Goal: Task Accomplishment & Management: Manage account settings

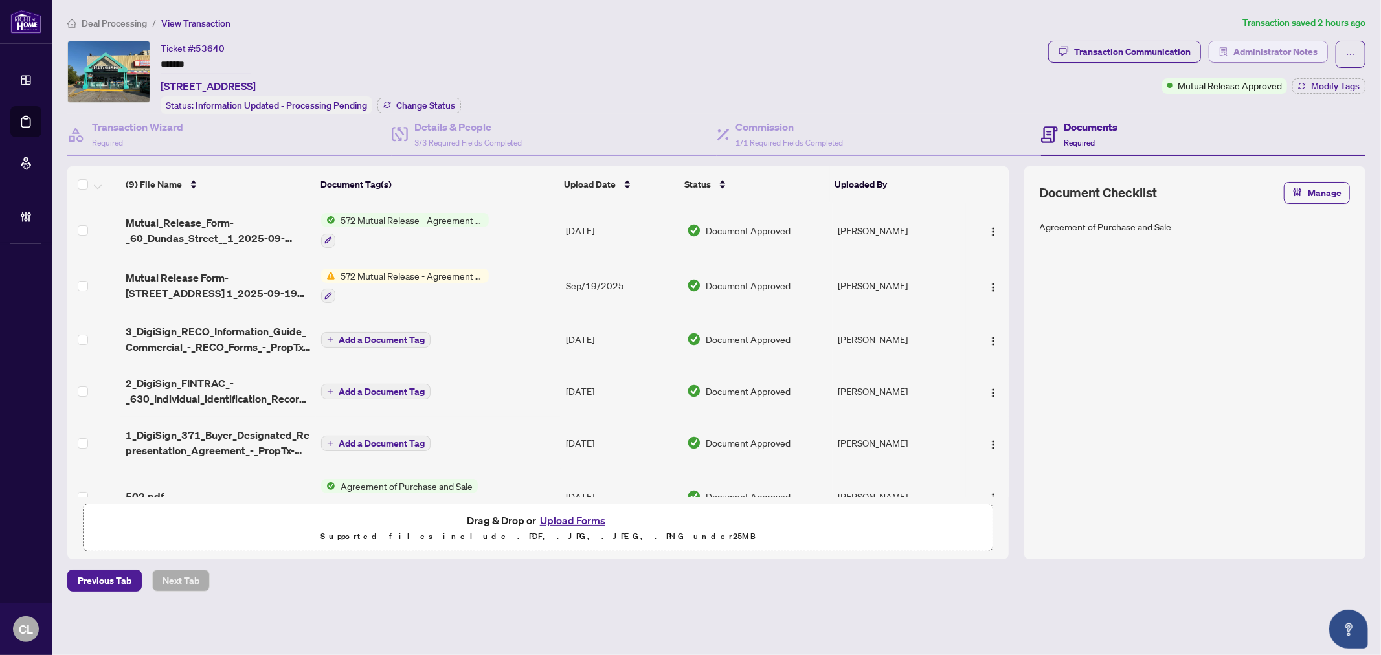
click at [1277, 50] on span "Administrator Notes" at bounding box center [1275, 51] width 84 height 21
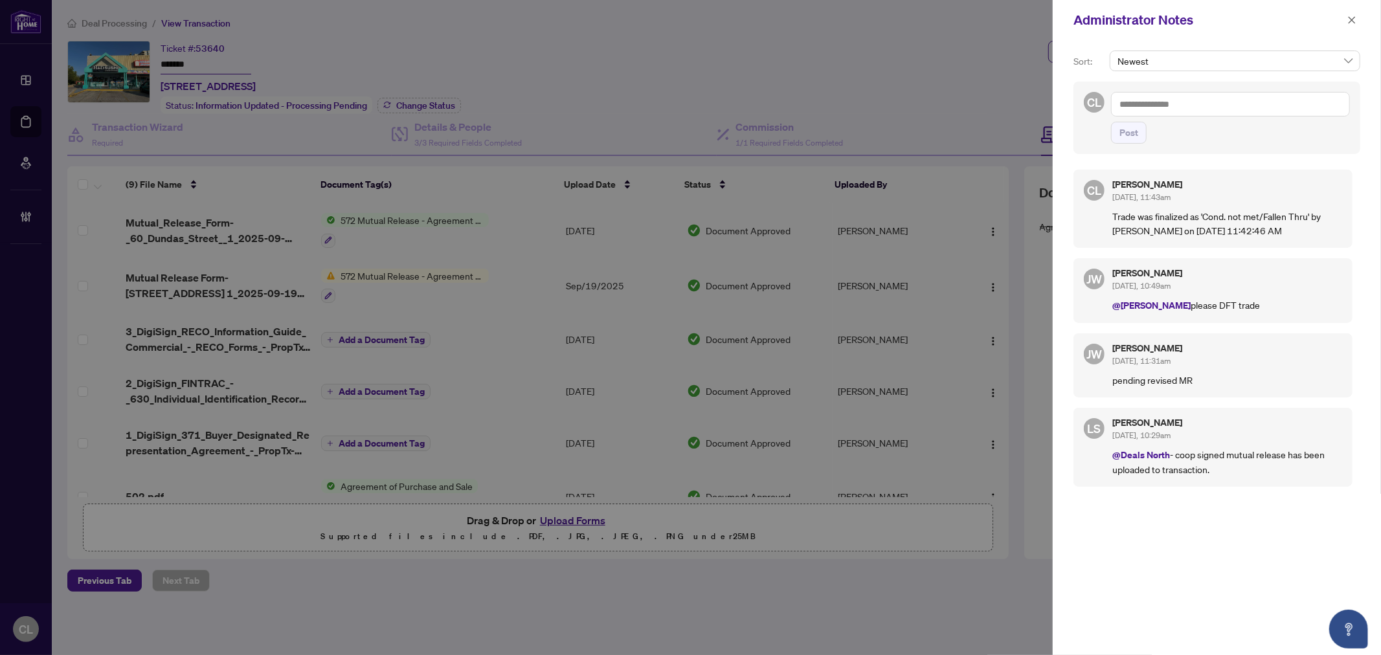
click at [205, 53] on div at bounding box center [690, 327] width 1381 height 655
click at [205, 56] on div at bounding box center [690, 327] width 1381 height 655
click at [1354, 19] on icon "close" at bounding box center [1351, 20] width 9 height 9
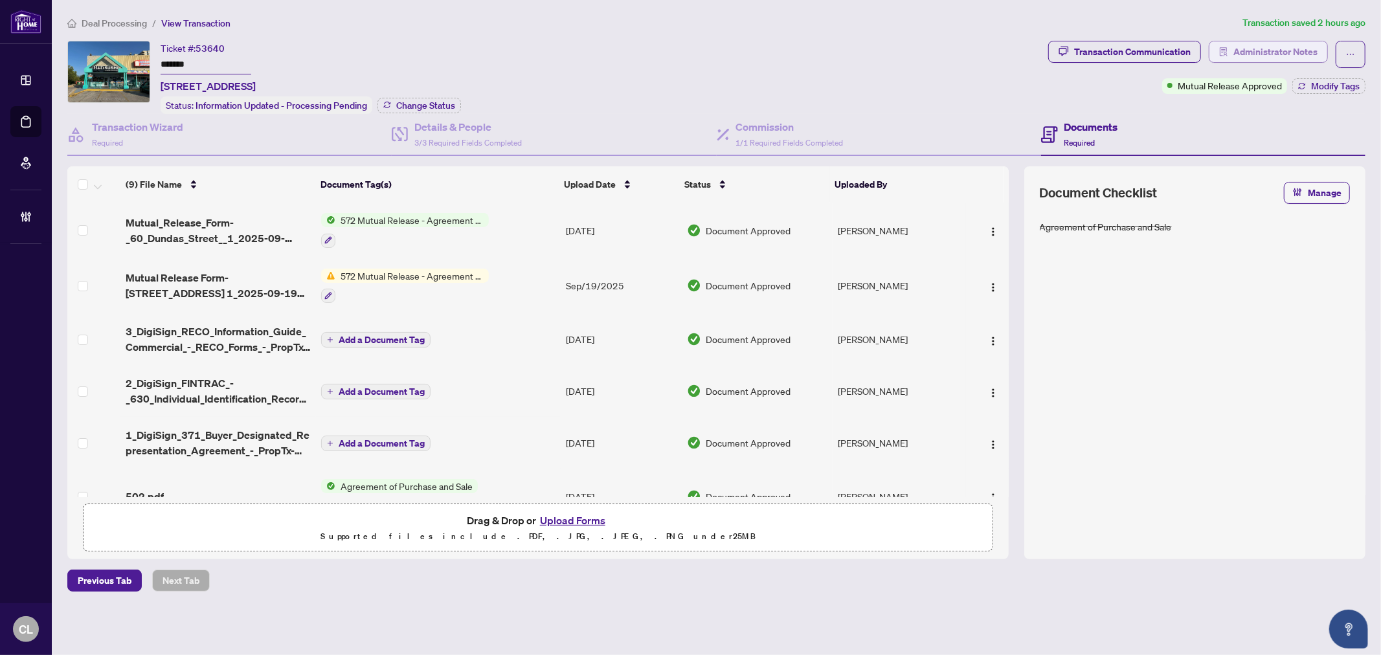
click at [1269, 49] on span "Administrator Notes" at bounding box center [1275, 51] width 84 height 21
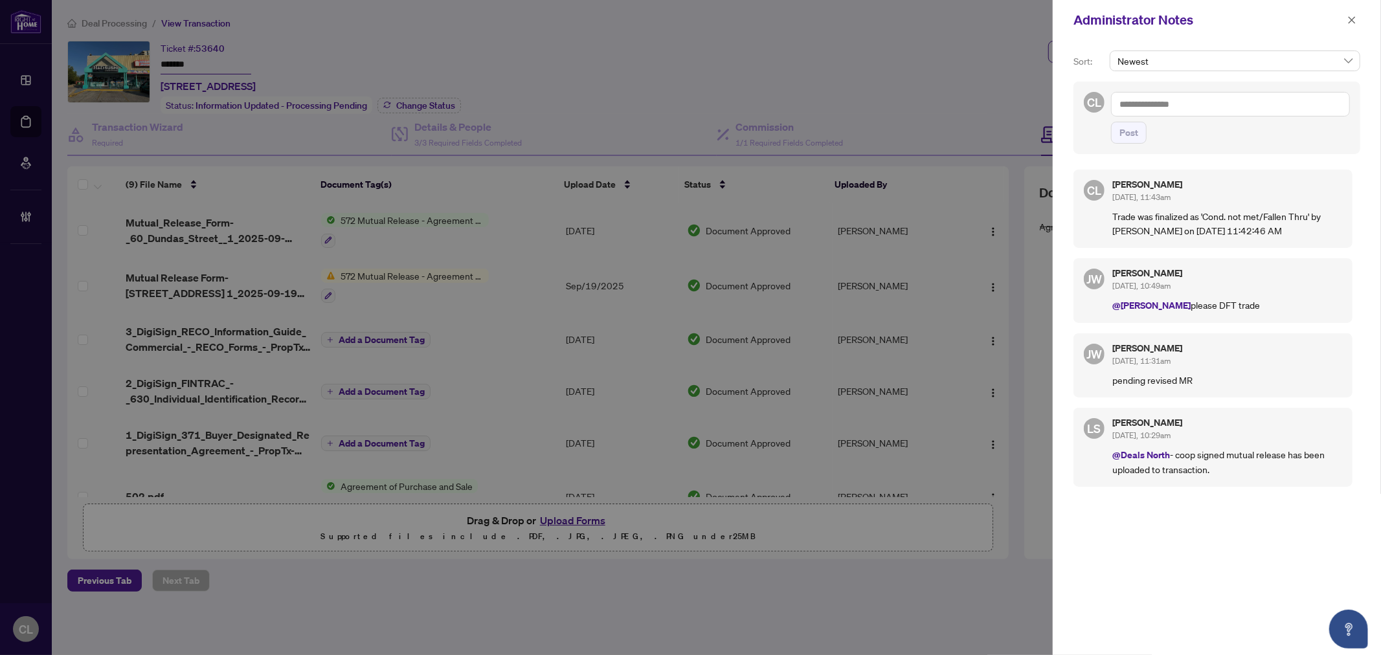
click at [307, 111] on div at bounding box center [690, 327] width 1381 height 655
drag, startPoint x: 1355, startPoint y: 21, endPoint x: 979, endPoint y: 15, distance: 376.1
click at [1355, 21] on icon "close" at bounding box center [1351, 20] width 9 height 9
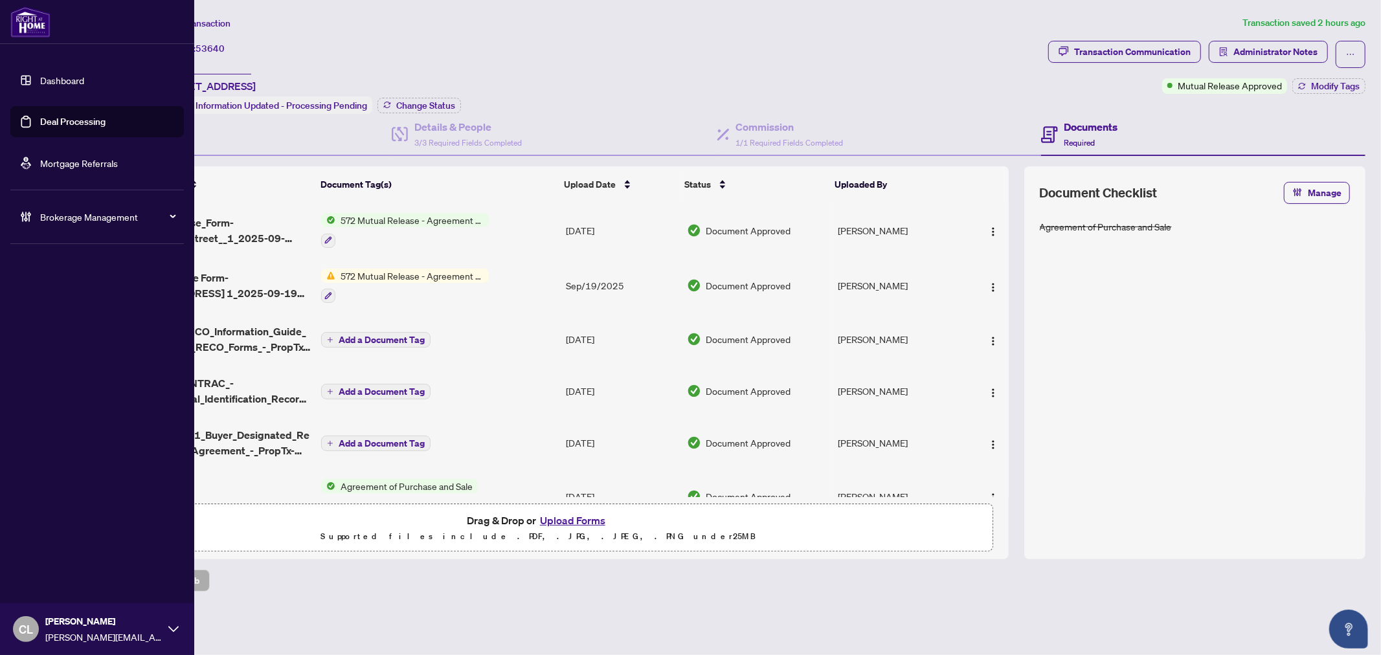
click at [59, 124] on link "Deal Processing" at bounding box center [72, 122] width 65 height 12
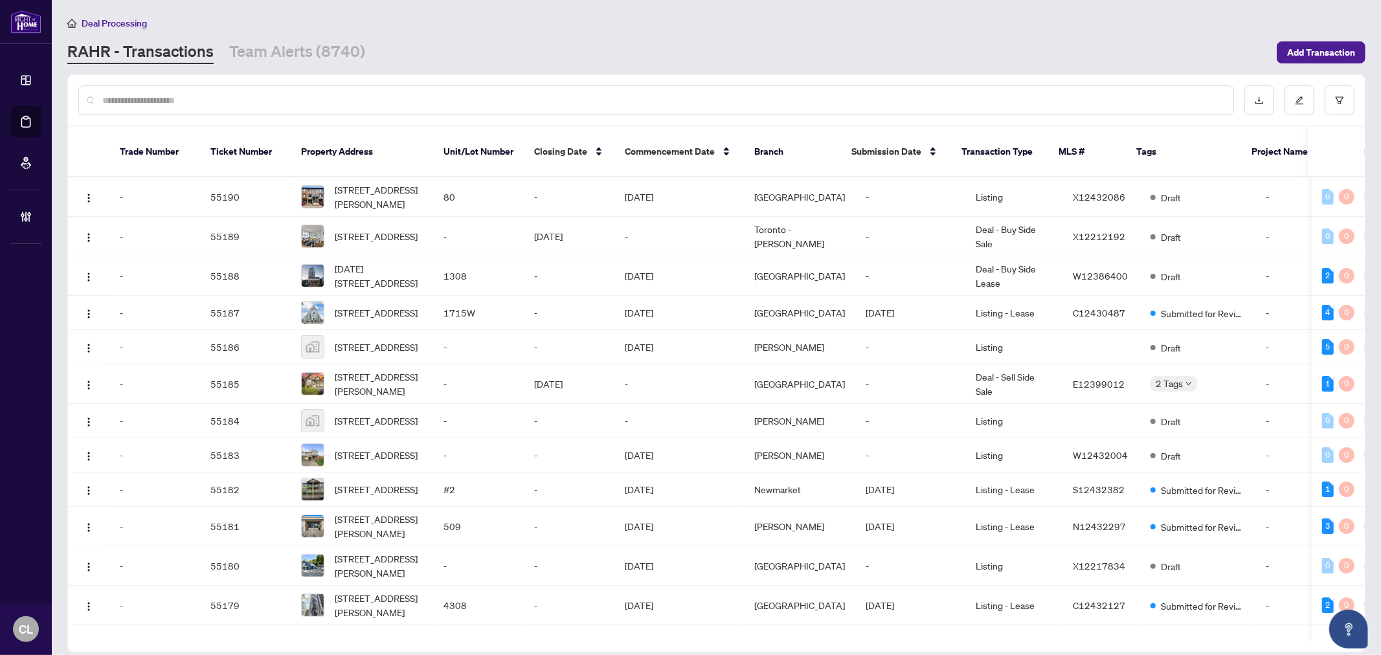
click at [306, 97] on input "text" at bounding box center [662, 100] width 1120 height 14
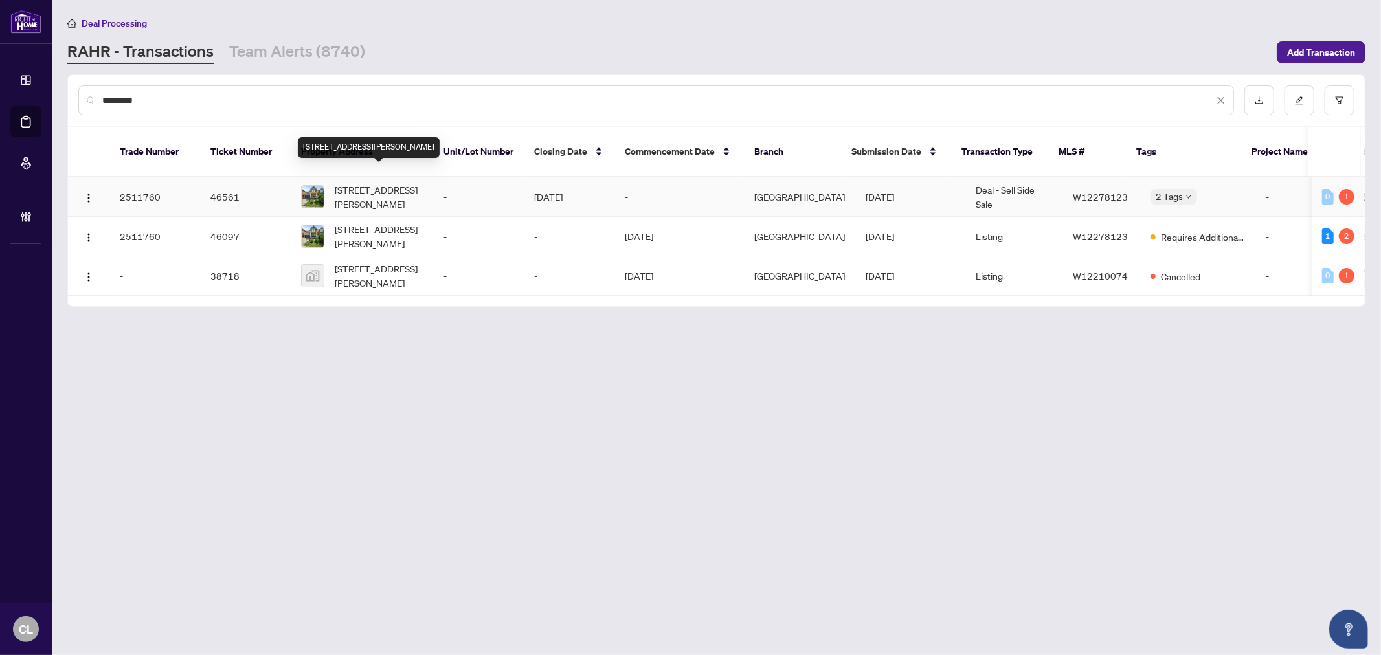
type input "*********"
click at [356, 190] on span "[STREET_ADDRESS][PERSON_NAME]" at bounding box center [379, 197] width 88 height 28
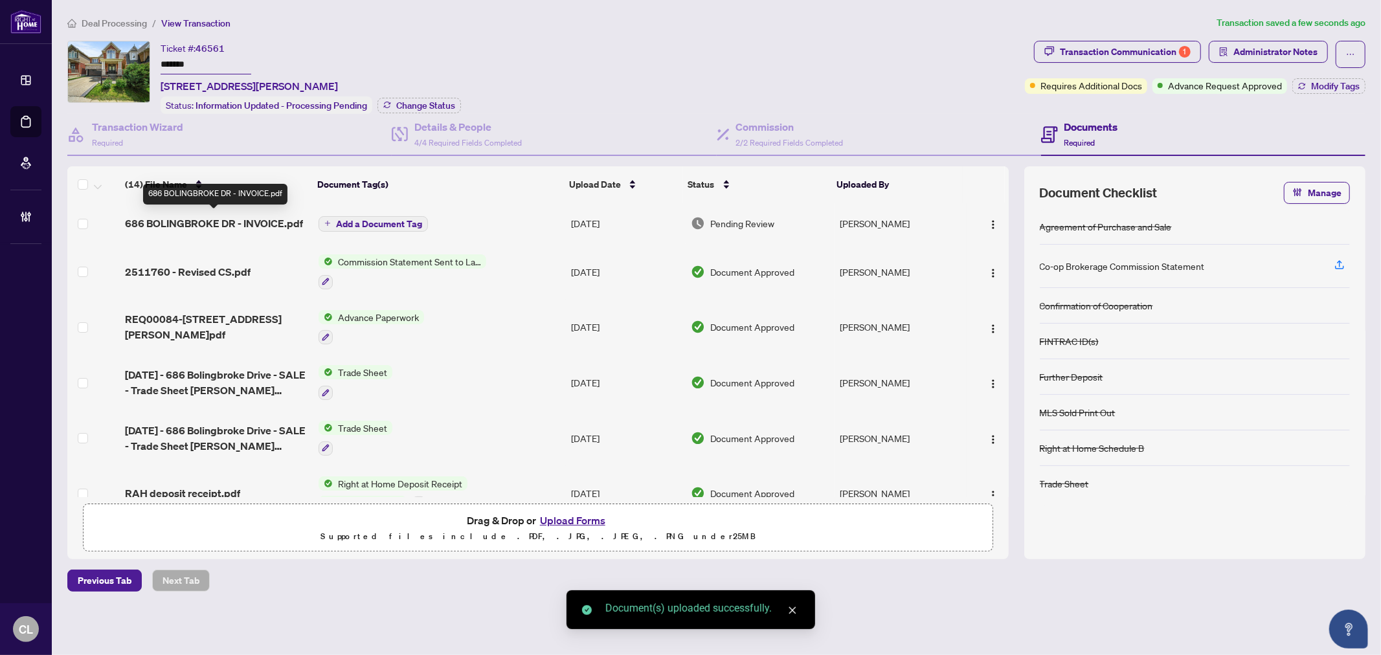
click at [255, 216] on span "686 BOLINGBROKE DR - INVOICE.pdf" at bounding box center [214, 224] width 178 height 16
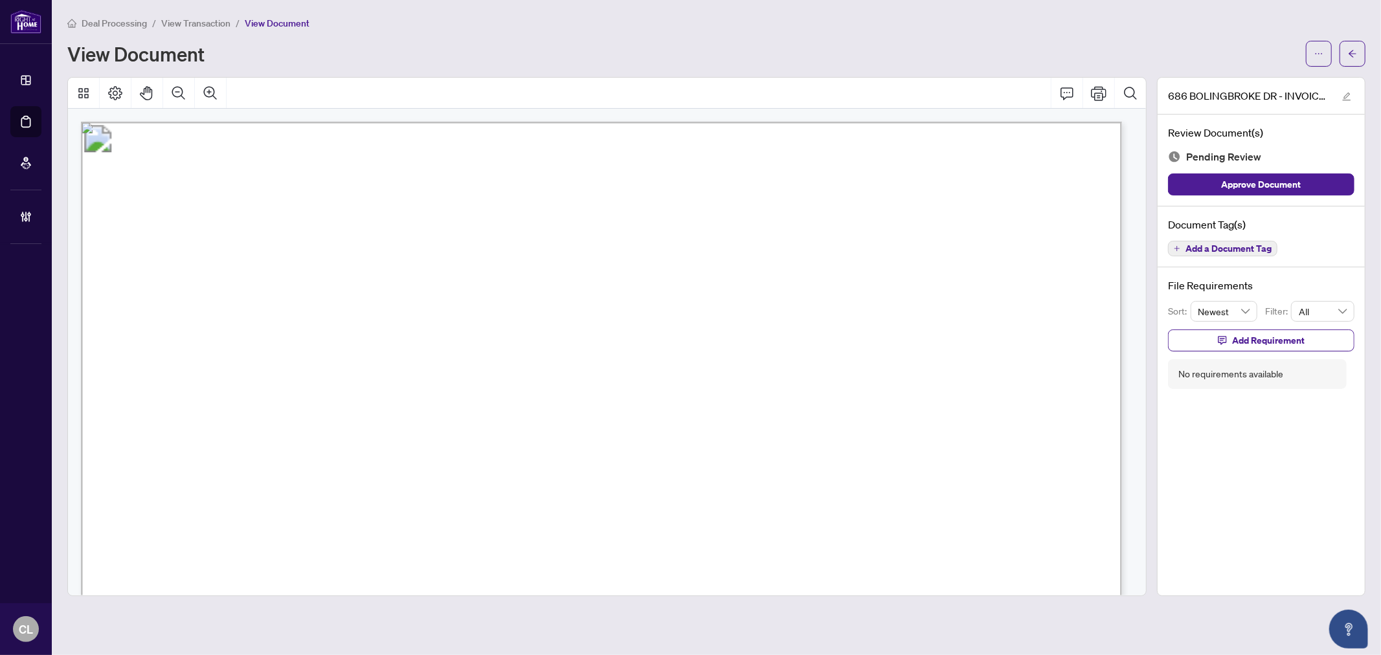
click at [1225, 247] on span "Add a Document Tag" at bounding box center [1228, 248] width 86 height 9
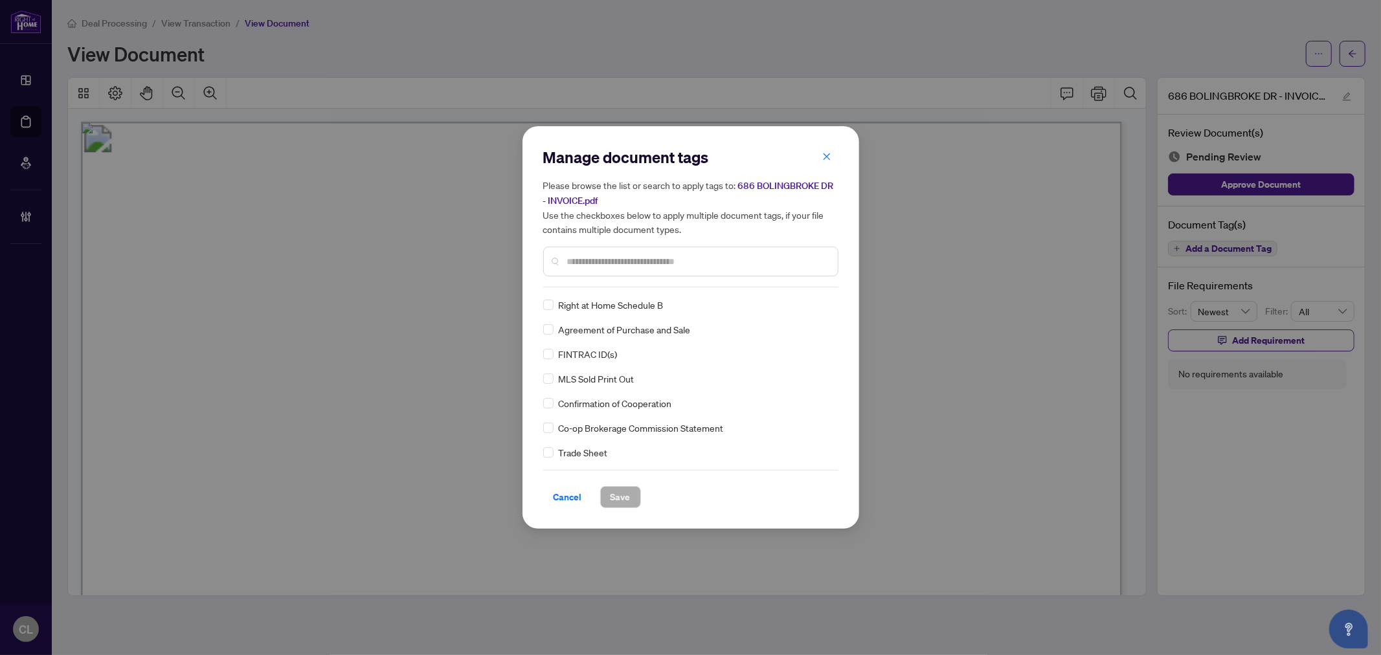
click at [658, 288] on div "Manage document tags Please browse the list or search to apply tags to: 686 BOL…" at bounding box center [690, 327] width 295 height 361
click at [649, 264] on input "text" at bounding box center [697, 261] width 260 height 14
type input "*******"
drag, startPoint x: 838, startPoint y: 338, endPoint x: 840, endPoint y: 384, distance: 46.7
click at [840, 384] on div "Manage document tags Please browse the list or search to apply tags to: 686 BOL…" at bounding box center [690, 327] width 337 height 403
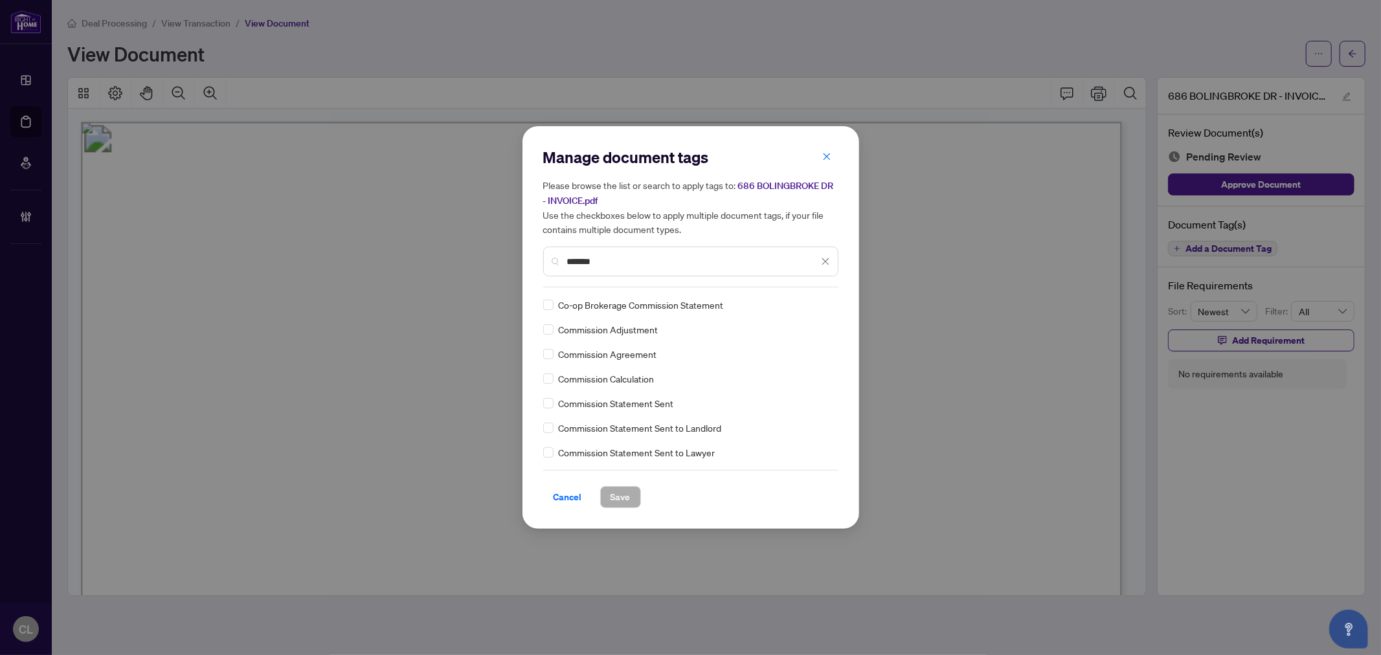
drag, startPoint x: 648, startPoint y: 262, endPoint x: 474, endPoint y: 265, distance: 173.5
click at [474, 265] on div "Manage document tags Please browse the list or search to apply tags to: 686 BOL…" at bounding box center [690, 327] width 1381 height 655
type input "*****"
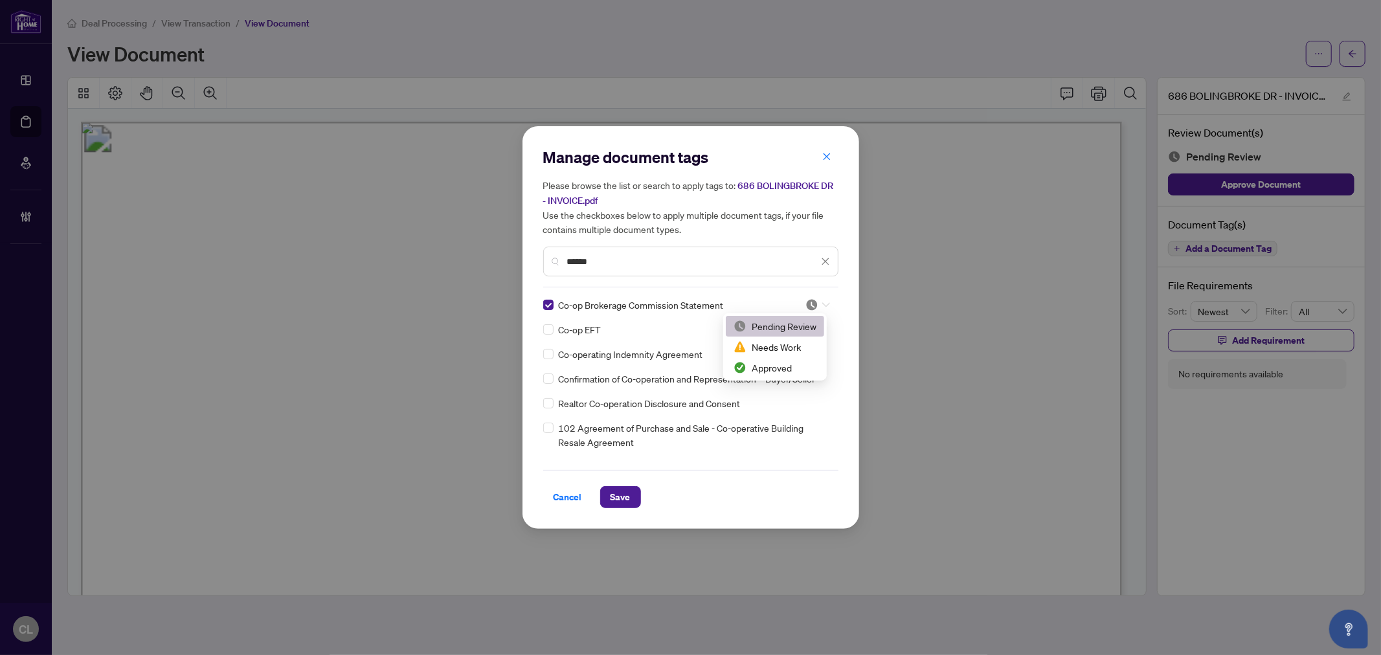
click at [823, 302] on icon at bounding box center [826, 304] width 8 height 5
click at [796, 377] on div "Approved" at bounding box center [775, 367] width 98 height 21
click at [618, 497] on span "Save" at bounding box center [620, 497] width 20 height 21
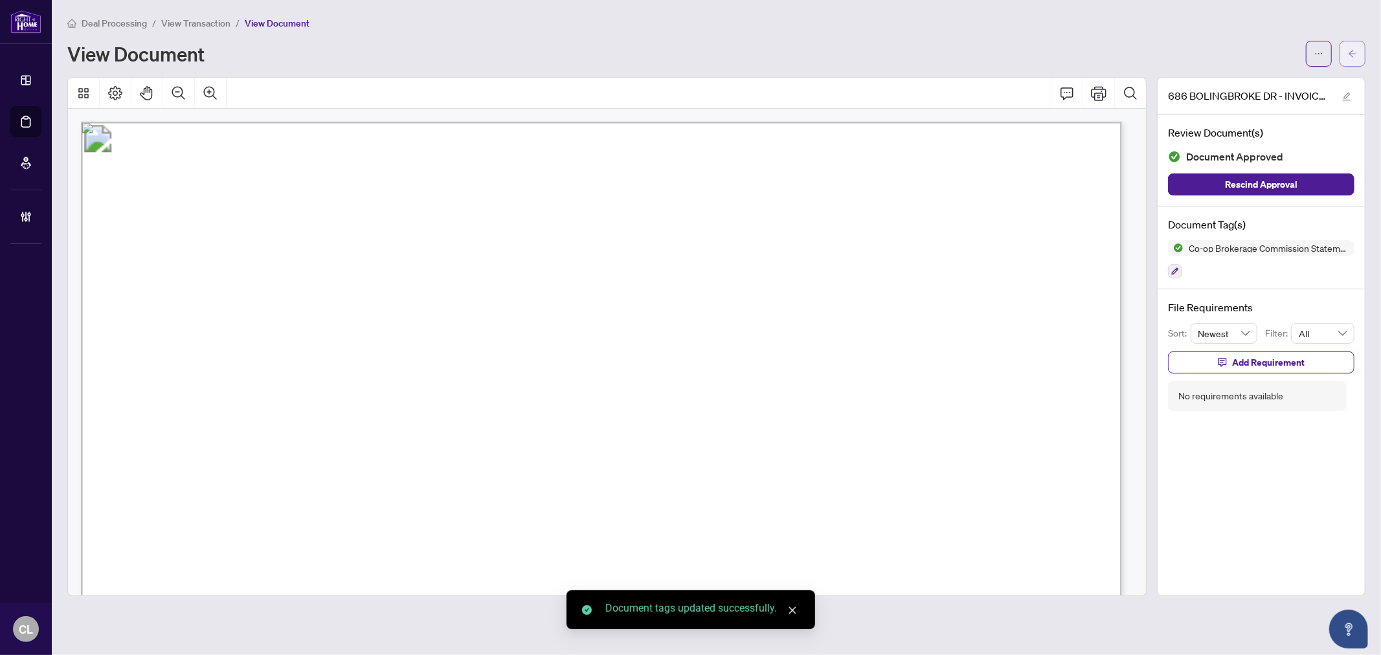
click at [1352, 52] on icon "arrow-left" at bounding box center [1352, 53] width 9 height 9
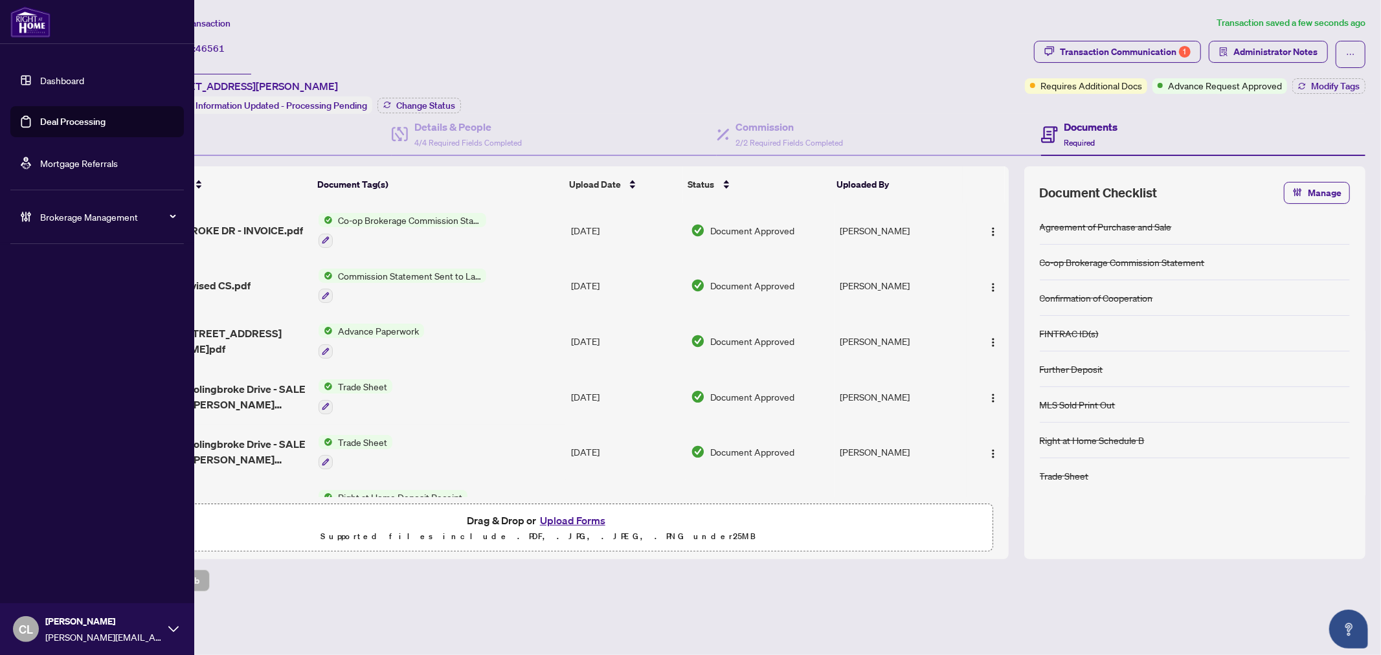
click at [71, 159] on link "Mortgage Referrals" at bounding box center [79, 163] width 78 height 12
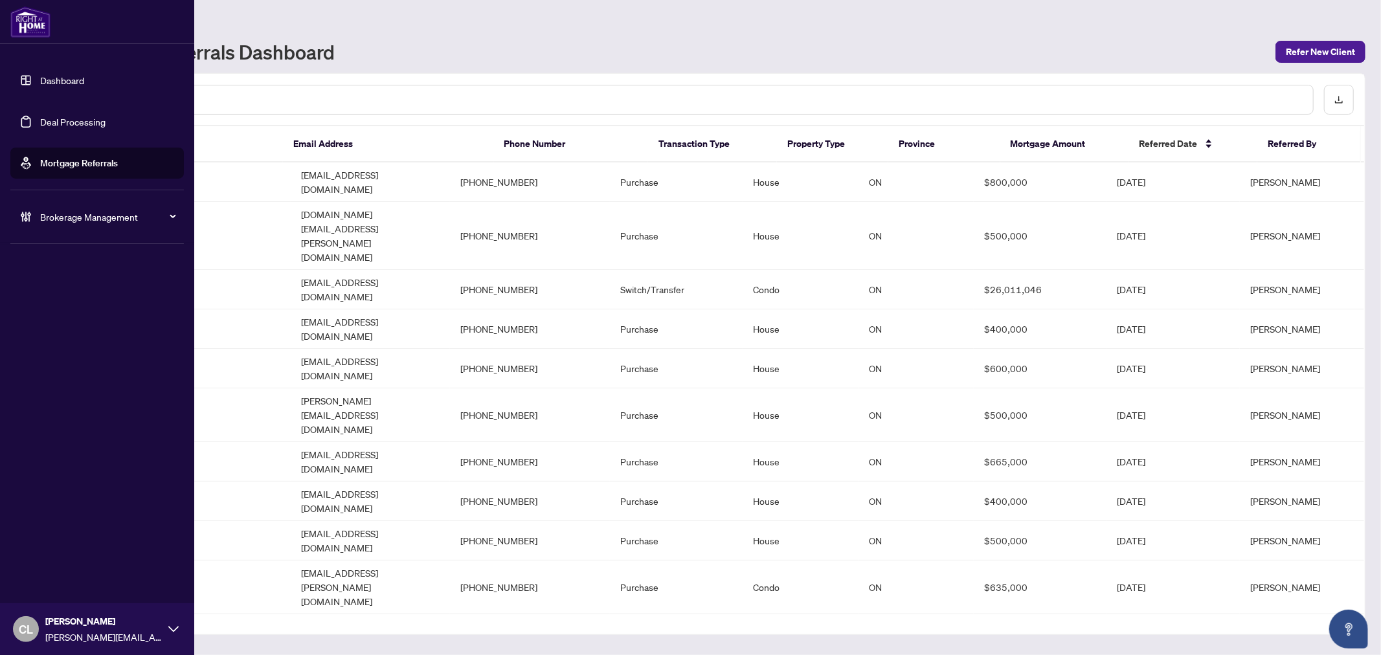
click at [76, 122] on link "Deal Processing" at bounding box center [72, 122] width 65 height 12
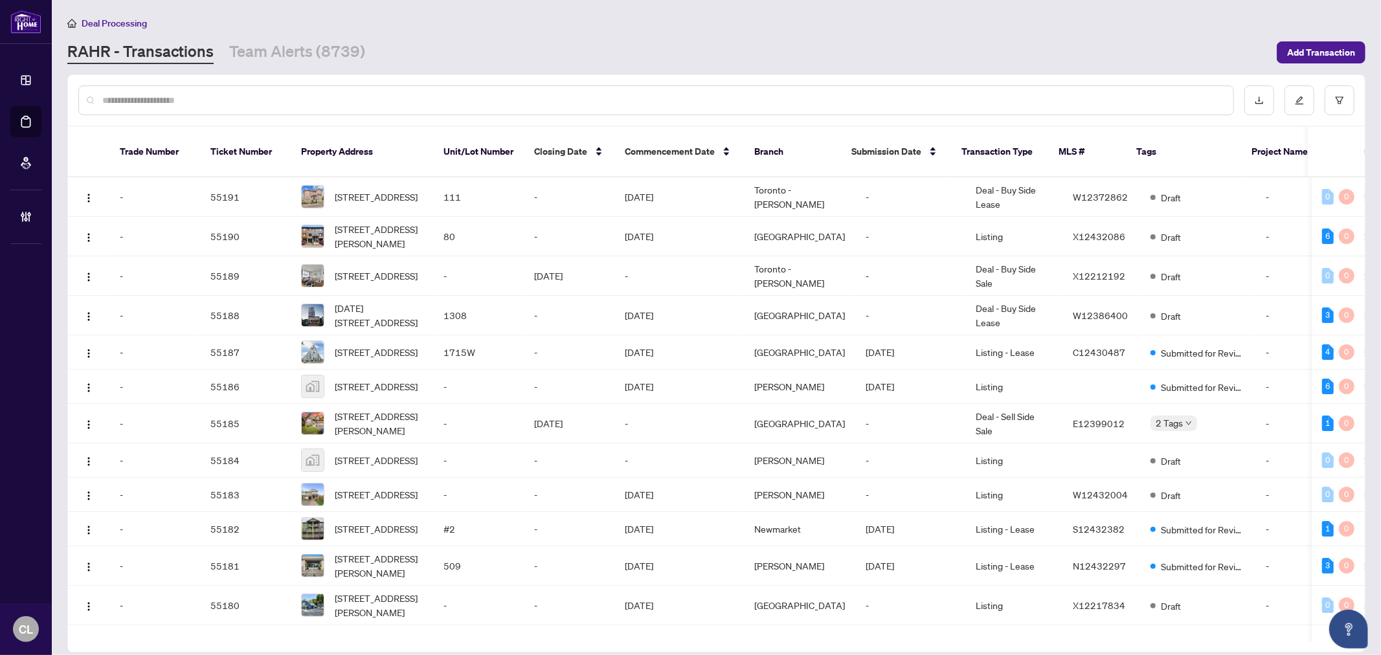
click at [210, 98] on input "text" at bounding box center [662, 100] width 1120 height 14
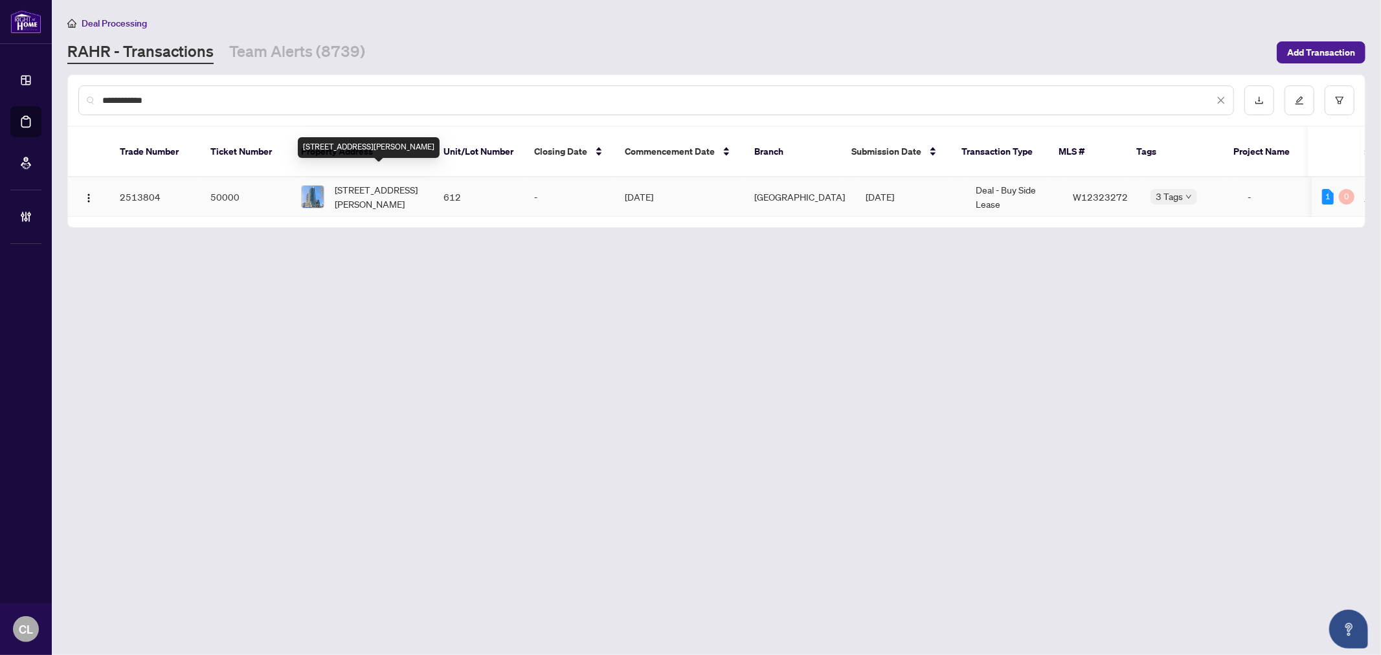
type input "**********"
click at [392, 188] on span "612-59 Annie Craig Dr, Toronto, Ontario M8V 0C5, Canada" at bounding box center [379, 197] width 88 height 28
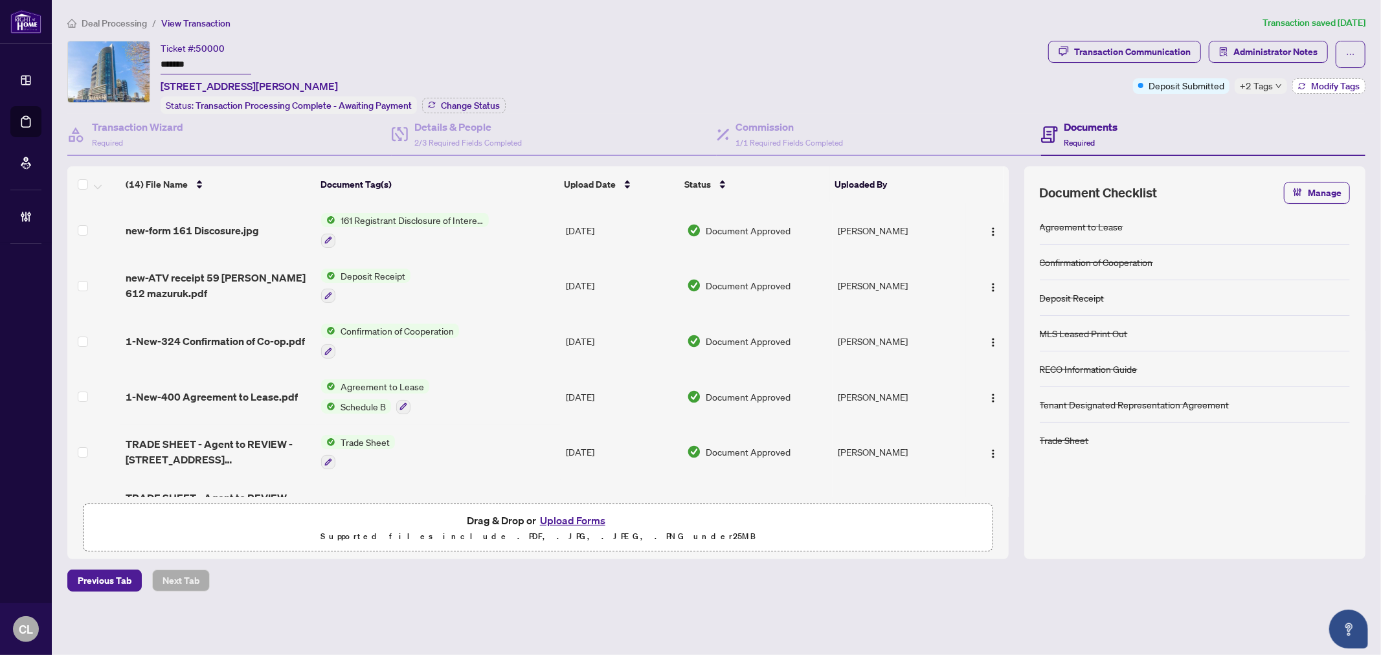
click at [1321, 88] on span "Modify Tags" at bounding box center [1335, 86] width 49 height 9
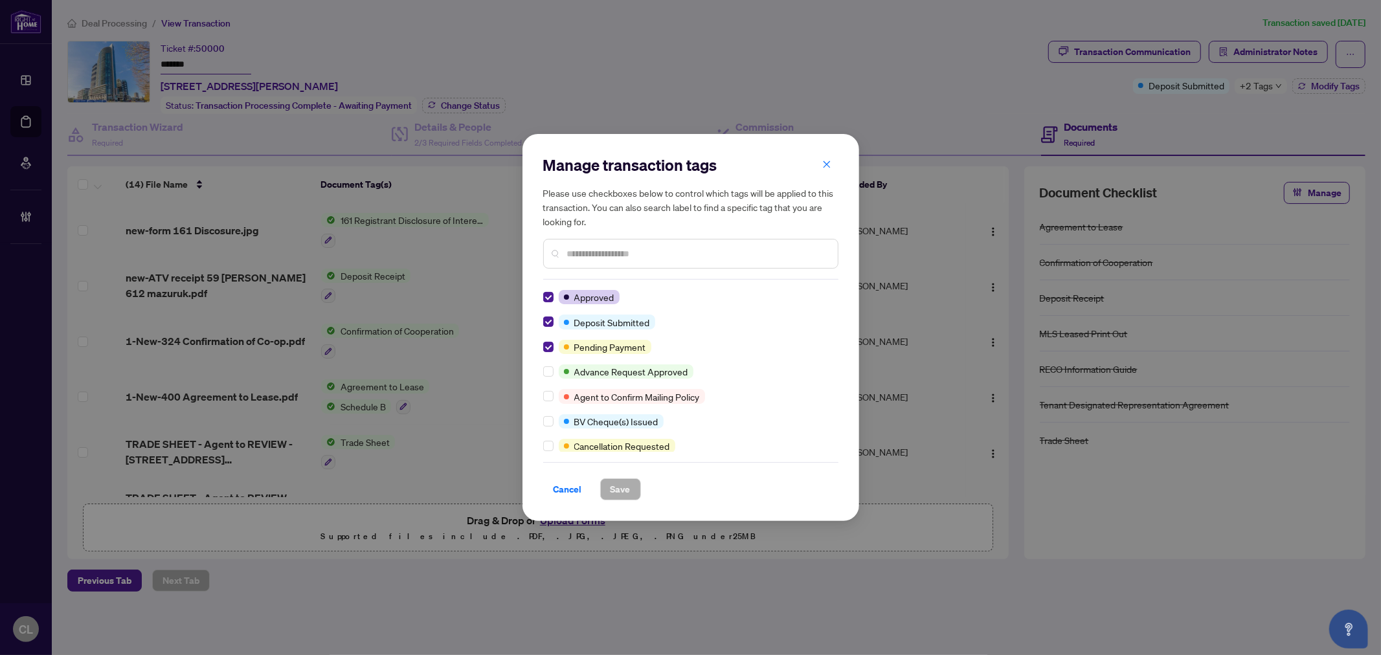
click at [695, 76] on div "Manage transaction tags Please use checkboxes below to control which tags will …" at bounding box center [690, 327] width 1381 height 655
drag, startPoint x: 829, startPoint y: 165, endPoint x: 1189, endPoint y: 79, distance: 370.7
click at [829, 165] on icon "close" at bounding box center [826, 164] width 9 height 9
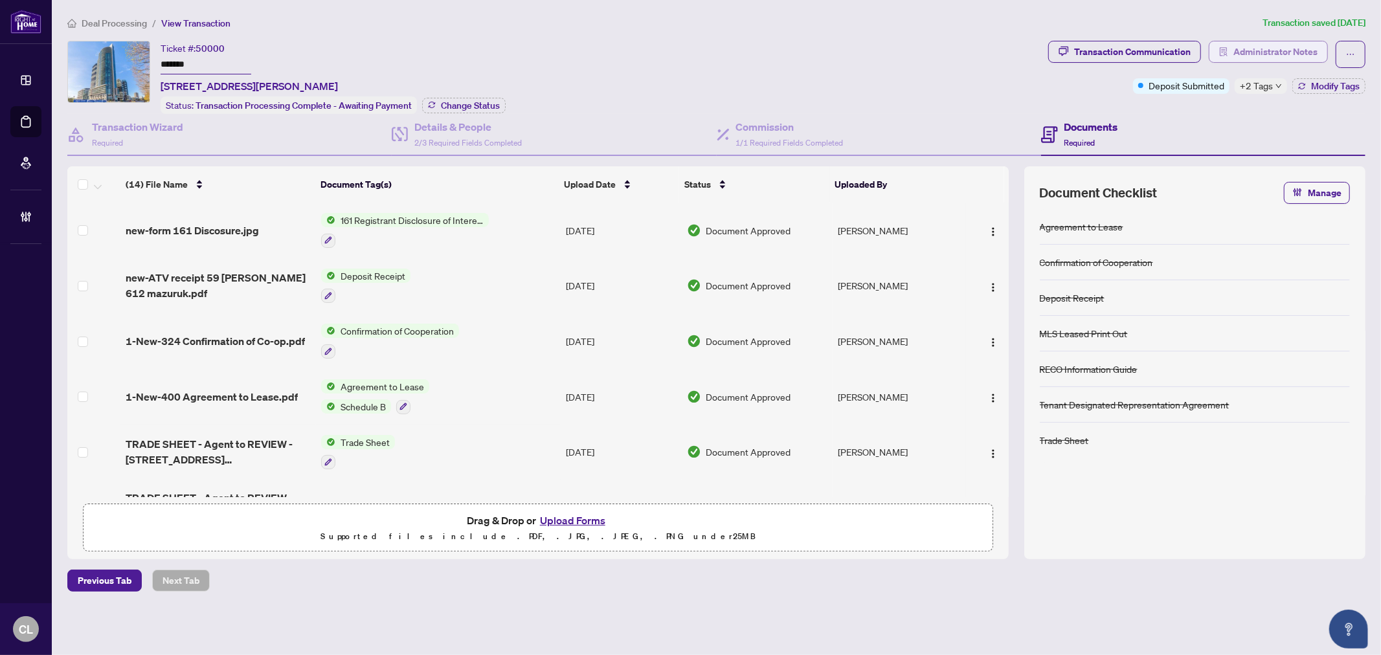
click at [1271, 46] on span "Administrator Notes" at bounding box center [1275, 51] width 84 height 21
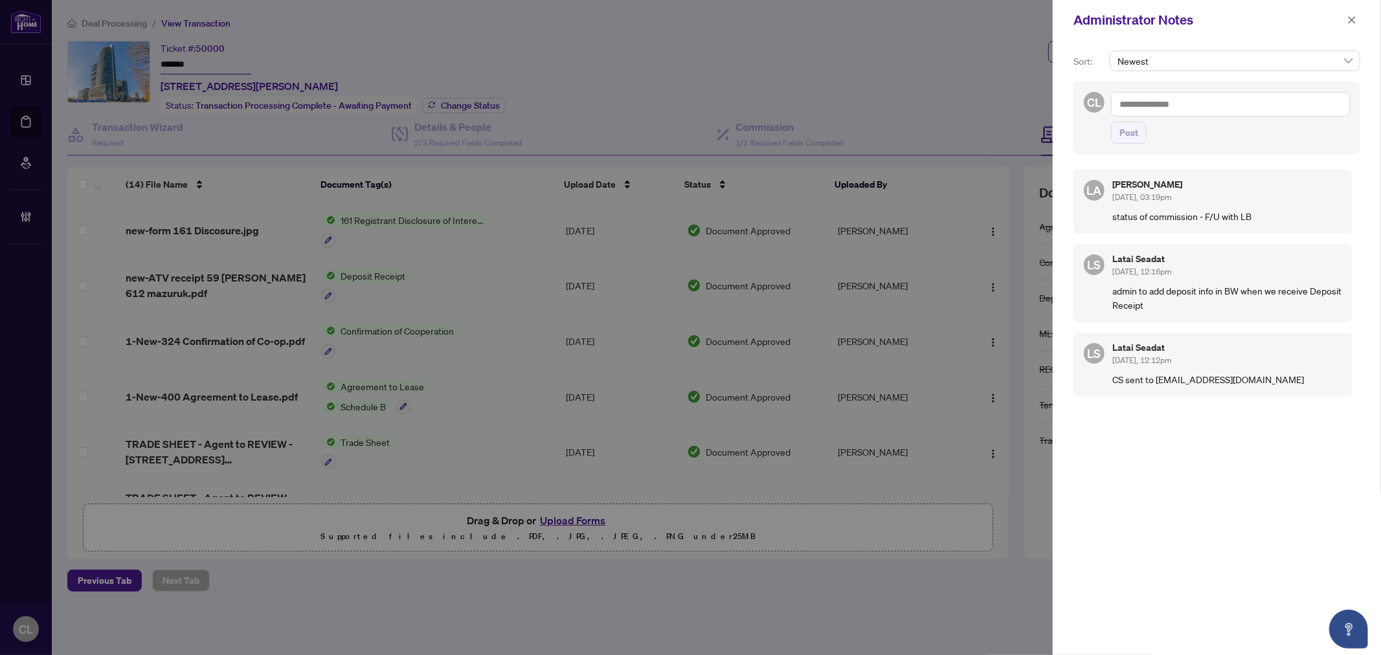
click at [1149, 108] on textarea at bounding box center [1230, 104] width 239 height 25
paste textarea "**********"
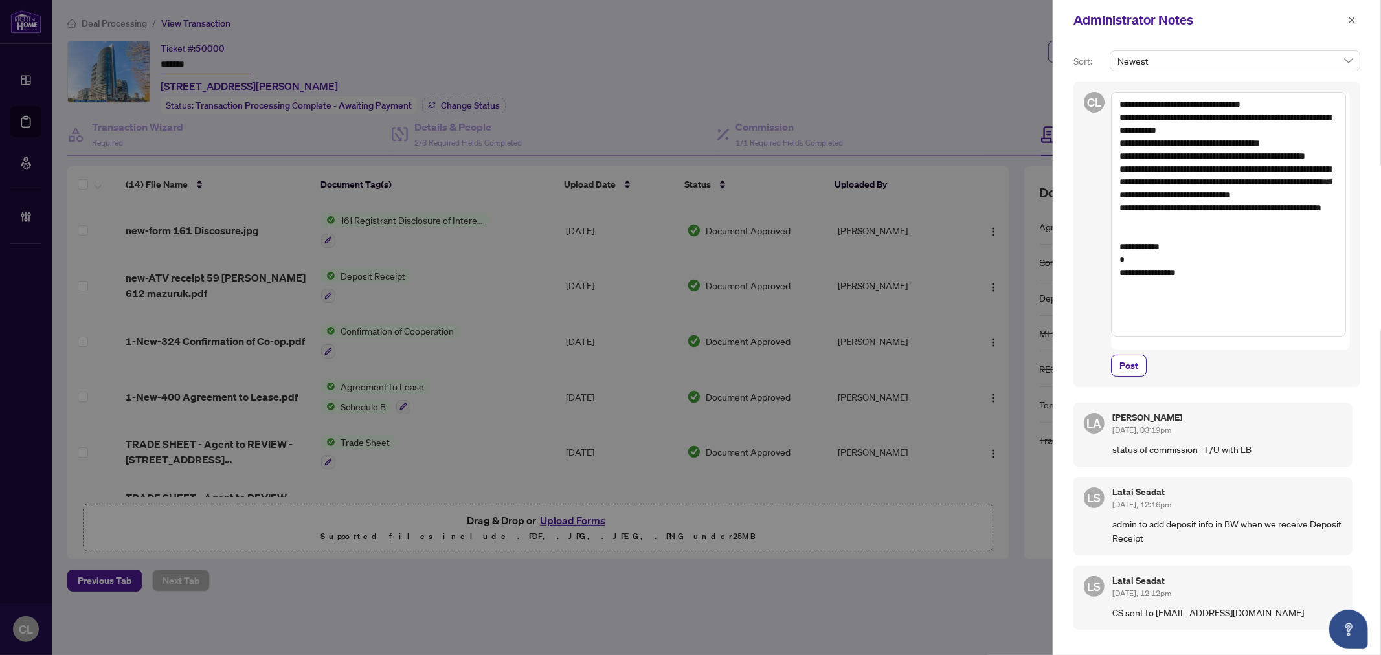
drag, startPoint x: 1137, startPoint y: 185, endPoint x: 1172, endPoint y: 216, distance: 46.3
click at [1172, 216] on textarea "**********" at bounding box center [1228, 214] width 235 height 245
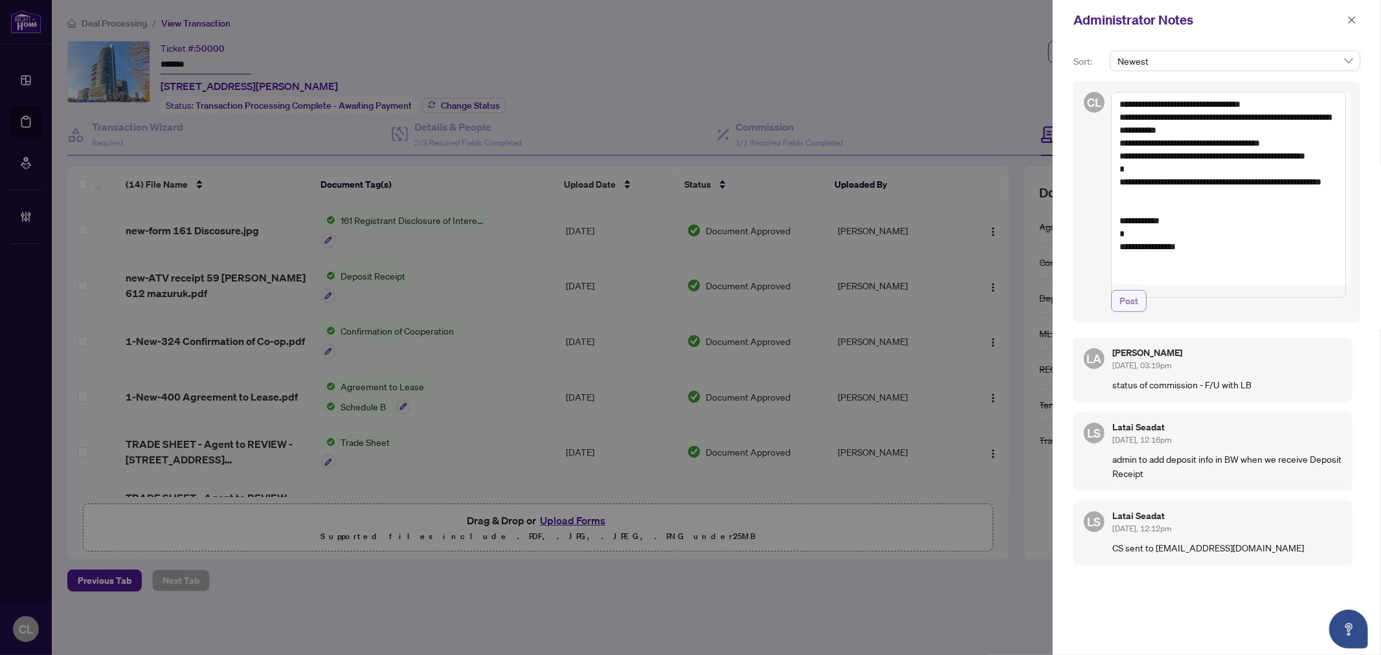
type textarea "**********"
click at [1142, 312] on button "Post" at bounding box center [1129, 301] width 36 height 22
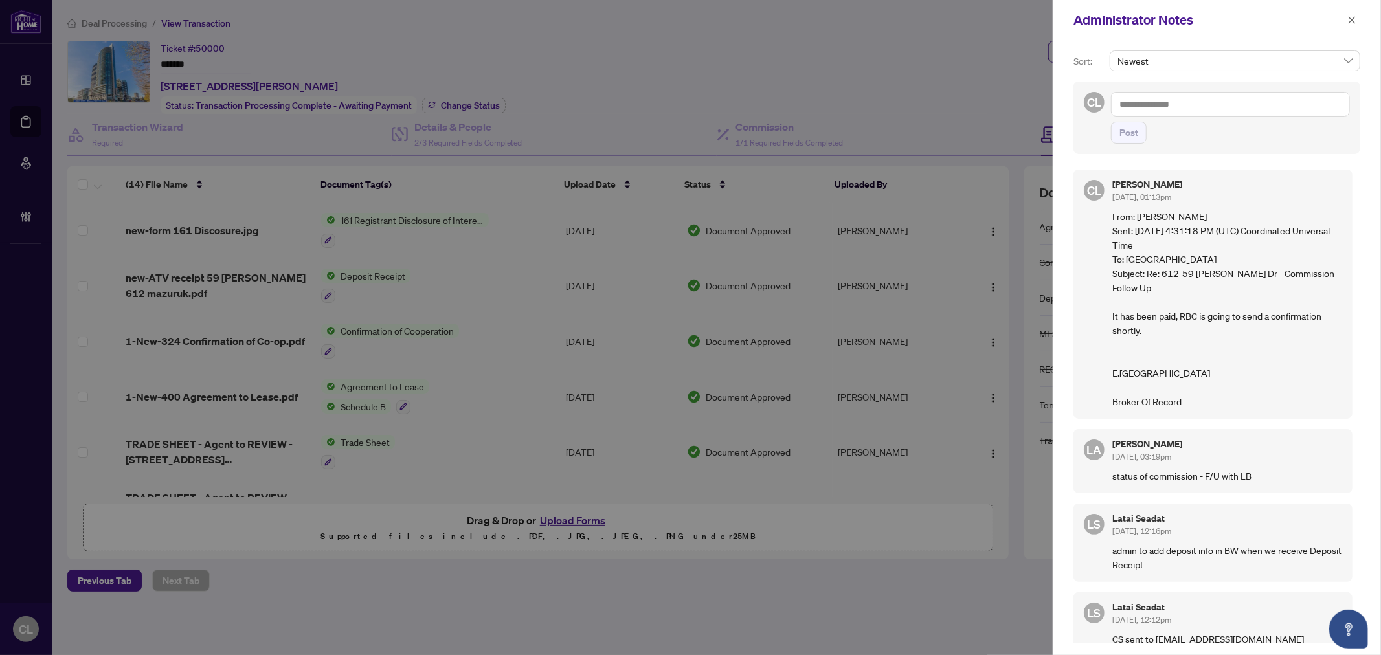
click at [27, 124] on div at bounding box center [690, 327] width 1381 height 655
click at [1355, 20] on icon "close" at bounding box center [1351, 20] width 9 height 9
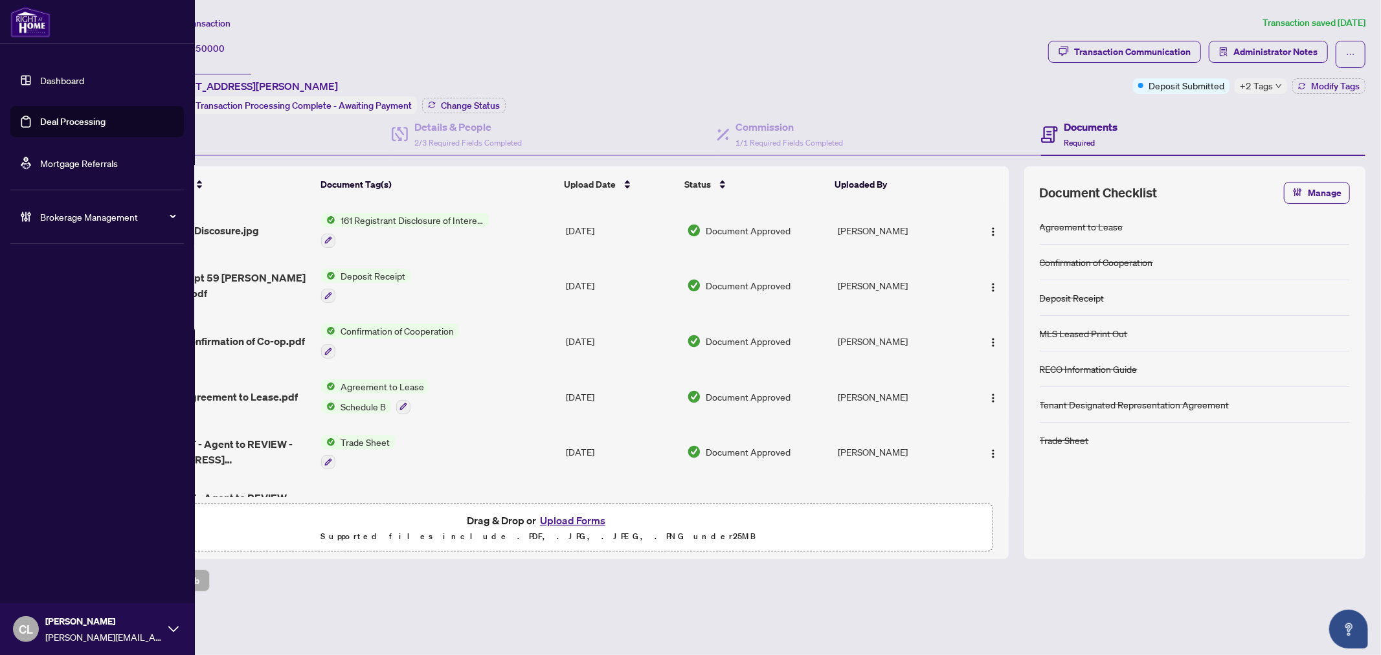
drag, startPoint x: 55, startPoint y: 119, endPoint x: 168, endPoint y: 114, distance: 113.4
click at [55, 119] on link "Deal Processing" at bounding box center [72, 122] width 65 height 12
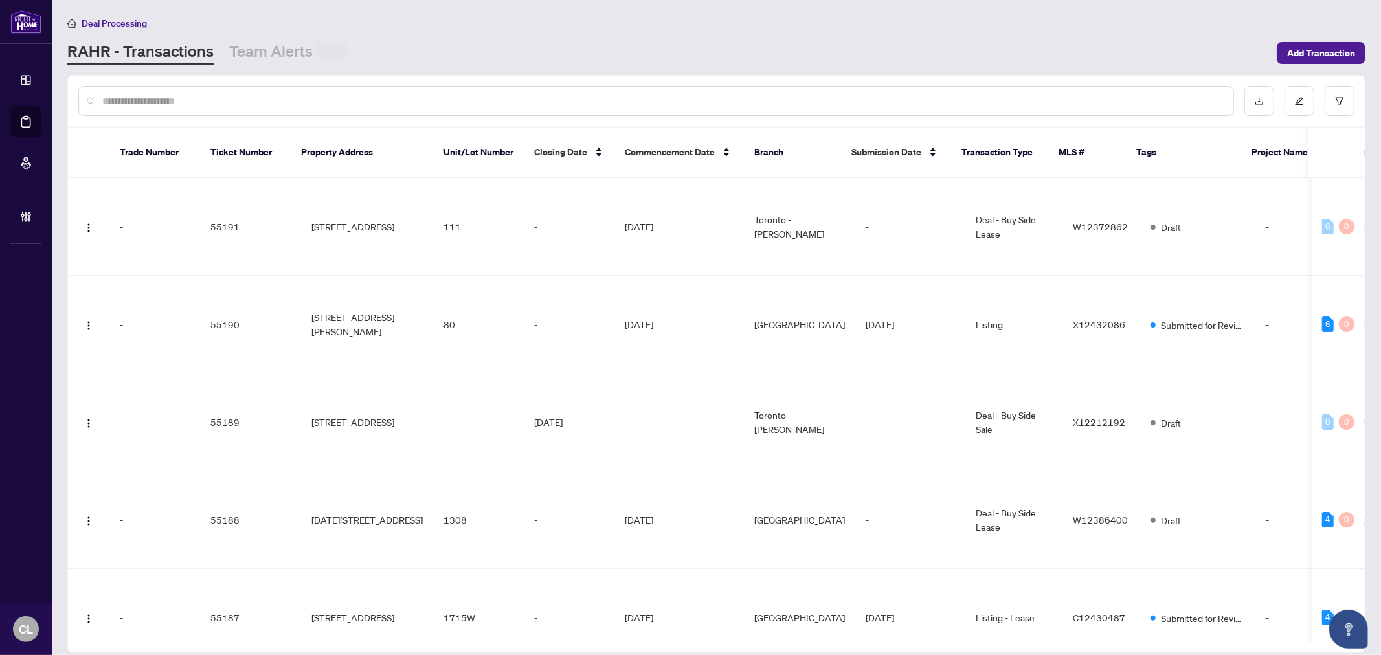
click at [274, 100] on input "text" at bounding box center [662, 101] width 1120 height 14
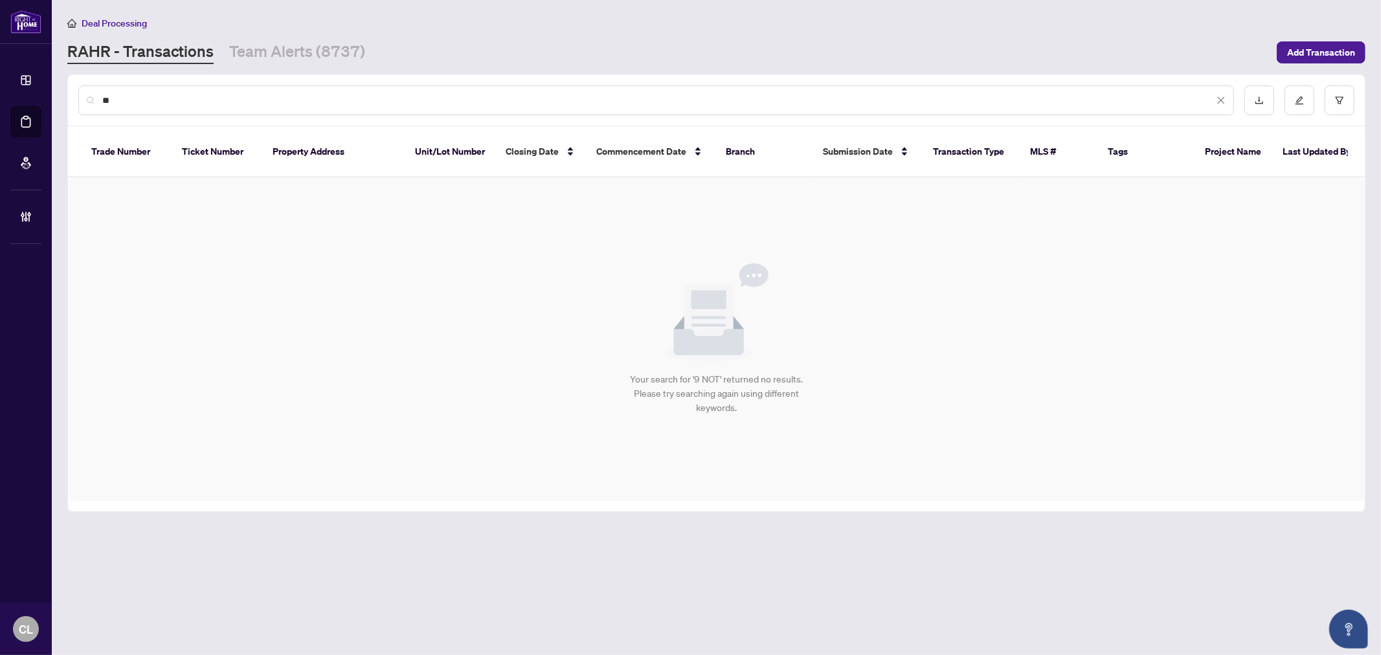
type input "*"
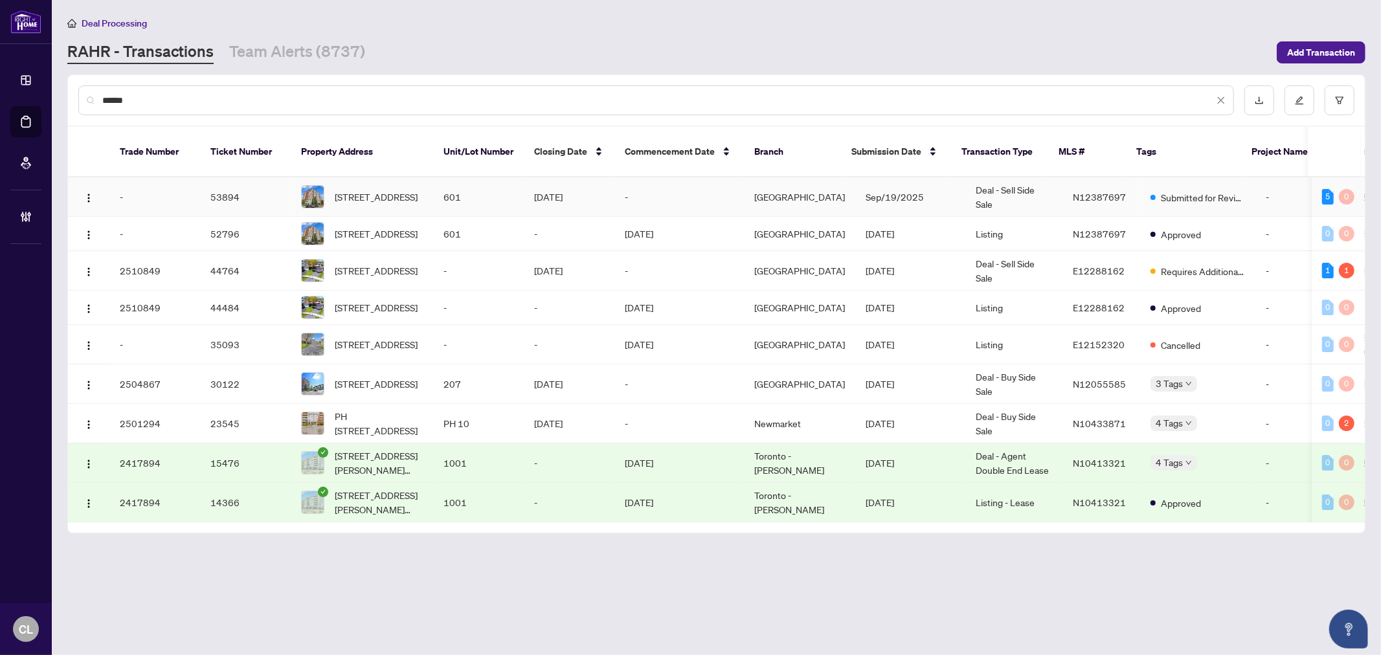
type input "******"
click at [393, 190] on span "601-29 Northern Hts Dr, Richmond Hill, Ontario L4B 4L8, Canada" at bounding box center [376, 197] width 83 height 14
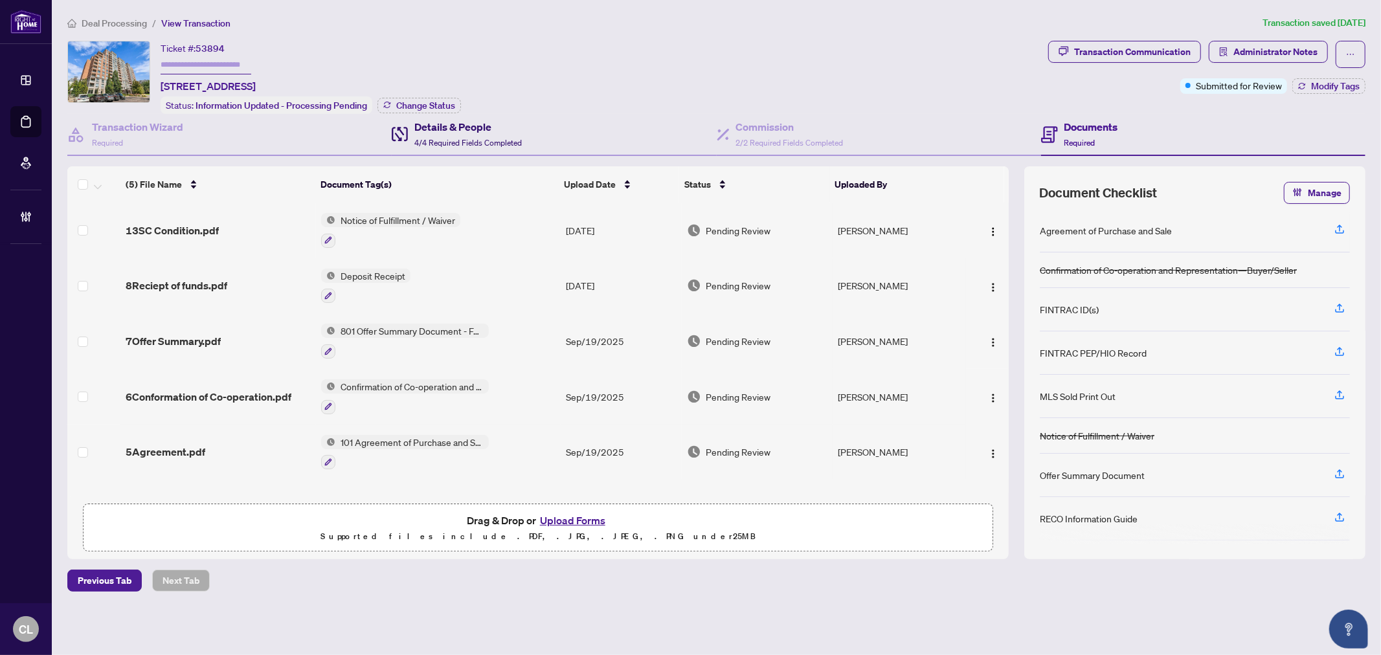
click at [436, 123] on h4 "Details & People" at bounding box center [467, 127] width 107 height 16
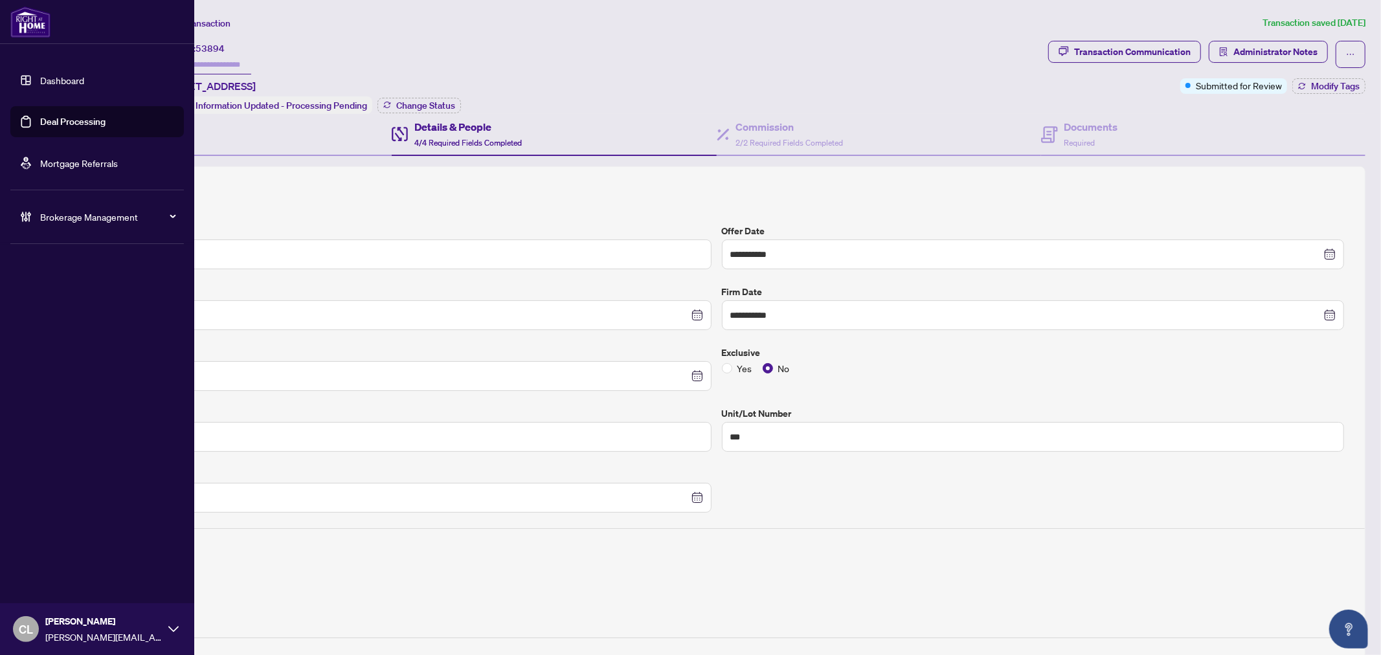
click at [49, 119] on link "Deal Processing" at bounding box center [72, 122] width 65 height 12
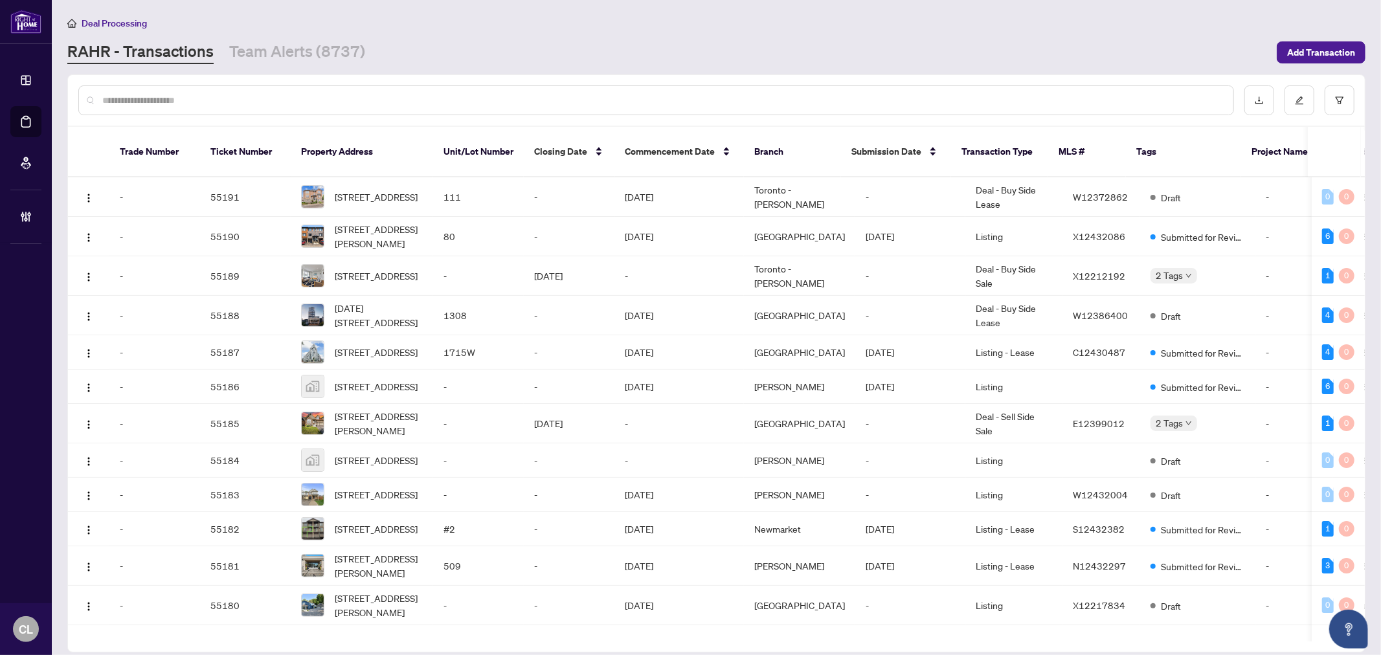
click at [268, 104] on input "text" at bounding box center [662, 100] width 1120 height 14
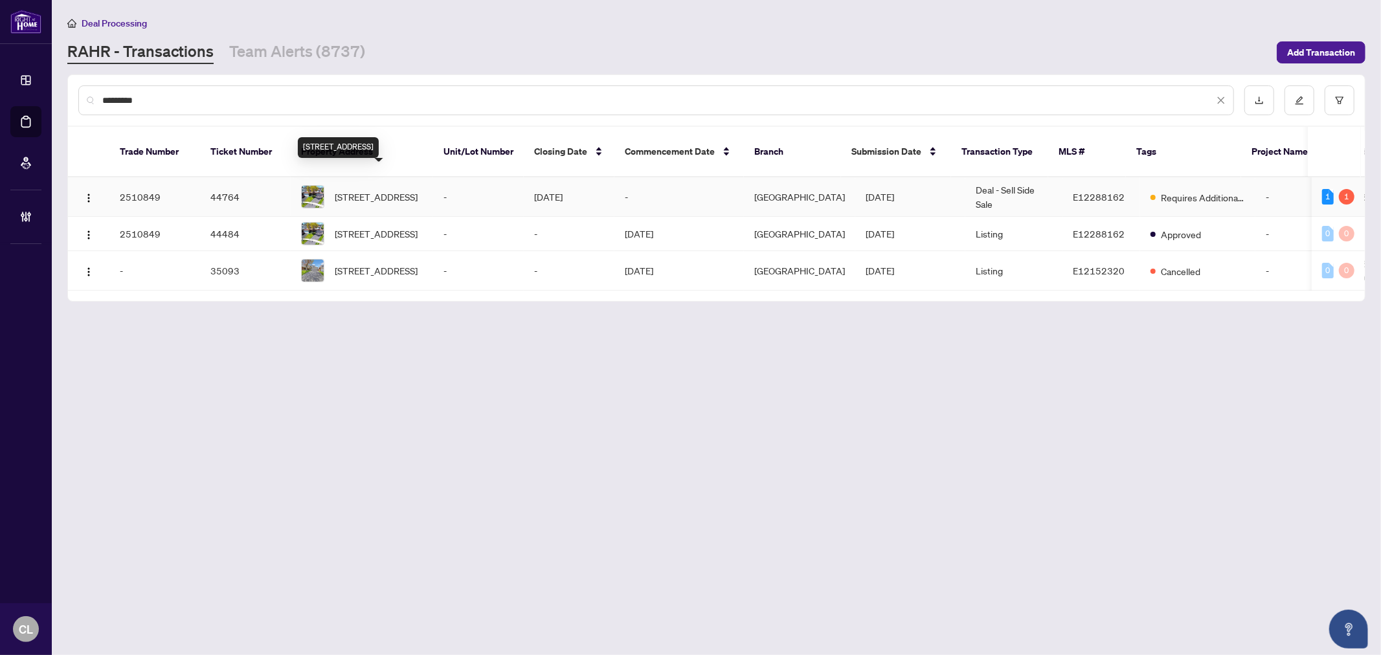
type input "*********"
click at [353, 190] on span "29 Nortonville Dr, Toronto, Ontario M1T 2G9, Canada" at bounding box center [376, 197] width 83 height 14
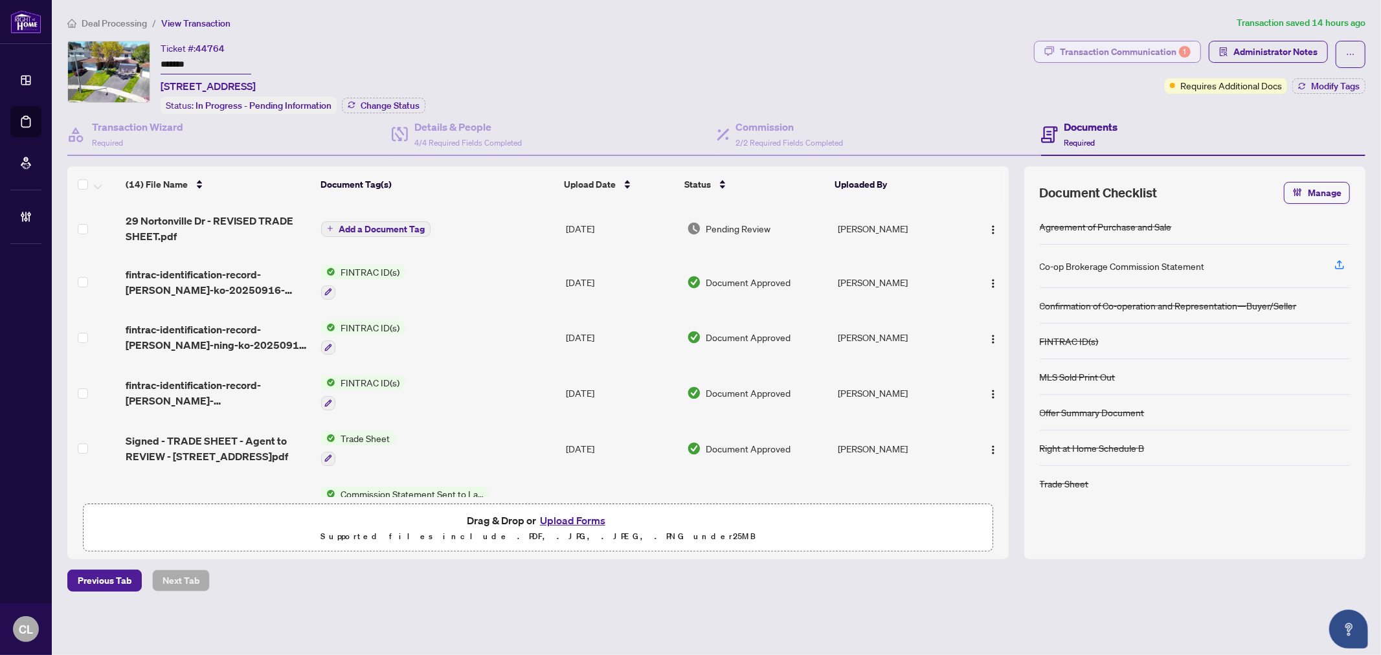
click at [1126, 47] on div "Transaction Communication 1" at bounding box center [1125, 51] width 131 height 21
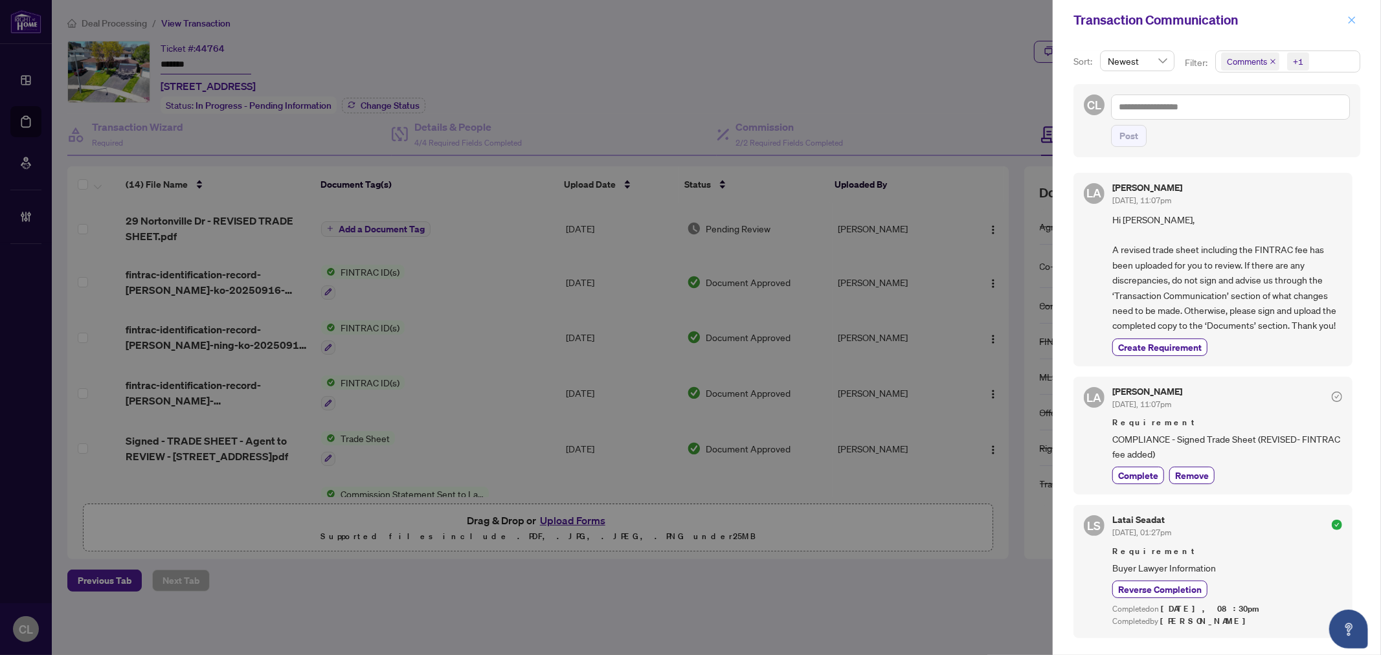
click at [1347, 23] on icon "close" at bounding box center [1351, 20] width 9 height 9
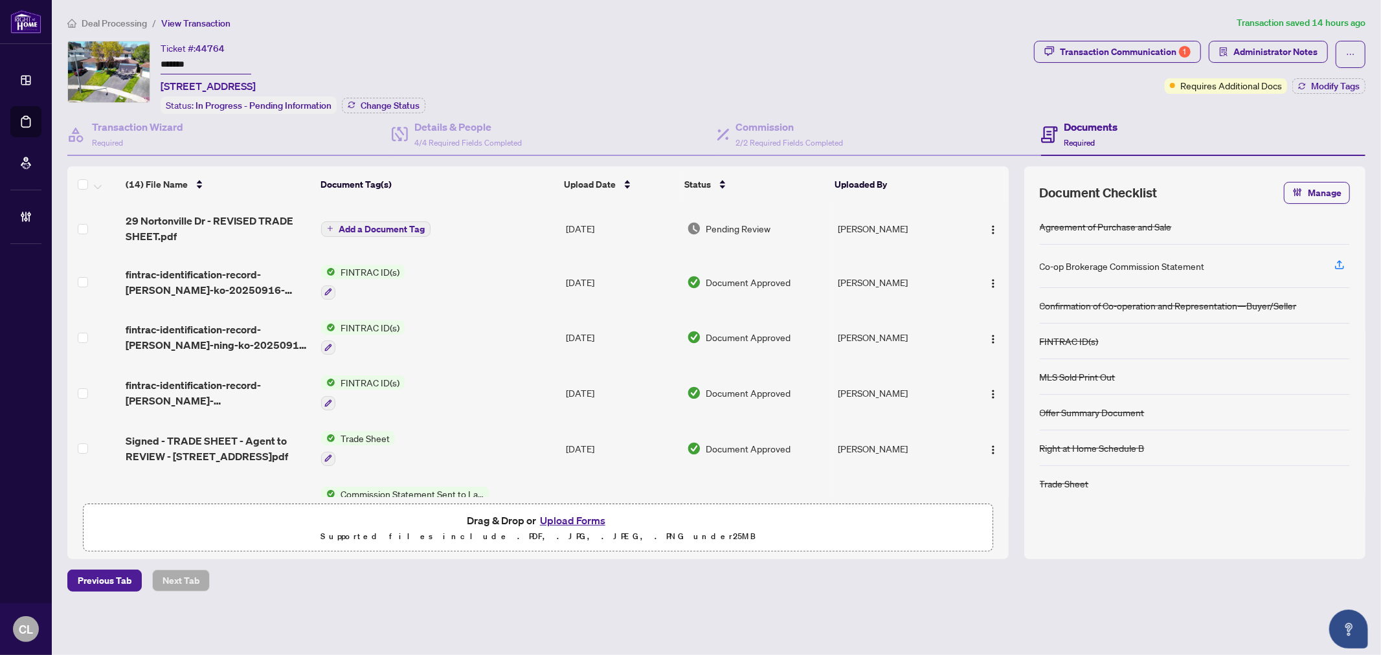
click at [620, 31] on div "Deal Processing / View Transaction Transaction saved 14 hours ago Ticket #: 447…" at bounding box center [716, 304] width 1308 height 576
click at [577, 517] on button "Upload Forms" at bounding box center [572, 520] width 73 height 17
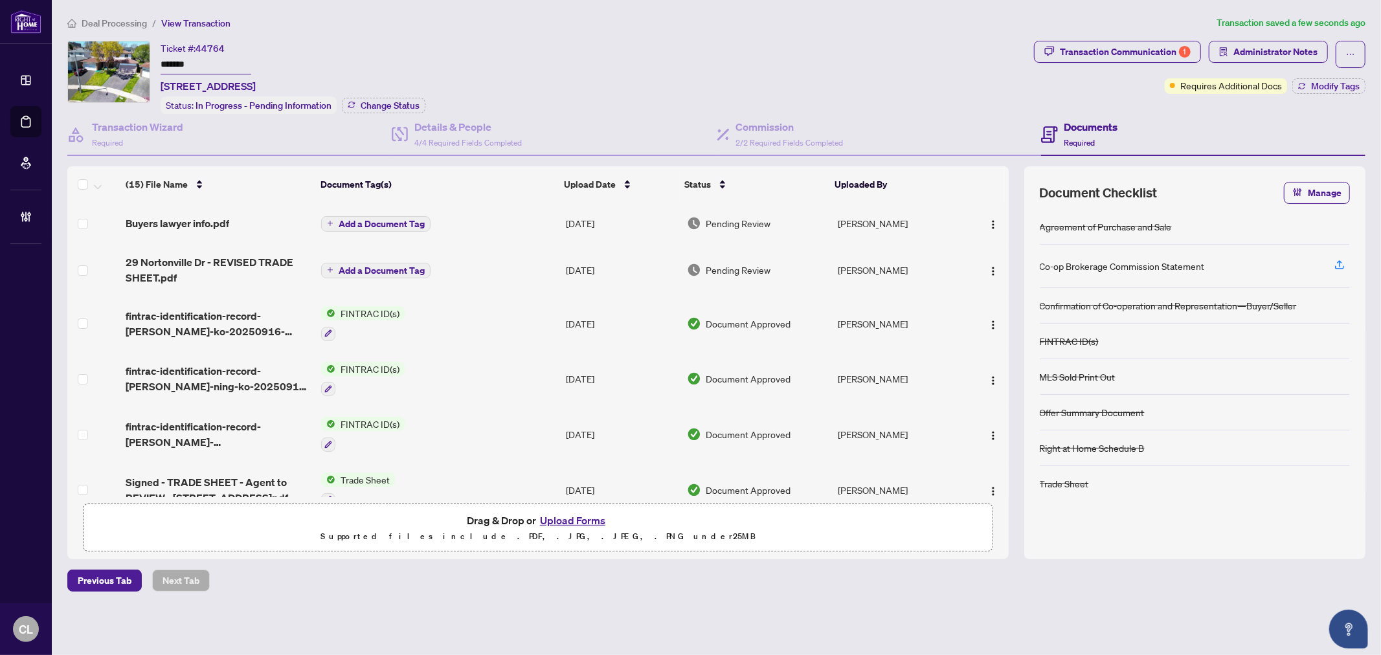
drag, startPoint x: 856, startPoint y: 50, endPoint x: 1044, endPoint y: 108, distance: 196.5
click at [857, 50] on div "Ticket #: 44764 ******* 29 Nortonville Dr, Toronto, Ontario M1T 2G9, Canada Sta…" at bounding box center [547, 77] width 961 height 73
click at [401, 220] on span "Add a Document Tag" at bounding box center [382, 223] width 86 height 9
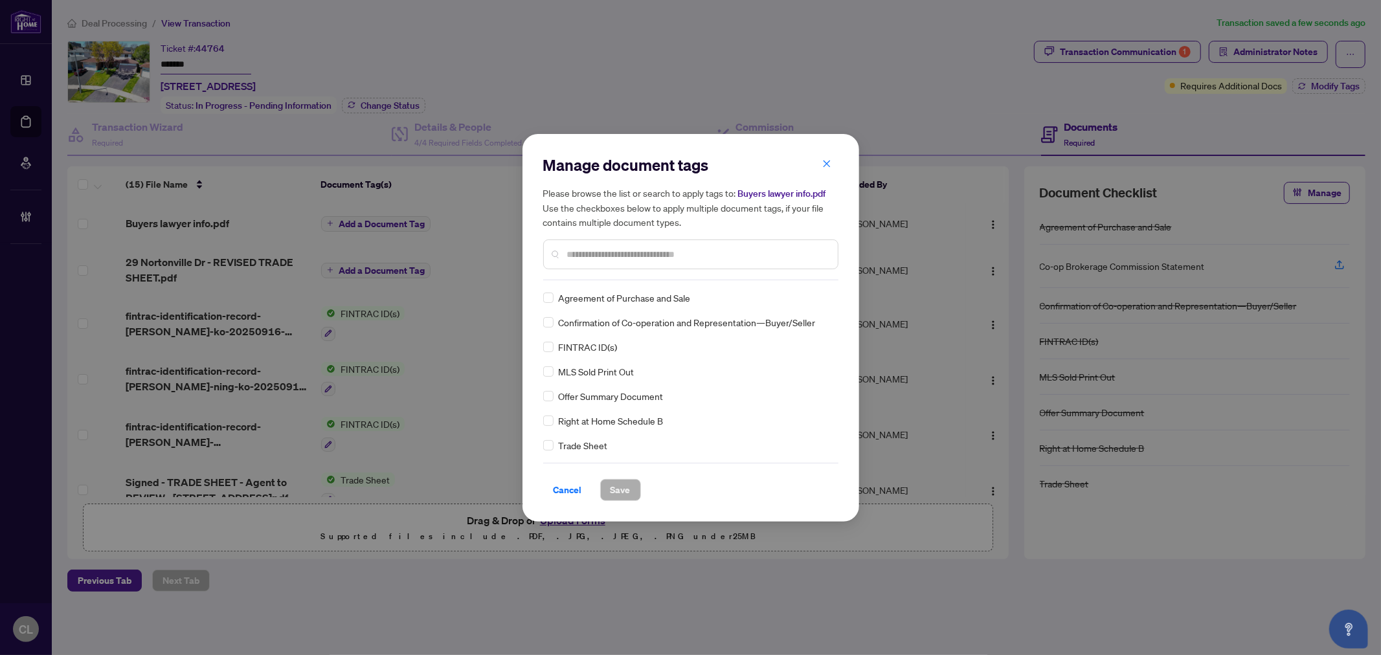
click at [627, 256] on input "text" at bounding box center [697, 254] width 260 height 14
type input "*****"
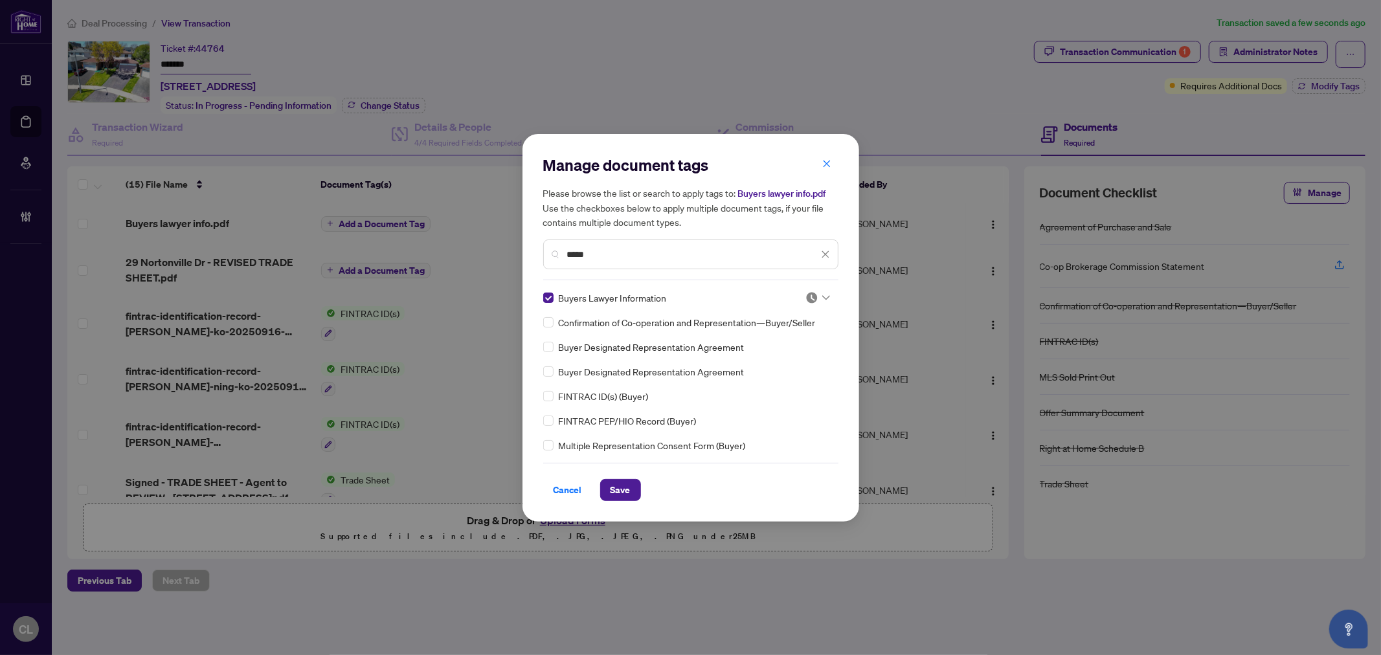
click at [823, 295] on icon at bounding box center [826, 297] width 8 height 5
drag, startPoint x: 806, startPoint y: 357, endPoint x: 771, endPoint y: 387, distance: 45.9
click at [805, 357] on div "Approved" at bounding box center [774, 360] width 83 height 14
click at [634, 483] on button "Save" at bounding box center [620, 490] width 41 height 22
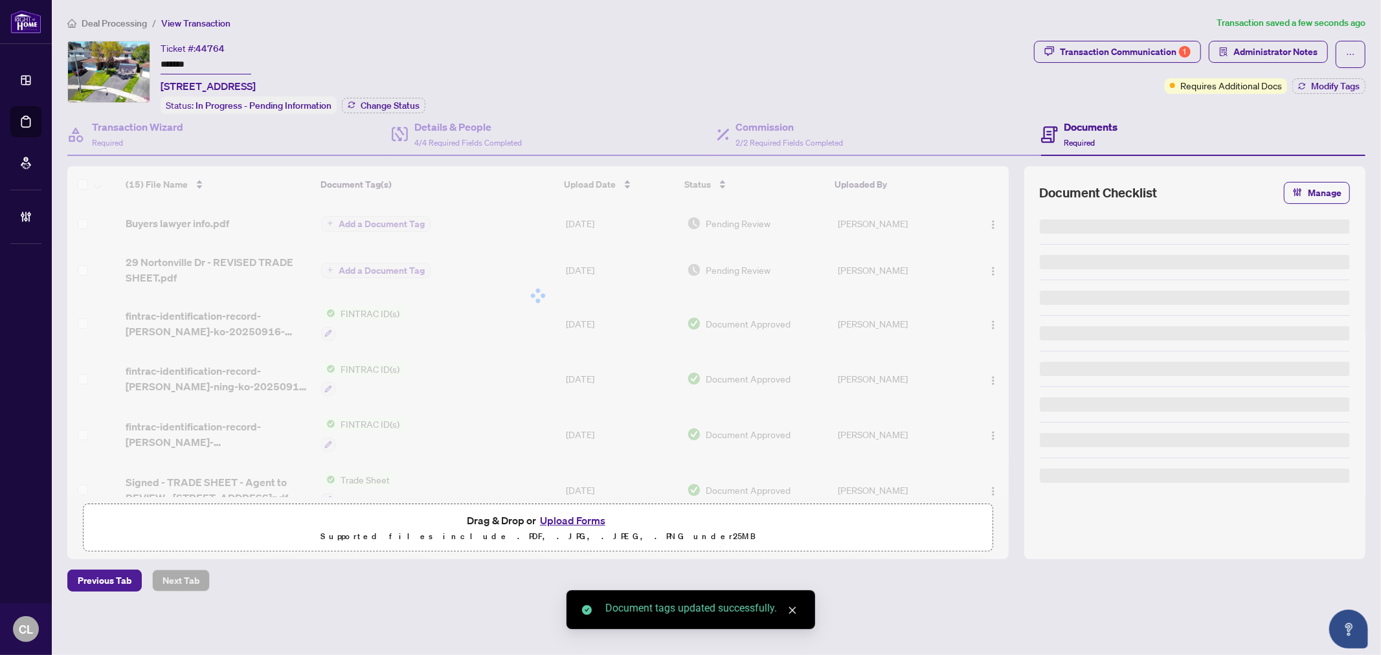
click at [1106, 60] on div "Manage document tags Please browse the list or search to apply tags to: Buyers …" at bounding box center [690, 327] width 1381 height 655
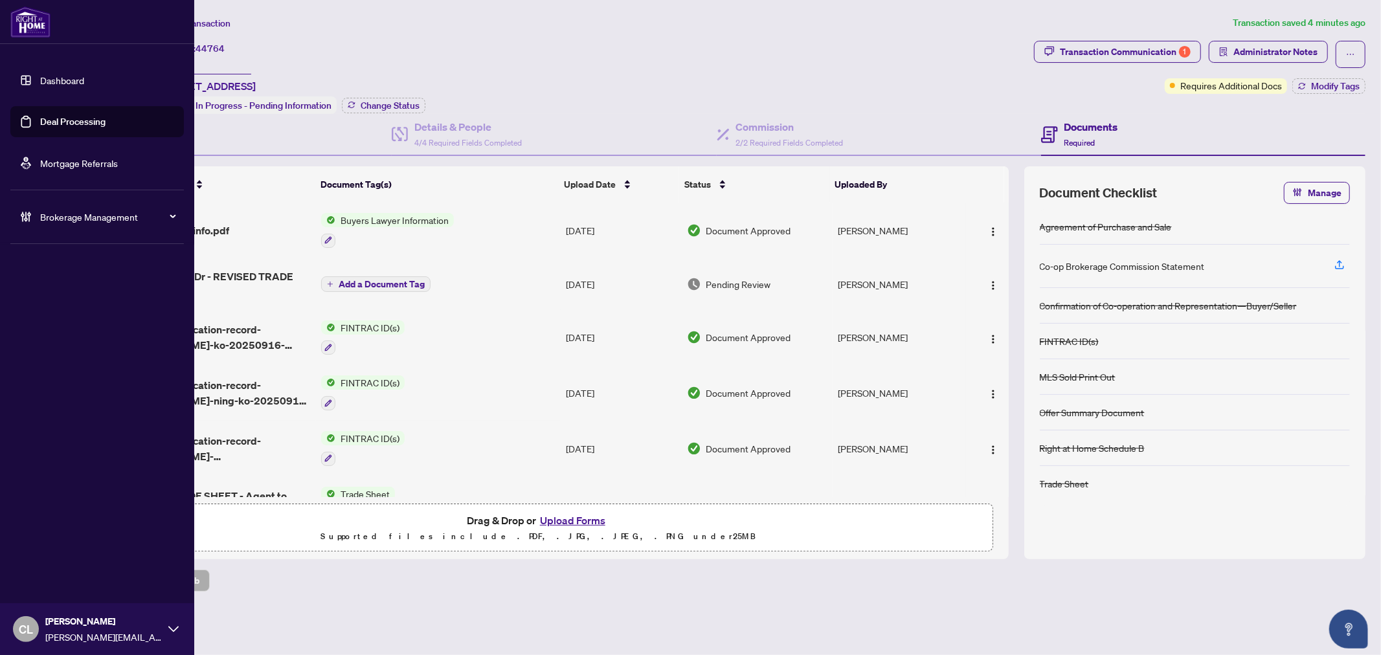
click at [40, 118] on link "Deal Processing" at bounding box center [72, 122] width 65 height 12
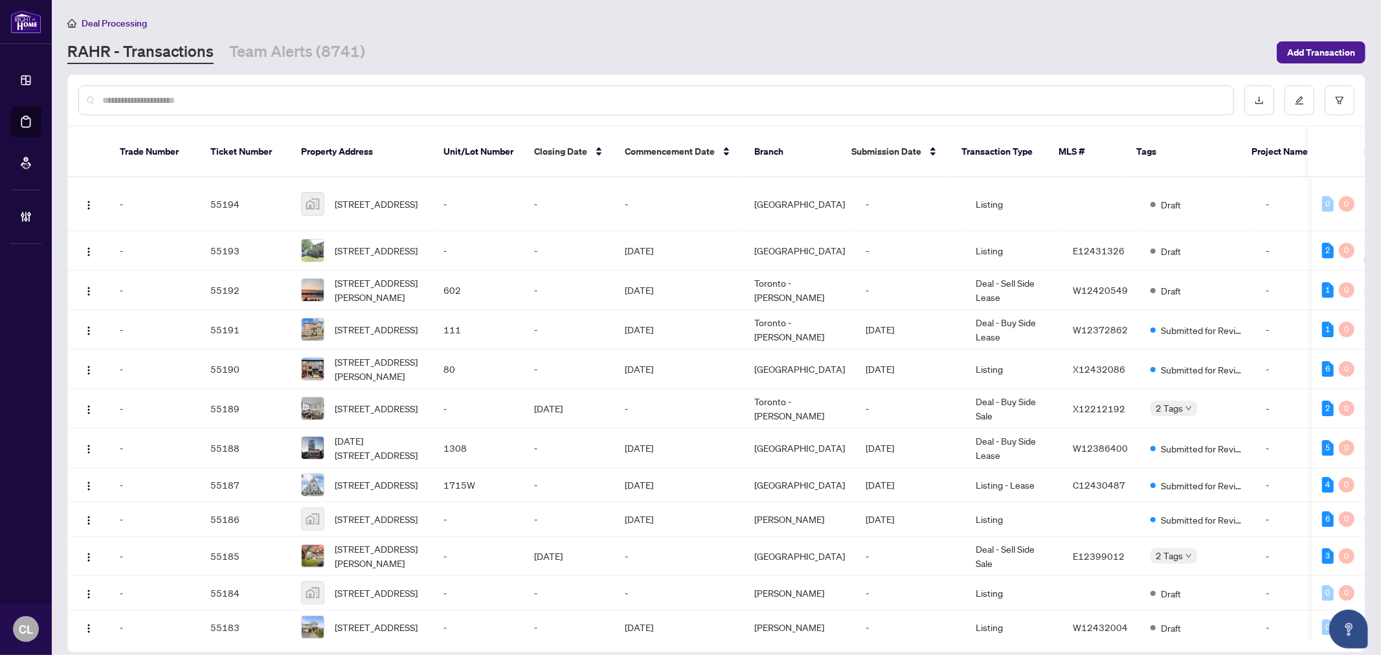
click at [214, 100] on input "text" at bounding box center [662, 100] width 1120 height 14
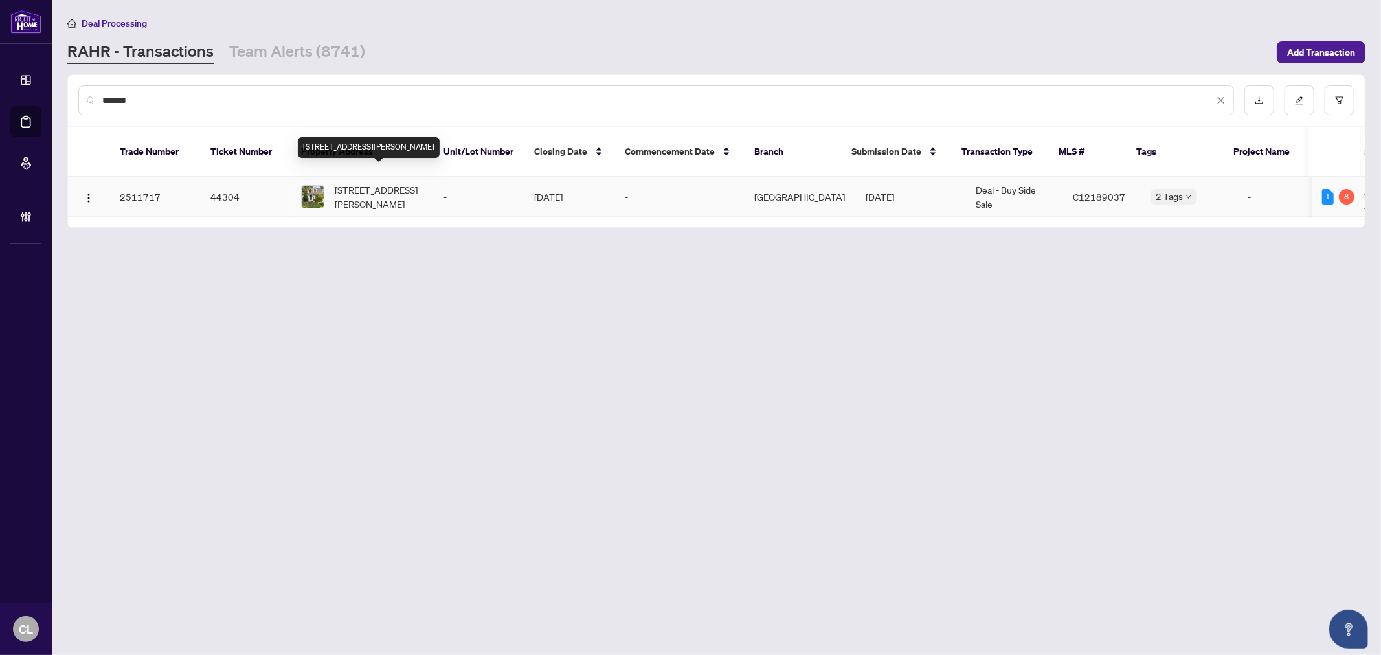
type input "*******"
click at [366, 188] on span "16 Burnham Rd, Toronto, Ontario M4G 1C1, Canada" at bounding box center [379, 197] width 88 height 28
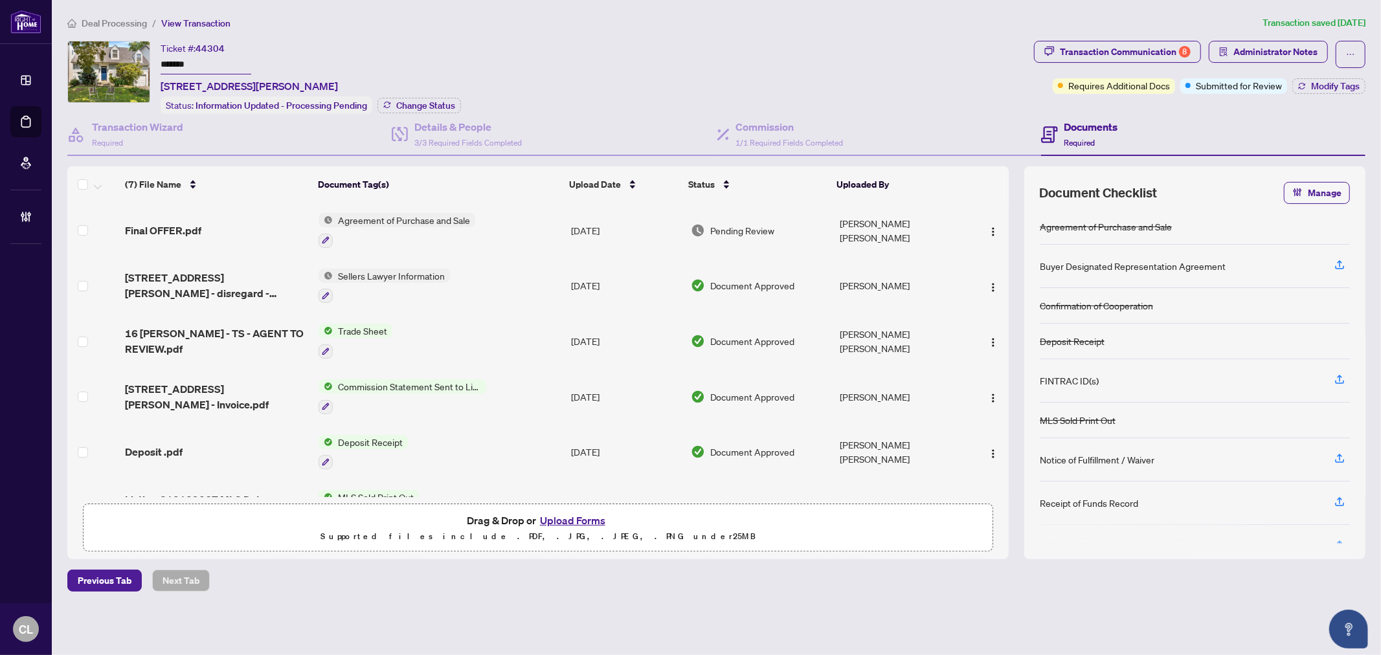
click at [583, 517] on button "Upload Forms" at bounding box center [572, 520] width 73 height 17
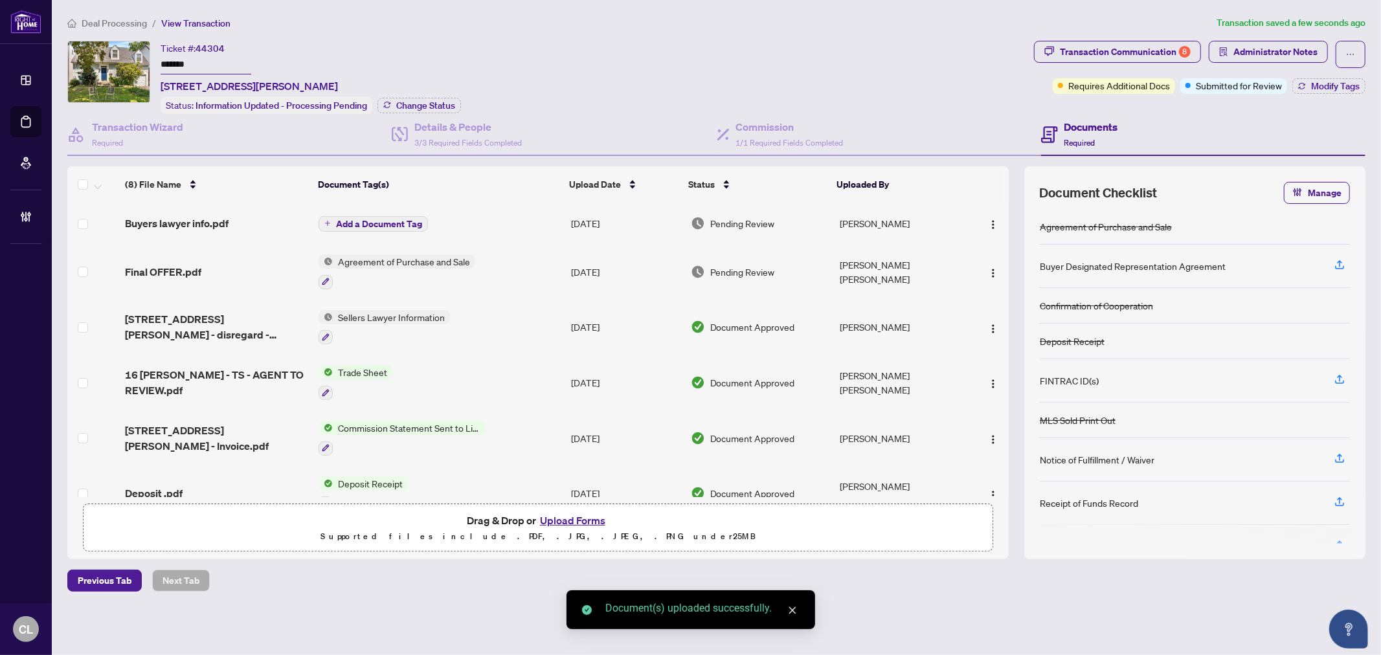
click at [384, 219] on span "Add a Document Tag" at bounding box center [379, 223] width 86 height 9
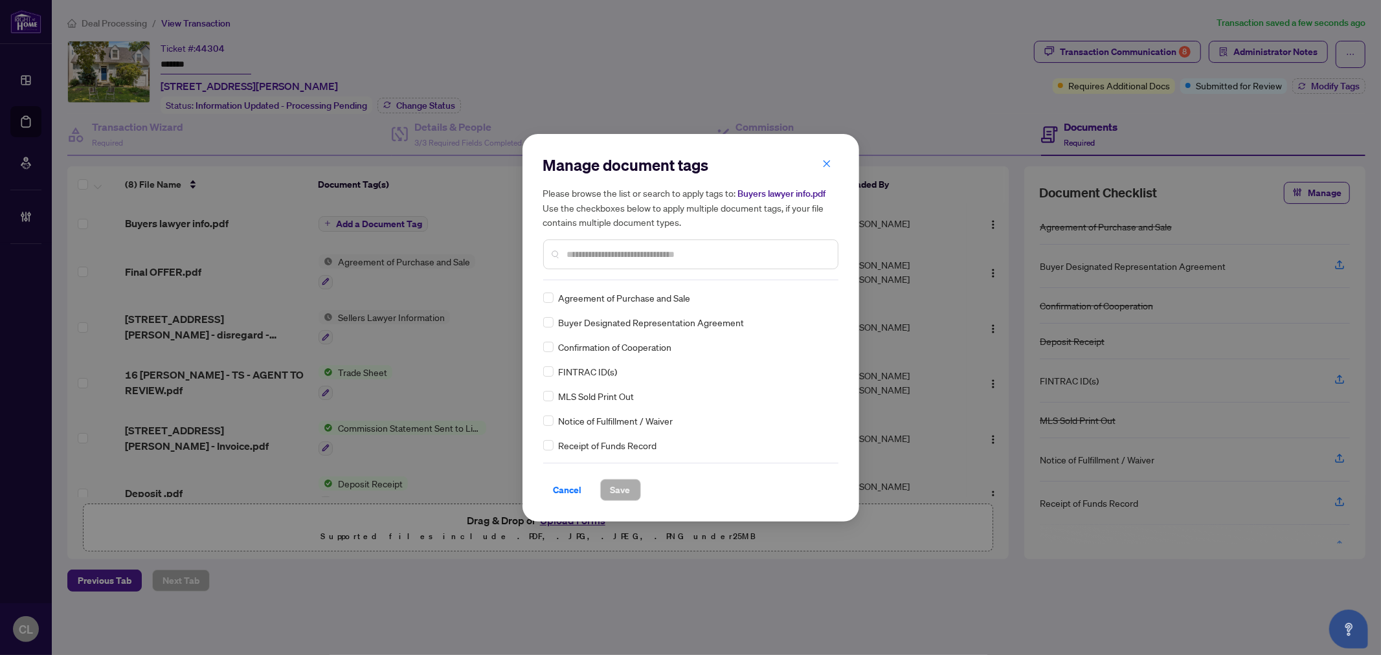
click at [583, 249] on input "text" at bounding box center [697, 254] width 260 height 14
type input "*****"
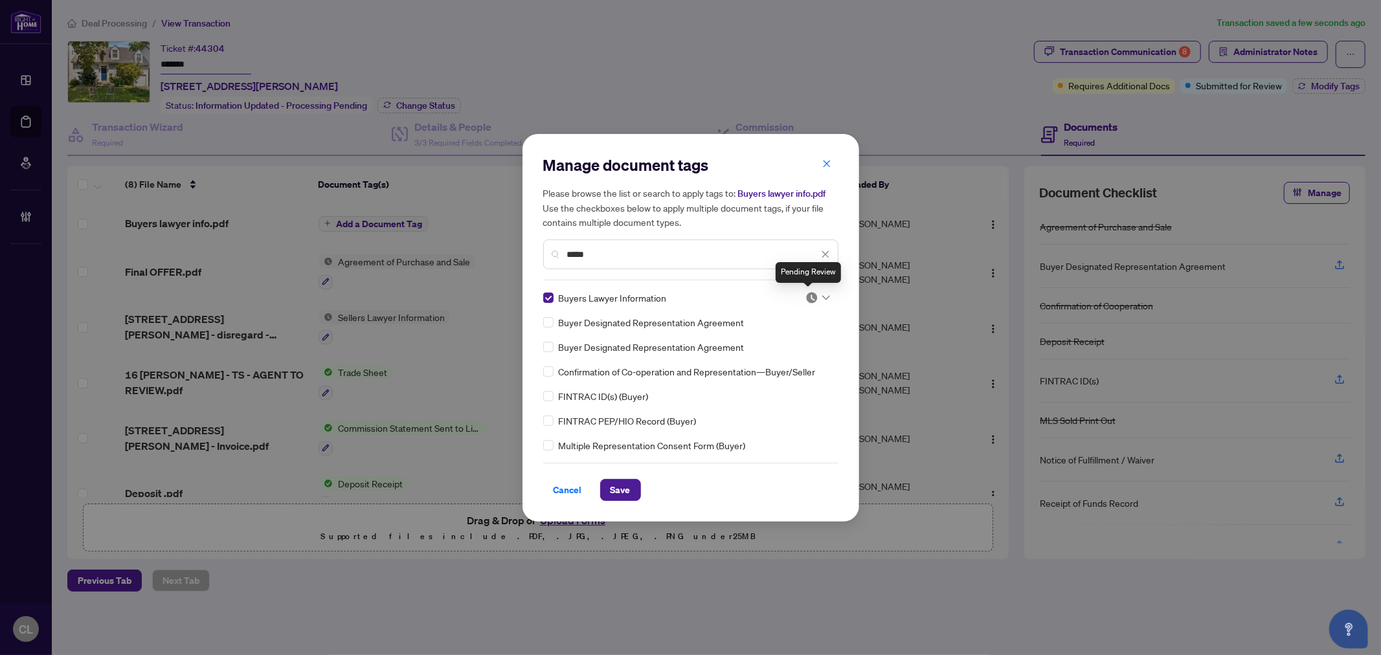
click at [822, 298] on icon at bounding box center [826, 297] width 8 height 5
click at [790, 364] on div "Approved" at bounding box center [774, 360] width 83 height 14
click at [608, 488] on button "Save" at bounding box center [620, 490] width 41 height 22
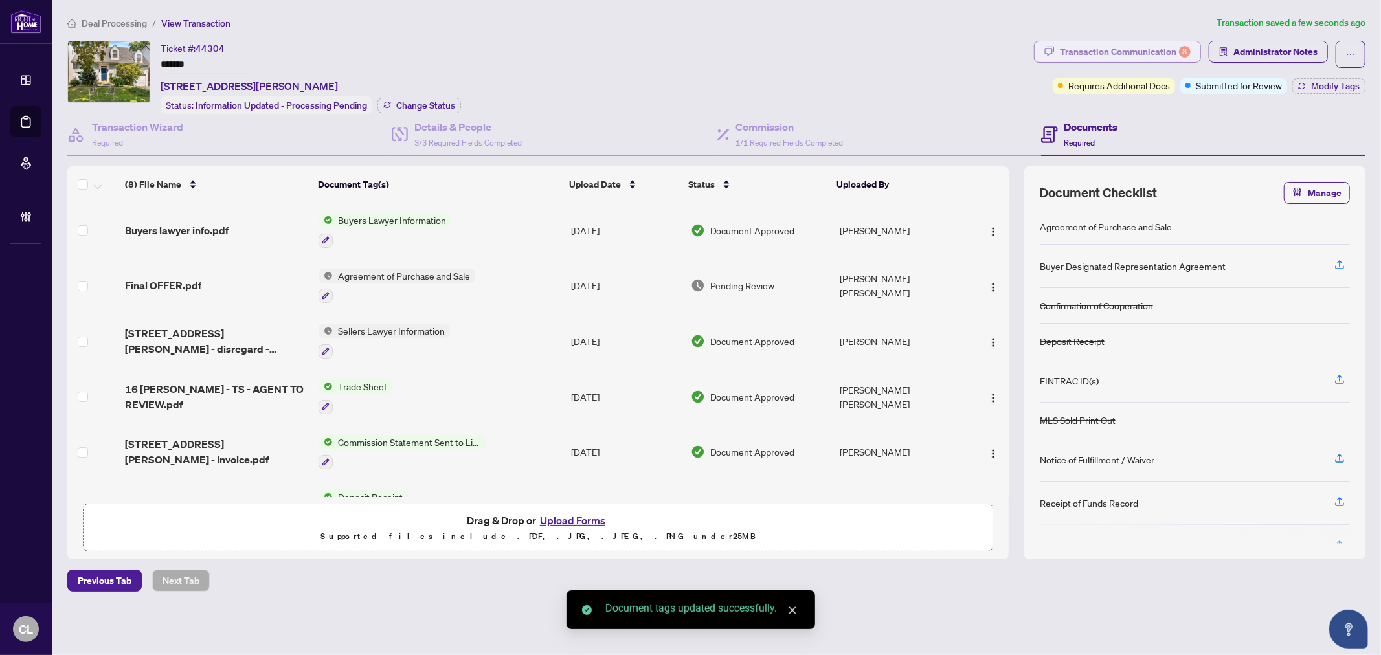
click at [1098, 56] on div "Transaction Communication 8" at bounding box center [1125, 51] width 131 height 21
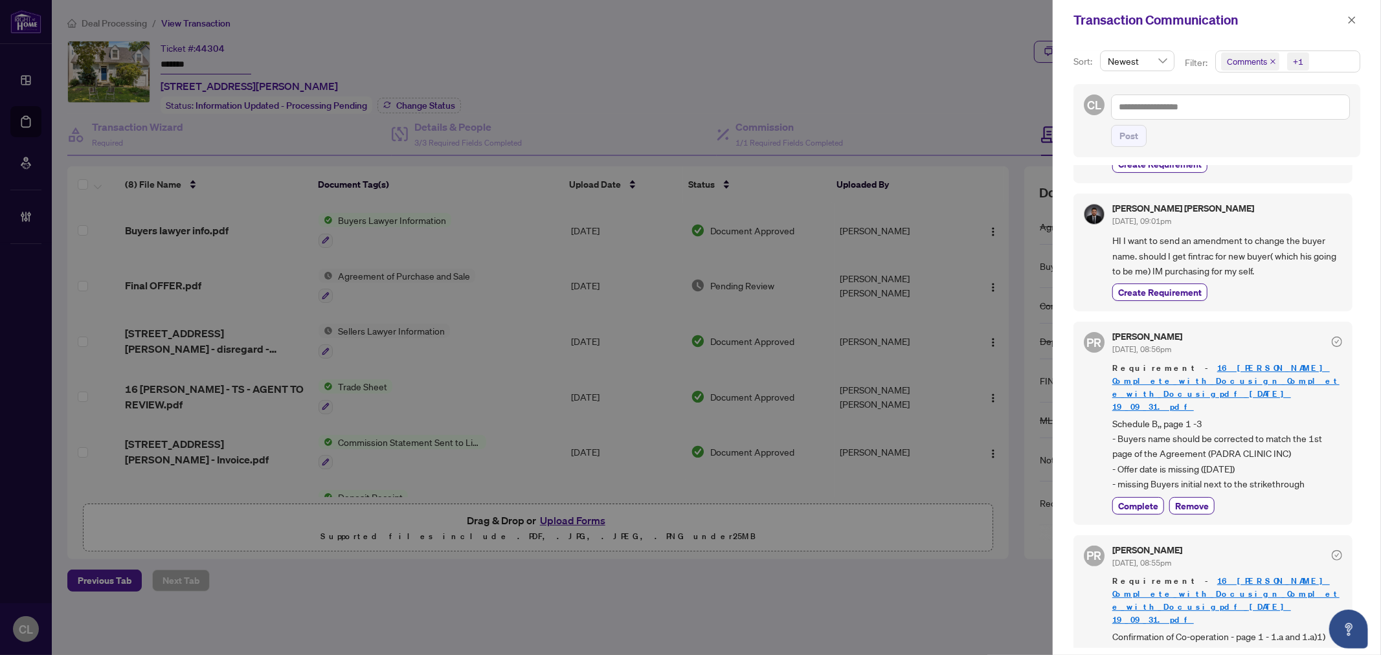
scroll to position [279, 0]
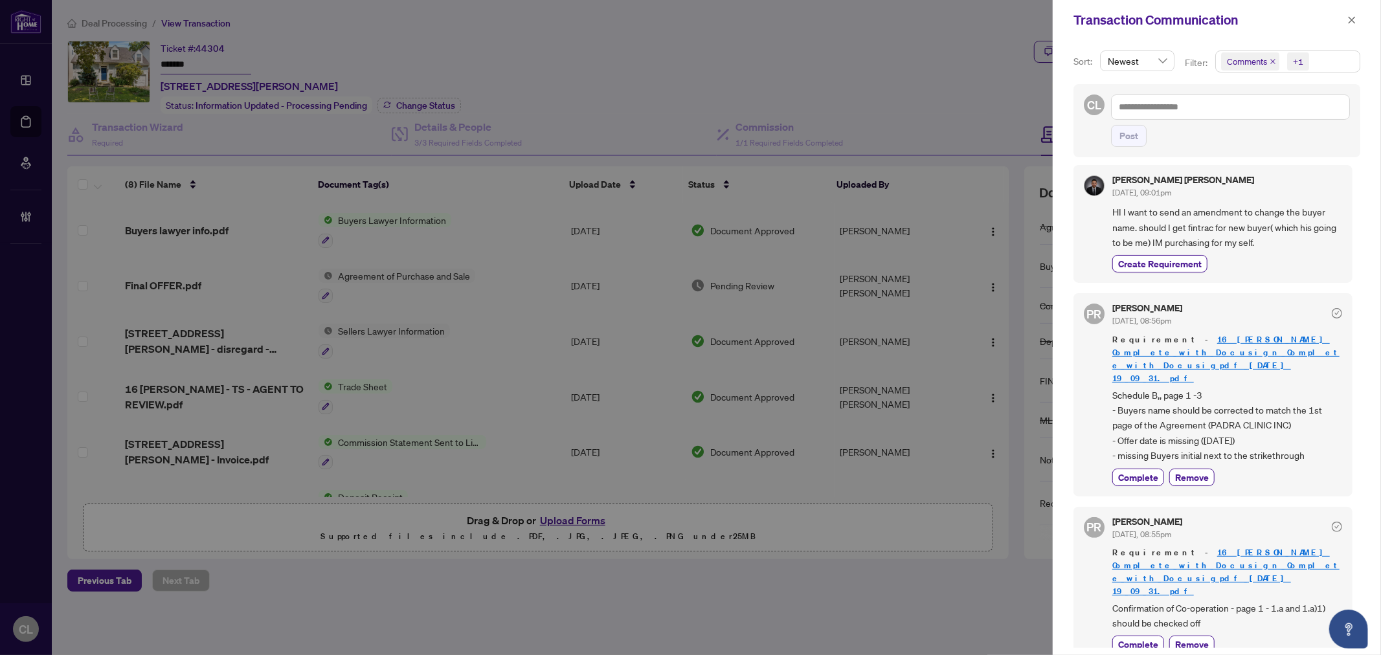
click at [1244, 59] on span "Comments" at bounding box center [1247, 61] width 40 height 13
click at [1226, 114] on span "Select Comments" at bounding box center [1228, 116] width 10 height 10
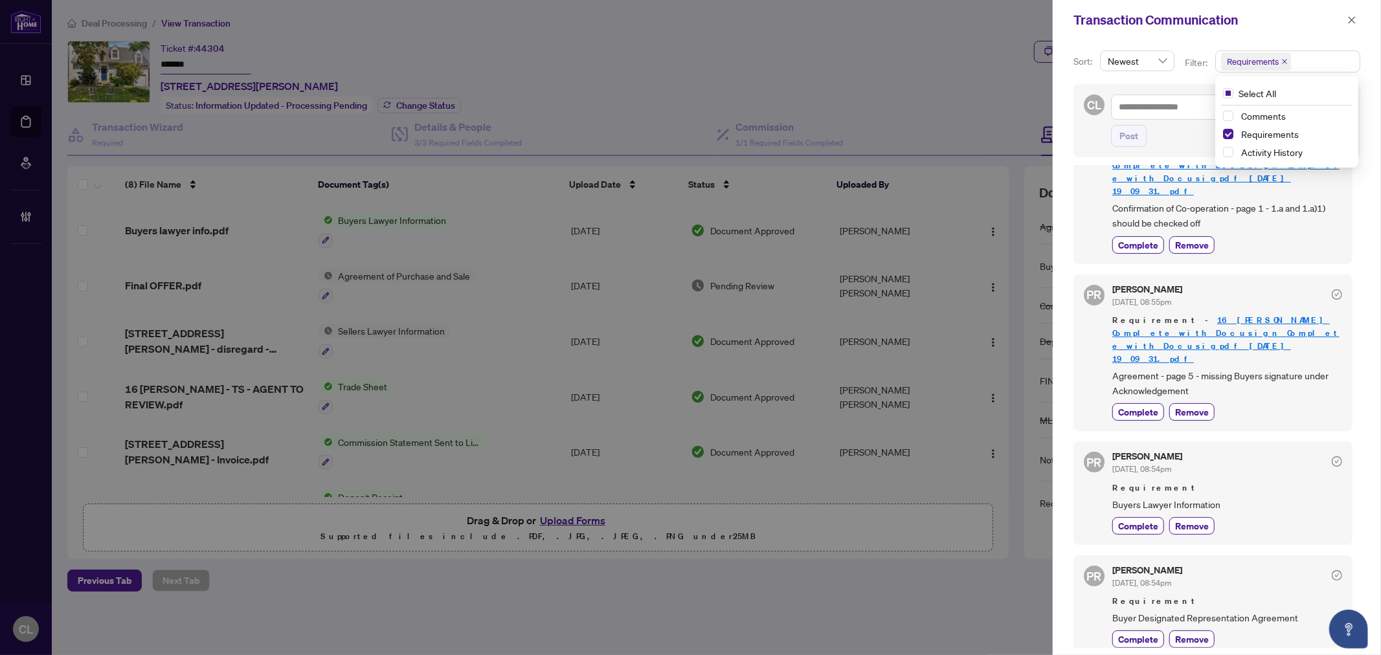
scroll to position [0, 0]
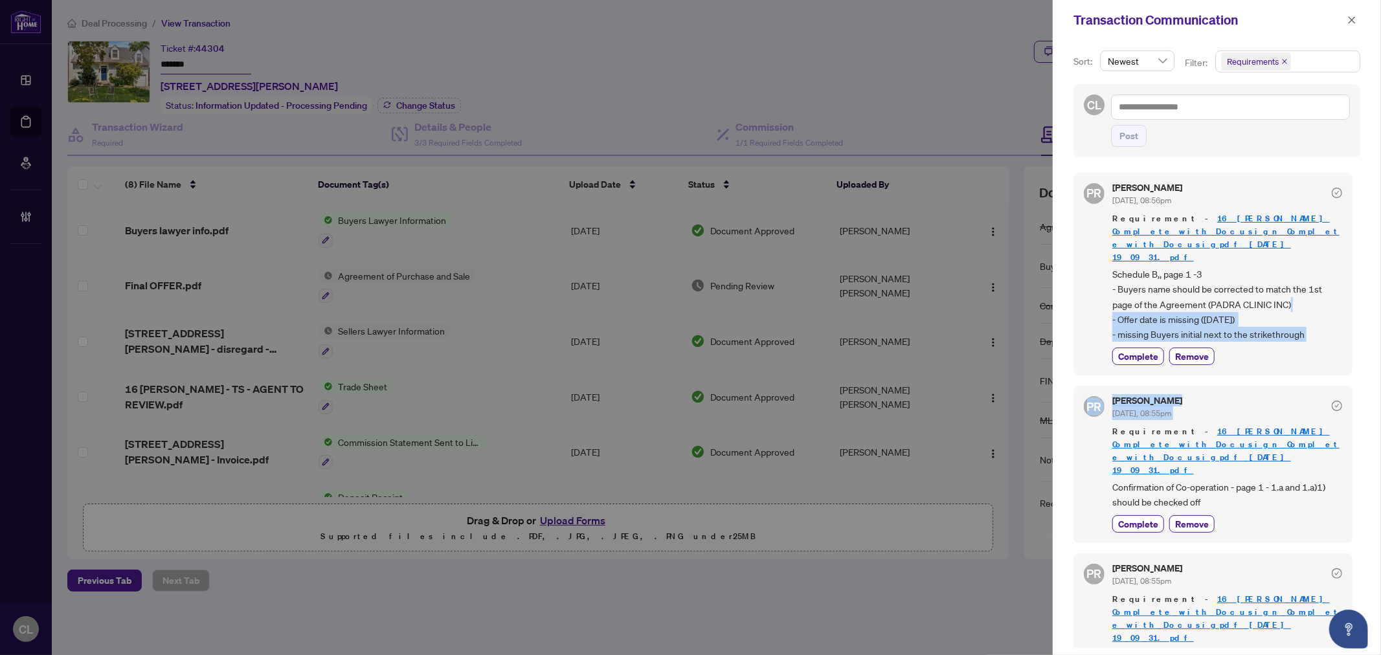
drag, startPoint x: 1355, startPoint y: 296, endPoint x: 1375, endPoint y: 399, distance: 105.4
click at [1377, 408] on div "Sort: Newest Filter: Requirements Select All Comments Requirements Activity His…" at bounding box center [1216, 347] width 328 height 615
click at [1357, 305] on div "Sort: Newest Filter: Requirements Select All Comments Requirements Activity His…" at bounding box center [1216, 347] width 328 height 615
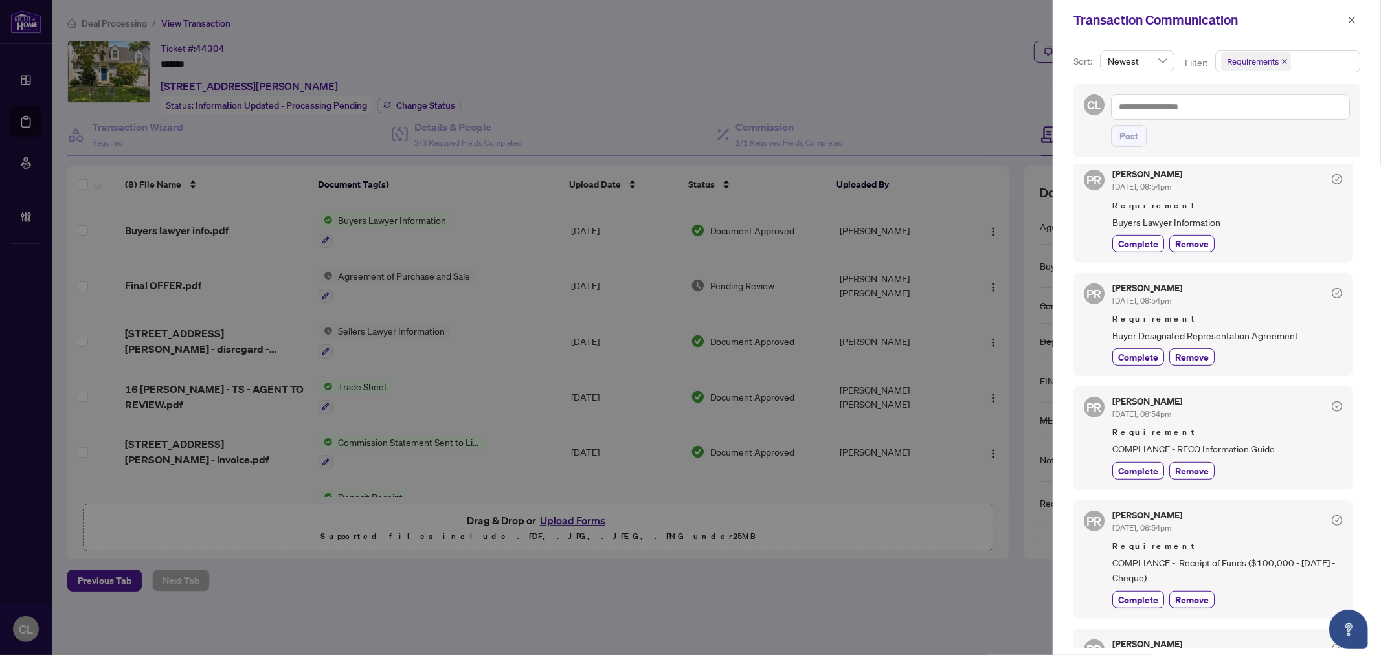
scroll to position [493, 0]
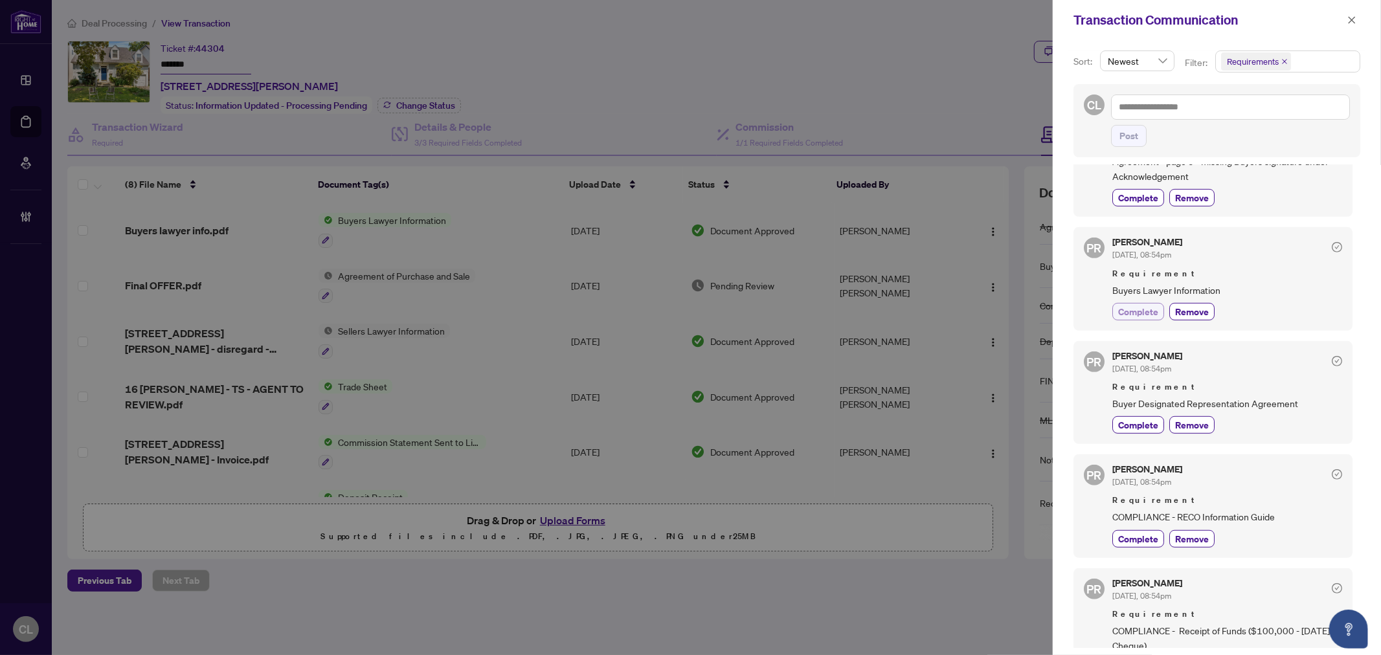
click at [1116, 303] on button "Complete" at bounding box center [1138, 311] width 52 height 17
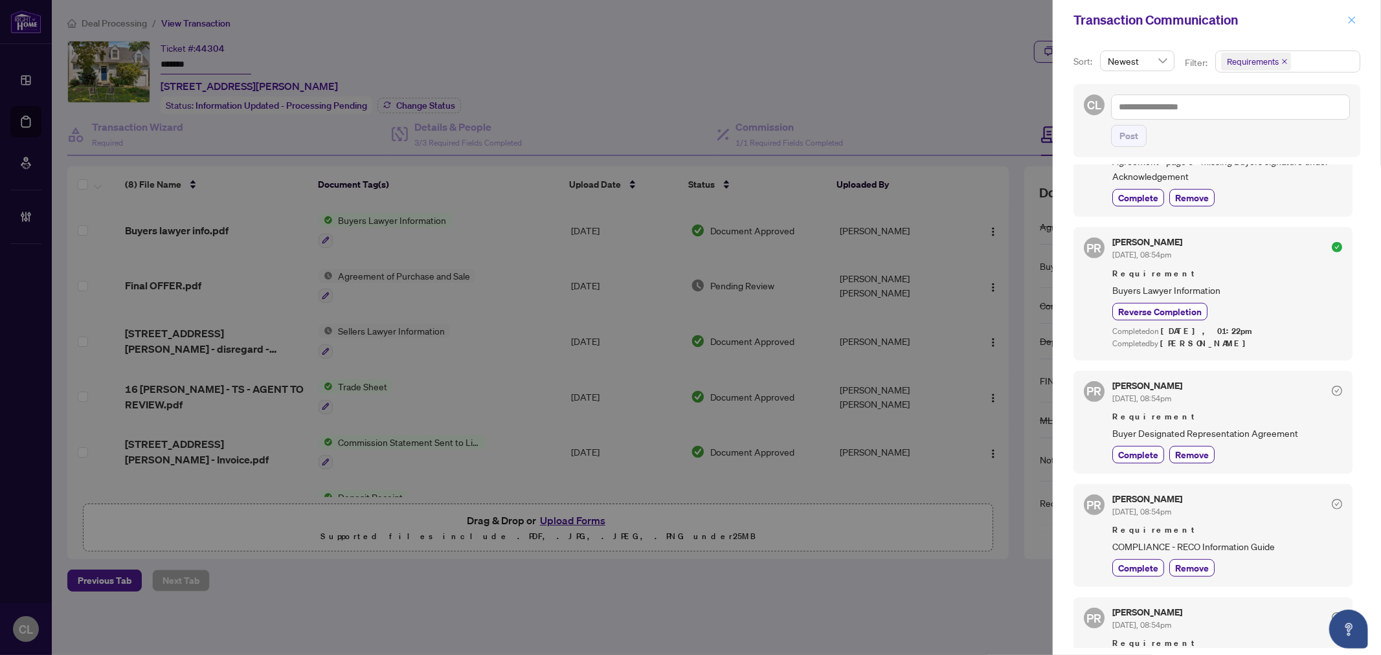
click at [1347, 20] on icon "close" at bounding box center [1351, 20] width 9 height 9
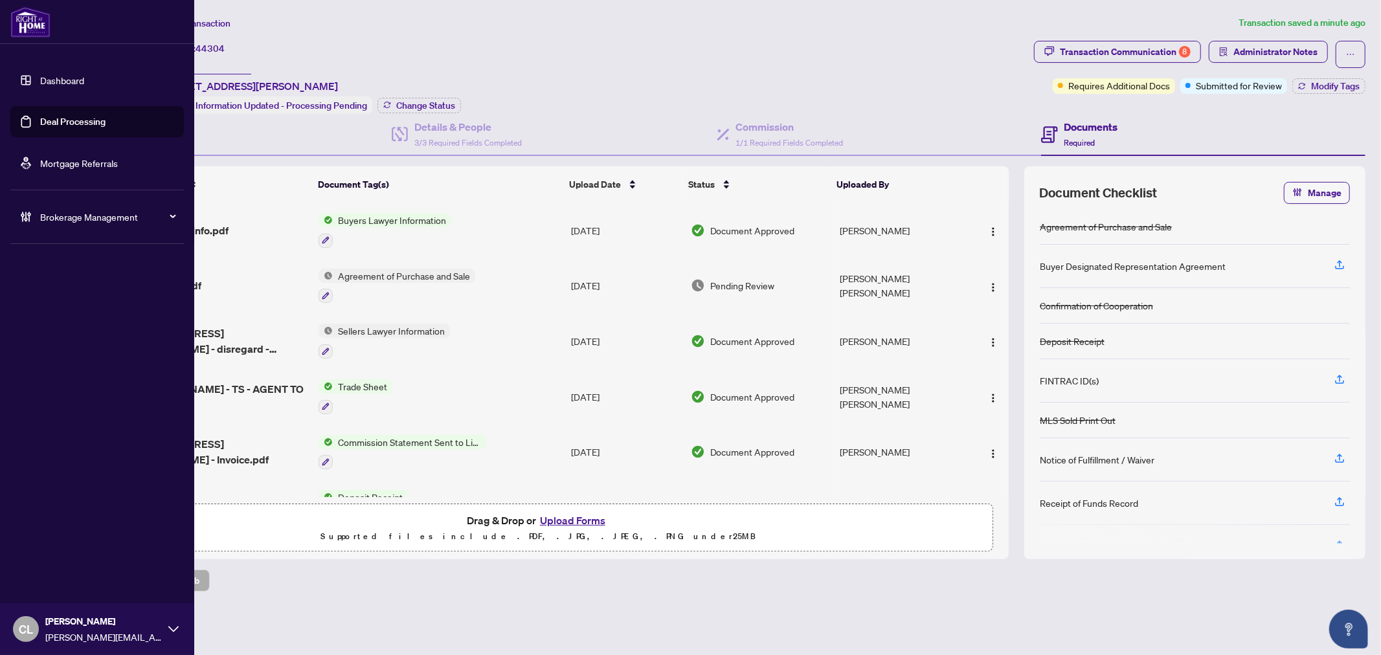
click at [93, 120] on link "Deal Processing" at bounding box center [72, 122] width 65 height 12
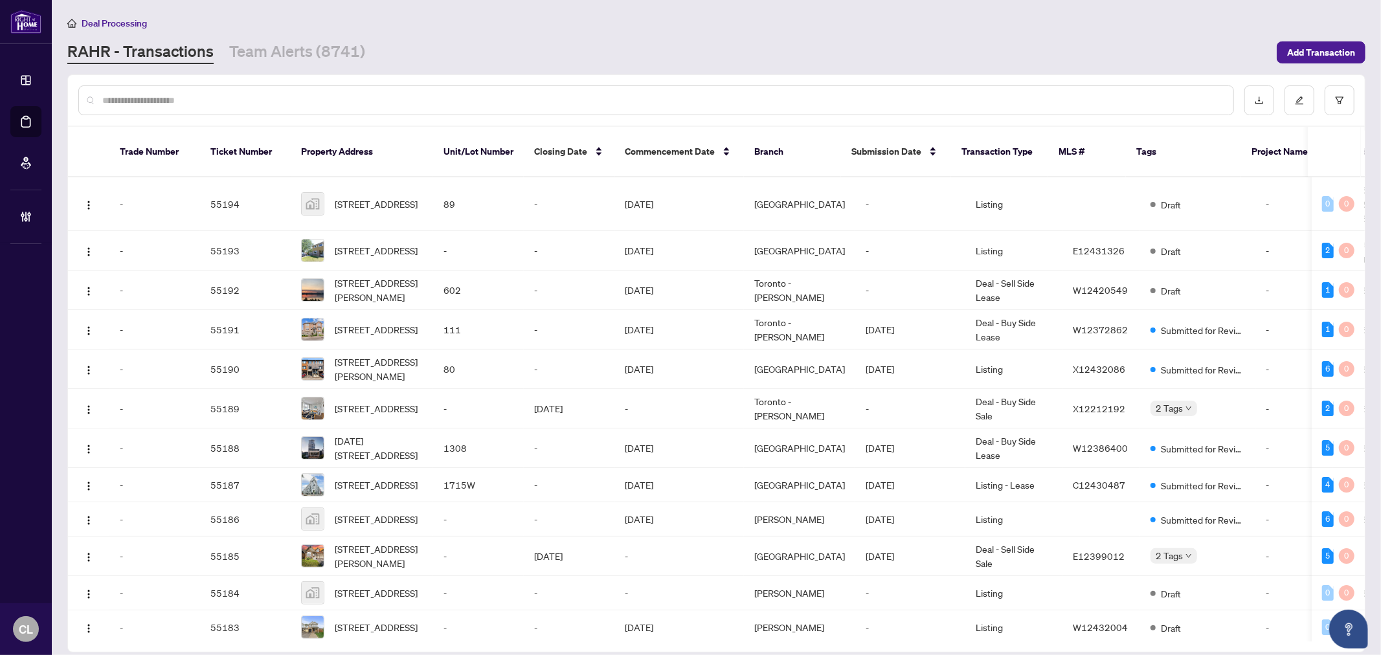
click at [254, 100] on input "text" at bounding box center [662, 100] width 1120 height 14
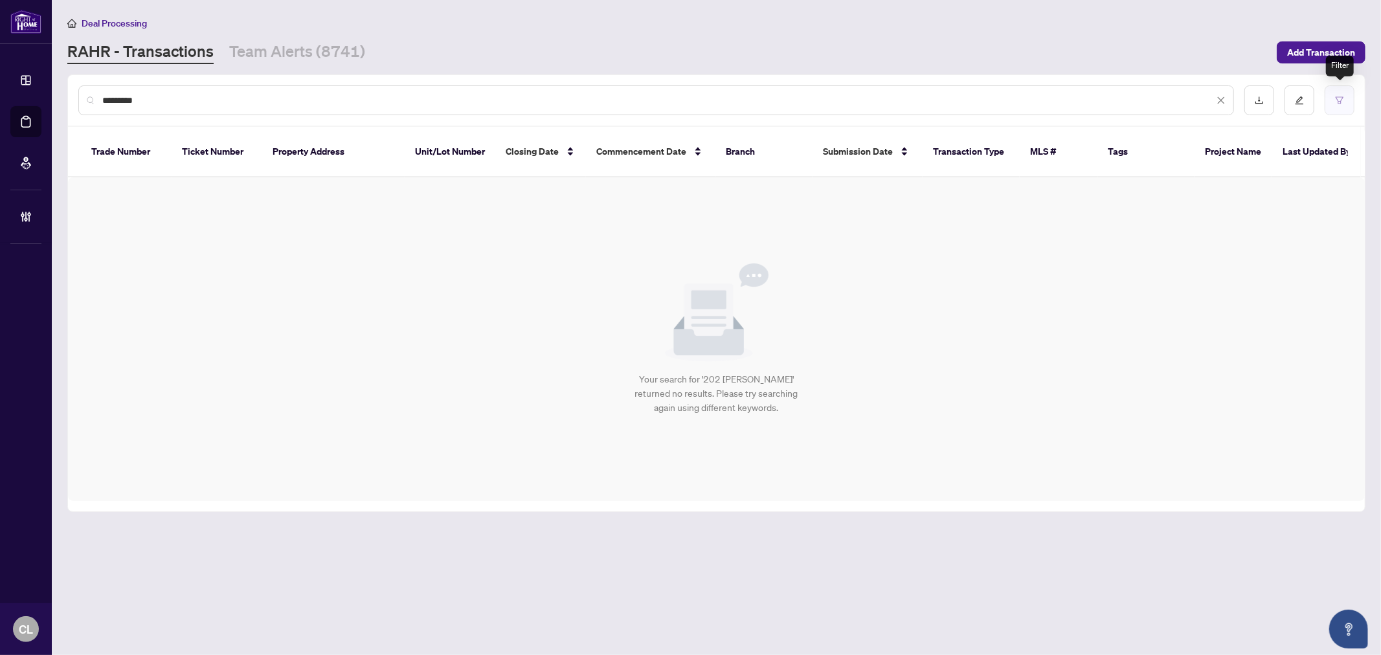
click at [1337, 104] on icon "filter" at bounding box center [1339, 100] width 9 height 9
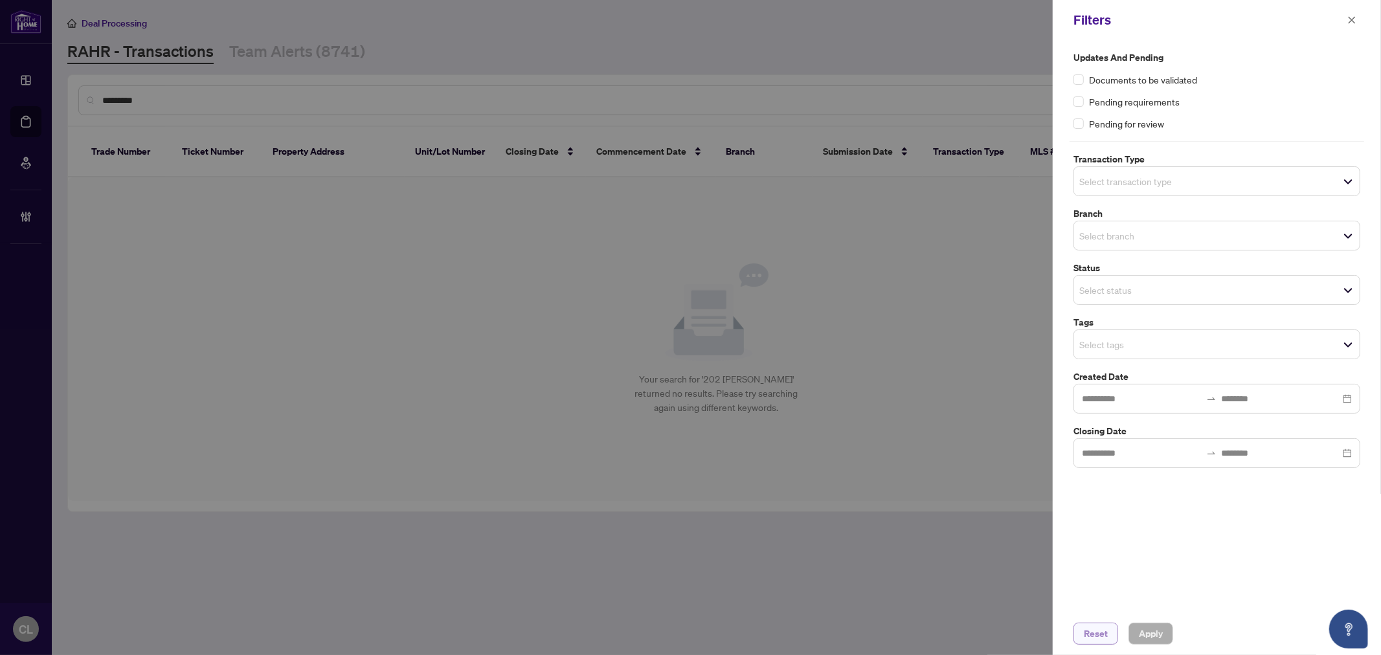
click at [1095, 639] on span "Reset" at bounding box center [1096, 633] width 24 height 21
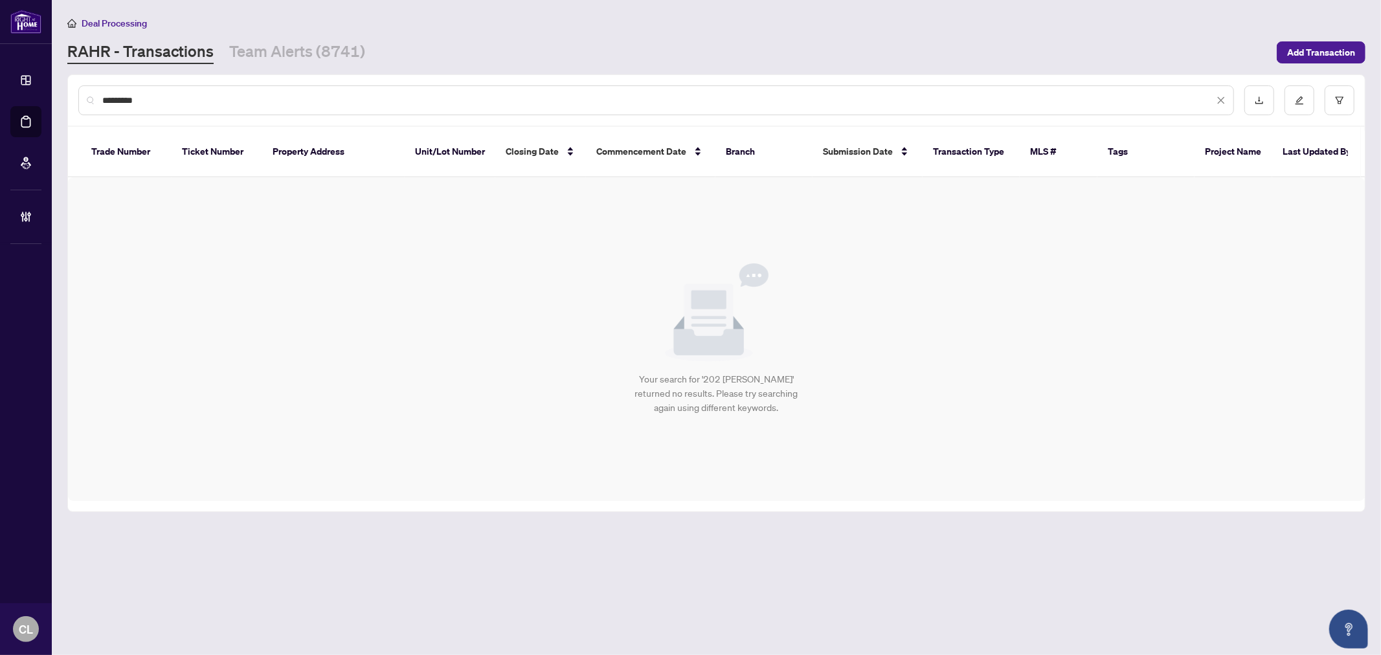
click at [215, 104] on input "*********" at bounding box center [657, 100] width 1111 height 14
type input "*******"
click at [409, 256] on div "Your search for '202 BER' returned no results. Please try searching again using…" at bounding box center [716, 339] width 1297 height 324
click at [209, 107] on div "*******" at bounding box center [655, 100] width 1155 height 30
drag, startPoint x: 203, startPoint y: 98, endPoint x: 53, endPoint y: 98, distance: 150.2
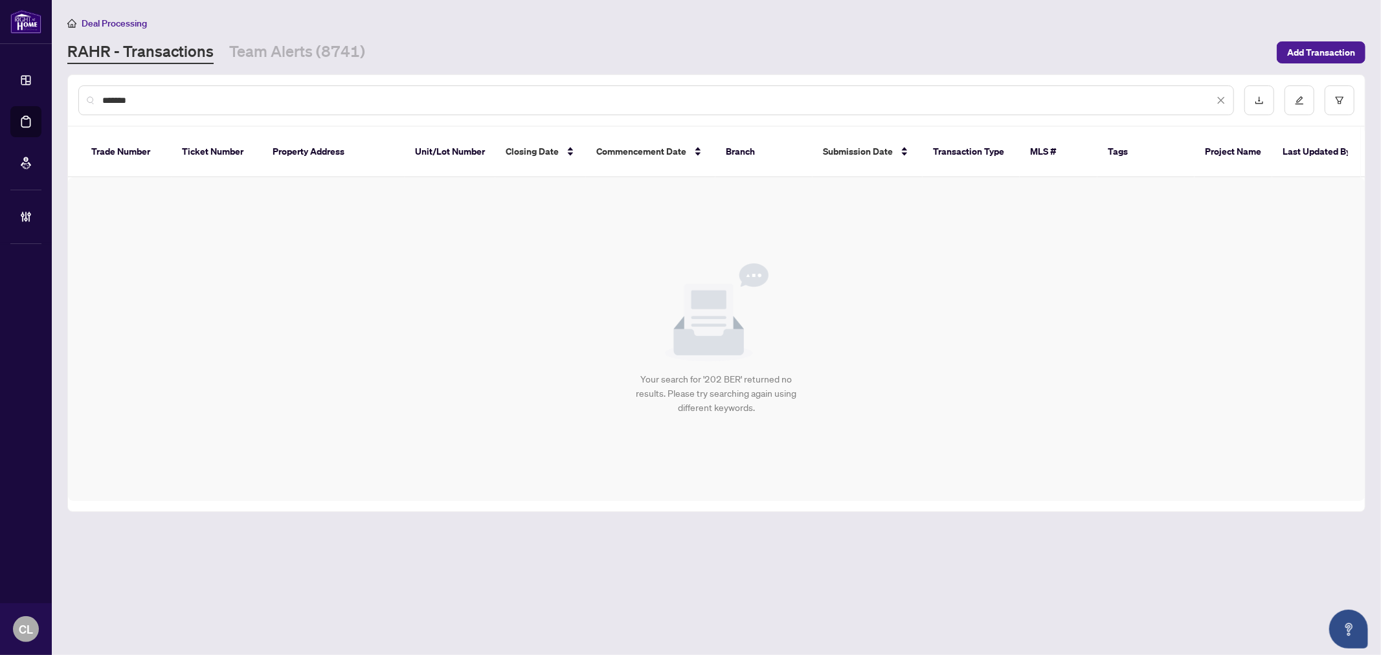
click at [53, 98] on main "Deal Processing RAHR - Transactions Team Alerts (8741) Add Transaction ******* …" at bounding box center [716, 327] width 1329 height 655
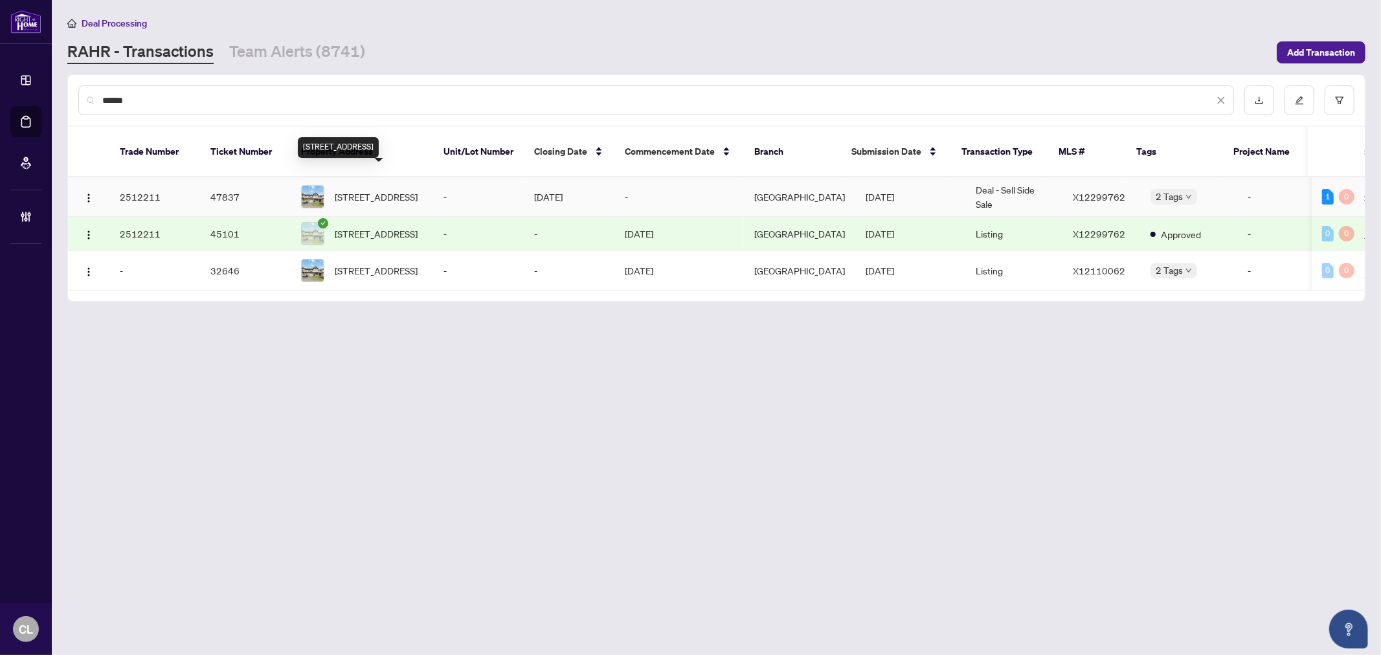
type input "******"
click at [392, 190] on span "139 Maestro Ave, Ottawa, Ontario K2S 0V4, Canada" at bounding box center [376, 197] width 83 height 14
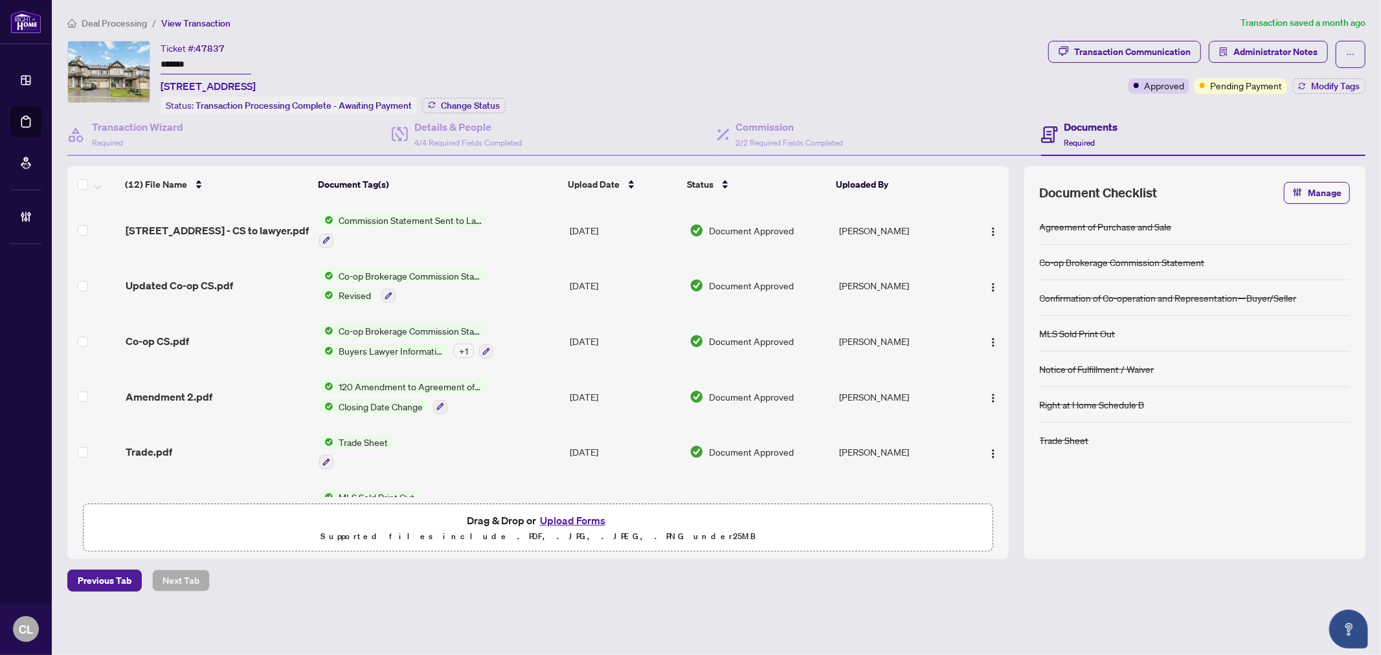
click at [365, 334] on div "Co-op Brokerage Commission Statement Buyers Lawyer Information + 1" at bounding box center [406, 341] width 174 height 35
click at [177, 335] on span "Co-op CS.pdf" at bounding box center [157, 341] width 63 height 16
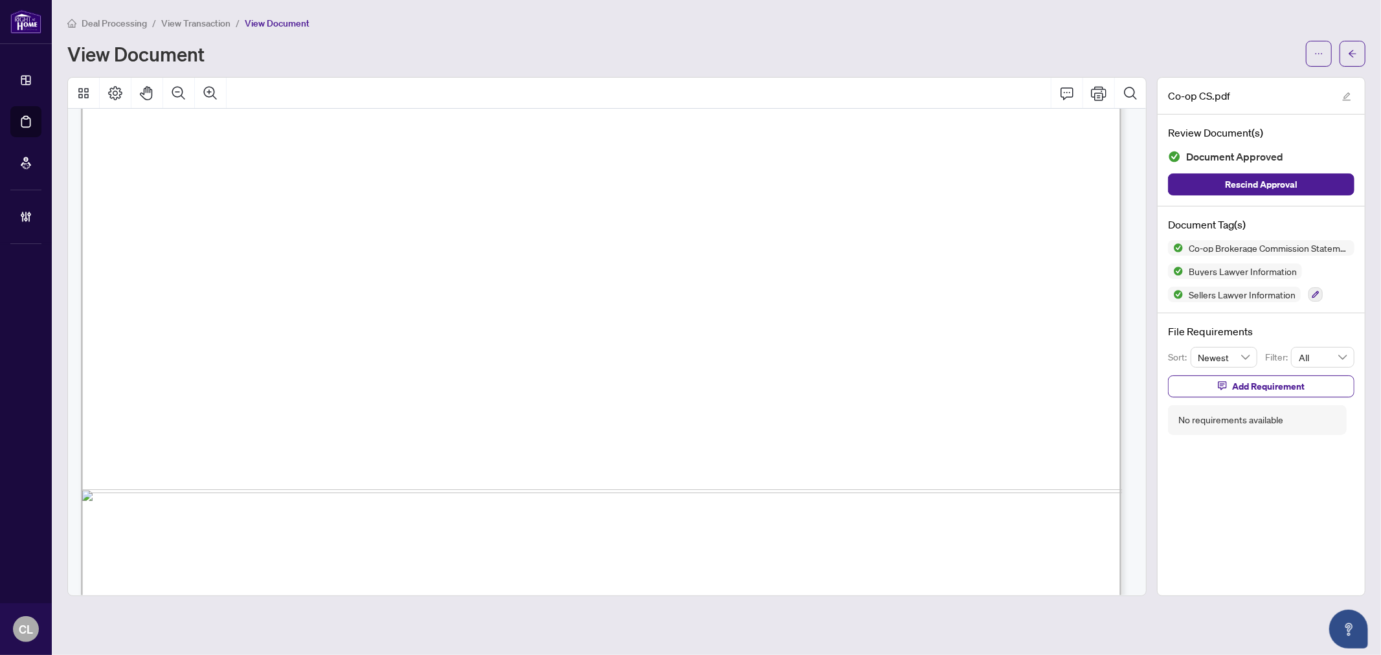
scroll to position [766, 0]
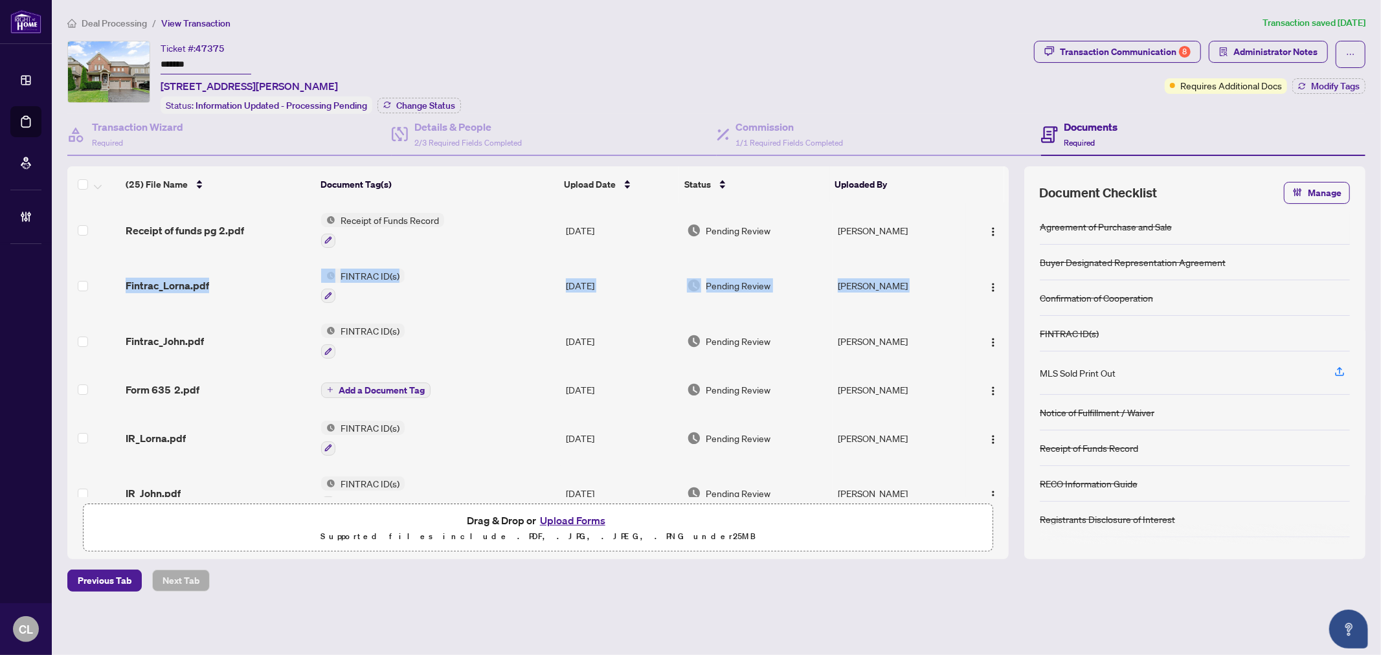
drag, startPoint x: 1005, startPoint y: 240, endPoint x: 1005, endPoint y: 257, distance: 16.8
click at [1008, 249] on div "Receipt of funds pg 2.pdf Receipt of Funds Record Sep/26/2025 Pending Review Je…" at bounding box center [537, 350] width 941 height 295
drag, startPoint x: 1008, startPoint y: 249, endPoint x: 1014, endPoint y: 295, distance: 46.3
click at [1014, 295] on div "(25) File Name Document Tag(s) Upload Date Status Uploaded By Receipt of funds …" at bounding box center [716, 362] width 1298 height 393
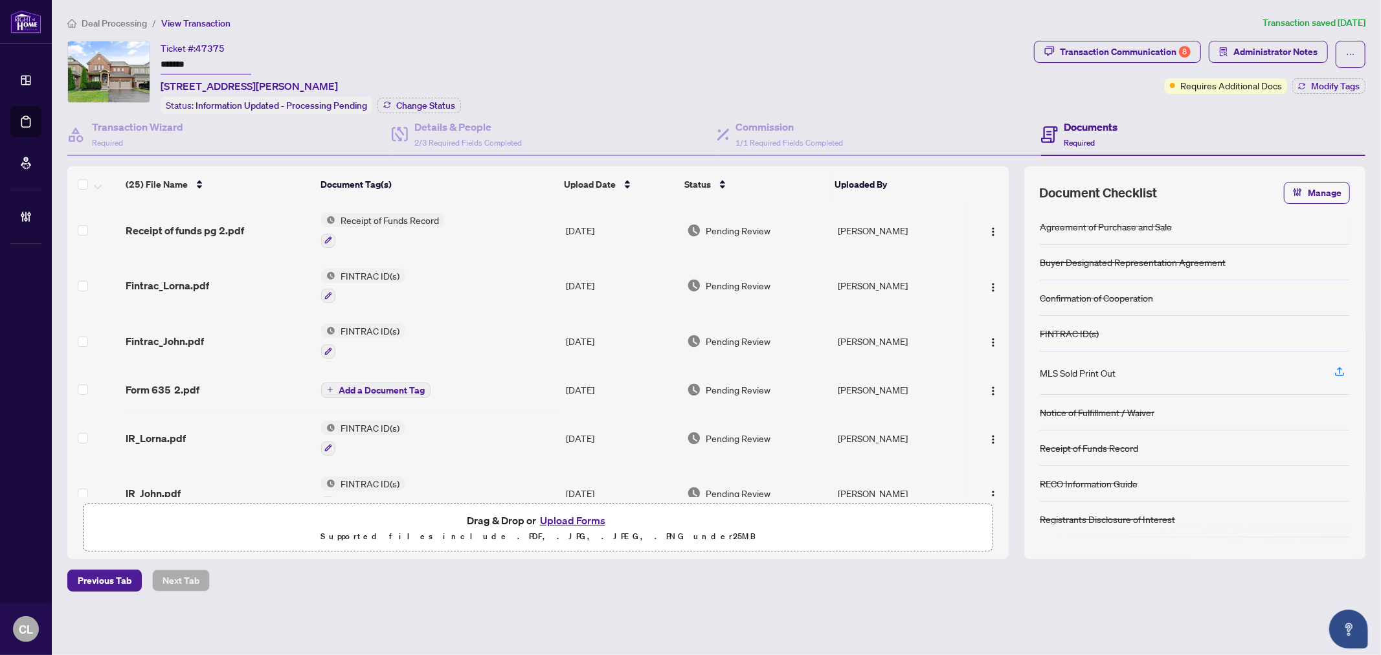
scroll to position [254, 0]
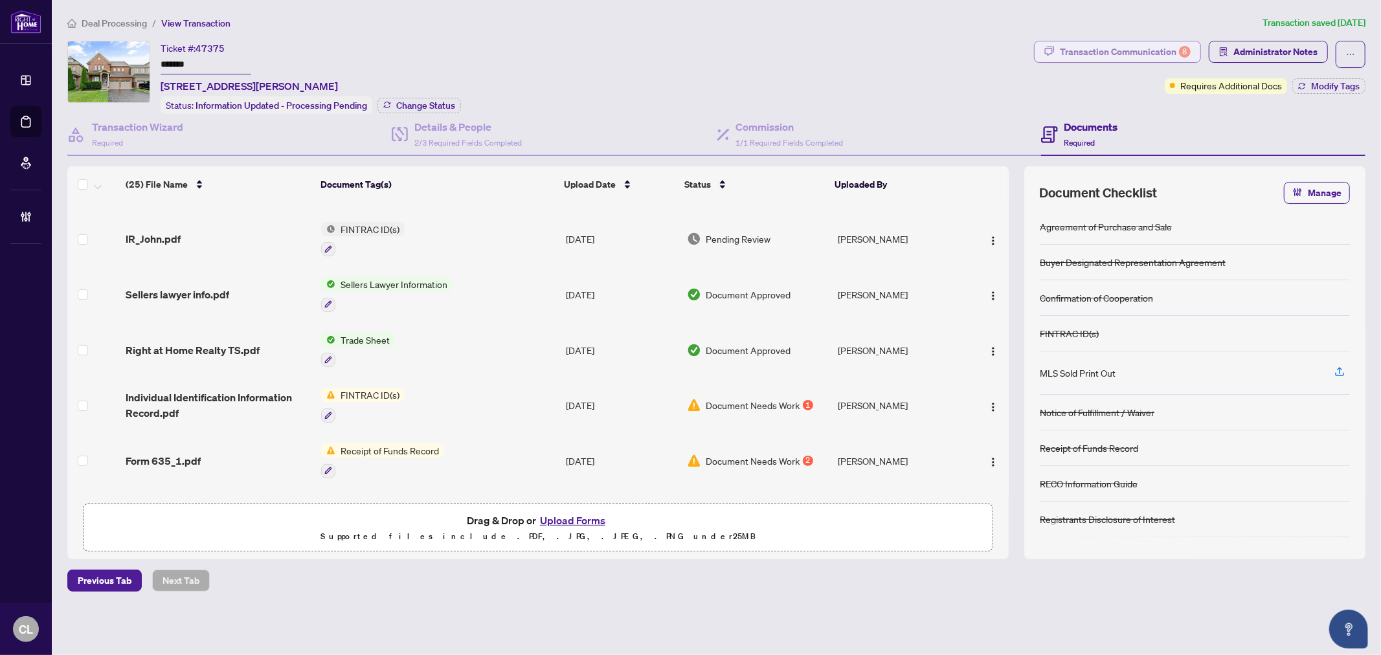
click at [1141, 47] on div "Transaction Communication 8" at bounding box center [1125, 51] width 131 height 21
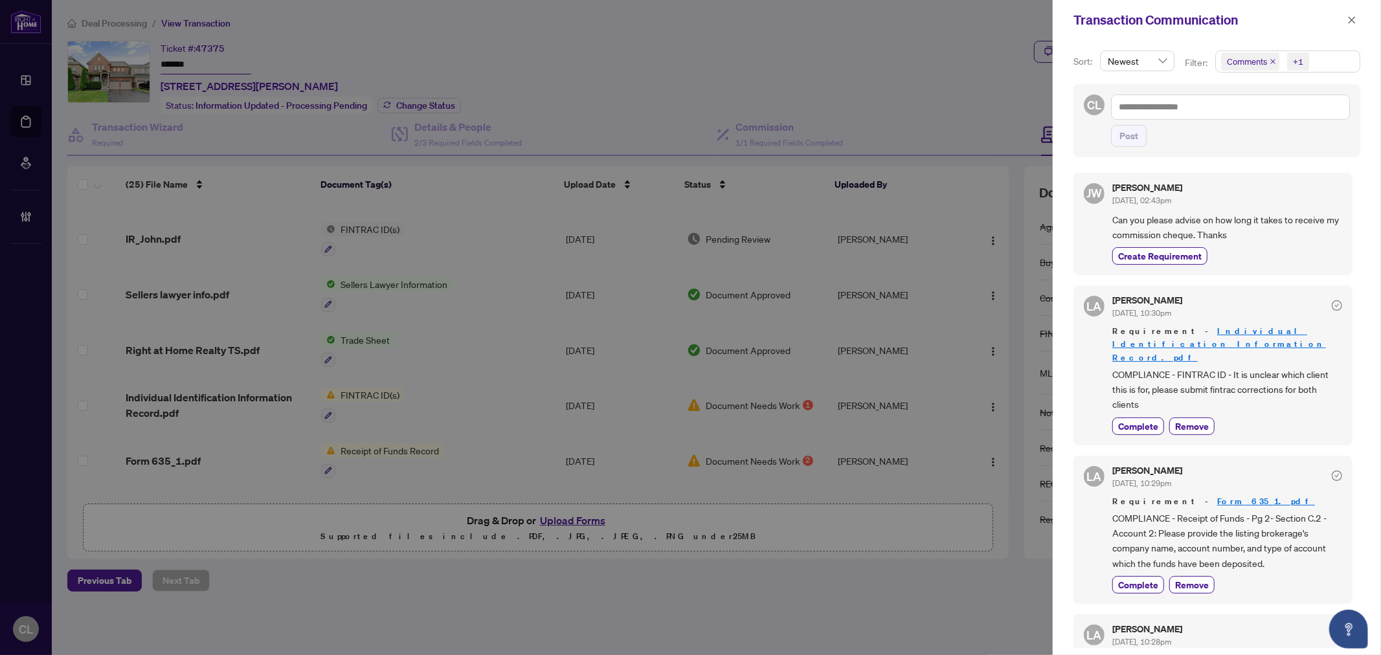
click at [1239, 63] on span "Comments" at bounding box center [1247, 61] width 40 height 13
click at [1227, 115] on span "Select Comments" at bounding box center [1228, 116] width 10 height 10
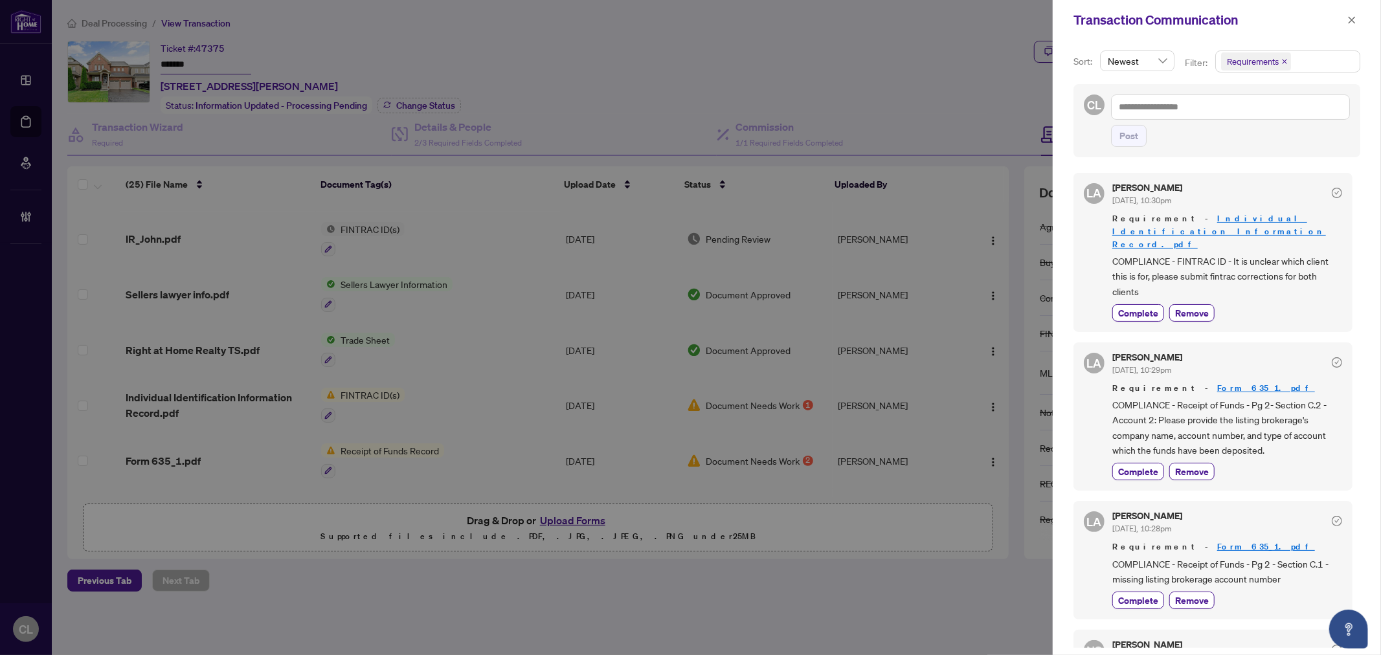
drag, startPoint x: 1351, startPoint y: 284, endPoint x: 1355, endPoint y: 307, distance: 23.6
click at [1355, 307] on div "LA Luna Almuhanna Sep/07/2025, 10:30pm Requirement - Individual Identification …" at bounding box center [1216, 406] width 287 height 483
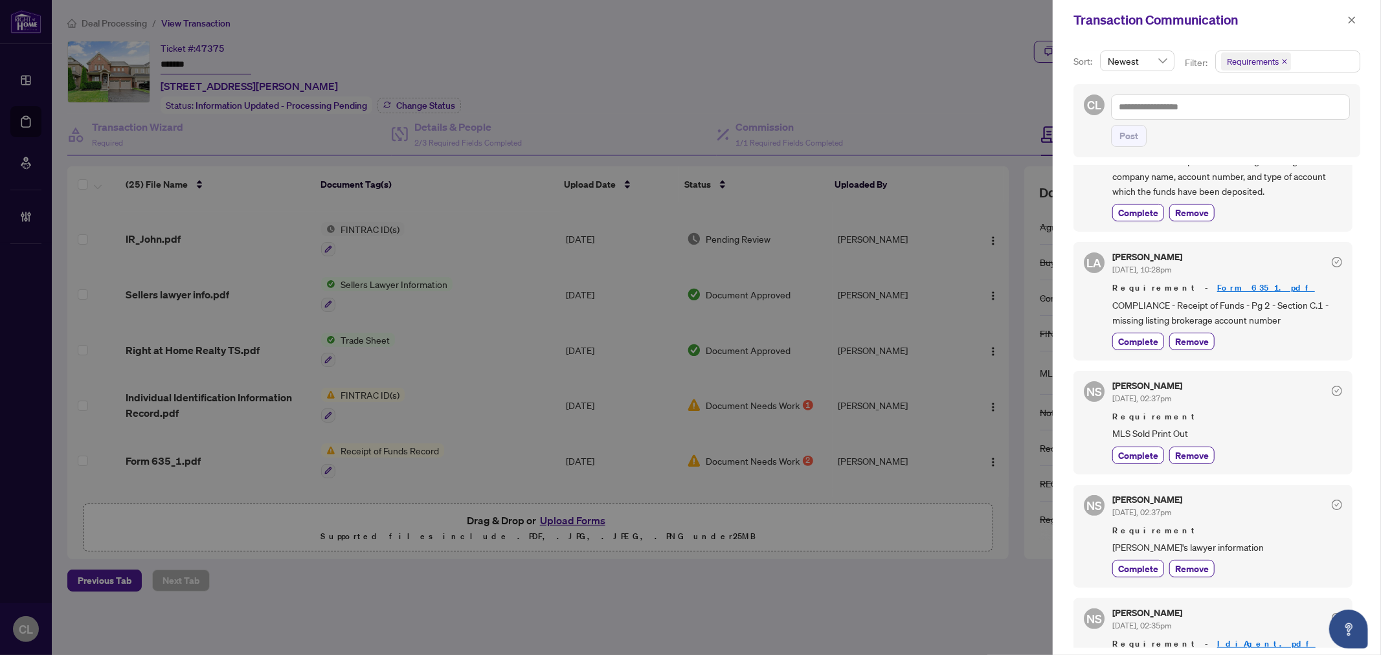
scroll to position [273, 0]
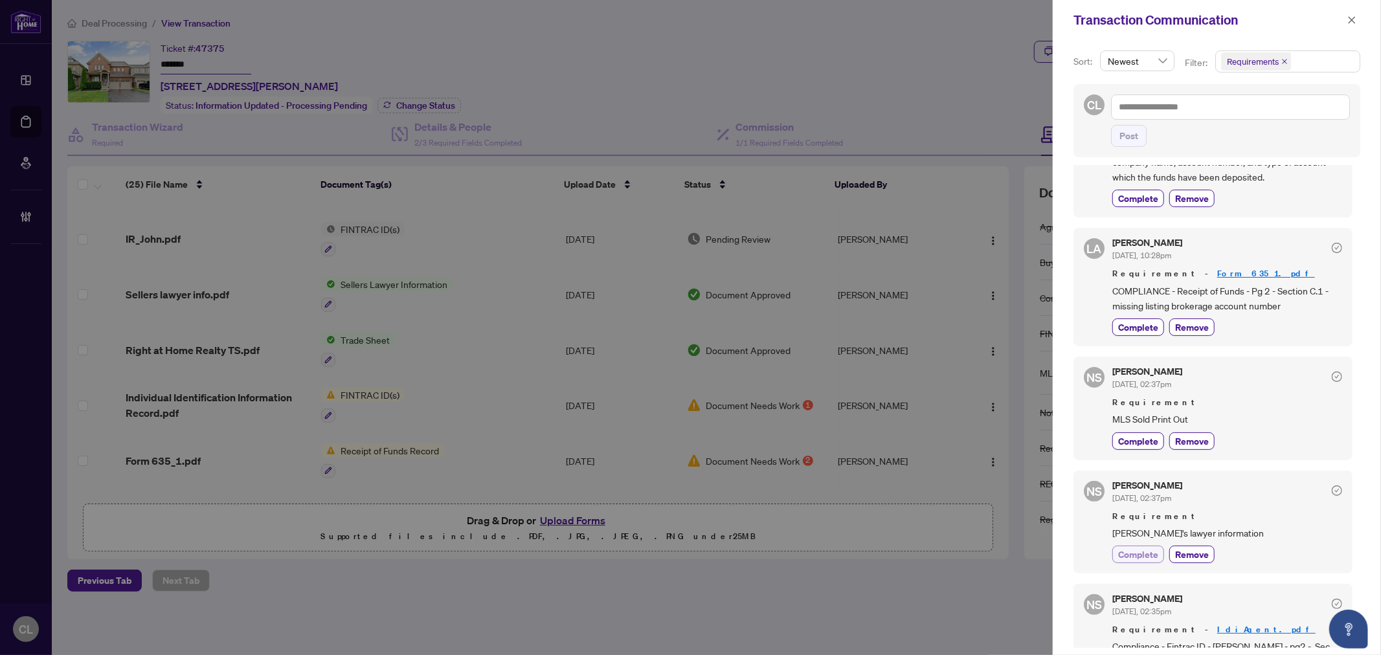
click at [1146, 548] on span "Complete" at bounding box center [1138, 555] width 40 height 14
click at [483, 633] on div at bounding box center [690, 327] width 1381 height 655
click at [583, 519] on div at bounding box center [690, 327] width 1381 height 655
click at [1201, 546] on button "Reverse Completion" at bounding box center [1159, 554] width 95 height 17
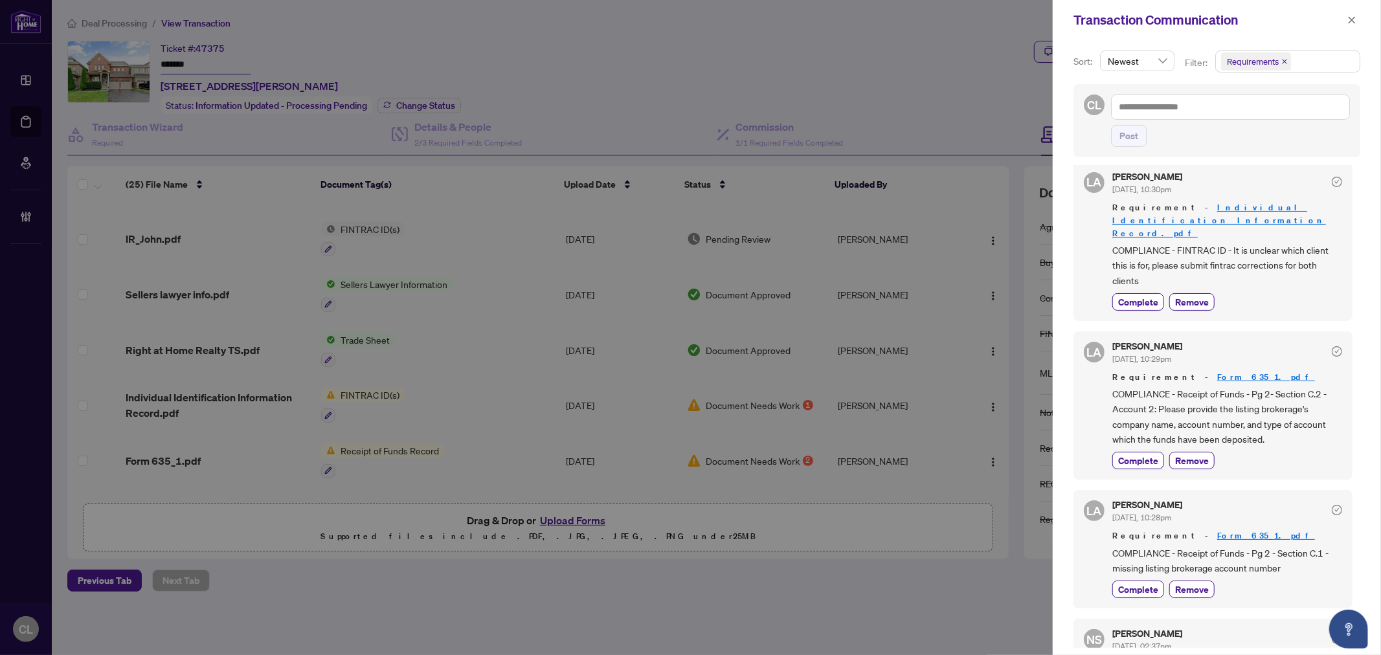
scroll to position [0, 0]
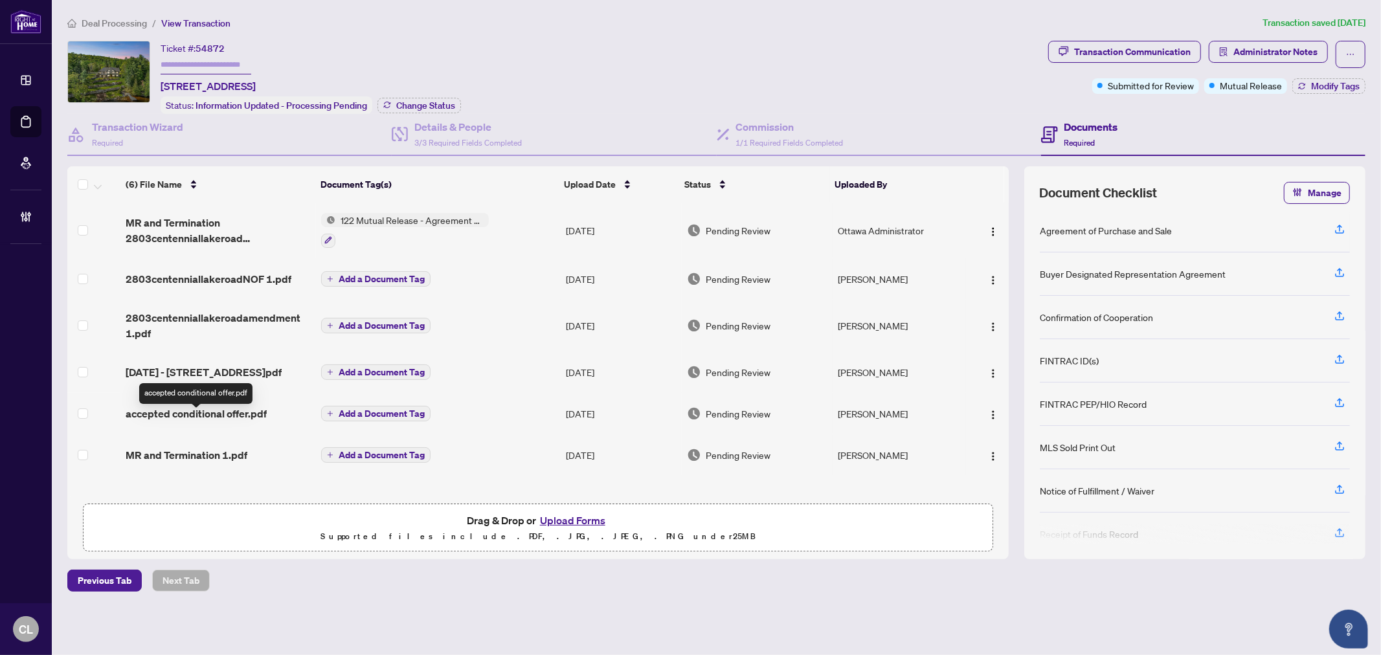
click at [209, 421] on span "accepted conditional offer.pdf" at bounding box center [196, 414] width 141 height 16
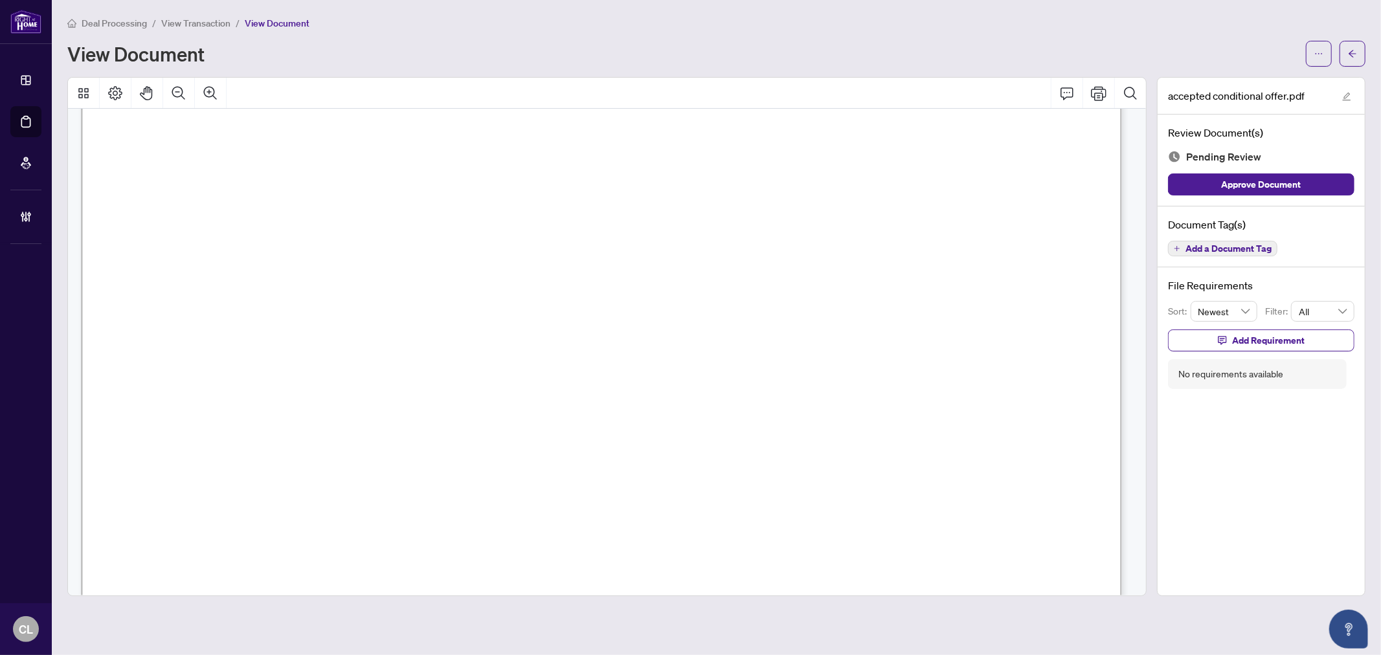
scroll to position [107, 0]
click at [1357, 43] on button "button" at bounding box center [1352, 54] width 26 height 26
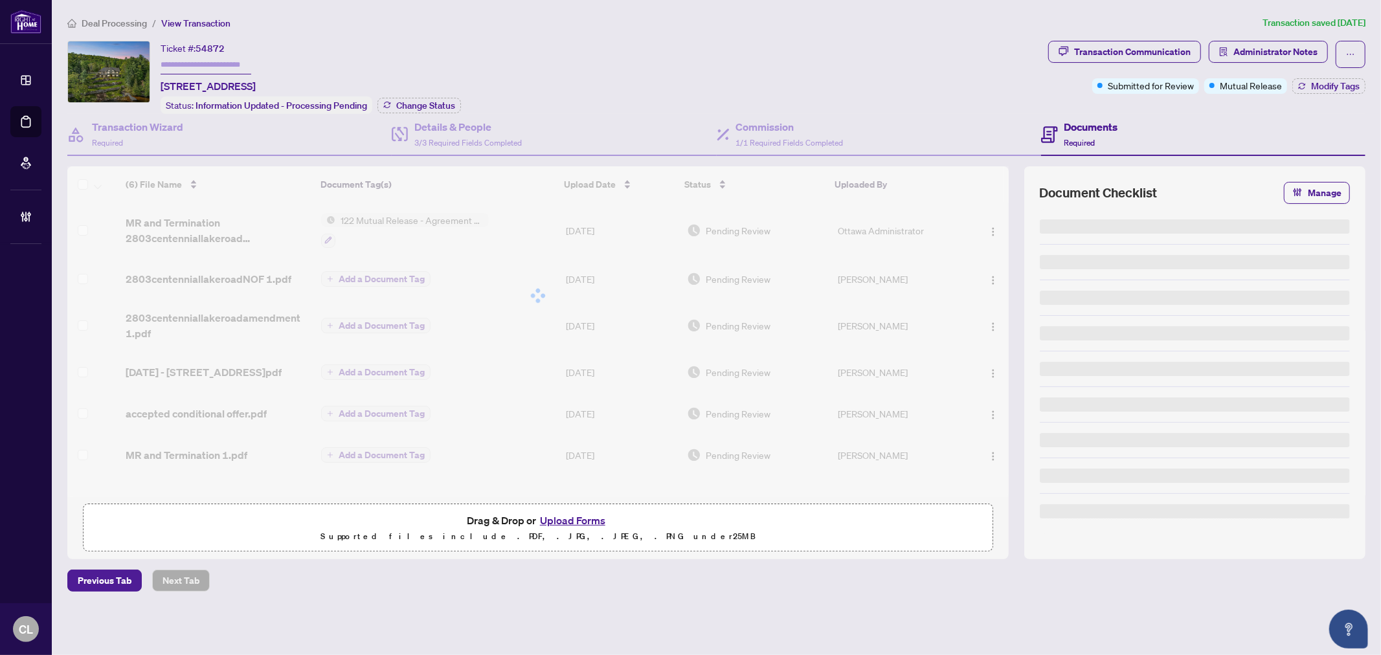
click at [189, 56] on input "text" at bounding box center [206, 65] width 91 height 19
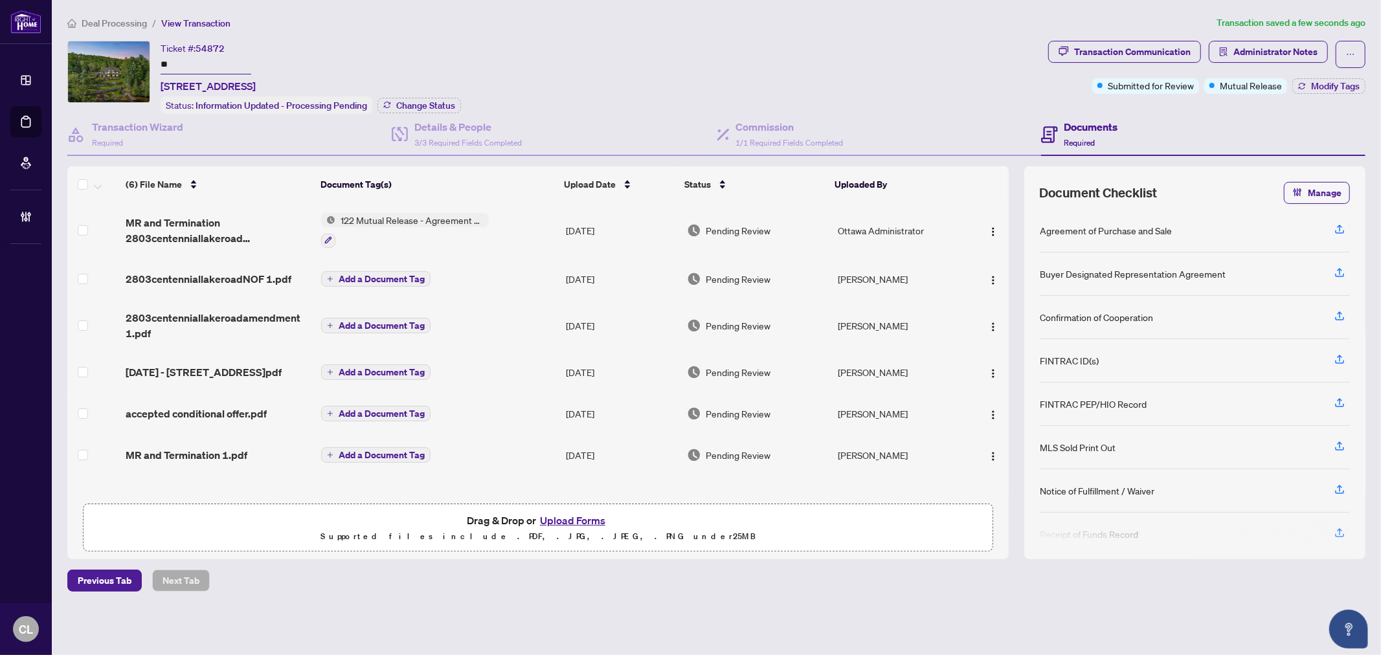
type input "*"
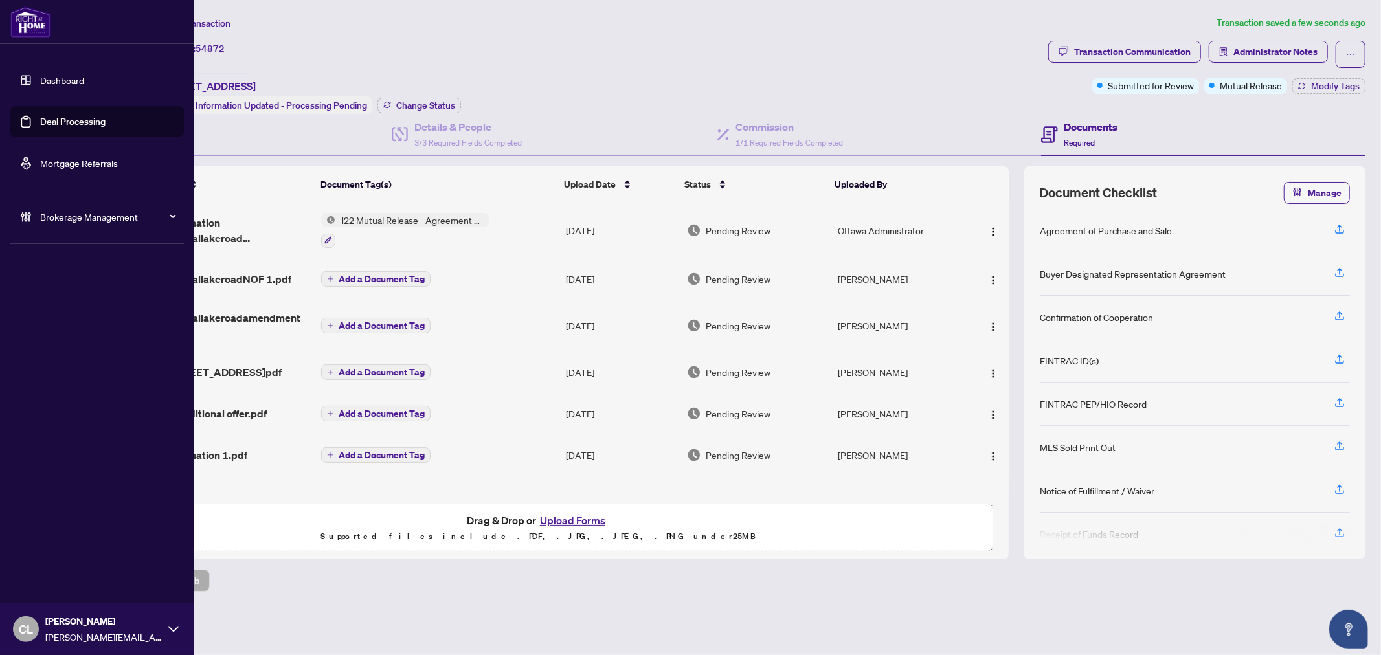
type input "***"
click at [40, 116] on link "Deal Processing" at bounding box center [72, 122] width 65 height 12
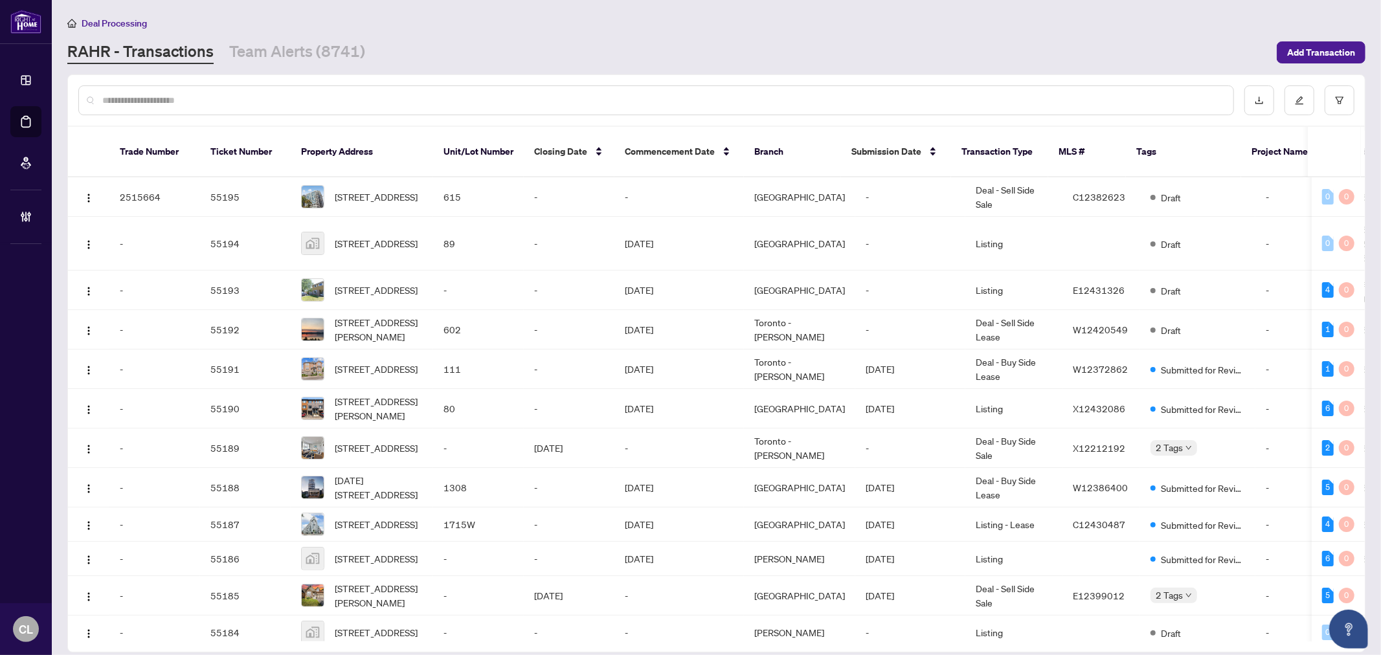
click at [170, 93] on input "text" at bounding box center [662, 100] width 1120 height 14
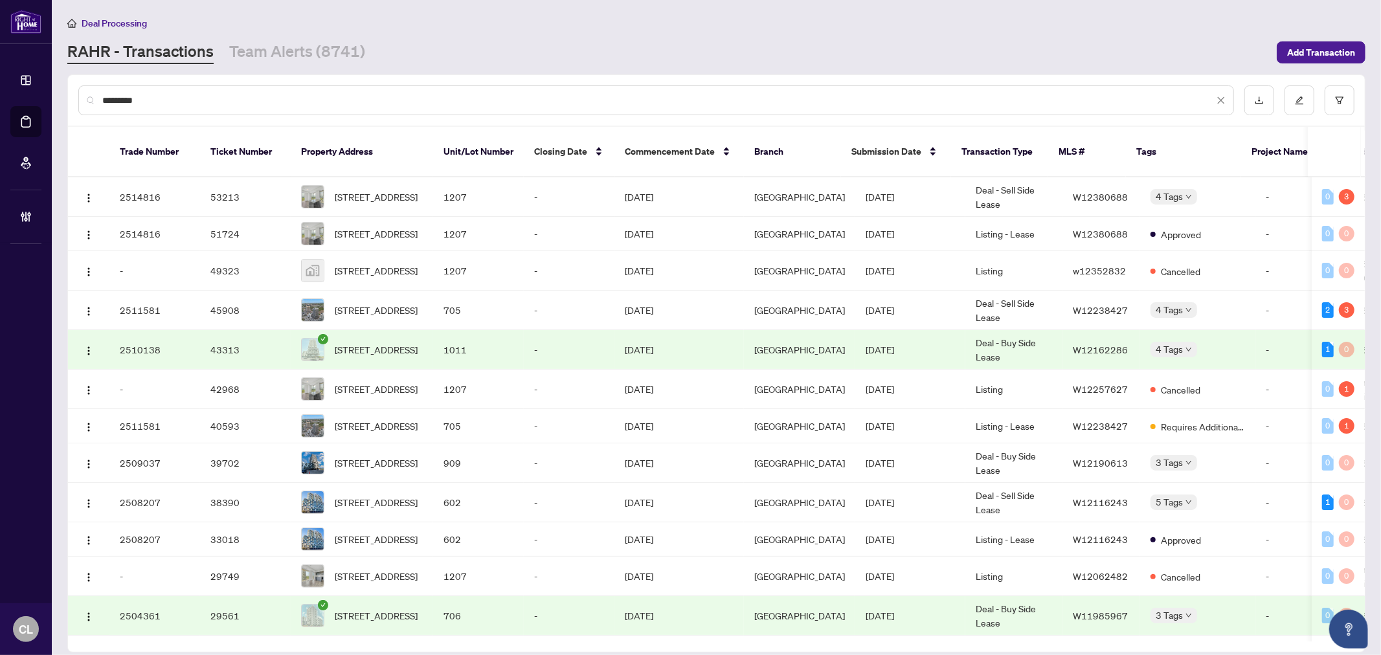
type input "*********"
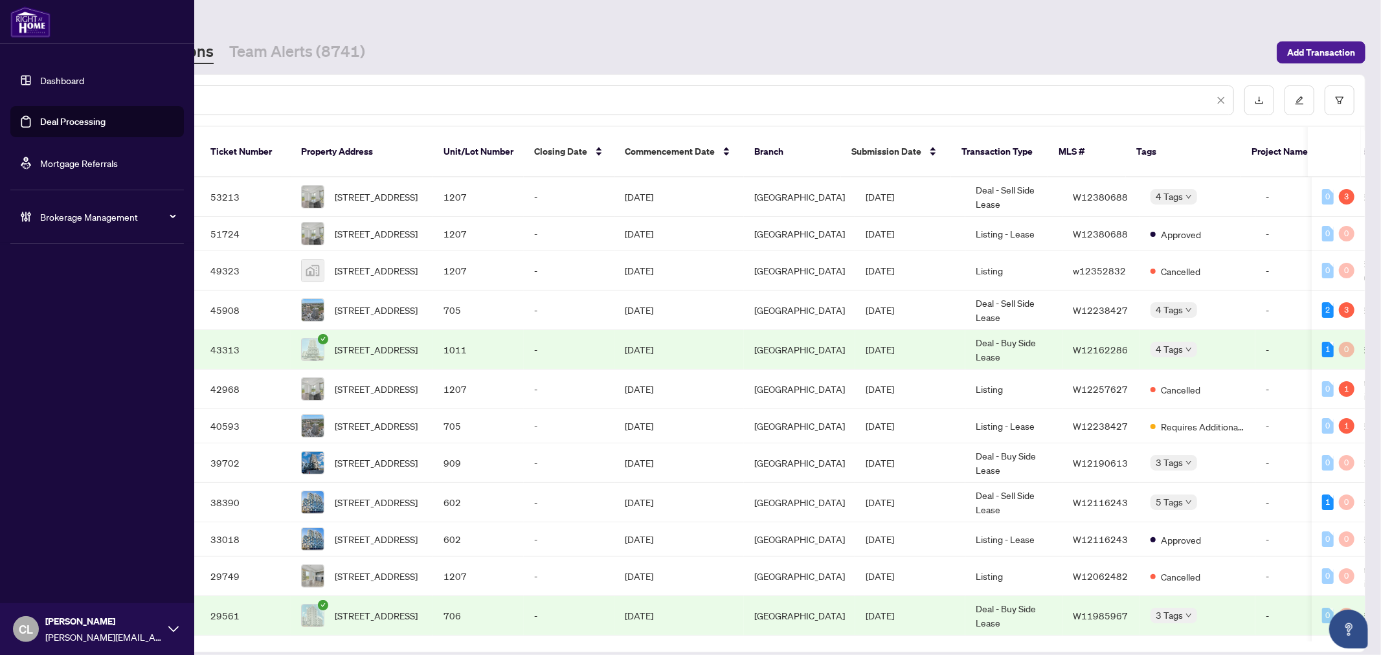
drag, startPoint x: 254, startPoint y: 97, endPoint x: 6, endPoint y: 95, distance: 247.3
click at [6, 95] on div "Dashboard Deal Processing Mortgage Referrals Brokerage Management CL Connie Law…" at bounding box center [690, 327] width 1381 height 655
paste input "**********"
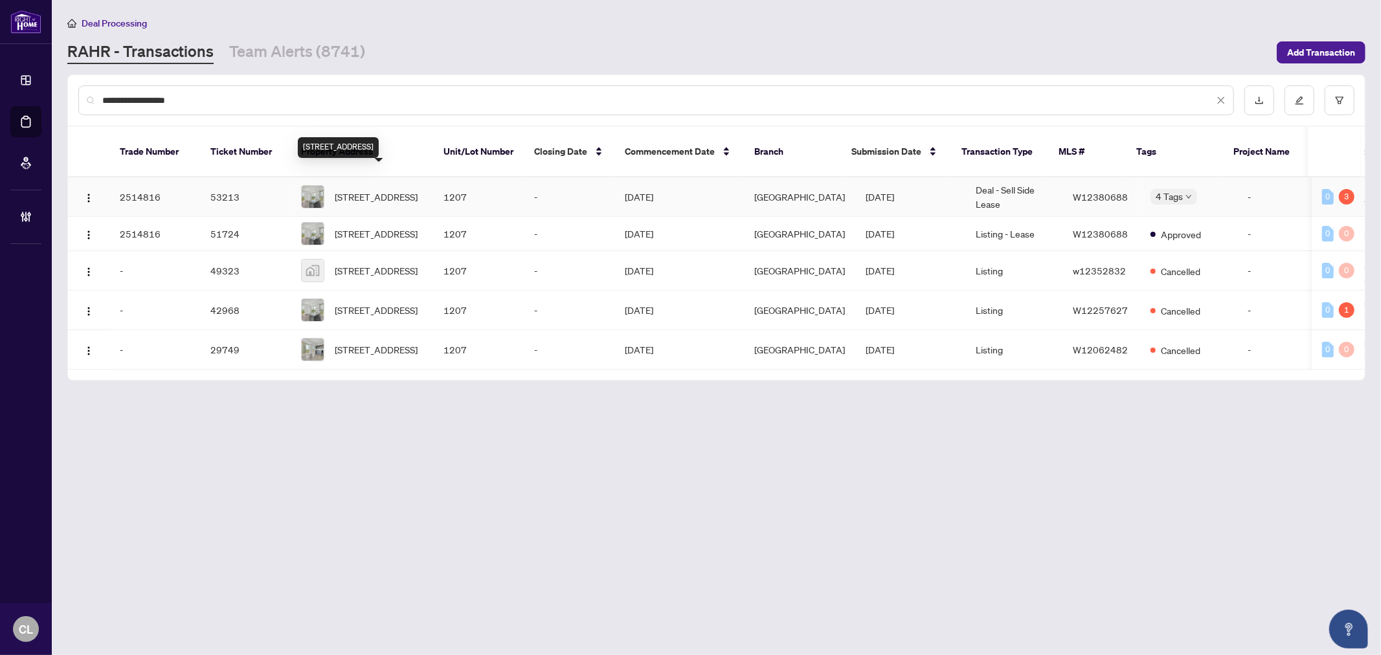
type input "**********"
click at [403, 190] on span "1207-335 Wheat Boom Dr, Oakville, Ontario L6H 7C2, Canada" at bounding box center [376, 197] width 83 height 14
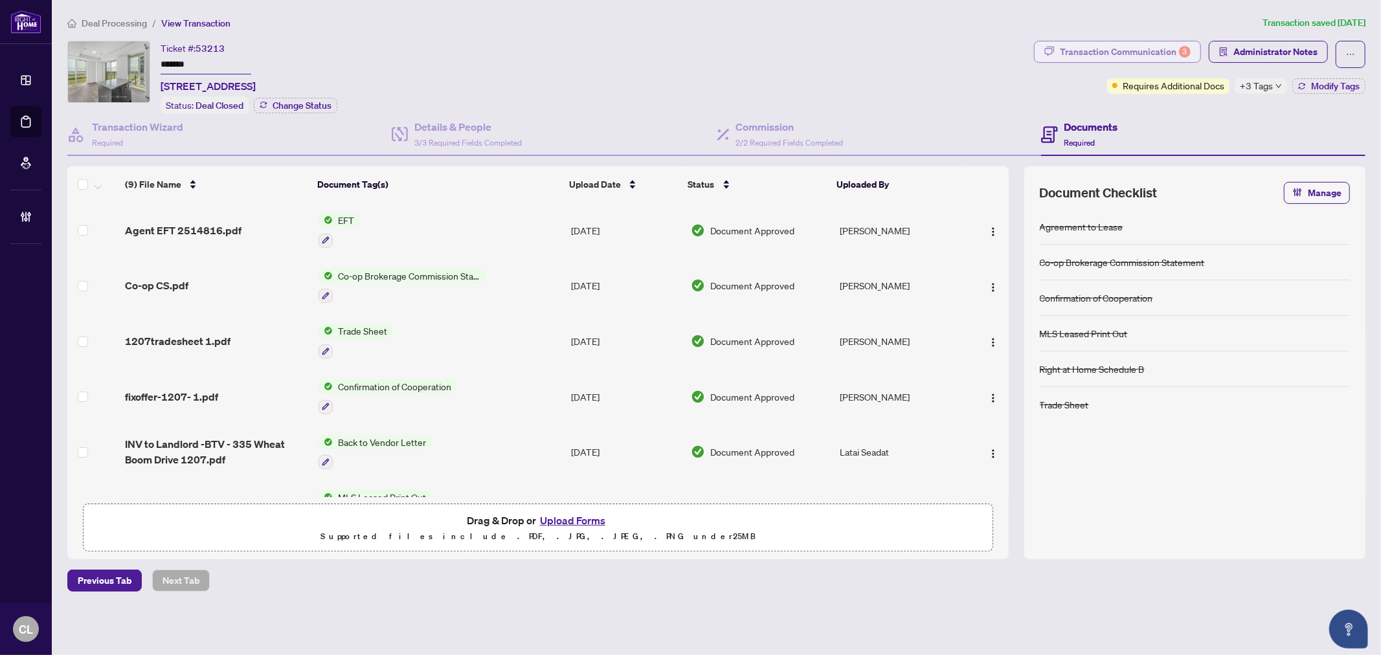
click at [1142, 48] on div "Transaction Communication 3" at bounding box center [1125, 51] width 131 height 21
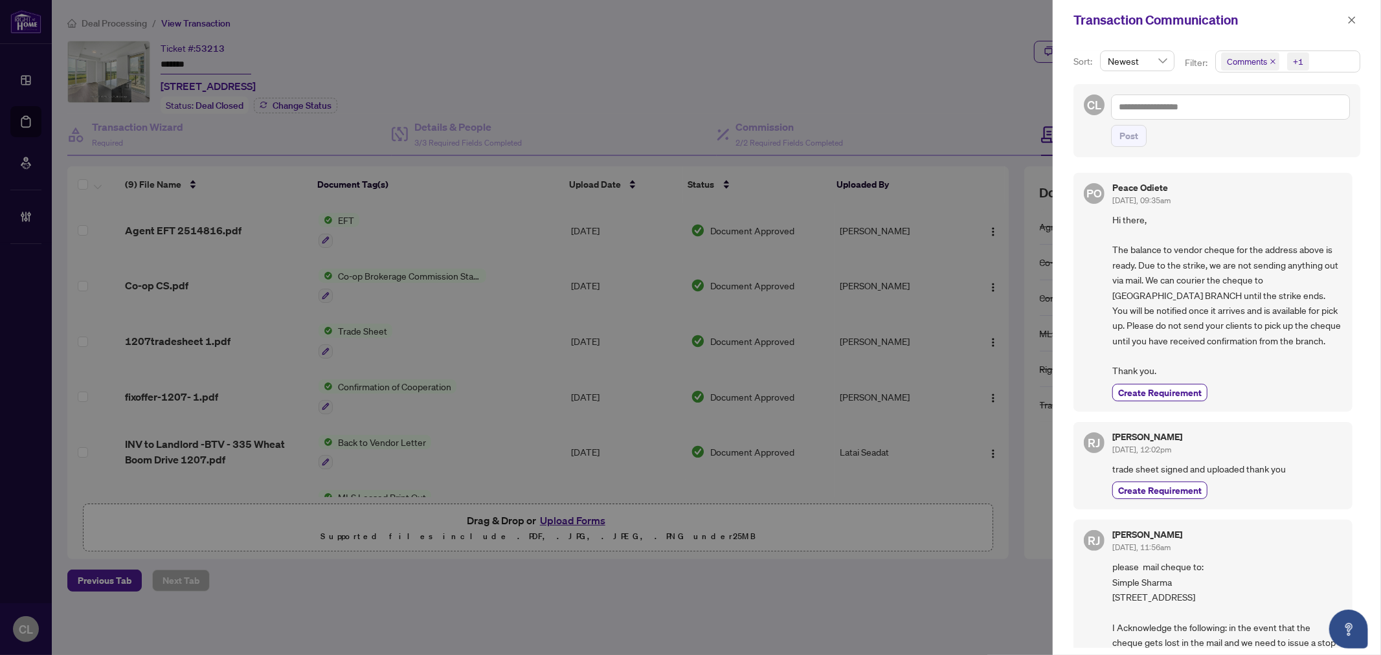
click at [1234, 63] on span "Comments" at bounding box center [1247, 61] width 40 height 13
click at [1227, 115] on span "Select Comments" at bounding box center [1228, 116] width 10 height 10
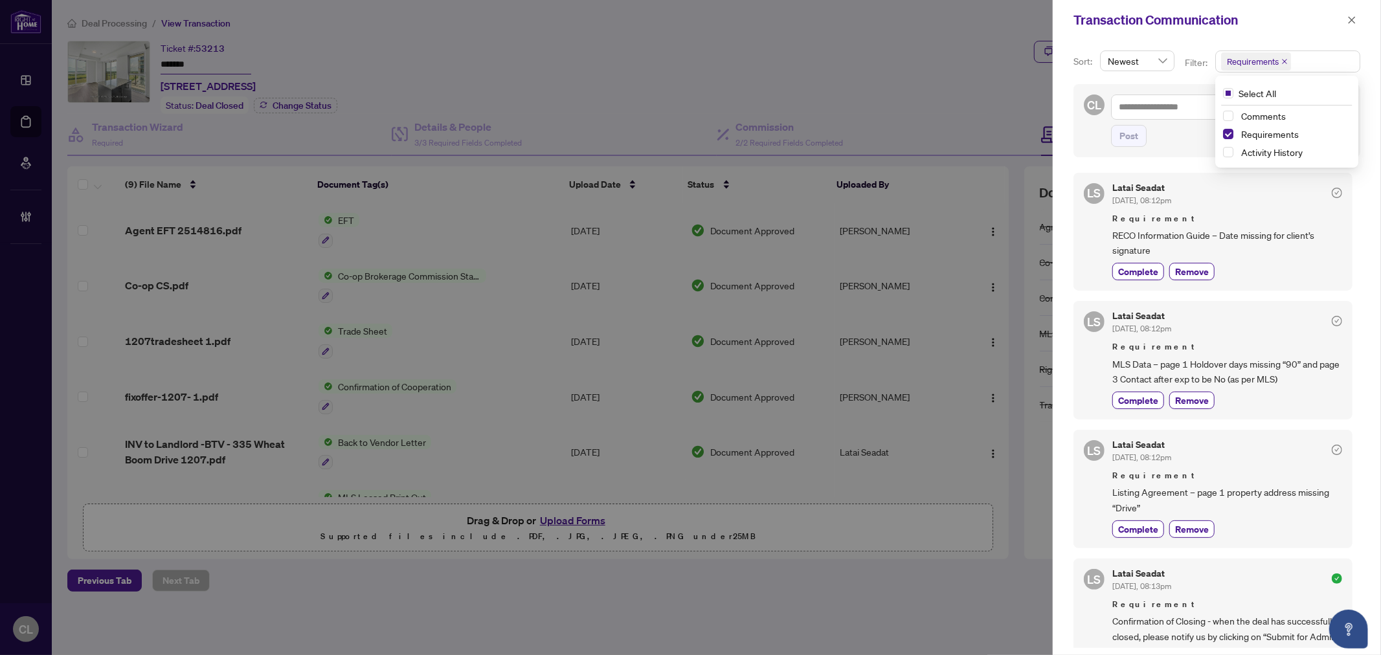
click at [950, 89] on div at bounding box center [690, 327] width 1381 height 655
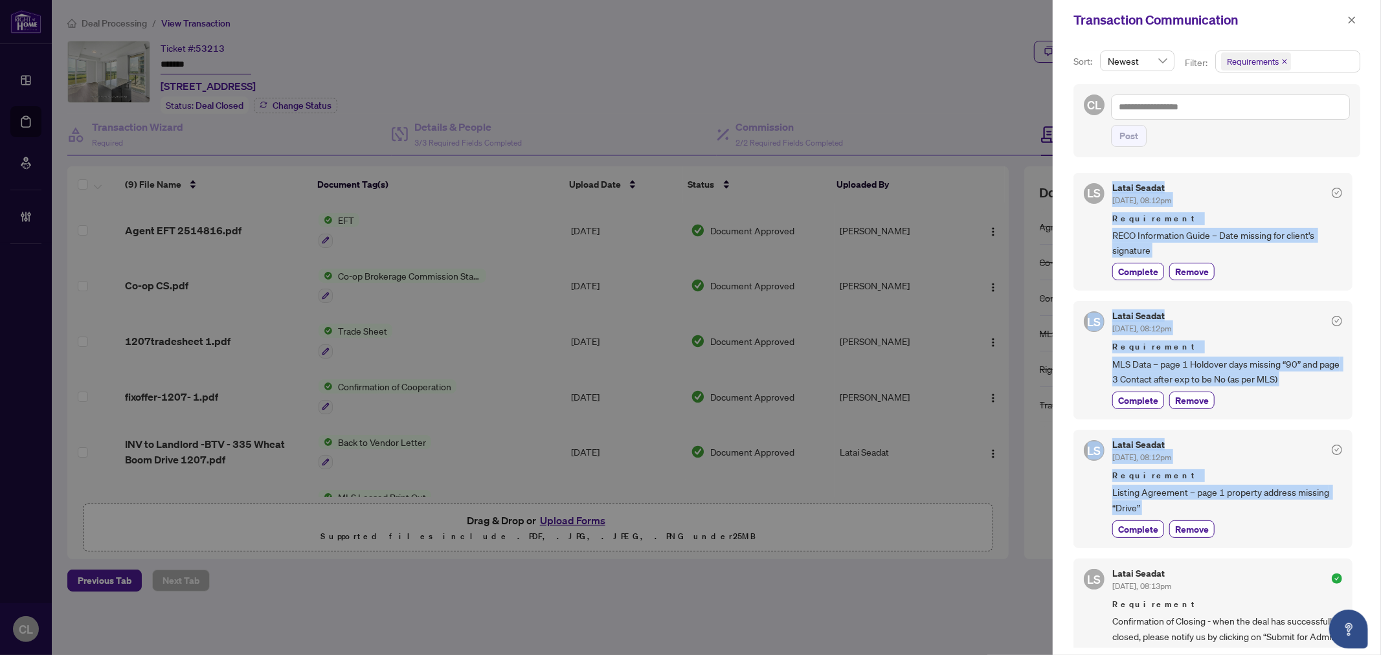
drag, startPoint x: 1110, startPoint y: 184, endPoint x: 1221, endPoint y: 520, distance: 353.1
click at [1221, 520] on div "LS Latai Seadat Sep/16/2025, 08:12pm Requirement RECO Information Guide – Date …" at bounding box center [1216, 406] width 287 height 483
copy div "Latai Seadat Sep/16/2025, 08:12pm Requirement RECO Information Guide – Date mis…"
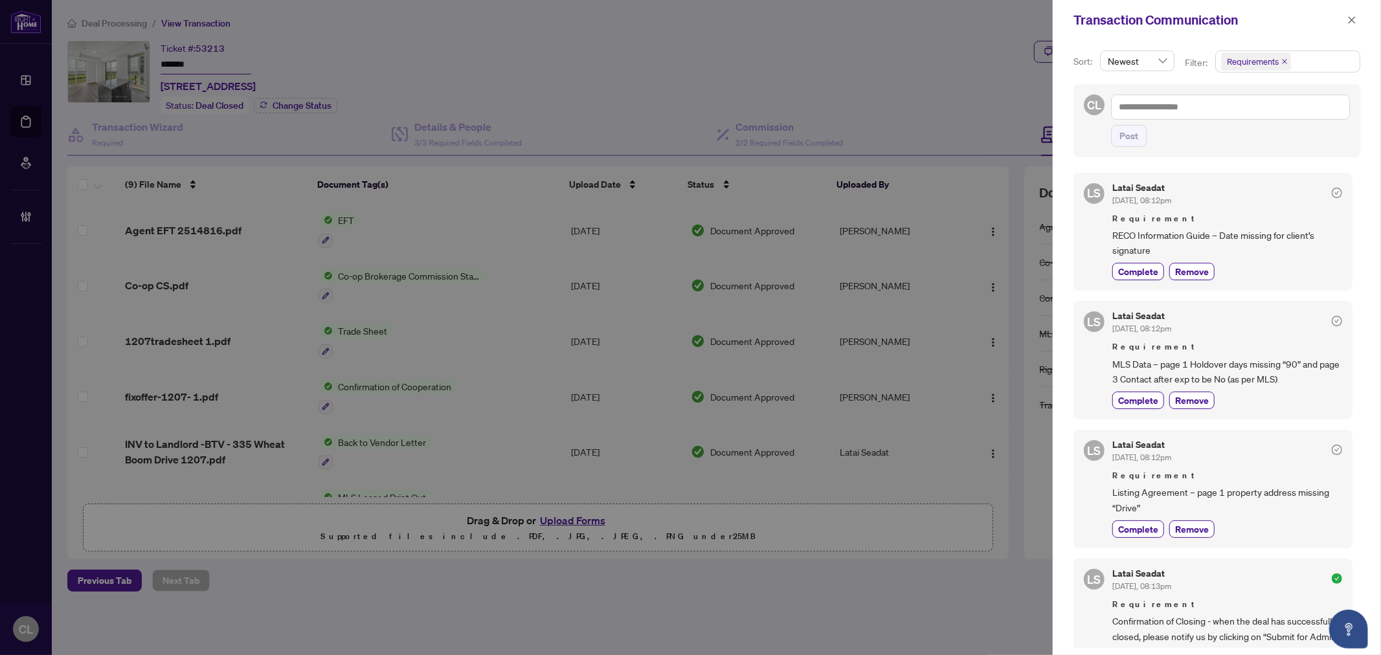
click at [948, 52] on div at bounding box center [690, 327] width 1381 height 655
drag, startPoint x: 740, startPoint y: 73, endPoint x: 755, endPoint y: 76, distance: 15.1
click at [740, 73] on div at bounding box center [690, 327] width 1381 height 655
click at [806, 29] on div at bounding box center [690, 327] width 1381 height 655
click at [1357, 18] on button "button" at bounding box center [1351, 20] width 17 height 16
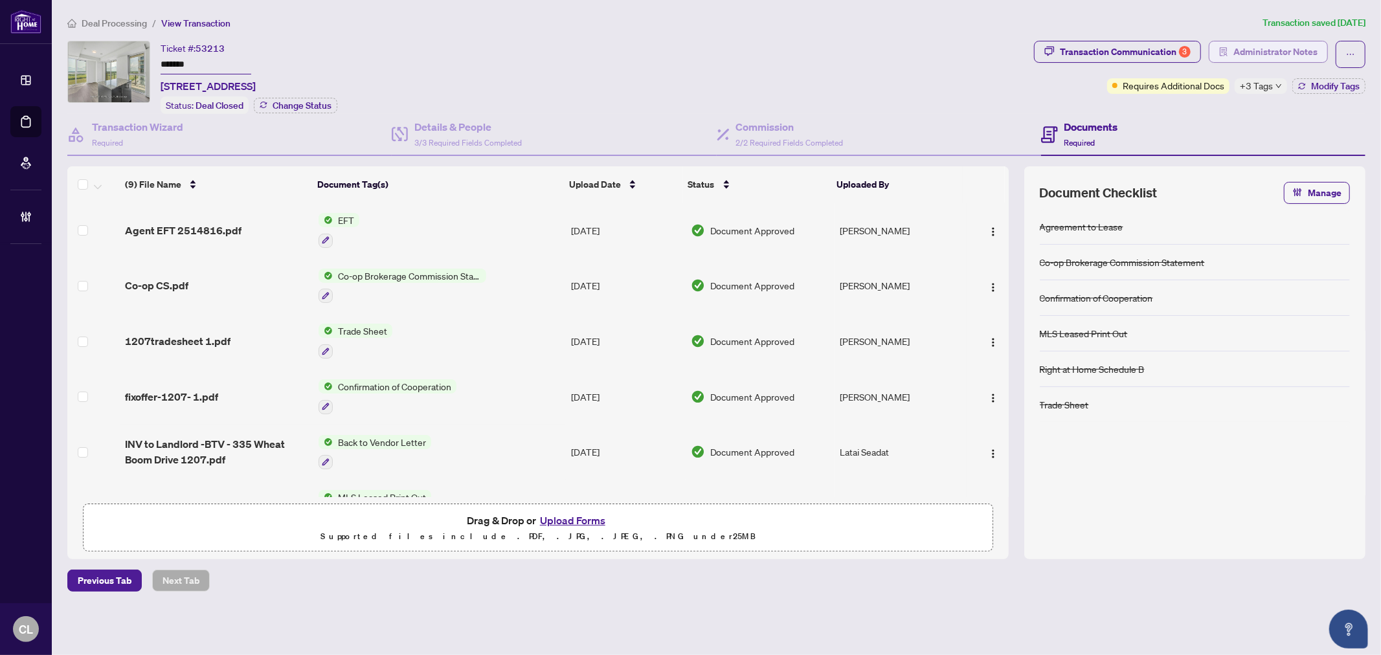
click at [1241, 50] on span "Administrator Notes" at bounding box center [1275, 51] width 84 height 21
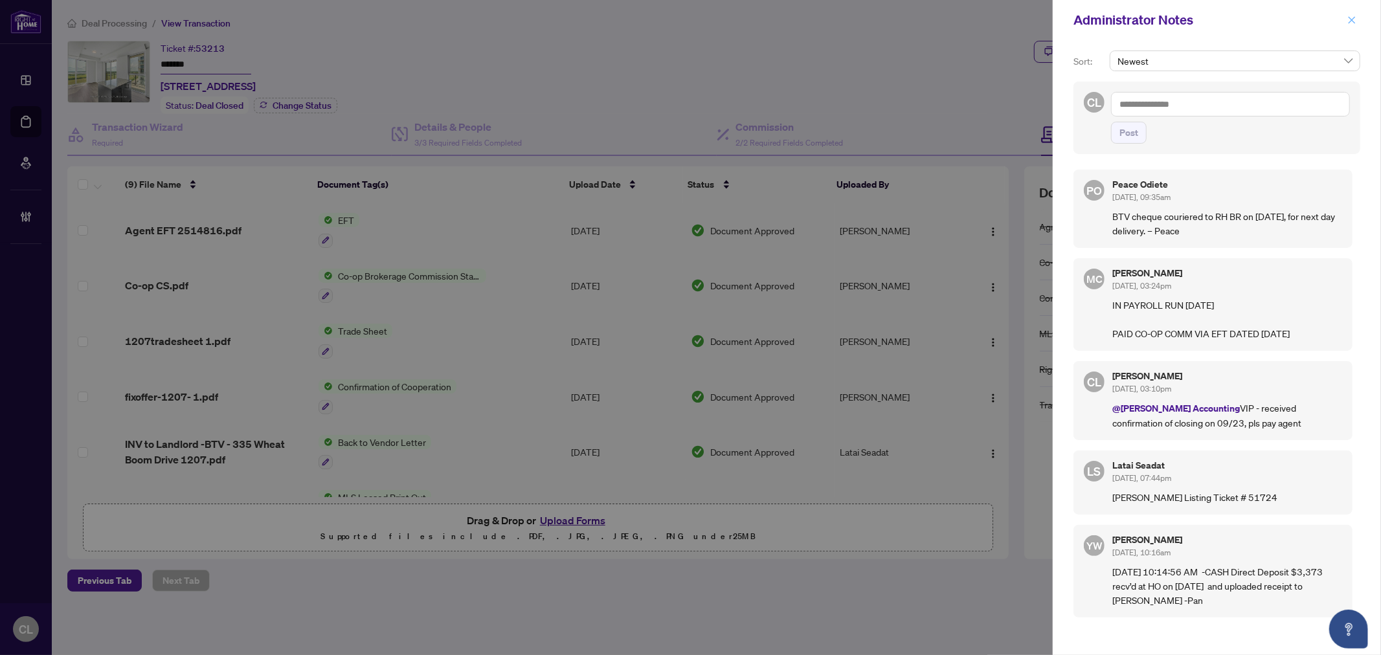
drag, startPoint x: 1357, startPoint y: 13, endPoint x: 1345, endPoint y: 14, distance: 11.7
click at [1357, 13] on button "button" at bounding box center [1351, 20] width 17 height 16
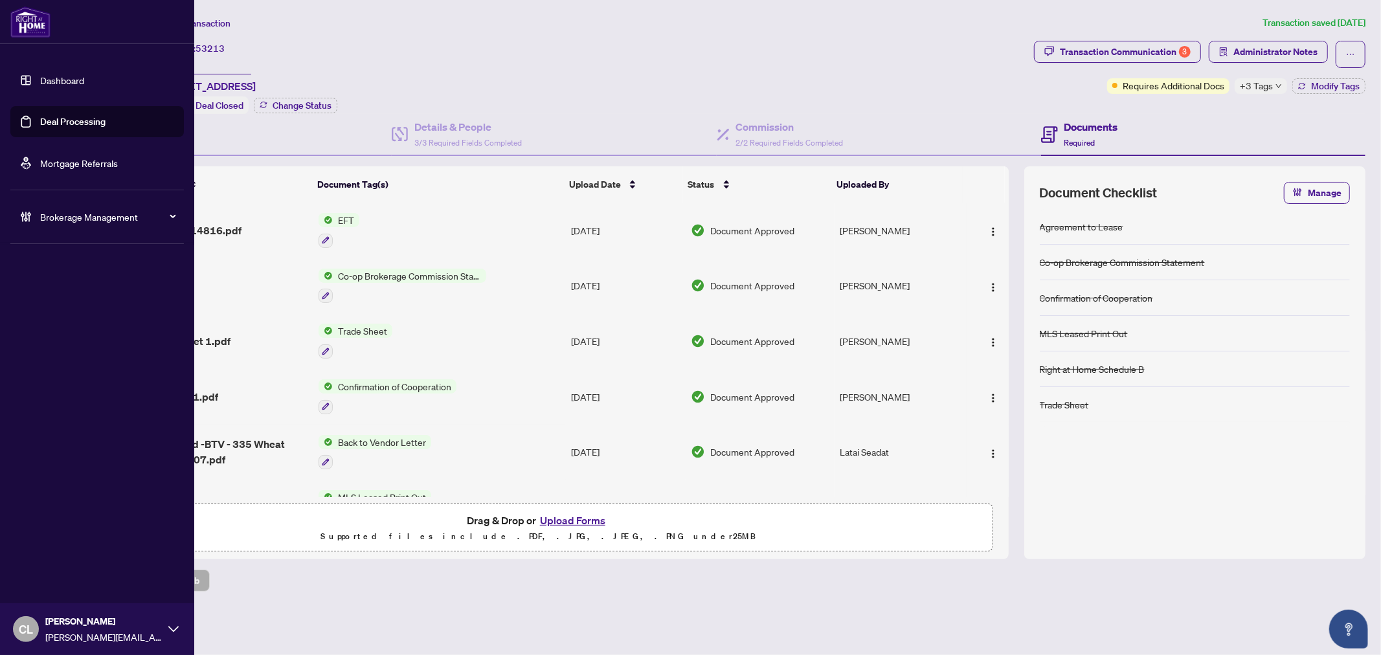
click at [48, 122] on link "Deal Processing" at bounding box center [72, 122] width 65 height 12
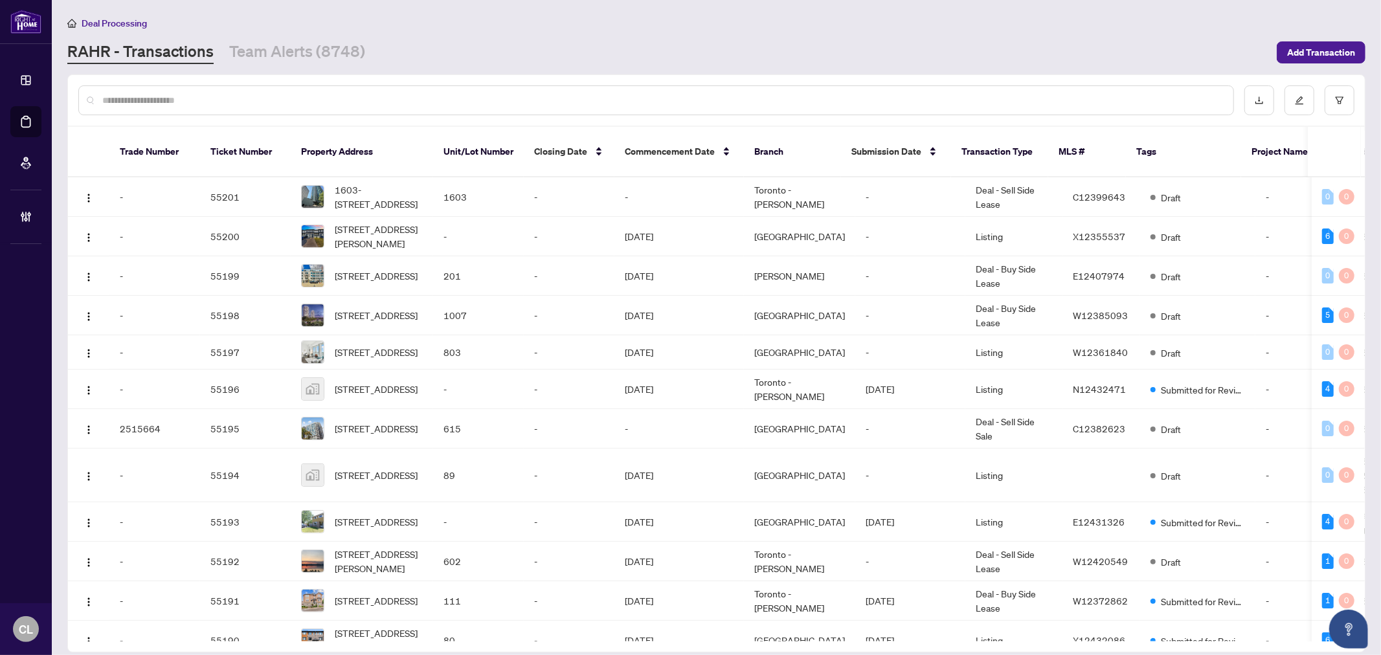
click at [230, 93] on input "text" at bounding box center [662, 100] width 1120 height 14
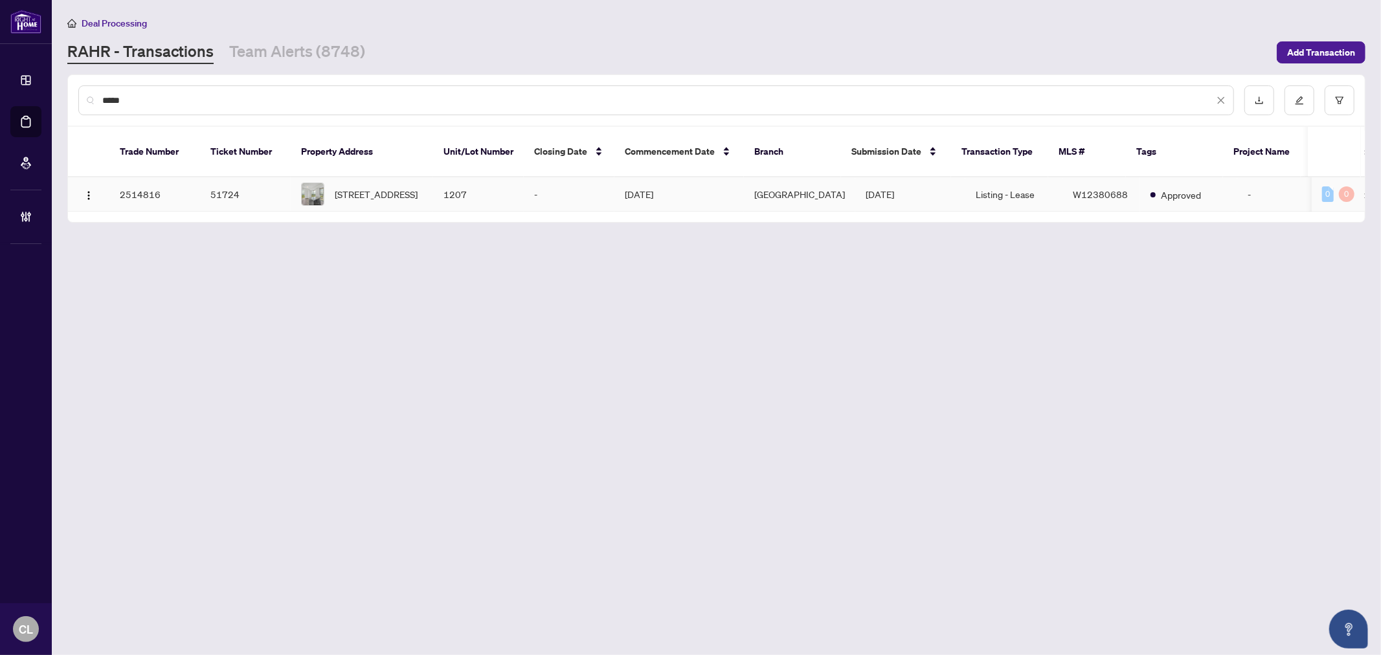
type input "*****"
click at [344, 187] on span "1207-335 Wheat Boom Dr, Oakville, Ontario L6H 7C2, Canada" at bounding box center [376, 194] width 83 height 14
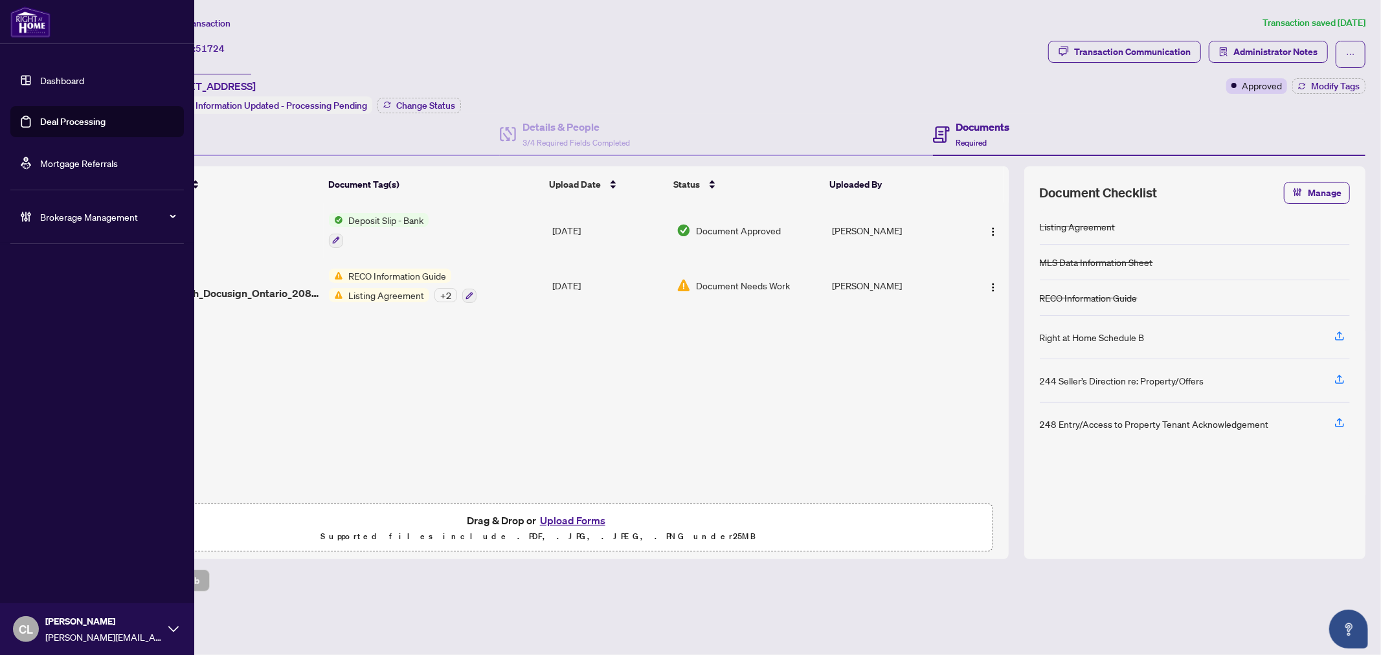
drag, startPoint x: 40, startPoint y: 118, endPoint x: 85, endPoint y: 125, distance: 45.9
click at [40, 118] on link "Deal Processing" at bounding box center [72, 122] width 65 height 12
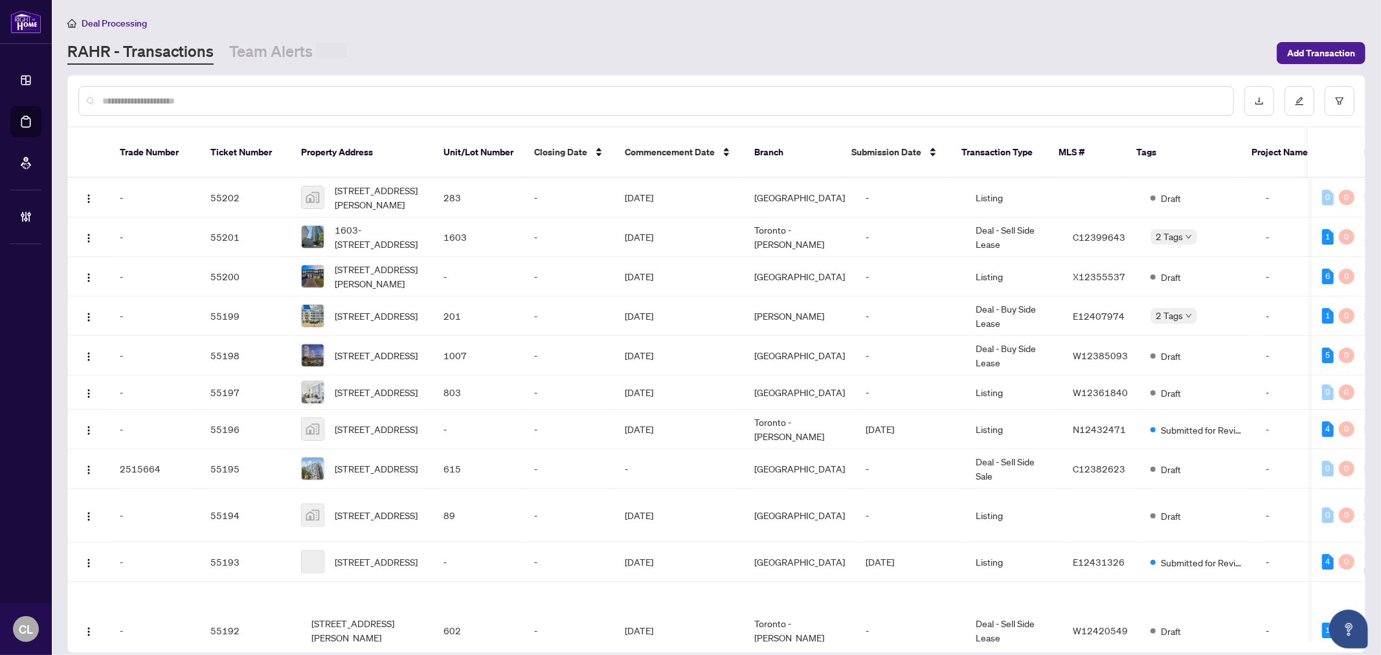
click at [311, 102] on input "text" at bounding box center [662, 101] width 1120 height 14
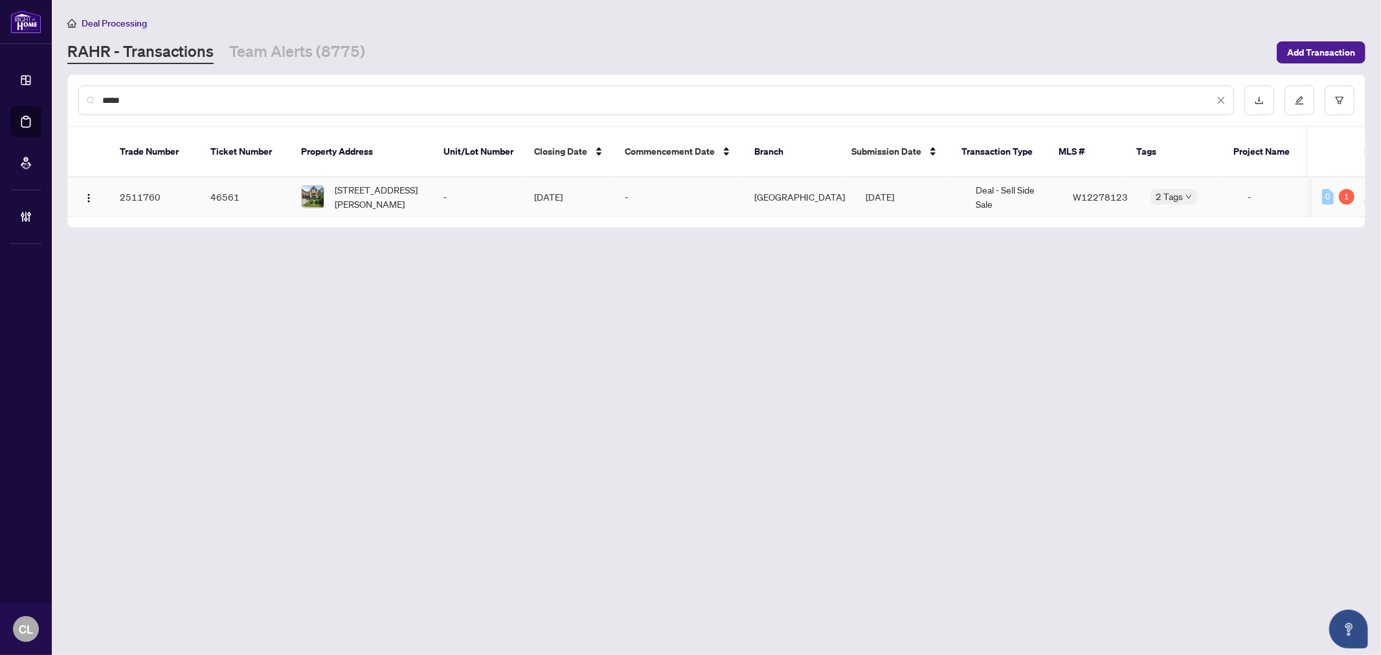
type input "*****"
click at [359, 183] on span "686 Bolingbroke Dr, Milton, Ontario L9T 6Z3, Canada" at bounding box center [379, 197] width 88 height 28
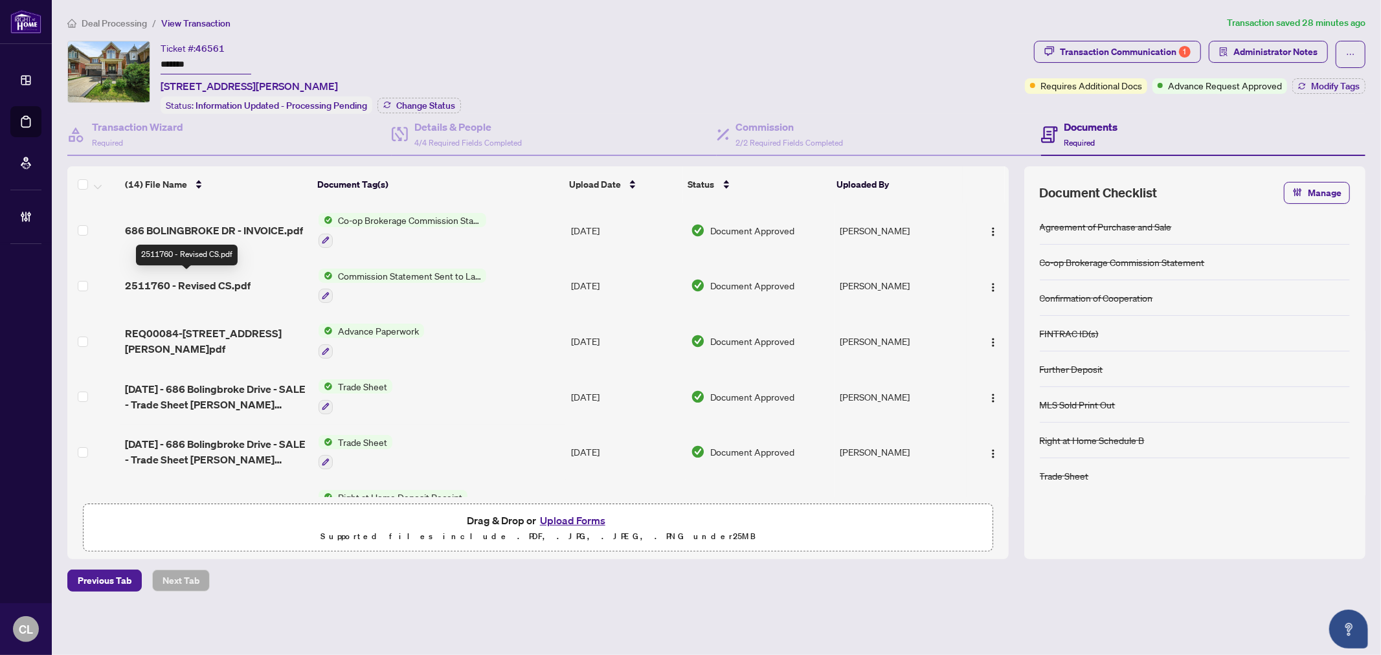
click at [222, 279] on span "2511760 - Revised CS.pdf" at bounding box center [188, 286] width 126 height 16
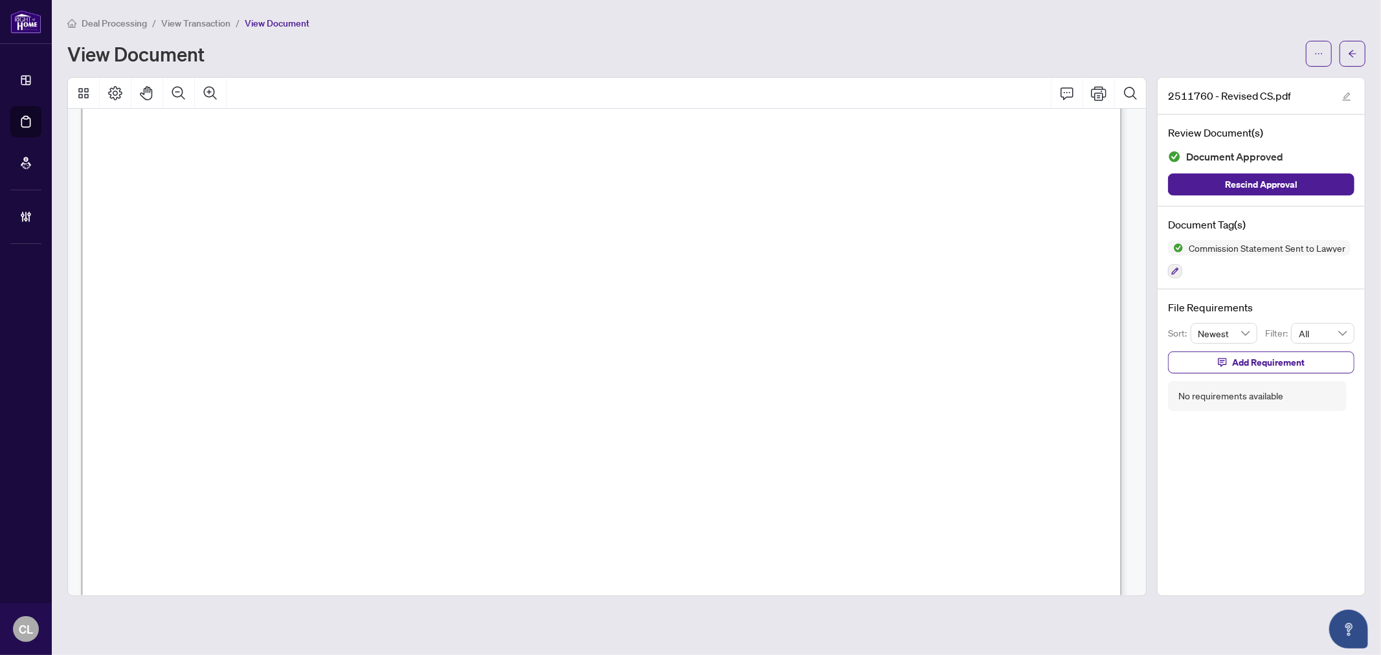
scroll to position [186, 0]
drag, startPoint x: 629, startPoint y: 57, endPoint x: 617, endPoint y: 60, distance: 11.9
click at [629, 57] on div "View Document" at bounding box center [682, 53] width 1230 height 21
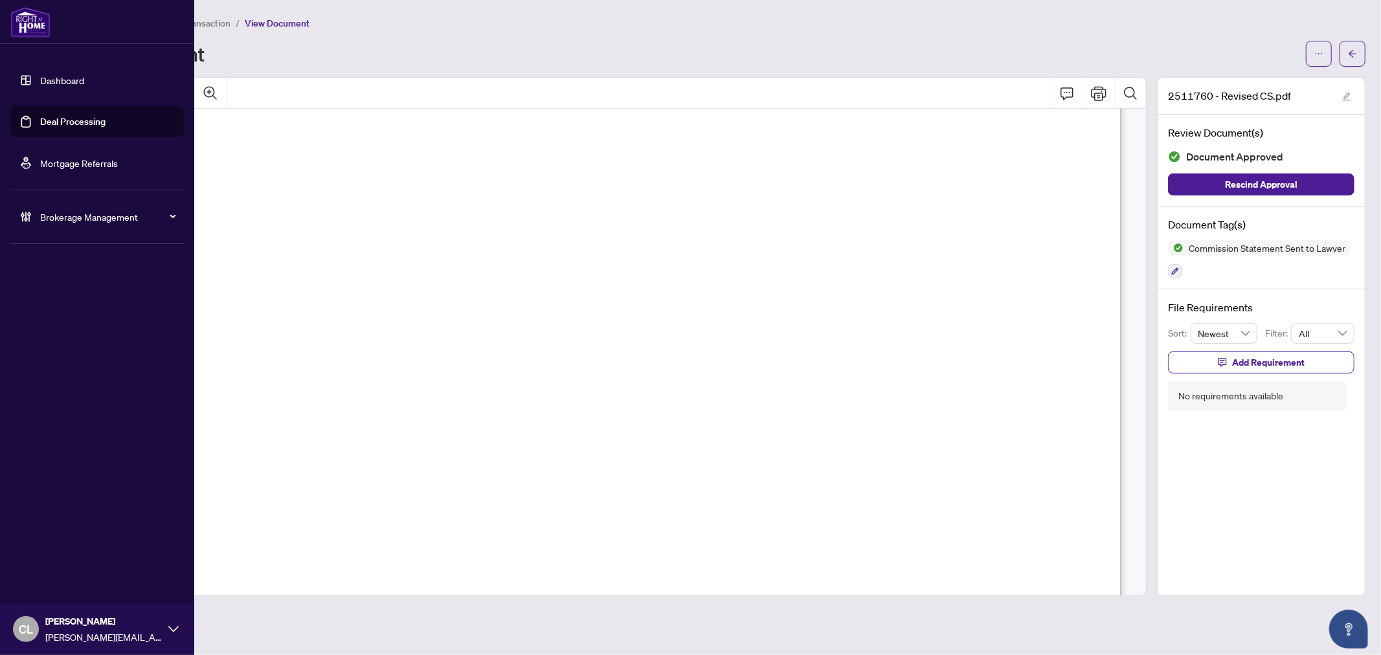
click at [95, 123] on link "Deal Processing" at bounding box center [72, 122] width 65 height 12
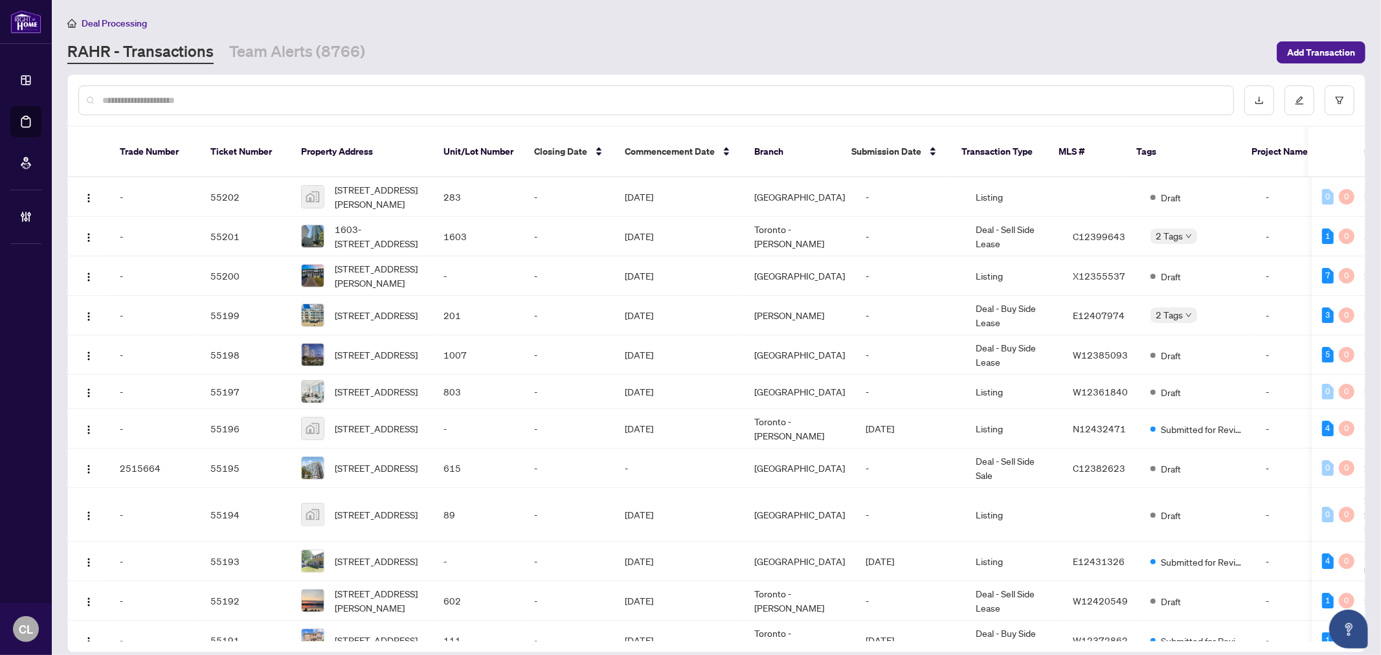
click at [242, 104] on input "text" at bounding box center [662, 100] width 1120 height 14
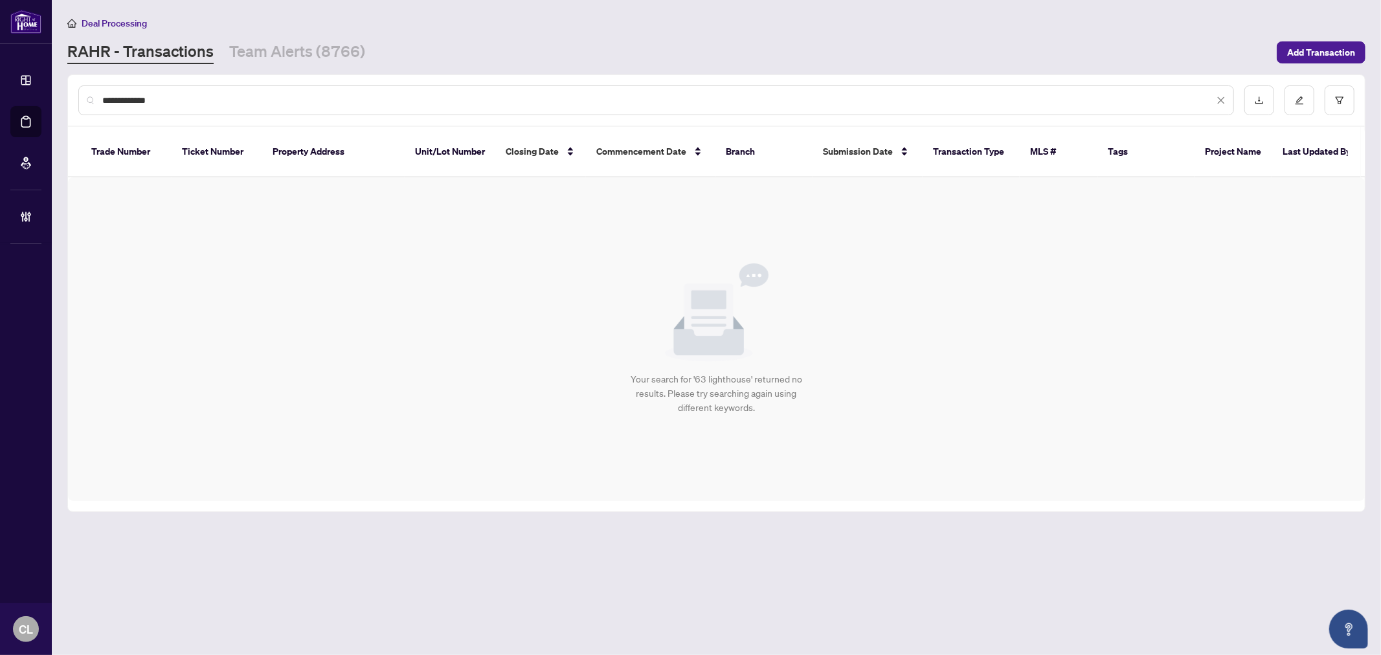
click at [100, 102] on div "**********" at bounding box center [655, 100] width 1155 height 30
click at [293, 105] on input "**********" at bounding box center [657, 100] width 1111 height 14
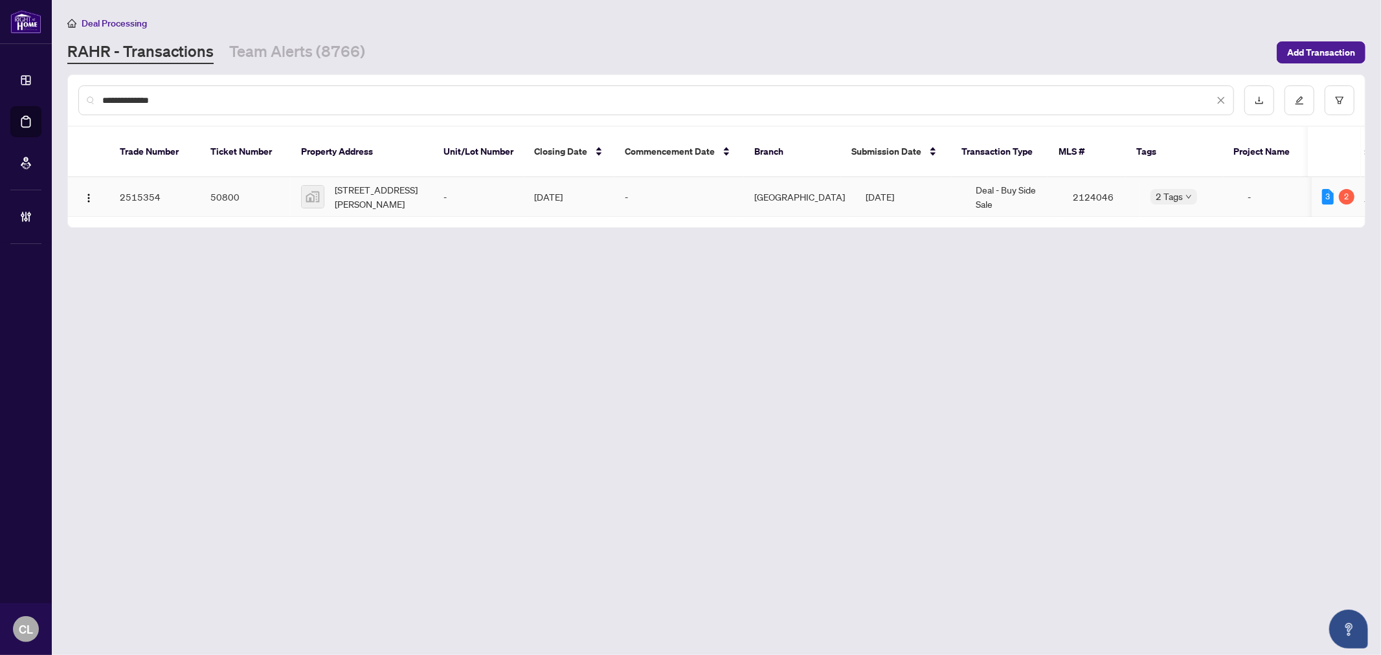
type input "**********"
click at [373, 183] on span "163 Lighthouse Road, Gore Bay, ON, Canada" at bounding box center [379, 197] width 88 height 28
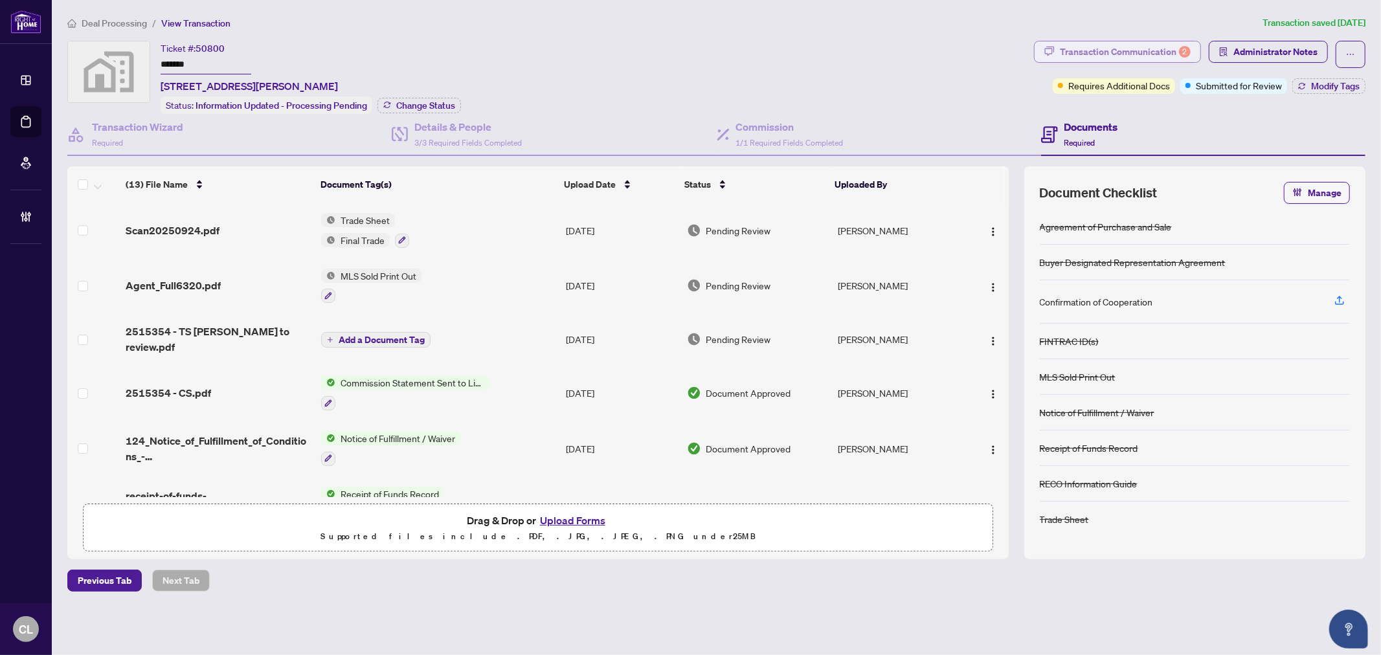
click at [1129, 48] on div "Transaction Communication 2" at bounding box center [1125, 51] width 131 height 21
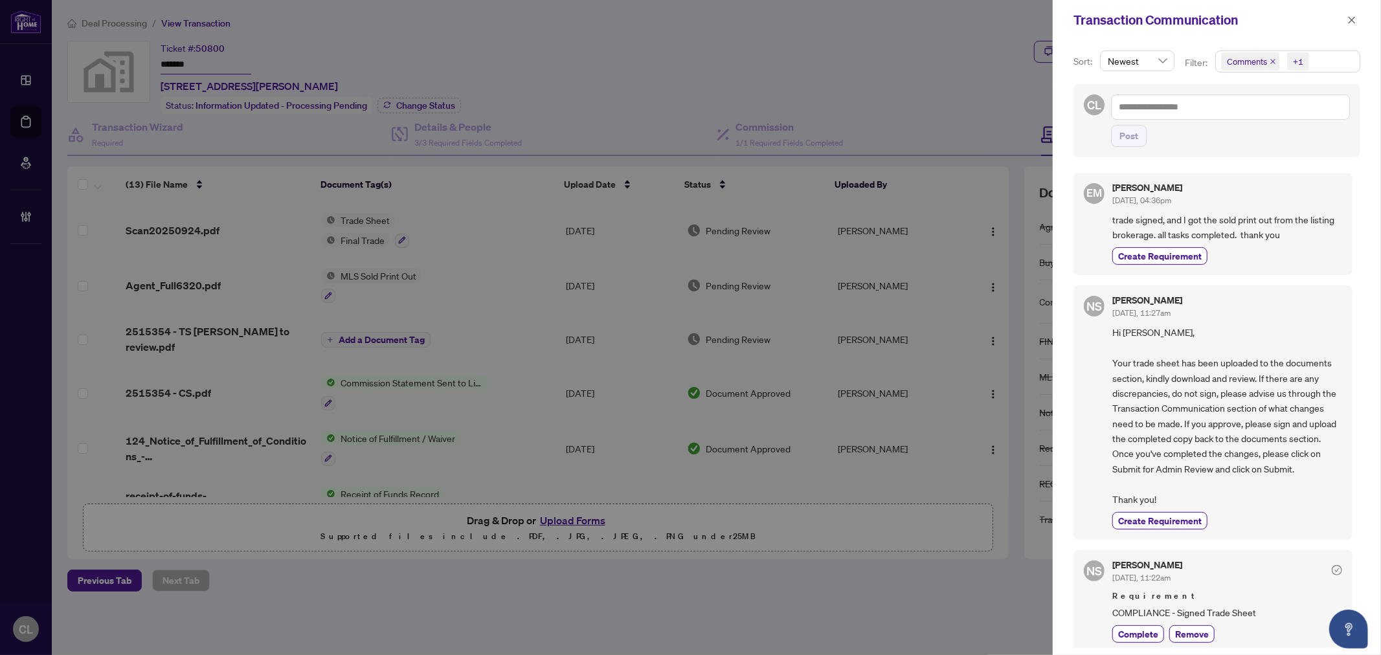
click at [910, 70] on div at bounding box center [690, 327] width 1381 height 655
drag, startPoint x: 1007, startPoint y: 277, endPoint x: 1008, endPoint y: 331, distance: 54.4
click at [1008, 331] on div at bounding box center [690, 327] width 1381 height 655
click at [1346, 18] on button "button" at bounding box center [1351, 20] width 17 height 16
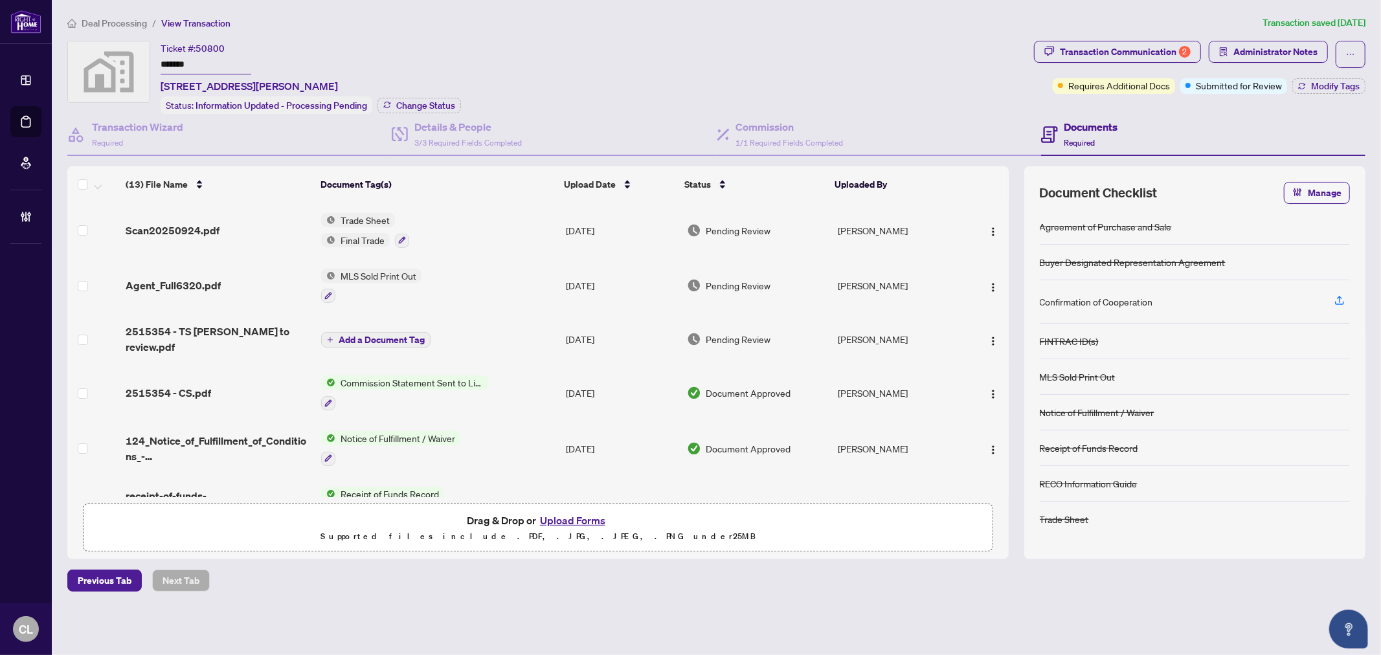
drag, startPoint x: 1005, startPoint y: 279, endPoint x: 1005, endPoint y: 296, distance: 17.5
click at [1005, 296] on td at bounding box center [987, 286] width 43 height 56
drag, startPoint x: 1005, startPoint y: 296, endPoint x: 1002, endPoint y: 331, distance: 34.4
click at [1002, 331] on tbody "Scan20250924.pdf Trade Sheet Final Trade Sep/24/2025 Pending Review Emily McDon…" at bounding box center [537, 561] width 941 height 717
click at [1008, 295] on div "(13) File Name Document Tag(s) Upload Date Status Uploaded By Scan20250924.pdf …" at bounding box center [716, 362] width 1298 height 393
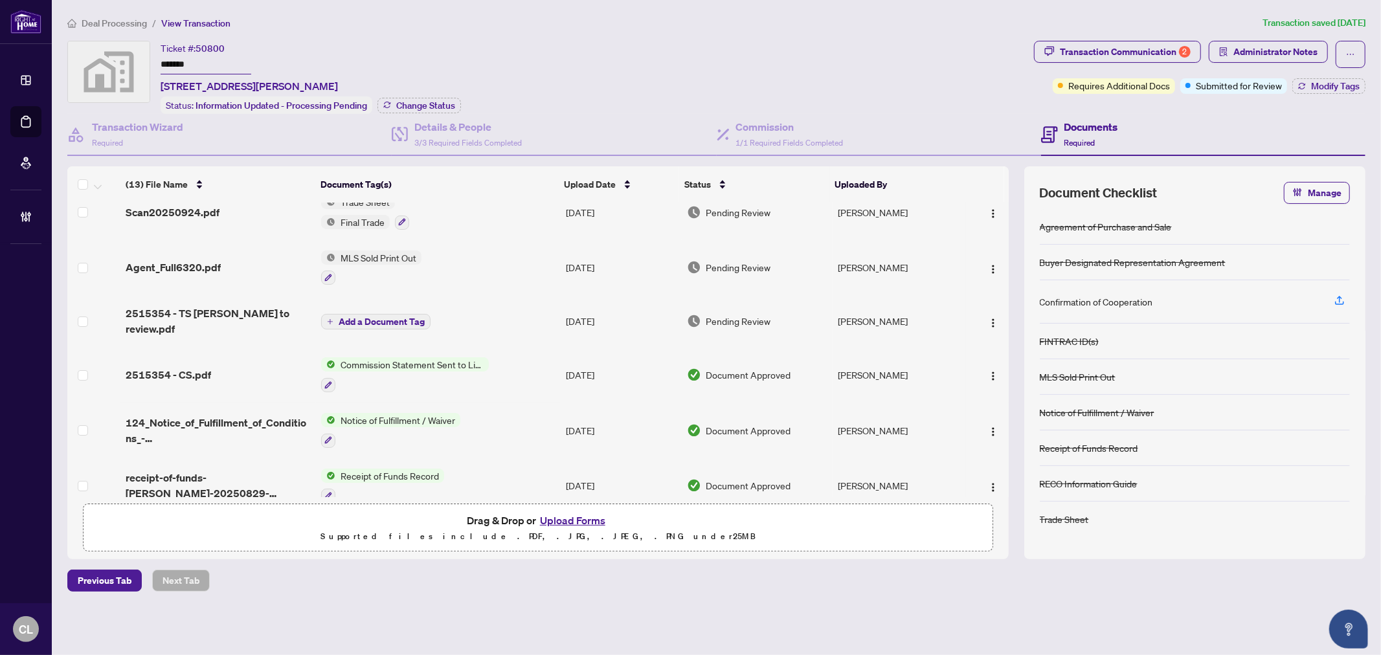
scroll to position [10, 0]
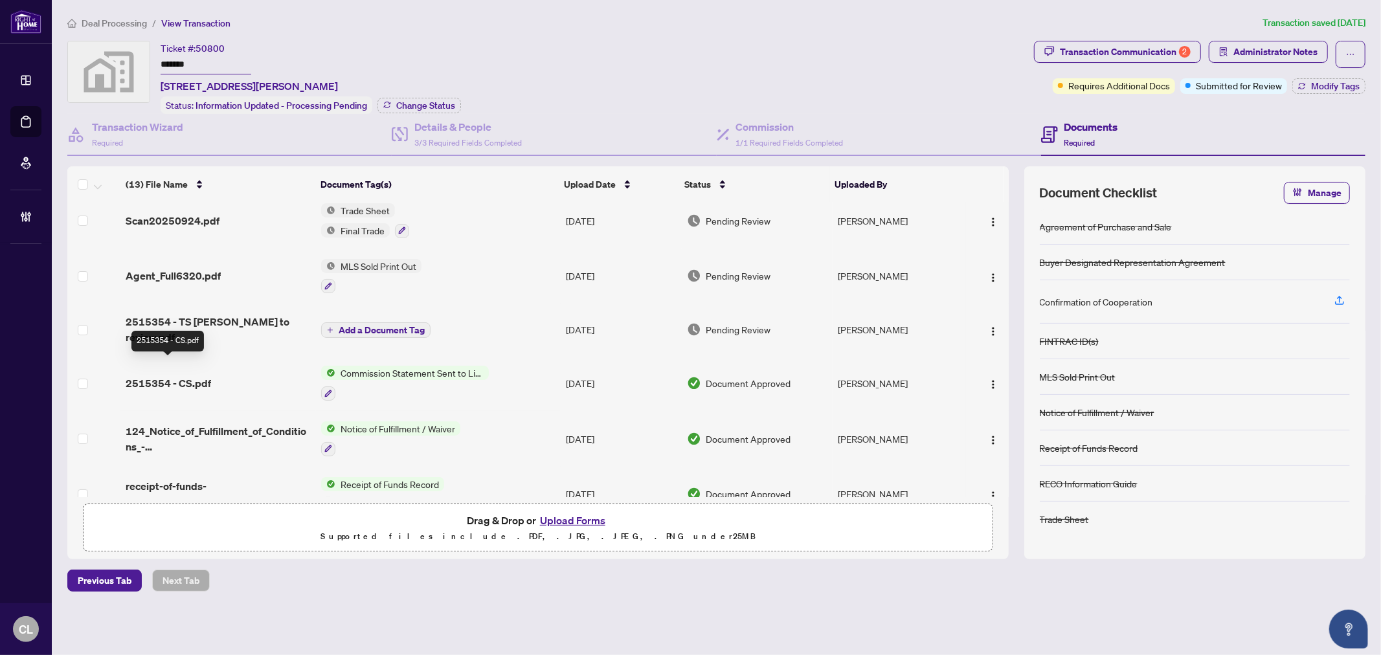
click at [188, 375] on span "2515354 - CS.pdf" at bounding box center [168, 383] width 85 height 16
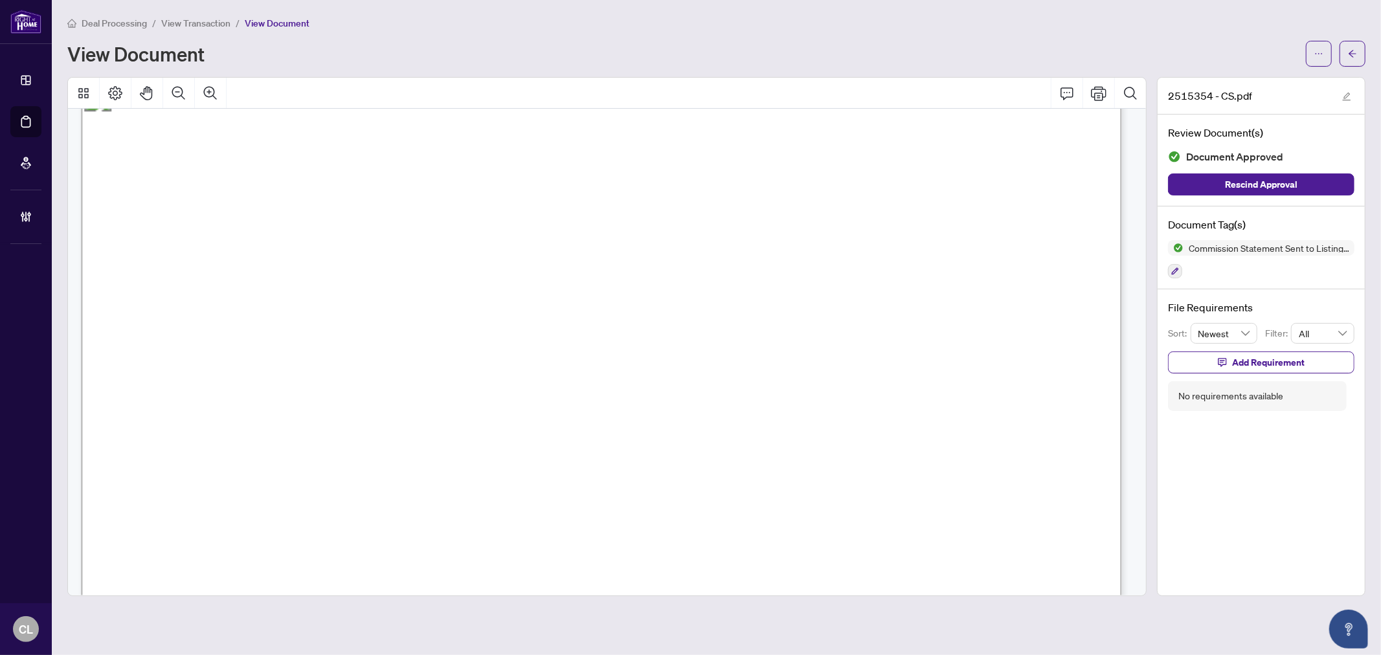
scroll to position [26, 0]
click at [1354, 47] on span "button" at bounding box center [1352, 53] width 9 height 21
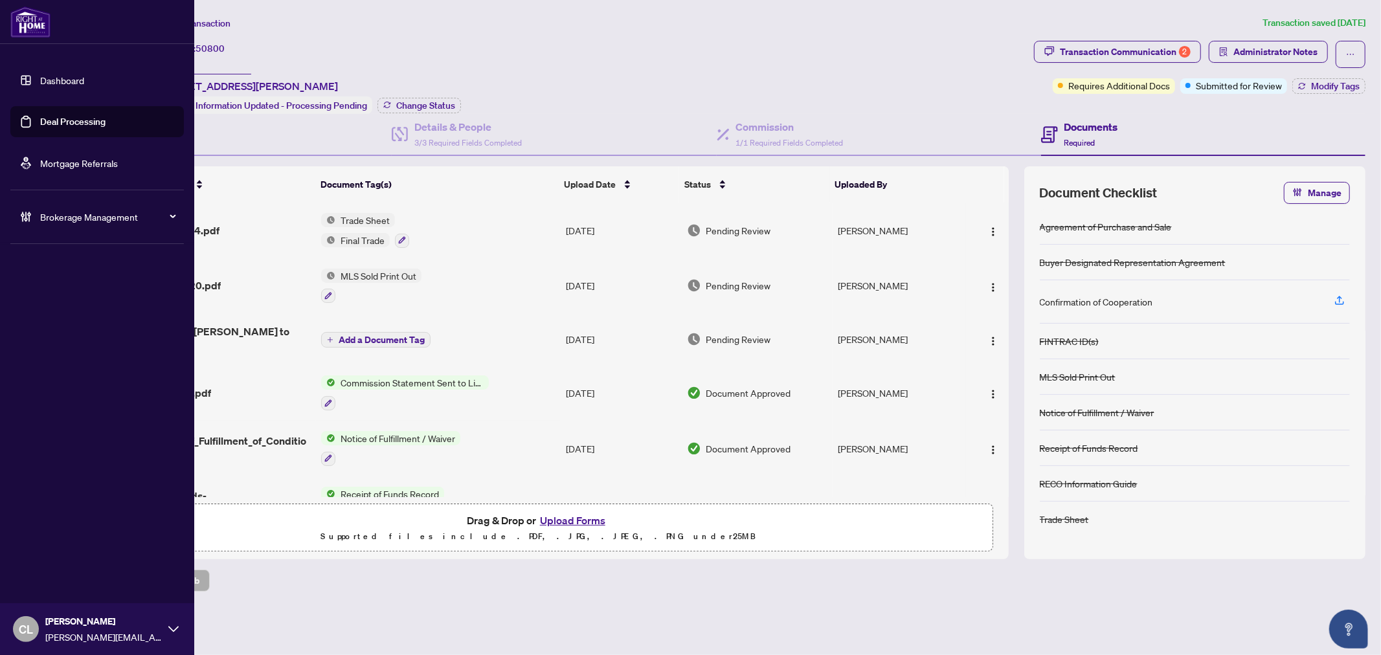
drag, startPoint x: 74, startPoint y: 121, endPoint x: 136, endPoint y: 131, distance: 62.9
click at [74, 121] on link "Deal Processing" at bounding box center [72, 122] width 65 height 12
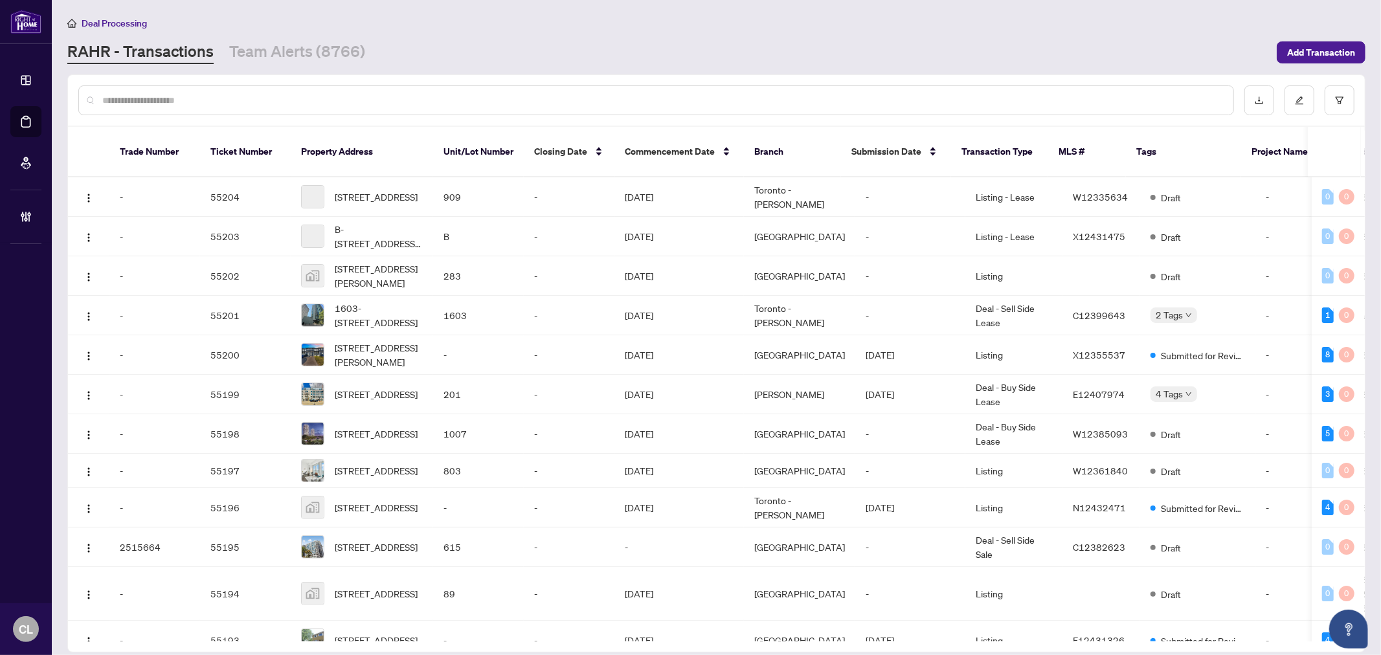
click at [221, 102] on input "text" at bounding box center [662, 100] width 1120 height 14
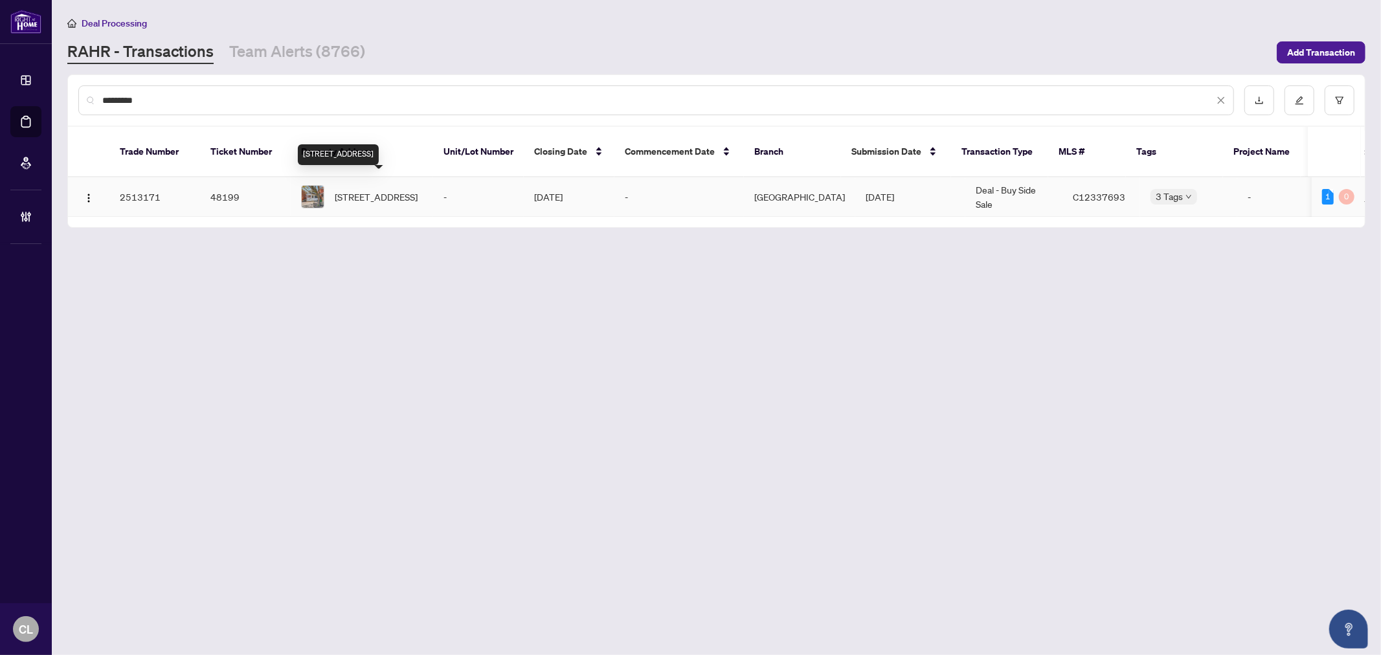
type input "*********"
click at [351, 190] on span "494 Northcliffe Blvd, Toronto, Ontario M6E 3L5, Canada" at bounding box center [376, 197] width 83 height 14
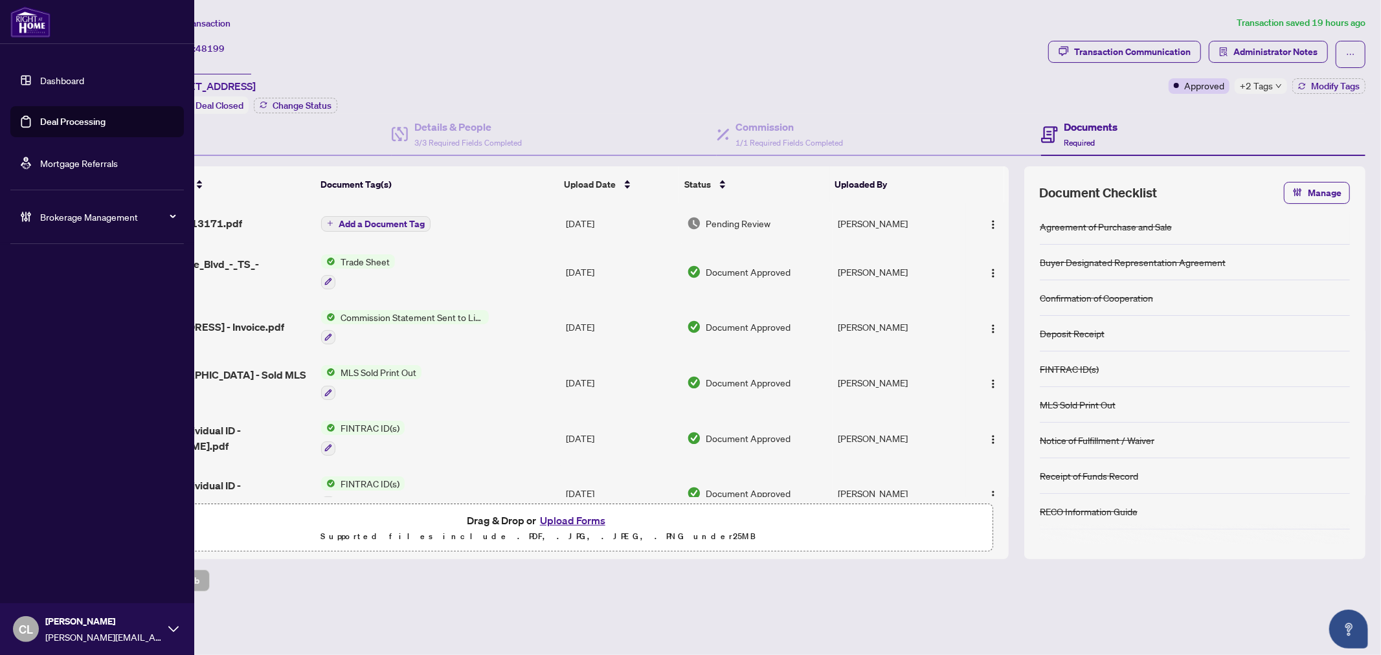
drag, startPoint x: 69, startPoint y: 120, endPoint x: 152, endPoint y: 137, distance: 84.5
click at [69, 120] on link "Deal Processing" at bounding box center [72, 122] width 65 height 12
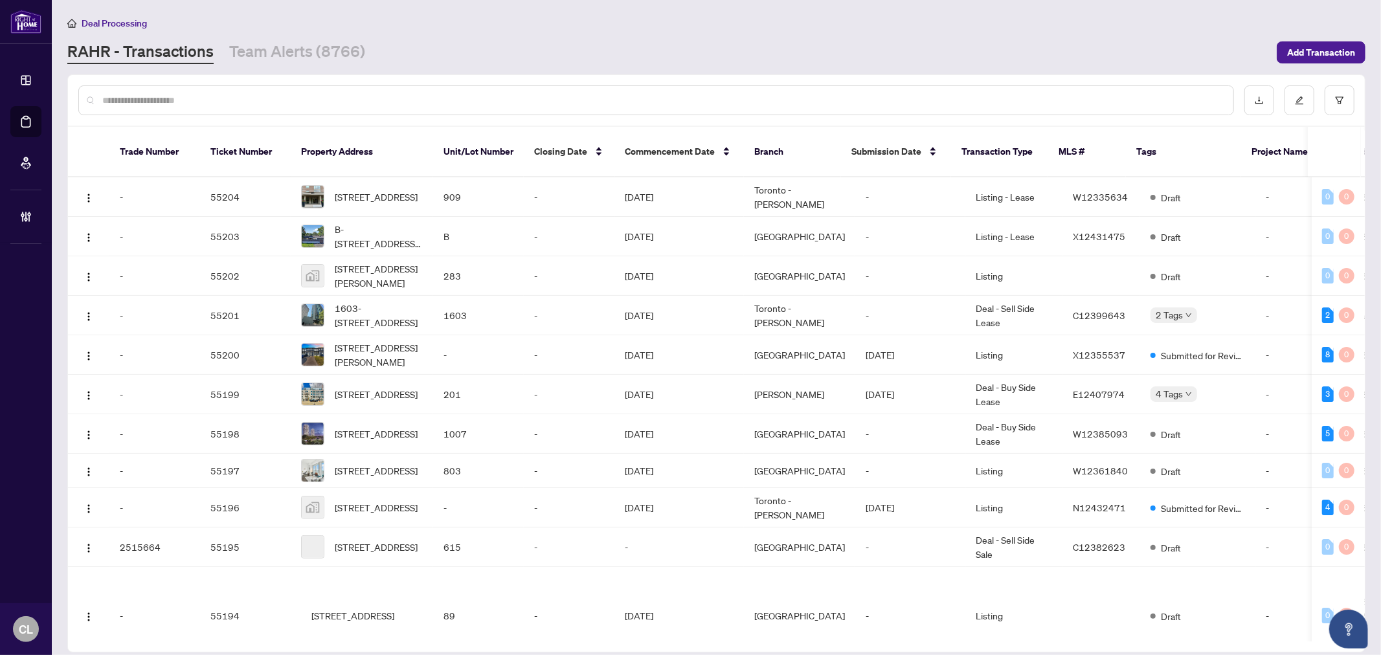
click at [216, 100] on input "text" at bounding box center [662, 100] width 1120 height 14
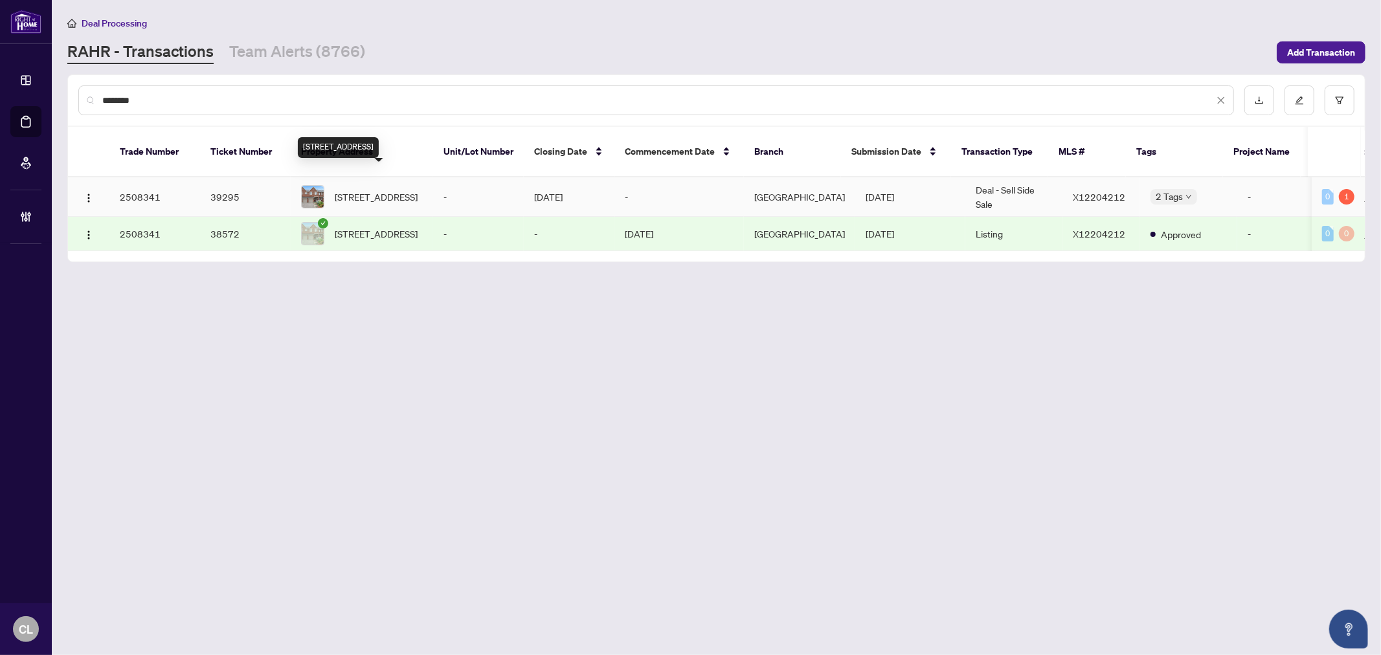
type input "********"
click at [352, 190] on span "538 Remnor Ave, Ottawa, Ontario K2T 0A5, Canada" at bounding box center [376, 197] width 83 height 14
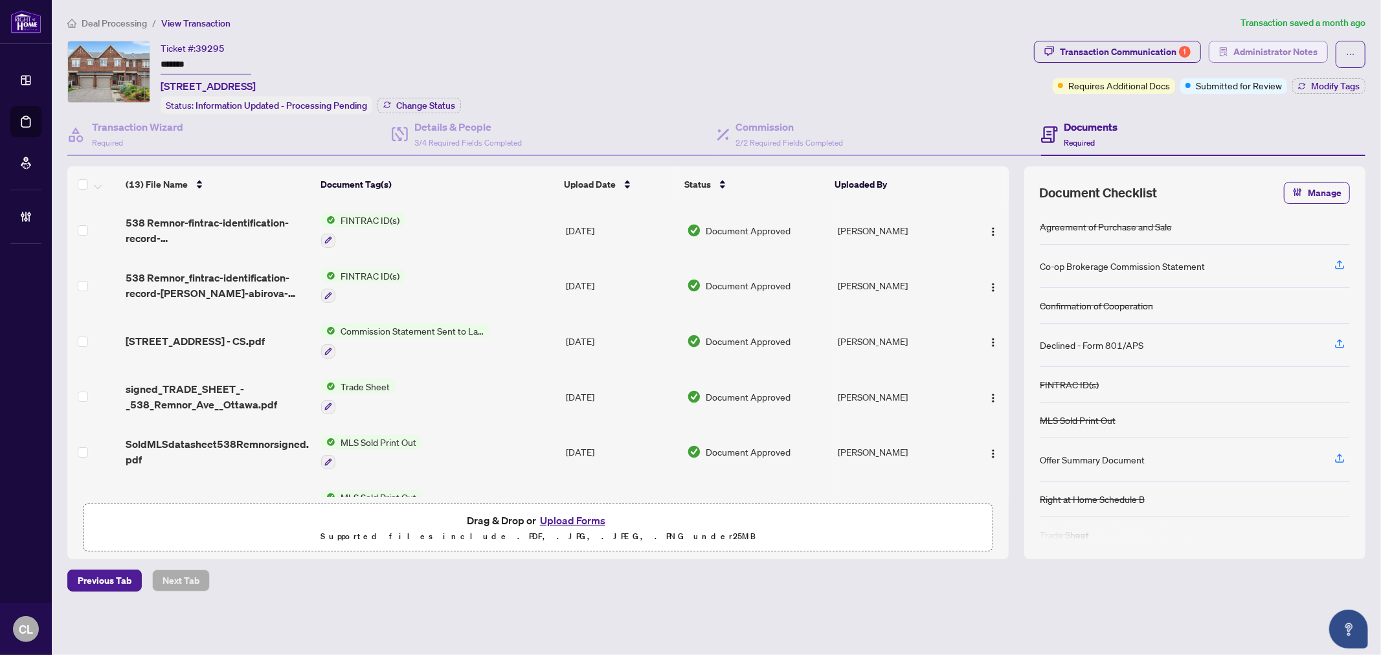
click at [1271, 55] on span "Administrator Notes" at bounding box center [1275, 51] width 84 height 21
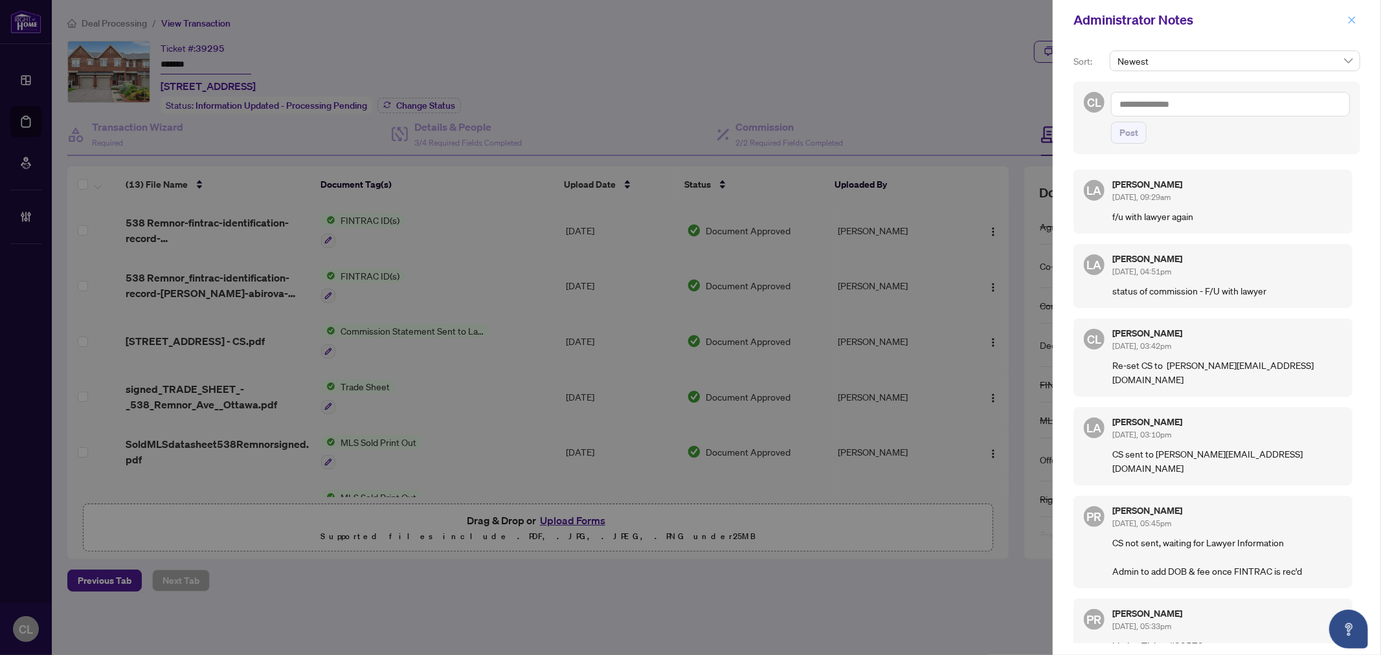
click at [1345, 19] on button "button" at bounding box center [1351, 20] width 17 height 16
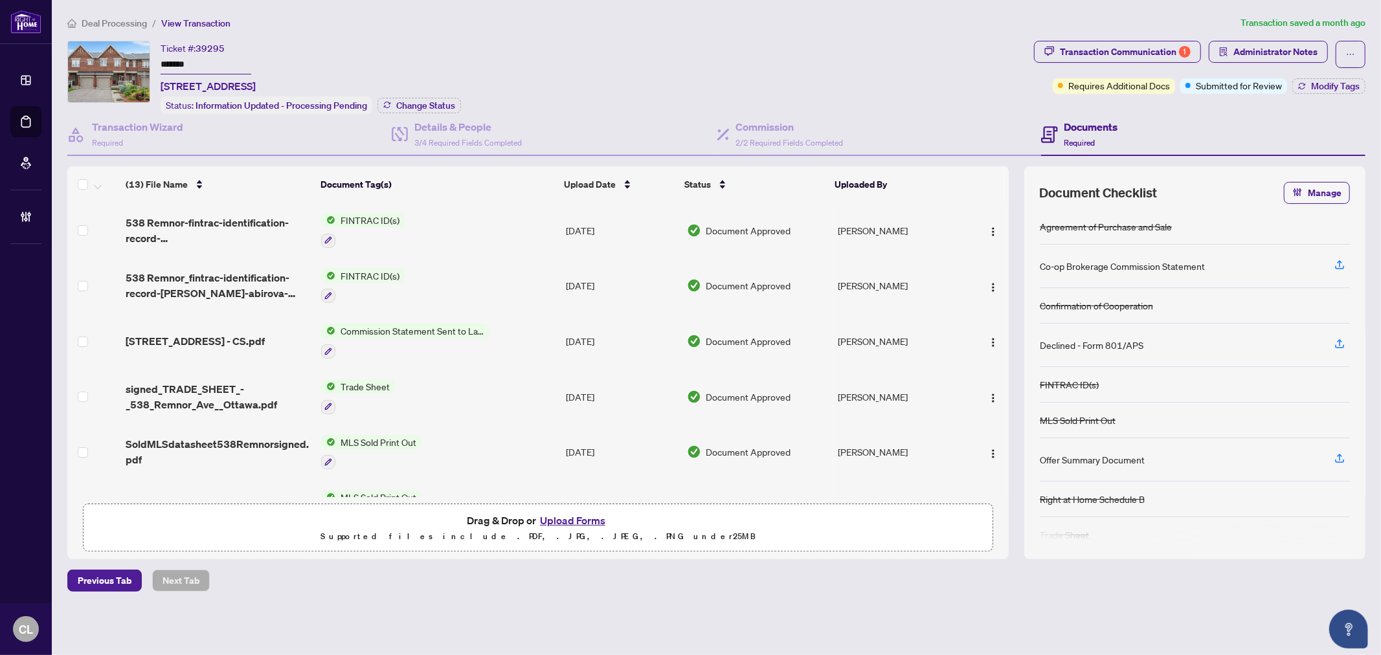
click at [402, 328] on span "Commission Statement Sent to Lawyer" at bounding box center [411, 331] width 153 height 14
click at [225, 333] on span "538 Remnor Ave - CS.pdf" at bounding box center [195, 341] width 139 height 16
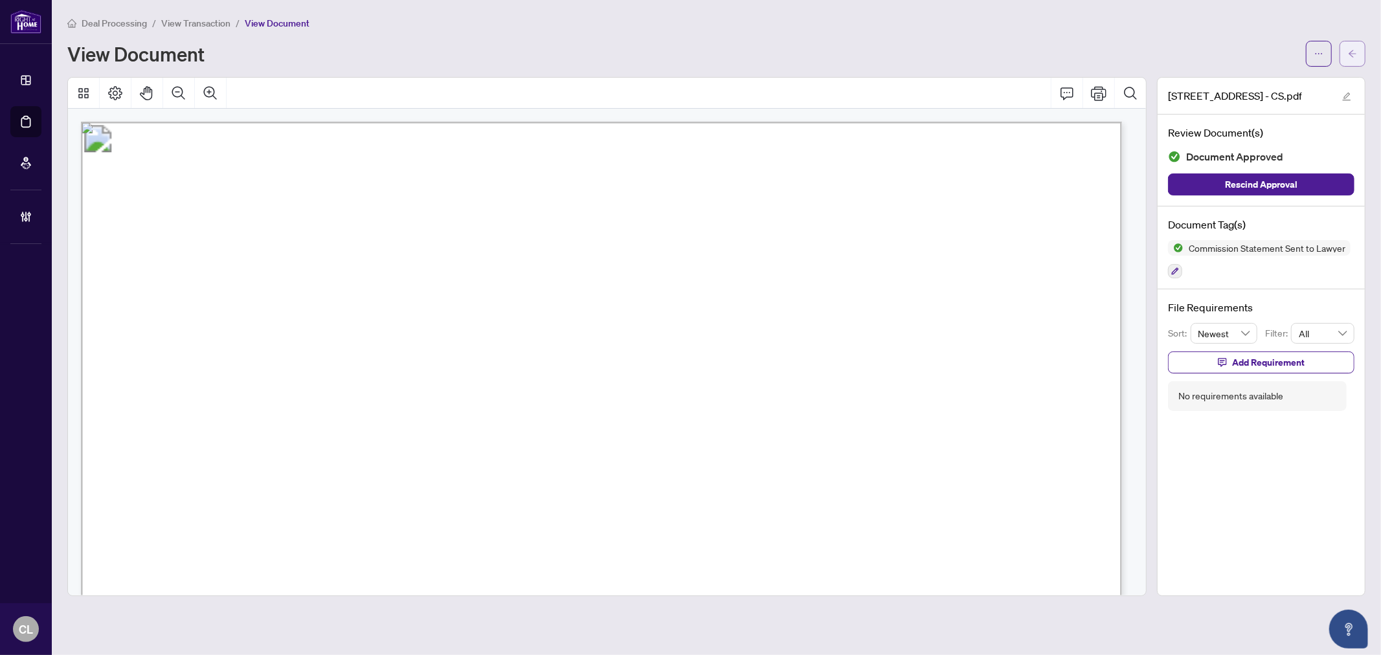
click at [1344, 56] on button "button" at bounding box center [1352, 54] width 26 height 26
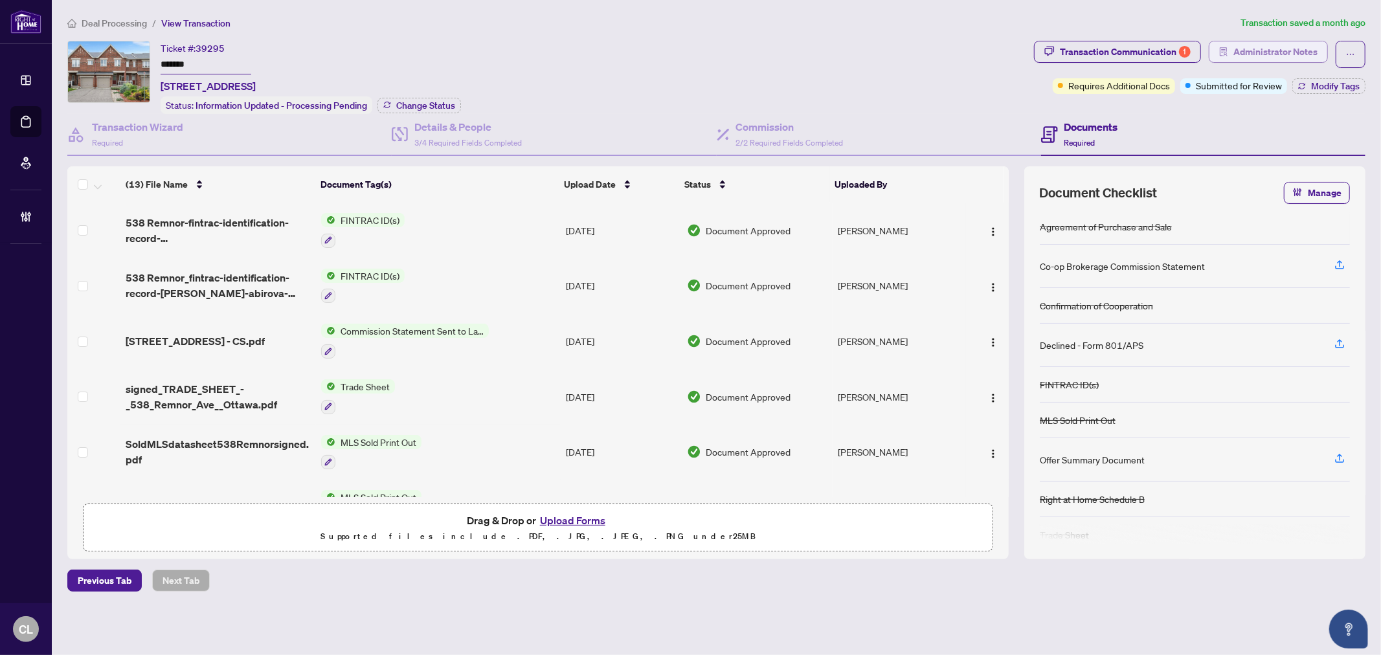
click at [1232, 47] on button "Administrator Notes" at bounding box center [1267, 52] width 119 height 22
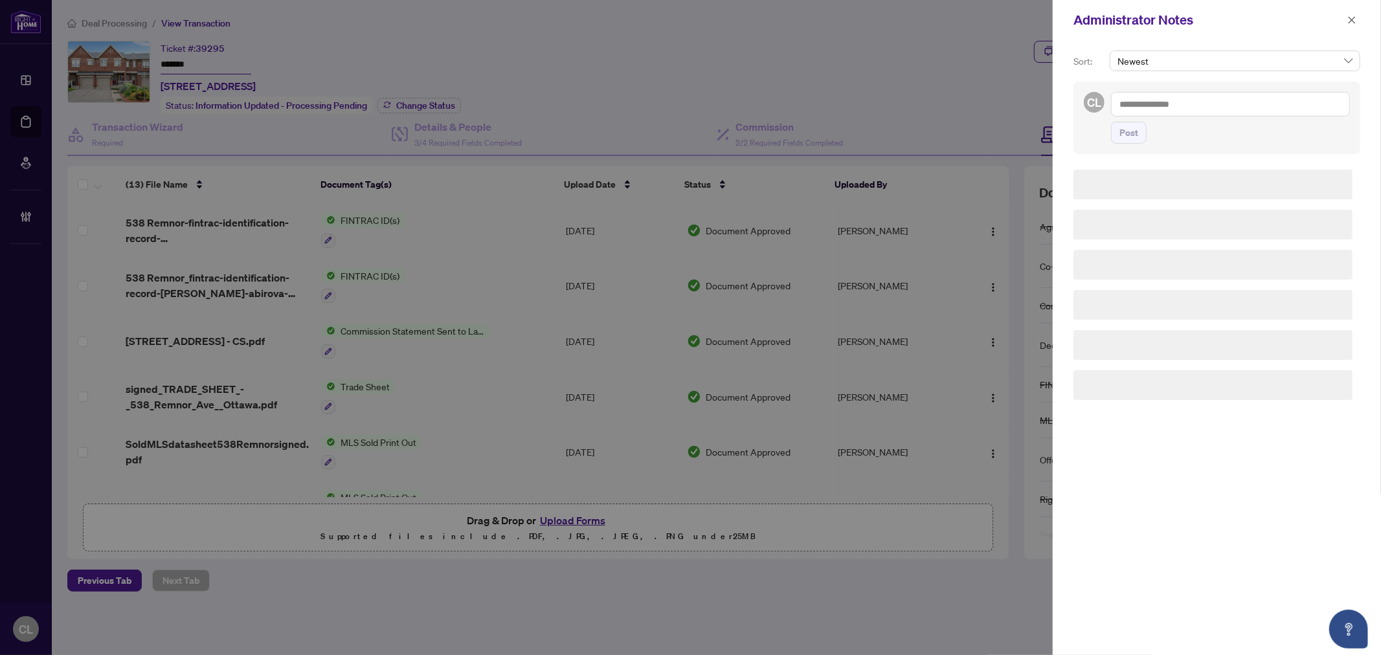
click at [1140, 102] on textarea at bounding box center [1230, 104] width 239 height 25
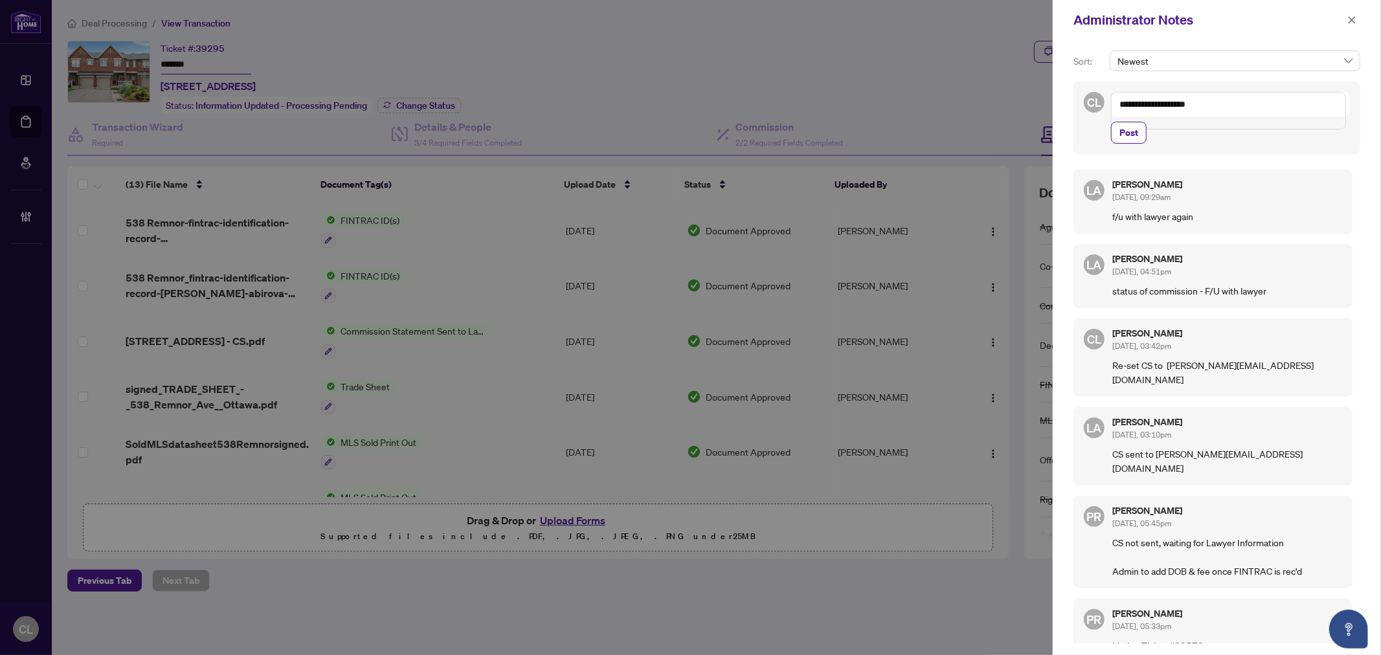
paste textarea "**********"
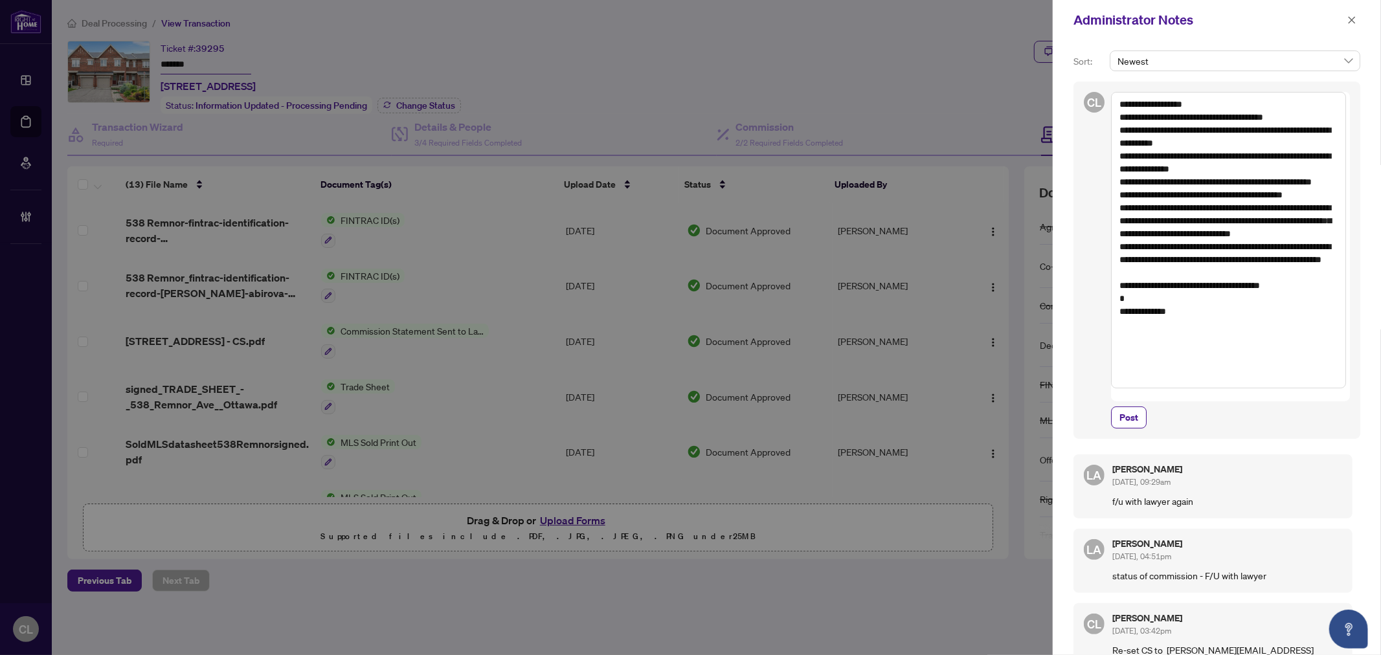
click at [1135, 102] on textarea "**********" at bounding box center [1228, 240] width 235 height 296
click at [1240, 102] on textarea "**********" at bounding box center [1228, 240] width 235 height 296
click at [1192, 105] on textarea "**********" at bounding box center [1228, 240] width 235 height 296
click at [1121, 114] on textarea "**********" at bounding box center [1228, 240] width 235 height 296
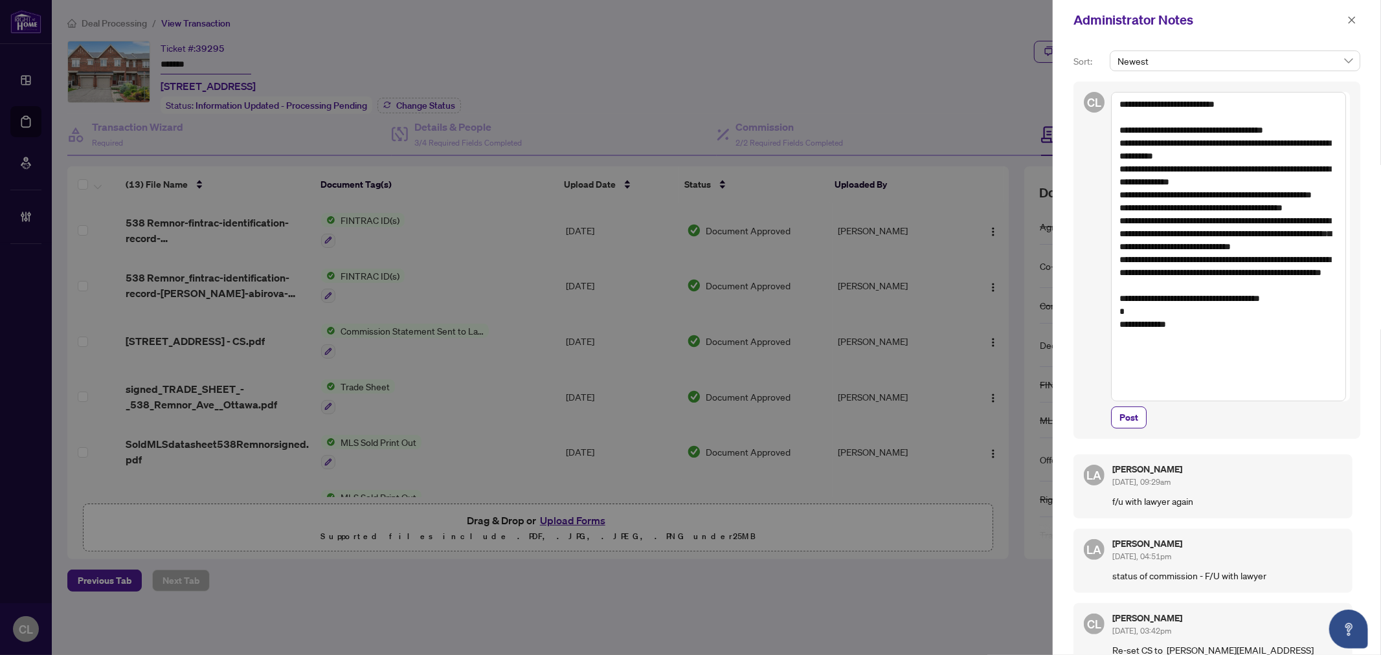
drag, startPoint x: 1123, startPoint y: 247, endPoint x: 1150, endPoint y: 284, distance: 44.9
click at [1150, 284] on textarea "**********" at bounding box center [1228, 246] width 235 height 309
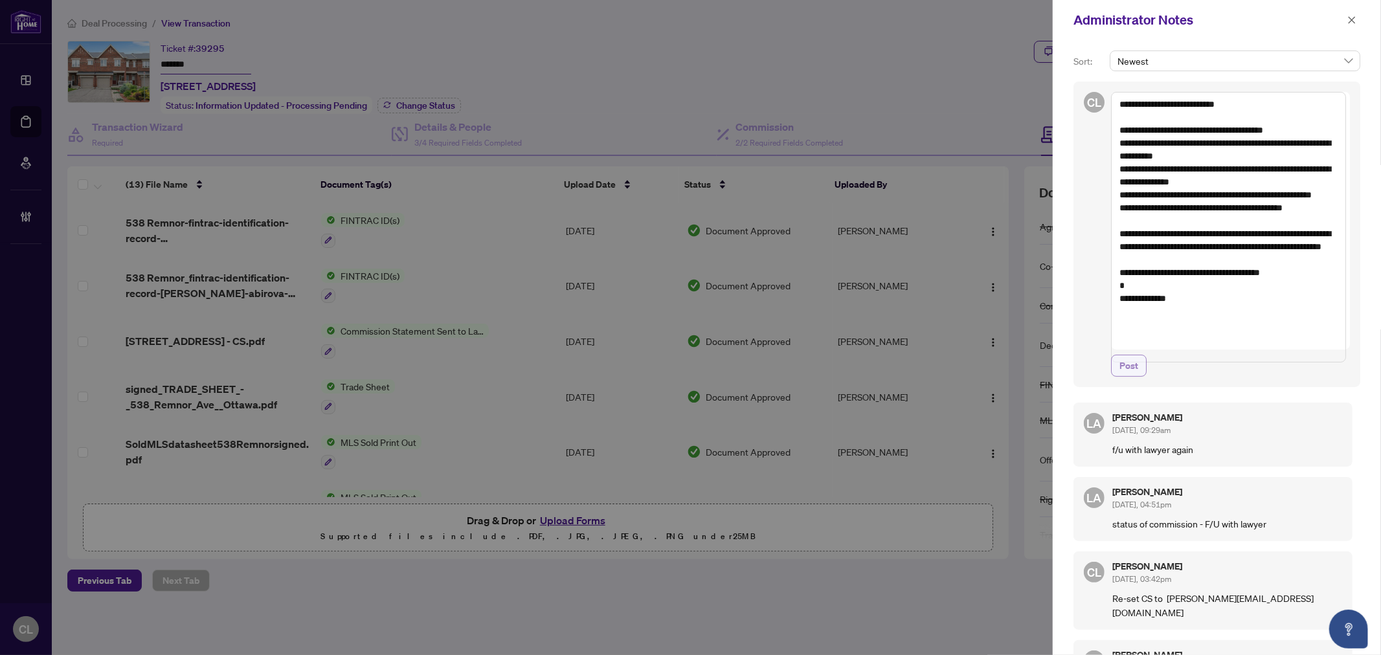
type textarea "**********"
click at [1134, 376] on span "Post" at bounding box center [1128, 365] width 19 height 21
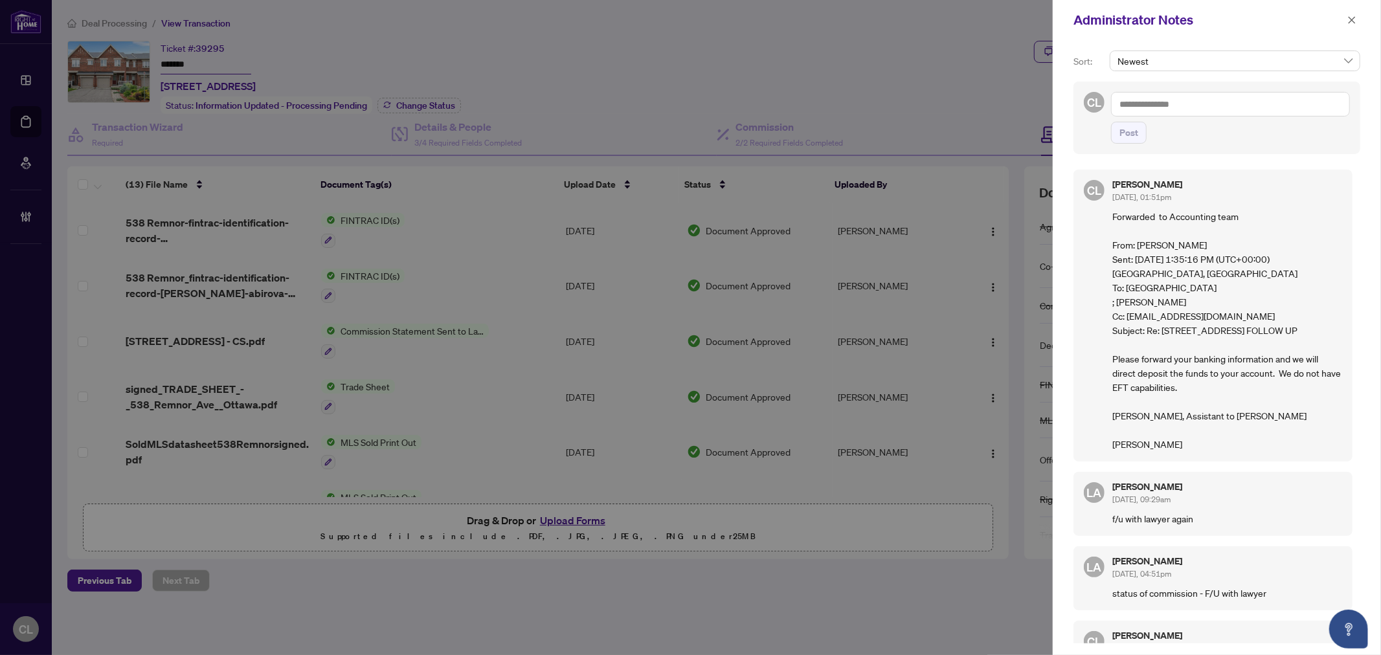
click at [27, 124] on div at bounding box center [690, 327] width 1381 height 655
click at [1353, 20] on icon "close" at bounding box center [1351, 20] width 9 height 9
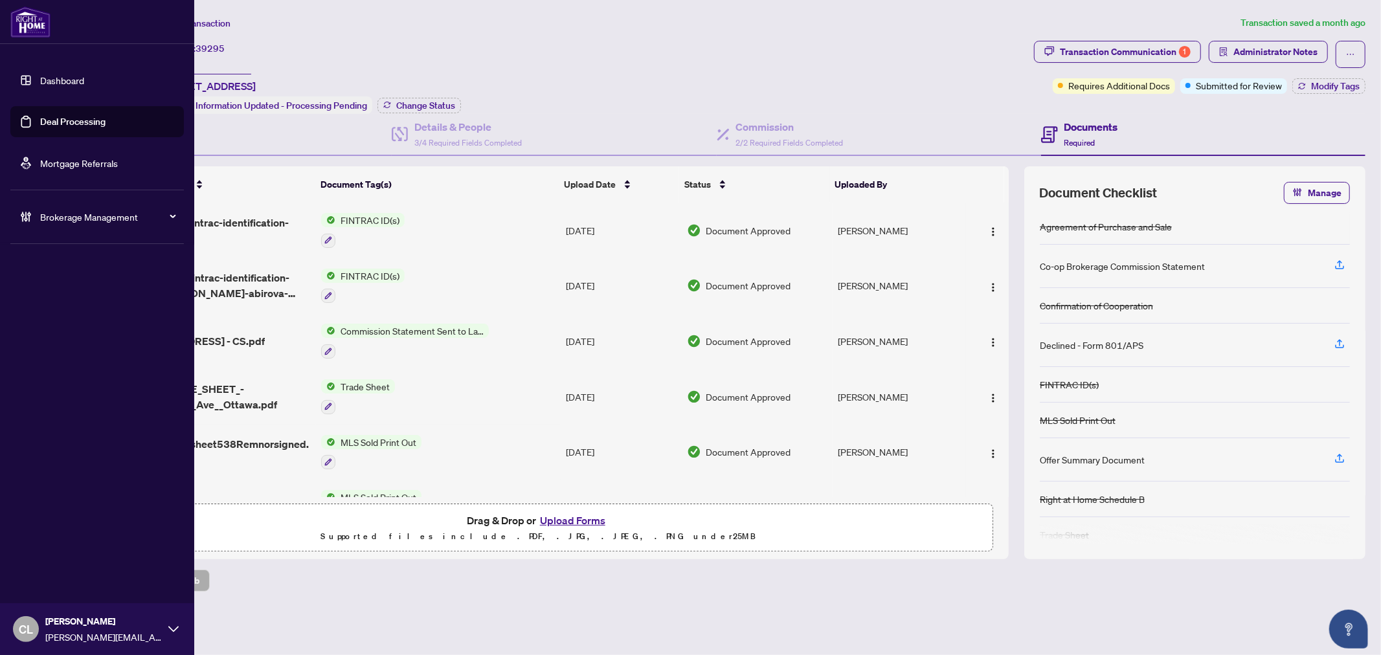
drag, startPoint x: 56, startPoint y: 122, endPoint x: 94, endPoint y: 105, distance: 41.1
click at [56, 122] on link "Deal Processing" at bounding box center [72, 122] width 65 height 12
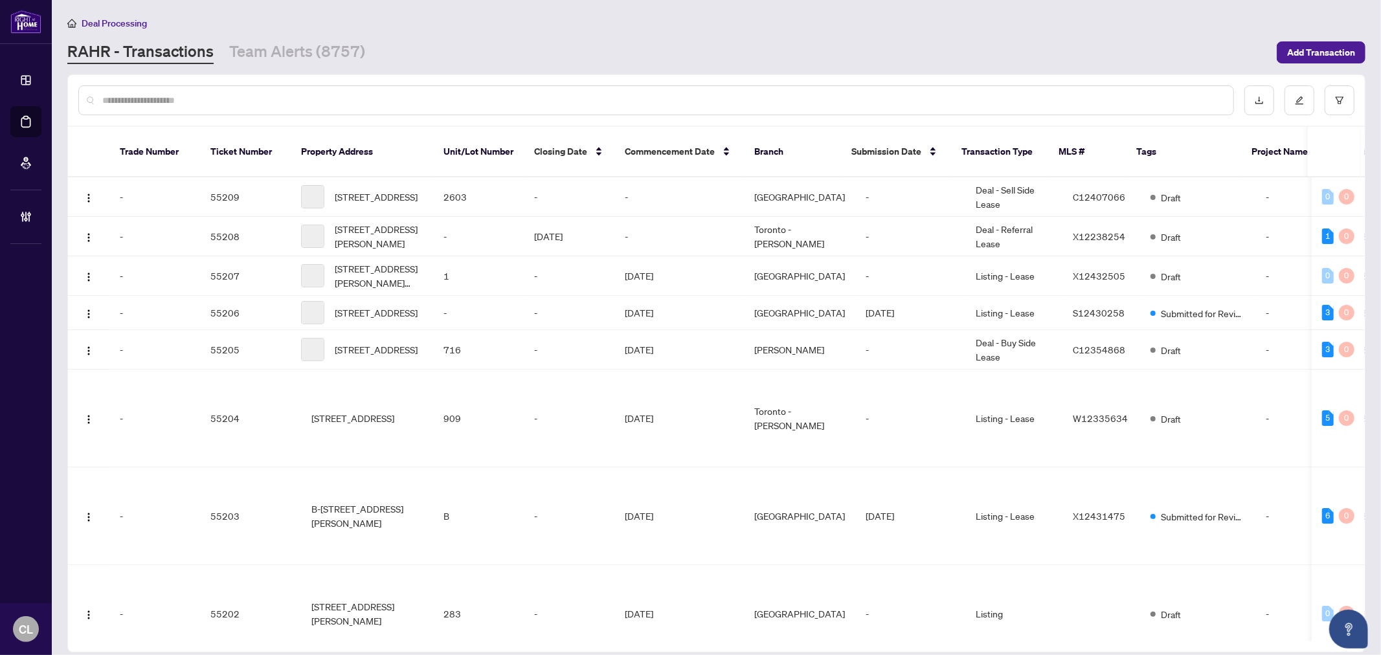
click at [264, 97] on input "text" at bounding box center [662, 100] width 1120 height 14
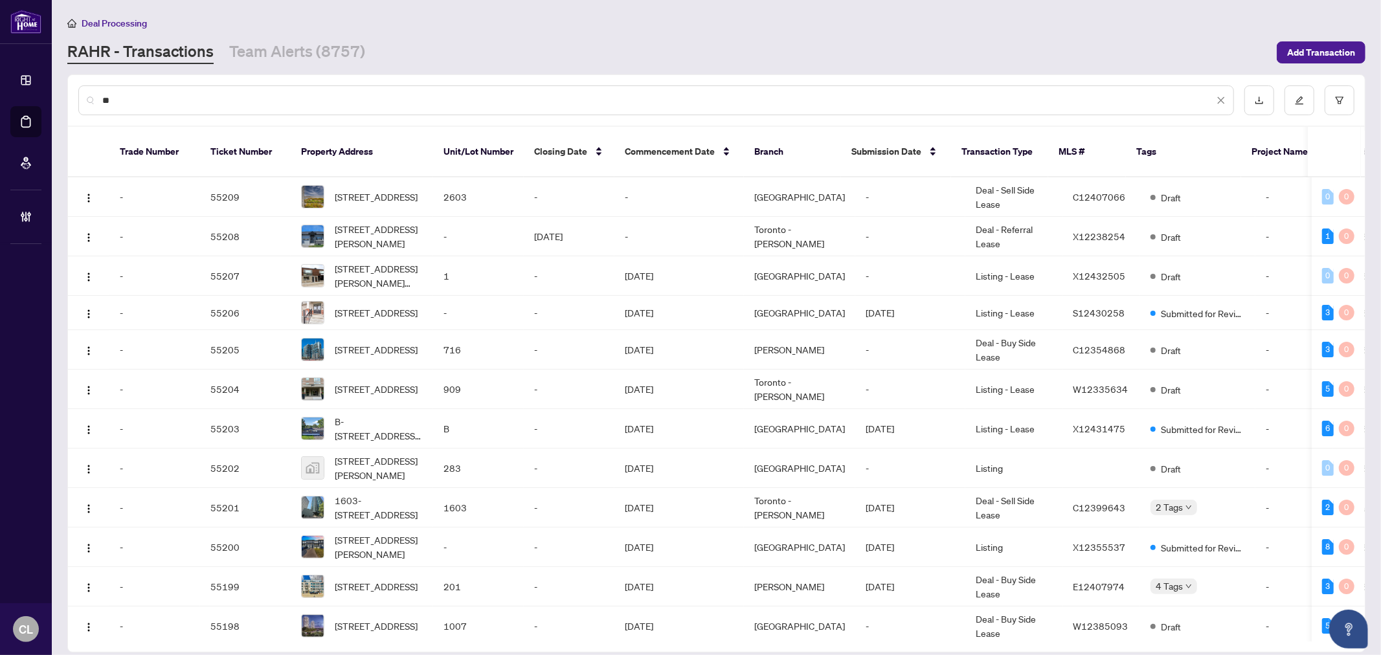
type input "*"
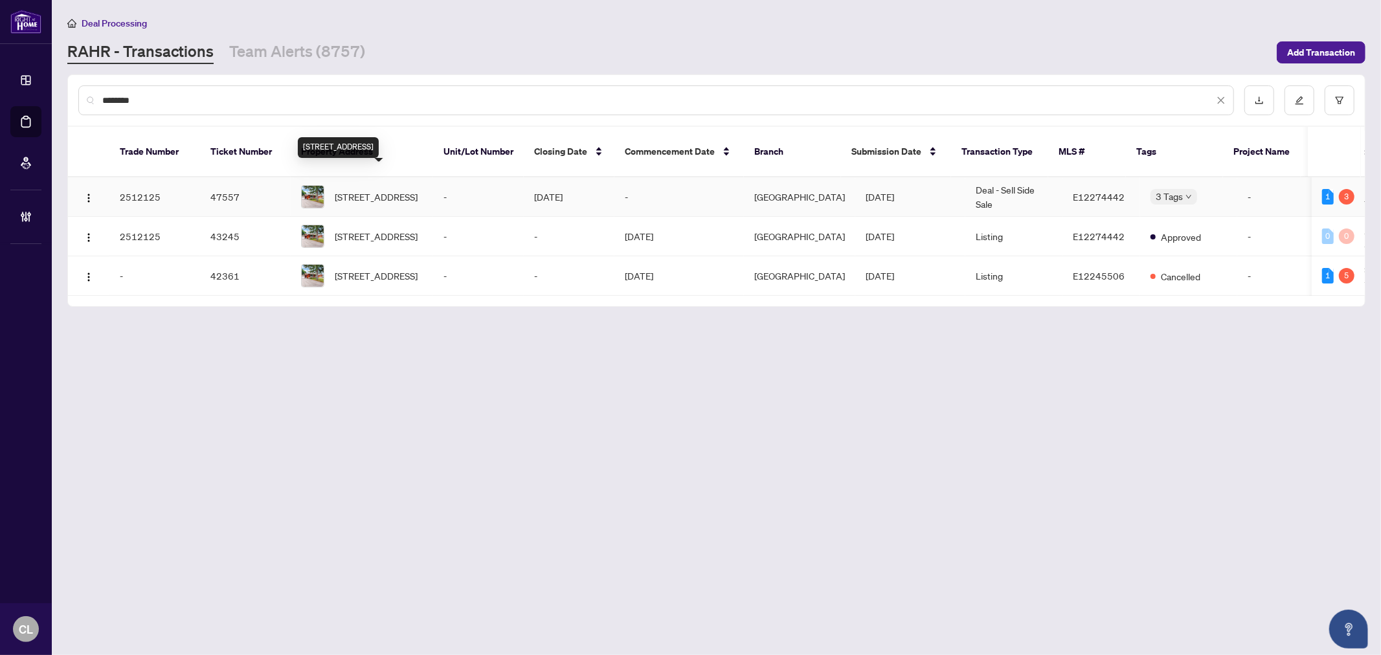
type input "********"
click at [367, 190] on span "31 Amberjack Blvd, Toronto, Ontario M1H 2J2, Canada" at bounding box center [376, 197] width 83 height 14
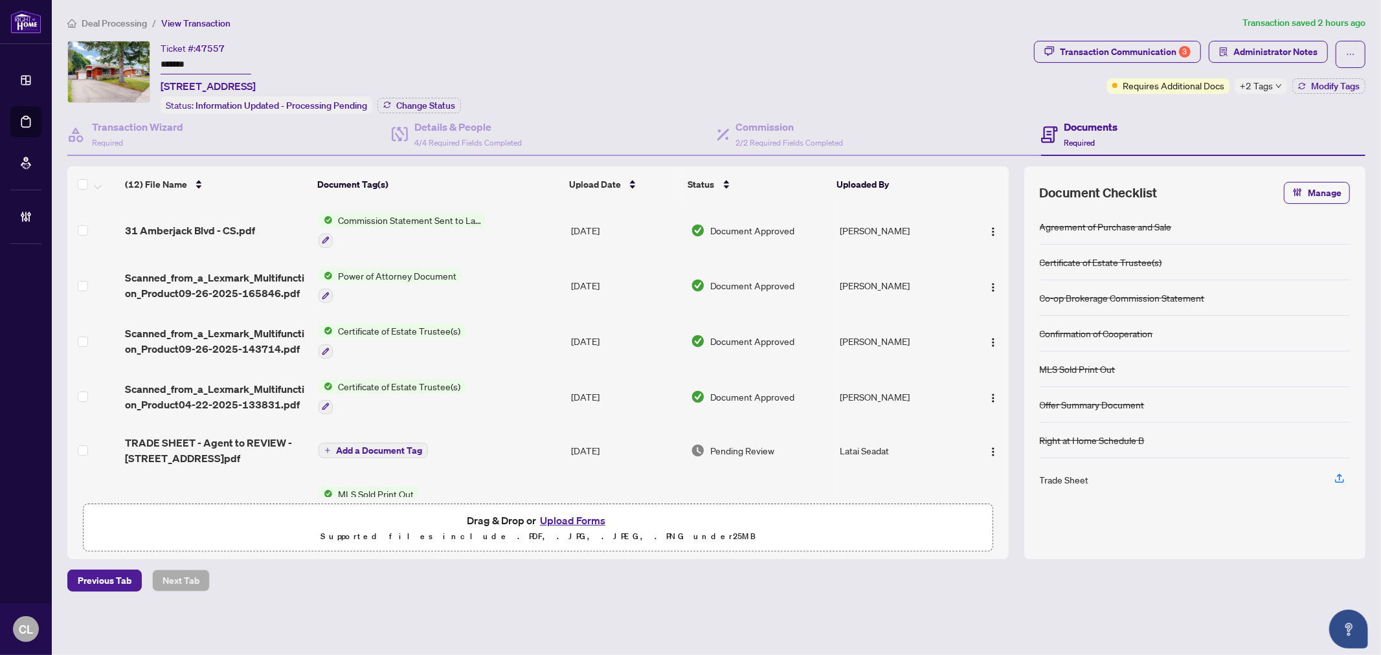
click at [1247, 85] on span "+2 Tags" at bounding box center [1256, 85] width 33 height 15
click at [180, 228] on span "31 Amberjack Blvd - CS.pdf" at bounding box center [190, 231] width 130 height 16
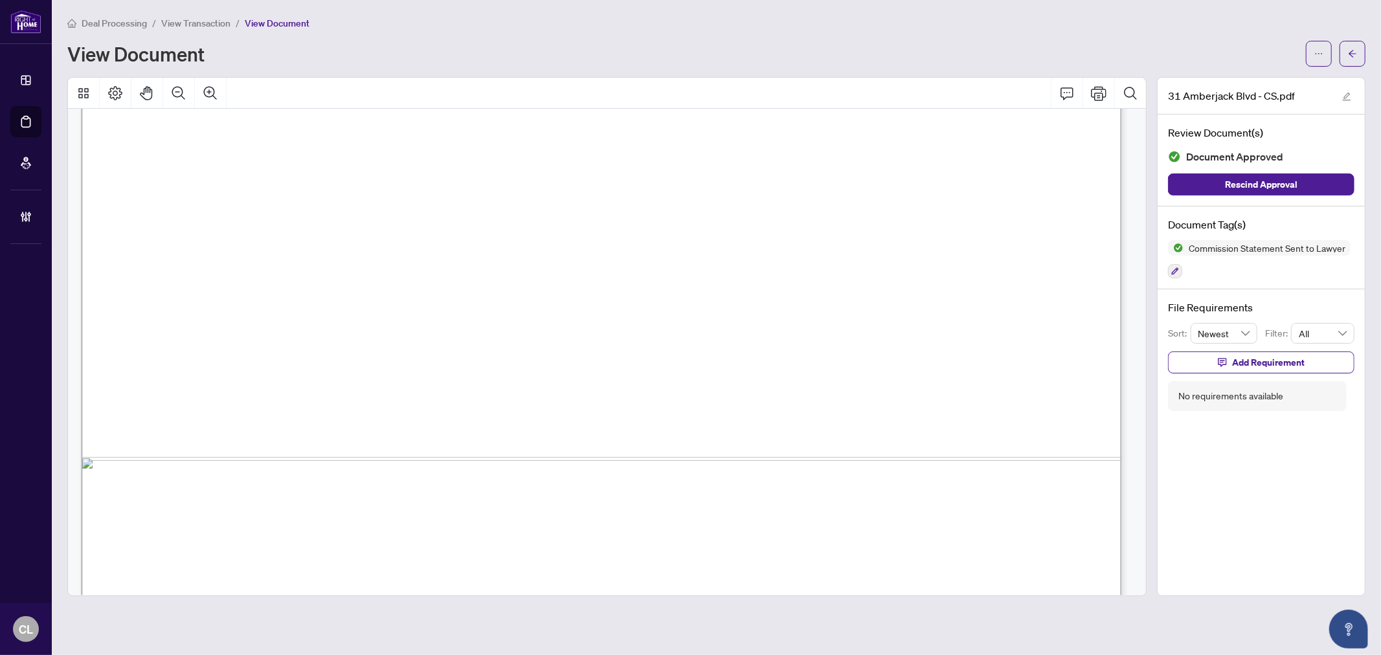
scroll to position [783, 0]
click at [1357, 60] on button "button" at bounding box center [1352, 54] width 26 height 26
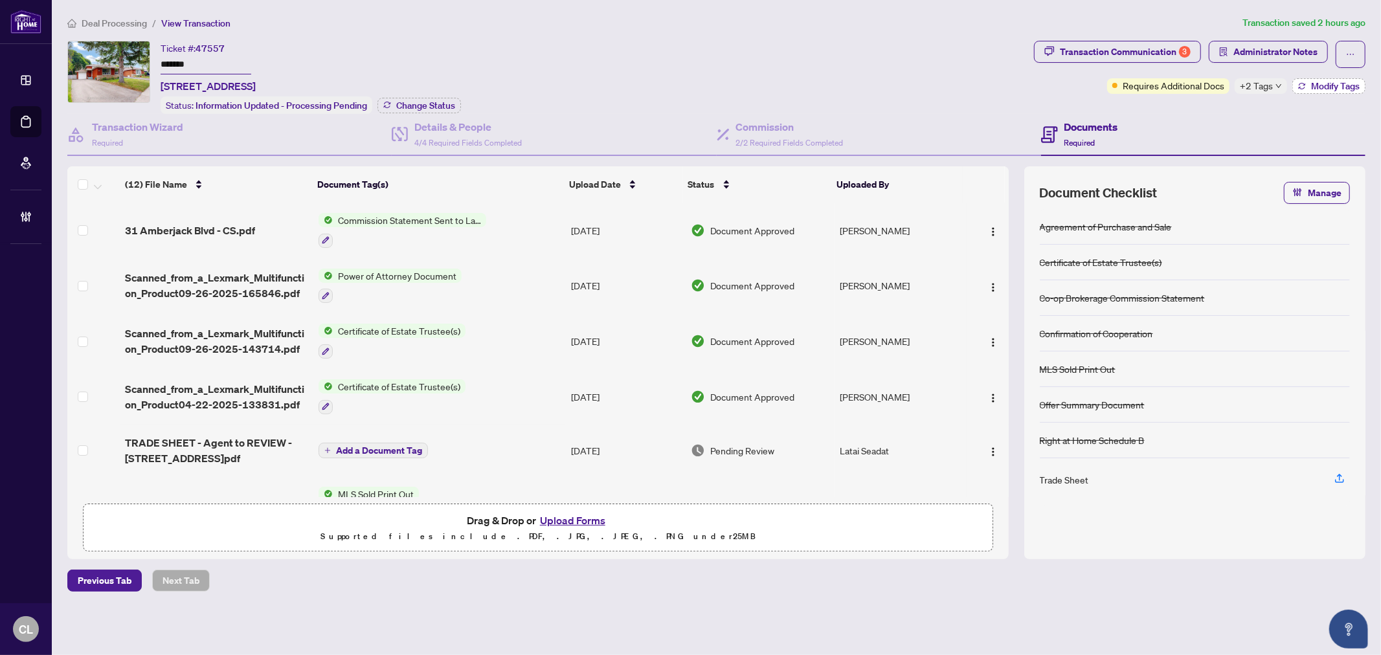
click at [1302, 89] on icon "button" at bounding box center [1302, 86] width 8 height 8
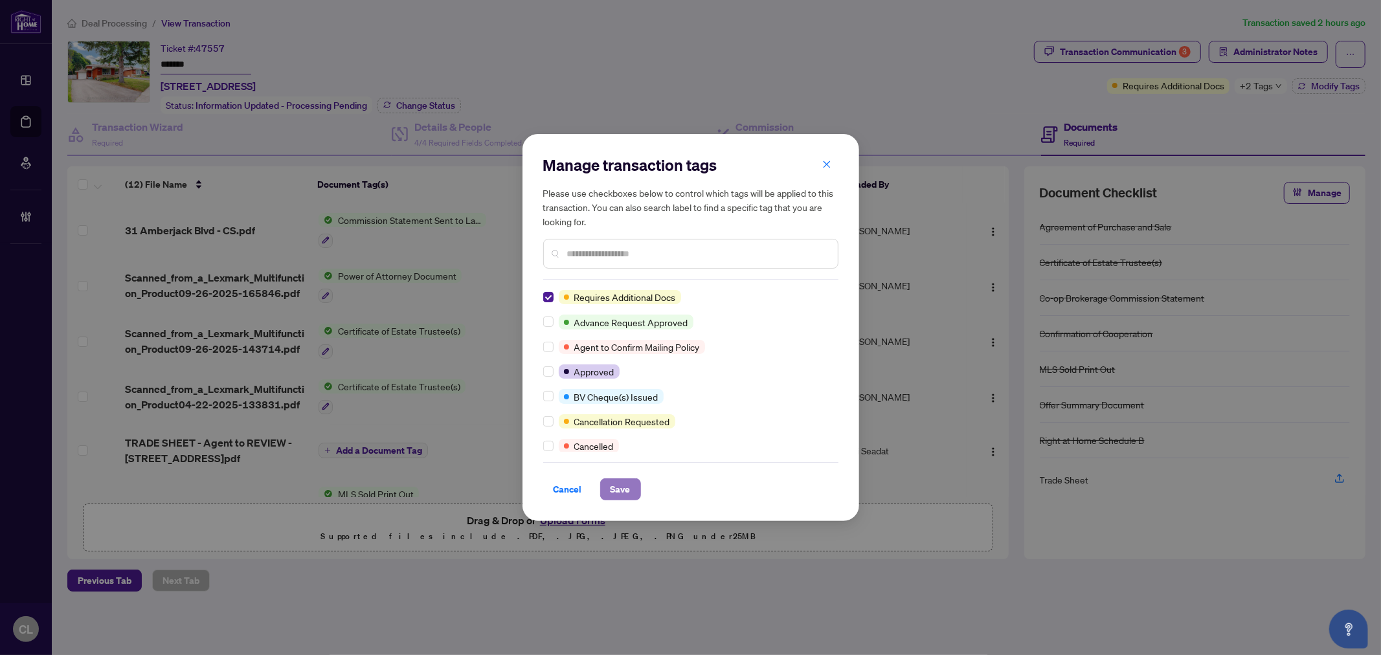
click at [618, 485] on span "Save" at bounding box center [620, 489] width 20 height 21
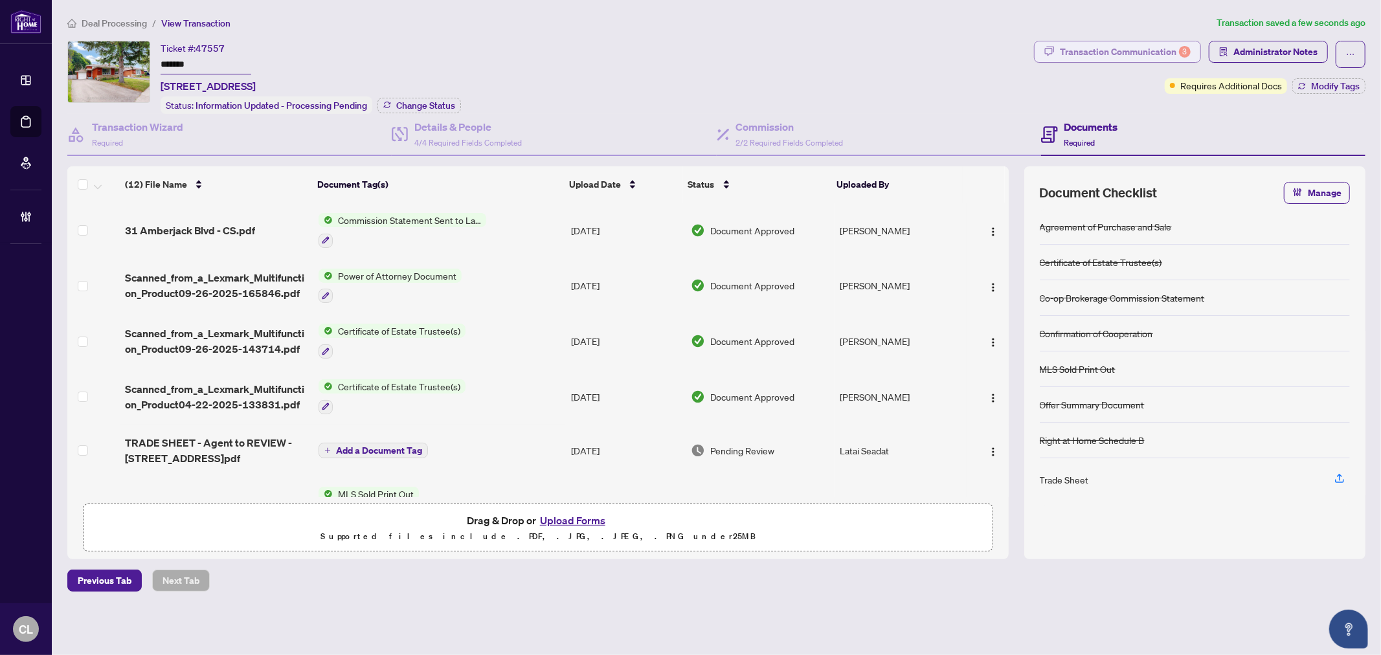
click at [1117, 54] on div "Transaction Communication 3" at bounding box center [1125, 51] width 131 height 21
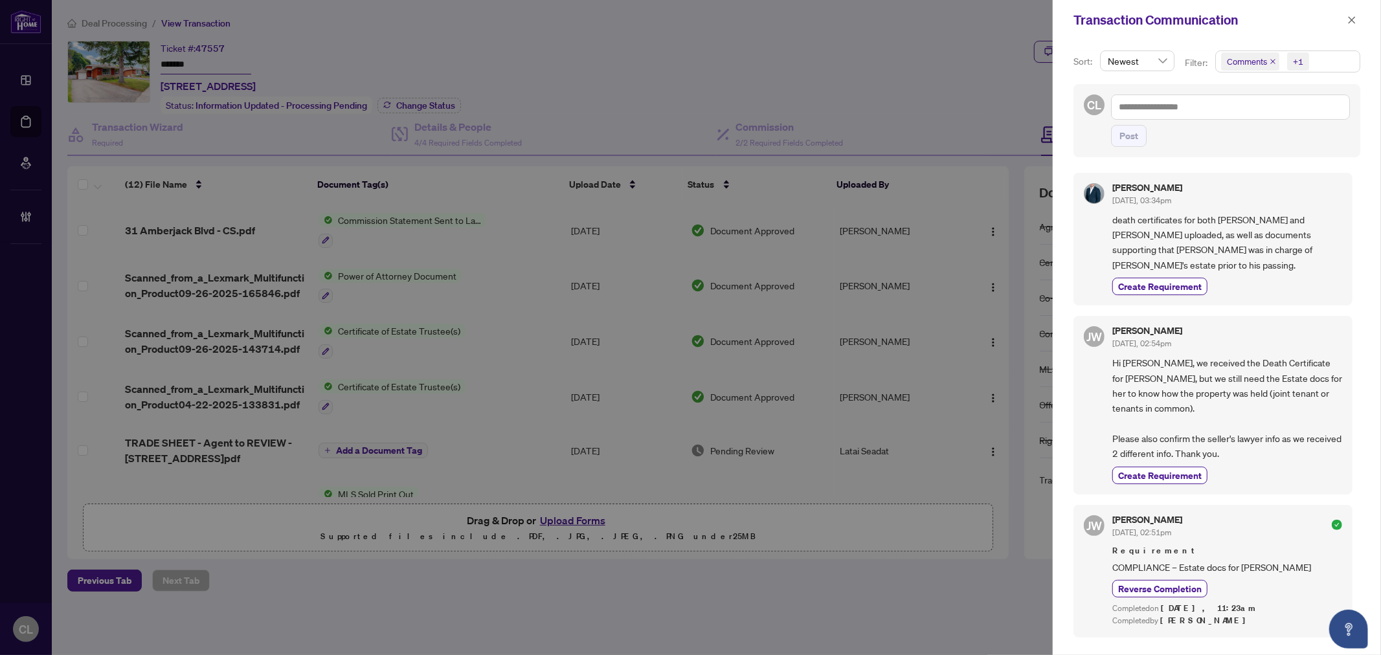
click at [1235, 65] on span "Comments" at bounding box center [1247, 61] width 40 height 13
click at [1225, 114] on span "Select Comments" at bounding box center [1228, 116] width 10 height 10
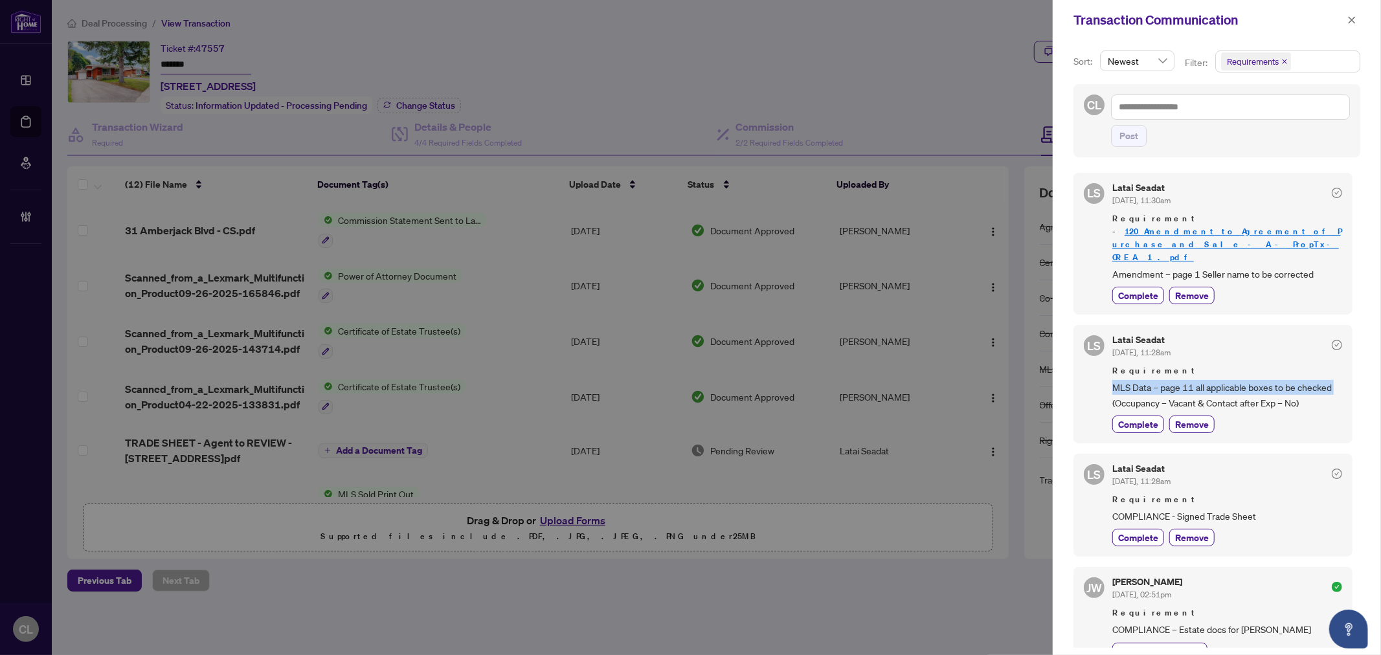
drag, startPoint x: 1356, startPoint y: 350, endPoint x: 1357, endPoint y: 368, distance: 17.5
click at [1357, 368] on div "Sort: Newest Filter: Requirements Select All Comments Requirements Activity His…" at bounding box center [1216, 347] width 328 height 615
click at [1355, 380] on div "LS Latai Seadat Sep/26/2025, 11:30am Requirement - 120_Amendment_to_Agreement_o…" at bounding box center [1216, 406] width 287 height 483
click at [1357, 21] on button "button" at bounding box center [1351, 20] width 17 height 16
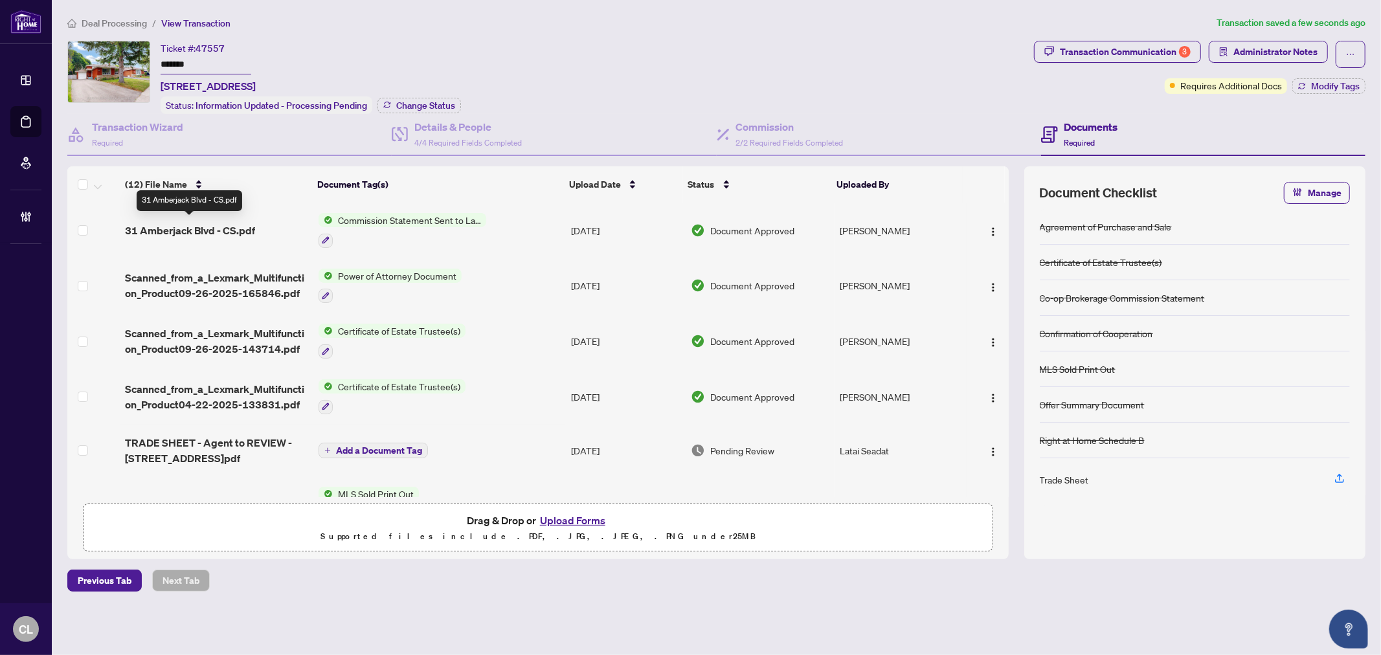
click at [180, 223] on span "31 Amberjack Blvd - CS.pdf" at bounding box center [190, 231] width 130 height 16
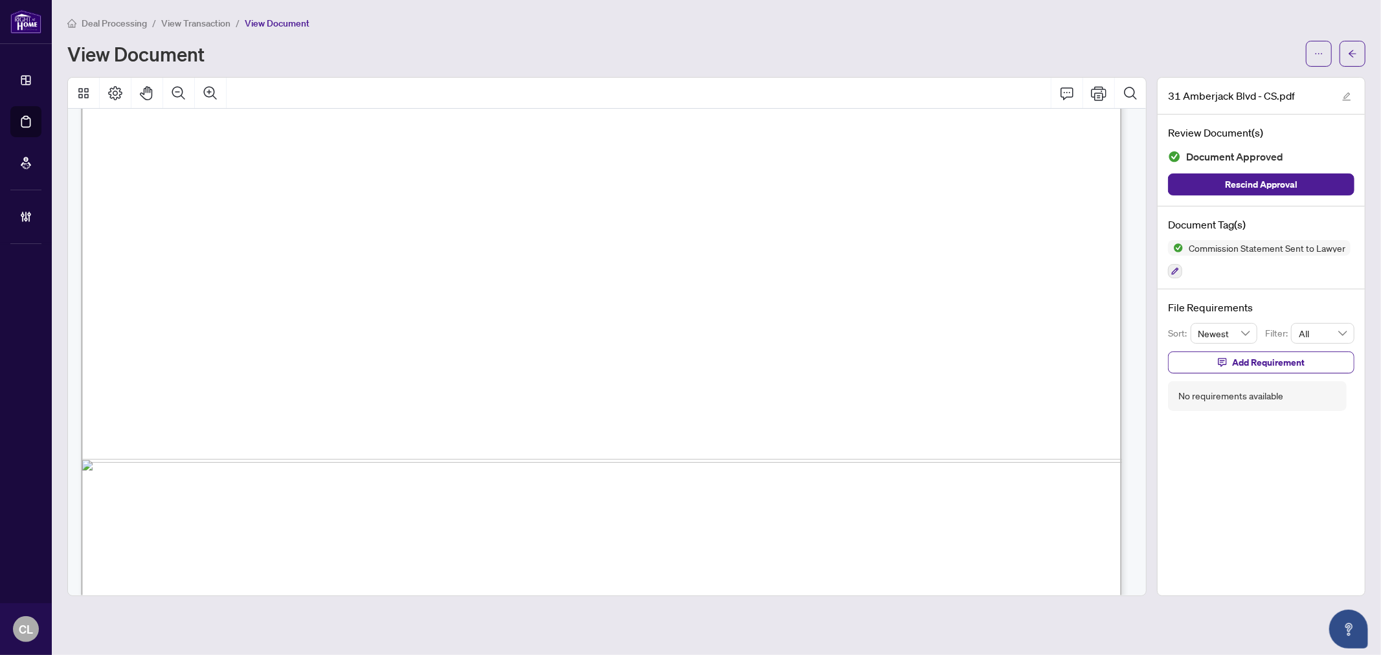
scroll to position [807, 0]
drag, startPoint x: 177, startPoint y: 473, endPoint x: 300, endPoint y: 507, distance: 127.7
click at [1353, 44] on span "button" at bounding box center [1352, 53] width 9 height 21
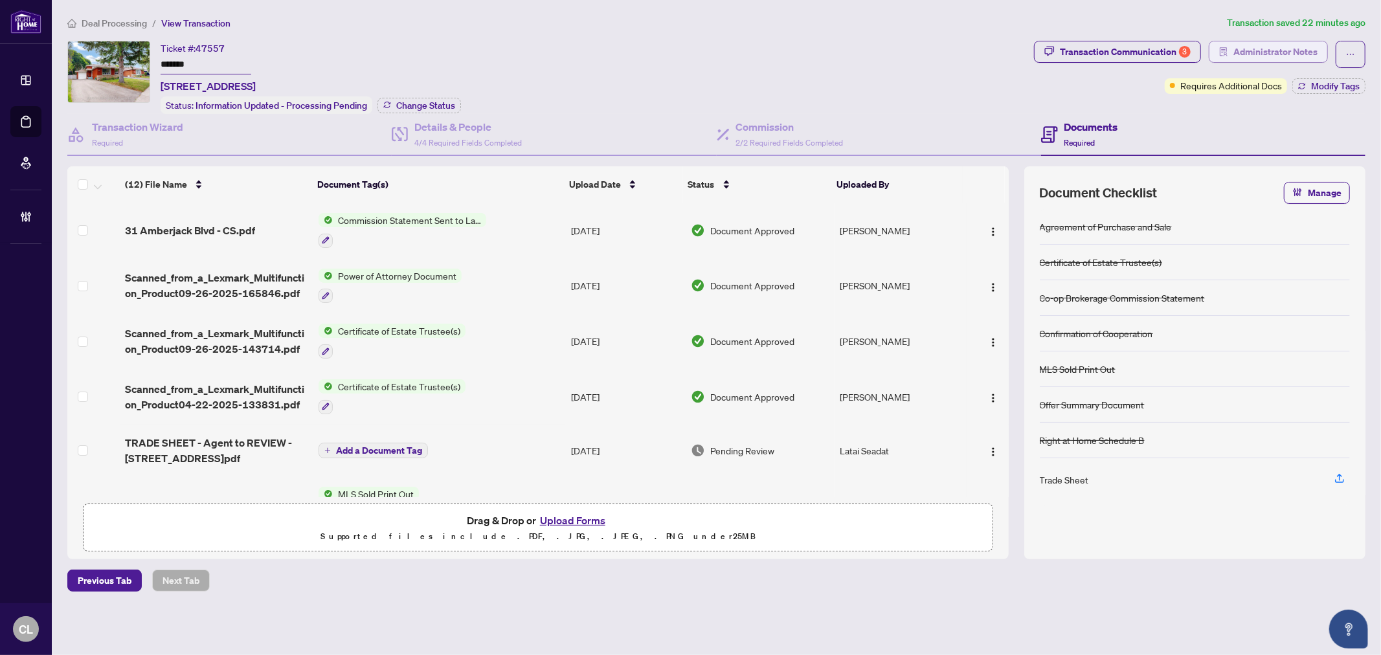
click at [1263, 54] on span "Administrator Notes" at bounding box center [1275, 51] width 84 height 21
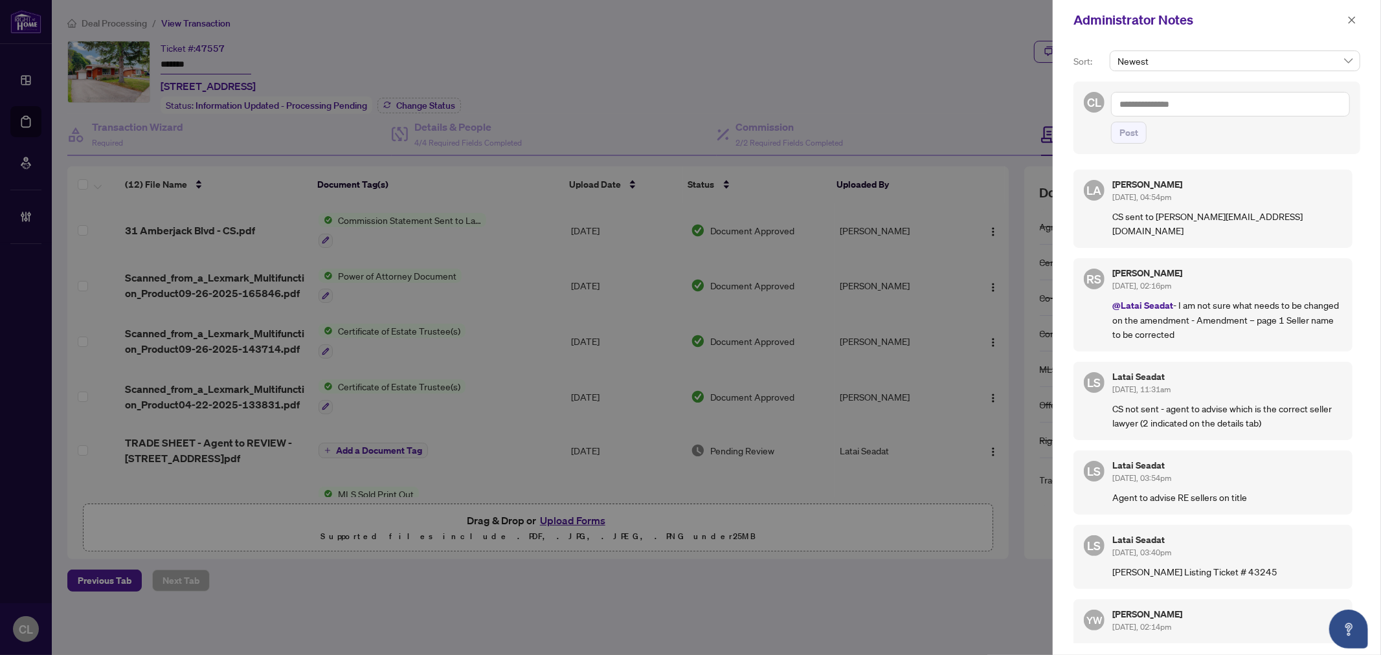
click at [711, 58] on div at bounding box center [690, 327] width 1381 height 655
click at [1350, 21] on icon "close" at bounding box center [1351, 20] width 9 height 9
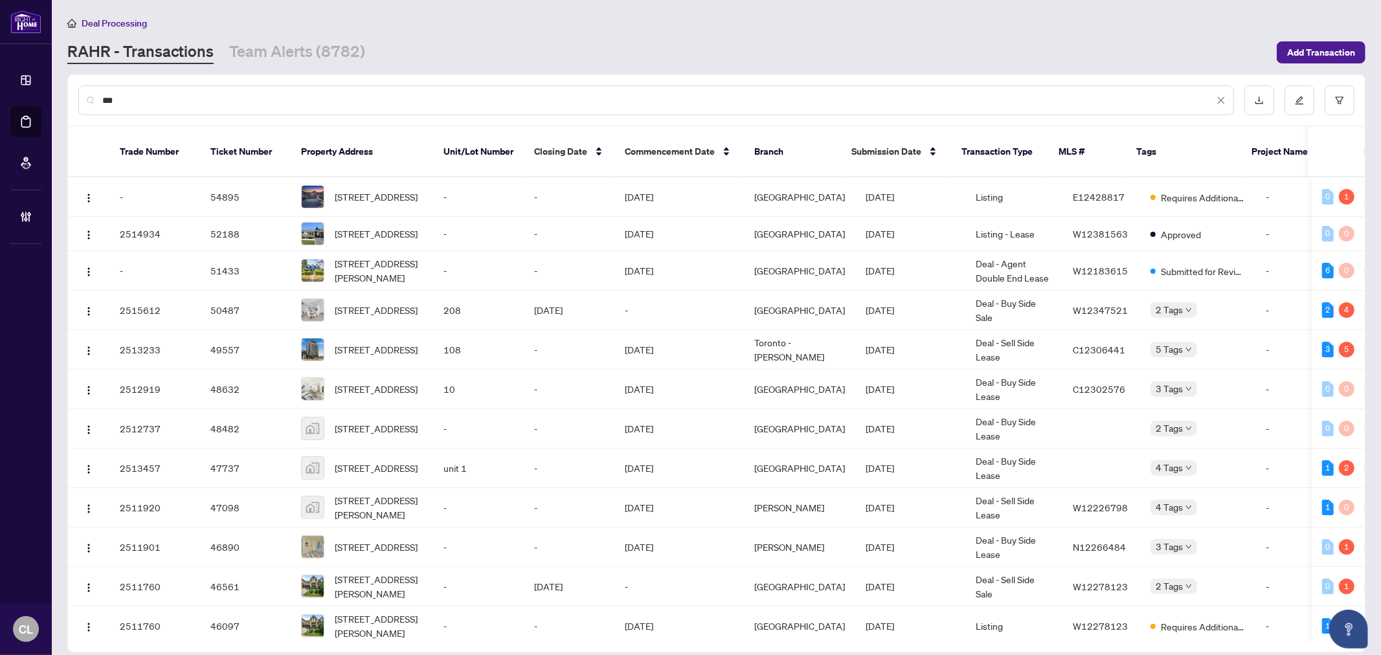
click at [238, 105] on input "***" at bounding box center [657, 100] width 1111 height 14
drag, startPoint x: 236, startPoint y: 104, endPoint x: 68, endPoint y: 98, distance: 168.4
click at [68, 98] on div "***" at bounding box center [716, 100] width 1297 height 50
paste input "**********"
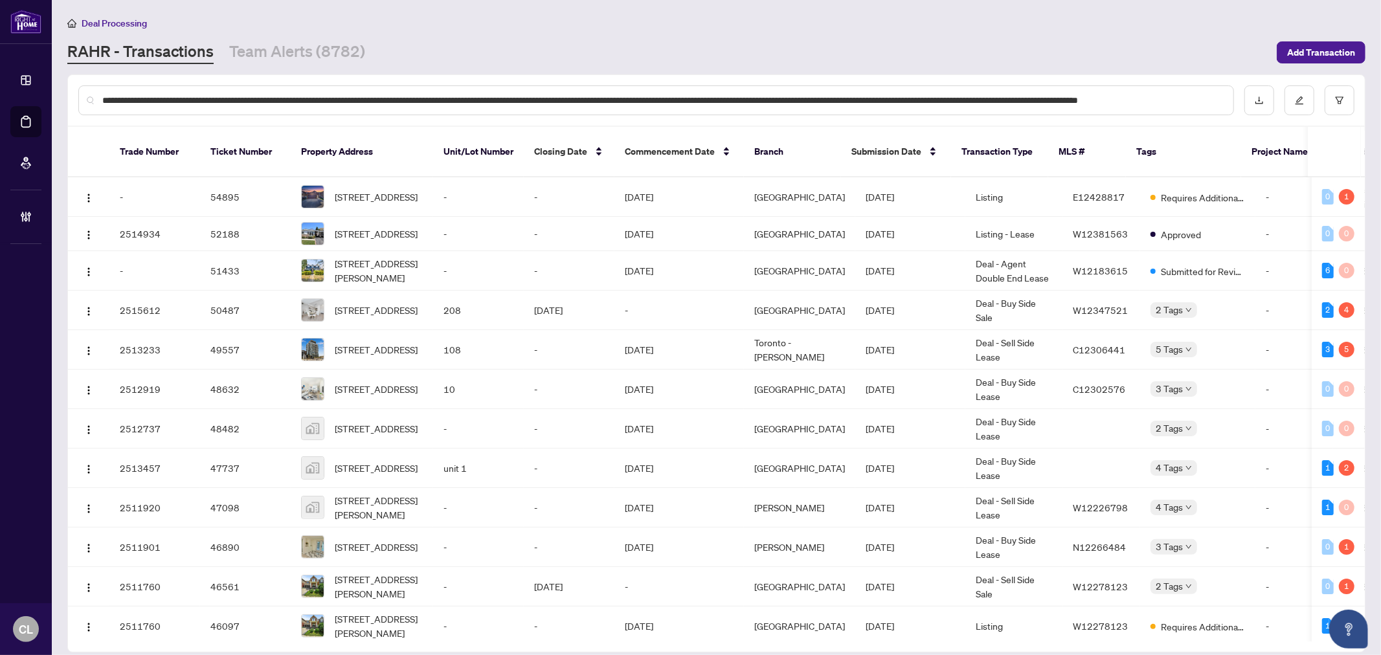
scroll to position [0, 60]
type input "**********"
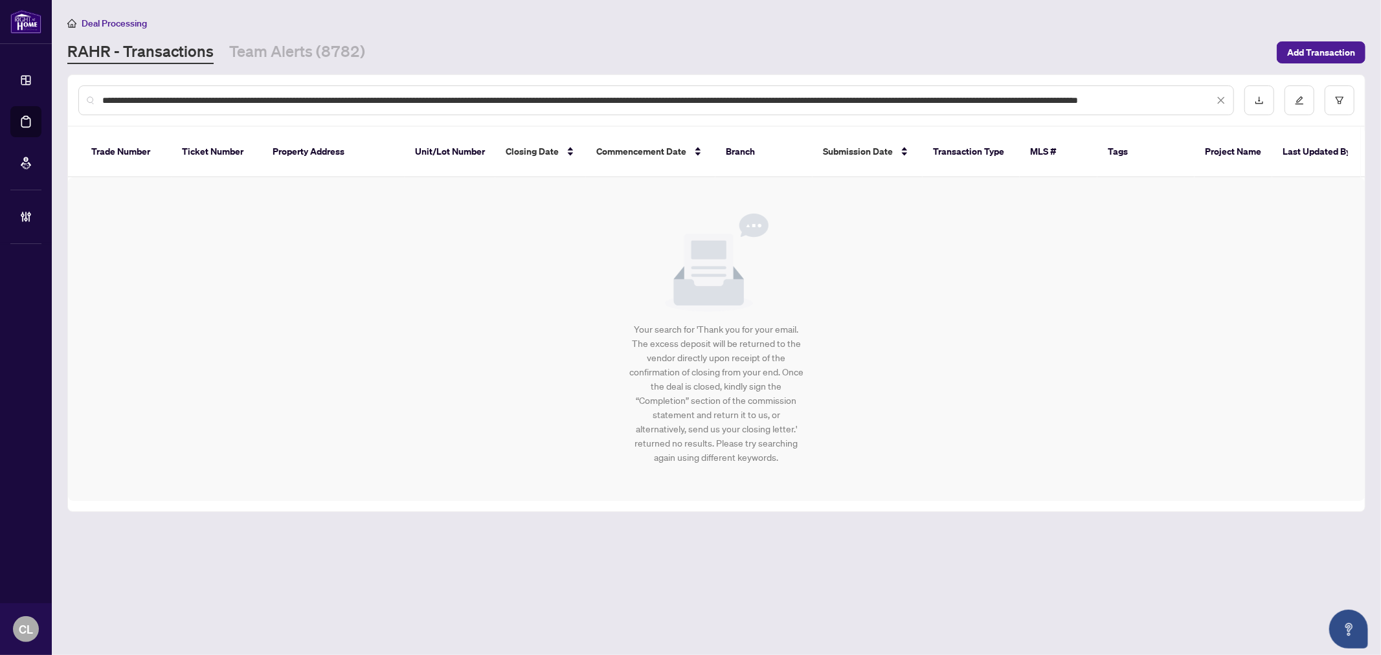
scroll to position [0, 0]
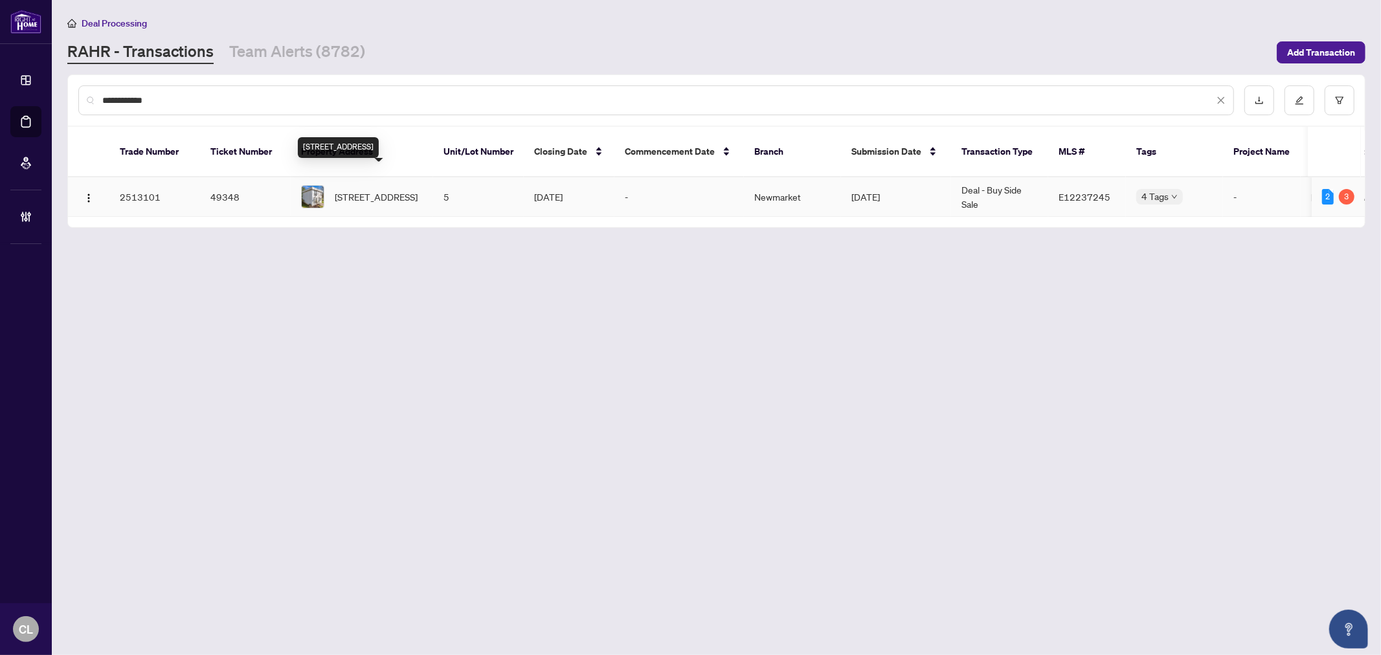
type input "**********"
click at [366, 190] on span "[STREET_ADDRESS]" at bounding box center [376, 197] width 83 height 14
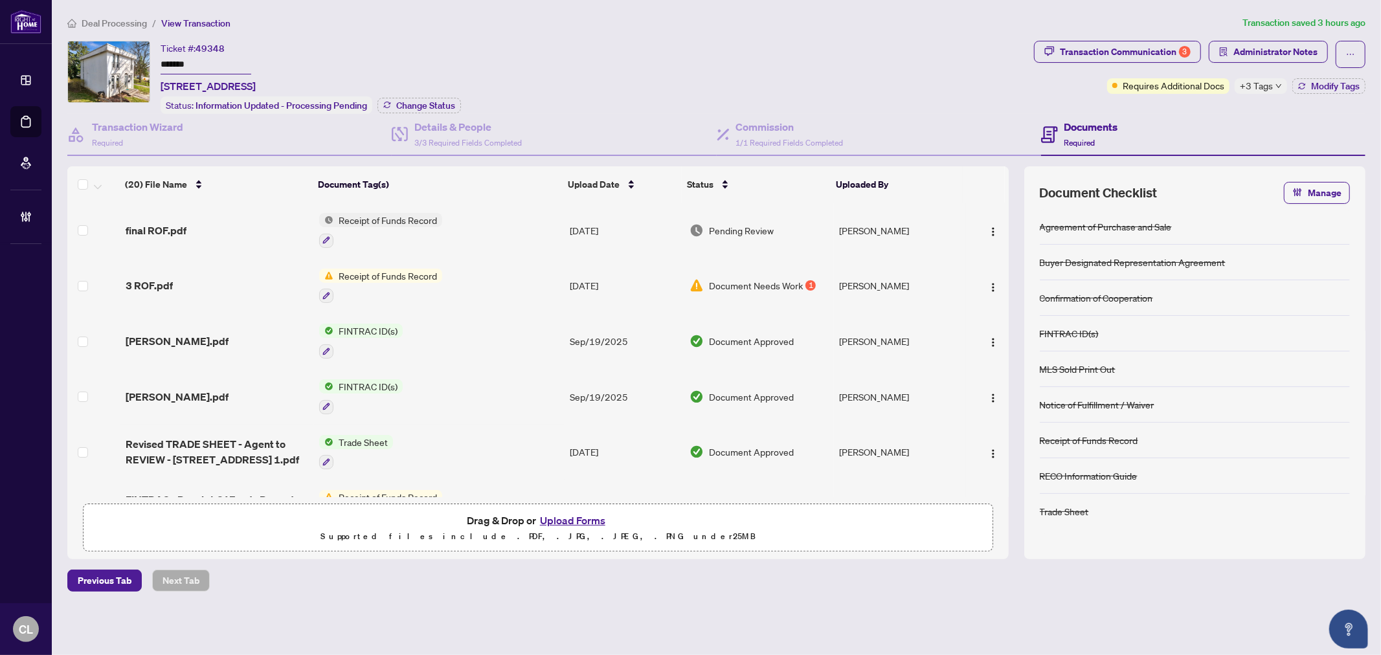
click at [1260, 87] on span "+3 Tags" at bounding box center [1256, 85] width 33 height 15
click at [1083, 54] on div "Transaction Communication 3" at bounding box center [1125, 51] width 131 height 21
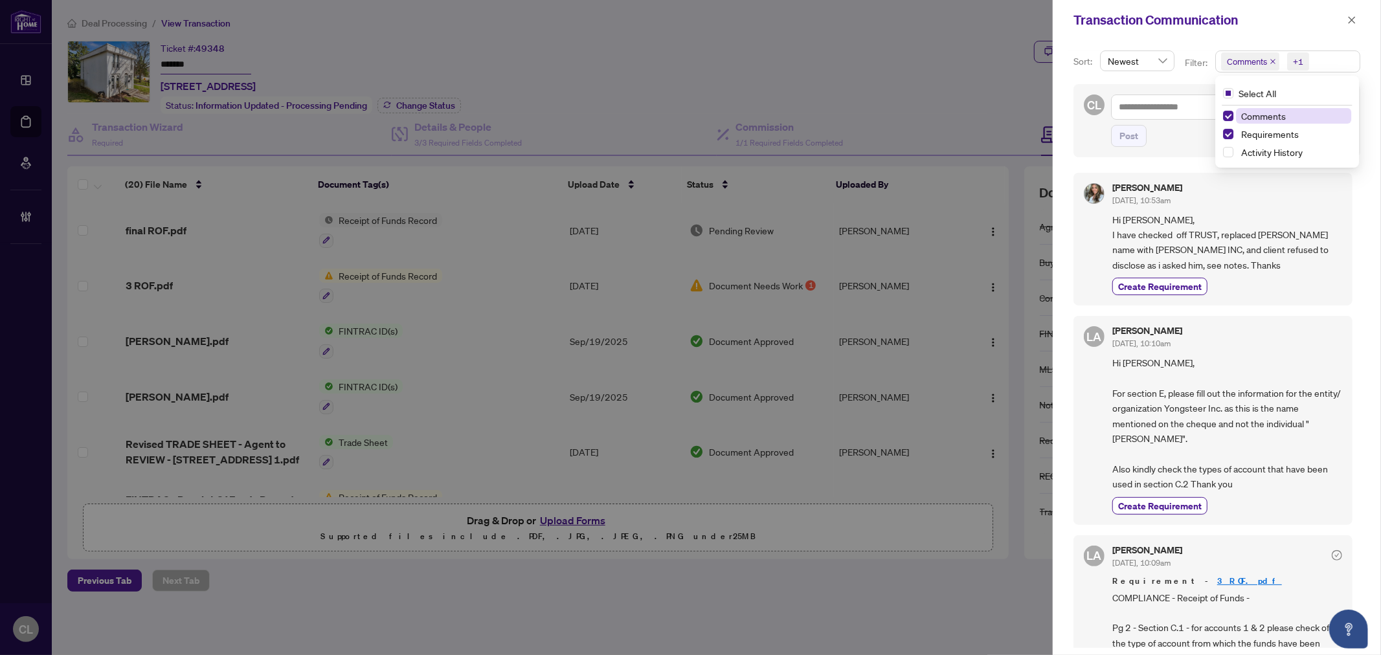
click at [1245, 67] on span "Comments" at bounding box center [1247, 61] width 40 height 13
click at [1223, 113] on span "Select Comments" at bounding box center [1228, 116] width 10 height 10
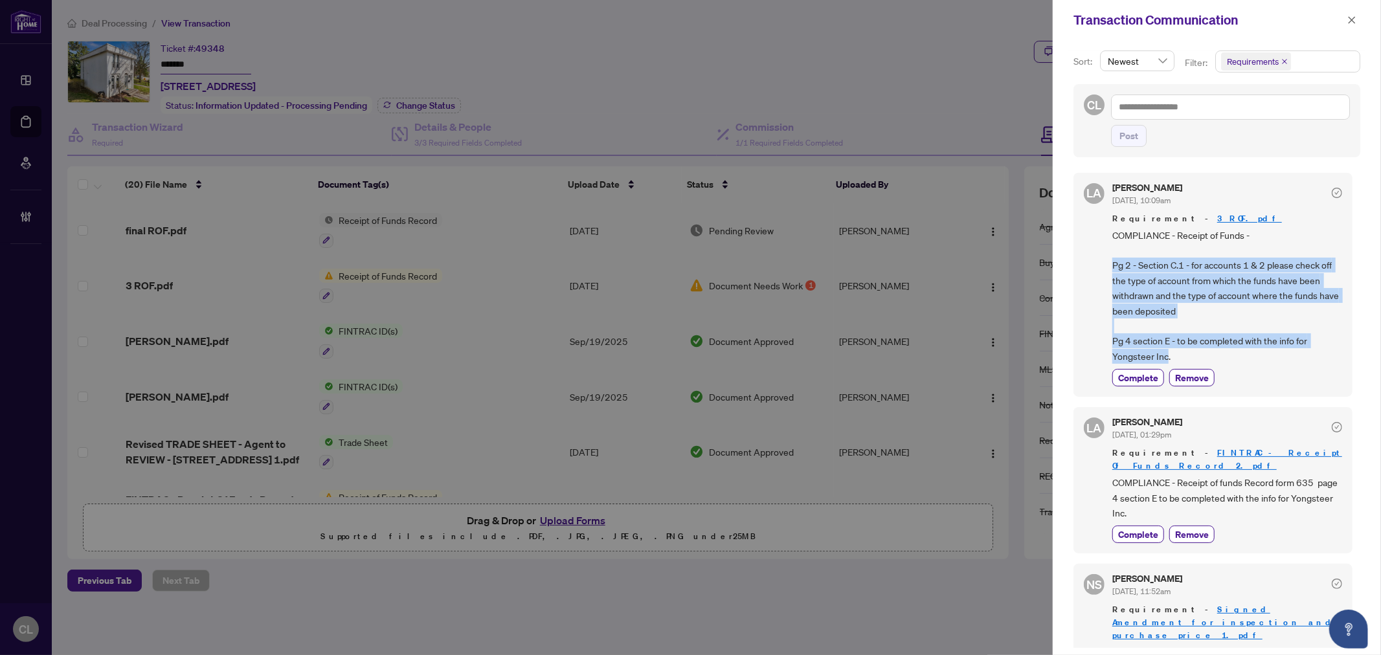
drag, startPoint x: 1112, startPoint y: 258, endPoint x: 1168, endPoint y: 358, distance: 114.7
click at [1168, 358] on span "COMPLIANCE - Receipt of Funds - Pg 2 - Section C.1 - for accounts 1 & 2 please …" at bounding box center [1227, 296] width 230 height 136
copy span "Pg 2 - Section C.1 - for accounts 1 & 2 please check off the type of account fr…"
click at [1331, 193] on icon "check-circle" at bounding box center [1336, 193] width 10 height 10
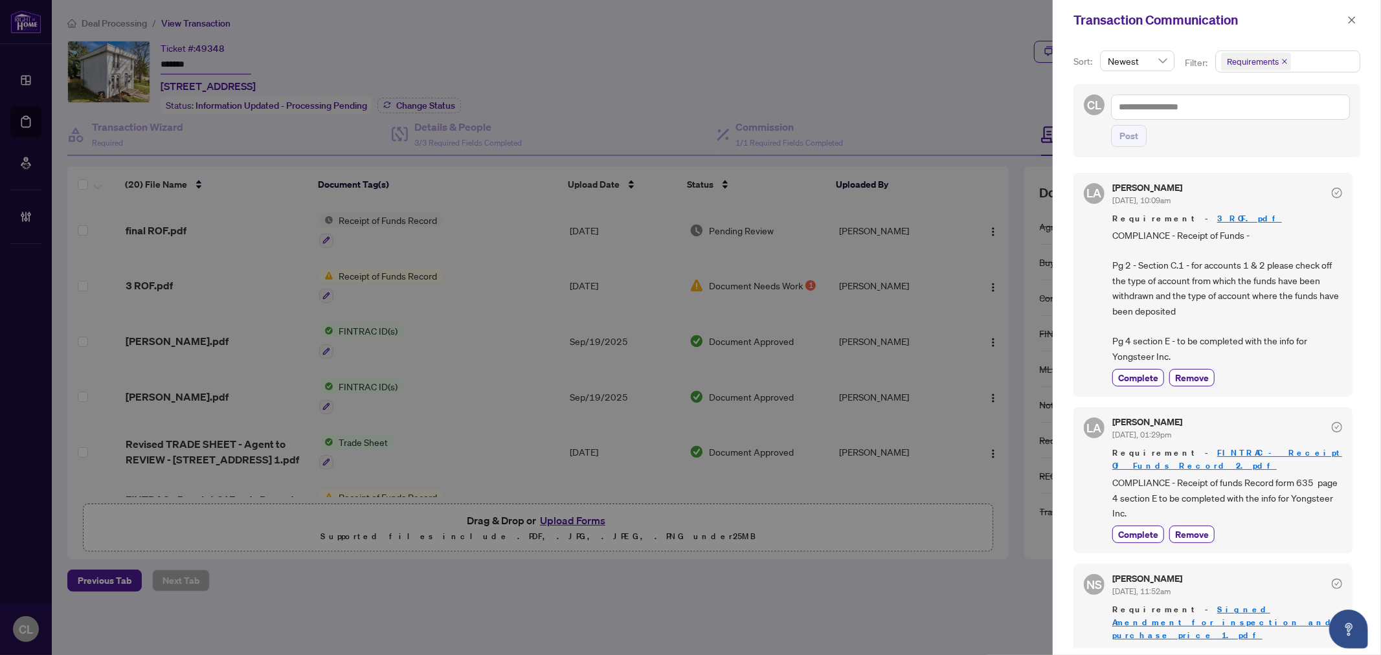
click at [1331, 191] on icon "check-circle" at bounding box center [1336, 193] width 10 height 10
click at [1357, 12] on button "button" at bounding box center [1351, 20] width 17 height 16
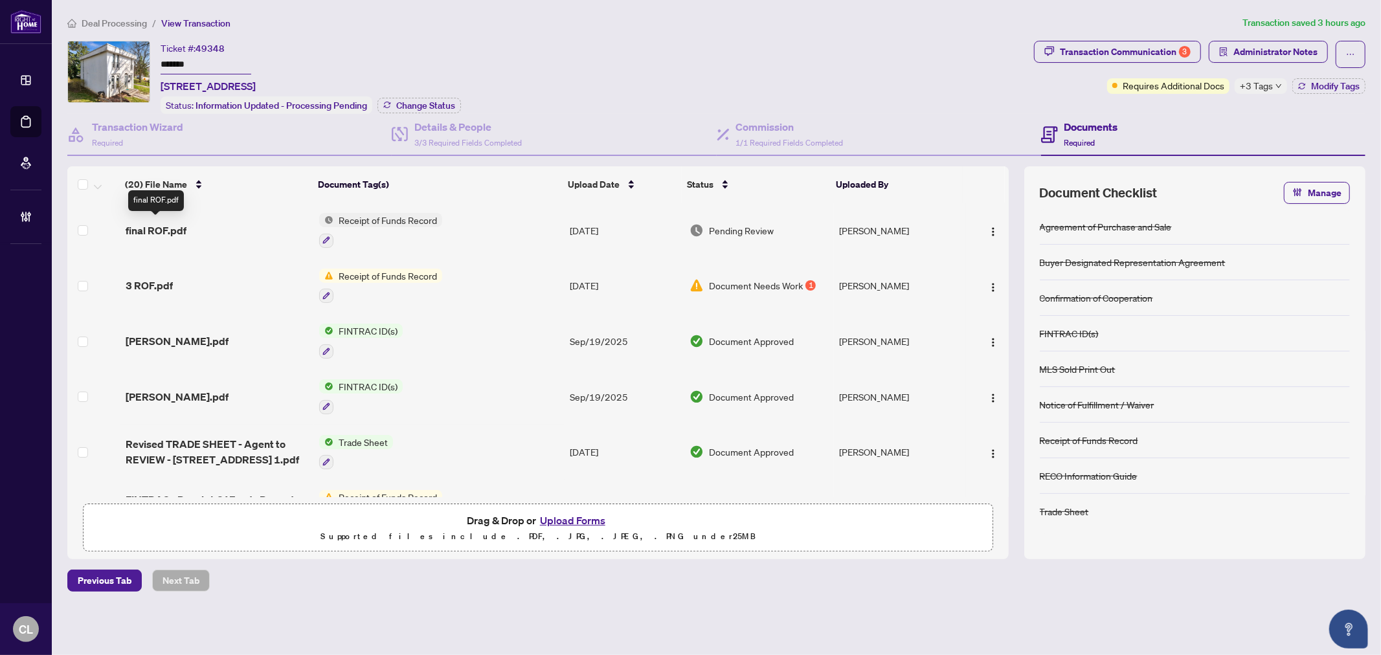
click at [173, 223] on span "final ROF.pdf" at bounding box center [156, 231] width 61 height 16
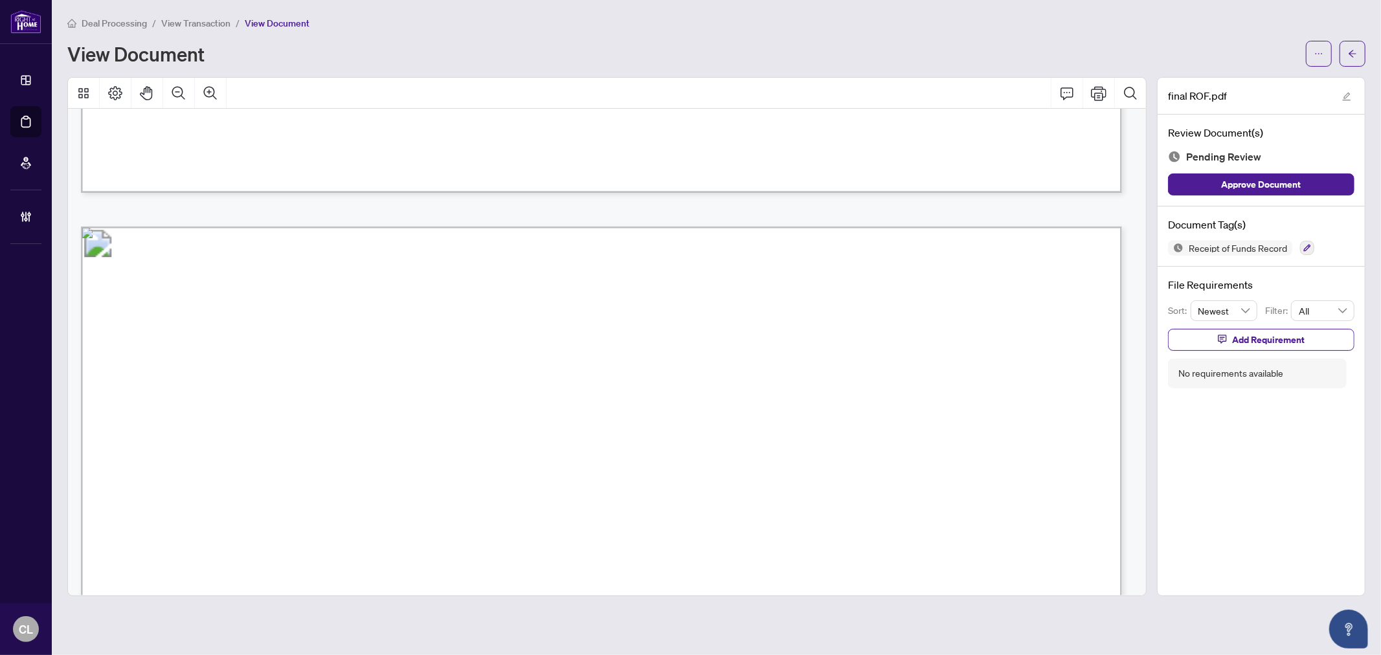
scroll to position [4133, 0]
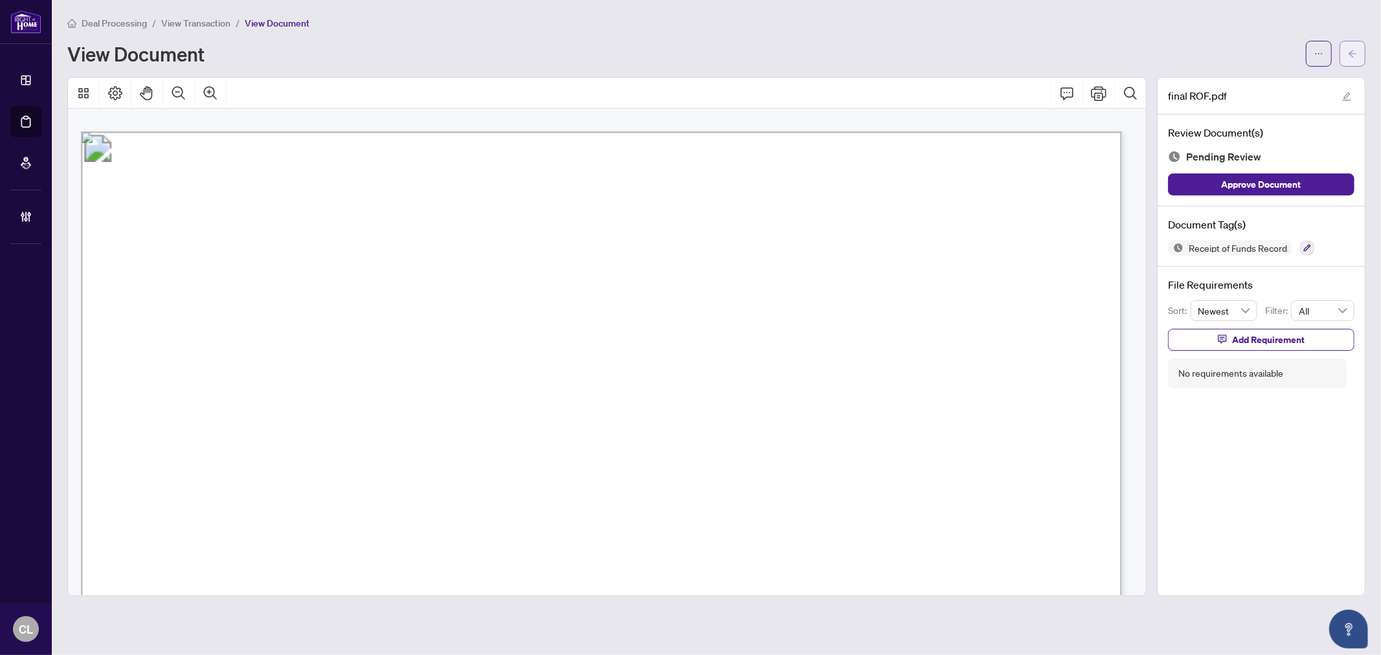
click at [1353, 49] on icon "arrow-left" at bounding box center [1352, 53] width 9 height 9
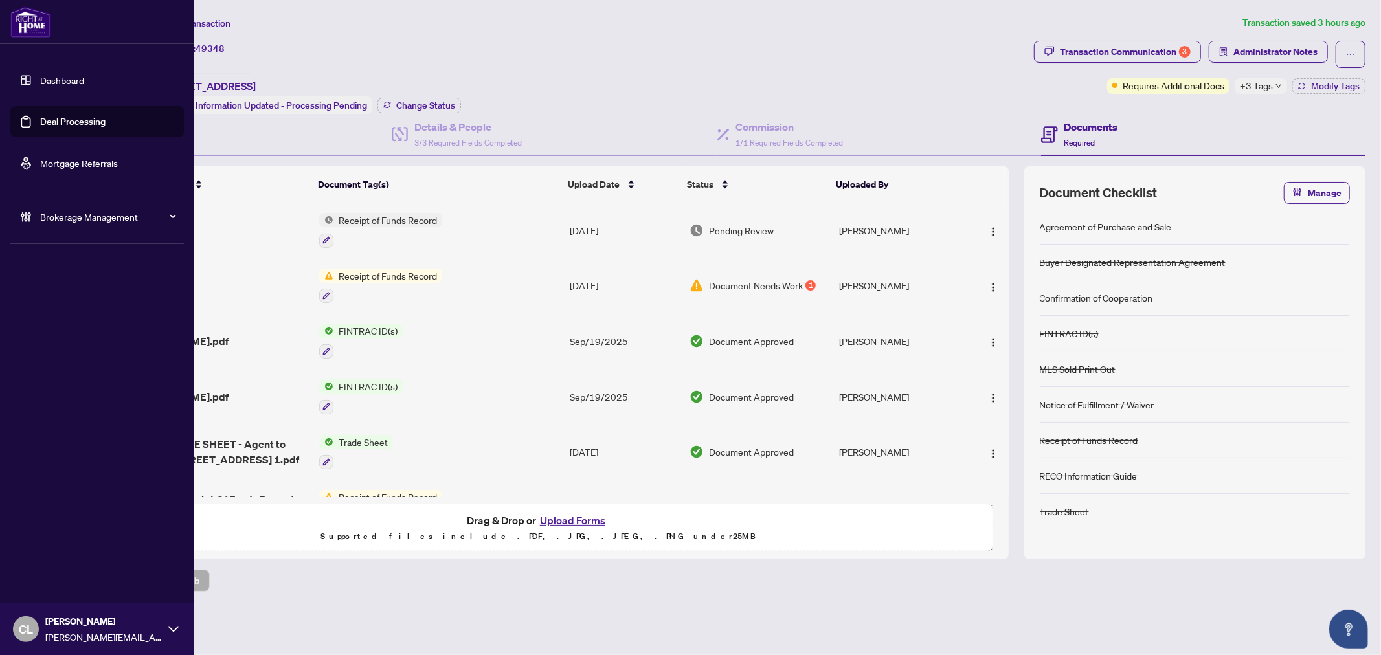
click at [85, 121] on link "Deal Processing" at bounding box center [72, 122] width 65 height 12
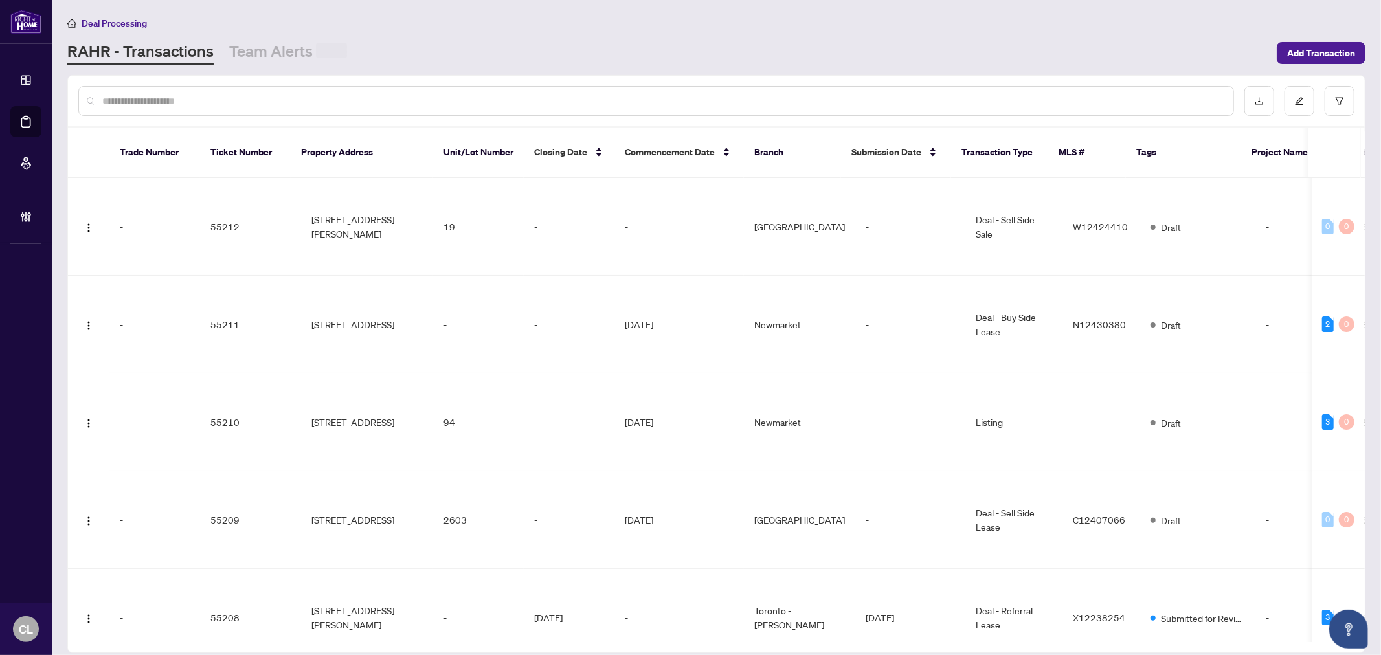
click at [221, 98] on input "text" at bounding box center [662, 101] width 1120 height 14
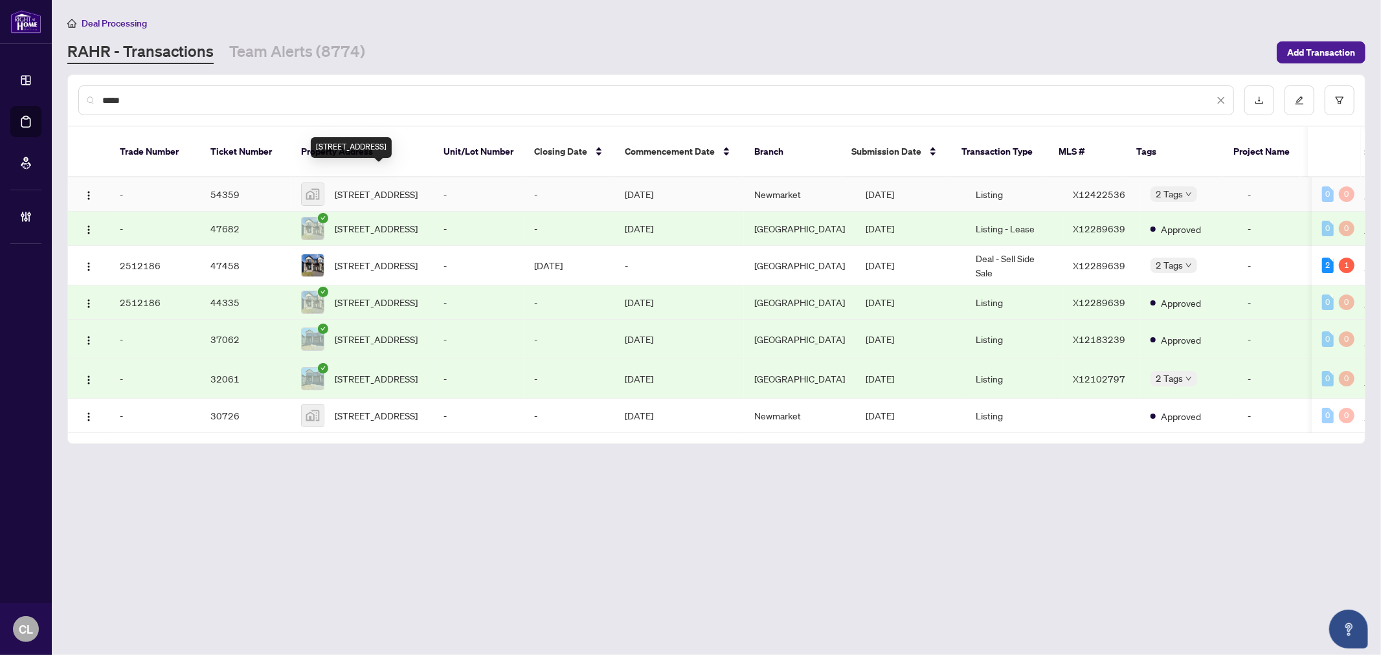
type input "*****"
click at [345, 187] on span "16 Nelles Blvd, Grimsby, ON, Canada" at bounding box center [376, 194] width 83 height 14
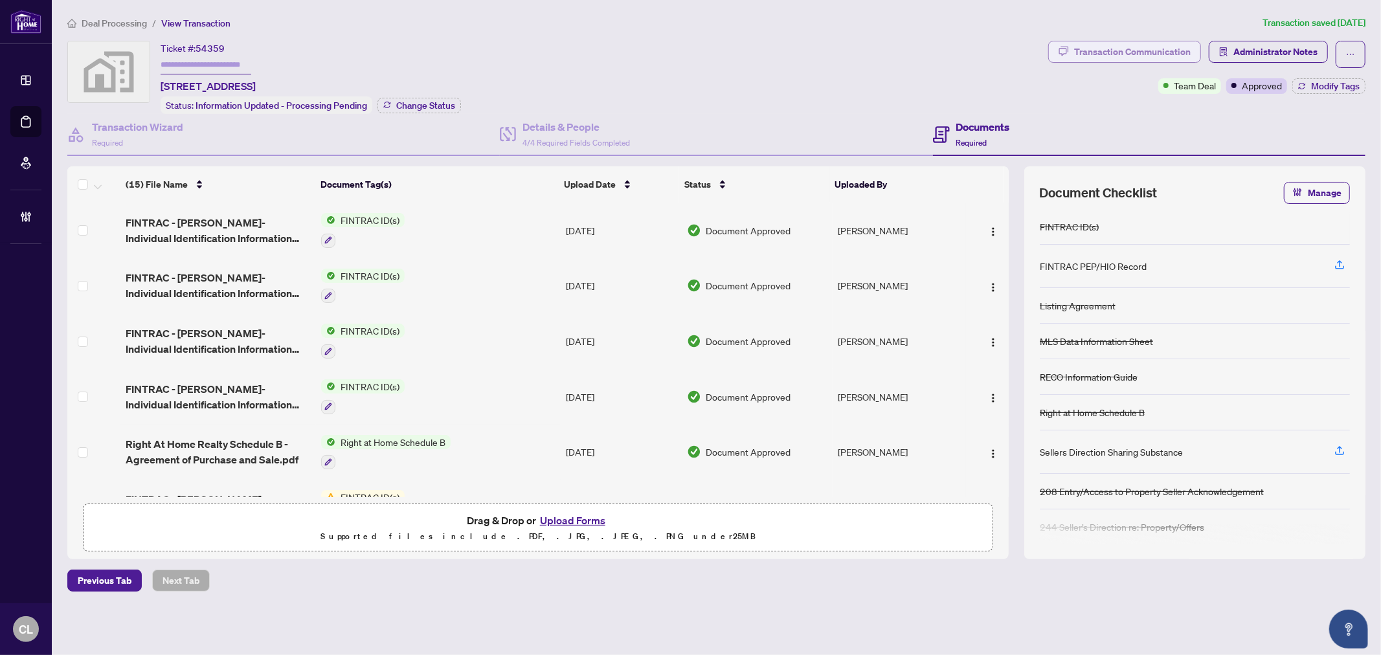
click at [1162, 52] on div "Transaction Communication" at bounding box center [1132, 51] width 117 height 21
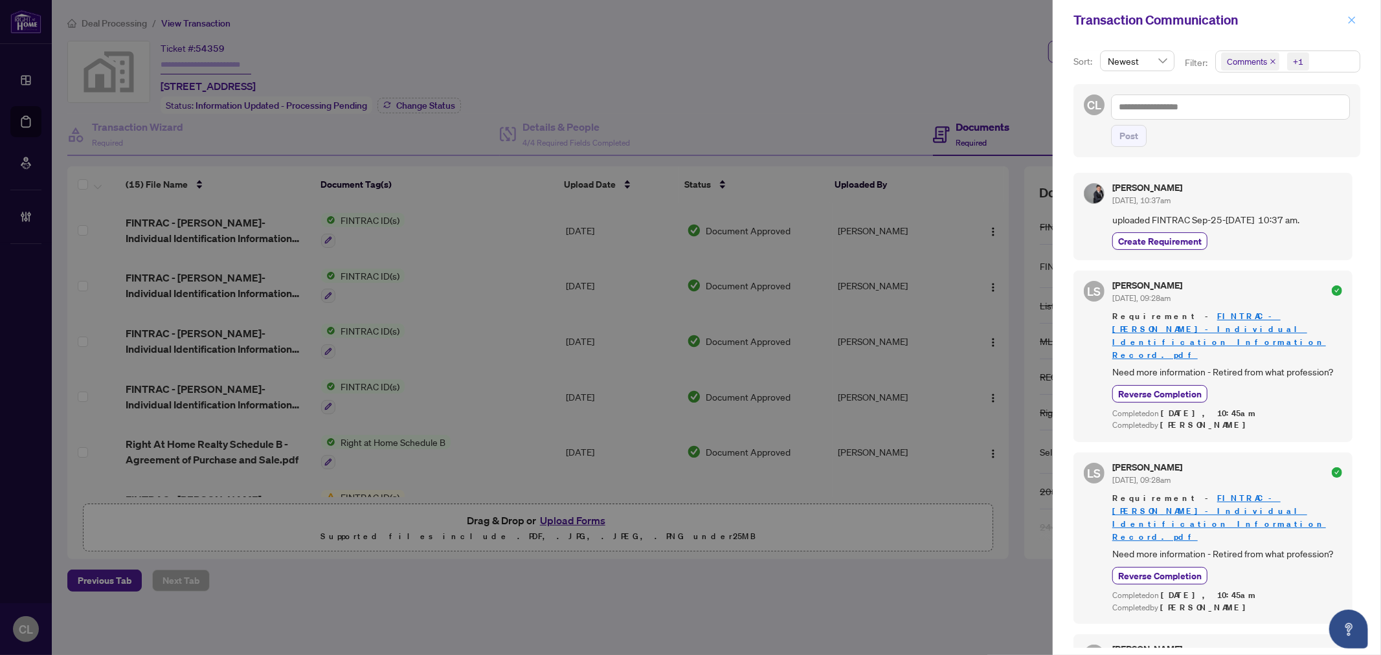
click at [1351, 21] on icon "close" at bounding box center [1351, 20] width 9 height 9
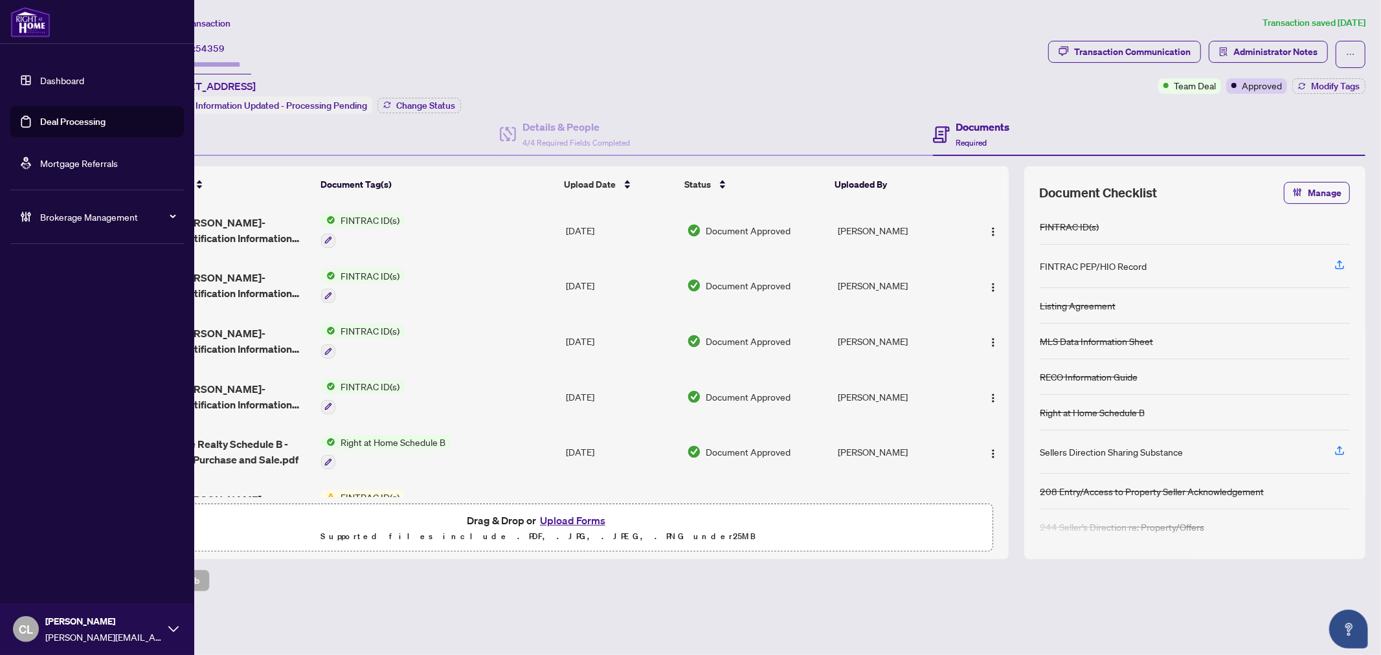
click at [58, 121] on link "Deal Processing" at bounding box center [72, 122] width 65 height 12
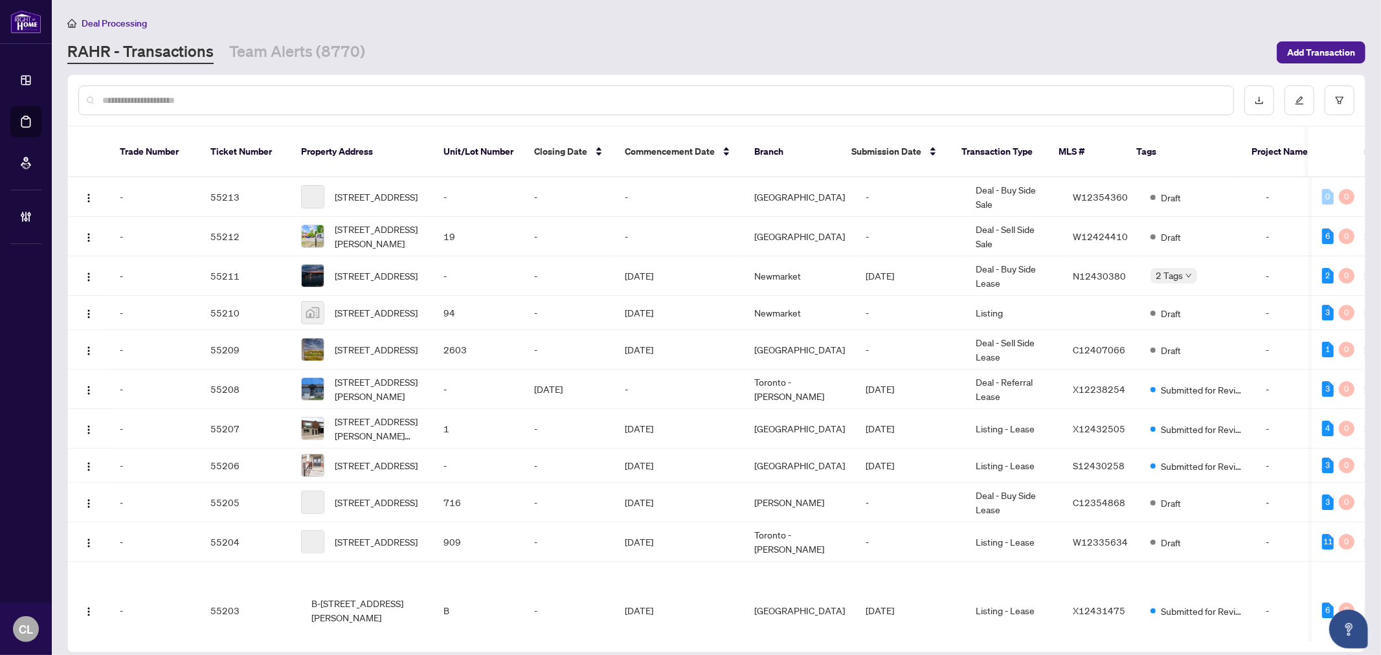
click at [207, 93] on input "text" at bounding box center [662, 100] width 1120 height 14
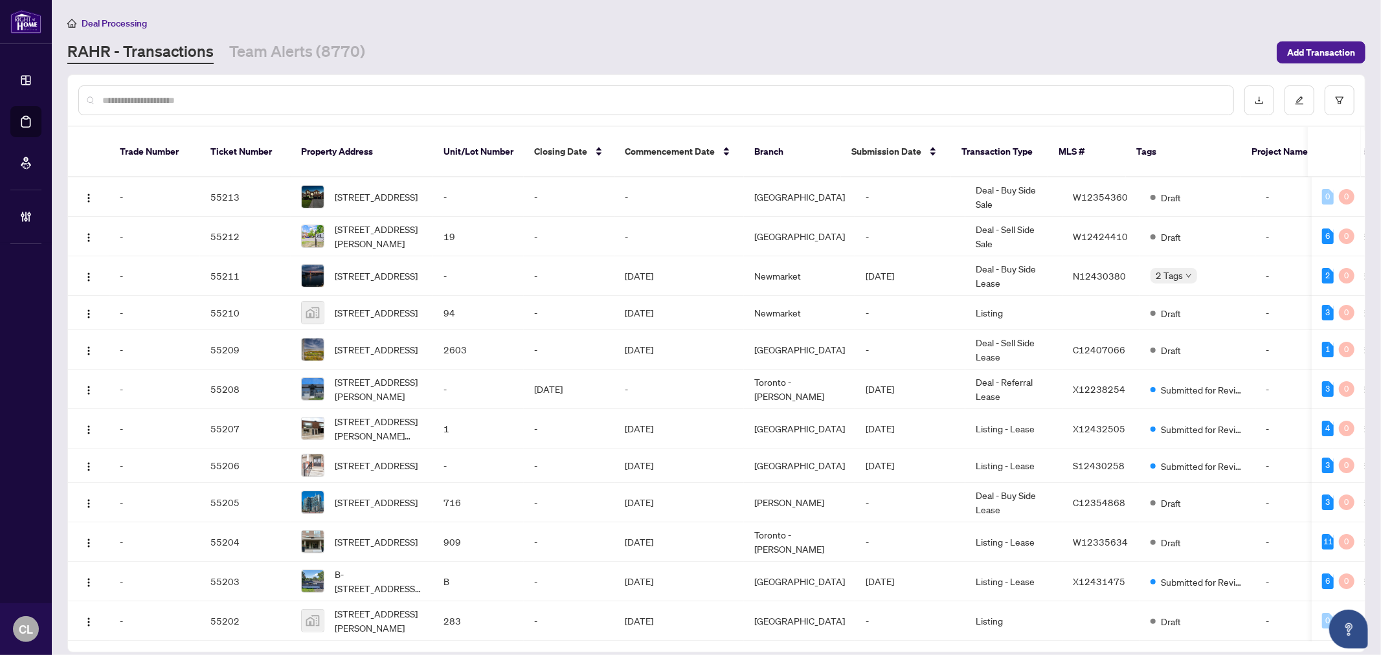
paste input "**********"
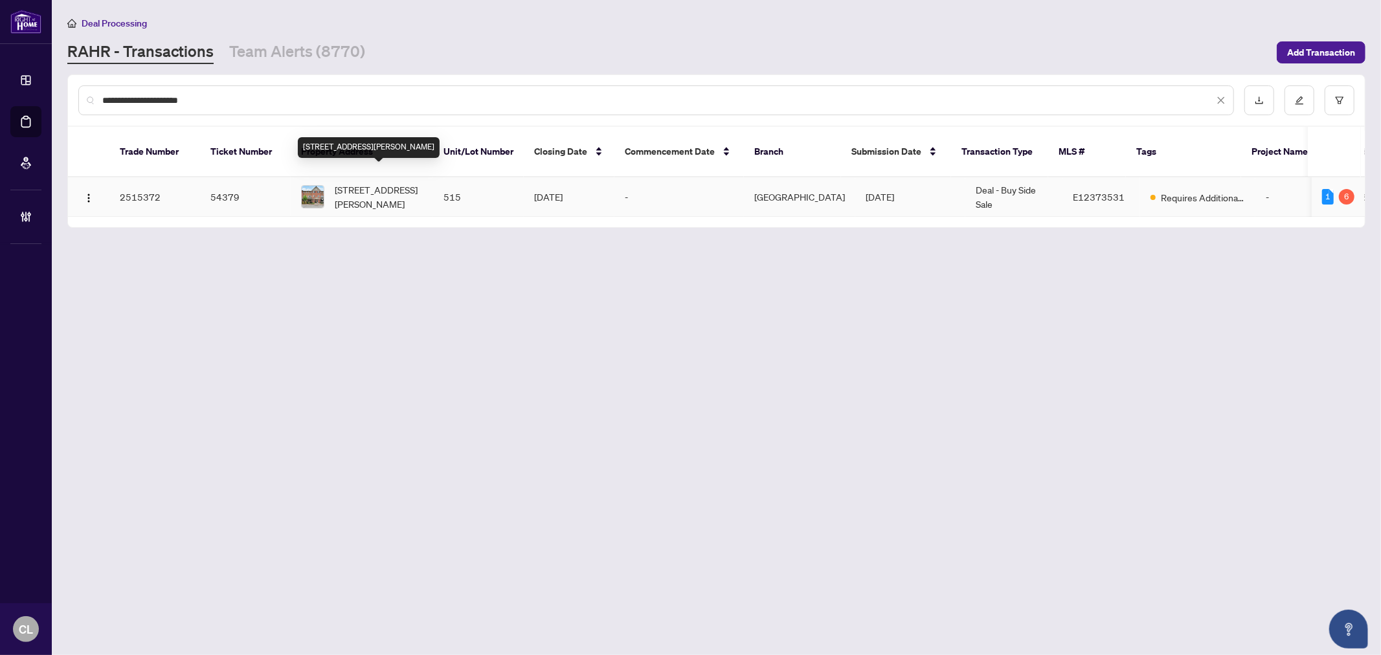
type input "**********"
click at [384, 183] on span "515-1400 The Esplanade, Pickering, Ontario L1V 6V2, Canada" at bounding box center [379, 197] width 88 height 28
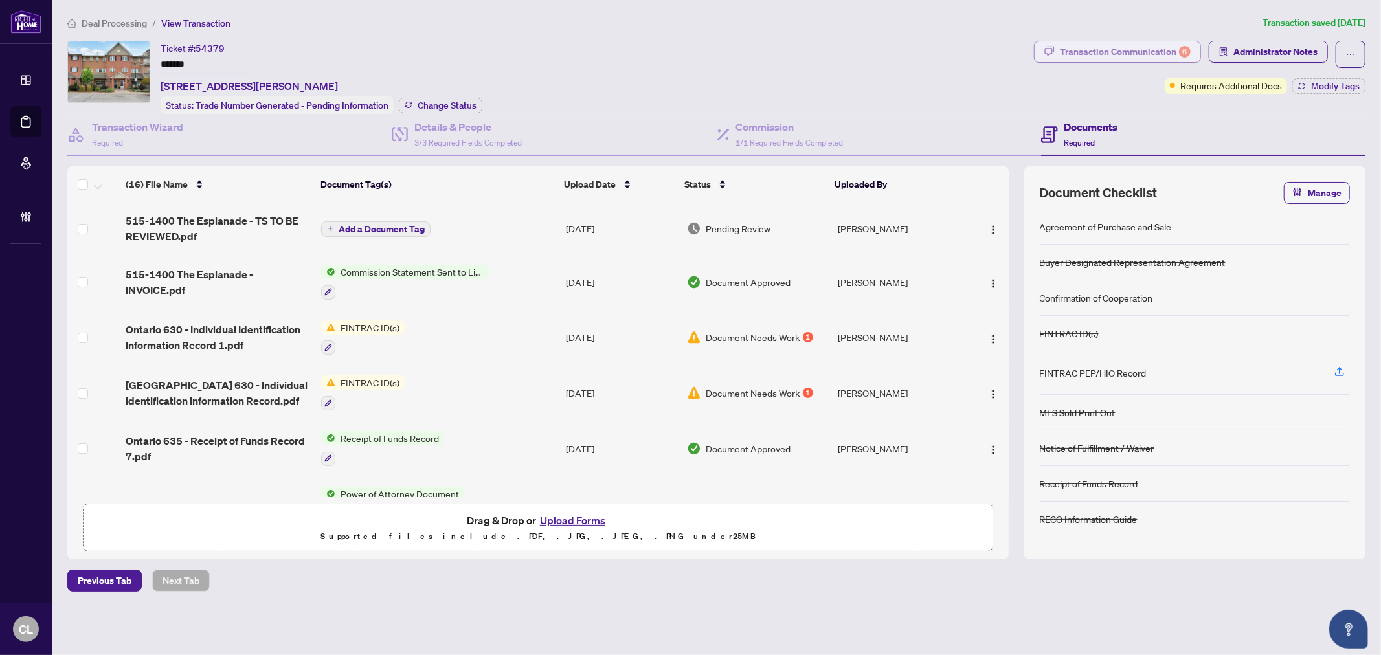
click at [1161, 45] on div "Transaction Communication 6" at bounding box center [1125, 51] width 131 height 21
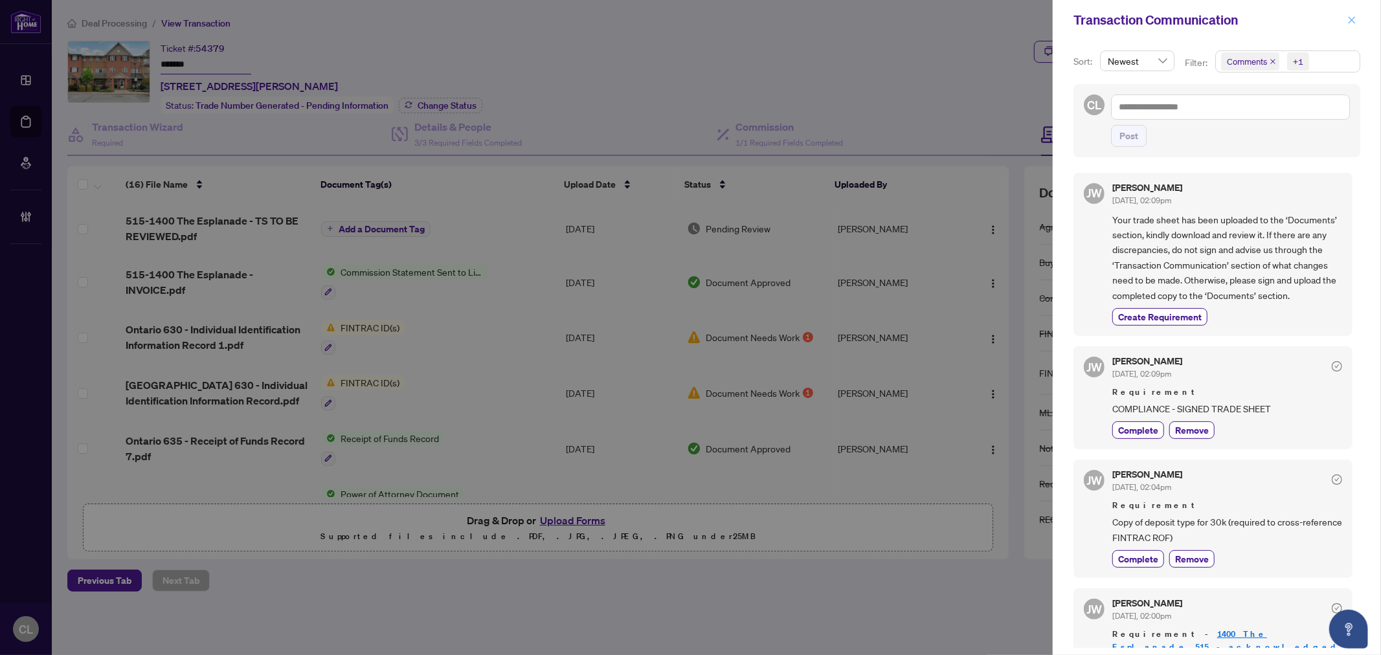
click at [1352, 26] on span "button" at bounding box center [1351, 20] width 9 height 21
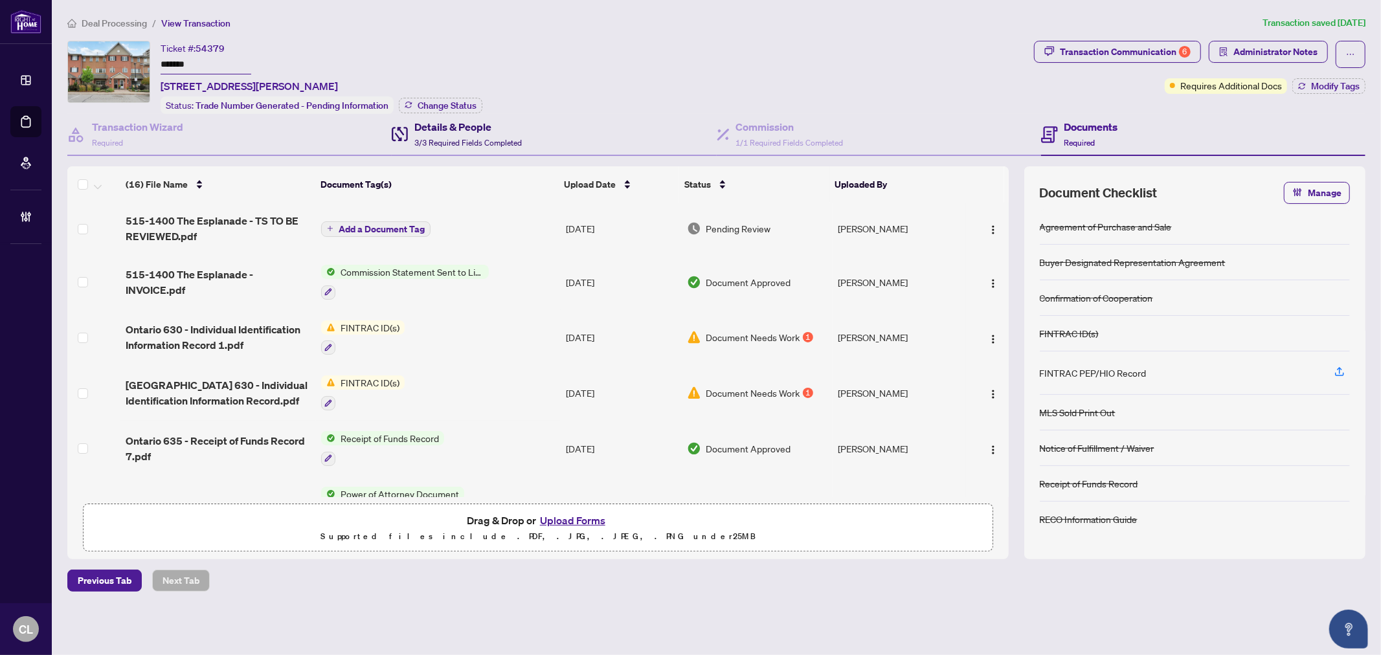
click at [457, 125] on h4 "Details & People" at bounding box center [467, 127] width 107 height 16
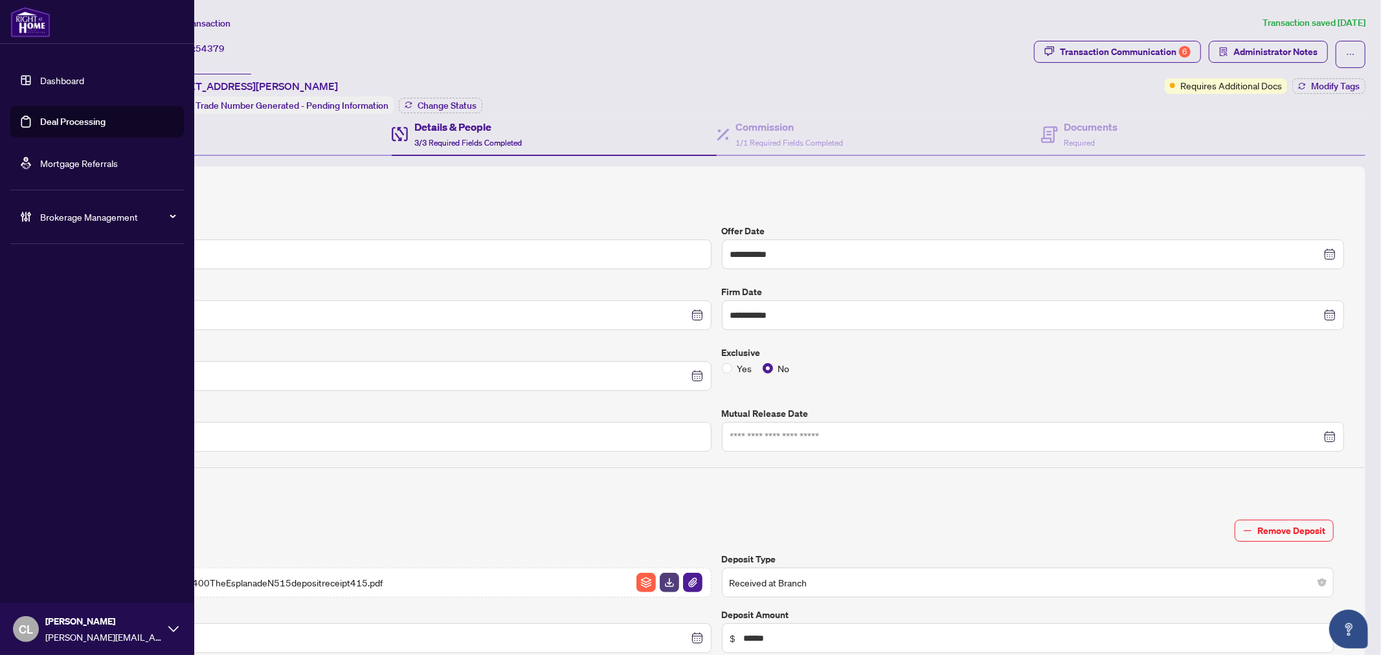
drag, startPoint x: 38, startPoint y: 123, endPoint x: 109, endPoint y: 120, distance: 71.3
click at [40, 123] on link "Deal Processing" at bounding box center [72, 122] width 65 height 12
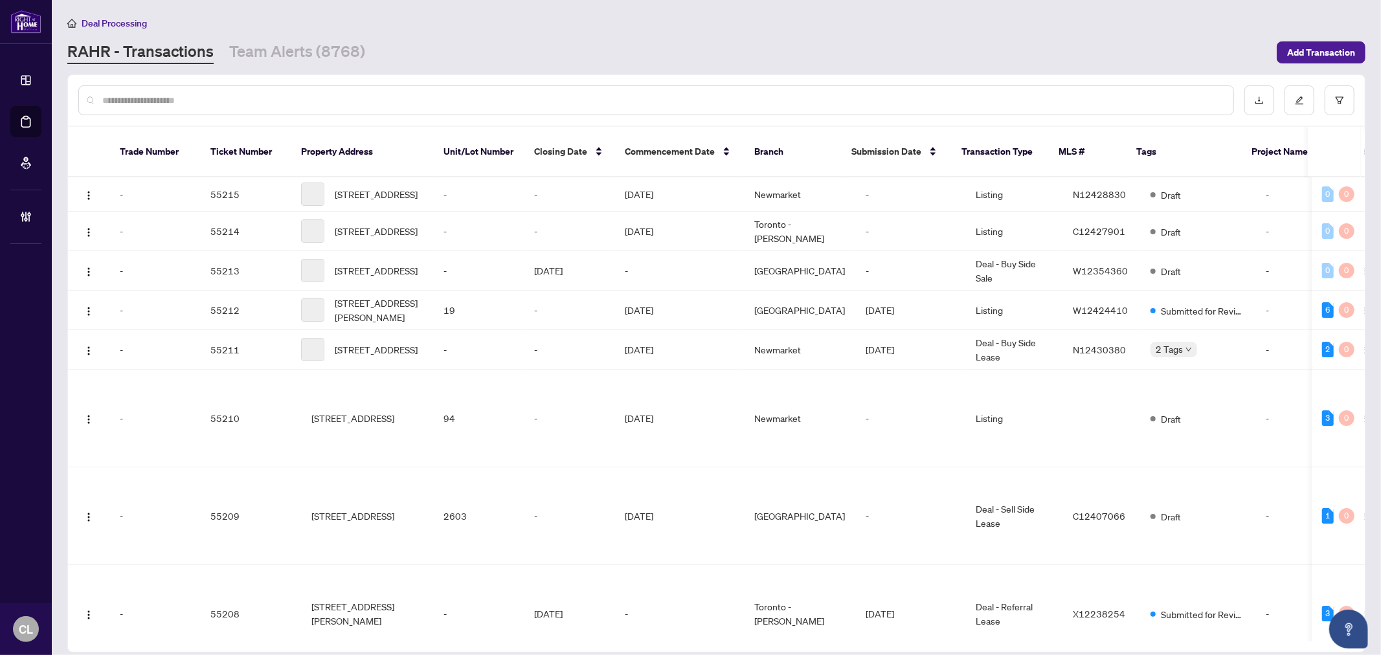
click at [230, 102] on input "text" at bounding box center [662, 100] width 1120 height 14
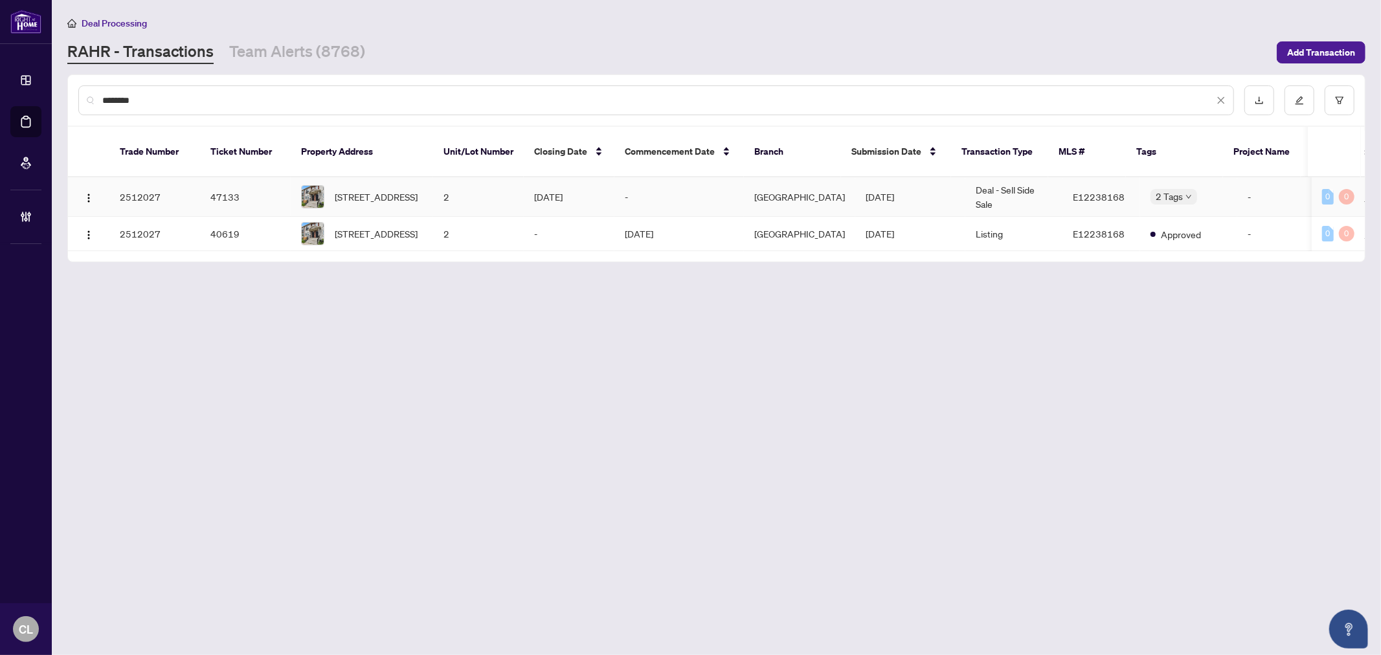
type input "********"
click at [363, 190] on span "2-1020 Dunsley Way, Whitby, Ontario L1N 0L5, Canada" at bounding box center [376, 197] width 83 height 14
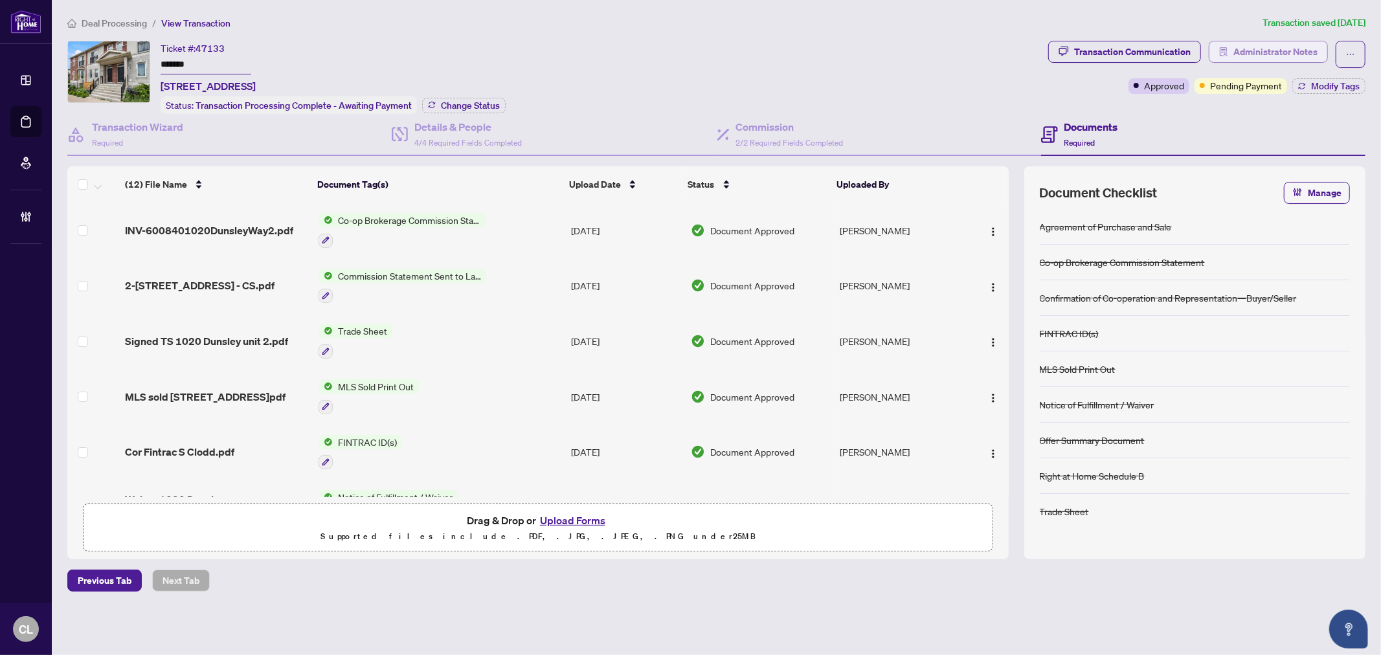
click at [1246, 53] on span "Administrator Notes" at bounding box center [1275, 51] width 84 height 21
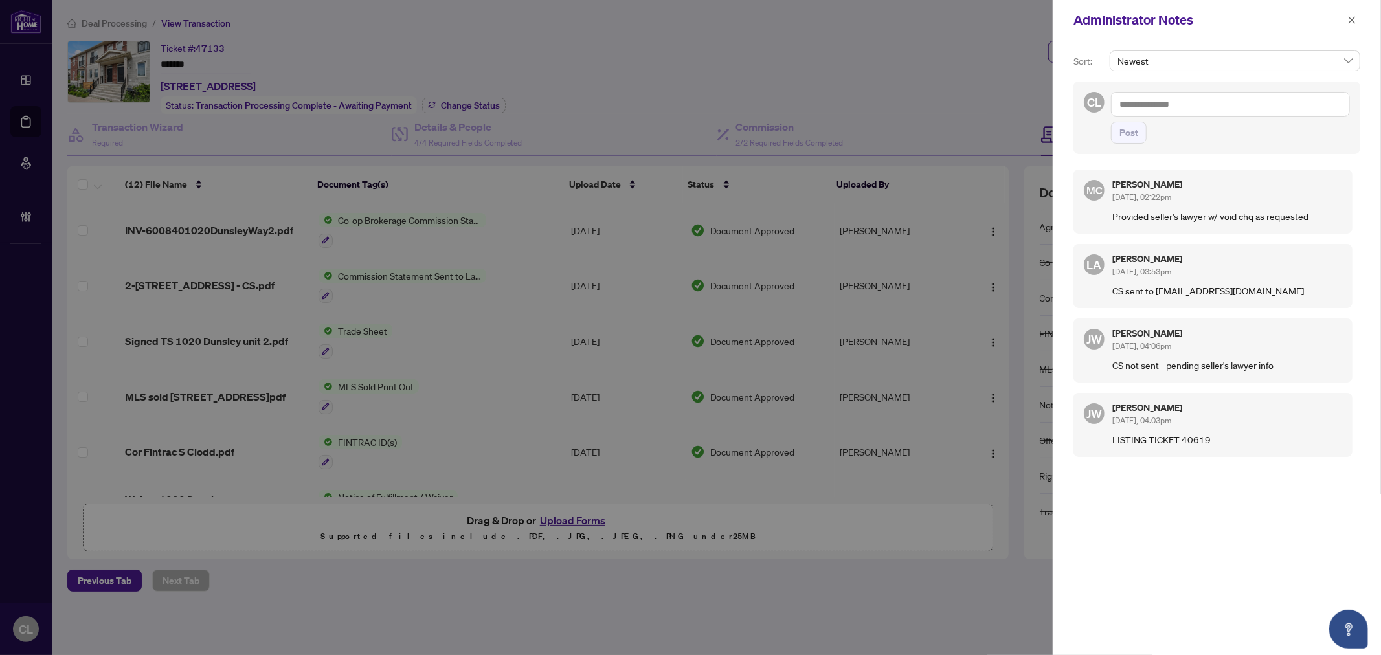
click at [706, 87] on div at bounding box center [690, 327] width 1381 height 655
click at [1350, 23] on icon "close" at bounding box center [1351, 20] width 9 height 9
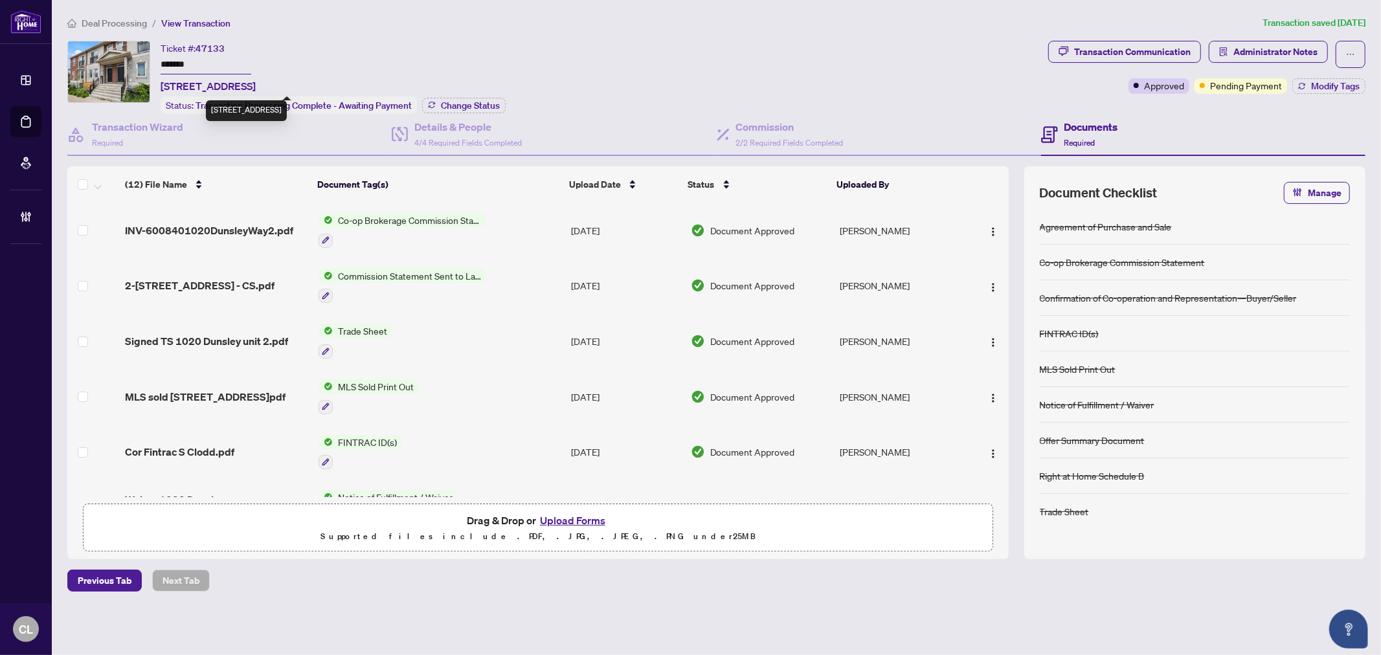
drag, startPoint x: 171, startPoint y: 85, endPoint x: 256, endPoint y: 86, distance: 85.4
click at [256, 86] on span "2-1020 Dunsley Way, Whitby, Ontario L1N 0L5, Canada" at bounding box center [208, 86] width 95 height 16
copy span "1020 Dunsley Way"
click at [445, 123] on h4 "Details & People" at bounding box center [467, 127] width 107 height 16
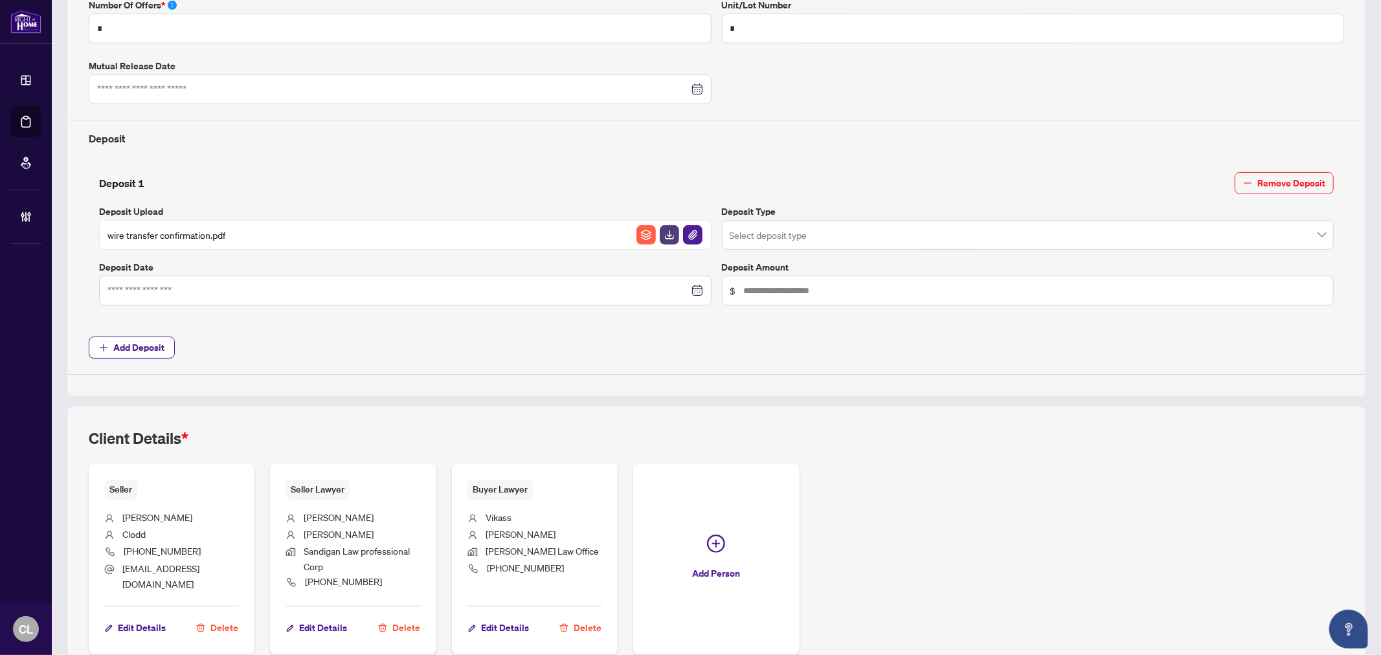
scroll to position [476, 0]
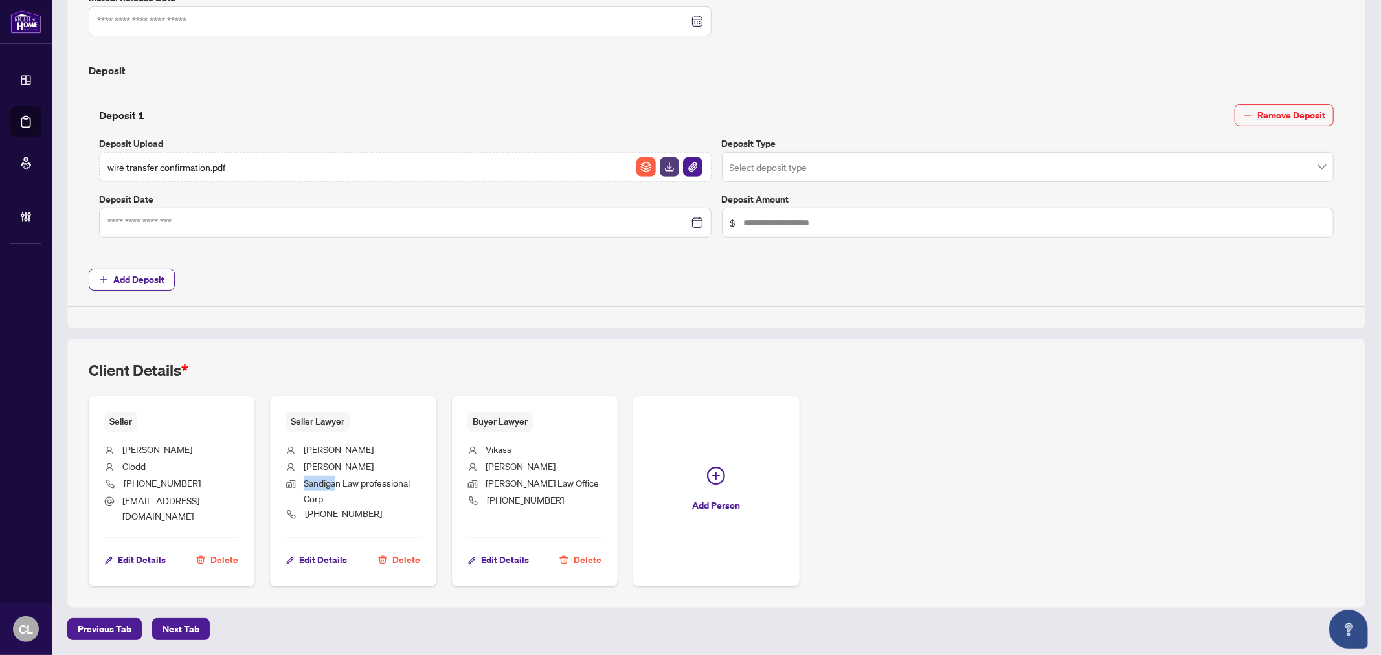
drag, startPoint x: 337, startPoint y: 481, endPoint x: 302, endPoint y: 480, distance: 34.3
click at [304, 480] on span "Sandigan Law professional Corp" at bounding box center [357, 490] width 106 height 27
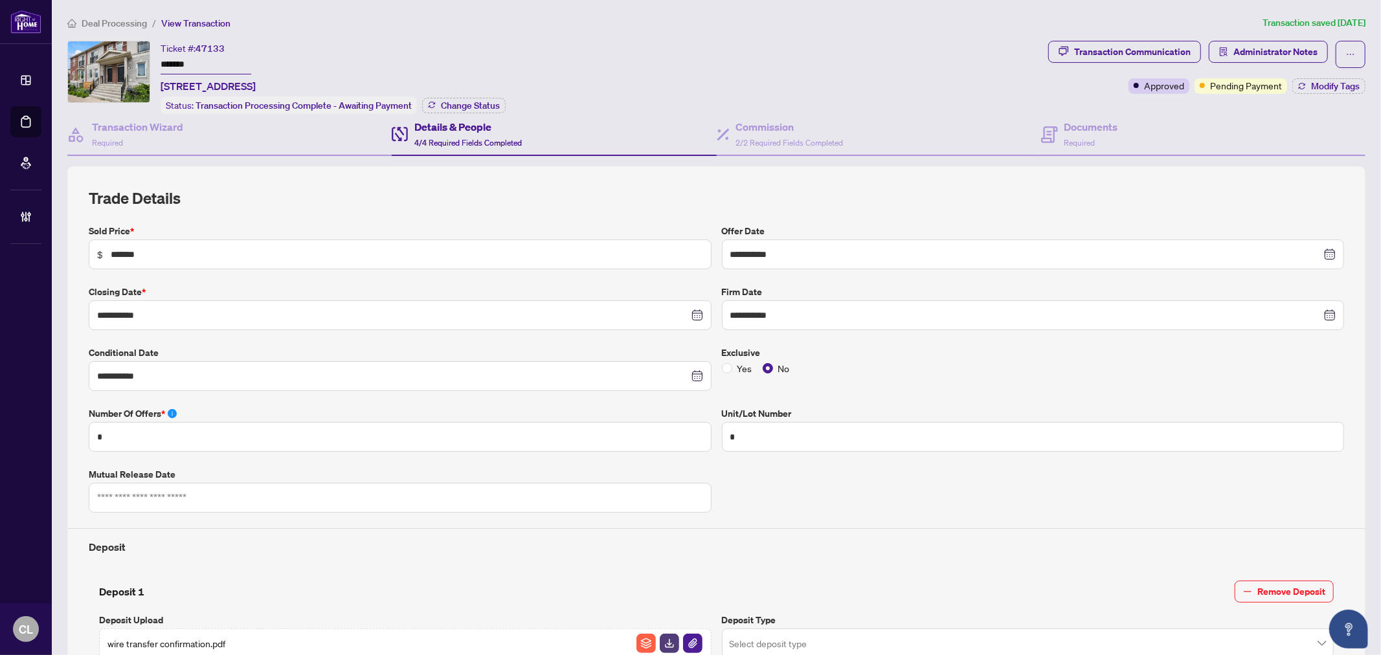
scroll to position [369, 0]
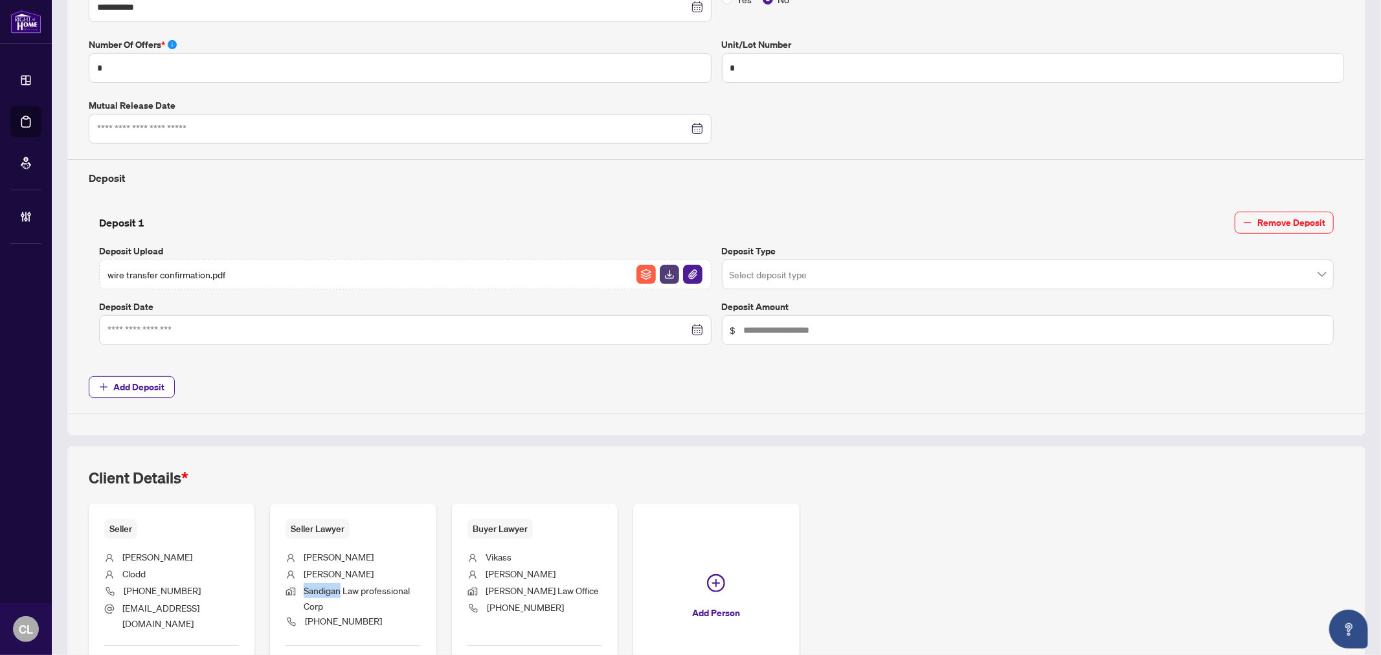
drag, startPoint x: 339, startPoint y: 588, endPoint x: 303, endPoint y: 590, distance: 36.3
click at [304, 590] on span "Sandigan Law professional Corp" at bounding box center [357, 597] width 106 height 27
copy span "Sandigan"
click at [887, 22] on div "**********" at bounding box center [715, 134] width 1265 height 559
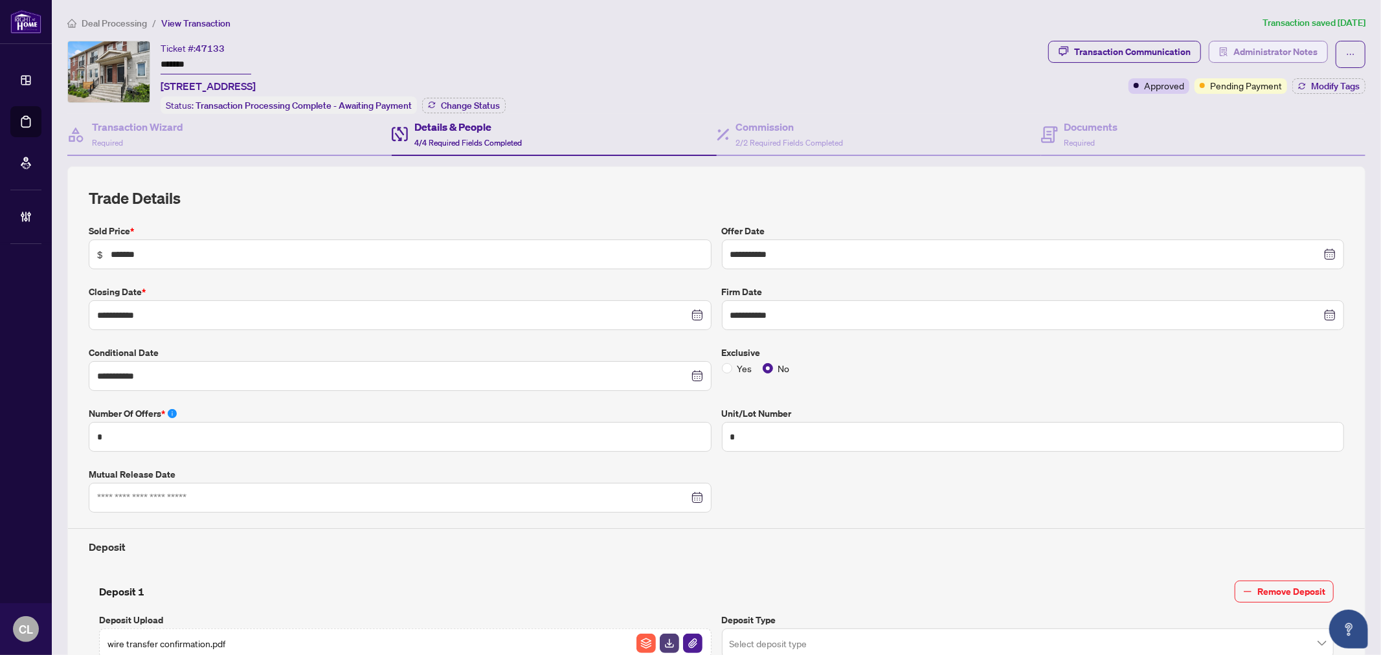
click at [1273, 55] on span "Administrator Notes" at bounding box center [1275, 51] width 84 height 21
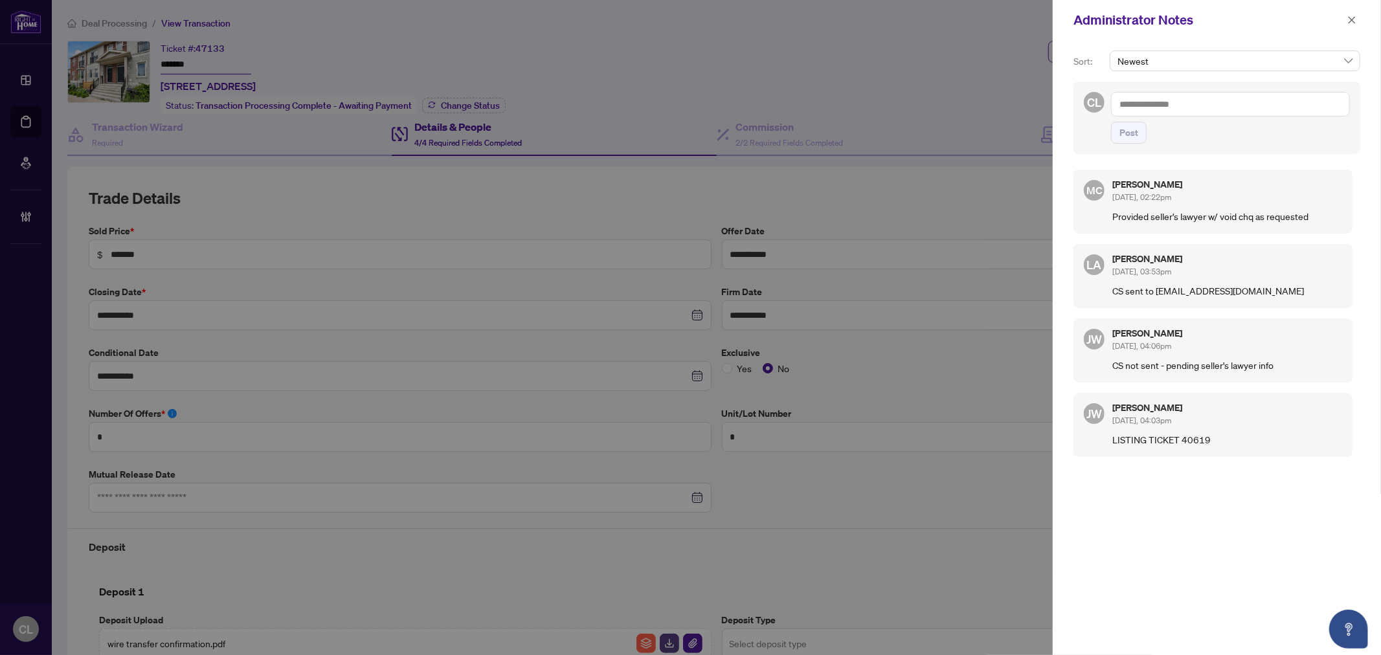
click at [658, 53] on div at bounding box center [690, 327] width 1381 height 655
click at [1355, 17] on icon "close" at bounding box center [1351, 20] width 9 height 9
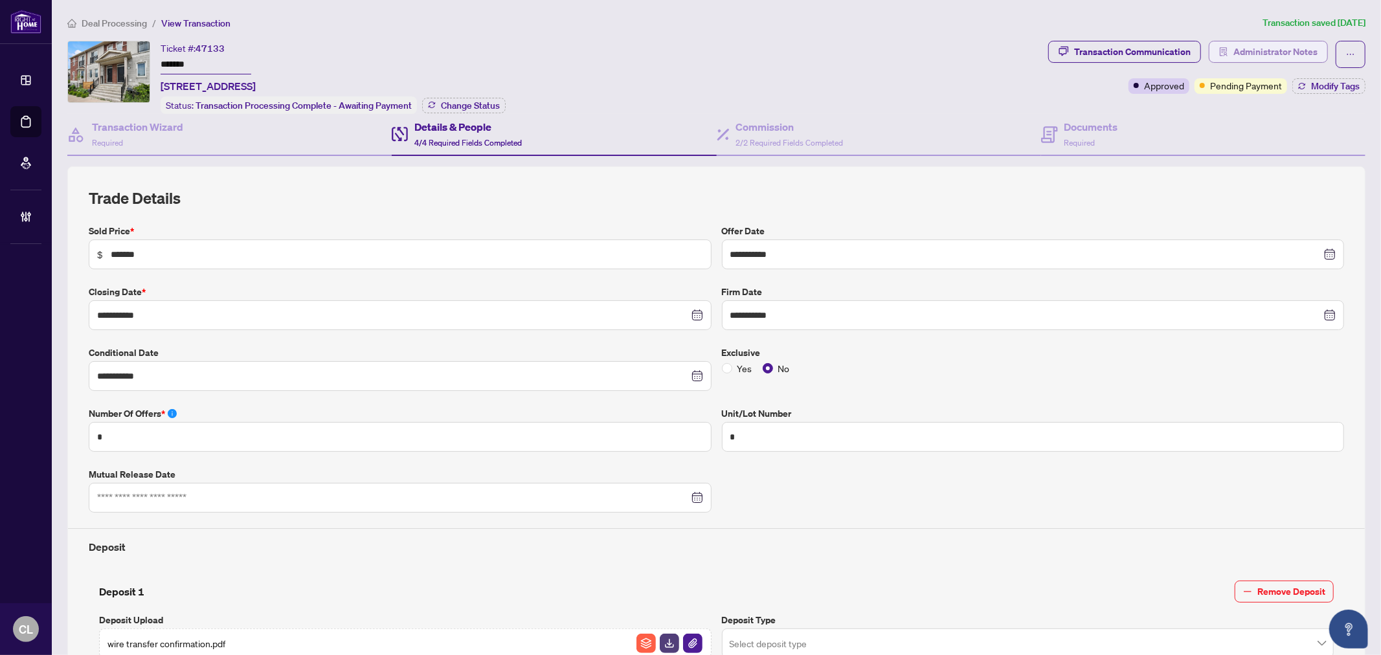
click at [1262, 55] on span "Administrator Notes" at bounding box center [1275, 51] width 84 height 21
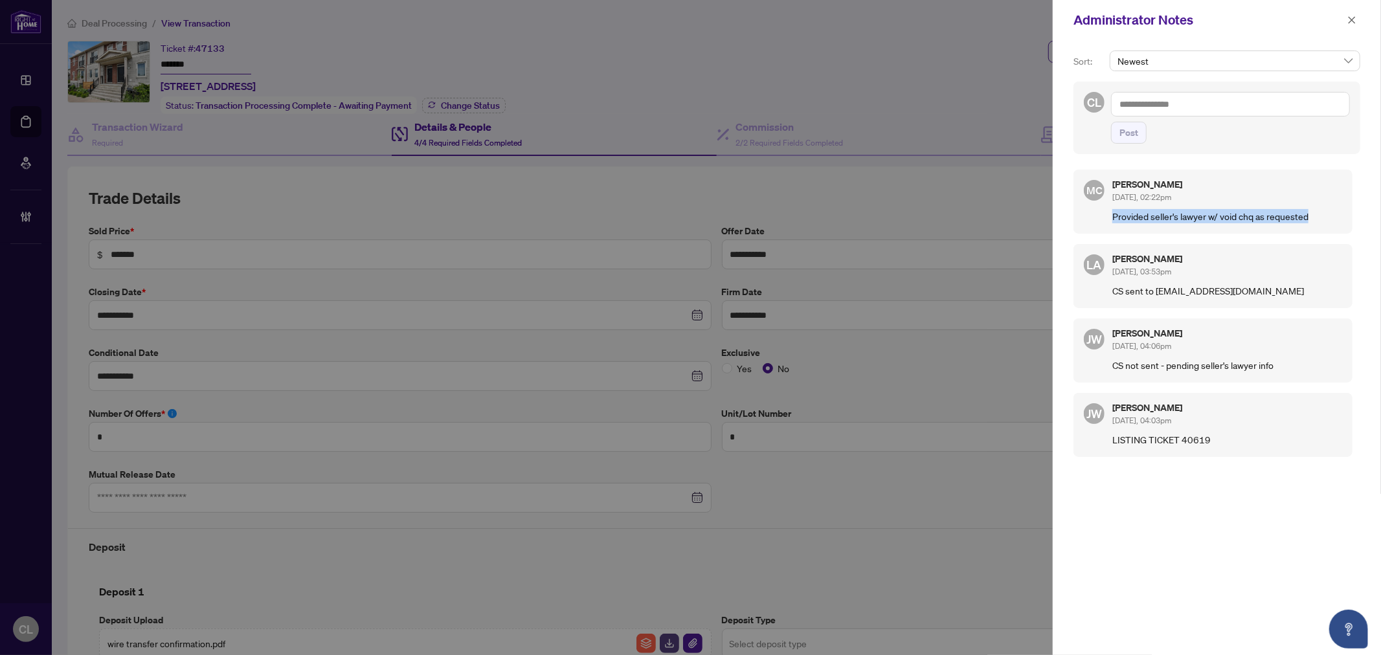
drag, startPoint x: 1110, startPoint y: 216, endPoint x: 1317, endPoint y: 221, distance: 206.5
click at [1317, 221] on div "MC Maria Cheng Sep/26/2025, 02:22pm Provided seller's lawyer w/ void chq as req…" at bounding box center [1212, 202] width 279 height 64
copy p "Provided seller's lawyer w/ void chq as requested"
click at [1355, 21] on icon "close" at bounding box center [1351, 20] width 9 height 9
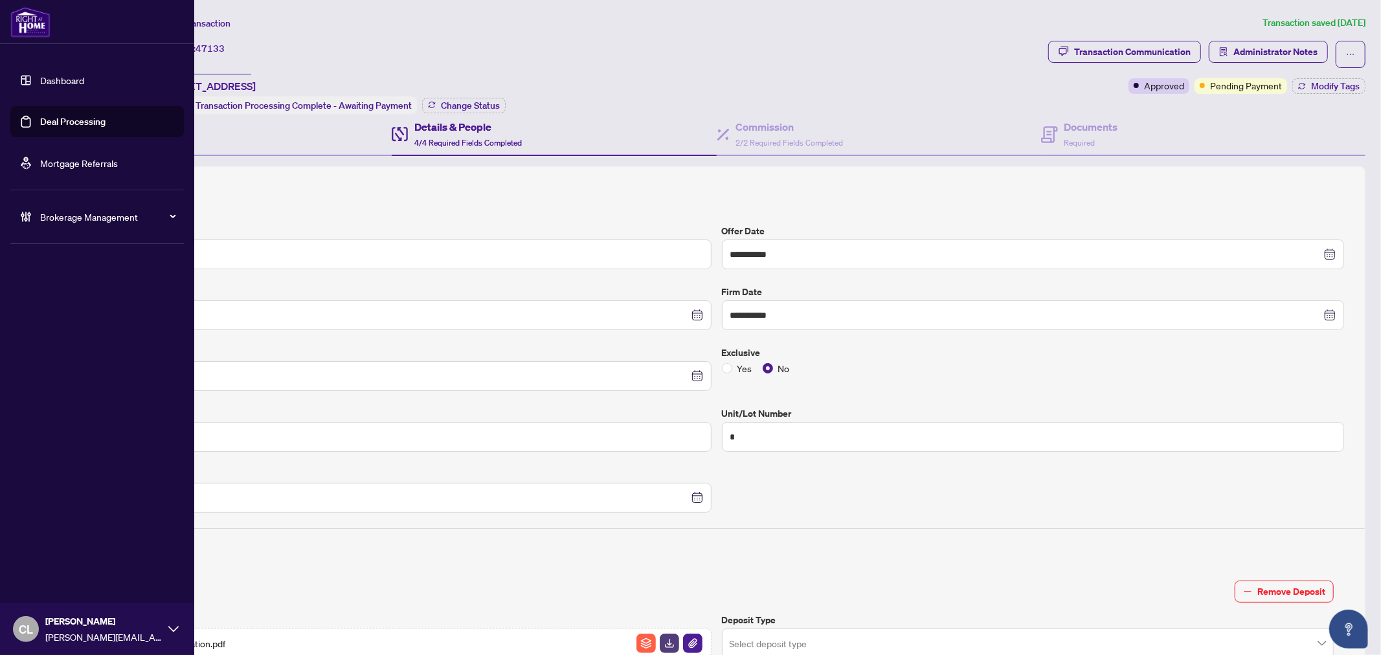
click at [60, 119] on link "Deal Processing" at bounding box center [72, 122] width 65 height 12
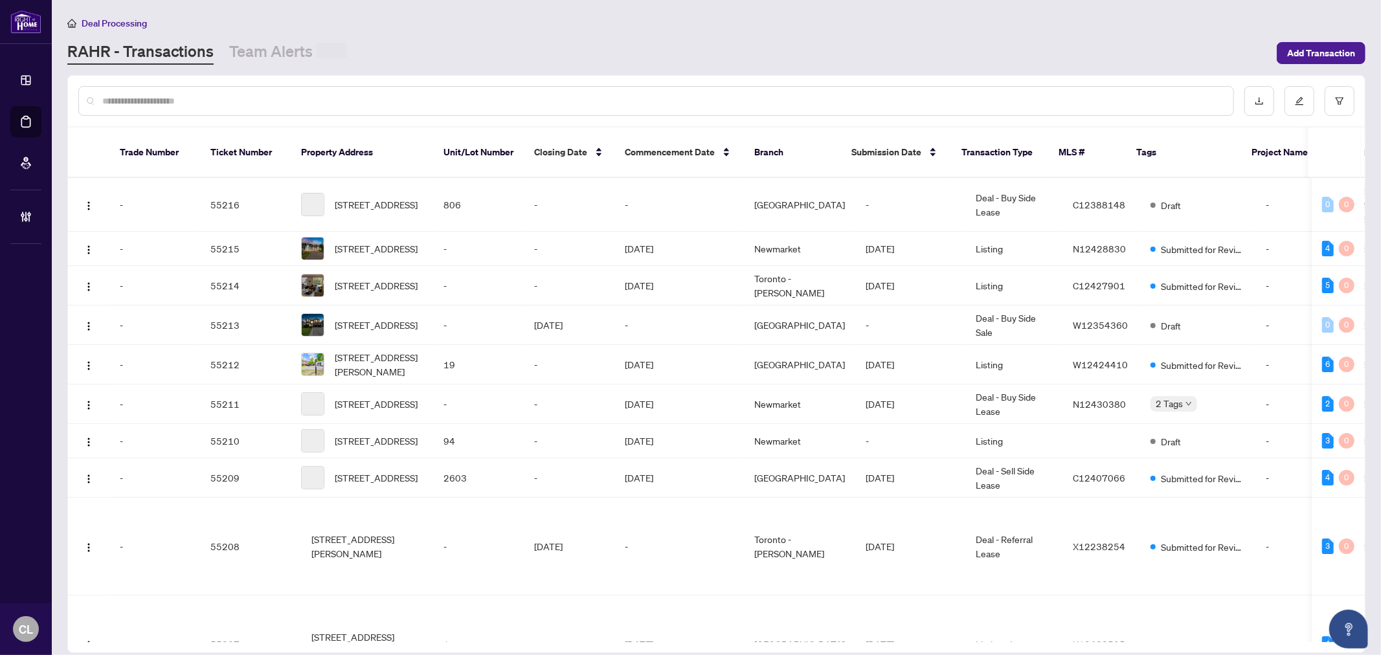
click at [225, 106] on div at bounding box center [655, 101] width 1155 height 30
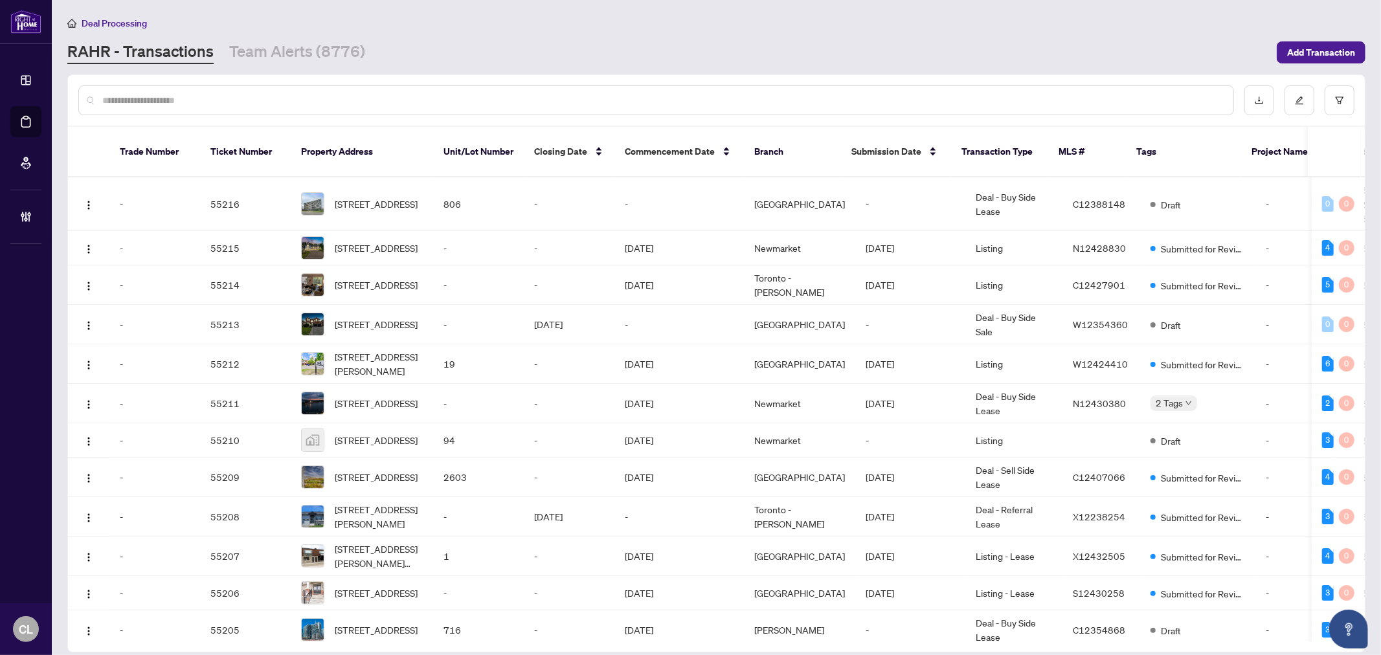
click at [208, 102] on input "text" at bounding box center [662, 100] width 1120 height 14
paste input "**********"
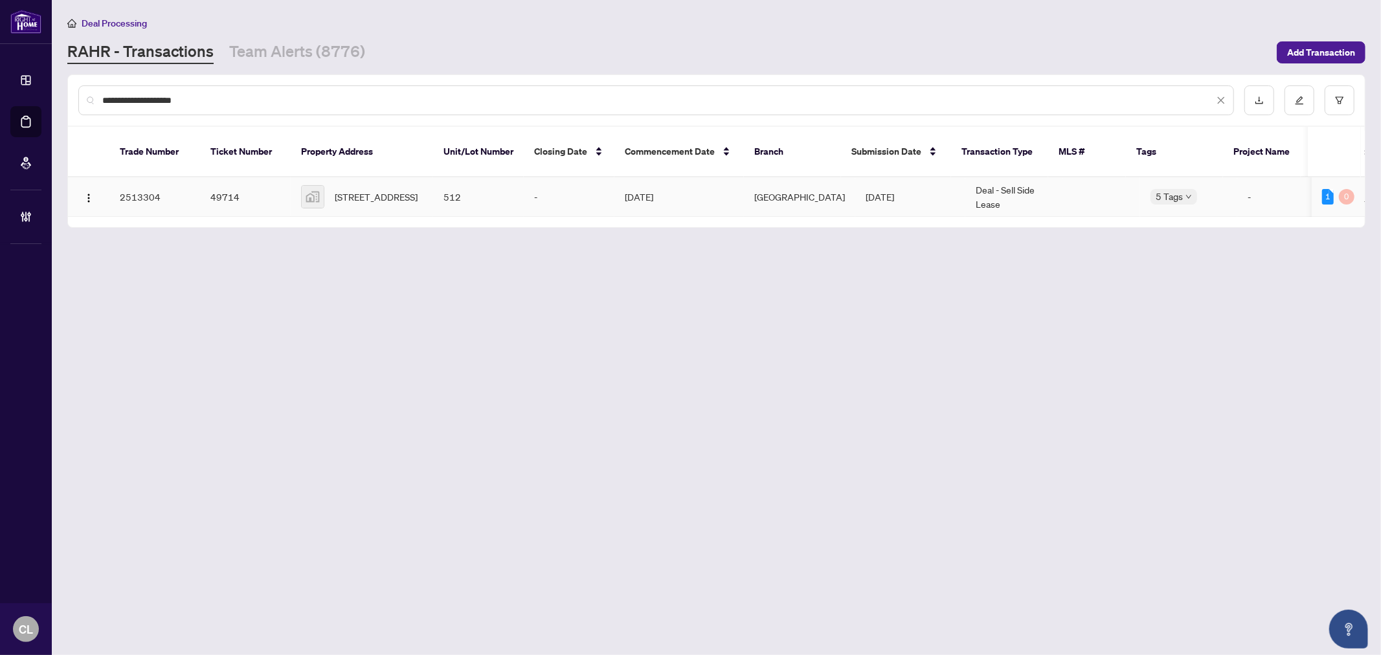
type input "**********"
click at [344, 193] on span "512-3 Ellesmere Street, Richmond Hill, ON, Canada" at bounding box center [376, 197] width 83 height 14
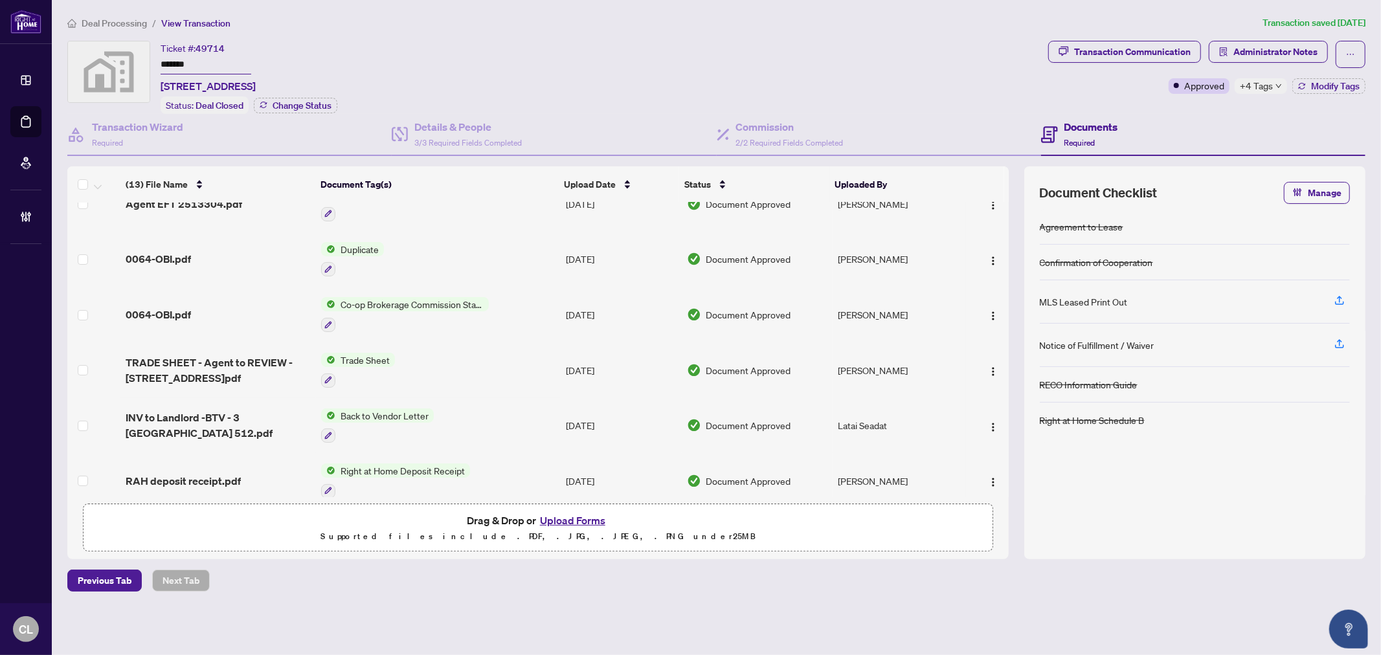
scroll to position [89, 0]
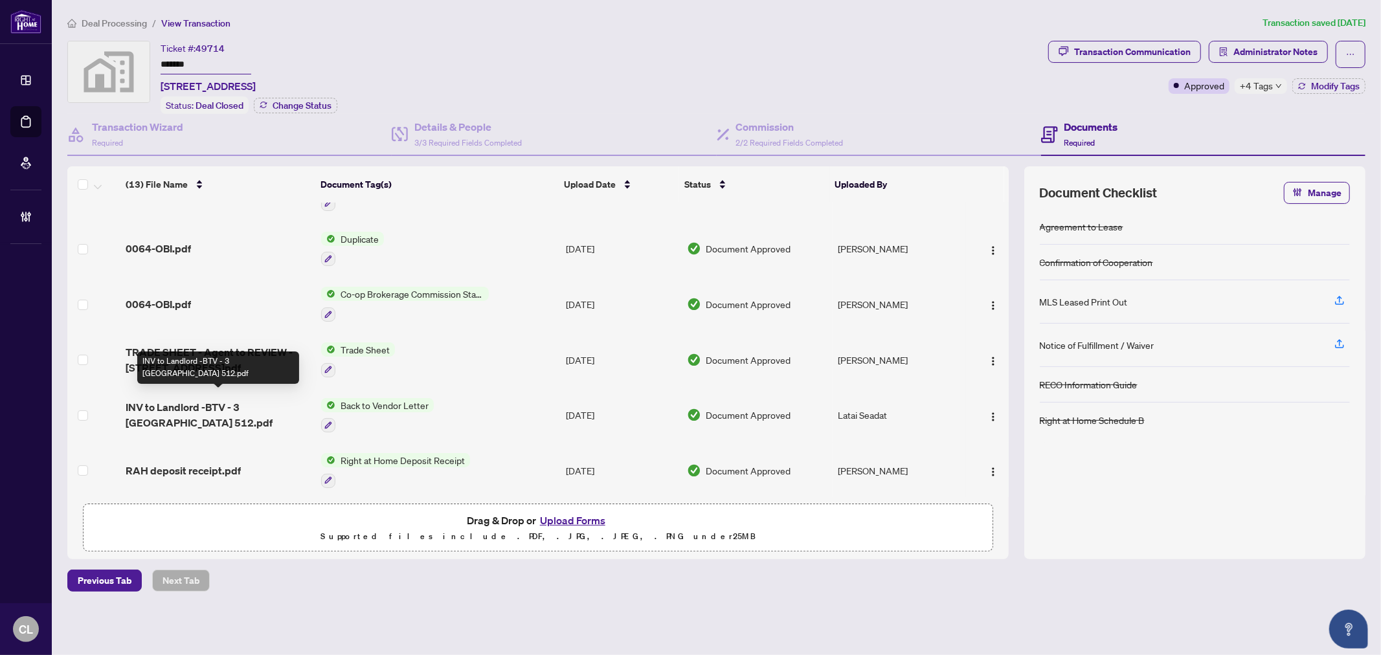
click at [235, 399] on span "INV to Landlord -BTV - 3 Ellesmere St 512.pdf" at bounding box center [218, 414] width 185 height 31
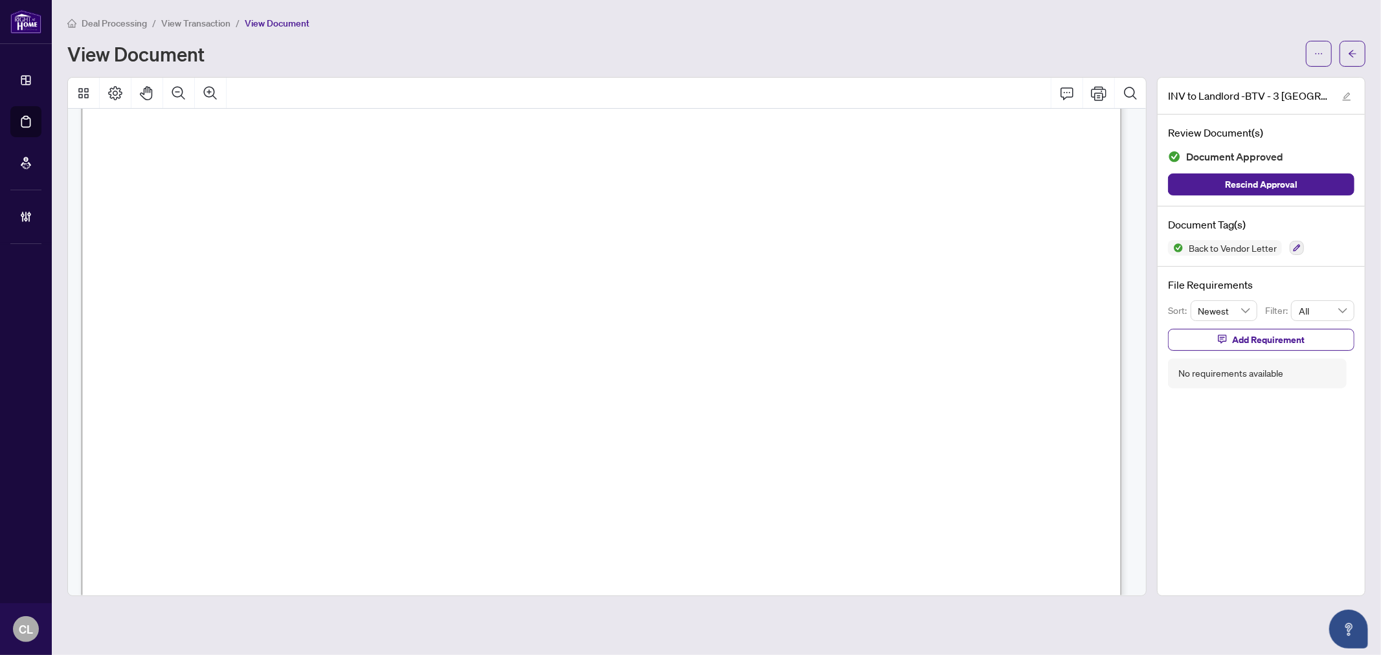
scroll to position [26, 0]
click at [1344, 50] on button "button" at bounding box center [1352, 54] width 26 height 26
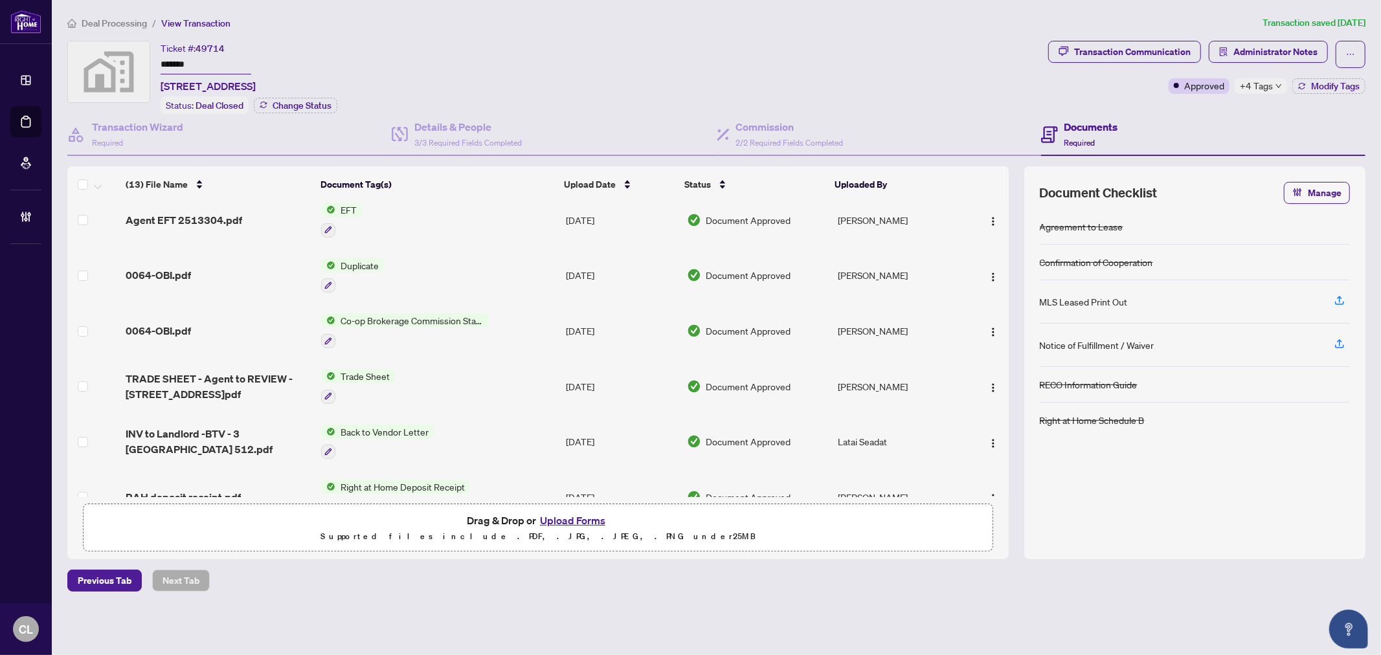
scroll to position [105, 0]
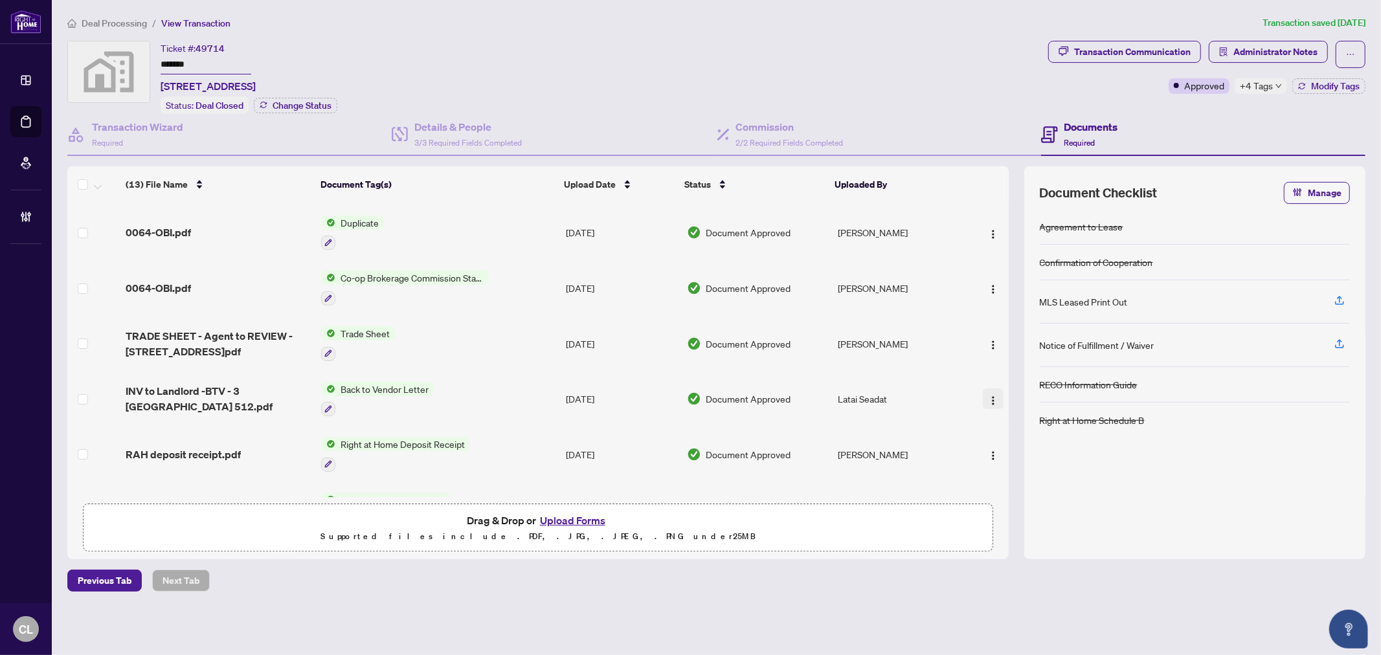
click at [988, 395] on img "button" at bounding box center [993, 400] width 10 height 10
click at [1036, 495] on span "Document Permissions" at bounding box center [1051, 500] width 124 height 14
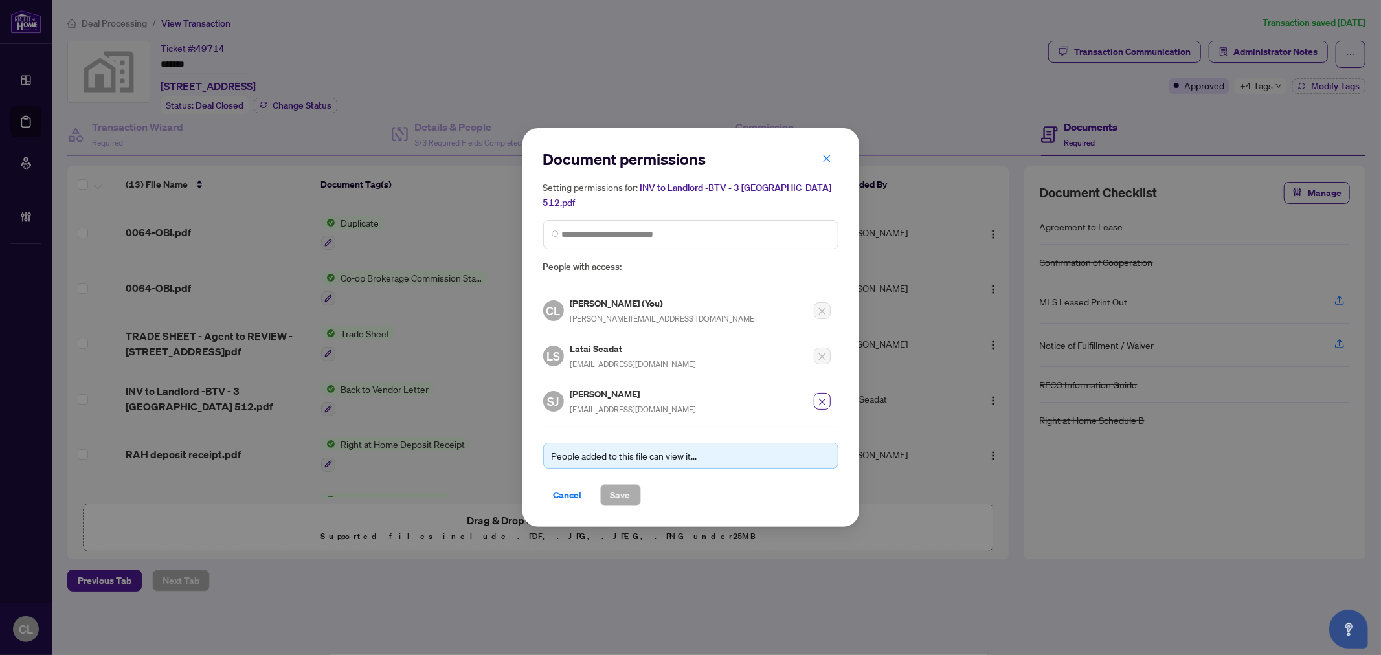
click at [904, 89] on div "Document permissions Setting permissions for: INV to Landlord -BTV - 3 Ellesmer…" at bounding box center [690, 327] width 1381 height 655
click at [570, 487] on span "Cancel" at bounding box center [567, 495] width 28 height 21
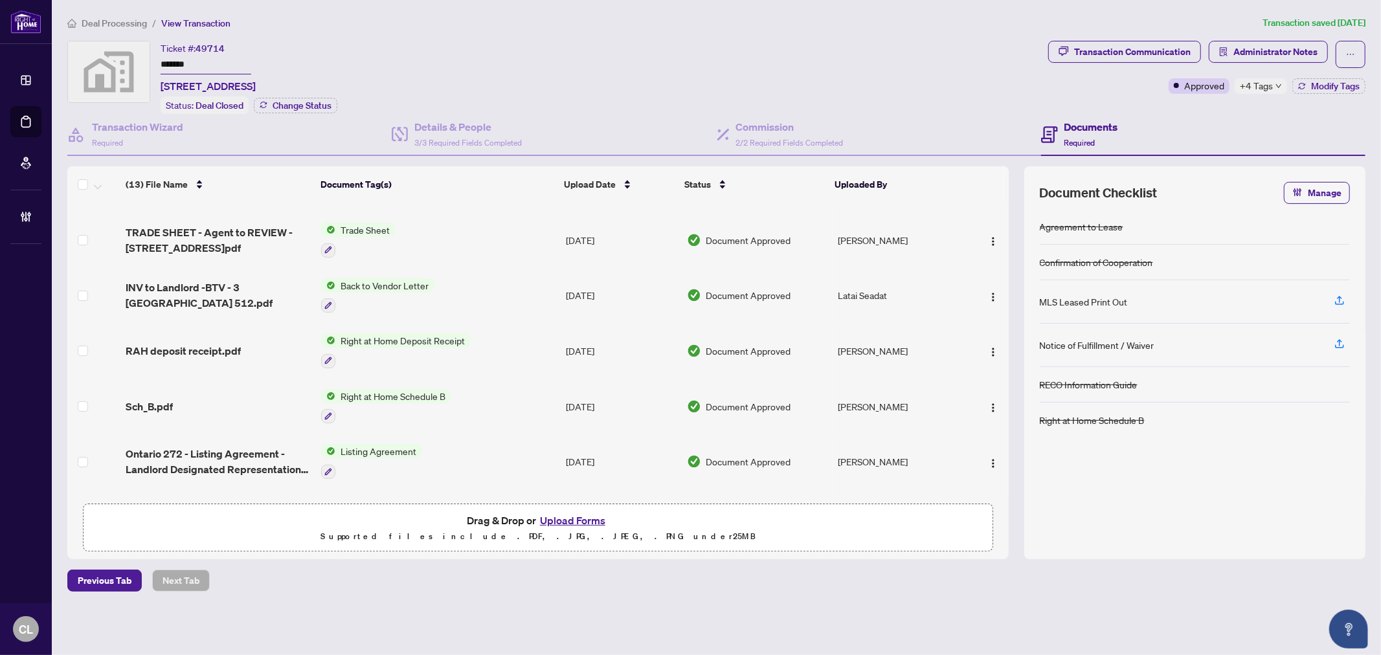
scroll to position [221, 0]
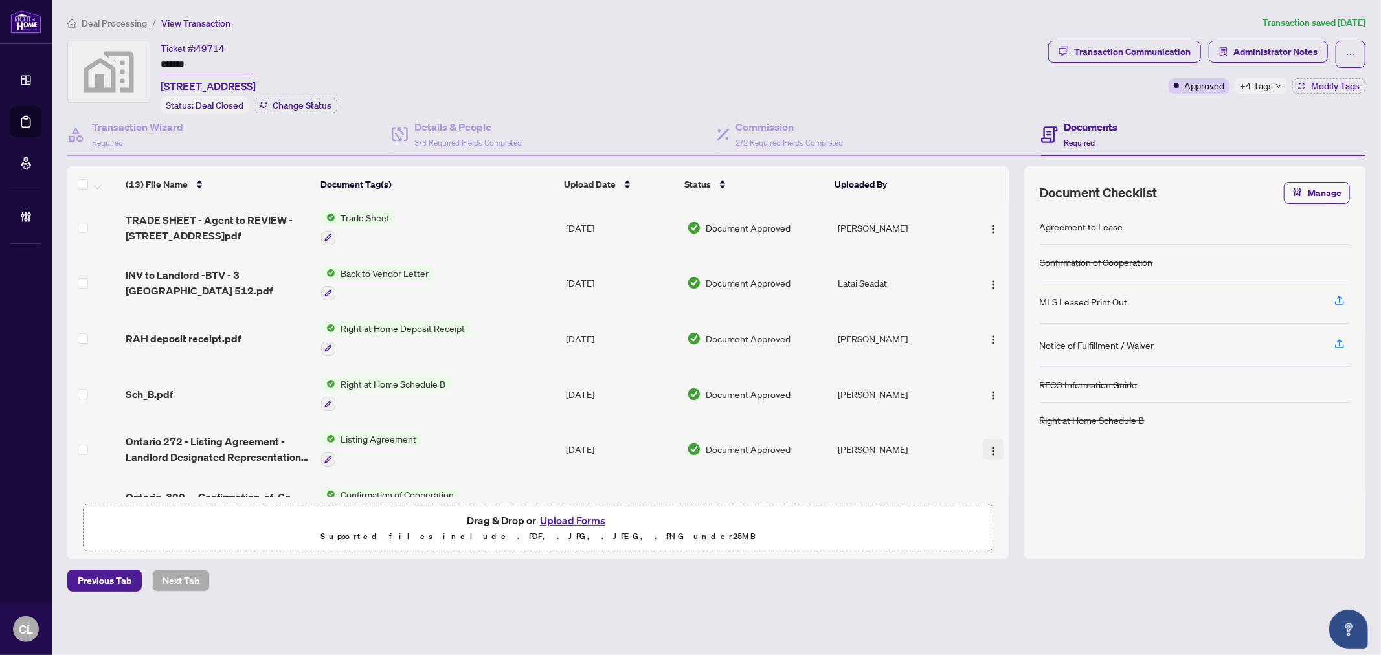
click at [988, 446] on img "button" at bounding box center [993, 451] width 10 height 10
click at [1008, 544] on span "Document Permissions" at bounding box center [1051, 547] width 124 height 14
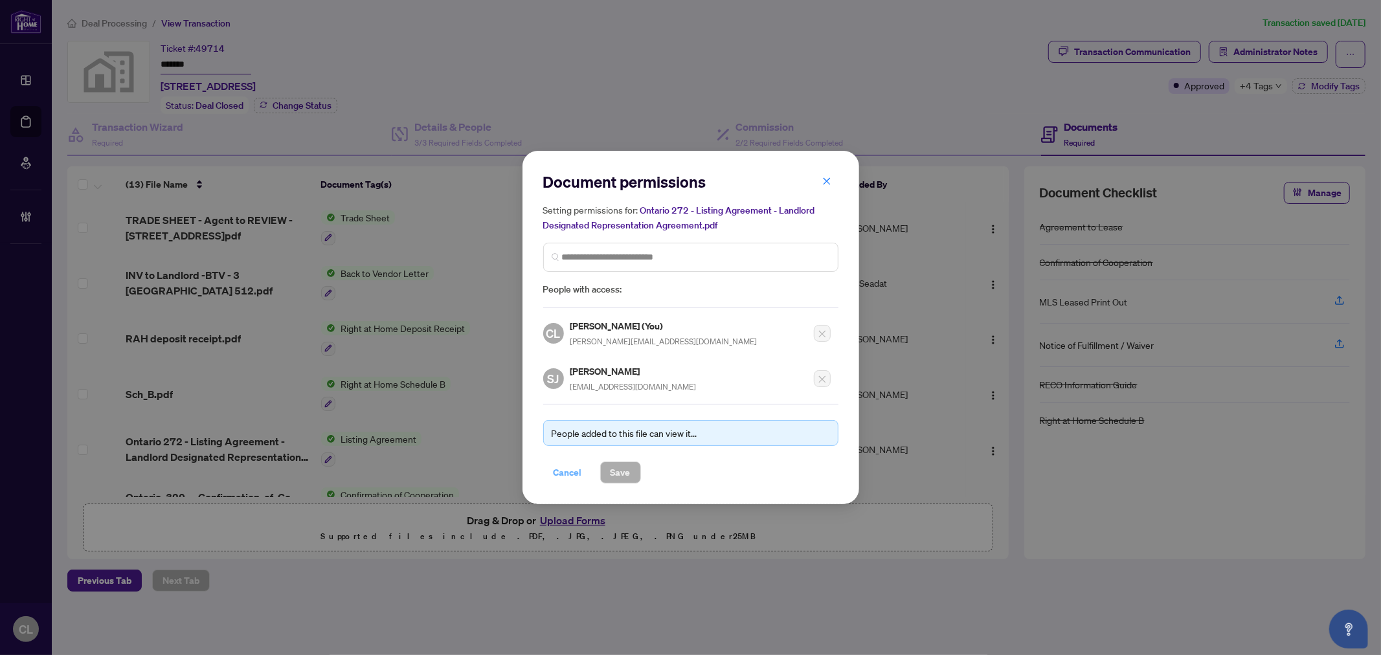
click at [560, 471] on span "Cancel" at bounding box center [567, 472] width 28 height 21
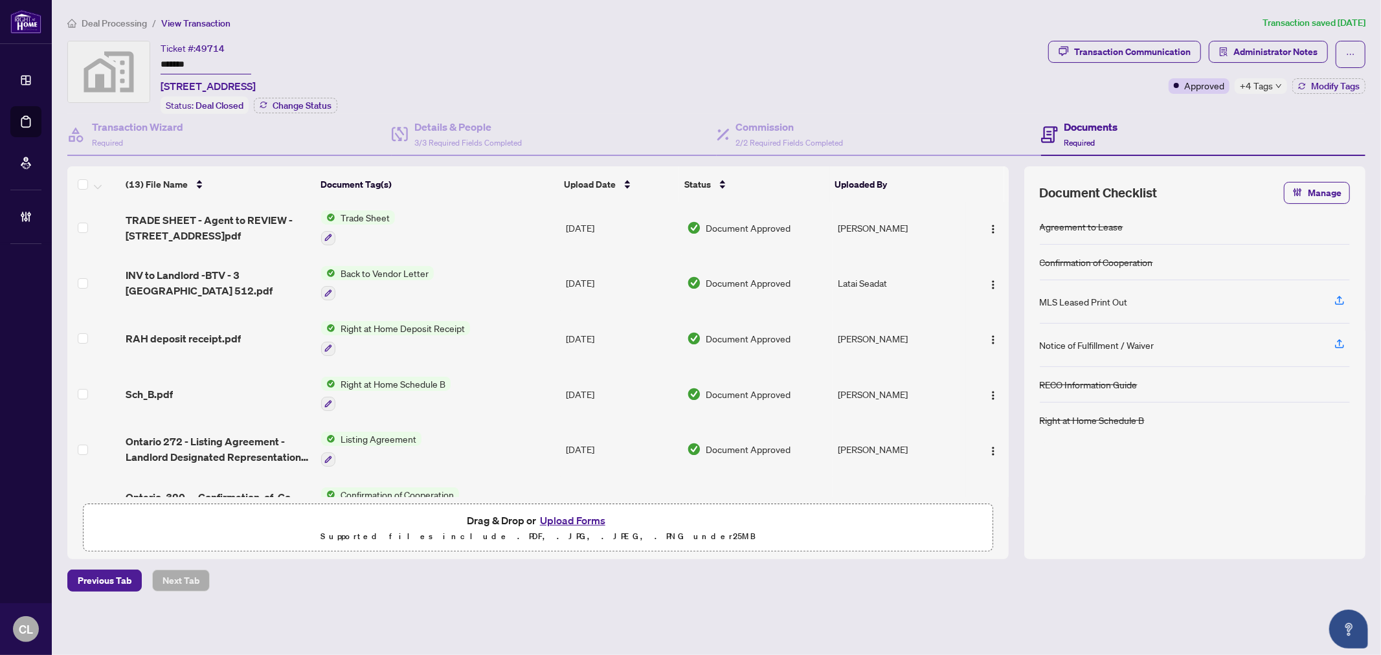
click at [791, 22] on ol "Deal Processing / View Transaction" at bounding box center [662, 23] width 1190 height 15
click at [929, 42] on div "Ticket #: 49714 ******* 512-3 Ellesmere Street, Richmond Hill, ON, Canada Statu…" at bounding box center [554, 77] width 975 height 73
click at [234, 267] on span "INV to Landlord -BTV - 3 Ellesmere St 512.pdf" at bounding box center [218, 282] width 185 height 31
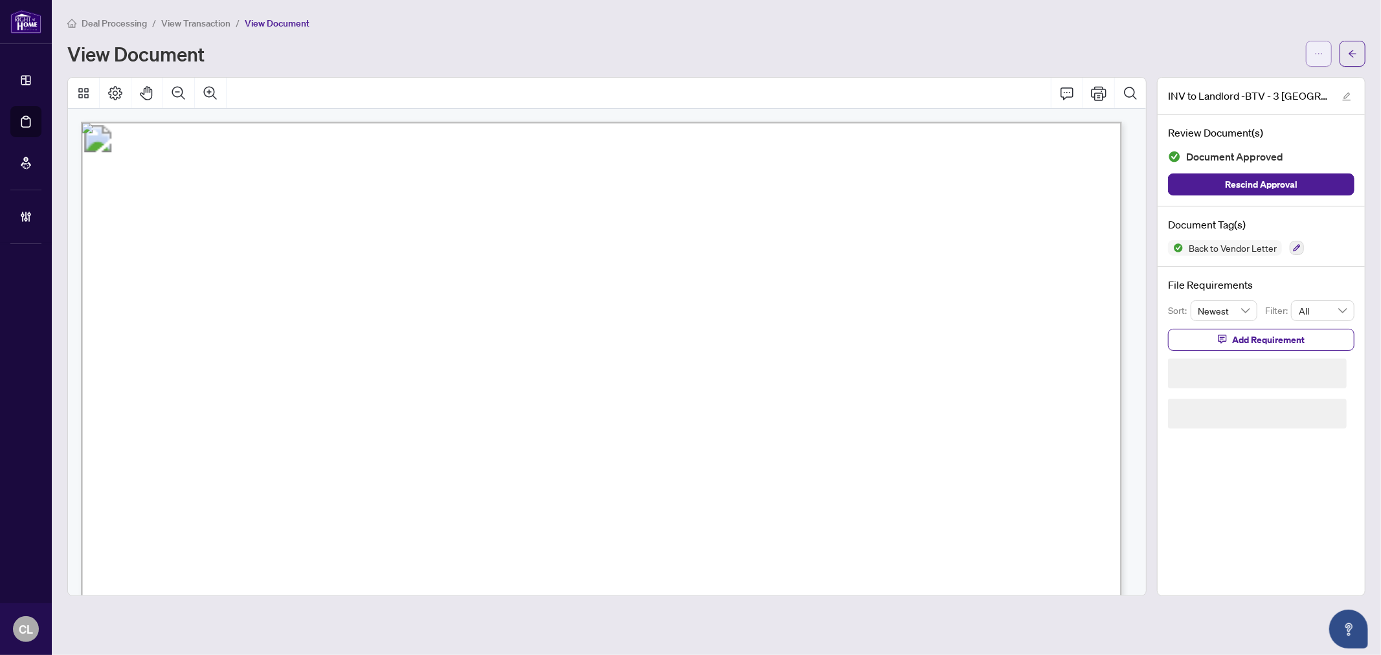
click at [1308, 52] on button "button" at bounding box center [1319, 54] width 26 height 26
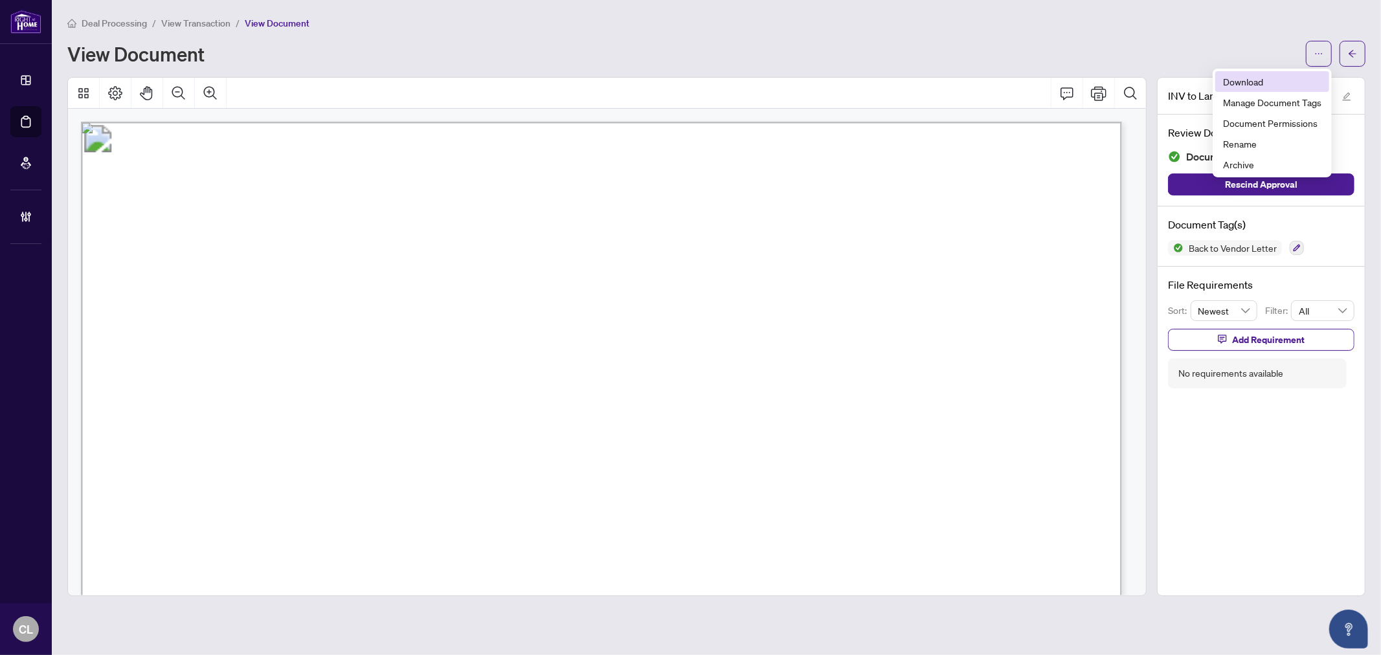
click at [1264, 80] on span "Download" at bounding box center [1272, 81] width 98 height 14
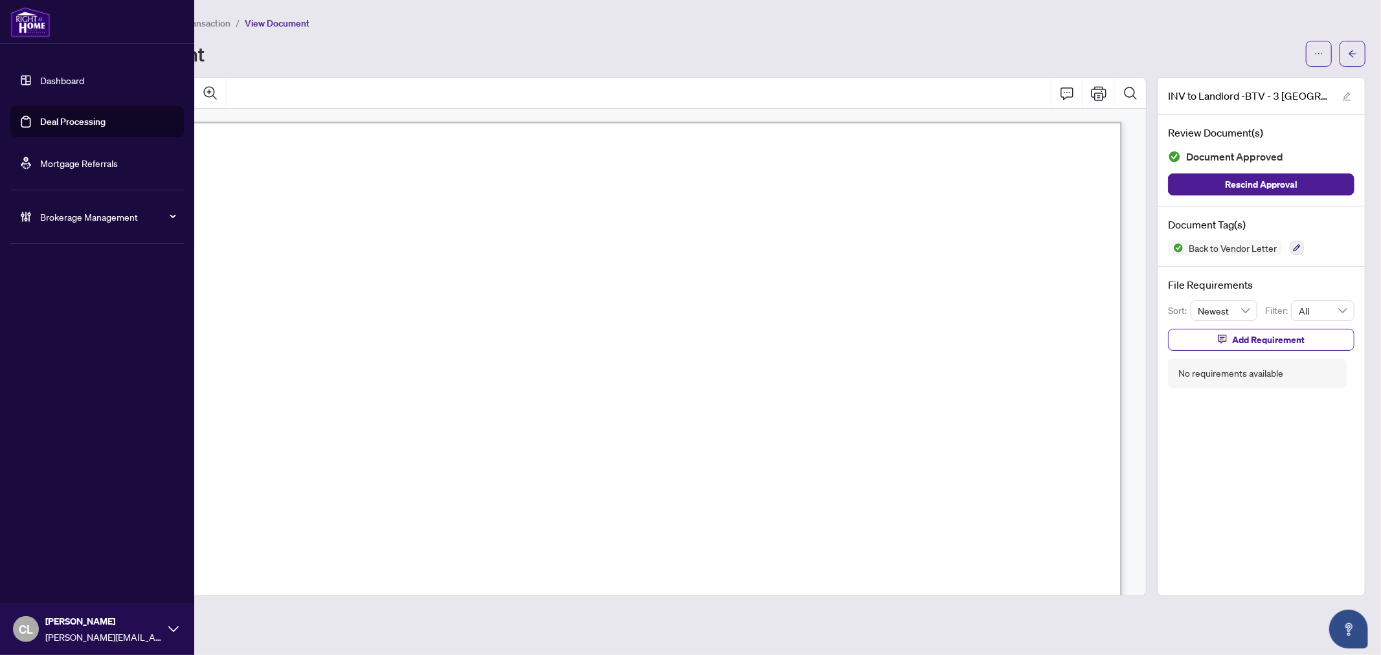
click at [68, 124] on link "Deal Processing" at bounding box center [72, 122] width 65 height 12
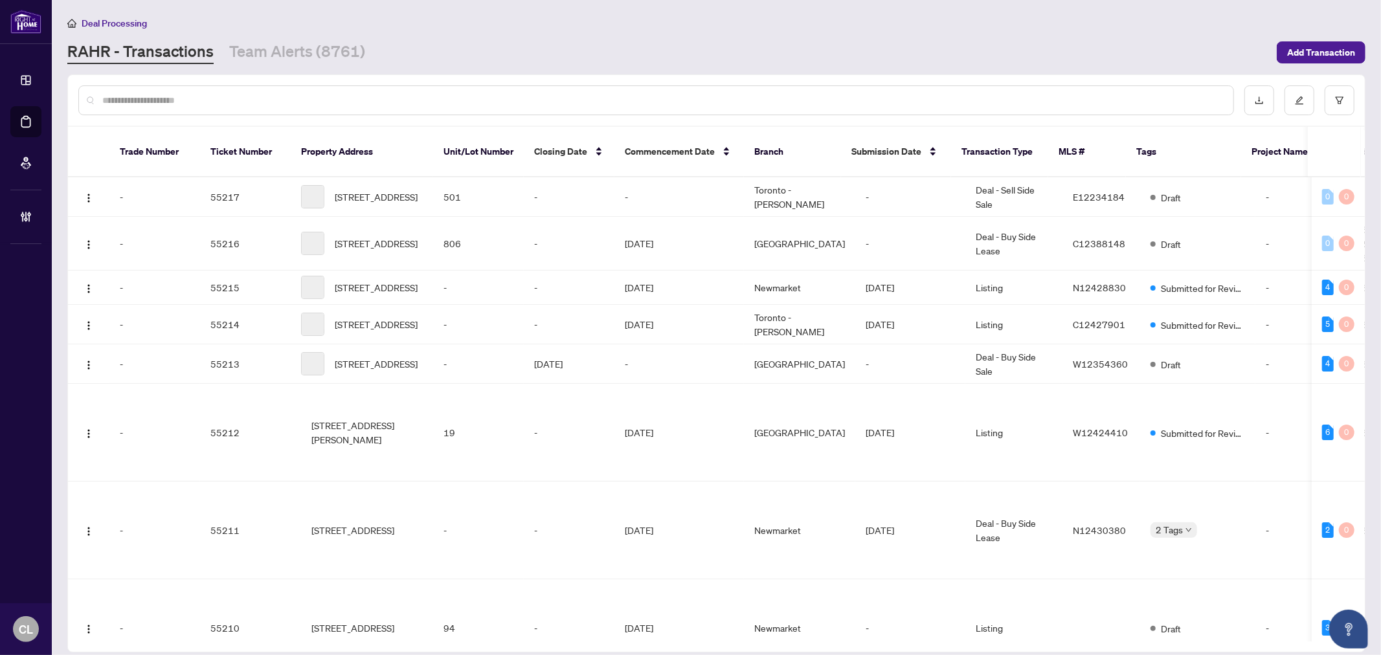
click at [224, 107] on div at bounding box center [655, 100] width 1155 height 30
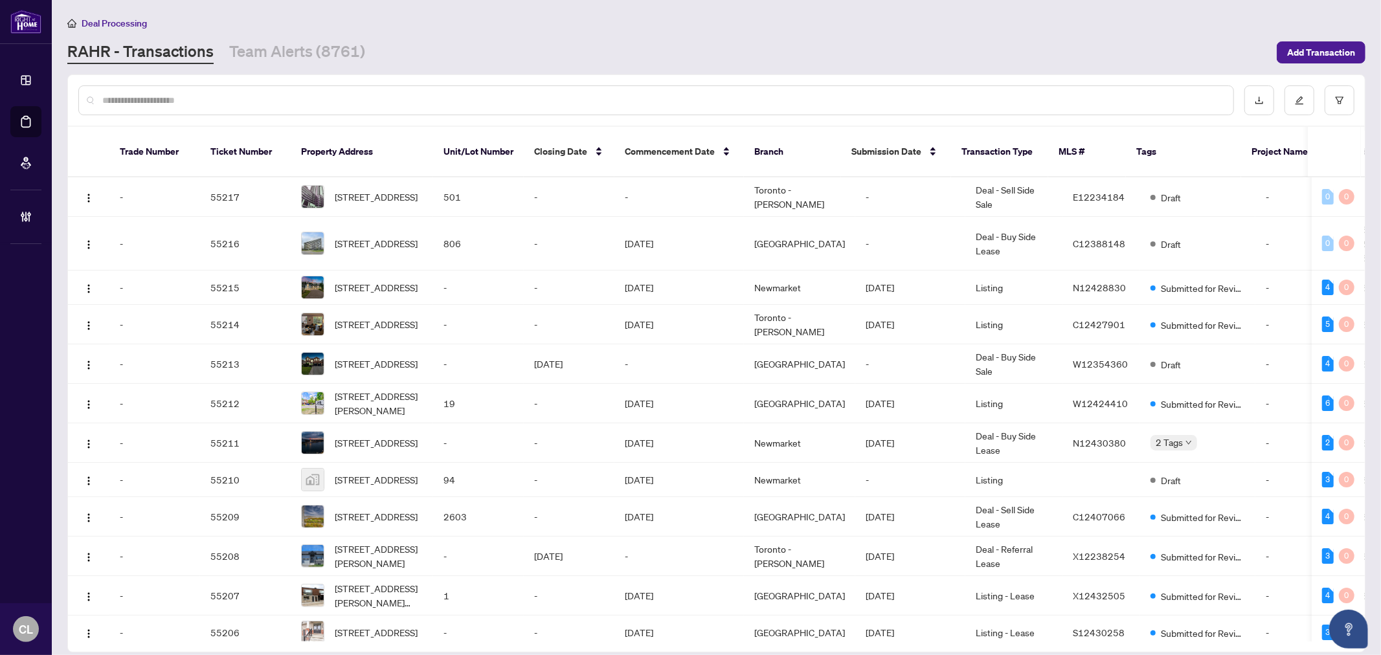
click at [212, 95] on input "text" at bounding box center [662, 100] width 1120 height 14
type input "*****"
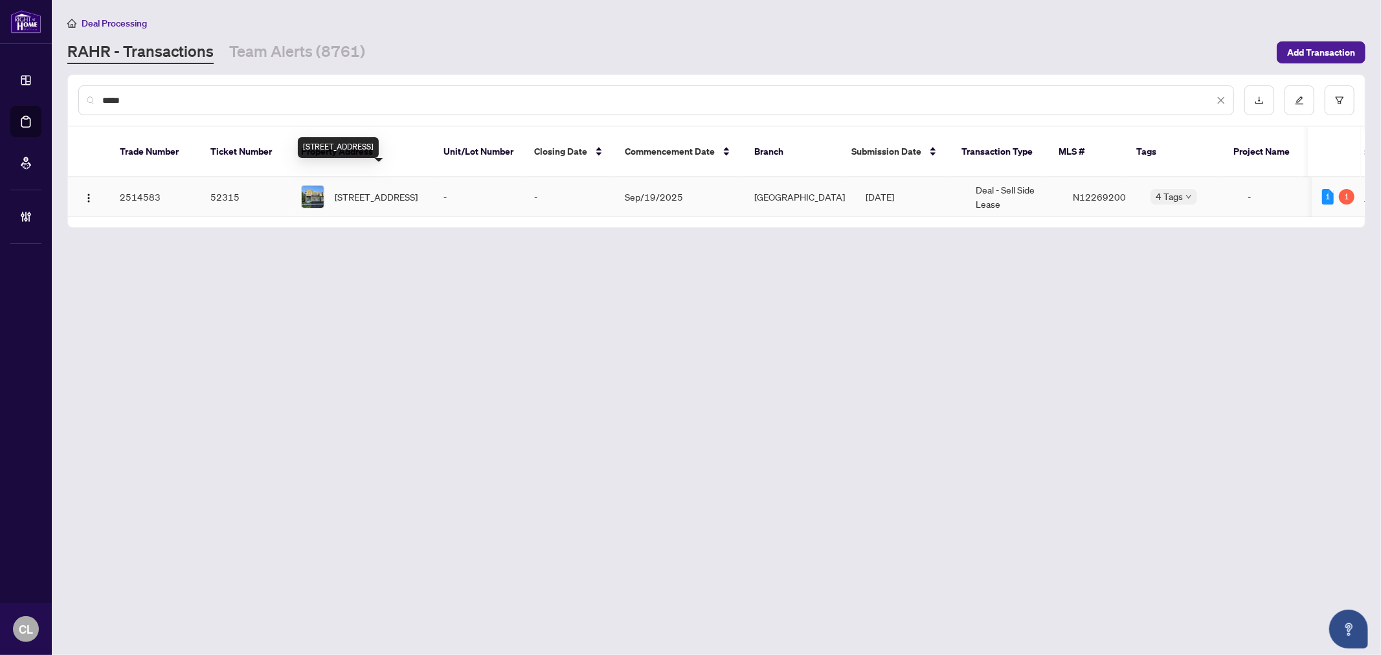
click at [355, 190] on span "326 Boundary Blvd, Whitchurch-Stouffville, Ontario L4A 5E2, Canada" at bounding box center [376, 197] width 83 height 14
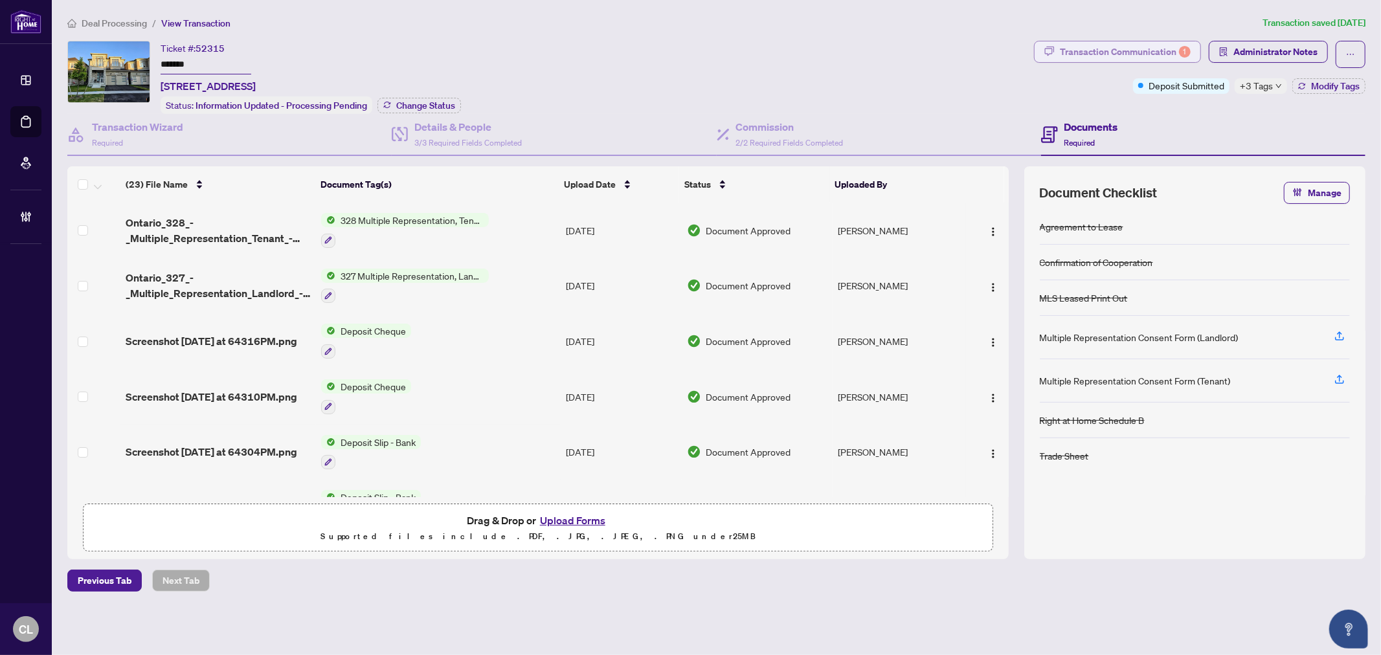
click at [1078, 56] on div "Transaction Communication 1" at bounding box center [1125, 51] width 131 height 21
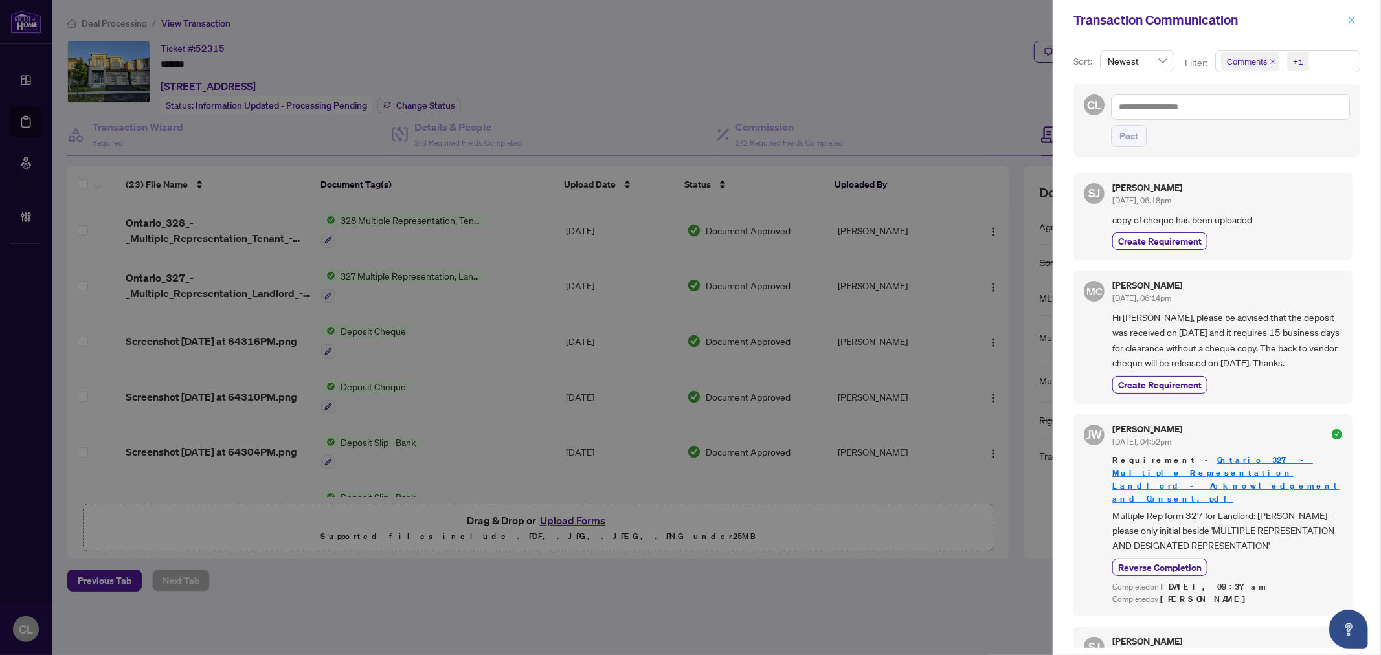
click at [1353, 22] on icon "close" at bounding box center [1351, 19] width 7 height 7
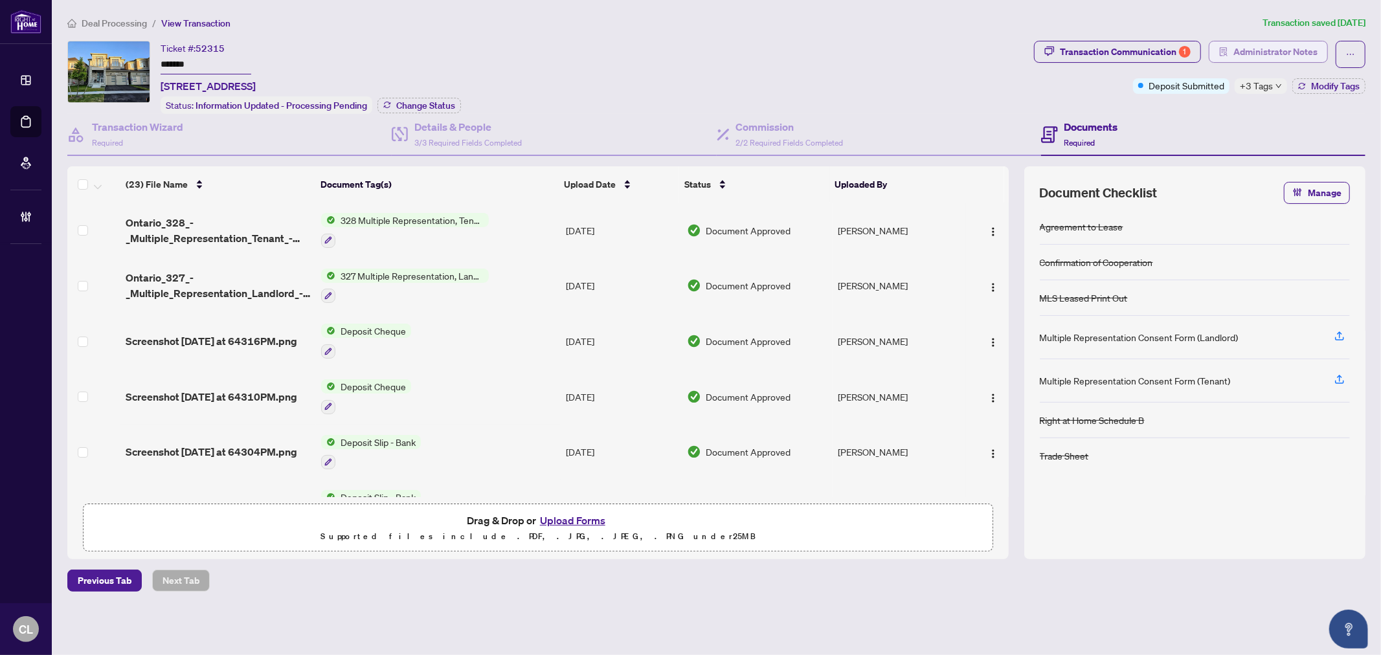
click at [1277, 50] on span "Administrator Notes" at bounding box center [1275, 51] width 84 height 21
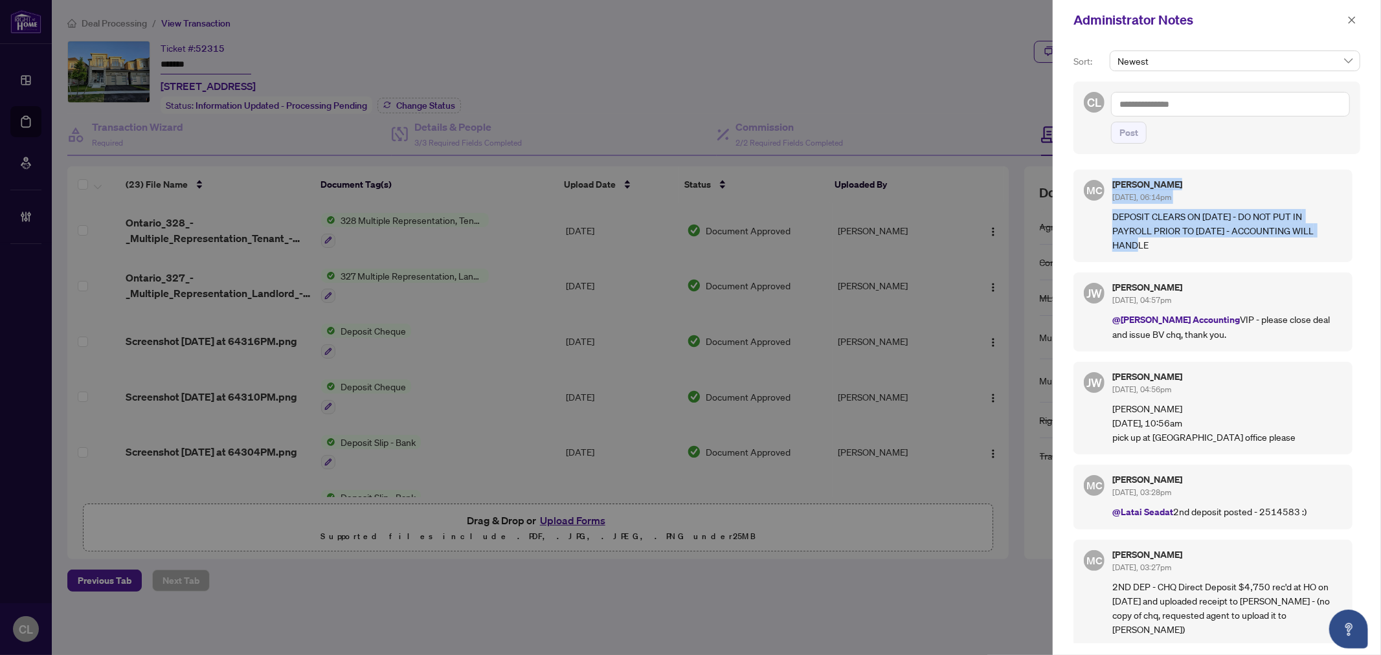
drag, startPoint x: 1115, startPoint y: 184, endPoint x: 1151, endPoint y: 243, distance: 68.6
click at [1151, 243] on div "Maria Cheng Sep/24/2025, 06:14pm DEPOSIT CLEARS ON OCT 1 - DO NOT PUT IN PAYROL…" at bounding box center [1227, 216] width 230 height 72
copy div "Maria Cheng Sep/24/2025, 06:14pm DEPOSIT CLEARS ON OCT 1 - DO NOT PUT IN PAYROL…"
click at [379, 52] on div at bounding box center [690, 327] width 1381 height 655
click at [254, 79] on div at bounding box center [690, 327] width 1381 height 655
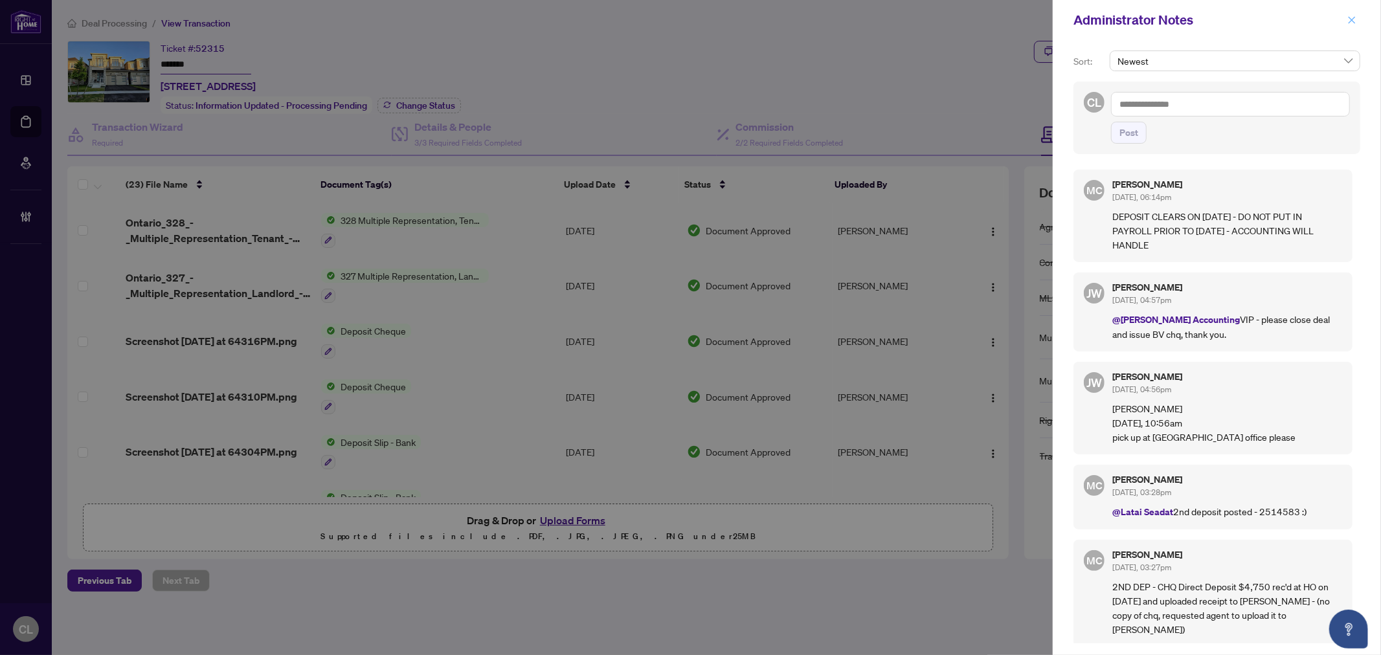
click at [1352, 24] on icon "close" at bounding box center [1351, 20] width 9 height 9
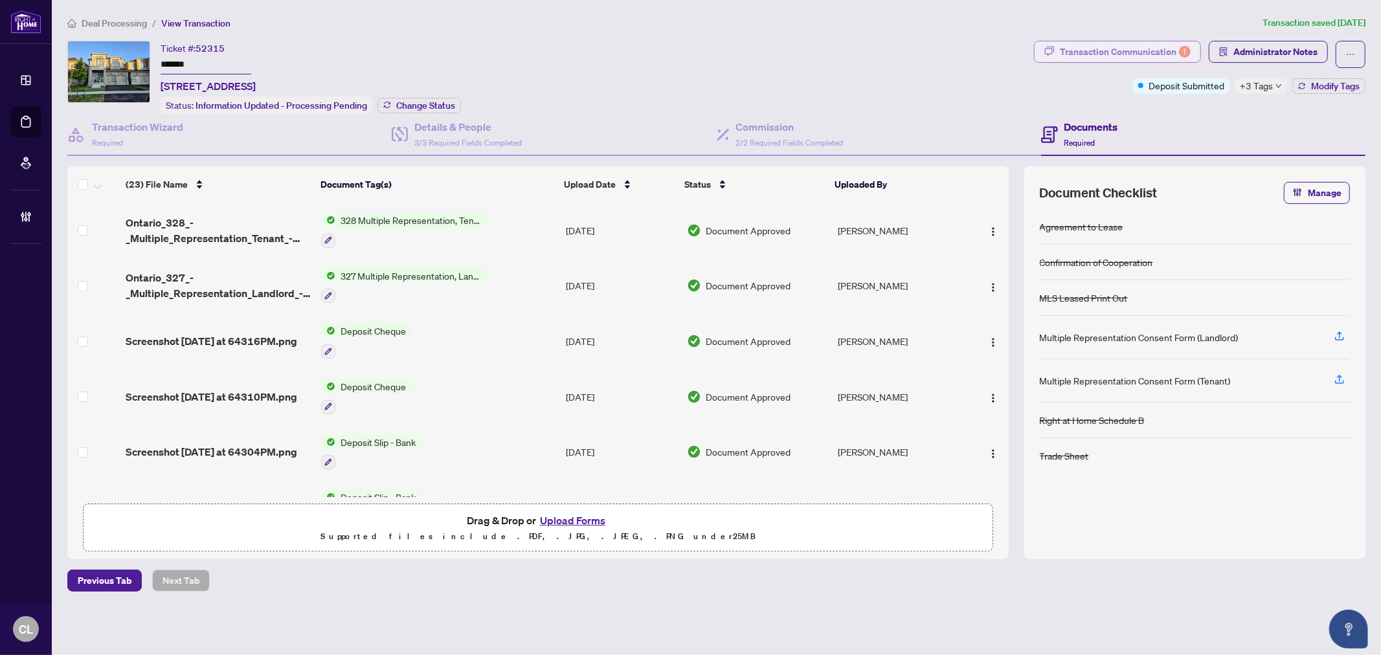
click at [1114, 49] on div "Transaction Communication 1" at bounding box center [1125, 51] width 131 height 21
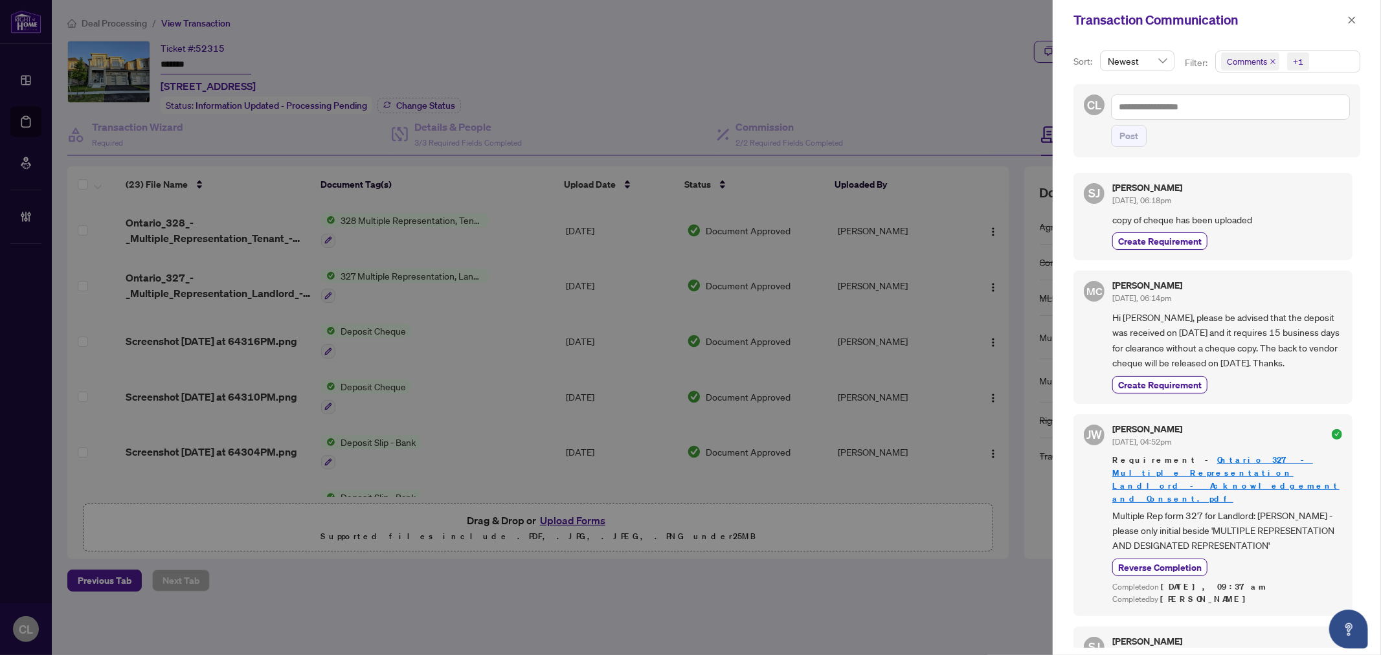
drag, startPoint x: 1109, startPoint y: 282, endPoint x: 1144, endPoint y: 383, distance: 107.1
click at [1144, 383] on div "MC Maria Cheng Sep/24/2025, 06:14pm Hi Sarfraz, please be advised that the depo…" at bounding box center [1212, 337] width 279 height 133
copy div "Maria Cheng Sep/24/2025, 06:14pm Hi Sarfraz, please be advised that the deposit…"
click at [1348, 16] on icon "close" at bounding box center [1351, 20] width 9 height 9
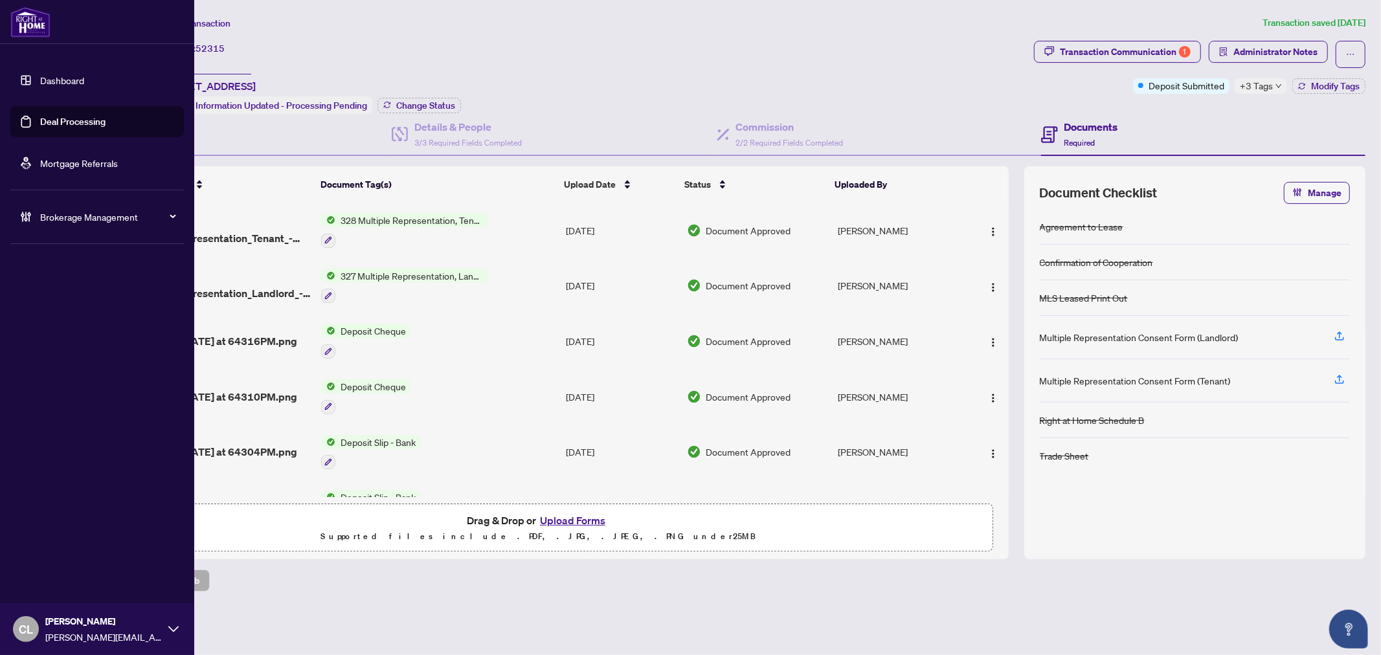
drag, startPoint x: 69, startPoint y: 118, endPoint x: 84, endPoint y: 121, distance: 15.2
click at [69, 118] on link "Deal Processing" at bounding box center [72, 122] width 65 height 12
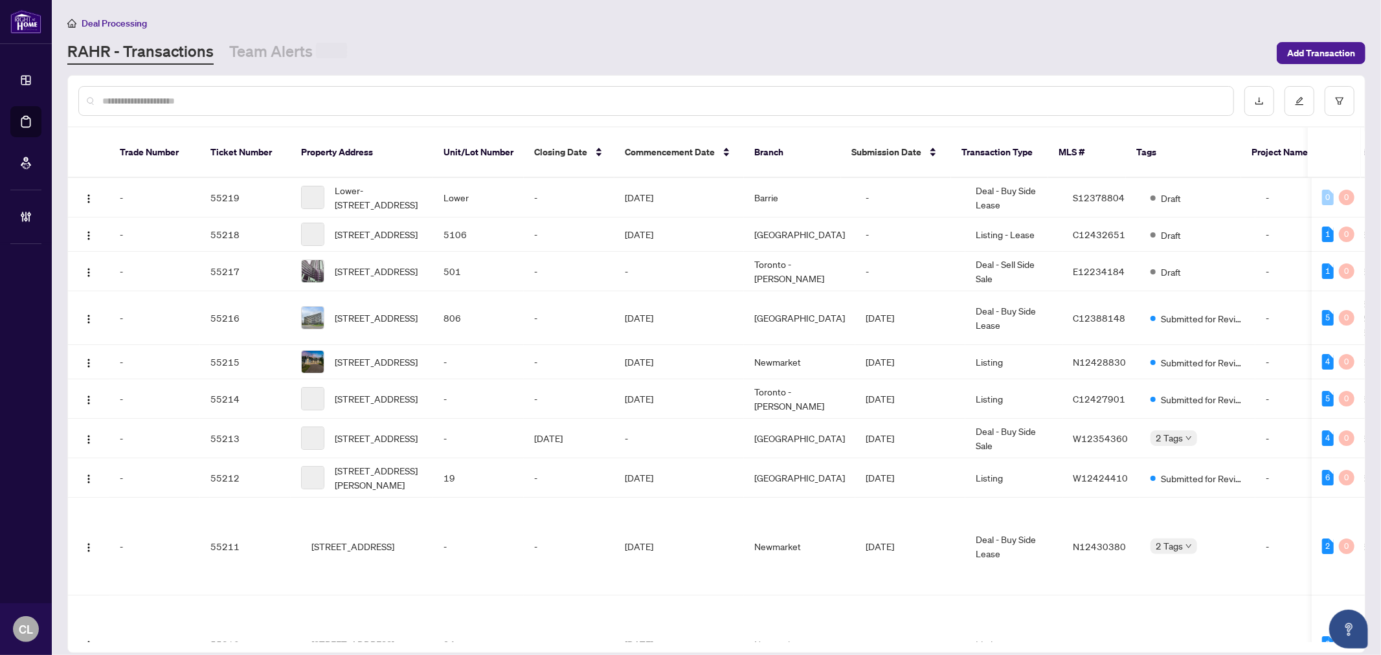
click at [311, 98] on input "text" at bounding box center [662, 101] width 1120 height 14
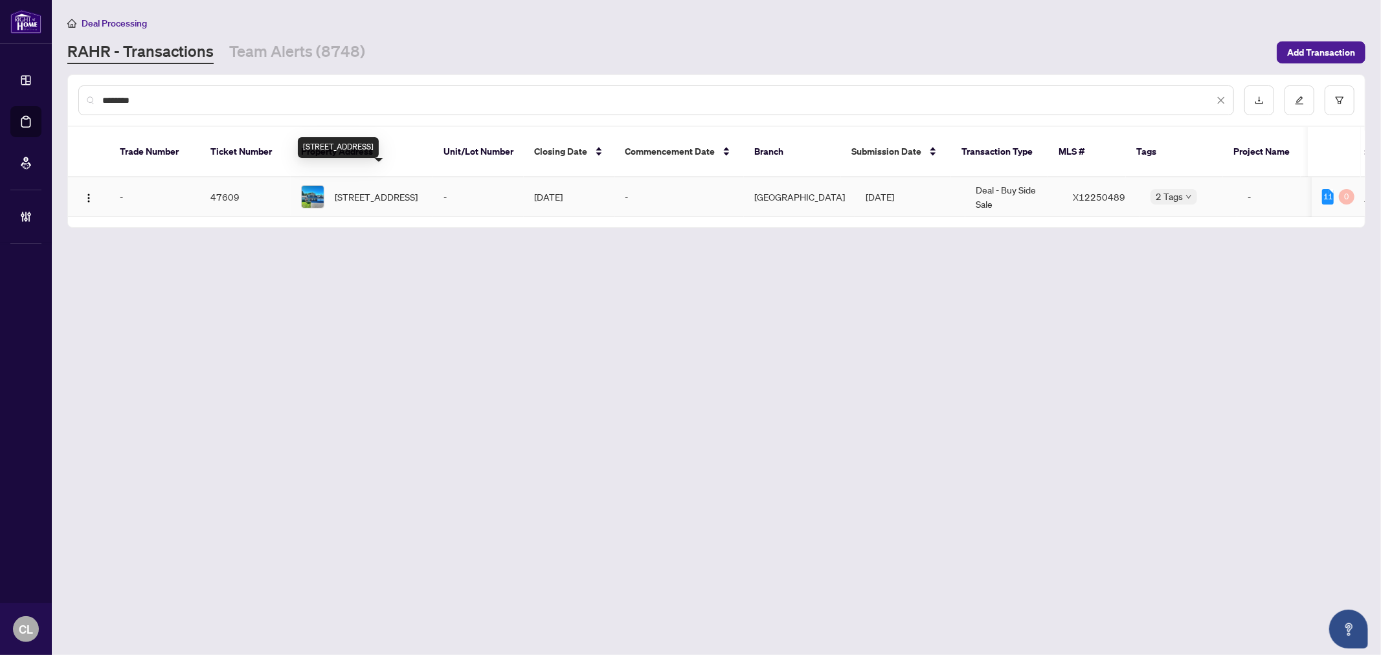
type input "********"
click at [391, 190] on span "33 Northline Rd, Kawartha Lakes, Ontario K0M 1N0, Canada" at bounding box center [376, 197] width 83 height 14
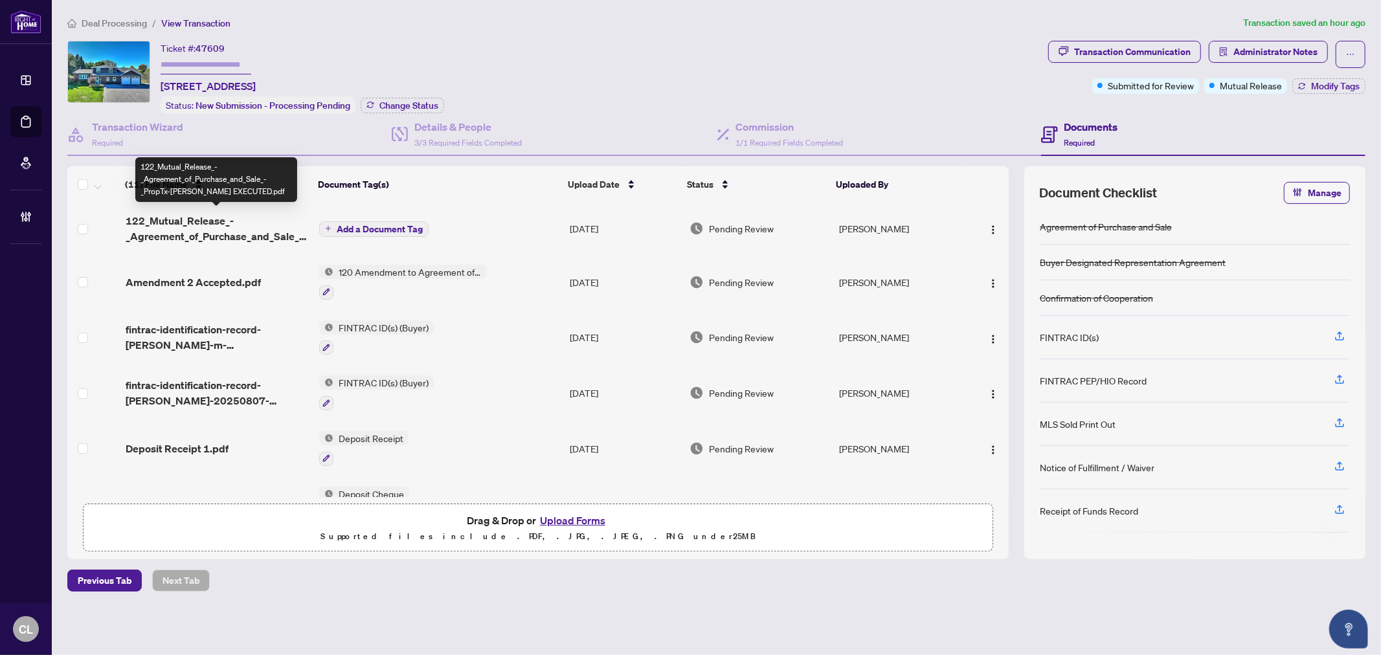
click at [215, 227] on span "122_Mutual_Release_-_Agreement_of_Purchase_and_Sale_-_PropTx-OREA EXECUTED.pdf" at bounding box center [217, 228] width 183 height 31
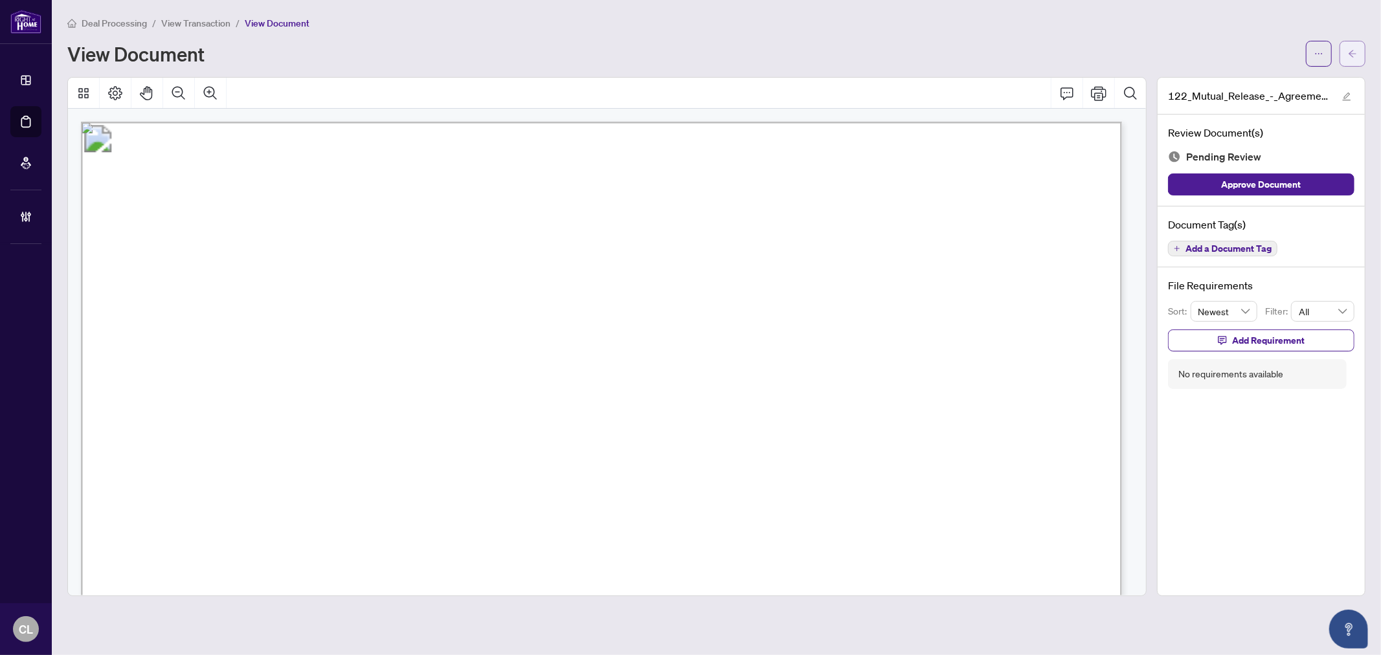
click at [1352, 43] on span "button" at bounding box center [1352, 53] width 9 height 21
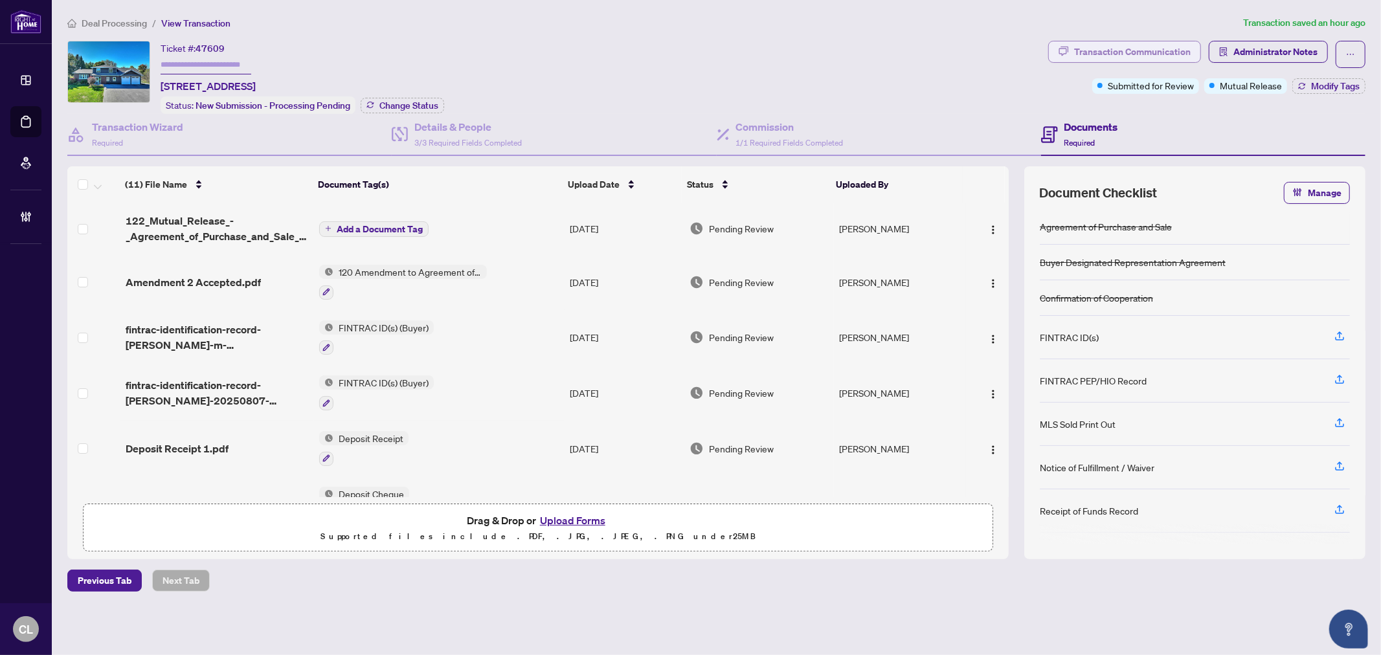
click at [1137, 49] on div "Transaction Communication" at bounding box center [1132, 51] width 117 height 21
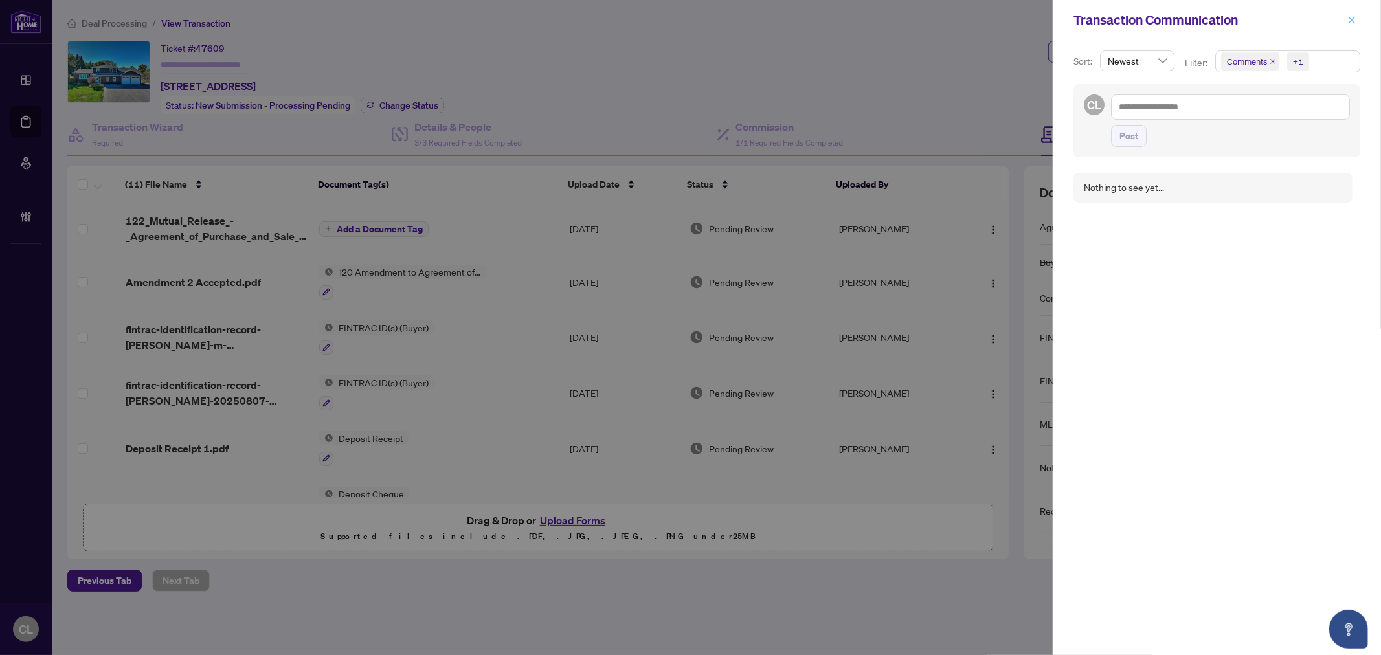
click at [1350, 17] on icon "close" at bounding box center [1351, 20] width 9 height 9
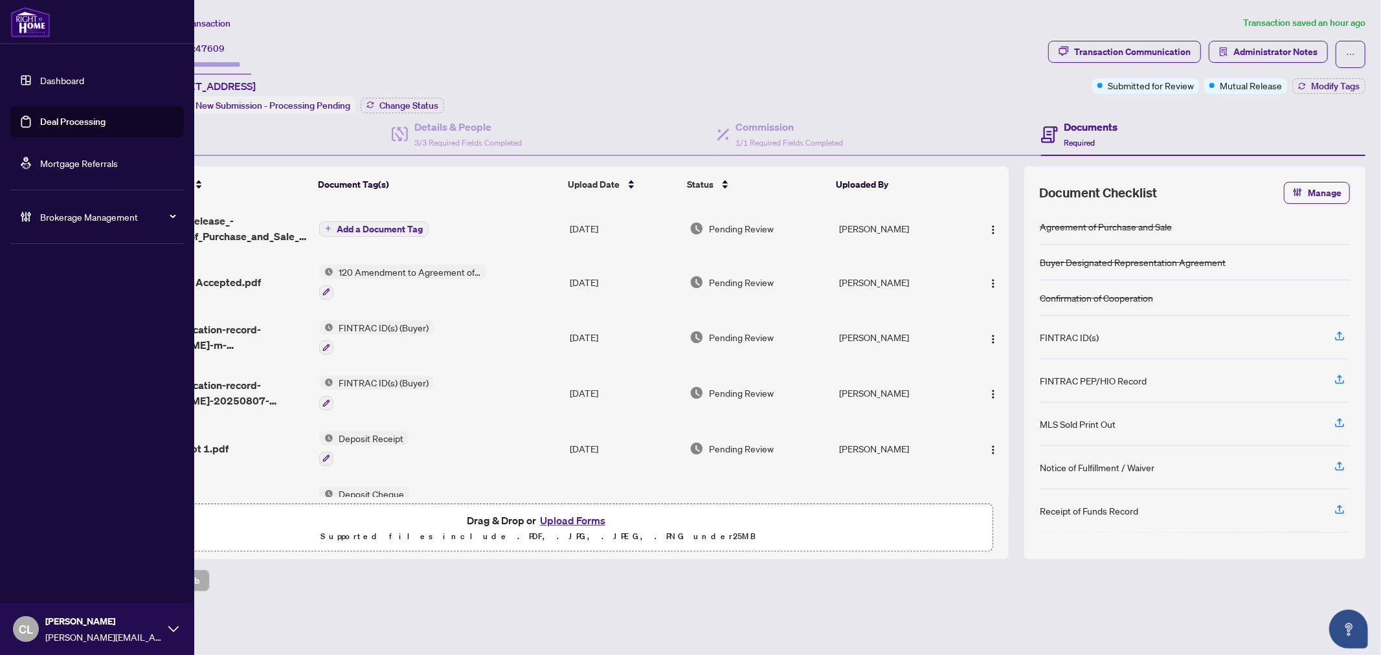
drag, startPoint x: 79, startPoint y: 118, endPoint x: 186, endPoint y: 118, distance: 107.4
click at [79, 118] on link "Deal Processing" at bounding box center [72, 122] width 65 height 12
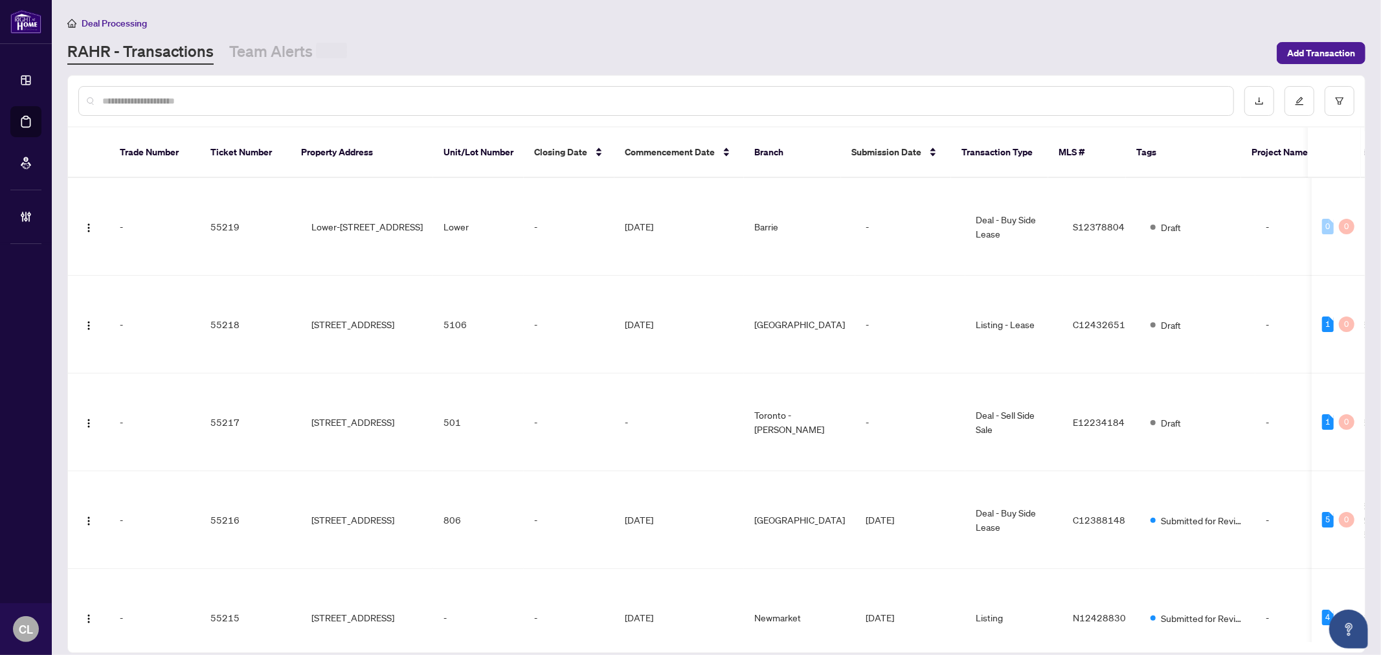
click at [248, 95] on input "text" at bounding box center [662, 101] width 1120 height 14
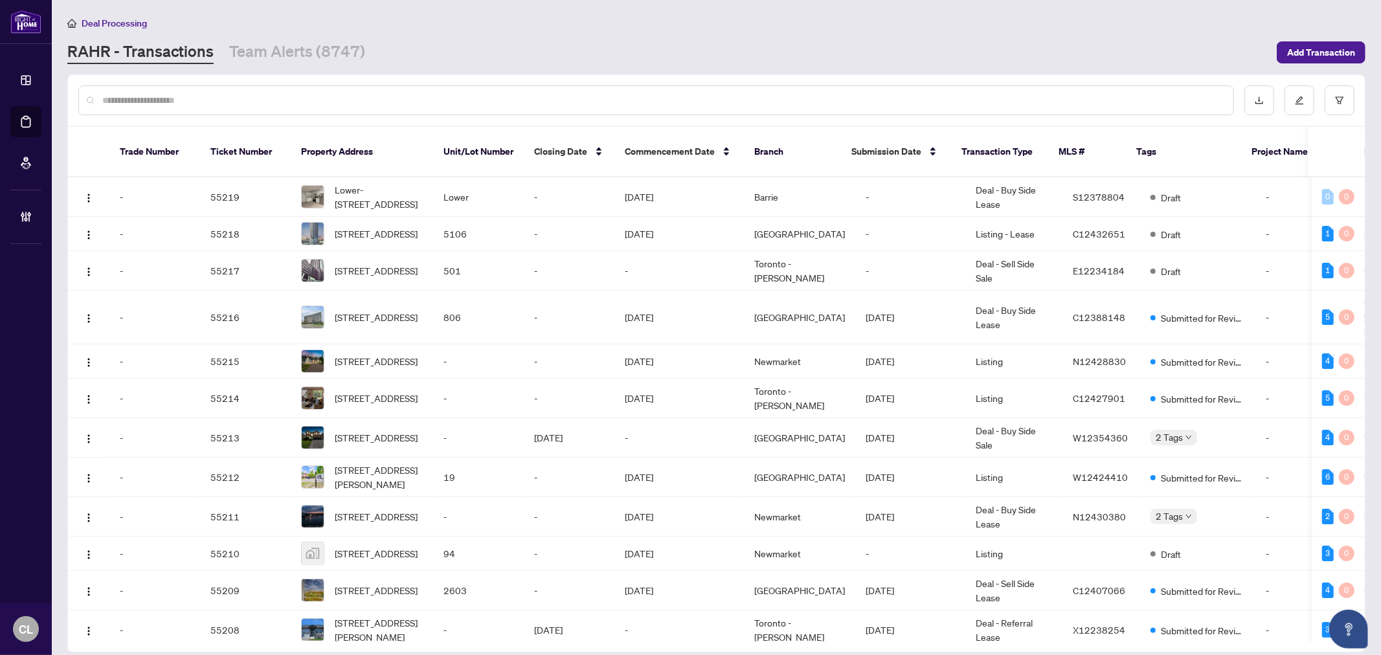
paste input "**********"
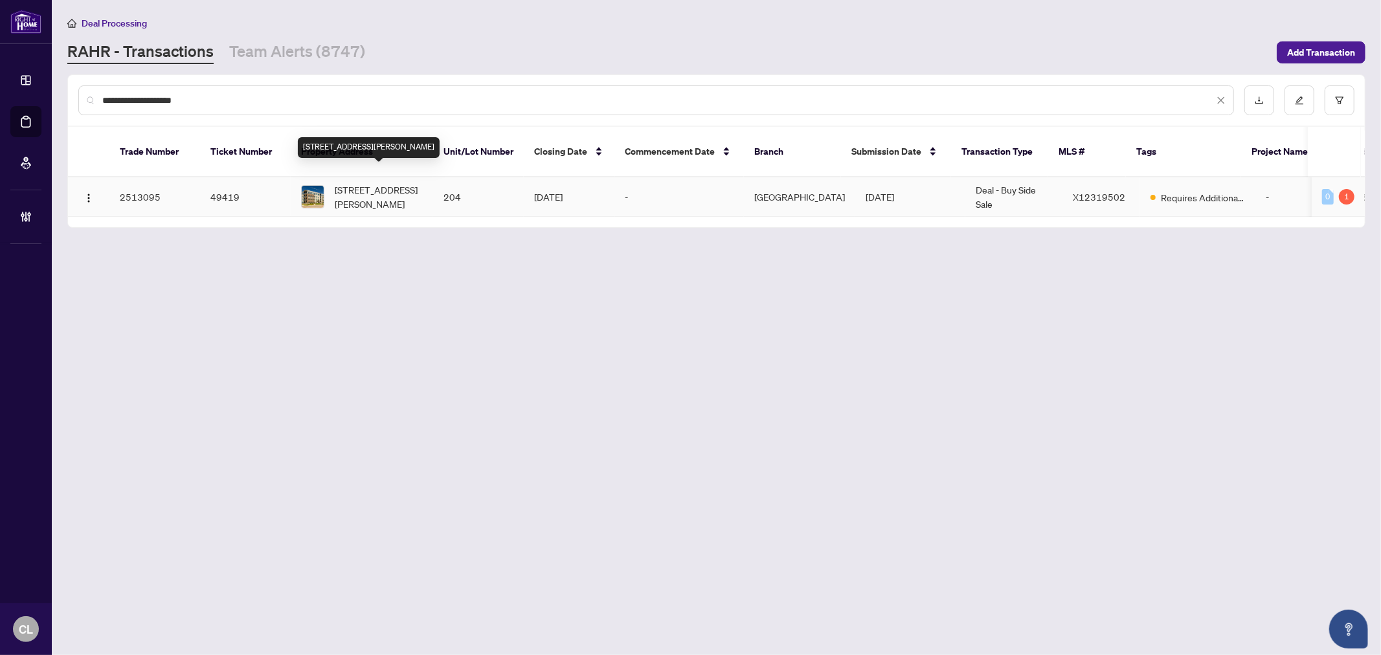
type input "**********"
click at [390, 184] on span "204-280 Herzberg Rd, Ottawa, Ontario K2K 0N8, Canada" at bounding box center [379, 197] width 88 height 28
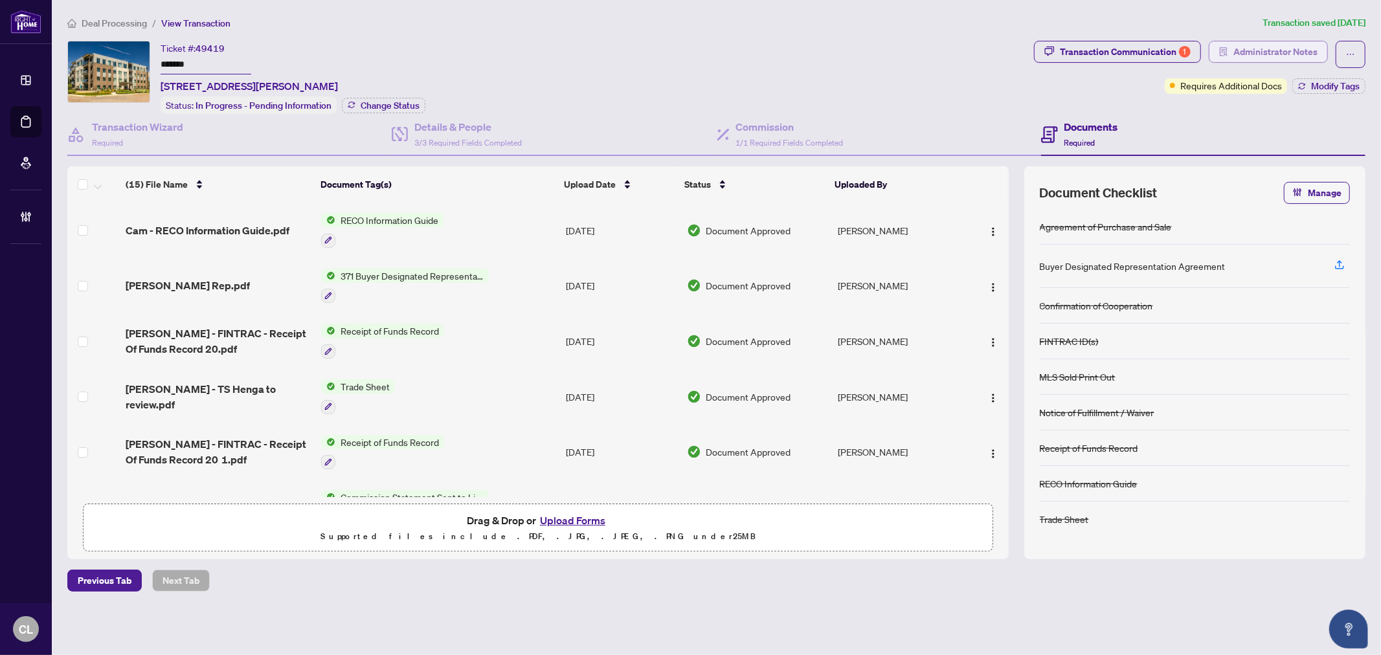
click at [1274, 50] on span "Administrator Notes" at bounding box center [1275, 51] width 84 height 21
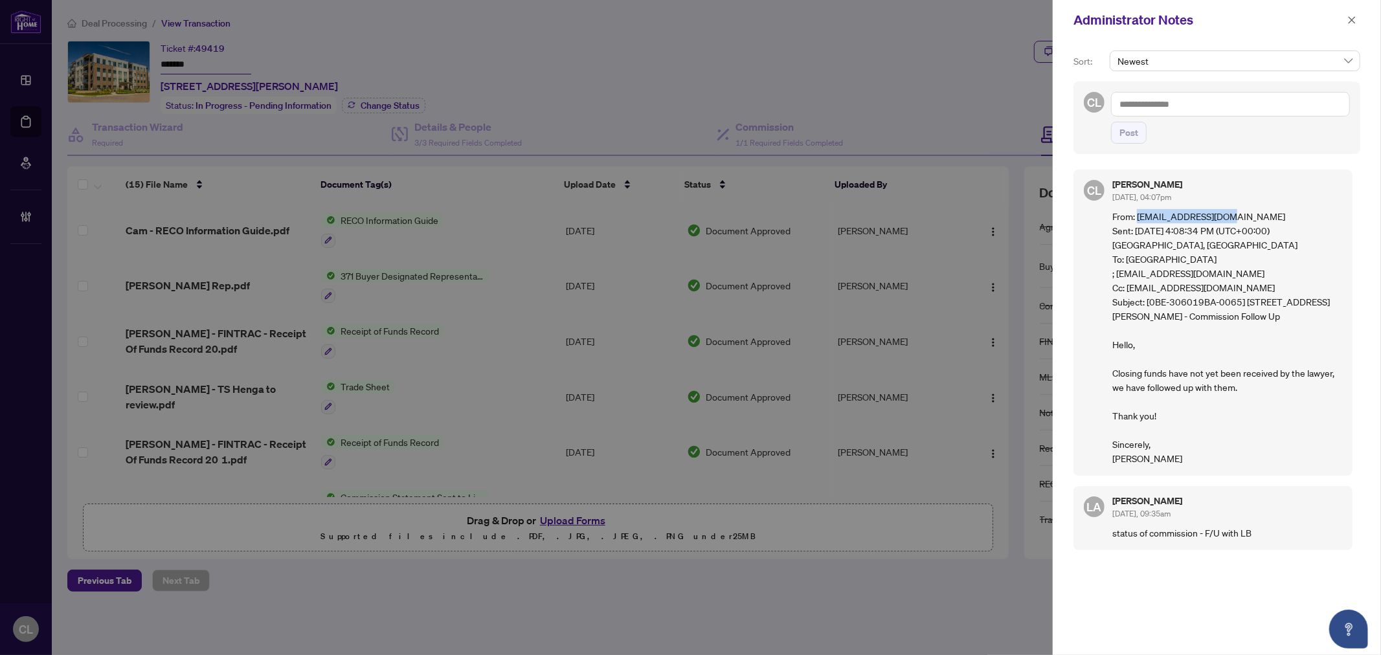
drag, startPoint x: 1140, startPoint y: 212, endPoint x: 1229, endPoint y: 211, distance: 88.7
click at [1229, 211] on p "From: Help@Lptrealty.com Sent: Friday, September 19, 2025 4:08:34 PM (UTC+00:00…" at bounding box center [1227, 337] width 230 height 256
copy p "Help@Lptrealty.com"
click at [347, 94] on div at bounding box center [690, 327] width 1381 height 655
click at [351, 121] on div at bounding box center [690, 327] width 1381 height 655
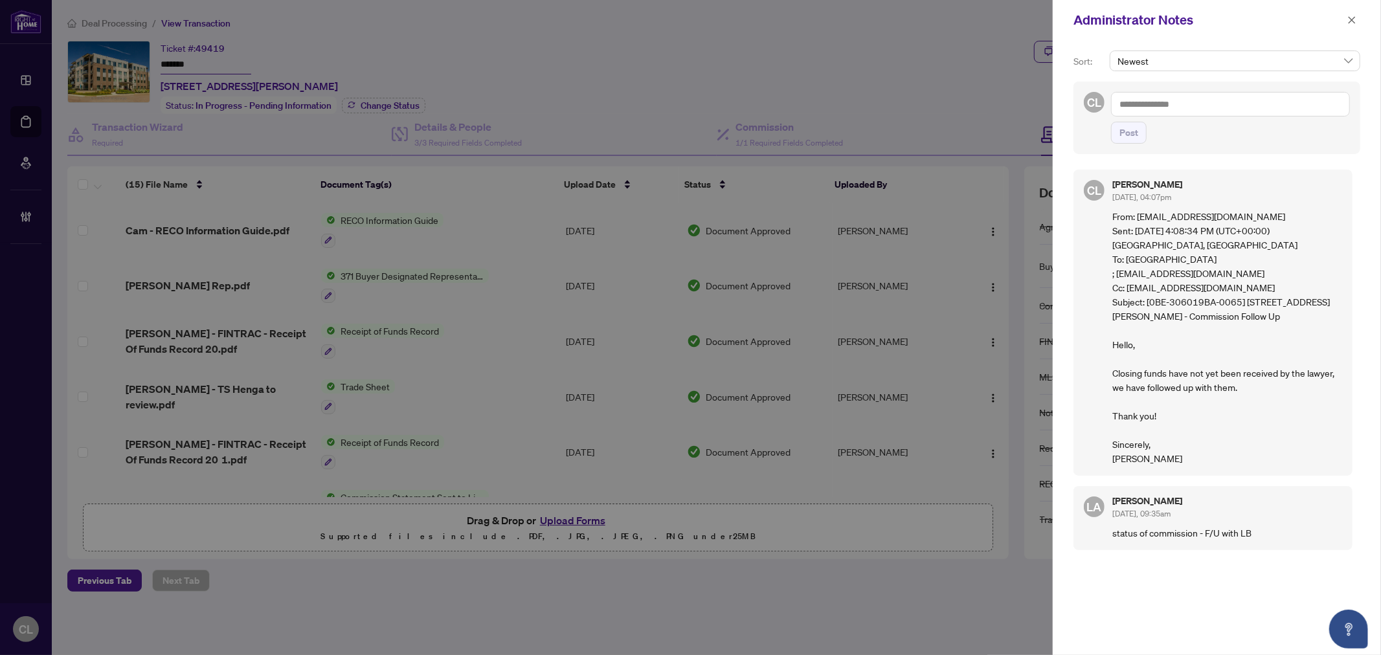
click at [260, 87] on div at bounding box center [690, 327] width 1381 height 655
click at [1355, 21] on icon "close" at bounding box center [1351, 20] width 9 height 9
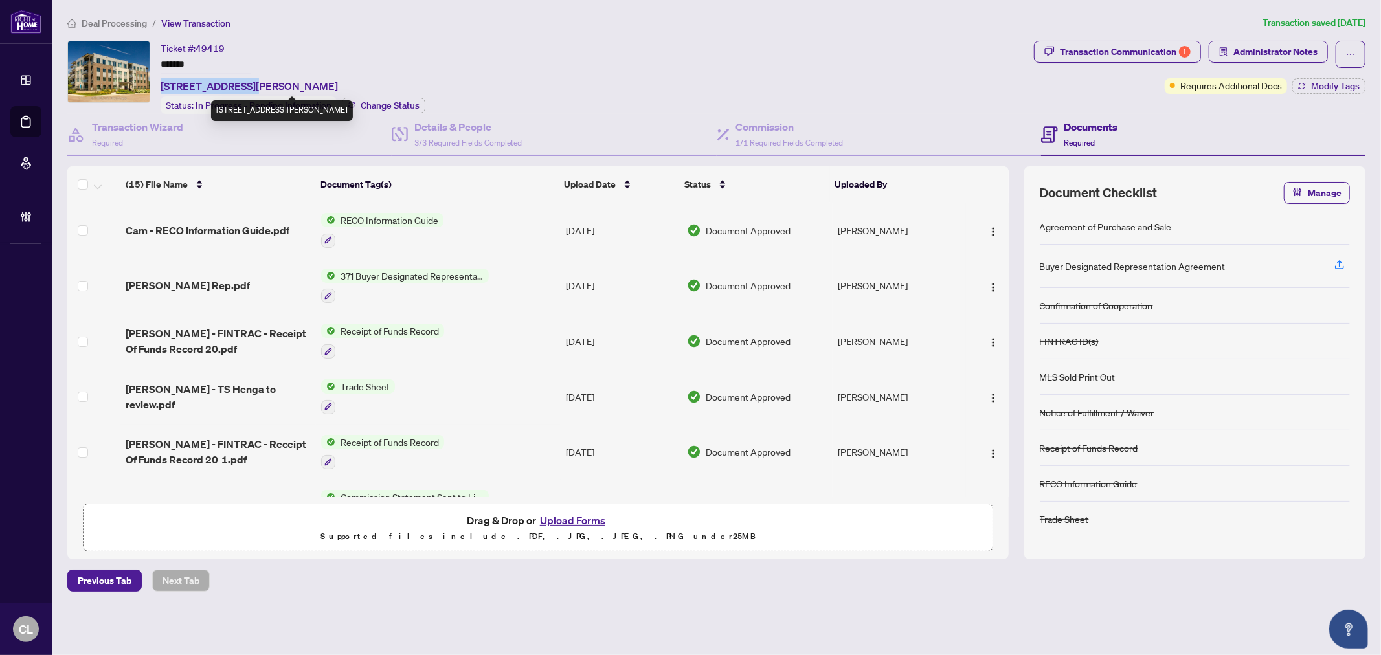
drag, startPoint x: 158, startPoint y: 85, endPoint x: 249, endPoint y: 91, distance: 91.5
click at [249, 91] on div "Ticket #: 49419 ******* 204-280 Herzberg Rd, Ottawa, Ontario K2K 0N8, Canada St…" at bounding box center [547, 77] width 961 height 73
click at [208, 91] on span "204-280 Herzberg Rd, Ottawa, Ontario K2K 0N8, Canada" at bounding box center [249, 86] width 177 height 16
drag, startPoint x: 205, startPoint y: 86, endPoint x: 249, endPoint y: 93, distance: 44.6
click at [249, 93] on div "Ticket #: 49419 ******* 204-280 Herzberg Rd, Ottawa, Ontario K2K 0N8, Canada St…" at bounding box center [293, 77] width 265 height 73
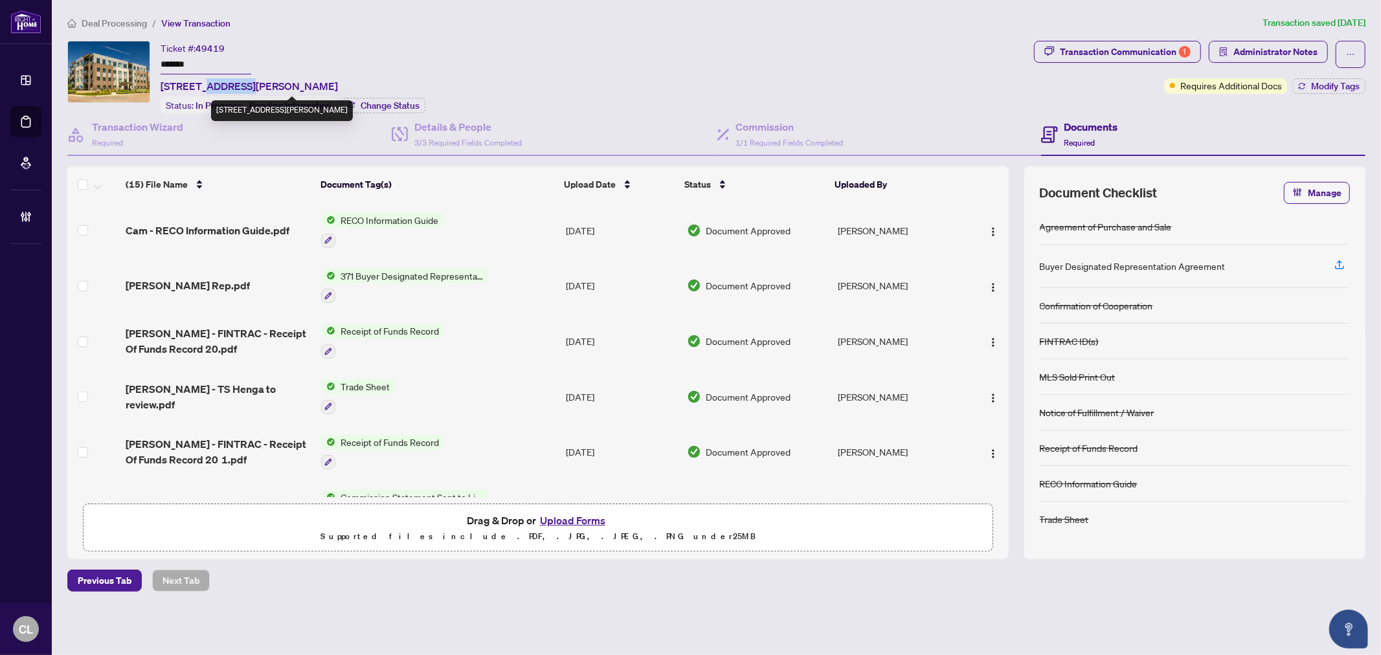
copy span "Herzberg"
click at [1269, 54] on span "Administrator Notes" at bounding box center [1275, 51] width 84 height 21
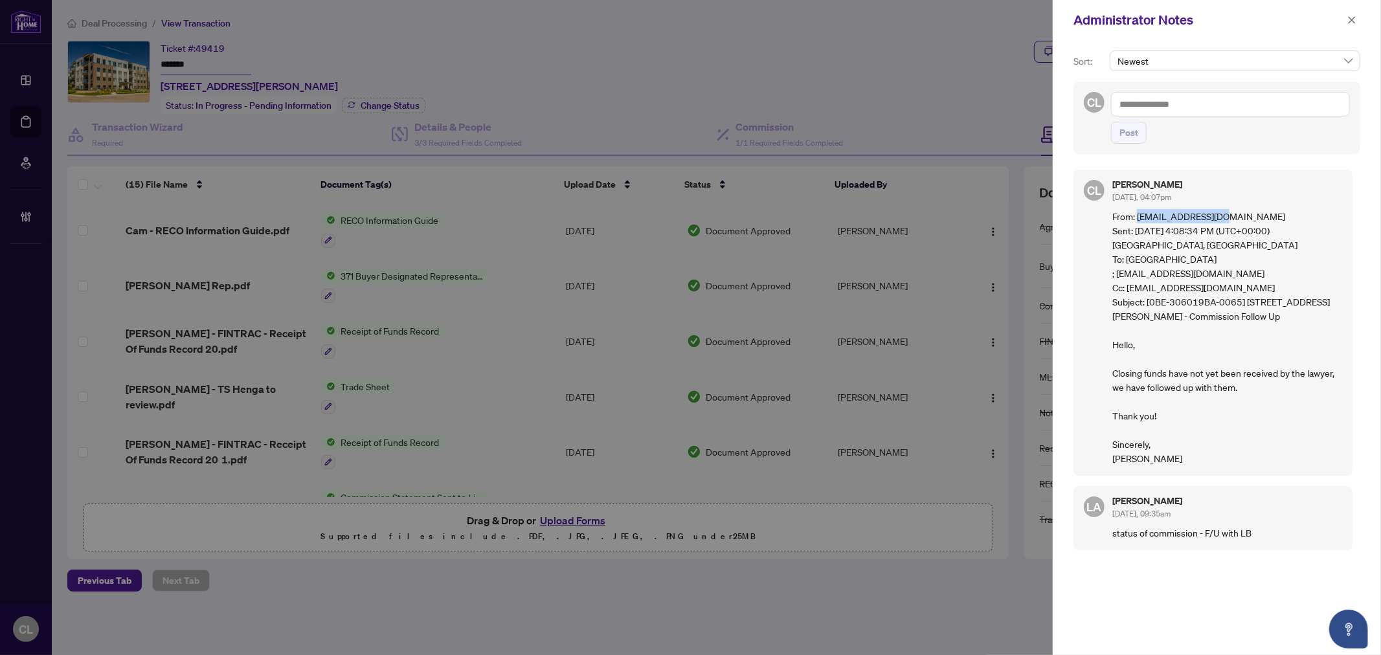
drag, startPoint x: 1219, startPoint y: 214, endPoint x: 1137, endPoint y: 216, distance: 82.2
click at [1137, 216] on p "From: Help@Lptrealty.com Sent: Friday, September 19, 2025 4:08:34 PM (UTC+00:00…" at bounding box center [1227, 337] width 230 height 256
copy p "Help@Lptrealty.com"
drag, startPoint x: 948, startPoint y: 60, endPoint x: 972, endPoint y: 58, distance: 23.4
click at [948, 60] on div at bounding box center [690, 327] width 1381 height 655
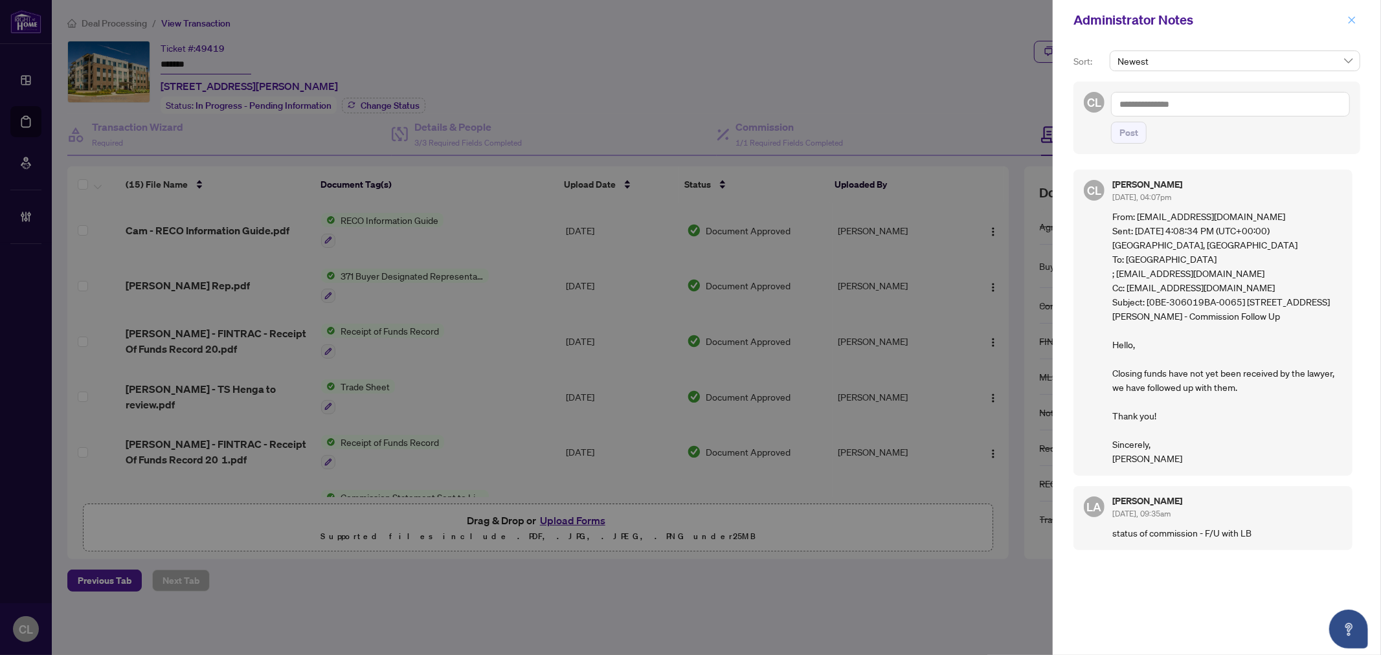
click at [1348, 14] on span "button" at bounding box center [1351, 20] width 9 height 21
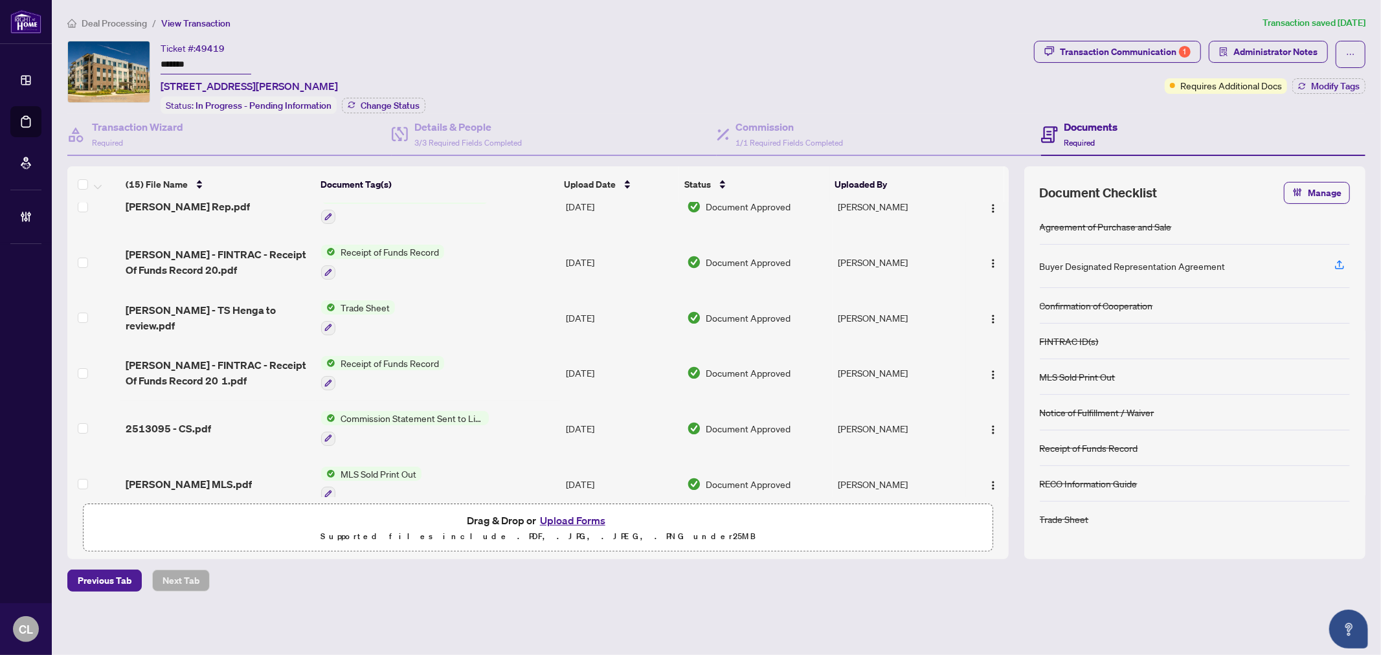
scroll to position [101, 0]
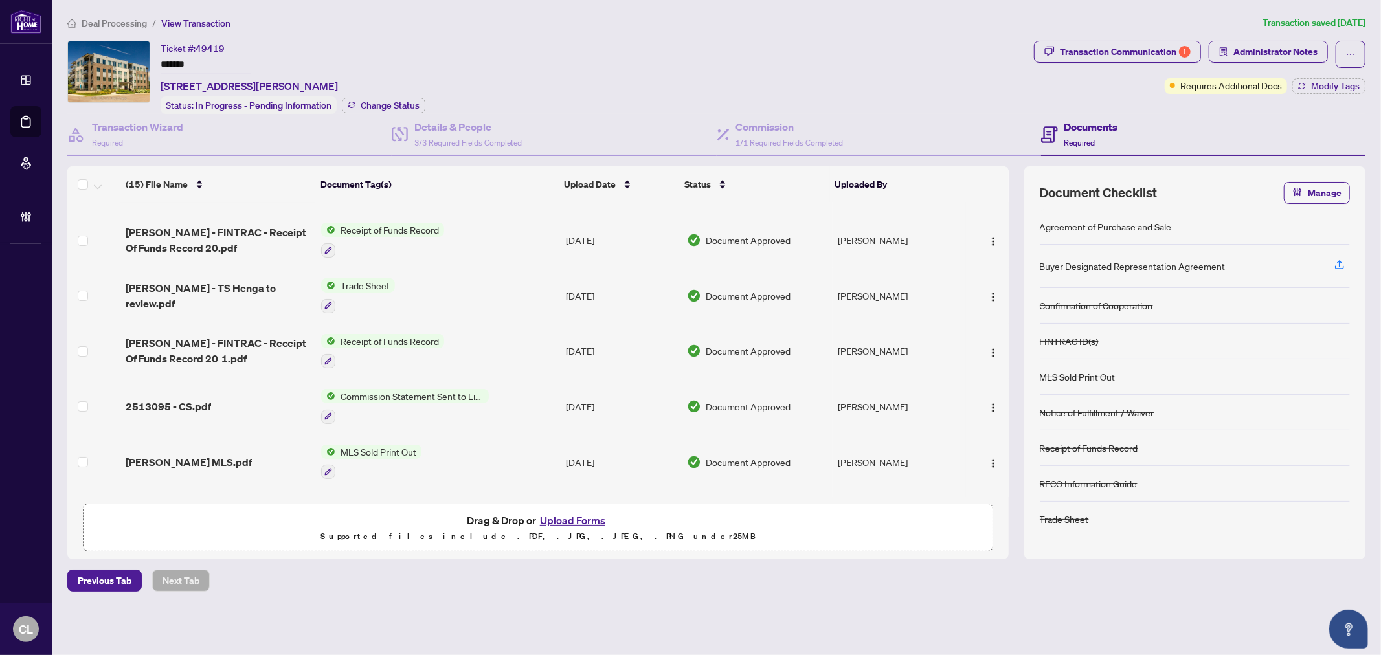
click at [370, 390] on span "Commission Statement Sent to Listing Brokerage" at bounding box center [411, 396] width 153 height 14
click at [327, 452] on span "Commission Statement Sent to Listing Brokerage" at bounding box center [411, 458] width 193 height 28
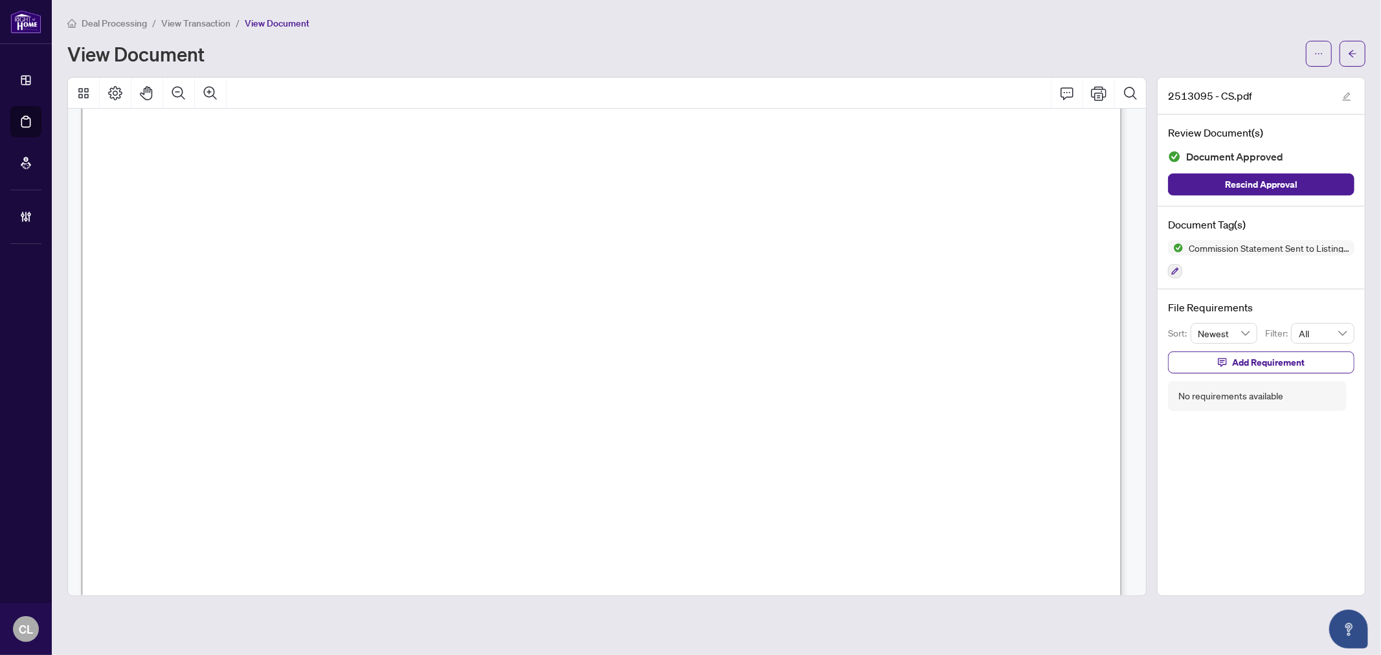
scroll to position [239, 0]
click at [1349, 50] on icon "arrow-left" at bounding box center [1352, 53] width 9 height 9
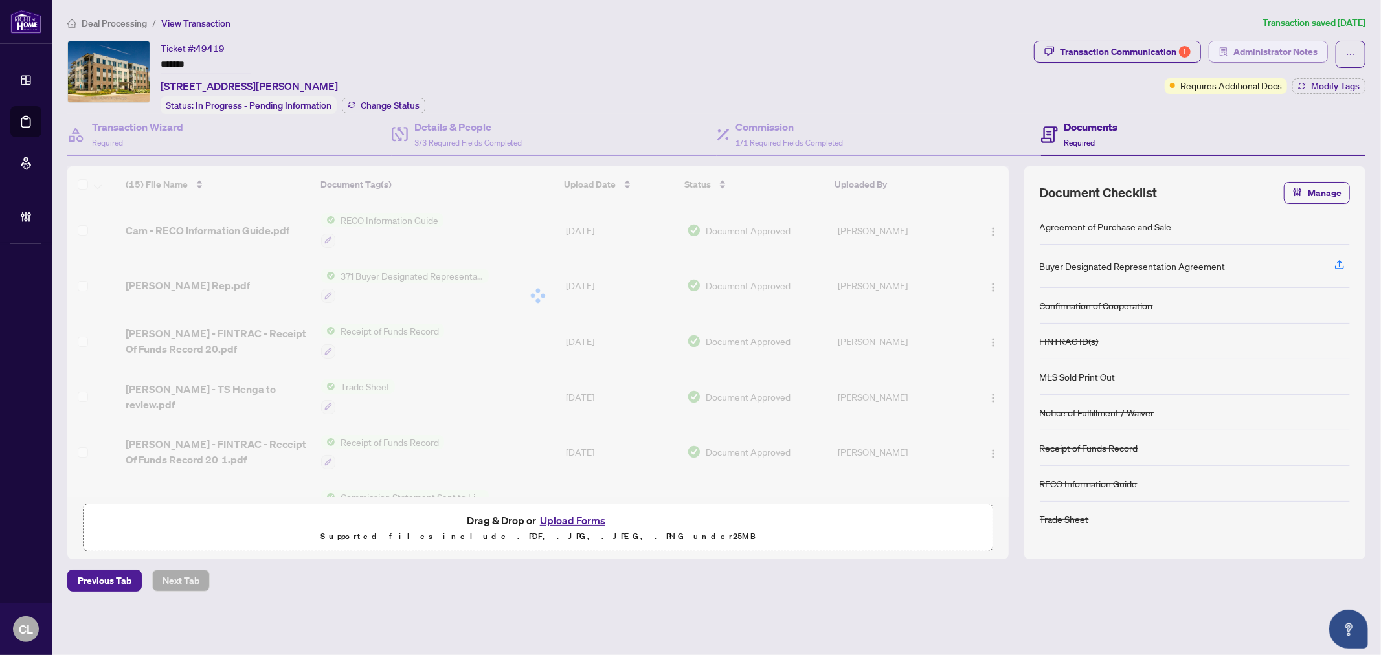
click at [1278, 56] on span "Administrator Notes" at bounding box center [1275, 51] width 84 height 21
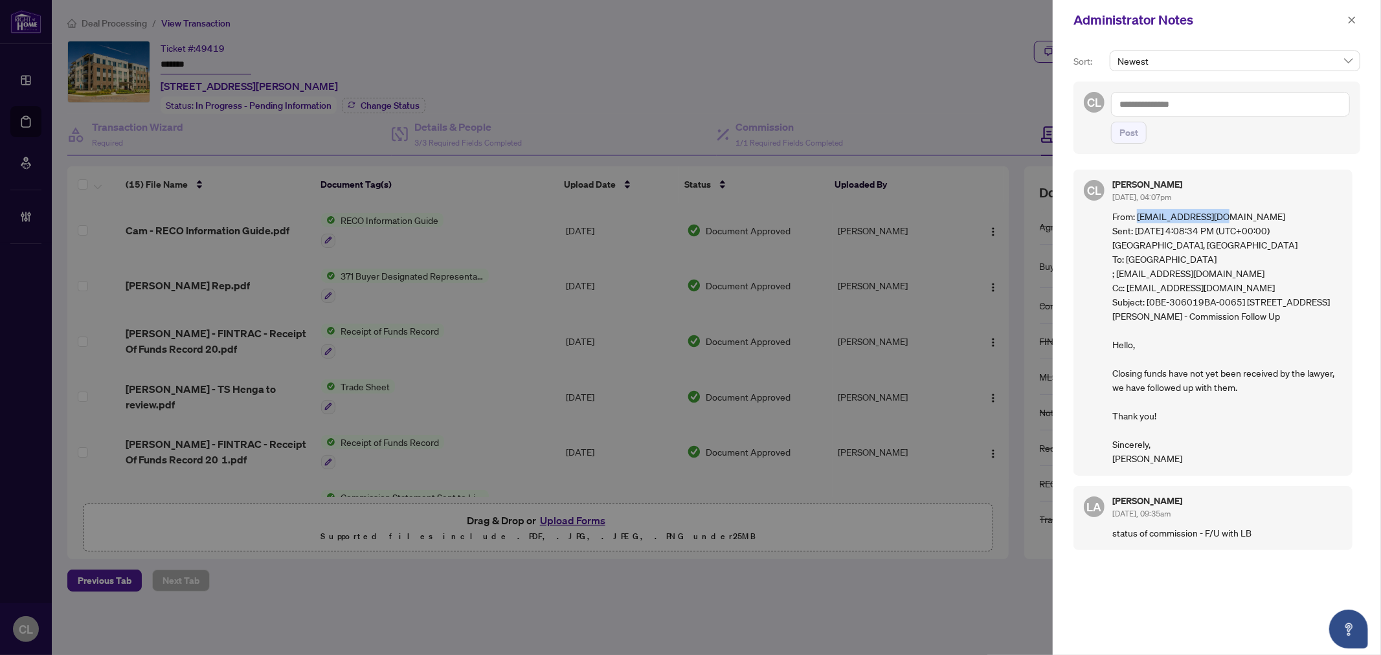
drag, startPoint x: 1137, startPoint y: 217, endPoint x: 1219, endPoint y: 218, distance: 82.2
click at [1219, 218] on p "From: Help@Lptrealty.com Sent: Friday, September 19, 2025 4:08:34 PM (UTC+00:00…" at bounding box center [1227, 337] width 230 height 256
copy p "Help@Lptrealty.com"
click at [831, 590] on div at bounding box center [690, 327] width 1381 height 655
click at [1196, 109] on textarea at bounding box center [1230, 104] width 239 height 25
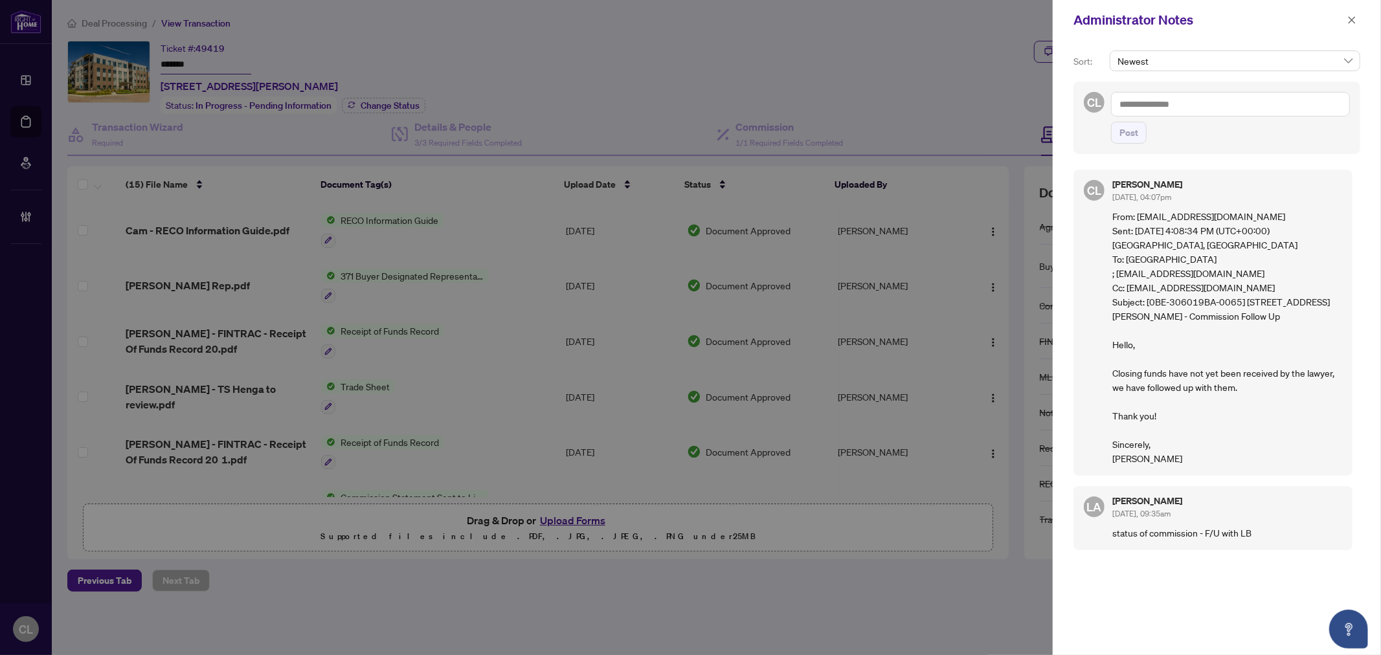
click at [1141, 101] on textarea at bounding box center [1230, 104] width 239 height 25
click at [1122, 106] on textarea "**********" at bounding box center [1230, 104] width 239 height 25
type textarea "*********"
click at [1162, 99] on textarea "*********" at bounding box center [1230, 104] width 239 height 25
drag, startPoint x: 1174, startPoint y: 99, endPoint x: 1110, endPoint y: 98, distance: 63.4
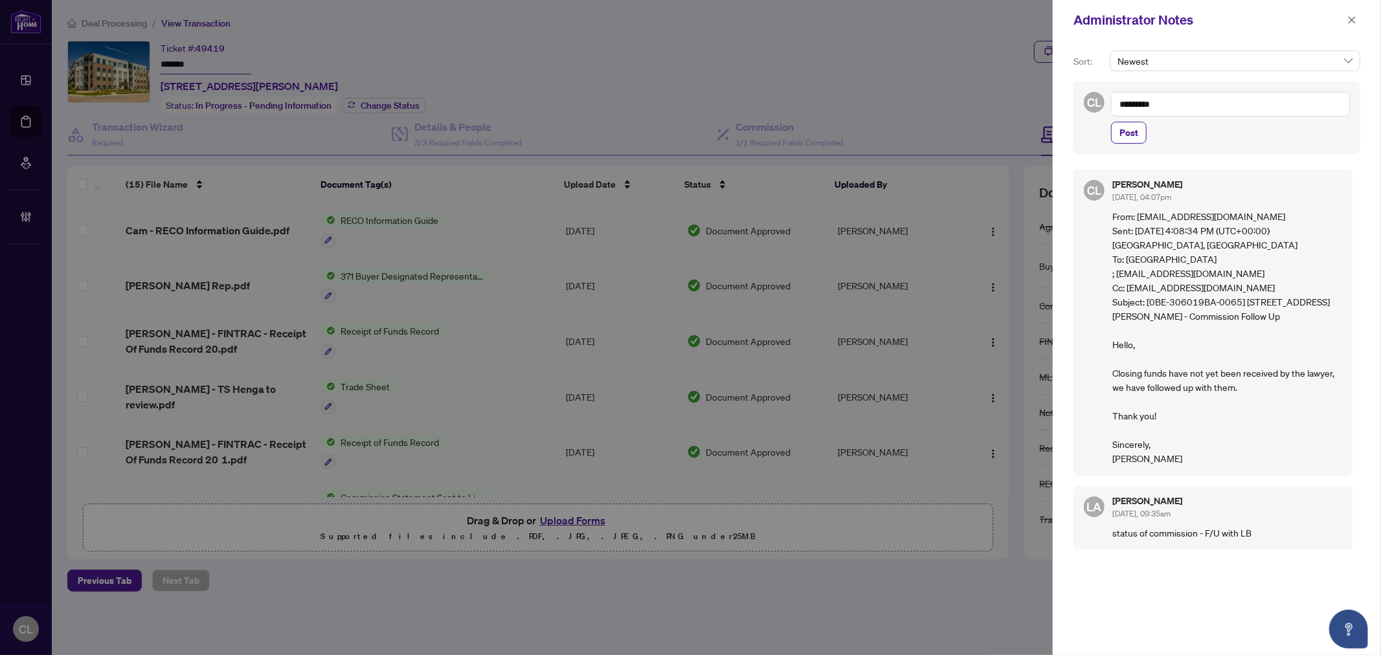
click at [1111, 98] on textarea "*********" at bounding box center [1230, 104] width 239 height 25
paste textarea "**********"
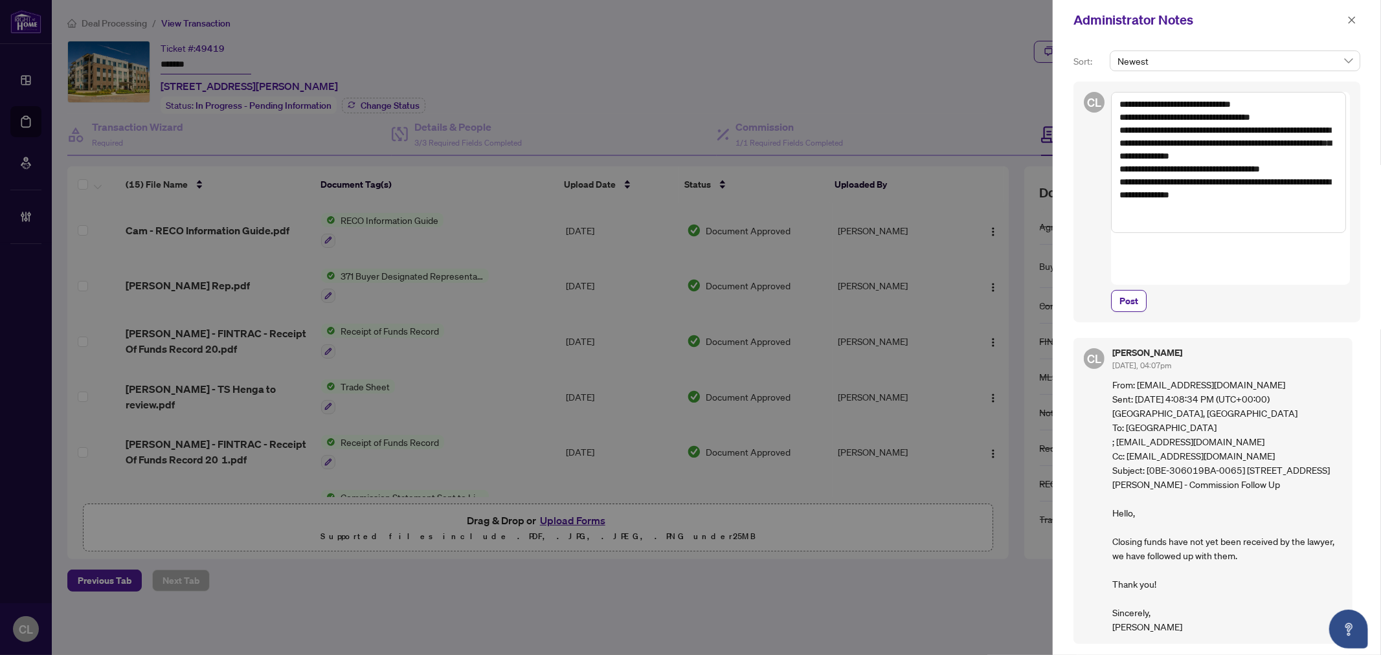
click at [1121, 195] on textarea "**********" at bounding box center [1228, 162] width 235 height 141
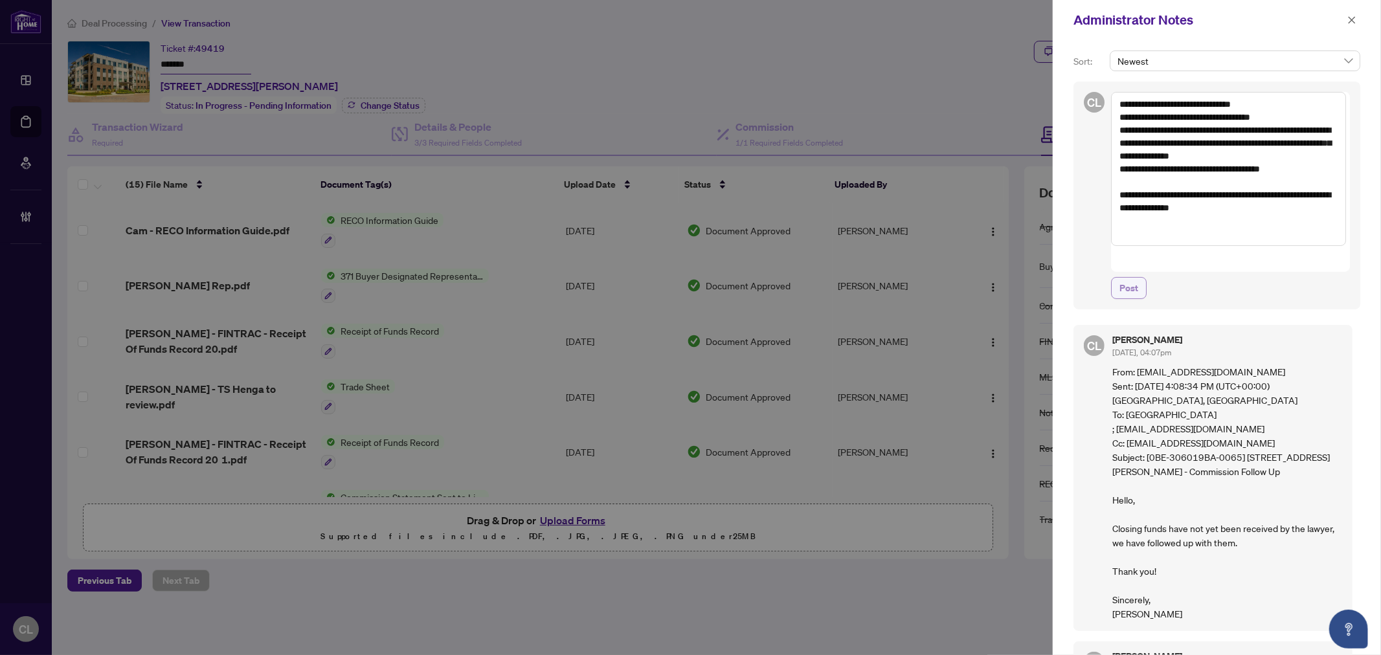
type textarea "**********"
click at [1136, 278] on span "Post" at bounding box center [1128, 288] width 19 height 21
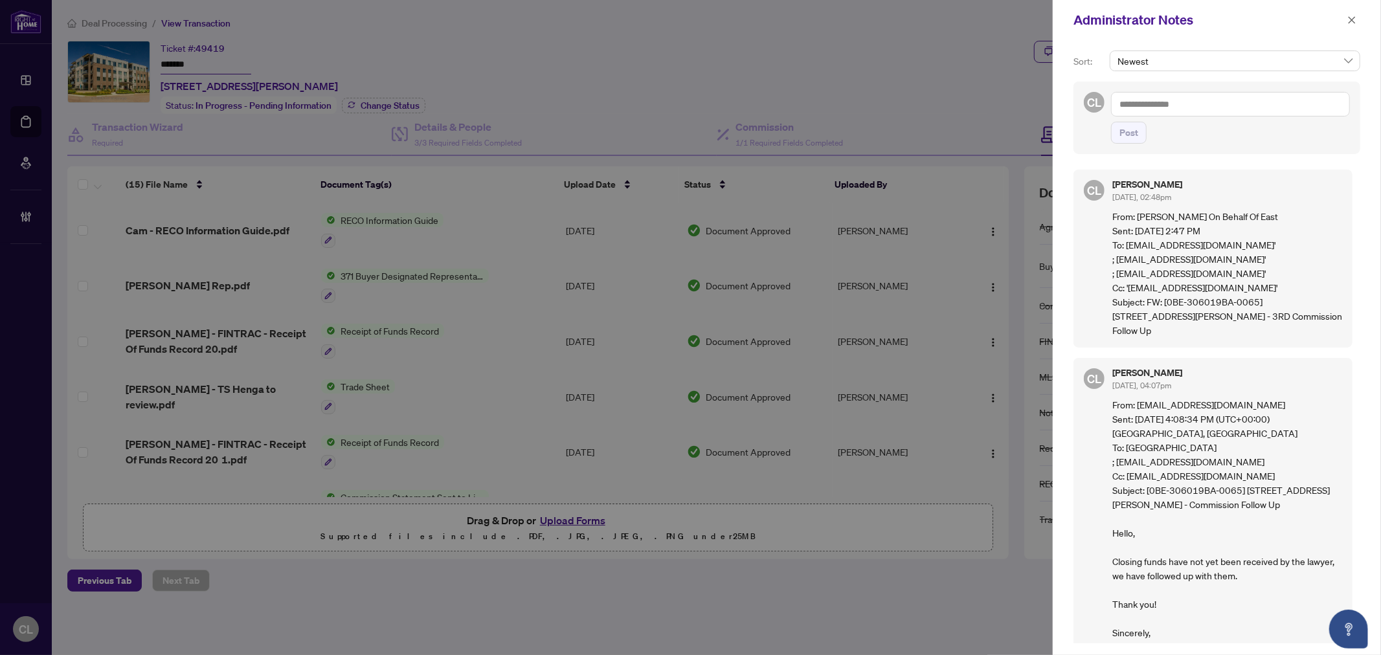
click at [23, 124] on div at bounding box center [690, 327] width 1381 height 655
click at [1350, 14] on span "button" at bounding box center [1351, 20] width 9 height 21
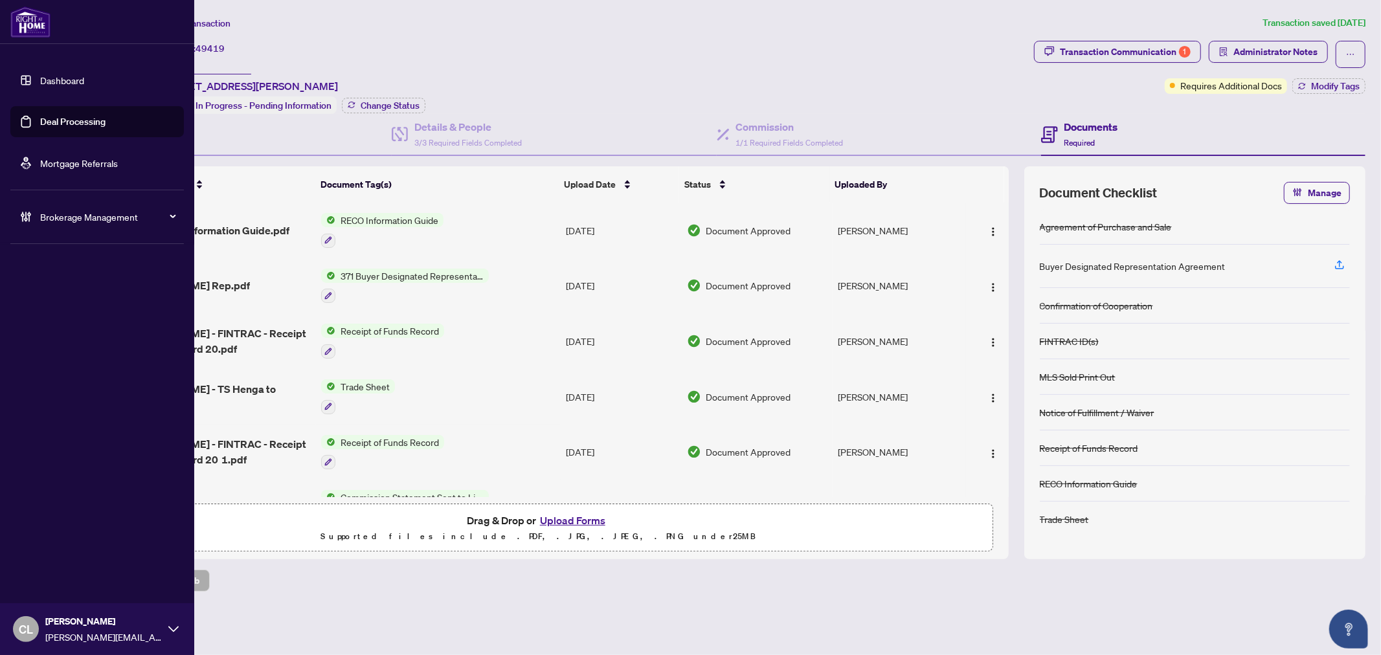
click at [56, 118] on link "Deal Processing" at bounding box center [72, 122] width 65 height 12
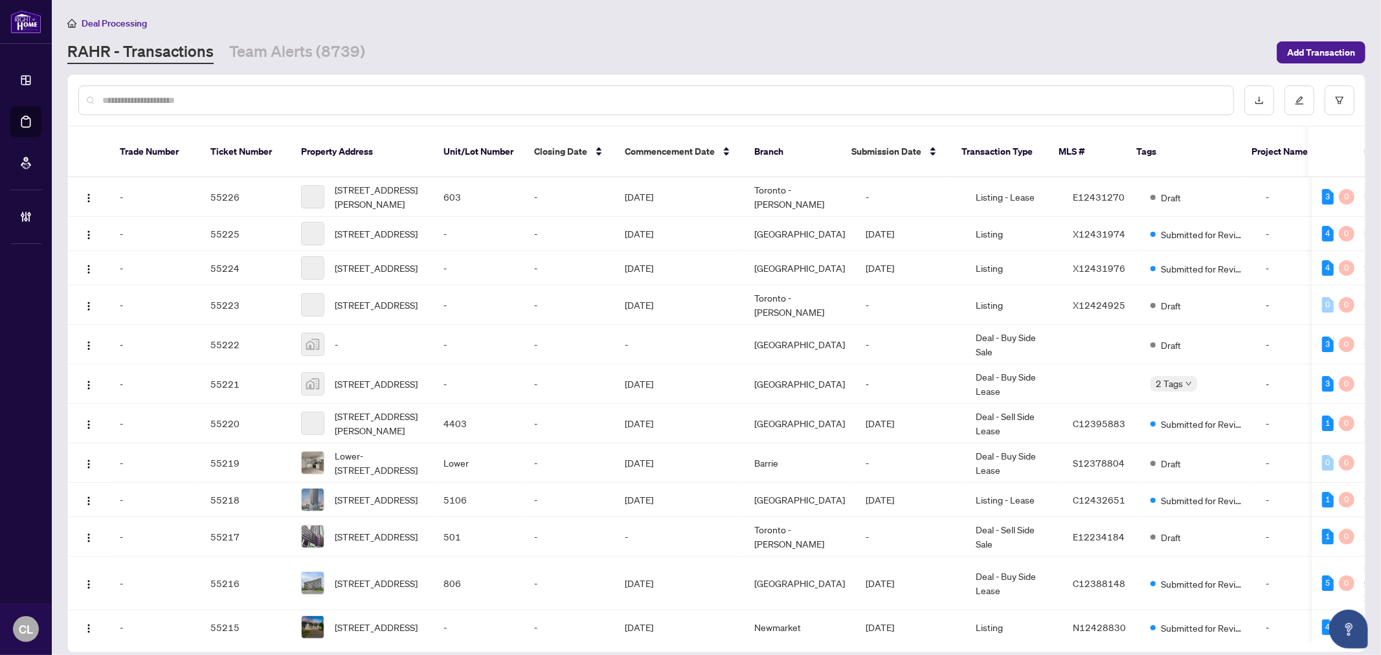
click at [270, 100] on input "text" at bounding box center [662, 100] width 1120 height 14
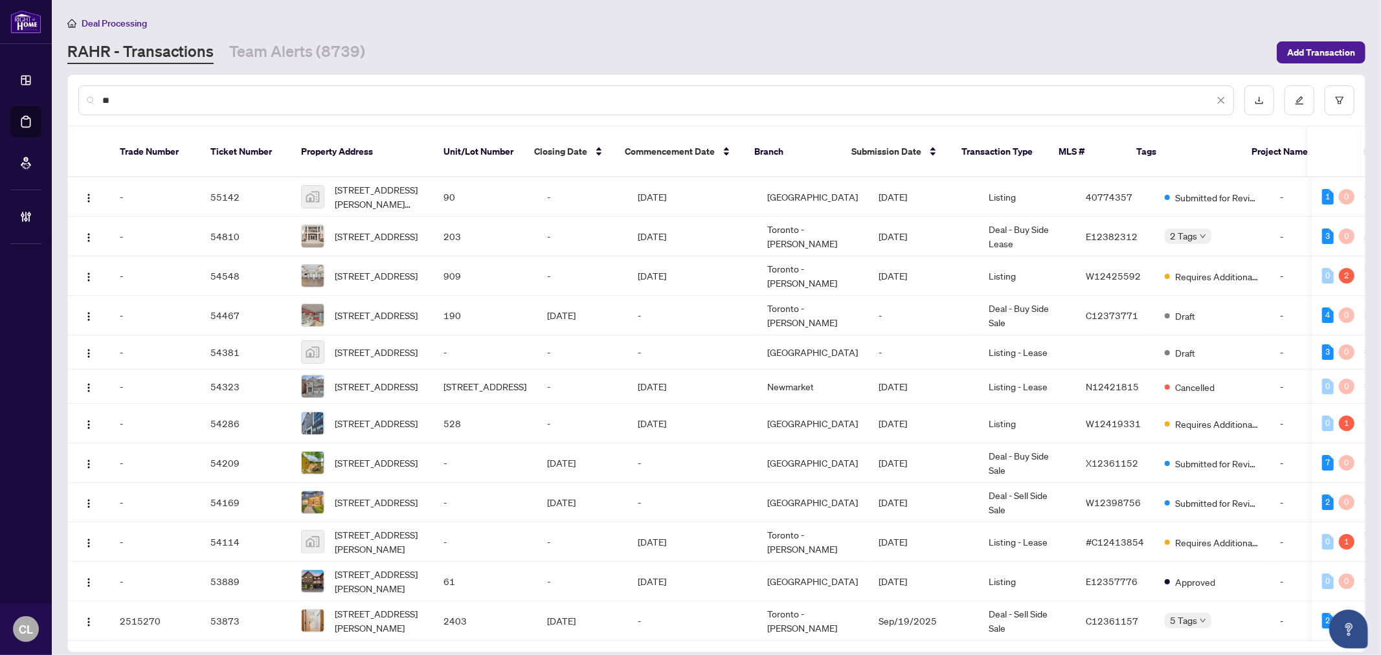
type input "*"
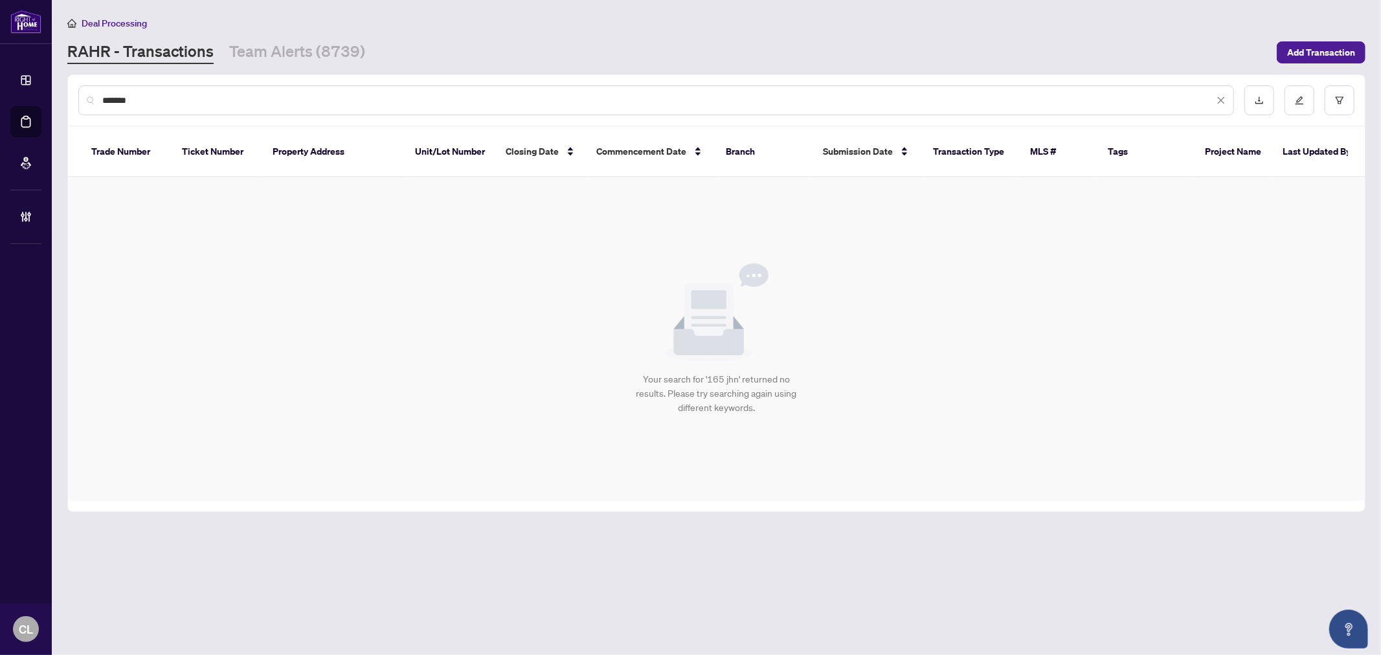
type input "********"
drag, startPoint x: 157, startPoint y: 98, endPoint x: 94, endPoint y: 100, distance: 63.4
click at [94, 100] on div "********" at bounding box center [655, 100] width 1155 height 30
type input "********"
click at [254, 235] on div "Your search for '165 john' returned no results. Please try searching again usin…" at bounding box center [716, 339] width 1297 height 324
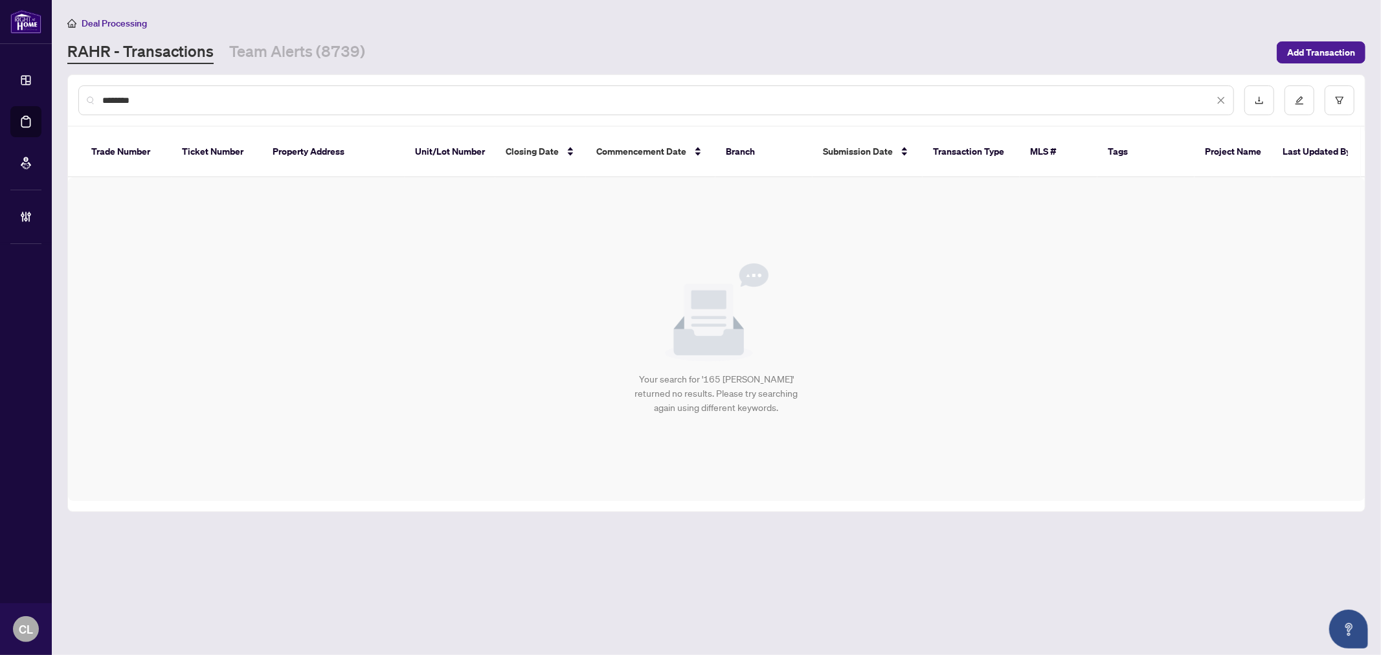
drag, startPoint x: 169, startPoint y: 96, endPoint x: 184, endPoint y: 102, distance: 16.2
click at [170, 96] on input "********" at bounding box center [657, 100] width 1111 height 14
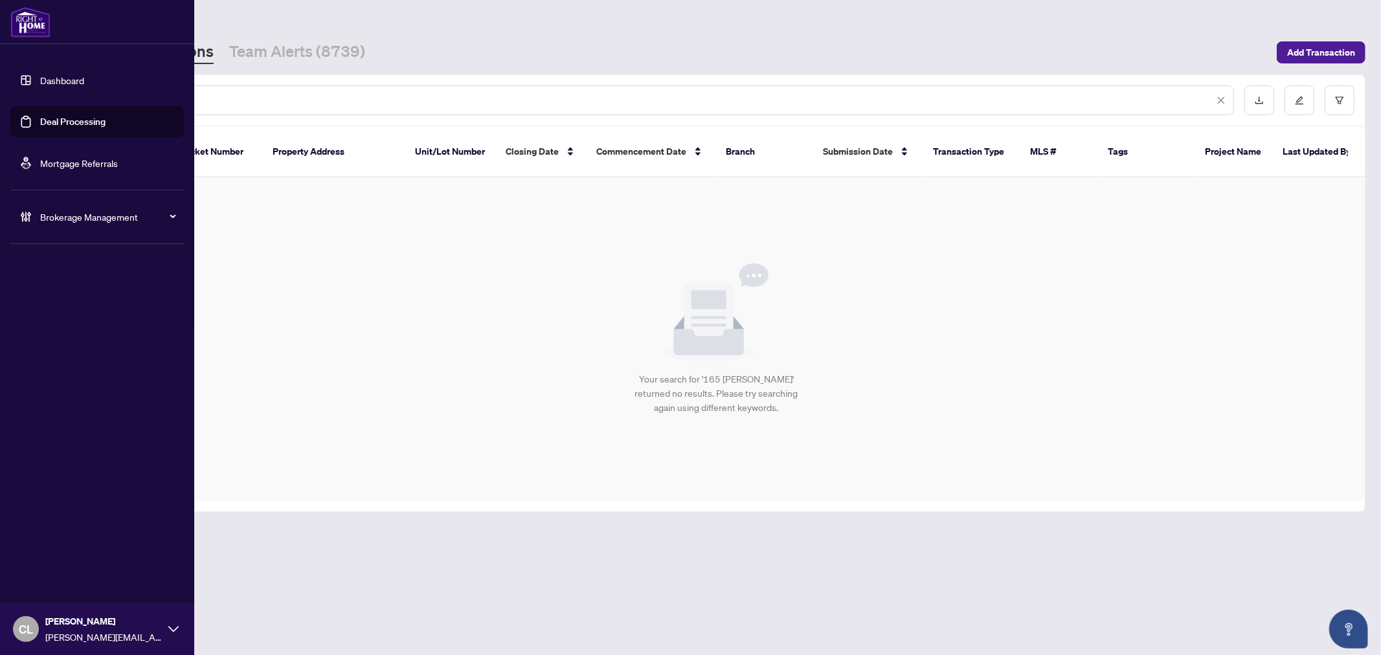
drag, startPoint x: 184, startPoint y: 102, endPoint x: 46, endPoint y: 109, distance: 138.0
click at [46, 109] on div "Dashboard Deal Processing Mortgage Referrals Brokerage Management CL Connie Law…" at bounding box center [690, 327] width 1381 height 655
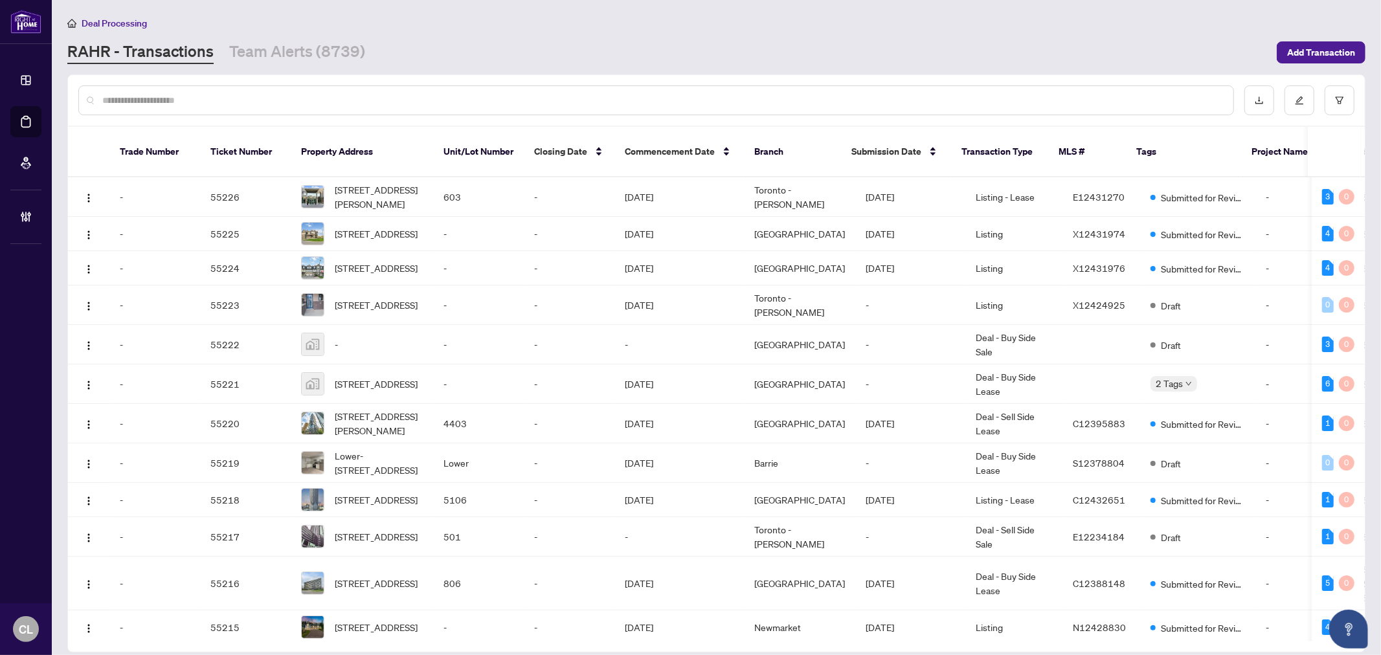
click at [295, 98] on input "text" at bounding box center [662, 100] width 1120 height 14
click at [237, 101] on input "text" at bounding box center [662, 100] width 1120 height 14
type input "********"
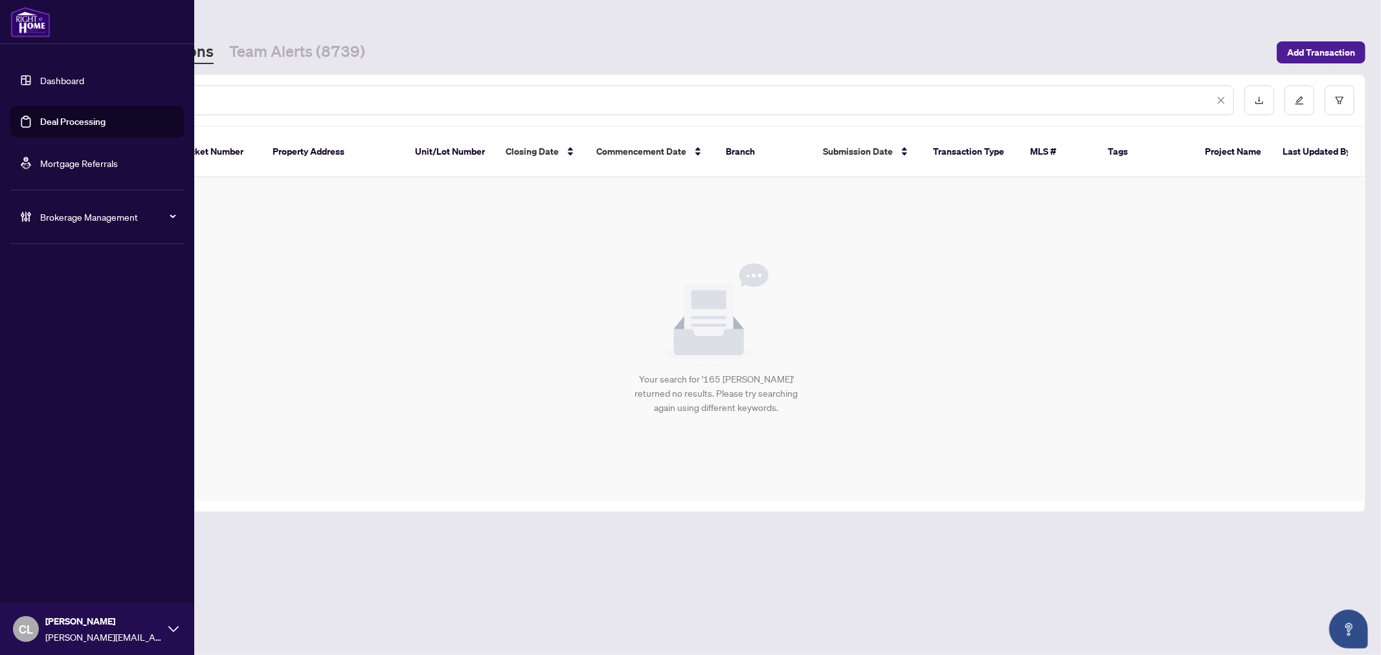
click at [46, 121] on link "Deal Processing" at bounding box center [72, 122] width 65 height 12
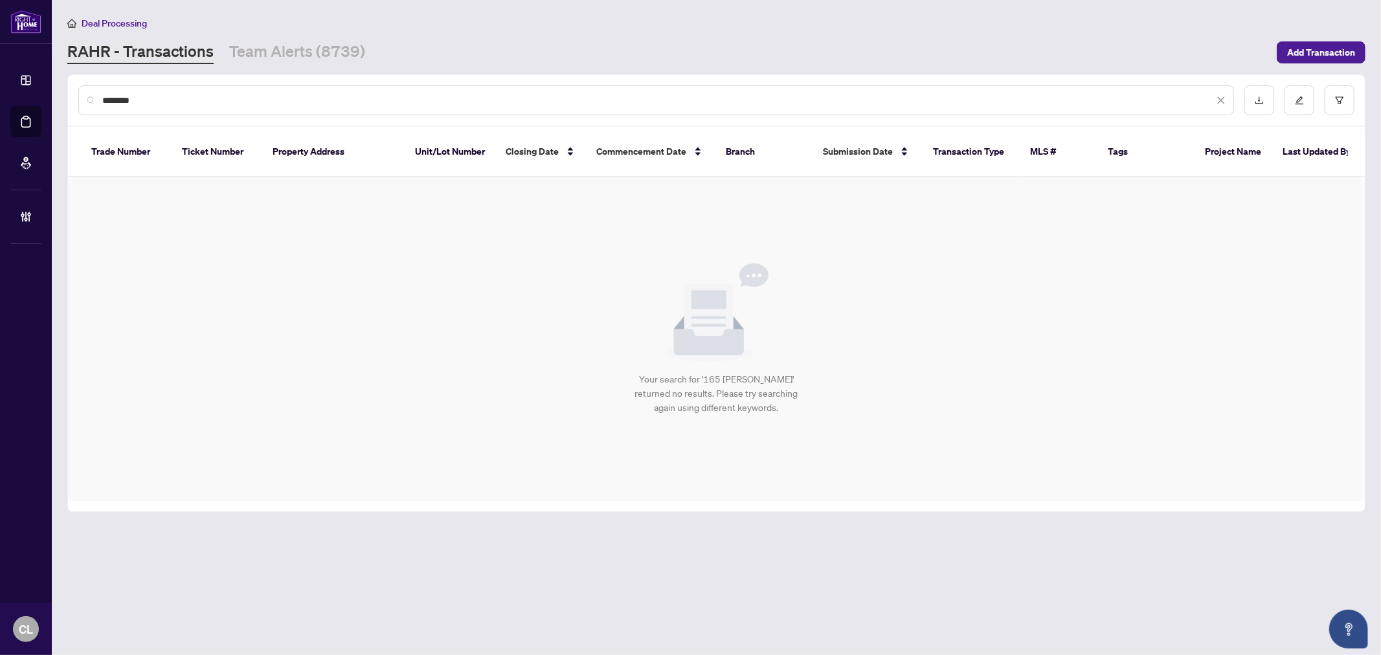
click at [208, 93] on input "********" at bounding box center [657, 100] width 1111 height 14
click at [205, 100] on input "********" at bounding box center [657, 100] width 1111 height 14
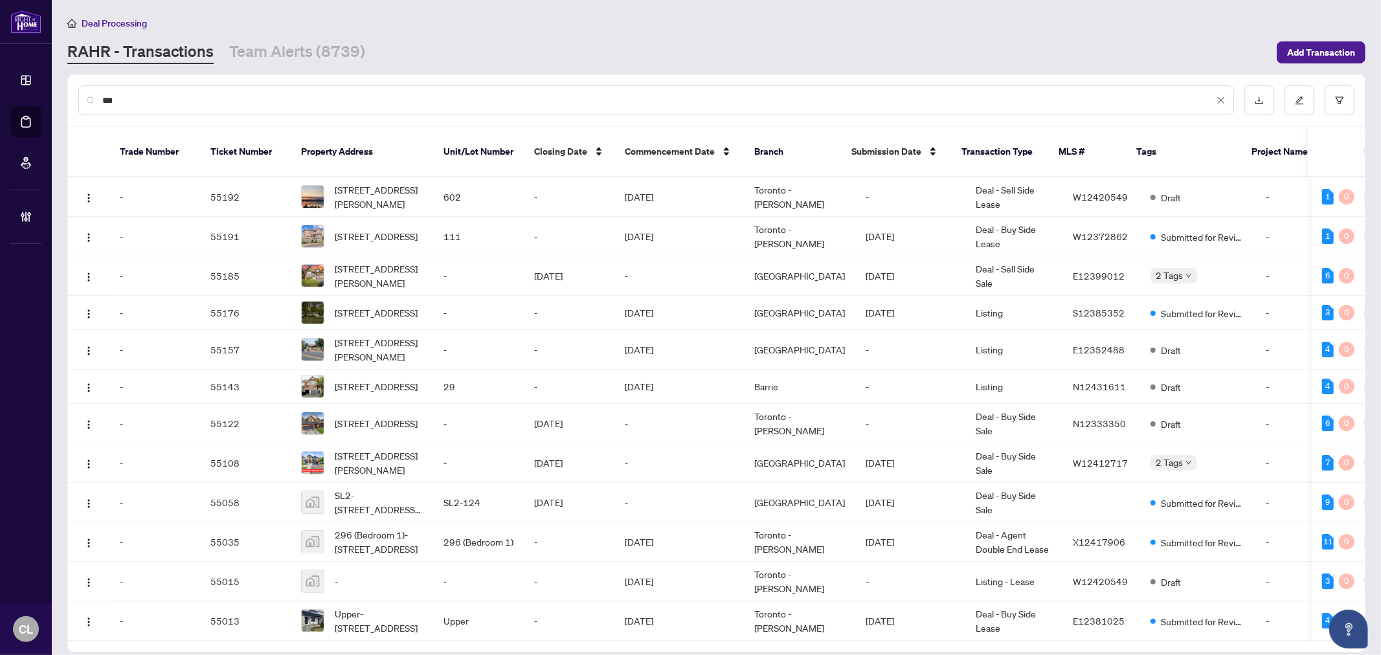
paste input "**********"
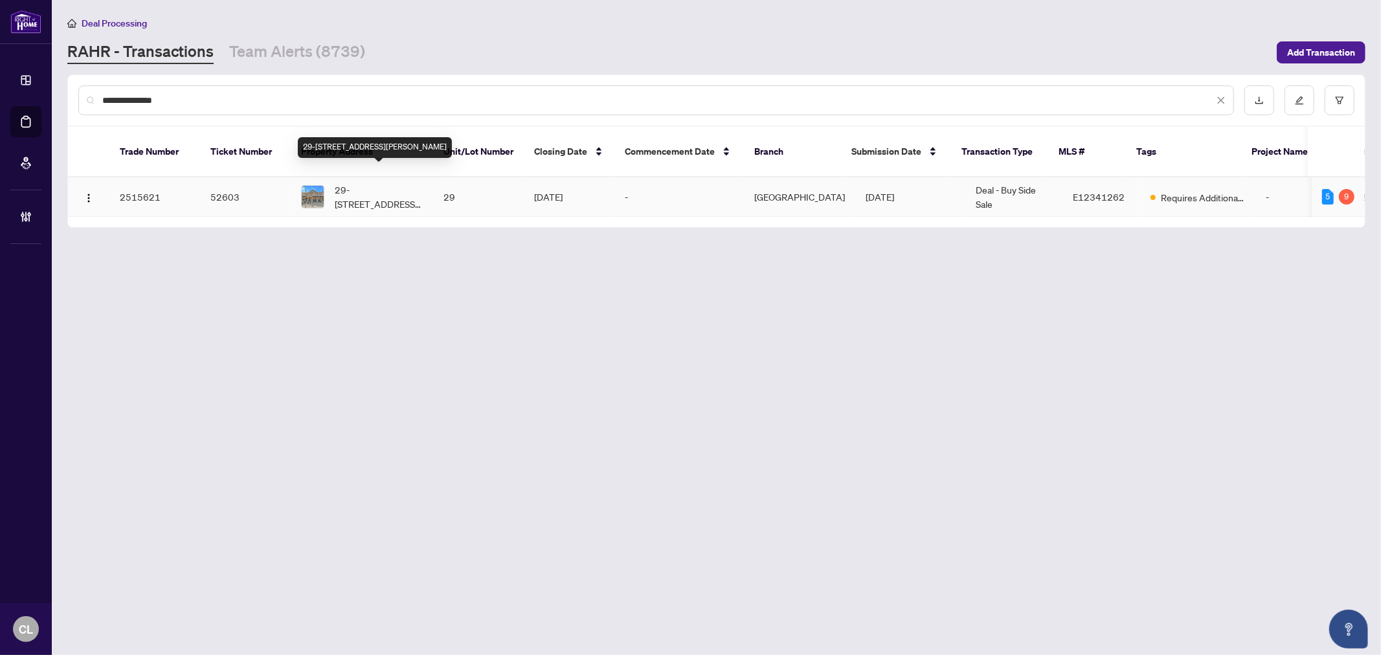
type input "**********"
click at [388, 188] on span "29-1965 Altona Rd, Pickering, Ontario L1V 0E5, Canada" at bounding box center [379, 197] width 88 height 28
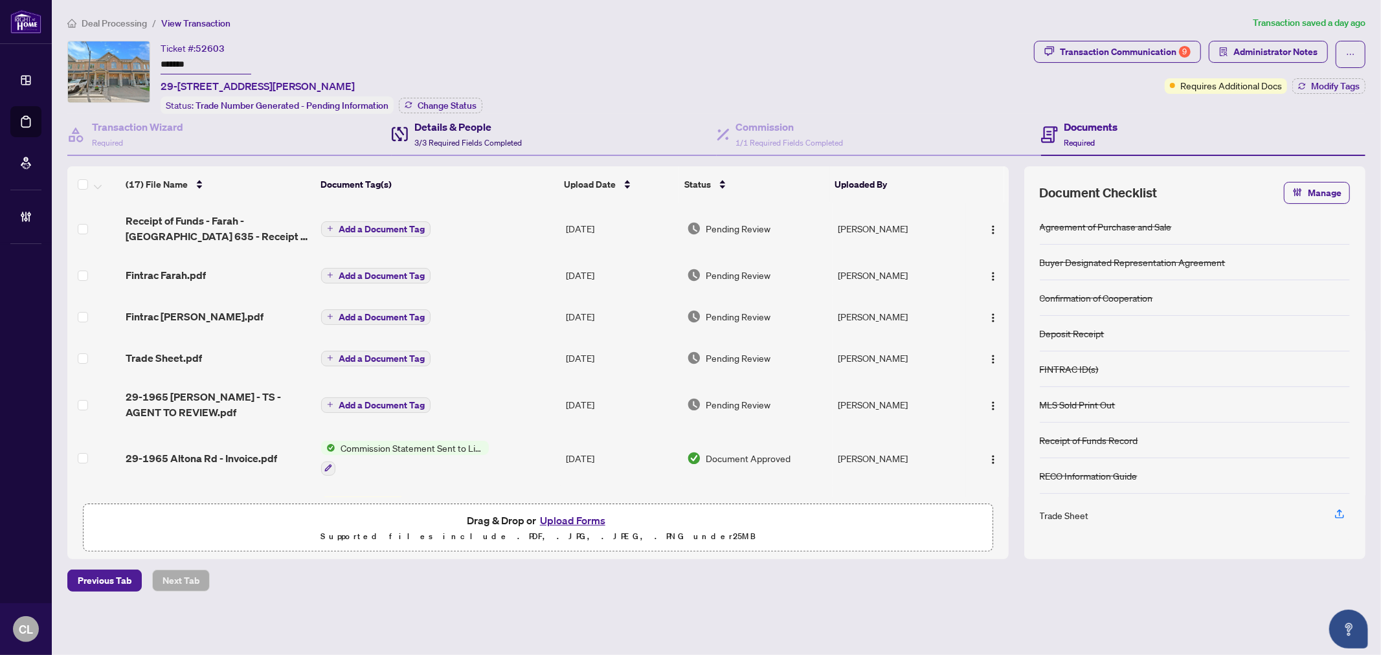
click at [435, 133] on div "Details & People 3/3 Required Fields Completed" at bounding box center [467, 134] width 107 height 30
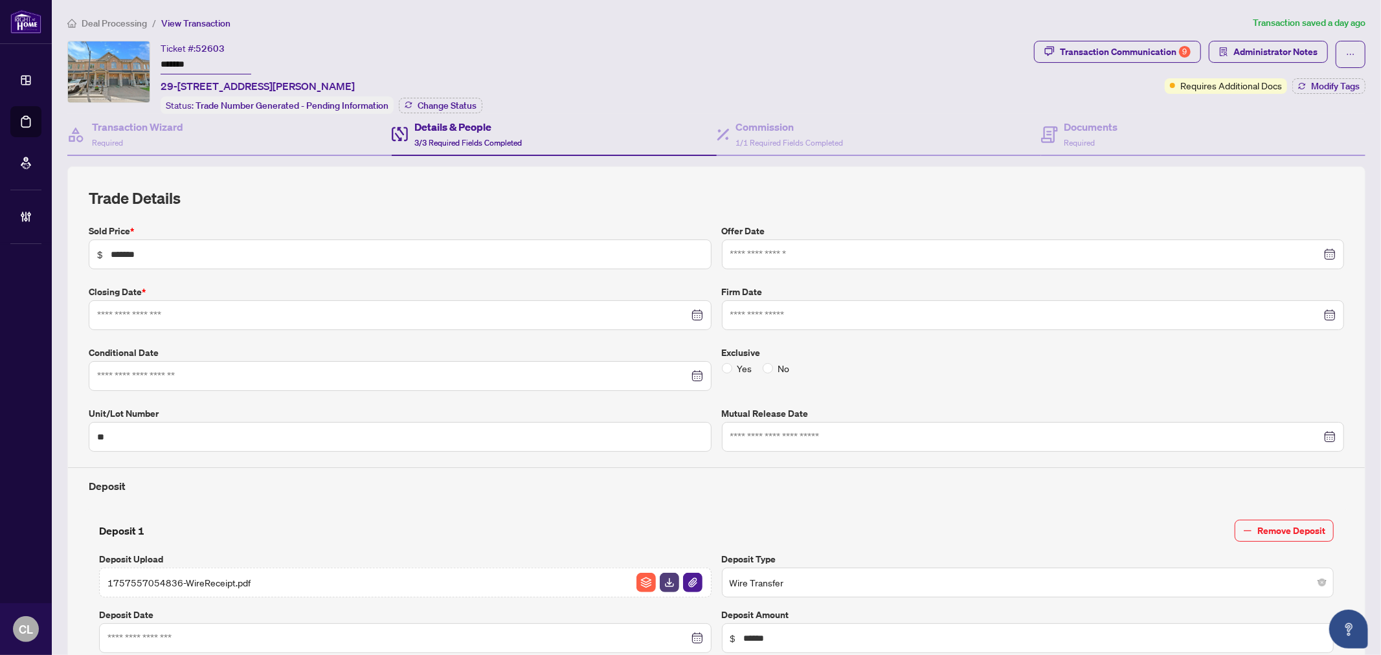
type input "**********"
click at [1085, 47] on div "Transaction Communication 9" at bounding box center [1125, 51] width 131 height 21
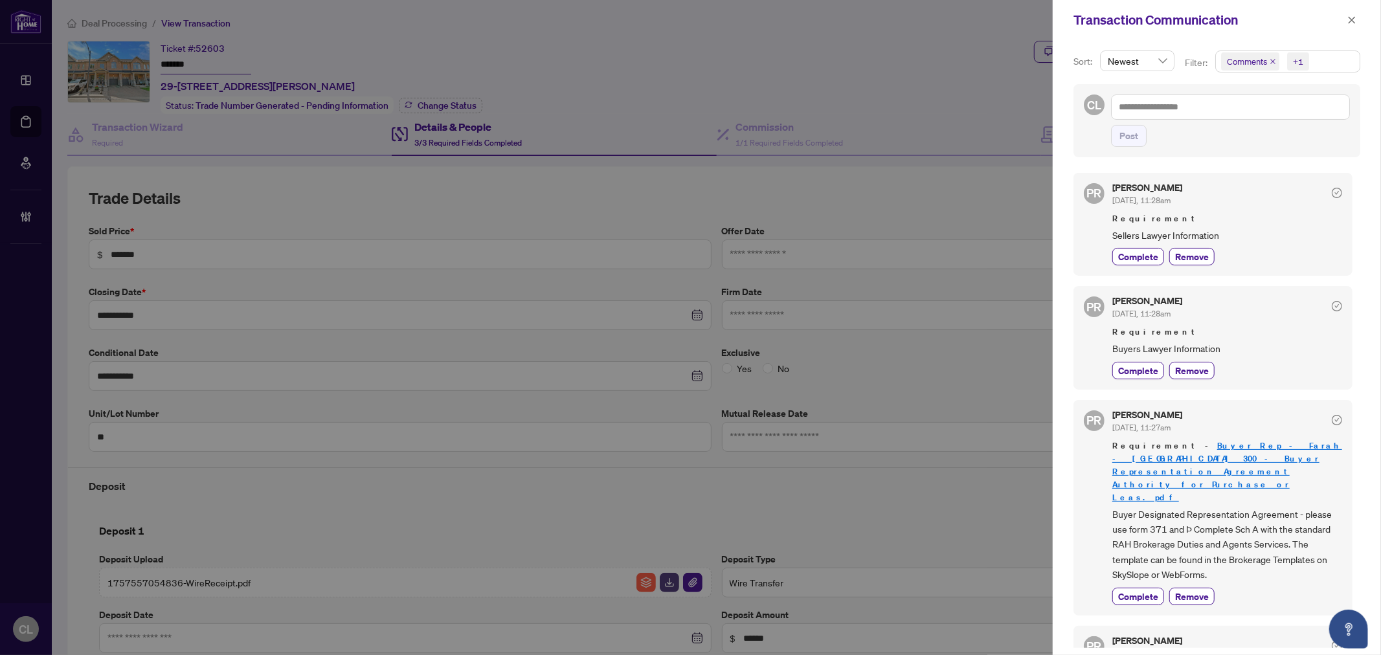
click at [832, 65] on div at bounding box center [690, 327] width 1381 height 655
click at [1351, 10] on span "button" at bounding box center [1351, 20] width 9 height 21
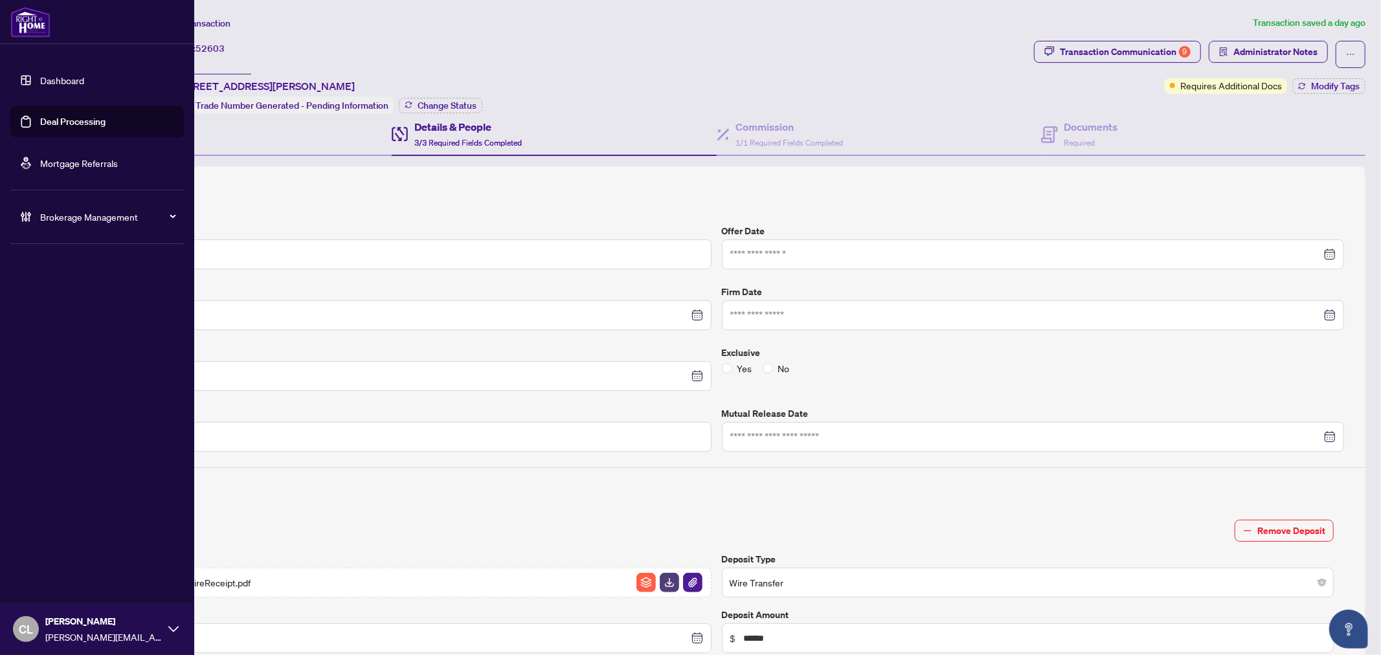
click at [52, 120] on link "Deal Processing" at bounding box center [72, 122] width 65 height 12
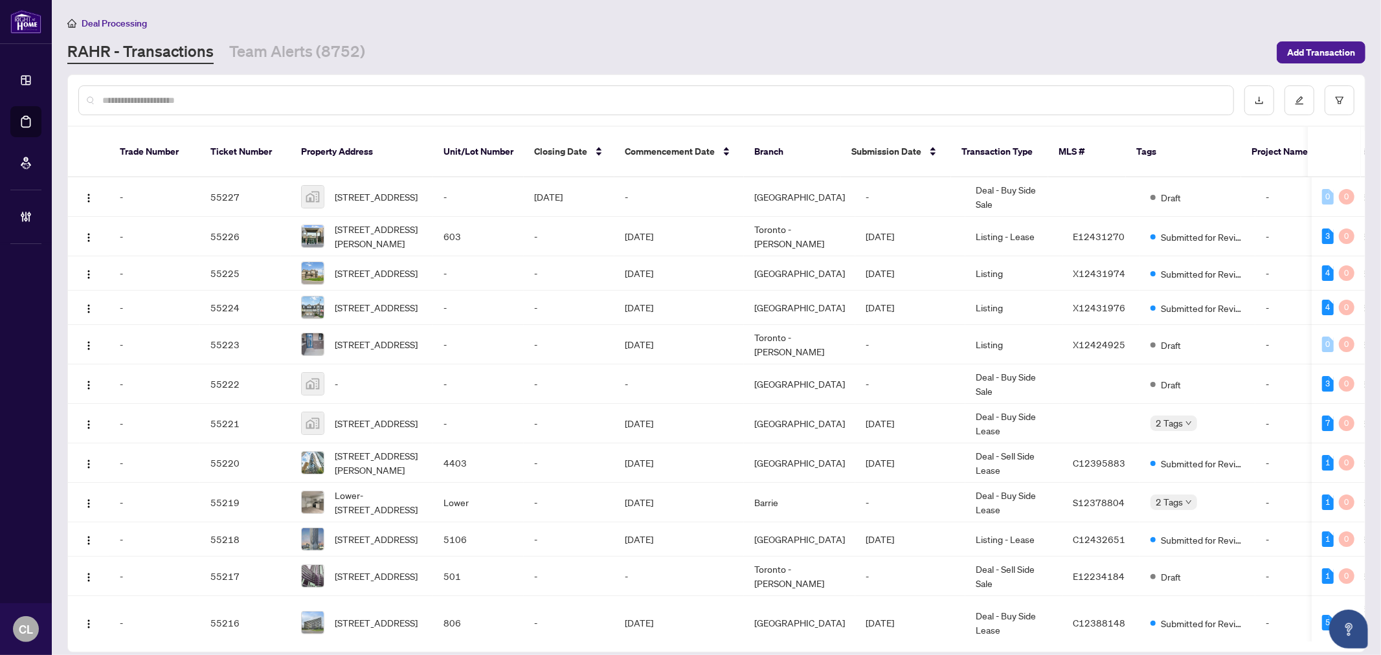
click at [219, 106] on input "text" at bounding box center [662, 100] width 1120 height 14
click at [333, 105] on input "text" at bounding box center [662, 100] width 1120 height 14
paste input "**********"
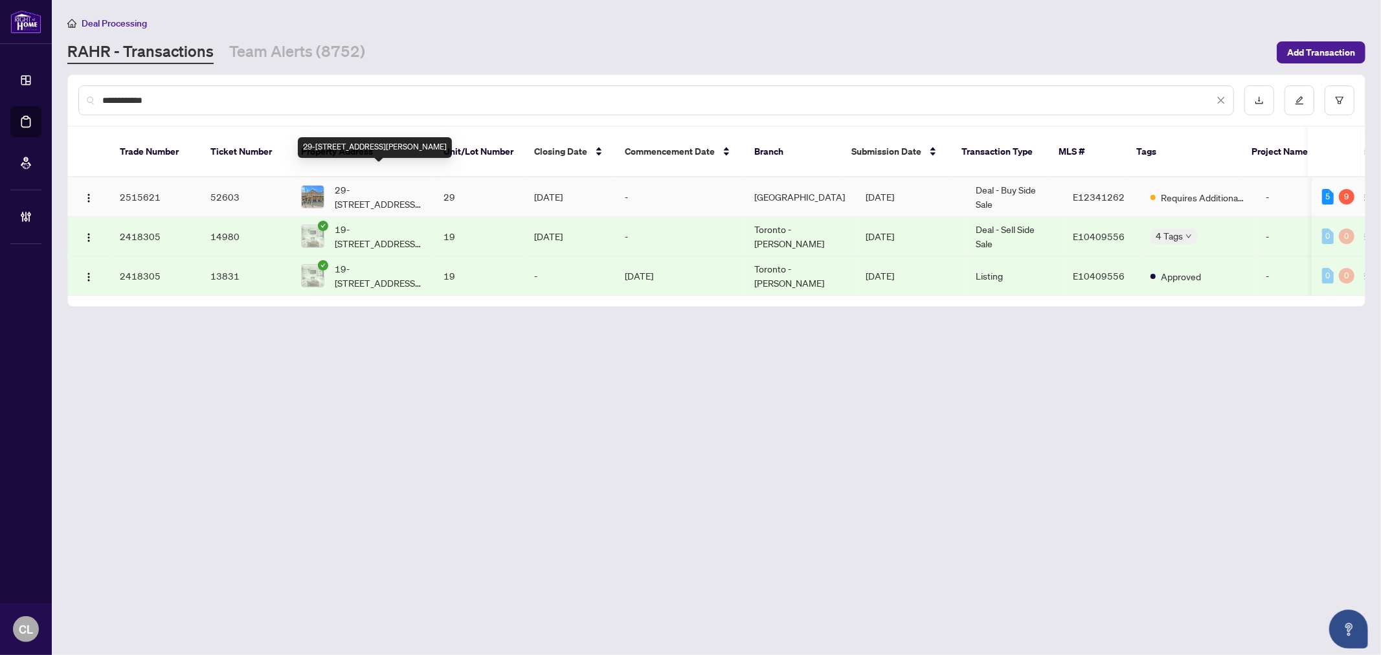
type input "**********"
click at [378, 183] on span "29-1965 Altona Rd, Pickering, Ontario L1V 0E5, Canada" at bounding box center [379, 197] width 88 height 28
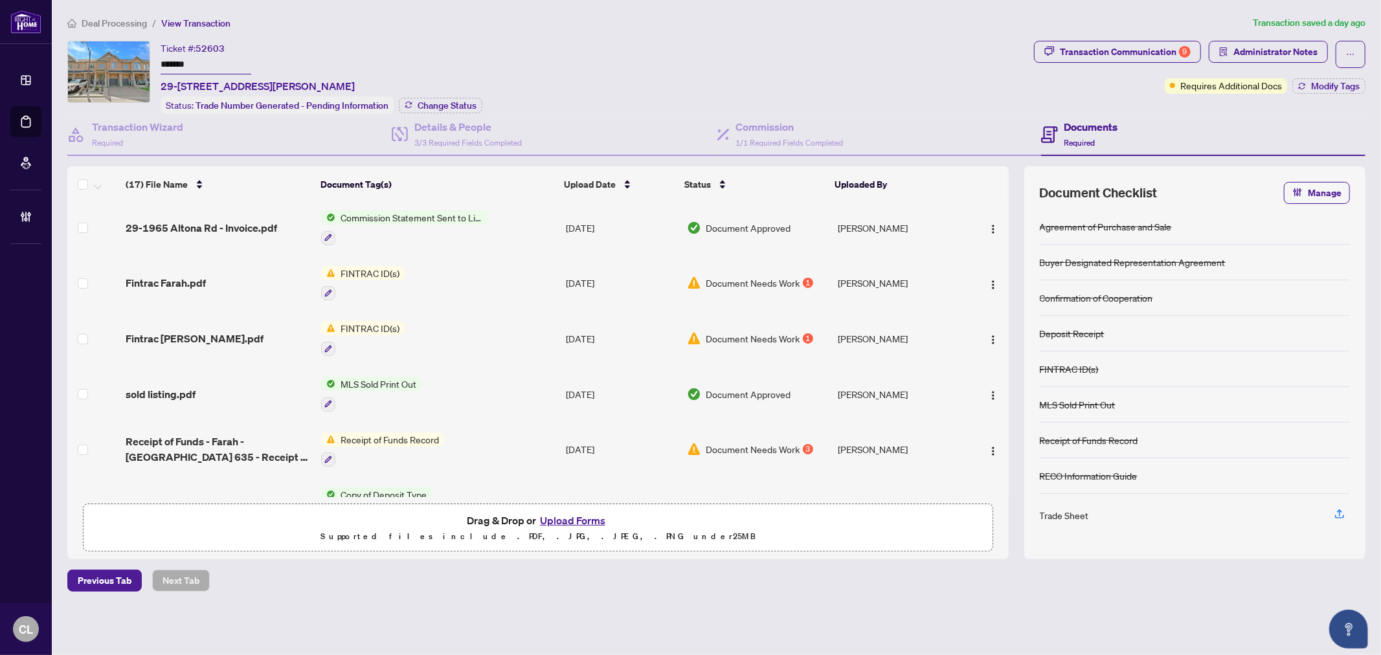
scroll to position [236, 0]
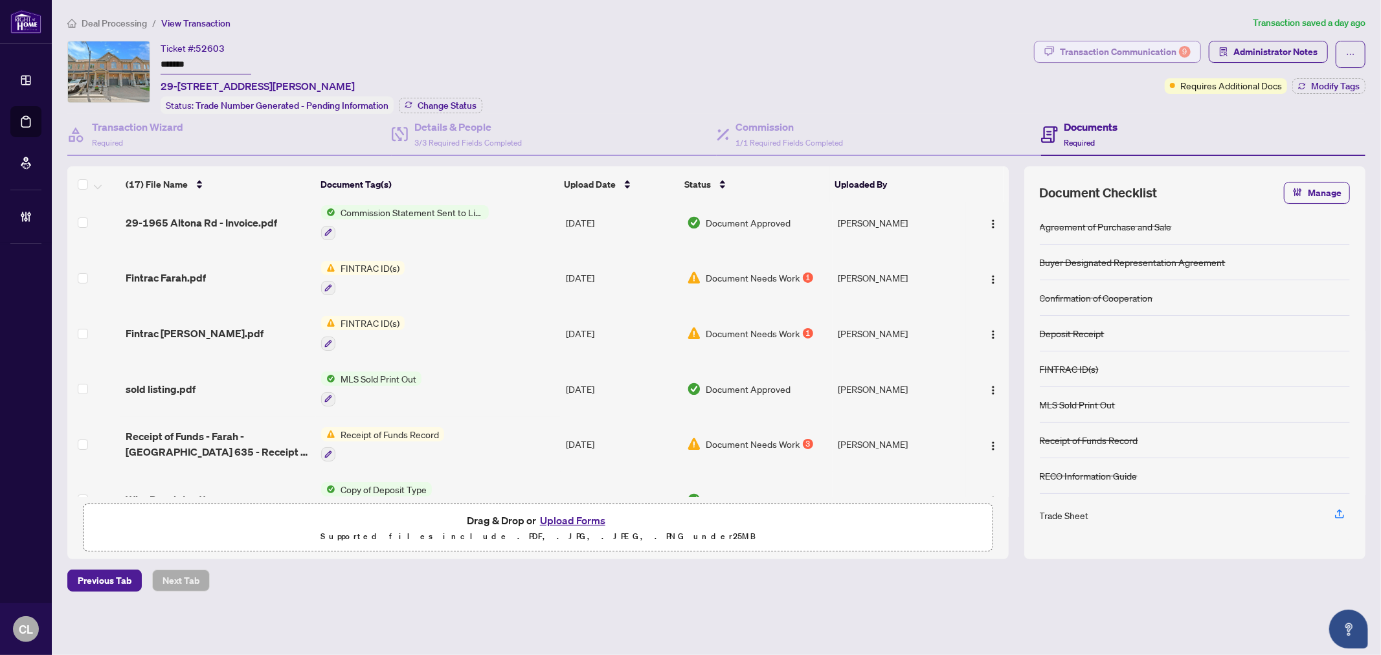
click at [1173, 50] on div "Transaction Communication 9" at bounding box center [1125, 51] width 131 height 21
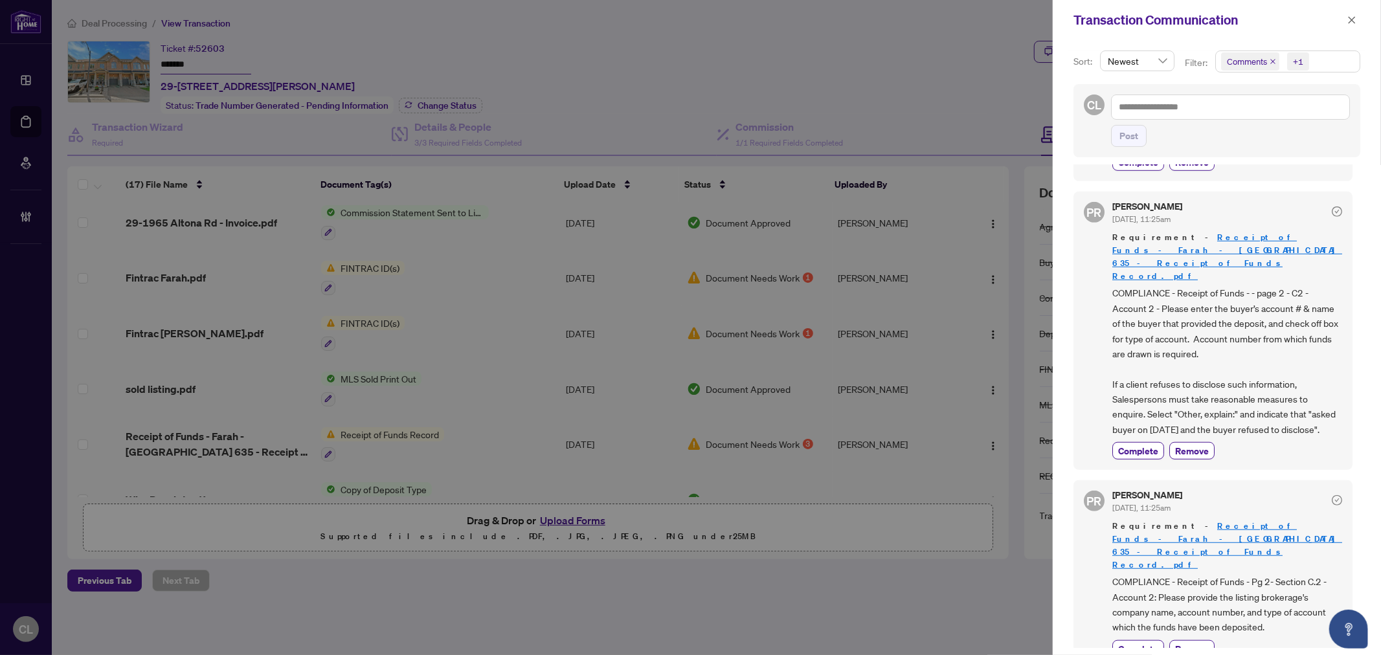
scroll to position [0, 0]
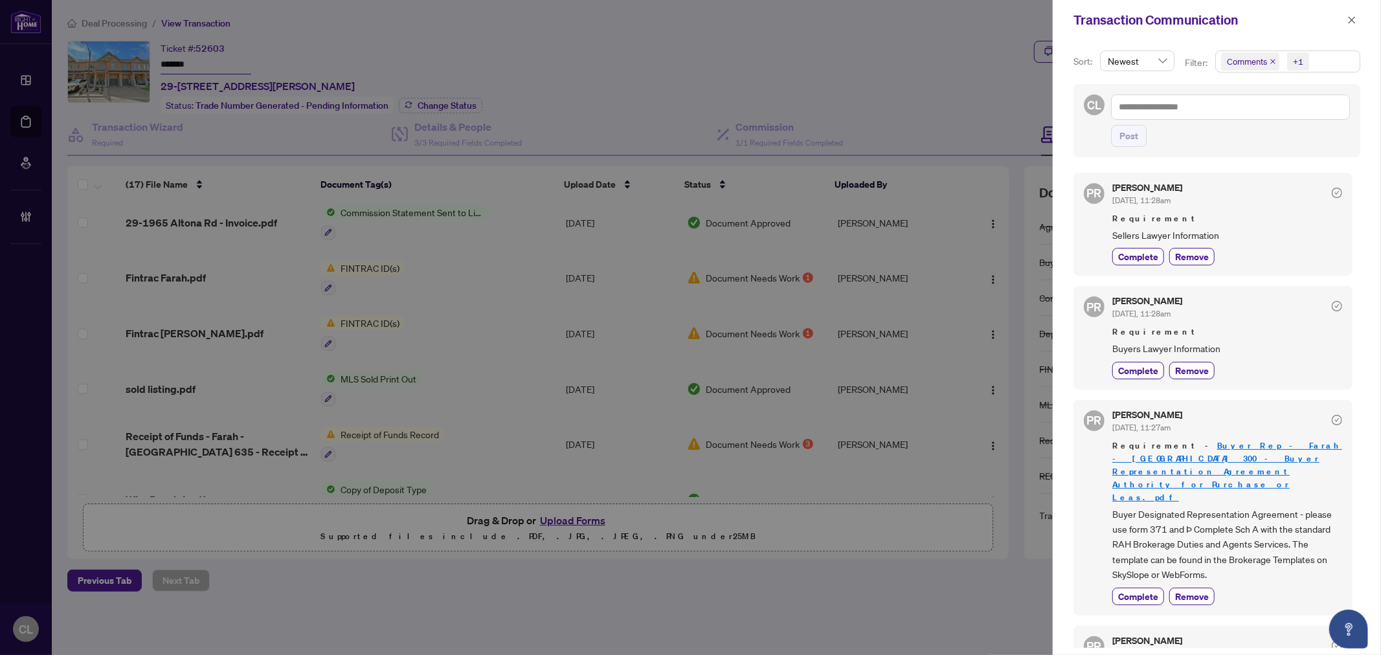
click at [994, 115] on div at bounding box center [690, 327] width 1381 height 655
click at [931, 65] on div at bounding box center [690, 327] width 1381 height 655
click at [1358, 23] on button "button" at bounding box center [1351, 20] width 17 height 16
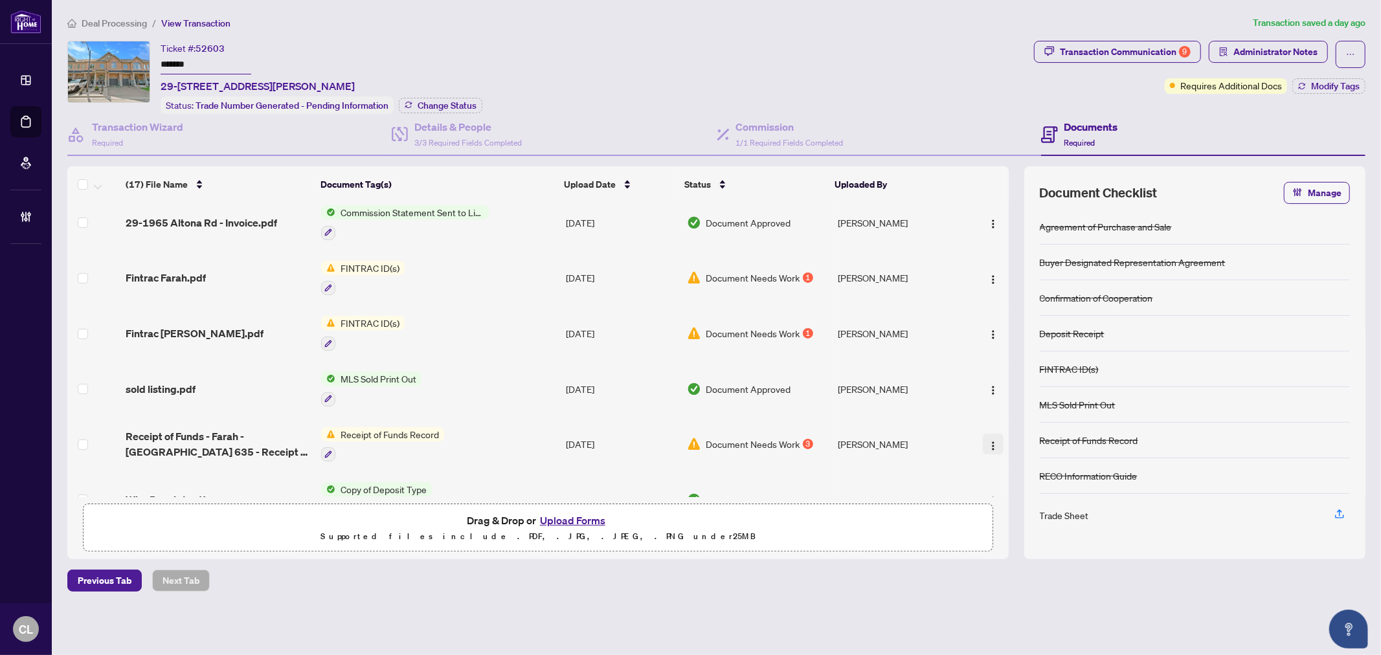
click at [988, 441] on img "button" at bounding box center [993, 446] width 10 height 10
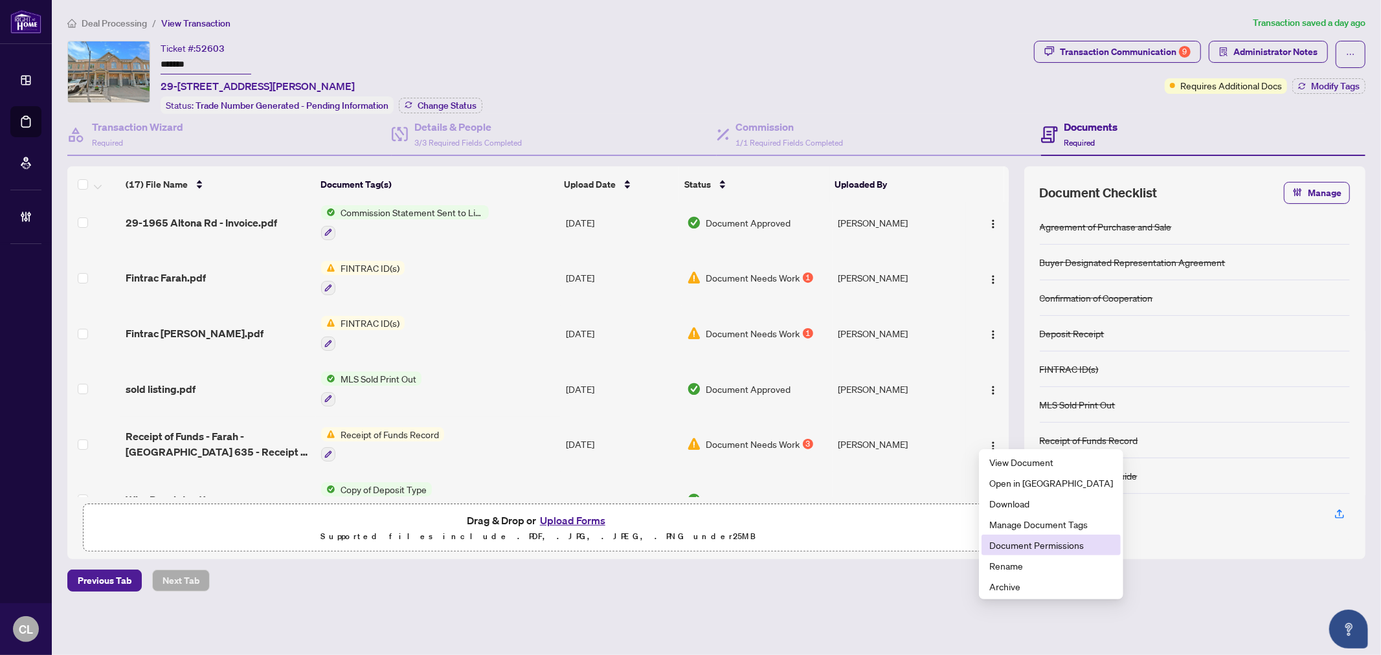
click at [1026, 545] on span "Document Permissions" at bounding box center [1051, 545] width 124 height 14
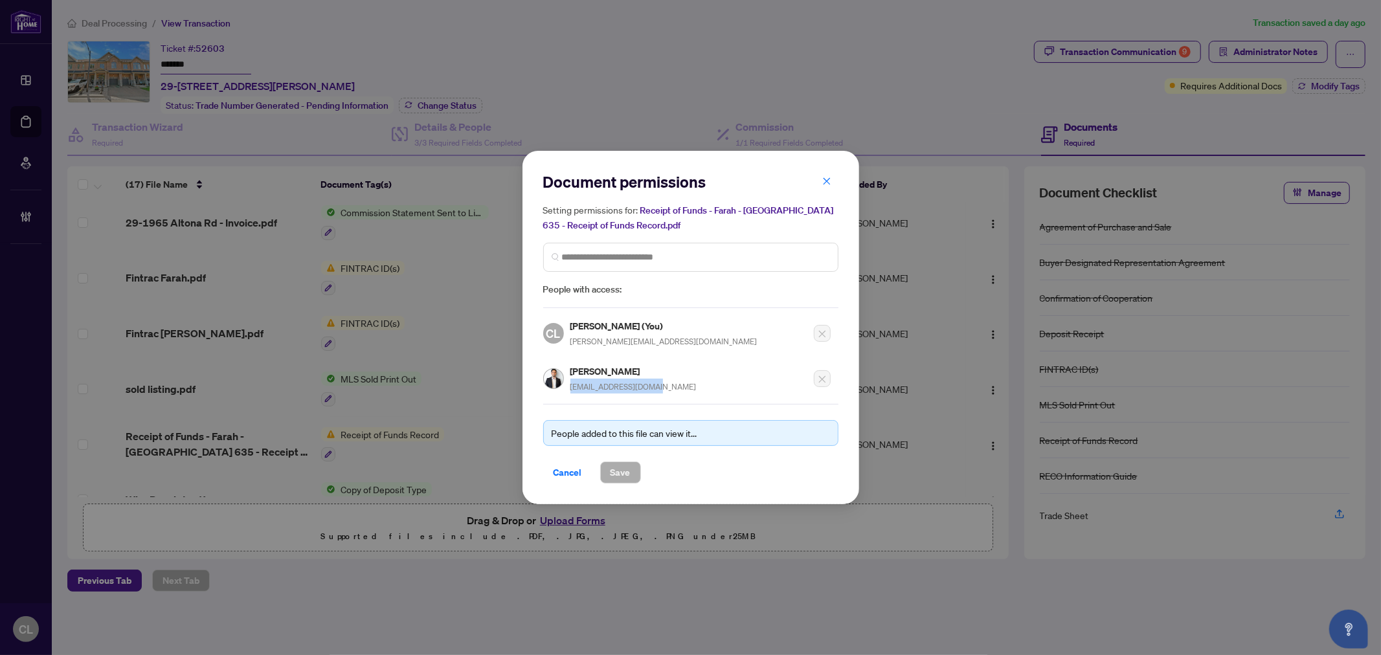
drag, startPoint x: 570, startPoint y: 389, endPoint x: 662, endPoint y: 389, distance: 91.9
click at [662, 389] on div "Haroon Mohd Noorzada Noorzadah@hotmail.com" at bounding box center [633, 379] width 126 height 30
click at [1339, 117] on div "Document permissions Setting permissions for: Receipt of Funds - Farah - Toront…" at bounding box center [690, 327] width 1381 height 655
click at [827, 186] on icon "close" at bounding box center [826, 181] width 9 height 9
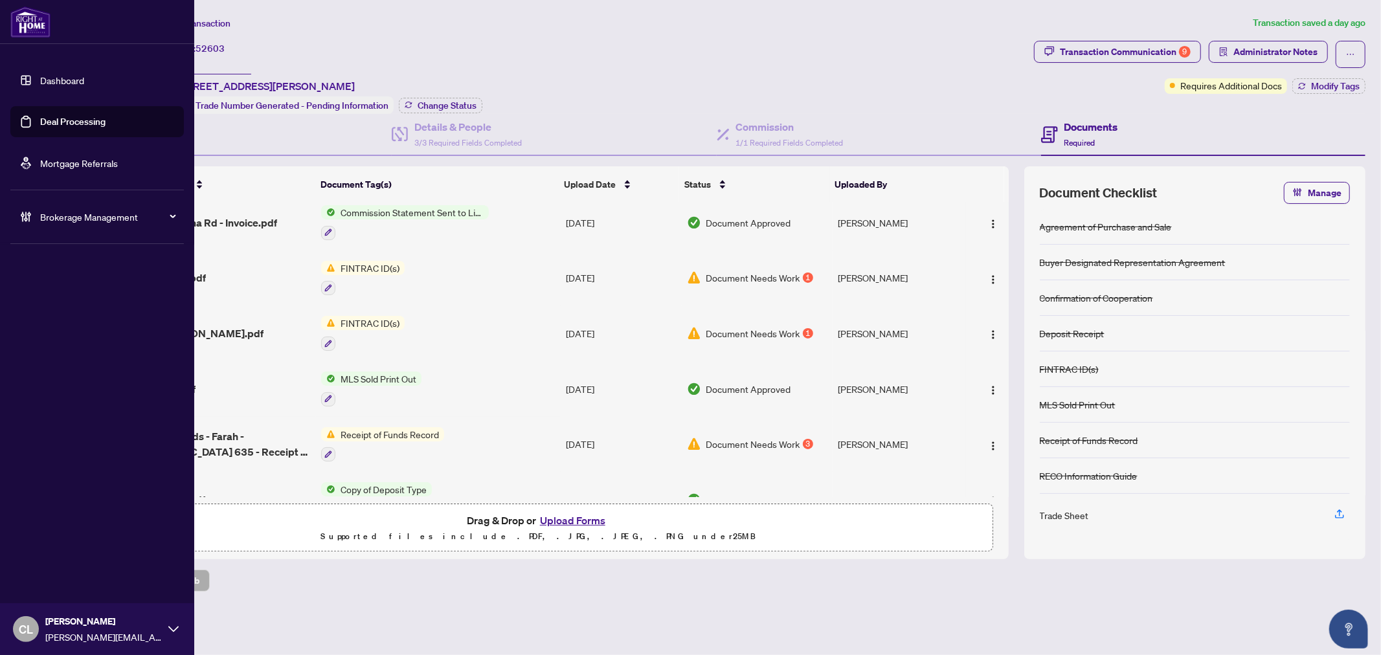
click at [56, 118] on link "Deal Processing" at bounding box center [72, 122] width 65 height 12
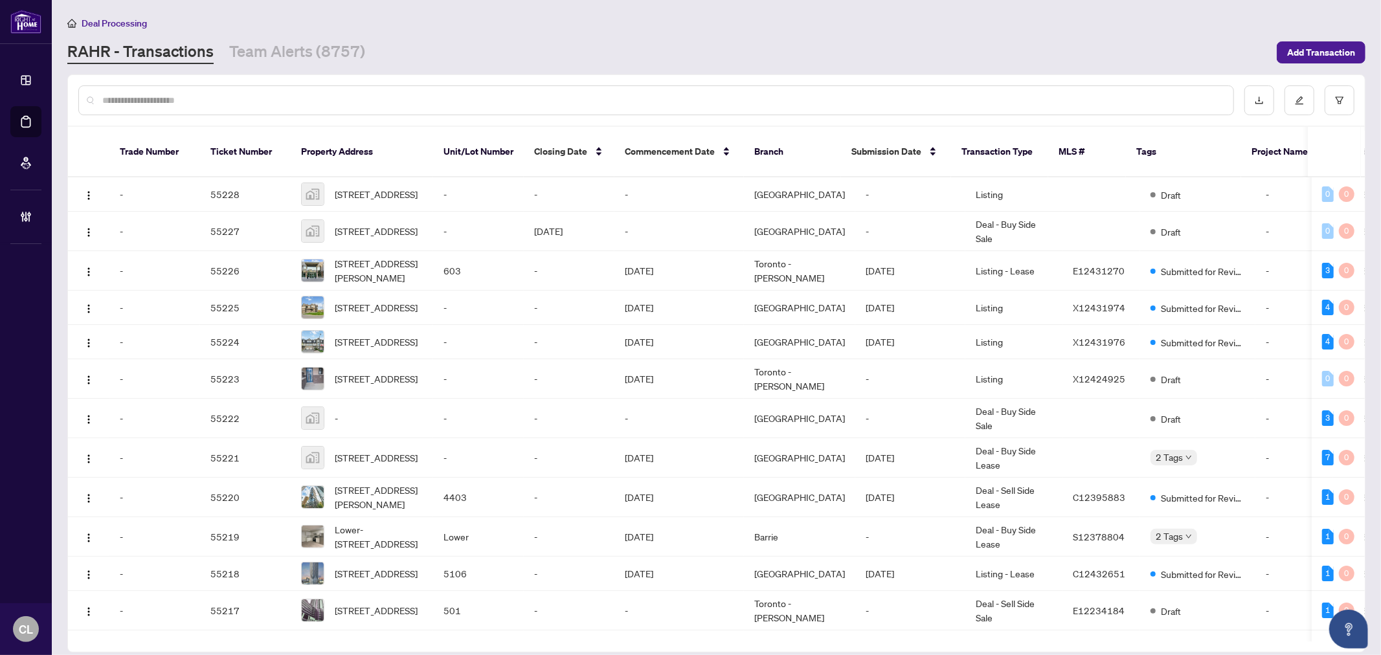
click at [184, 95] on input "text" at bounding box center [662, 100] width 1120 height 14
type input "******"
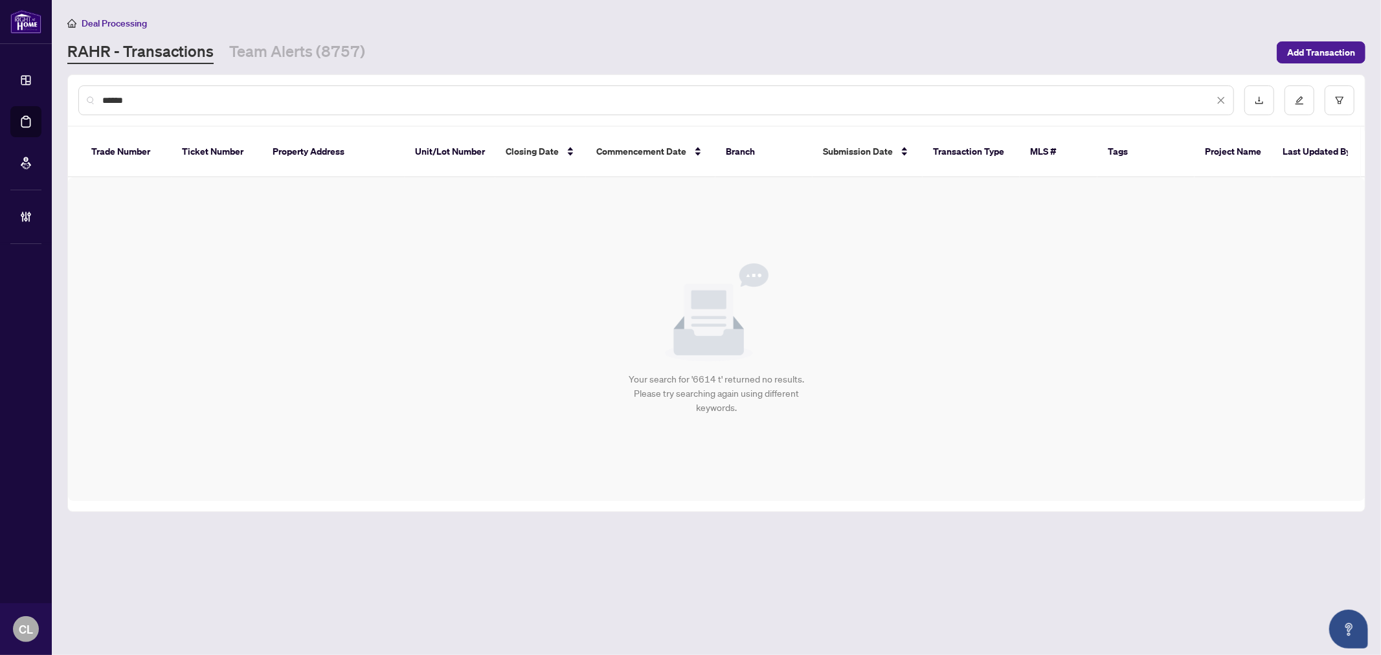
drag, startPoint x: 157, startPoint y: 100, endPoint x: 102, endPoint y: 98, distance: 55.7
click at [102, 98] on input "******" at bounding box center [657, 100] width 1111 height 14
type input "******"
click at [541, 43] on div "RAHR - Transactions Team Alerts (8757)" at bounding box center [667, 52] width 1201 height 23
drag, startPoint x: 198, startPoint y: 107, endPoint x: 76, endPoint y: 95, distance: 122.3
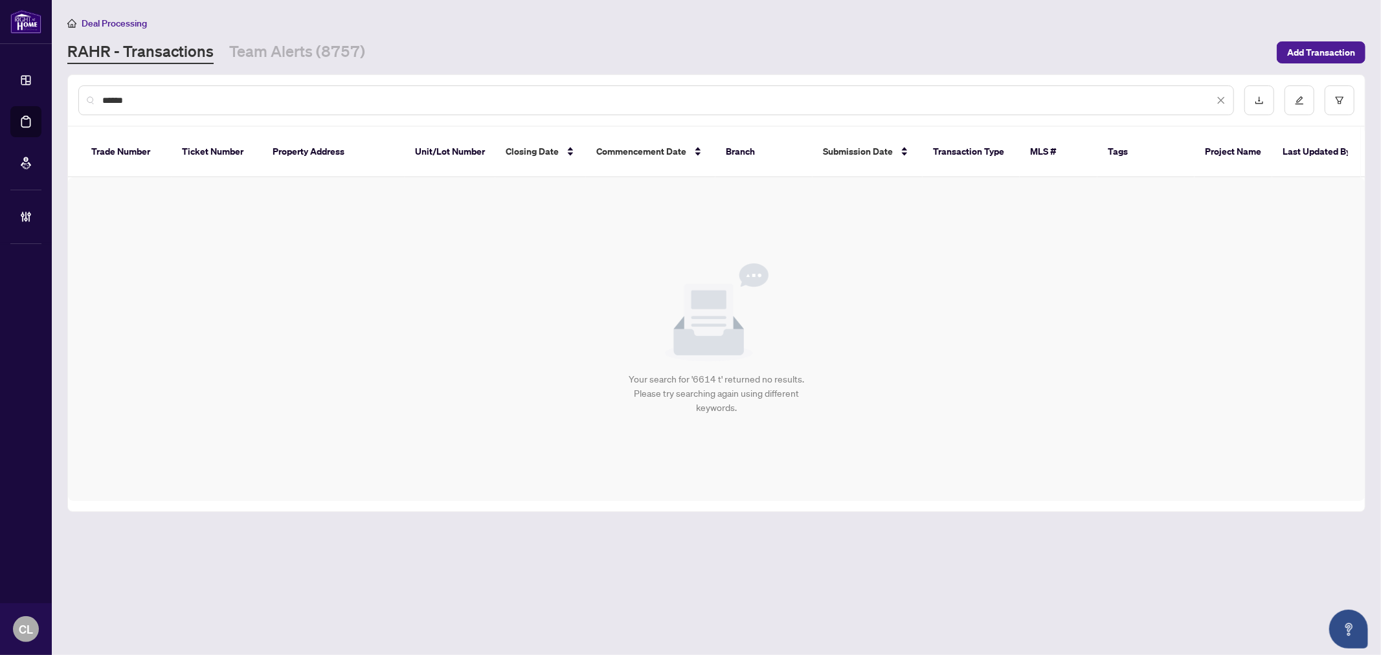
click at [76, 95] on div "******" at bounding box center [716, 100] width 1297 height 50
drag, startPoint x: 146, startPoint y: 97, endPoint x: 76, endPoint y: 91, distance: 70.1
click at [76, 91] on div "******" at bounding box center [716, 100] width 1297 height 50
type input "*****"
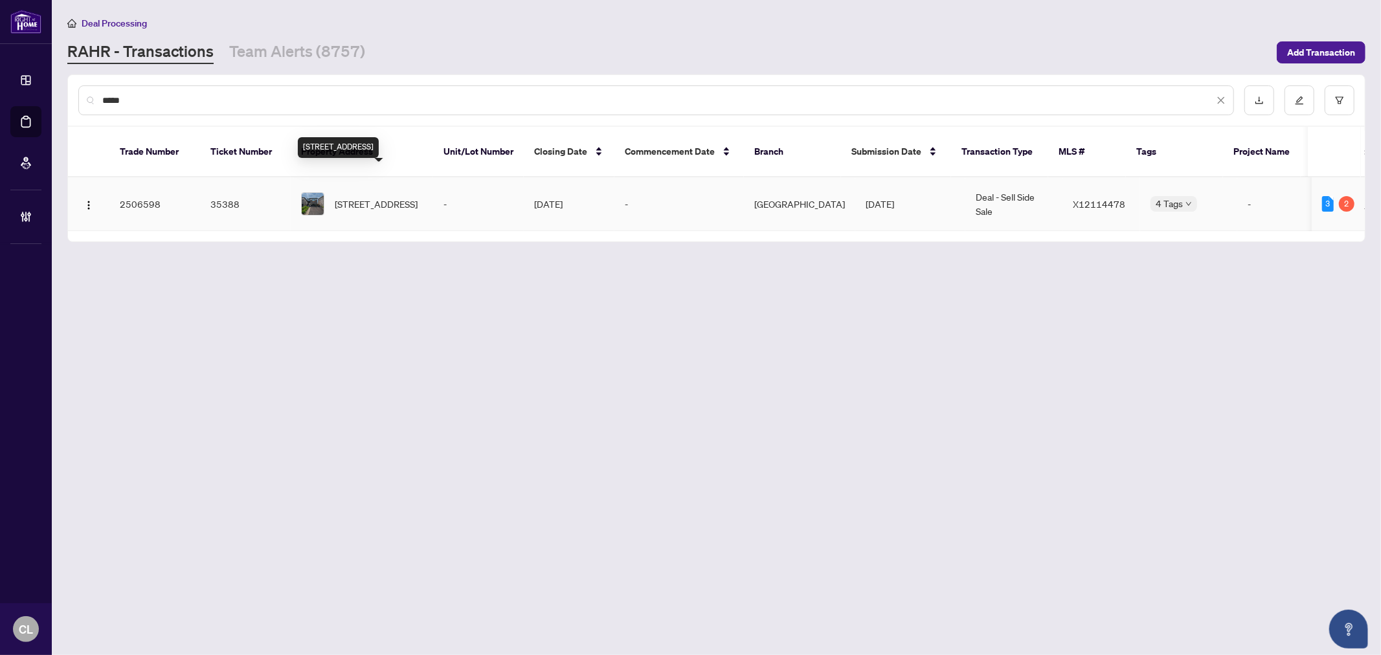
click at [370, 197] on span "6614 Tooney Dr, Ottawa, Ontario K1C 6P6, Canada" at bounding box center [376, 204] width 83 height 14
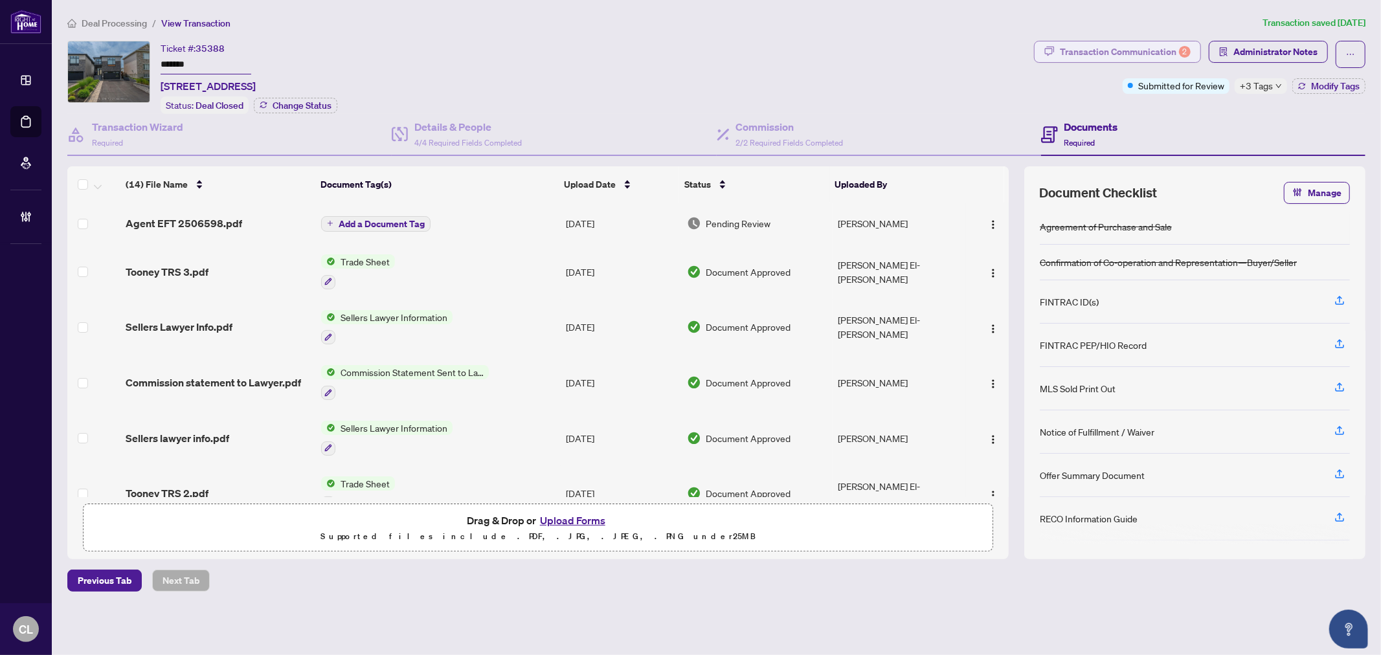
click at [1129, 52] on div "Transaction Communication 2" at bounding box center [1125, 51] width 131 height 21
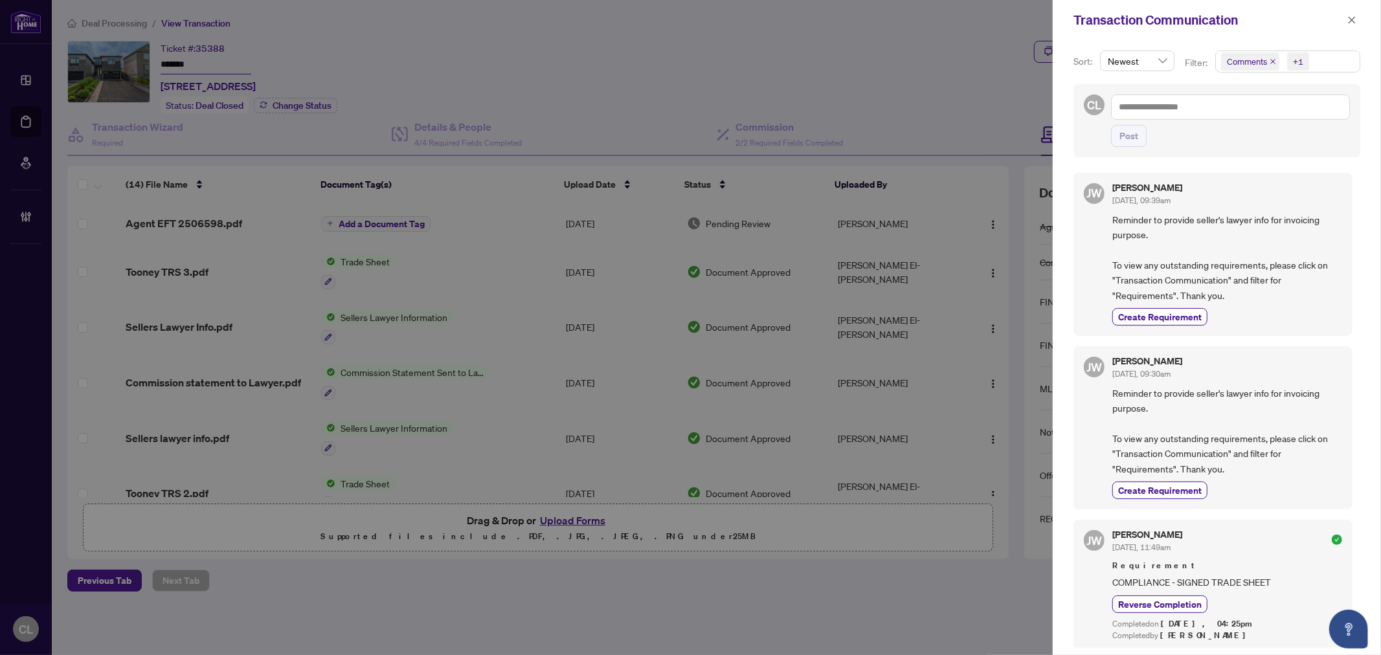
click at [920, 78] on div at bounding box center [690, 327] width 1381 height 655
click at [1352, 16] on icon "close" at bounding box center [1351, 20] width 9 height 9
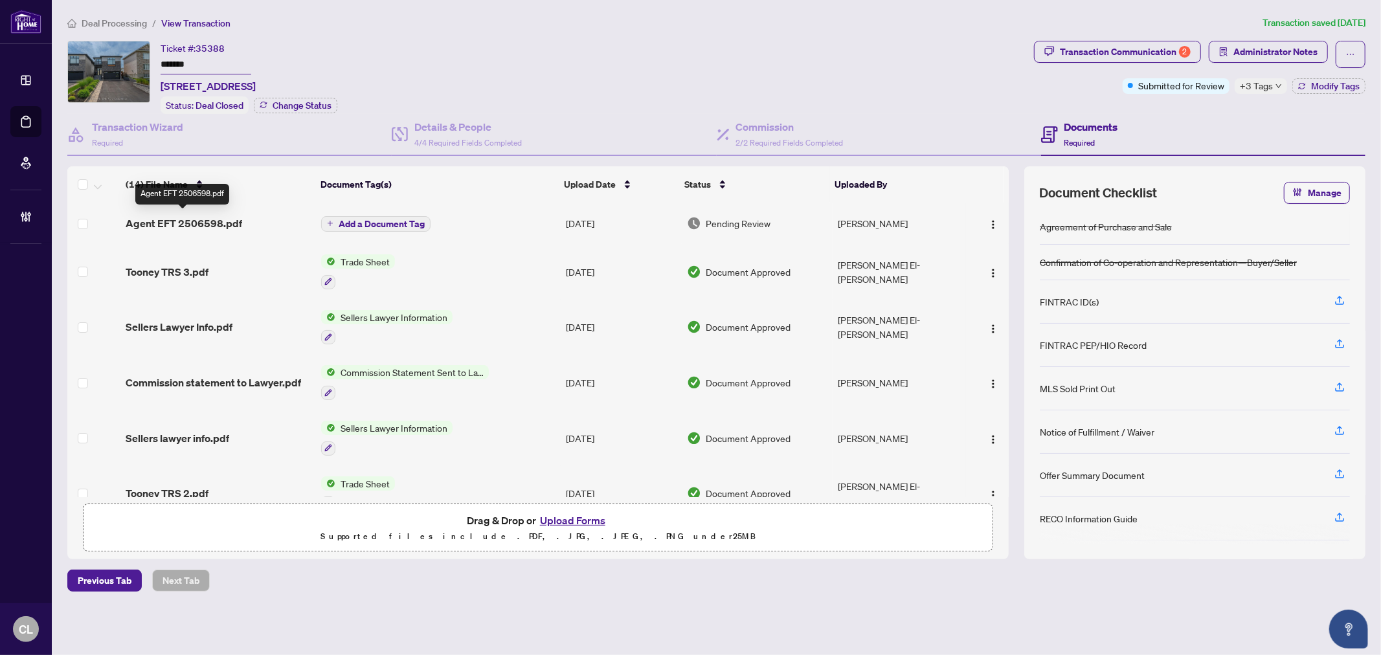
click at [184, 223] on span "Agent EFT 2506598.pdf" at bounding box center [184, 224] width 117 height 16
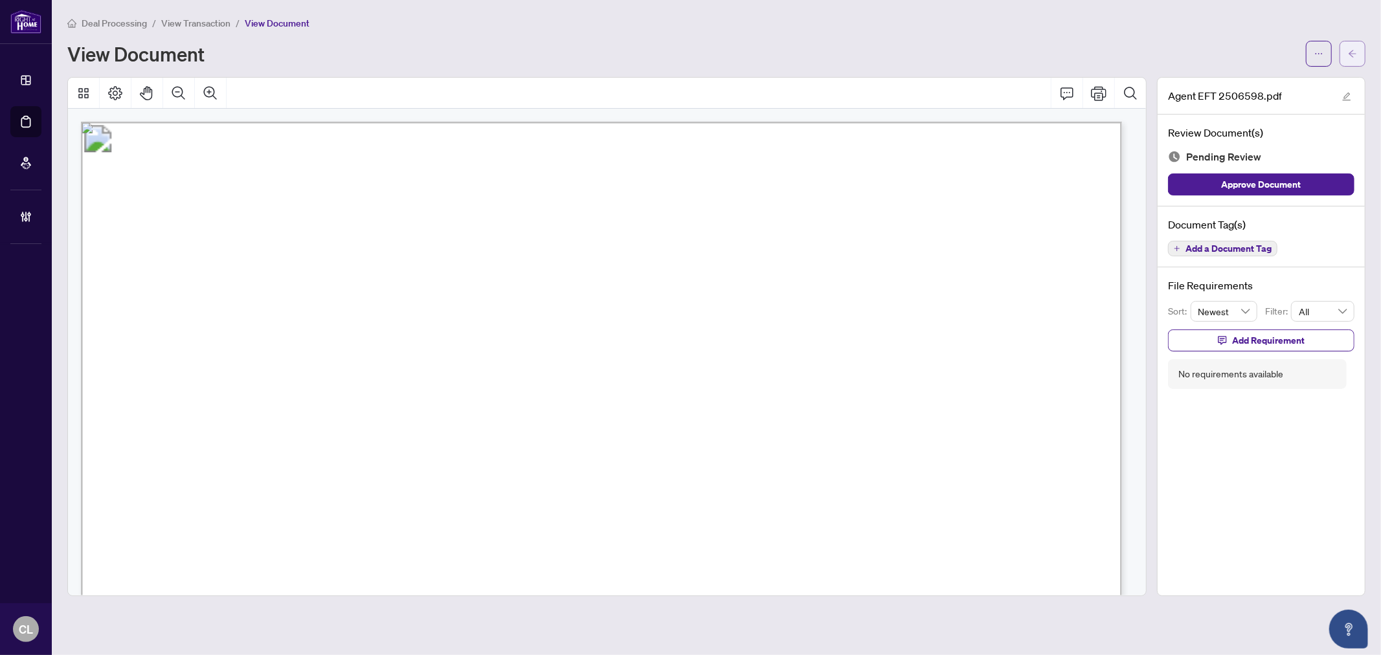
click at [1353, 50] on icon "arrow-left" at bounding box center [1352, 53] width 9 height 9
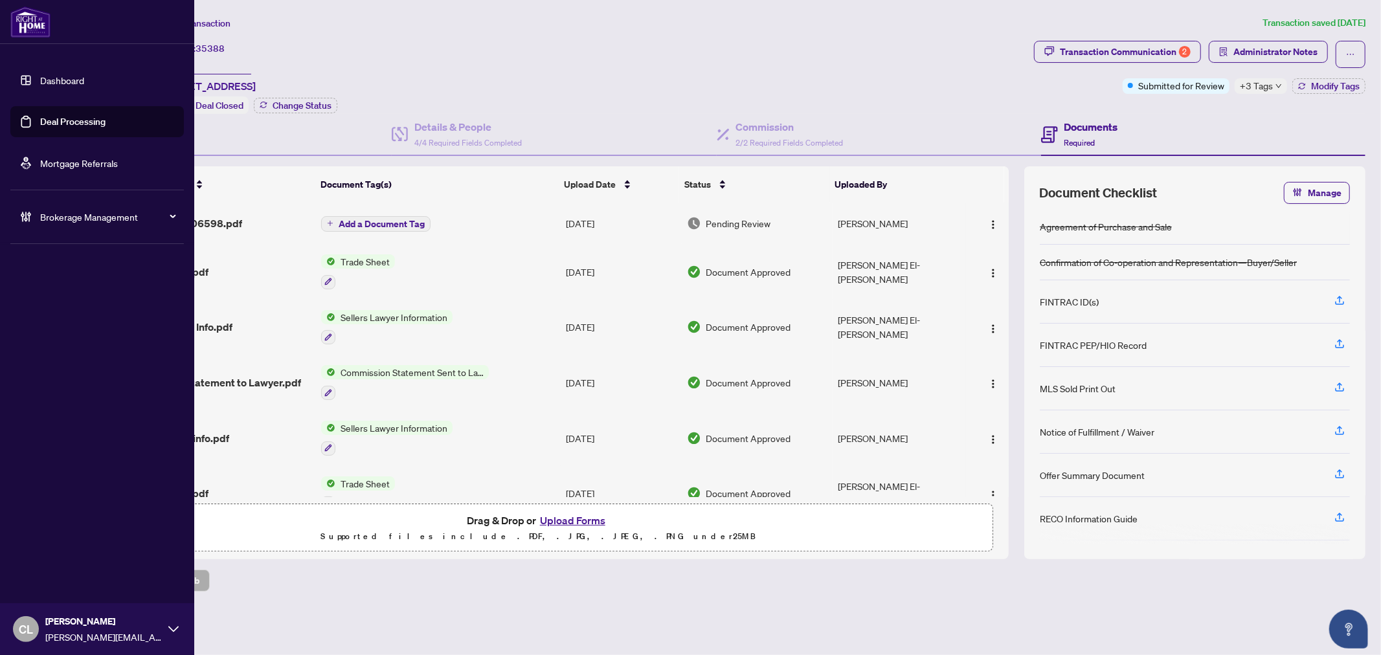
drag, startPoint x: 52, startPoint y: 115, endPoint x: 165, endPoint y: 113, distance: 113.3
click at [52, 116] on link "Deal Processing" at bounding box center [72, 122] width 65 height 12
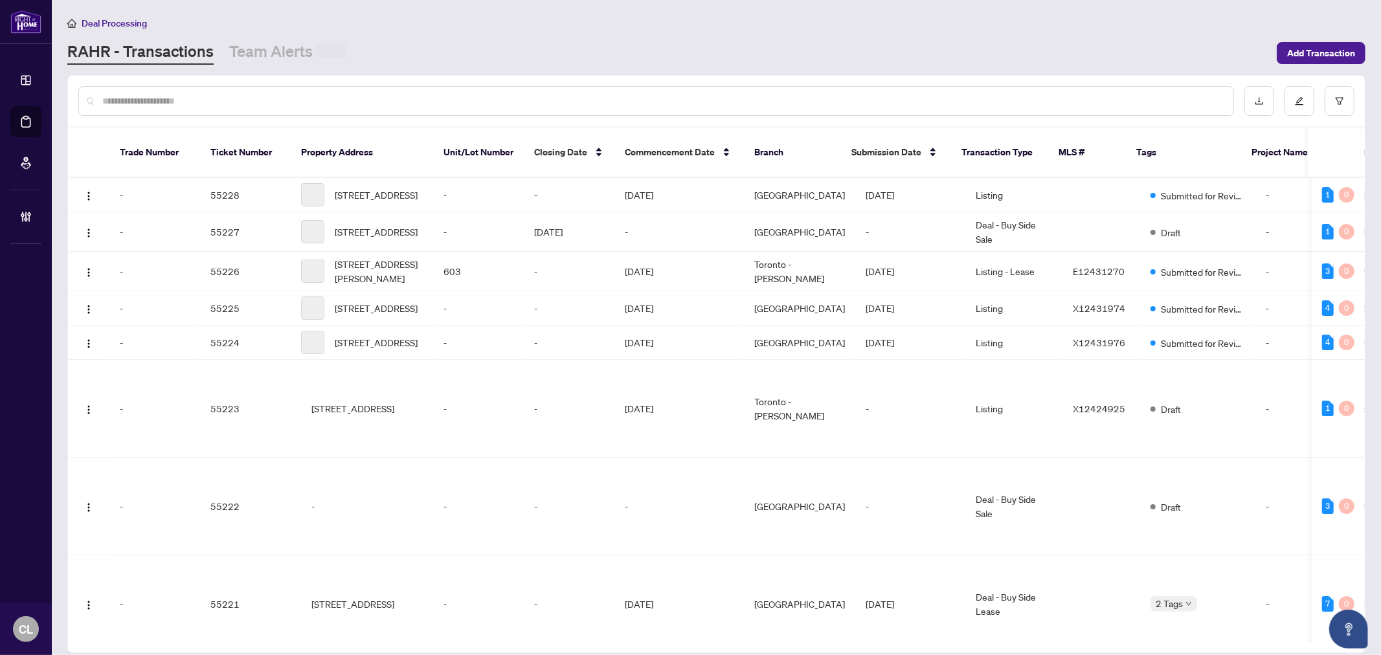
click at [204, 97] on input "text" at bounding box center [662, 101] width 1120 height 14
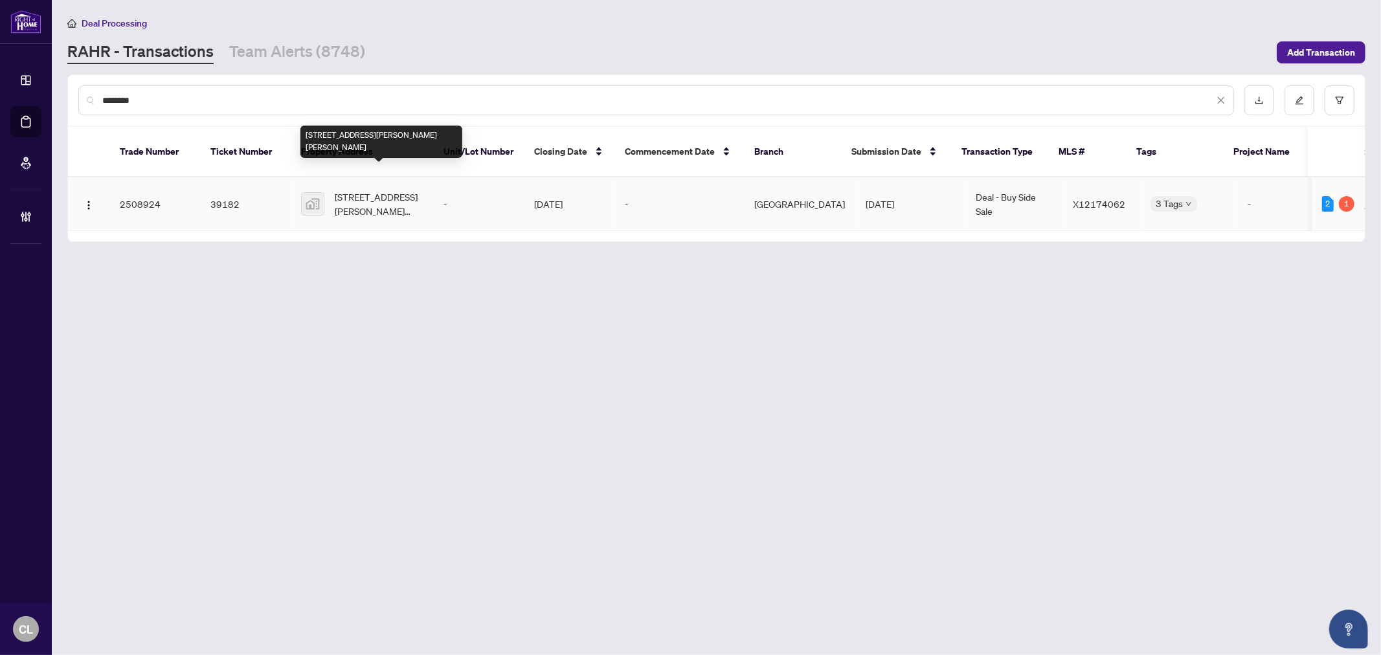
type input "********"
click at [363, 190] on span "3830 Schnupp Road, Bourget, ON, Canada" at bounding box center [379, 204] width 88 height 28
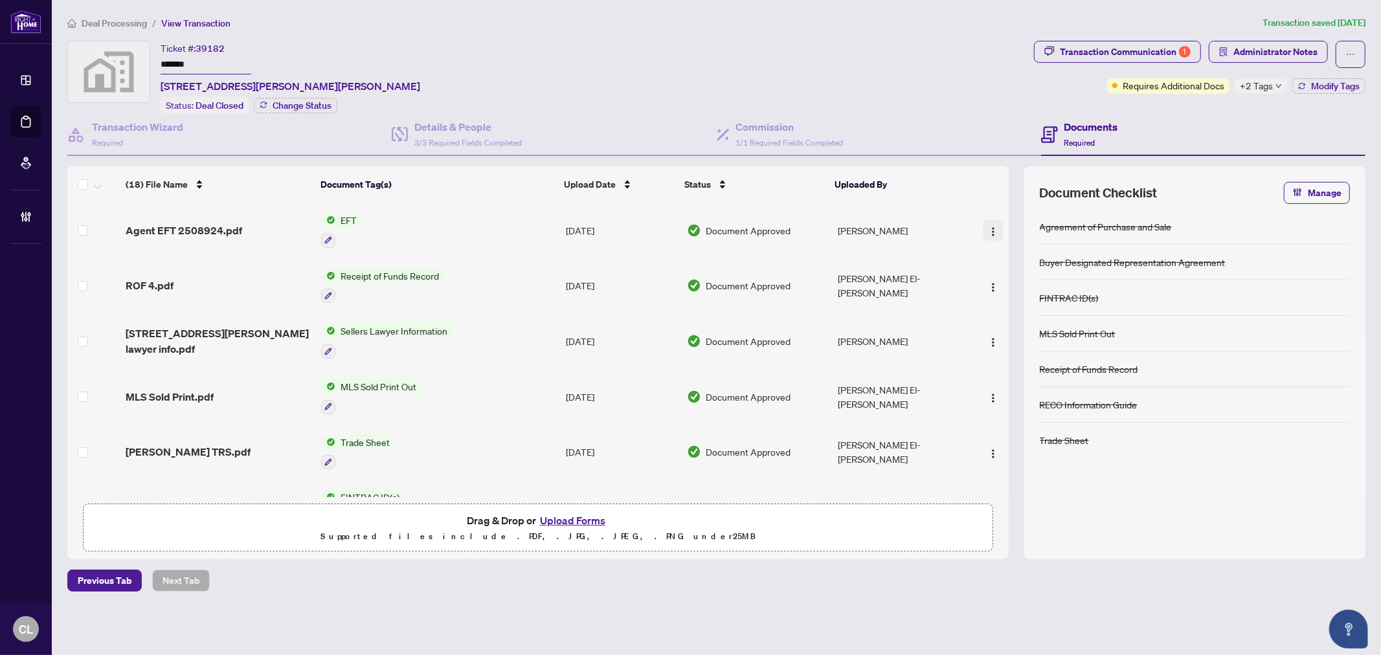
click at [988, 230] on img "button" at bounding box center [993, 232] width 10 height 10
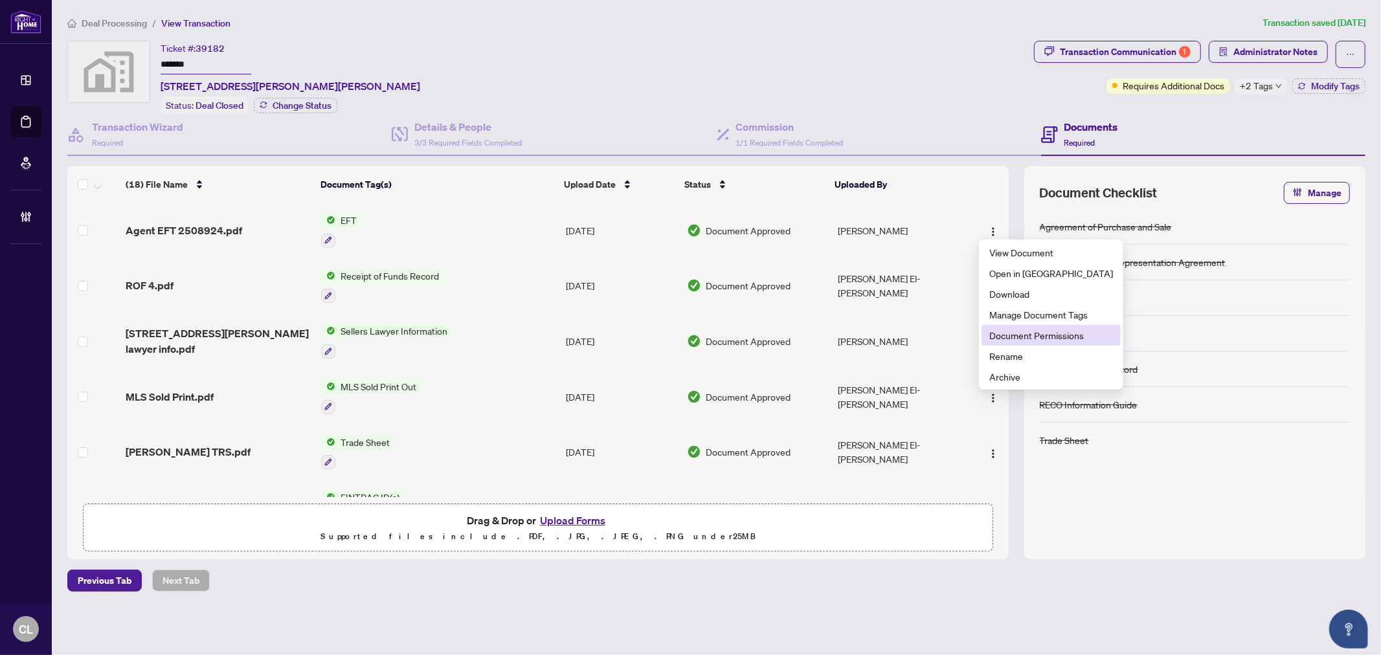
click at [1018, 328] on span "Document Permissions" at bounding box center [1051, 335] width 124 height 14
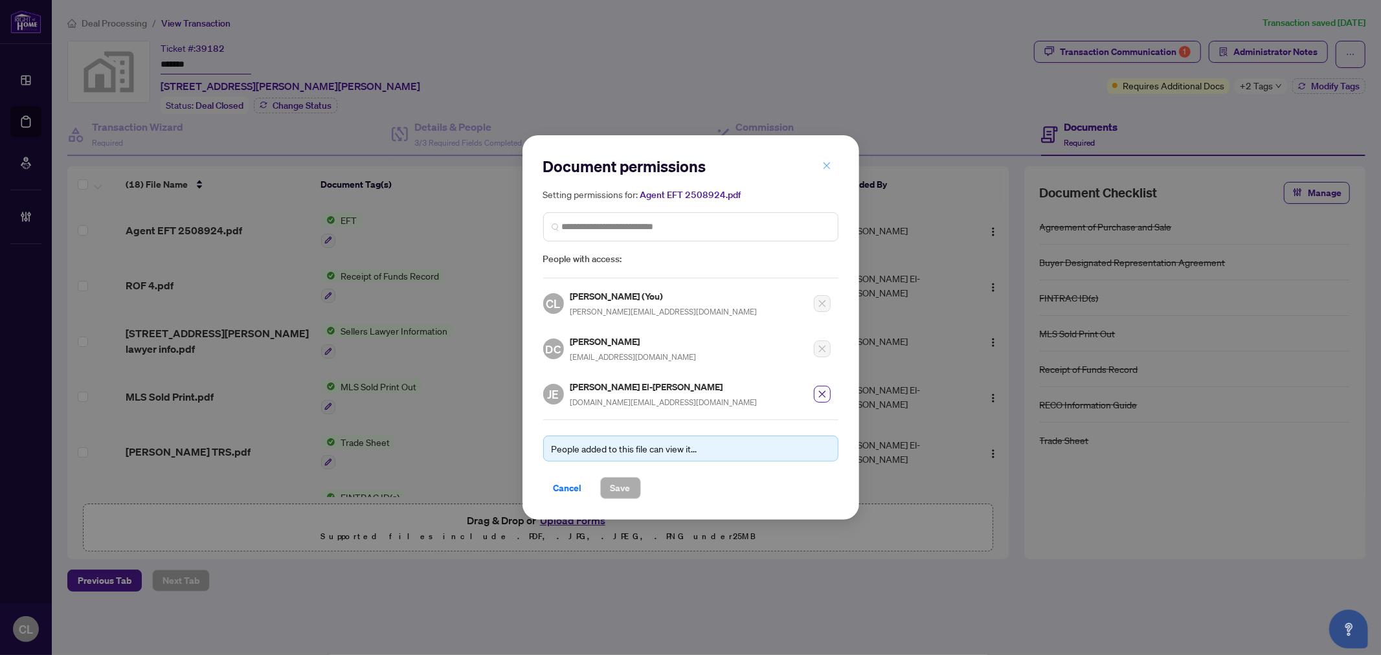
click at [829, 169] on icon "close" at bounding box center [826, 165] width 9 height 9
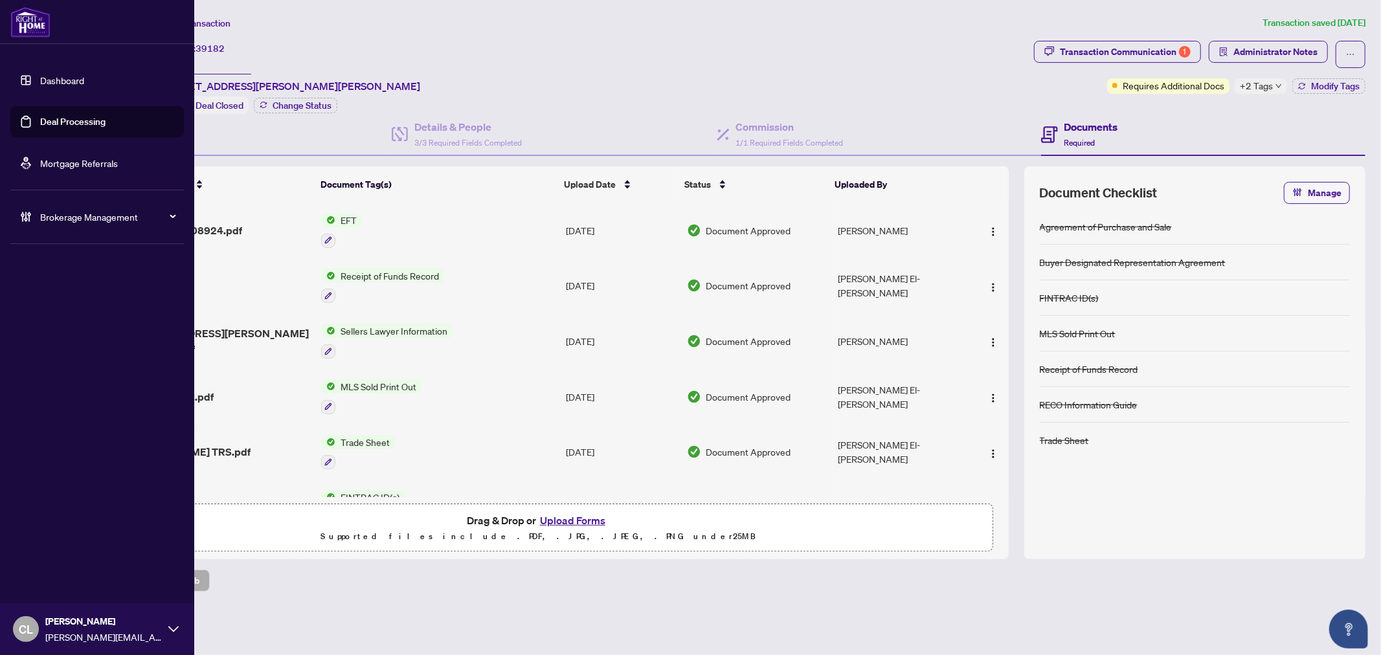
click at [46, 124] on link "Deal Processing" at bounding box center [72, 122] width 65 height 12
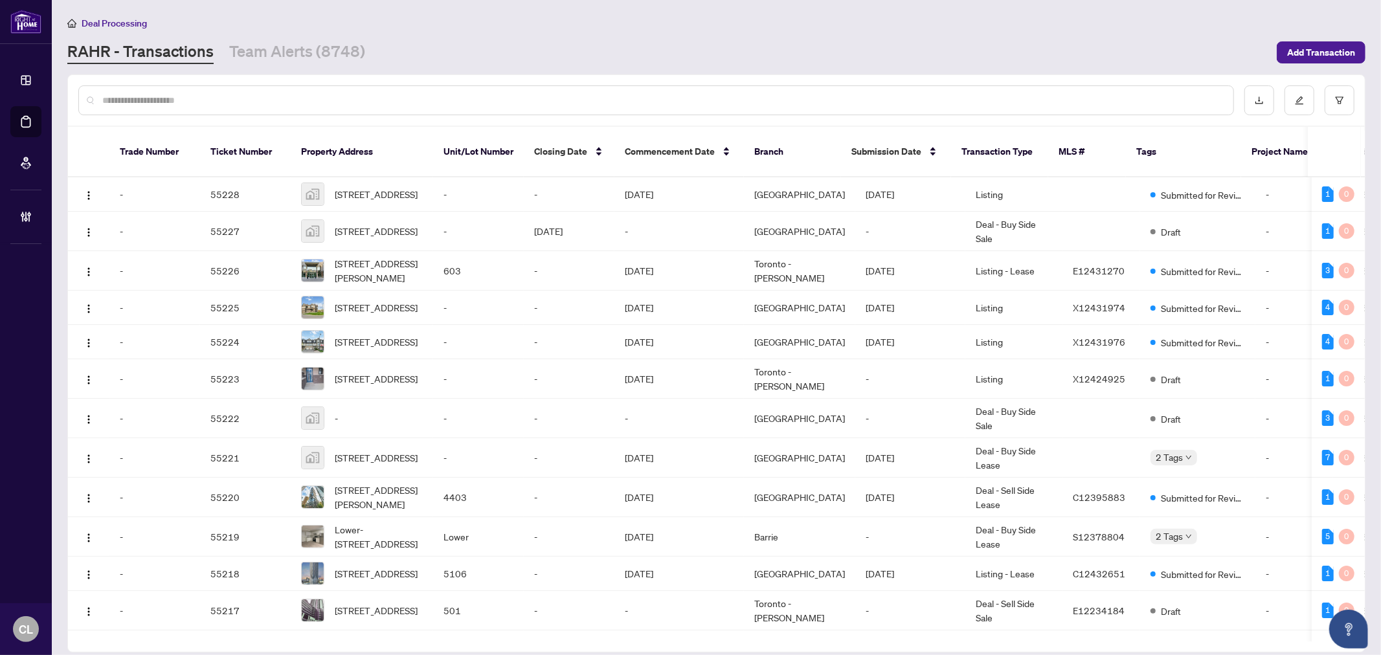
click at [285, 95] on input "text" at bounding box center [662, 100] width 1120 height 14
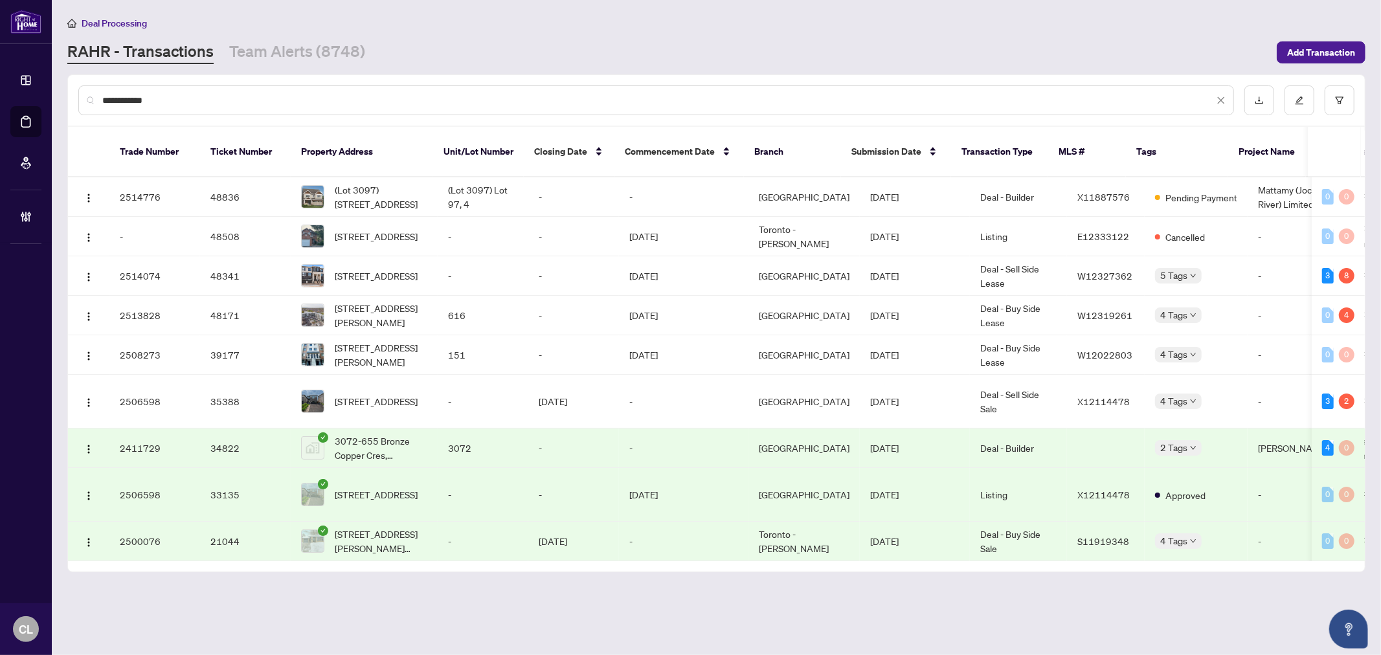
type input "**********"
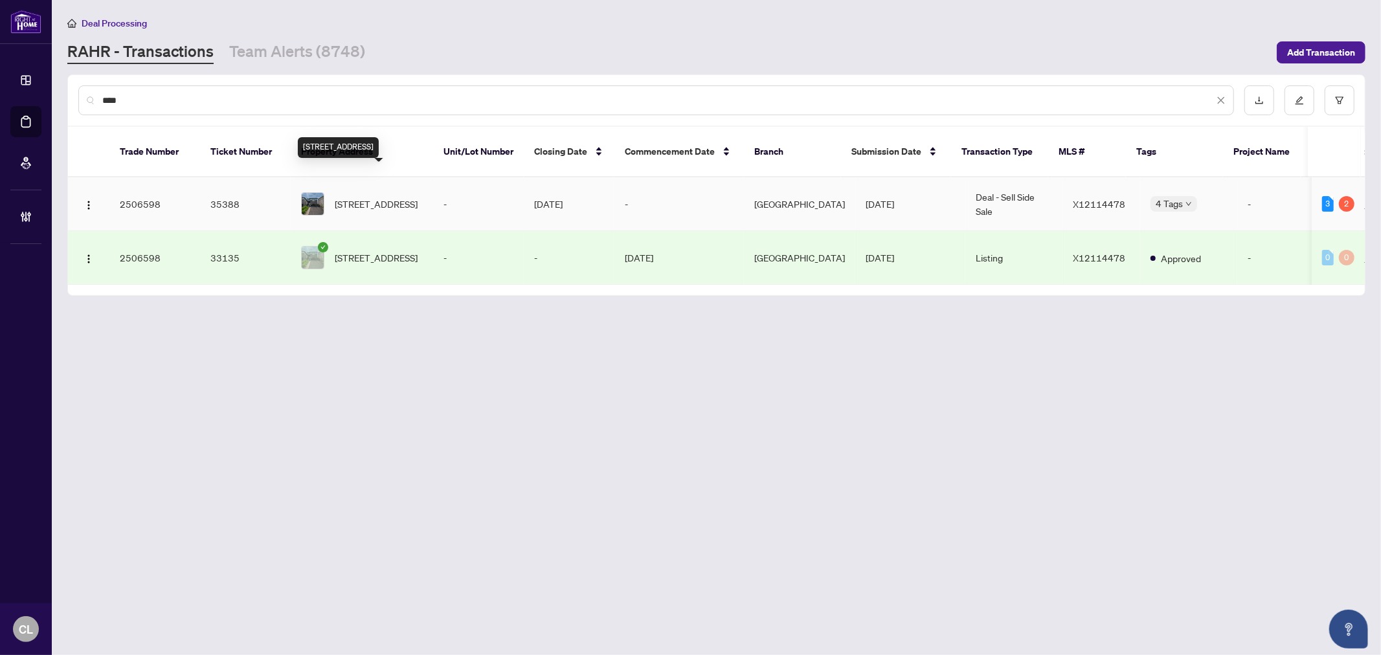
type input "****"
click at [396, 197] on span "6614 Tooney Dr, Ottawa, Ontario K1C 6P6, Canada" at bounding box center [376, 204] width 83 height 14
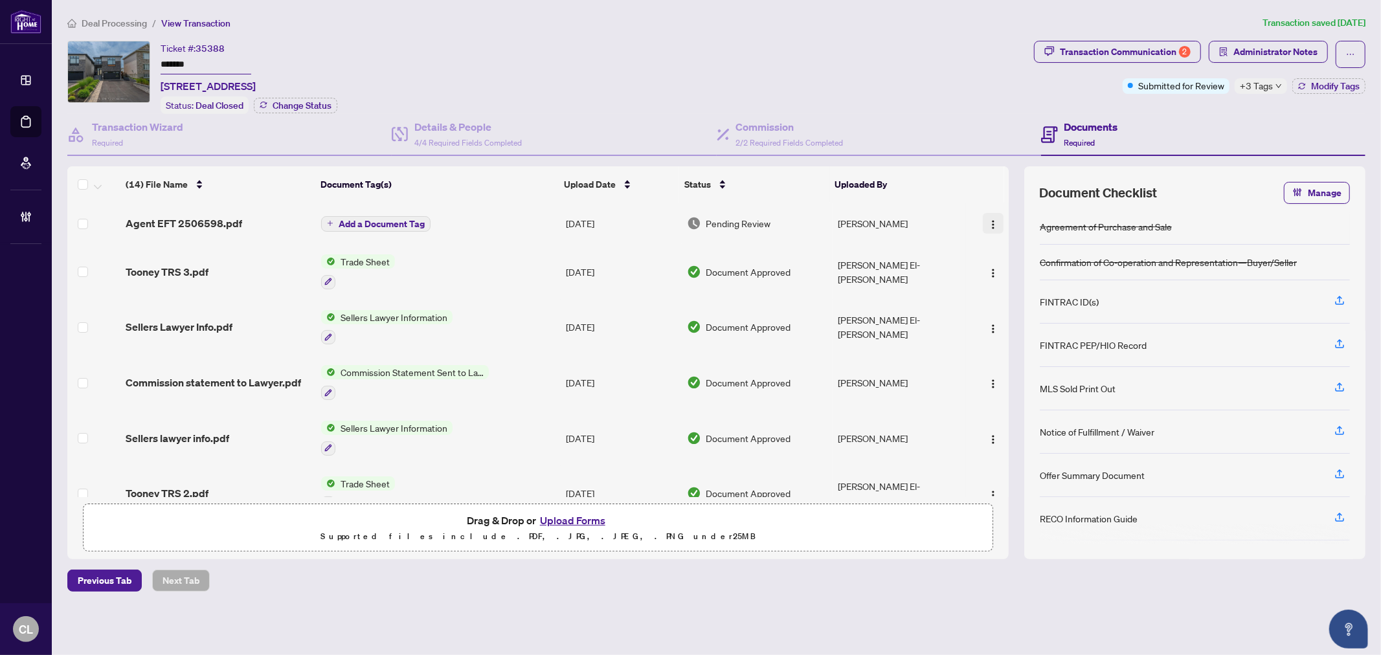
click at [988, 221] on img "button" at bounding box center [993, 224] width 10 height 10
click at [1019, 327] on span "Document Permissions" at bounding box center [1051, 329] width 124 height 14
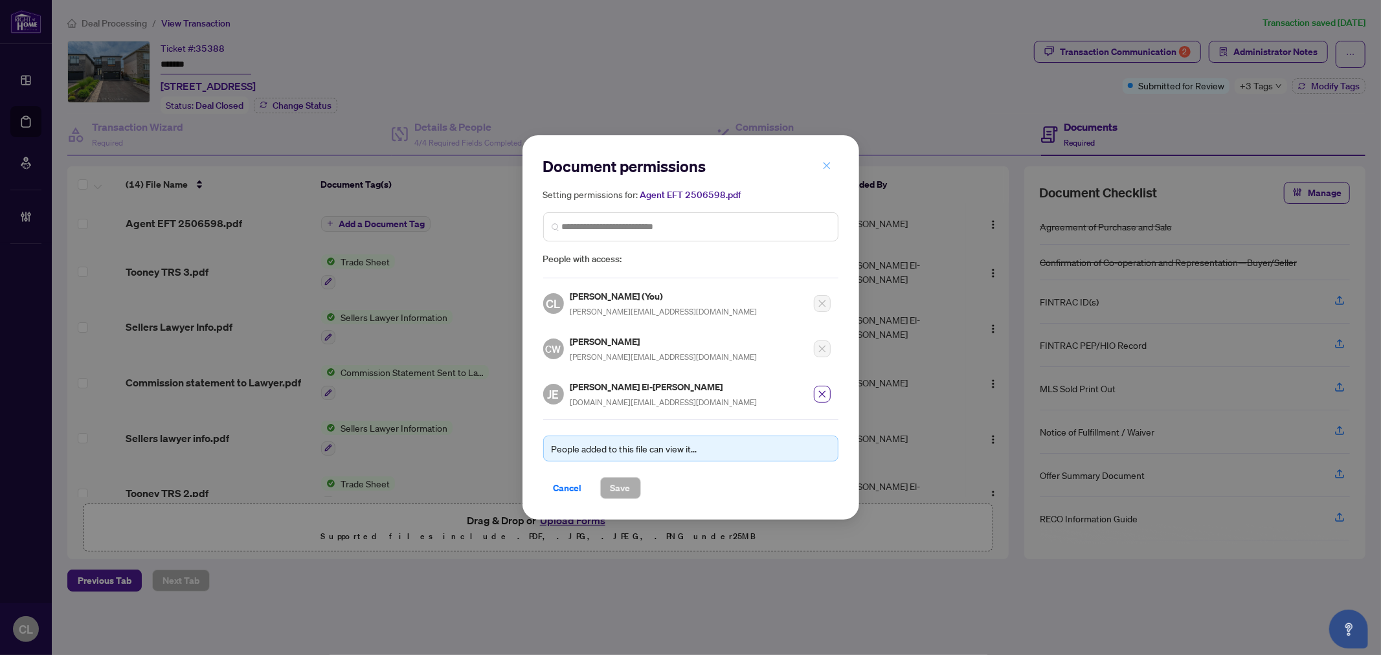
click at [823, 165] on icon "close" at bounding box center [826, 165] width 7 height 7
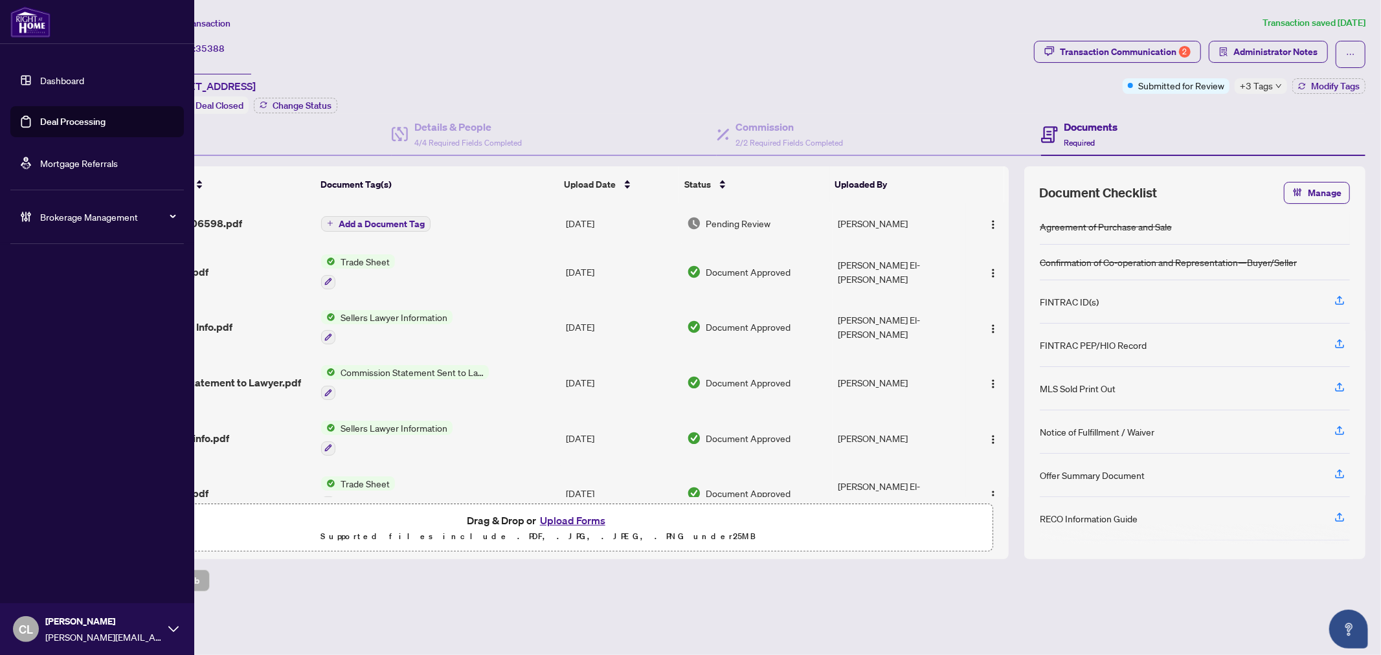
drag, startPoint x: 43, startPoint y: 122, endPoint x: 166, endPoint y: 121, distance: 123.6
click at [43, 122] on link "Deal Processing" at bounding box center [72, 122] width 65 height 12
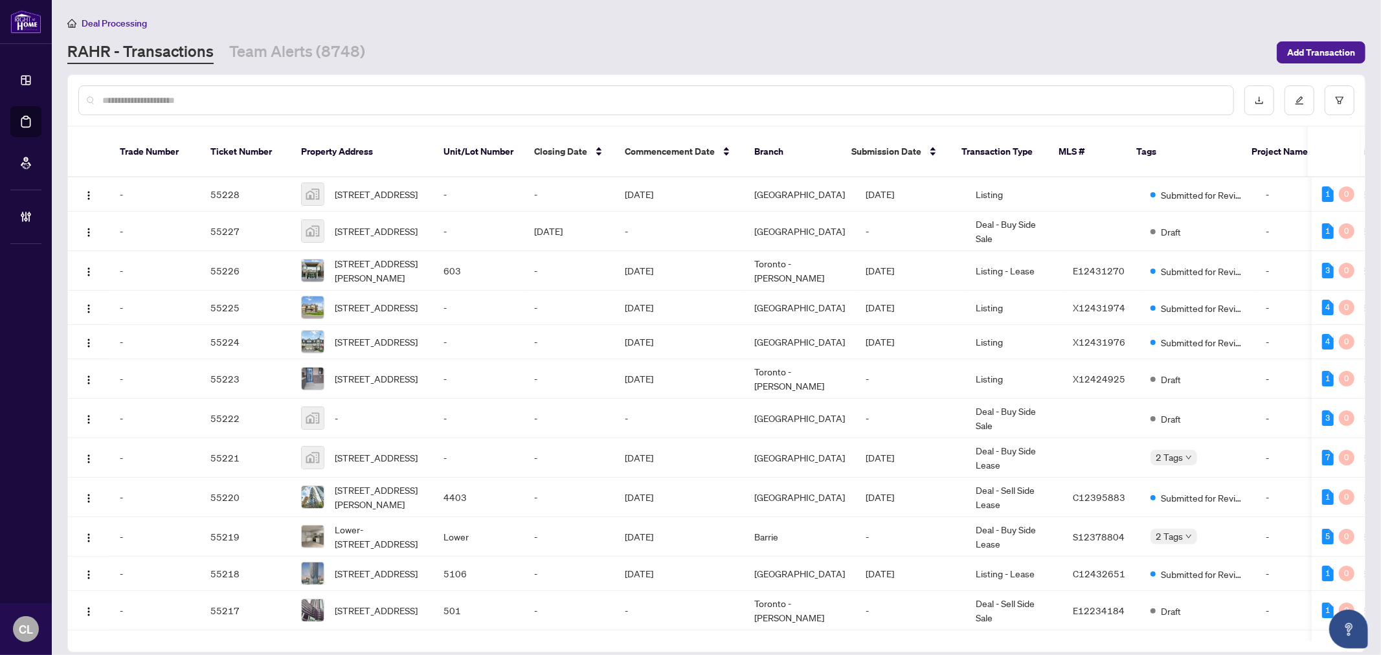
click at [217, 101] on input "text" at bounding box center [662, 100] width 1120 height 14
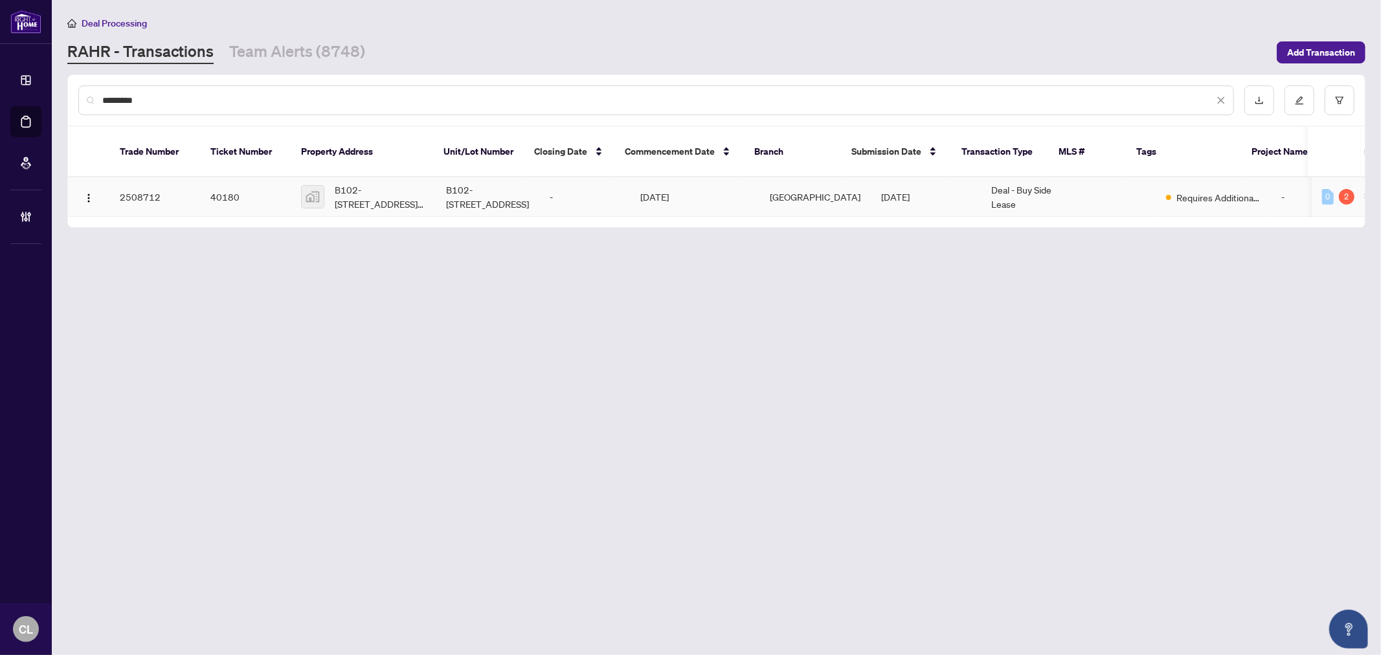
type input "*********"
click at [346, 183] on span "B102-4842 Bank St-4842 Bank Street, Gloucester, Ottawa, ON, Canada" at bounding box center [380, 197] width 91 height 28
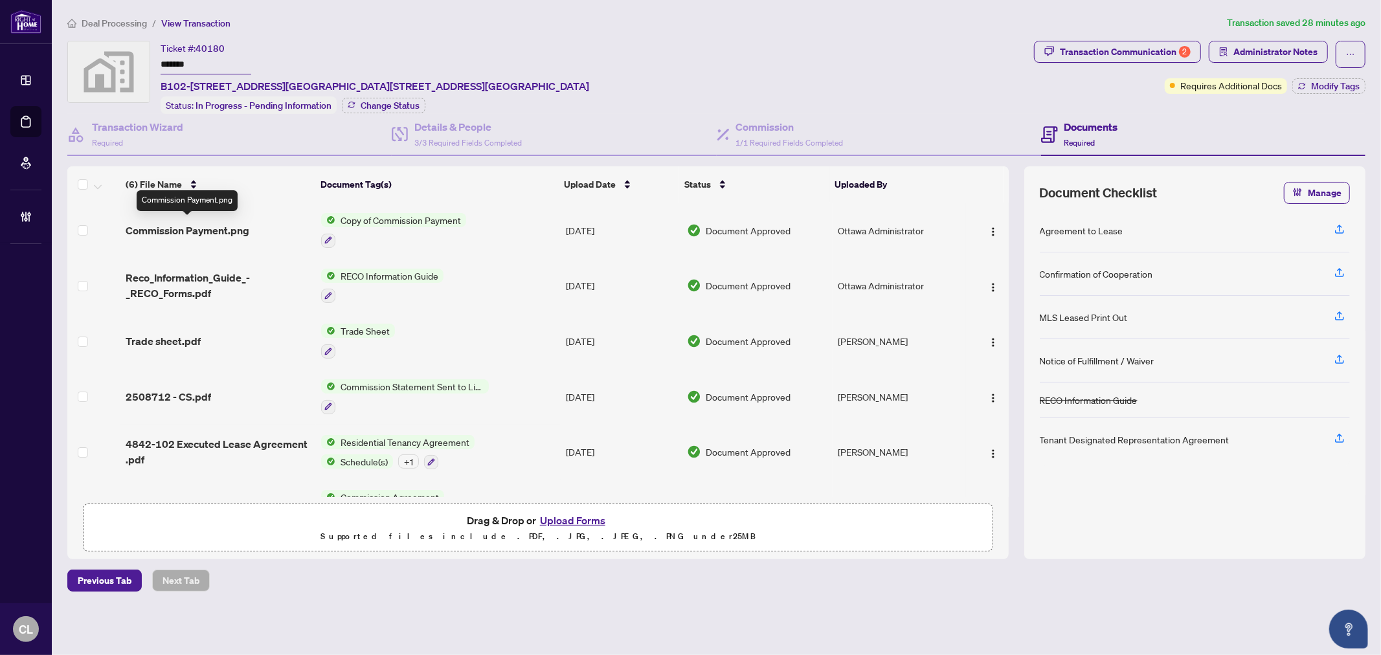
click at [248, 227] on span "Commission Payment.png" at bounding box center [188, 231] width 124 height 16
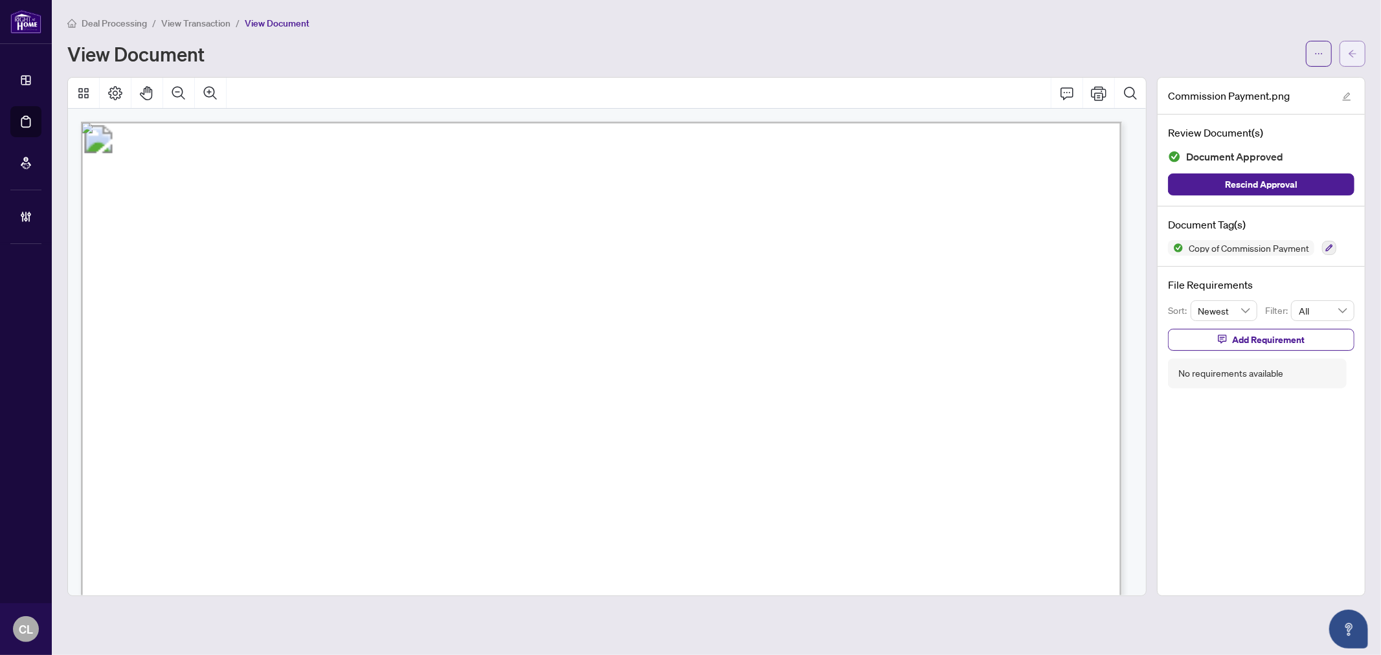
click at [1363, 52] on button "button" at bounding box center [1352, 54] width 26 height 26
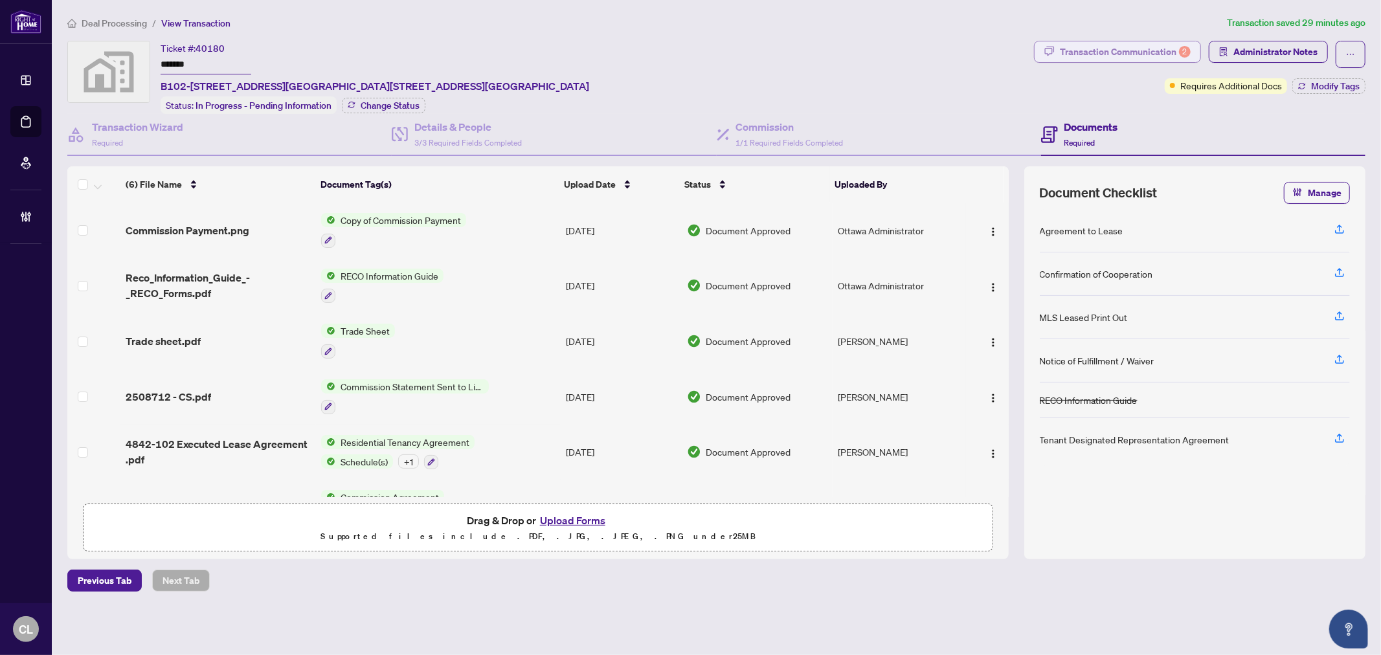
click at [1155, 54] on div "Transaction Communication 2" at bounding box center [1125, 51] width 131 height 21
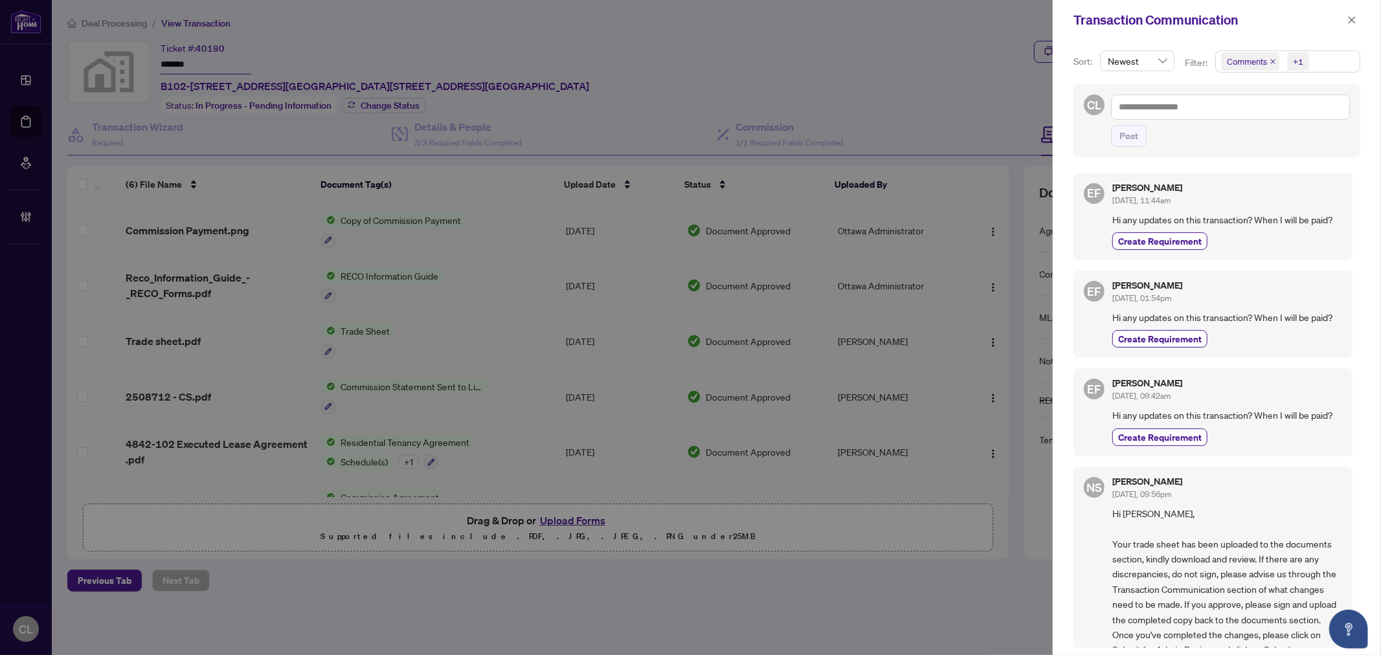
click at [1267, 63] on span "Comments" at bounding box center [1250, 61] width 58 height 18
click at [1230, 113] on span "Select Comments" at bounding box center [1228, 116] width 10 height 10
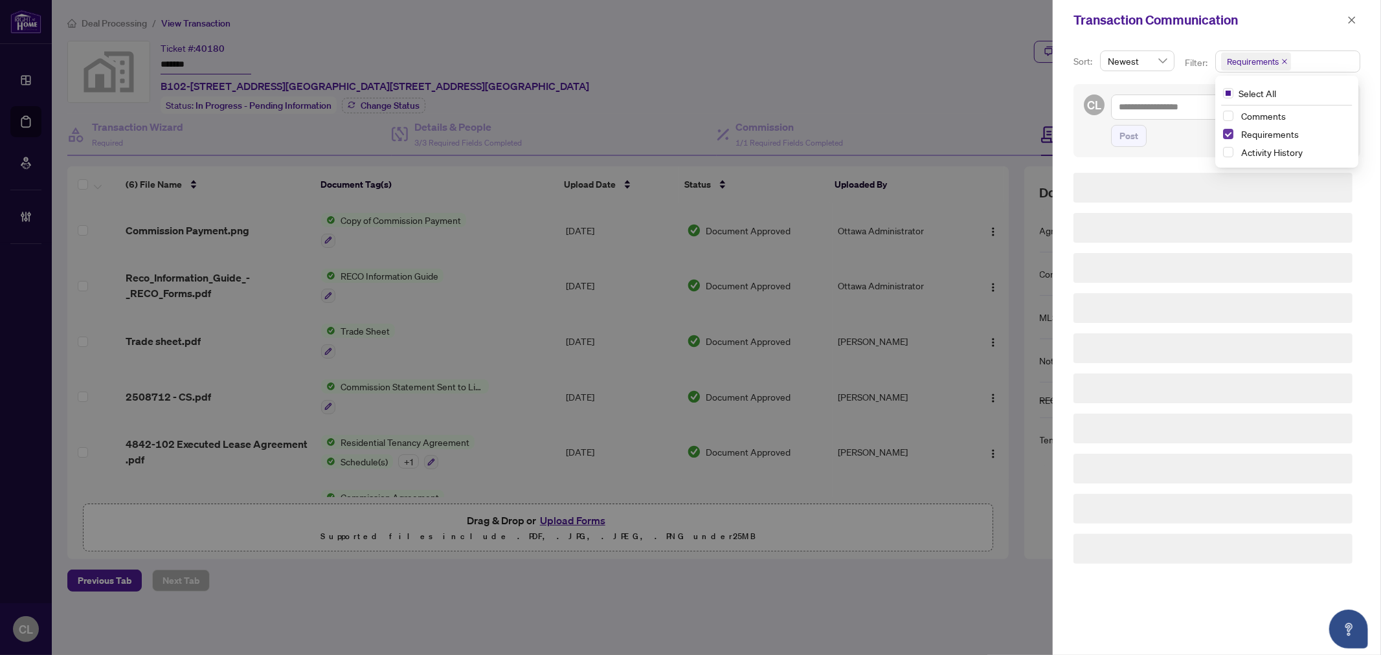
click at [1229, 129] on span "Select Requirements" at bounding box center [1228, 134] width 10 height 10
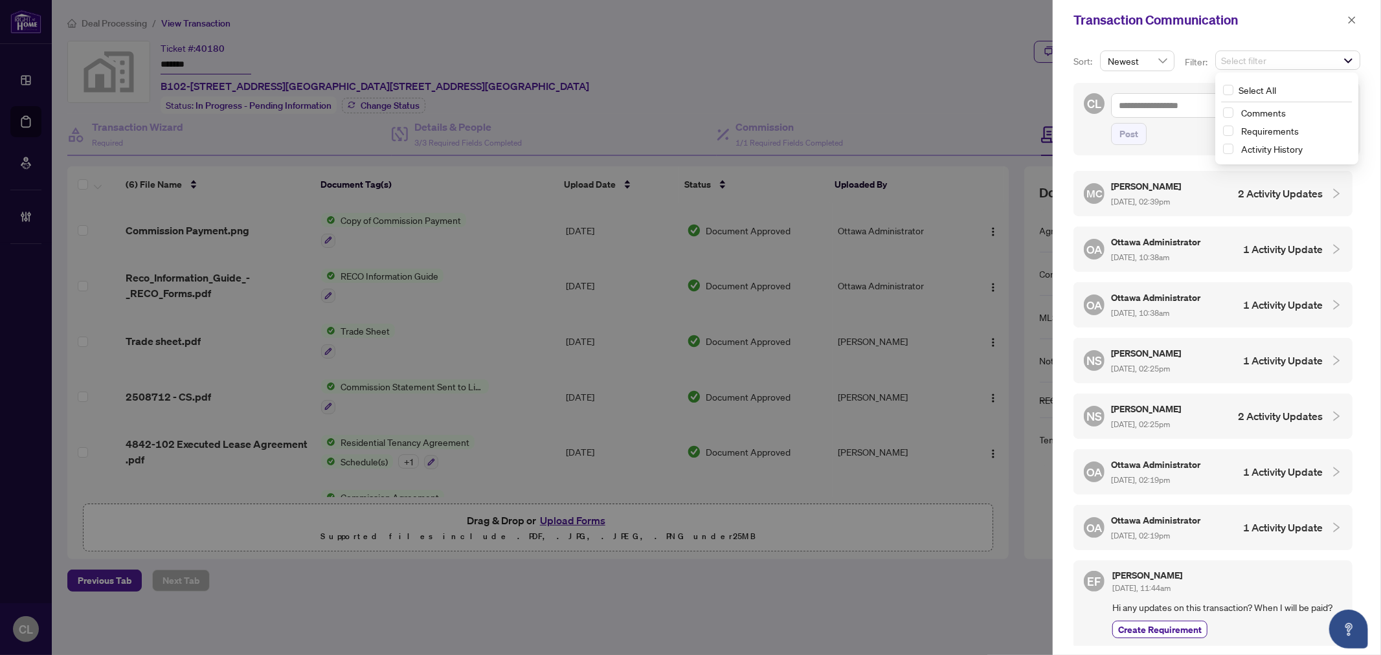
click at [1247, 199] on h4 "2 Activity Updates" at bounding box center [1280, 194] width 85 height 16
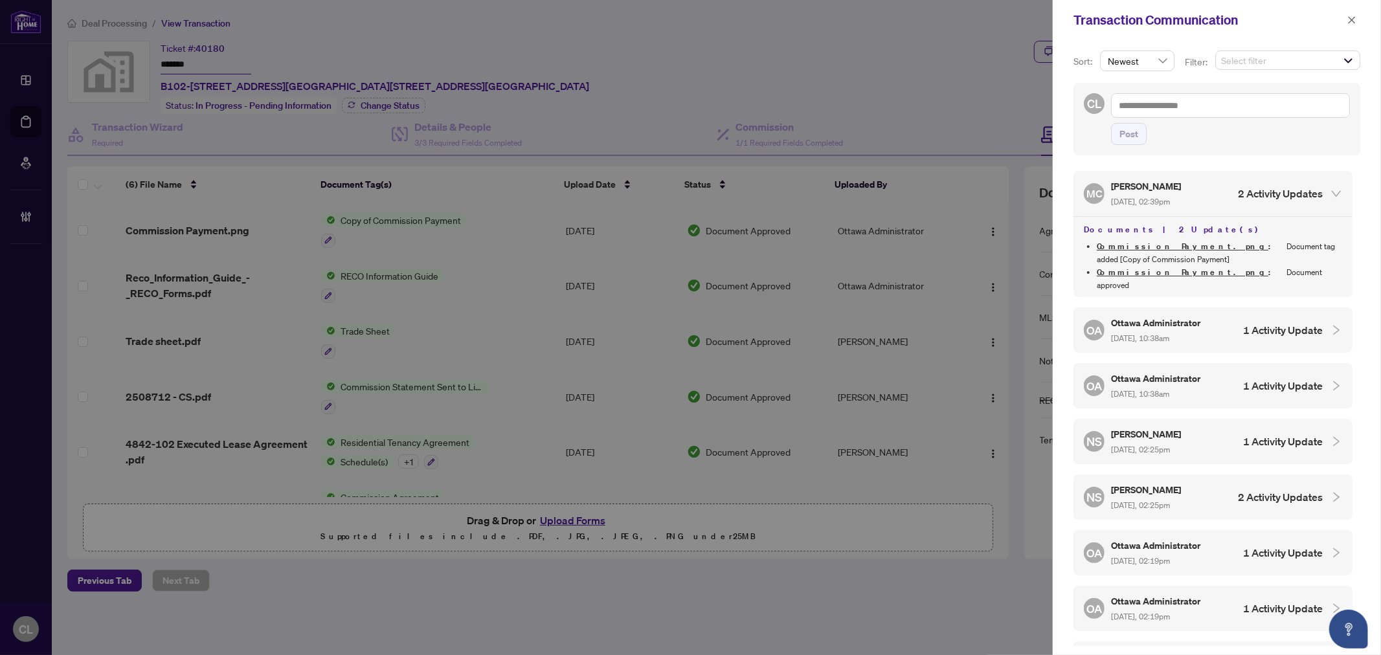
click at [1296, 322] on h4 "1 Activity Update" at bounding box center [1283, 330] width 80 height 16
click at [1304, 433] on h4 "1 Activity Update" at bounding box center [1283, 441] width 80 height 16
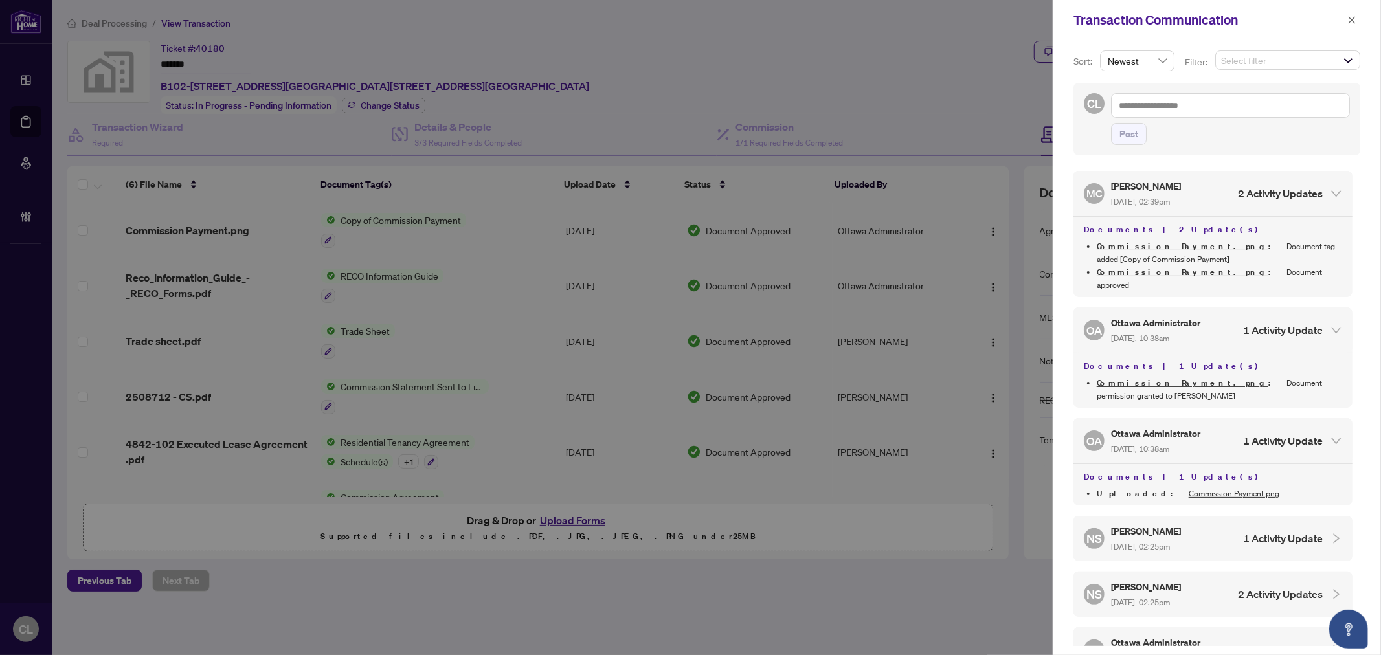
click at [1330, 533] on icon "collapsed" at bounding box center [1336, 539] width 12 height 12
click at [929, 56] on div at bounding box center [690, 327] width 1381 height 655
click at [1353, 16] on icon "close" at bounding box center [1351, 20] width 9 height 9
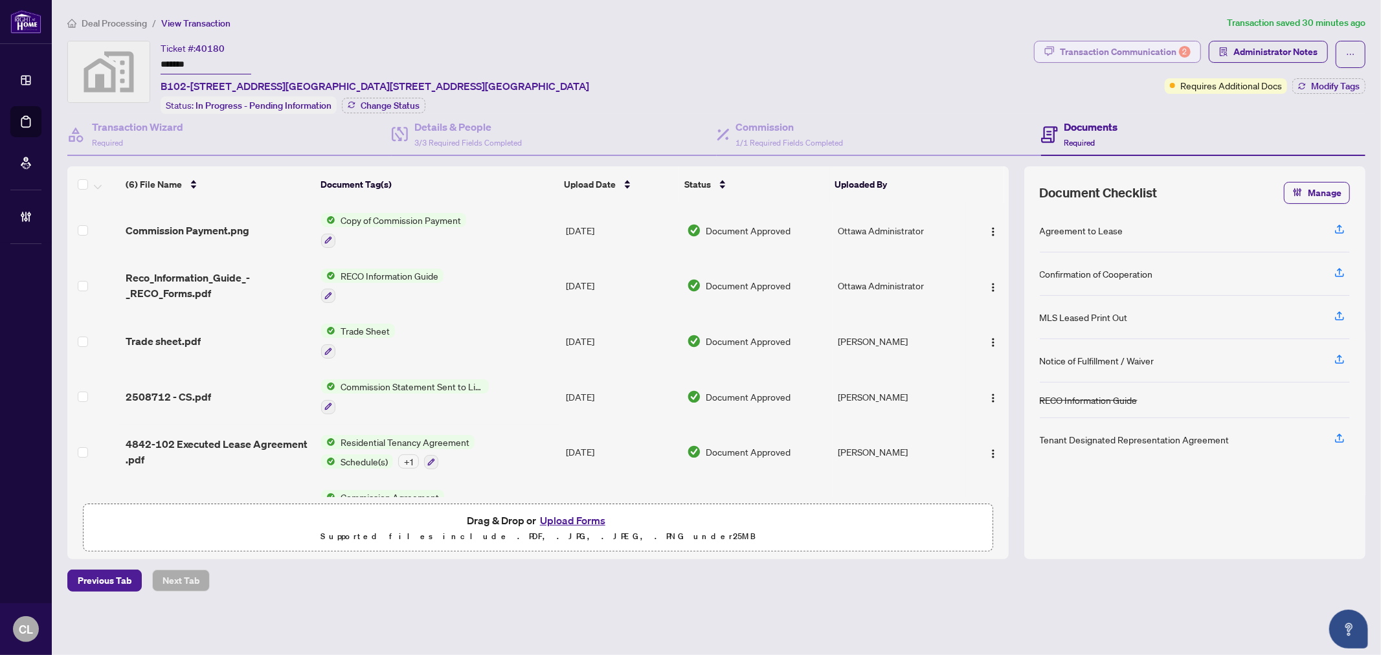
click at [1106, 43] on div "Transaction Communication 2" at bounding box center [1125, 51] width 131 height 21
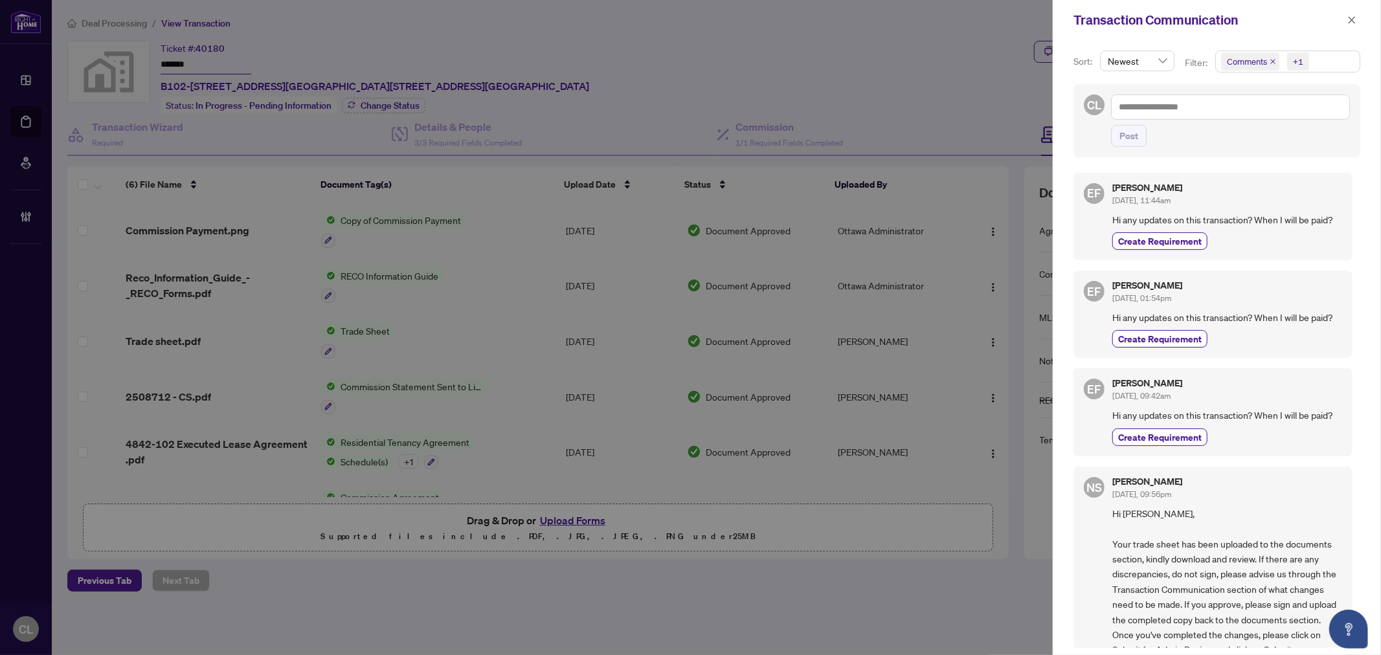
click at [942, 37] on div at bounding box center [690, 327] width 1381 height 655
click at [1349, 18] on icon "close" at bounding box center [1351, 20] width 9 height 9
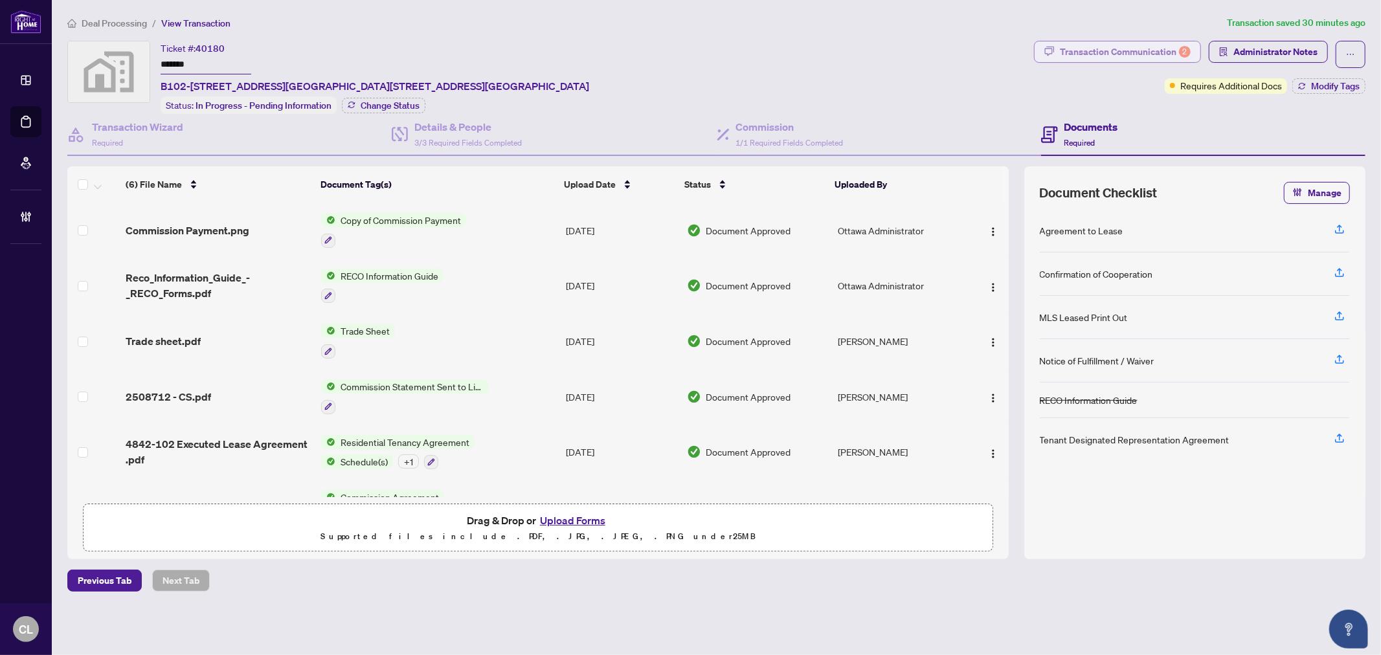
click at [1148, 44] on div "Transaction Communication 2" at bounding box center [1125, 51] width 131 height 21
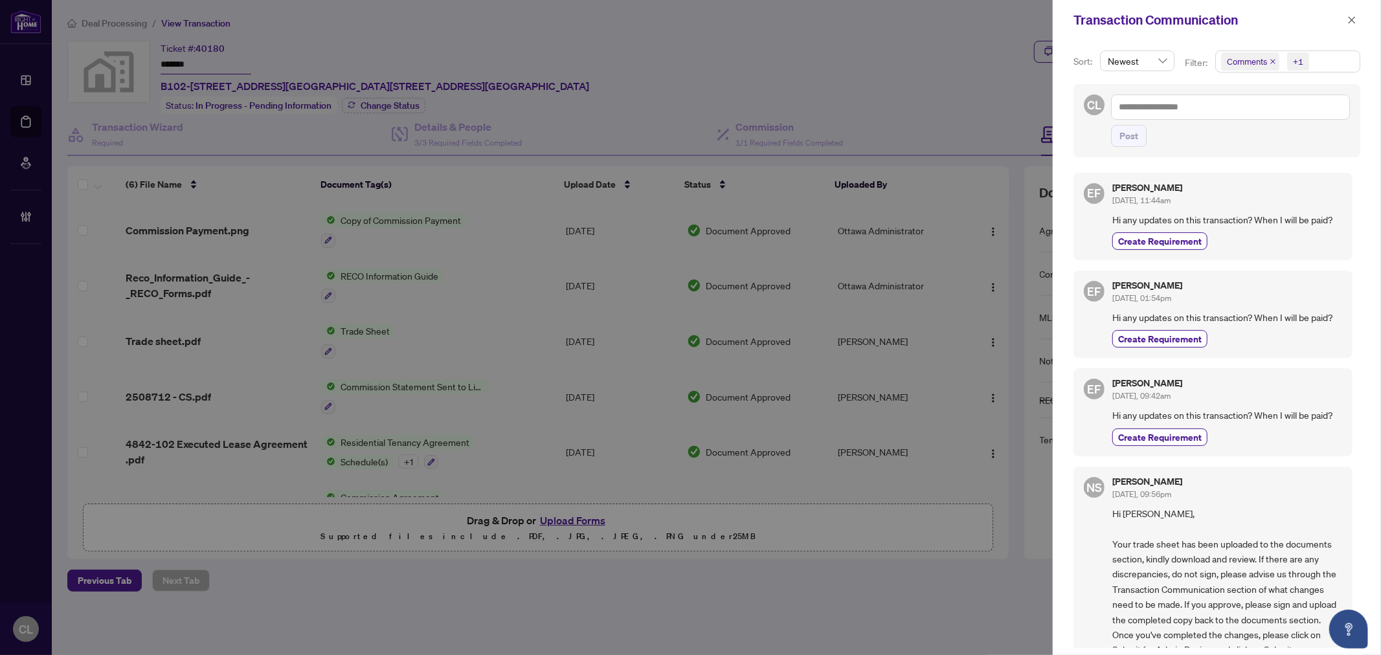
click at [1240, 56] on span "Comments" at bounding box center [1247, 61] width 40 height 13
click at [1228, 114] on span "Select Comments" at bounding box center [1228, 116] width 10 height 10
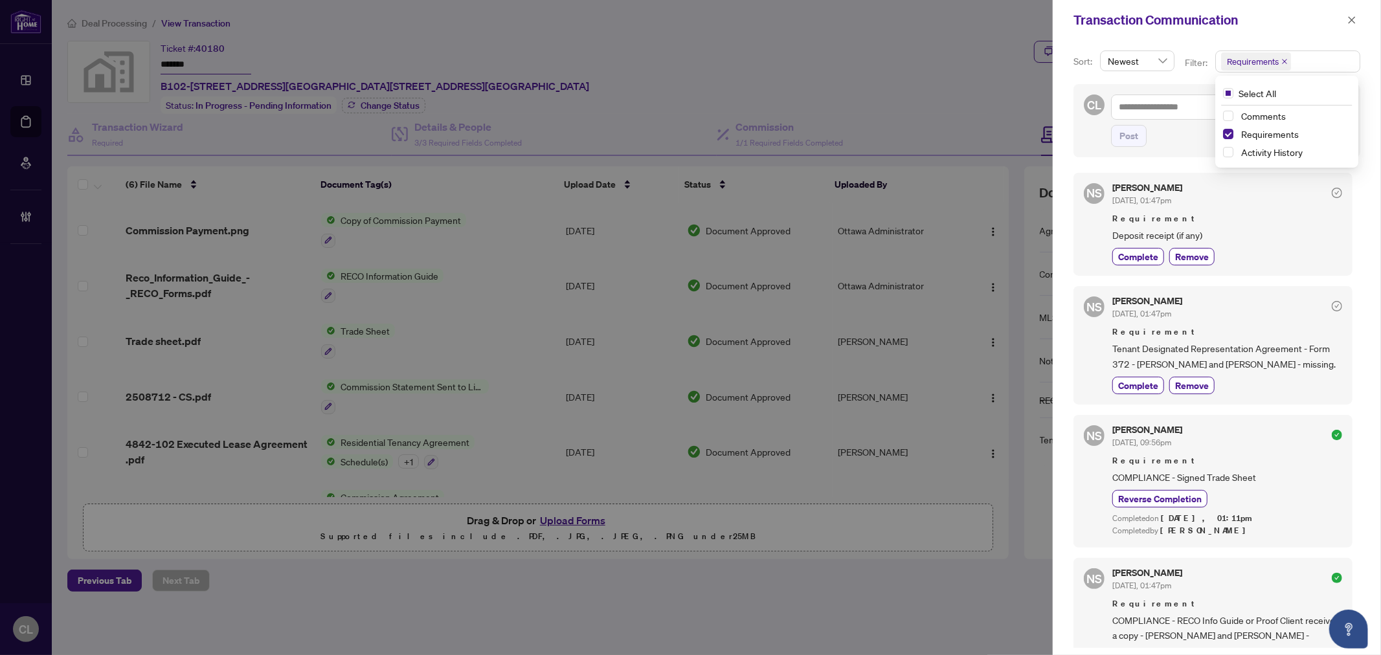
click at [807, 48] on div at bounding box center [690, 327] width 1381 height 655
click at [1354, 18] on icon "close" at bounding box center [1351, 20] width 9 height 9
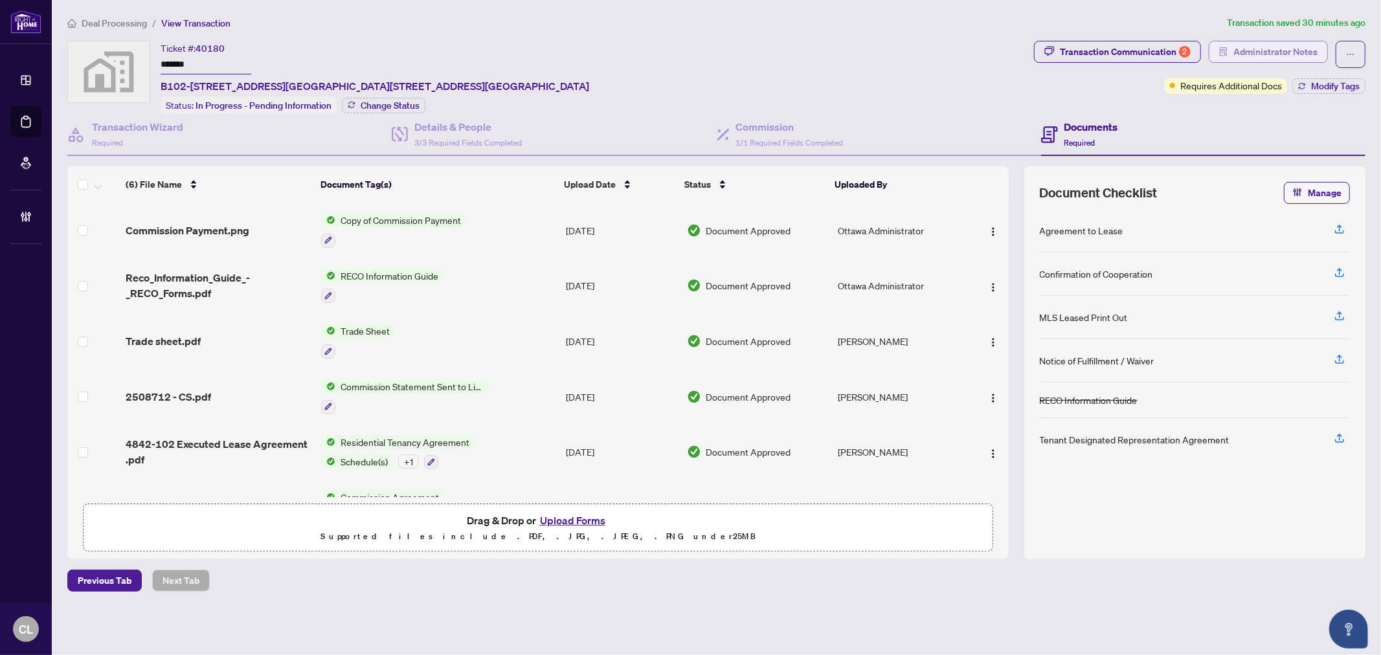
click at [1300, 58] on span "Administrator Notes" at bounding box center [1275, 51] width 84 height 21
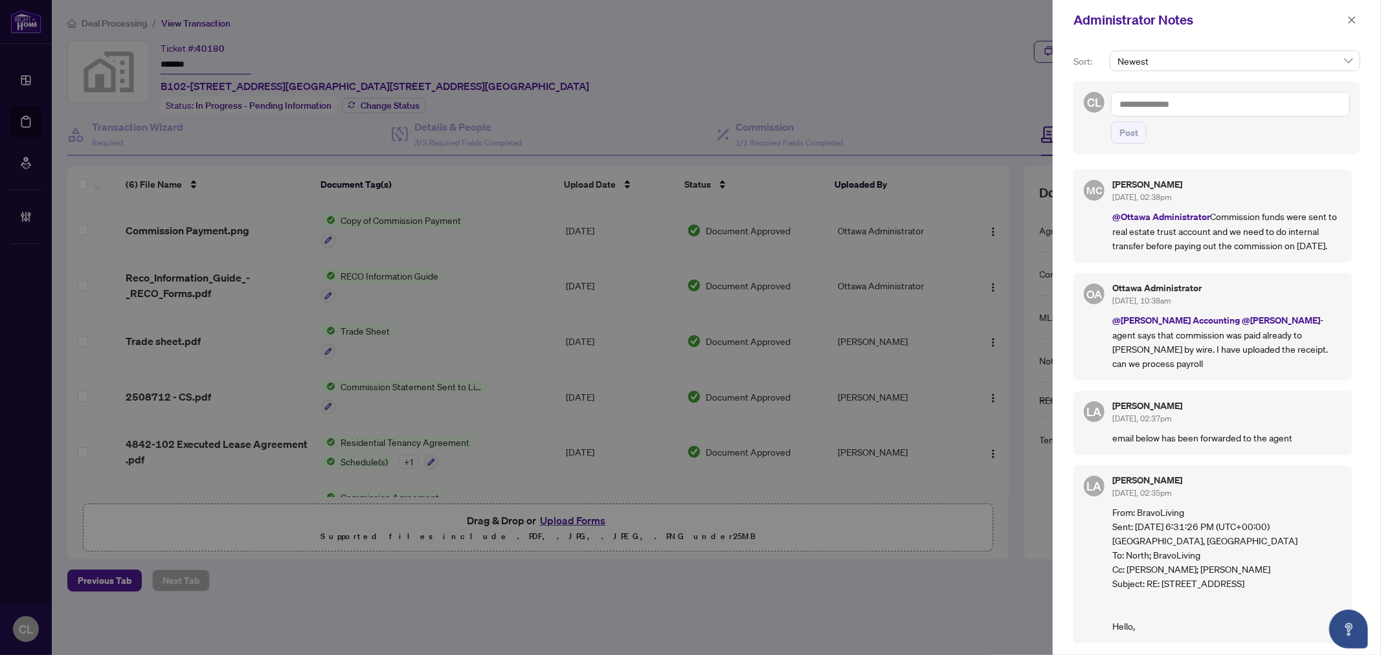
click at [985, 74] on div at bounding box center [690, 327] width 1381 height 655
click at [1350, 23] on icon "close" at bounding box center [1351, 20] width 9 height 9
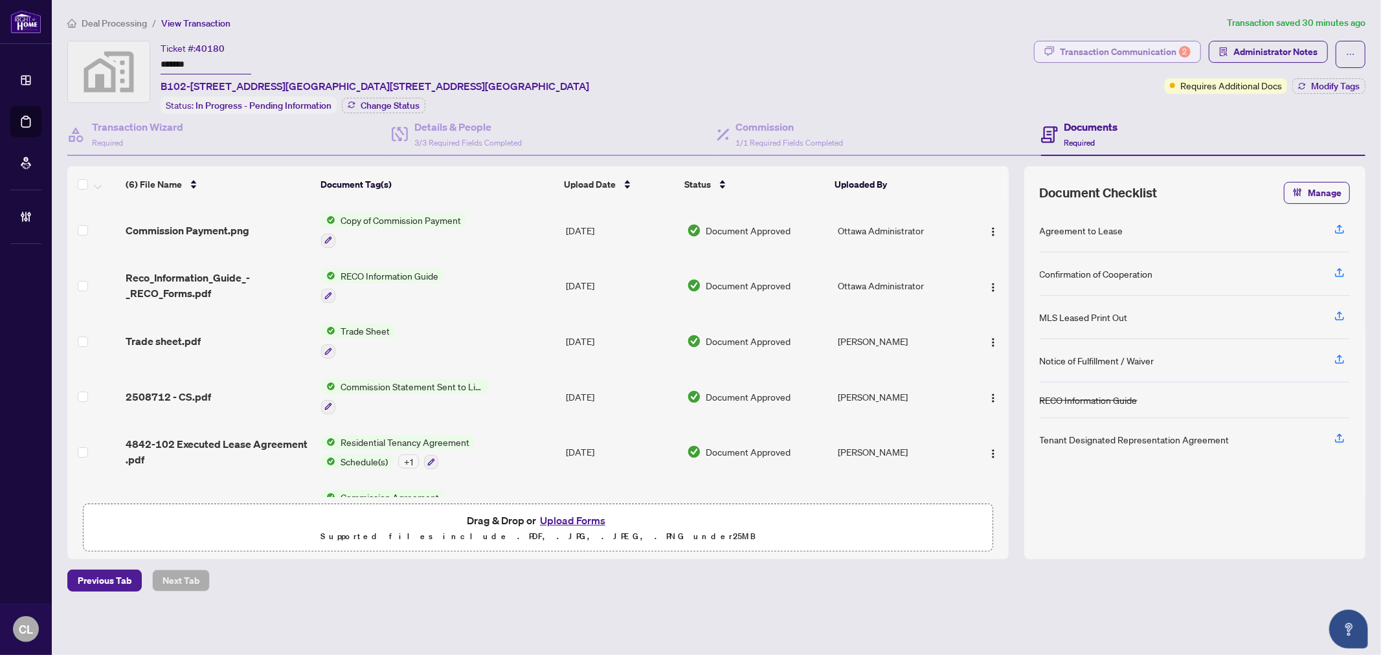
click at [1153, 48] on div "Transaction Communication 2" at bounding box center [1125, 51] width 131 height 21
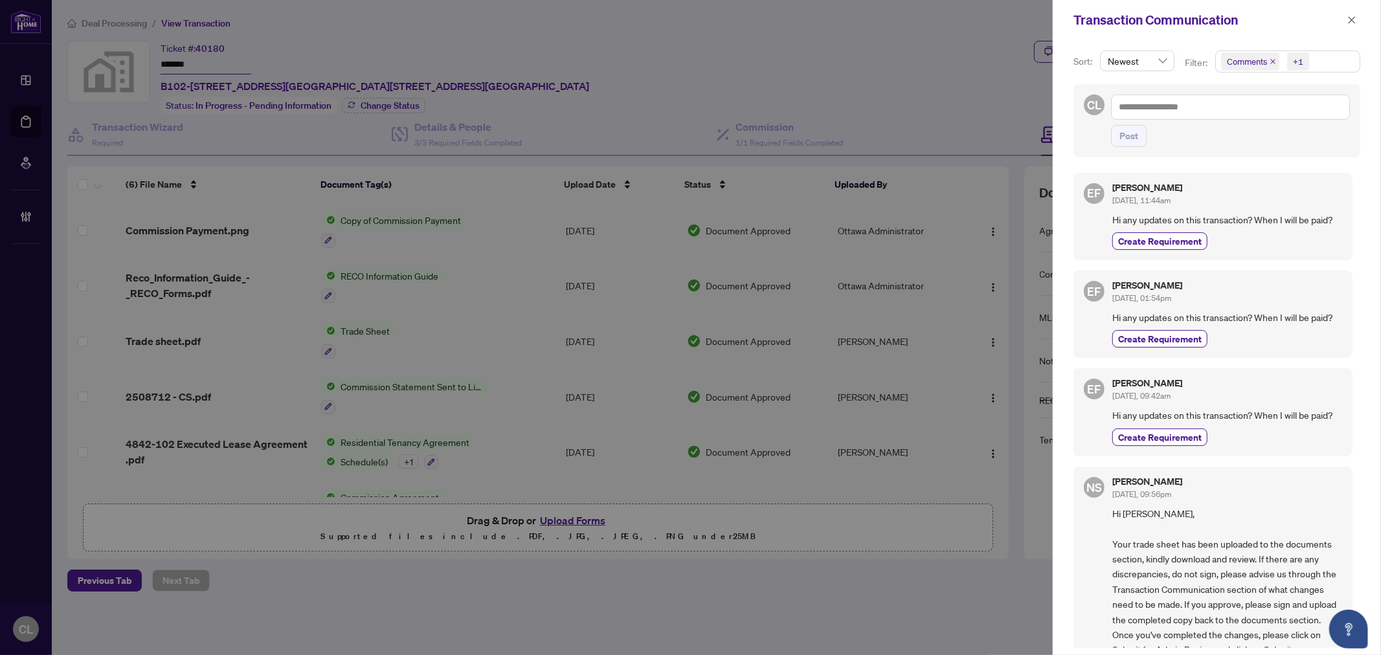
click at [994, 59] on div at bounding box center [690, 327] width 1381 height 655
click at [1350, 19] on icon "close" at bounding box center [1351, 19] width 7 height 7
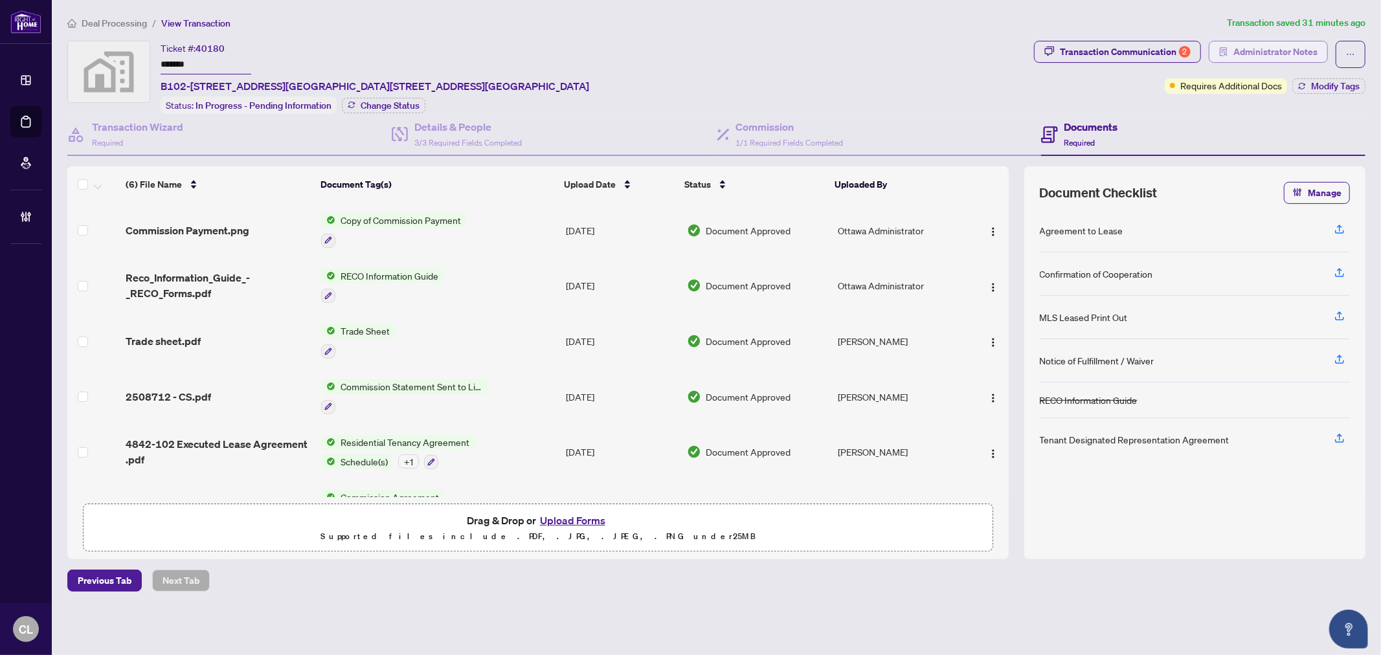
click at [1277, 54] on span "Administrator Notes" at bounding box center [1275, 51] width 84 height 21
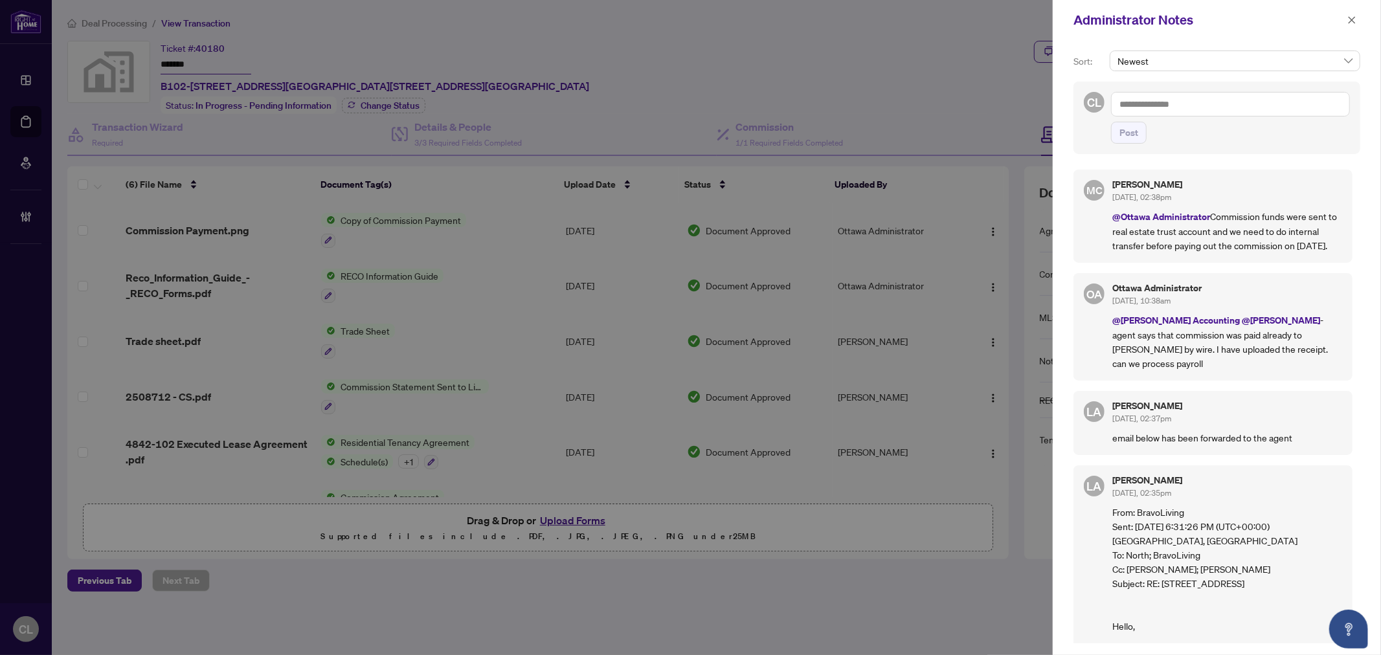
drag, startPoint x: 1214, startPoint y: 214, endPoint x: 1349, endPoint y: 251, distance: 140.4
click at [1349, 251] on div "MC Maria Cheng Sep/29/2025, 02:38pm @Ottawa Administrator Commission funds were…" at bounding box center [1216, 403] width 287 height 482
drag, startPoint x: 1261, startPoint y: 223, endPoint x: 1299, endPoint y: 189, distance: 51.3
click at [1299, 189] on div "Maria Cheng Sep/29/2025, 02:38pm" at bounding box center [1227, 192] width 230 height 24
drag, startPoint x: 1211, startPoint y: 214, endPoint x: 1332, endPoint y: 244, distance: 124.7
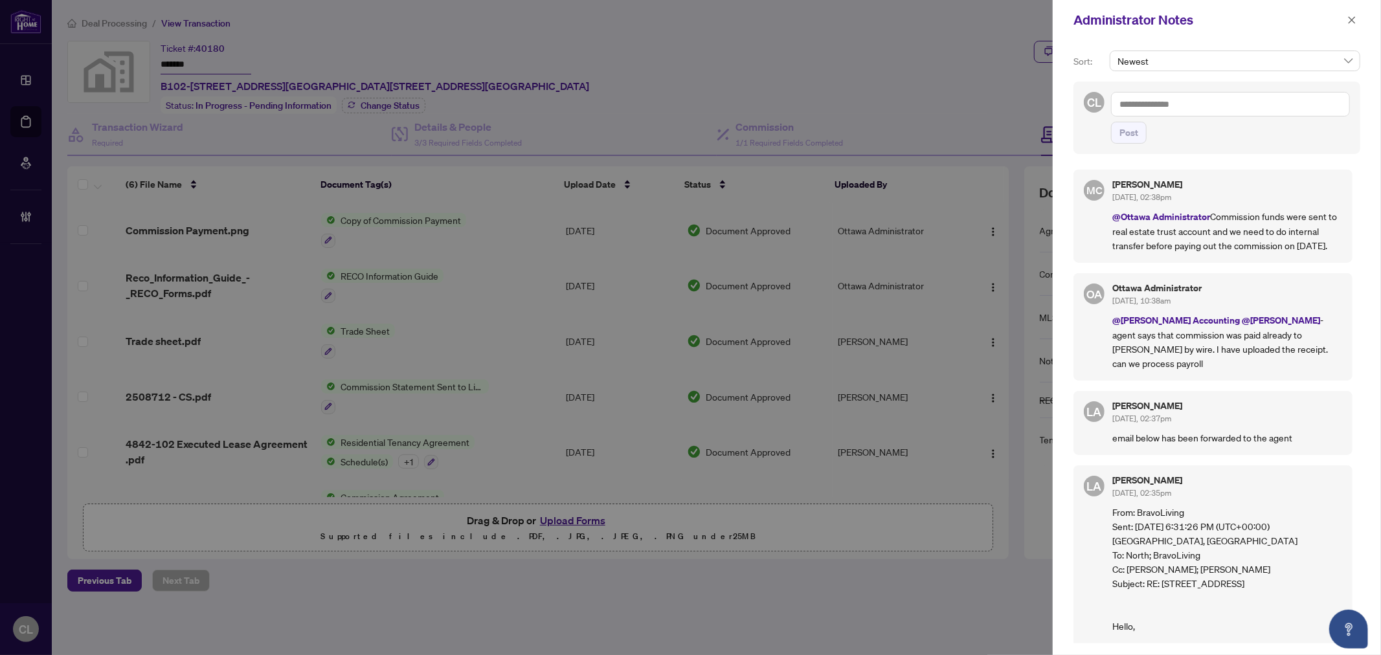
click at [1332, 244] on p "@Ottawa Administrator Commission funds were sent to real estate trust account a…" at bounding box center [1227, 230] width 230 height 43
click at [975, 61] on div at bounding box center [690, 327] width 1381 height 655
click at [1348, 16] on icon "close" at bounding box center [1351, 20] width 9 height 9
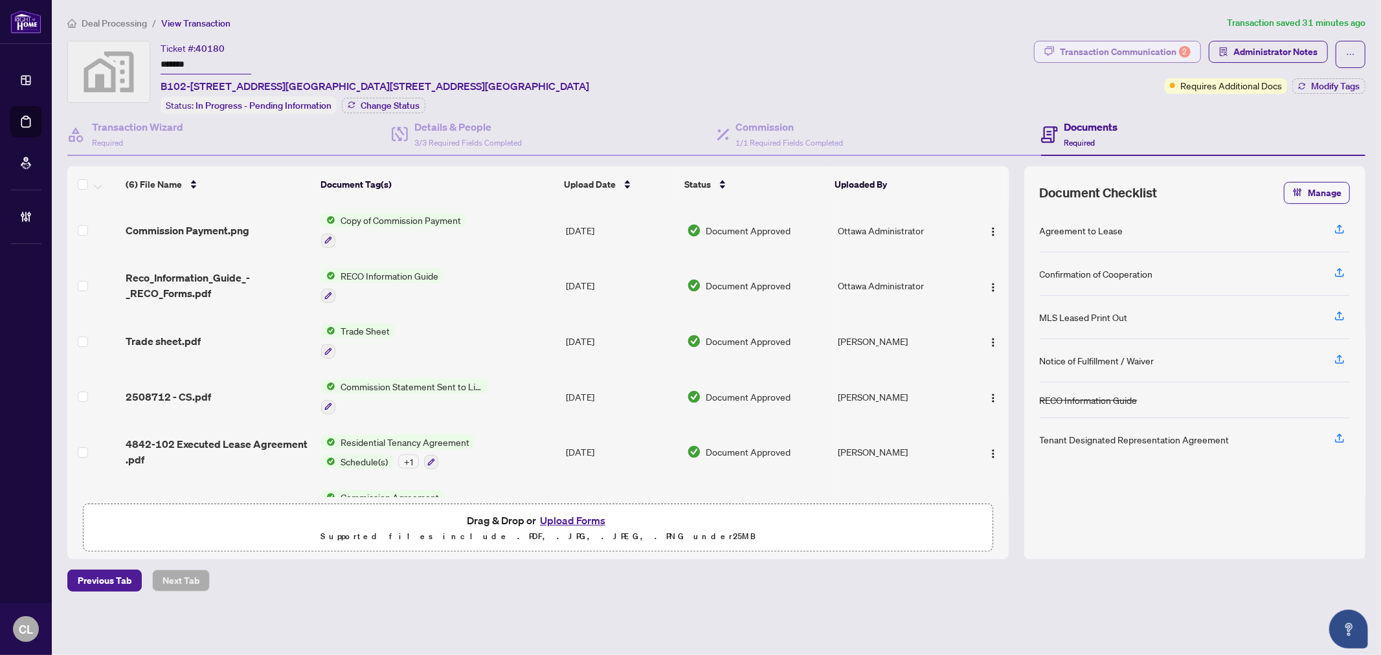
click at [1141, 52] on div "Transaction Communication 2" at bounding box center [1125, 51] width 131 height 21
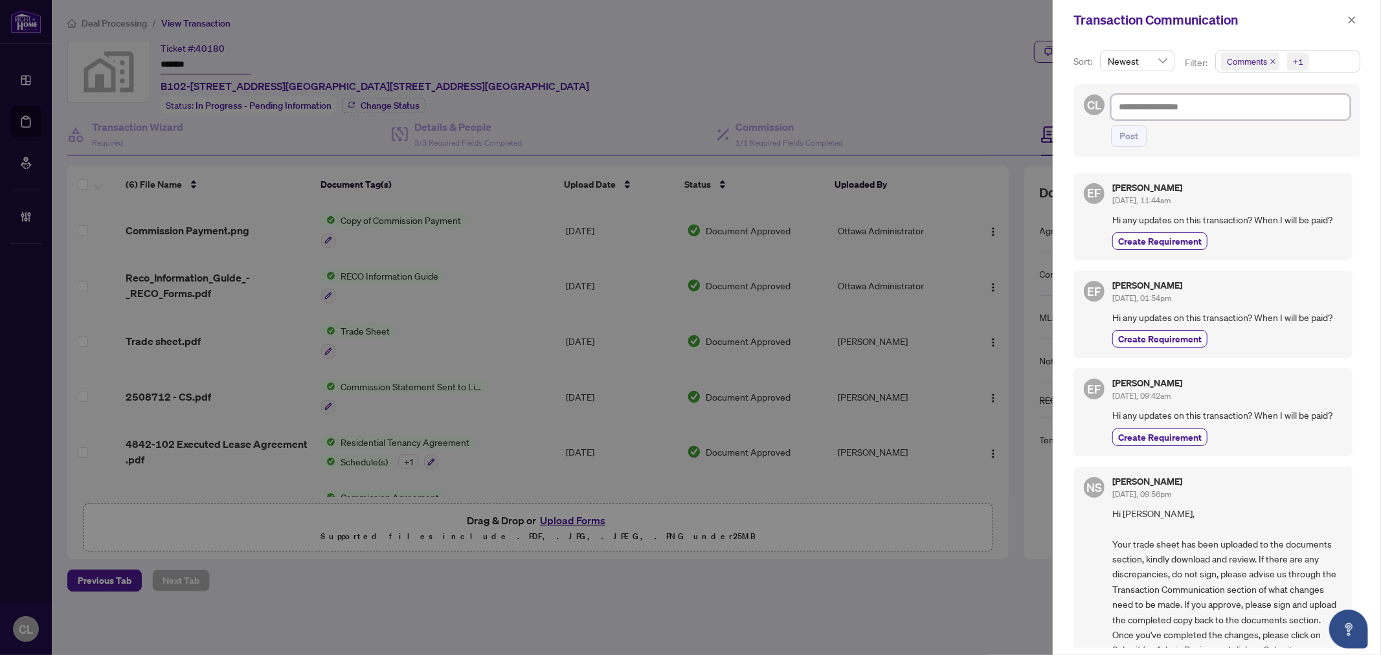
click at [1151, 108] on textarea at bounding box center [1230, 107] width 239 height 25
type textarea "*"
type textarea "**"
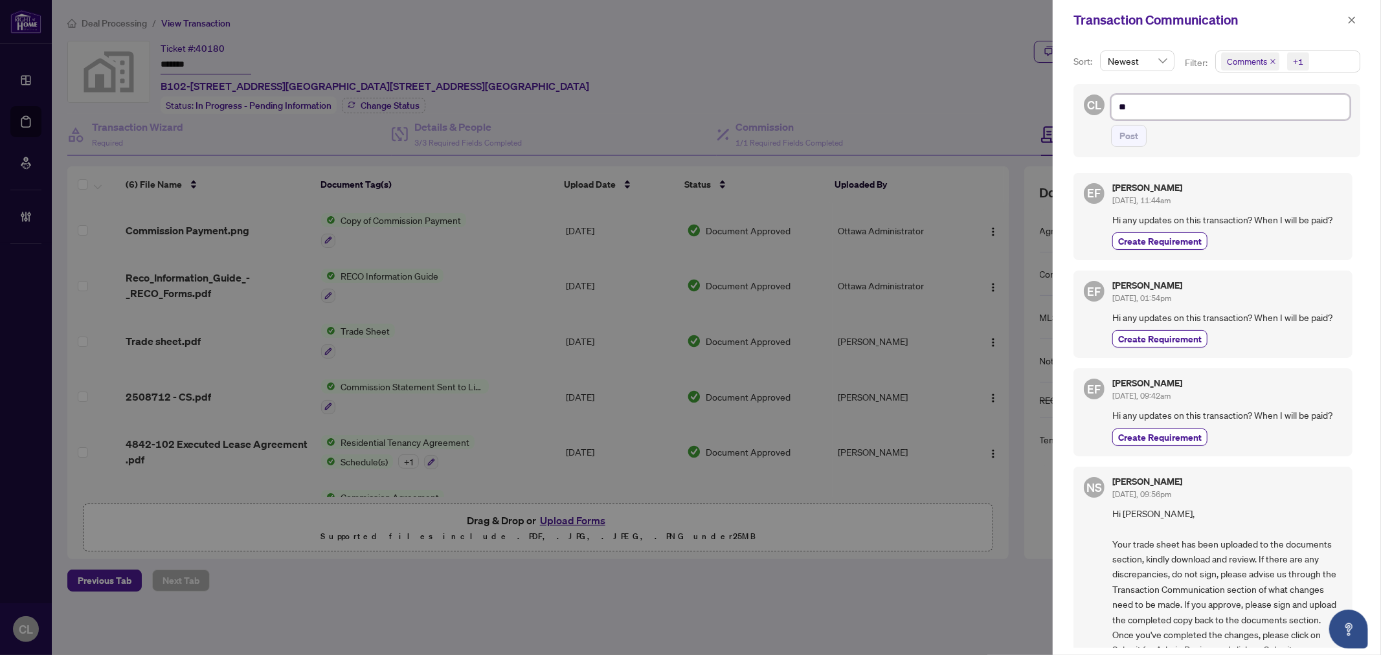
type textarea "**"
type textarea "****"
type textarea "*****"
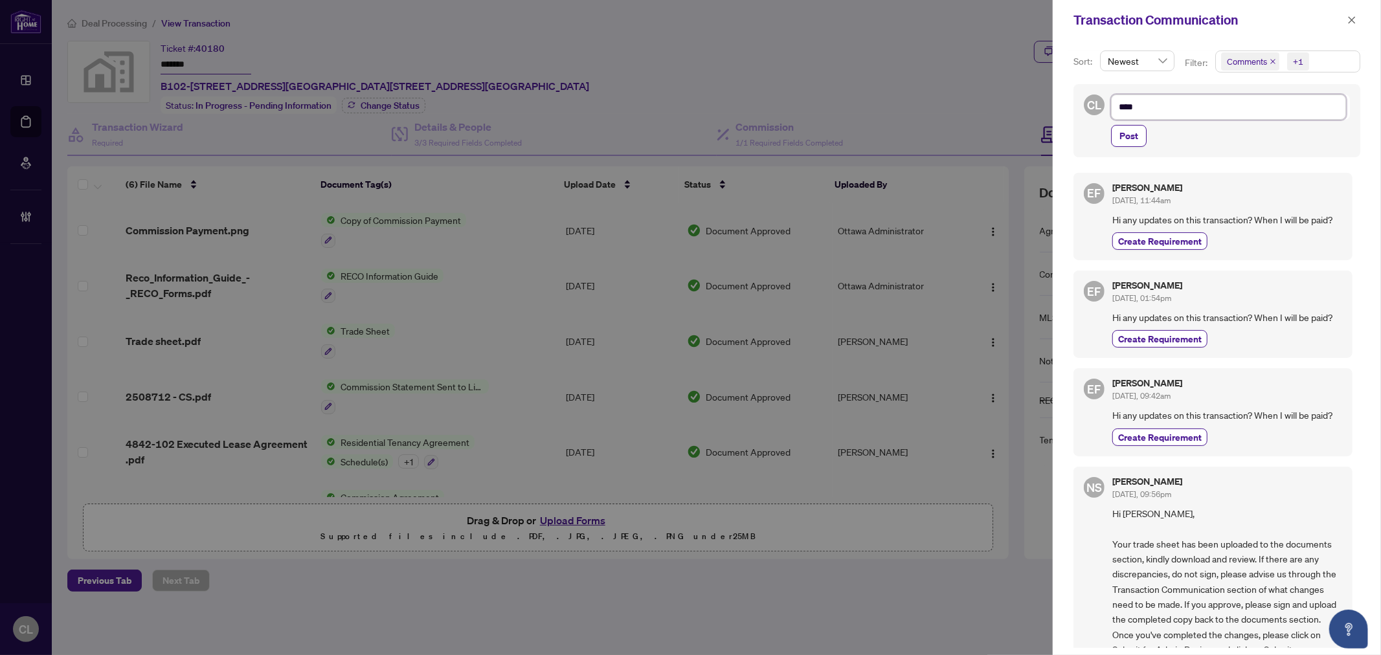
type textarea "*****"
type textarea "******"
type textarea "*******"
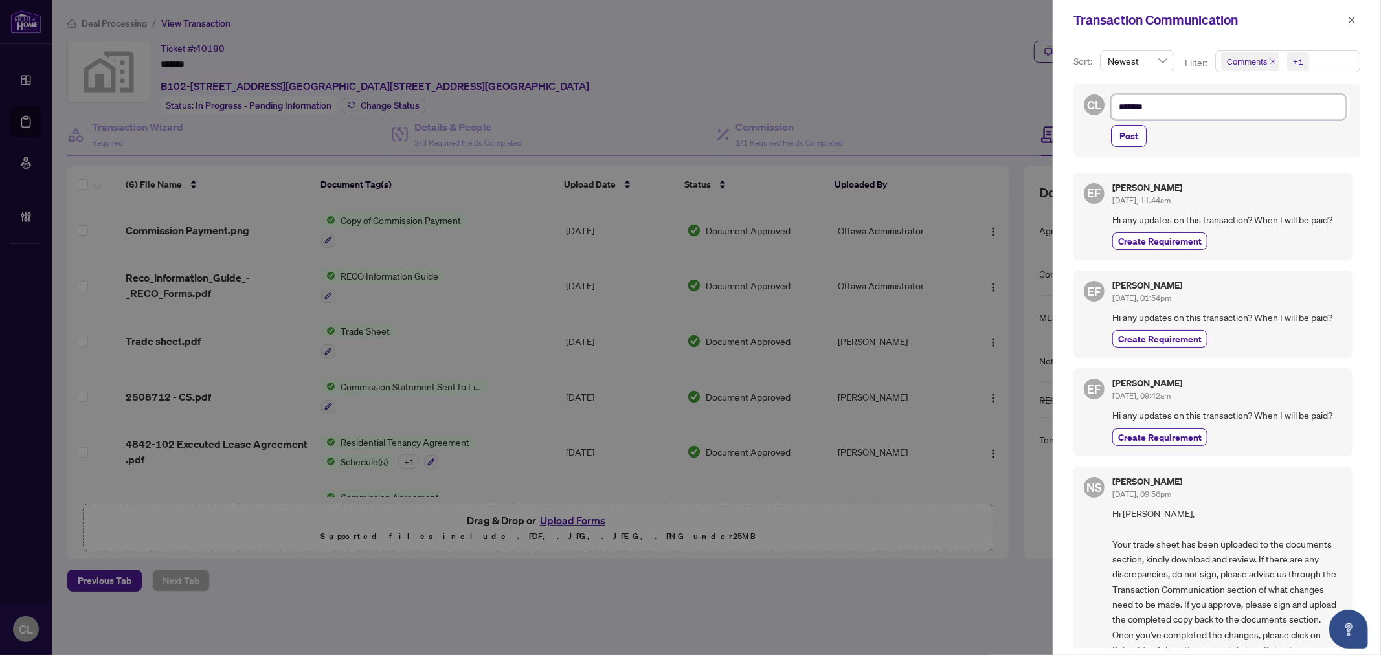
type textarea "********"
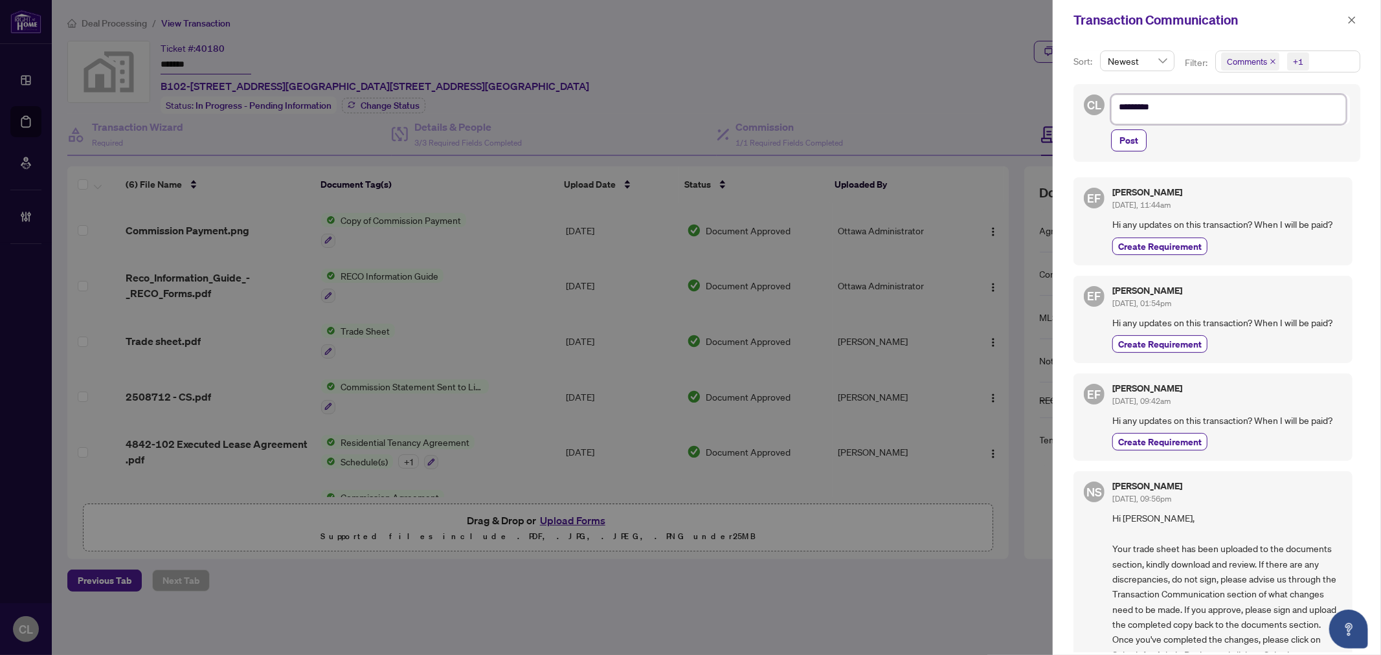
scroll to position [11, 0]
type textarea "********"
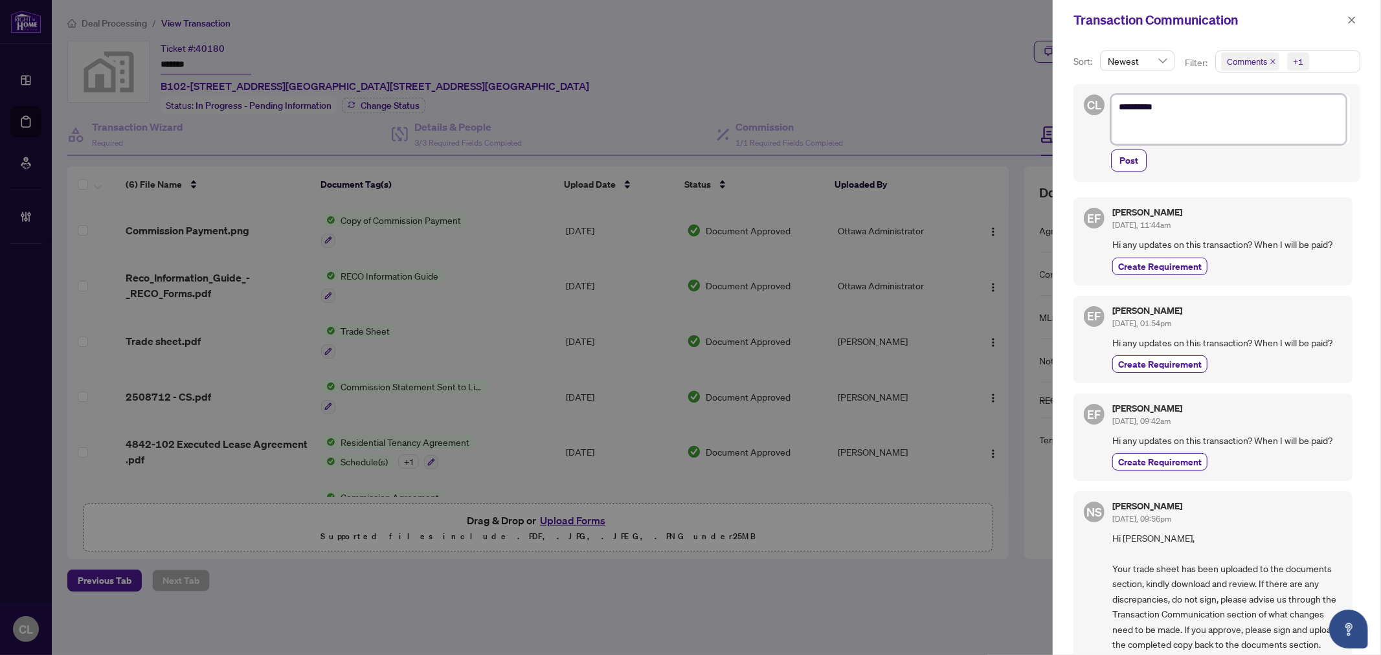
scroll to position [0, 0]
paste textarea "**********"
type textarea "**********"
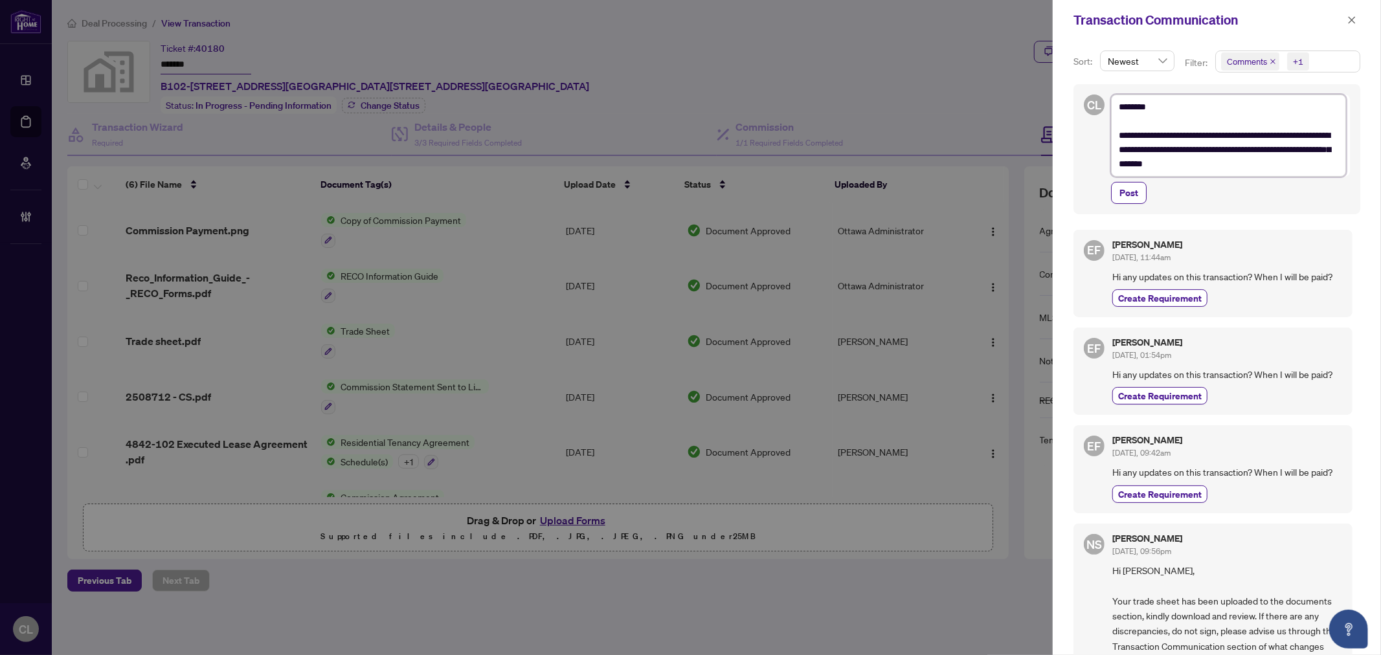
type textarea "**********"
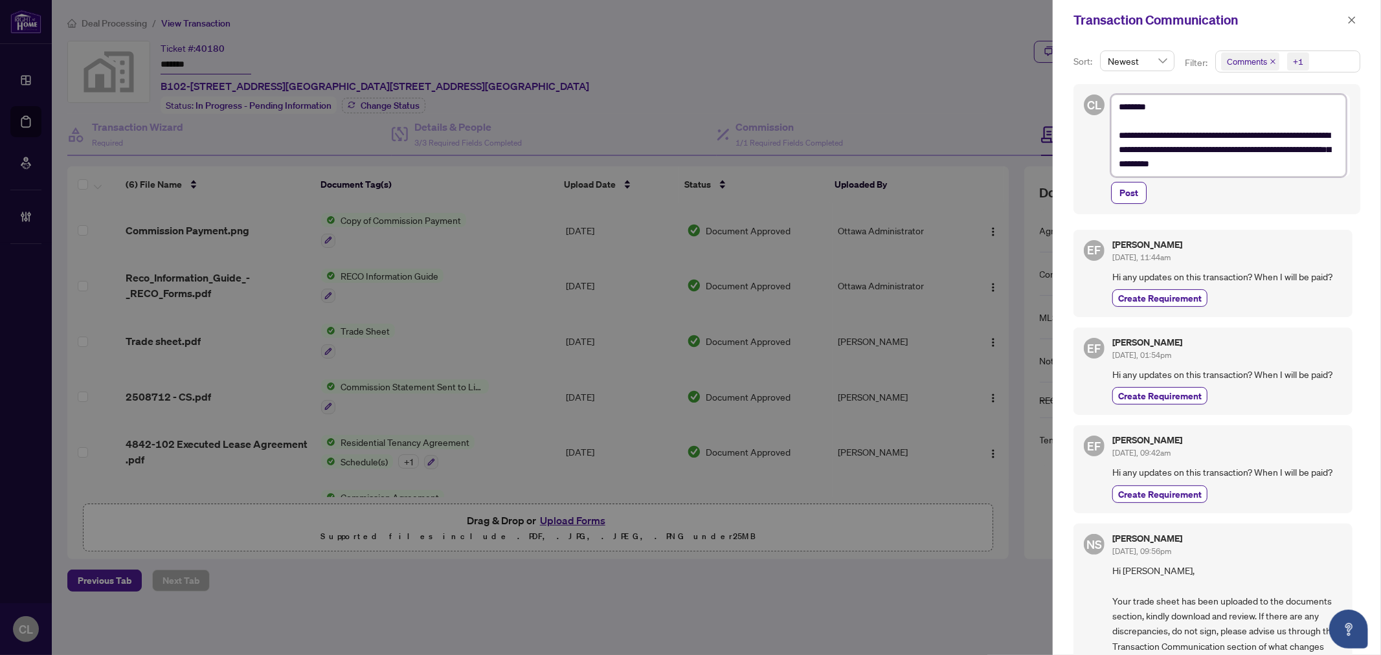
type textarea "**********"
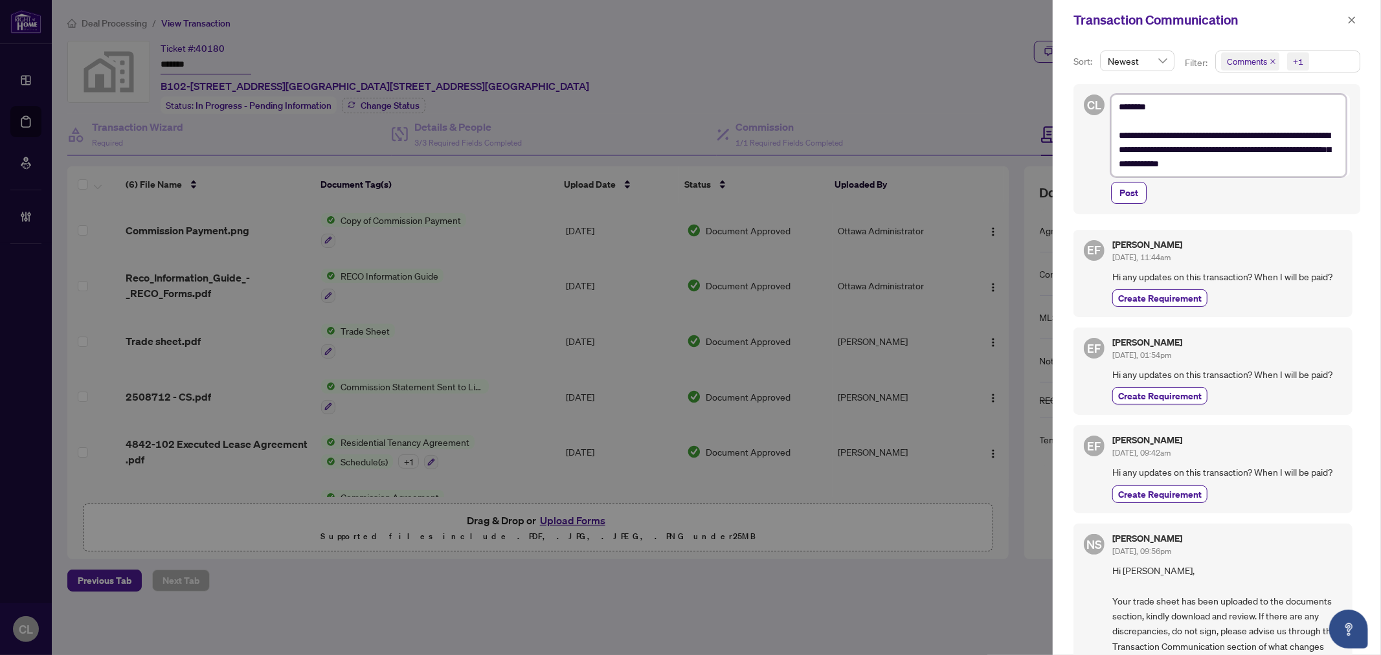
type textarea "**********"
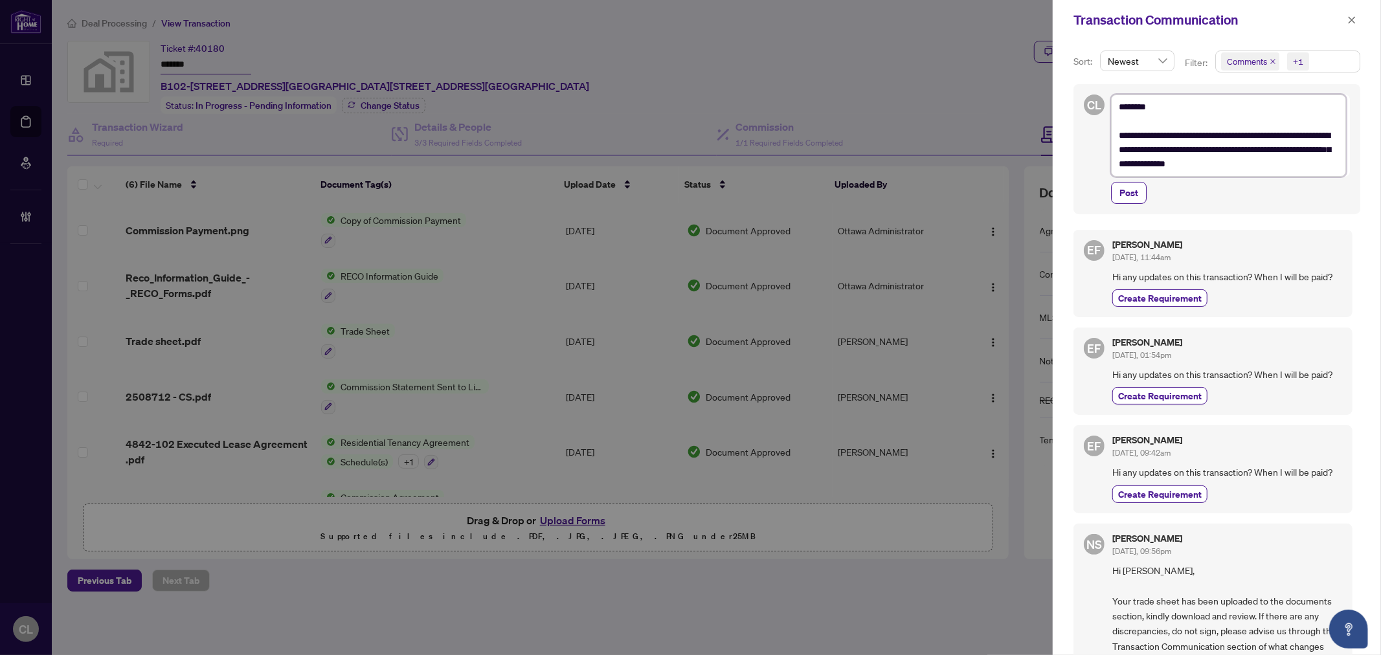
type textarea "**********"
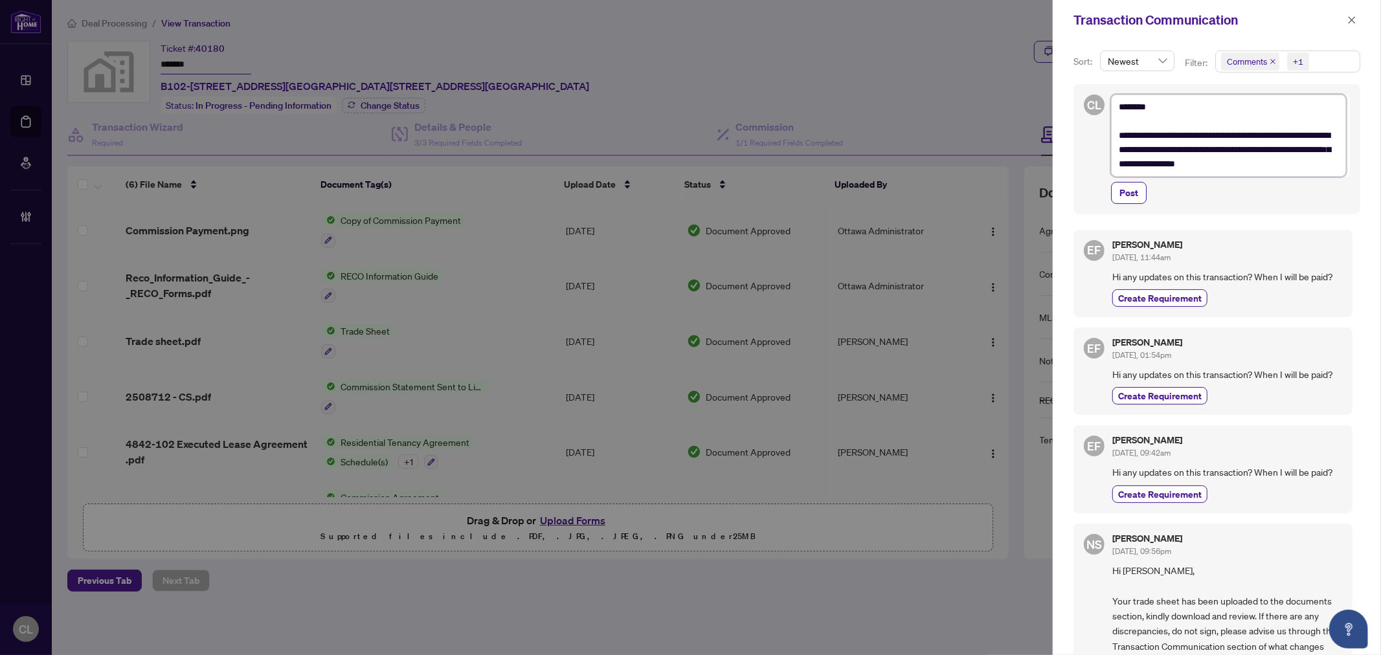
type textarea "**********"
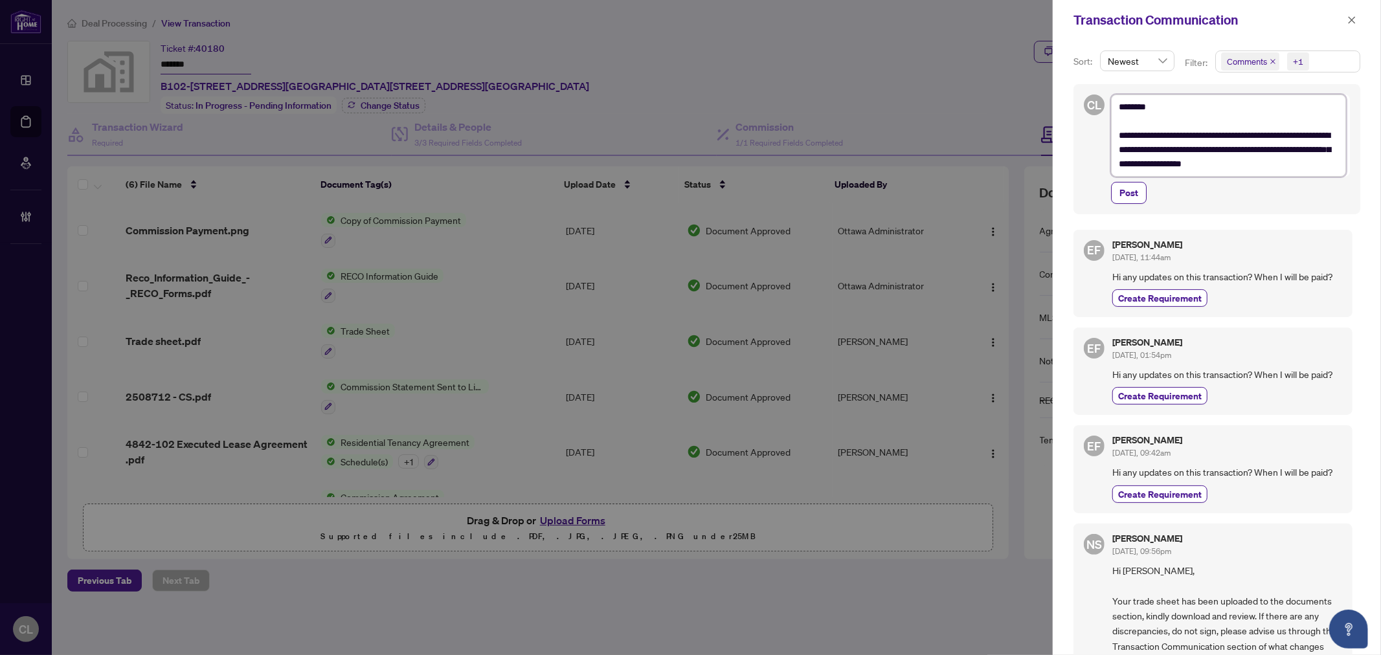
type textarea "**********"
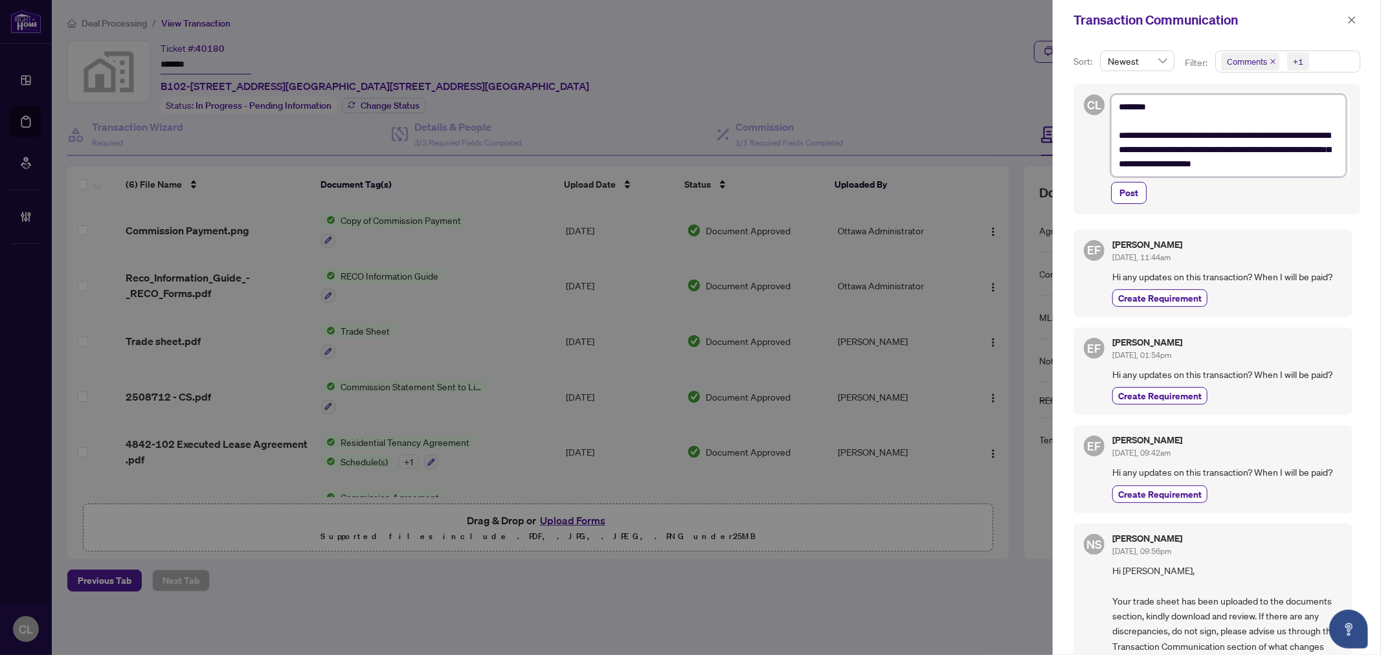
type textarea "**********"
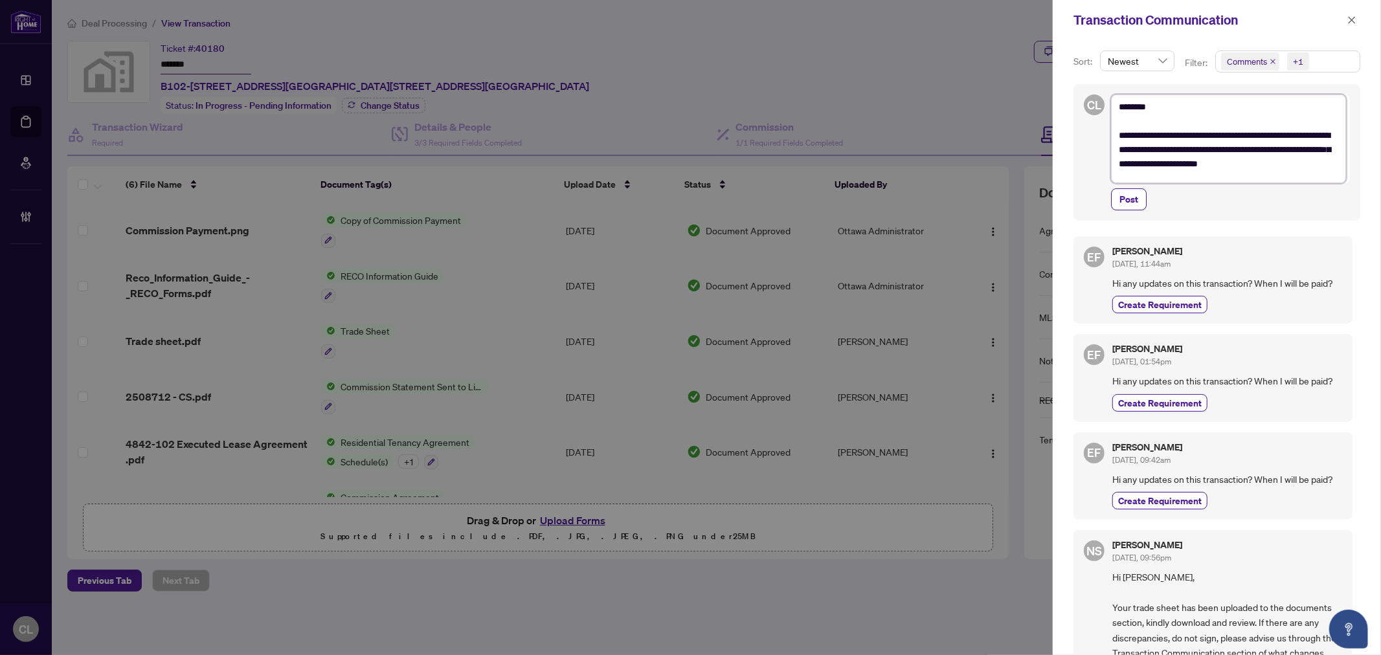
type textarea "**********"
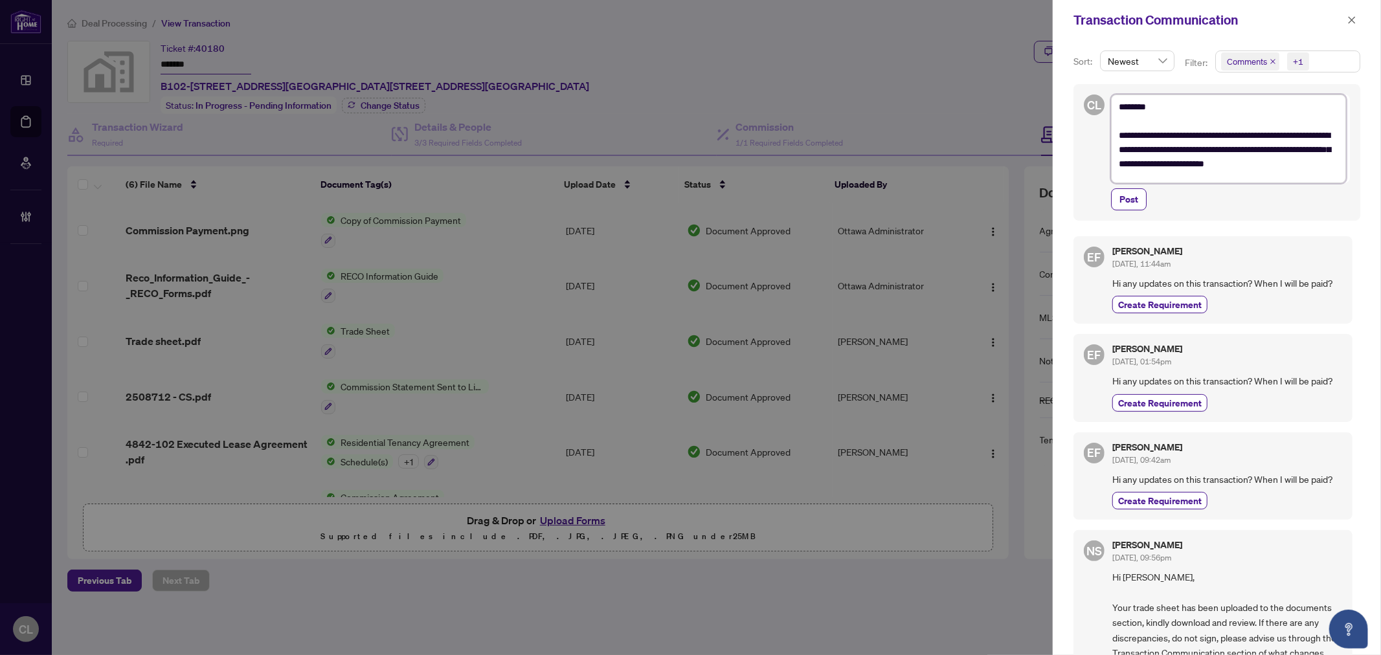
type textarea "**********"
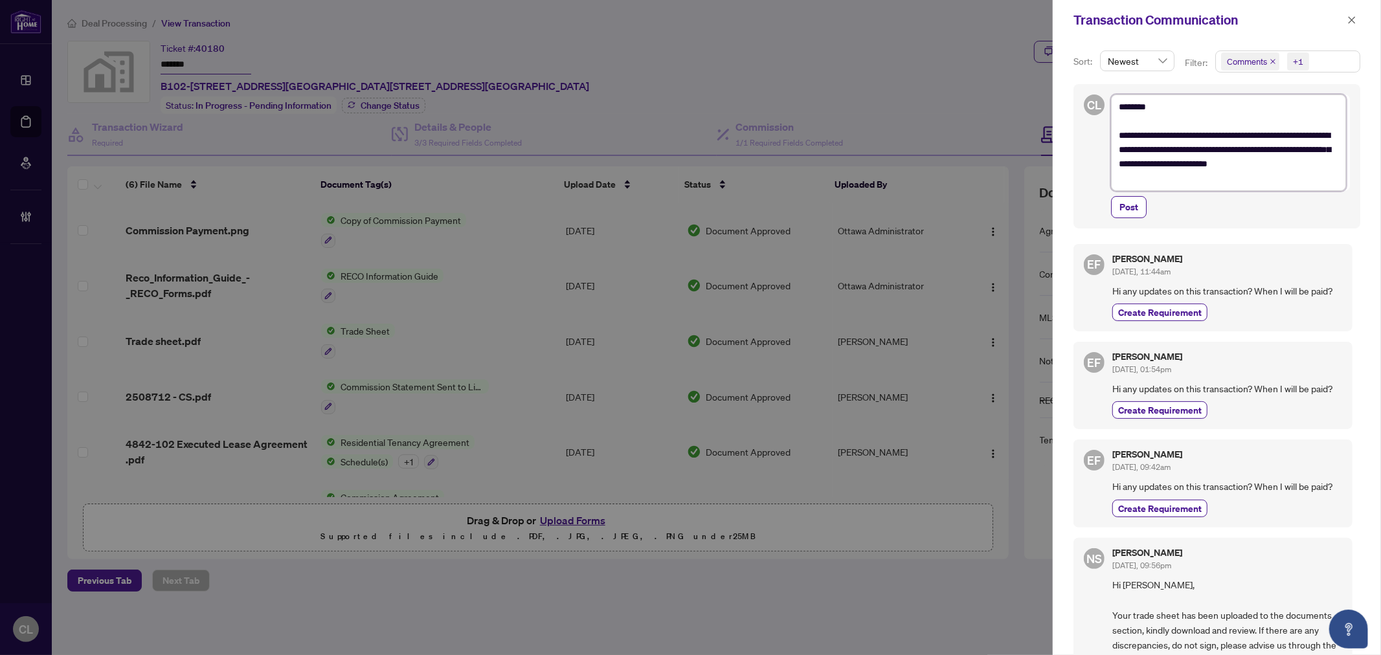
type textarea "**********"
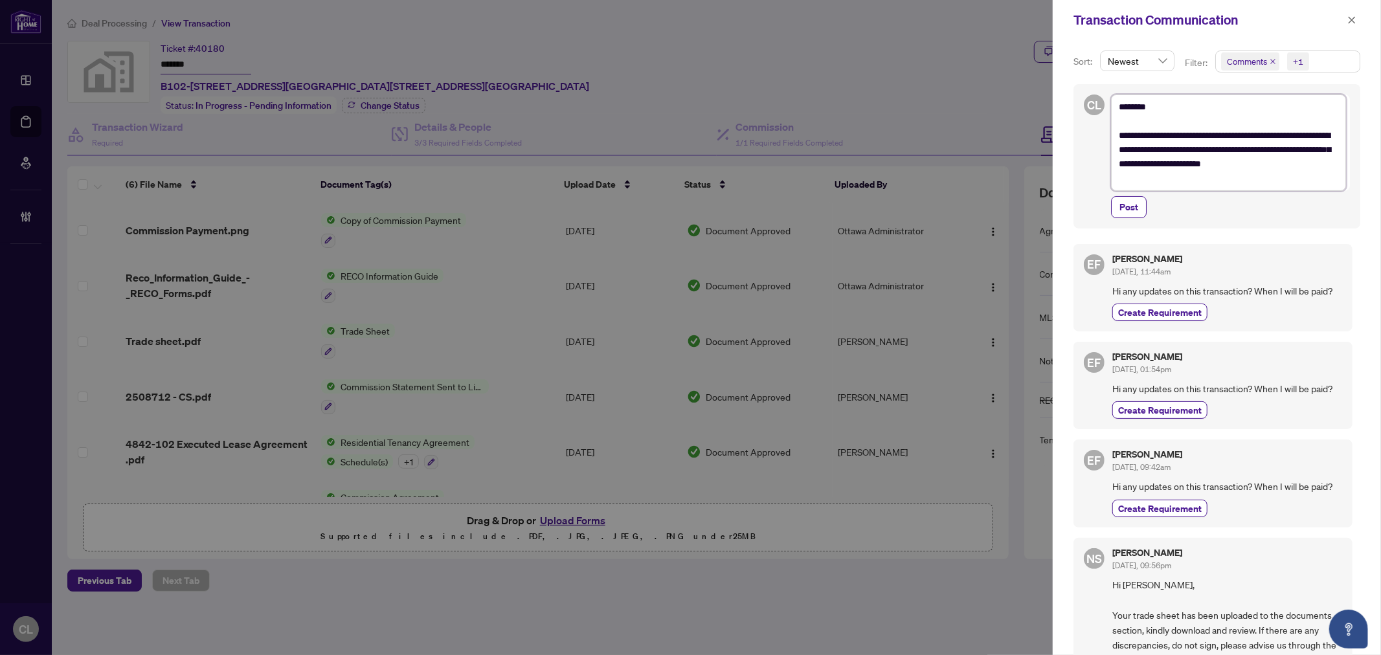
type textarea "**********"
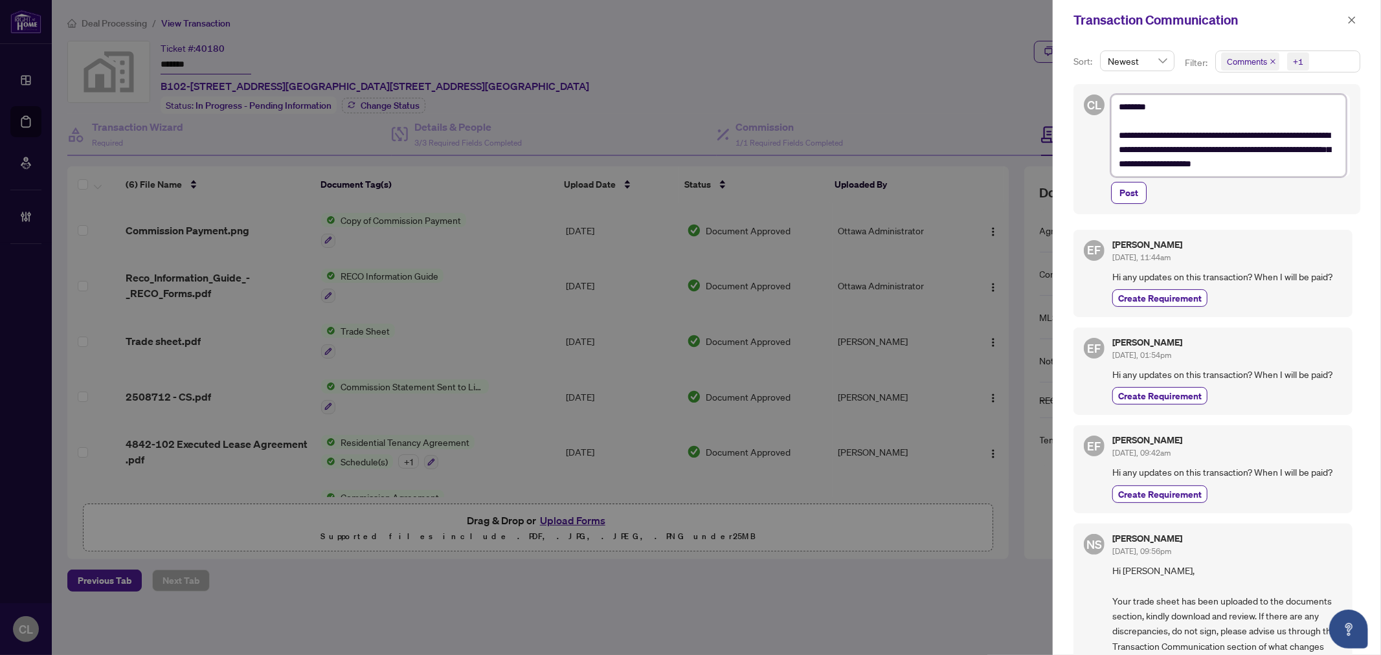
type textarea "**********"
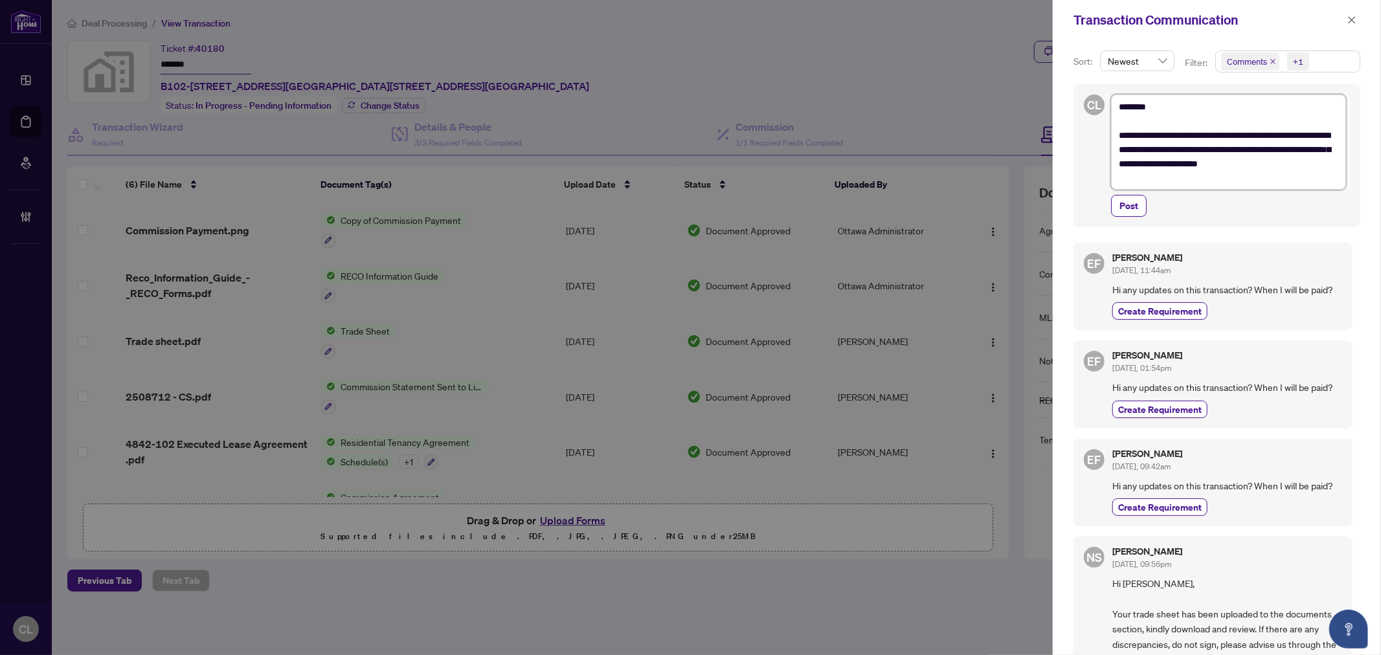
type textarea "**********"
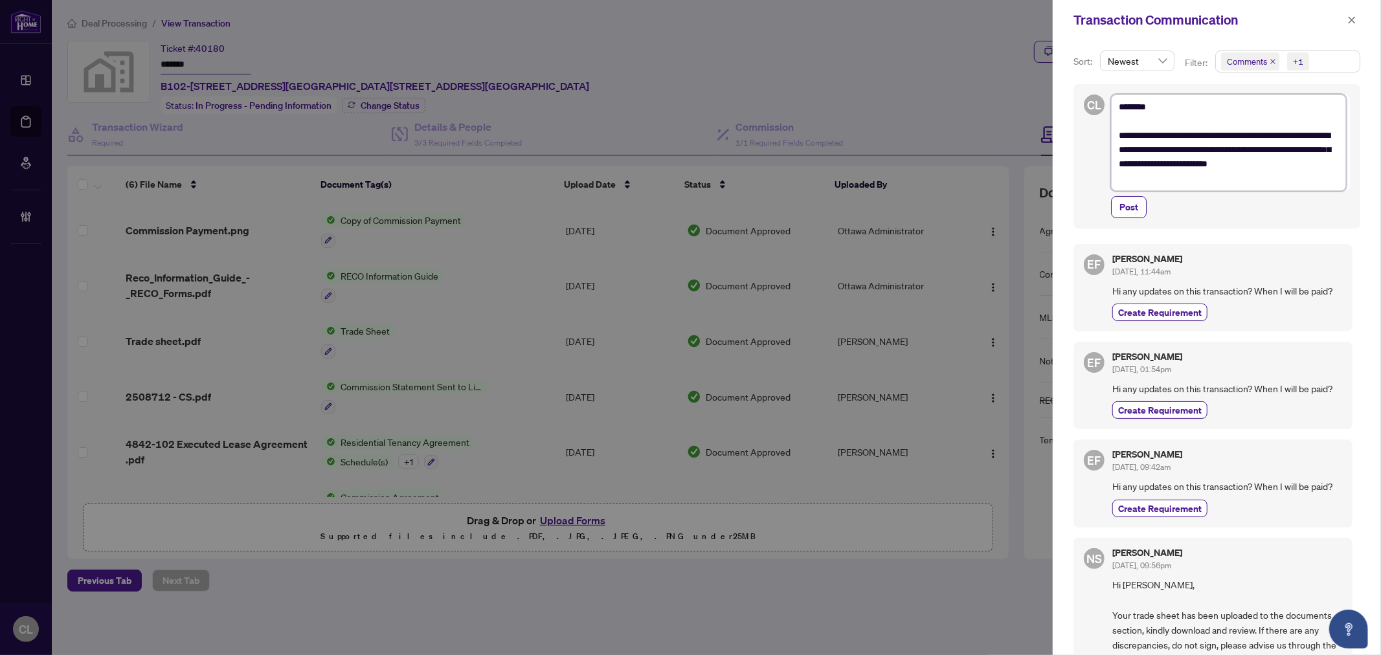
type textarea "**********"
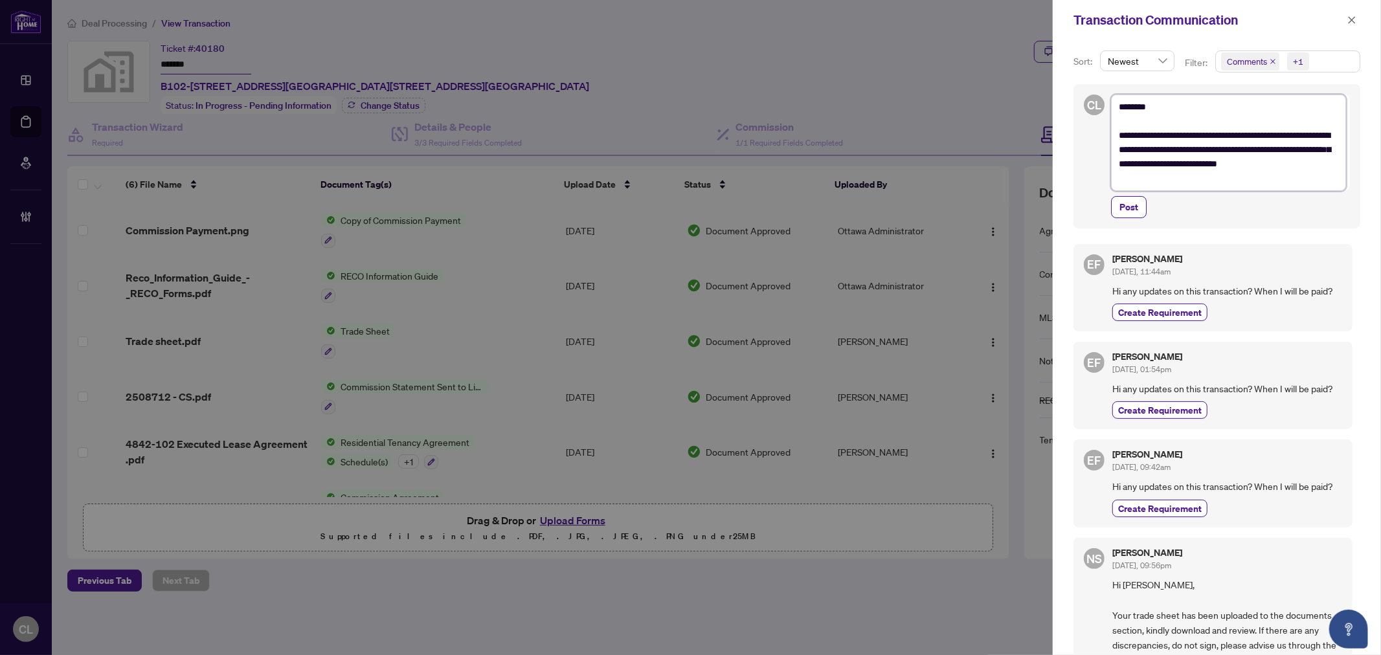
type textarea "**********"
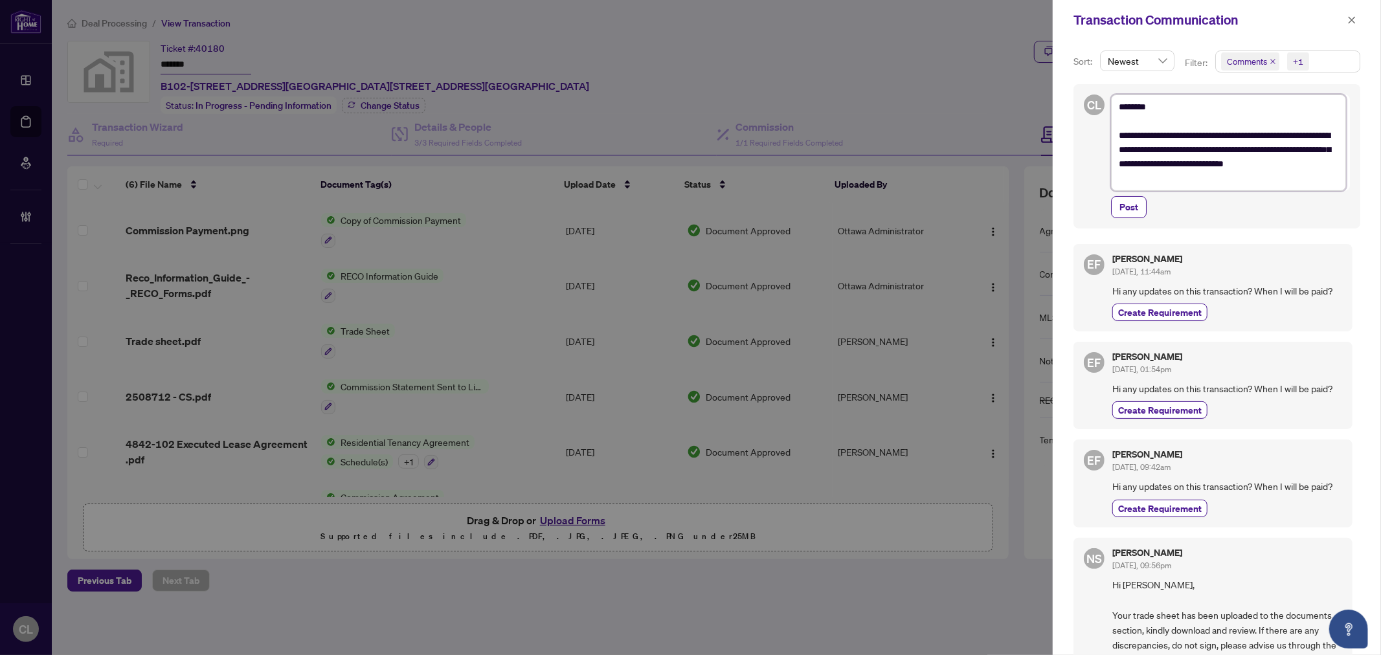
type textarea "**********"
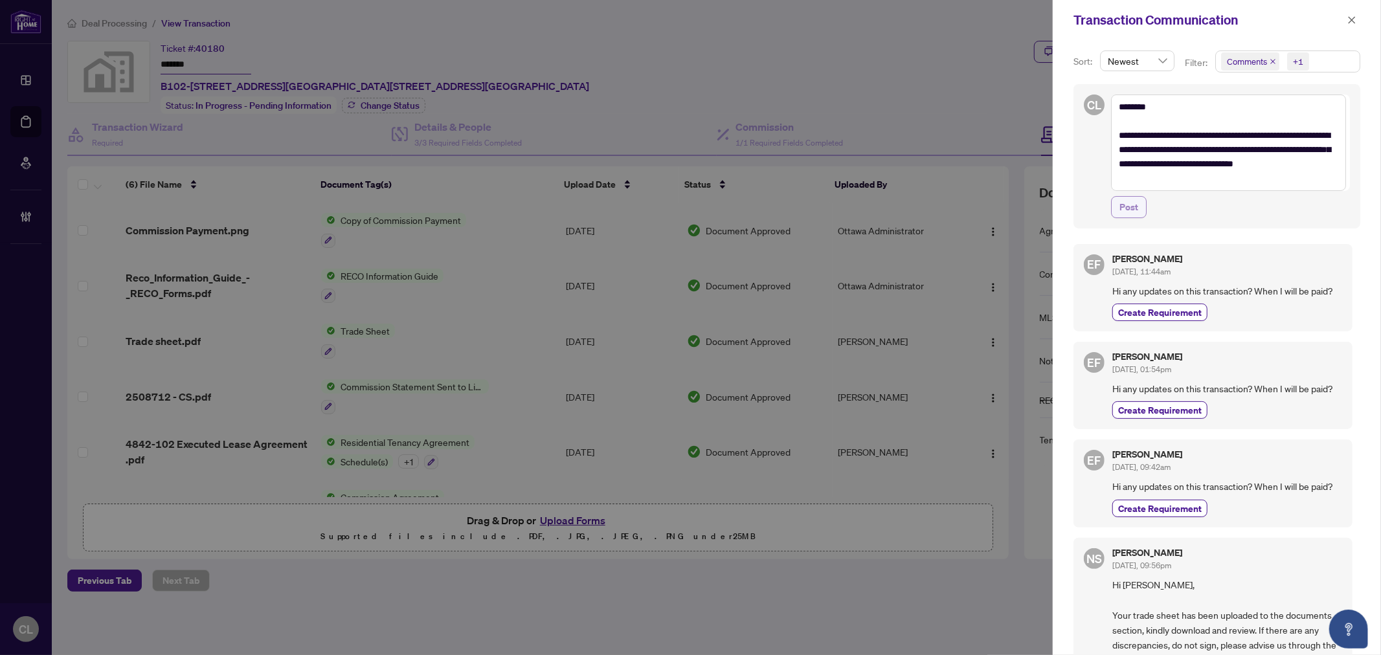
click at [1128, 201] on span "Post" at bounding box center [1128, 207] width 19 height 21
type textarea "**********"
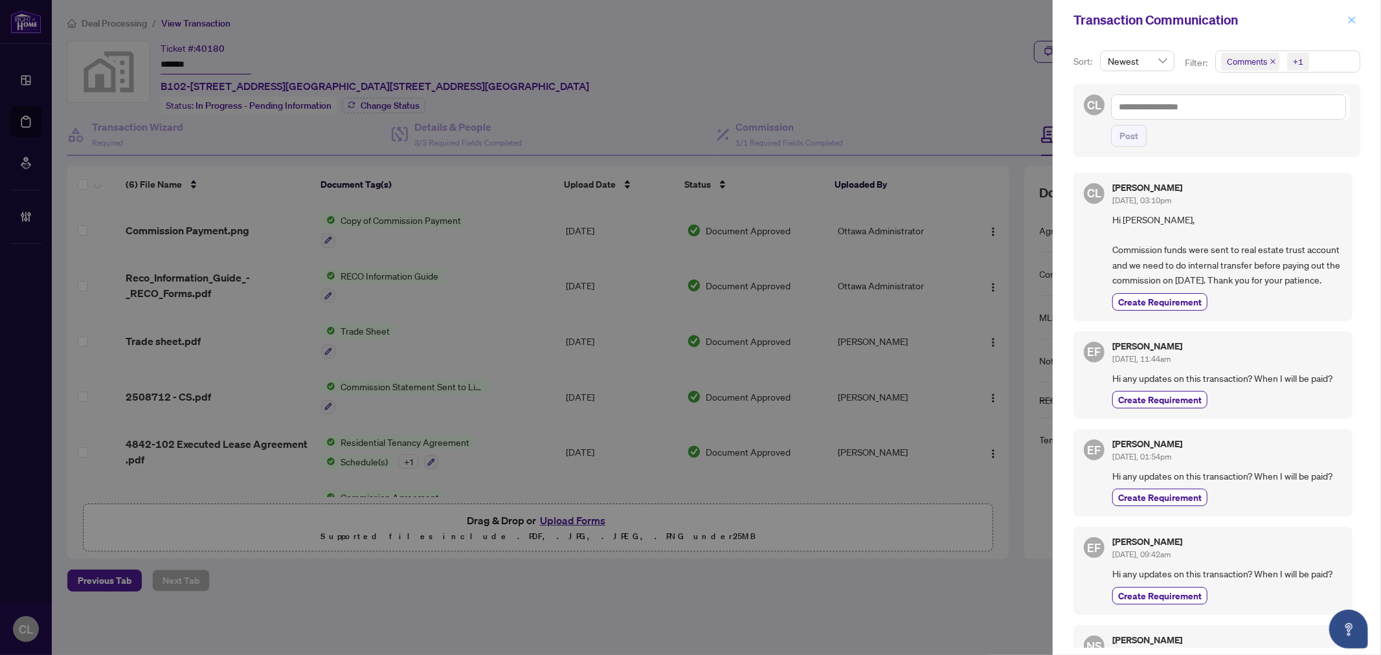
click at [1350, 18] on icon "close" at bounding box center [1351, 19] width 7 height 7
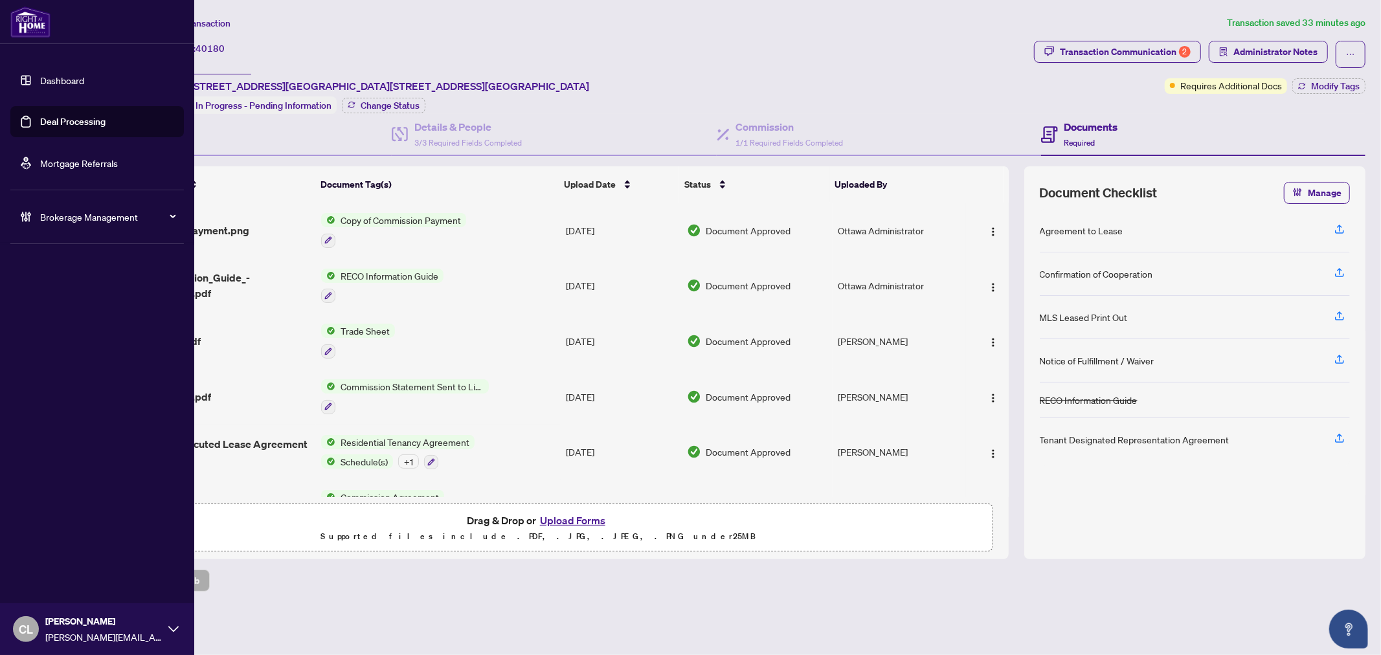
drag, startPoint x: 53, startPoint y: 124, endPoint x: 72, endPoint y: 117, distance: 20.1
click at [53, 124] on link "Deal Processing" at bounding box center [72, 122] width 65 height 12
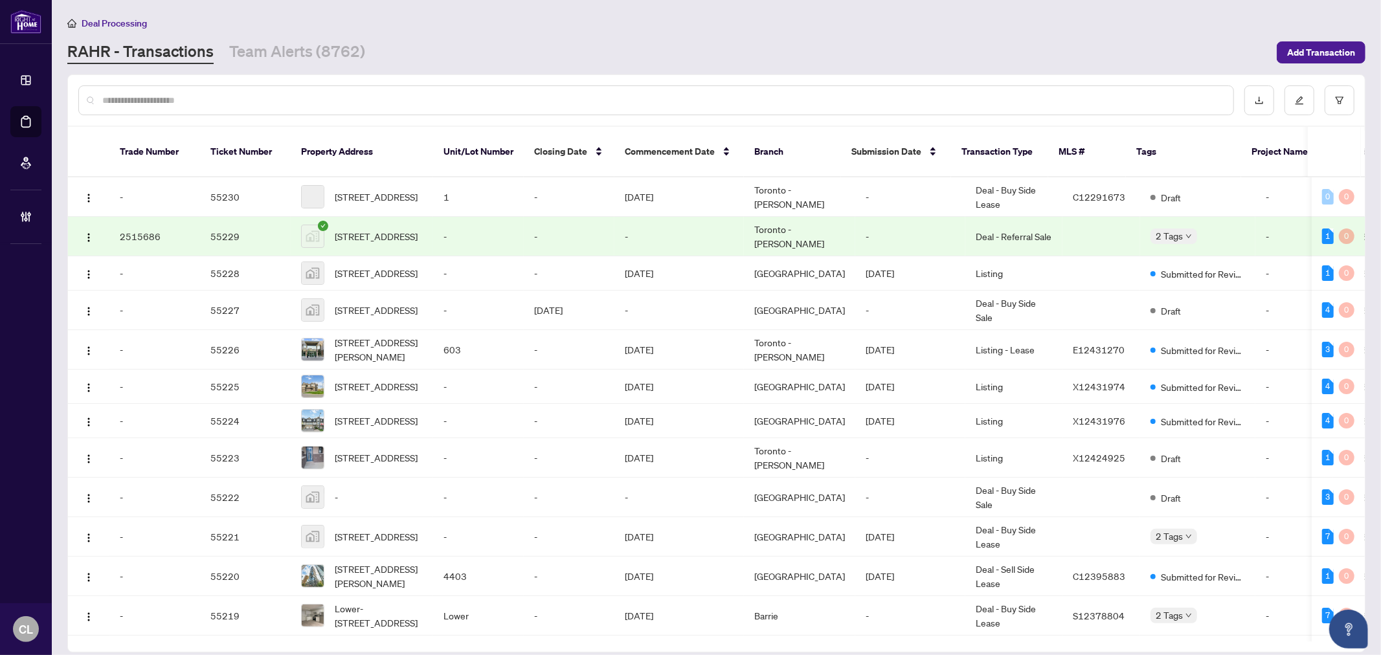
click at [221, 96] on input "text" at bounding box center [662, 100] width 1120 height 14
type input "********"
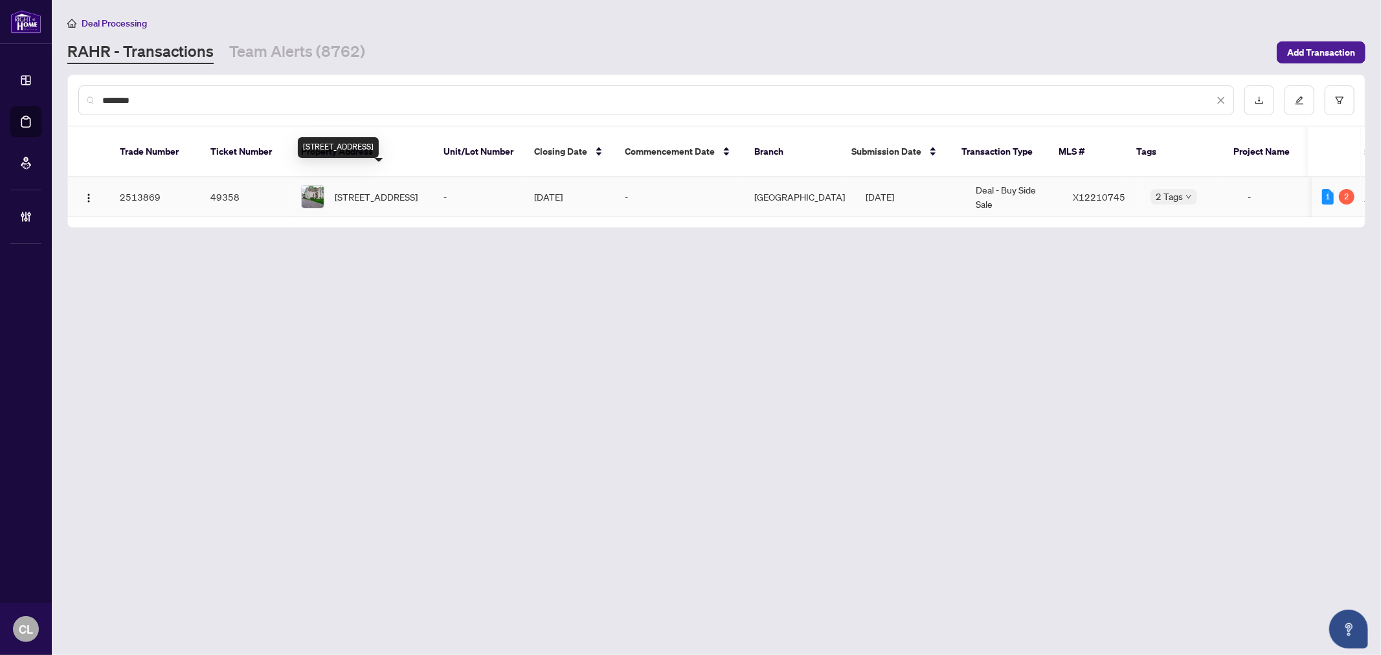
click at [381, 190] on span "[STREET_ADDRESS]" at bounding box center [376, 197] width 83 height 14
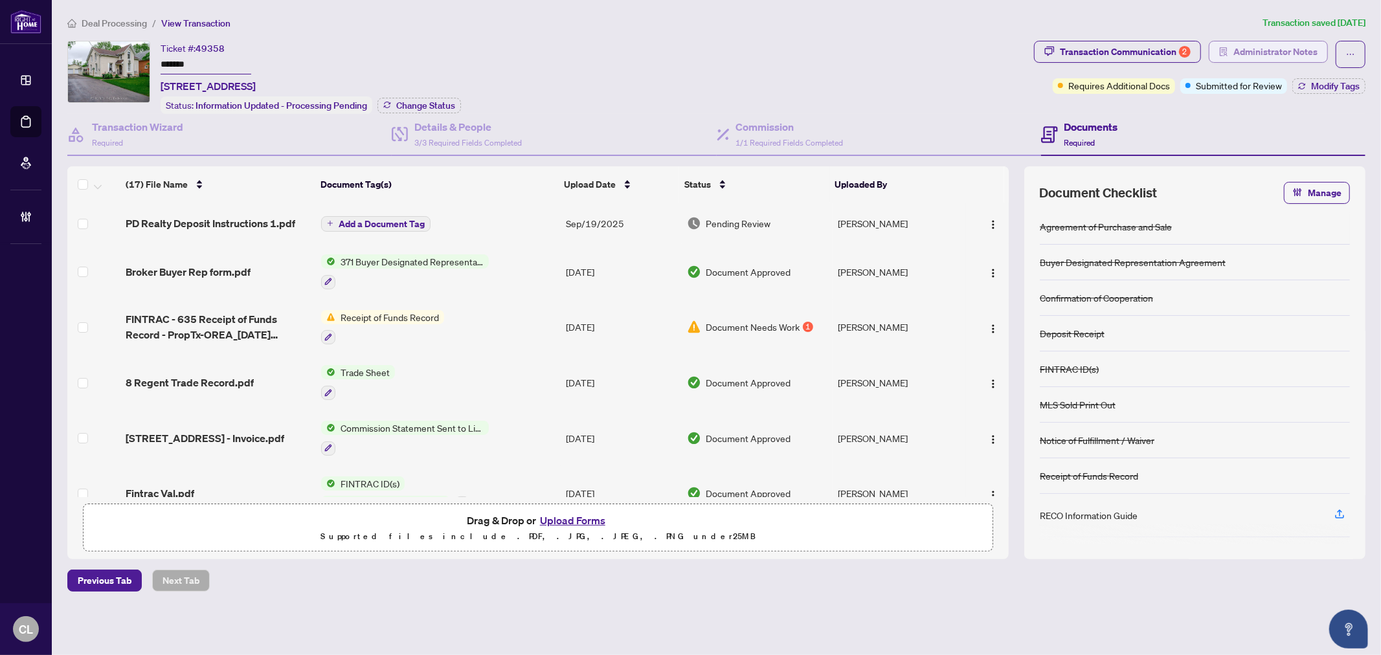
click at [1273, 47] on span "Administrator Notes" at bounding box center [1275, 51] width 84 height 21
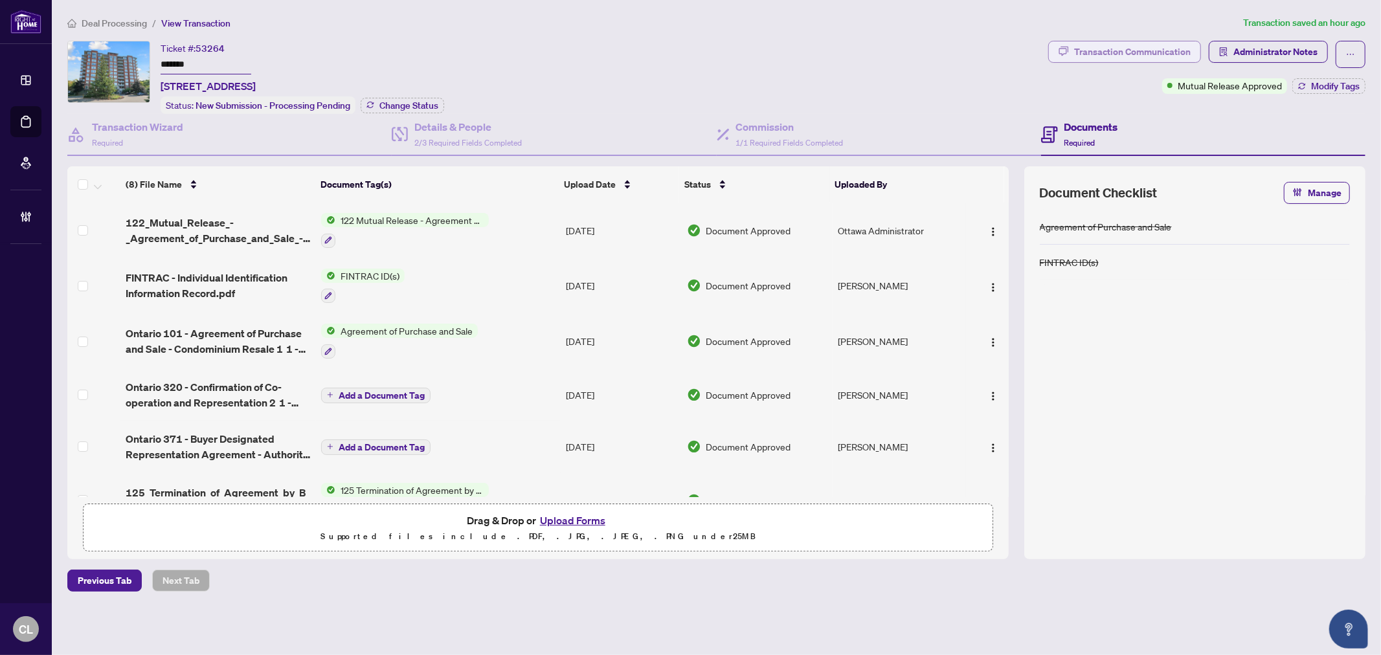
click at [1126, 56] on div "Transaction Communication" at bounding box center [1132, 51] width 117 height 21
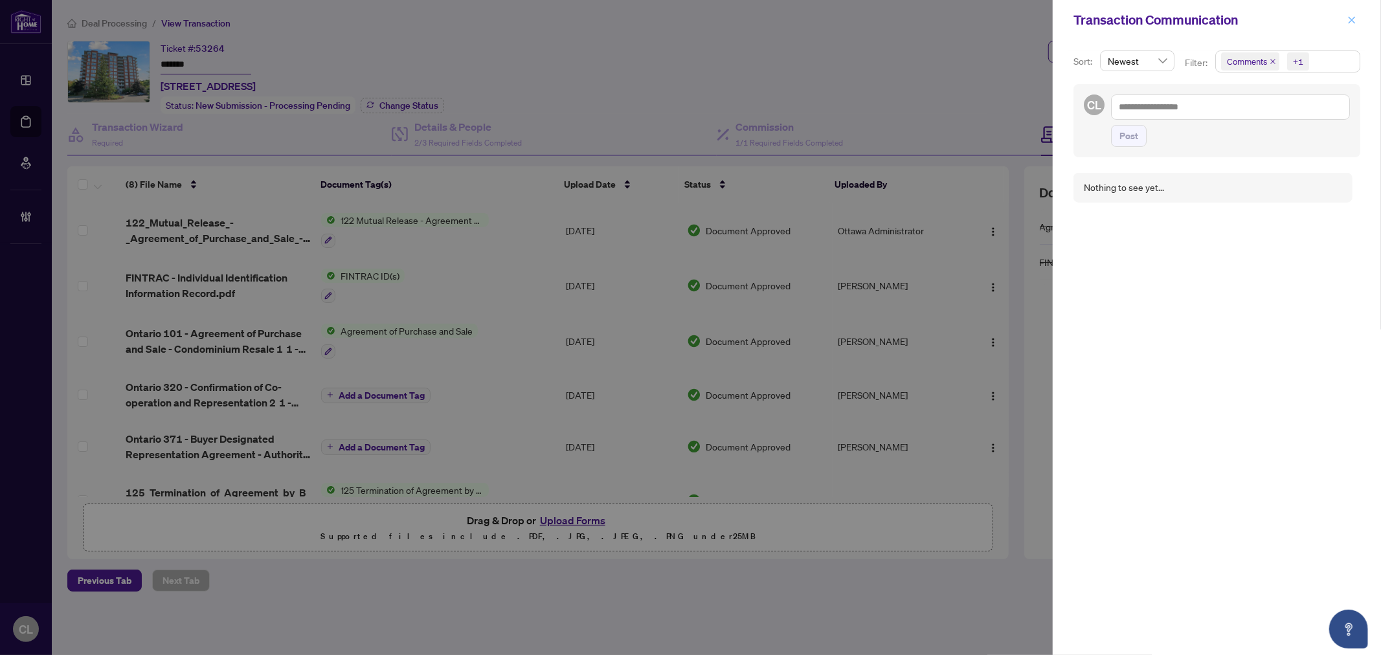
click at [1353, 14] on span "button" at bounding box center [1351, 20] width 9 height 21
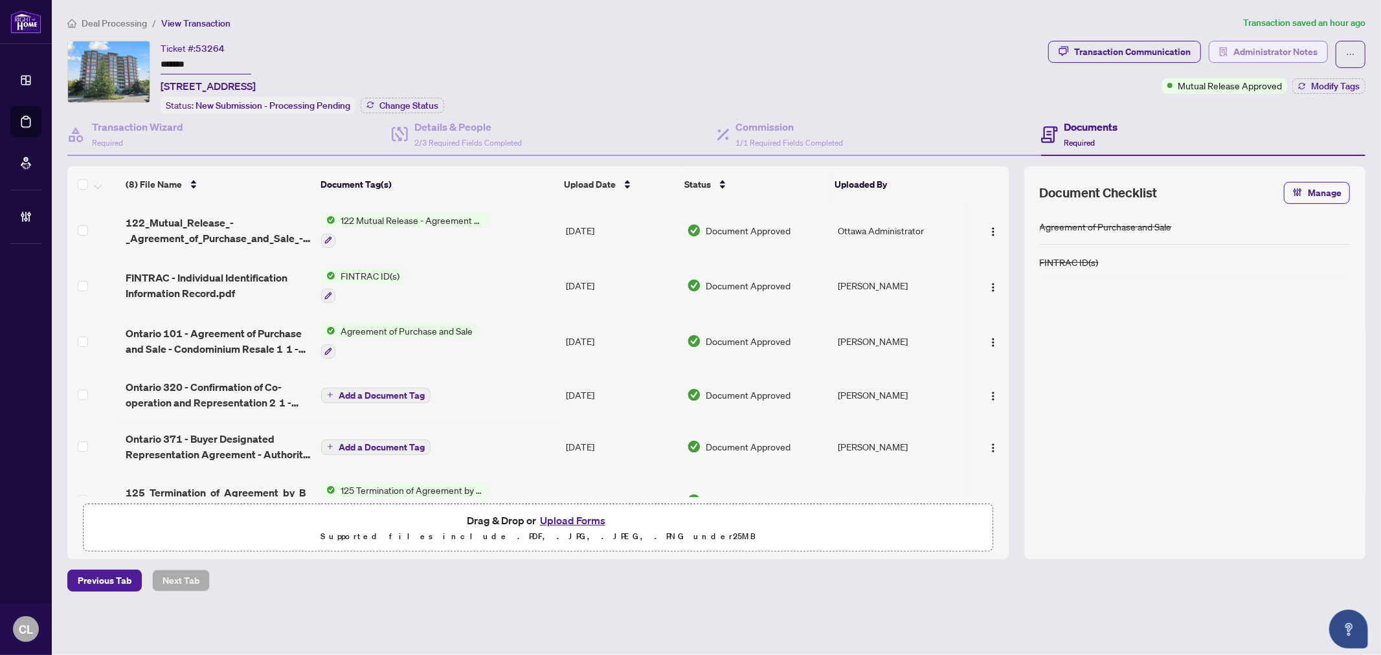
click at [1243, 43] on span "Administrator Notes" at bounding box center [1275, 51] width 84 height 21
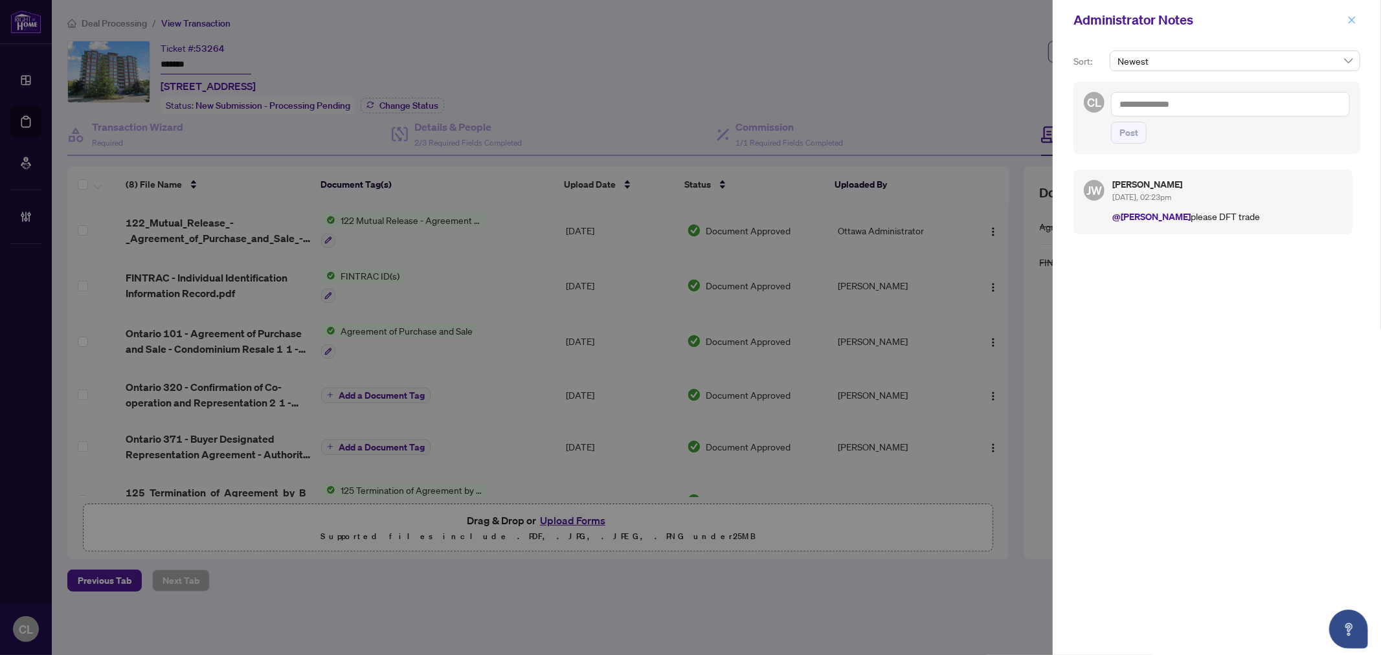
click at [1344, 21] on button "button" at bounding box center [1351, 20] width 17 height 16
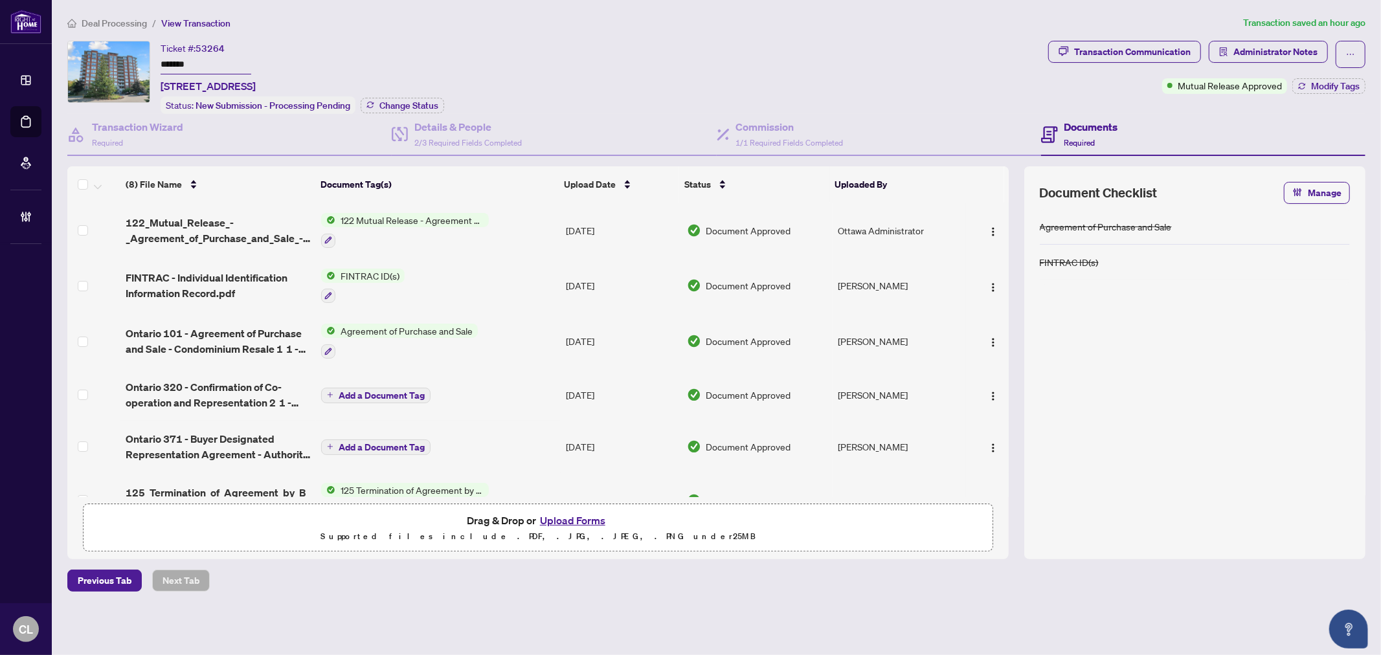
drag, startPoint x: 217, startPoint y: 65, endPoint x: 149, endPoint y: 61, distance: 68.7
click at [149, 61] on div "Ticket #: 53264 ******* [STREET_ADDRESS] Status: New Submission - Processing Pe…" at bounding box center [554, 77] width 975 height 73
click at [158, 275] on span "FINTRAC - Individual Identification Information Record.pdf" at bounding box center [218, 285] width 185 height 31
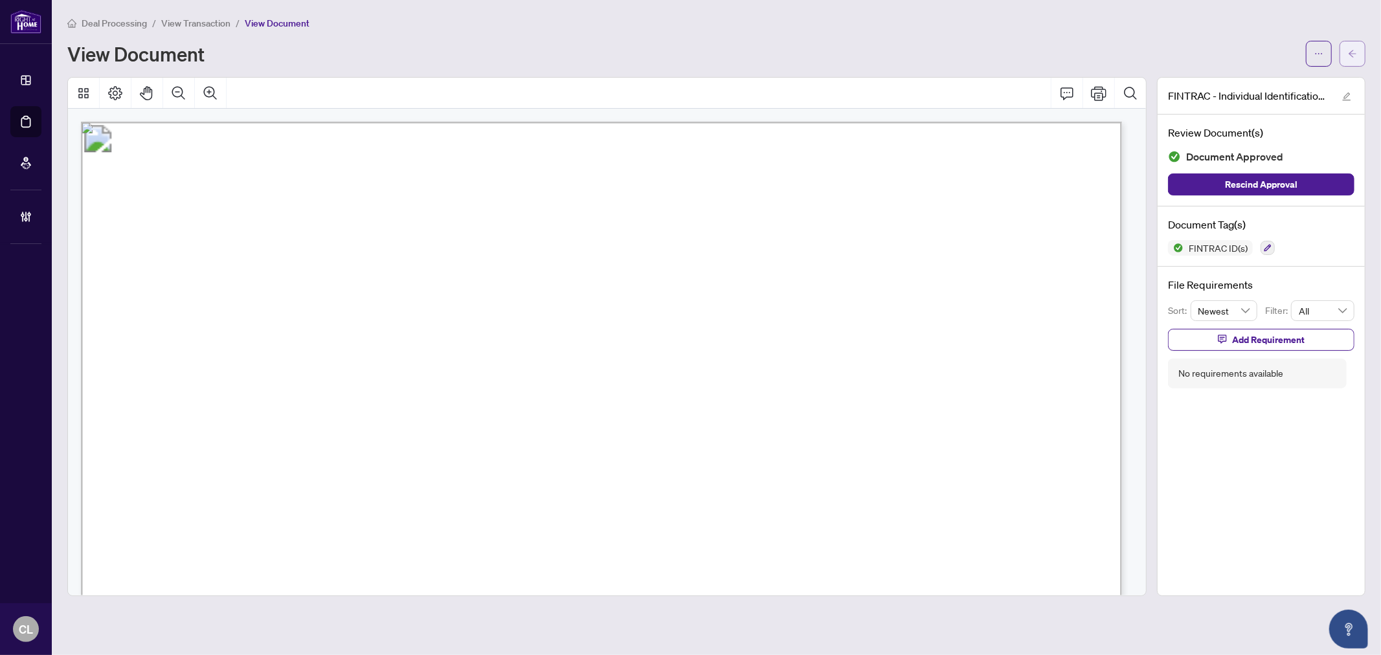
click at [1355, 47] on span "button" at bounding box center [1352, 53] width 9 height 21
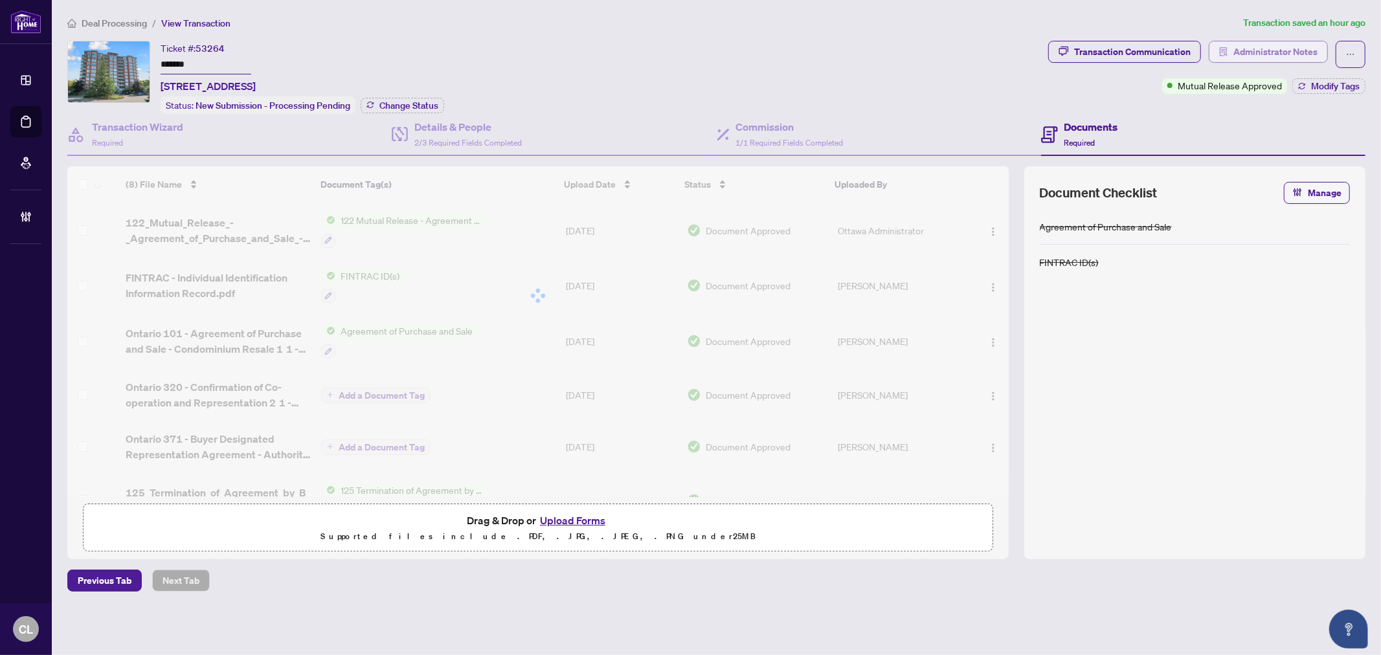
click at [1267, 49] on span "Administrator Notes" at bounding box center [1275, 51] width 84 height 21
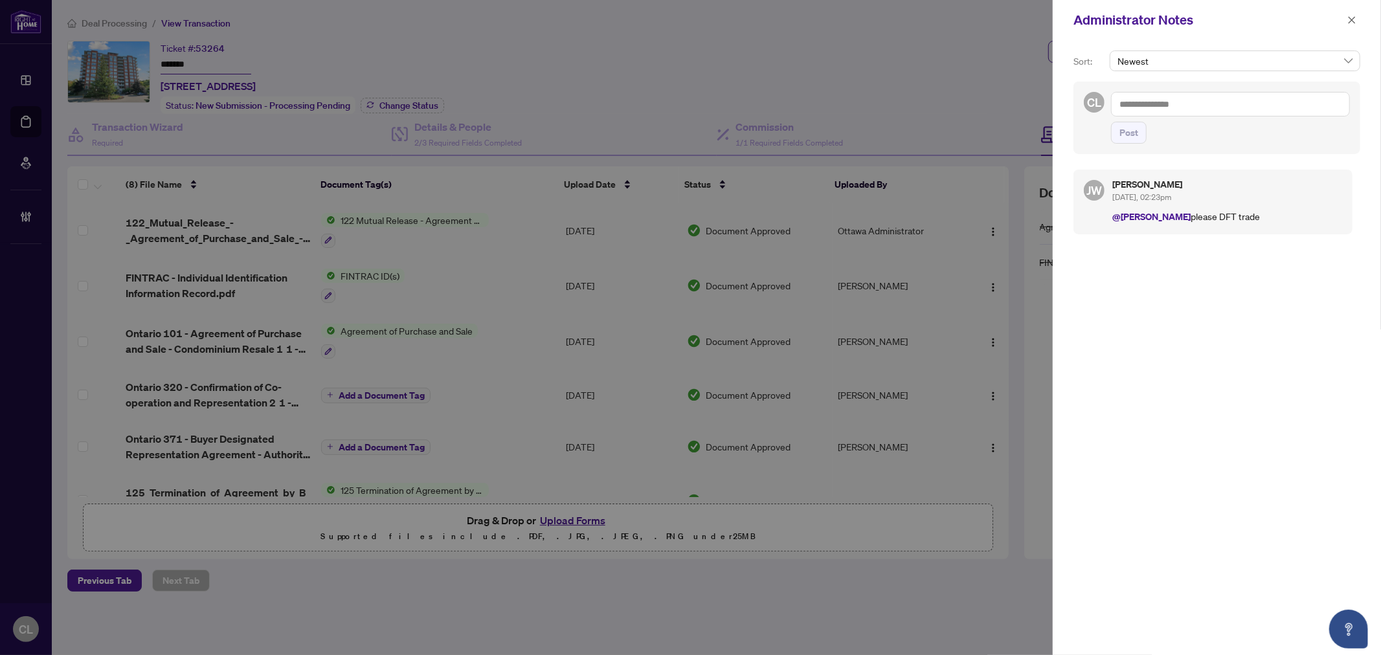
click at [1175, 105] on textarea at bounding box center [1230, 104] width 239 height 25
paste textarea "**********"
type textarea "**********"
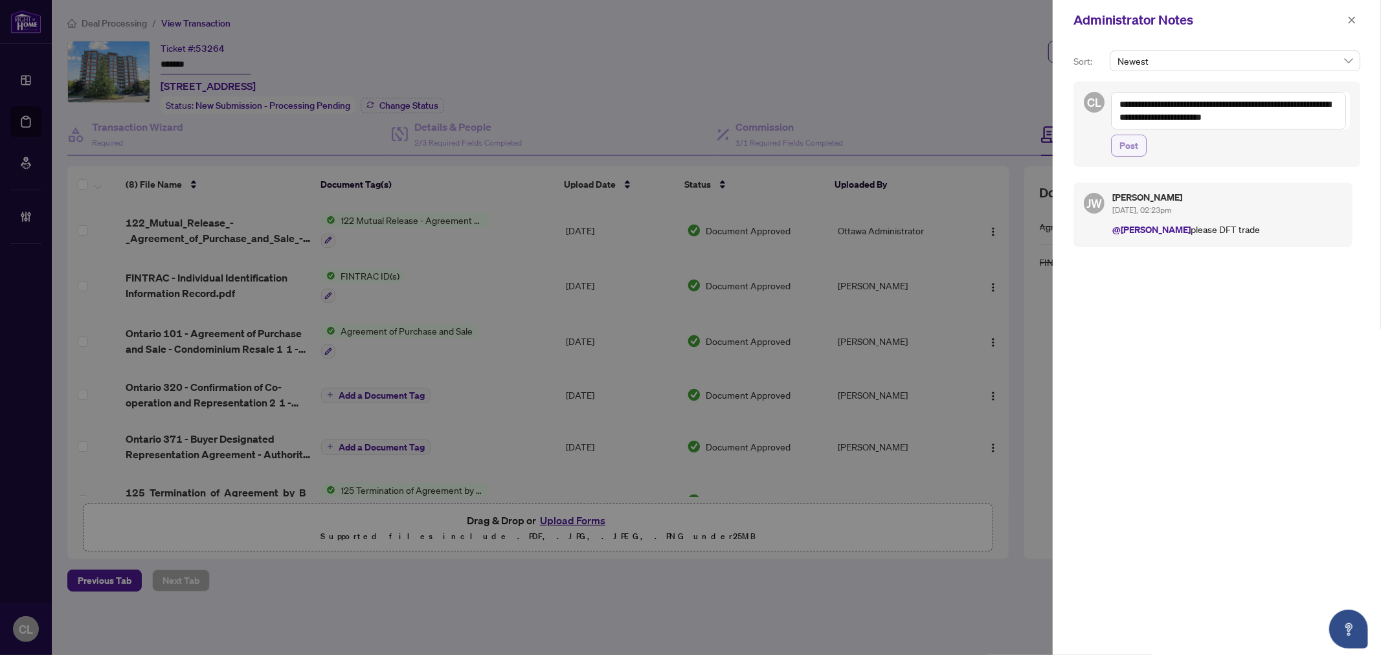
click at [1121, 141] on span "Post" at bounding box center [1128, 145] width 19 height 21
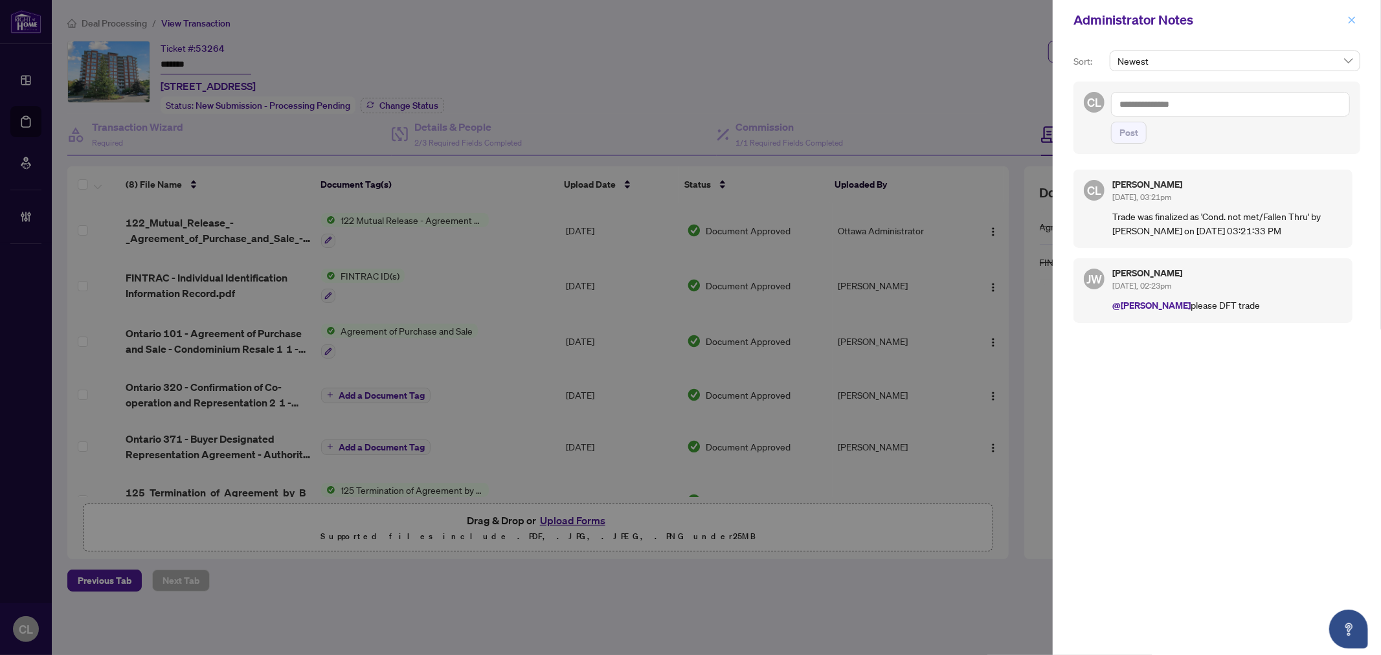
click at [1354, 21] on icon "close" at bounding box center [1351, 20] width 9 height 9
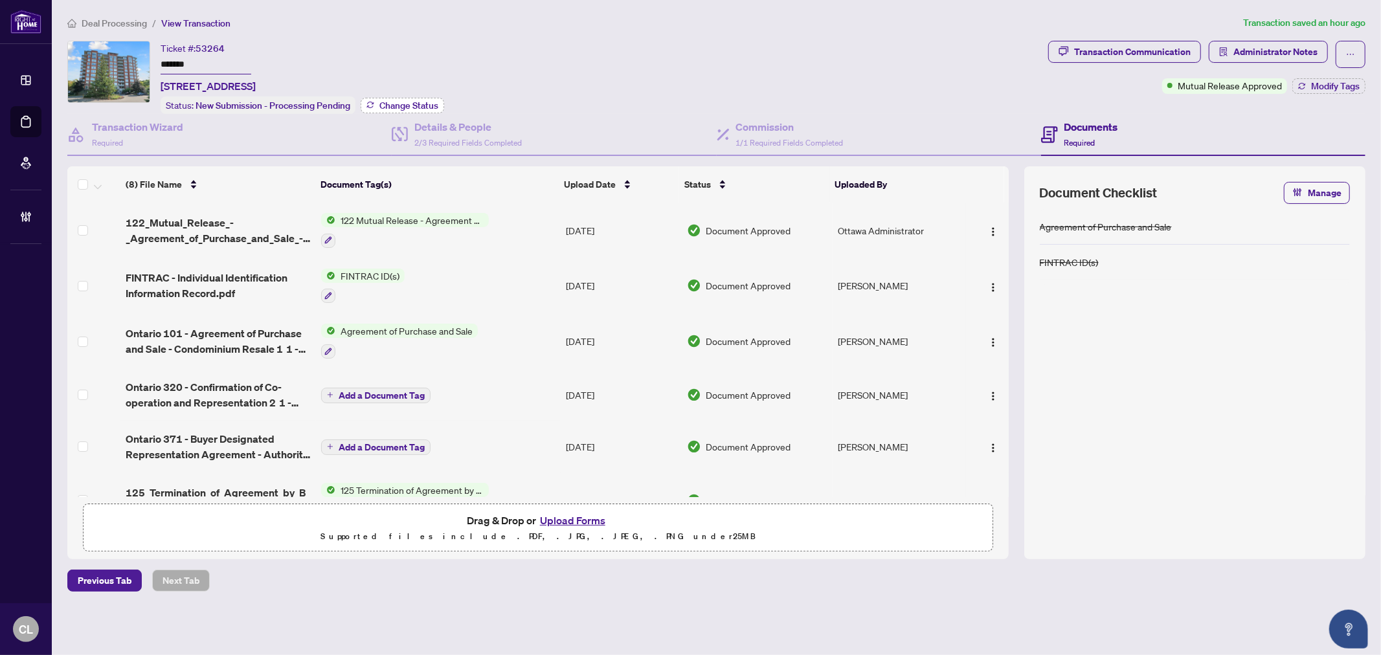
click at [395, 102] on span "Change Status" at bounding box center [408, 105] width 59 height 9
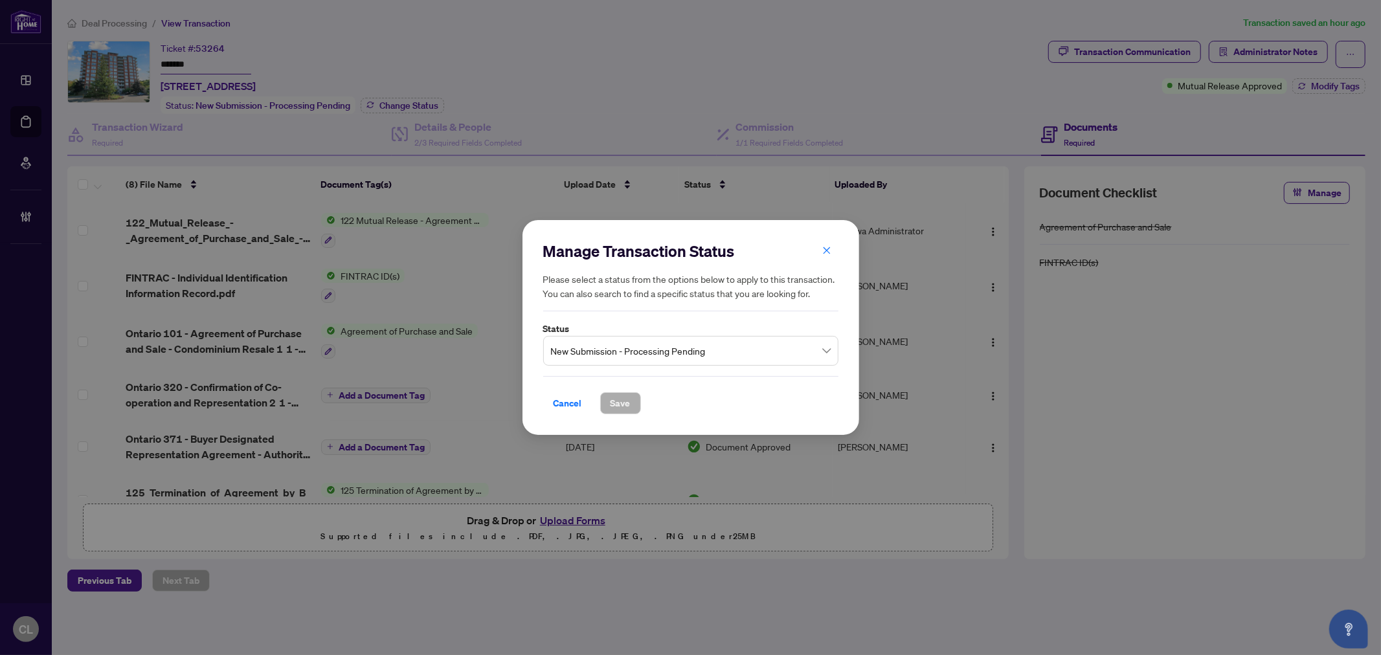
click at [820, 353] on span "New Submission - Processing Pending" at bounding box center [691, 351] width 280 height 25
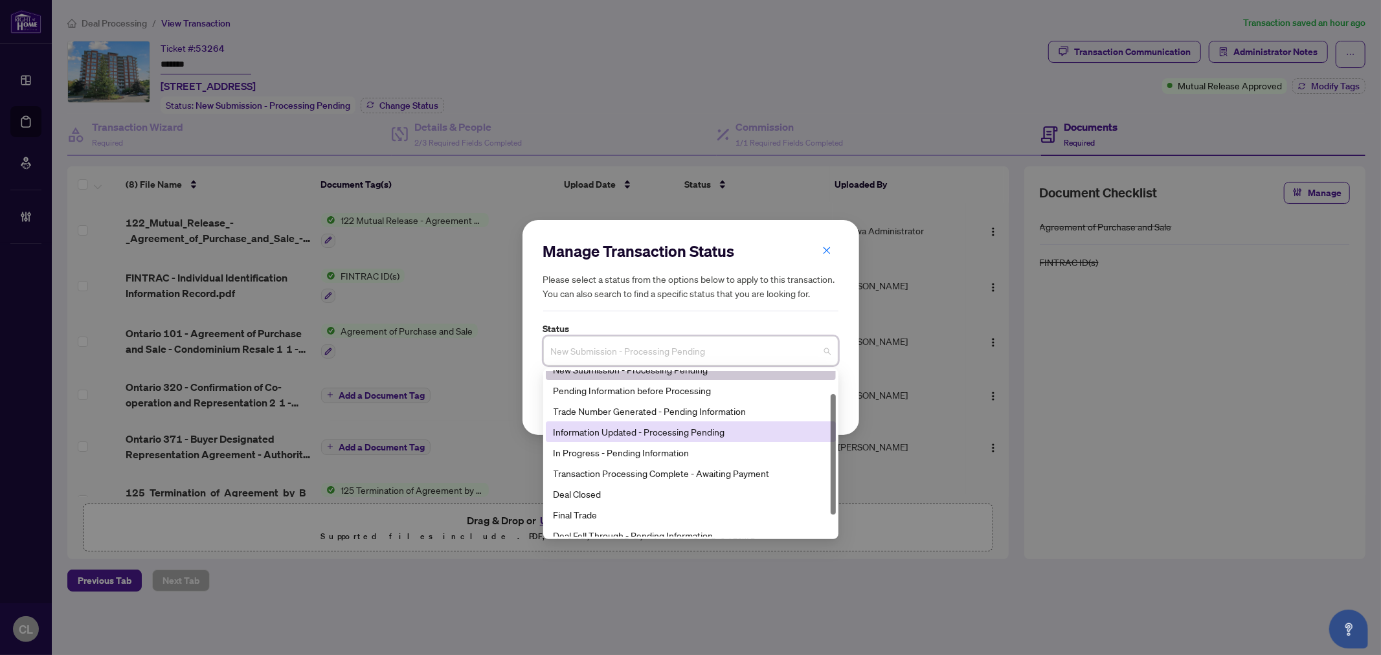
scroll to position [55, 0]
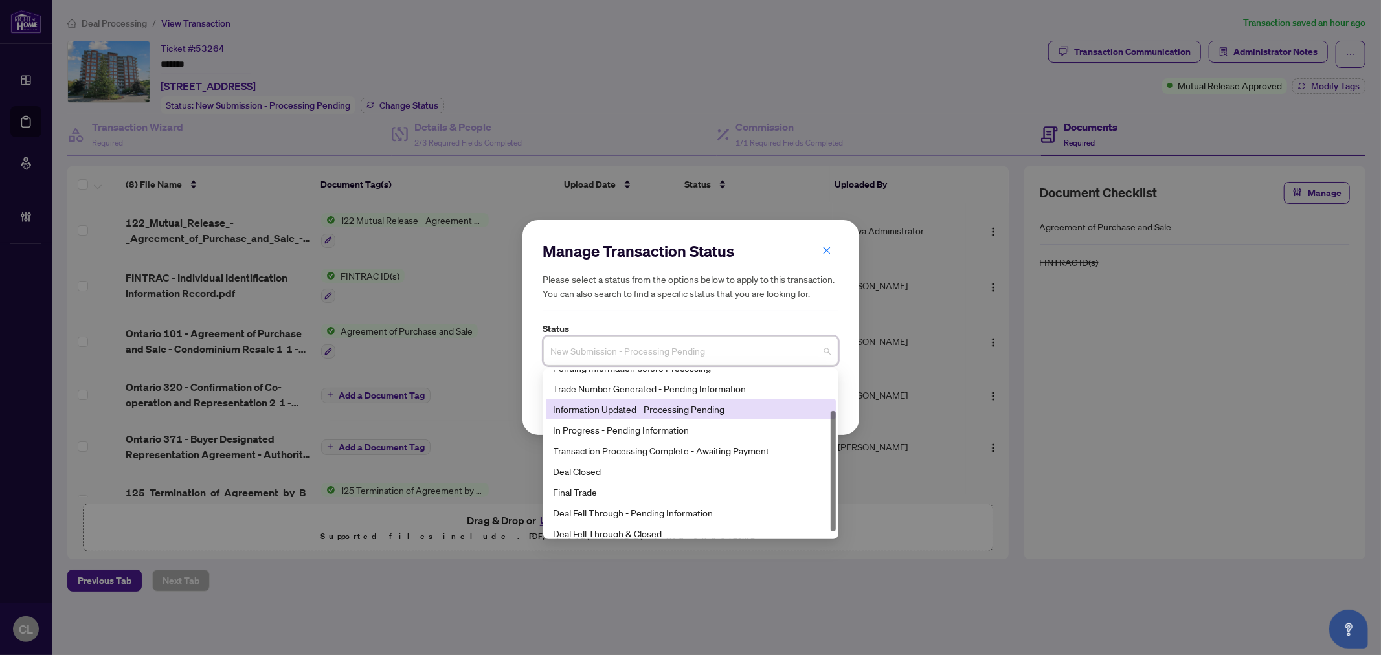
drag, startPoint x: 831, startPoint y: 462, endPoint x: 835, endPoint y: 498, distance: 37.1
click at [835, 498] on div at bounding box center [832, 471] width 5 height 120
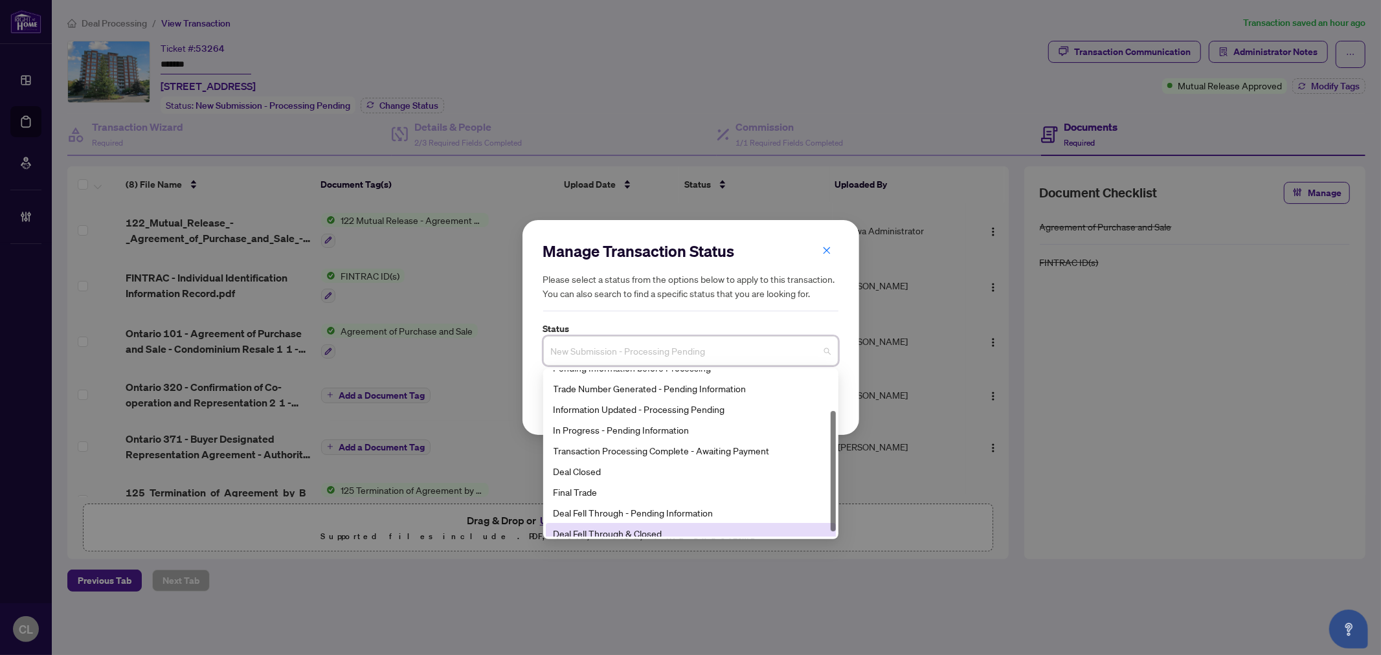
click at [717, 529] on div "Deal Fell Through & Closed" at bounding box center [690, 533] width 274 height 14
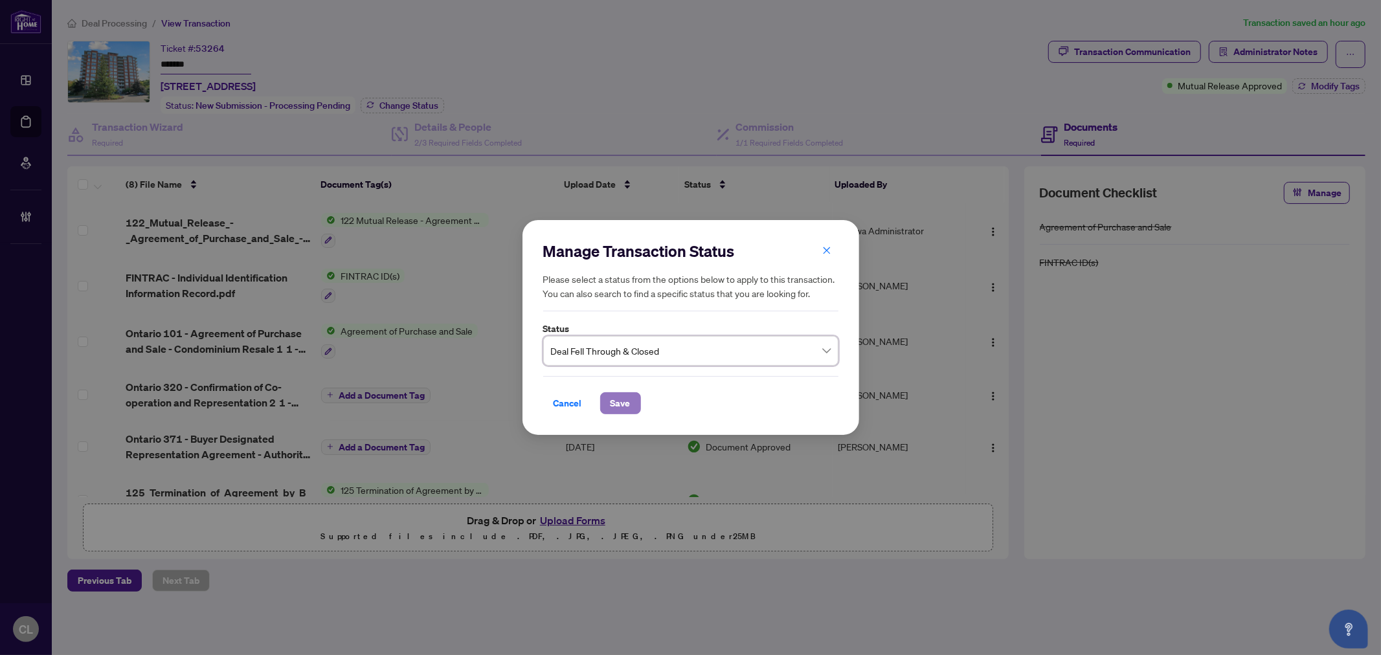
click at [611, 397] on span "Save" at bounding box center [620, 403] width 20 height 21
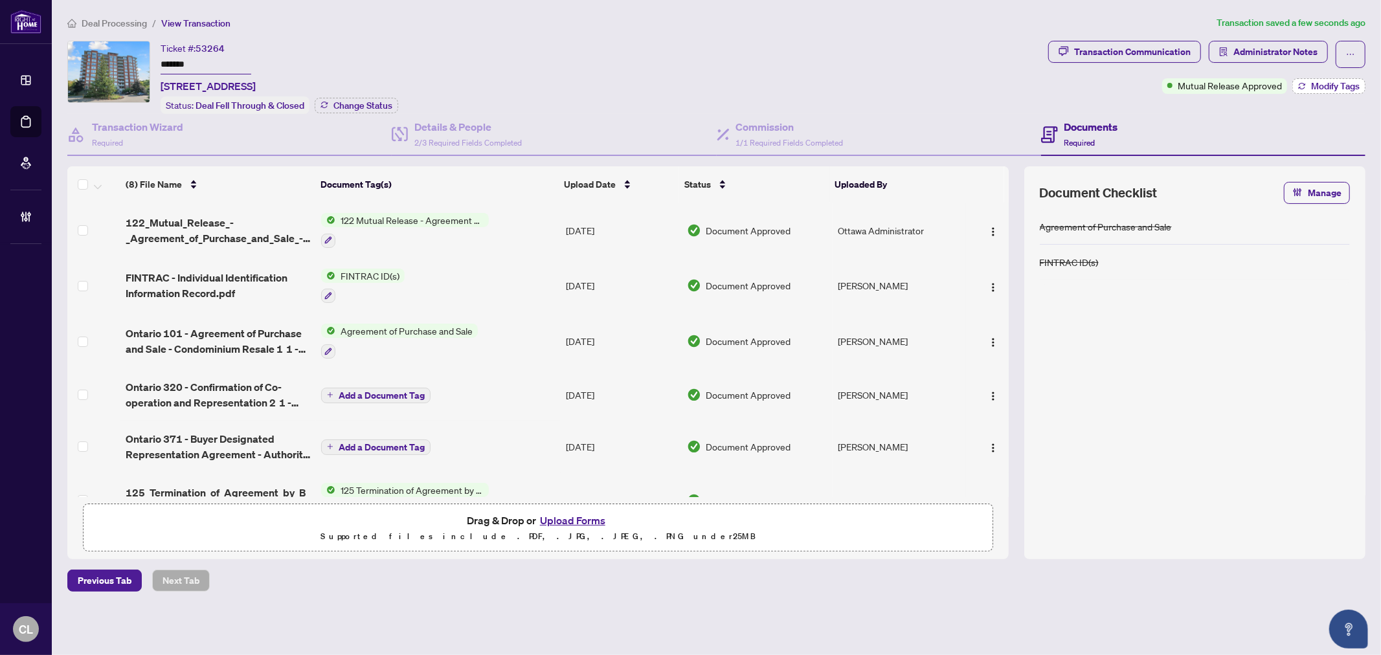
click at [1319, 85] on span "Modify Tags" at bounding box center [1335, 86] width 49 height 9
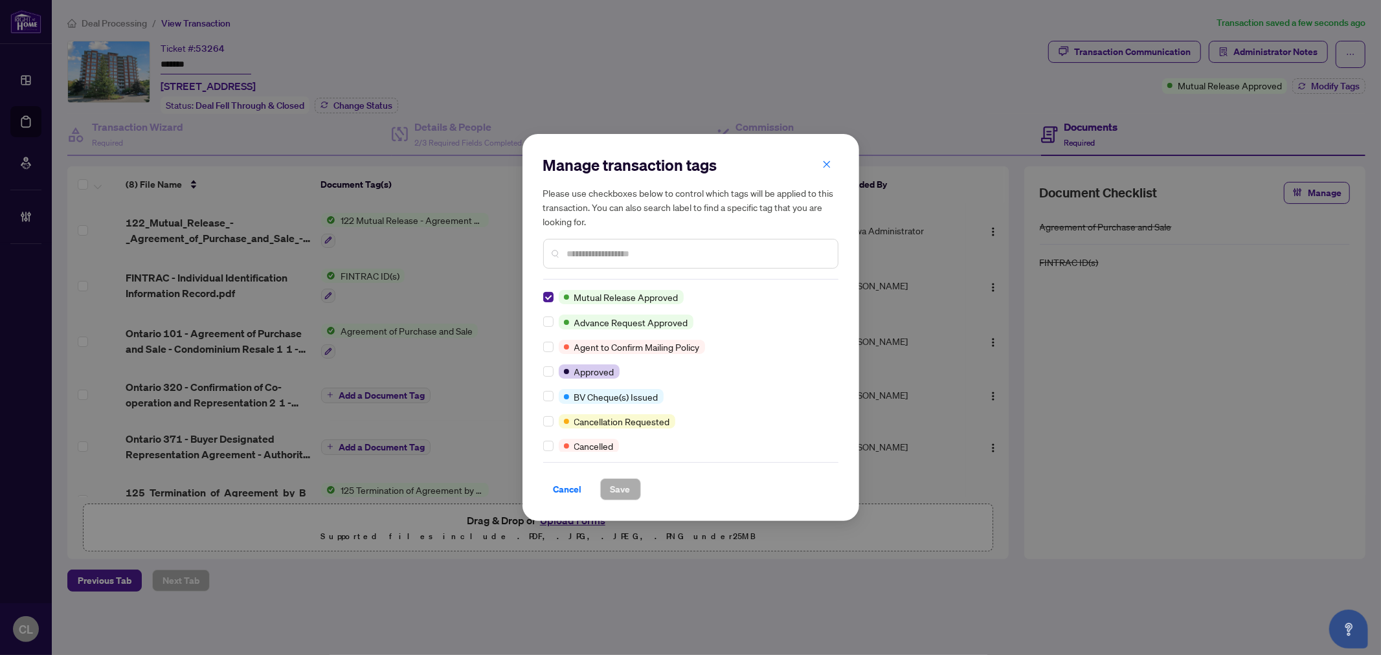
click at [785, 75] on div "Manage transaction tags Please use checkboxes below to control which tags will …" at bounding box center [690, 327] width 1381 height 655
click at [570, 487] on span "Cancel" at bounding box center [567, 489] width 28 height 21
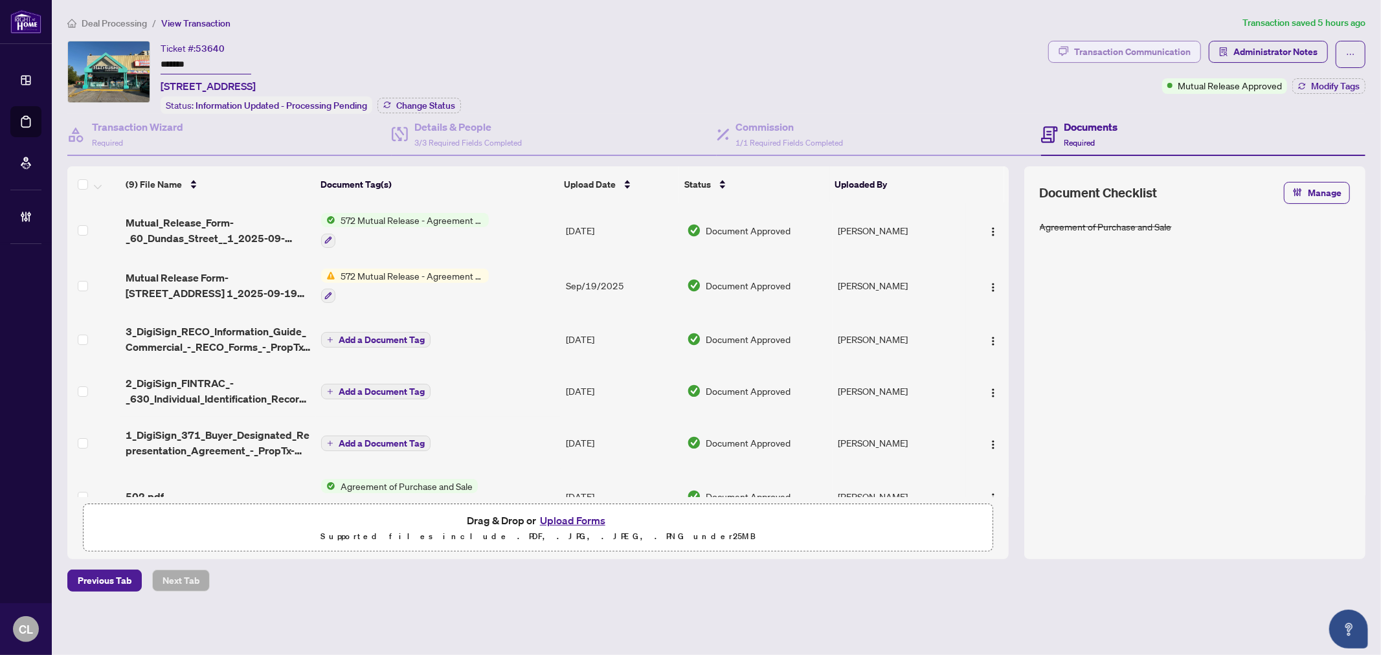
click at [1148, 52] on div "Transaction Communication" at bounding box center [1132, 51] width 117 height 21
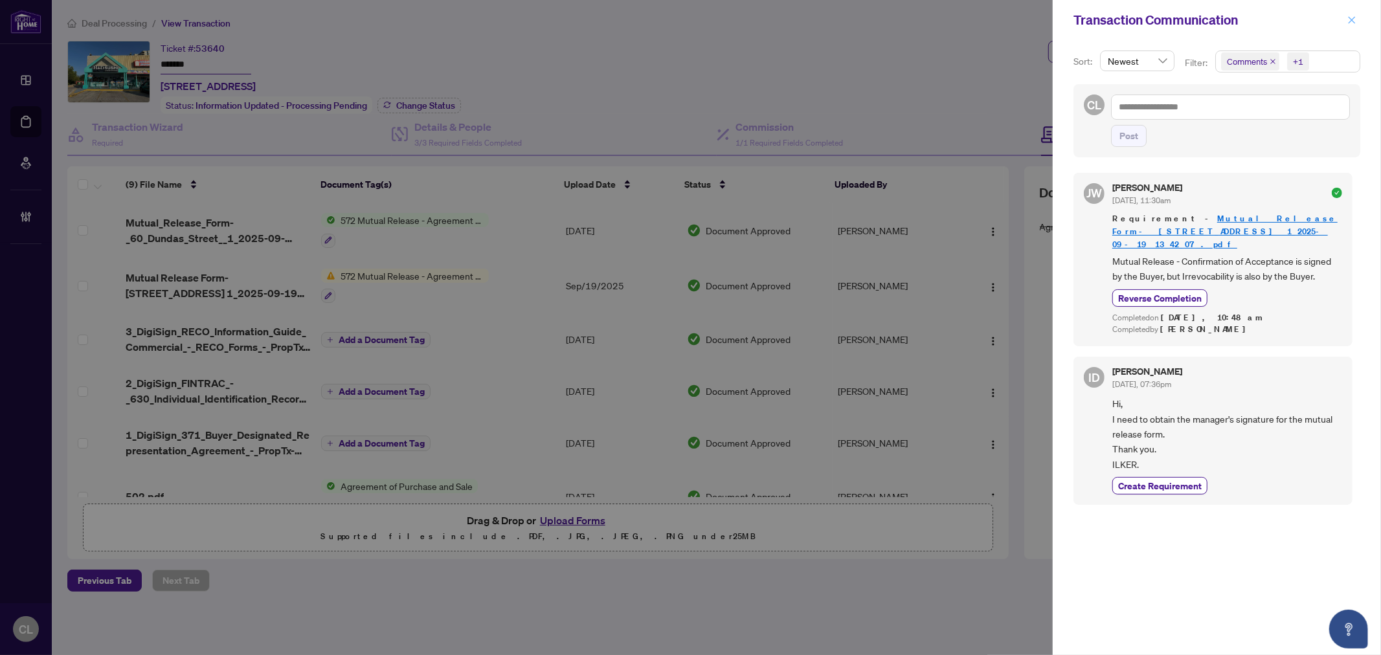
click at [1355, 22] on icon "close" at bounding box center [1351, 20] width 9 height 9
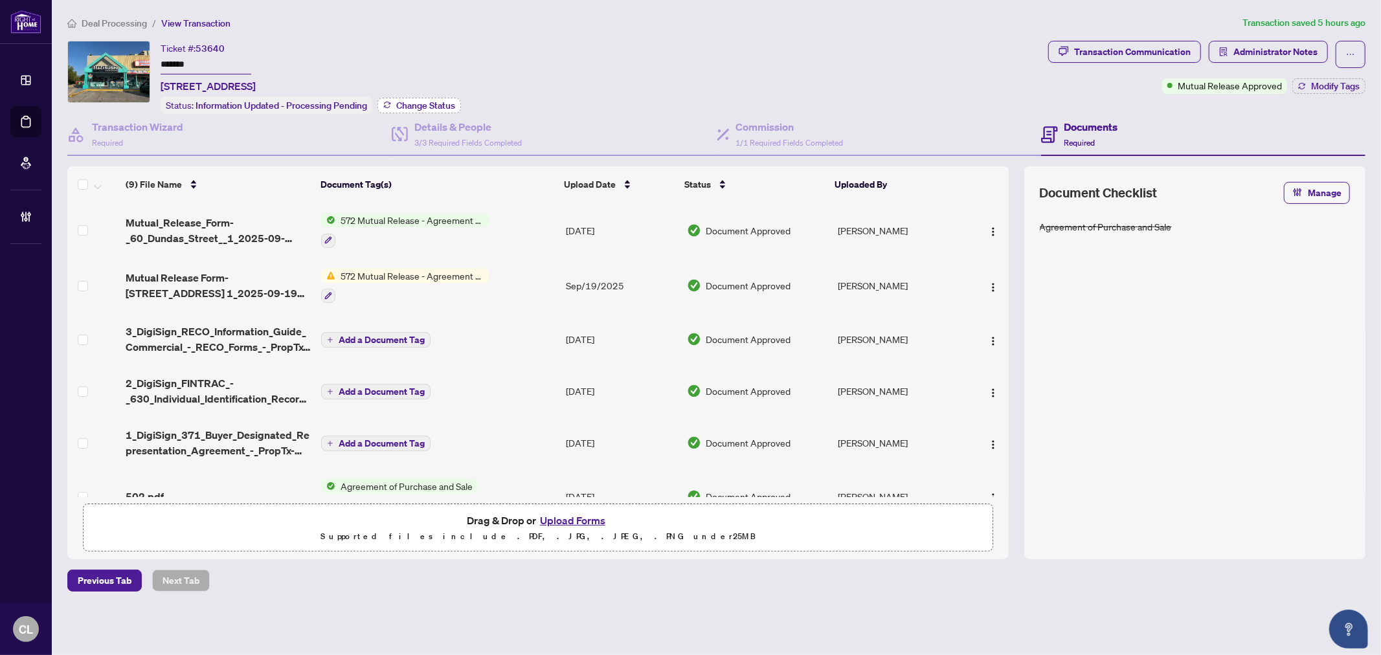
click at [401, 102] on span "Change Status" at bounding box center [425, 105] width 59 height 9
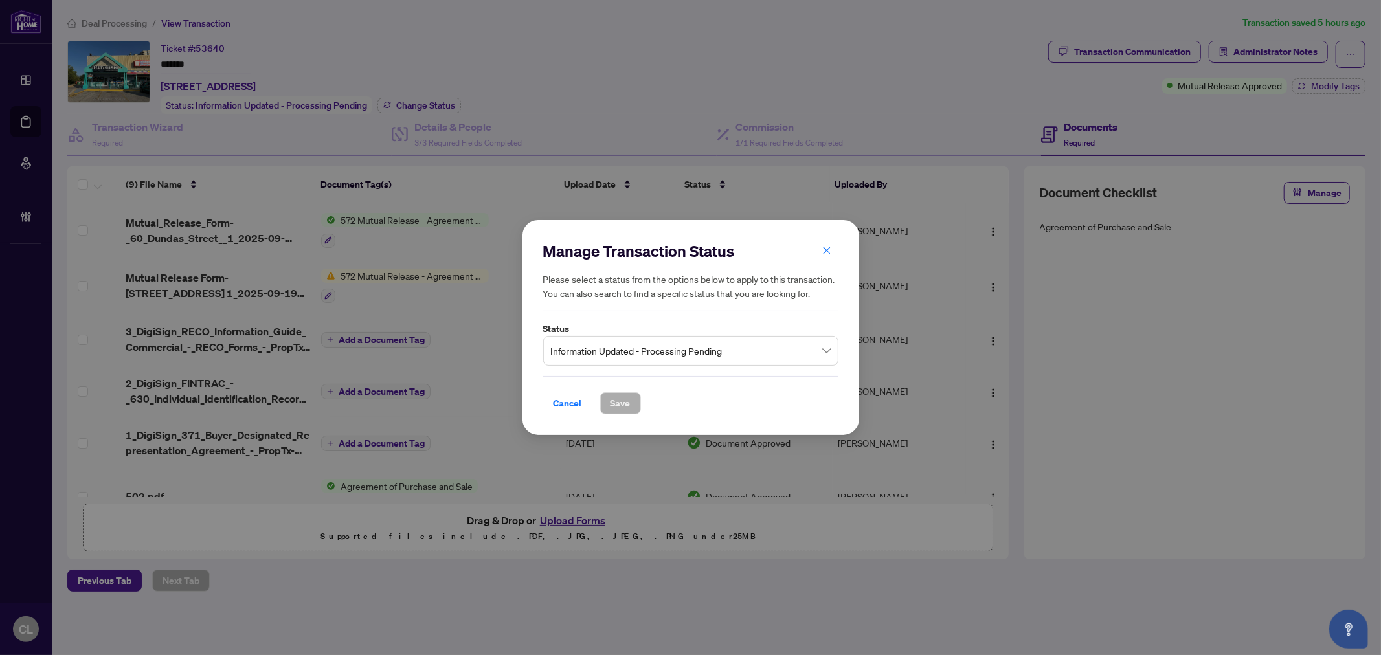
click at [829, 352] on span "Information Updated - Processing Pending" at bounding box center [691, 351] width 280 height 25
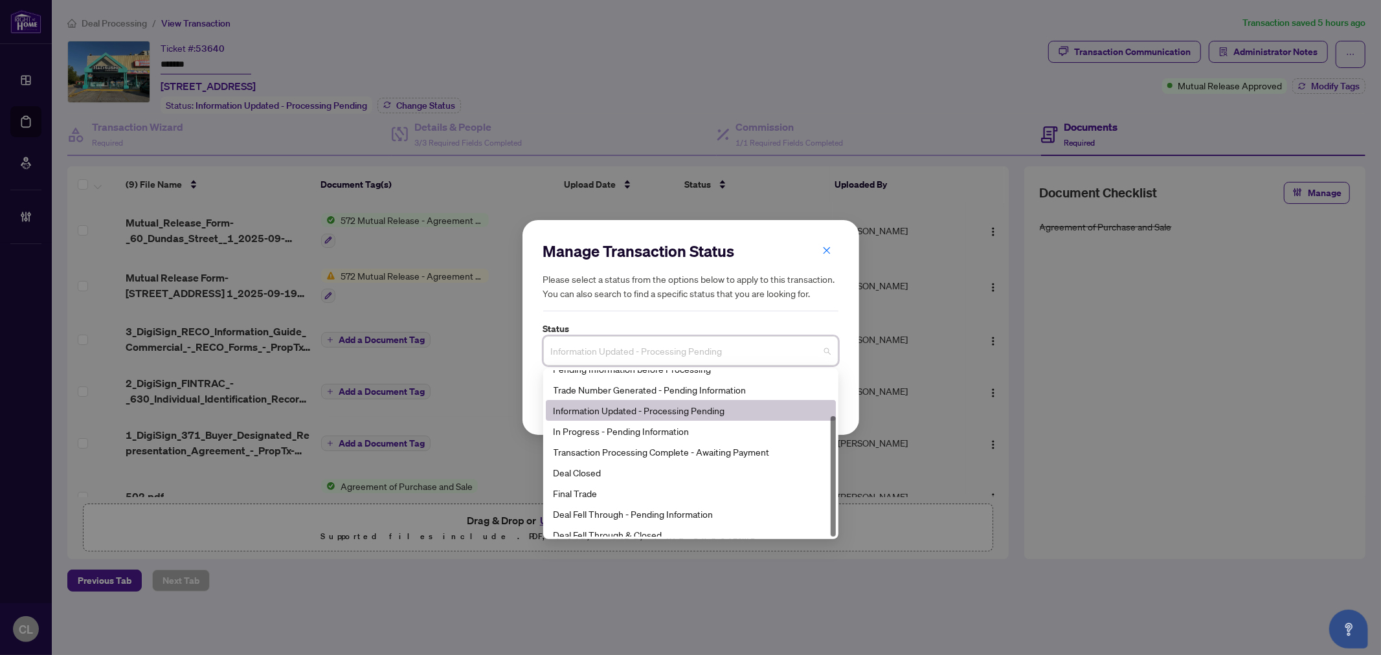
scroll to position [61, 0]
drag, startPoint x: 832, startPoint y: 456, endPoint x: 835, endPoint y: 513, distance: 57.1
click at [835, 513] on div at bounding box center [832, 476] width 5 height 120
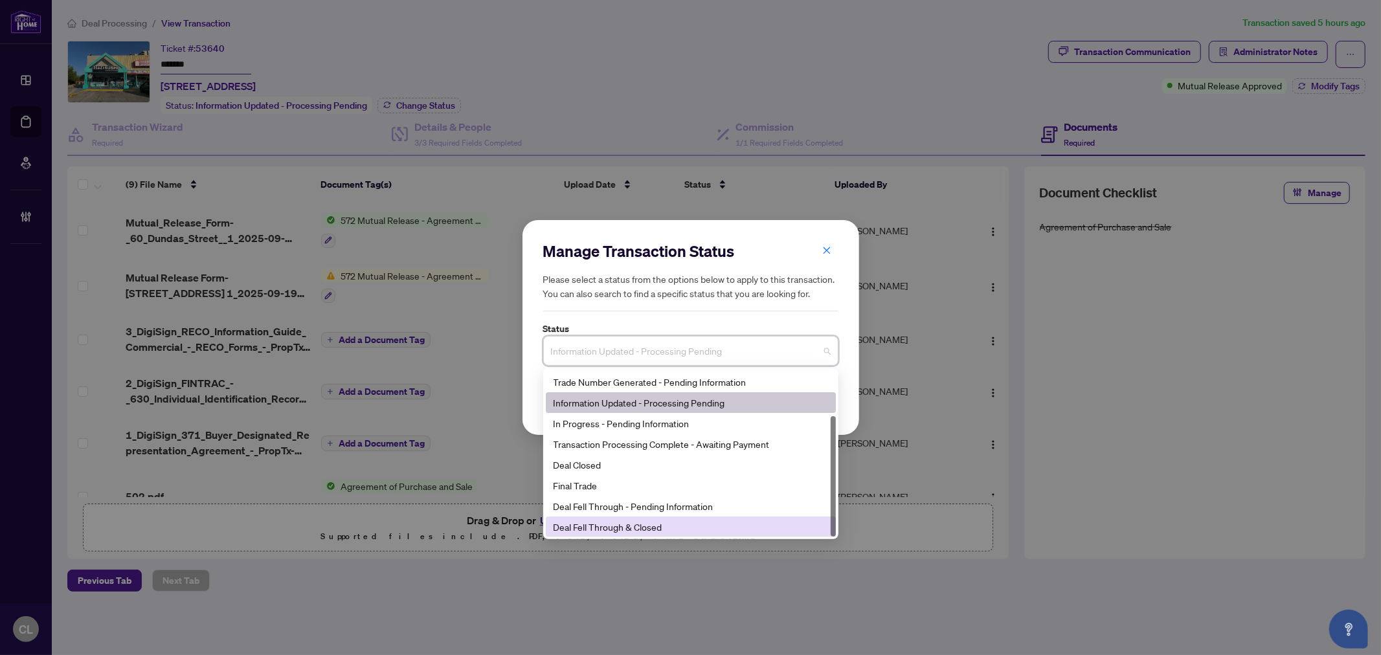
click at [680, 528] on div "Deal Fell Through & Closed" at bounding box center [690, 527] width 274 height 14
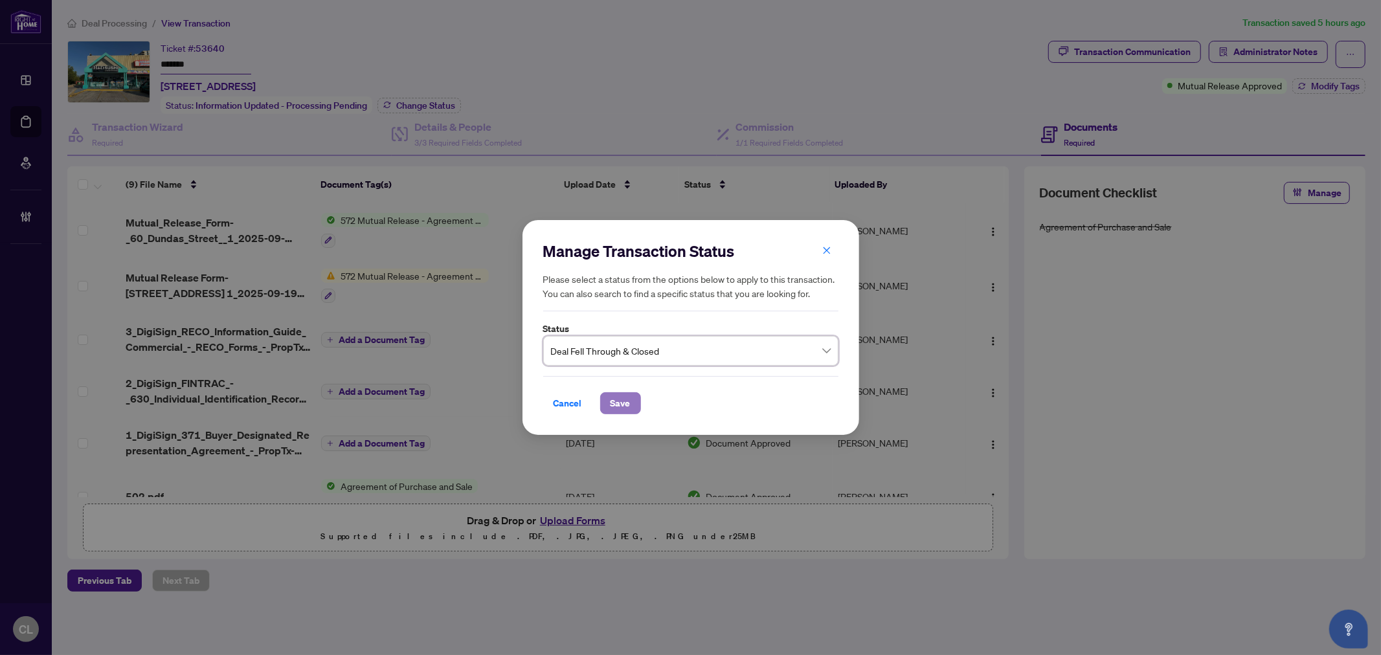
click at [621, 406] on span "Save" at bounding box center [620, 403] width 20 height 21
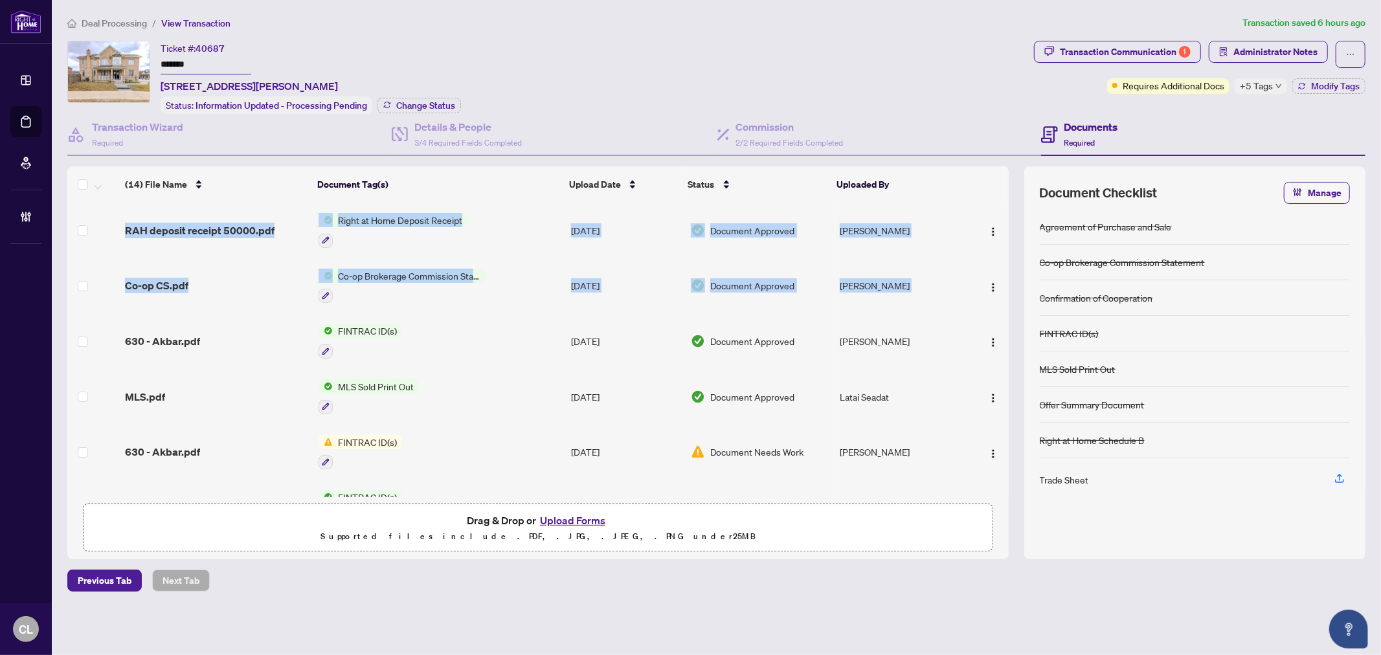
drag, startPoint x: 1005, startPoint y: 295, endPoint x: 1014, endPoint y: 341, distance: 47.0
click at [1014, 341] on div "(14) File Name Document Tag(s) Upload Date Status Uploaded By RAH deposit recei…" at bounding box center [716, 362] width 1298 height 393
click at [1010, 290] on div "(14) File Name Document Tag(s) Upload Date Status Uploaded By RAH deposit recei…" at bounding box center [716, 362] width 1298 height 393
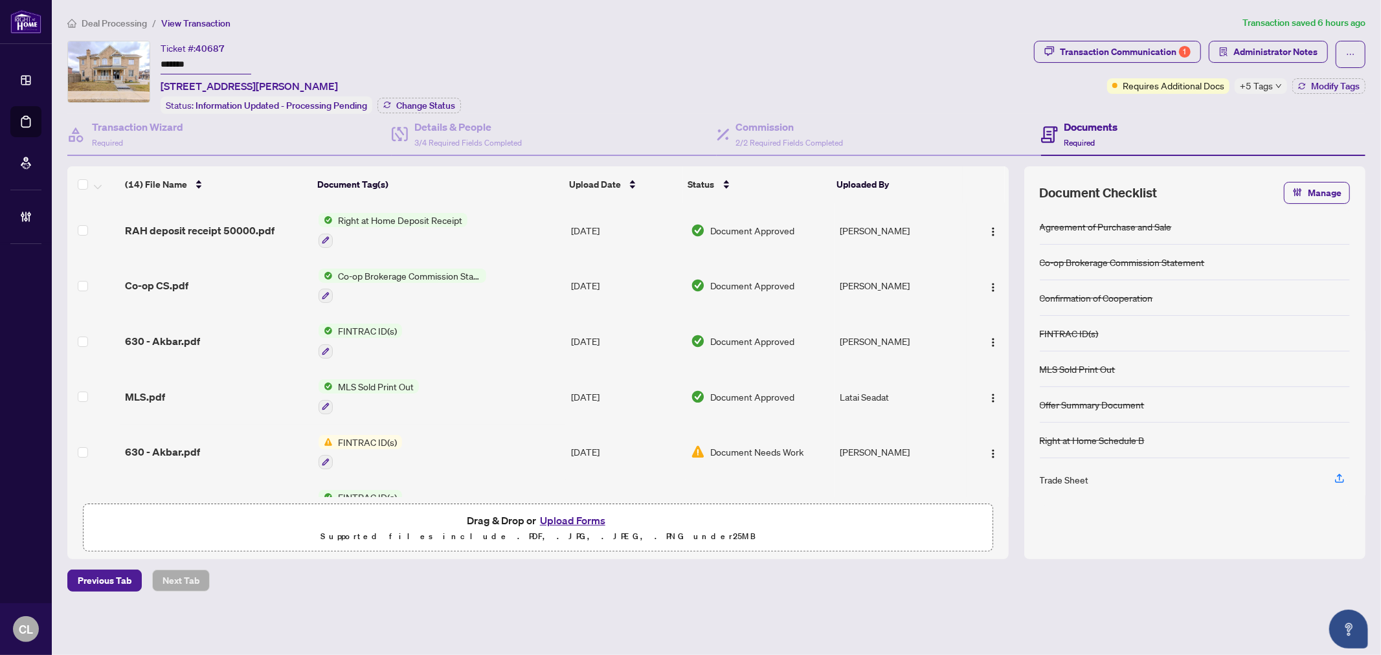
click at [1005, 299] on td at bounding box center [987, 286] width 42 height 56
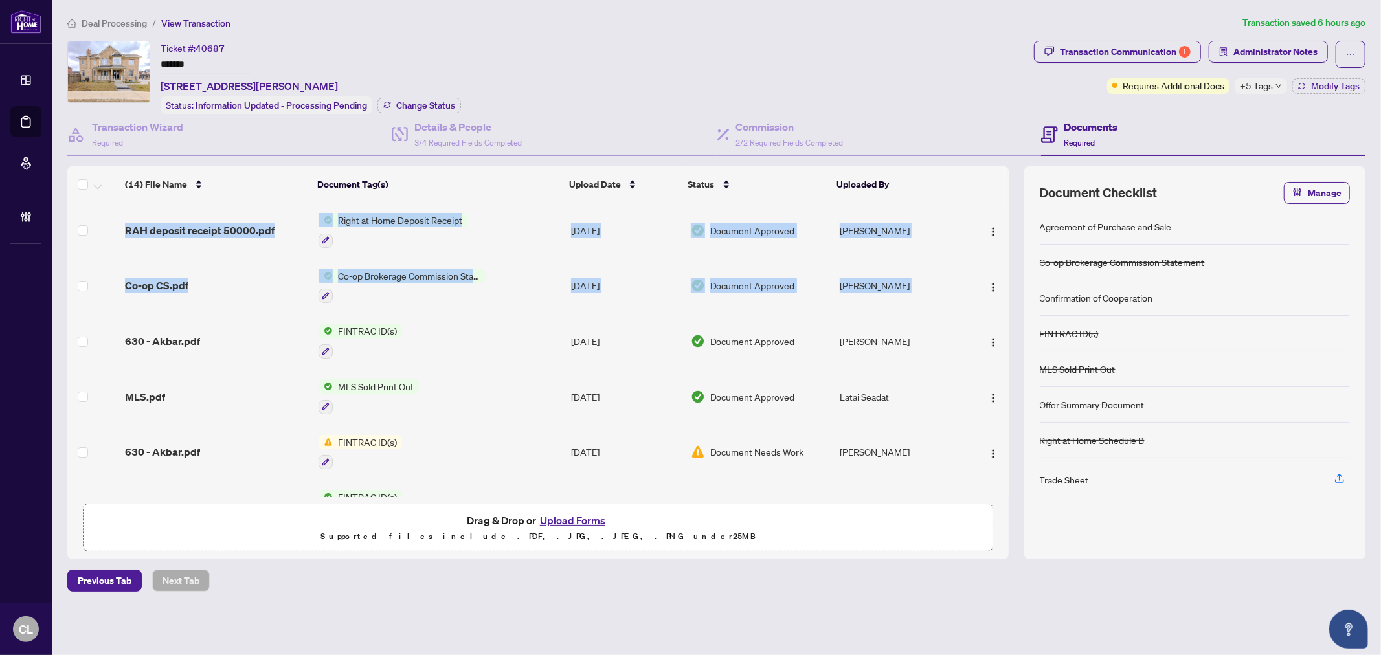
drag, startPoint x: 1005, startPoint y: 300, endPoint x: 1010, endPoint y: 322, distance: 22.6
click at [1010, 322] on div "(14) File Name Document Tag(s) Upload Date Status Uploaded By RAH deposit recei…" at bounding box center [716, 362] width 1298 height 393
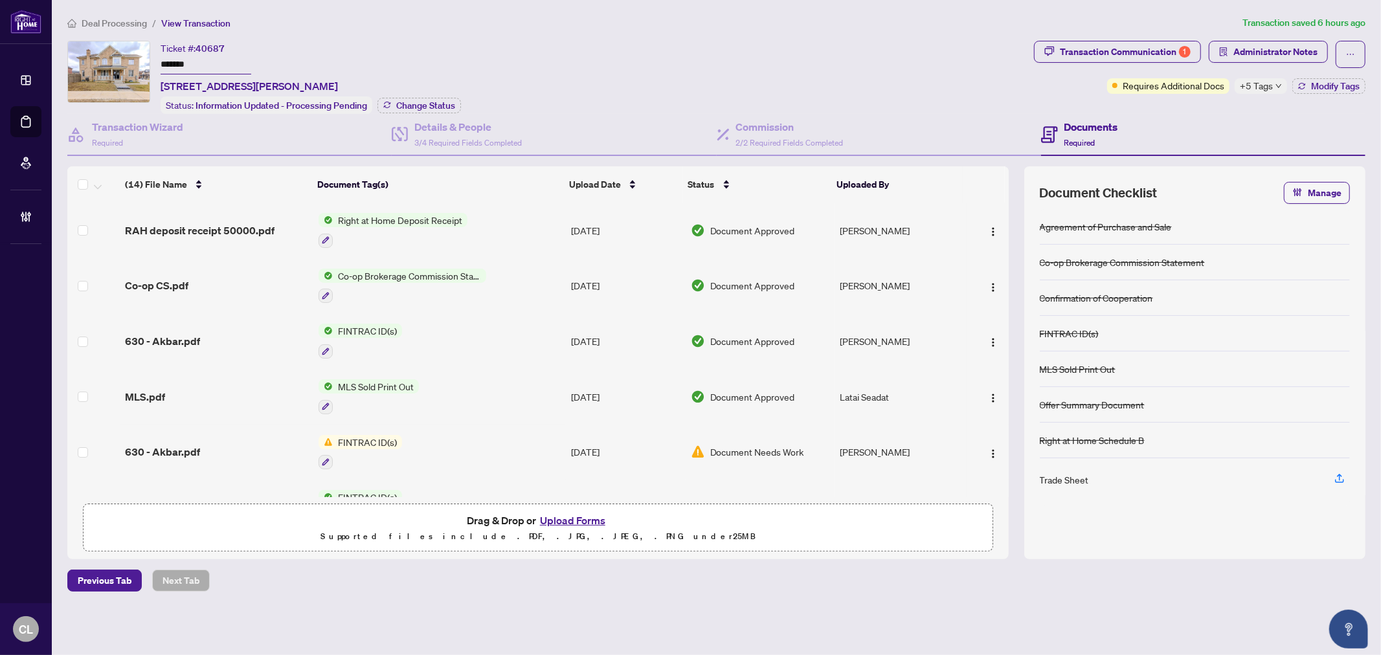
click at [874, 82] on div "Ticket #: 40687 ******* [STREET_ADDRESS][PERSON_NAME] Status: Information Updat…" at bounding box center [547, 77] width 961 height 73
click at [1008, 269] on div "RAH deposit receipt 50000.pdf Right at Home Deposit Receipt [DATE] Document App…" at bounding box center [537, 350] width 941 height 295
click at [1256, 89] on span "+5 Tags" at bounding box center [1256, 85] width 33 height 15
click at [1260, 131] on span "Pending Further Deposit" at bounding box center [1306, 135] width 97 height 14
drag, startPoint x: 974, startPoint y: 96, endPoint x: 1330, endPoint y: 98, distance: 356.0
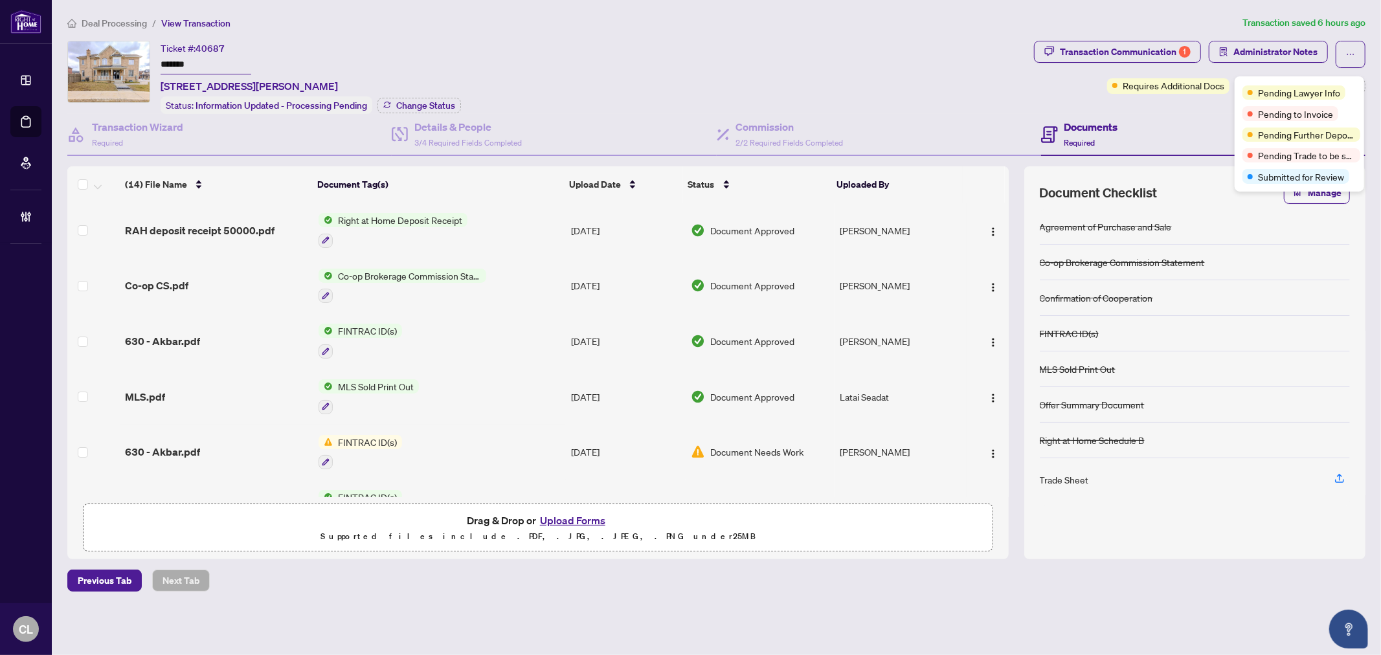
click at [977, 95] on div "Ticket #: 40687 ******* [STREET_ADDRESS][PERSON_NAME] Status: Information Updat…" at bounding box center [547, 77] width 961 height 73
click at [1306, 82] on button "Modify Tags" at bounding box center [1328, 86] width 73 height 16
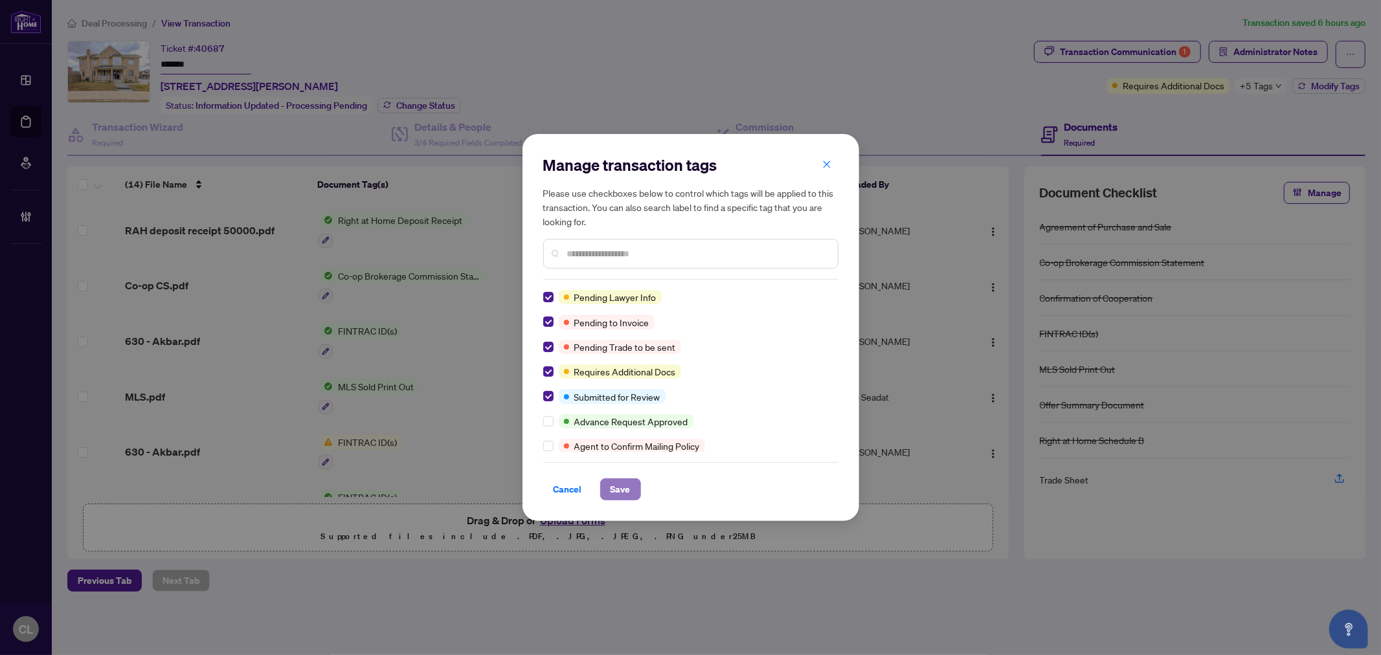
click at [608, 488] on button "Save" at bounding box center [620, 489] width 41 height 22
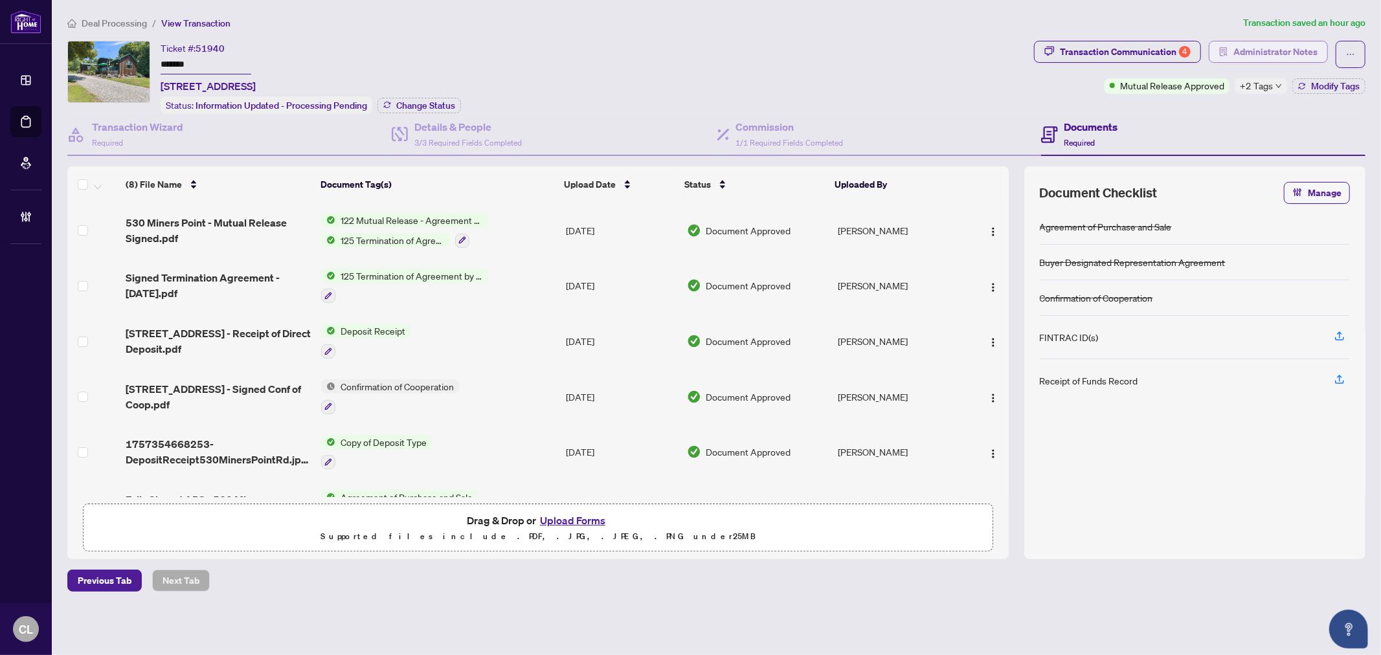
click at [1293, 43] on span "Administrator Notes" at bounding box center [1275, 51] width 84 height 21
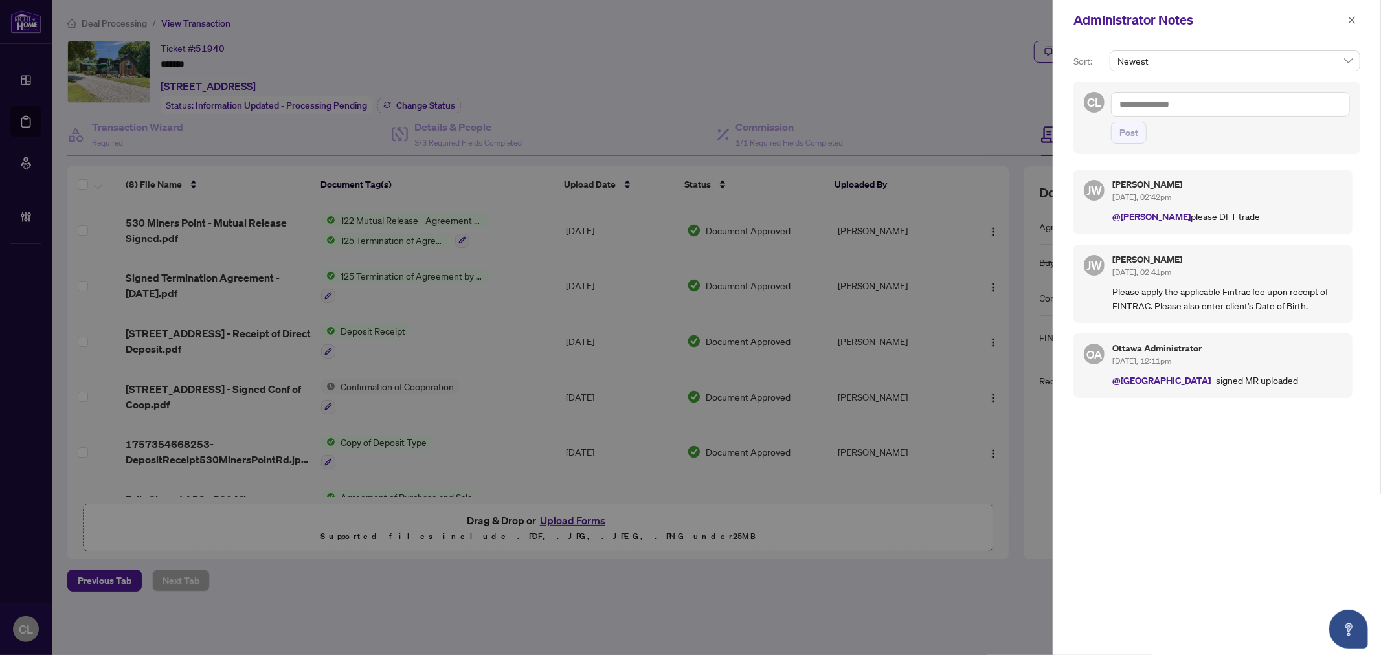
click at [217, 60] on div at bounding box center [690, 327] width 1381 height 655
click at [1258, 19] on div "Administrator Notes" at bounding box center [1208, 19] width 270 height 19
click at [1347, 20] on icon "close" at bounding box center [1351, 20] width 9 height 9
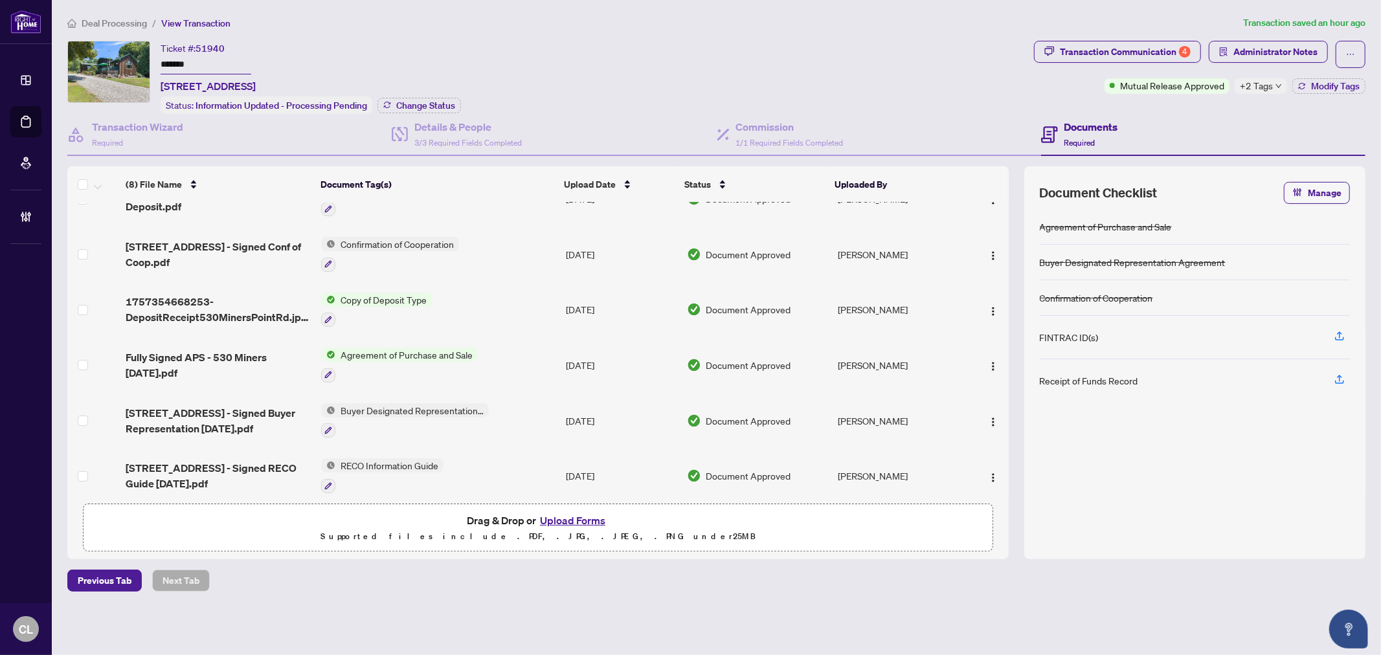
scroll to position [145, 0]
click at [1274, 48] on span "Administrator Notes" at bounding box center [1275, 51] width 84 height 21
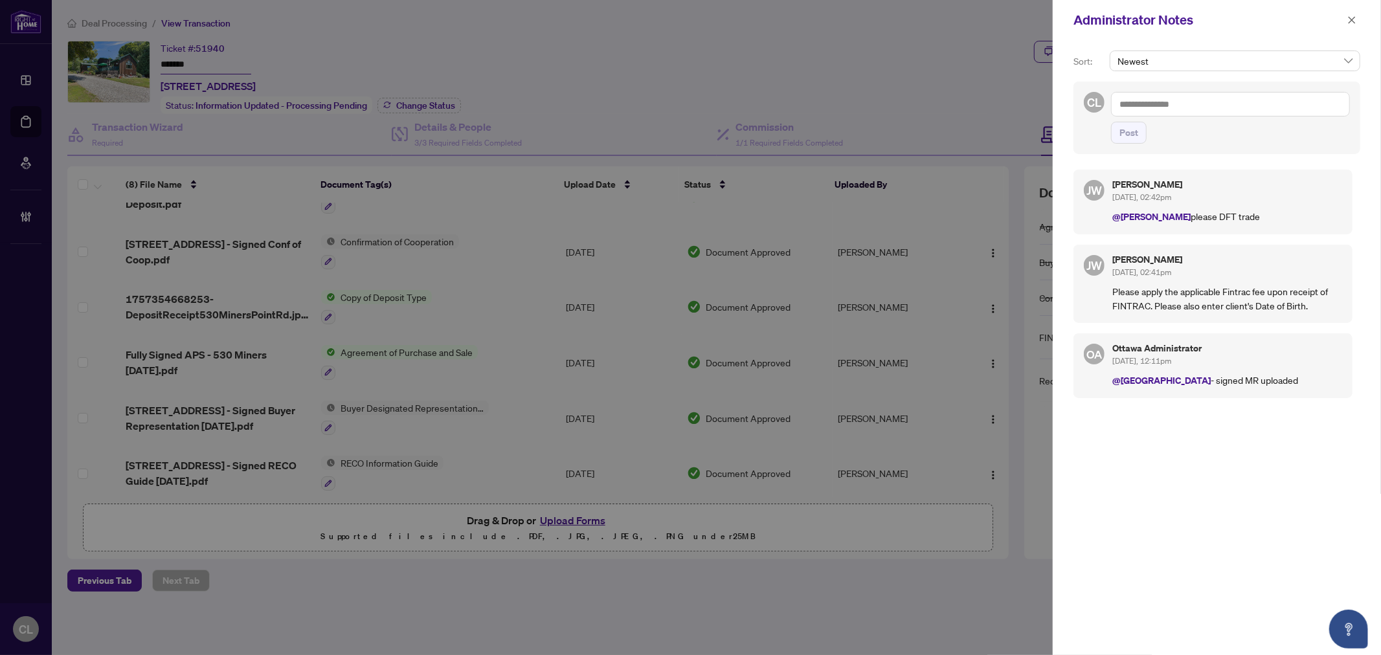
click at [1166, 111] on textarea at bounding box center [1230, 104] width 239 height 25
paste textarea "**********"
type textarea "**********"
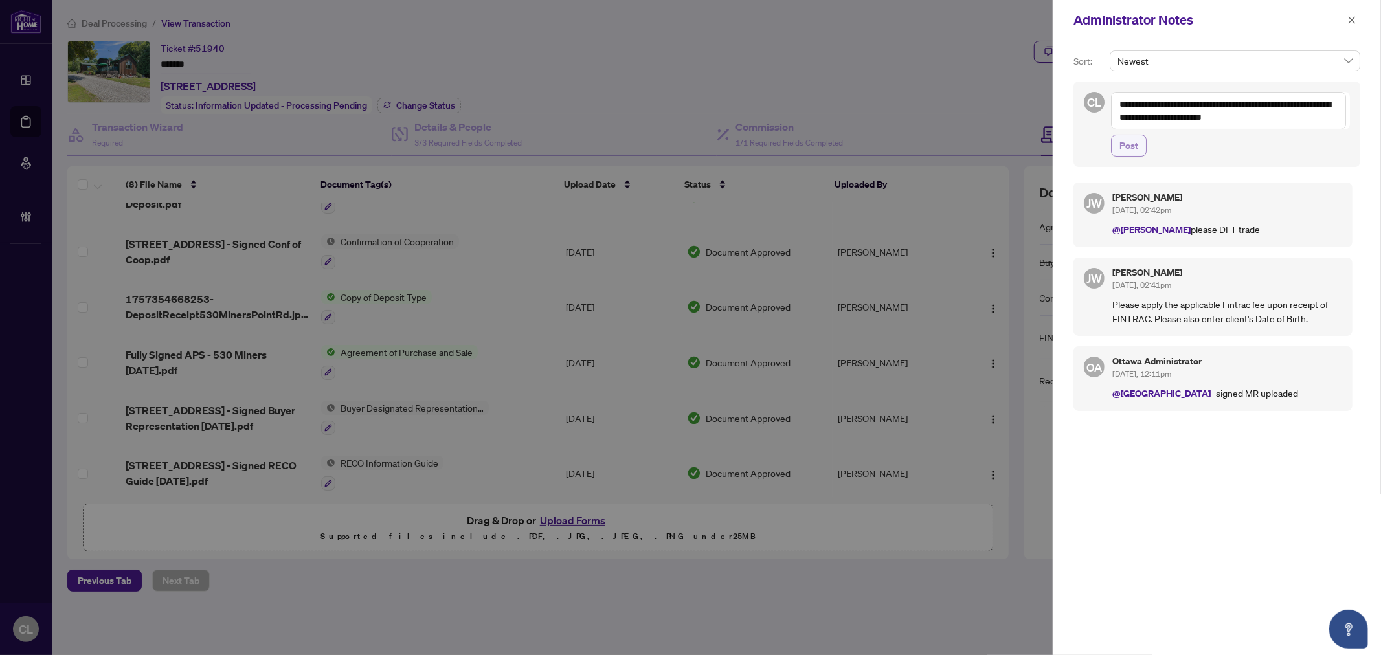
click at [1139, 145] on button "Post" at bounding box center [1129, 146] width 36 height 22
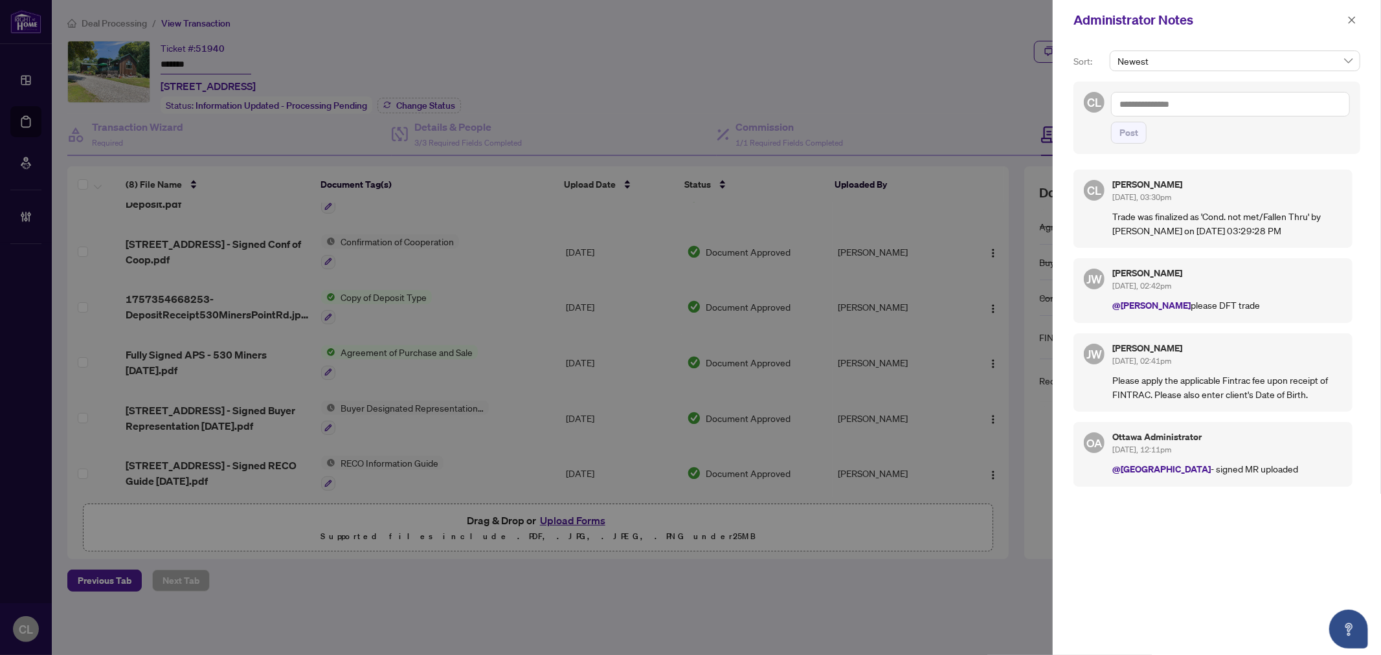
click at [768, 76] on div at bounding box center [690, 327] width 1381 height 655
click at [1350, 17] on icon "close" at bounding box center [1351, 19] width 7 height 7
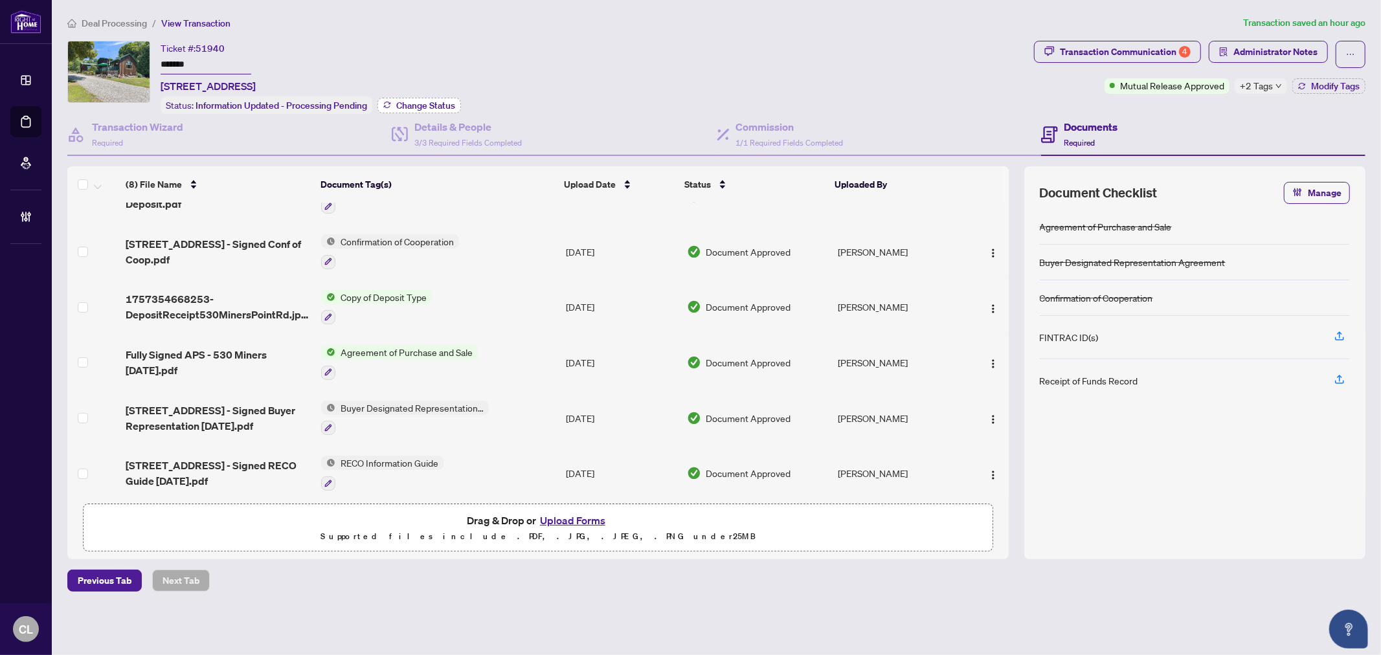
click at [438, 101] on span "Change Status" at bounding box center [425, 105] width 59 height 9
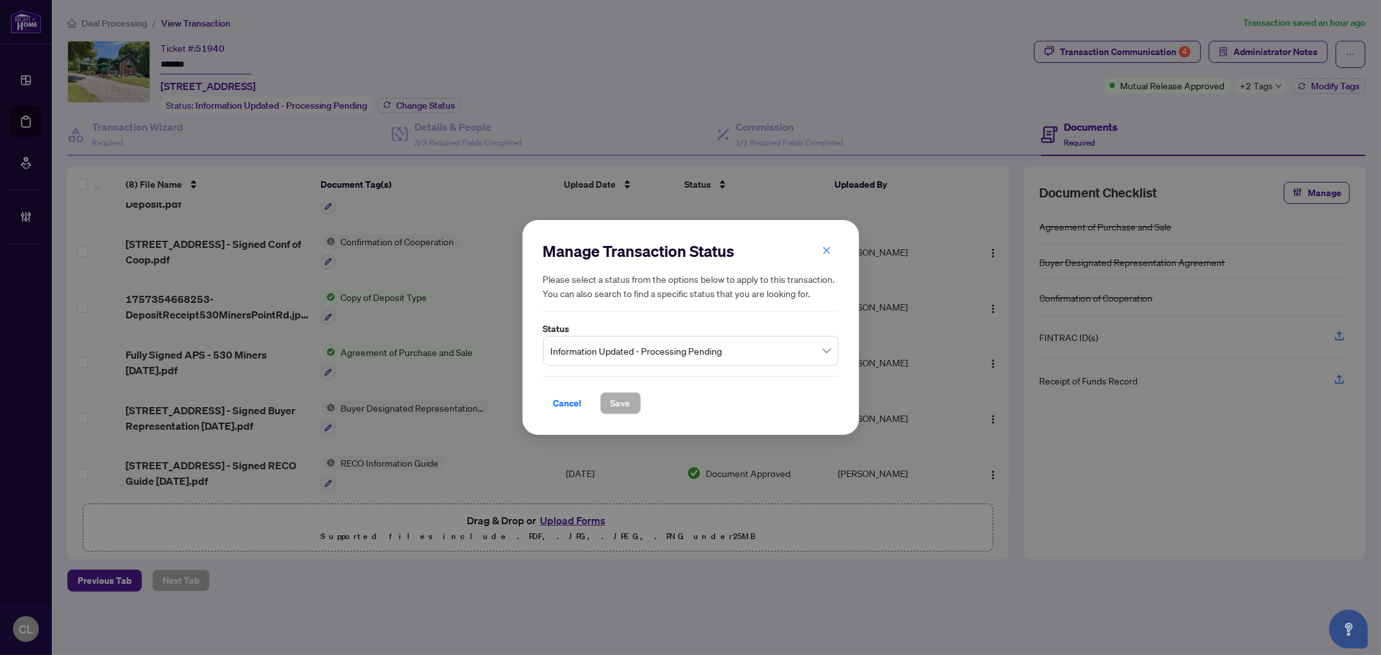
drag, startPoint x: 640, startPoint y: 355, endPoint x: 646, endPoint y: 356, distance: 6.6
click at [640, 354] on span "Information Updated - Processing Pending" at bounding box center [691, 351] width 280 height 25
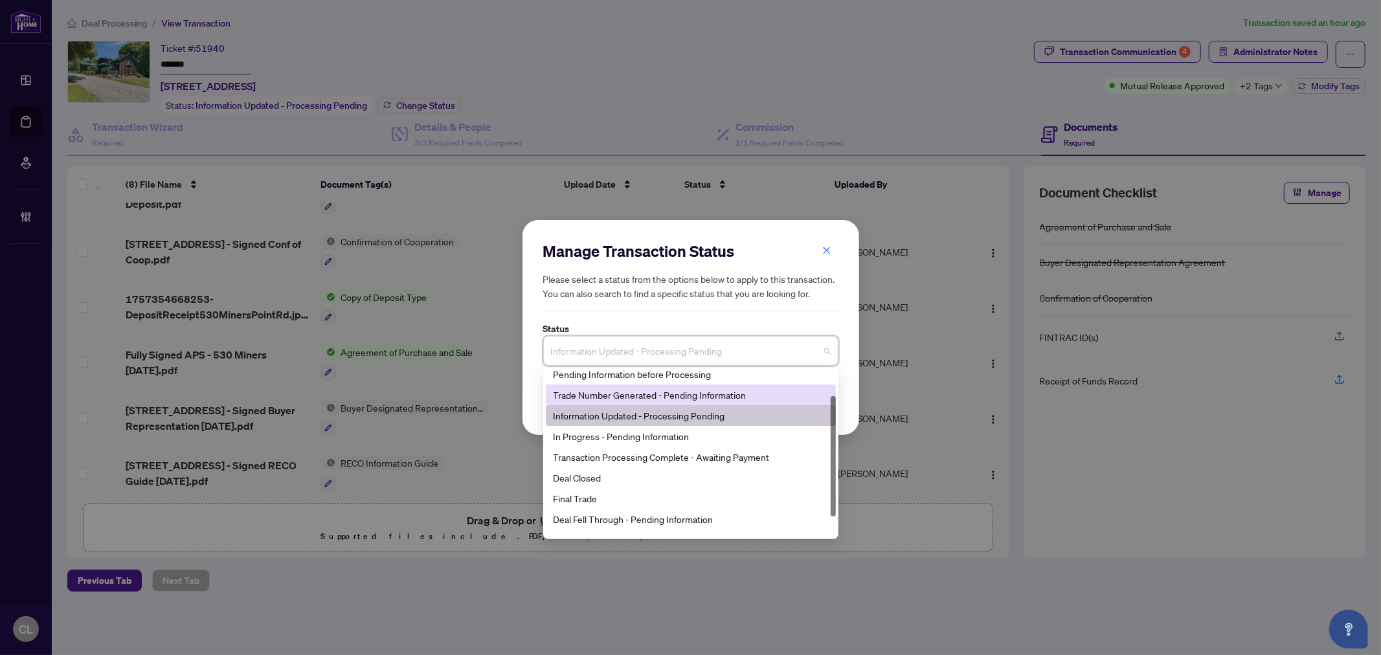
scroll to position [61, 0]
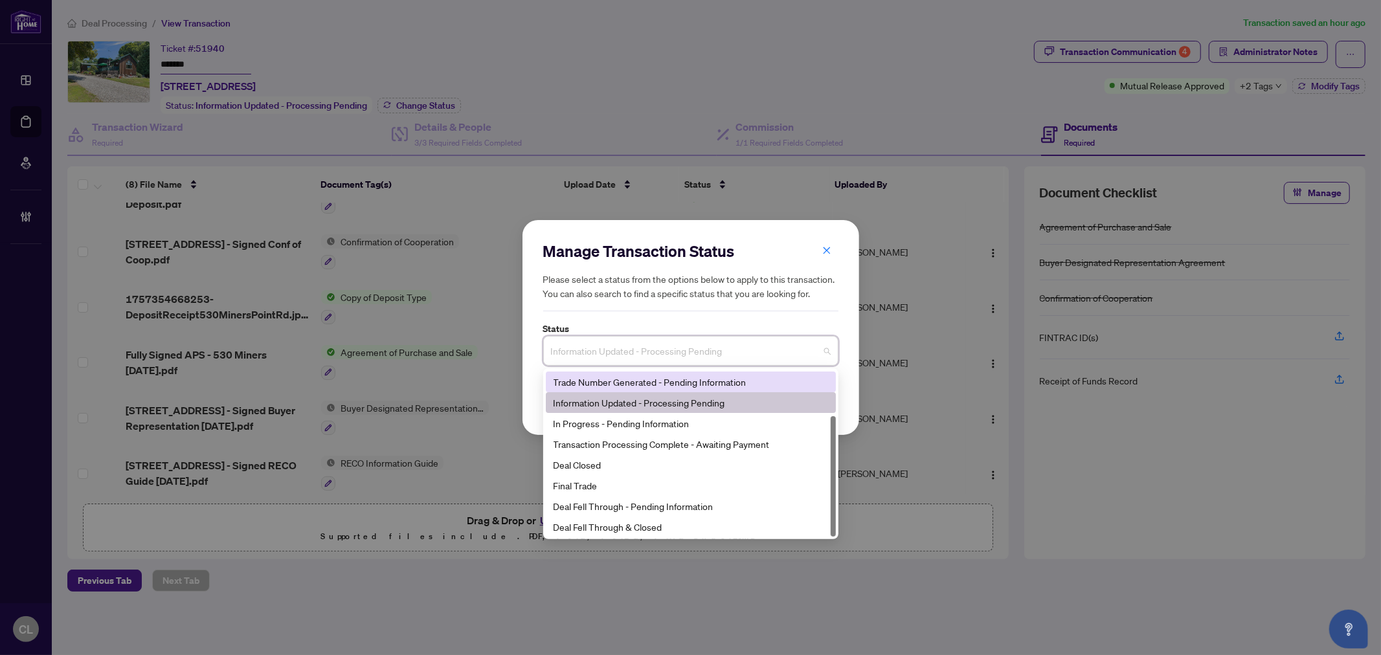
drag, startPoint x: 835, startPoint y: 438, endPoint x: 835, endPoint y: 497, distance: 58.9
click at [835, 497] on div at bounding box center [832, 476] width 5 height 120
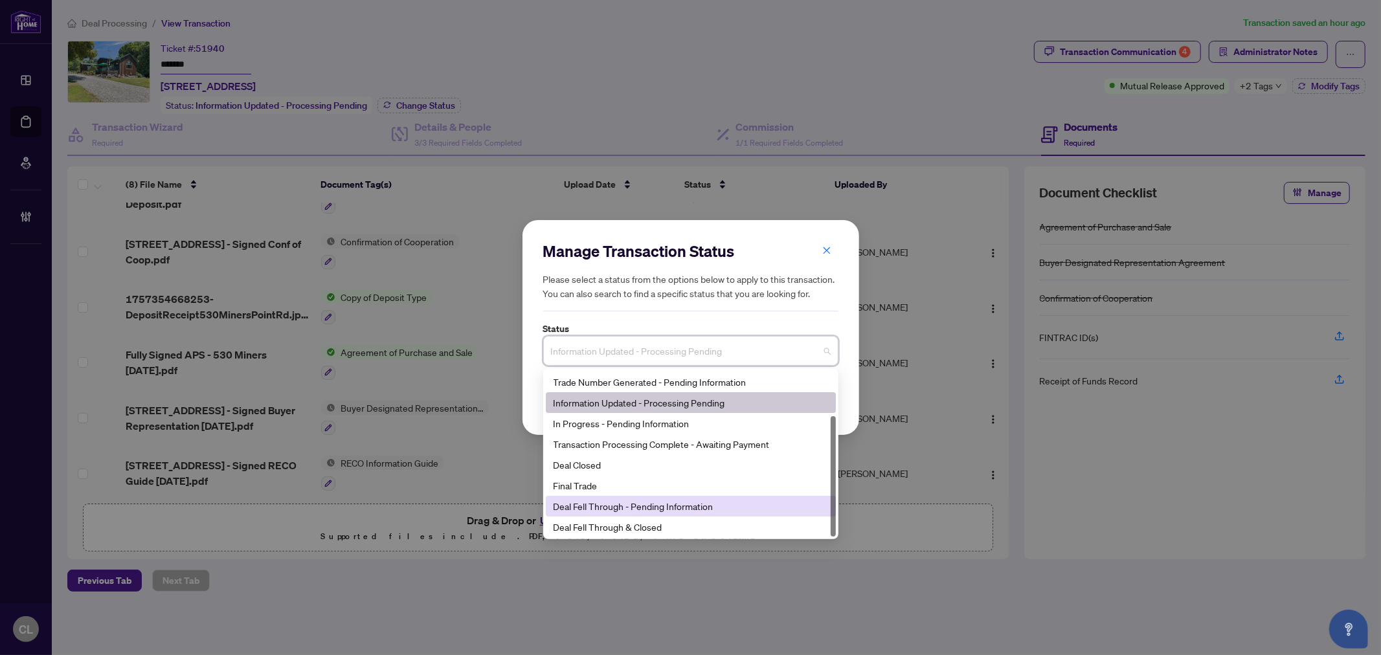
click at [691, 505] on div "Deal Fell Through - Pending Information" at bounding box center [690, 506] width 274 height 14
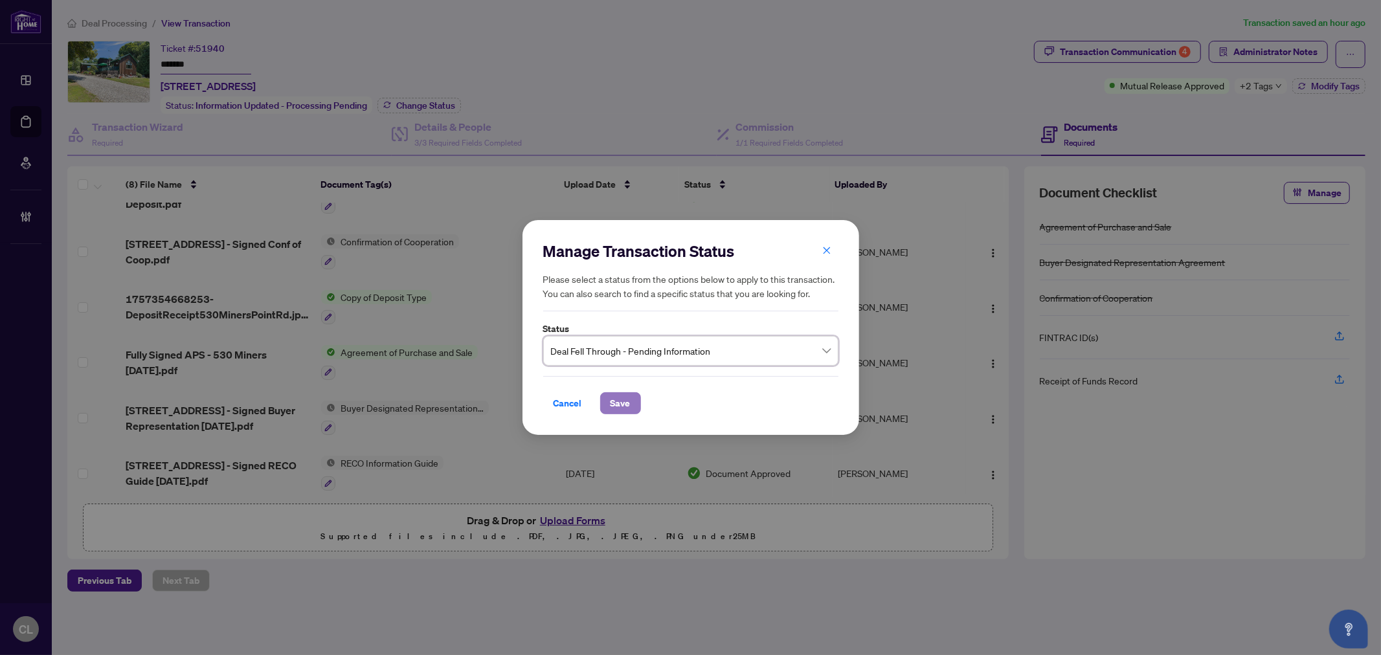
click at [624, 404] on span "Save" at bounding box center [620, 403] width 20 height 21
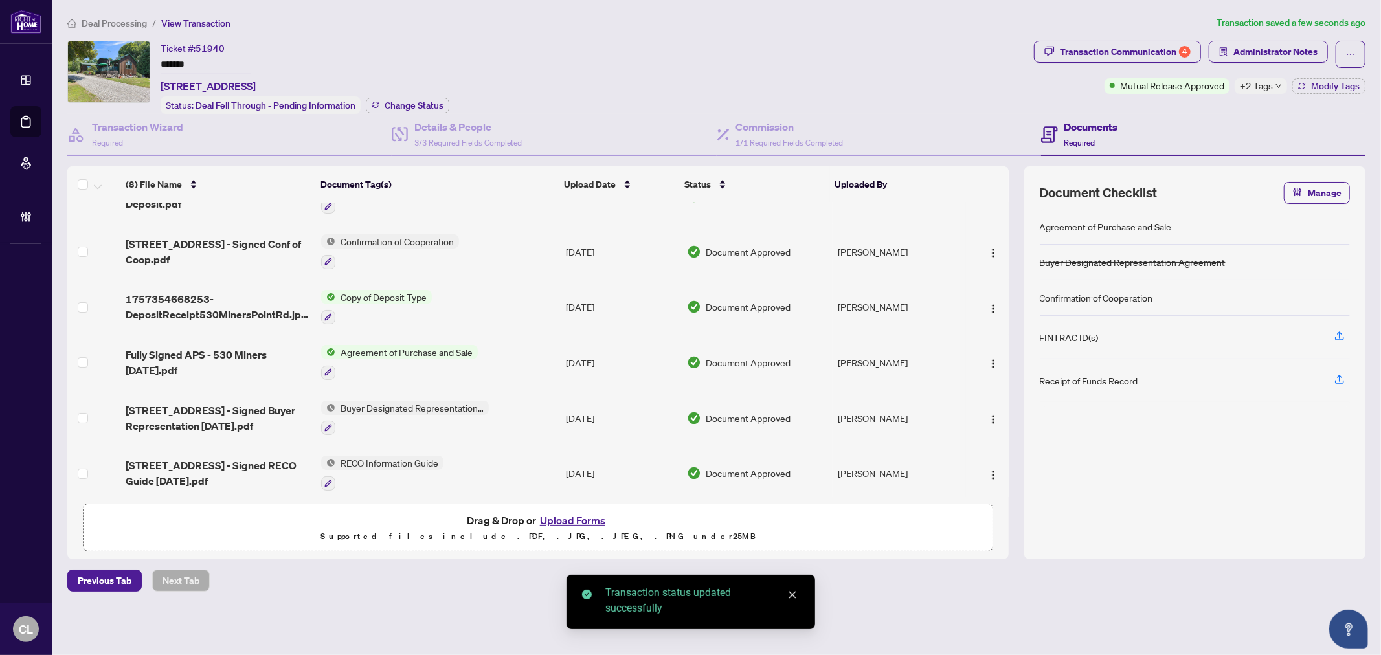
click at [1254, 91] on span "+2 Tags" at bounding box center [1256, 85] width 33 height 15
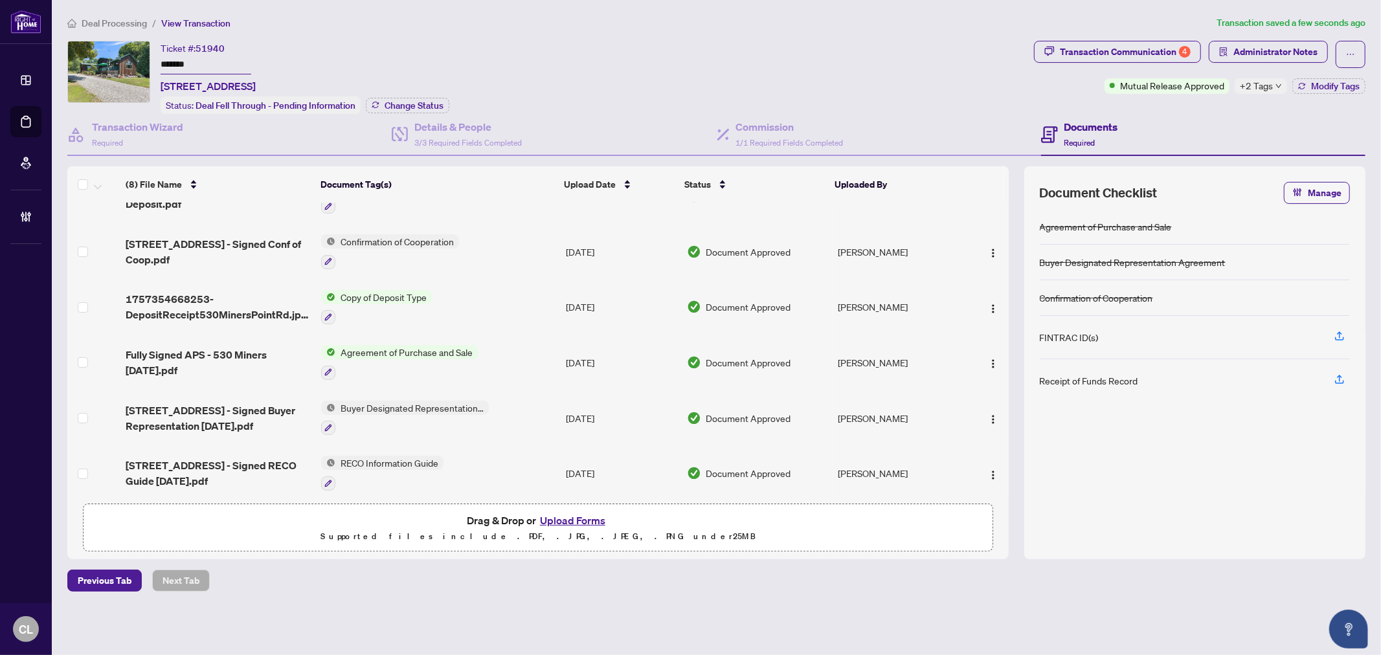
click at [845, 54] on div "Ticket #: 51940 ******* 530 MINERS POINT Rd, Perth, Ontario K7H 3C5, Canada Sta…" at bounding box center [547, 77] width 961 height 73
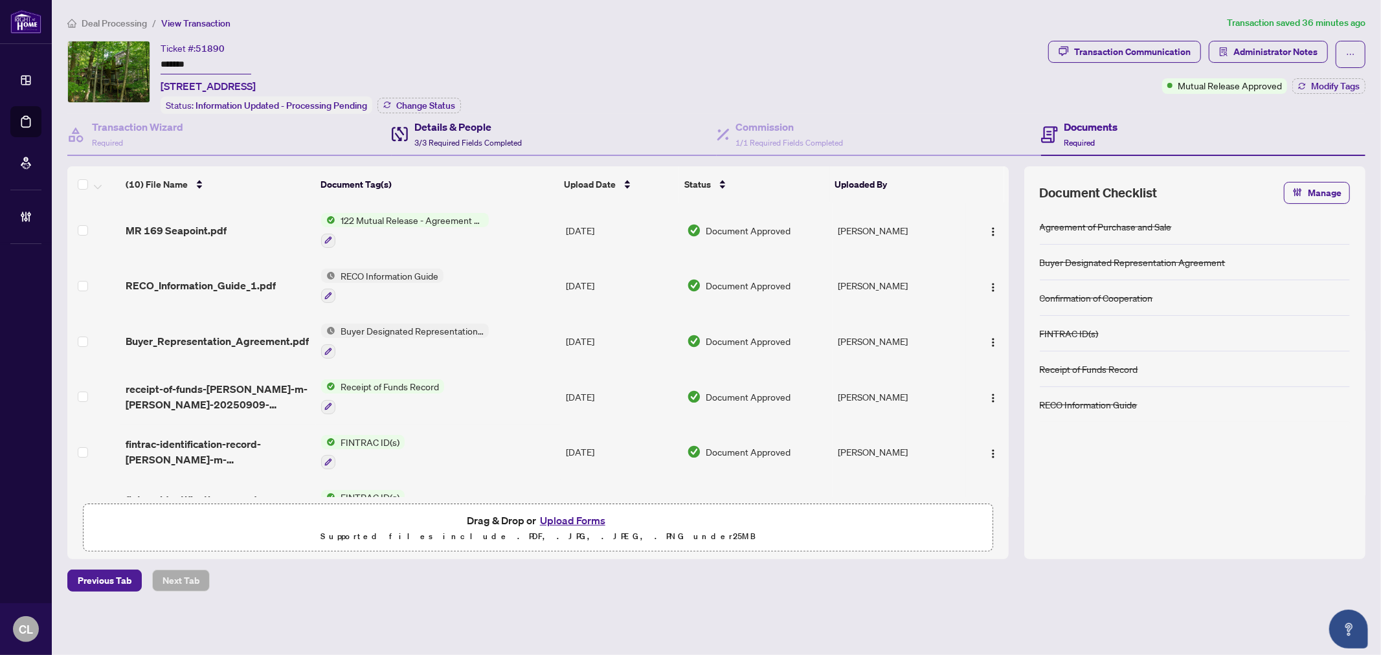
drag, startPoint x: 469, startPoint y: 143, endPoint x: 474, endPoint y: 150, distance: 8.7
click at [469, 143] on span "3/3 Required Fields Completed" at bounding box center [467, 143] width 107 height 10
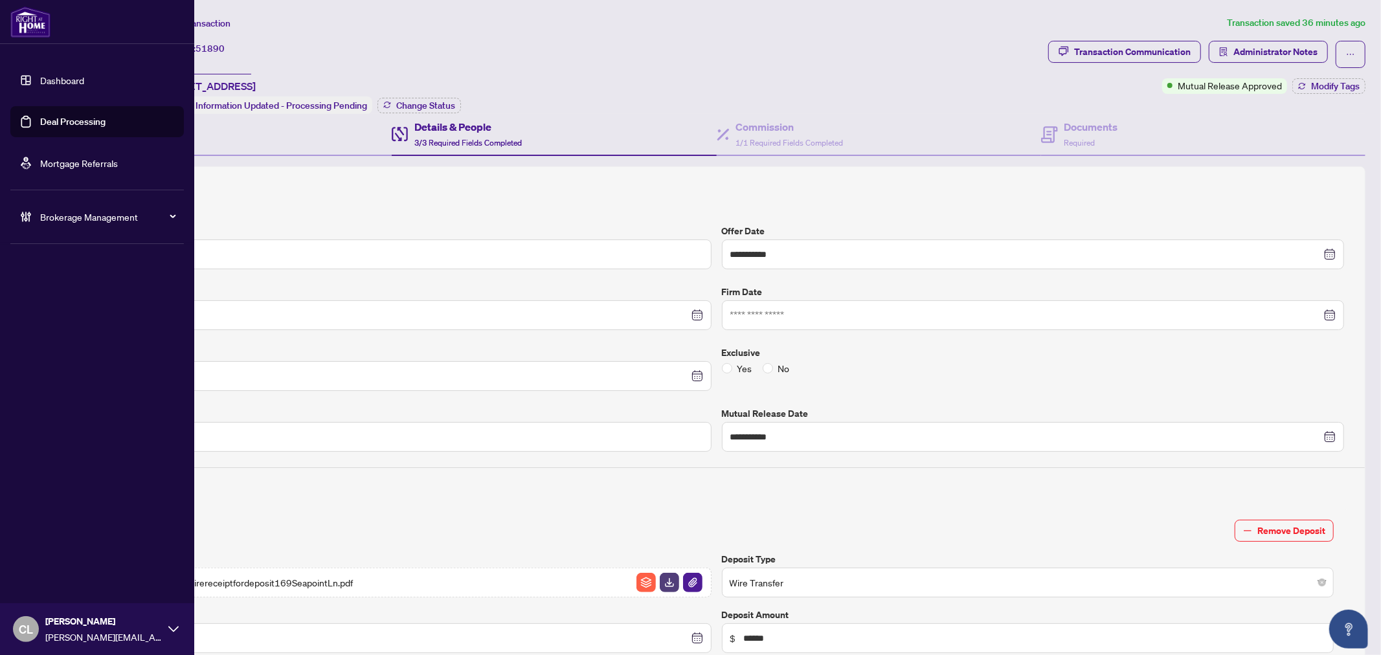
click at [54, 122] on link "Deal Processing" at bounding box center [72, 122] width 65 height 12
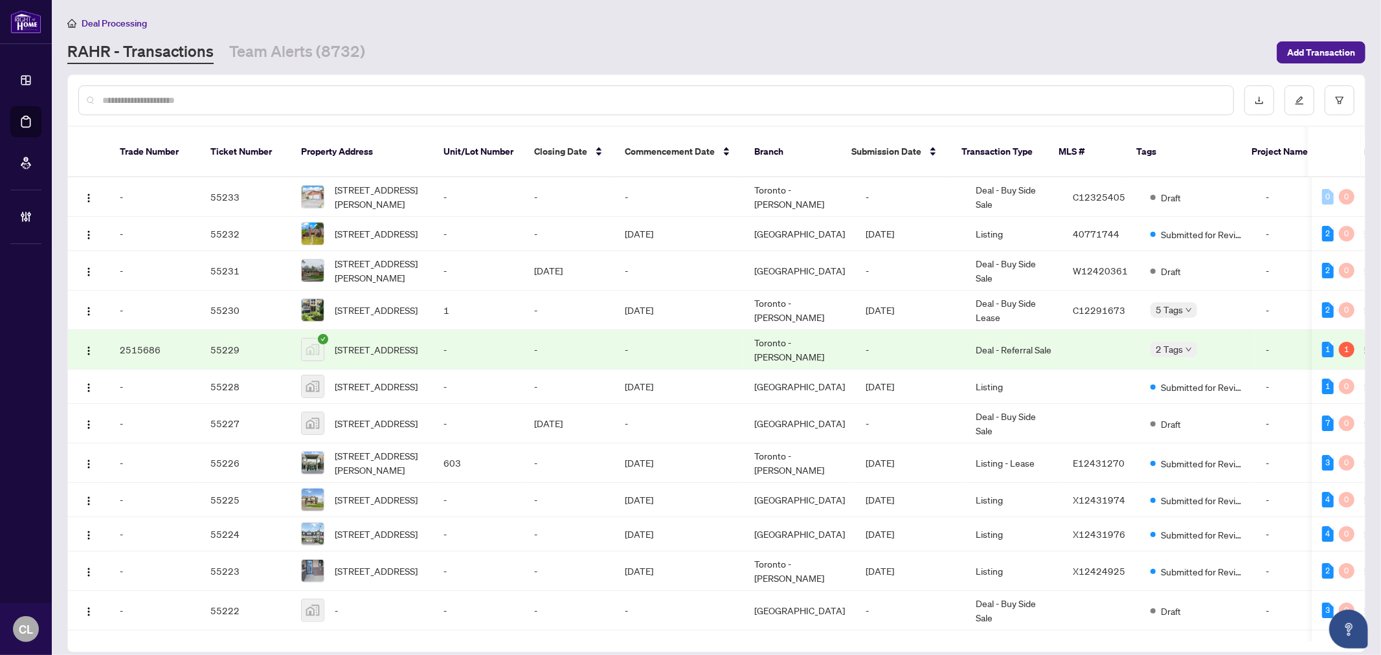
click at [272, 105] on input "text" at bounding box center [662, 100] width 1120 height 14
click at [268, 94] on input "text" at bounding box center [662, 100] width 1120 height 14
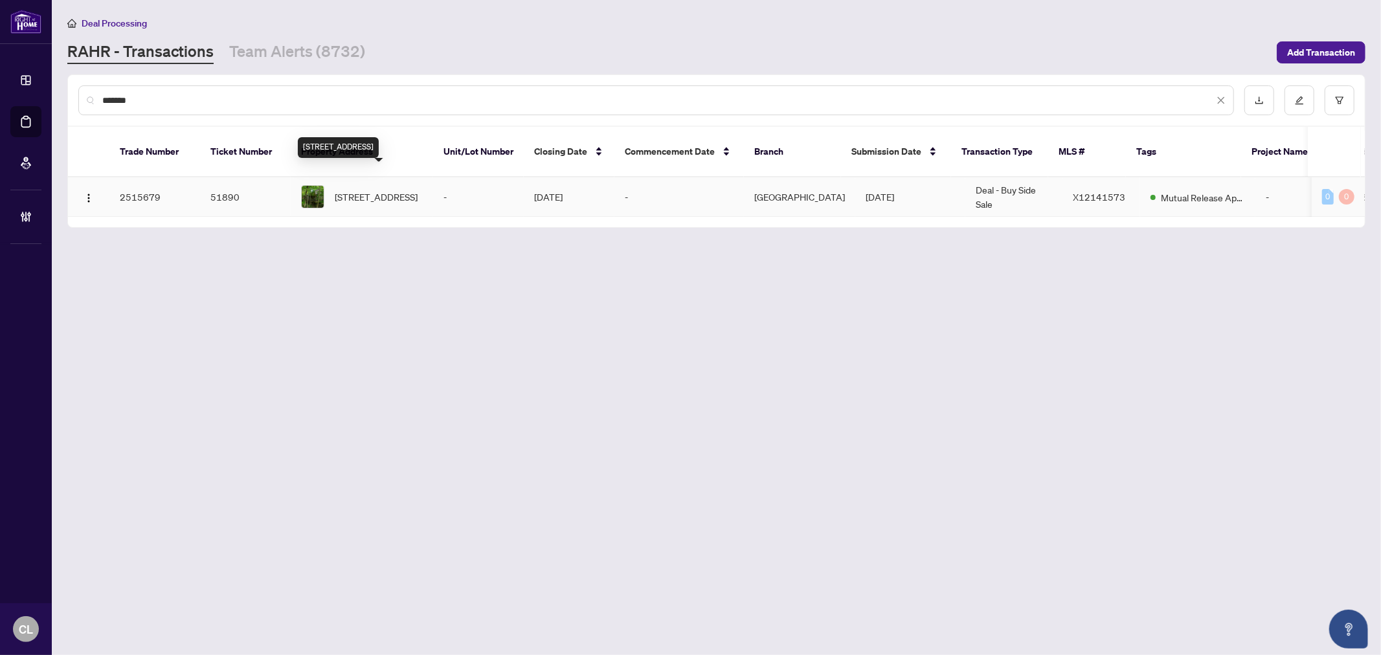
type input "*******"
click at [354, 190] on span "[STREET_ADDRESS]" at bounding box center [376, 197] width 83 height 14
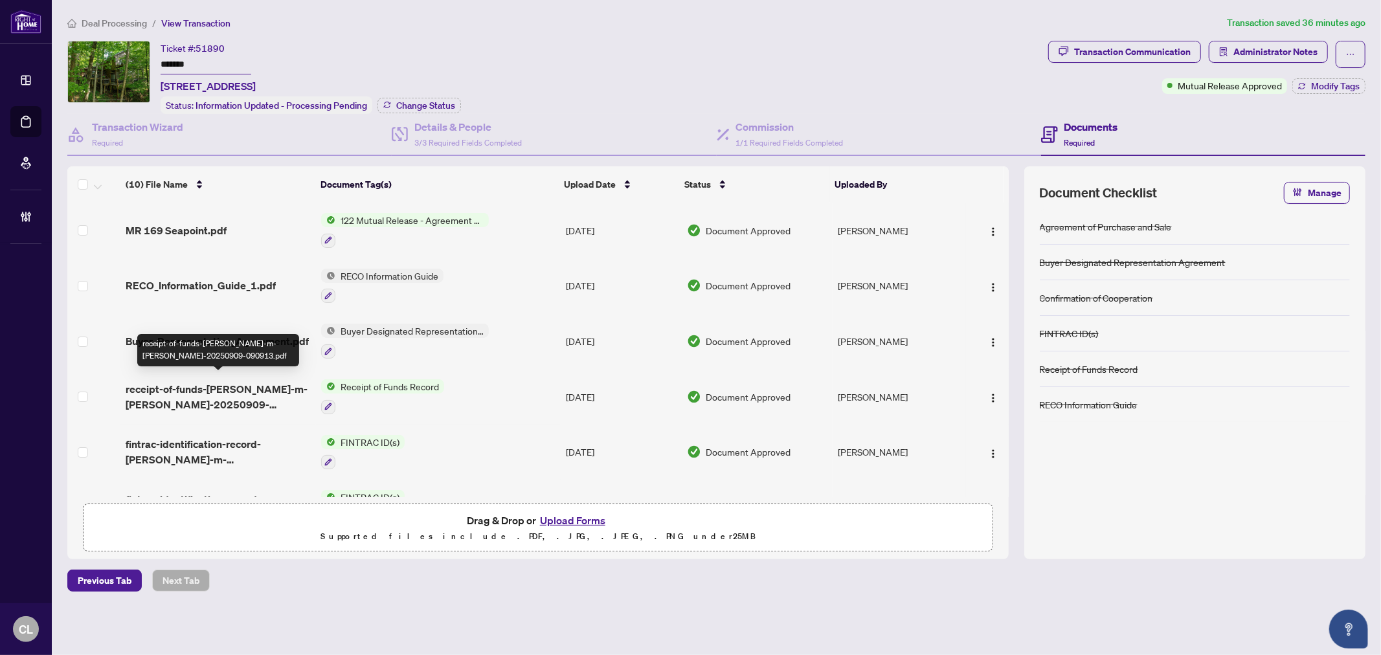
click at [222, 390] on span "receipt-of-funds-[PERSON_NAME]-m-[PERSON_NAME]-20250909-090913.pdf" at bounding box center [218, 396] width 185 height 31
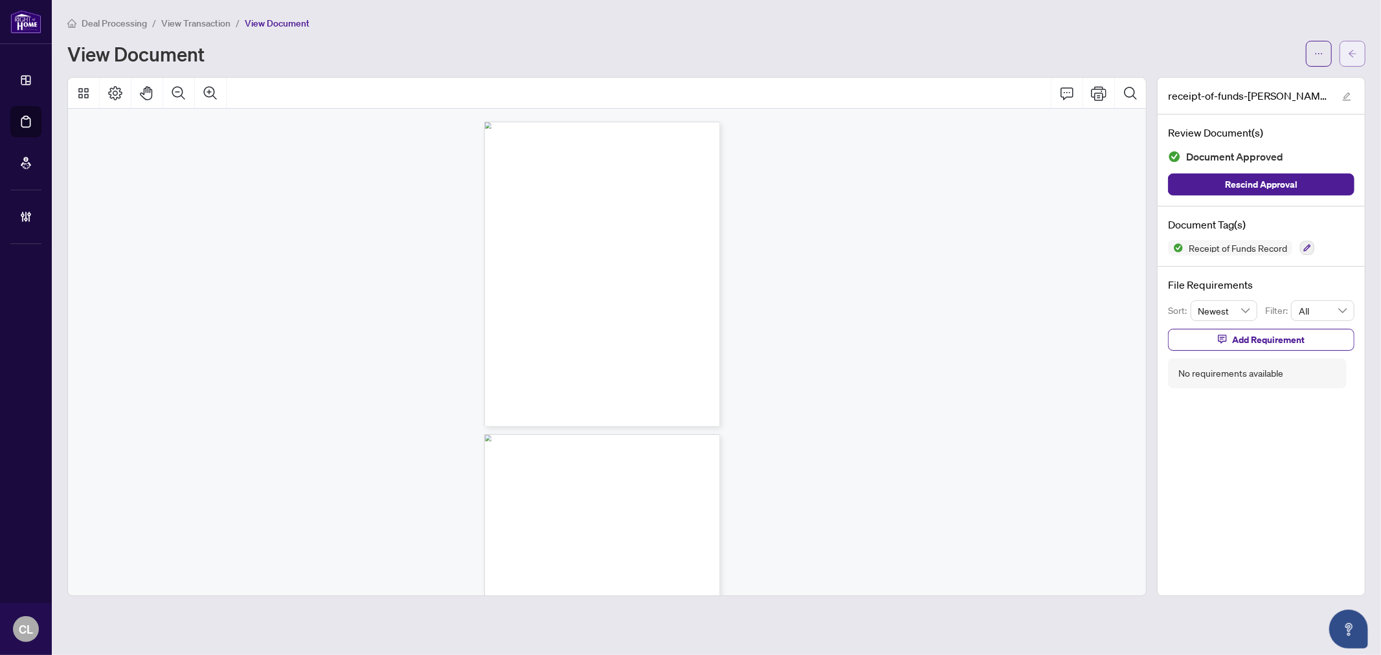
click at [1344, 44] on button "button" at bounding box center [1352, 54] width 26 height 26
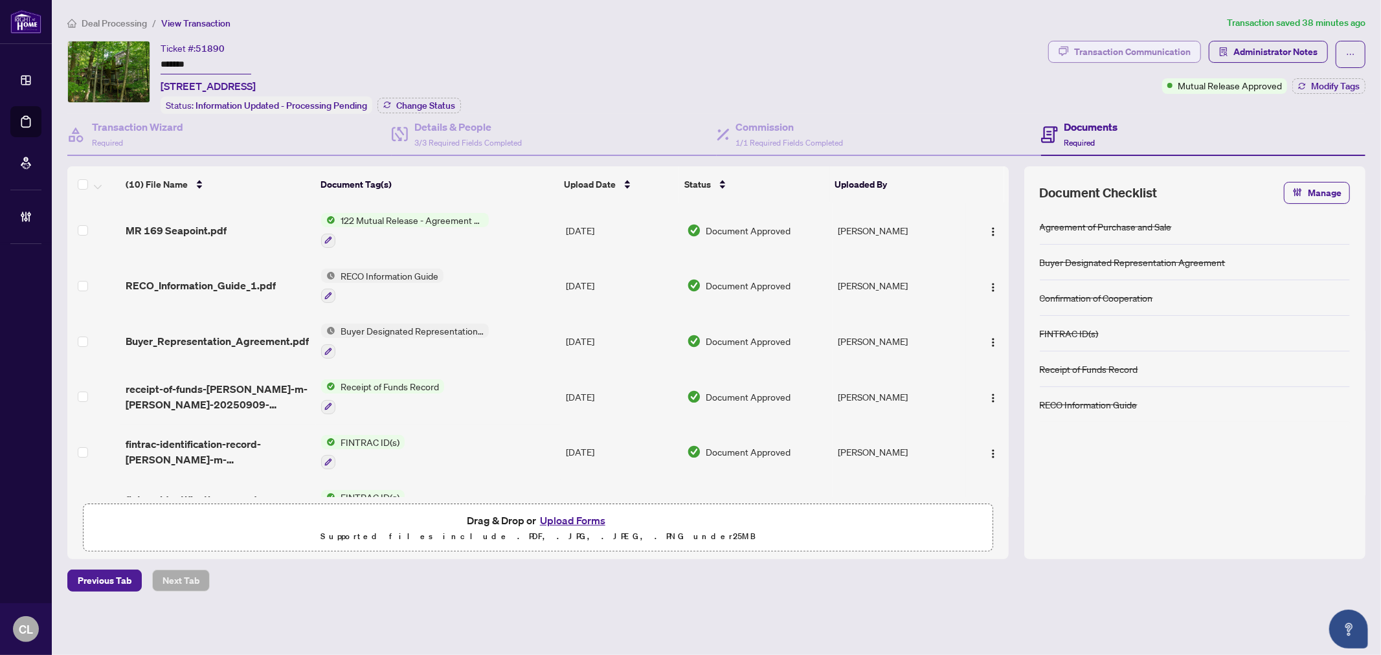
click at [1161, 42] on div "Transaction Communication" at bounding box center [1132, 51] width 117 height 21
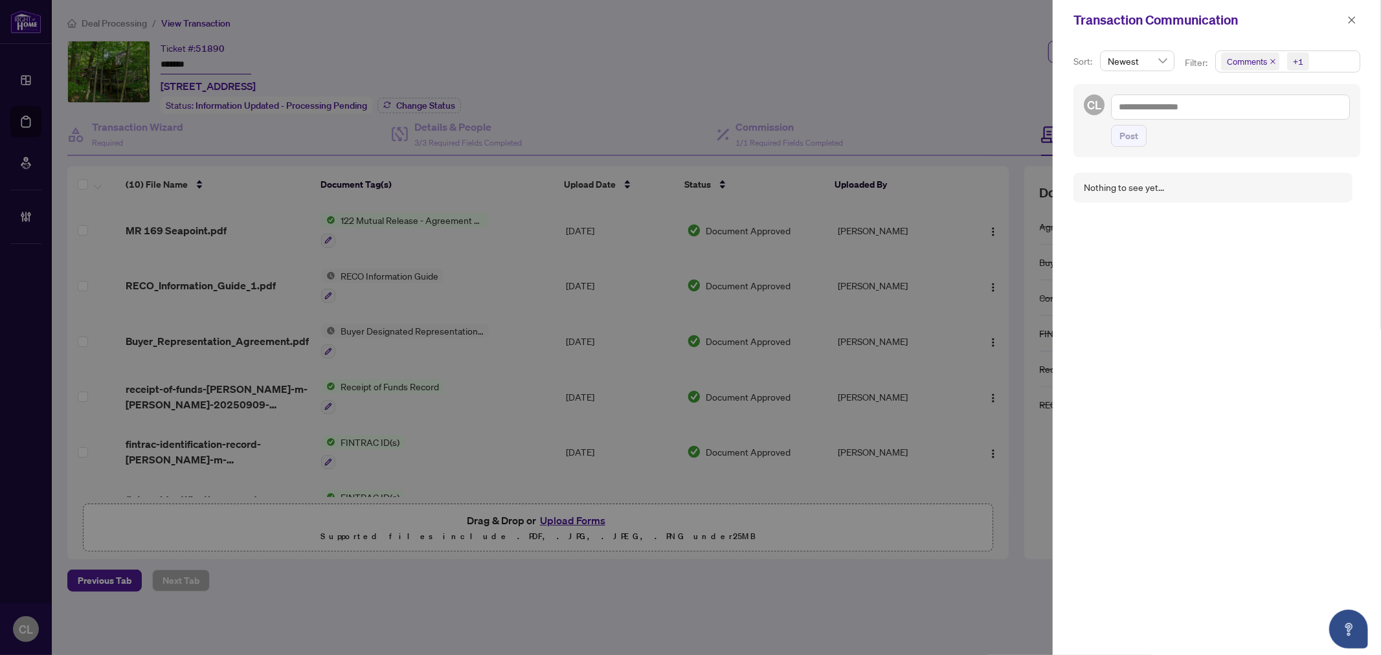
click at [913, 58] on div at bounding box center [690, 327] width 1381 height 655
click at [1350, 17] on icon "close" at bounding box center [1351, 20] width 9 height 9
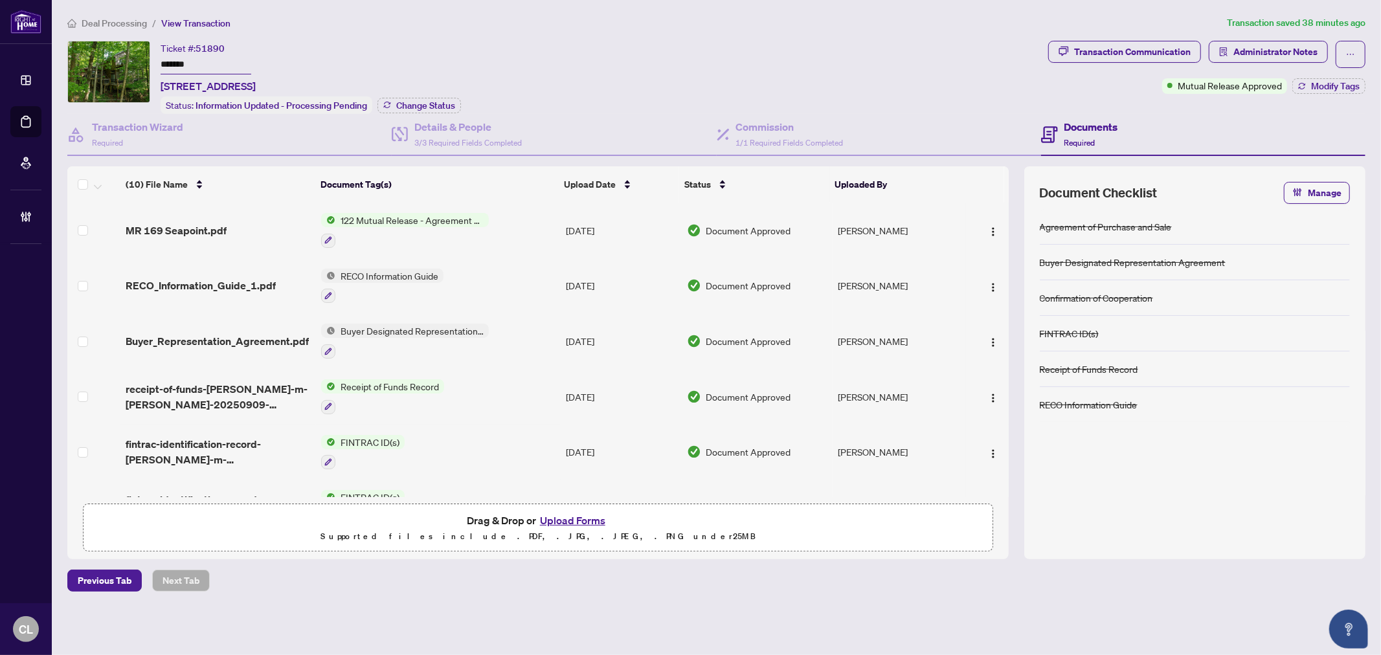
click at [604, 78] on div "Ticket #: 51890 ******* 169 Seapoint Lane, Westport, Ontario K0G 1X0, Canada St…" at bounding box center [554, 77] width 975 height 73
click at [1299, 46] on span "Administrator Notes" at bounding box center [1275, 51] width 84 height 21
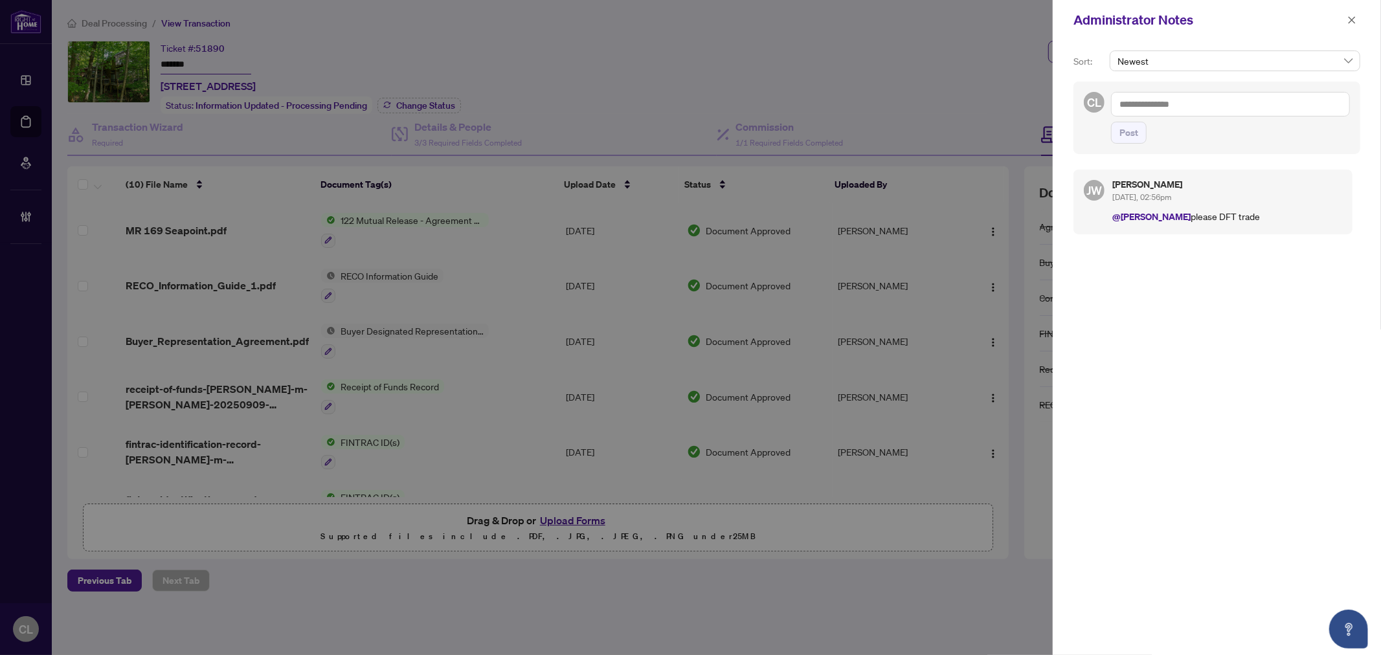
click at [1172, 106] on textarea at bounding box center [1230, 104] width 239 height 25
paste textarea "**********"
type textarea "**********"
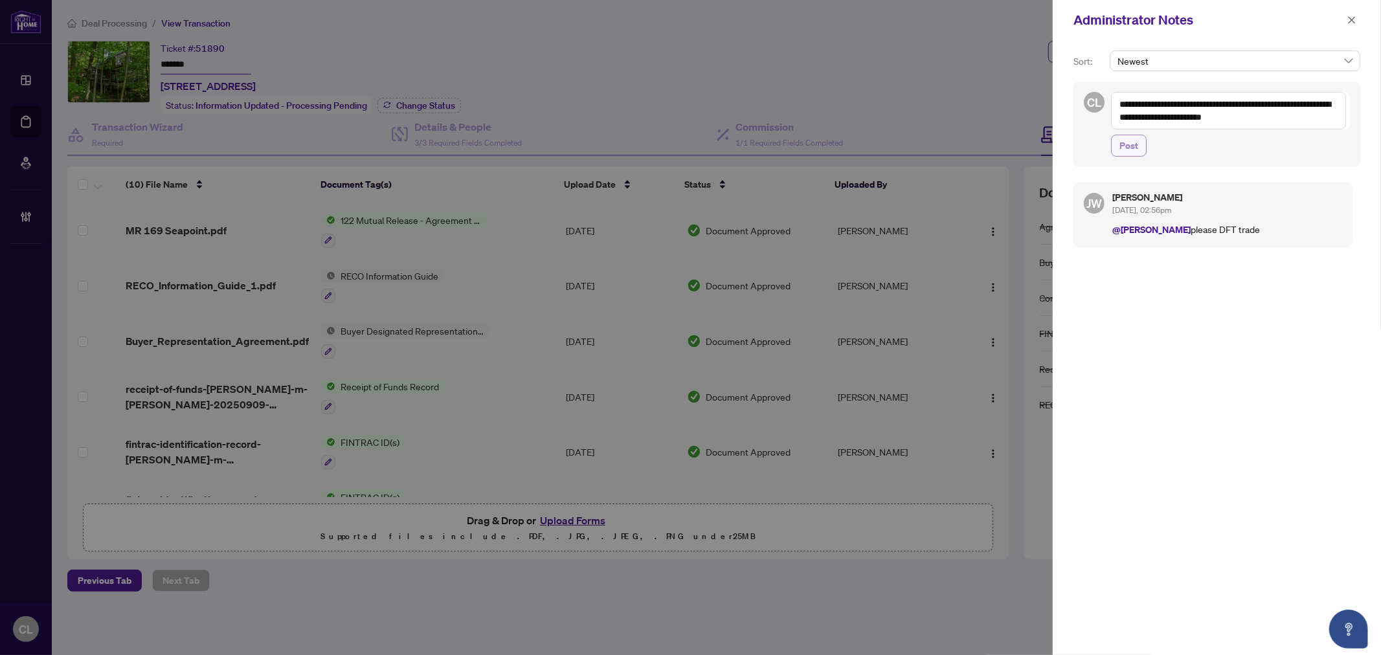
click at [1117, 152] on button "Post" at bounding box center [1129, 146] width 36 height 22
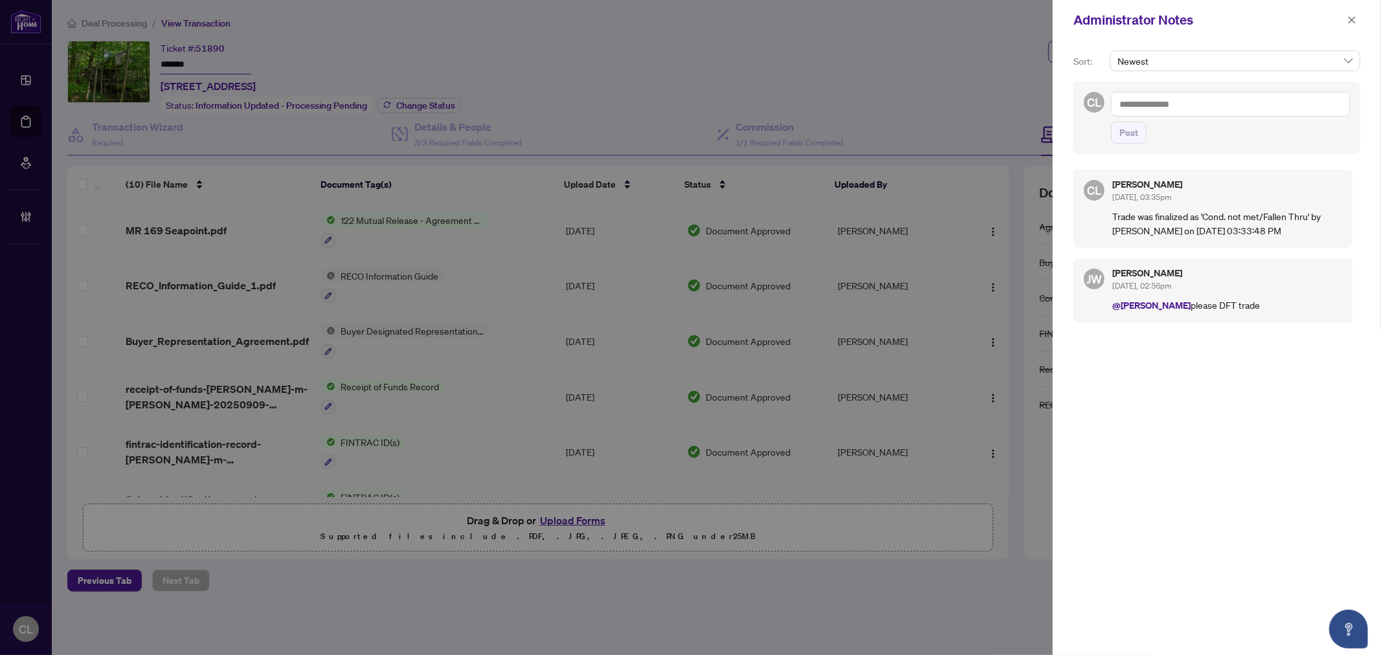
click at [881, 66] on div at bounding box center [690, 327] width 1381 height 655
click at [23, 115] on div at bounding box center [690, 327] width 1381 height 655
click at [1353, 19] on icon "close" at bounding box center [1351, 20] width 9 height 9
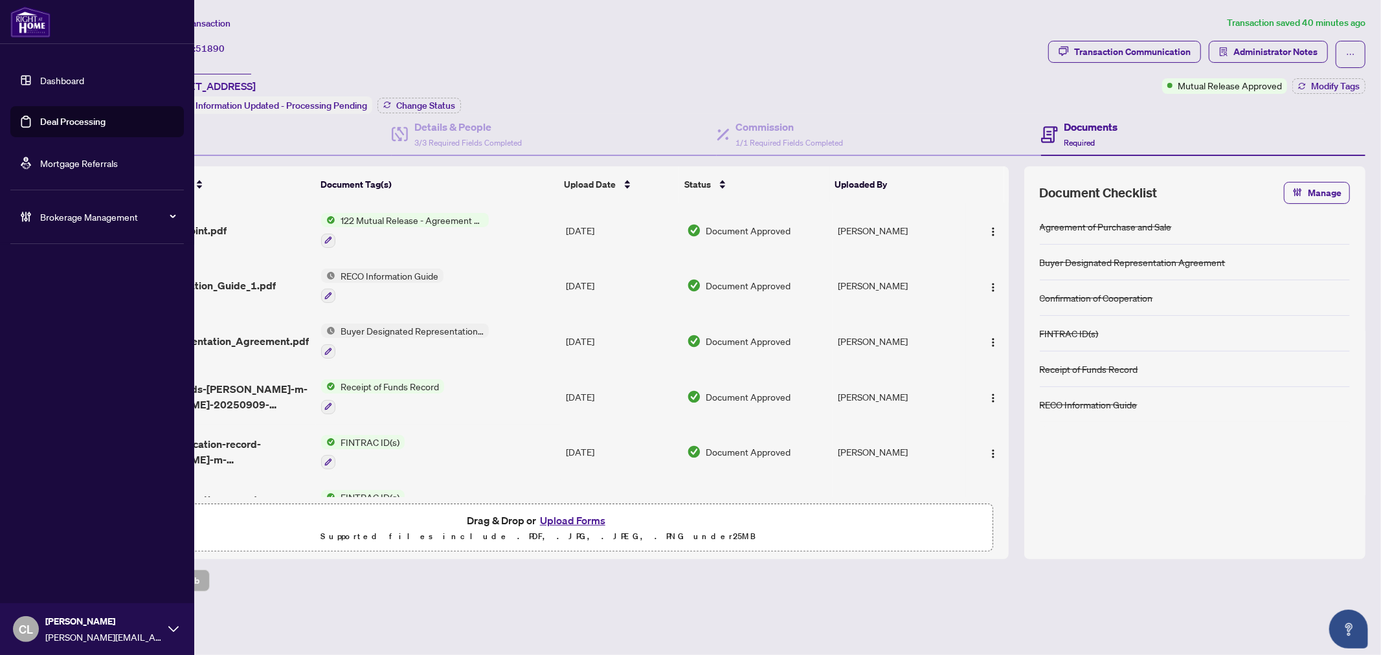
click at [58, 120] on link "Deal Processing" at bounding box center [72, 122] width 65 height 12
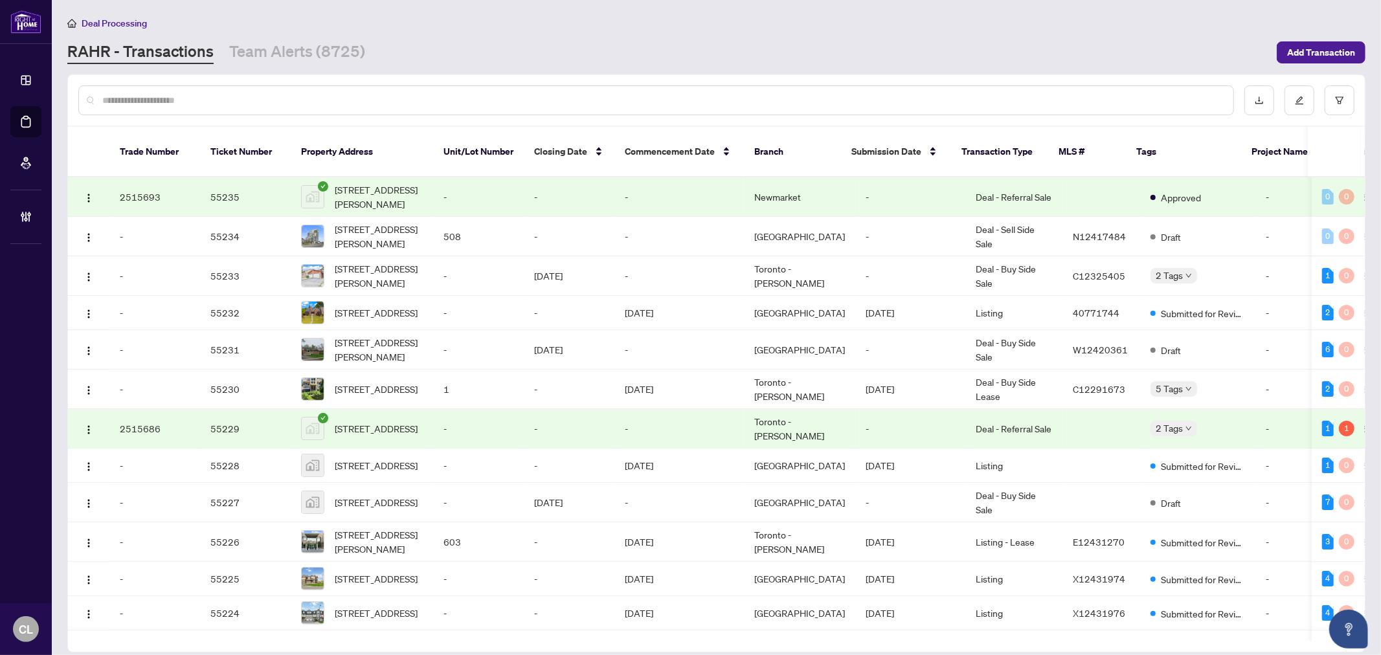
click at [328, 109] on div at bounding box center [655, 100] width 1155 height 30
click at [328, 106] on div at bounding box center [655, 100] width 1155 height 30
click at [332, 102] on input "text" at bounding box center [662, 100] width 1120 height 14
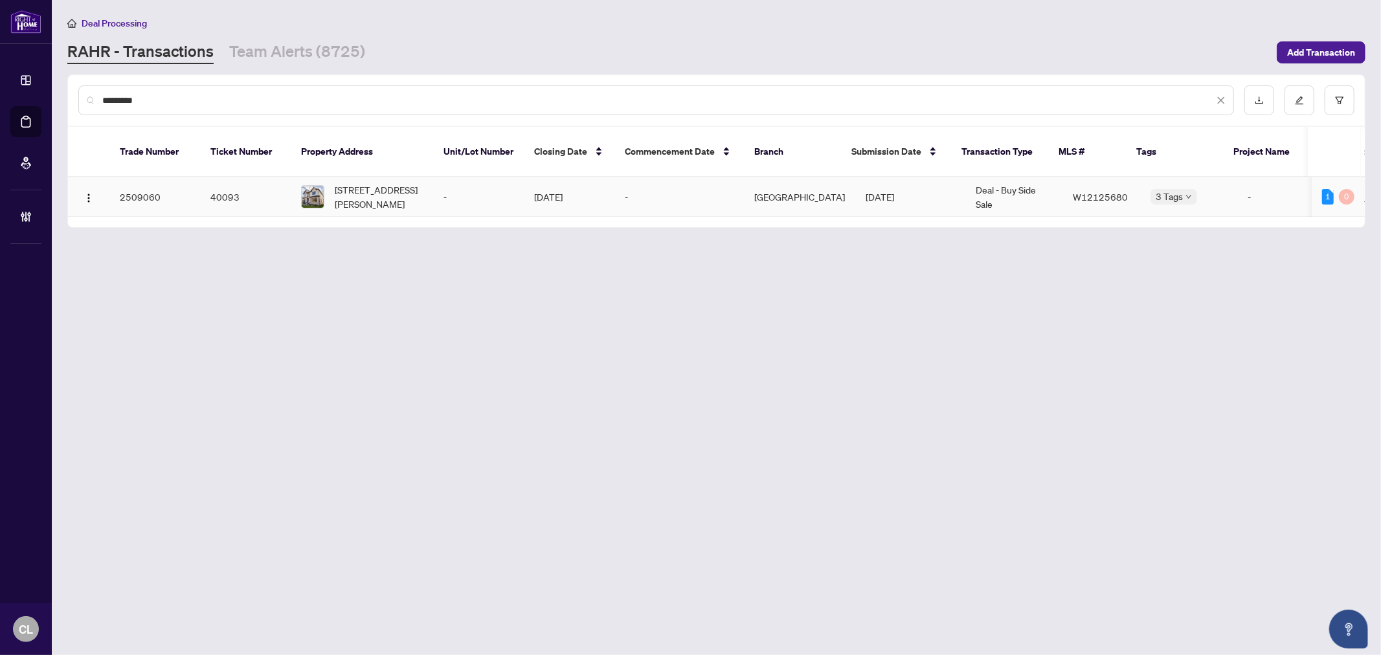
type input "*********"
click at [377, 183] on span "308 Appleby Line, Burlington, Ontario L7L 2X5, Canada" at bounding box center [379, 197] width 88 height 28
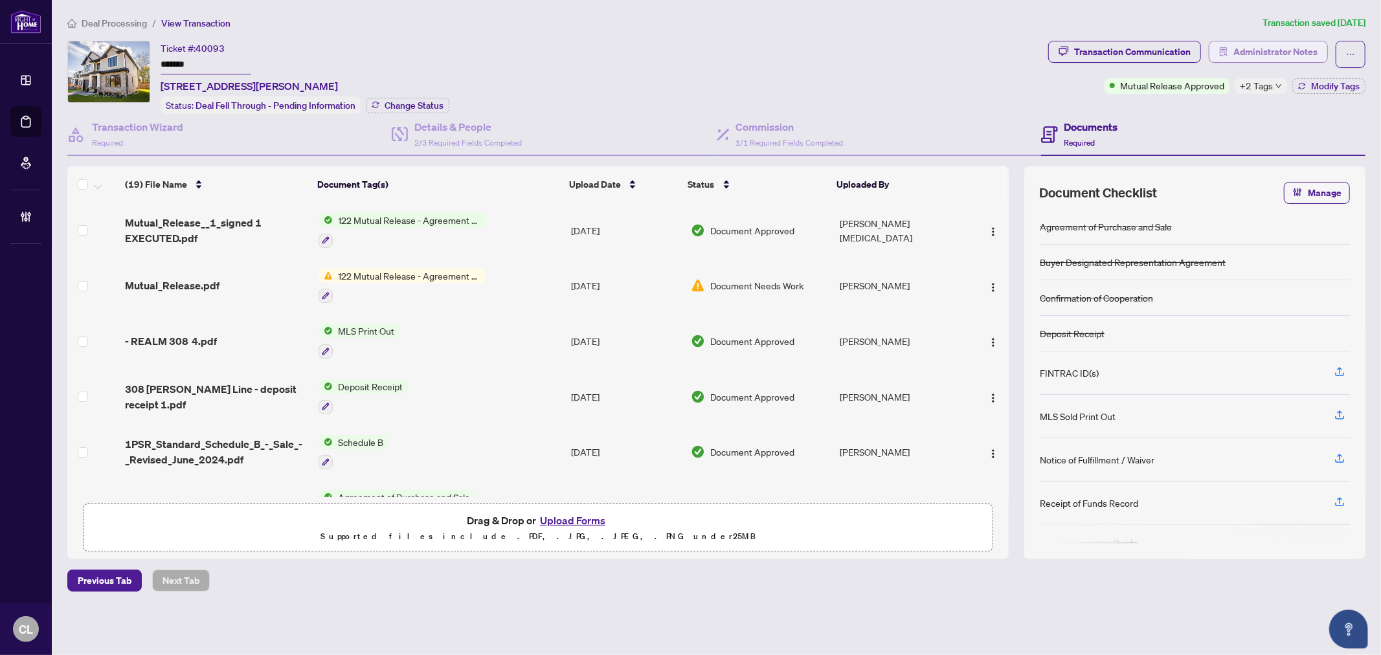
click at [1261, 44] on span "Administrator Notes" at bounding box center [1275, 51] width 84 height 21
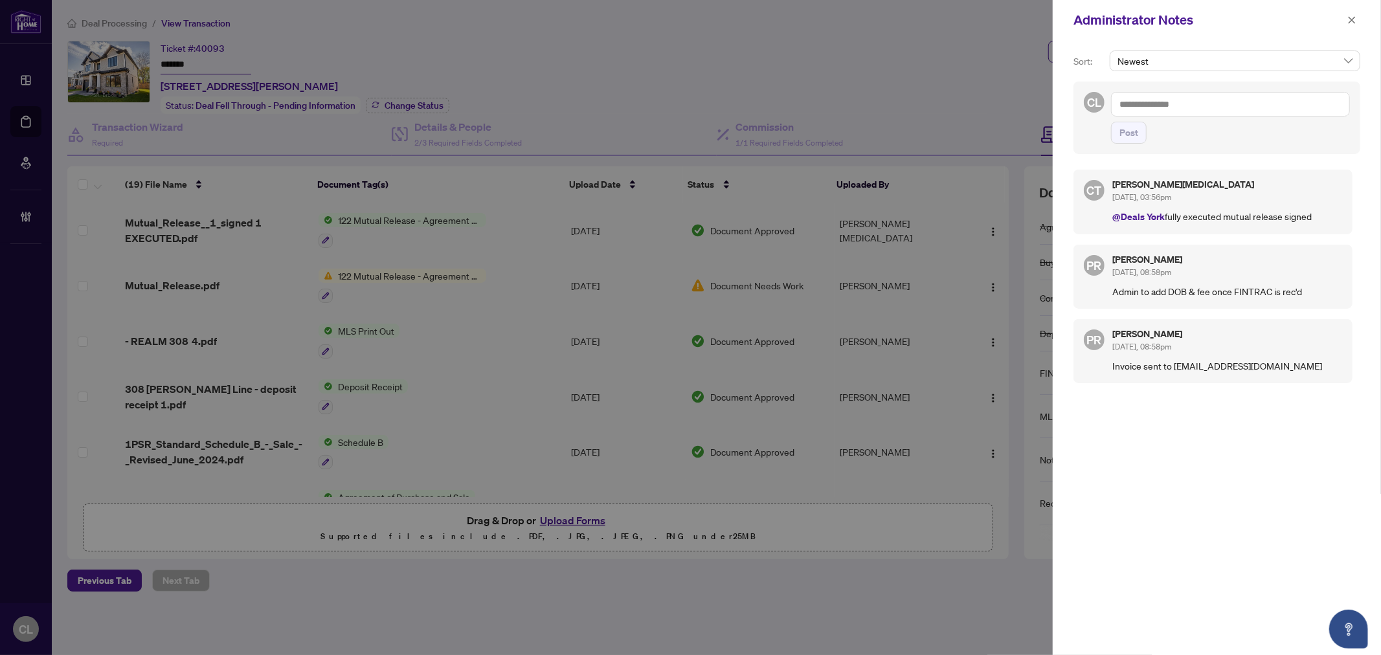
click at [275, 56] on div at bounding box center [690, 327] width 1381 height 655
click at [231, 61] on div at bounding box center [690, 327] width 1381 height 655
click at [1349, 17] on icon "close" at bounding box center [1351, 19] width 7 height 7
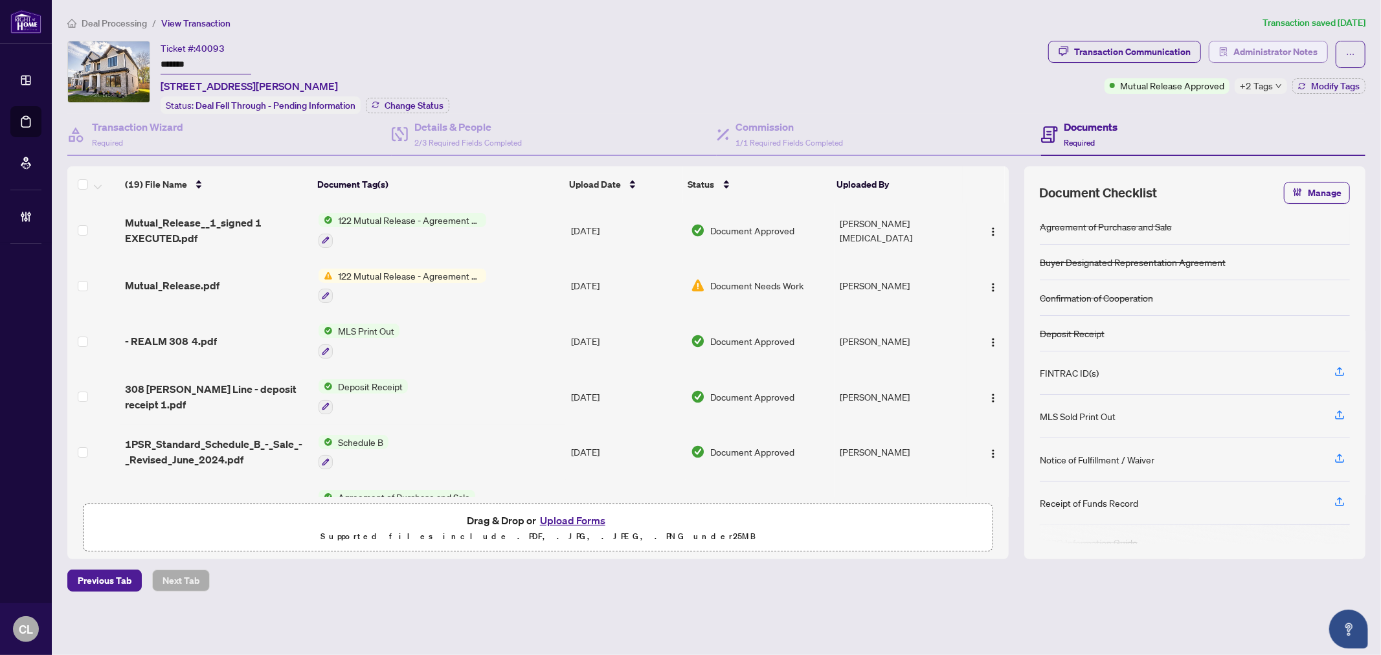
click at [1270, 49] on span "Administrator Notes" at bounding box center [1275, 51] width 84 height 21
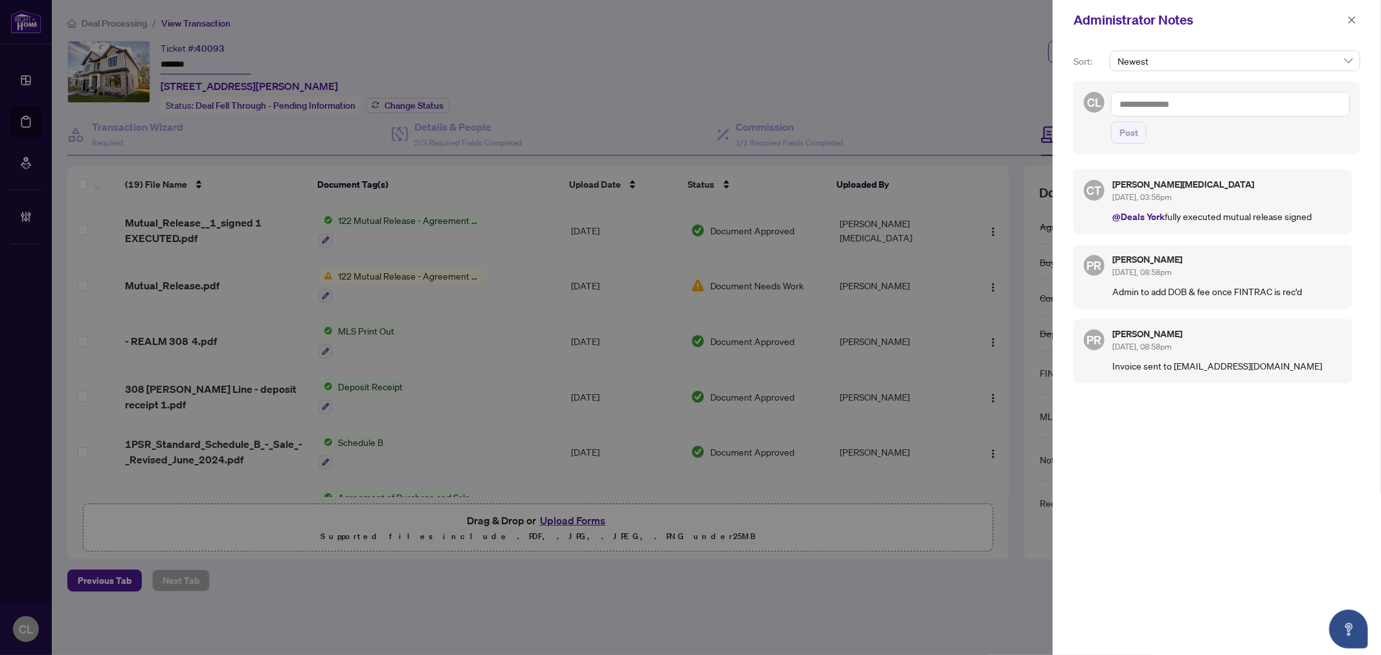
drag, startPoint x: 1007, startPoint y: 253, endPoint x: 1012, endPoint y: 329, distance: 75.9
click at [1012, 329] on div at bounding box center [690, 327] width 1381 height 655
click at [1005, 274] on div at bounding box center [690, 327] width 1381 height 655
drag, startPoint x: 1007, startPoint y: 274, endPoint x: 1005, endPoint y: 300, distance: 25.3
click at [1007, 307] on div at bounding box center [690, 327] width 1381 height 655
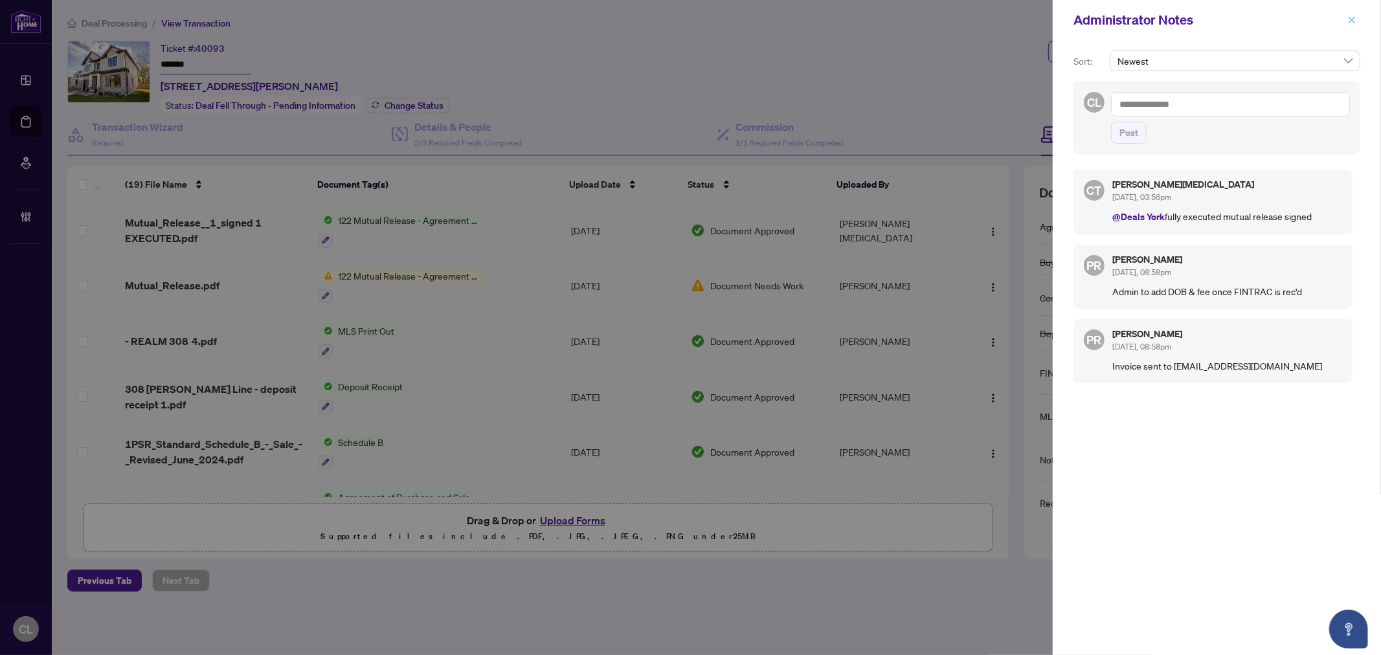
click at [1354, 21] on icon "close" at bounding box center [1351, 20] width 9 height 9
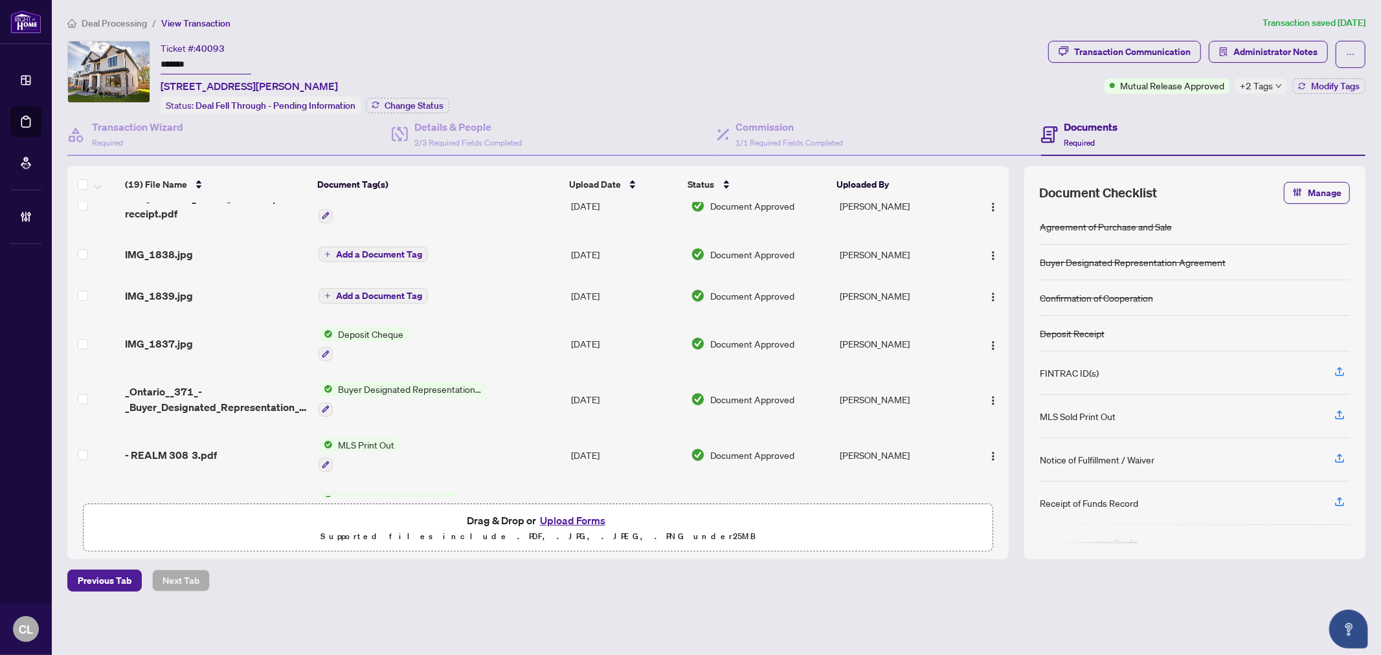
scroll to position [715, 0]
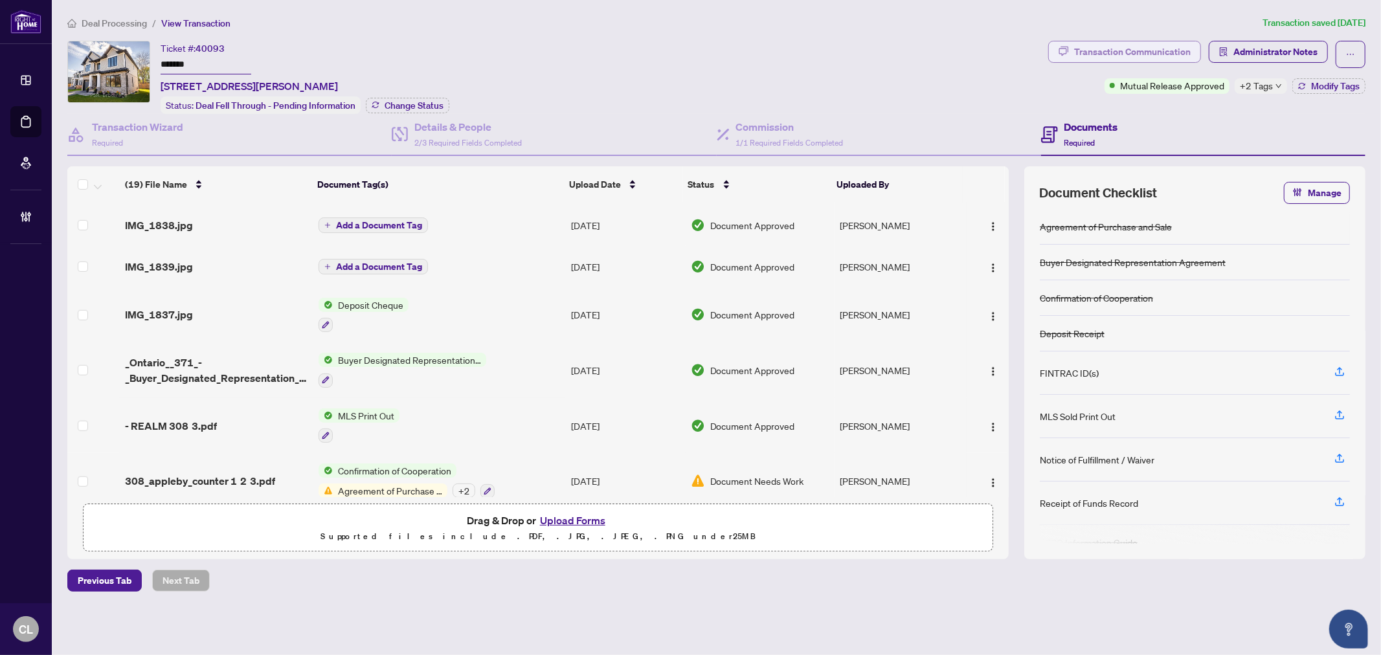
click at [1131, 58] on div "Transaction Communication" at bounding box center [1132, 51] width 117 height 21
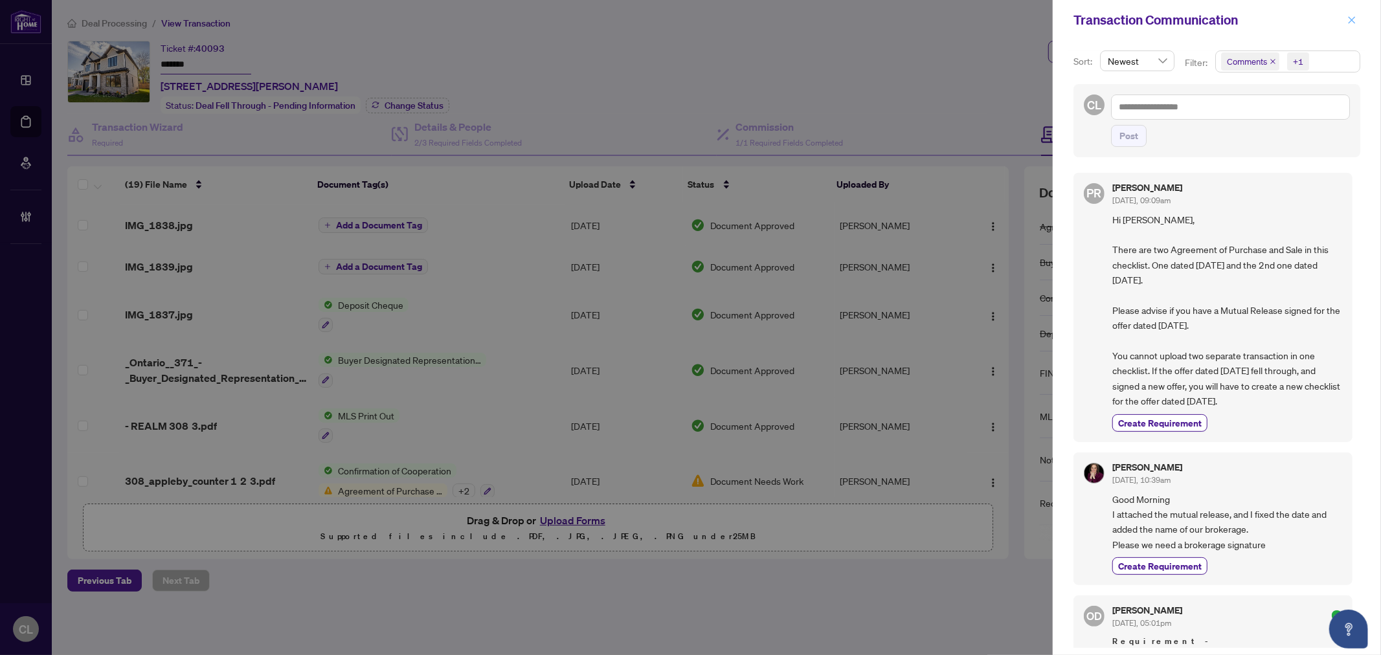
click at [1348, 16] on icon "close" at bounding box center [1351, 20] width 9 height 9
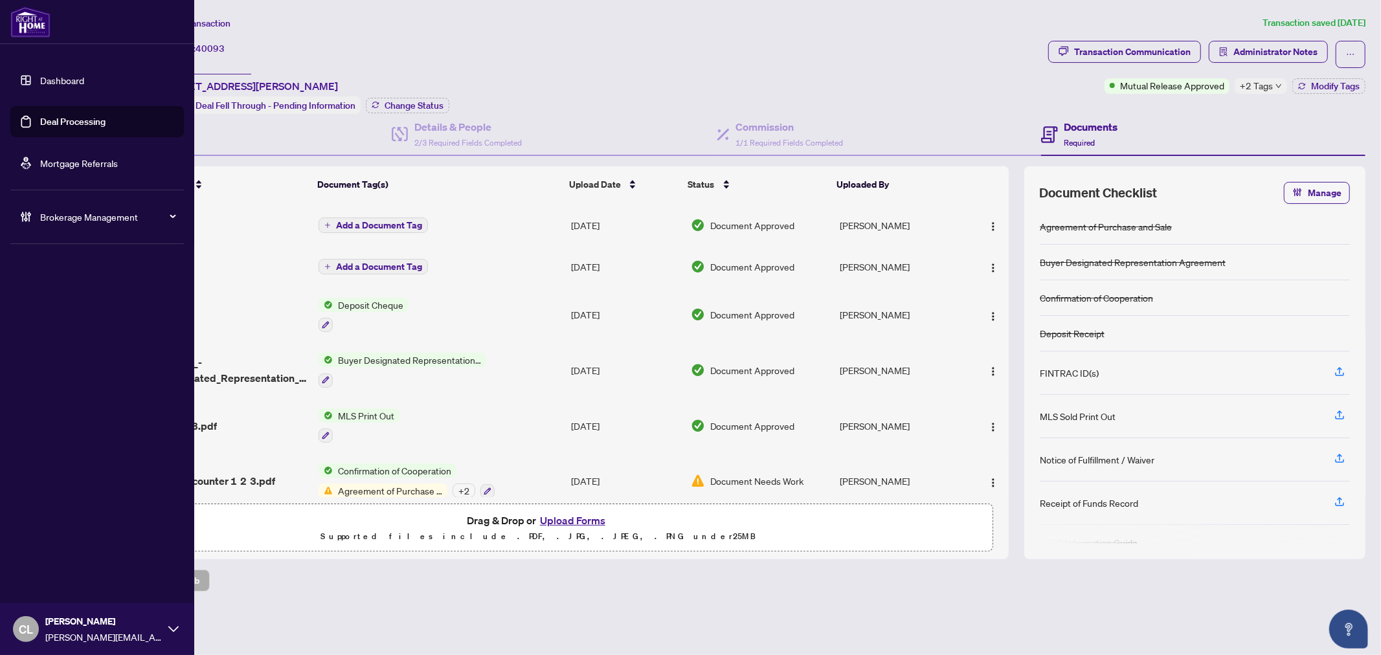
click at [50, 118] on link "Deal Processing" at bounding box center [72, 122] width 65 height 12
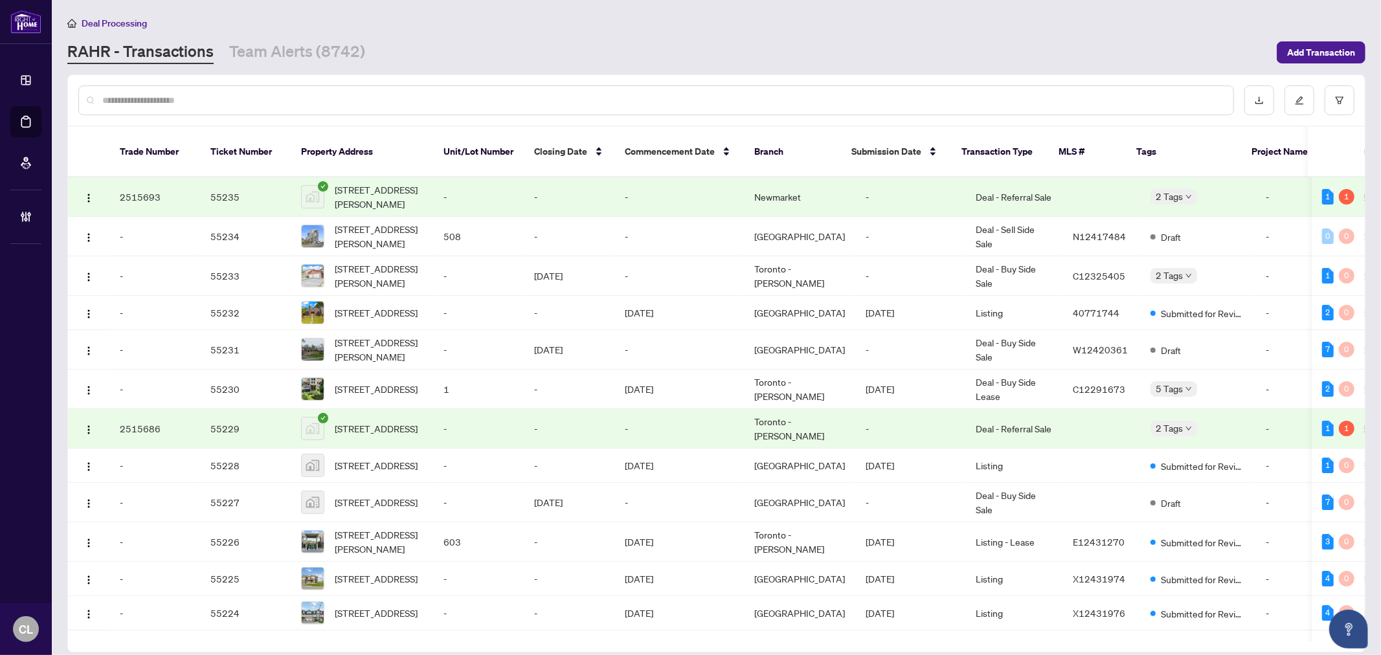
click at [299, 95] on input "text" at bounding box center [662, 100] width 1120 height 14
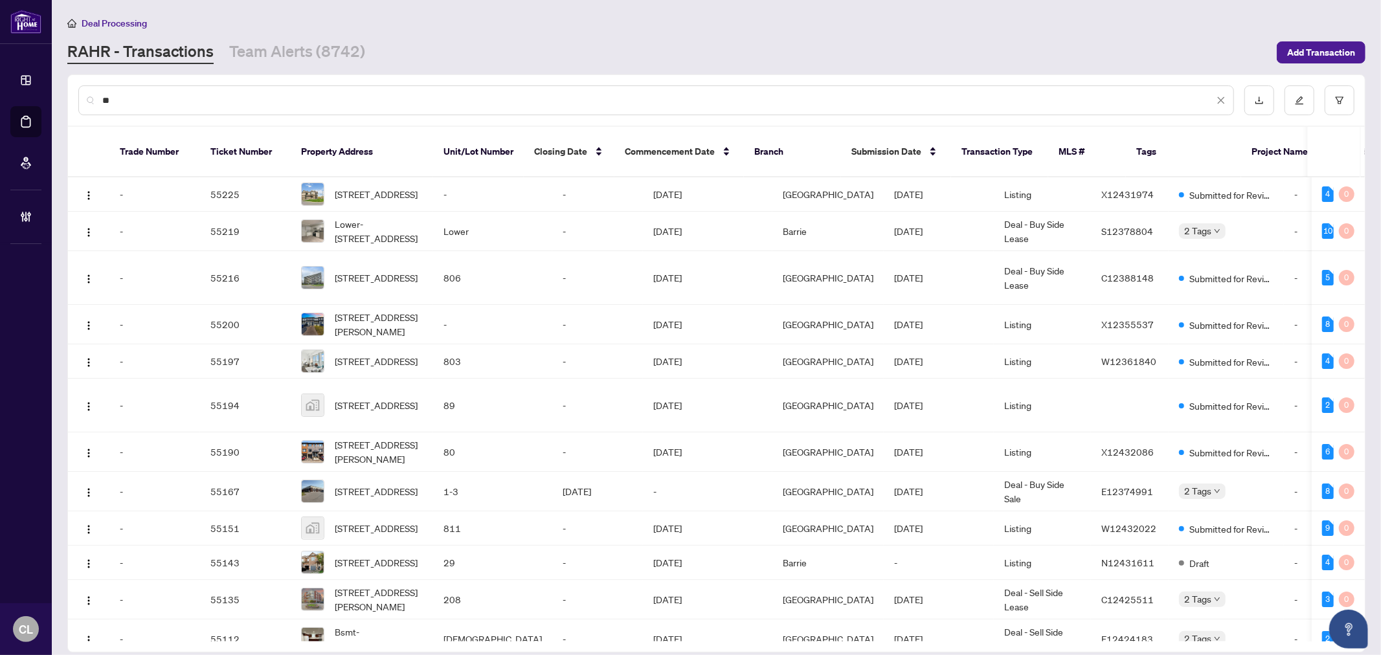
type input "*"
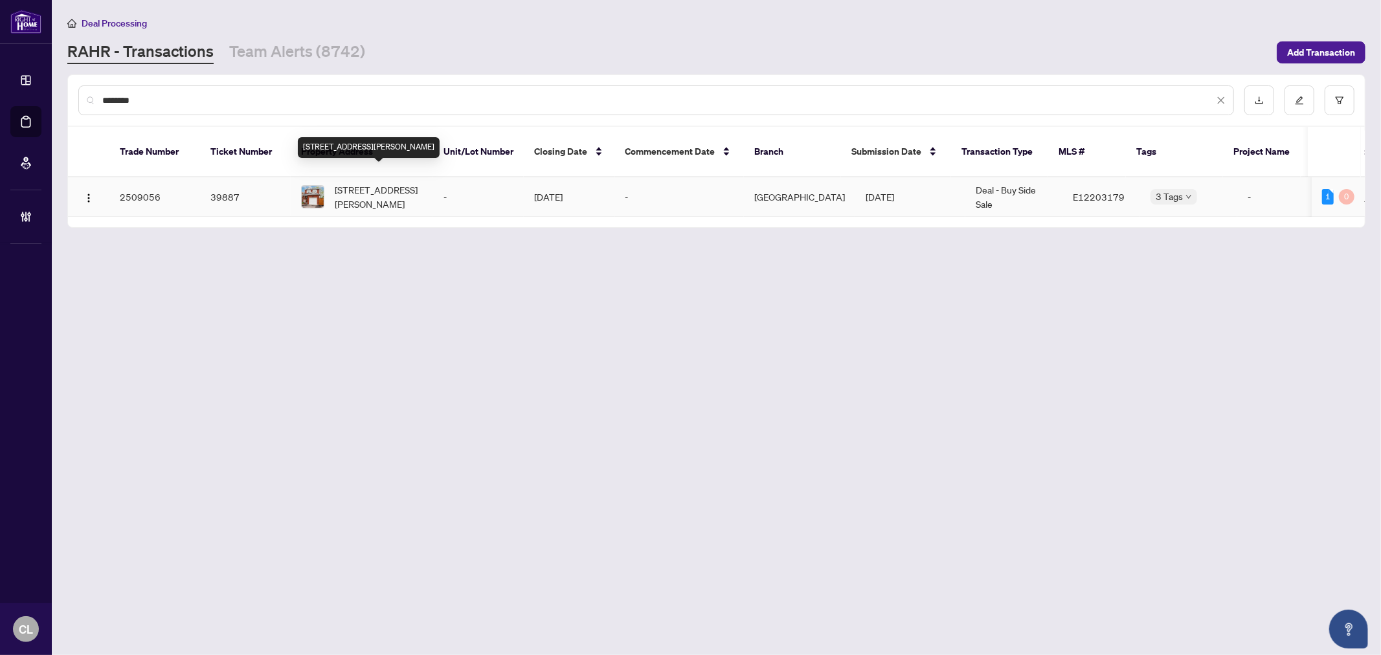
type input "********"
click at [365, 183] on span "9 Barker Crt, Clarington, Ontario L1C 4M1, Canada" at bounding box center [379, 197] width 88 height 28
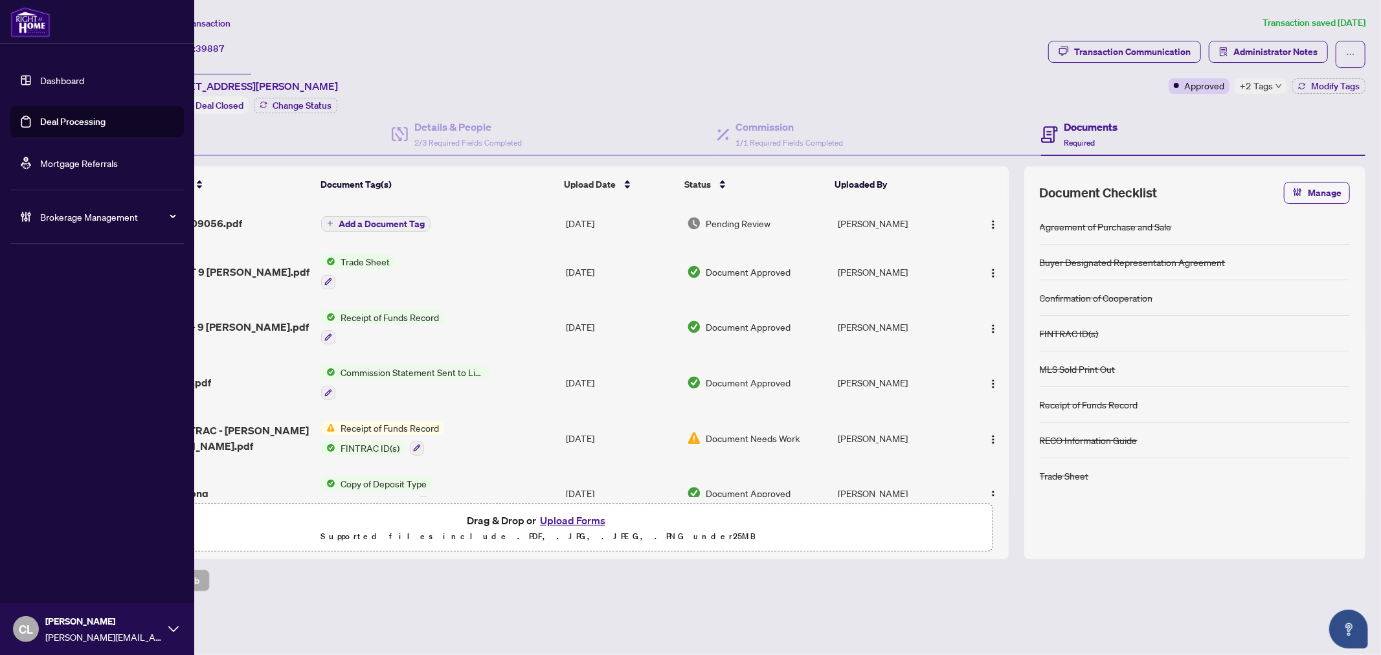
click at [80, 123] on link "Deal Processing" at bounding box center [72, 122] width 65 height 12
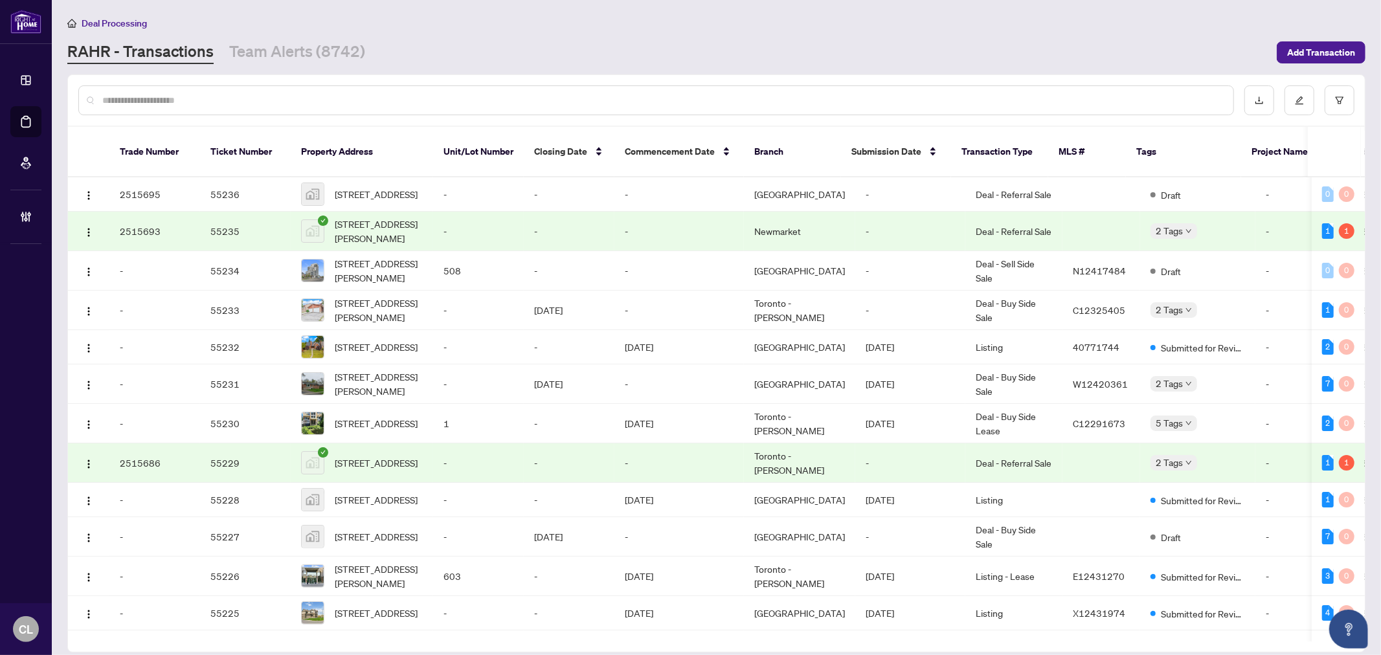
click at [199, 101] on input "text" at bounding box center [662, 100] width 1120 height 14
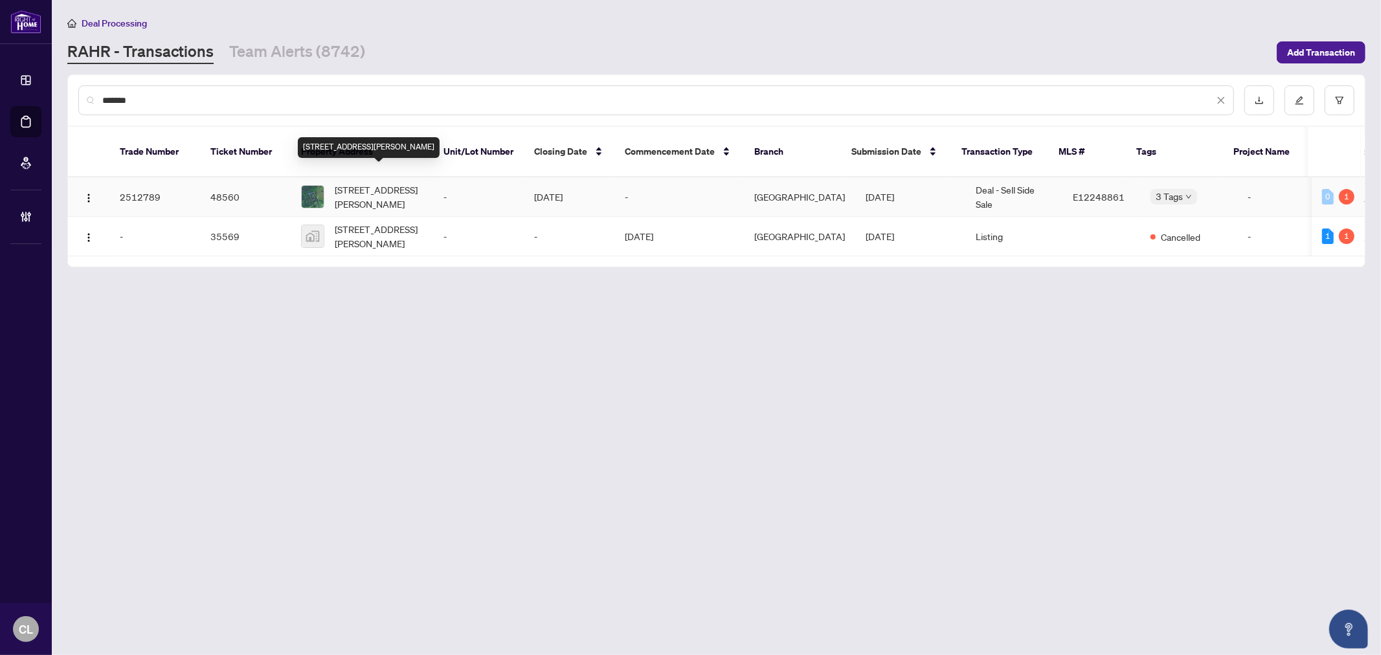
type input "*******"
click at [361, 183] on span "192 Old Varcoe Rd, Clarington, Ontario L1E 2K4, Canada" at bounding box center [379, 197] width 88 height 28
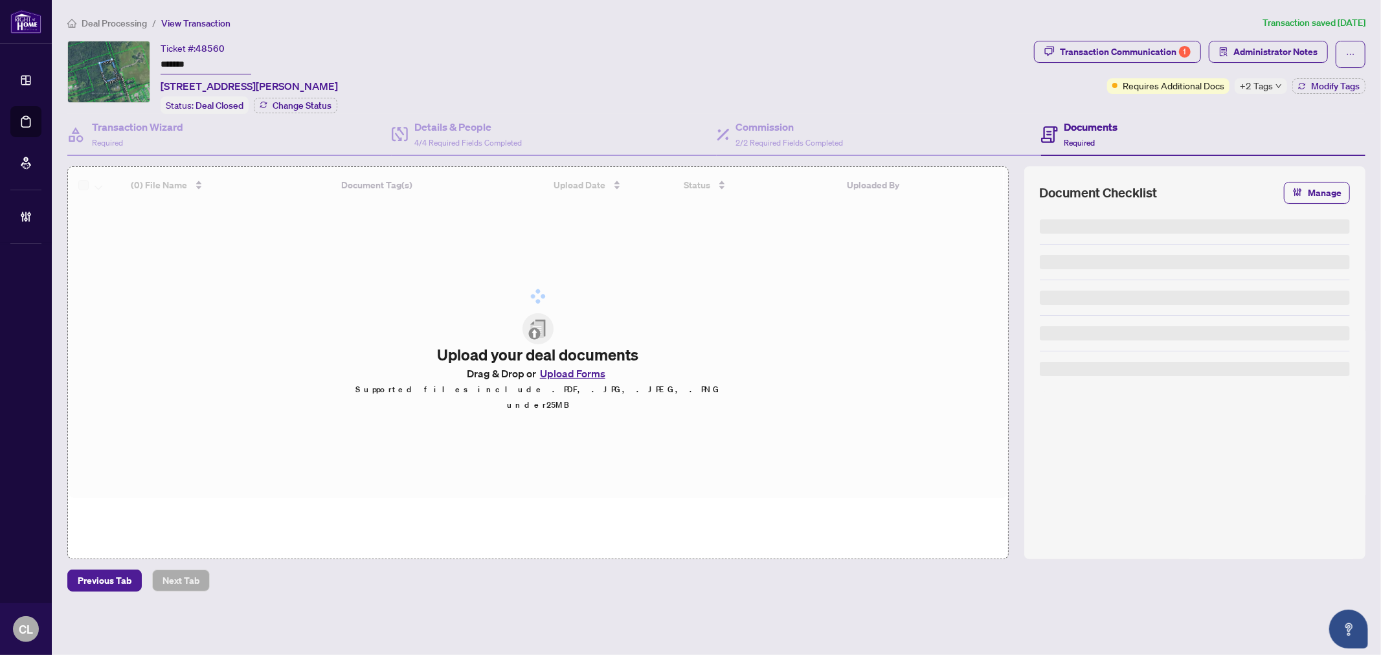
click at [1253, 49] on span "Administrator Notes" at bounding box center [1275, 51] width 84 height 21
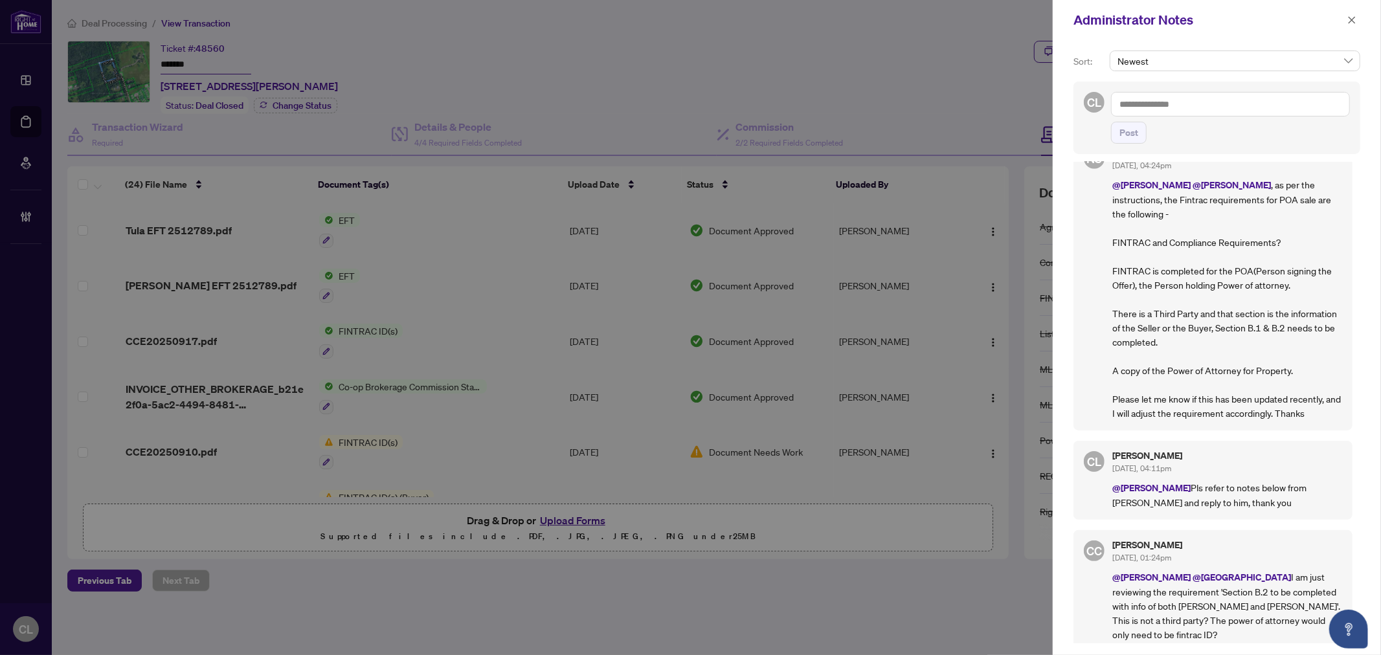
scroll to position [760, 0]
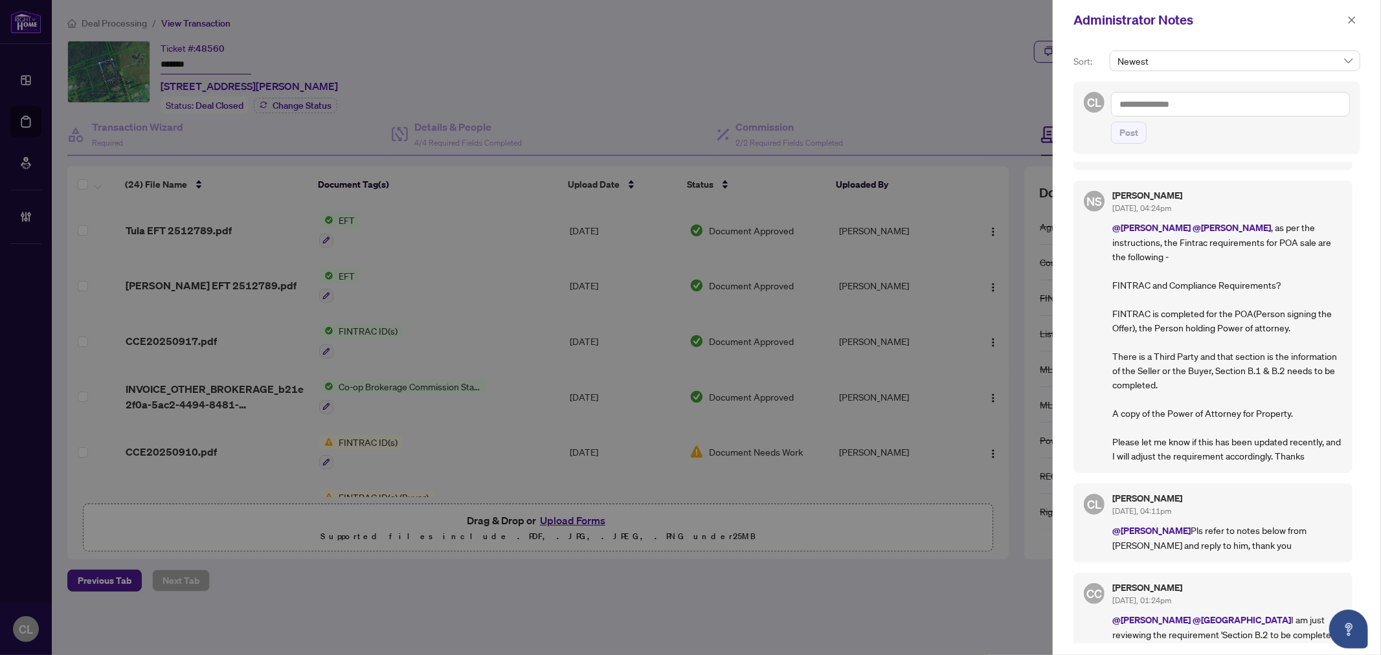
drag, startPoint x: 1355, startPoint y: 20, endPoint x: 1014, endPoint y: 16, distance: 340.5
click at [1355, 20] on icon "close" at bounding box center [1351, 20] width 9 height 9
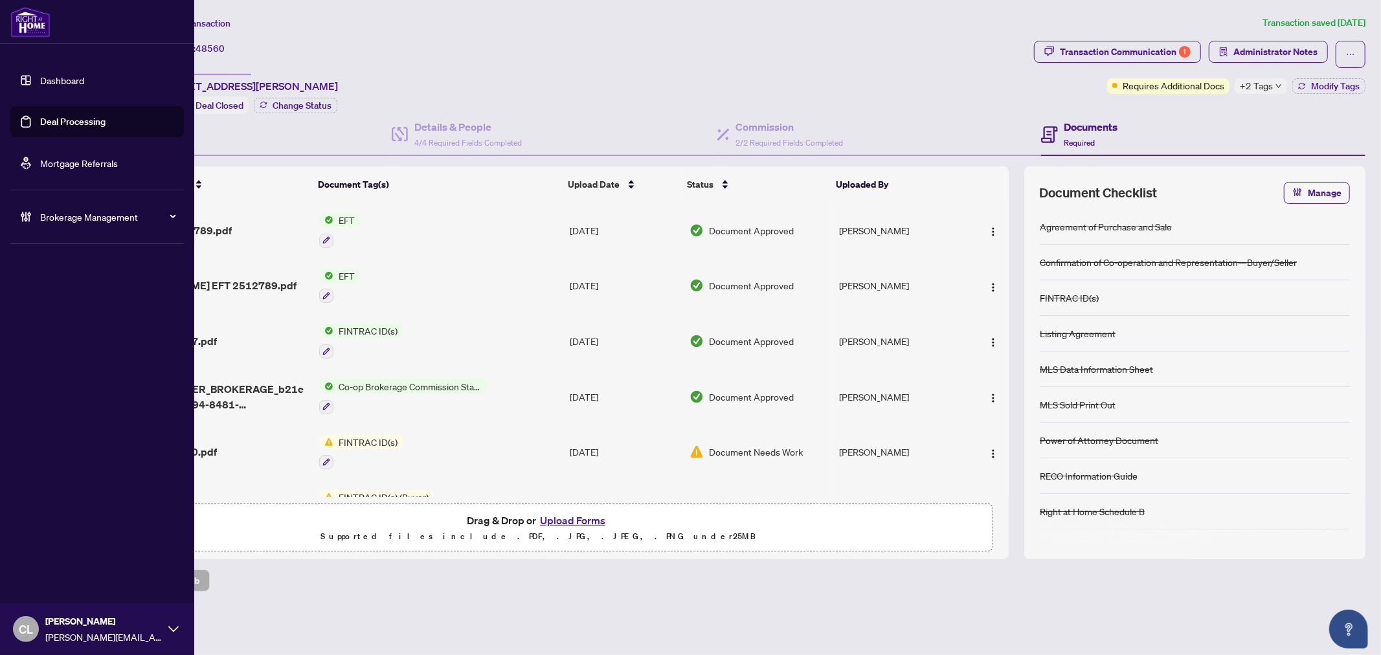
drag, startPoint x: 61, startPoint y: 115, endPoint x: 76, endPoint y: 118, distance: 14.5
click at [61, 116] on link "Deal Processing" at bounding box center [72, 122] width 65 height 12
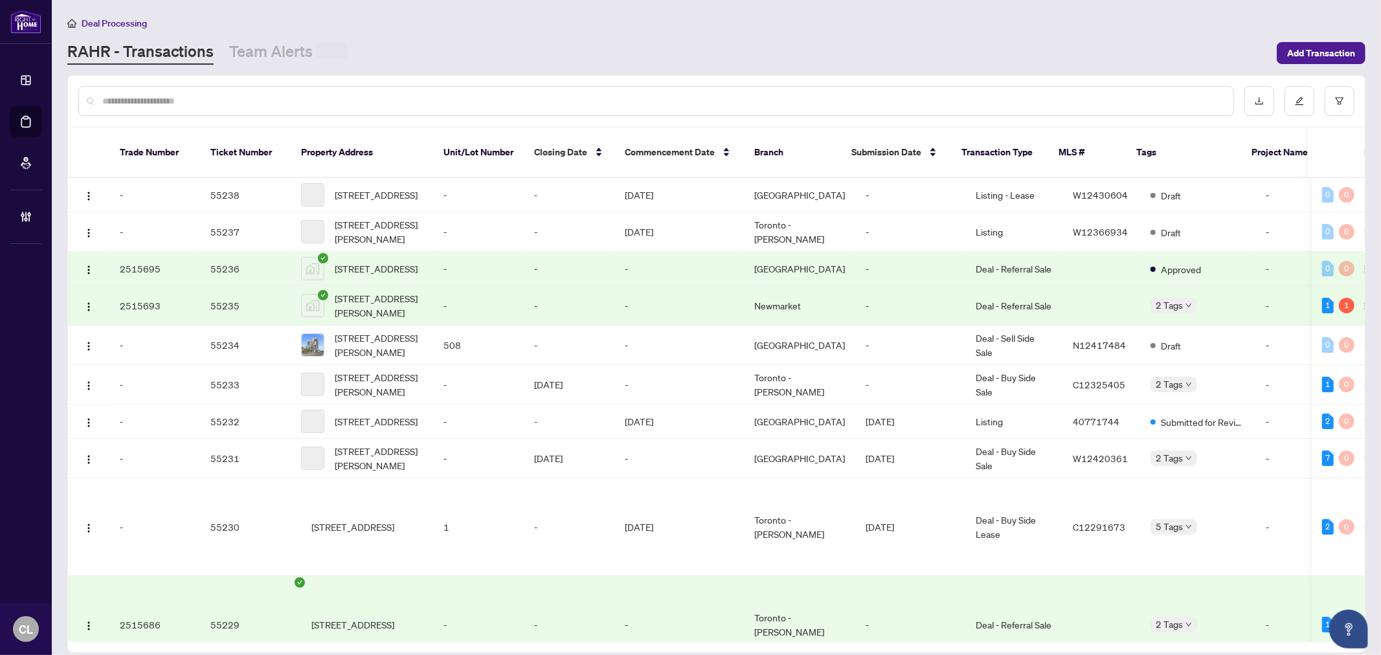
click at [241, 95] on input "text" at bounding box center [662, 101] width 1120 height 14
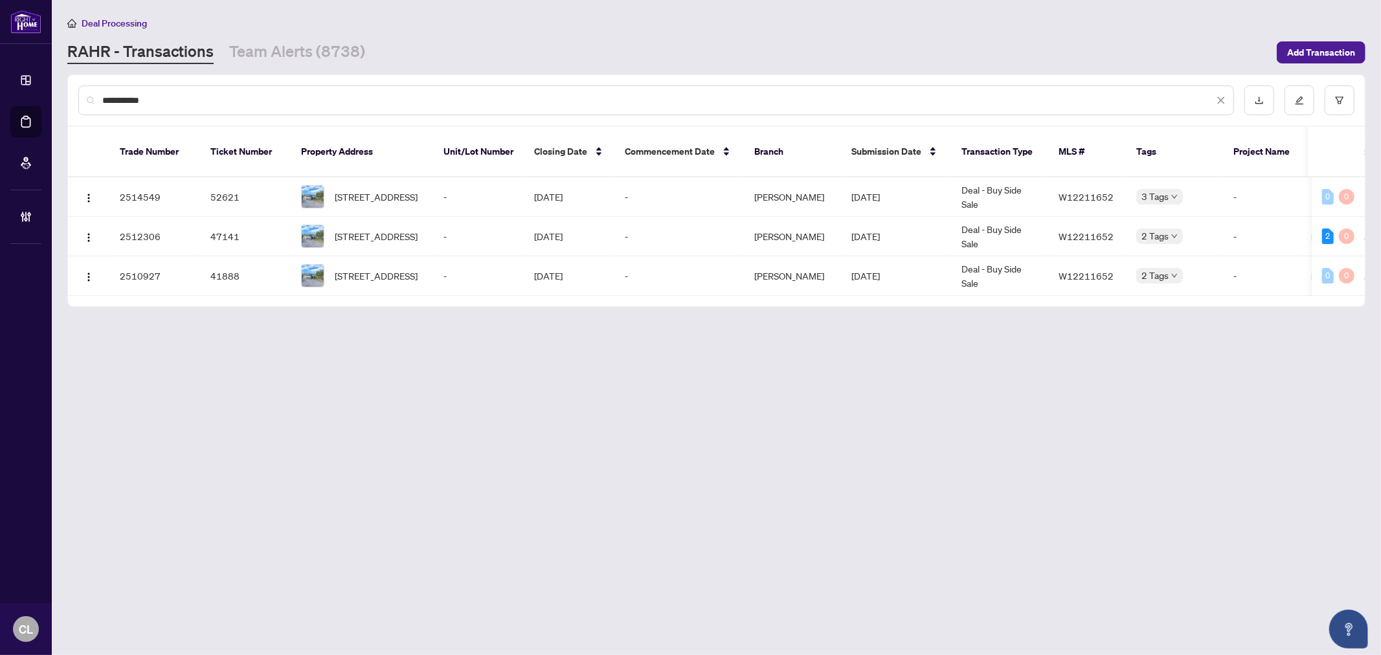
type input "**********"
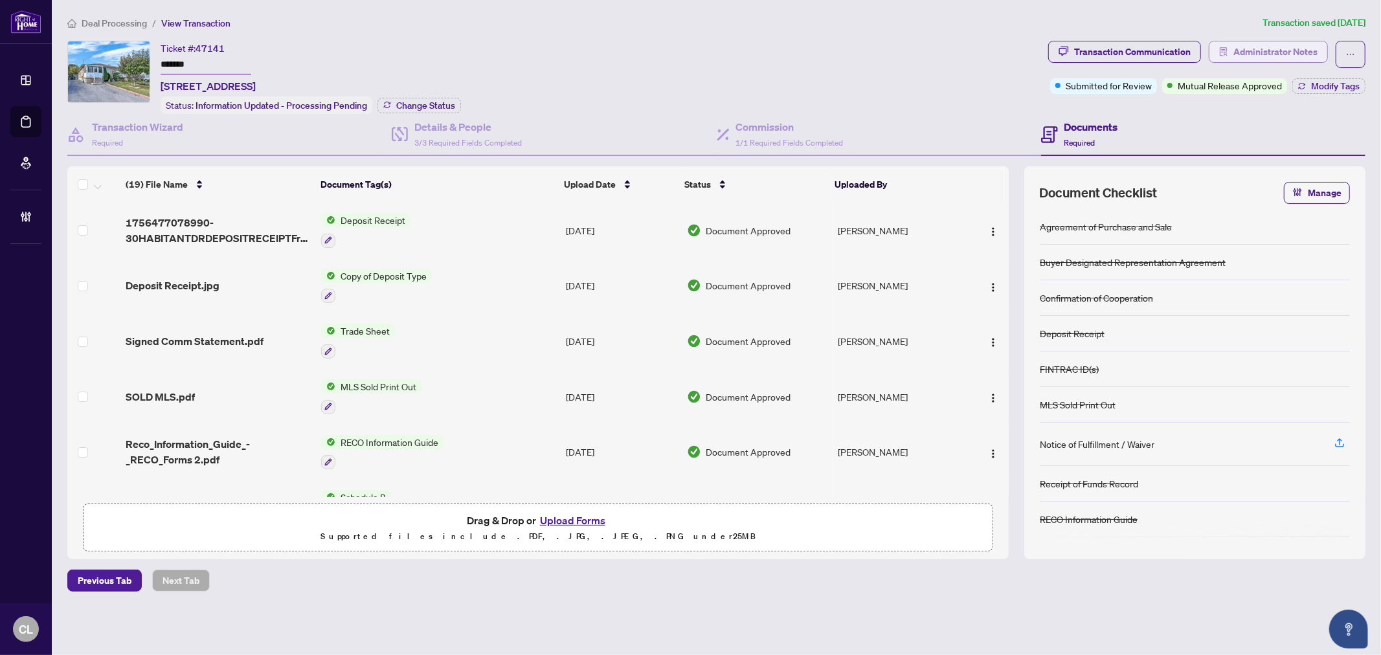
click at [1251, 46] on span "Administrator Notes" at bounding box center [1275, 51] width 84 height 21
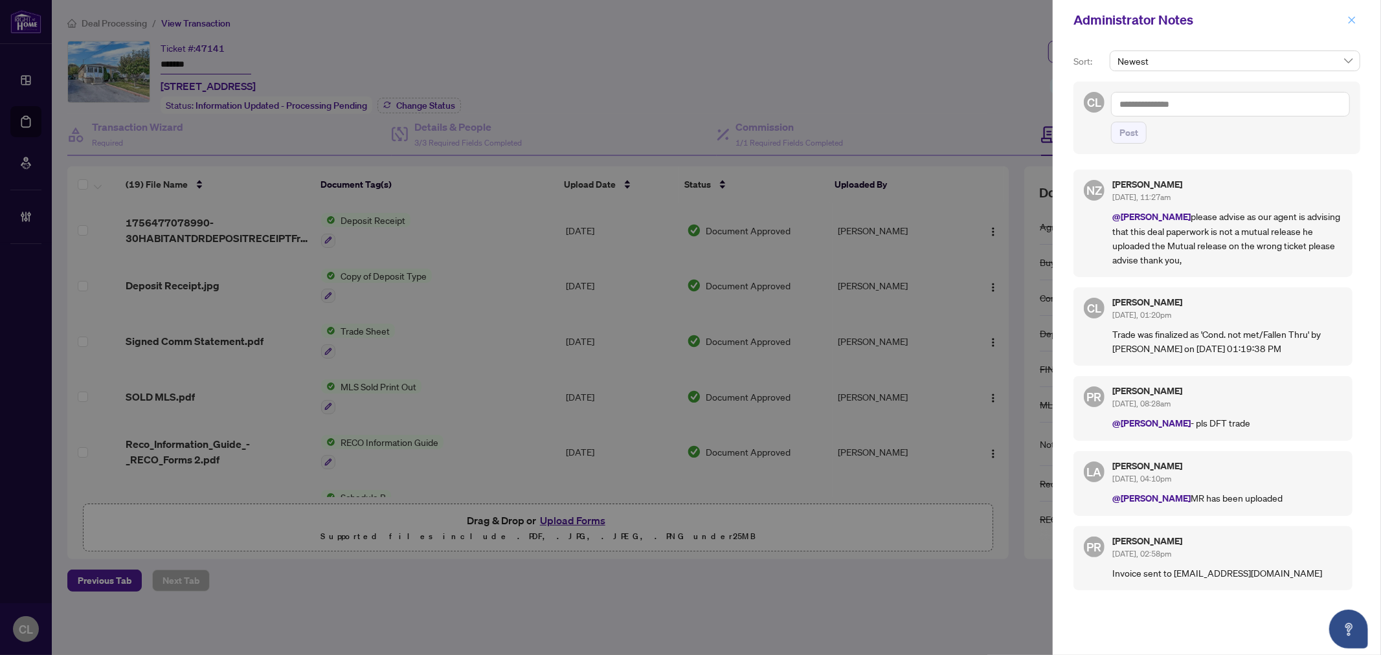
click at [1349, 17] on icon "close" at bounding box center [1351, 19] width 7 height 7
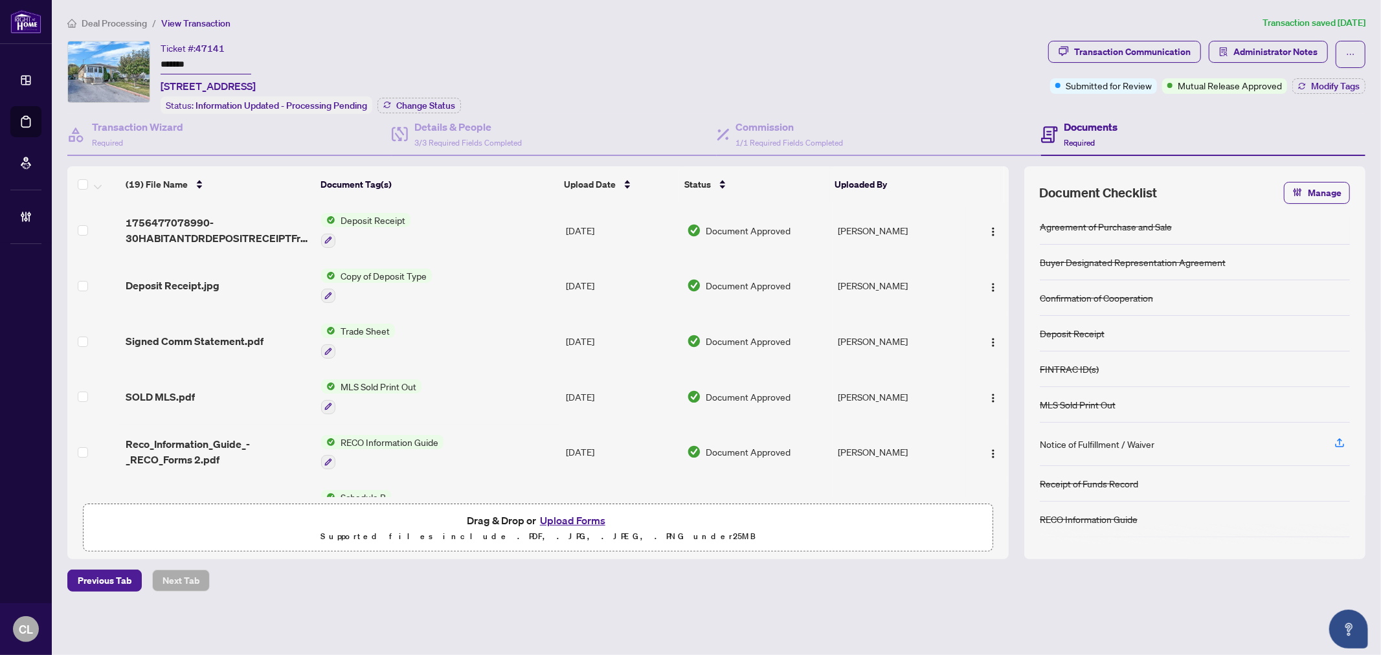
drag, startPoint x: 1008, startPoint y: 243, endPoint x: 1014, endPoint y: 292, distance: 49.0
click at [1014, 292] on div "(19) File Name Document Tag(s) Upload Date Status Uploaded By 1756477078990-30H…" at bounding box center [716, 362] width 1298 height 393
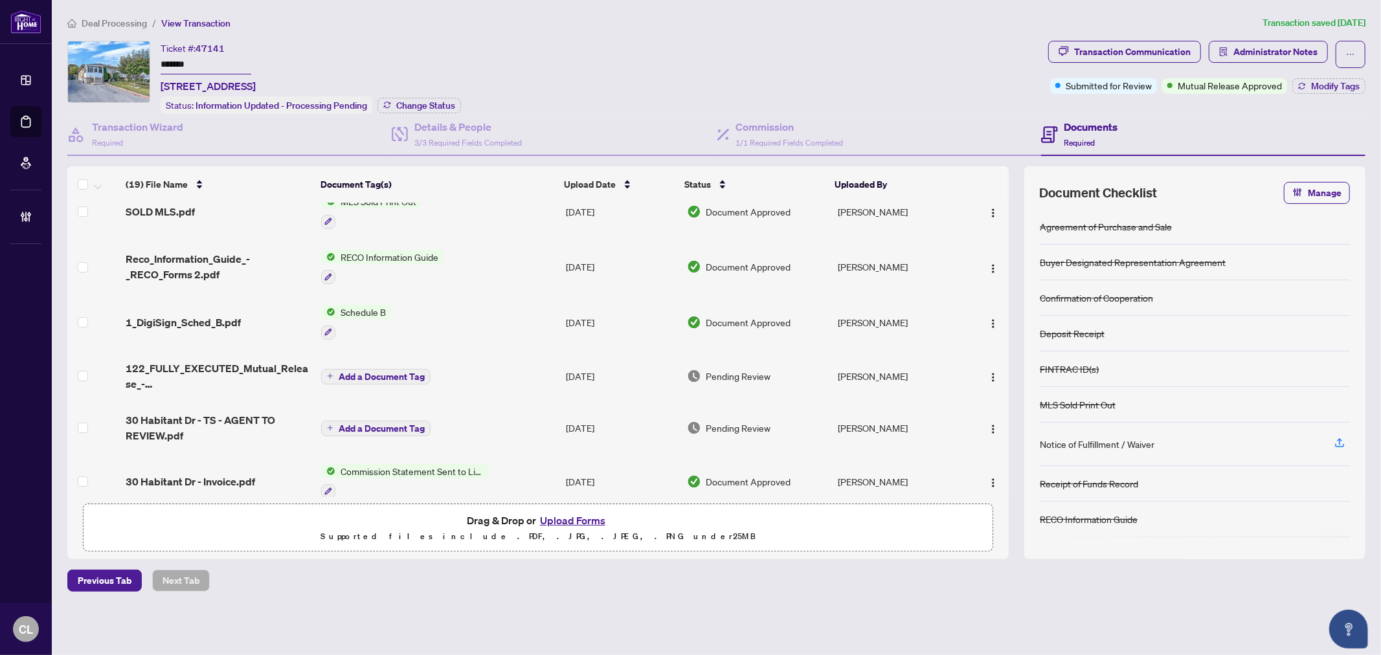
scroll to position [203, 0]
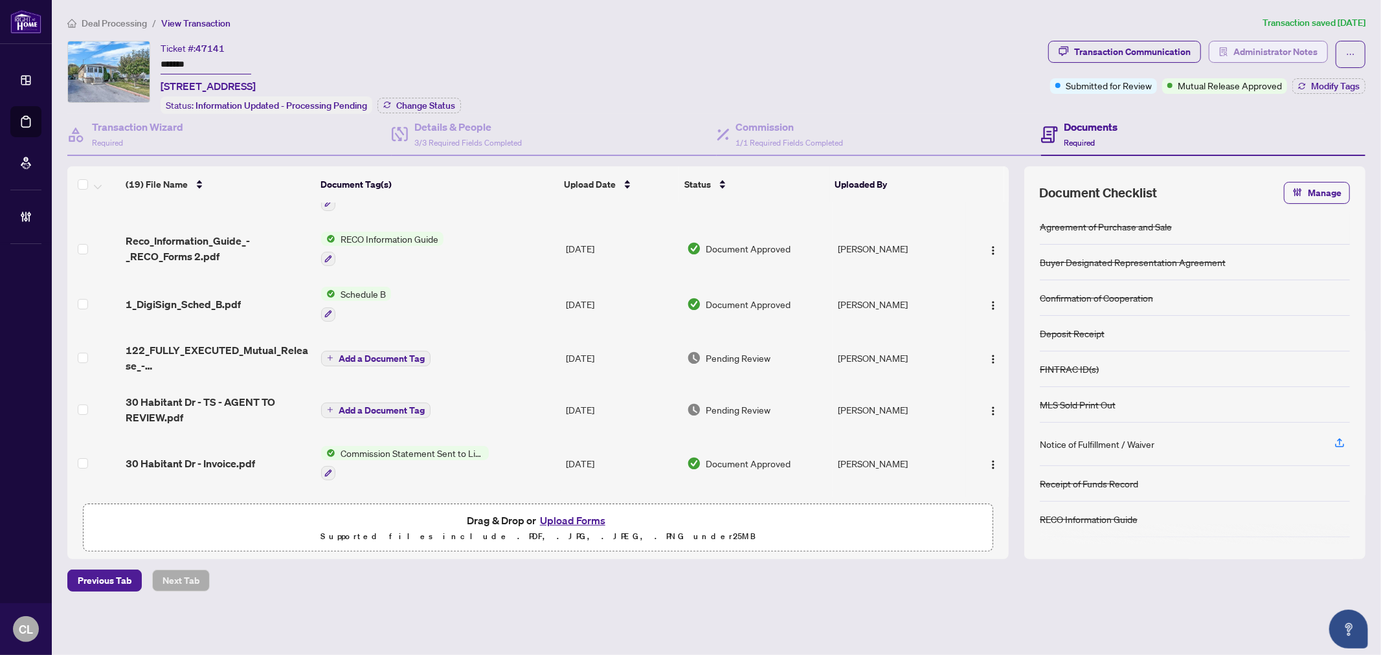
click at [1233, 50] on span "Administrator Notes" at bounding box center [1275, 51] width 84 height 21
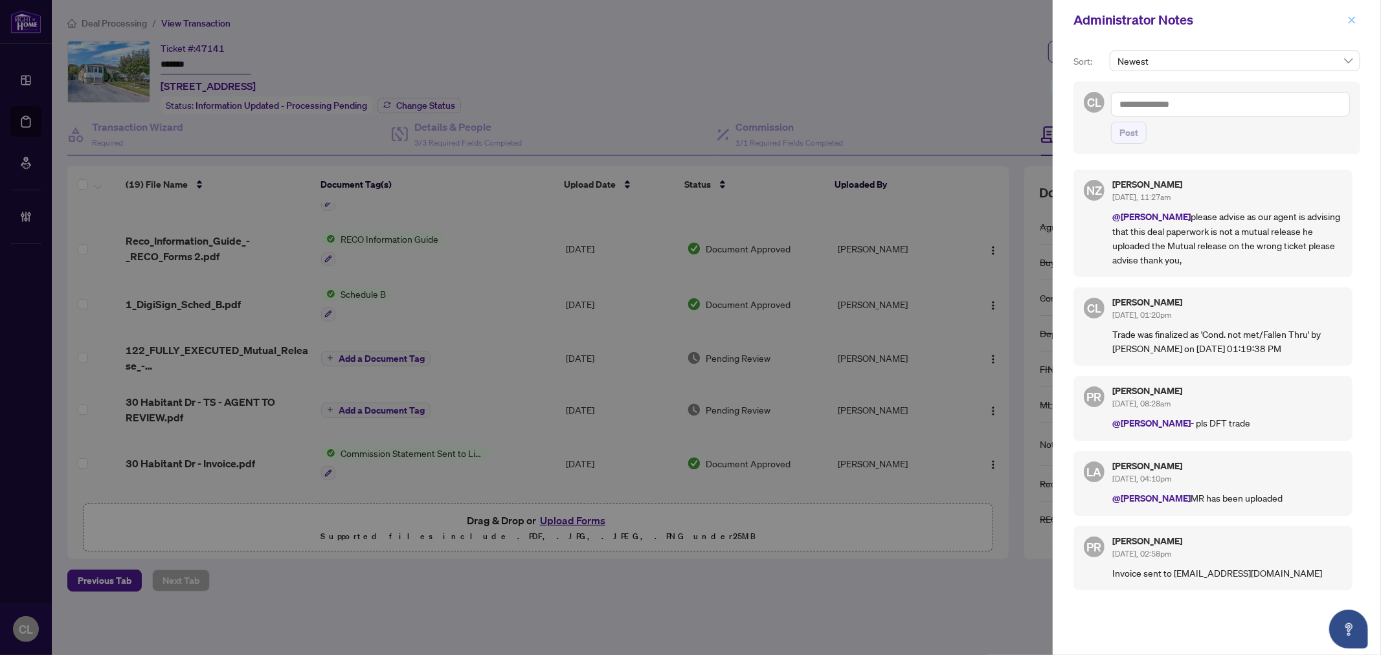
click at [1345, 15] on button "button" at bounding box center [1351, 20] width 17 height 16
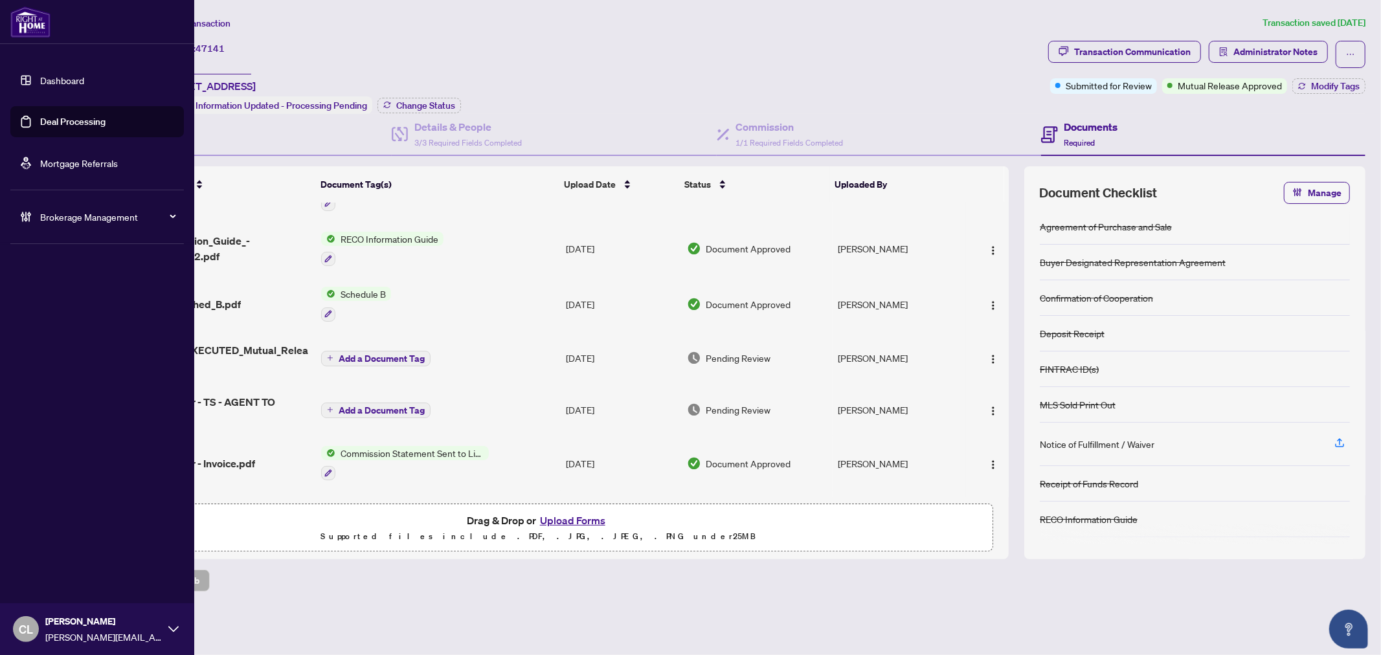
click at [60, 117] on link "Deal Processing" at bounding box center [72, 122] width 65 height 12
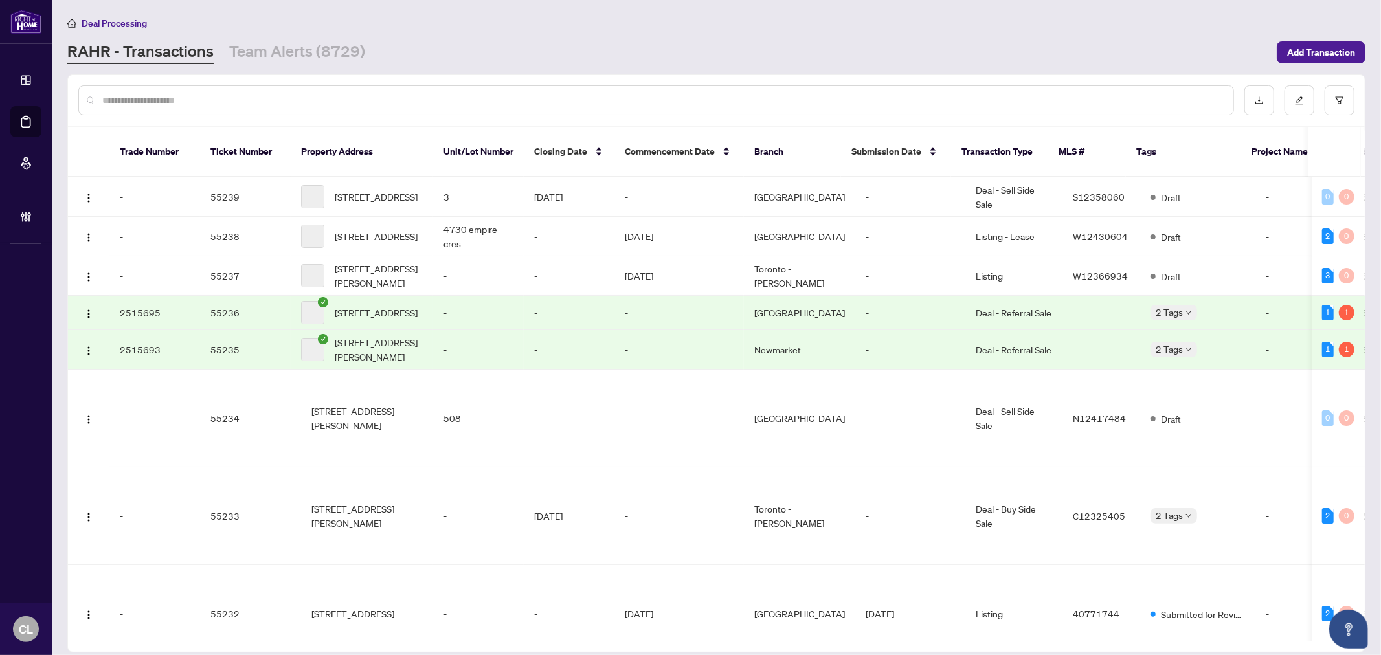
click at [262, 100] on input "text" at bounding box center [662, 100] width 1120 height 14
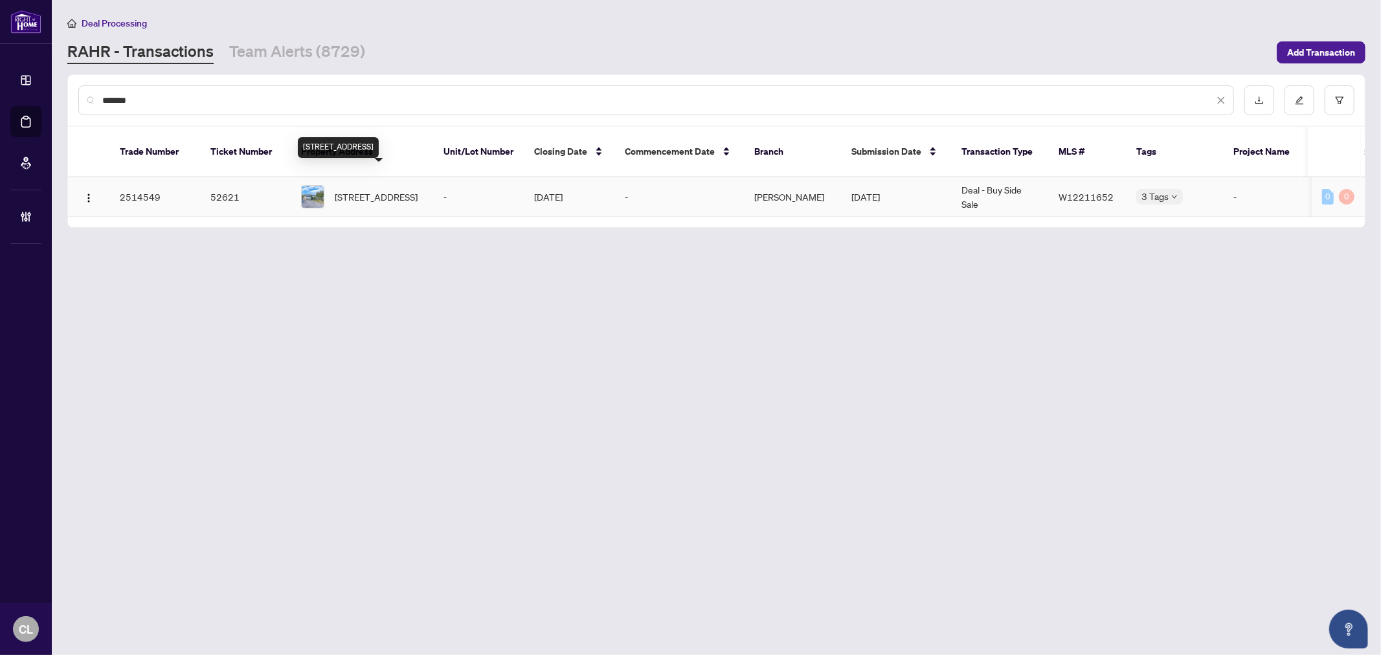
type input "*******"
click at [348, 190] on span "[STREET_ADDRESS]" at bounding box center [376, 197] width 83 height 14
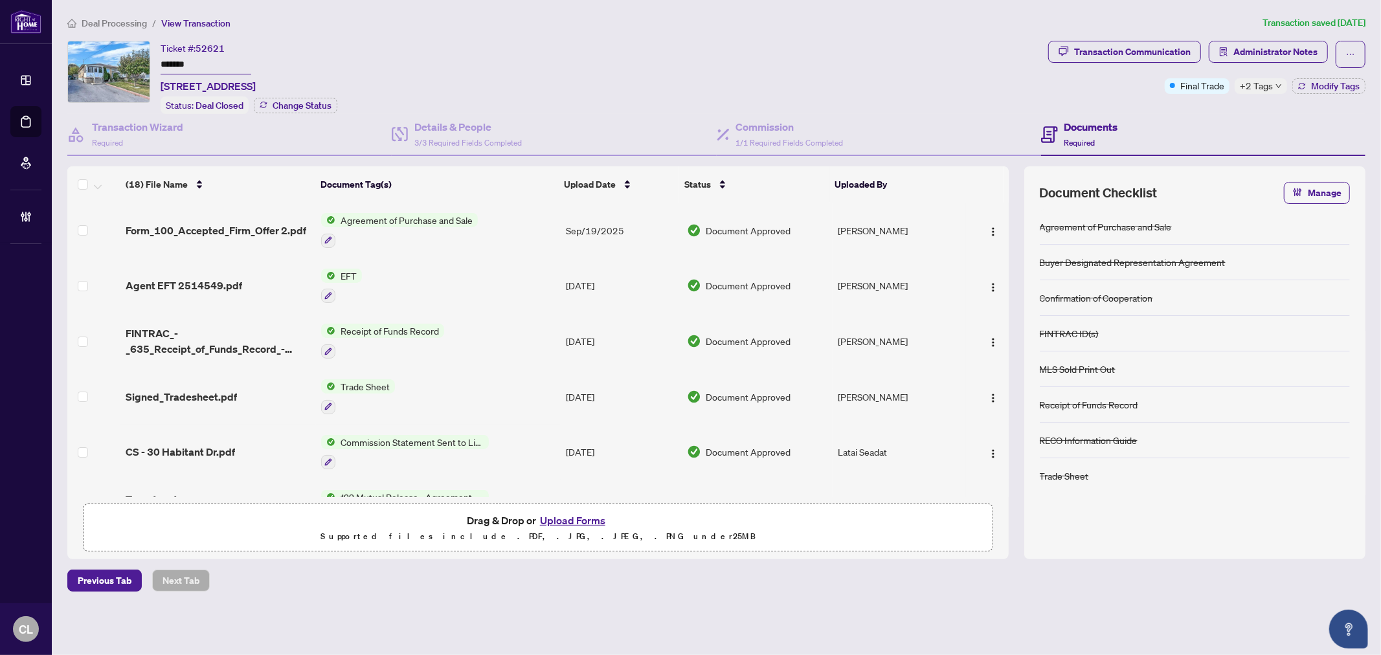
drag, startPoint x: 1003, startPoint y: 252, endPoint x: 1015, endPoint y: 290, distance: 39.3
click at [1015, 290] on div "(18) File Name Document Tag(s) Upload Date Status Uploaded By Form_100_Accepted…" at bounding box center [716, 362] width 1298 height 393
click at [657, 54] on div "Ticket #: 52621 ******* [STREET_ADDRESS] Status: Deal Closed Change Status" at bounding box center [554, 77] width 975 height 73
click at [246, 223] on span "Form_100_Accepted_Firm_Offer 2.pdf" at bounding box center [216, 231] width 181 height 16
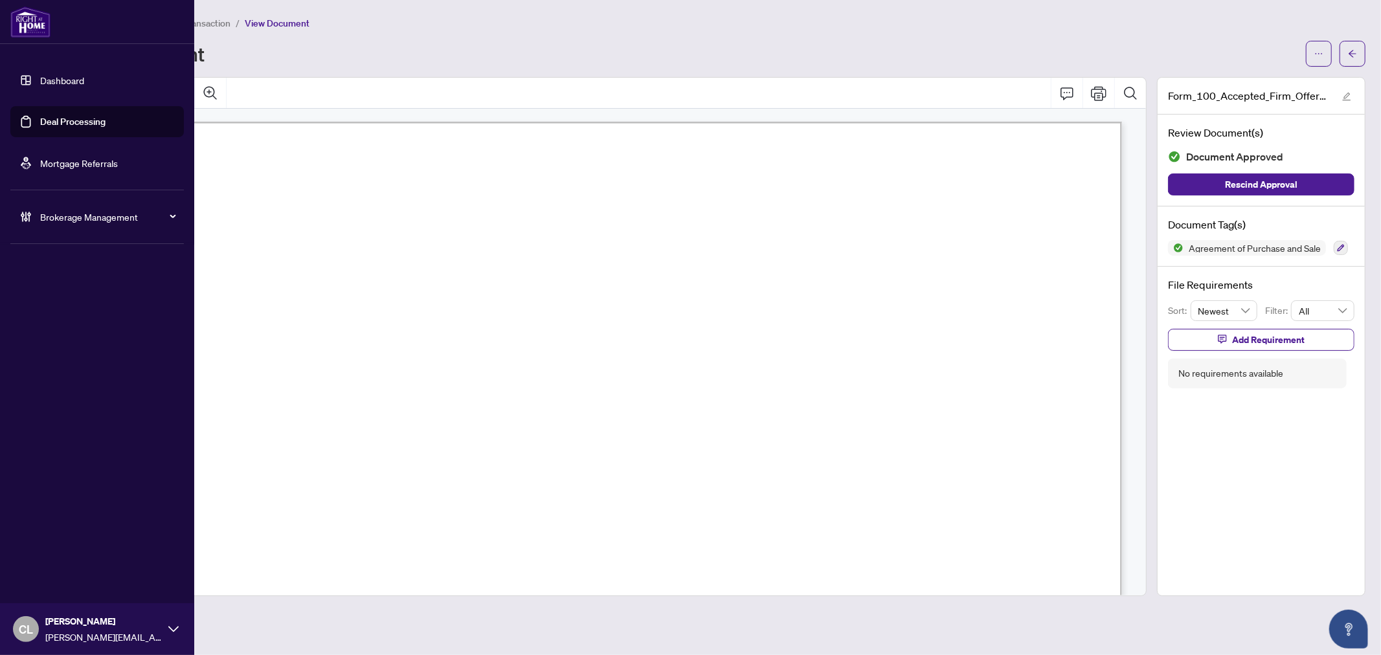
click at [117, 221] on span "Brokerage Management" at bounding box center [107, 217] width 135 height 14
click at [40, 122] on link "Deal Processing" at bounding box center [72, 122] width 65 height 12
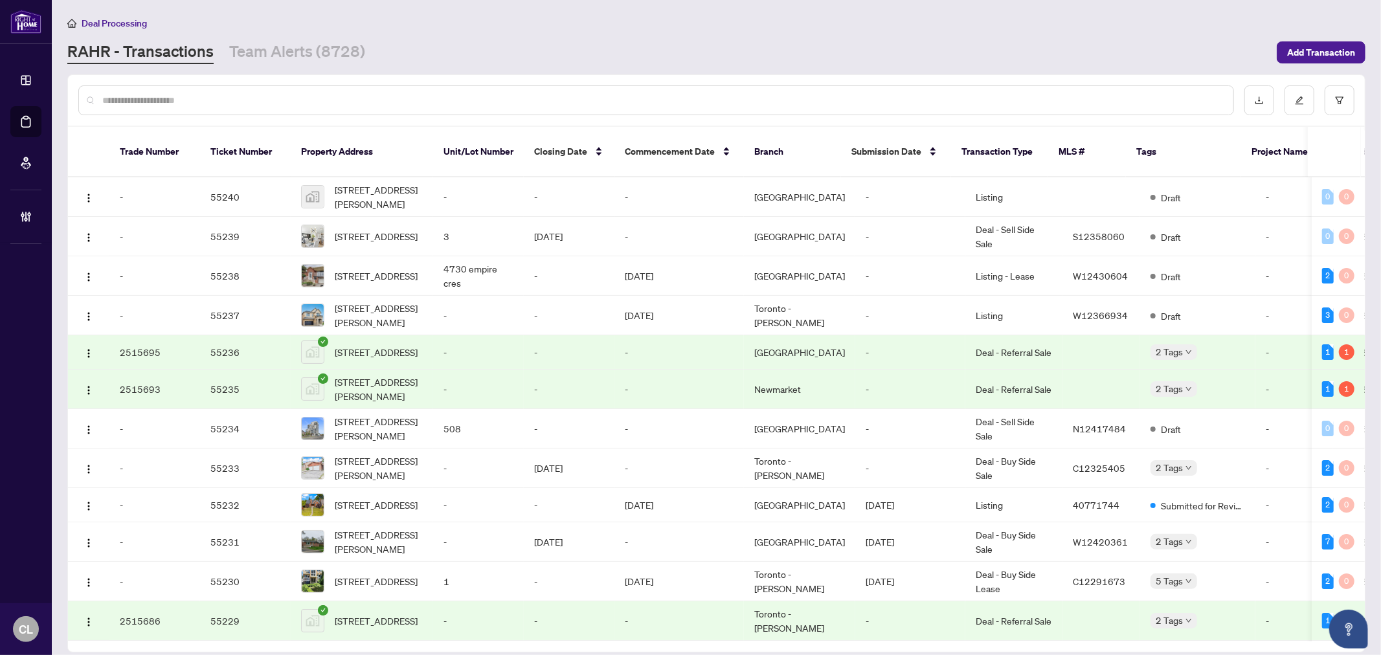
click at [262, 104] on input "text" at bounding box center [662, 100] width 1120 height 14
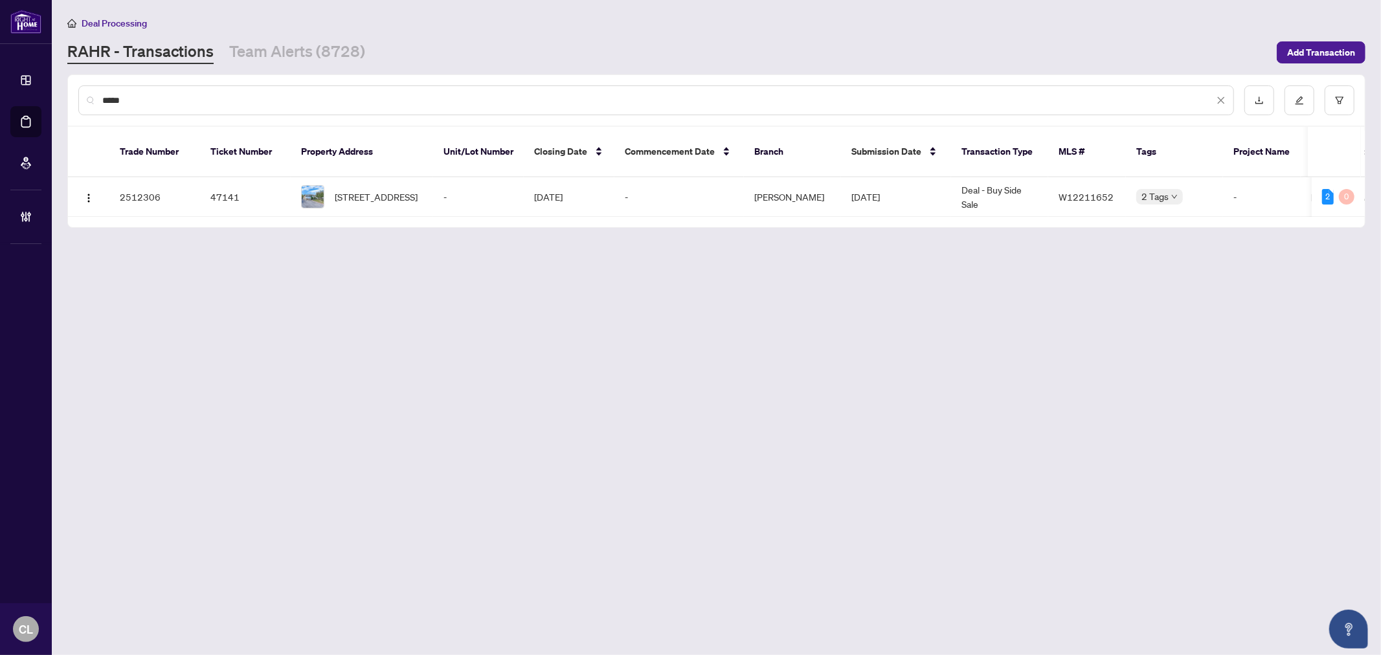
type input "*****"
click at [366, 190] on span "[STREET_ADDRESS]" at bounding box center [376, 197] width 83 height 14
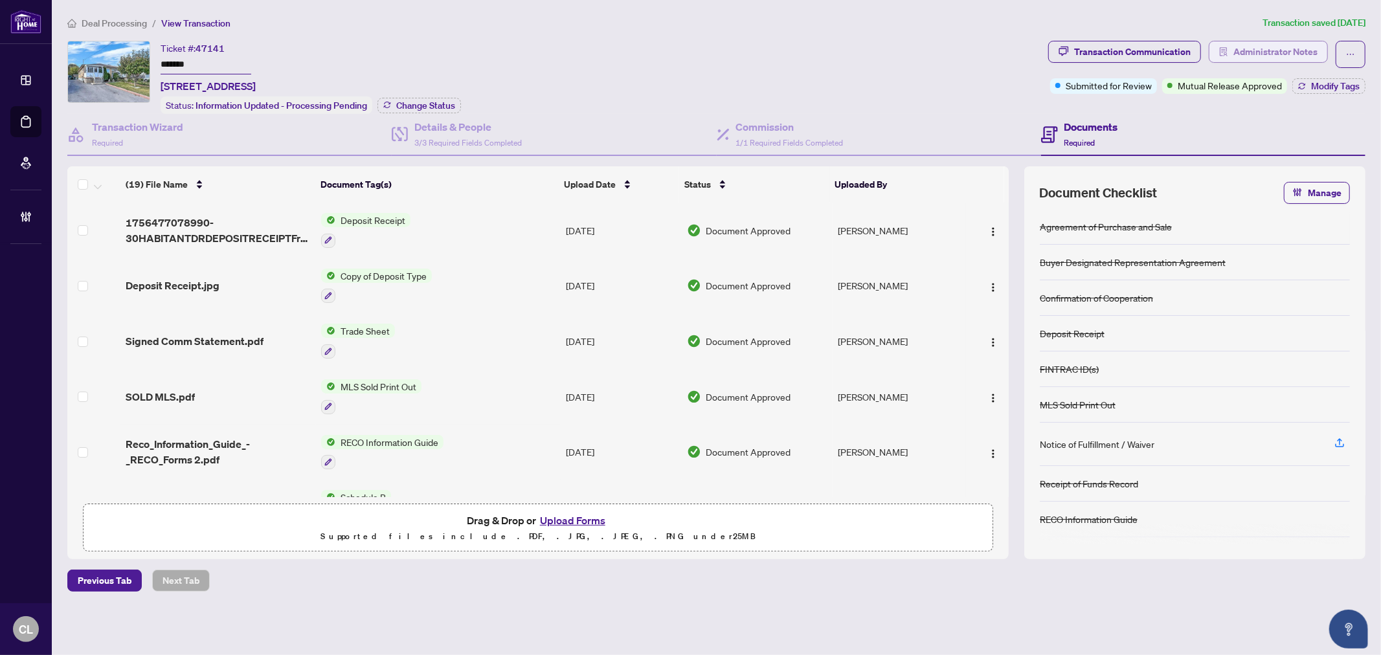
click at [1263, 47] on span "Administrator Notes" at bounding box center [1275, 51] width 84 height 21
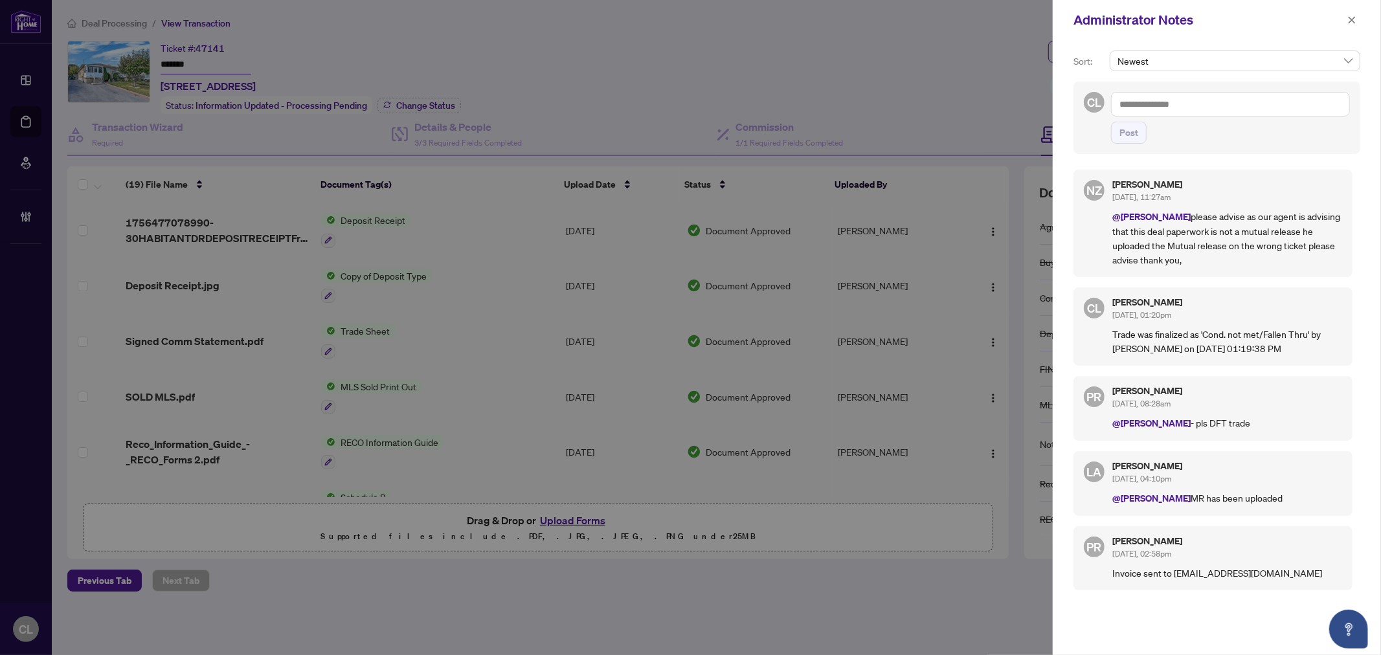
drag, startPoint x: 1006, startPoint y: 239, endPoint x: 1005, endPoint y: 275, distance: 35.6
click at [1005, 275] on div at bounding box center [690, 327] width 1381 height 655
click at [920, 78] on div at bounding box center [690, 327] width 1381 height 655
click at [1355, 23] on icon "close" at bounding box center [1351, 20] width 9 height 9
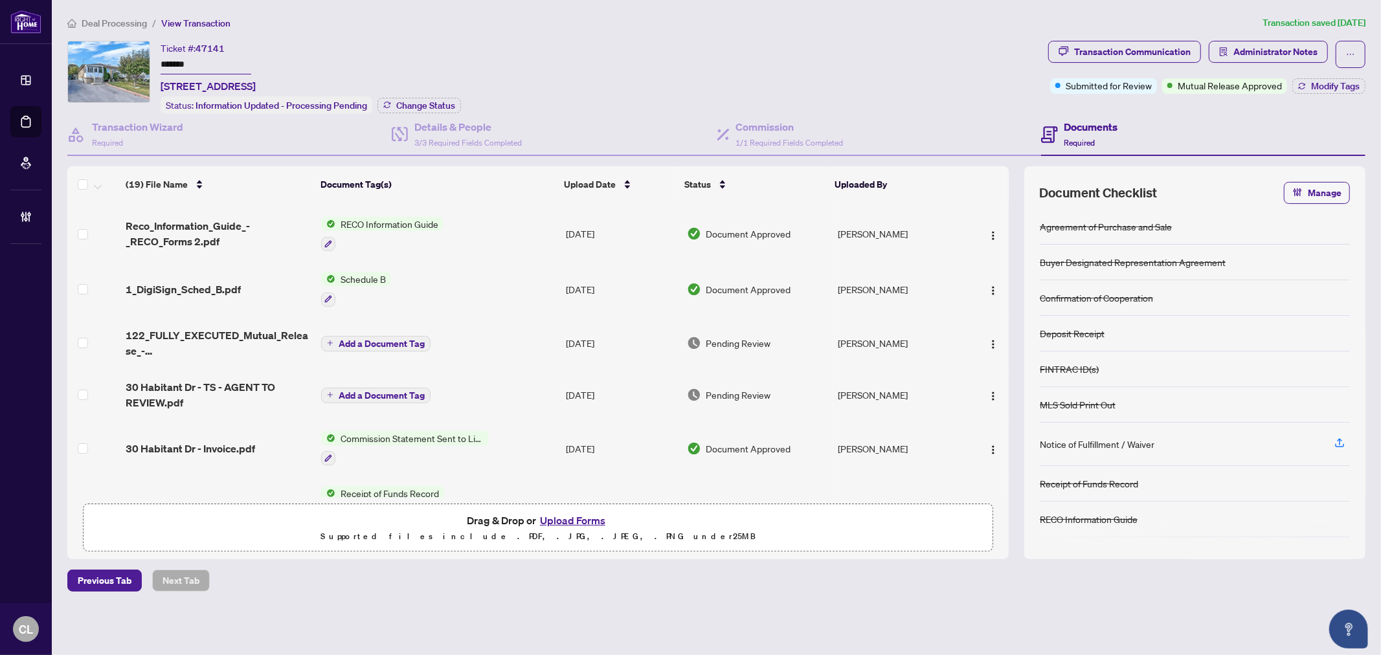
scroll to position [234, 0]
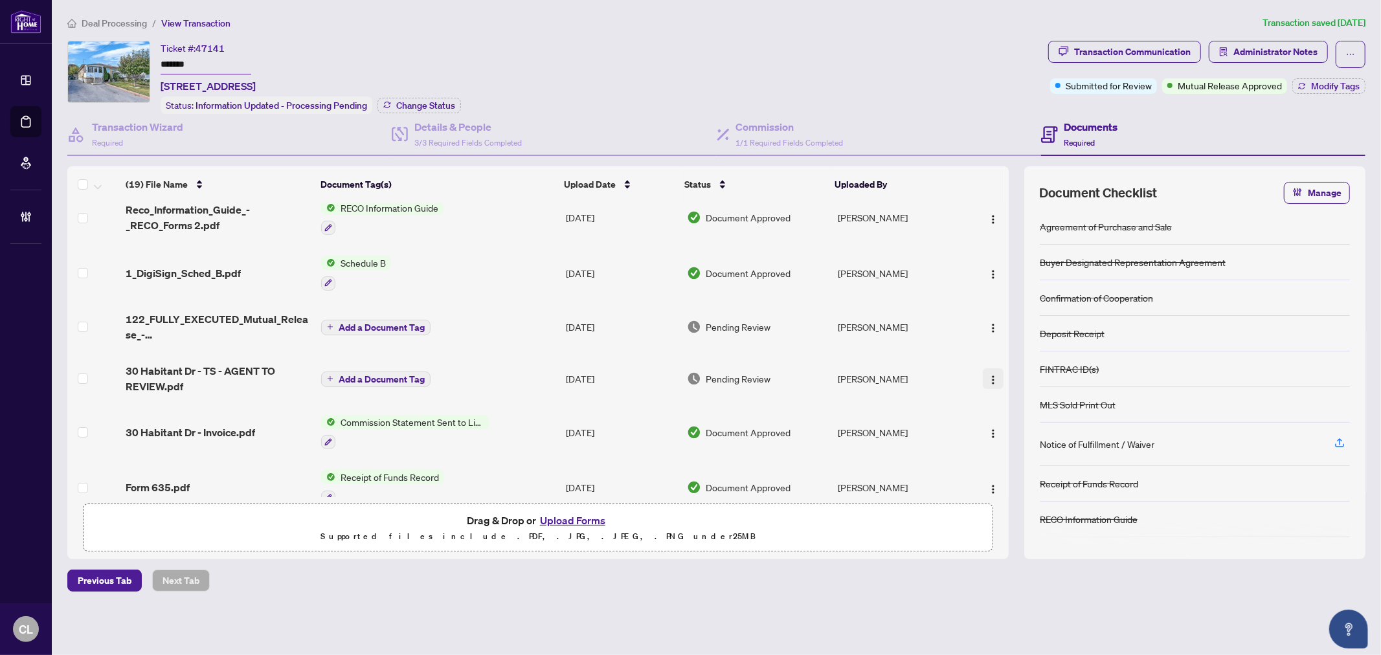
click at [988, 375] on img "button" at bounding box center [993, 380] width 10 height 10
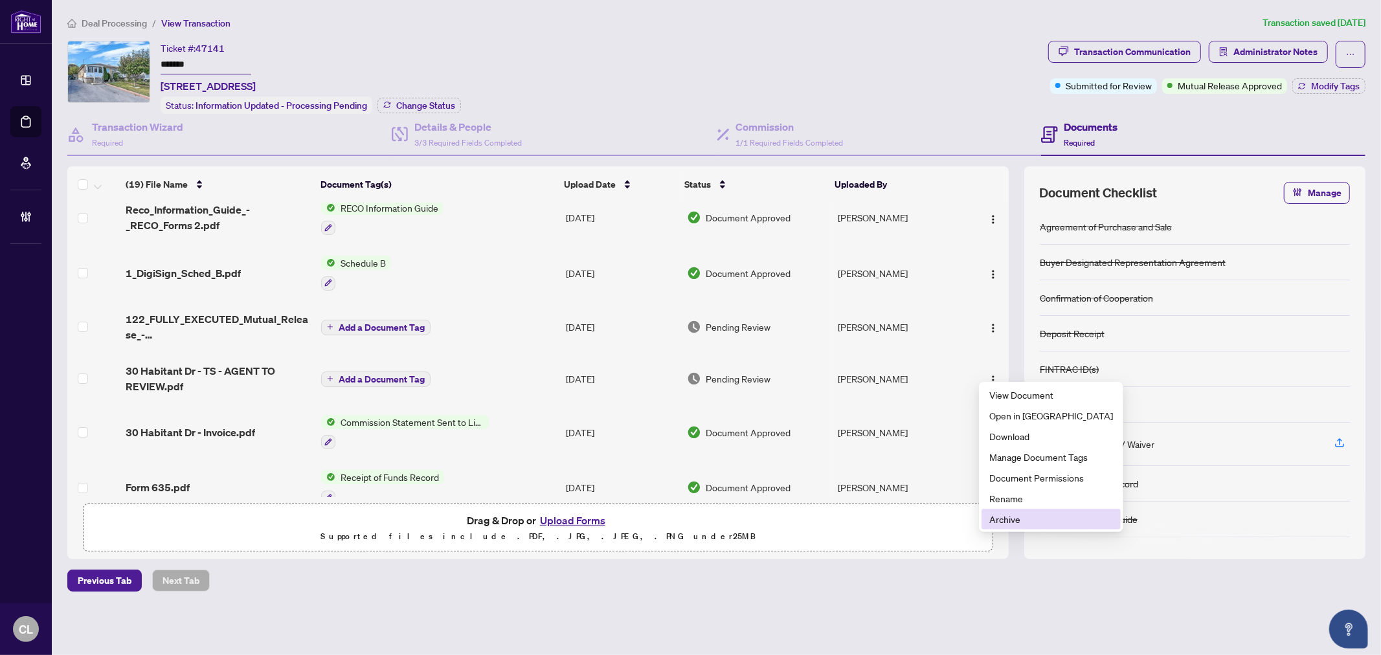
click at [1030, 520] on span "Archive" at bounding box center [1051, 519] width 124 height 14
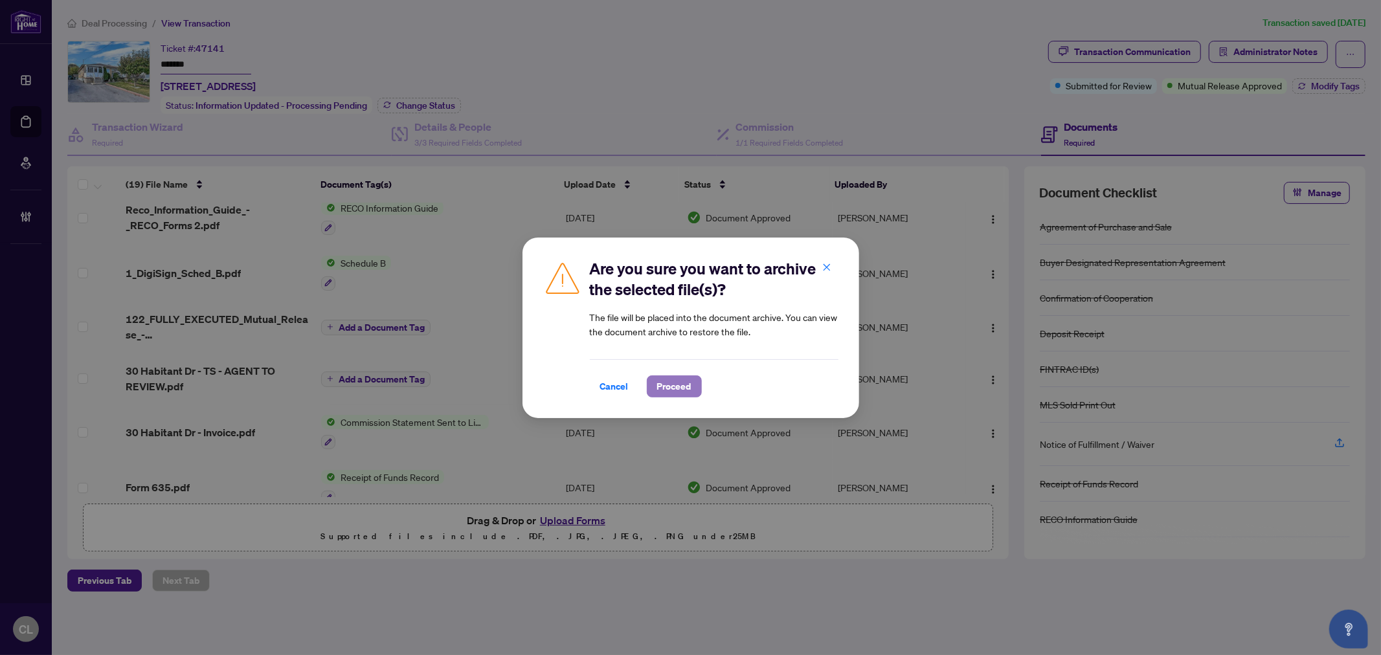
click at [691, 385] on button "Proceed" at bounding box center [674, 386] width 55 height 22
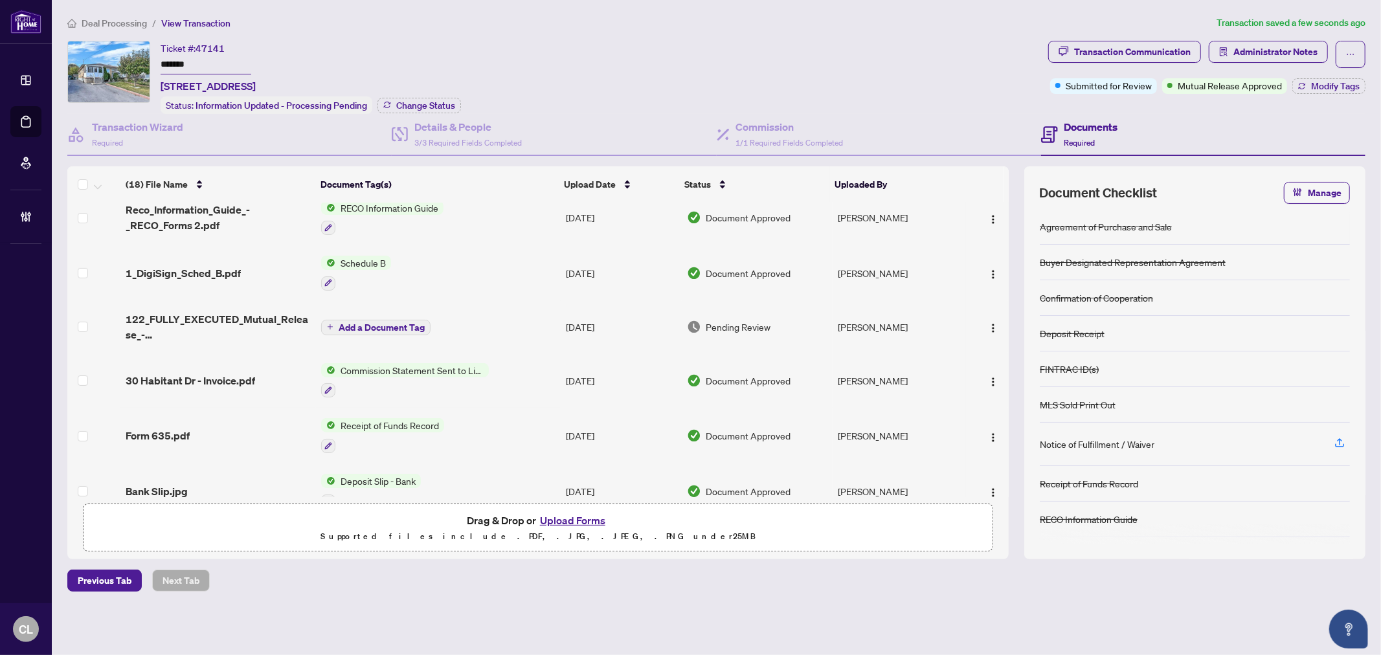
click at [209, 311] on span "122_FULLY_EXECUTED_Mutual_Release_-_Agreement_of_Purchase_and_Sale.pdf" at bounding box center [218, 326] width 185 height 31
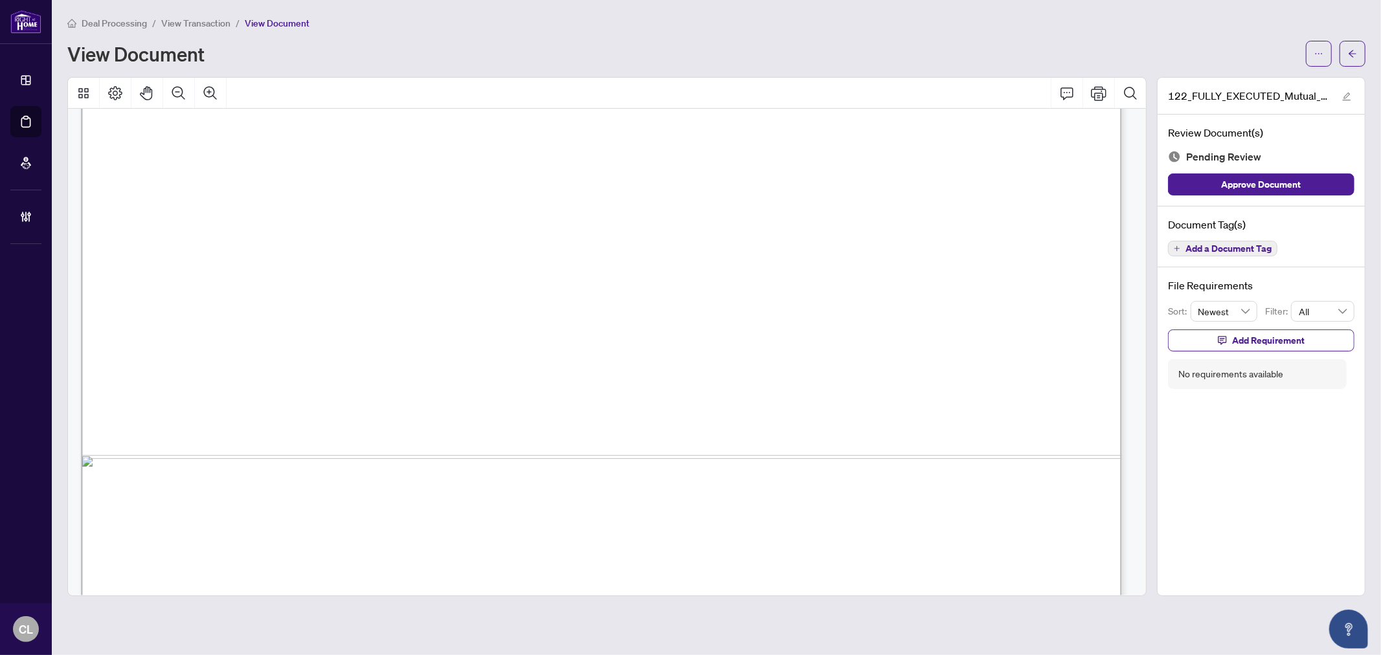
scroll to position [772, 0]
click at [1231, 244] on span "Add a Document Tag" at bounding box center [1228, 248] width 86 height 9
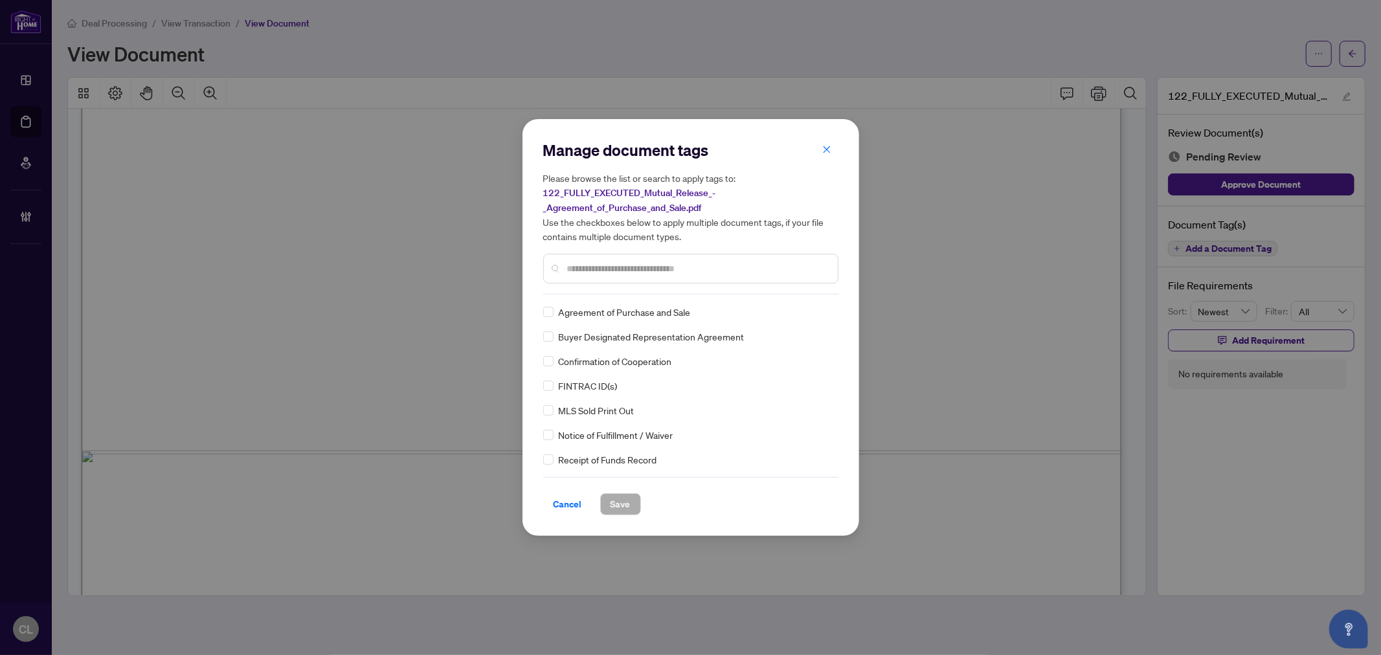
click at [646, 264] on input "text" at bounding box center [697, 269] width 260 height 14
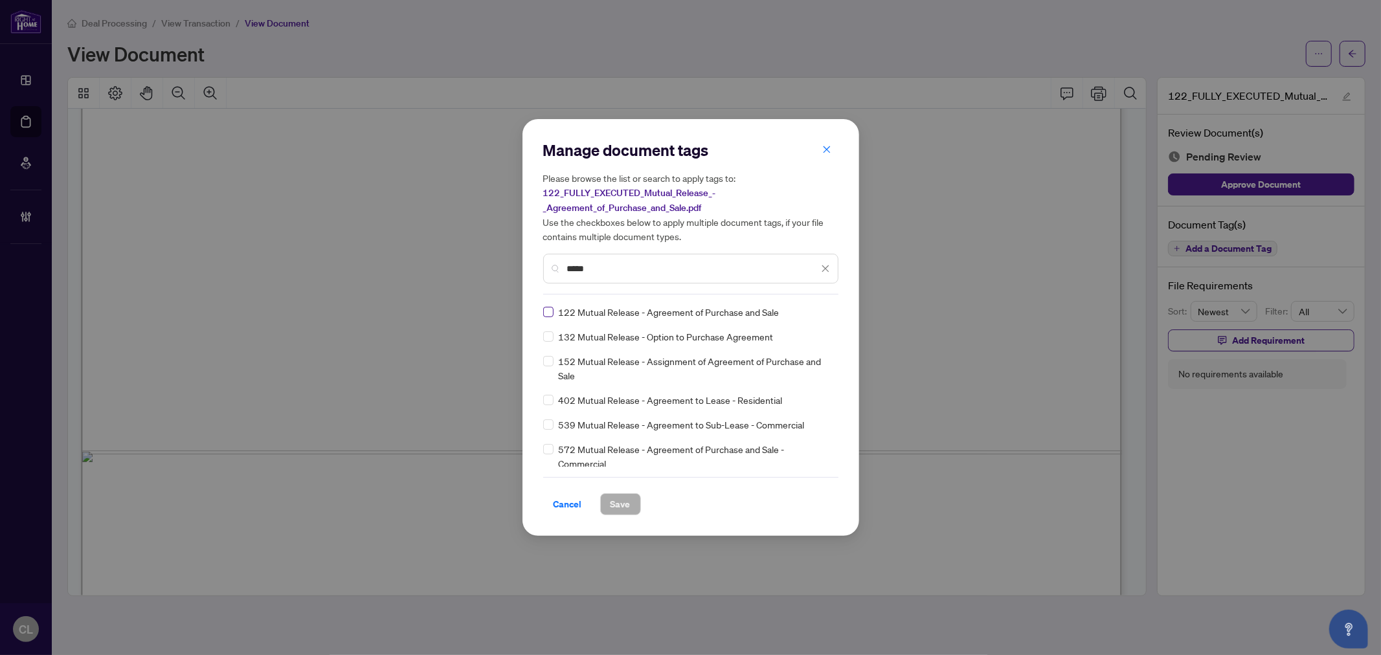
type input "*****"
click at [816, 315] on div at bounding box center [817, 312] width 25 height 13
click at [788, 369] on div "Approved" at bounding box center [774, 375] width 83 height 14
click at [625, 496] on span "Save" at bounding box center [620, 504] width 20 height 21
click at [1141, 396] on div "Manage document tags Please browse the list or search to apply tags to: 122_FUL…" at bounding box center [690, 327] width 1381 height 655
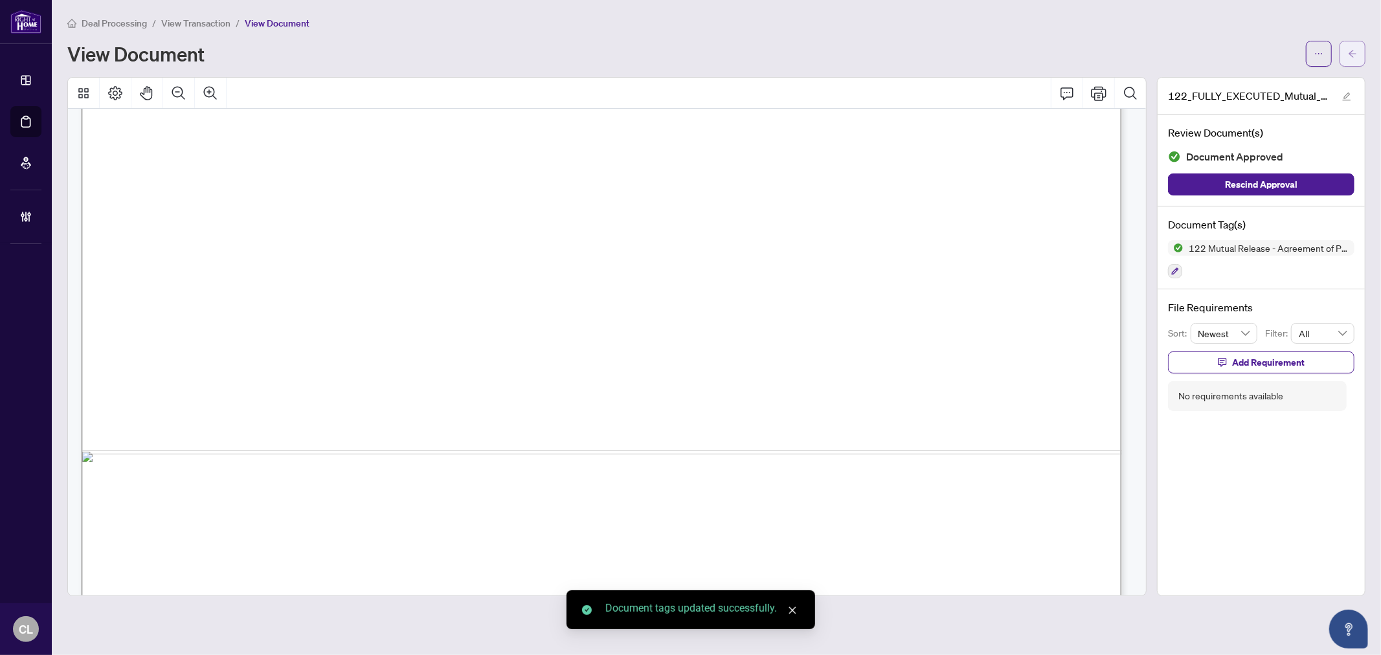
click at [1364, 49] on button "button" at bounding box center [1352, 54] width 26 height 26
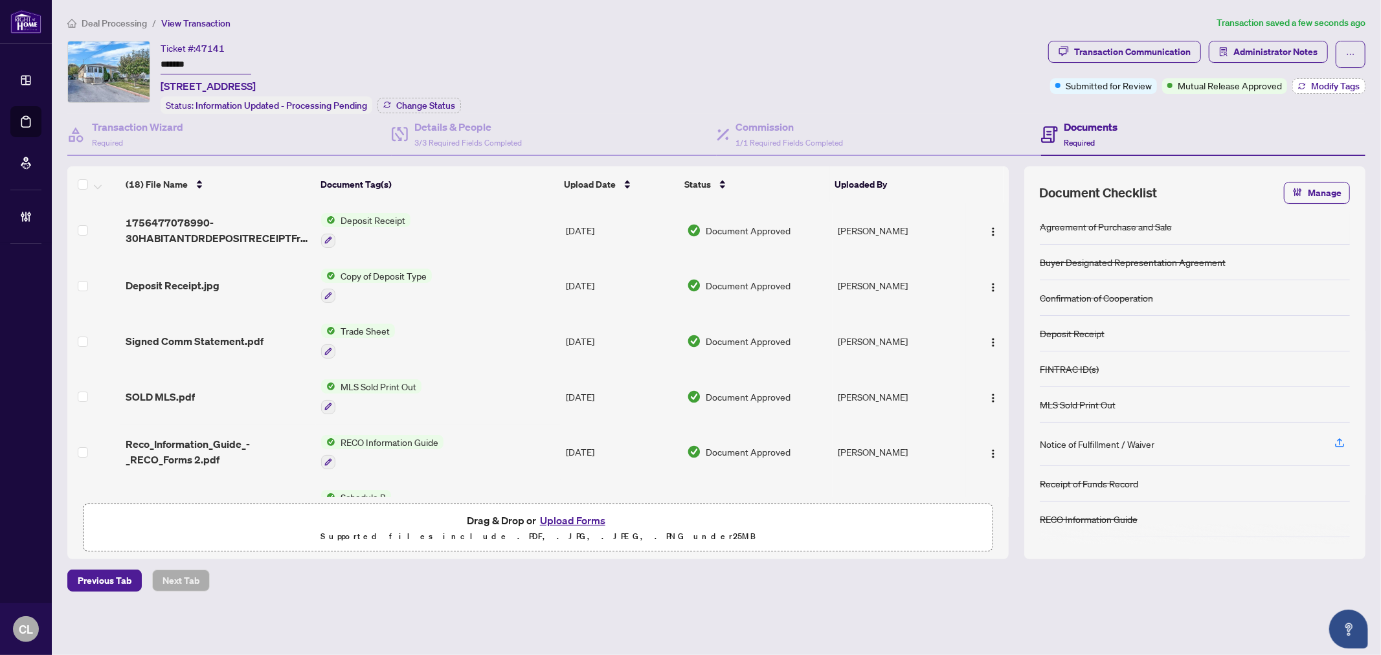
click at [1312, 82] on span "Modify Tags" at bounding box center [1335, 86] width 49 height 9
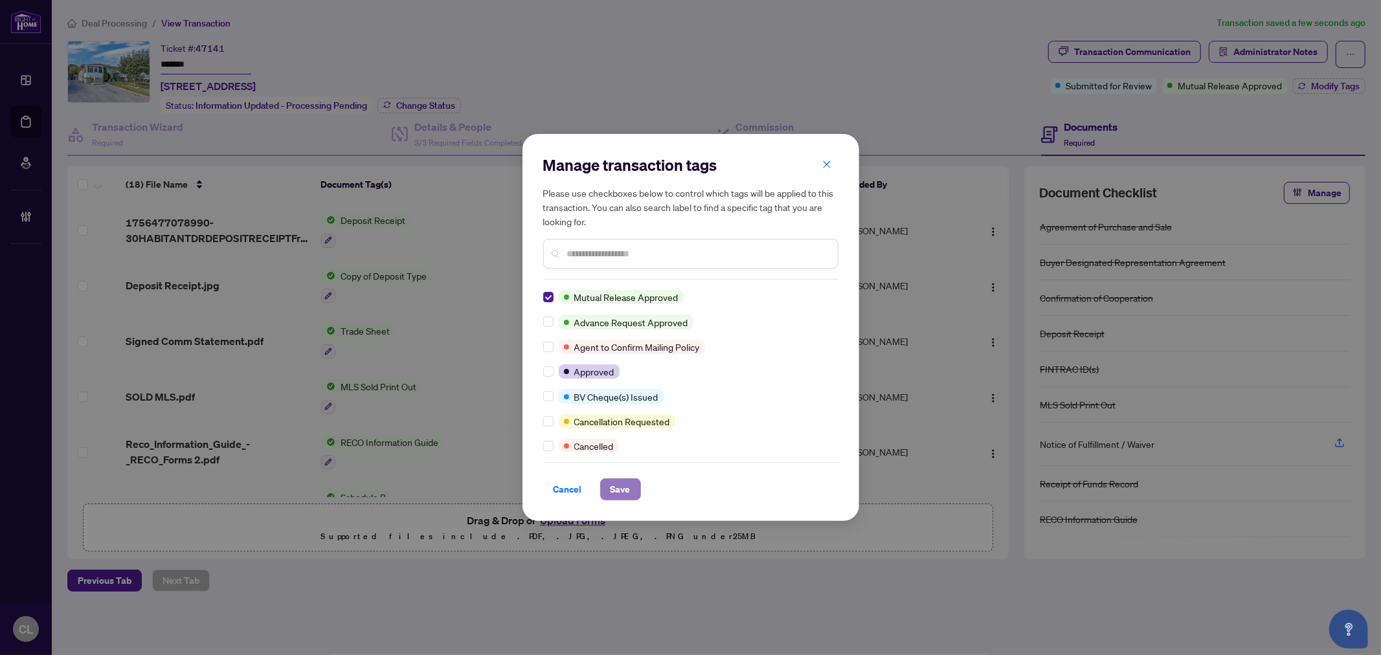
click at [604, 480] on button "Save" at bounding box center [620, 489] width 41 height 22
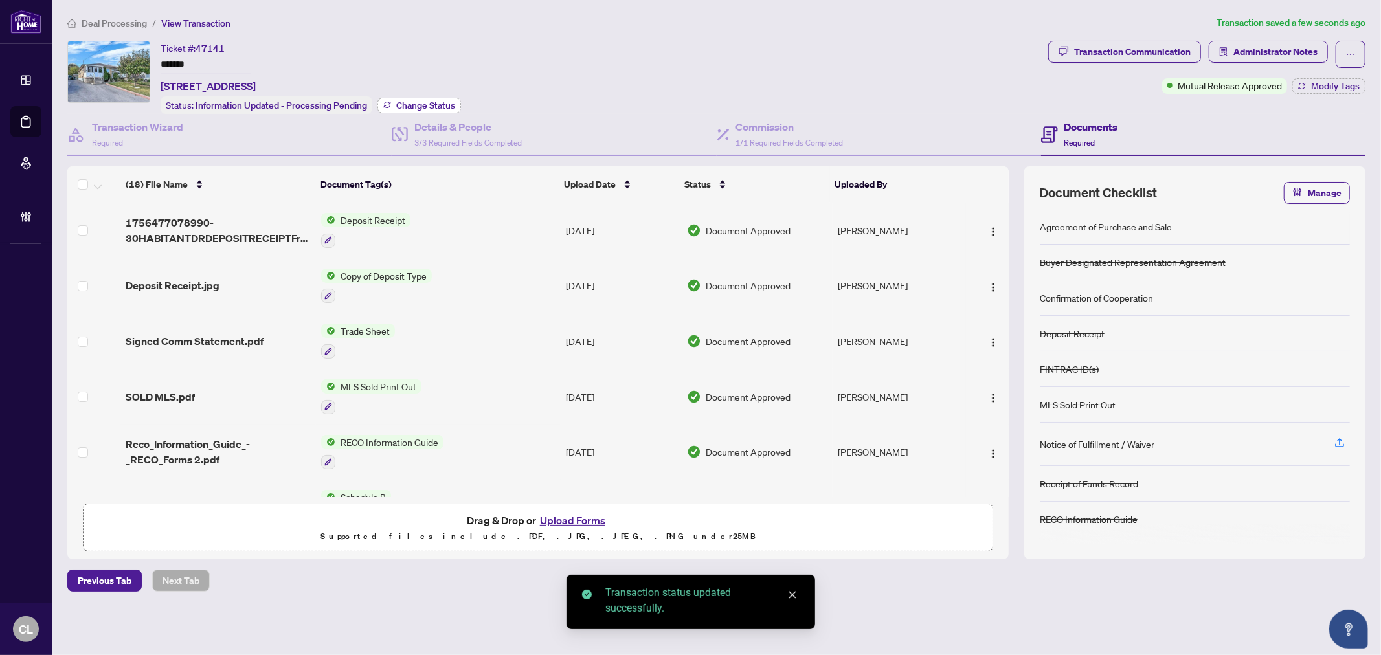
click at [417, 106] on span "Change Status" at bounding box center [425, 105] width 59 height 9
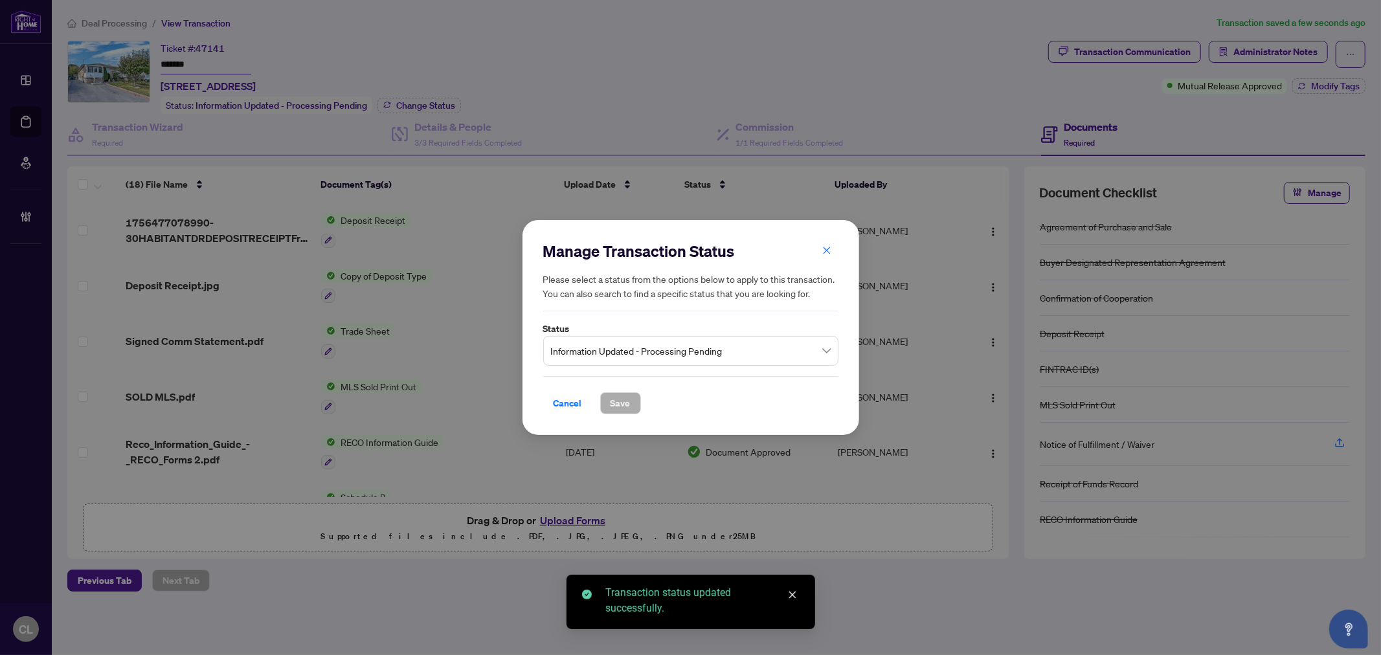
click at [825, 357] on span "Information Updated - Processing Pending" at bounding box center [691, 351] width 280 height 25
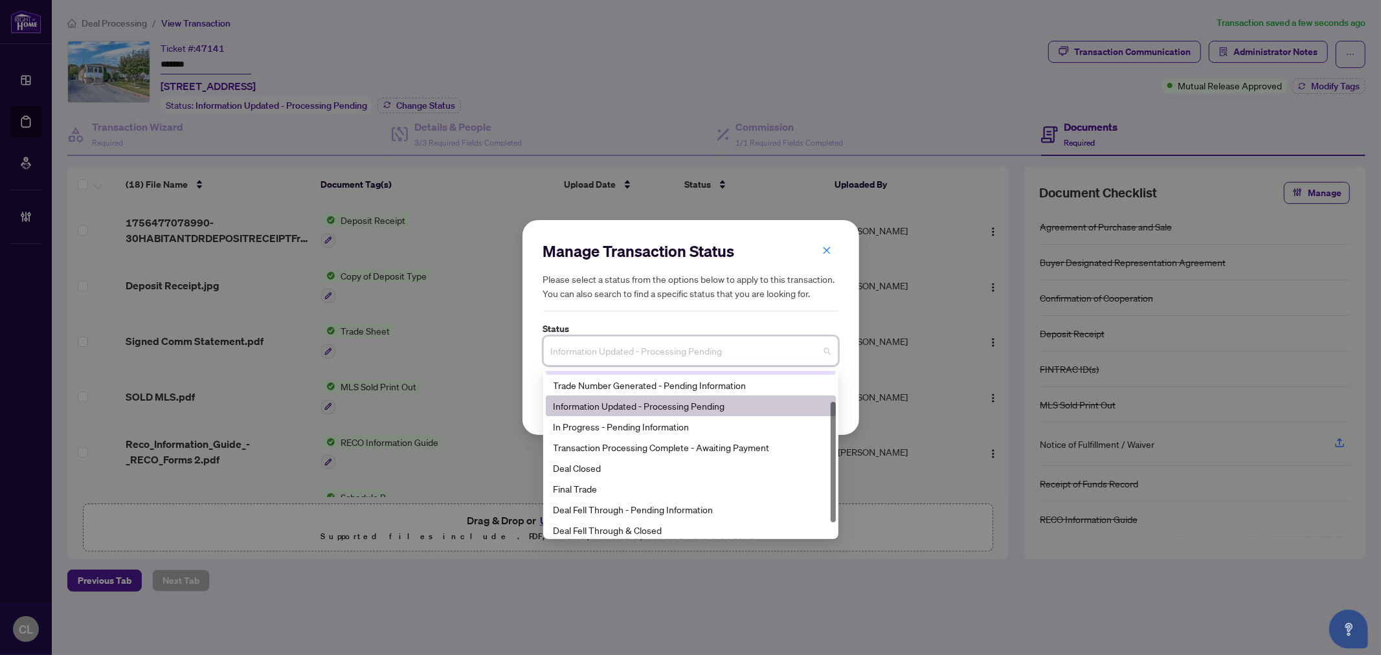
scroll to position [61, 0]
drag, startPoint x: 830, startPoint y: 416, endPoint x: 840, endPoint y: 471, distance: 55.8
click at [840, 471] on div "Manage Transaction Status Please select a status from the options below to appl…" at bounding box center [690, 327] width 1381 height 655
click at [643, 528] on div "Deal Fell Through & Closed" at bounding box center [690, 527] width 274 height 14
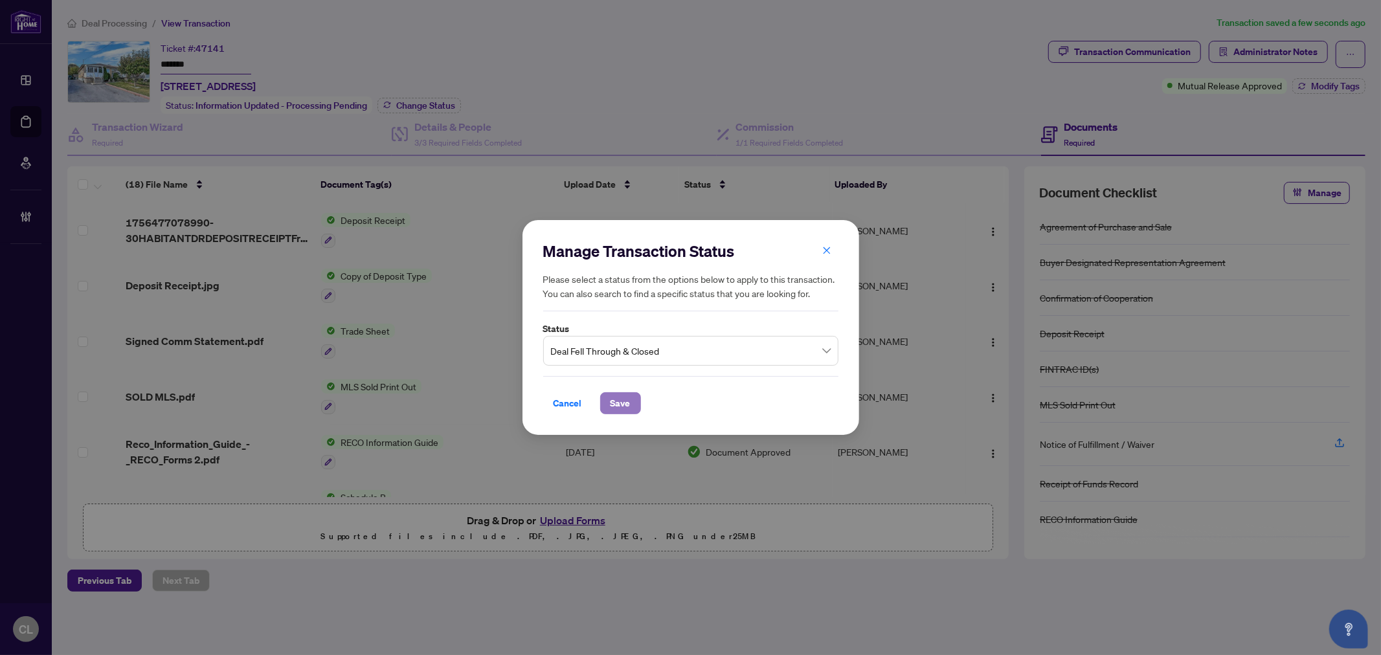
click at [612, 404] on span "Save" at bounding box center [620, 403] width 20 height 21
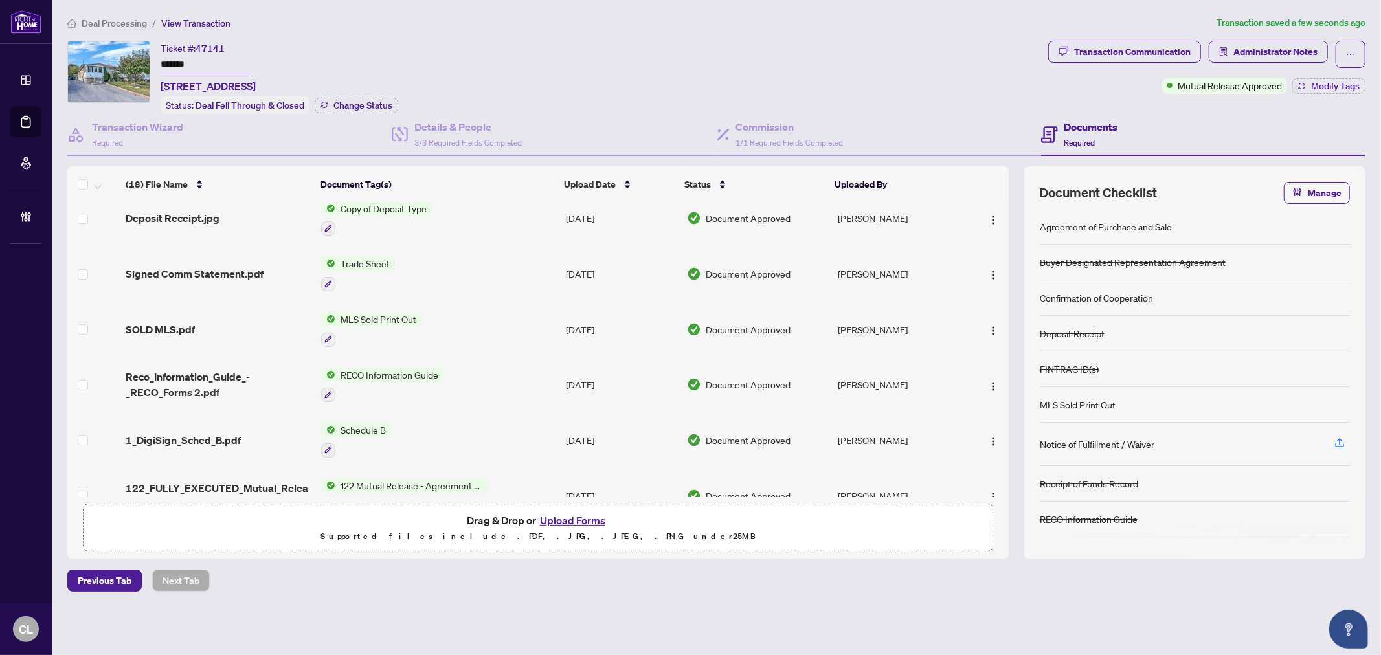
scroll to position [0, 0]
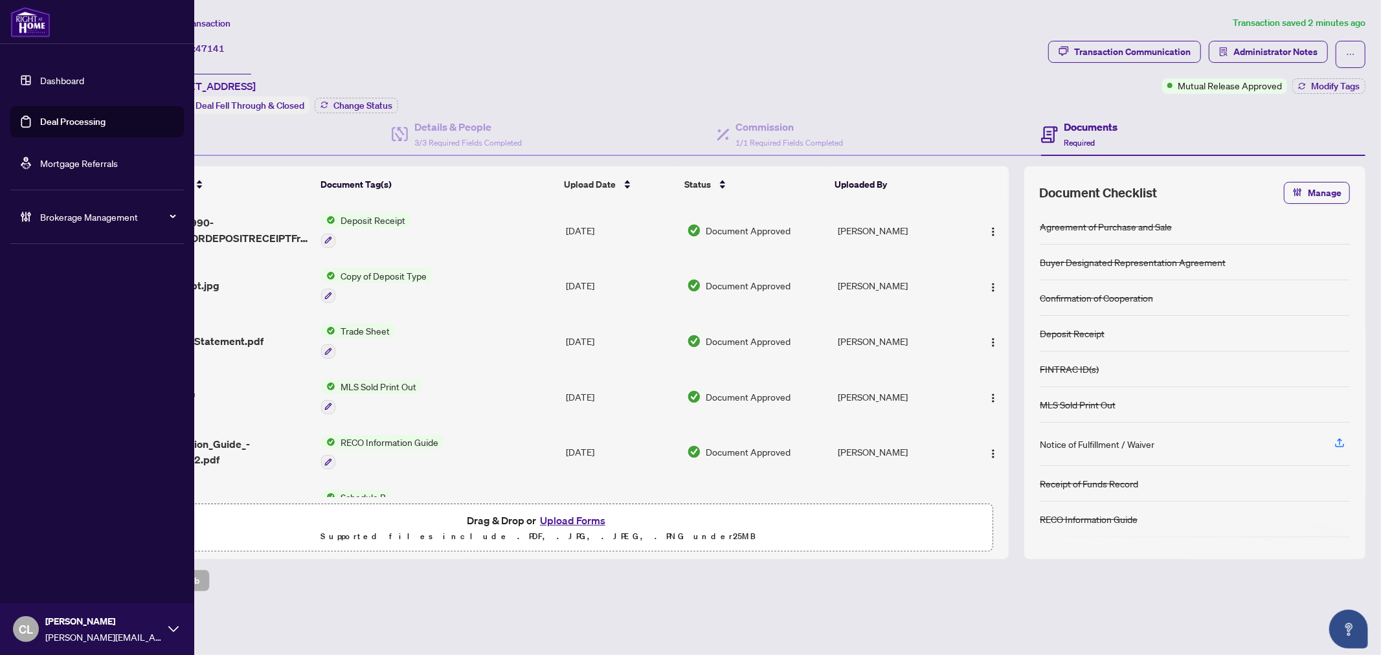
click at [41, 127] on link "Deal Processing" at bounding box center [72, 122] width 65 height 12
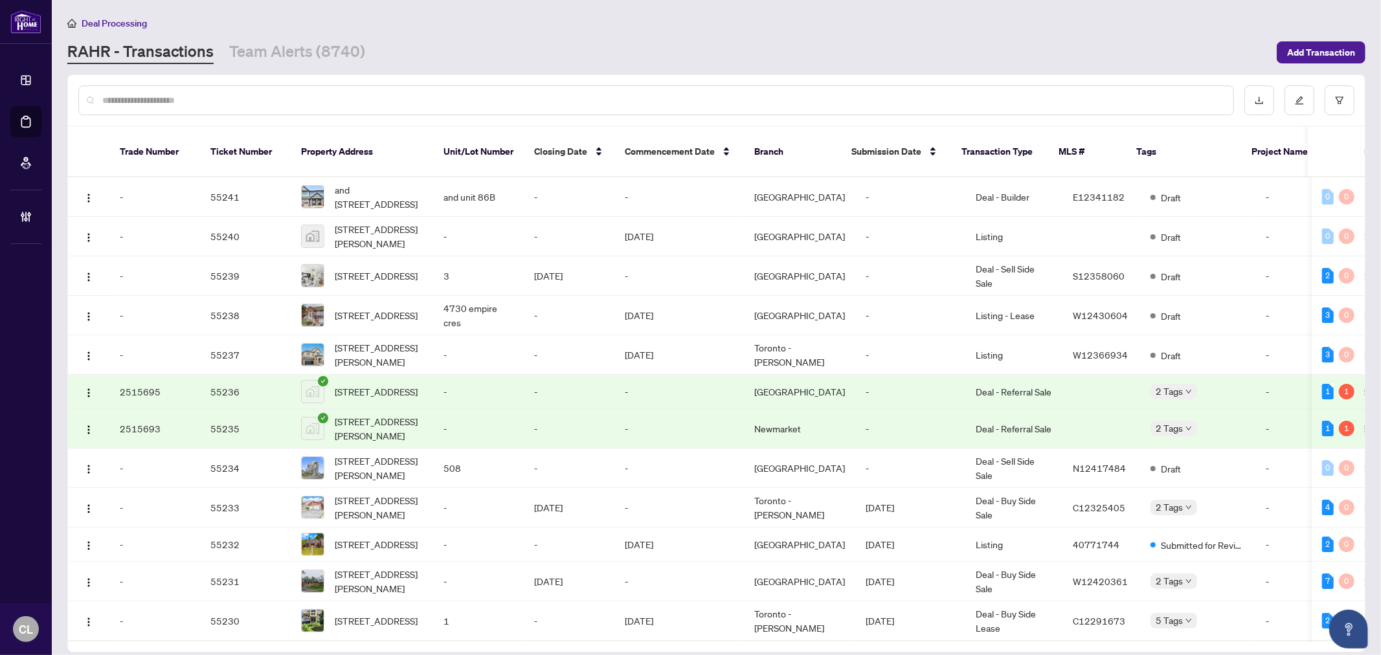
click at [211, 104] on input "text" at bounding box center [662, 100] width 1120 height 14
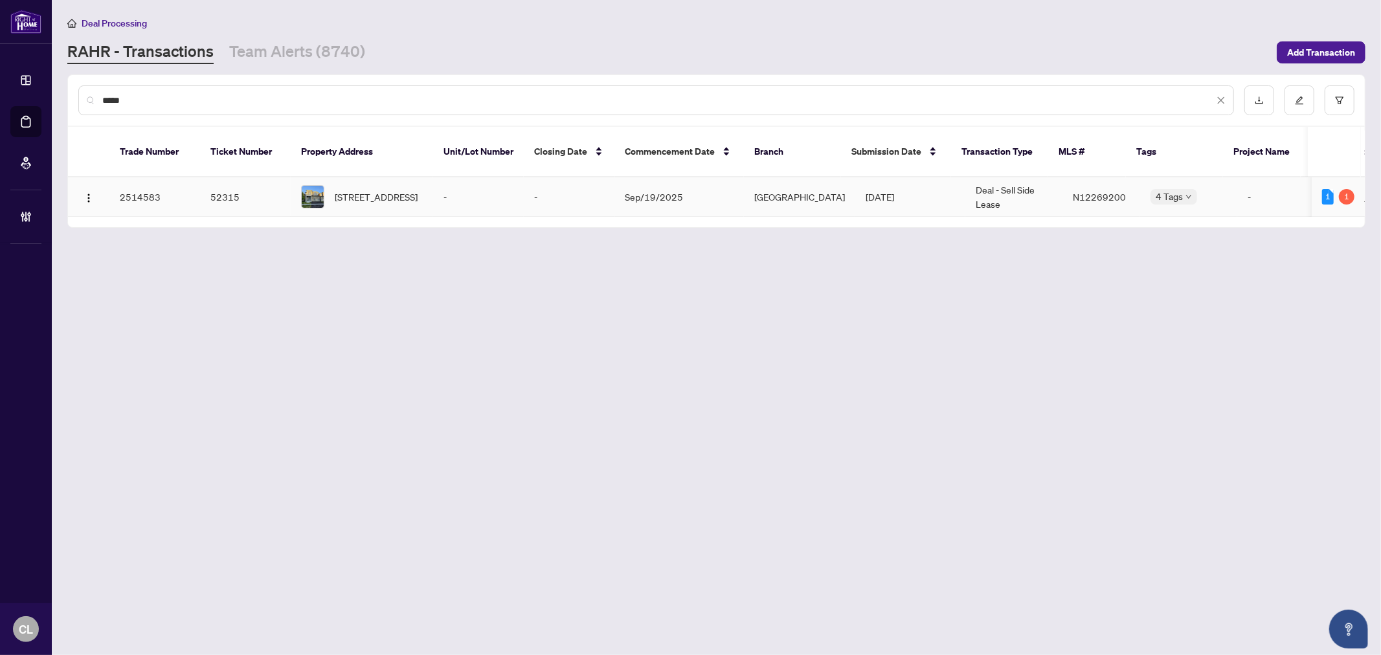
type input "*****"
click at [369, 190] on span "326 Boundary Blvd, Whitchurch-Stouffville, Ontario L4A 5E2, Canada" at bounding box center [376, 197] width 83 height 14
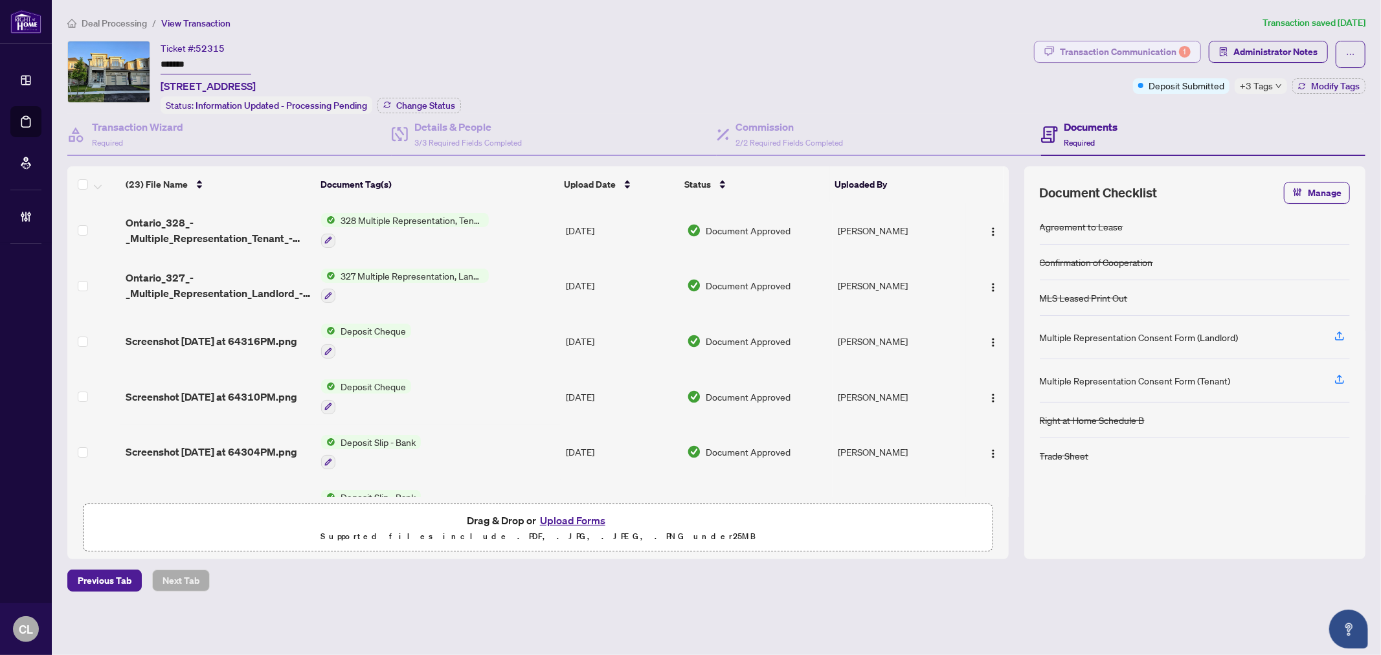
click at [1089, 49] on div "Transaction Communication 1" at bounding box center [1125, 51] width 131 height 21
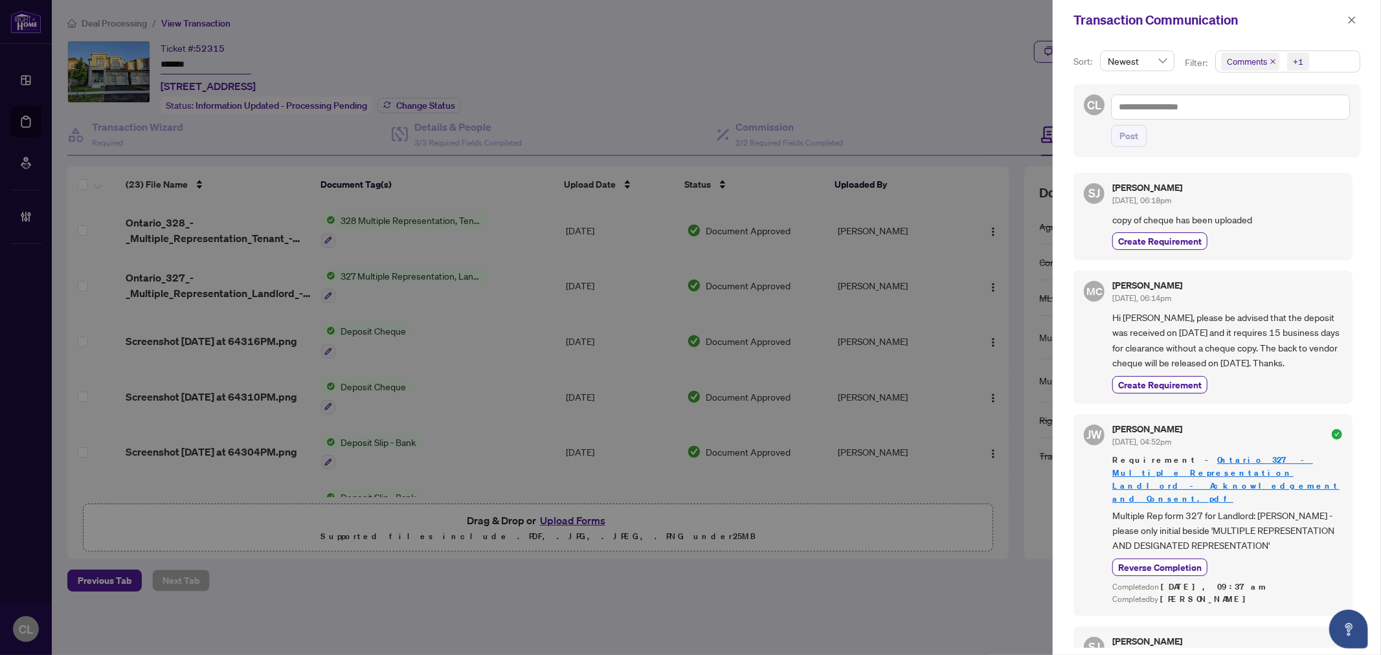
click at [27, 124] on div at bounding box center [690, 327] width 1381 height 655
click at [1349, 16] on icon "close" at bounding box center [1351, 20] width 9 height 9
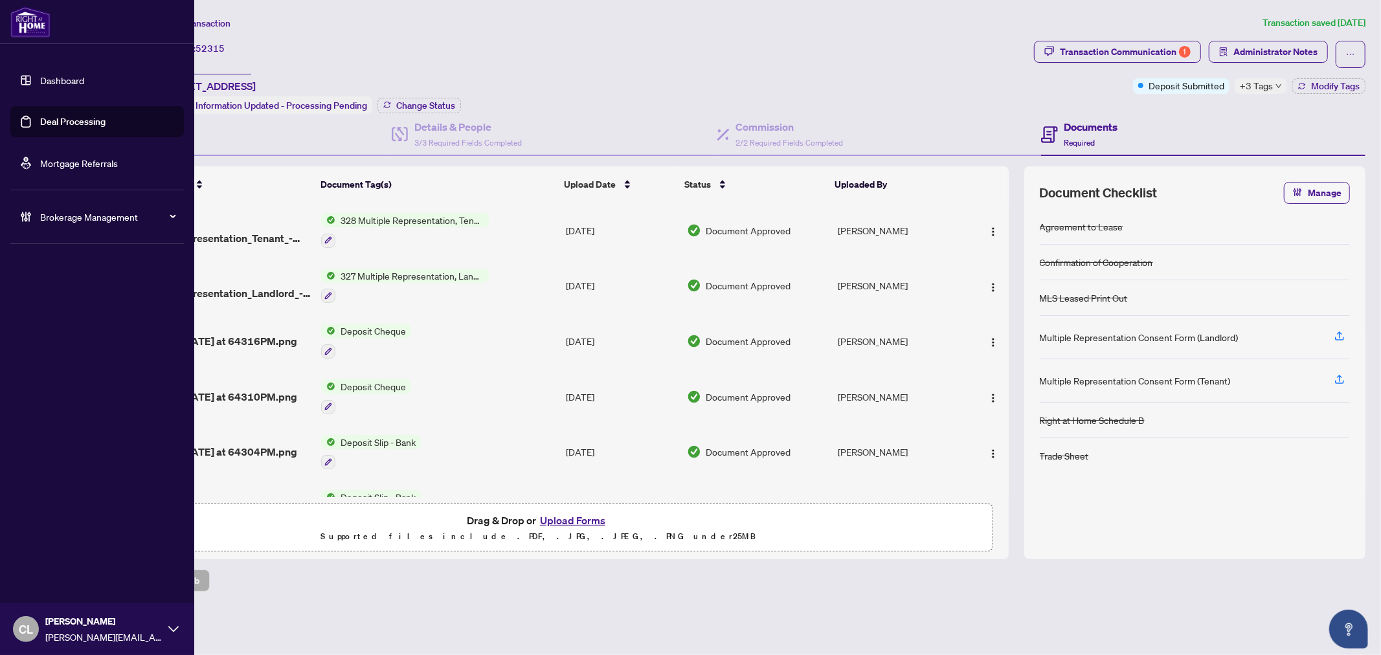
drag, startPoint x: 36, startPoint y: 115, endPoint x: 120, endPoint y: 105, distance: 84.7
click at [40, 116] on link "Deal Processing" at bounding box center [72, 122] width 65 height 12
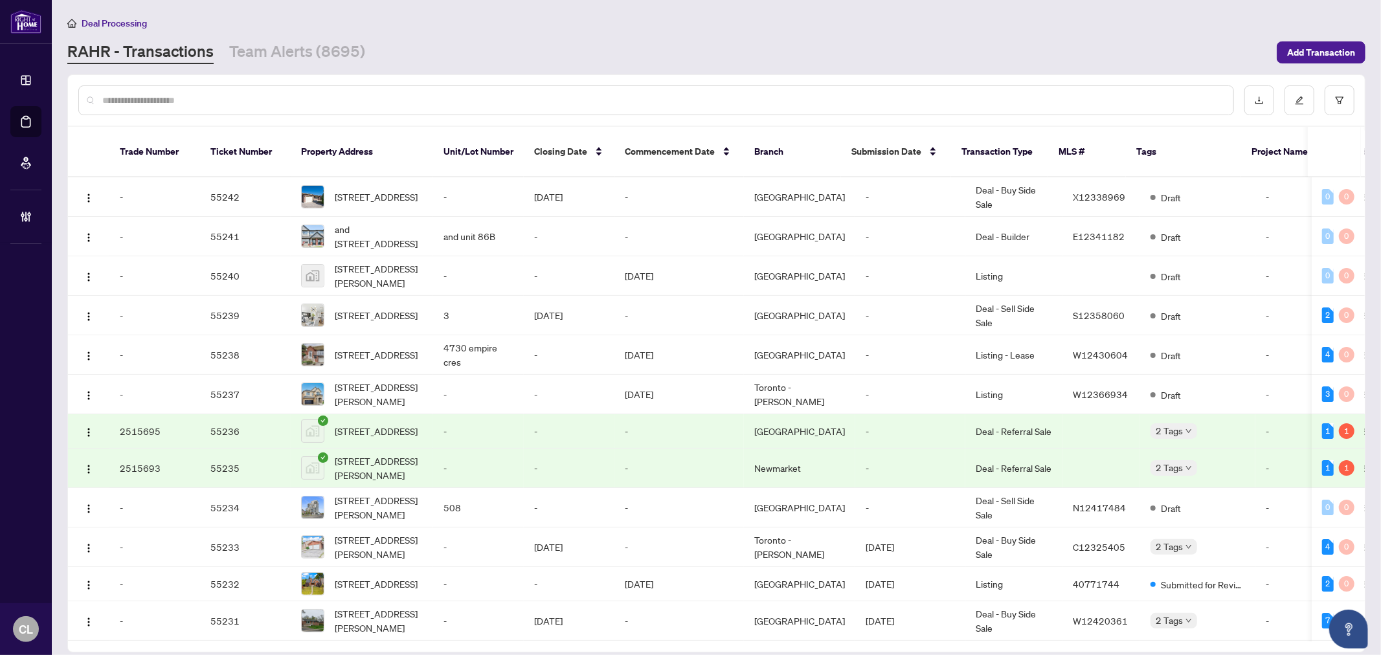
click at [223, 97] on input "text" at bounding box center [662, 100] width 1120 height 14
paste input "**********"
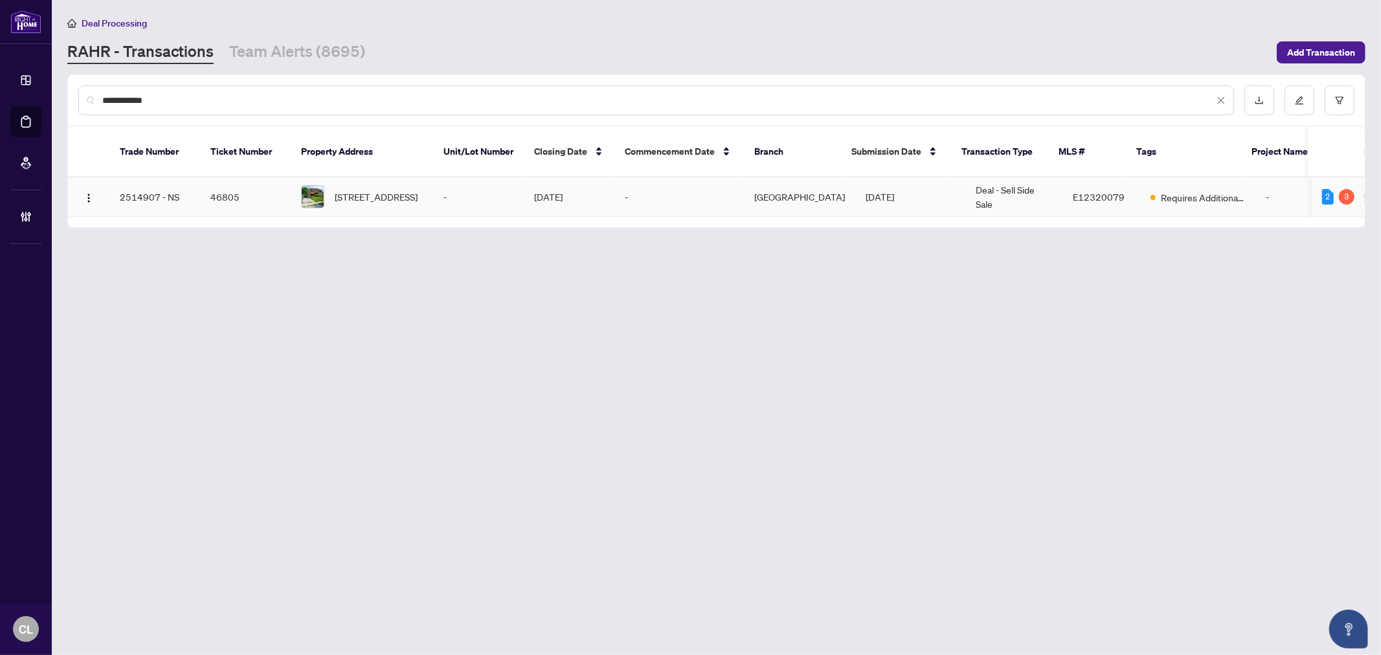
type input "**********"
click at [357, 177] on td "89 Chelwood Rd, Toronto, Ontario L1H 1C7, Canada" at bounding box center [362, 196] width 142 height 39
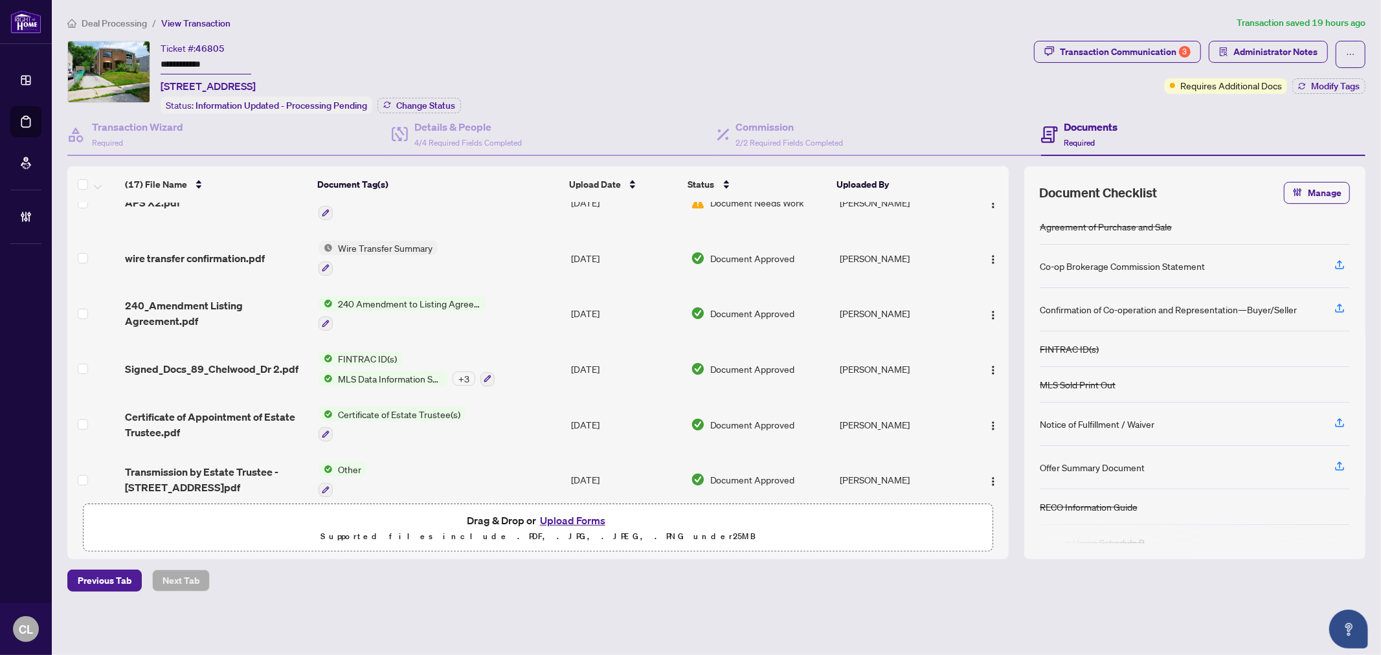
scroll to position [632, 0]
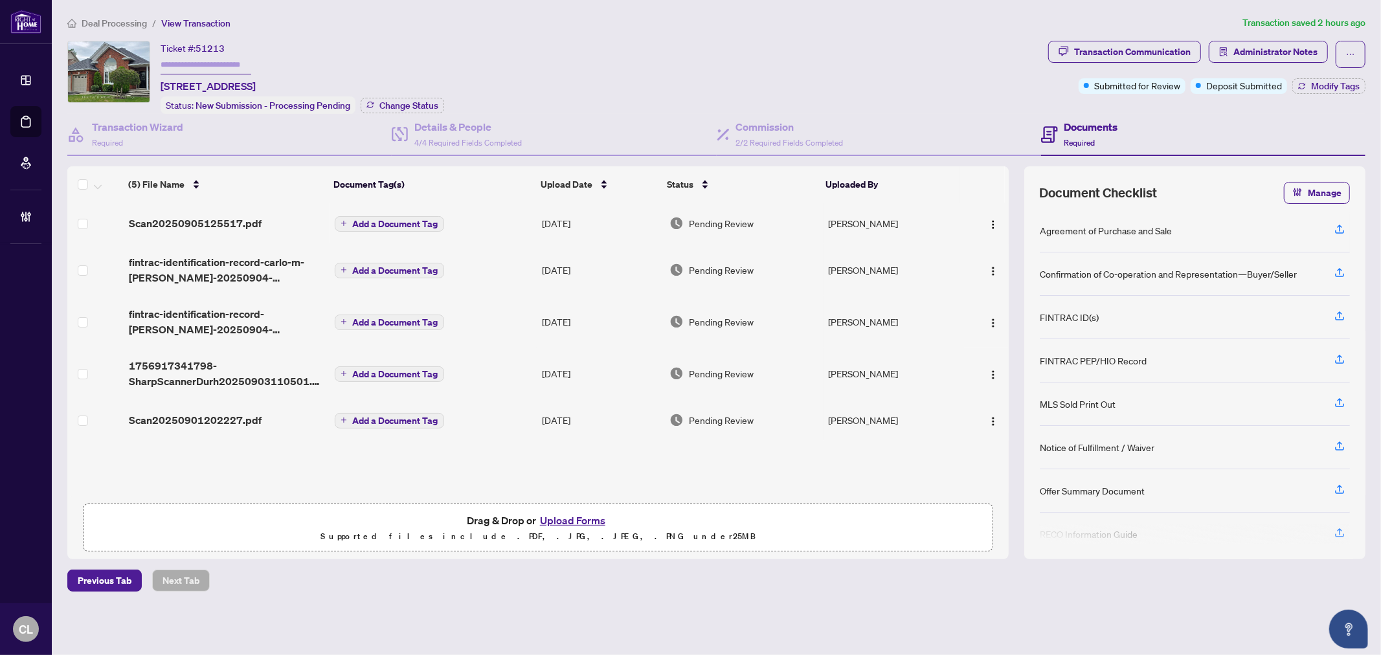
click at [205, 63] on input "text" at bounding box center [206, 65] width 91 height 19
type input "**********"
click at [1251, 44] on span "Administrator Notes" at bounding box center [1275, 51] width 84 height 21
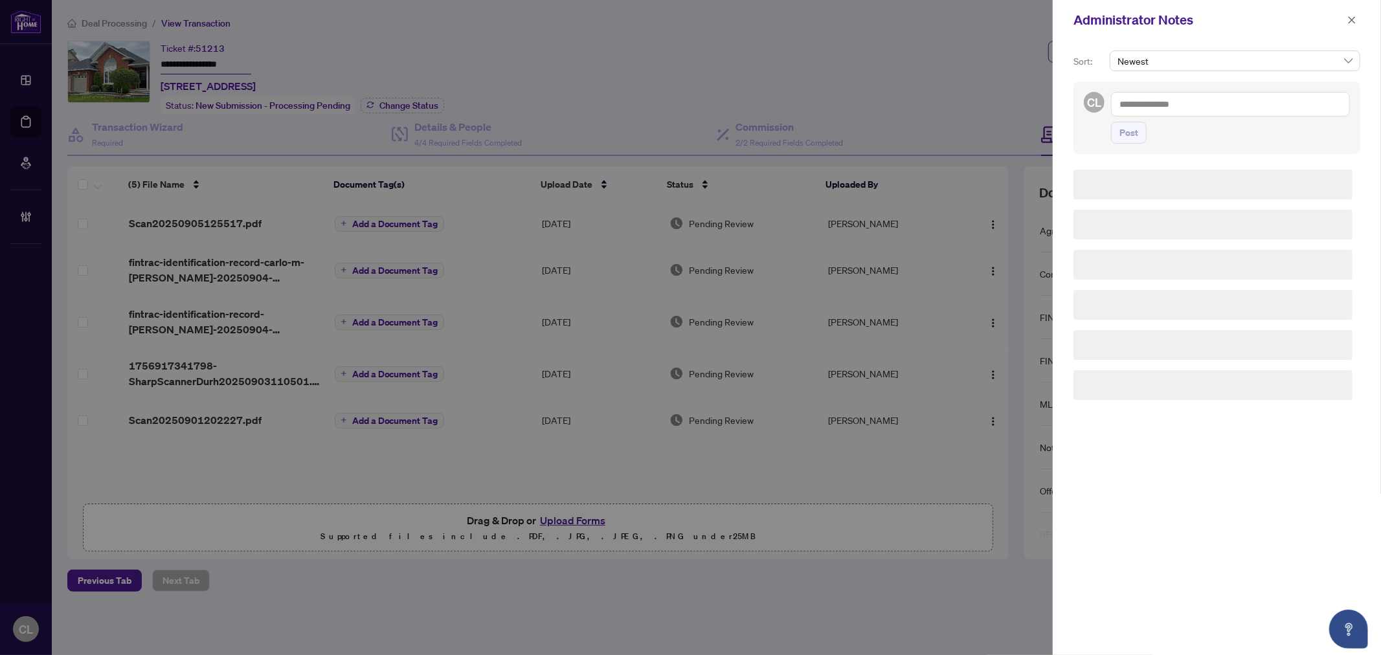
click at [934, 65] on div at bounding box center [690, 327] width 1381 height 655
click at [1349, 17] on icon "close" at bounding box center [1351, 19] width 7 height 7
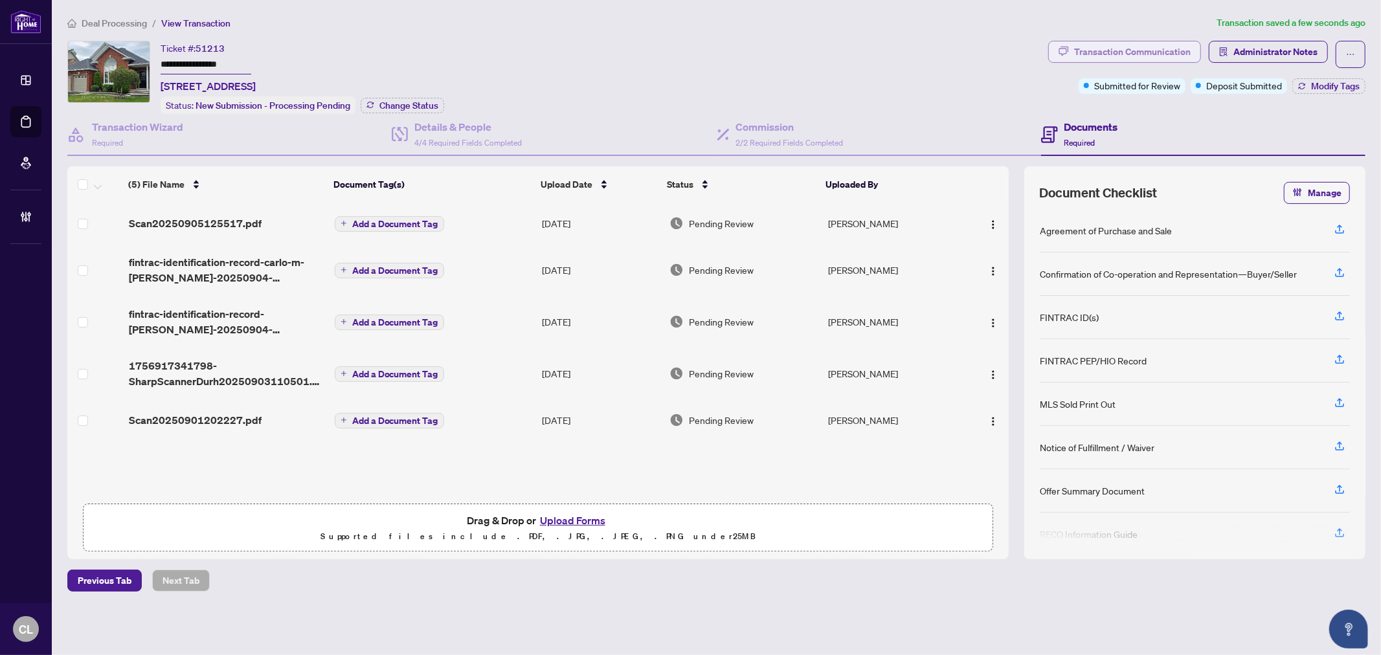
click at [1139, 54] on div "Transaction Communication" at bounding box center [1132, 51] width 117 height 21
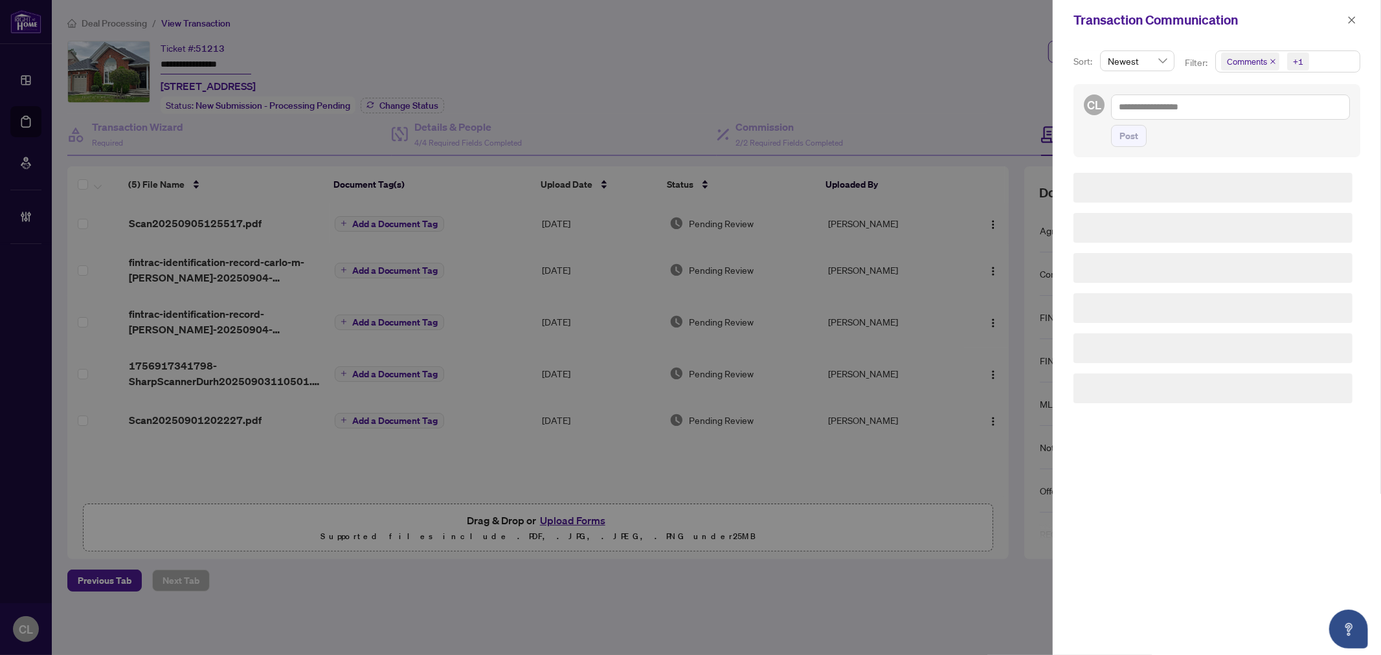
click at [1243, 63] on span "Comments" at bounding box center [1247, 61] width 40 height 13
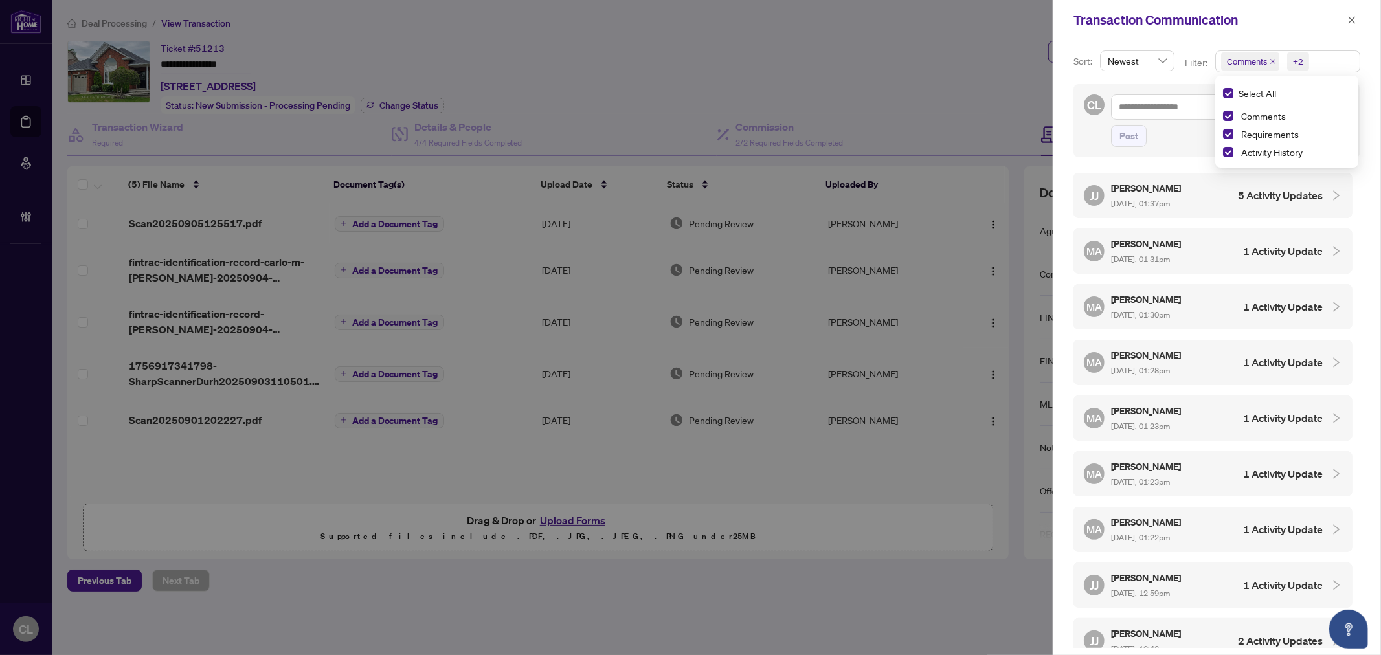
click at [1330, 192] on icon "collapsed" at bounding box center [1336, 196] width 12 height 12
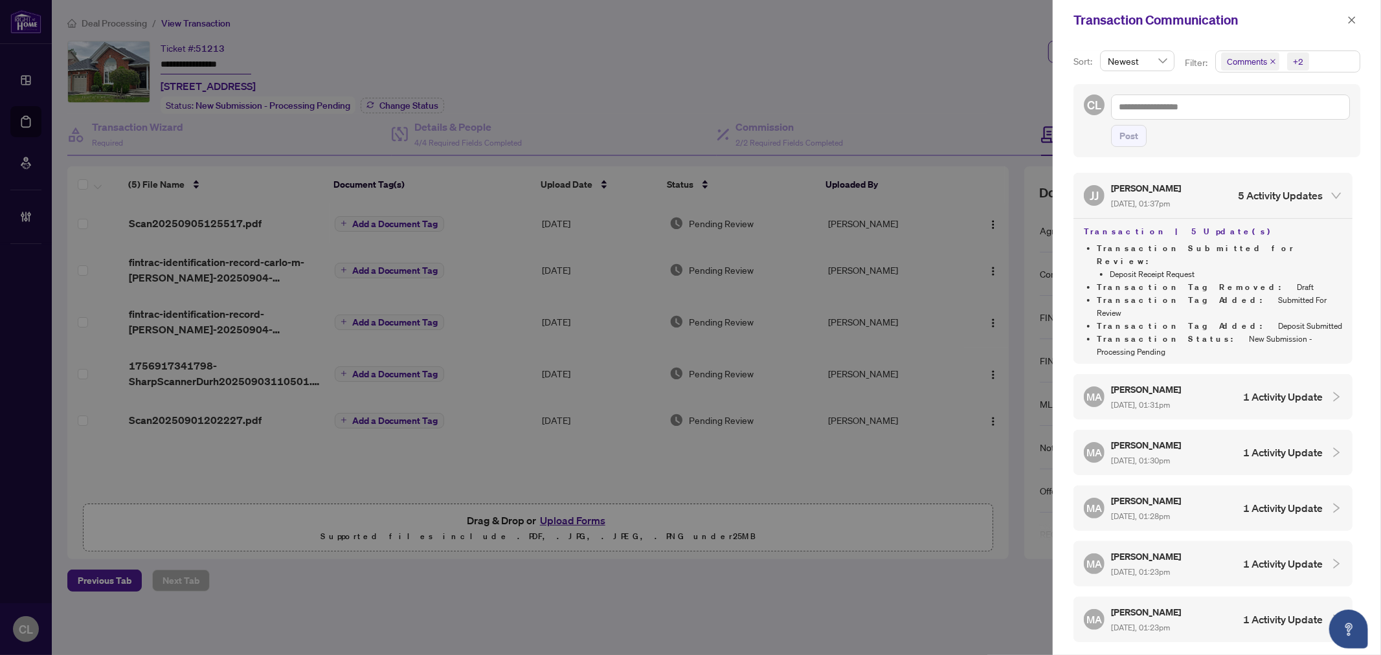
click at [1322, 390] on div at bounding box center [1331, 397] width 19 height 14
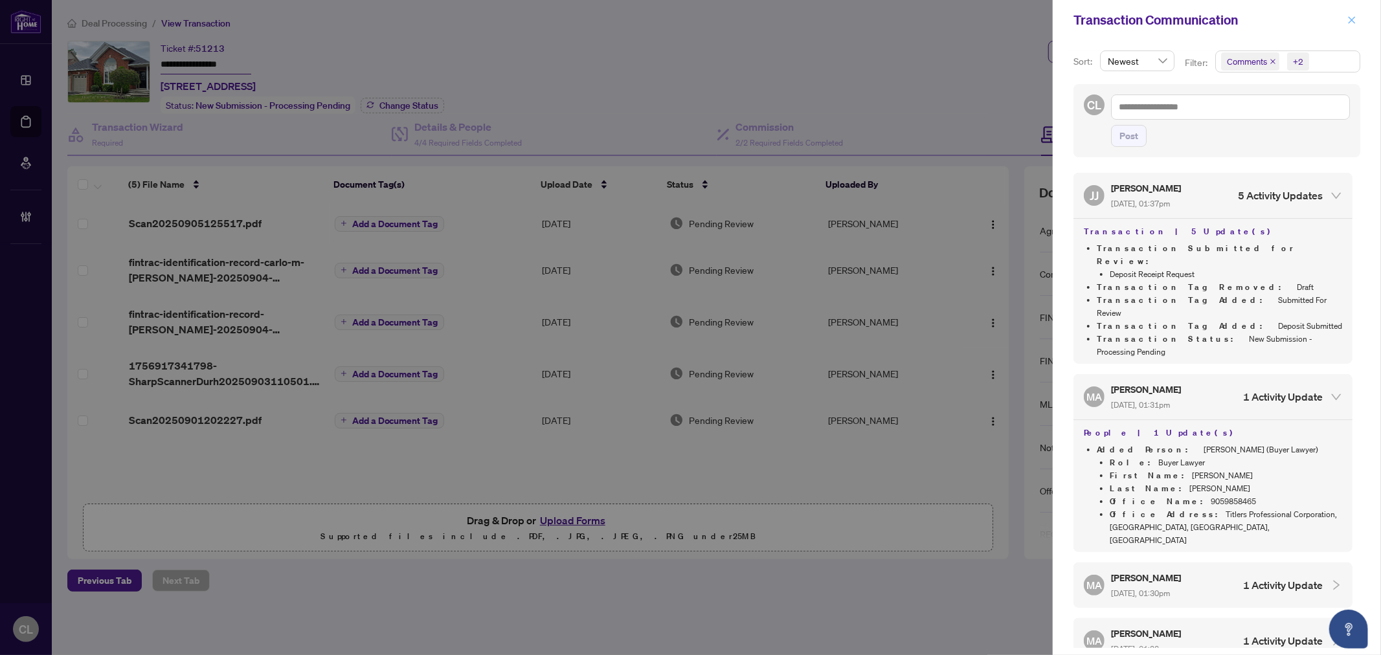
click at [1345, 19] on button "button" at bounding box center [1351, 20] width 17 height 16
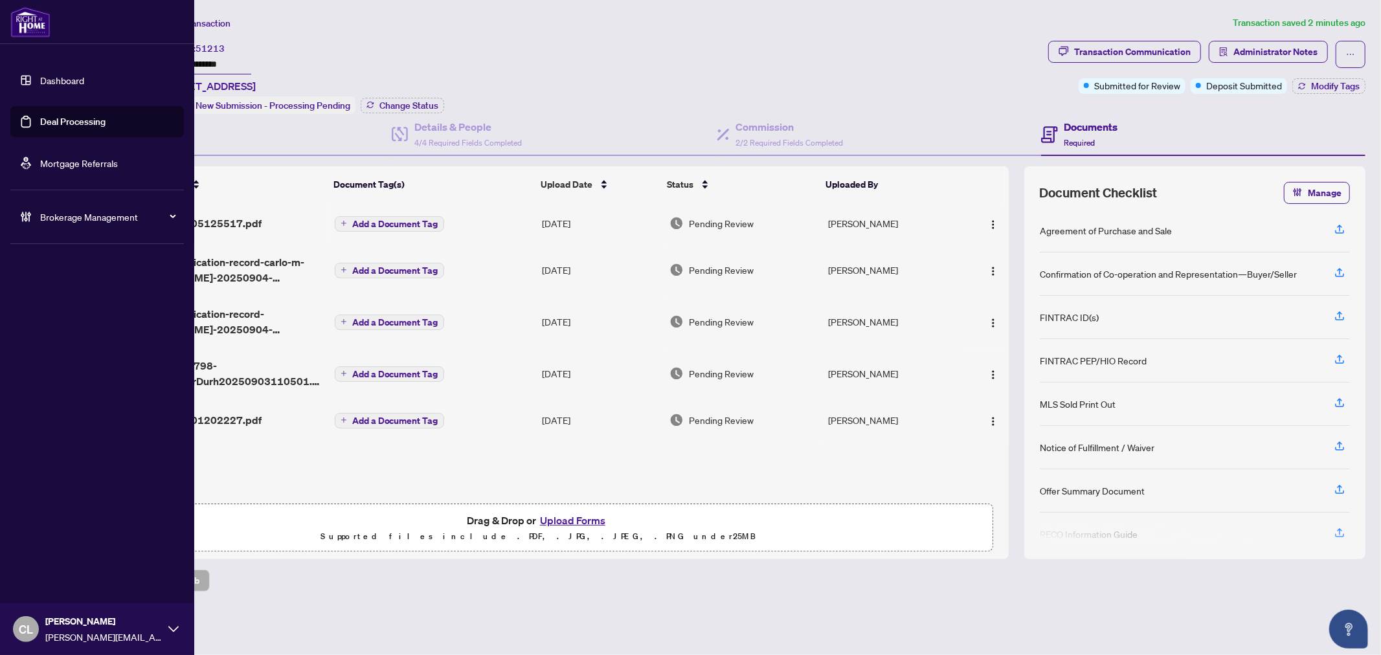
click at [49, 120] on link "Deal Processing" at bounding box center [72, 122] width 65 height 12
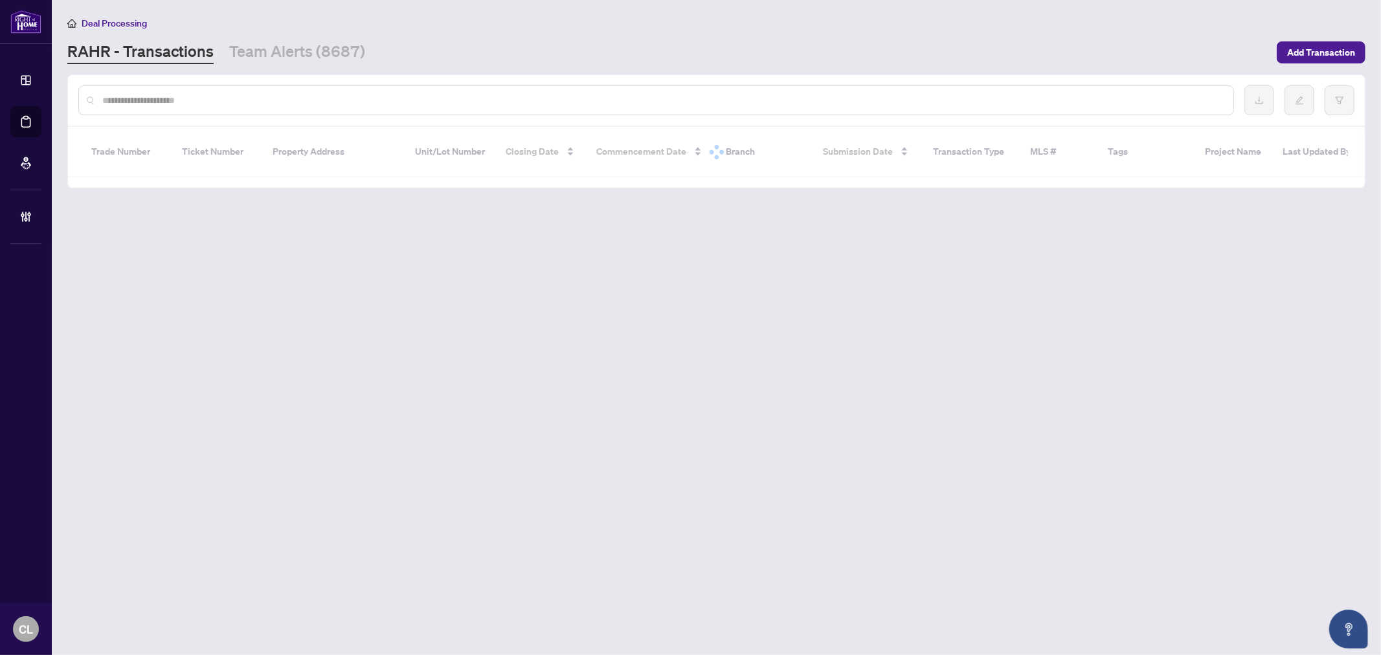
click at [259, 95] on input "text" at bounding box center [662, 100] width 1120 height 14
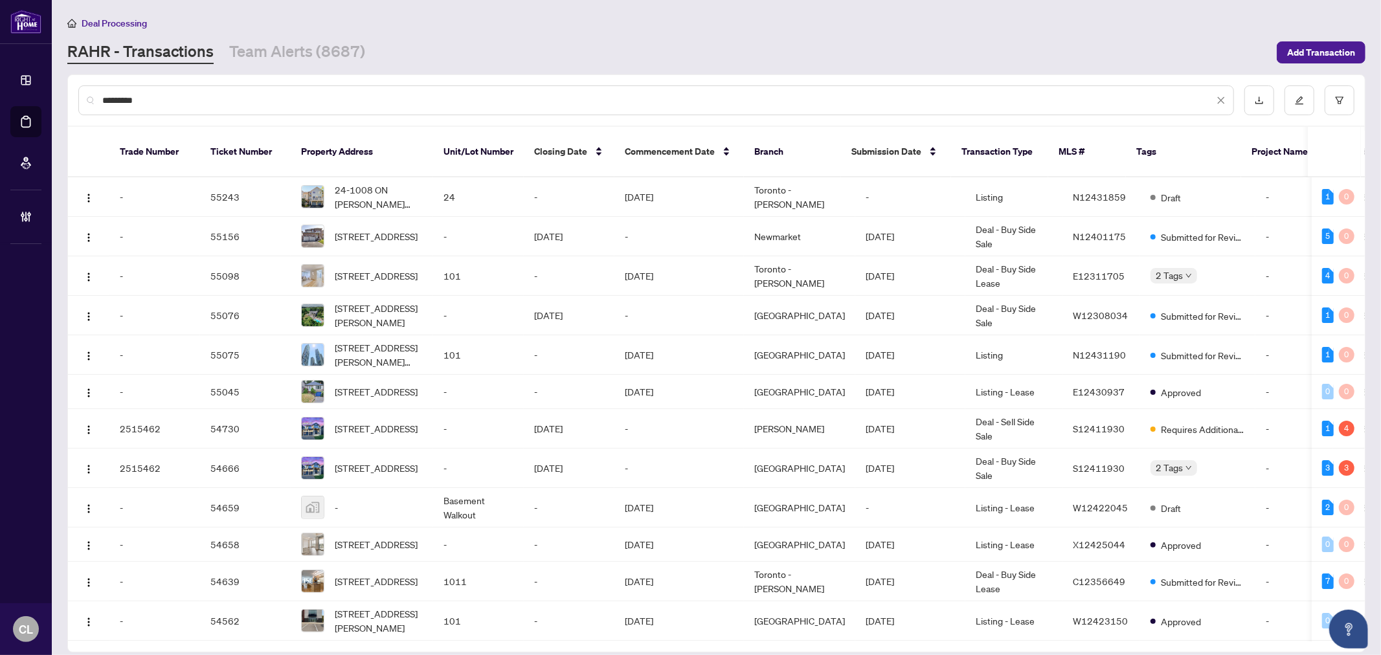
type input "**********"
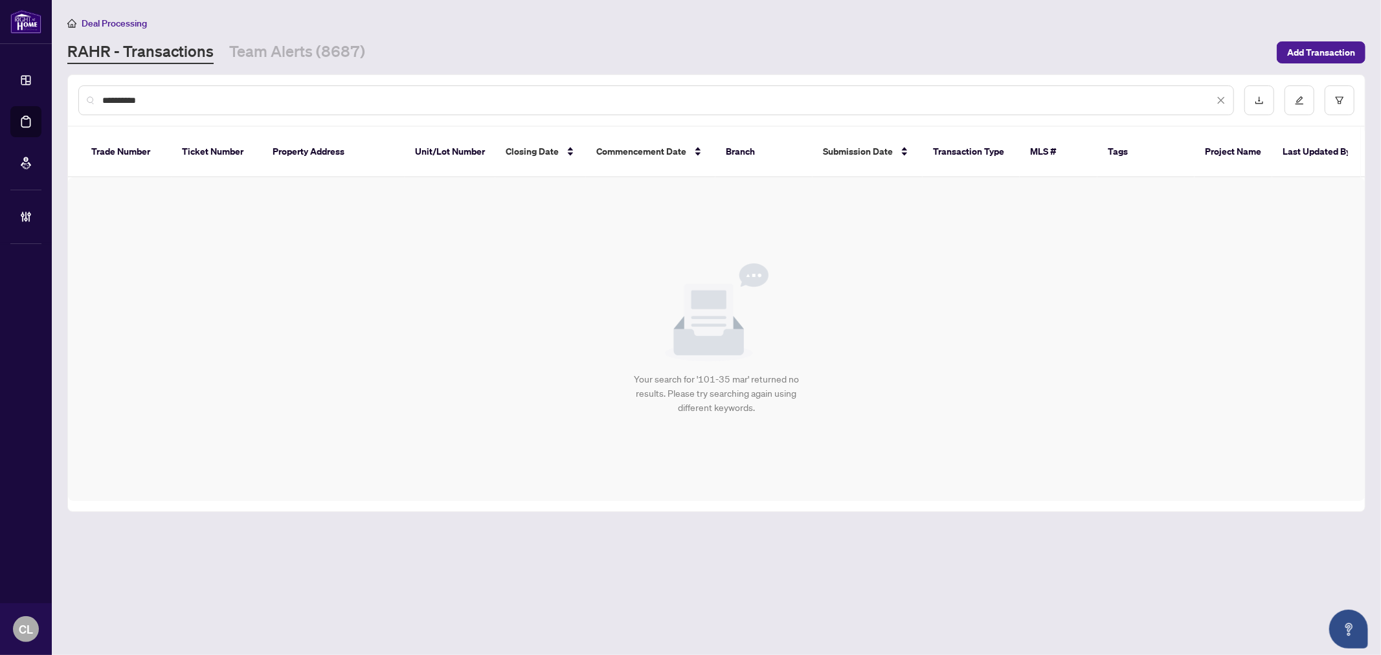
drag, startPoint x: 259, startPoint y: 95, endPoint x: 69, endPoint y: 98, distance: 189.7
click at [69, 98] on div "**********" at bounding box center [716, 100] width 1297 height 50
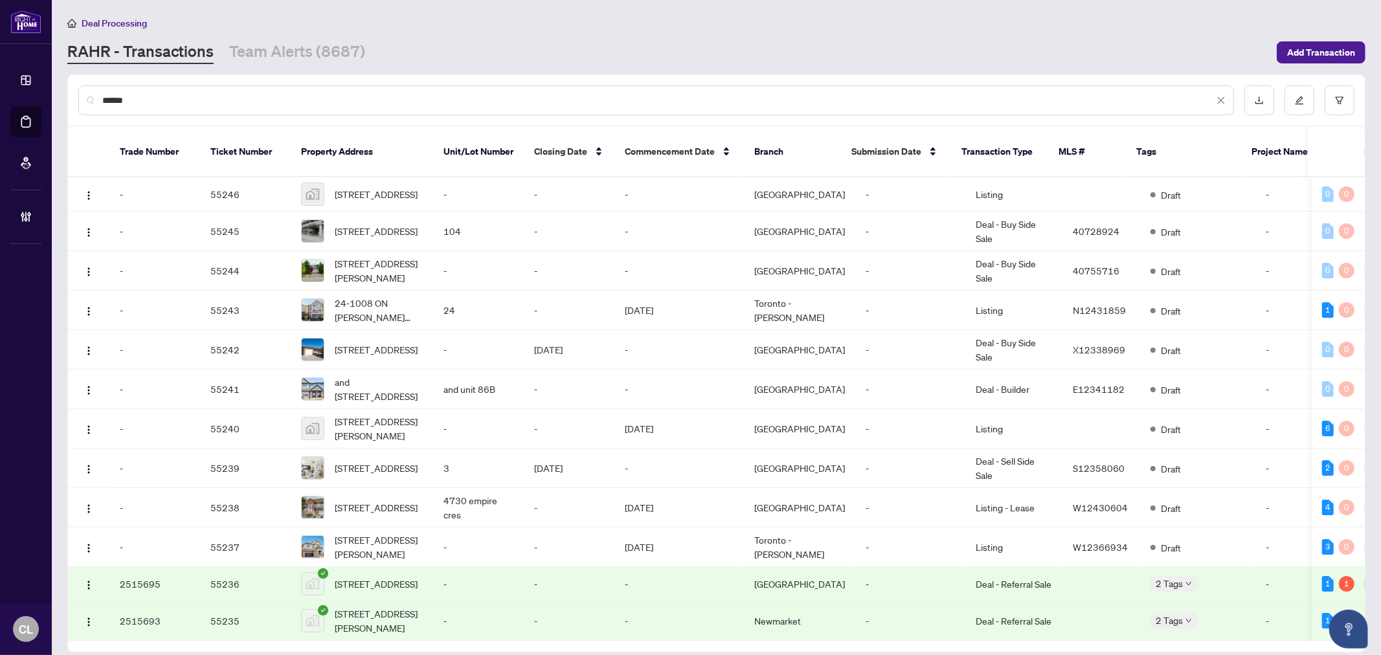
type input "*******"
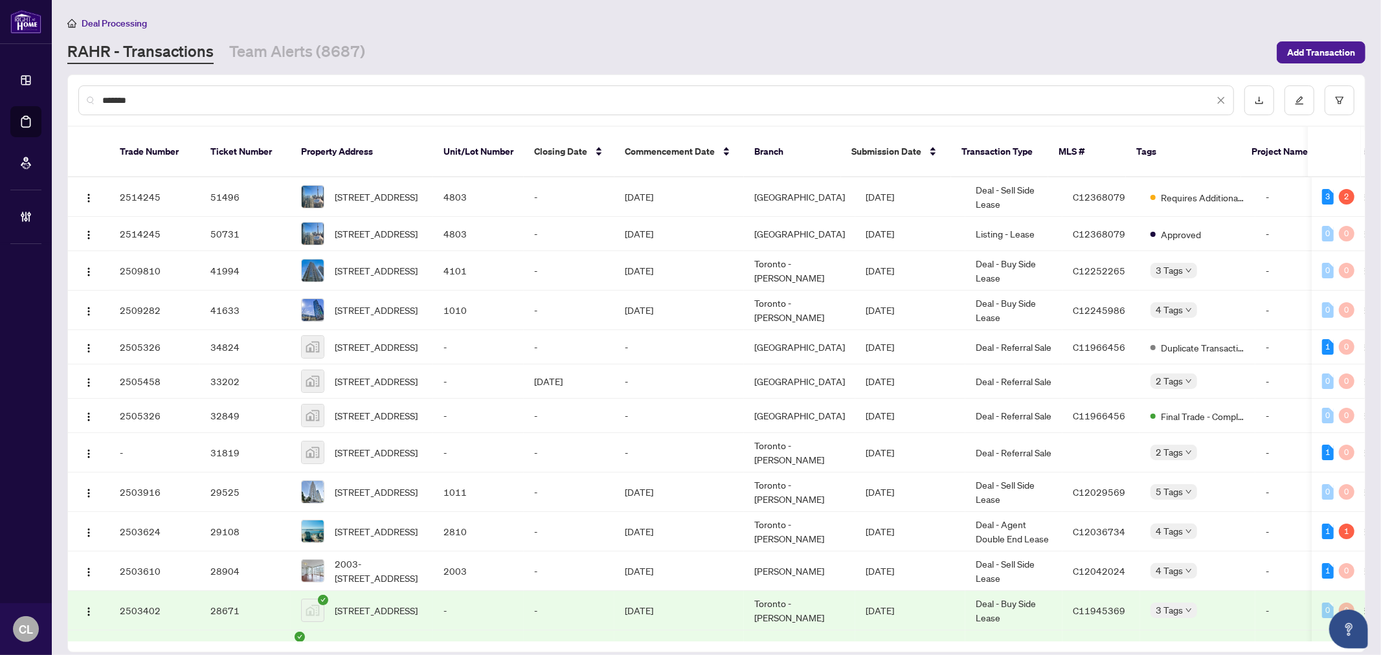
drag, startPoint x: 146, startPoint y: 95, endPoint x: 91, endPoint y: 95, distance: 55.0
click at [91, 95] on div "*******" at bounding box center [655, 100] width 1155 height 30
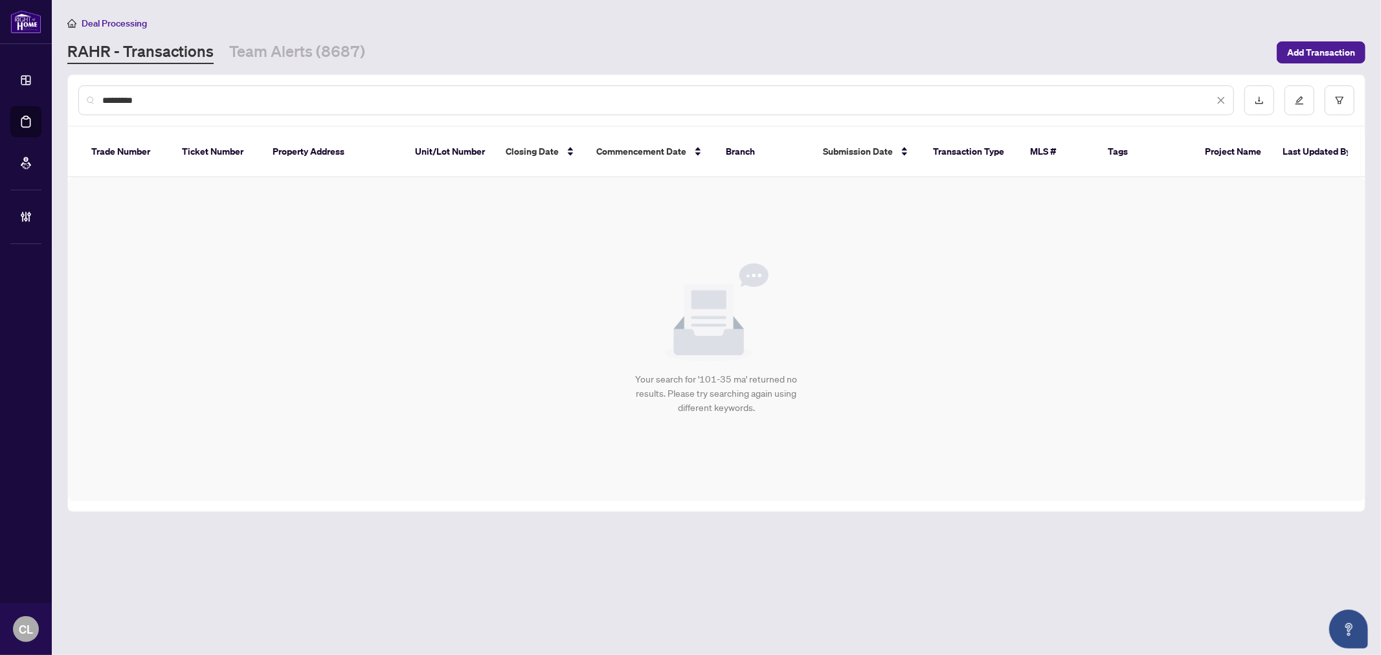
type input "*********"
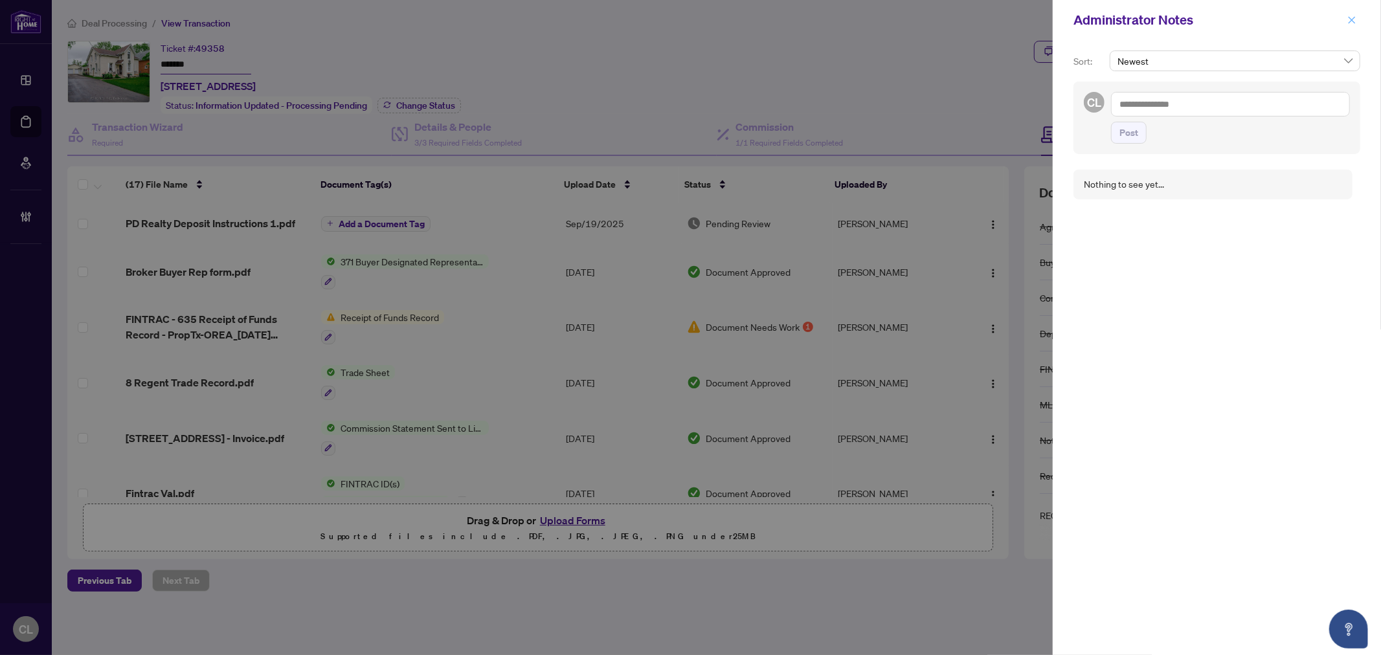
click at [1355, 10] on span "button" at bounding box center [1351, 20] width 9 height 21
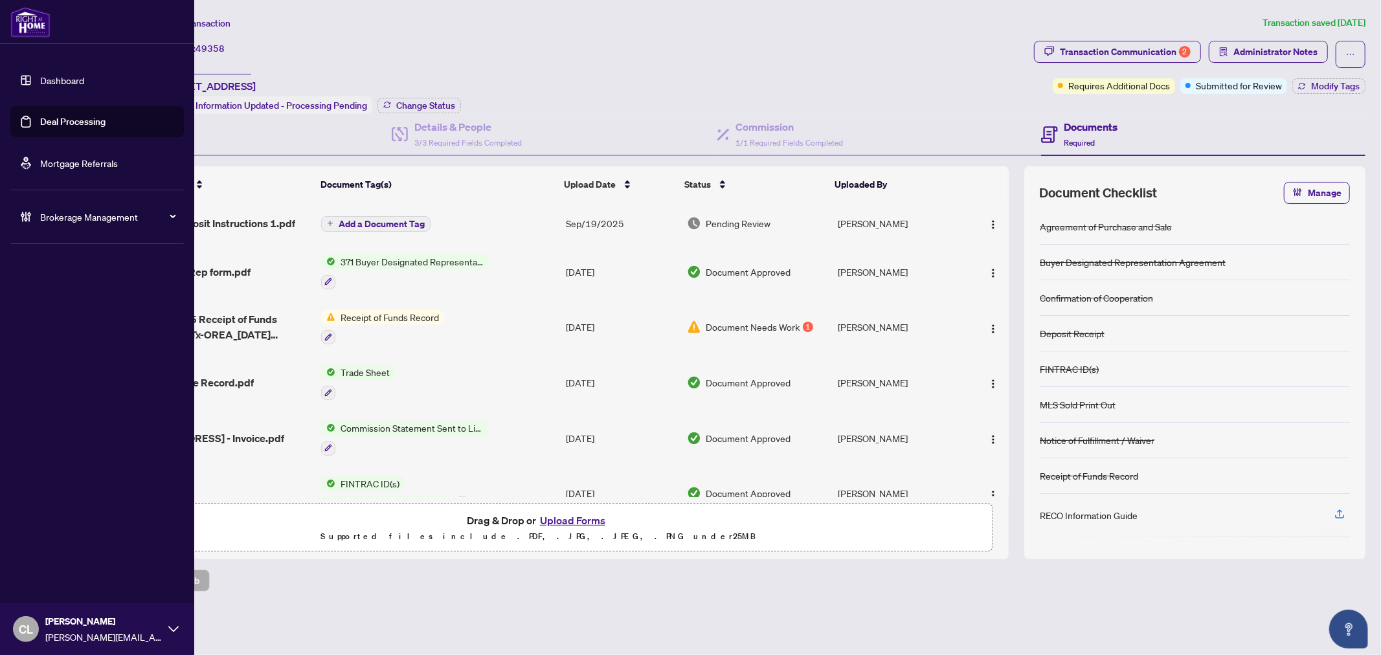
click at [40, 120] on link "Deal Processing" at bounding box center [72, 122] width 65 height 12
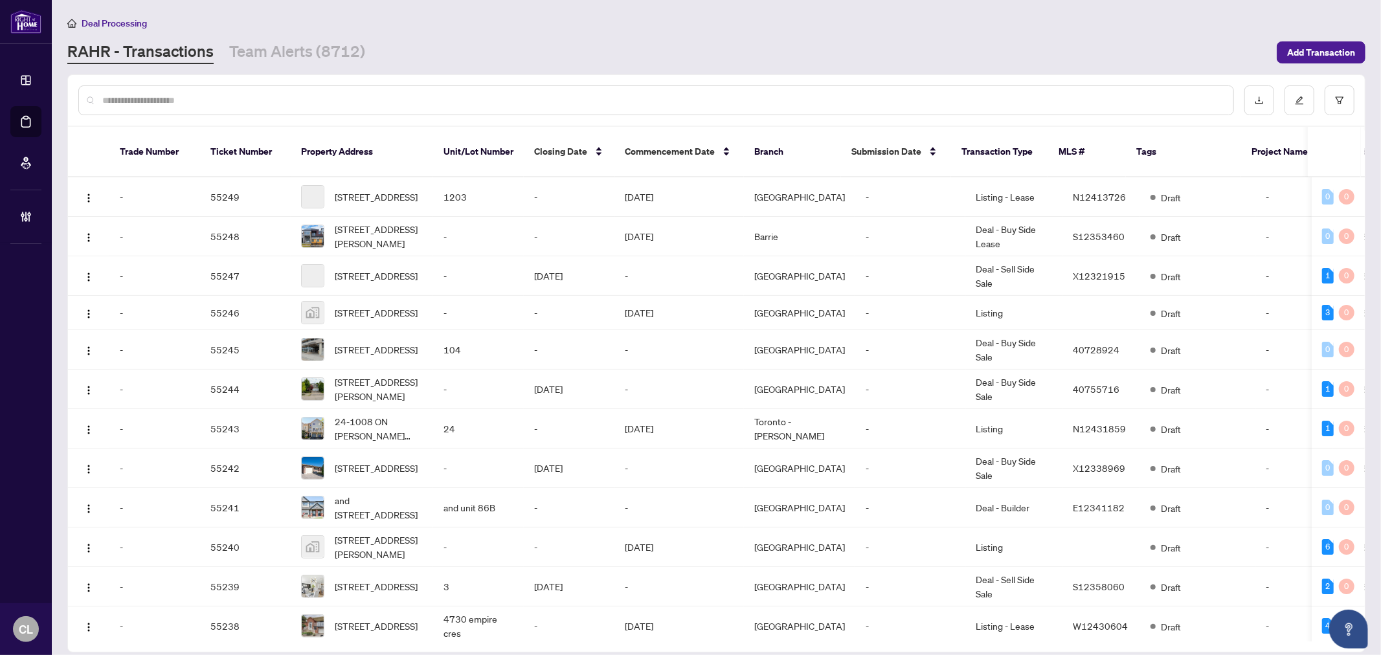
click at [246, 94] on input "text" at bounding box center [662, 100] width 1120 height 14
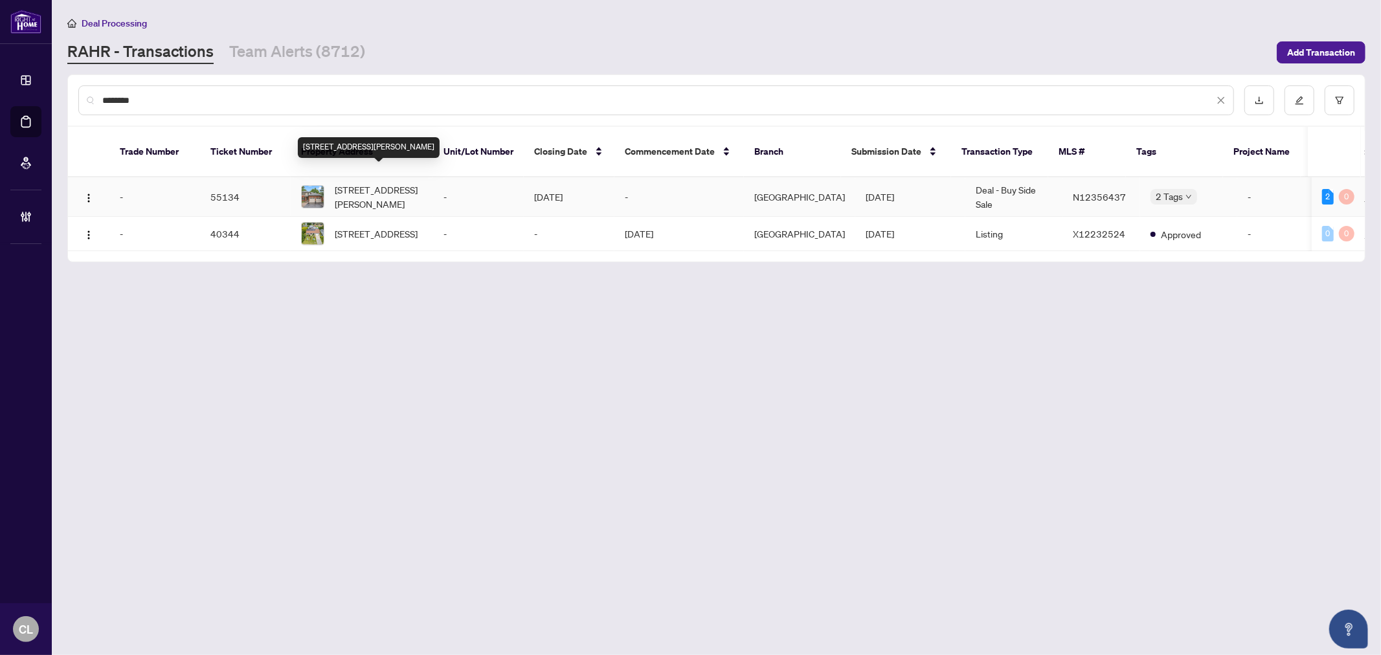
type input "********"
click at [388, 183] on span "[STREET_ADDRESS][PERSON_NAME]" at bounding box center [379, 197] width 88 height 28
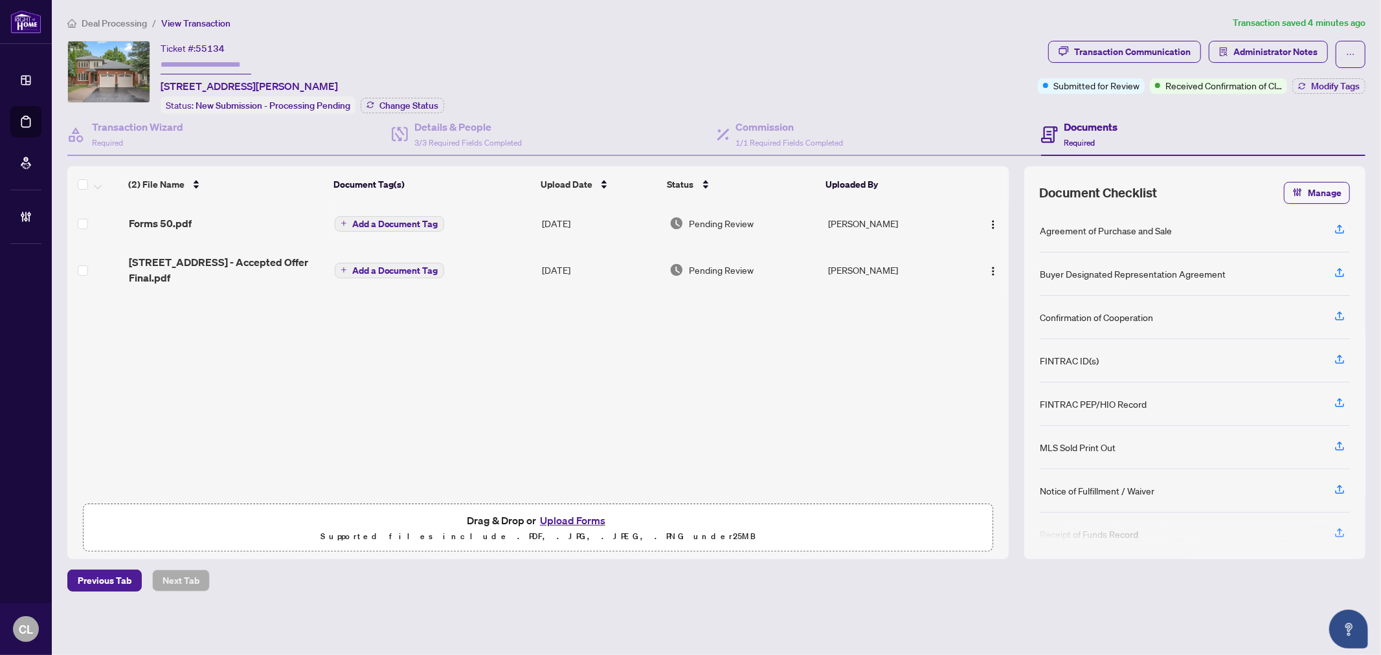
click at [165, 61] on input "text" at bounding box center [206, 65] width 91 height 19
type input "**********"
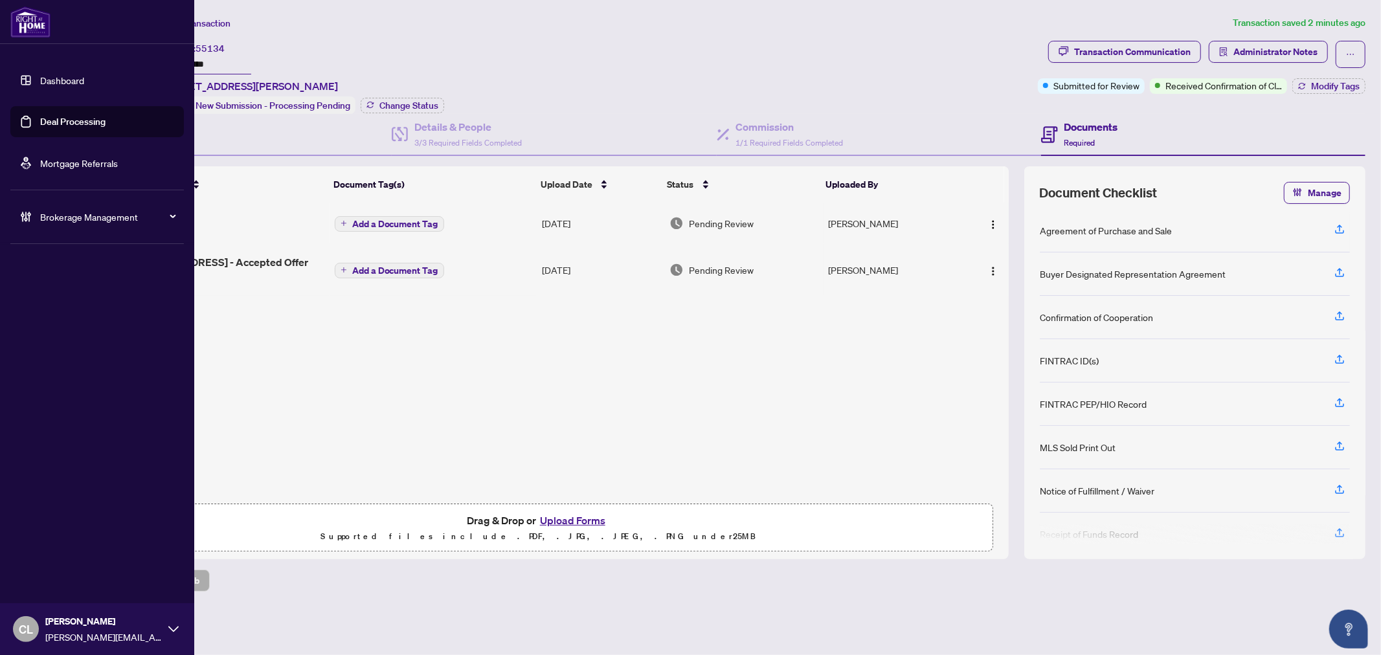
click at [104, 118] on link "Deal Processing" at bounding box center [72, 122] width 65 height 12
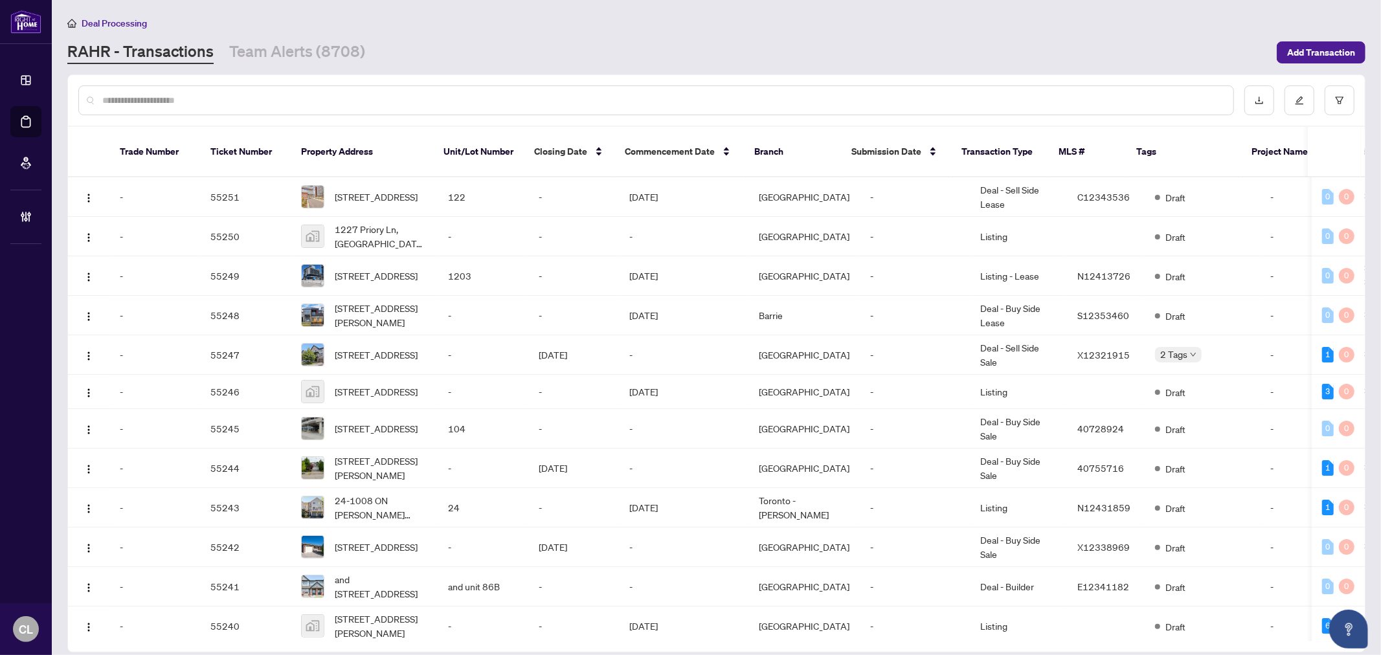
click at [308, 101] on input "text" at bounding box center [662, 100] width 1120 height 14
type input "*"
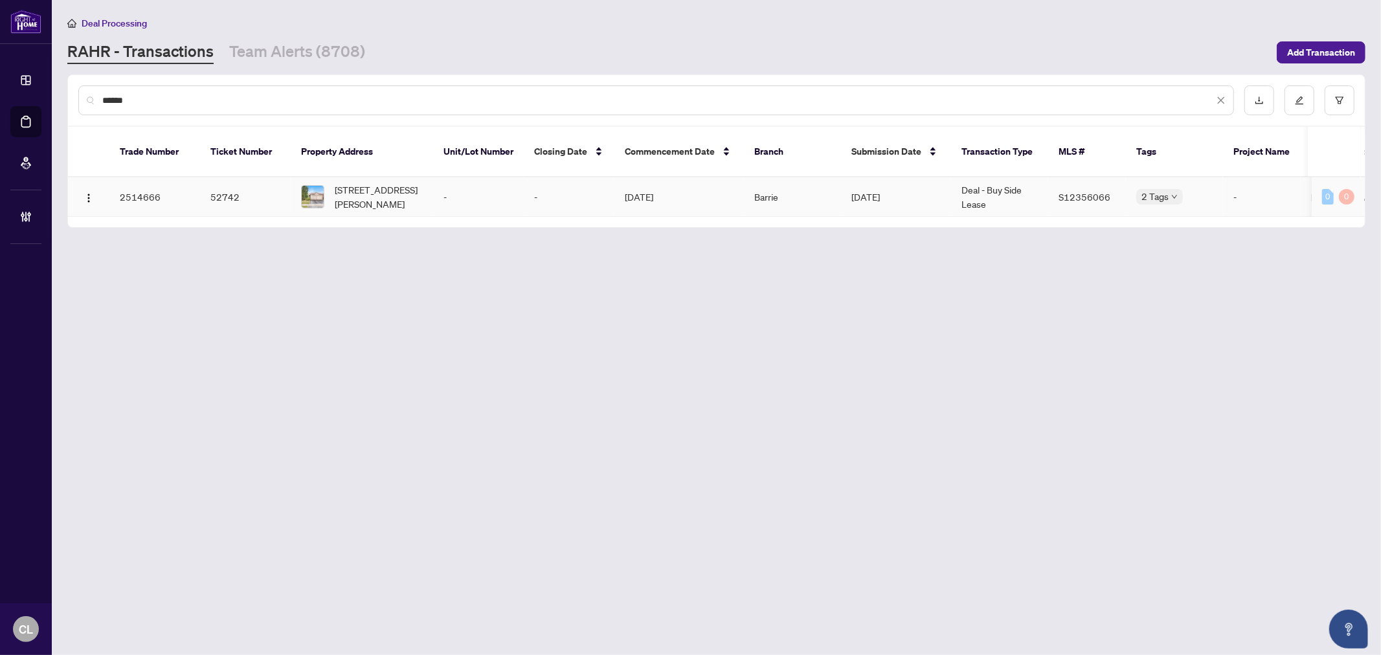
type input "******"
click at [366, 183] on span "[STREET_ADDRESS][PERSON_NAME]" at bounding box center [379, 197] width 88 height 28
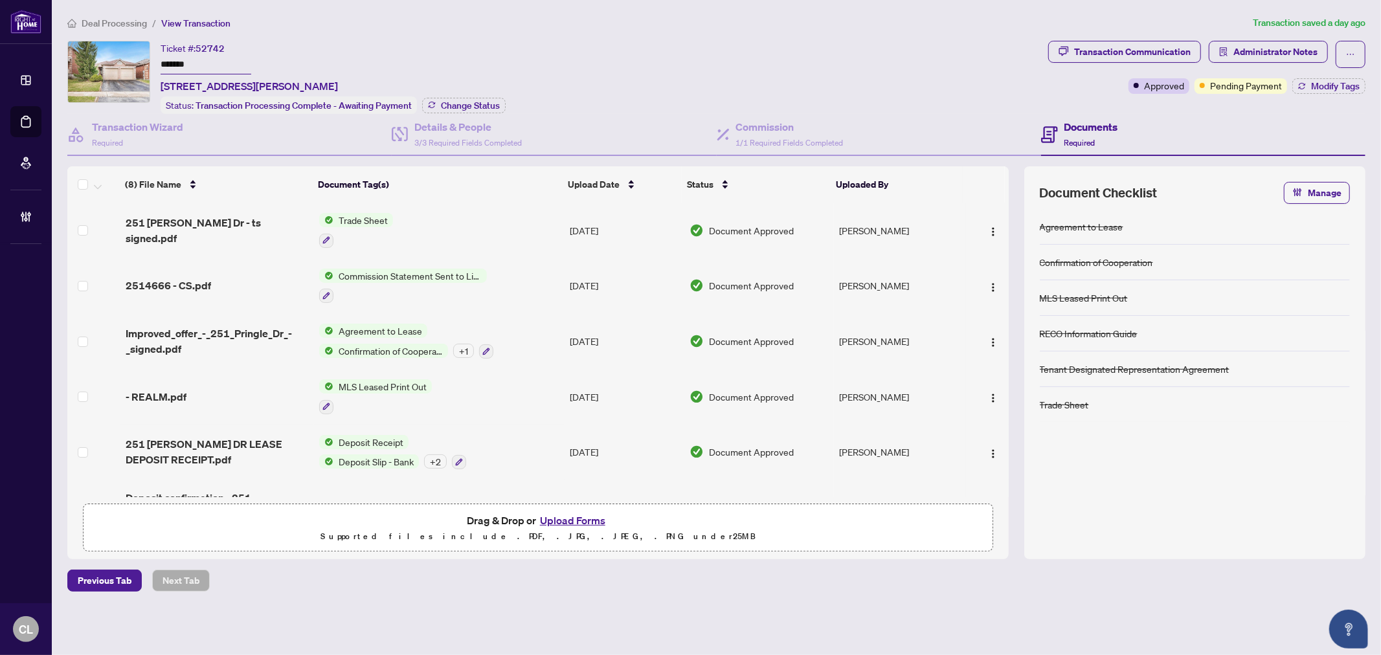
click at [1240, 56] on span "Administrator Notes" at bounding box center [1275, 51] width 84 height 21
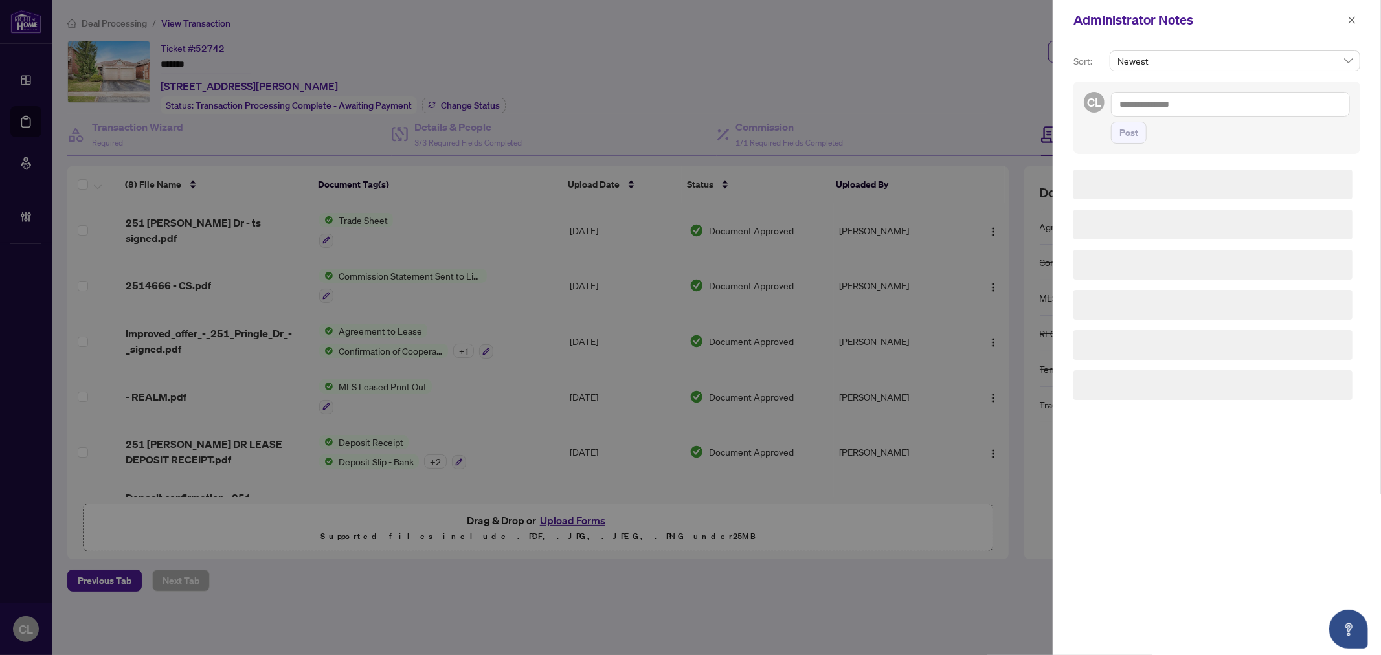
click at [1188, 102] on textarea at bounding box center [1230, 104] width 239 height 25
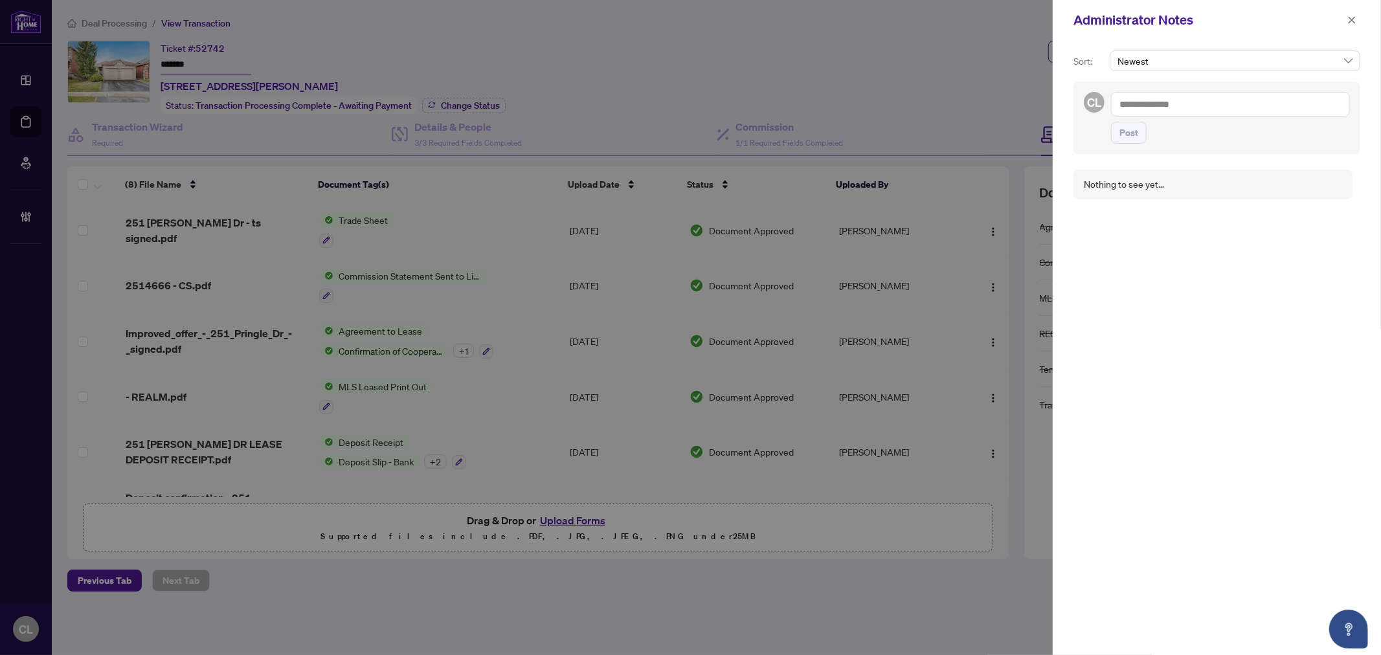
click at [1188, 102] on textarea at bounding box center [1230, 104] width 239 height 25
paste textarea "**********"
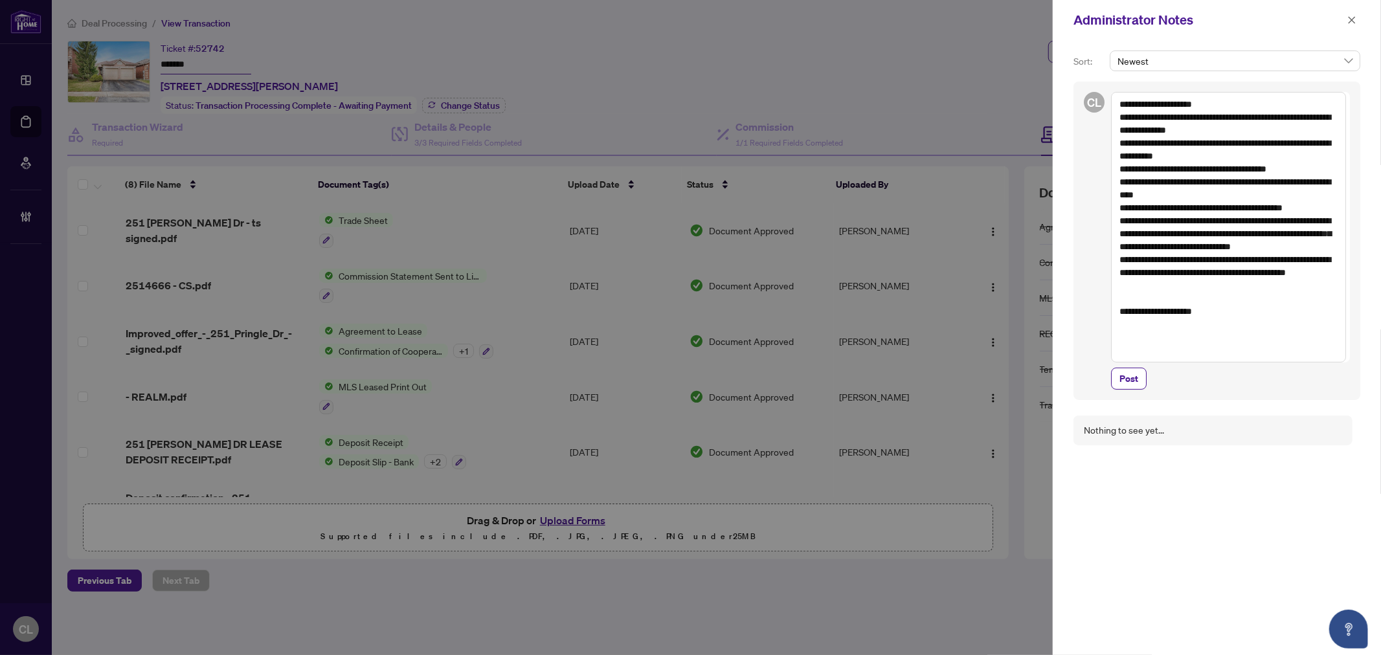
click at [1263, 106] on textarea "**********" at bounding box center [1228, 227] width 235 height 271
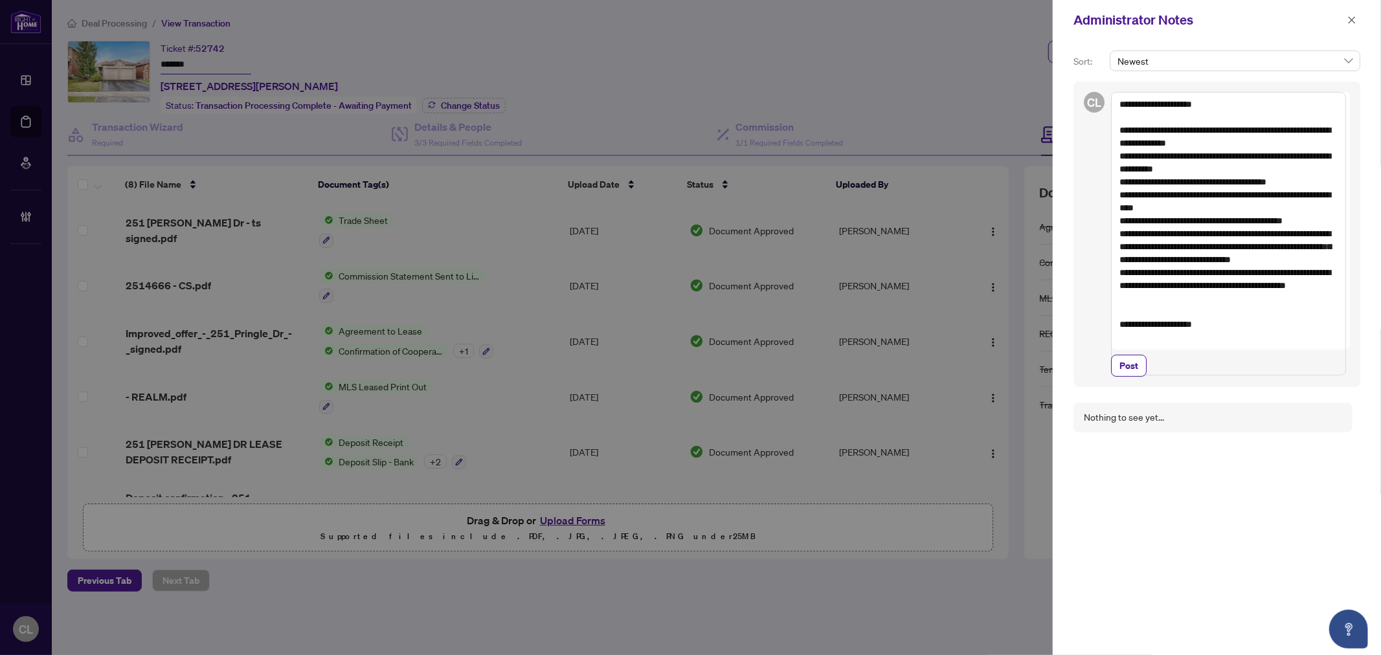
drag, startPoint x: 1130, startPoint y: 233, endPoint x: 1148, endPoint y: 273, distance: 43.4
click at [1148, 273] on textarea "**********" at bounding box center [1228, 234] width 235 height 284
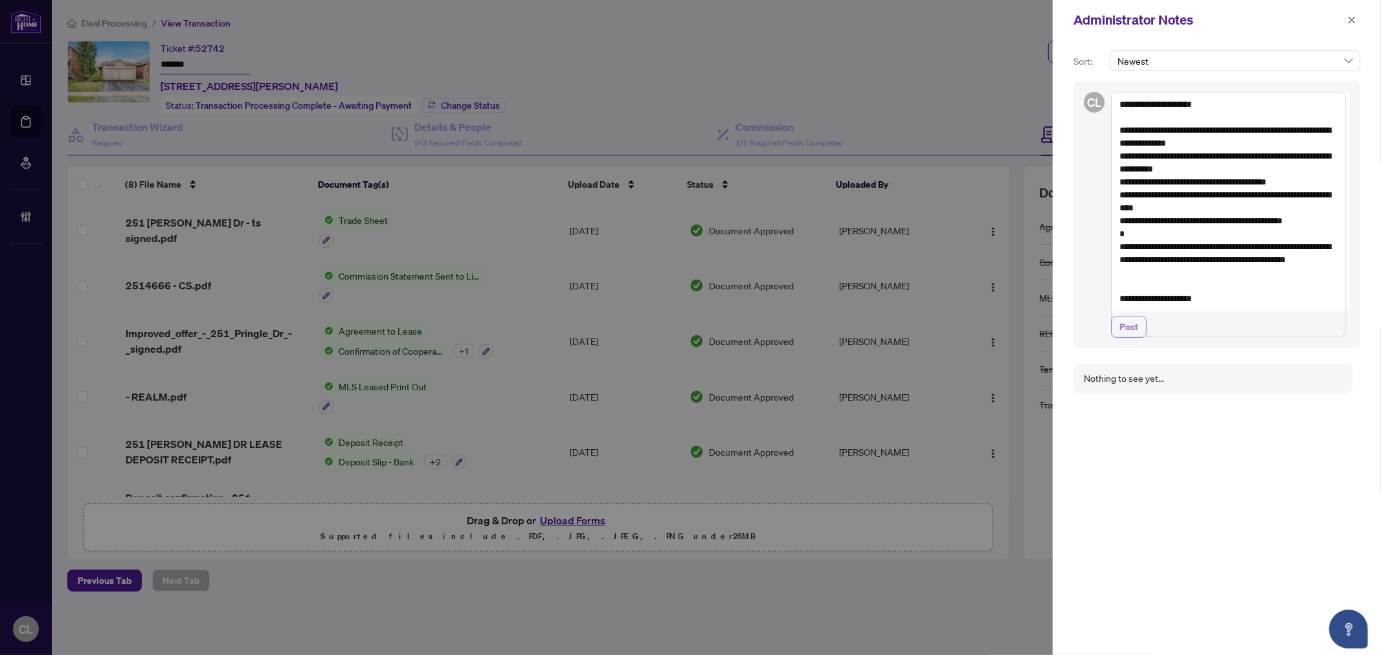
type textarea "**********"
click at [1133, 337] on span "Post" at bounding box center [1128, 327] width 19 height 21
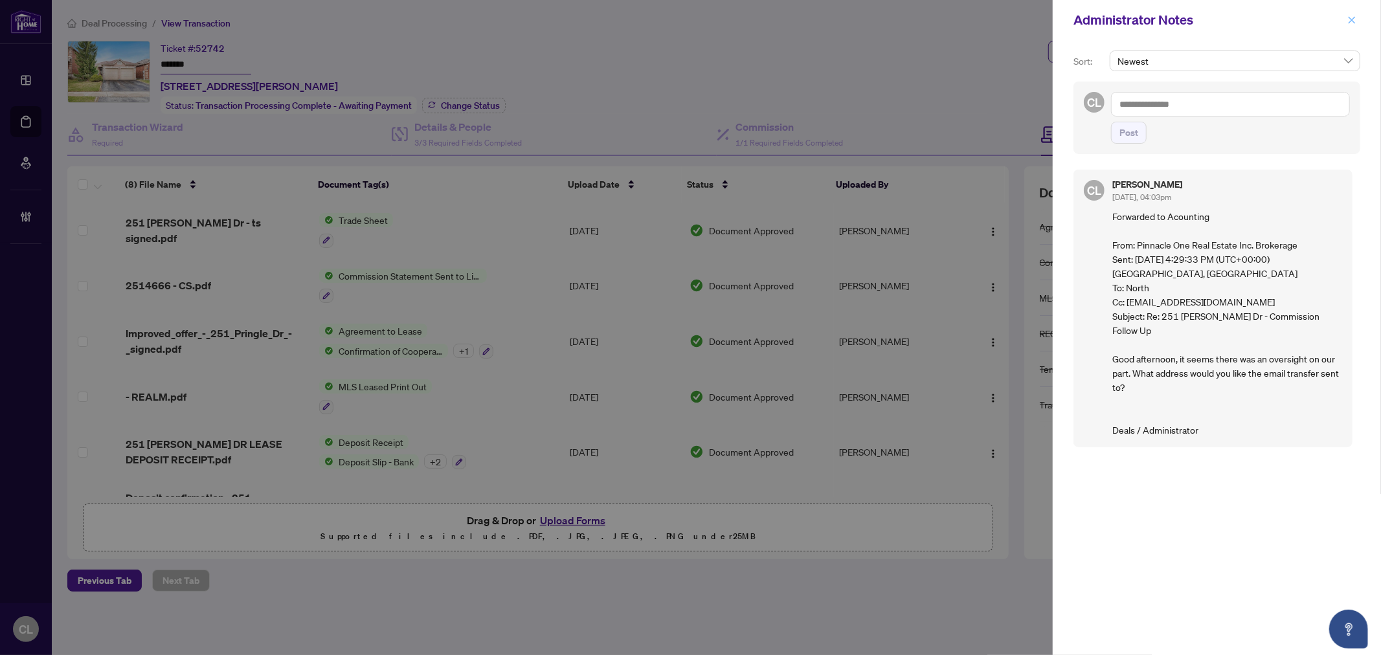
click at [1350, 17] on icon "close" at bounding box center [1351, 20] width 9 height 9
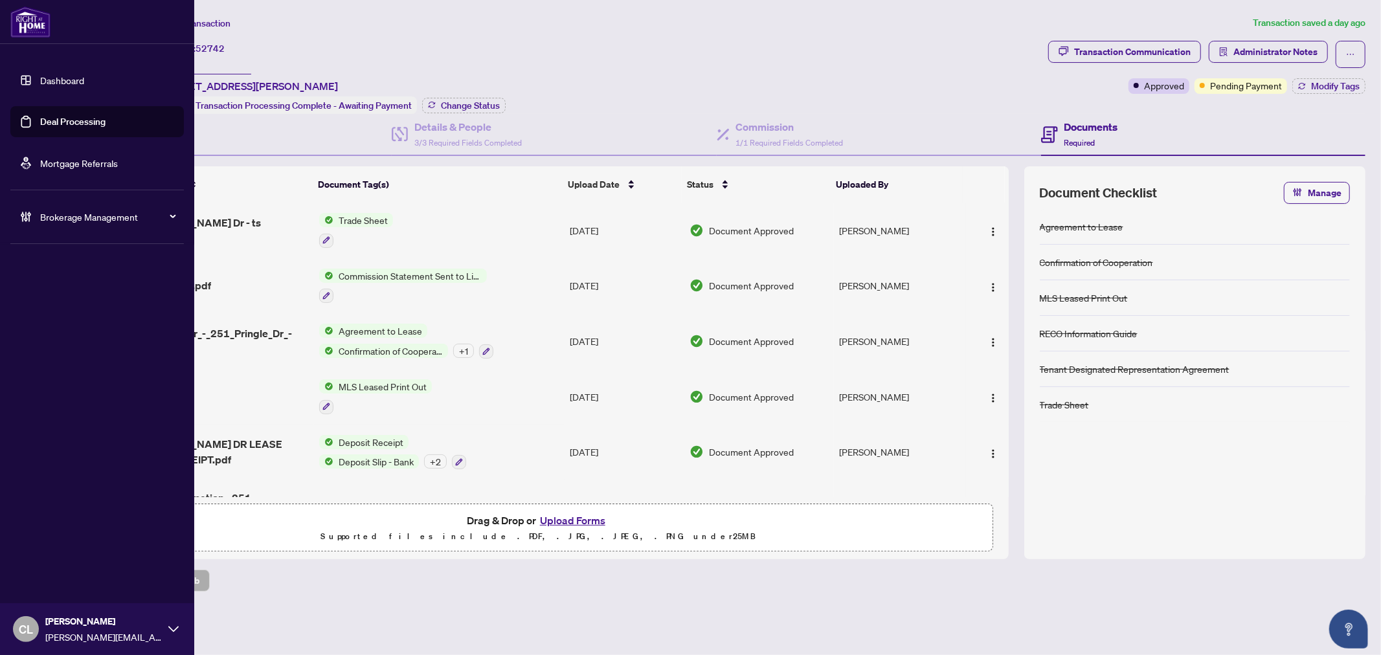
drag, startPoint x: 68, startPoint y: 119, endPoint x: 78, endPoint y: 114, distance: 11.6
click at [68, 119] on link "Deal Processing" at bounding box center [72, 122] width 65 height 12
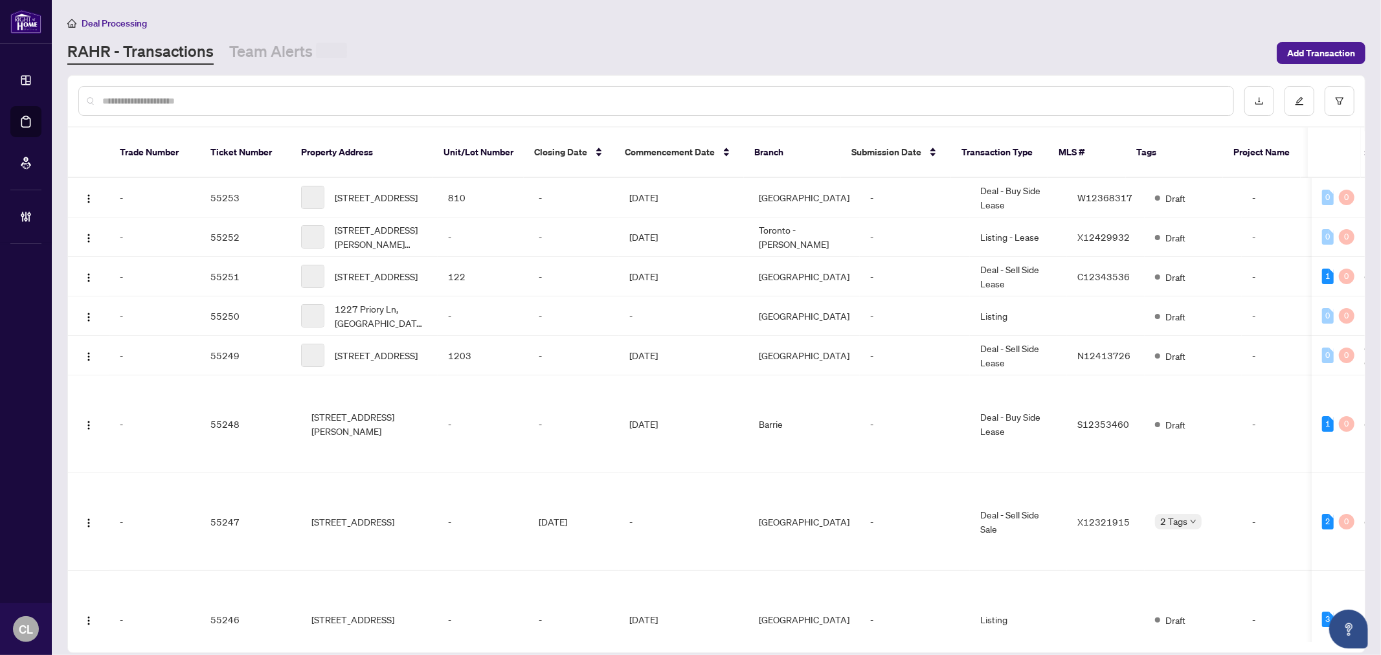
click at [208, 92] on div at bounding box center [655, 101] width 1155 height 30
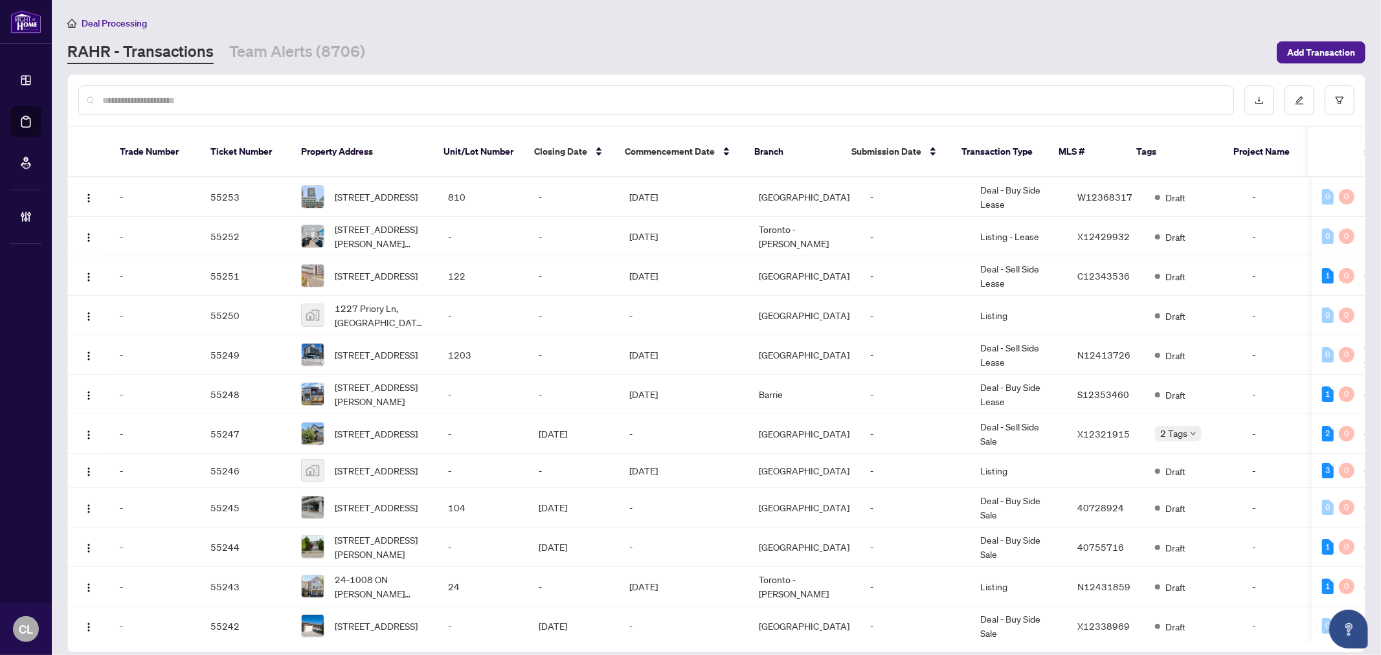
click at [203, 93] on input "text" at bounding box center [662, 100] width 1120 height 14
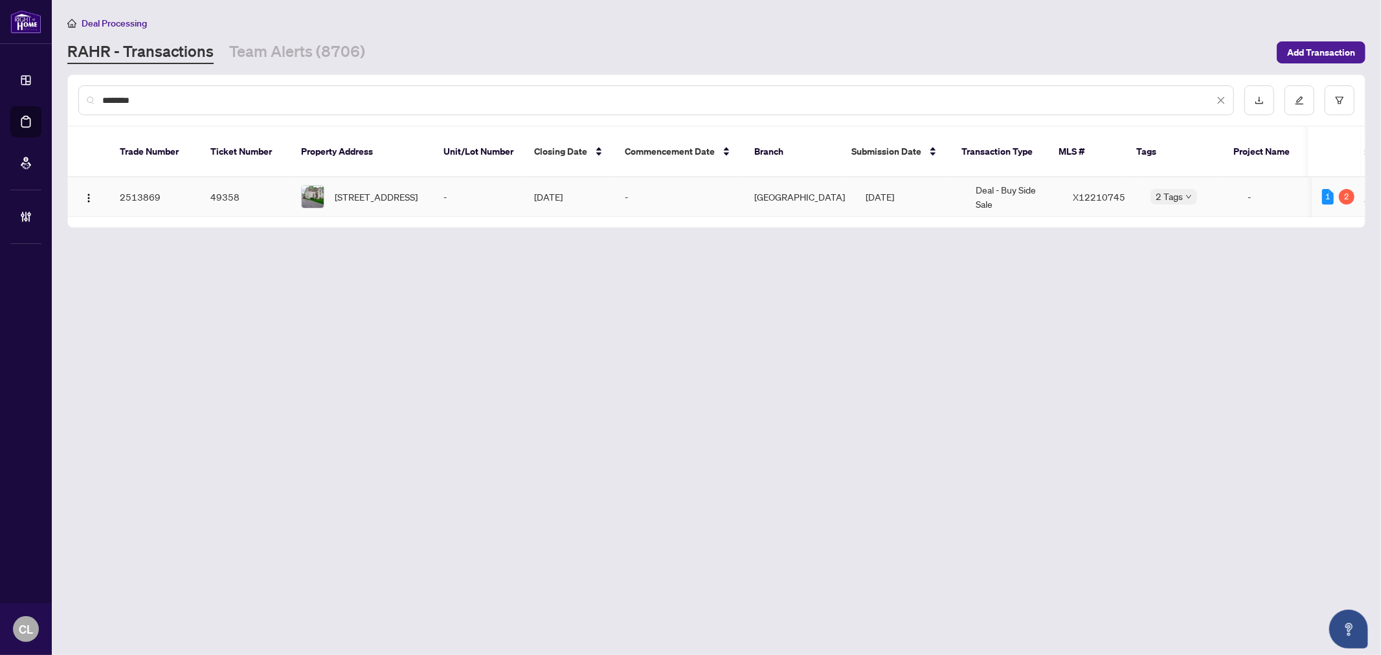
type input "********"
click at [353, 190] on span "[STREET_ADDRESS]" at bounding box center [376, 197] width 83 height 14
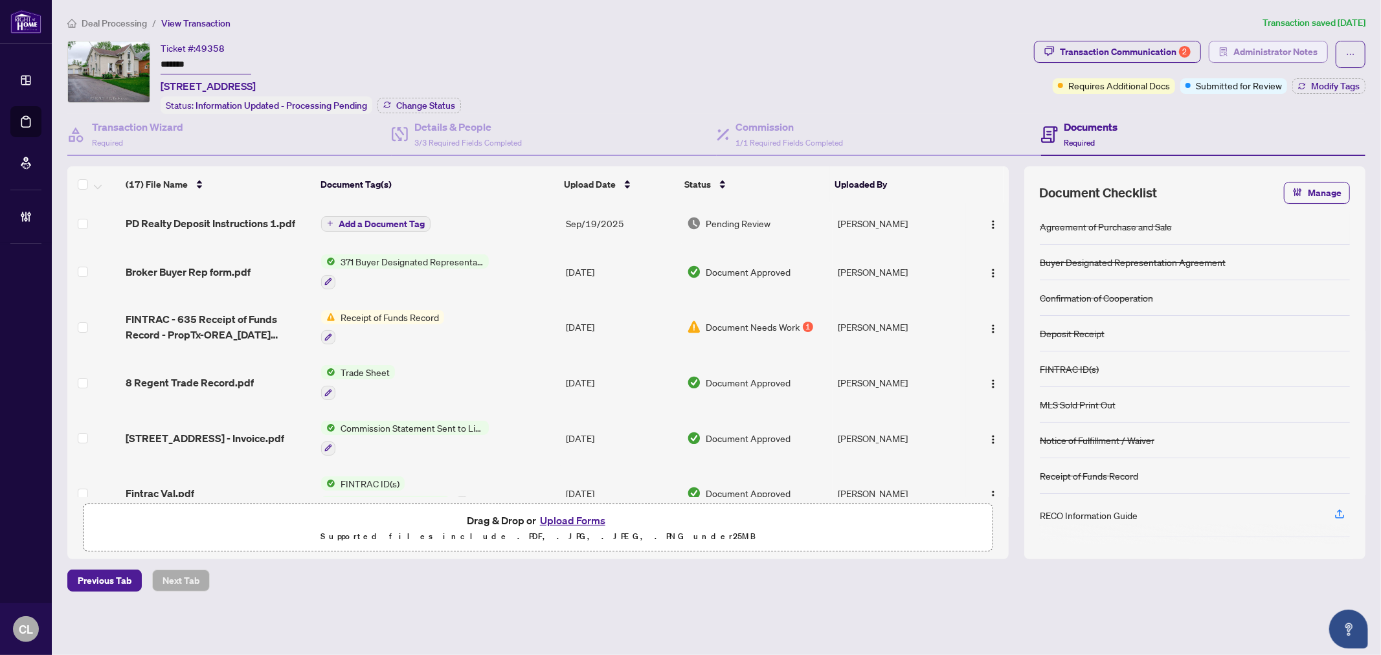
click at [1252, 43] on span "Administrator Notes" at bounding box center [1275, 51] width 84 height 21
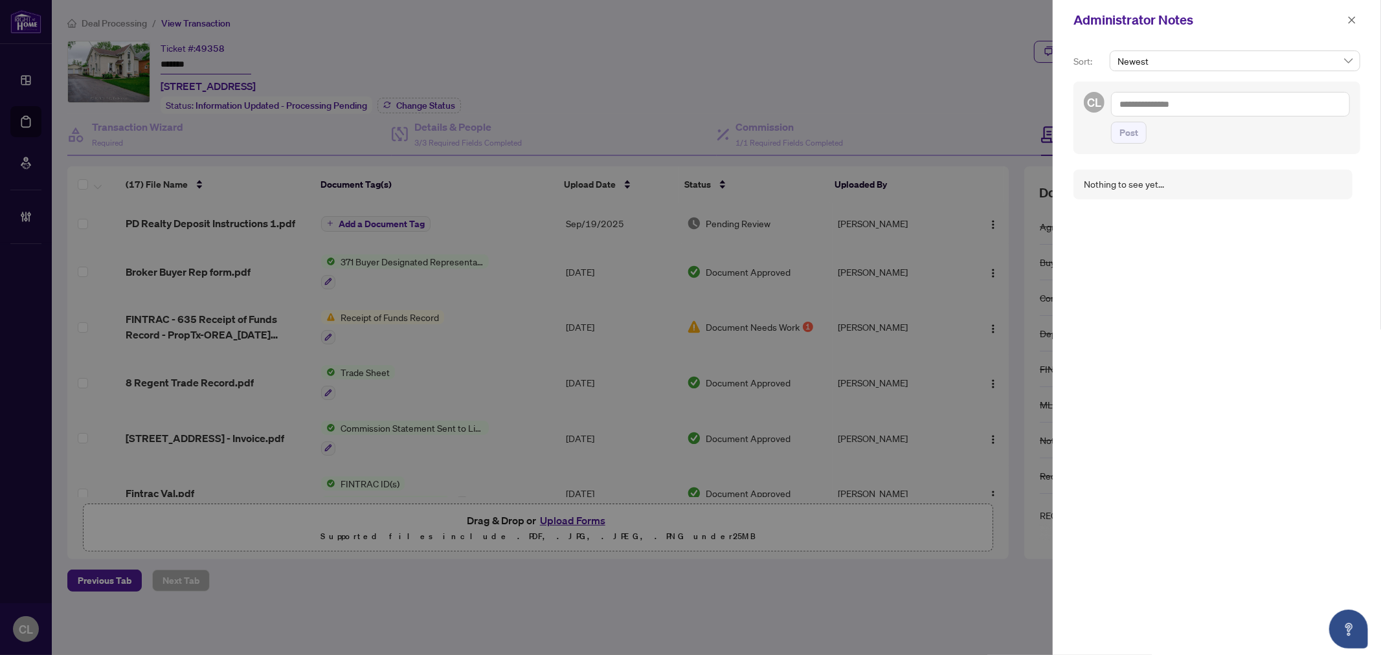
click at [1193, 100] on textarea at bounding box center [1230, 104] width 239 height 25
paste textarea "**********"
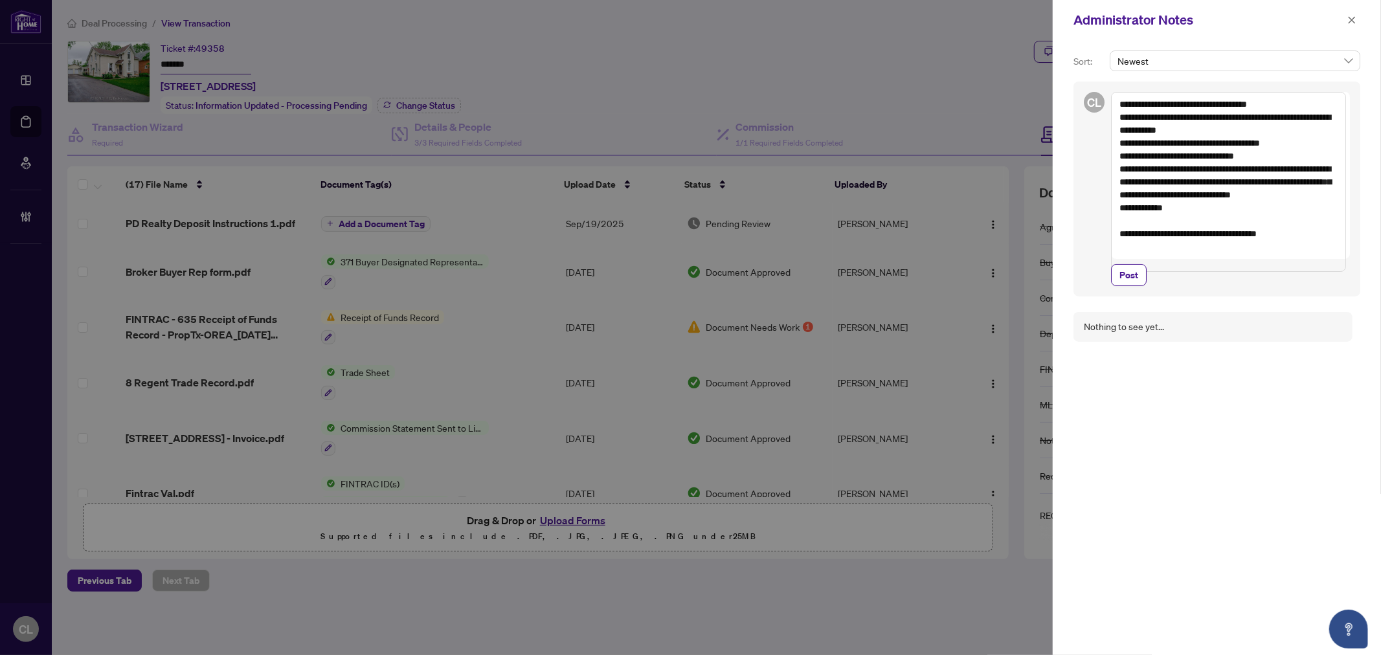
drag, startPoint x: 1131, startPoint y: 169, endPoint x: 1168, endPoint y: 204, distance: 50.4
click at [1168, 204] on textarea "**********" at bounding box center [1228, 182] width 235 height 180
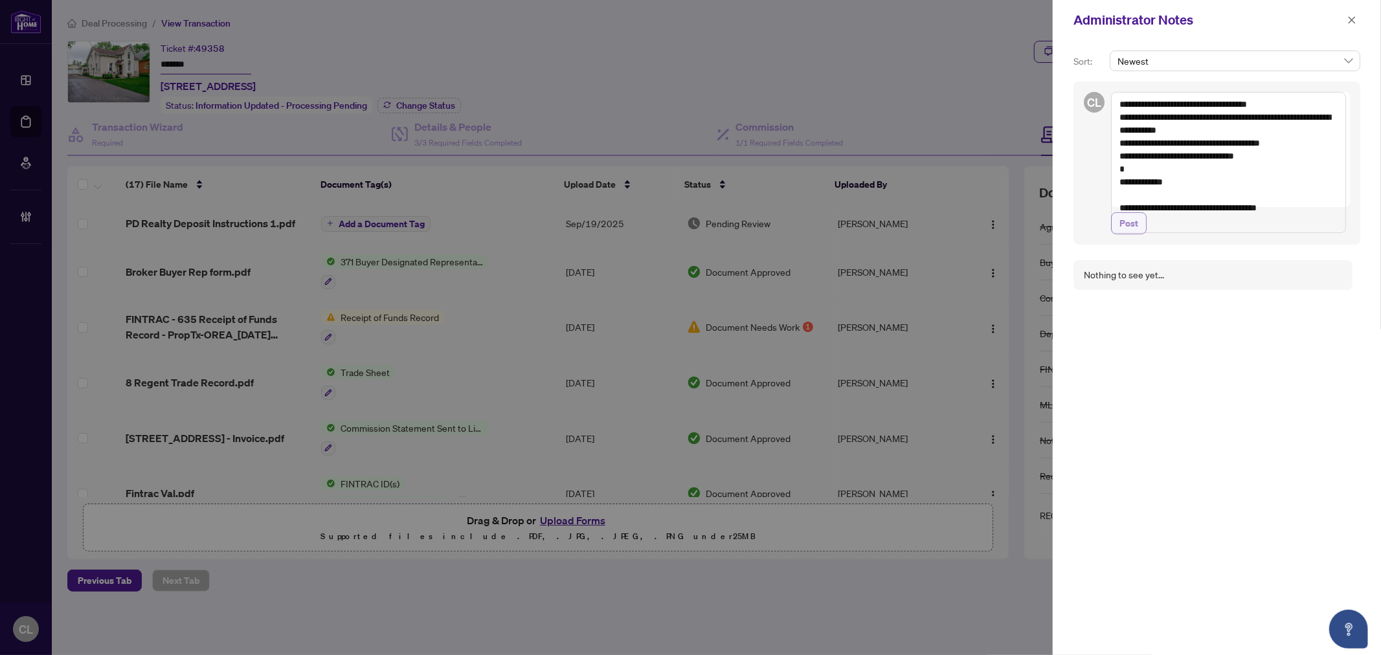
type textarea "**********"
click at [1135, 234] on span "Post" at bounding box center [1128, 223] width 19 height 21
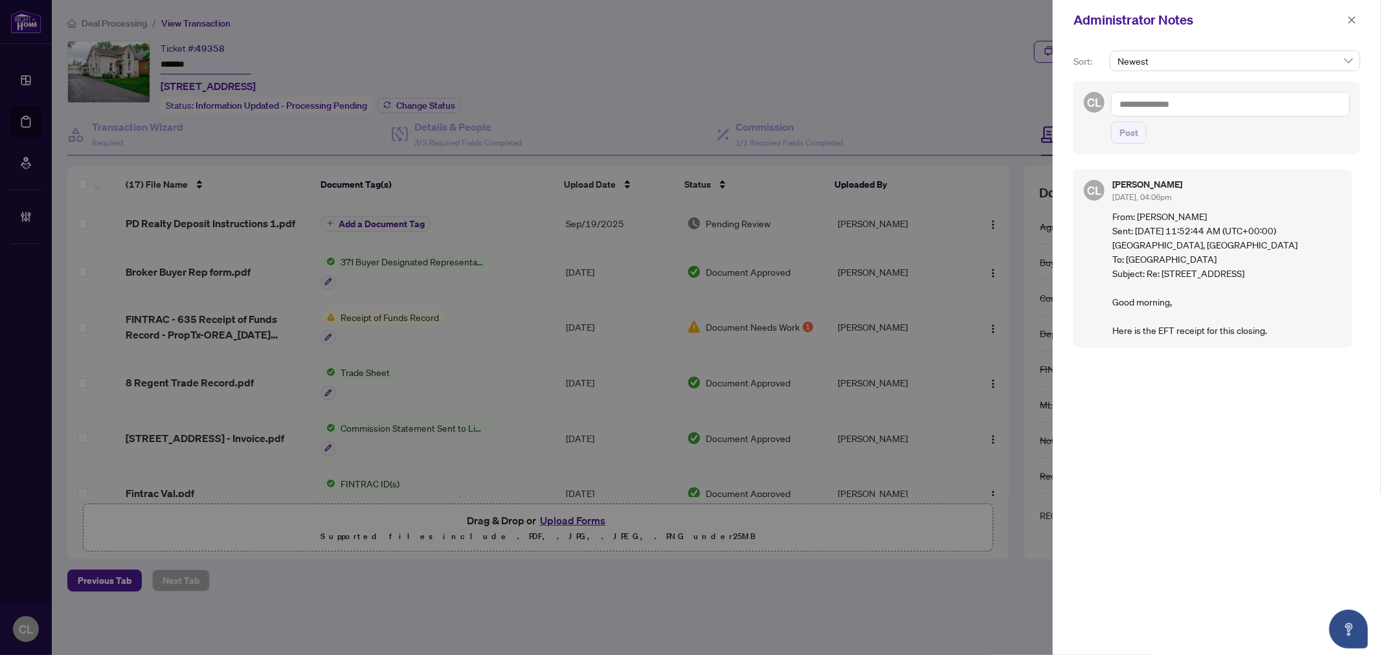
drag, startPoint x: 1354, startPoint y: 16, endPoint x: 1109, endPoint y: 56, distance: 248.5
click at [1354, 16] on icon "close" at bounding box center [1351, 20] width 9 height 9
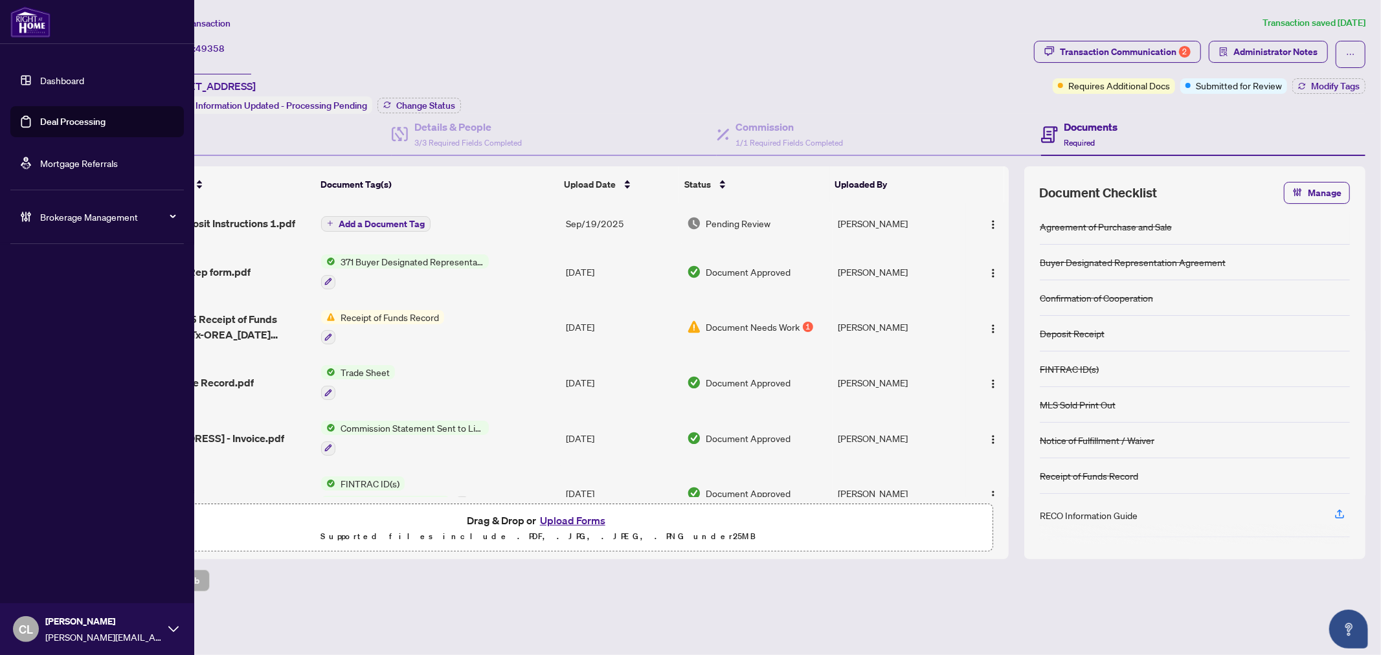
drag, startPoint x: 69, startPoint y: 117, endPoint x: 143, endPoint y: 120, distance: 73.9
click at [69, 117] on link "Deal Processing" at bounding box center [72, 122] width 65 height 12
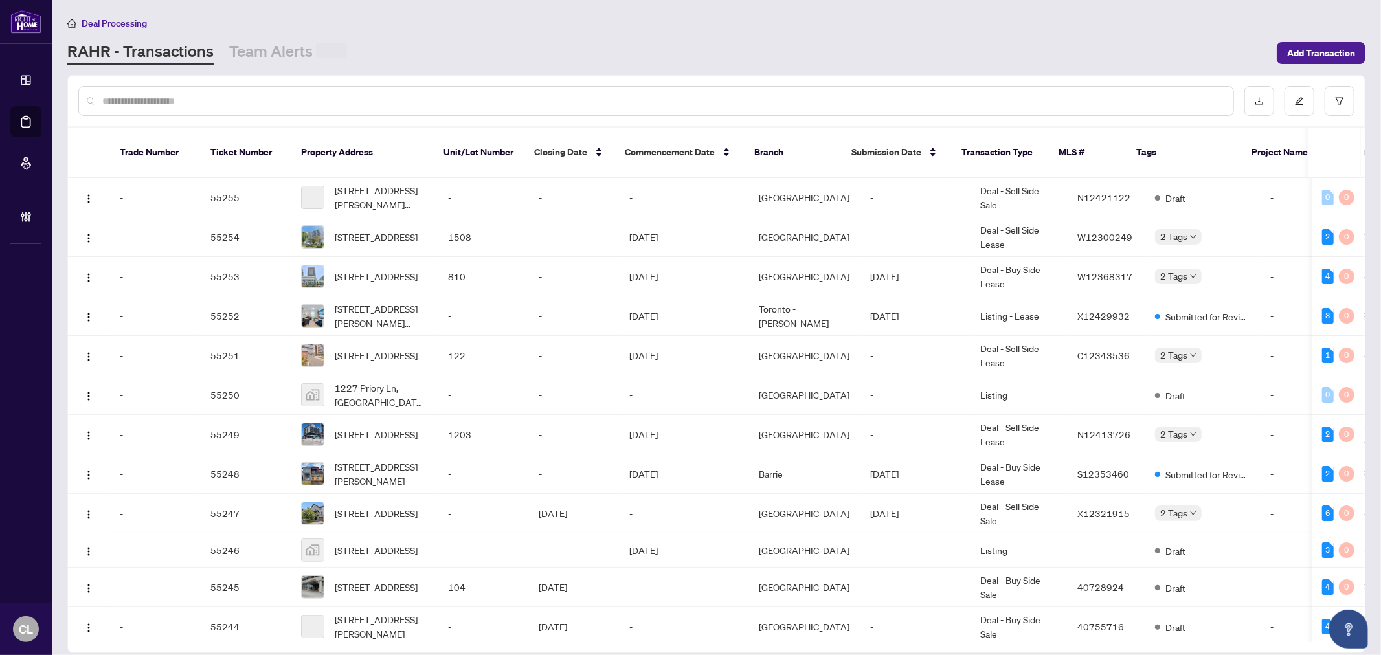
click at [259, 100] on input "text" at bounding box center [662, 101] width 1120 height 14
type input "*********"
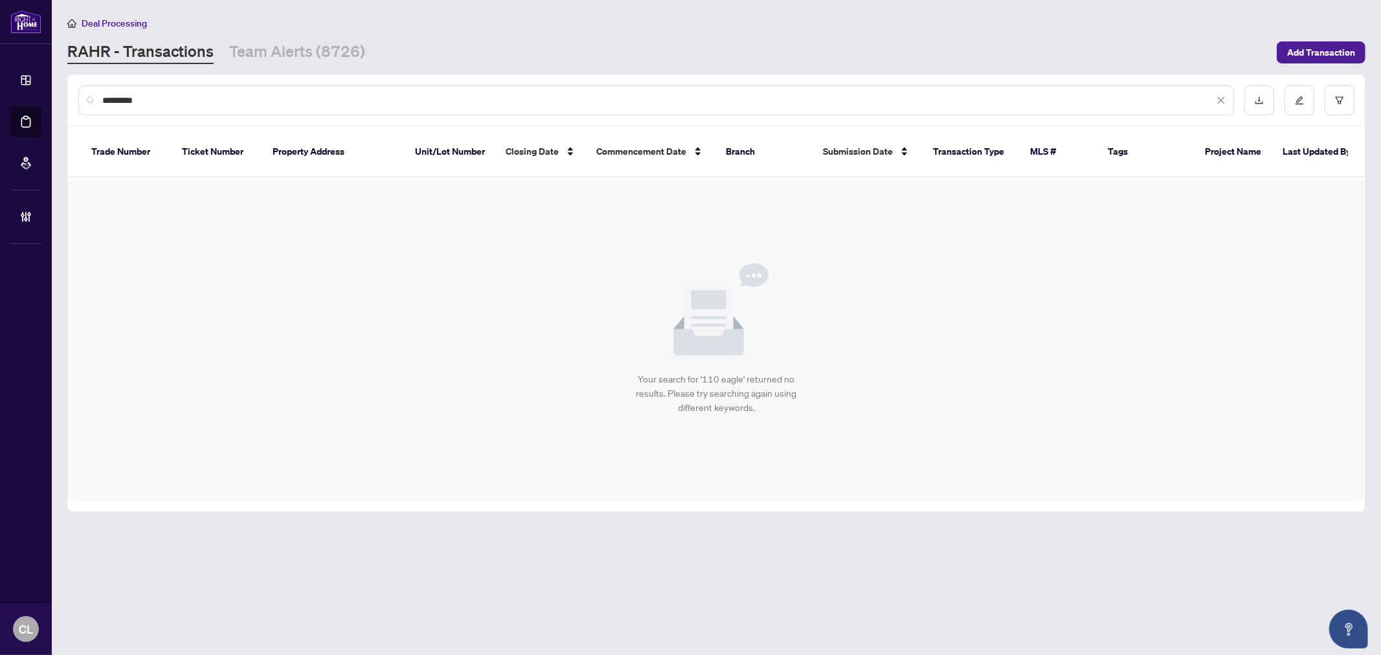
drag, startPoint x: 259, startPoint y: 99, endPoint x: 56, endPoint y: 98, distance: 203.3
click at [56, 98] on main "Deal Processing [PERSON_NAME] - Transactions Team Alerts (8726) Add Transaction…" at bounding box center [716, 327] width 1329 height 655
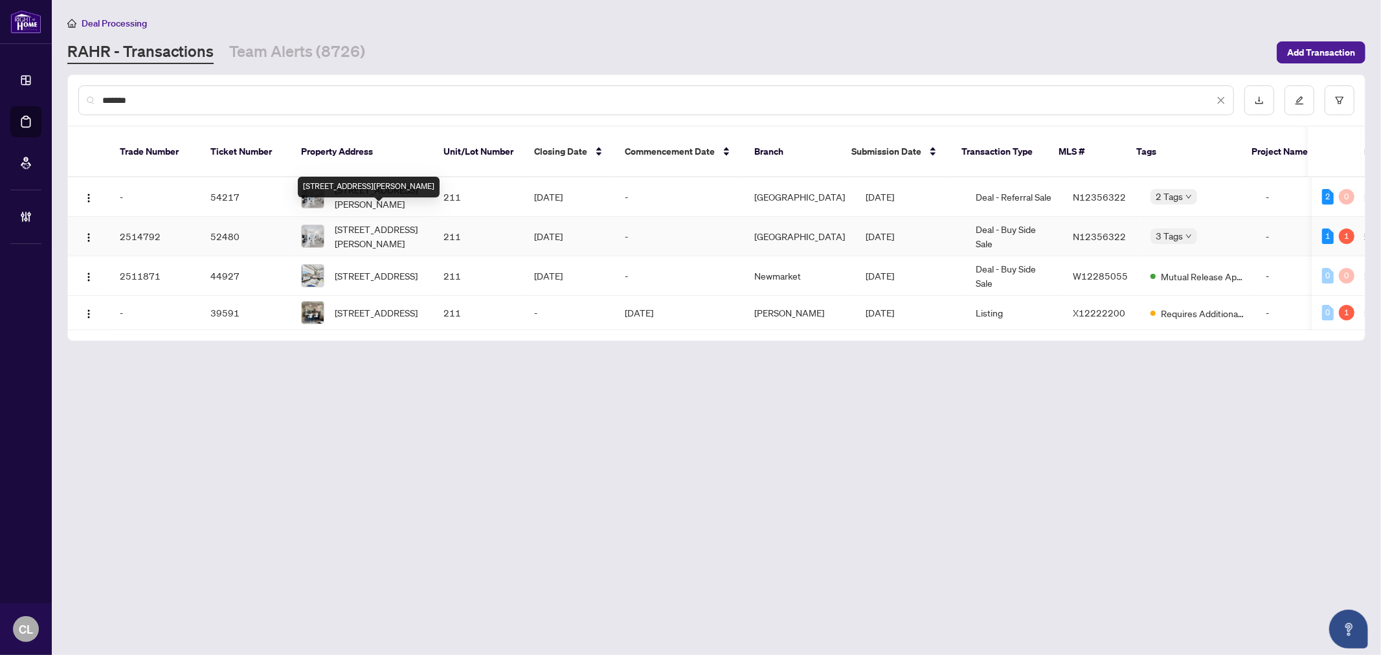
type input "*******"
click at [376, 222] on span "211-100 Eagle Rock Way, Vaughan, Ontario L6A 5B9, Canada" at bounding box center [379, 236] width 88 height 28
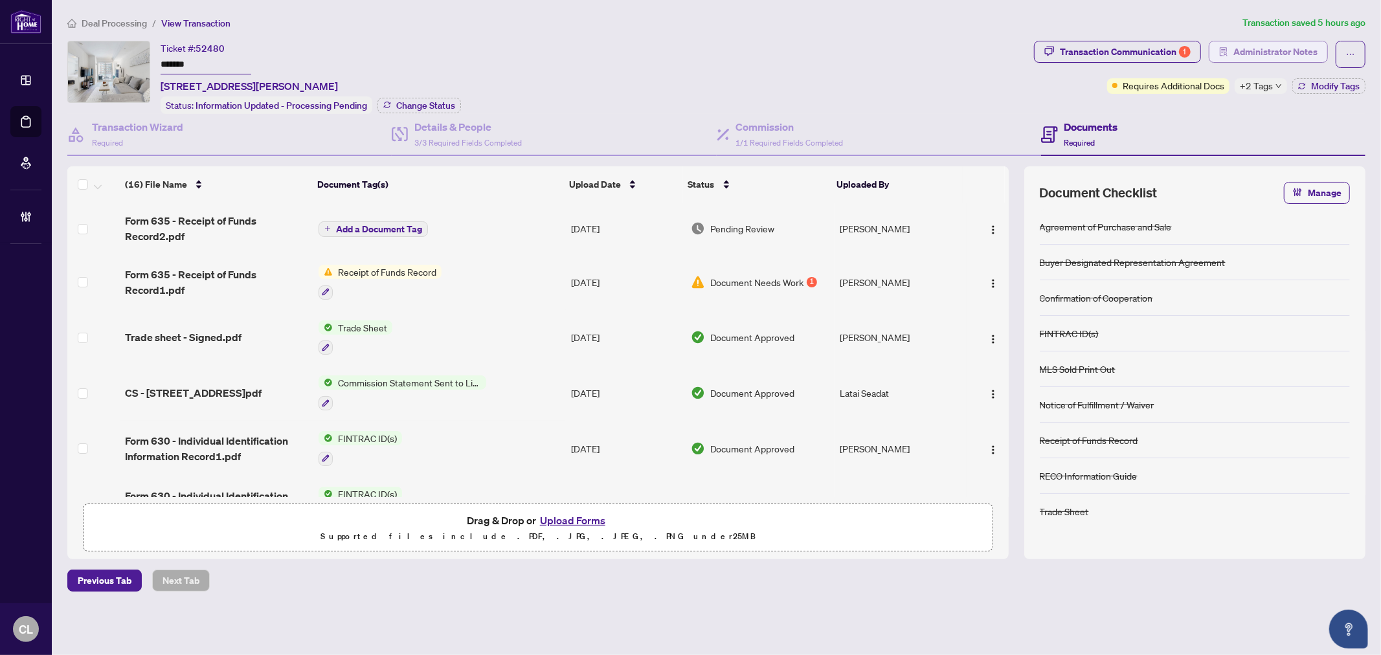
click at [1254, 47] on span "Administrator Notes" at bounding box center [1275, 51] width 84 height 21
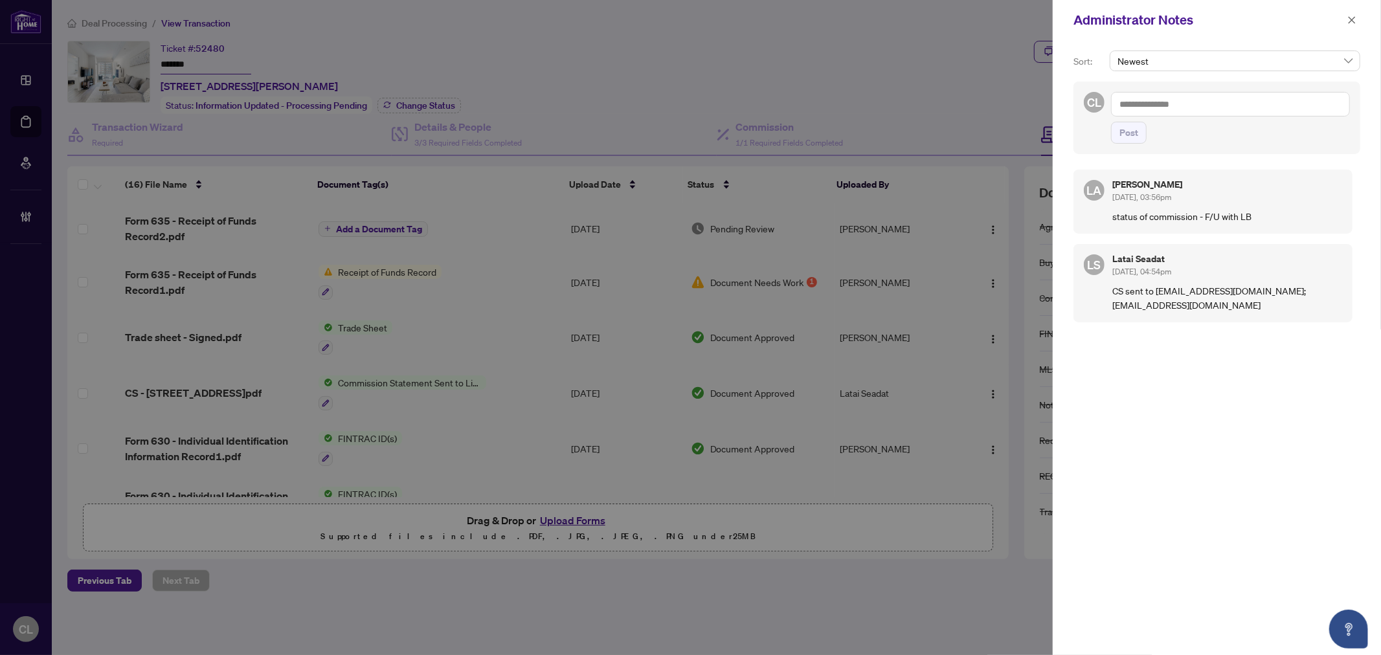
click at [1124, 107] on textarea at bounding box center [1230, 104] width 239 height 25
paste textarea "**********"
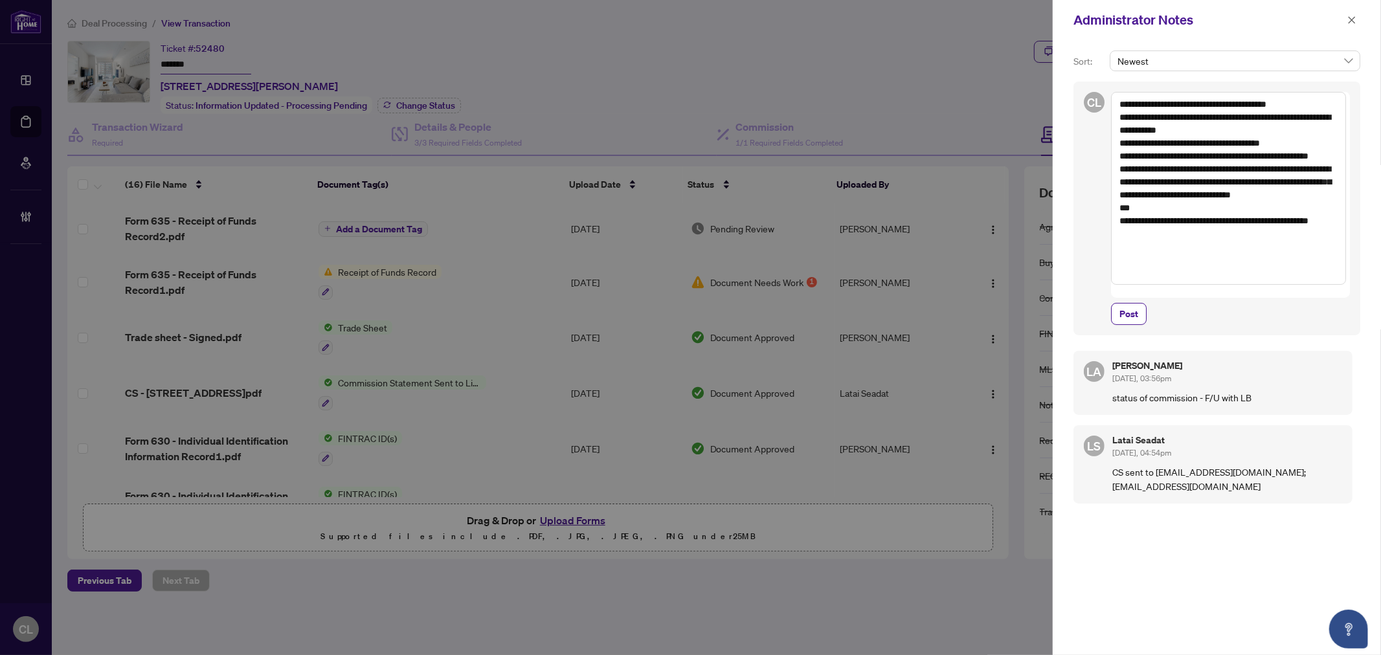
drag, startPoint x: 1133, startPoint y: 176, endPoint x: 1146, endPoint y: 215, distance: 40.9
click at [1146, 215] on textarea "**********" at bounding box center [1228, 188] width 235 height 193
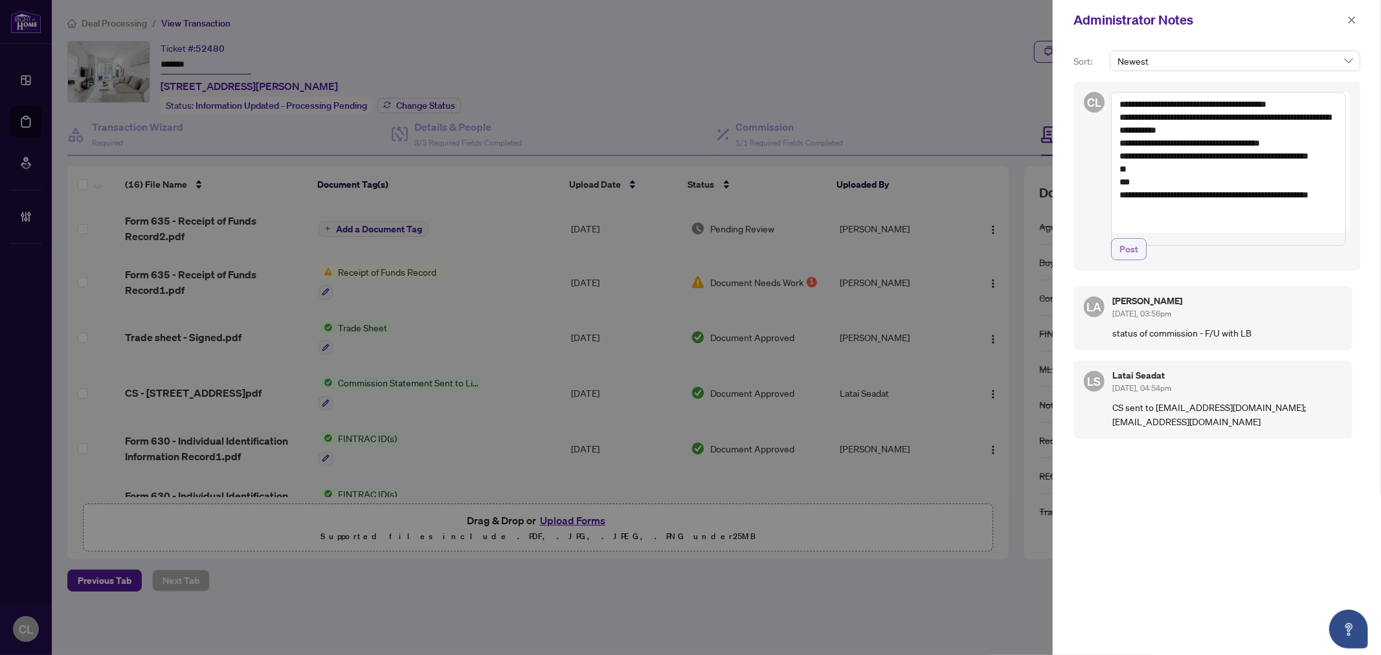
type textarea "**********"
click at [1131, 260] on span "Post" at bounding box center [1128, 249] width 19 height 21
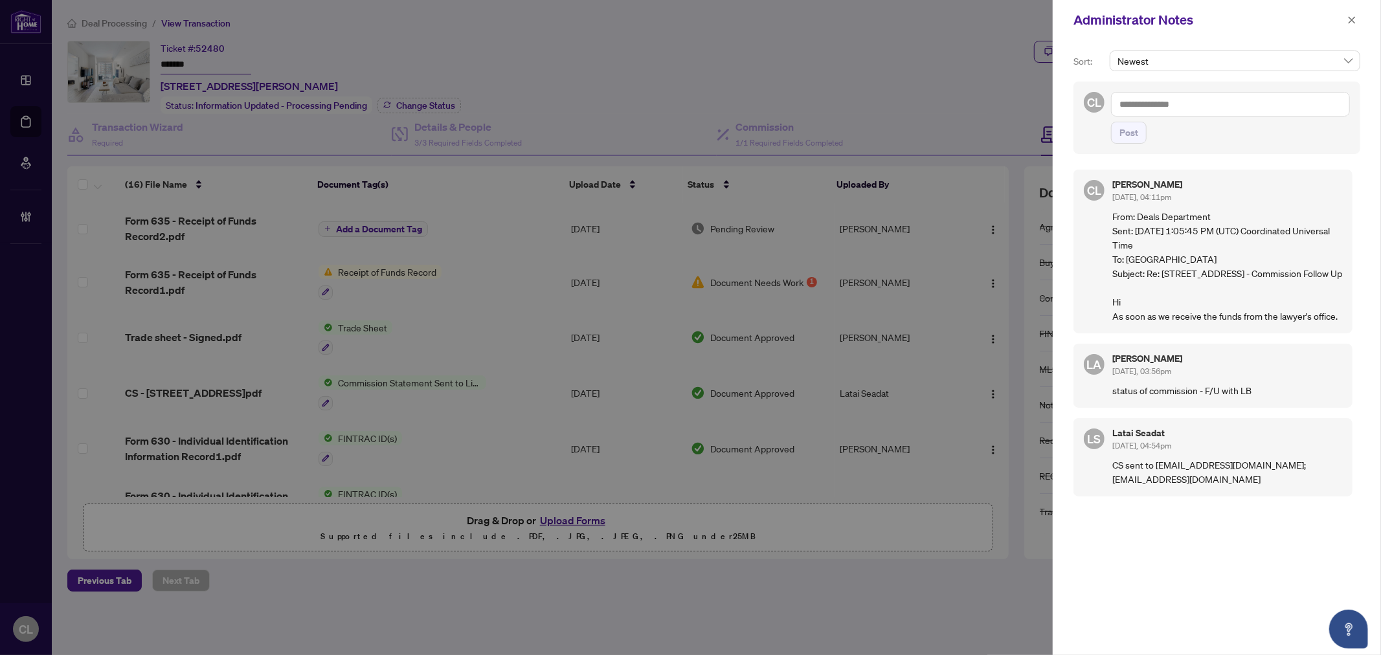
click at [27, 120] on div at bounding box center [690, 327] width 1381 height 655
click at [1346, 19] on button "button" at bounding box center [1351, 20] width 17 height 16
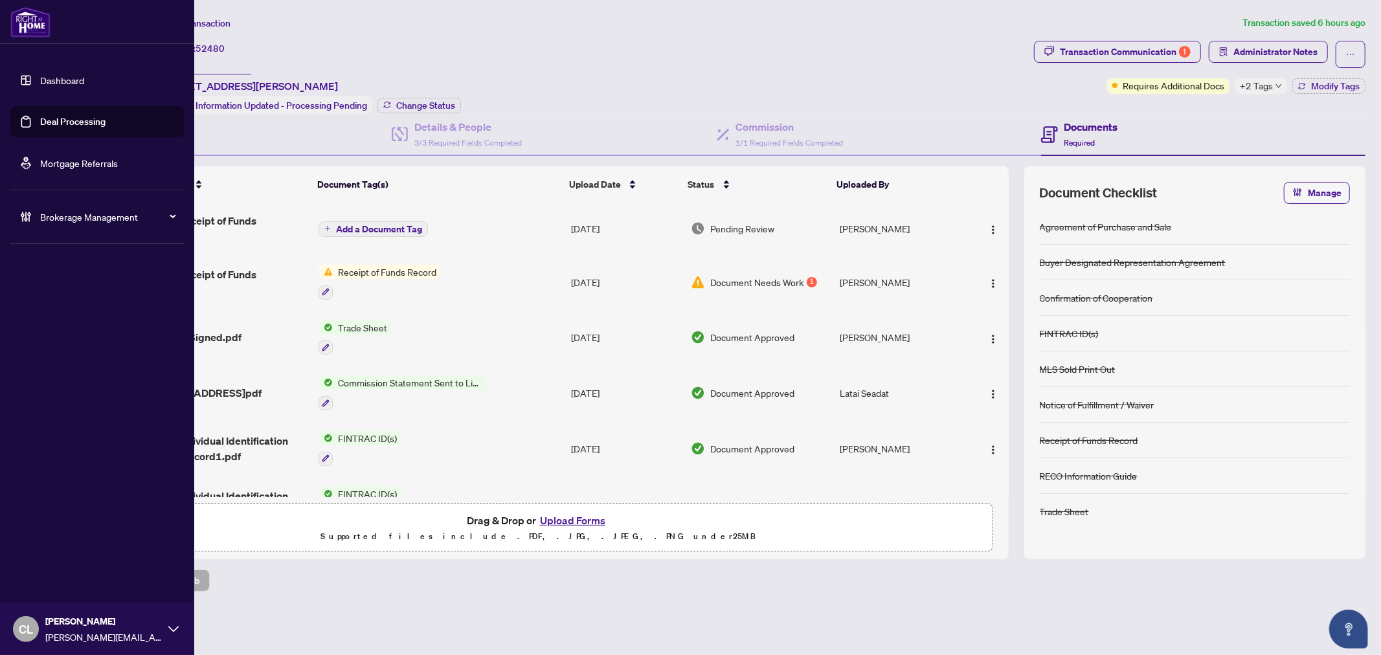
drag, startPoint x: 60, startPoint y: 123, endPoint x: 126, endPoint y: 120, distance: 65.4
click at [60, 123] on link "Deal Processing" at bounding box center [72, 122] width 65 height 12
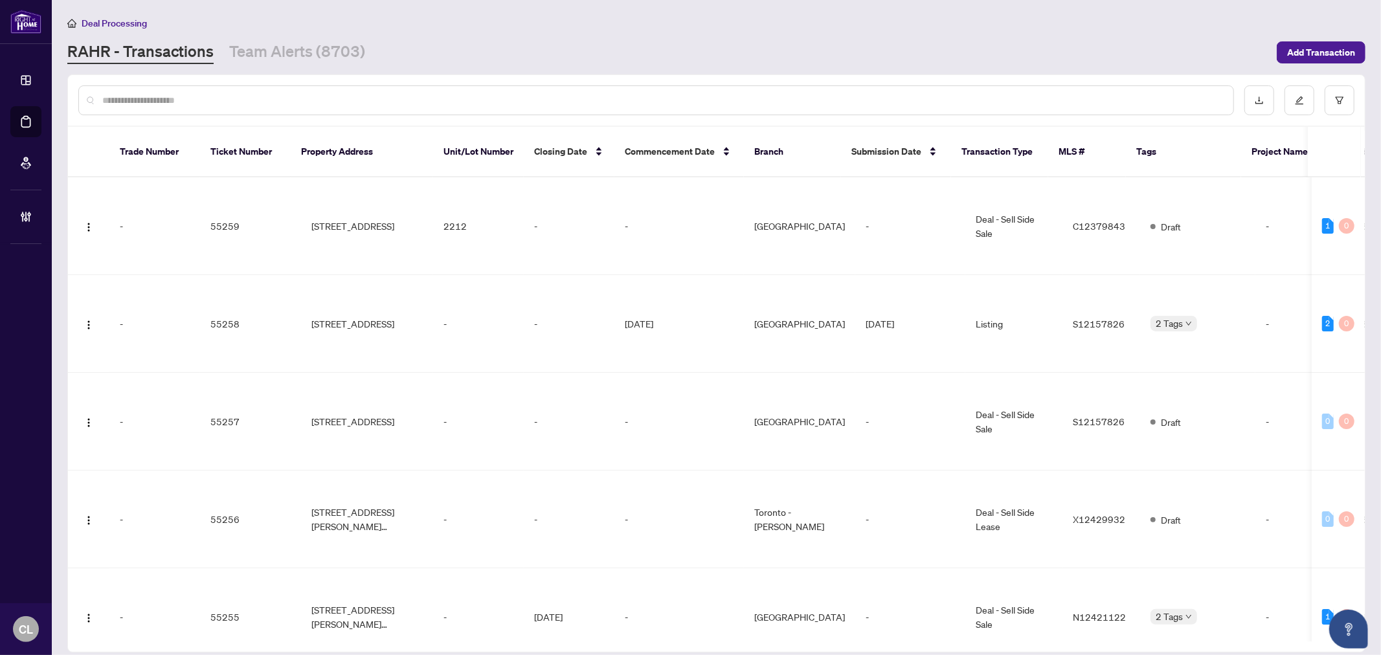
click at [237, 94] on input "text" at bounding box center [662, 100] width 1120 height 14
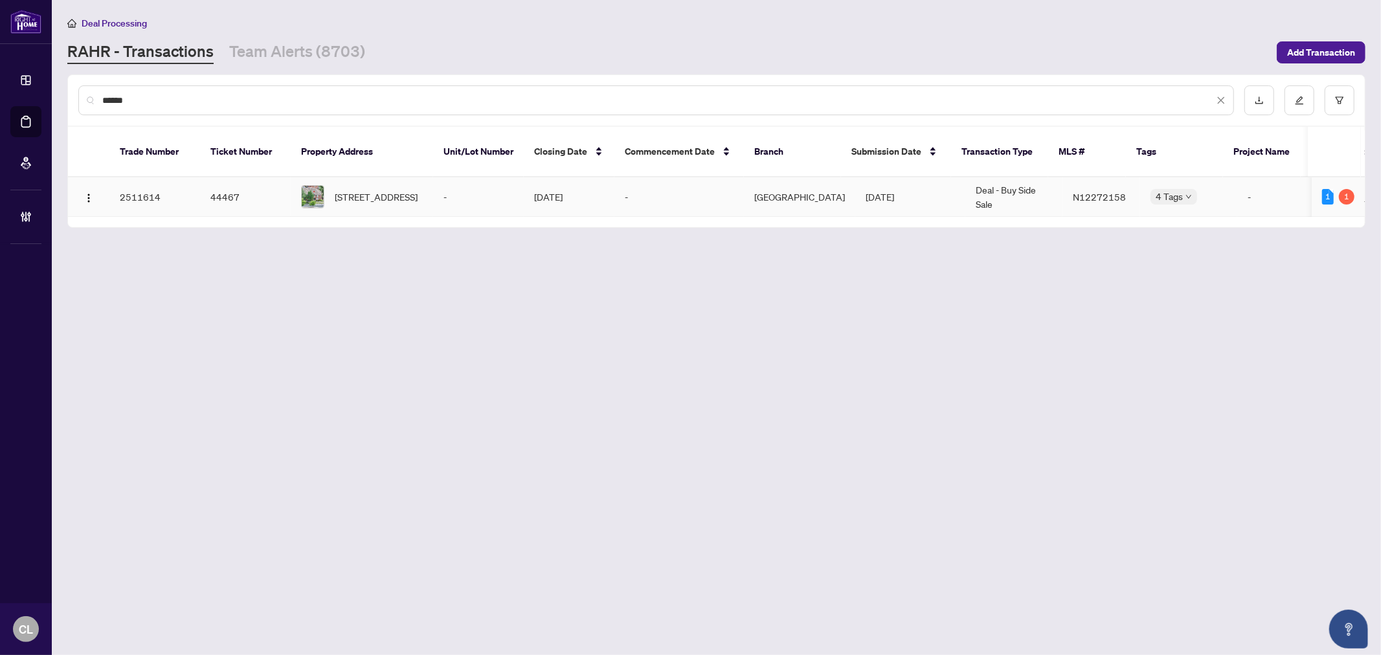
type input "******"
click at [350, 190] on span "75 Bur Oak Ave, Markham, Ontario L6C 2E5, Canada" at bounding box center [376, 197] width 83 height 14
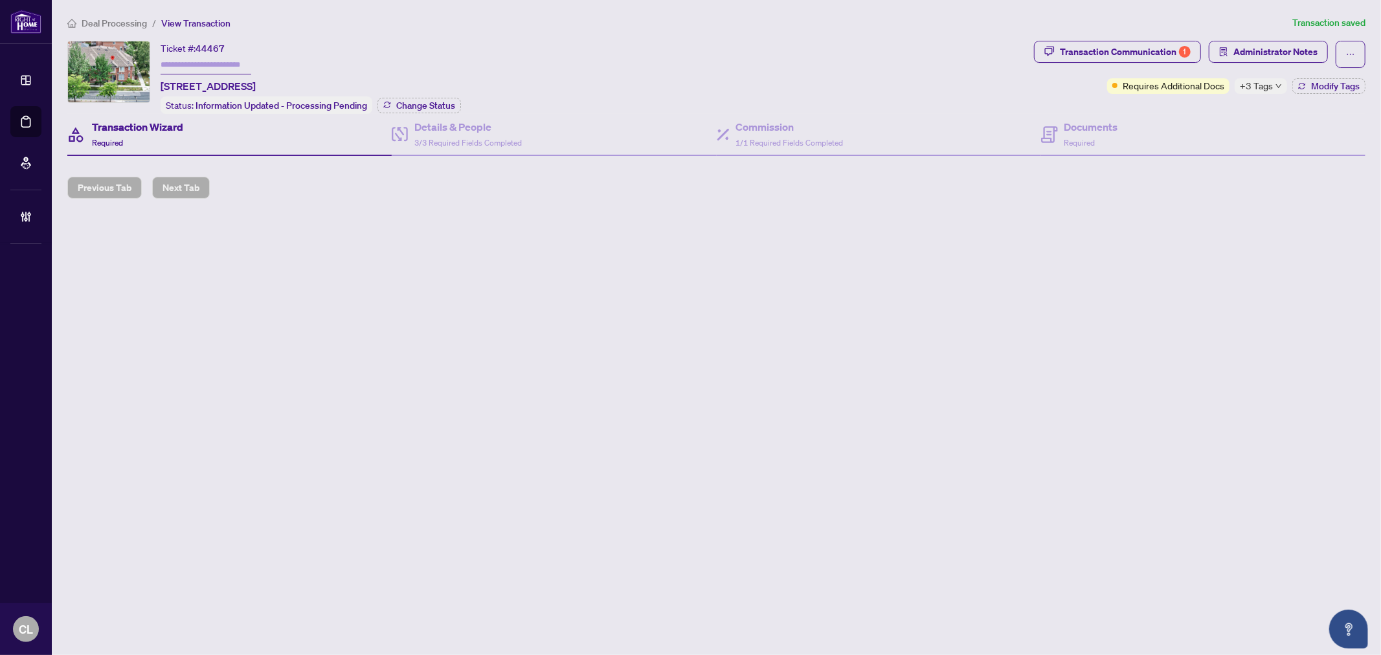
type input "*******"
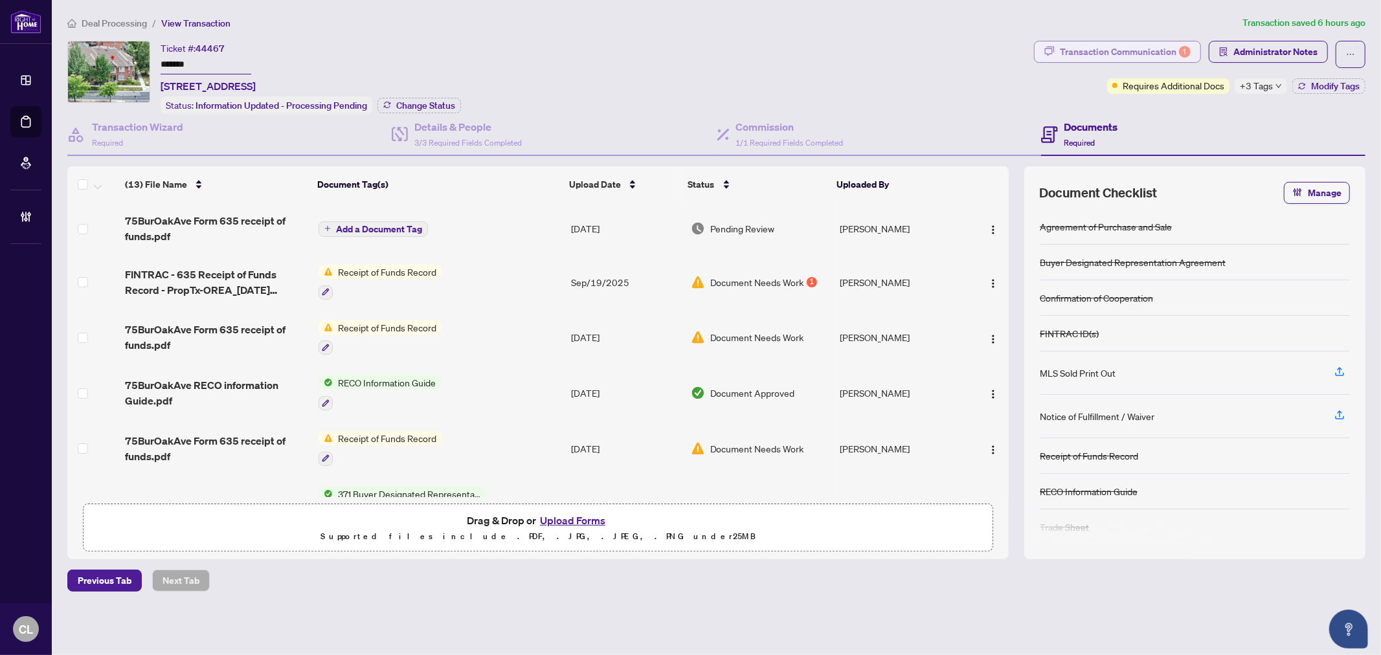
click at [1123, 50] on div "Transaction Communication 1" at bounding box center [1125, 51] width 131 height 21
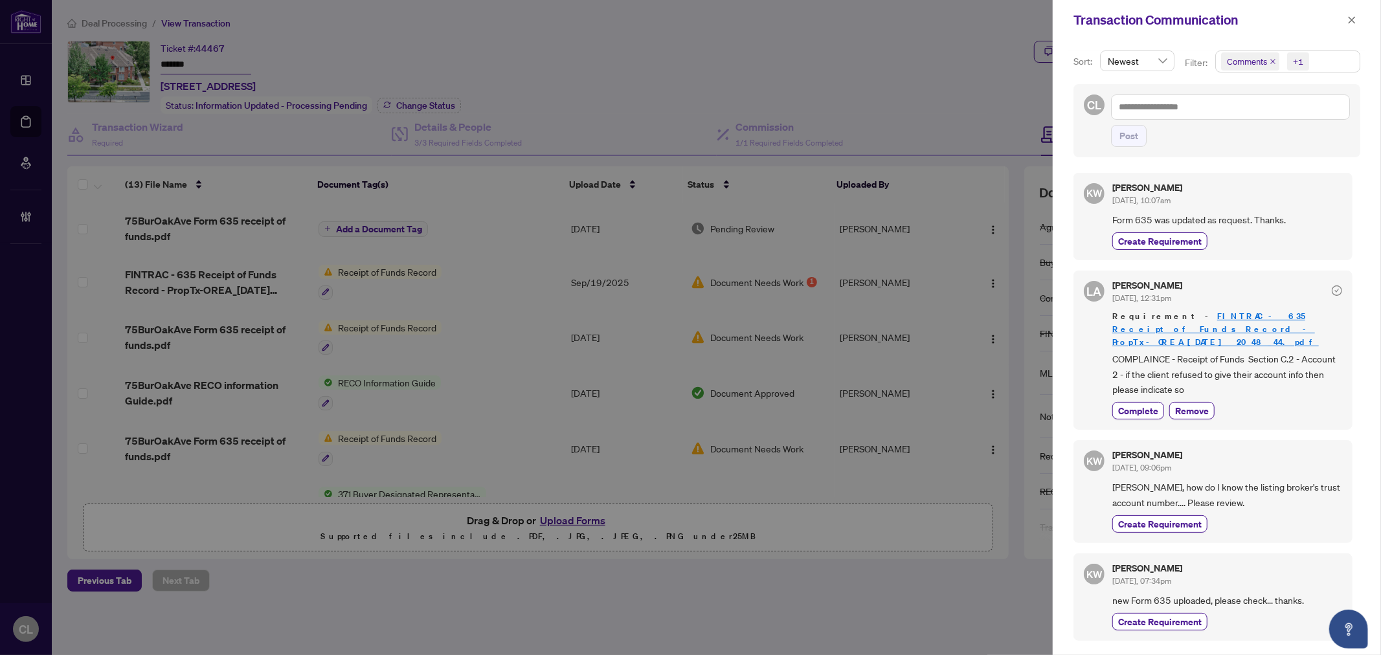
drag, startPoint x: 1350, startPoint y: 18, endPoint x: 1306, endPoint y: 28, distance: 45.1
click at [1350, 17] on icon "close" at bounding box center [1351, 20] width 9 height 9
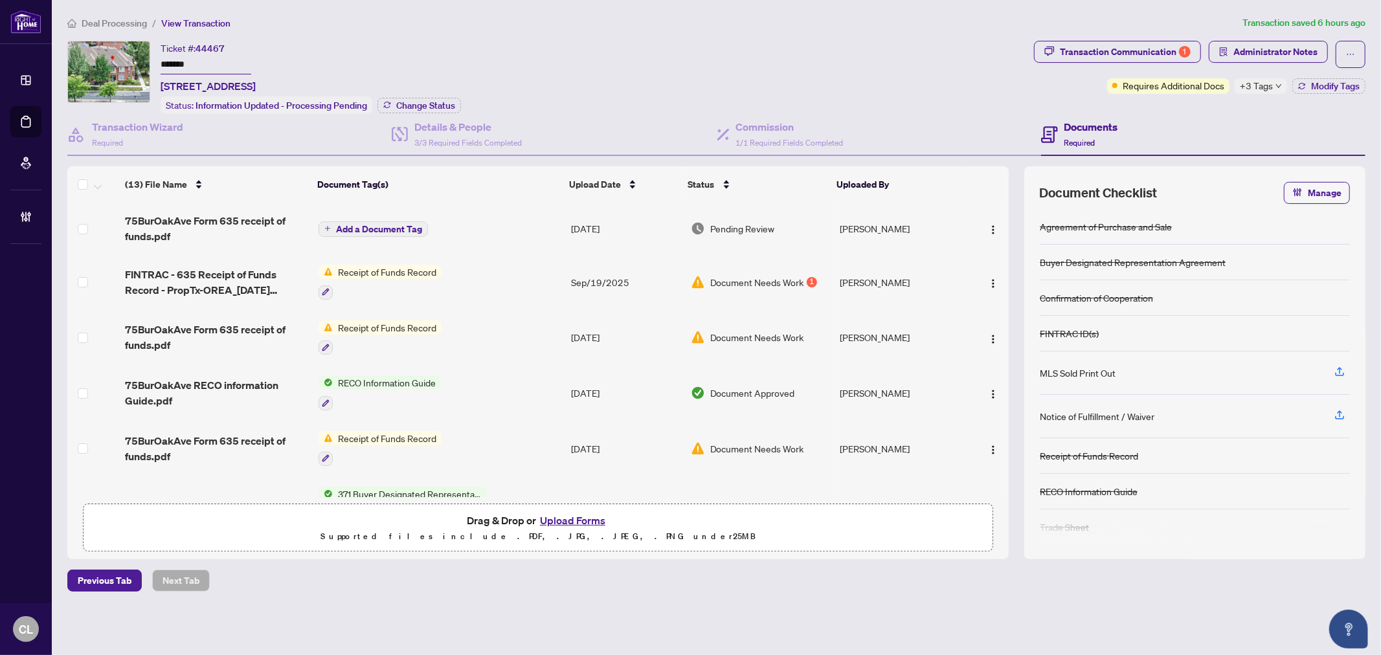
click at [367, 225] on span "Add a Document Tag" at bounding box center [379, 229] width 86 height 9
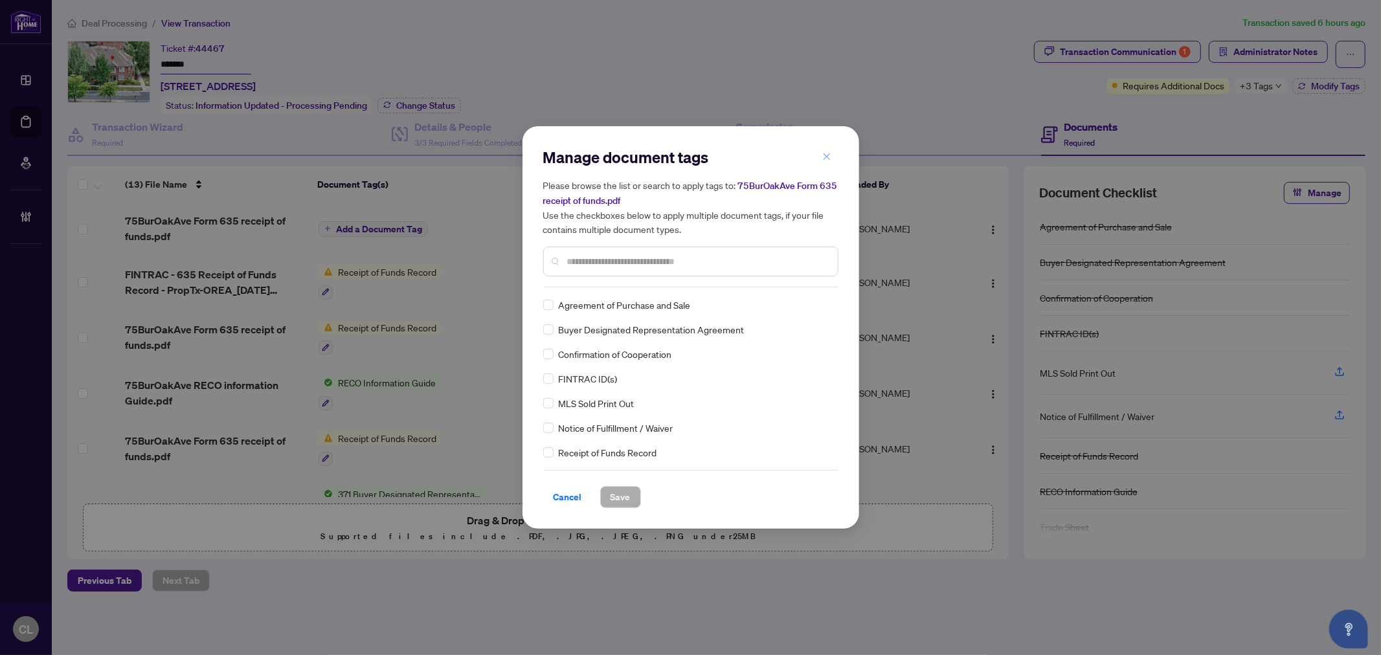
click at [825, 158] on icon "close" at bounding box center [826, 156] width 7 height 7
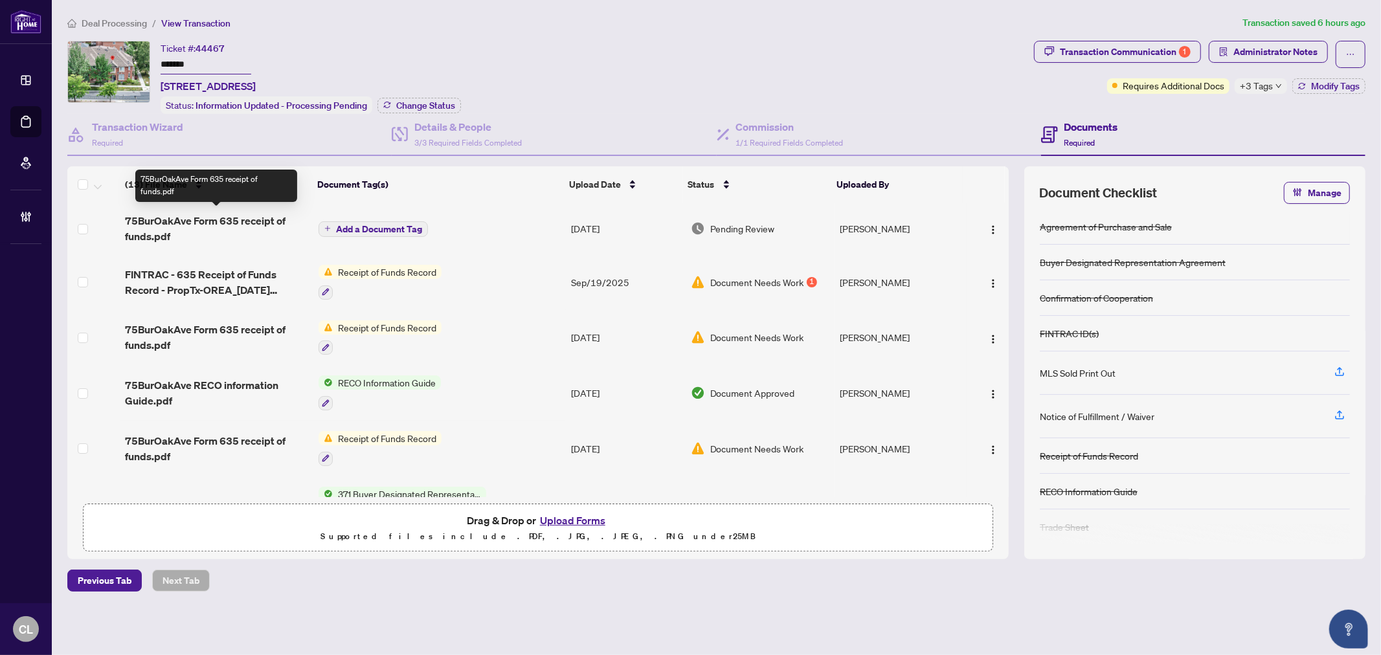
click at [169, 227] on span "75BurOakAve Form 635 receipt of funds.pdf" at bounding box center [216, 228] width 183 height 31
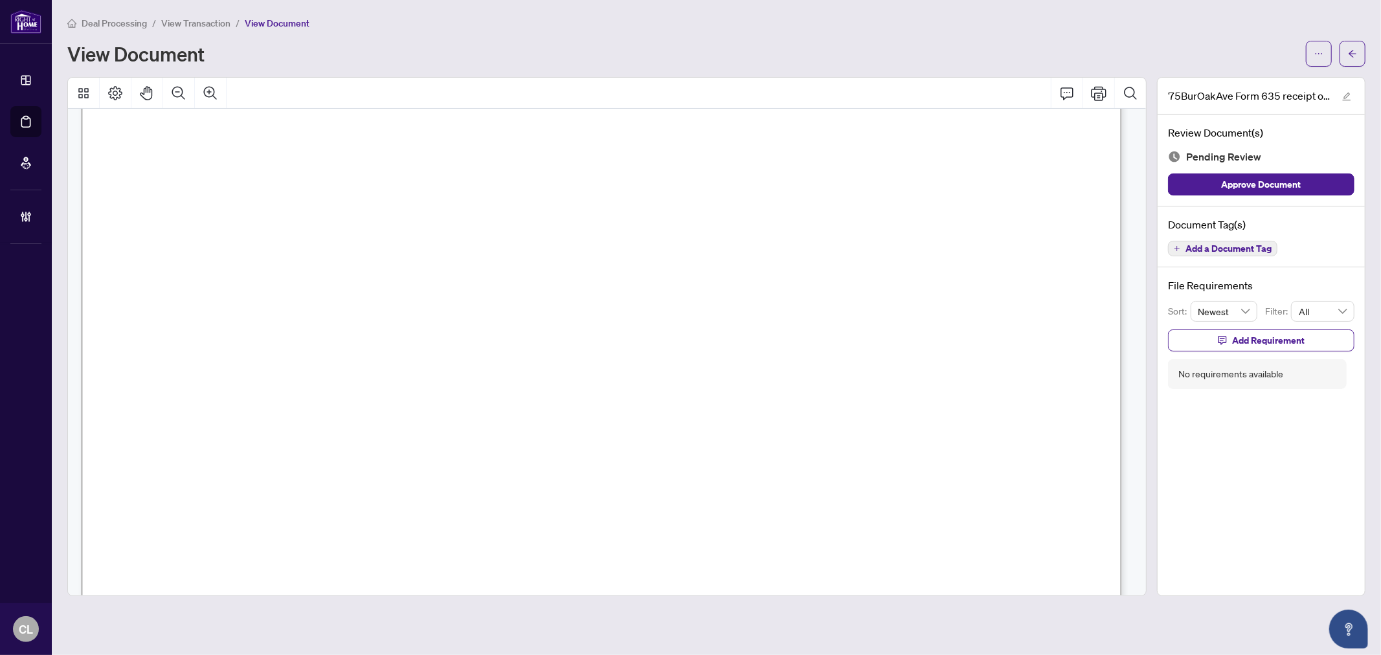
scroll to position [1377, 0]
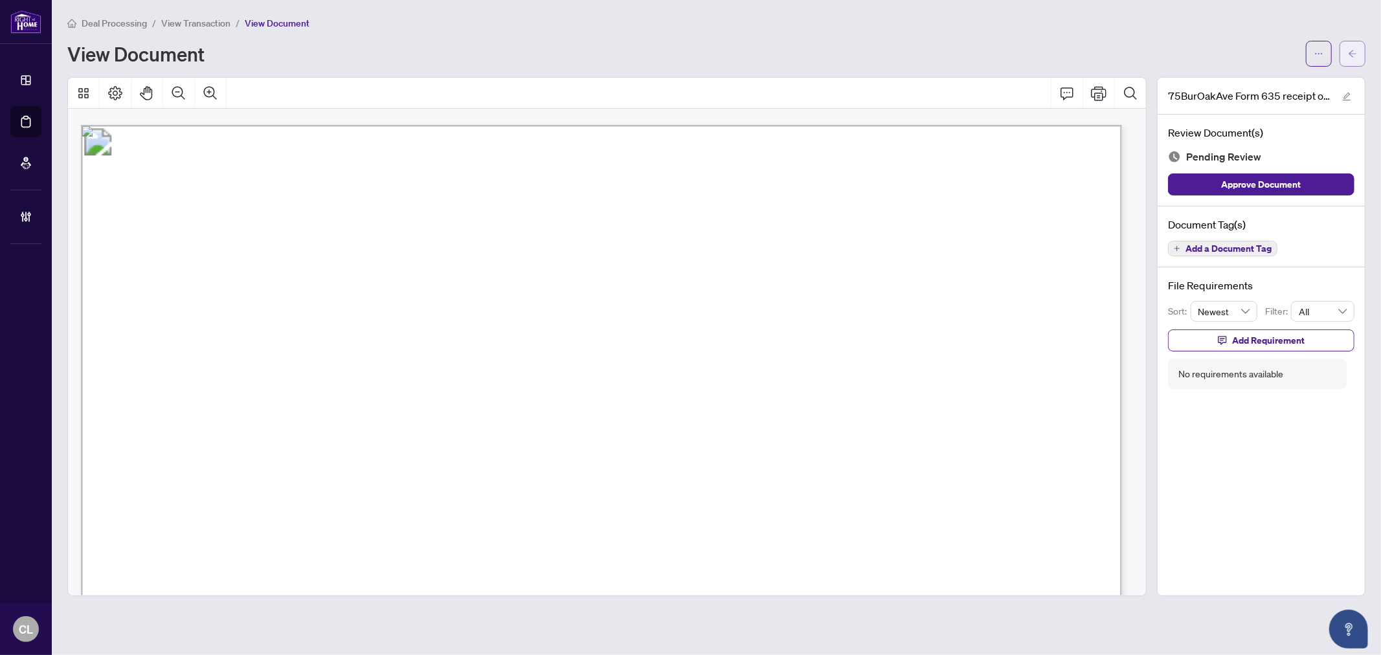
click at [1355, 50] on icon "arrow-left" at bounding box center [1352, 53] width 9 height 9
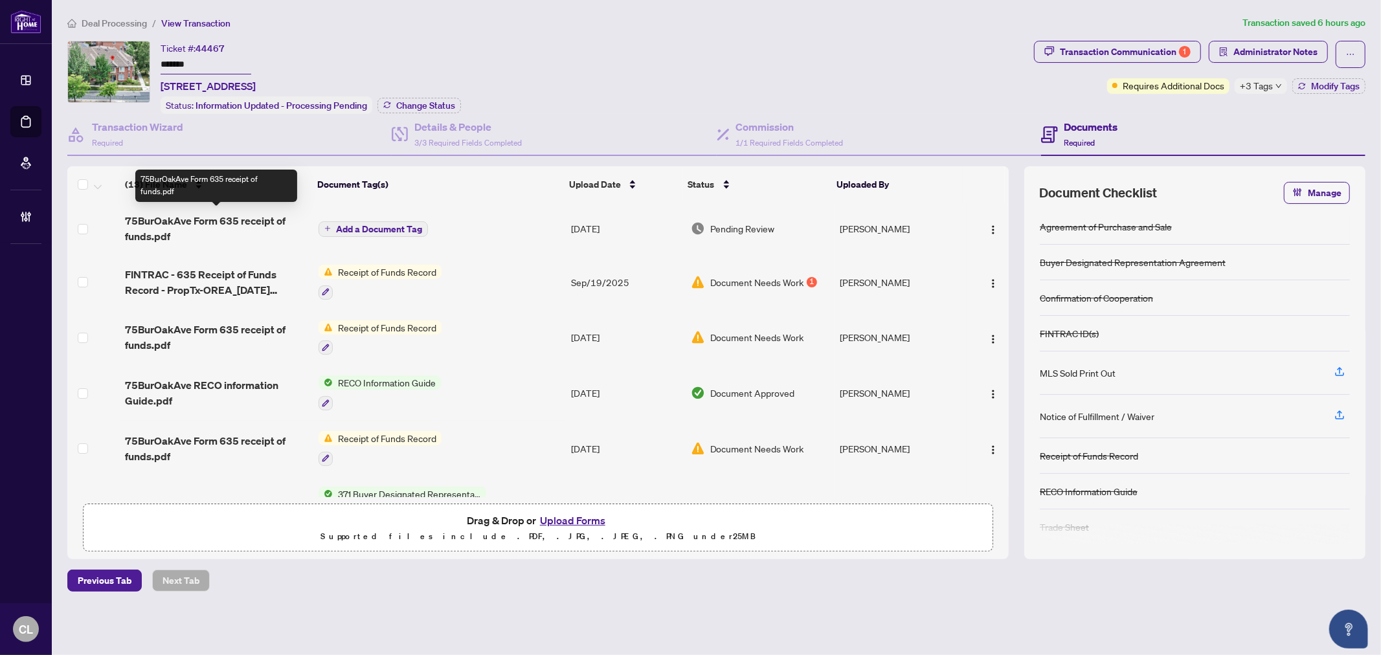
click at [147, 216] on span "75BurOakAve Form 635 receipt of funds.pdf" at bounding box center [216, 228] width 183 height 31
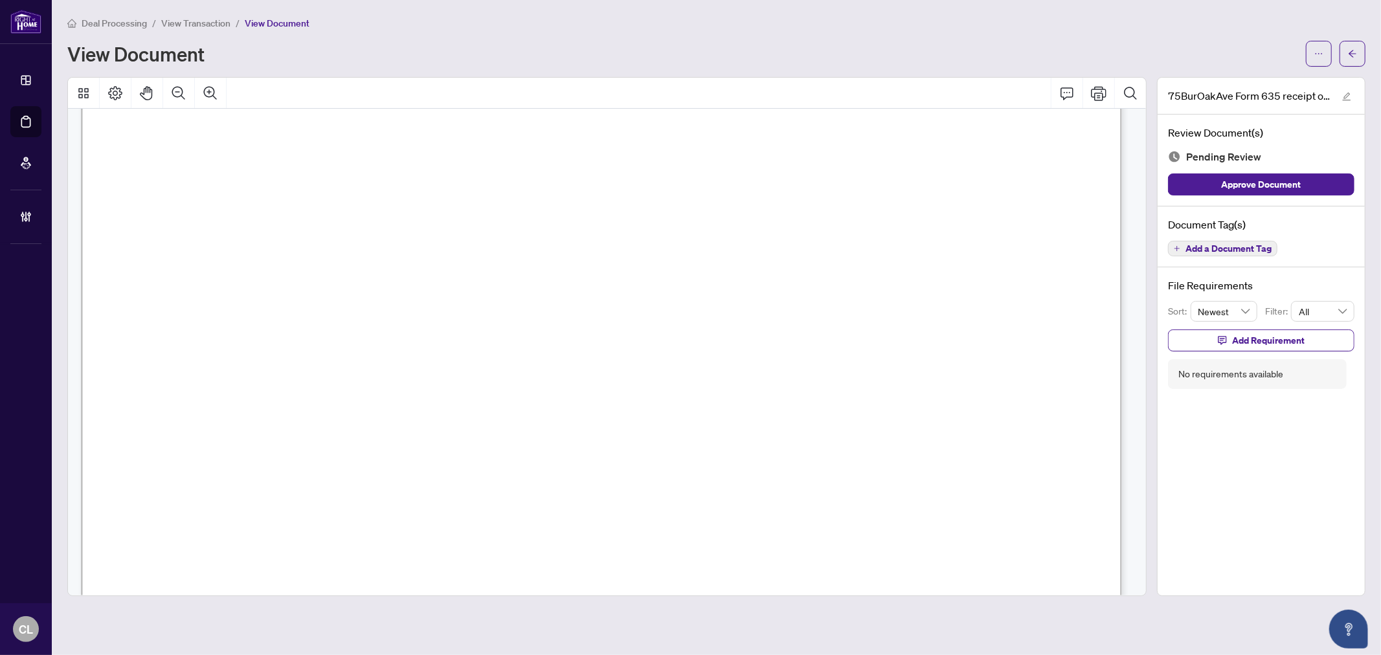
scroll to position [1489, 0]
click at [1245, 341] on span "Add Requirement" at bounding box center [1268, 340] width 72 height 21
click at [1217, 350] on textarea at bounding box center [1274, 352] width 139 height 25
paste textarea "**********"
type textarea "**********"
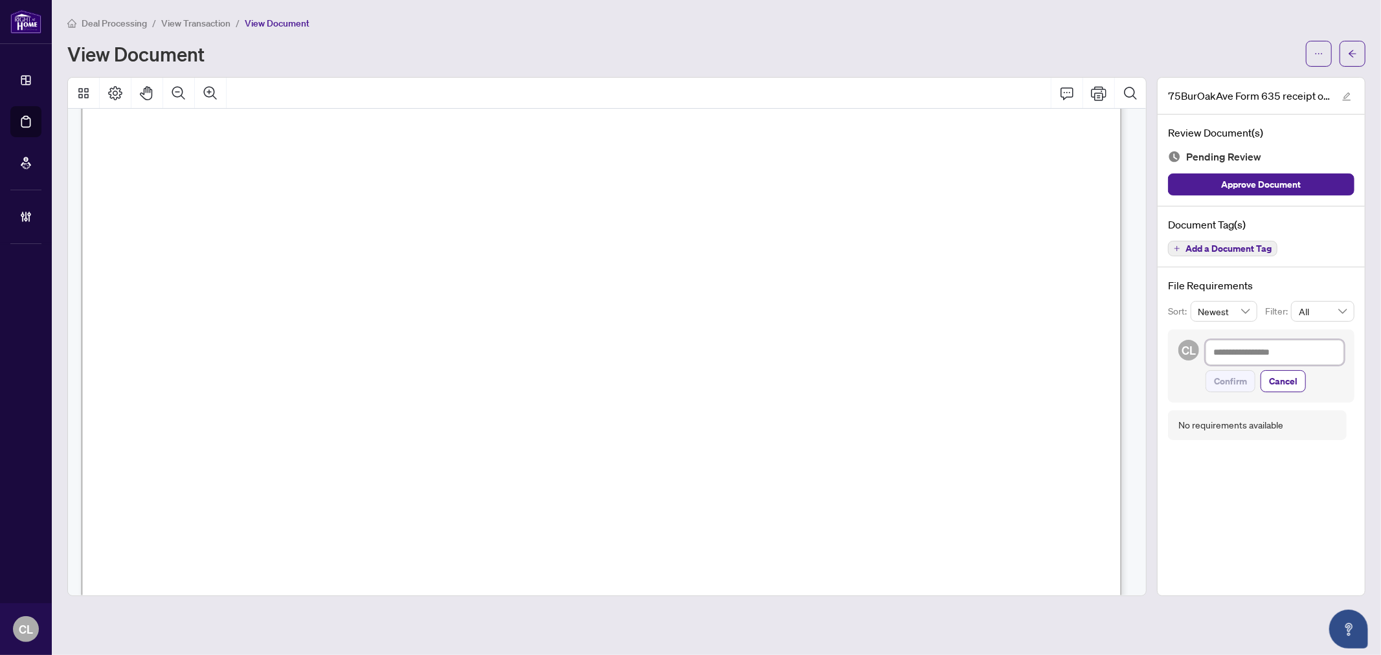
type textarea "**********"
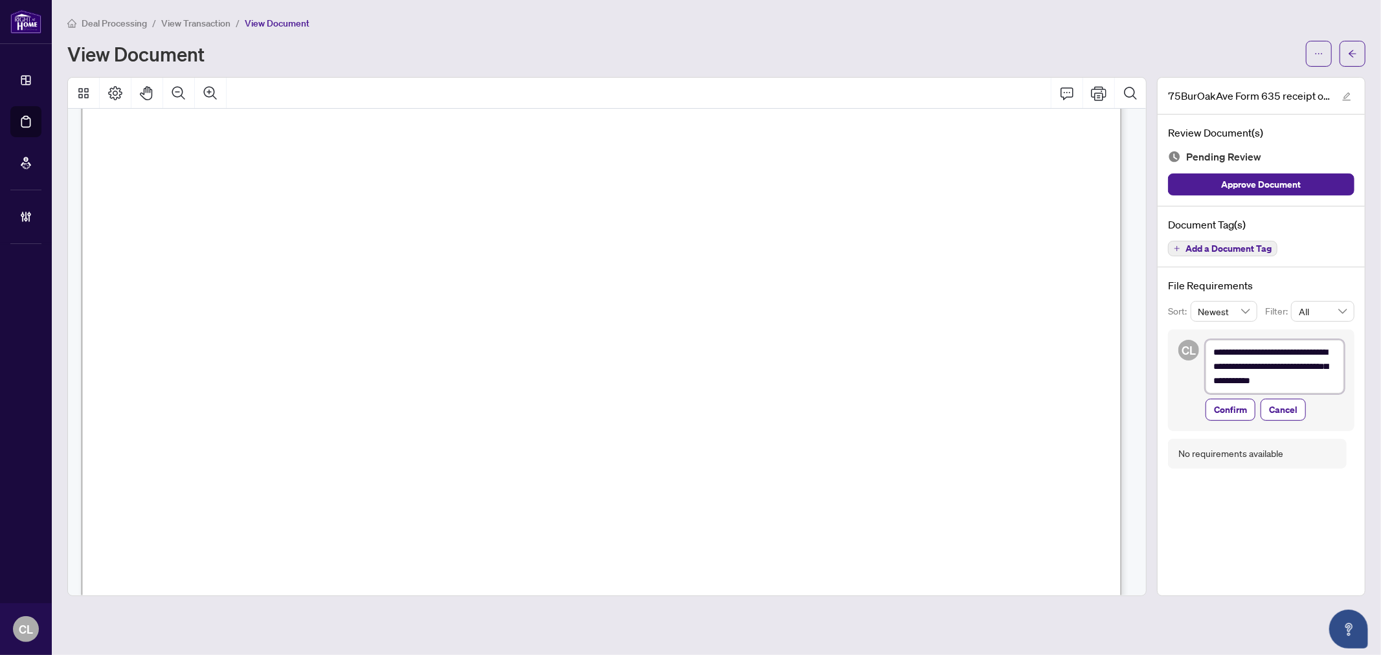
drag, startPoint x: 1229, startPoint y: 350, endPoint x: 1196, endPoint y: 347, distance: 33.1
click at [1196, 347] on div "**********" at bounding box center [1261, 379] width 186 height 101
type textarea "**********"
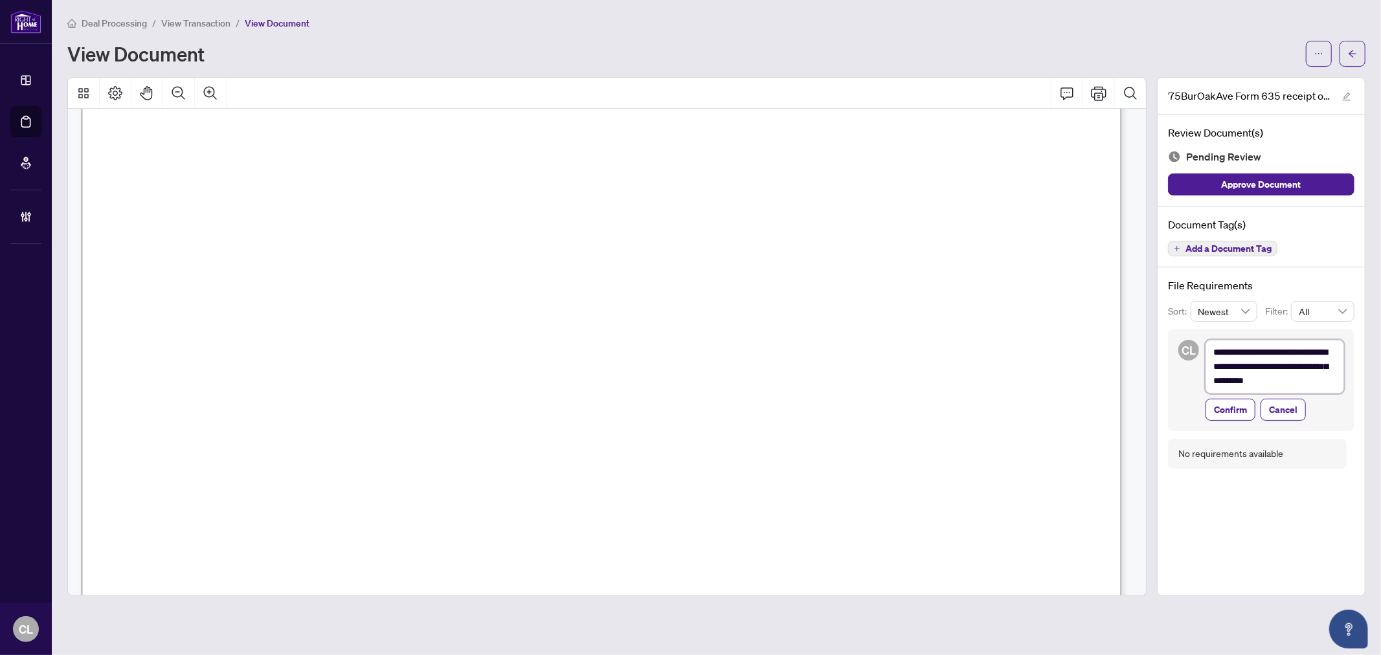
type textarea "**********"
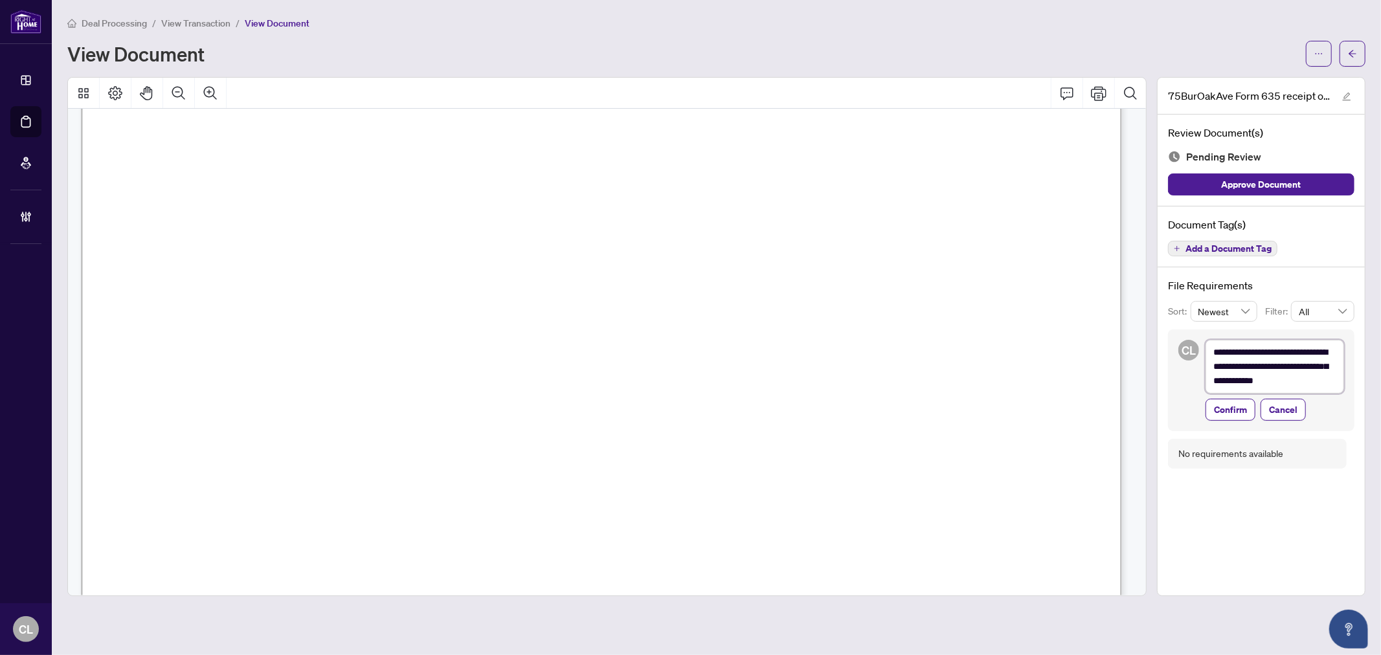
type textarea "**********"
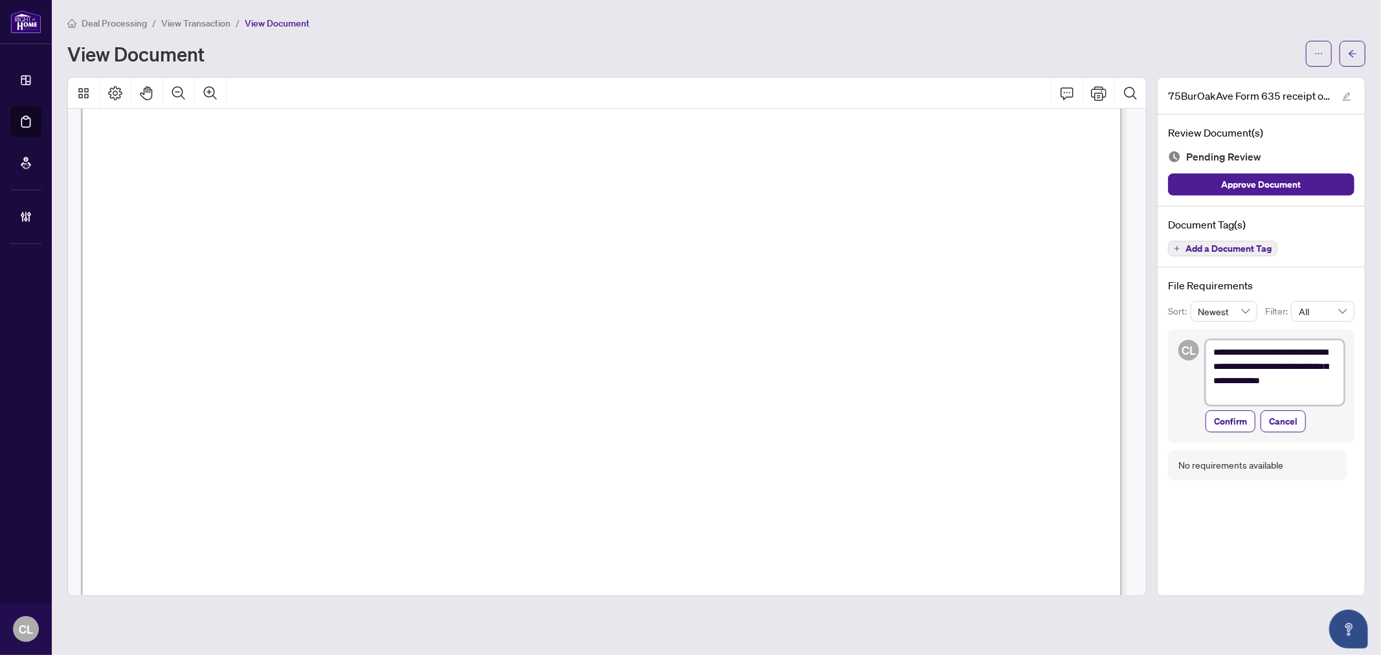
type textarea "**********"
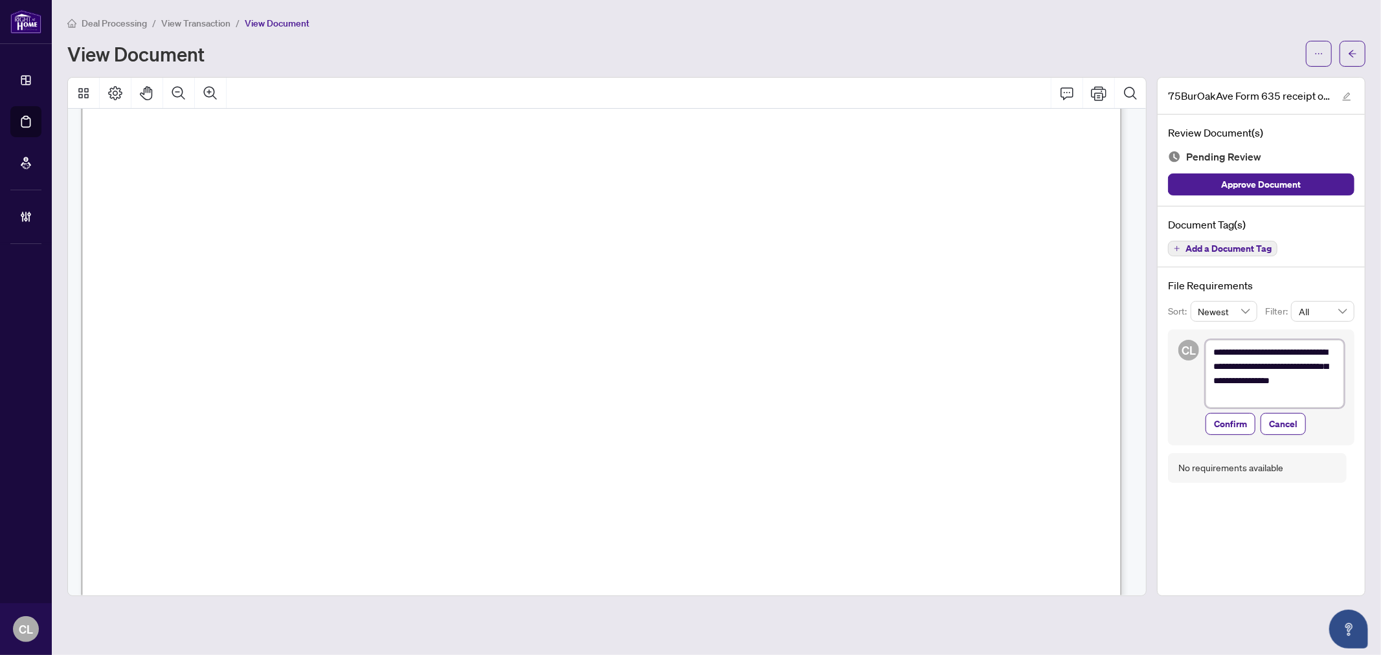
type textarea "**********"
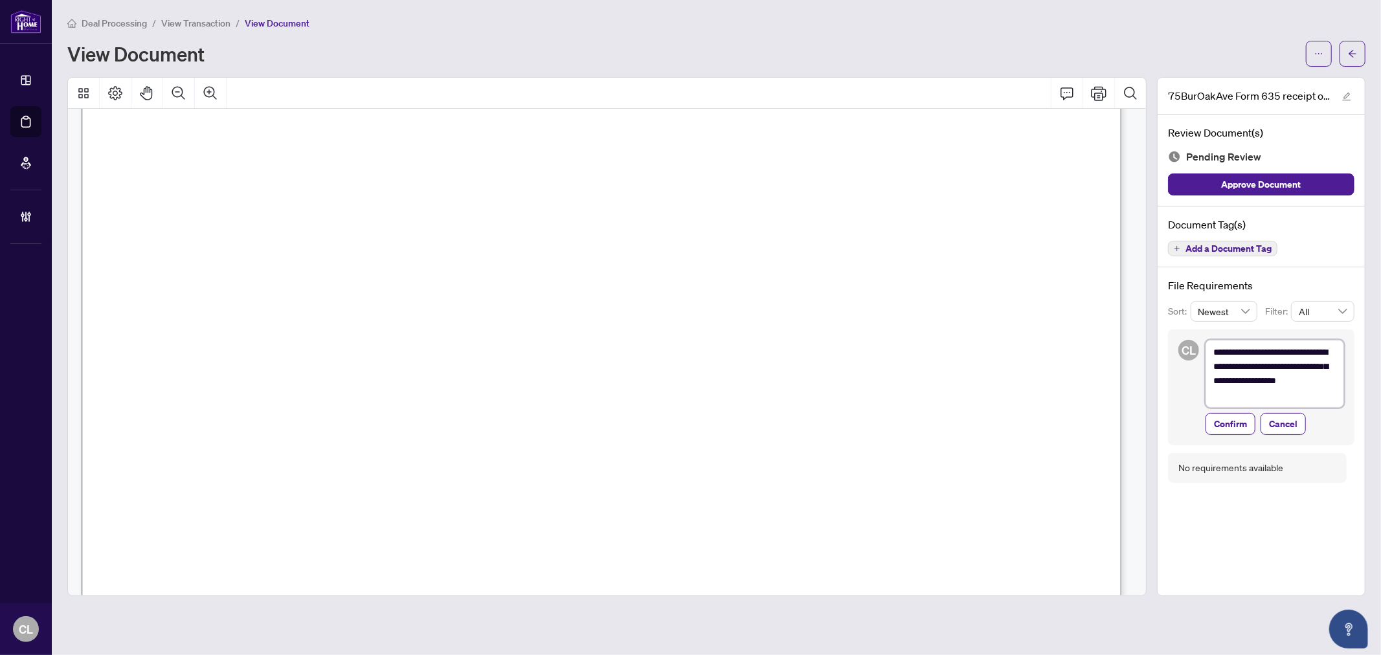
type textarea "**********"
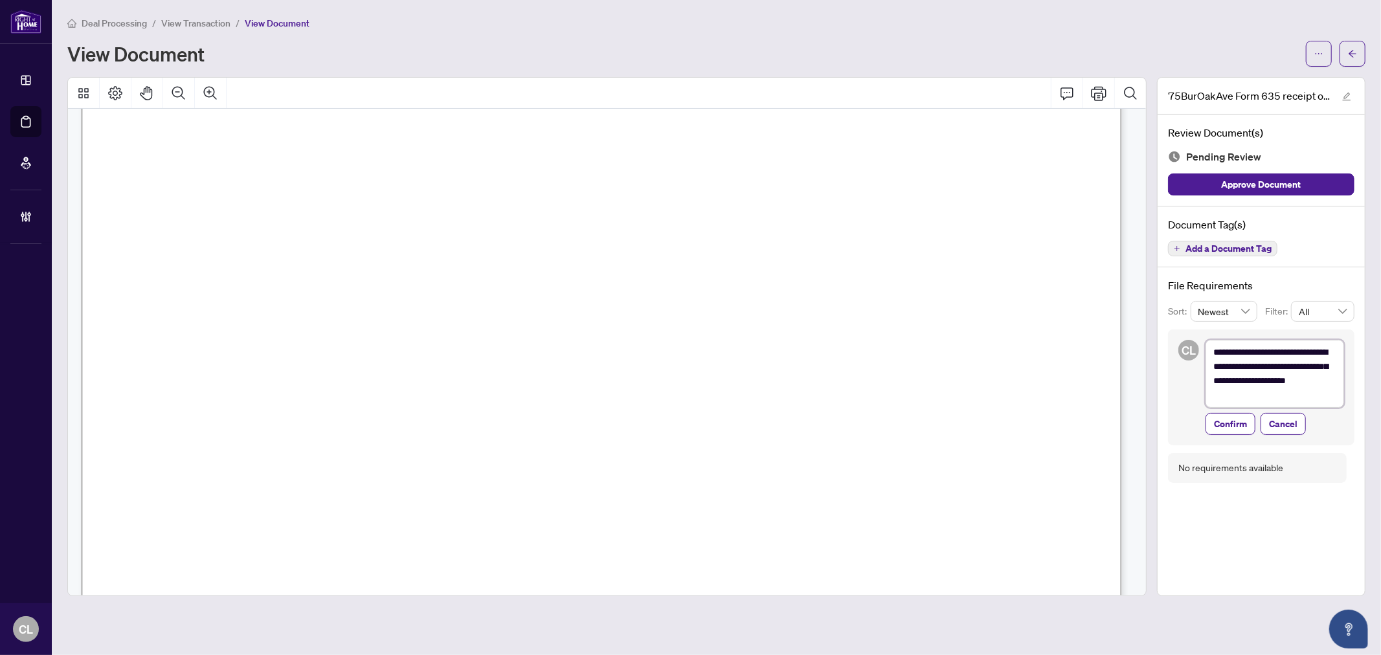
type textarea "**********"
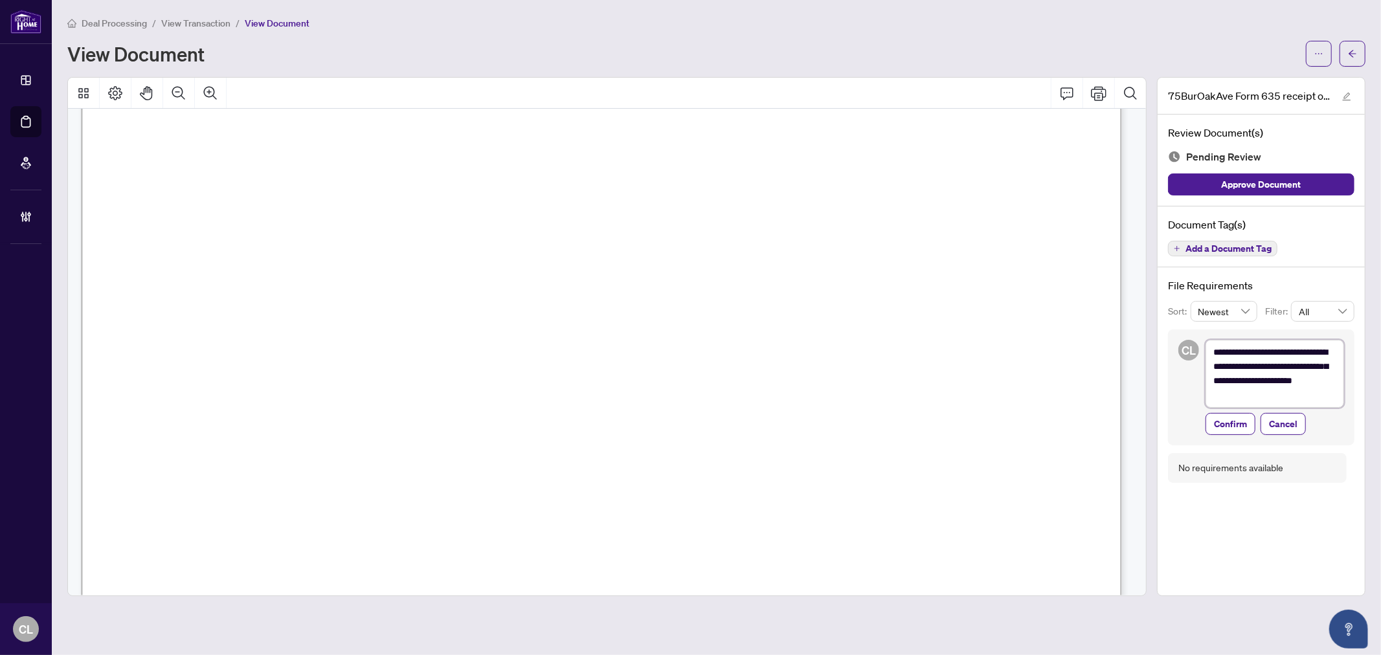
type textarea "**********"
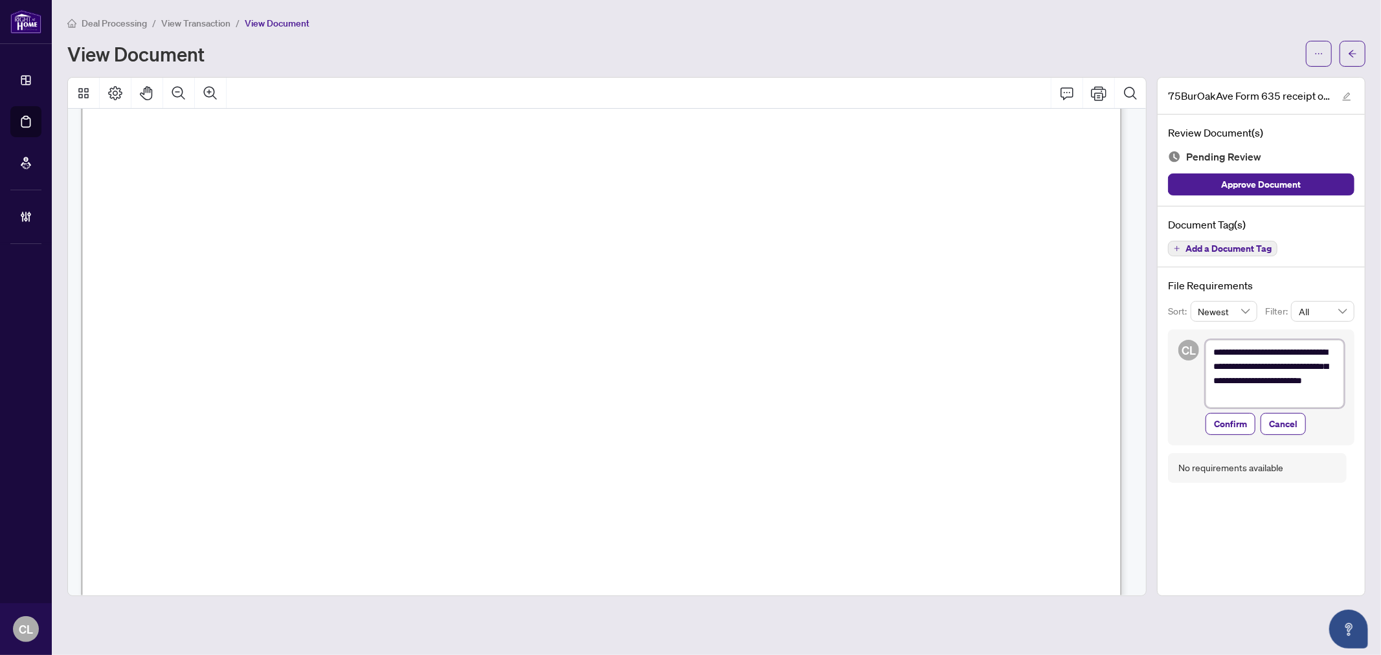
type textarea "**********"
click at [1250, 366] on textarea "**********" at bounding box center [1274, 373] width 139 height 67
type textarea "**********"
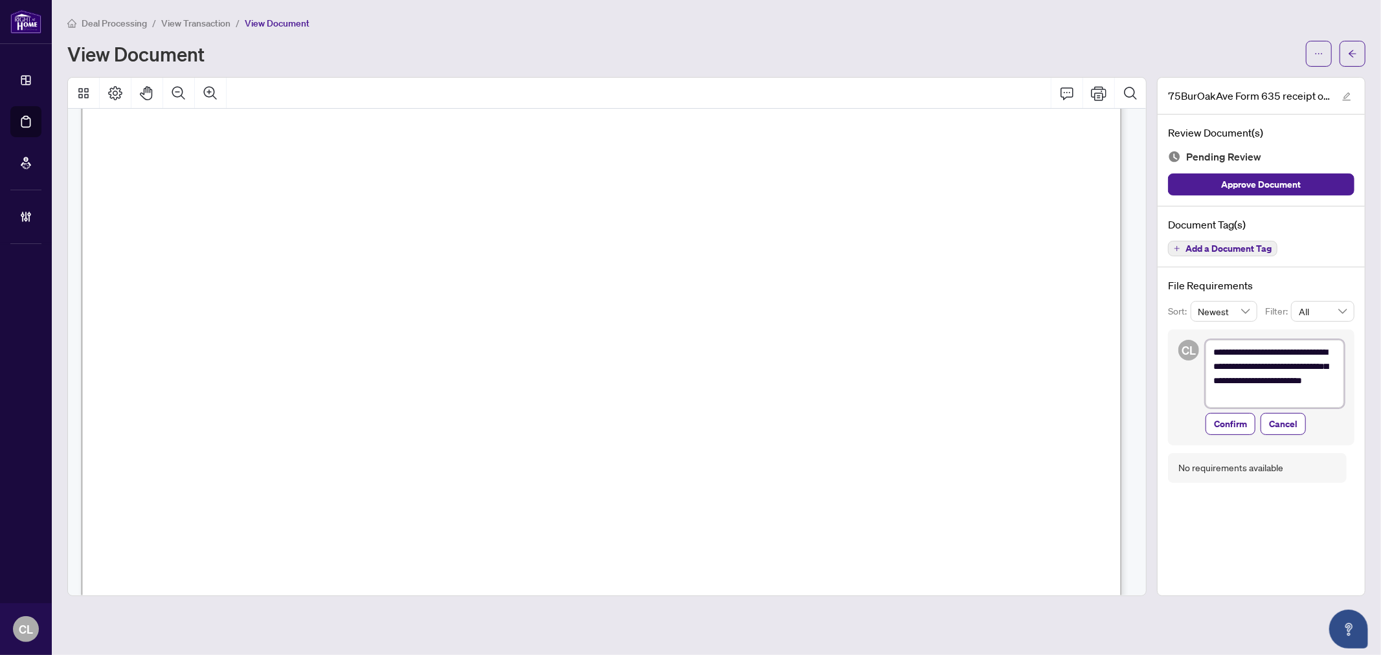
type textarea "**********"
click at [1236, 425] on span "Confirm" at bounding box center [1230, 424] width 33 height 21
type textarea "**********"
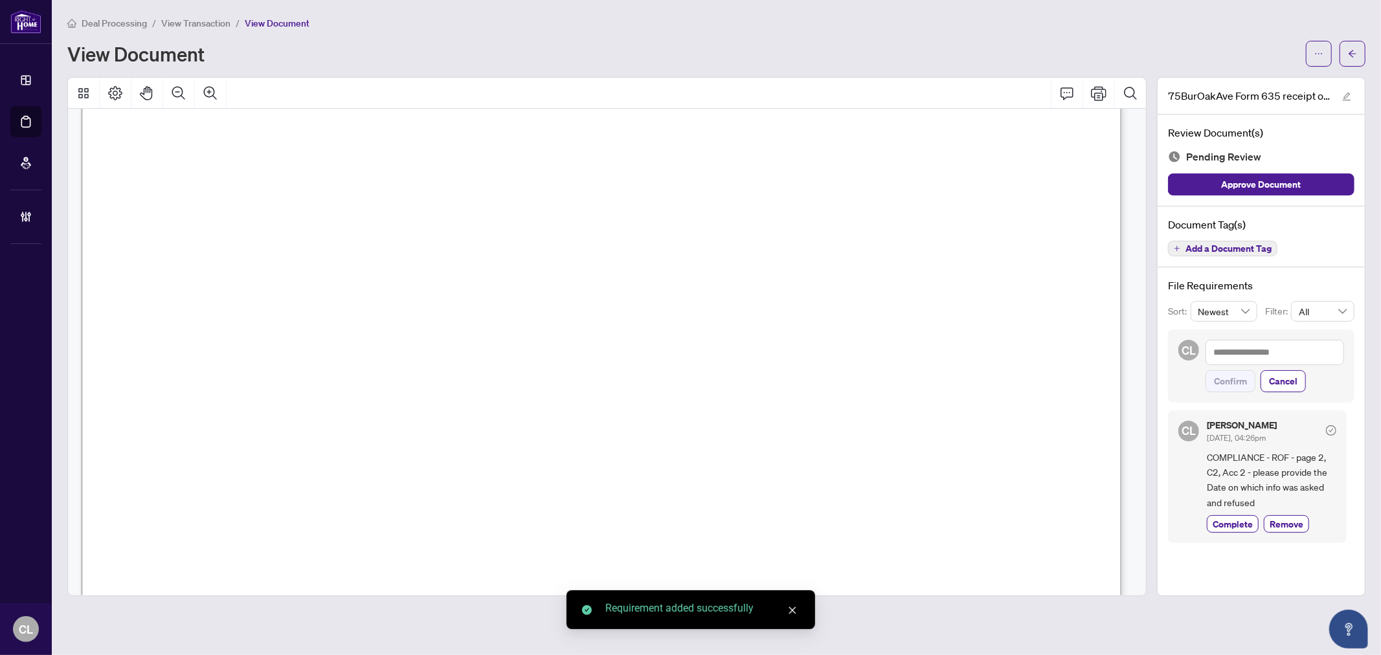
click at [1221, 247] on span "Add a Document Tag" at bounding box center [1228, 248] width 86 height 9
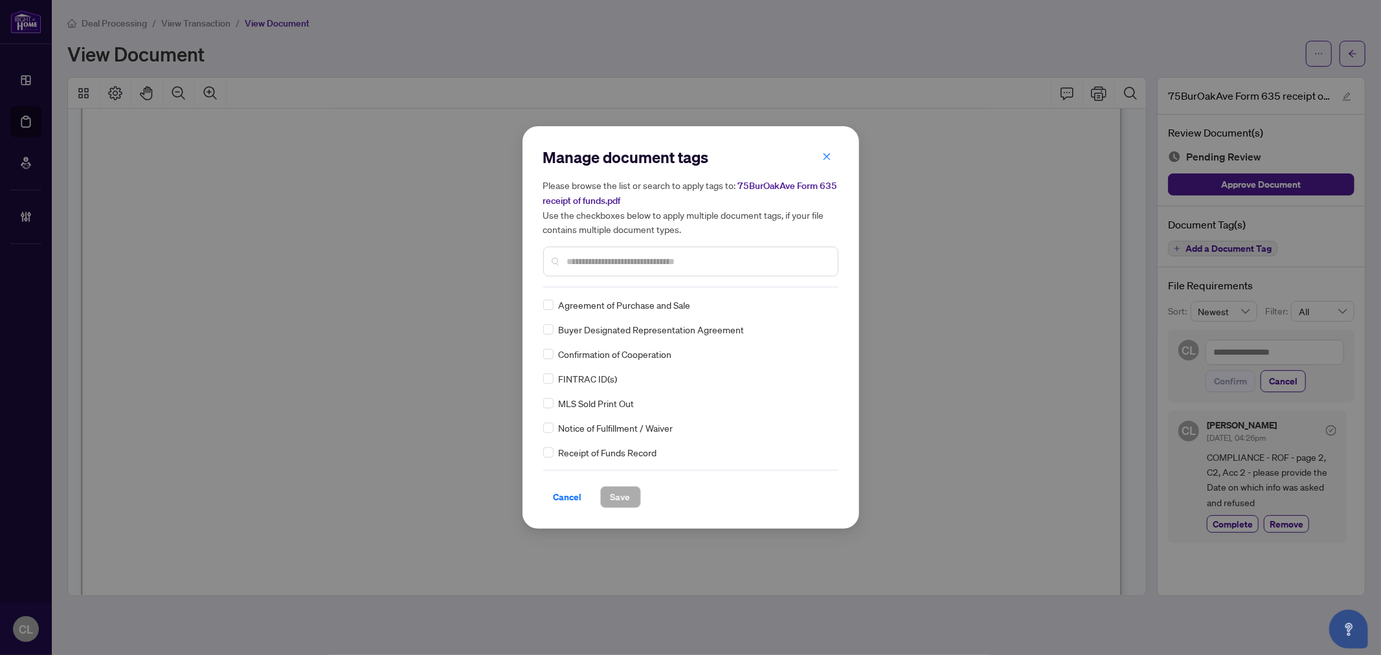
click at [687, 282] on div "Manage document tags Please browse the list or search to apply tags to: 75BurOa…" at bounding box center [690, 217] width 295 height 140
click at [686, 269] on div at bounding box center [690, 262] width 295 height 30
click at [686, 267] on input "text" at bounding box center [697, 261] width 260 height 14
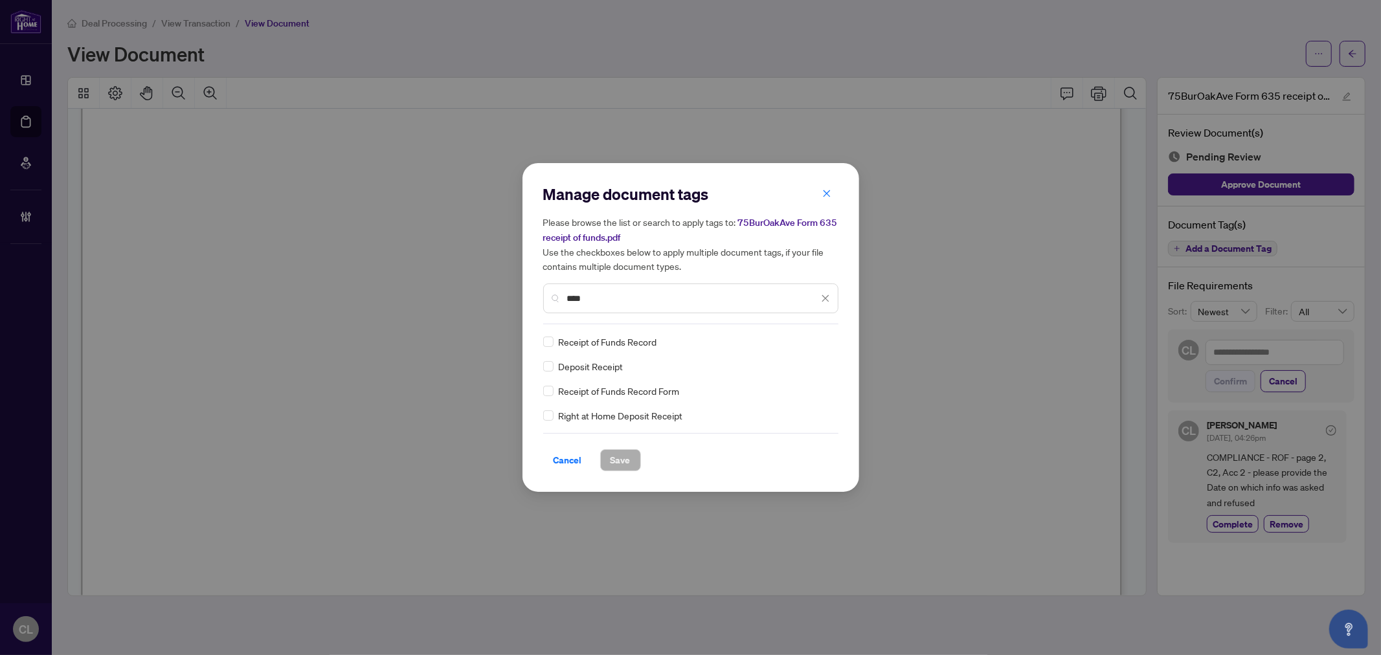
type input "****"
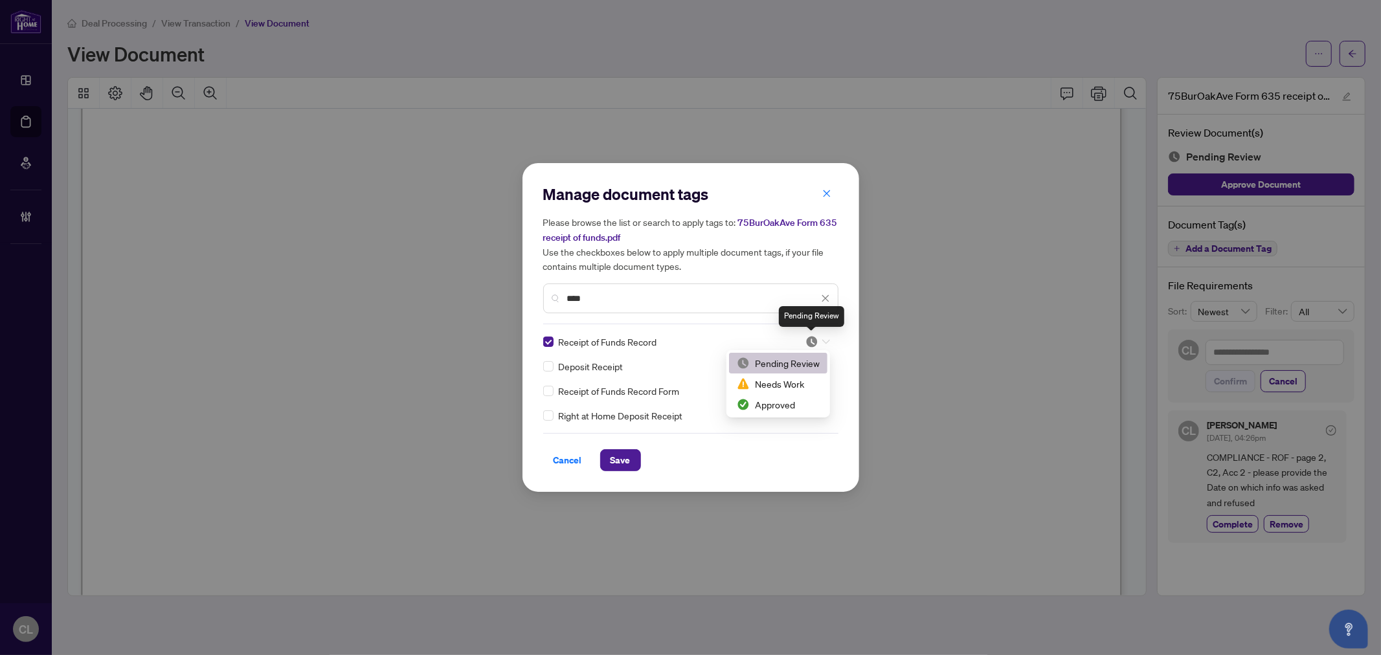
click at [817, 341] on img at bounding box center [811, 341] width 13 height 13
click at [805, 383] on div "Needs Work" at bounding box center [778, 384] width 83 height 14
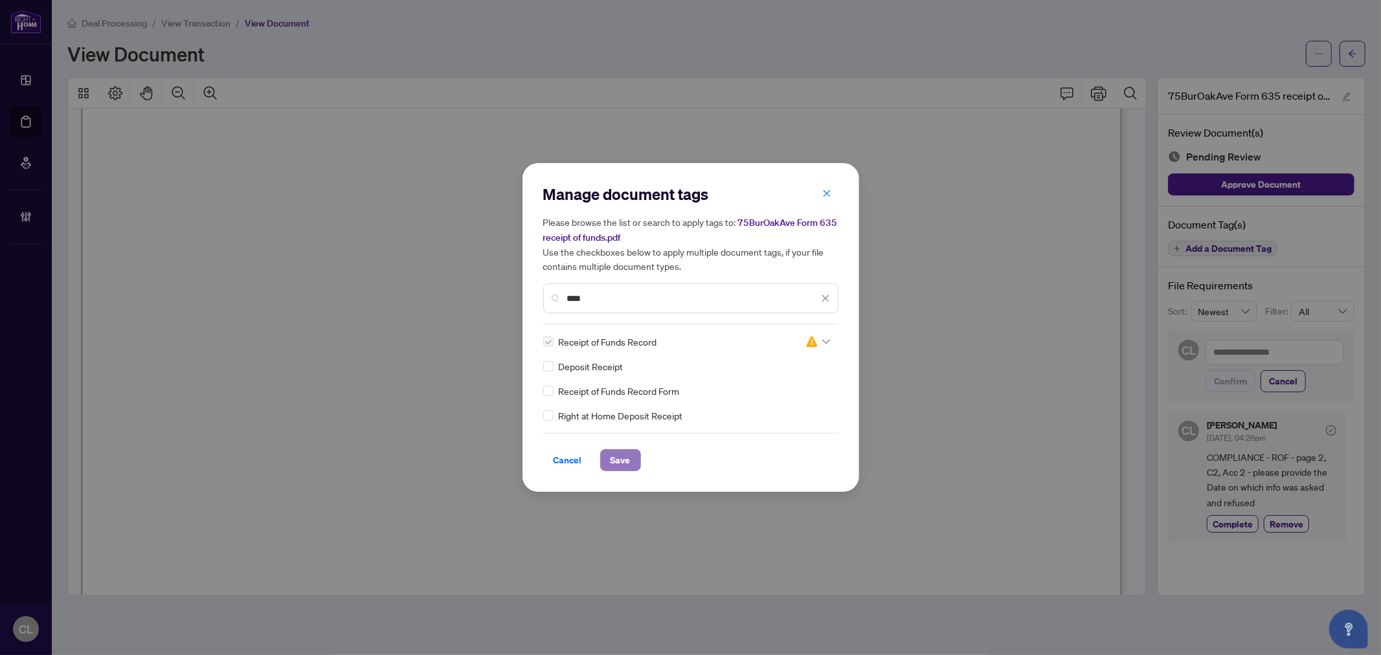
click at [607, 454] on button "Save" at bounding box center [620, 460] width 41 height 22
click at [916, 43] on div "Manage document tags Please browse the list or search to apply tags to: 75BurOa…" at bounding box center [690, 327] width 1381 height 655
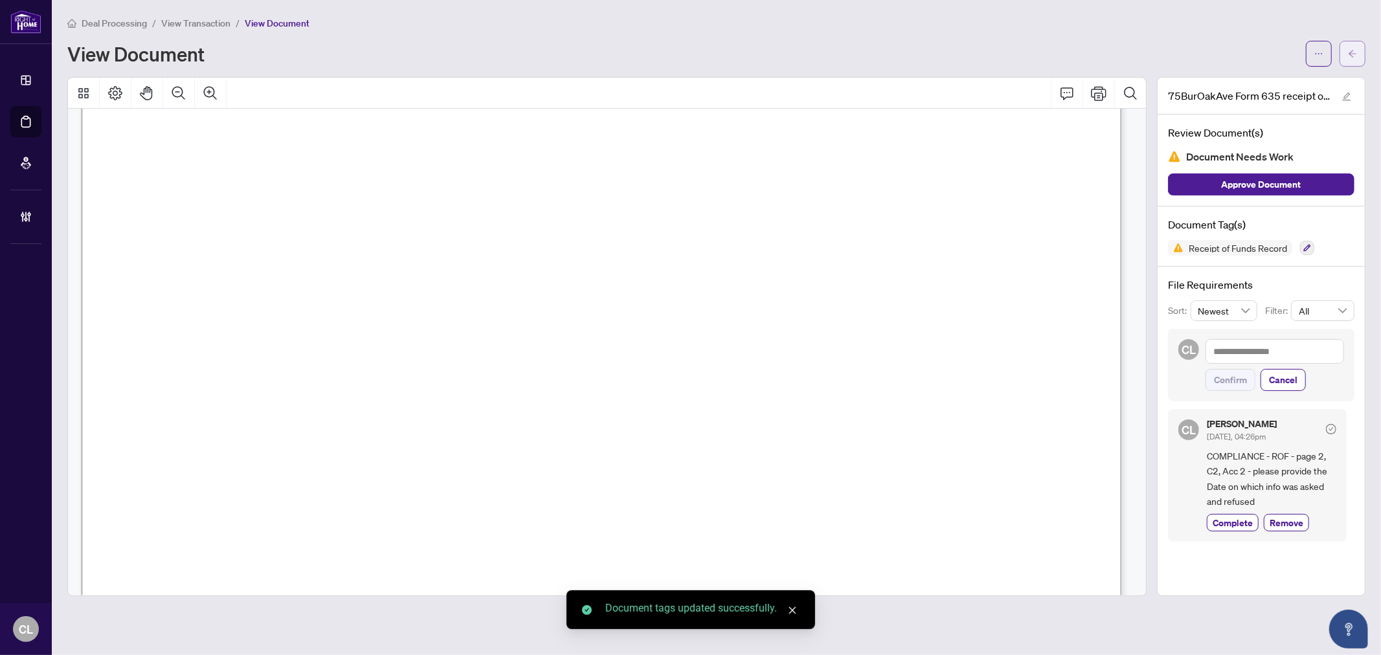
click at [1353, 49] on icon "arrow-left" at bounding box center [1352, 53] width 9 height 9
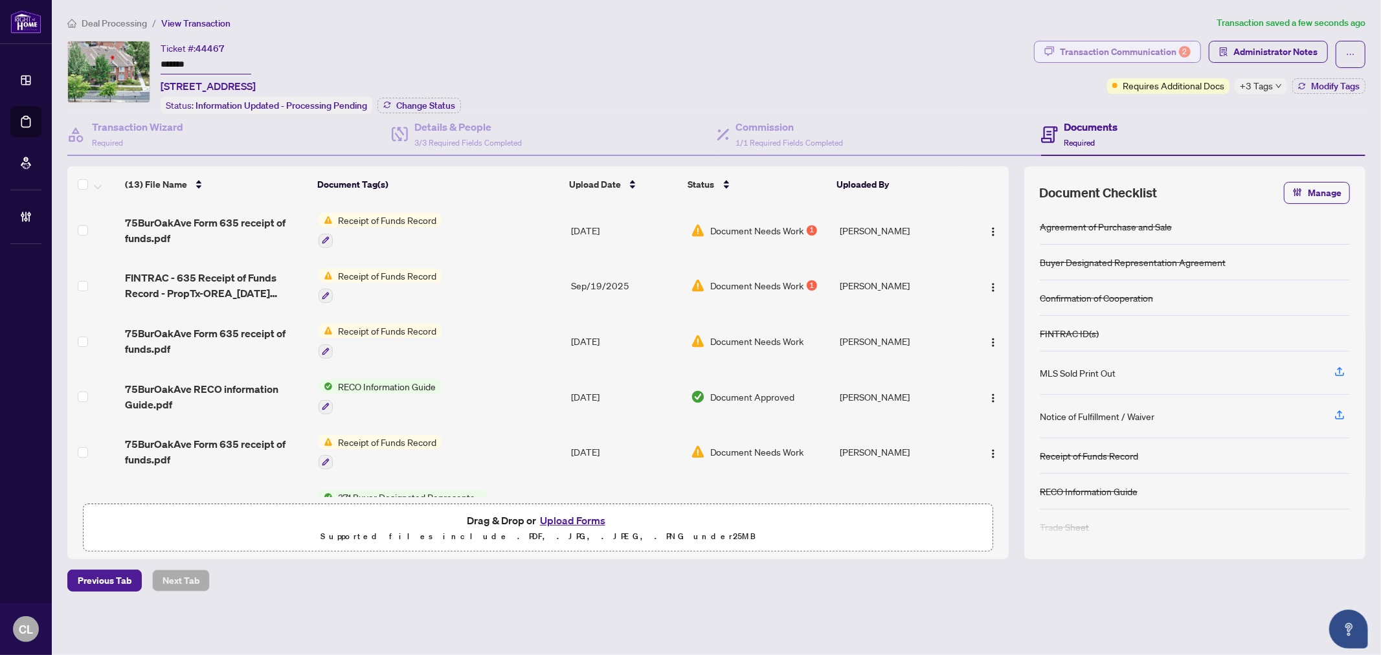
click at [1139, 46] on div "Transaction Communication 2" at bounding box center [1125, 51] width 131 height 21
type textarea "**********"
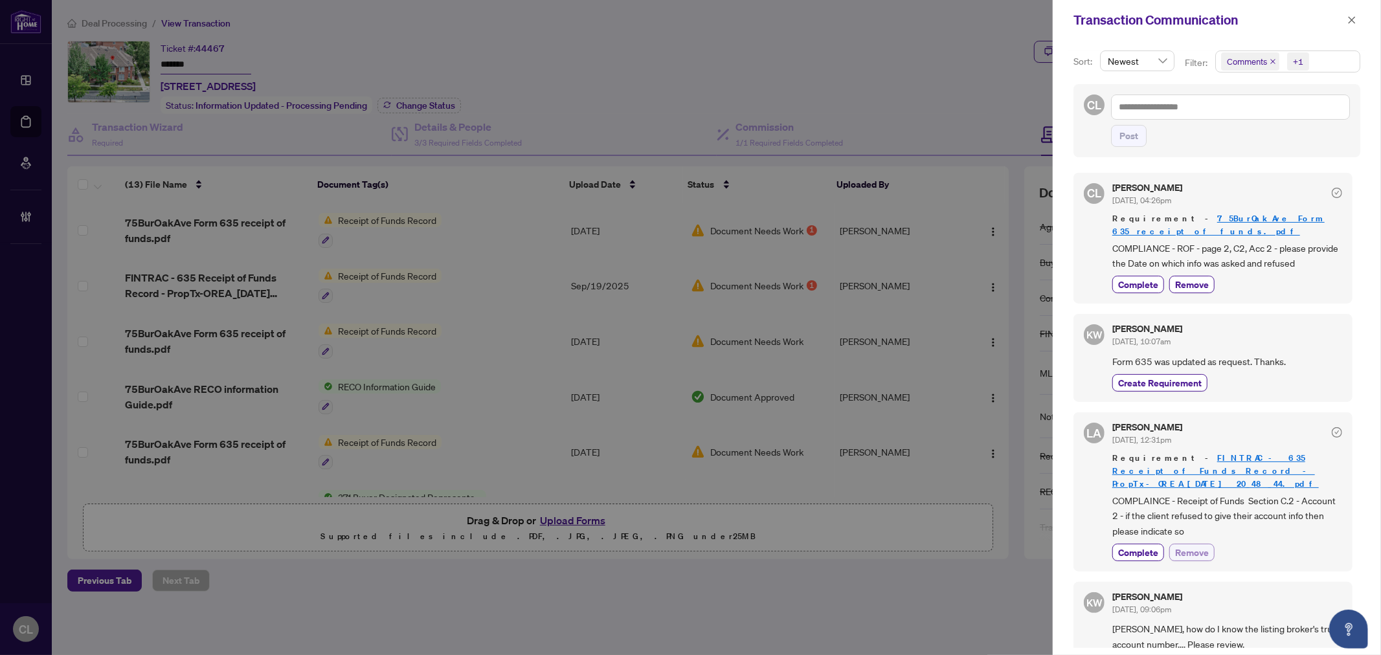
click at [1172, 544] on button "Remove" at bounding box center [1191, 552] width 45 height 17
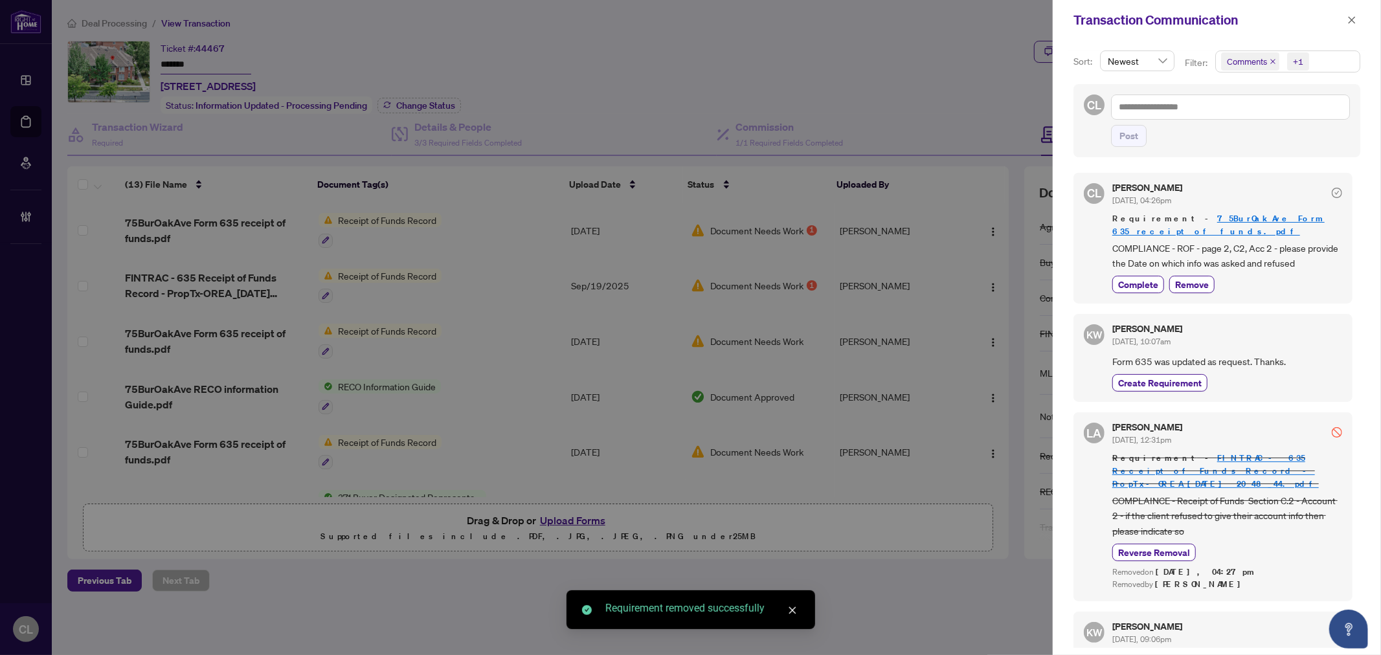
click at [845, 58] on div at bounding box center [690, 327] width 1381 height 655
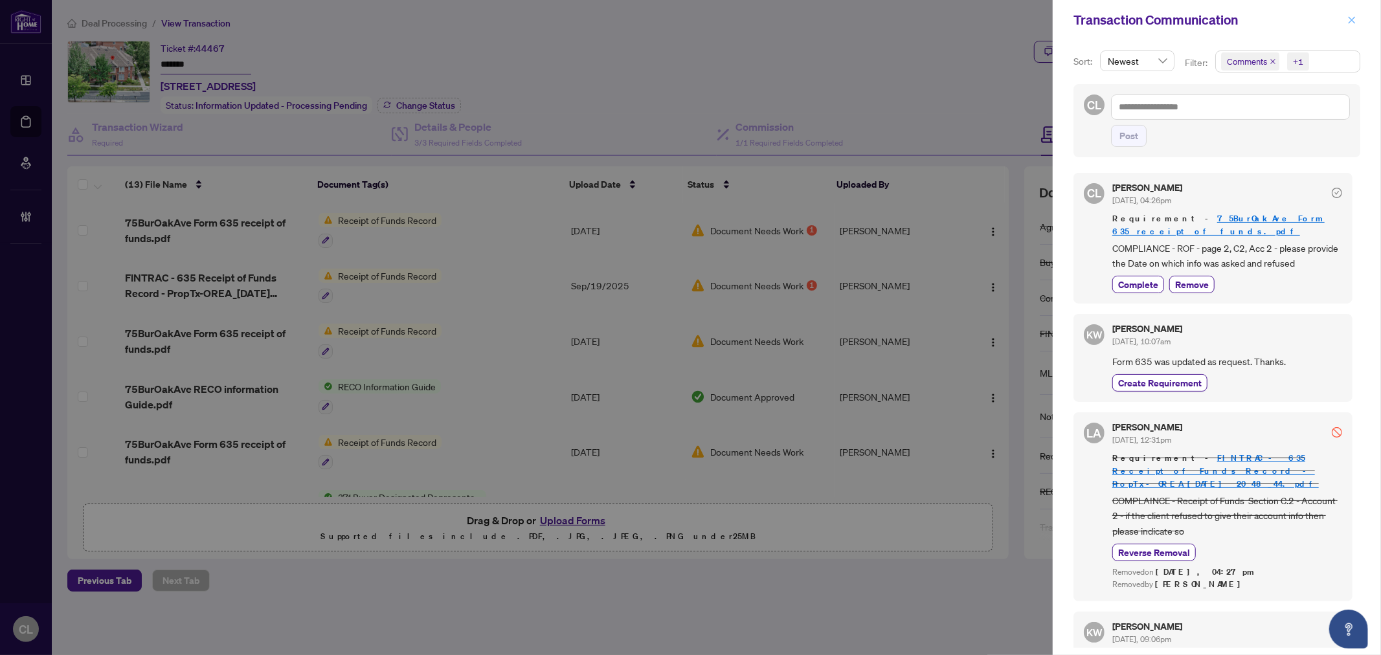
click at [1354, 16] on icon "close" at bounding box center [1351, 20] width 9 height 9
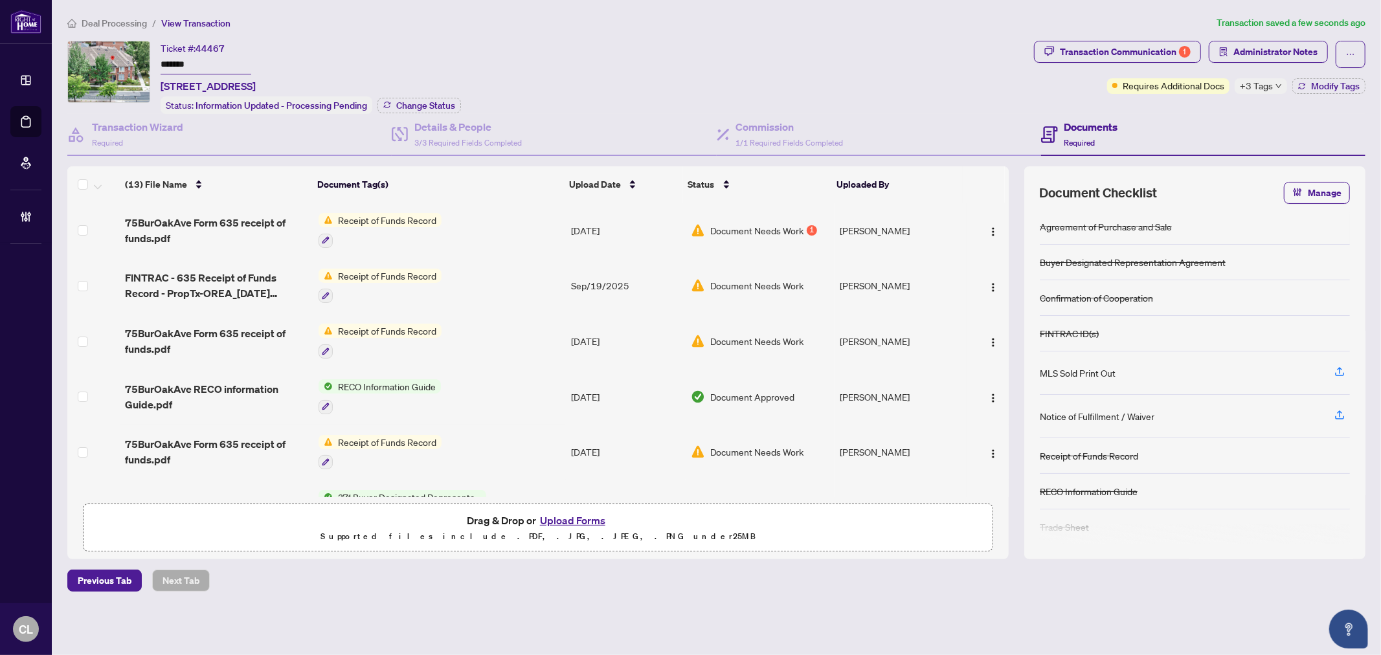
click at [1263, 86] on span "+3 Tags" at bounding box center [1256, 85] width 33 height 15
click at [1282, 107] on span "Submitted for Review" at bounding box center [1301, 114] width 86 height 14
click at [1256, 113] on div "Submitted for Review" at bounding box center [1295, 113] width 107 height 14
drag, startPoint x: 1144, startPoint y: 100, endPoint x: 1166, endPoint y: 94, distance: 22.9
click at [1144, 100] on div "Transaction Communication 1 Administrator Notes Requires Additional Docs +3 Tag…" at bounding box center [1199, 77] width 337 height 73
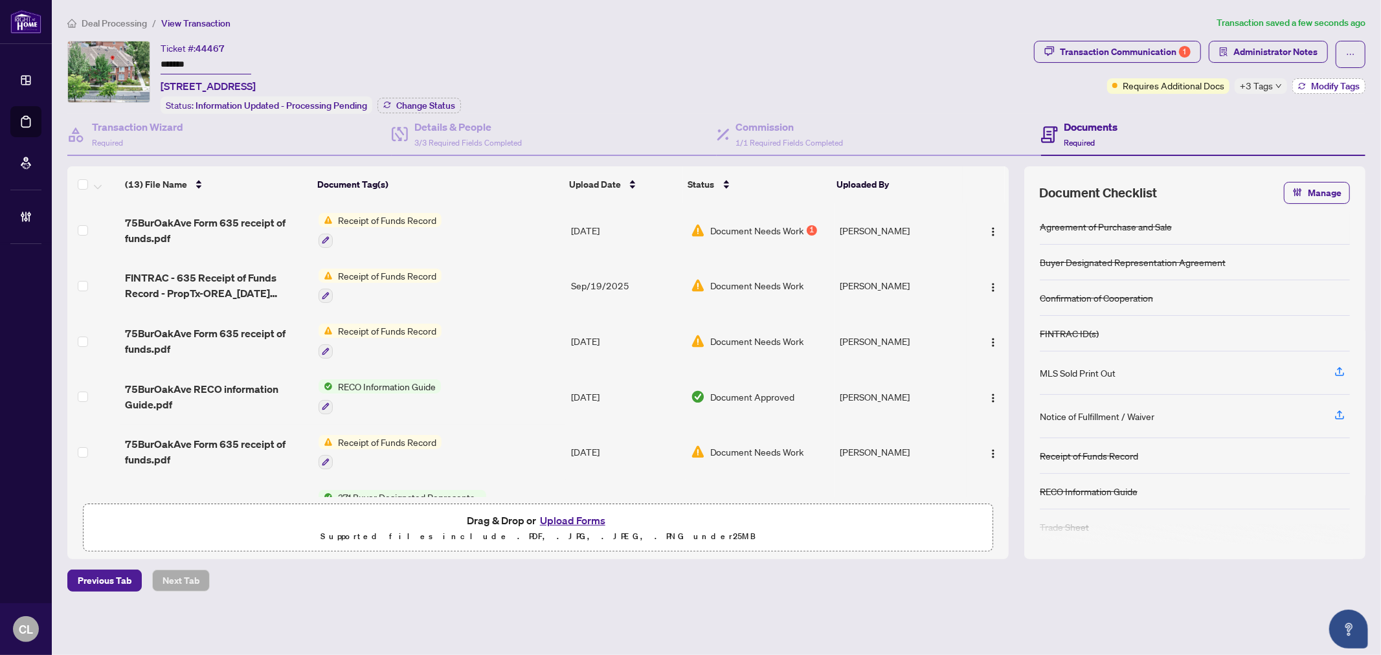
click at [1337, 82] on span "Modify Tags" at bounding box center [1335, 86] width 49 height 9
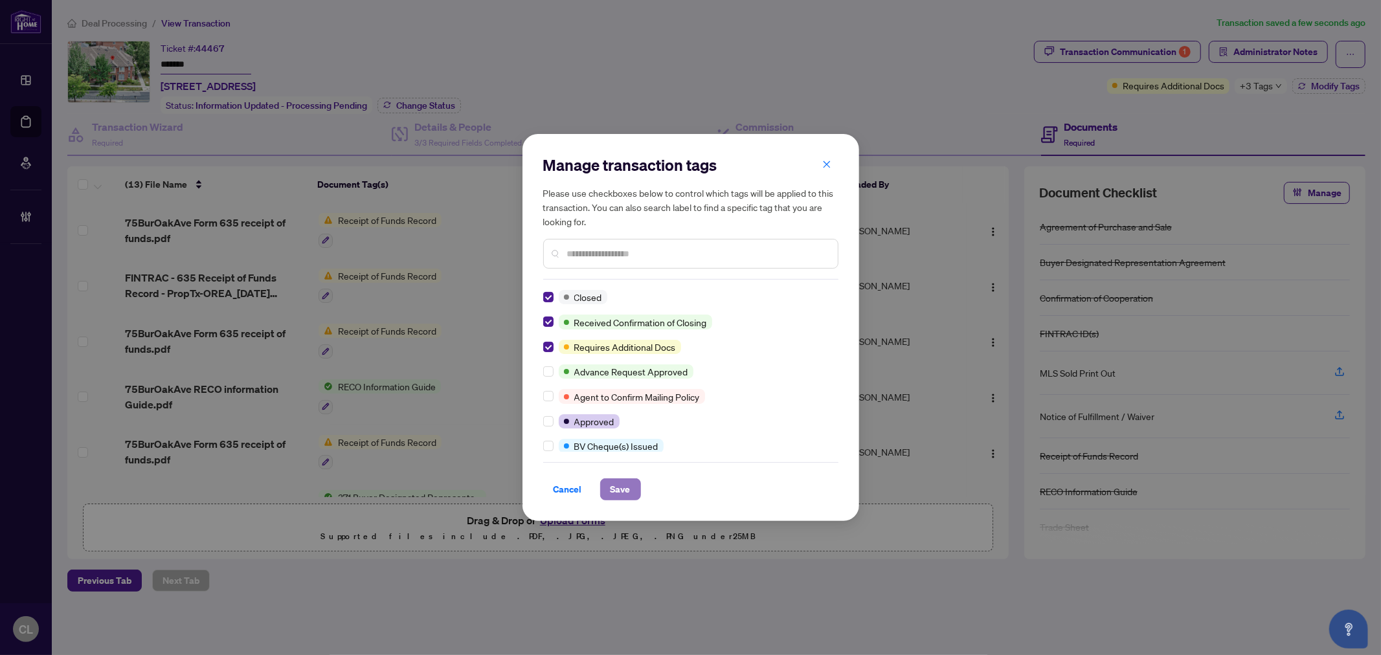
click at [627, 485] on span "Save" at bounding box center [620, 489] width 20 height 21
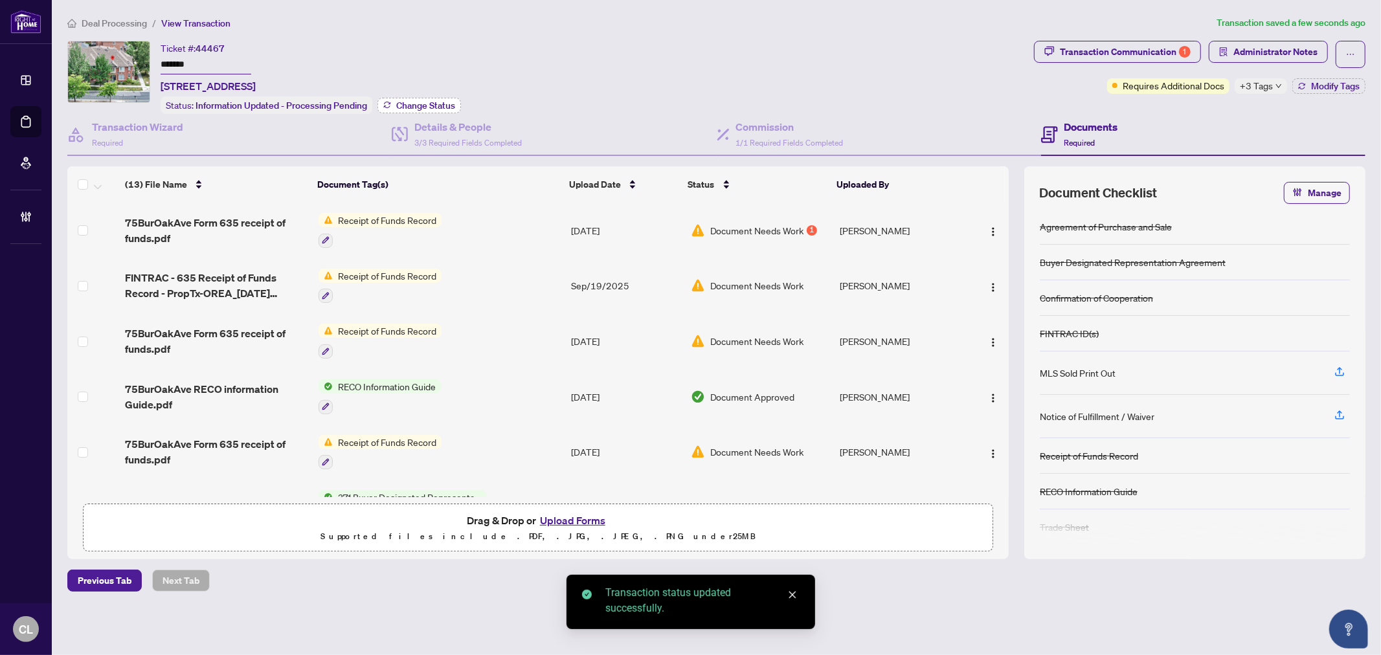
click at [441, 104] on span "Change Status" at bounding box center [425, 105] width 59 height 9
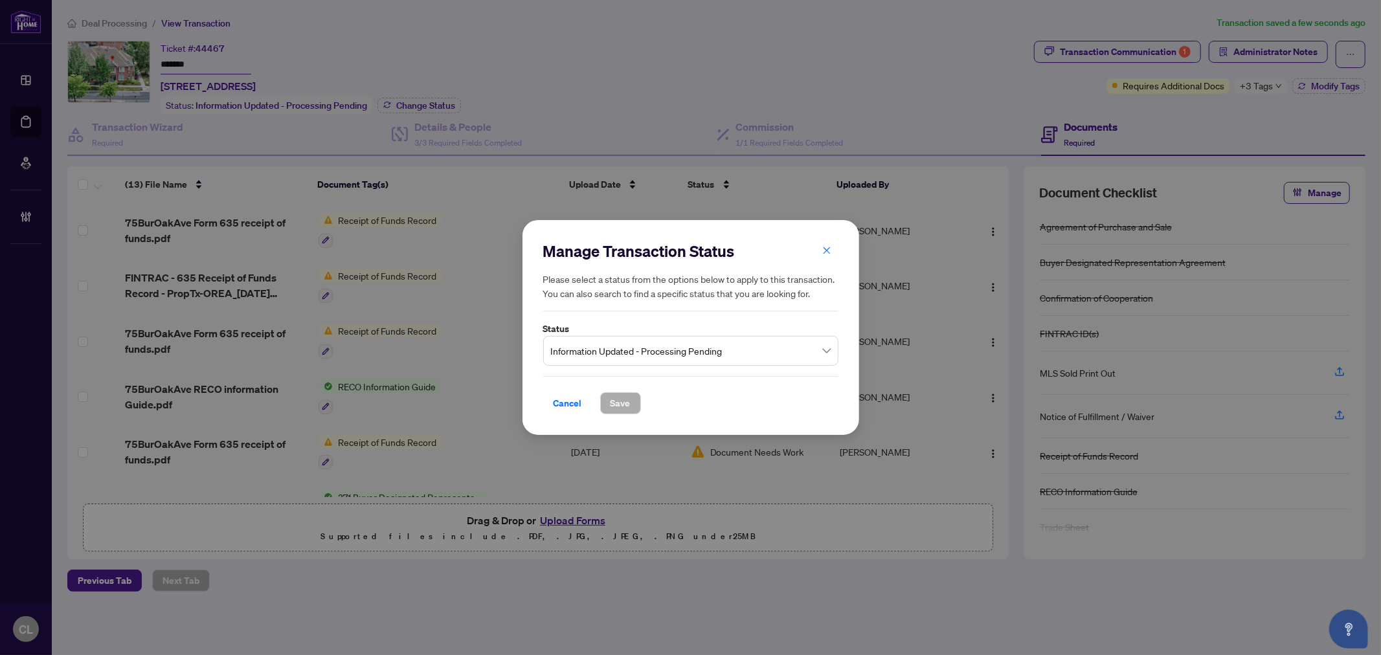
click at [603, 354] on span "Information Updated - Processing Pending" at bounding box center [691, 351] width 280 height 25
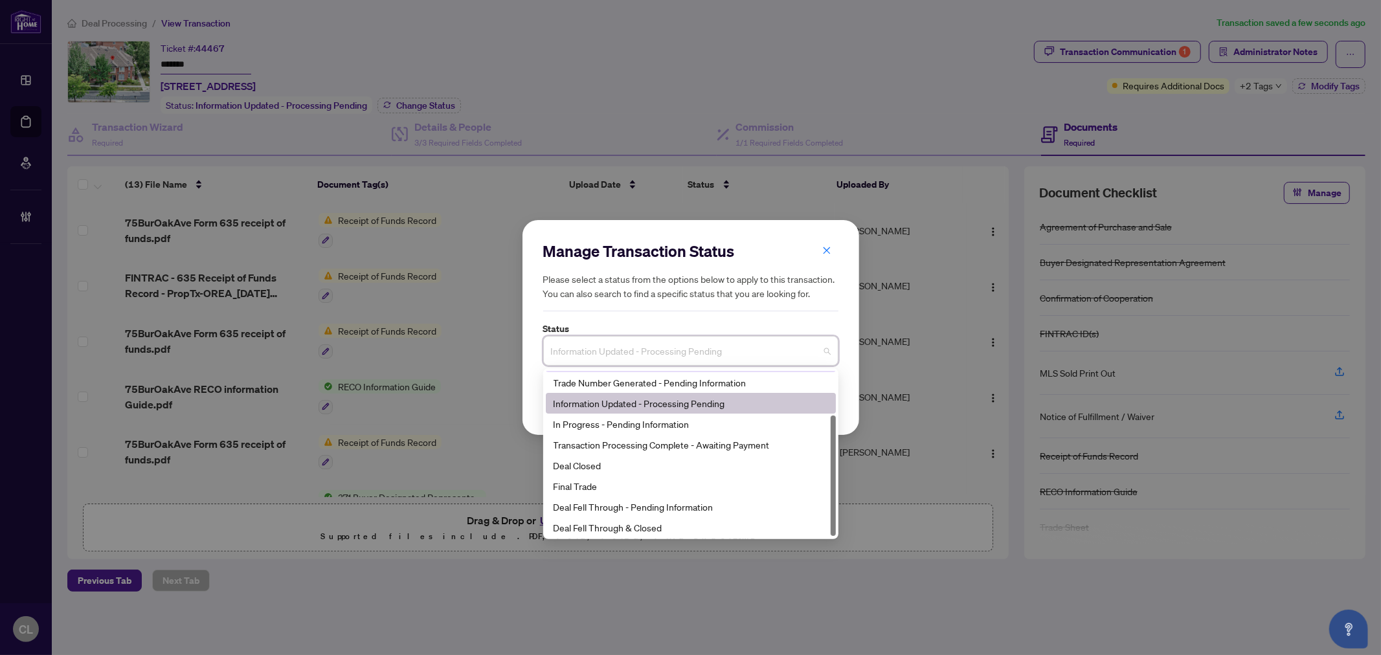
scroll to position [61, 0]
drag, startPoint x: 830, startPoint y: 434, endPoint x: 837, endPoint y: 492, distance: 58.6
click at [837, 492] on div "2 4 7 Pending Information before Processing Trade Number Generated - Pending In…" at bounding box center [690, 453] width 295 height 171
click at [612, 468] on div "Deal Closed" at bounding box center [690, 465] width 274 height 14
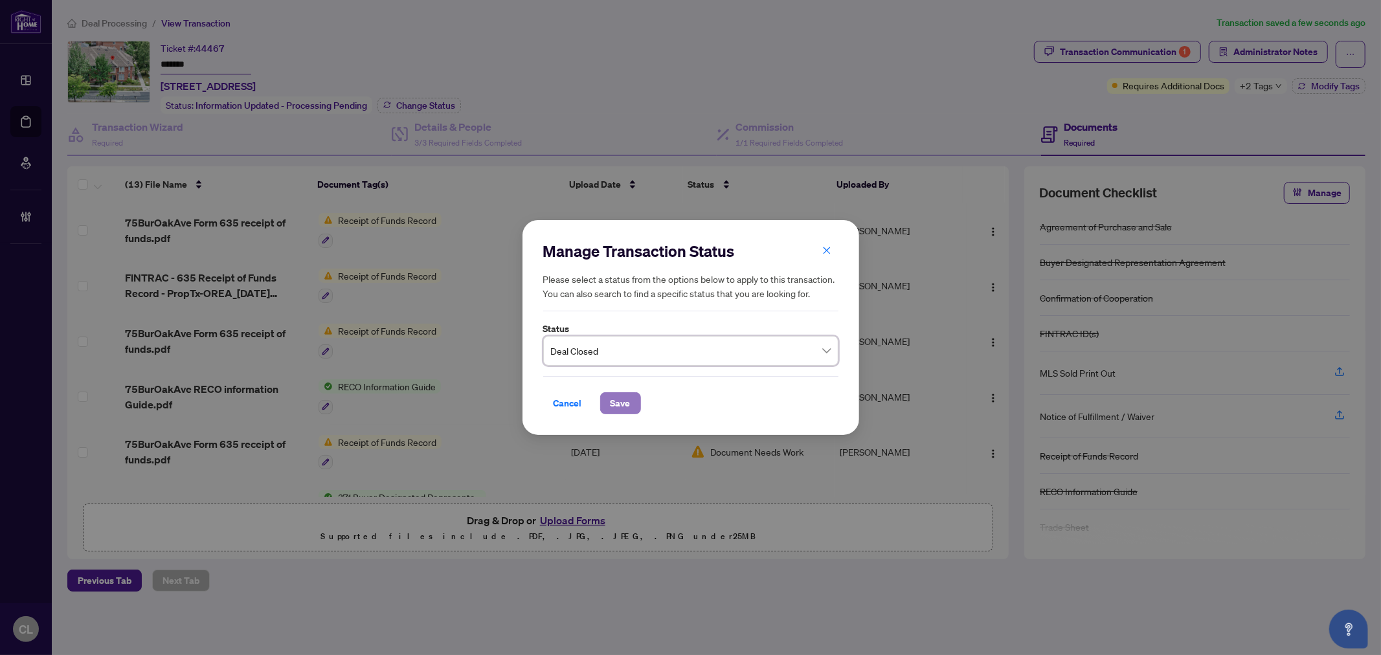
click at [627, 398] on span "Save" at bounding box center [620, 403] width 20 height 21
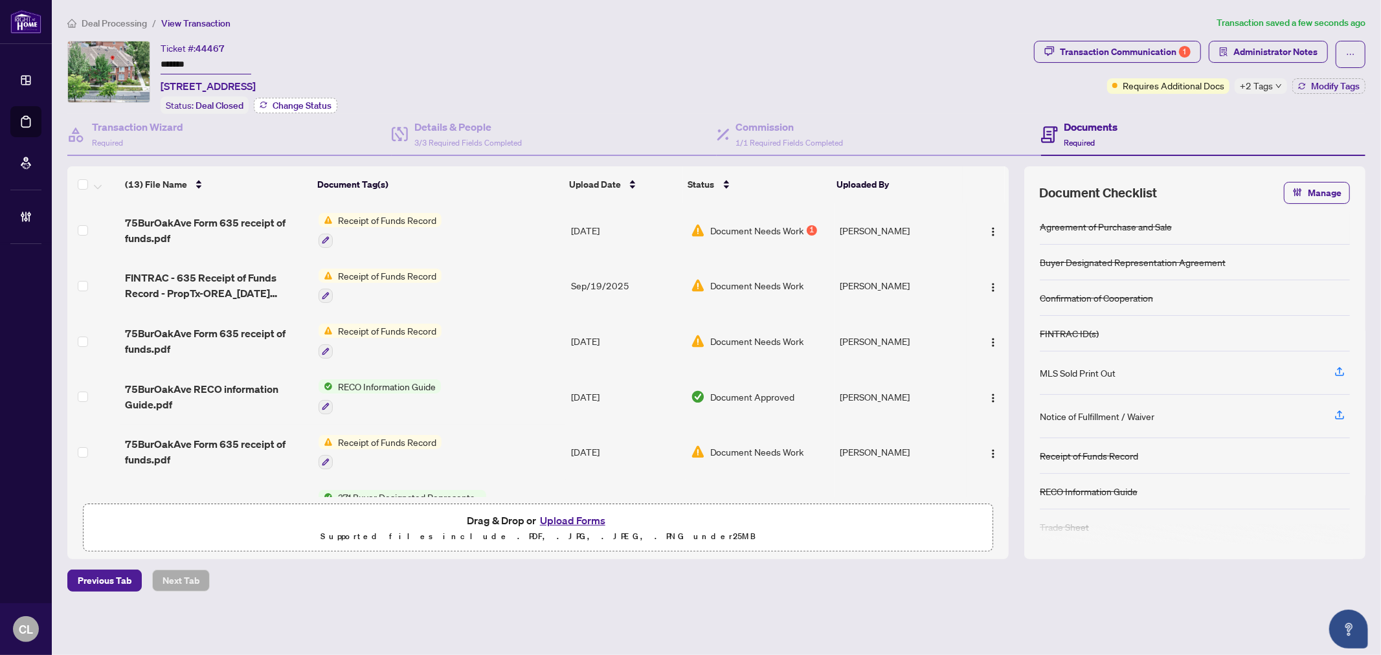
click at [321, 101] on span "Change Status" at bounding box center [302, 105] width 59 height 9
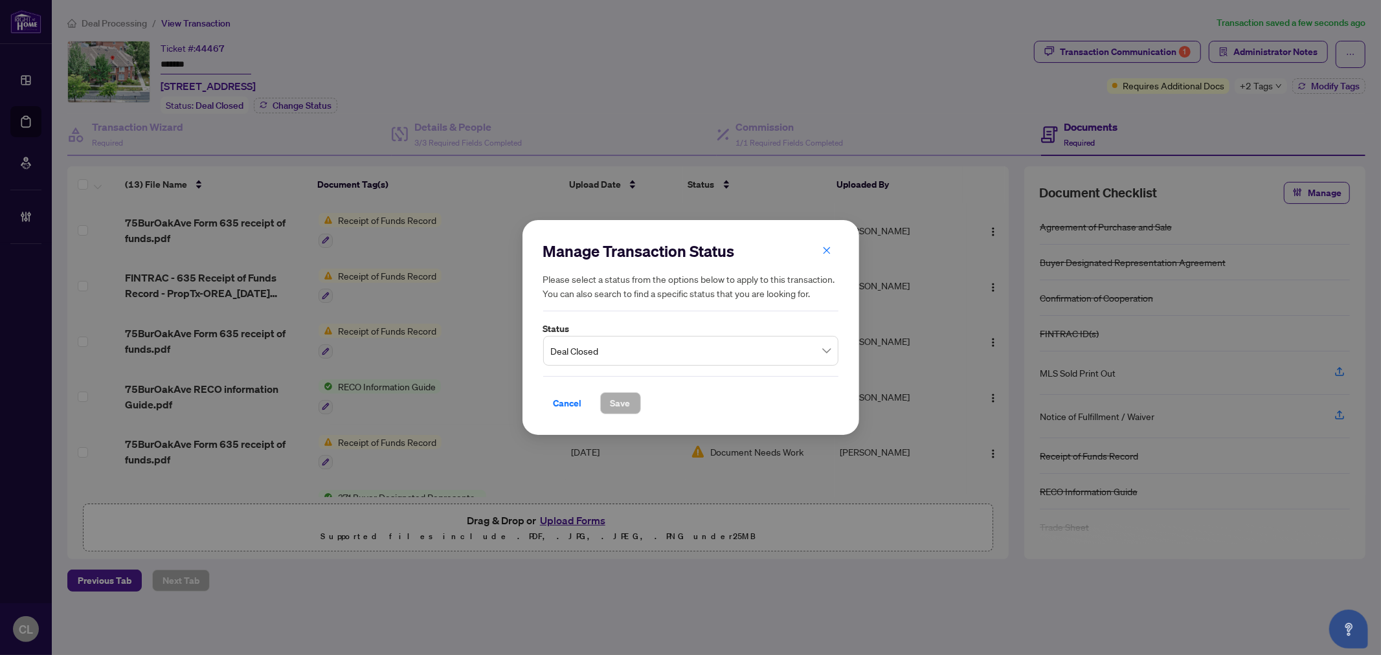
click at [826, 350] on span "Deal Closed" at bounding box center [691, 351] width 280 height 25
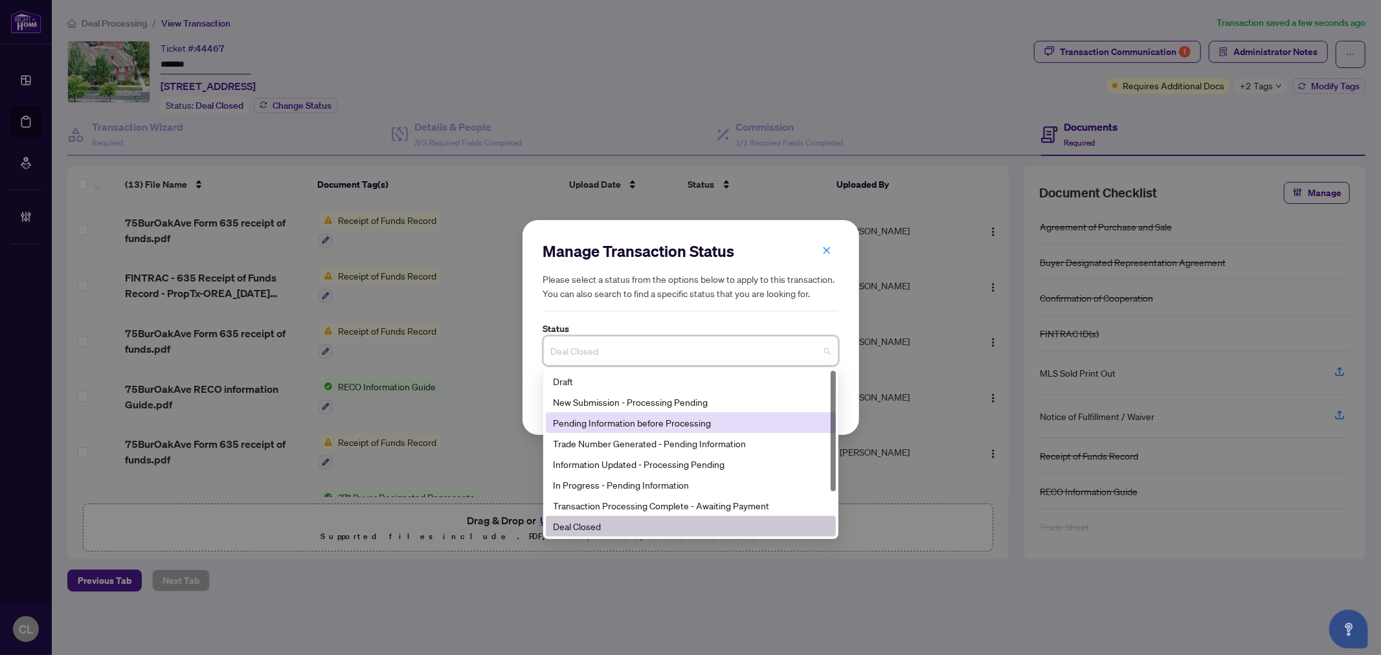
drag, startPoint x: 836, startPoint y: 425, endPoint x: 838, endPoint y: 456, distance: 30.5
click at [838, 456] on div "2 4 7 Draft New Submission - Processing Pending Pending Information before Proc…" at bounding box center [690, 453] width 295 height 171
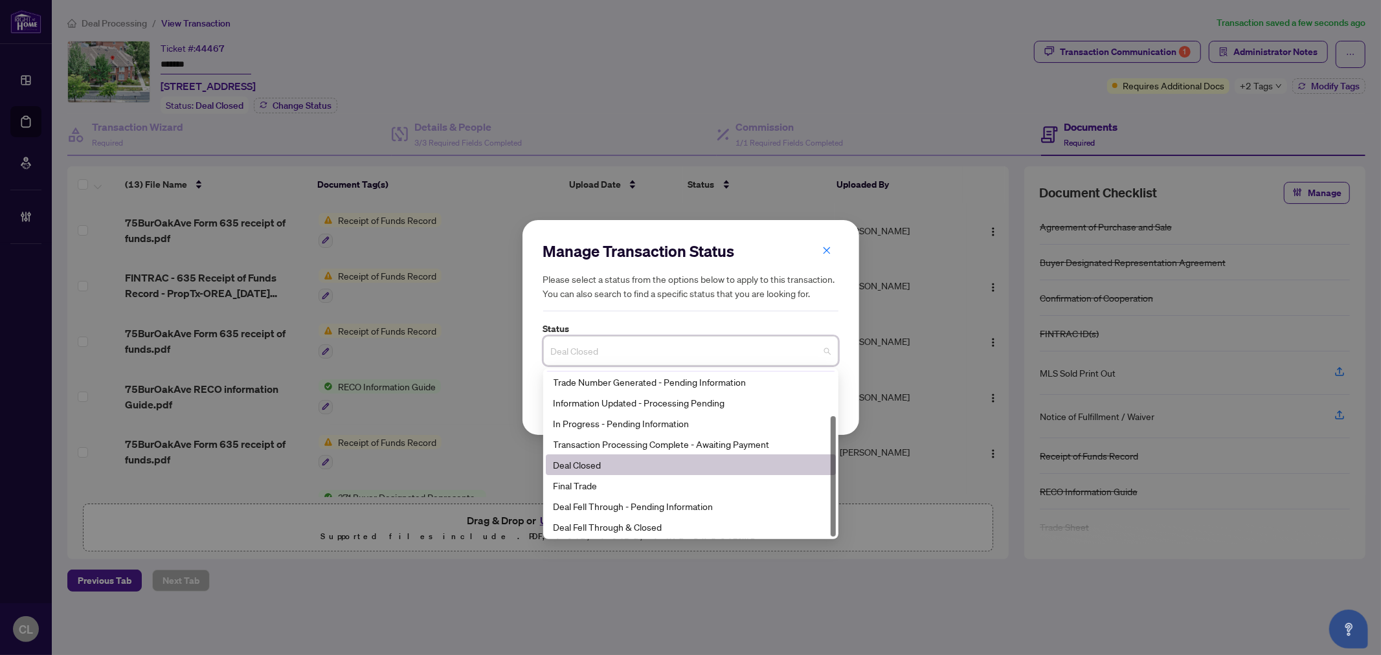
drag, startPoint x: 830, startPoint y: 466, endPoint x: 835, endPoint y: 536, distance: 70.1
click at [835, 536] on div at bounding box center [832, 454] width 5 height 166
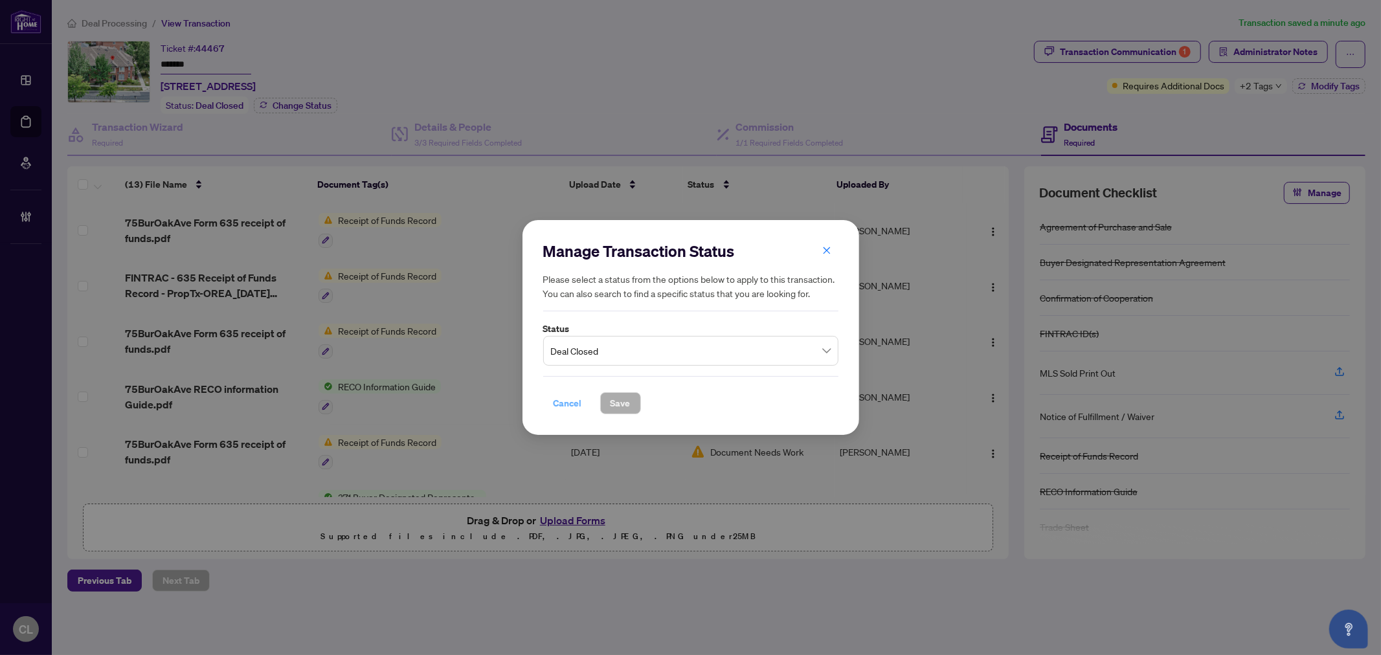
click at [568, 406] on span "Cancel" at bounding box center [567, 403] width 28 height 21
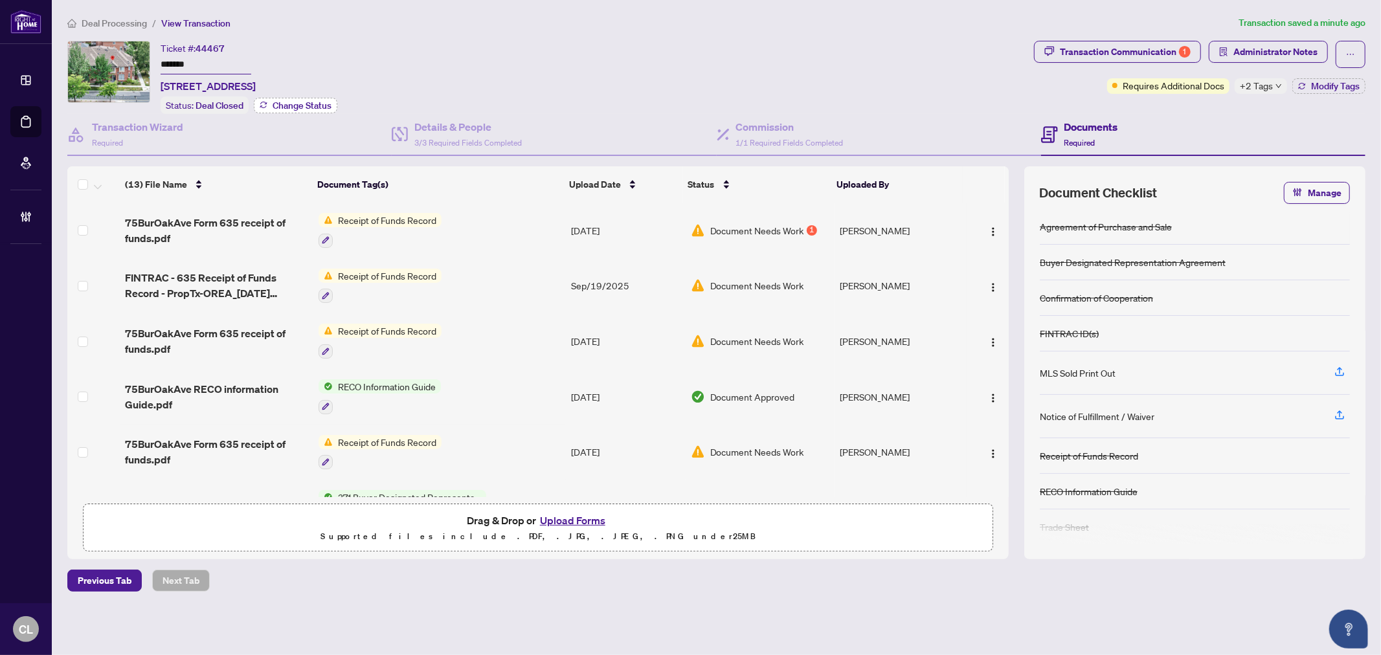
click at [312, 107] on span "Change Status" at bounding box center [302, 105] width 59 height 9
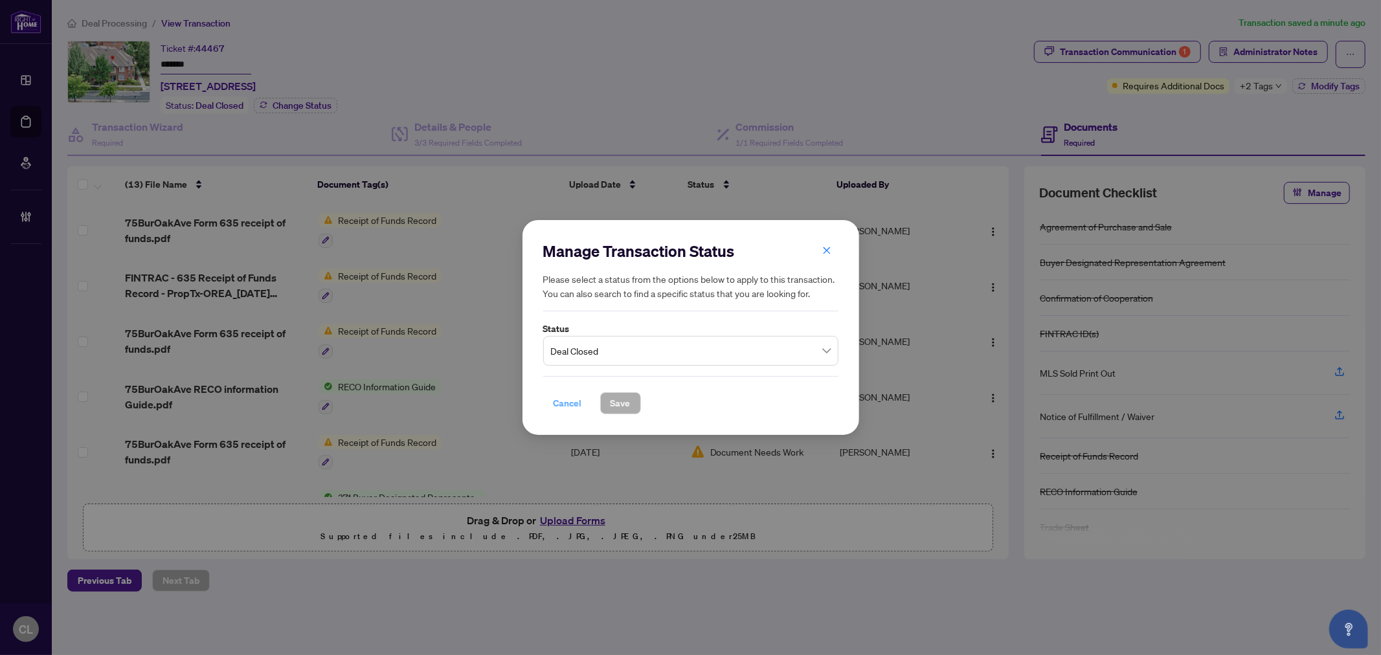
click at [559, 403] on span "Cancel" at bounding box center [567, 403] width 28 height 21
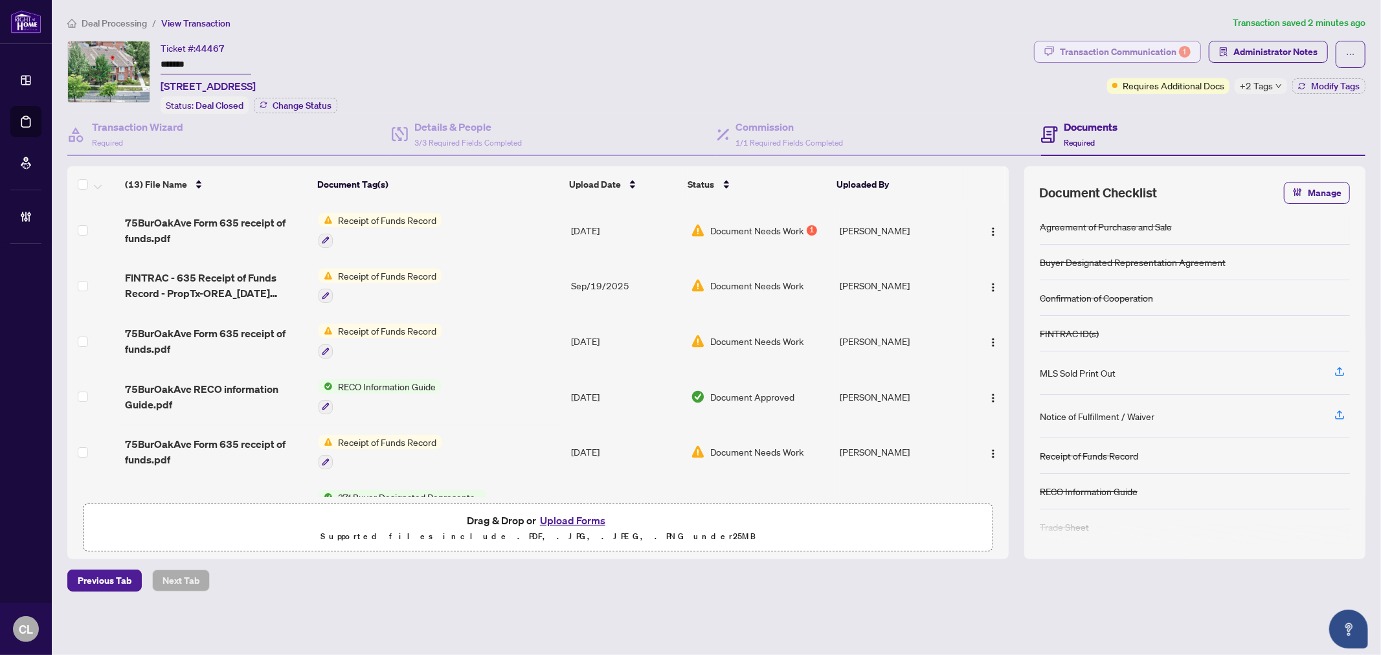
click at [1128, 58] on div "Transaction Communication 1" at bounding box center [1125, 51] width 131 height 21
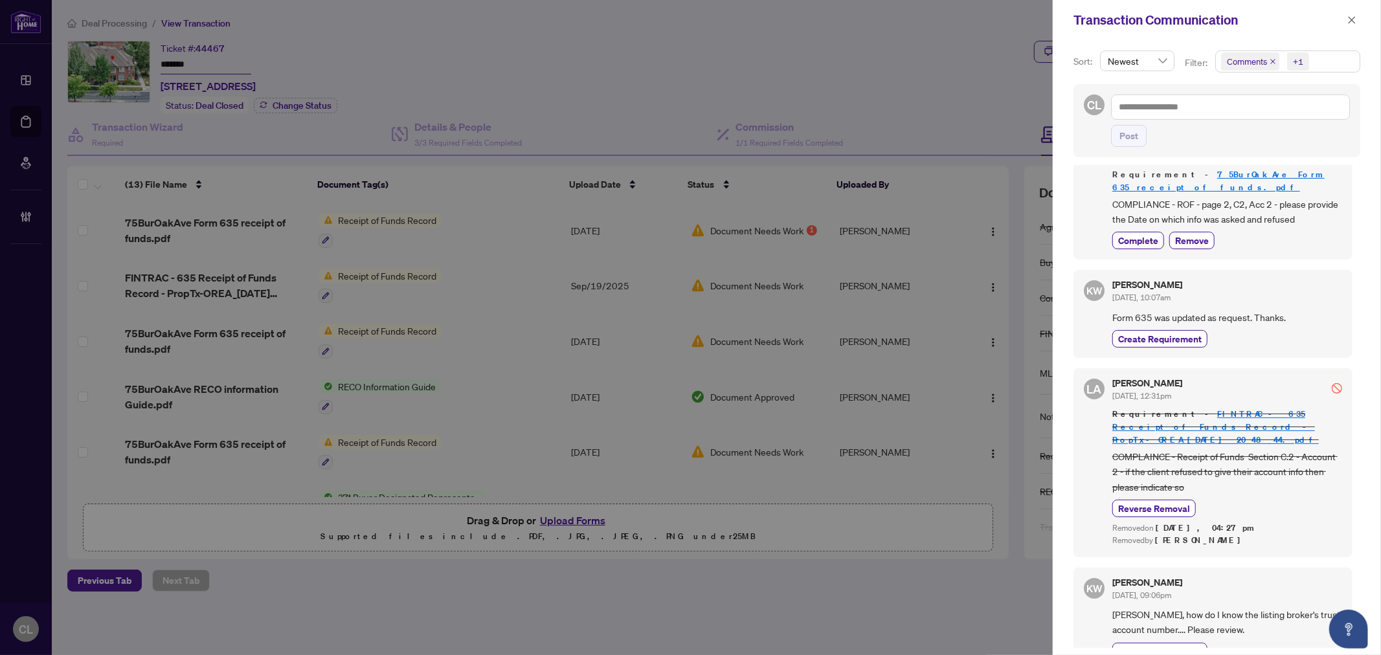
scroll to position [0, 0]
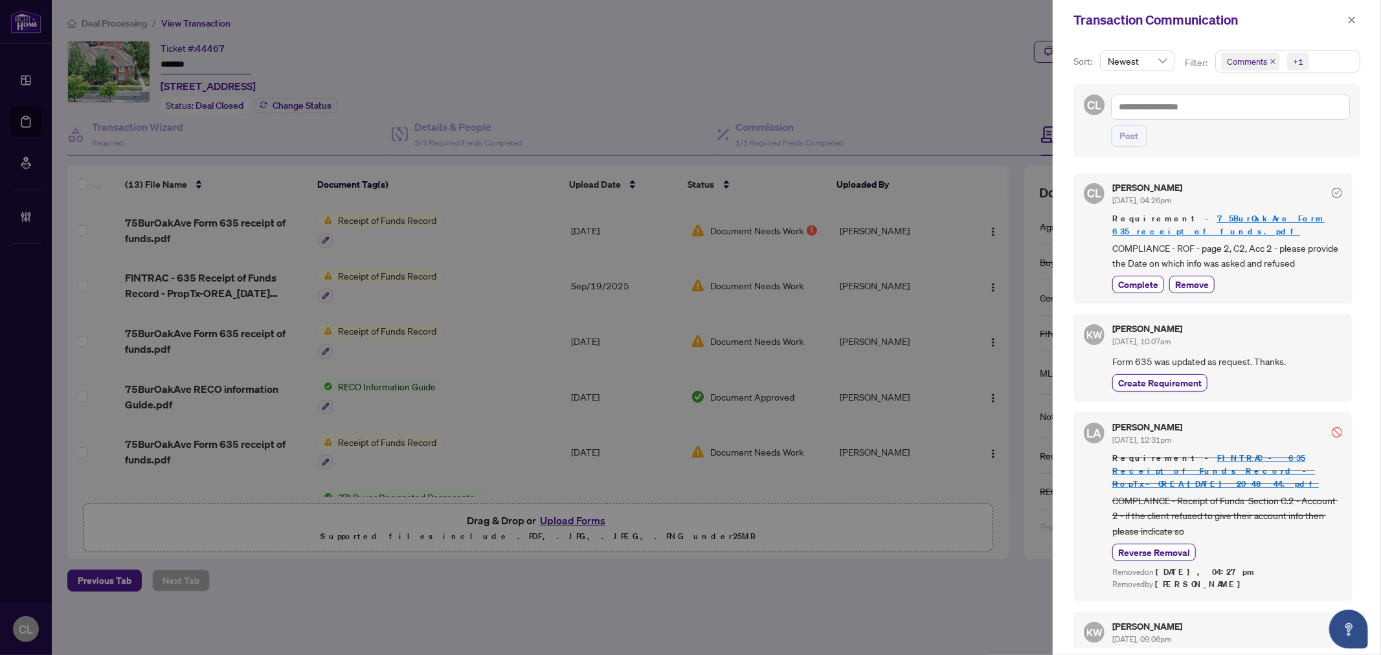
click at [751, 72] on div at bounding box center [690, 327] width 1381 height 655
click at [1353, 20] on icon "close" at bounding box center [1351, 20] width 9 height 9
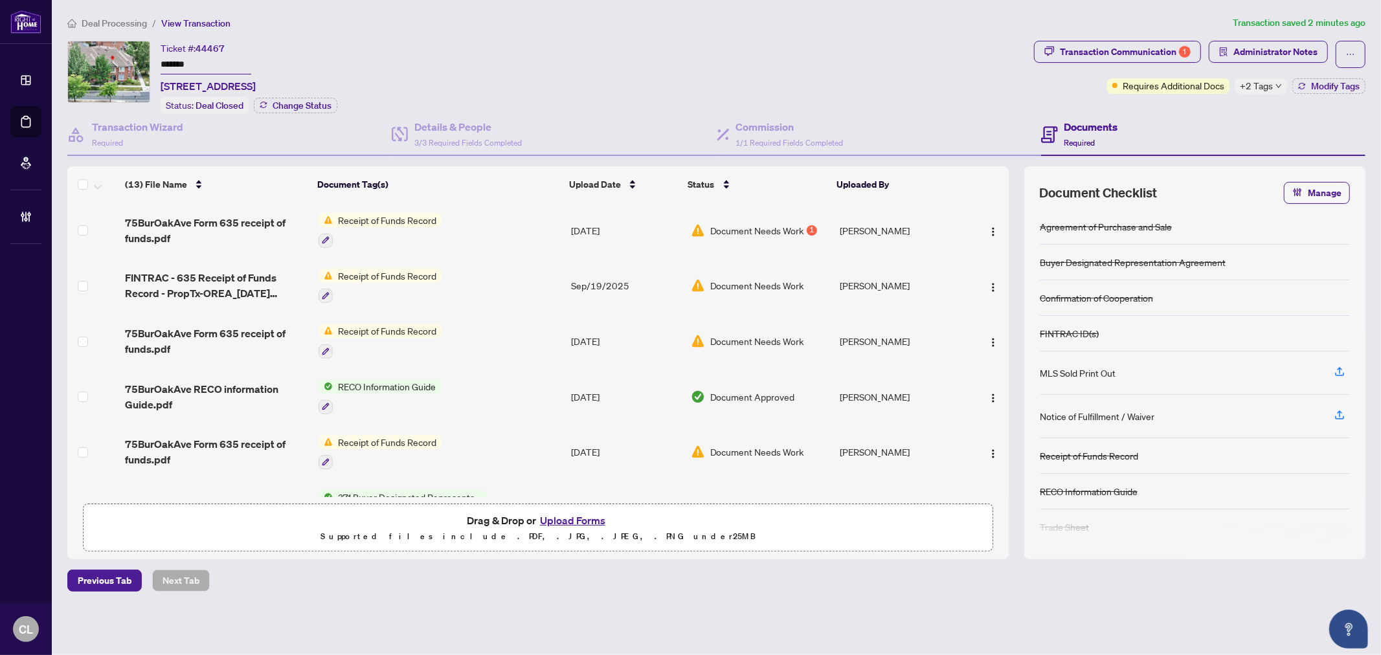
click at [1257, 91] on span "+2 Tags" at bounding box center [1256, 85] width 33 height 15
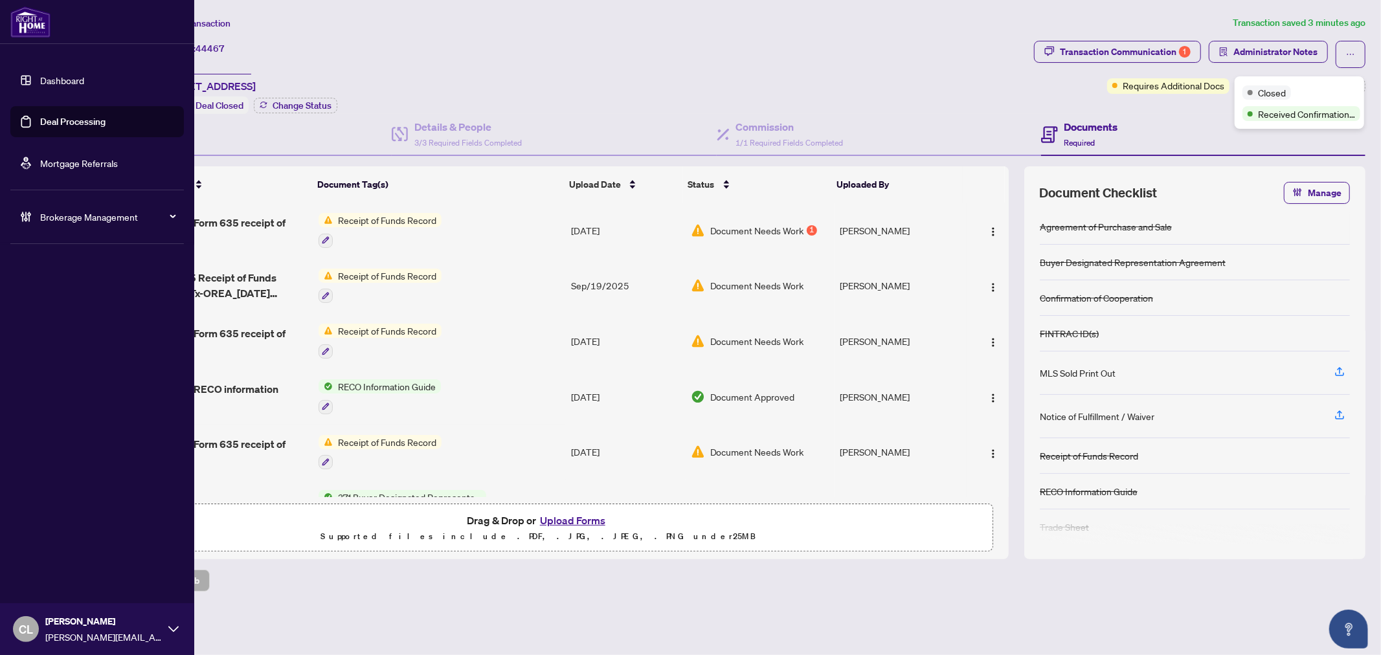
click at [63, 117] on link "Deal Processing" at bounding box center [72, 122] width 65 height 12
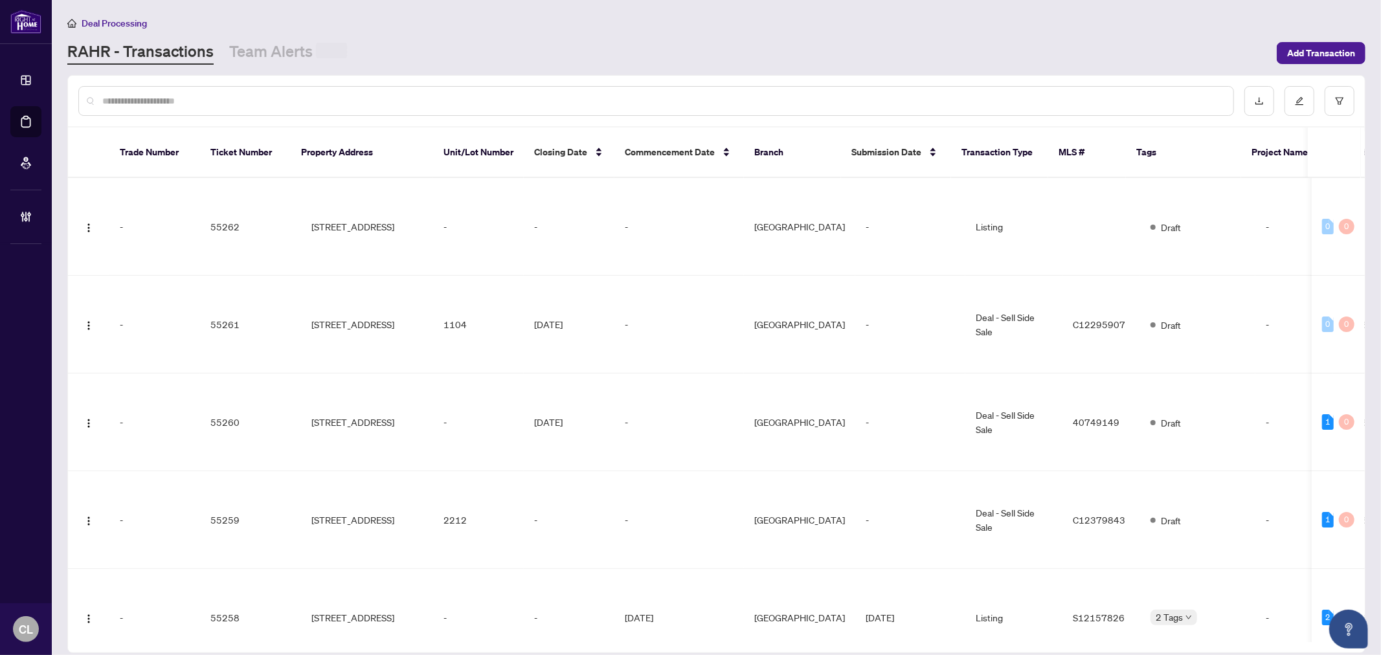
click at [267, 102] on input "text" at bounding box center [662, 101] width 1120 height 14
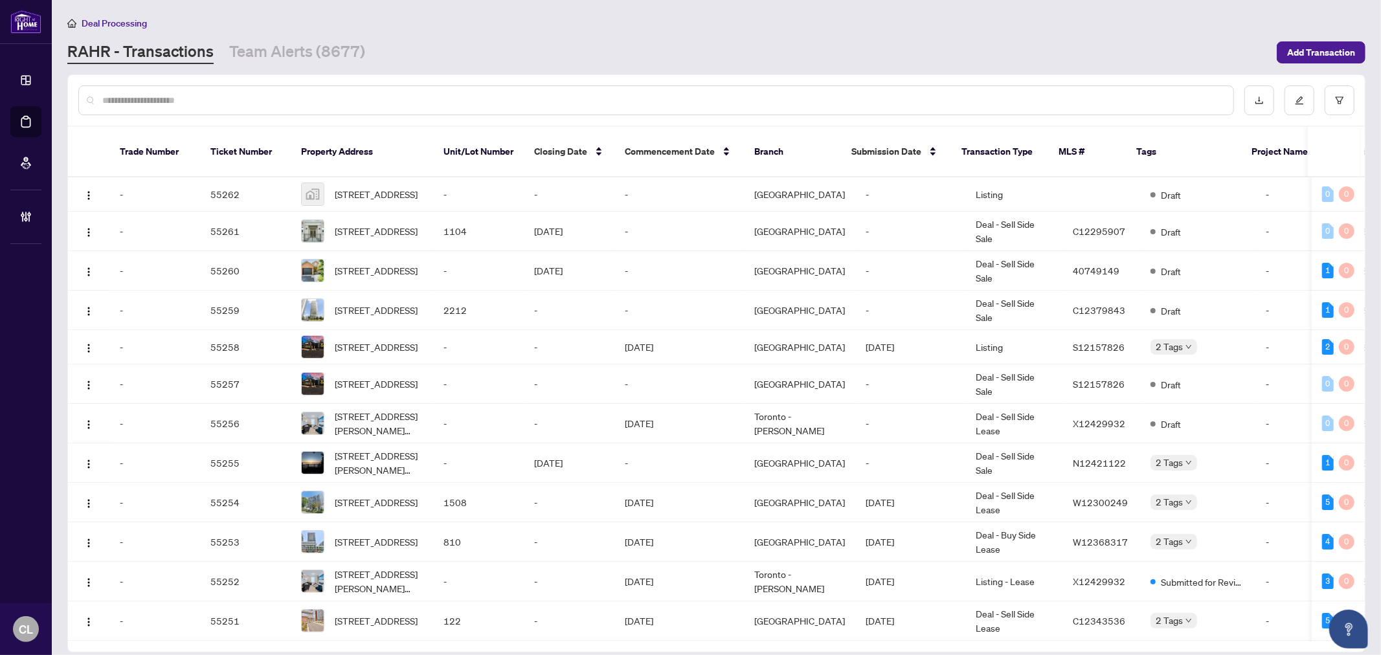
paste input "**********"
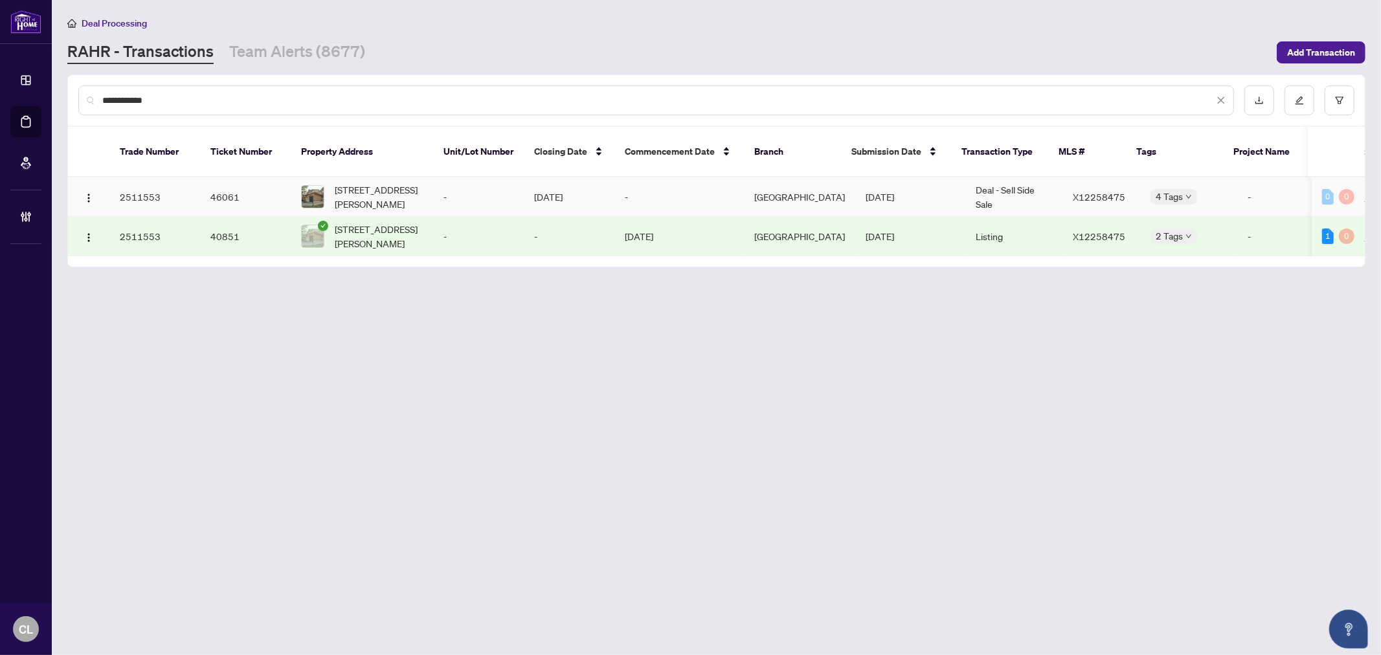
type input "**********"
click at [331, 183] on div "184 Beatrice Dr, Ottawa, Ontario K2J 4P1, Canada" at bounding box center [362, 197] width 122 height 28
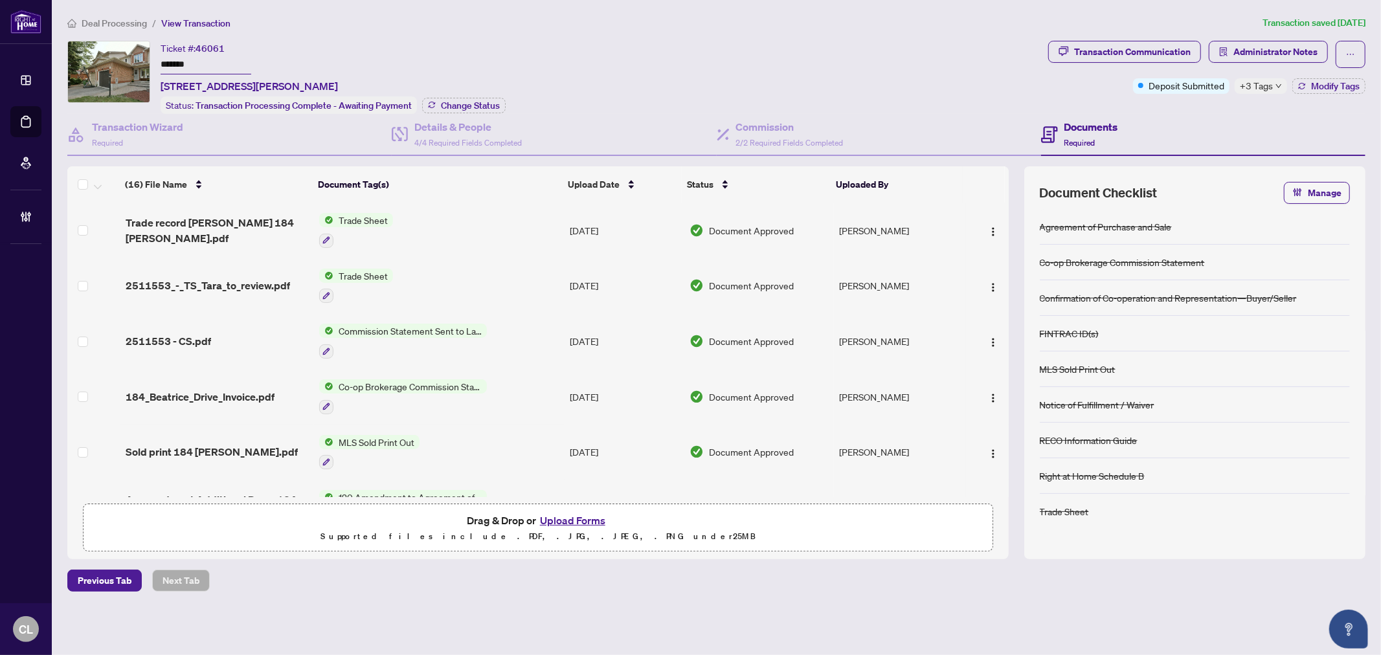
drag, startPoint x: 1008, startPoint y: 289, endPoint x: 1011, endPoint y: 333, distance: 44.8
click at [1011, 333] on div "(16) File Name Document Tag(s) Upload Date Status Uploaded By Trade record Cori…" at bounding box center [716, 362] width 1298 height 393
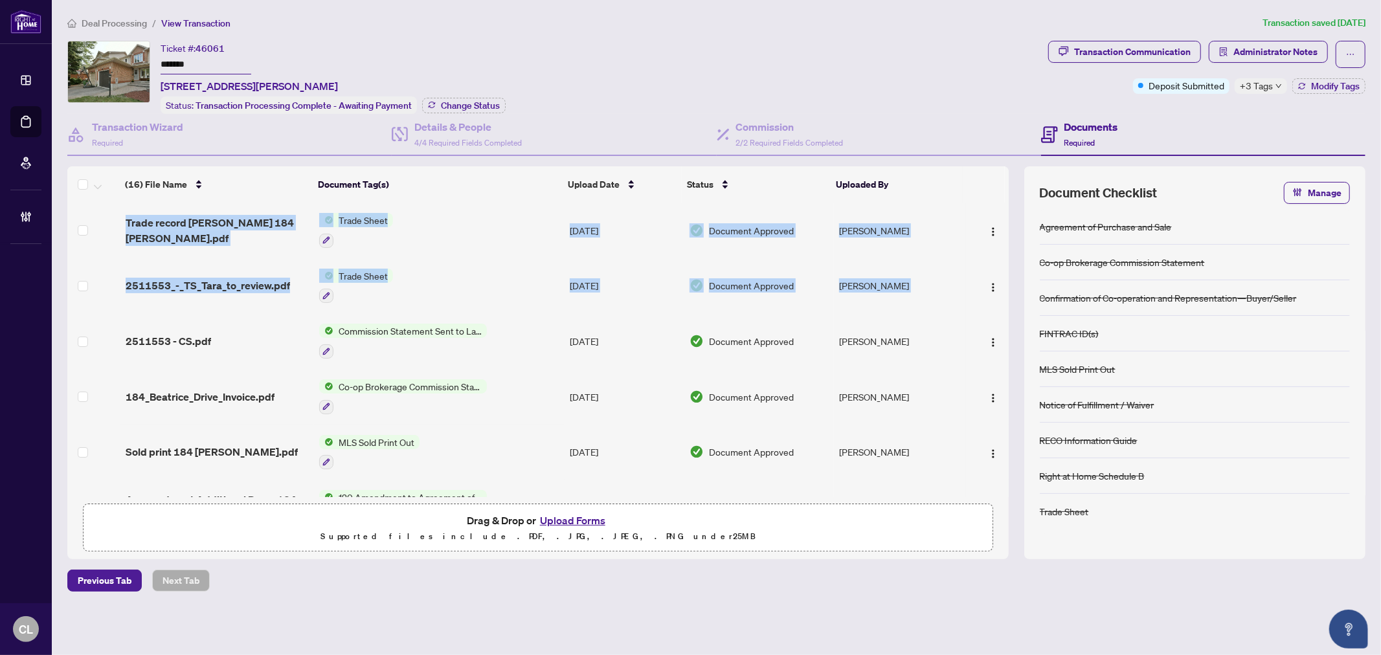
drag, startPoint x: 1005, startPoint y: 289, endPoint x: 1010, endPoint y: 348, distance: 59.1
click at [1010, 348] on div "(16) File Name Document Tag(s) Upload Date Status Uploaded By Trade record Cori…" at bounding box center [716, 362] width 1298 height 393
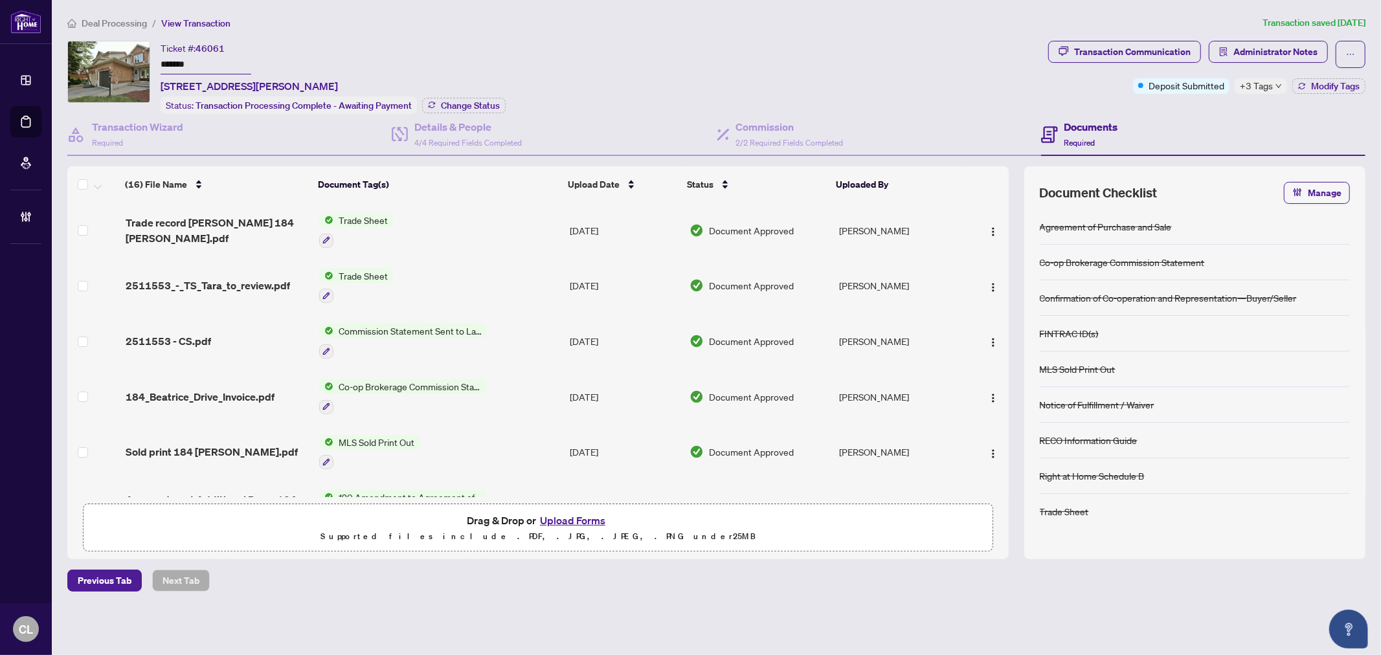
click at [910, 94] on div "Ticket #: 46061 ******* 184 Beatrice Dr, Ottawa, Ontario K2J 4P1, Canada Status…" at bounding box center [554, 77] width 975 height 73
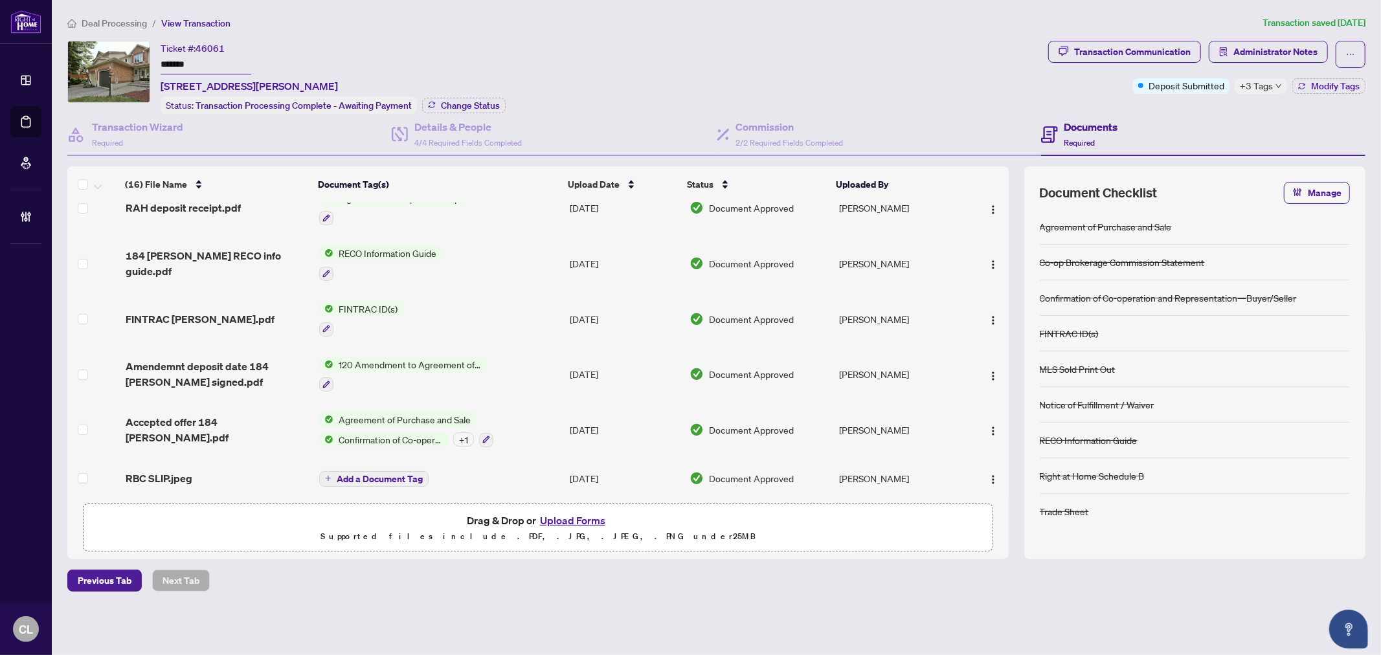
scroll to position [554, 0]
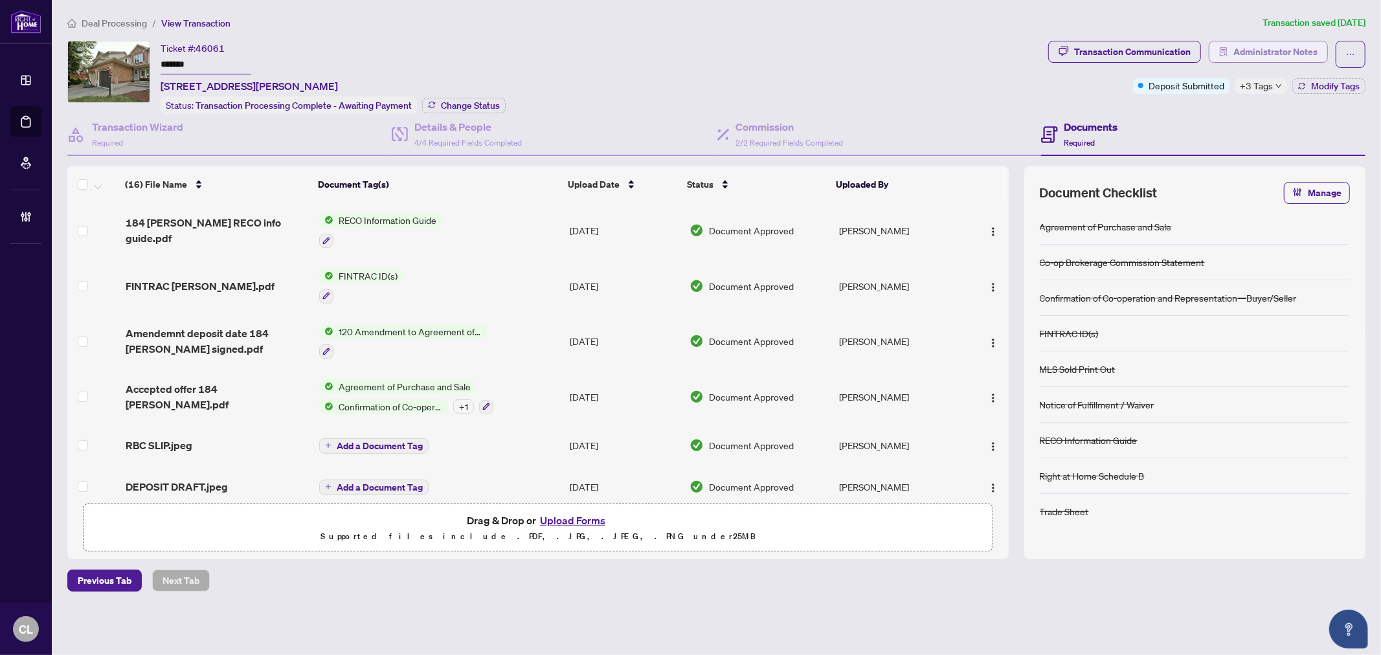
click at [1256, 45] on span "Administrator Notes" at bounding box center [1275, 51] width 84 height 21
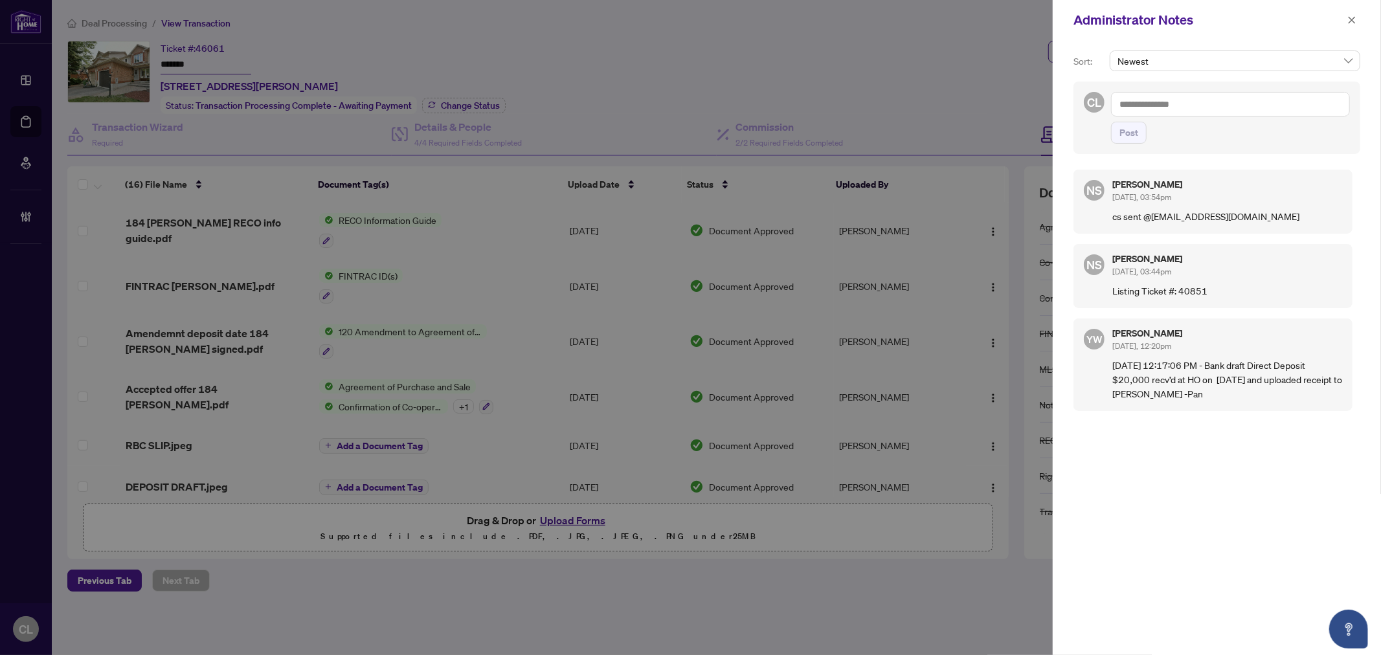
click at [1130, 105] on textarea at bounding box center [1230, 104] width 239 height 25
paste textarea "**********"
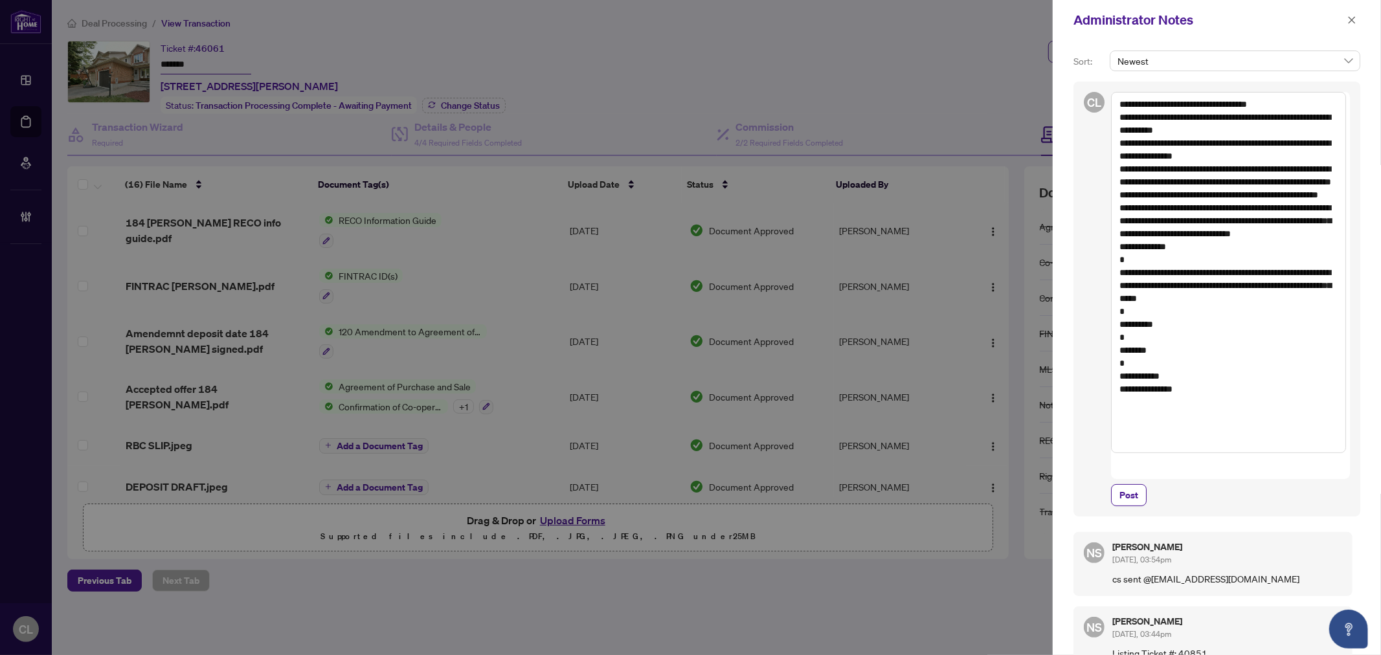
drag, startPoint x: 1133, startPoint y: 234, endPoint x: 1183, endPoint y: 274, distance: 63.9
click at [1183, 274] on textarea "**********" at bounding box center [1228, 272] width 235 height 361
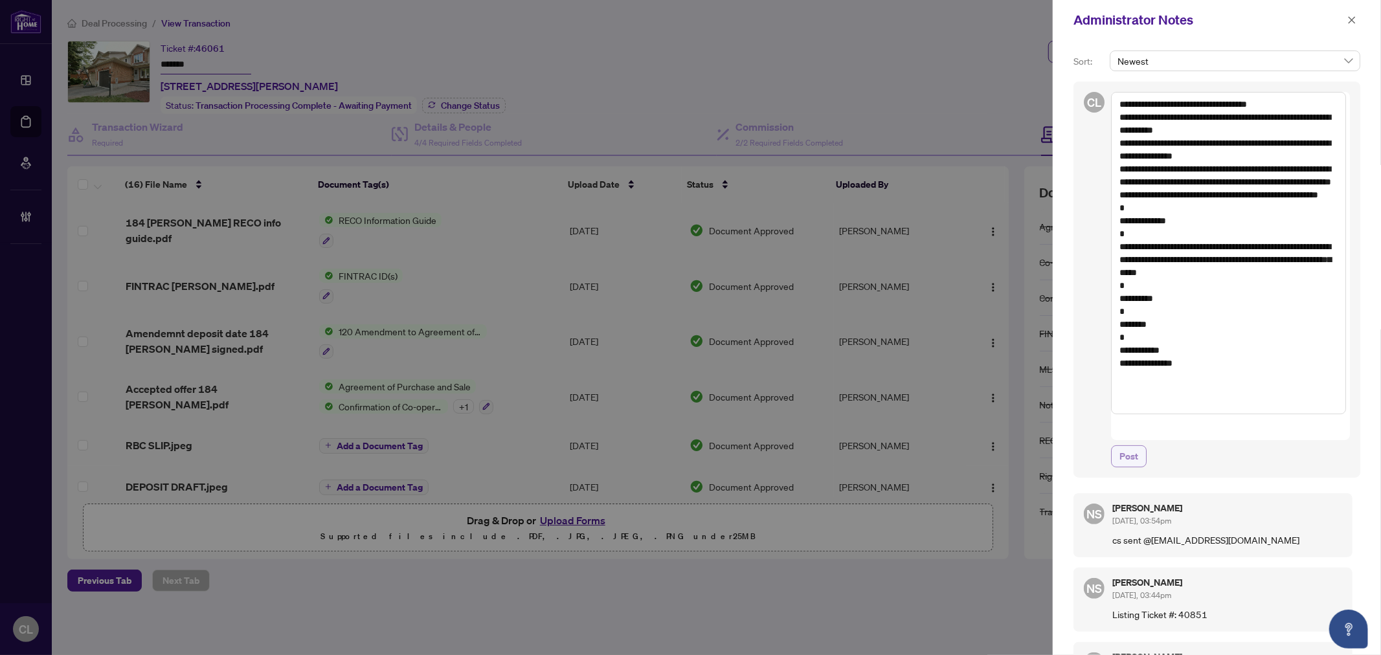
type textarea "**********"
click at [1131, 446] on span "Post" at bounding box center [1128, 456] width 19 height 21
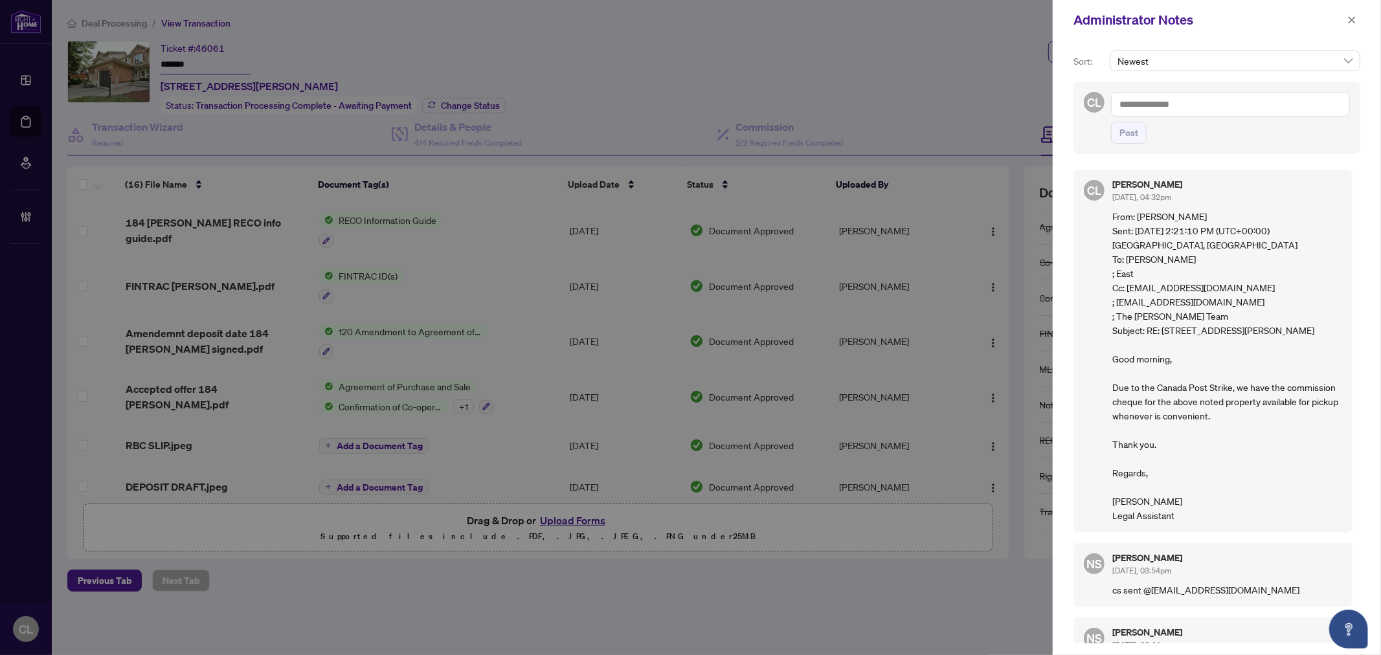
drag, startPoint x: 1350, startPoint y: 11, endPoint x: 1138, endPoint y: 49, distance: 215.6
click at [1350, 12] on span "button" at bounding box center [1351, 20] width 9 height 21
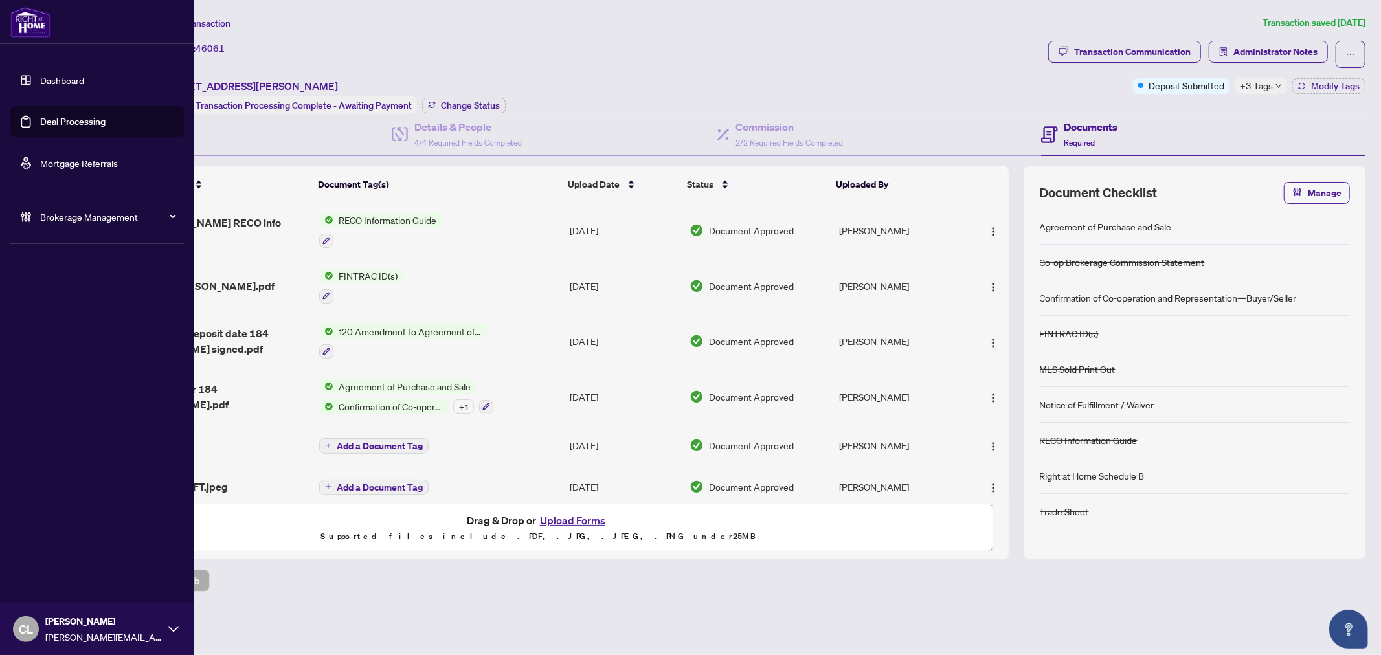
click at [56, 119] on link "Deal Processing" at bounding box center [72, 122] width 65 height 12
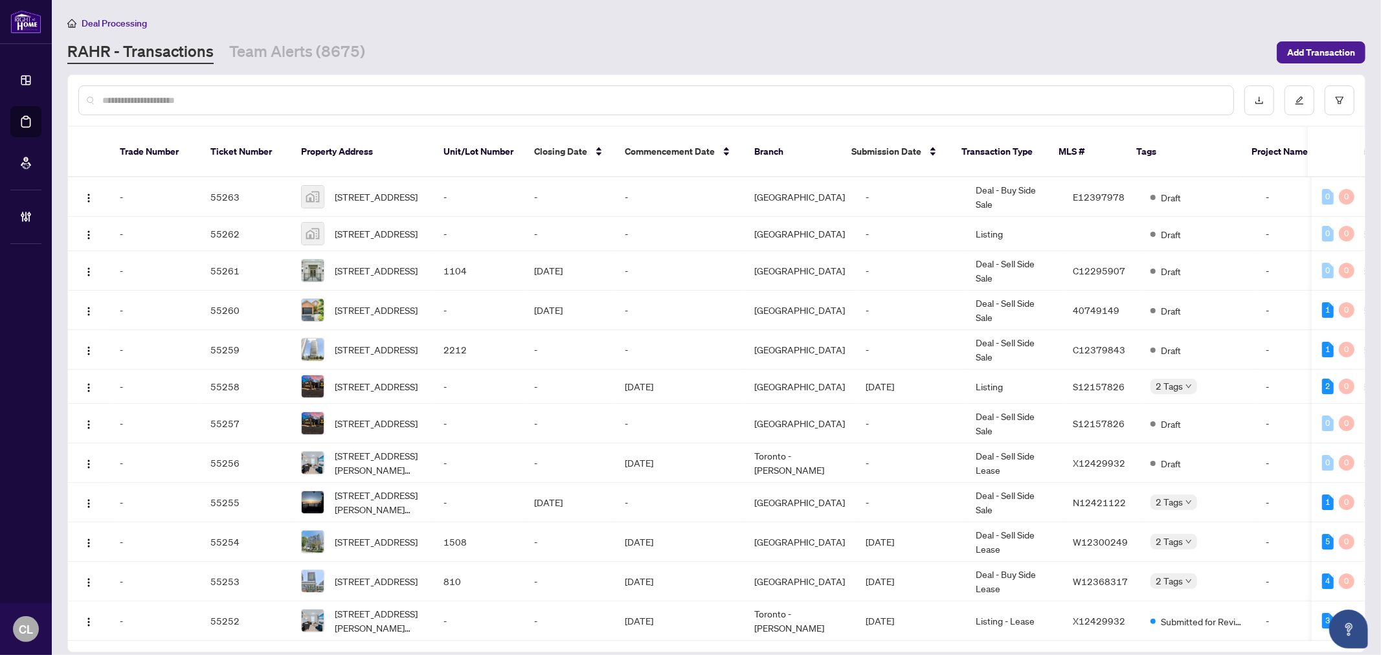
click at [296, 95] on input "text" at bounding box center [662, 100] width 1120 height 14
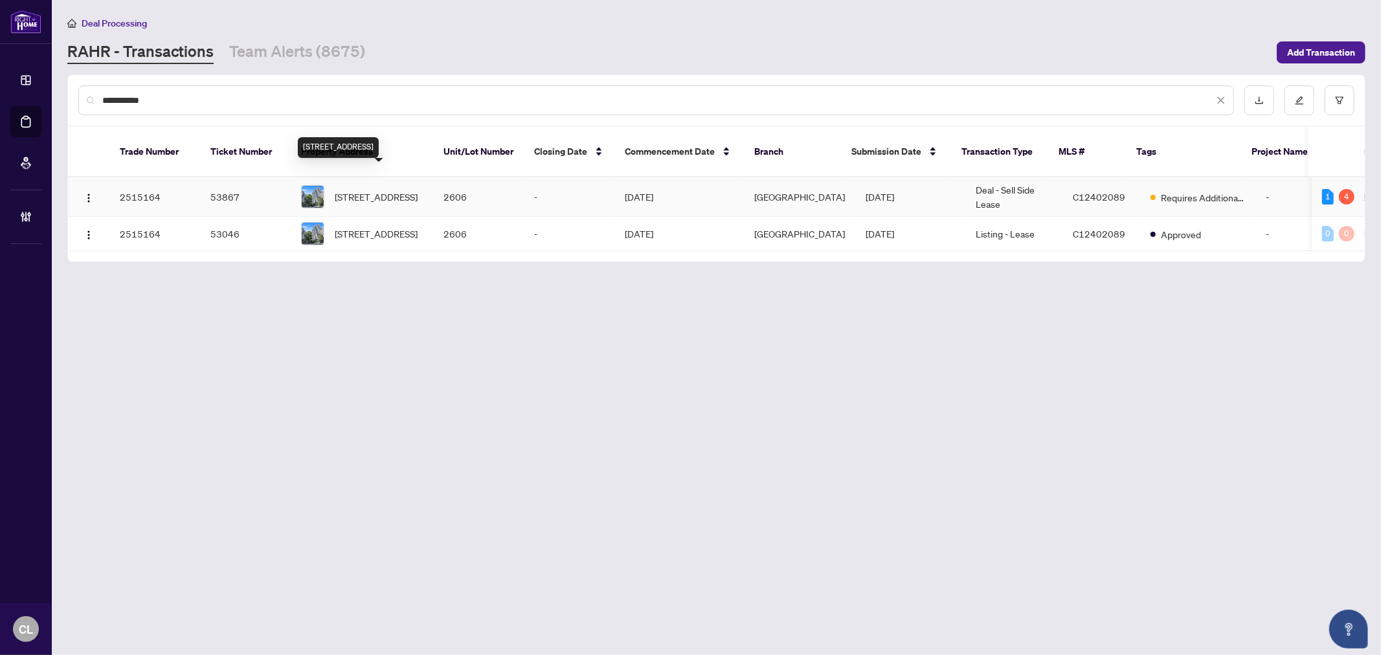
type input "**********"
click at [357, 190] on span "2606-10 Northtown Way, Toronto, Ontario M2N 7L4, Canada" at bounding box center [376, 197] width 83 height 14
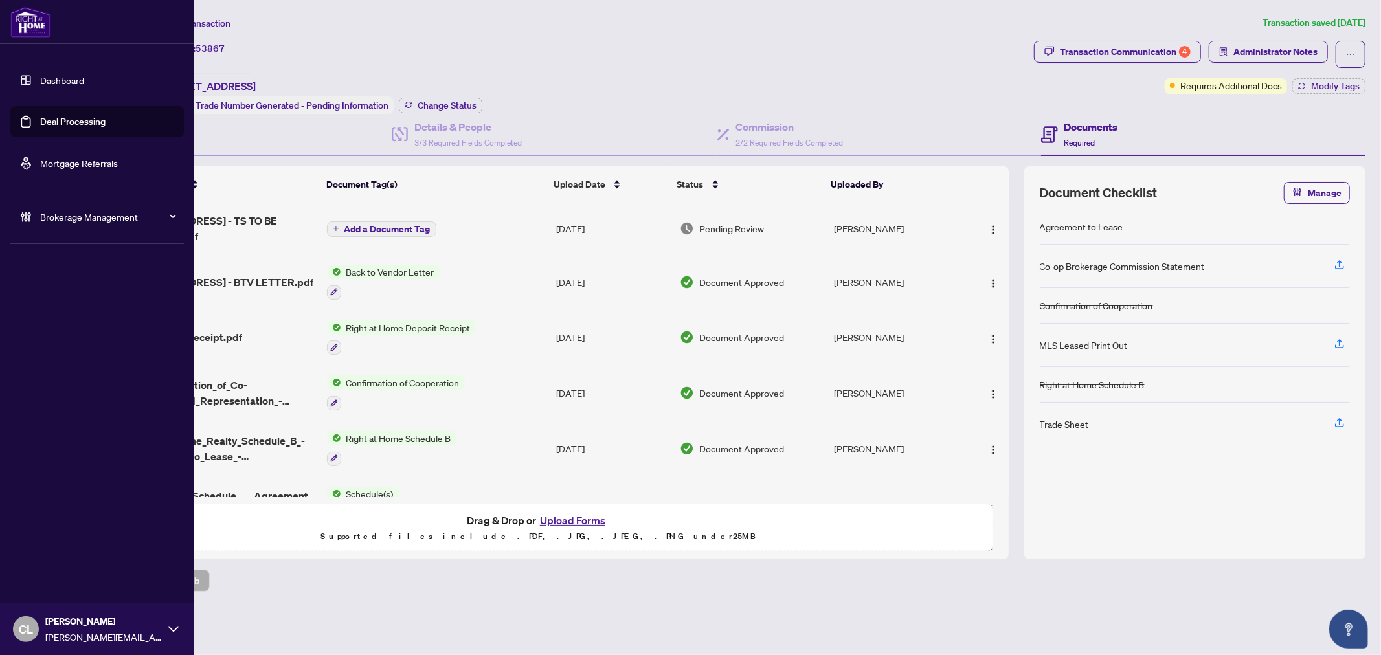
click at [61, 120] on link "Deal Processing" at bounding box center [72, 122] width 65 height 12
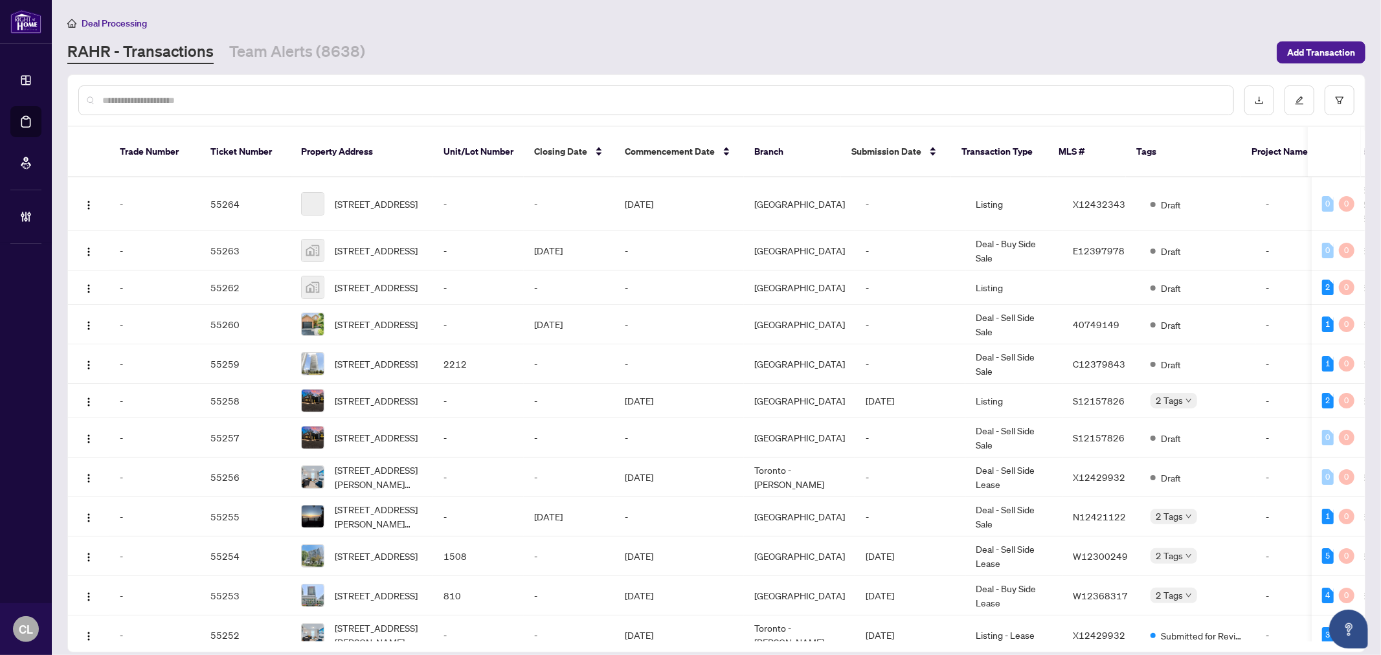
click at [250, 105] on input "text" at bounding box center [662, 100] width 1120 height 14
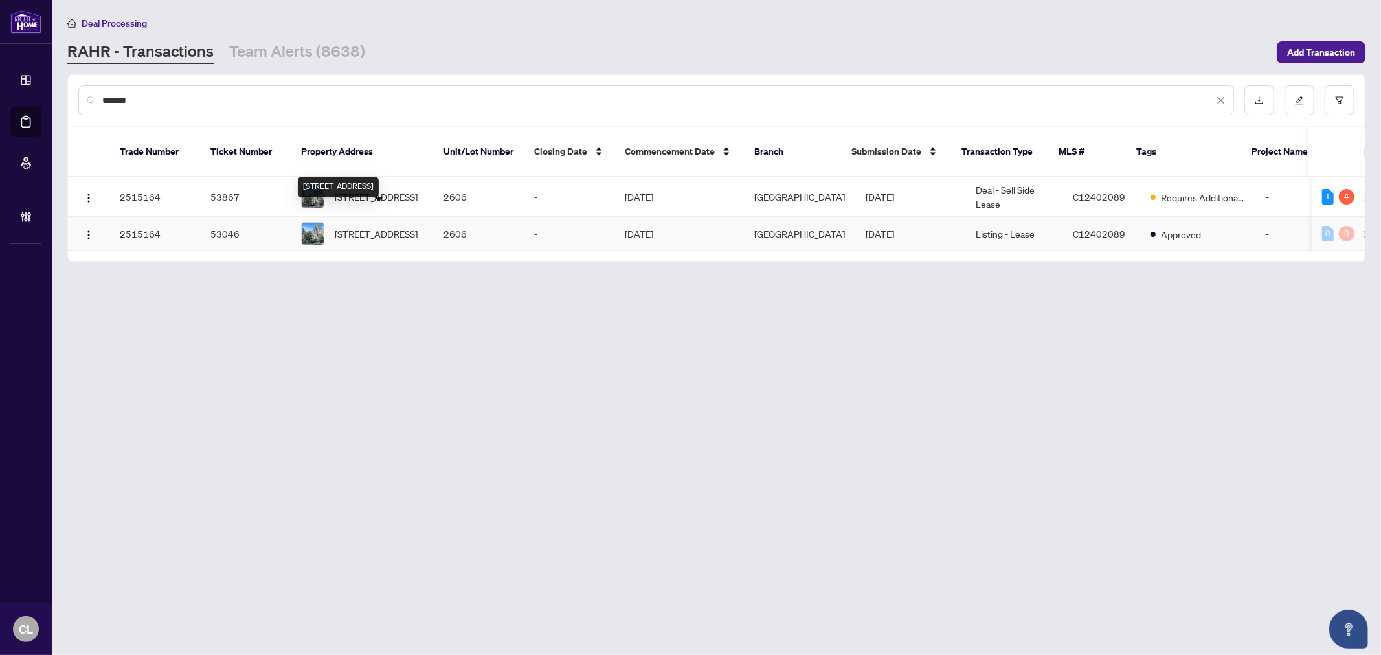
type input "*******"
click at [379, 192] on div "2606-10 Northtown Way, Toronto, Ontario M2N 7L4, Canada" at bounding box center [338, 187] width 81 height 21
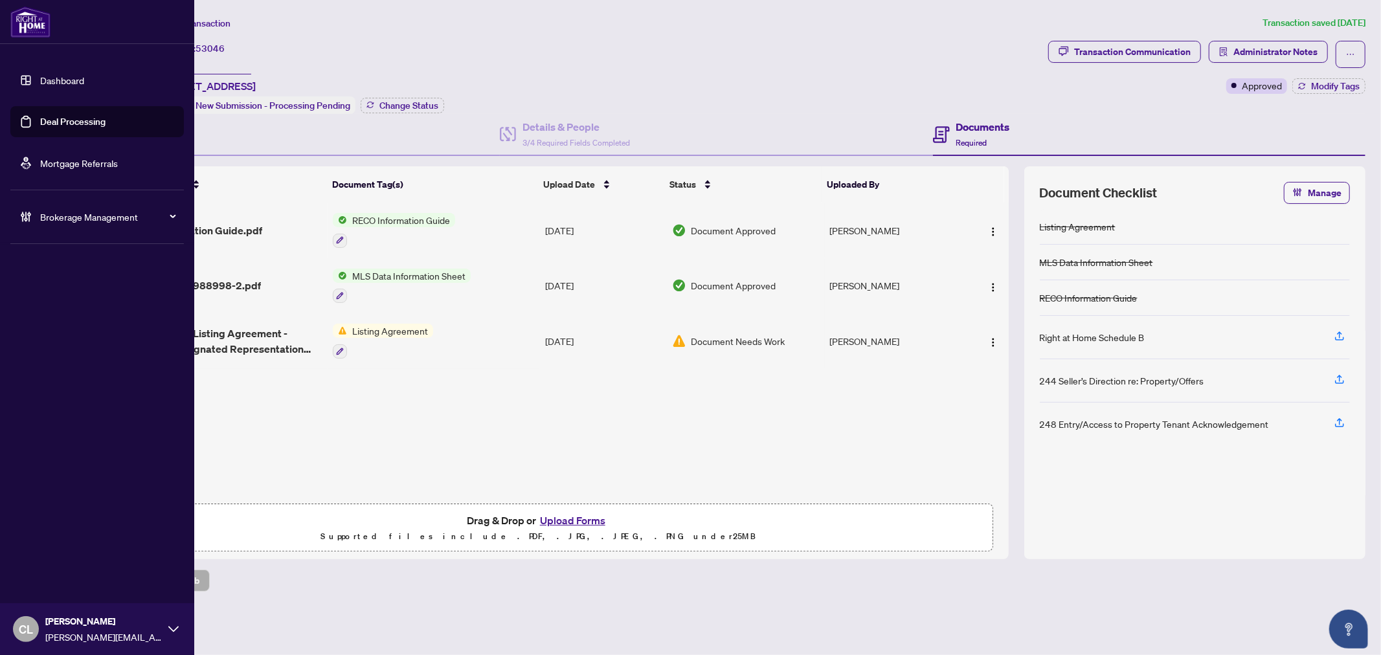
click at [57, 124] on link "Deal Processing" at bounding box center [72, 122] width 65 height 12
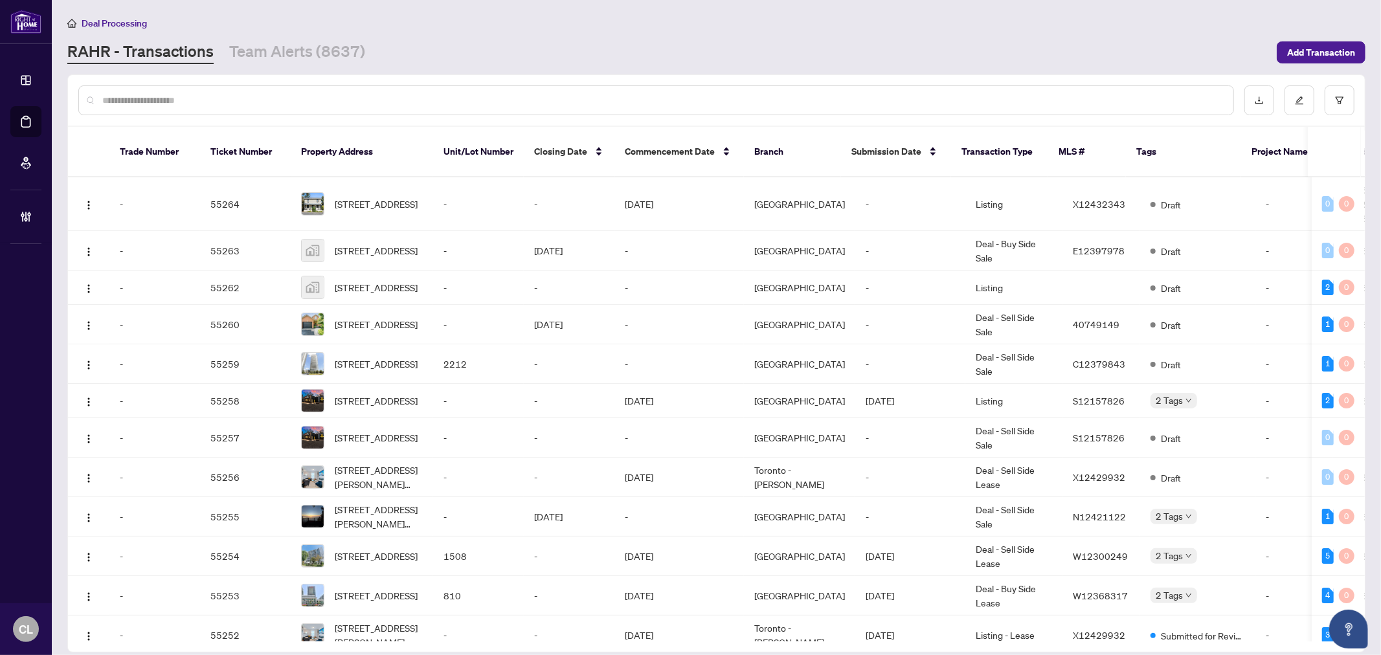
click at [256, 100] on input "text" at bounding box center [662, 100] width 1120 height 14
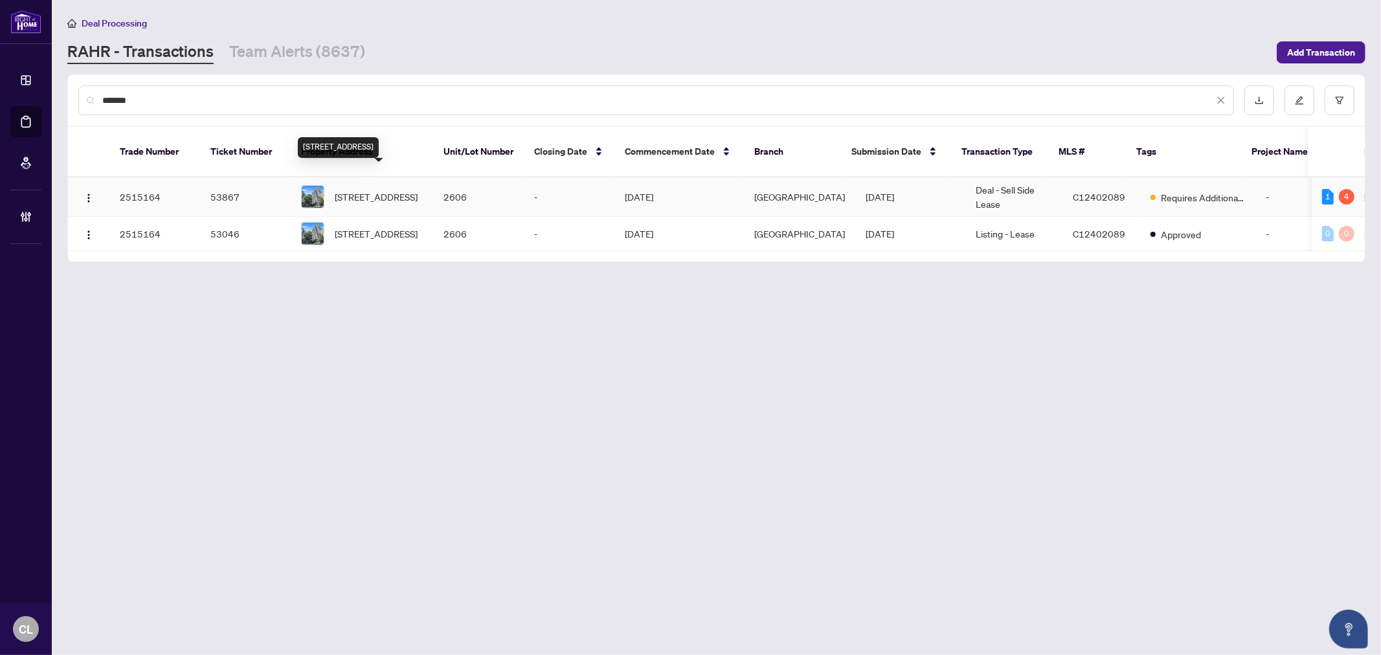
type input "*******"
click at [351, 190] on span "2606-10 Northtown Way, Toronto, Ontario M2N 7L4, Canada" at bounding box center [376, 197] width 83 height 14
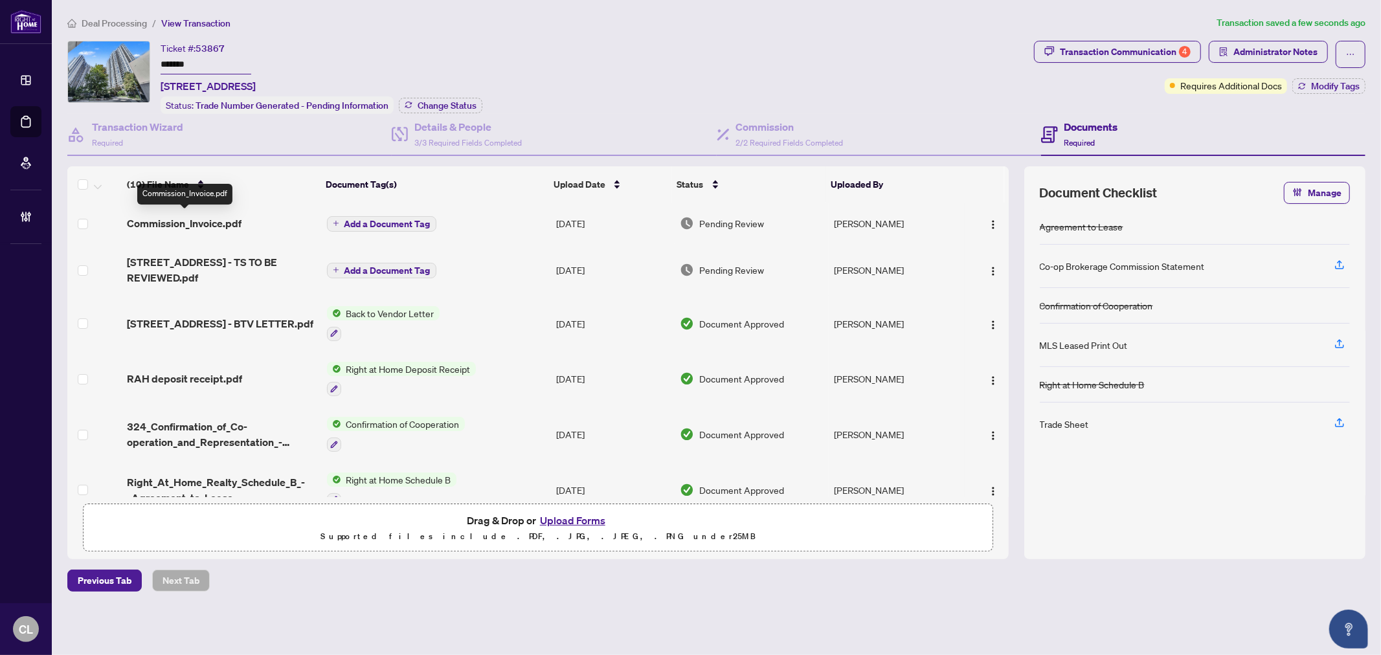
click at [221, 217] on span "Commission_Invoice.pdf" at bounding box center [184, 224] width 115 height 16
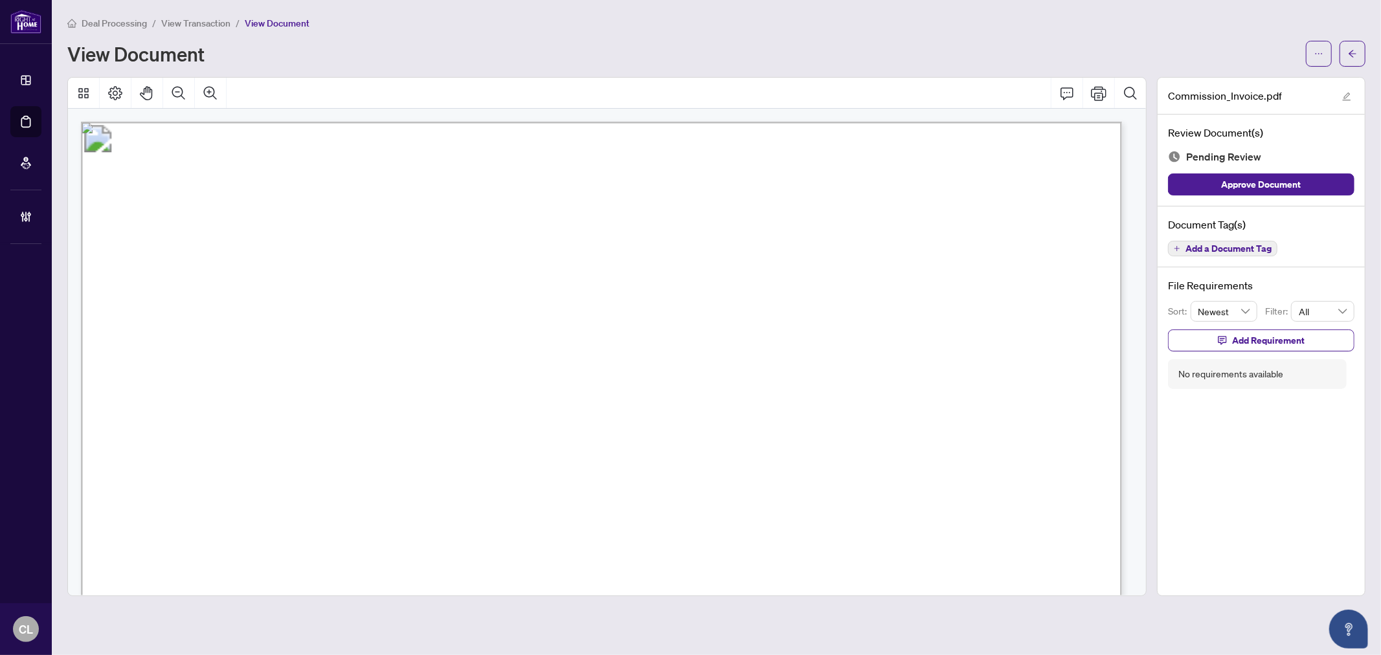
click at [1227, 249] on span "Add a Document Tag" at bounding box center [1228, 248] width 86 height 9
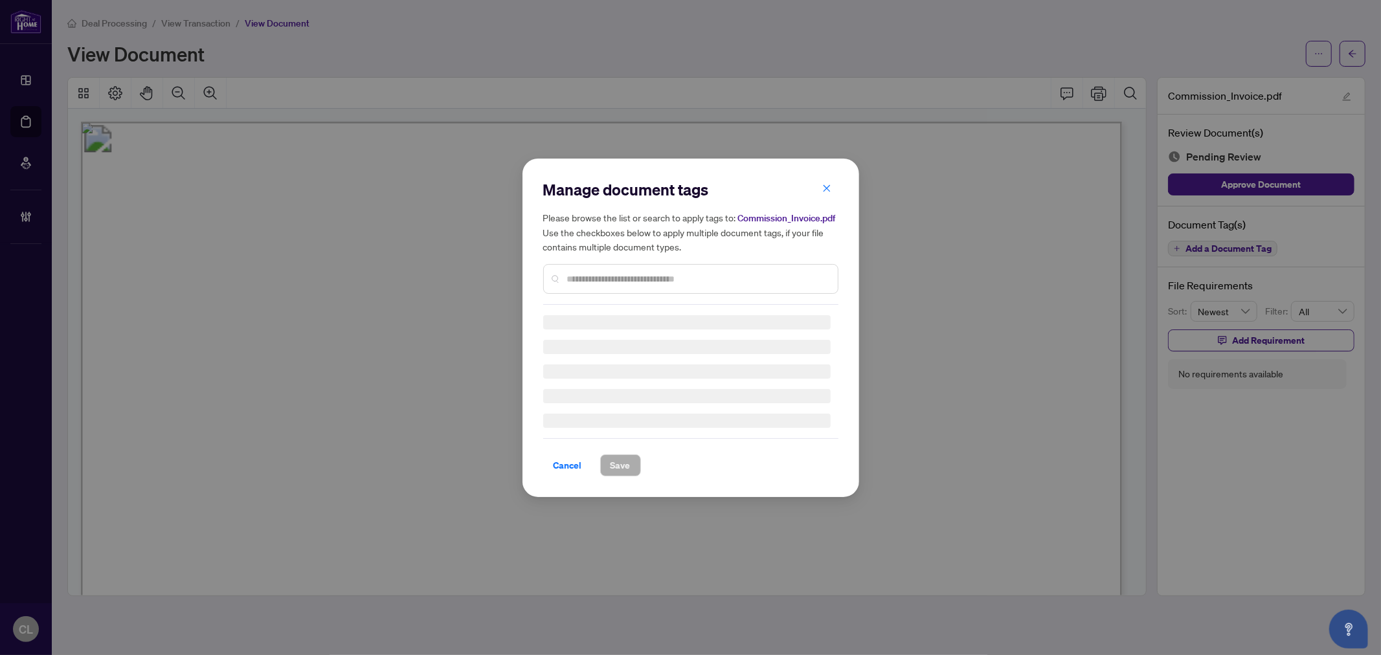
click at [592, 277] on div "Manage document tags Please browse the list or search to apply tags to: Commiss…" at bounding box center [690, 242] width 295 height 126
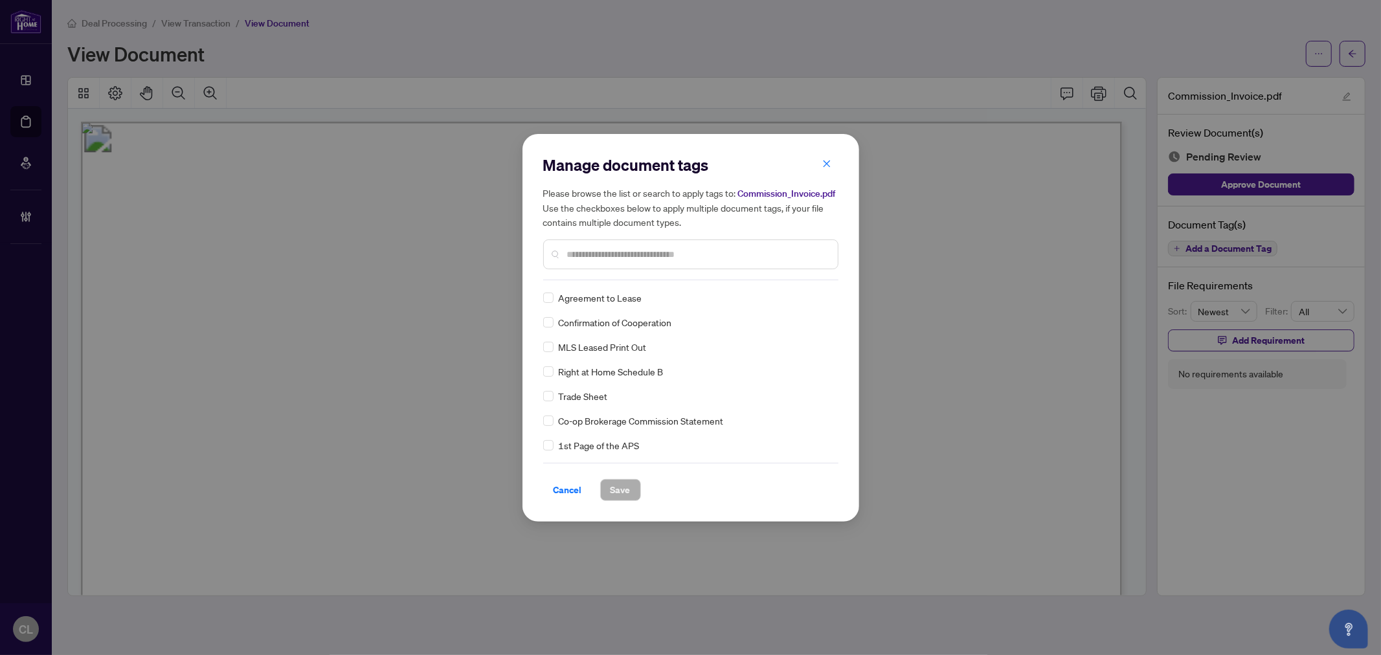
click at [591, 247] on input "text" at bounding box center [697, 254] width 260 height 14
type input "*****"
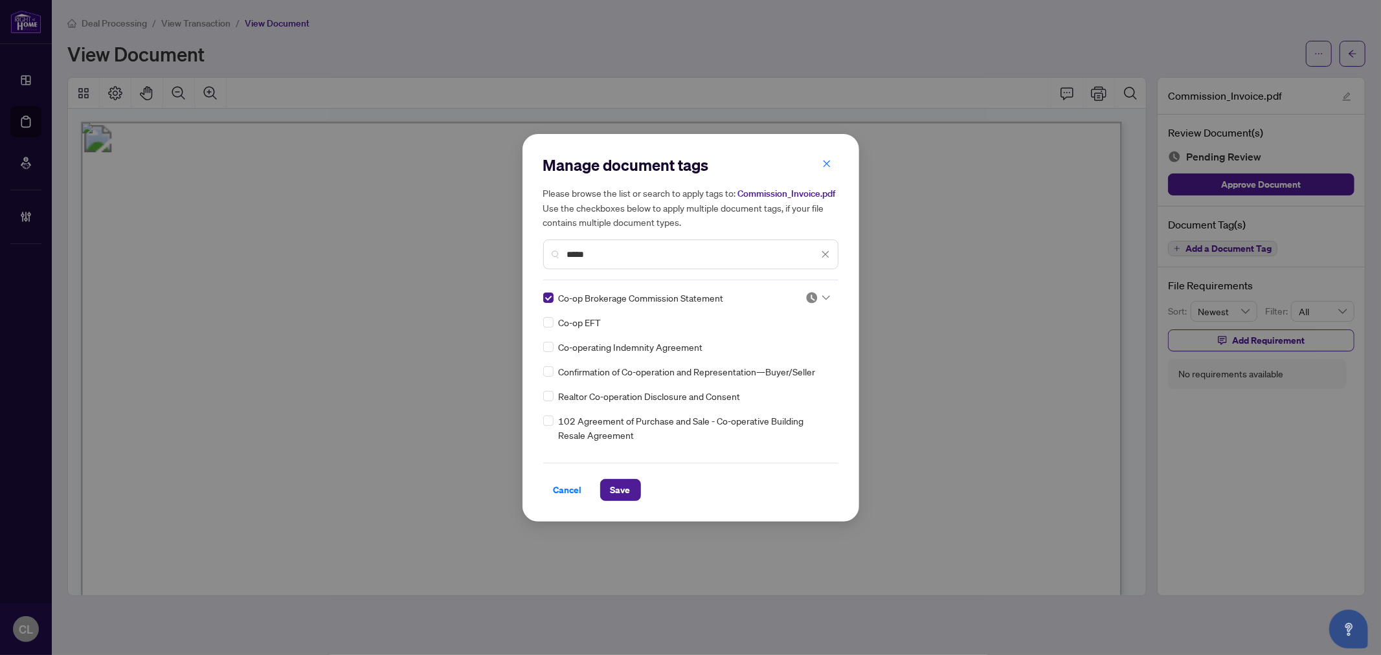
click at [827, 298] on div "Co-op Brokerage Commission Statement Co-op EFT Co-operating Indemnity Agreement…" at bounding box center [690, 372] width 295 height 162
click at [822, 296] on icon at bounding box center [826, 297] width 8 height 5
click at [775, 353] on div "Approved" at bounding box center [774, 360] width 83 height 14
click at [826, 300] on div at bounding box center [813, 297] width 33 height 13
click at [823, 299] on icon at bounding box center [826, 297] width 8 height 5
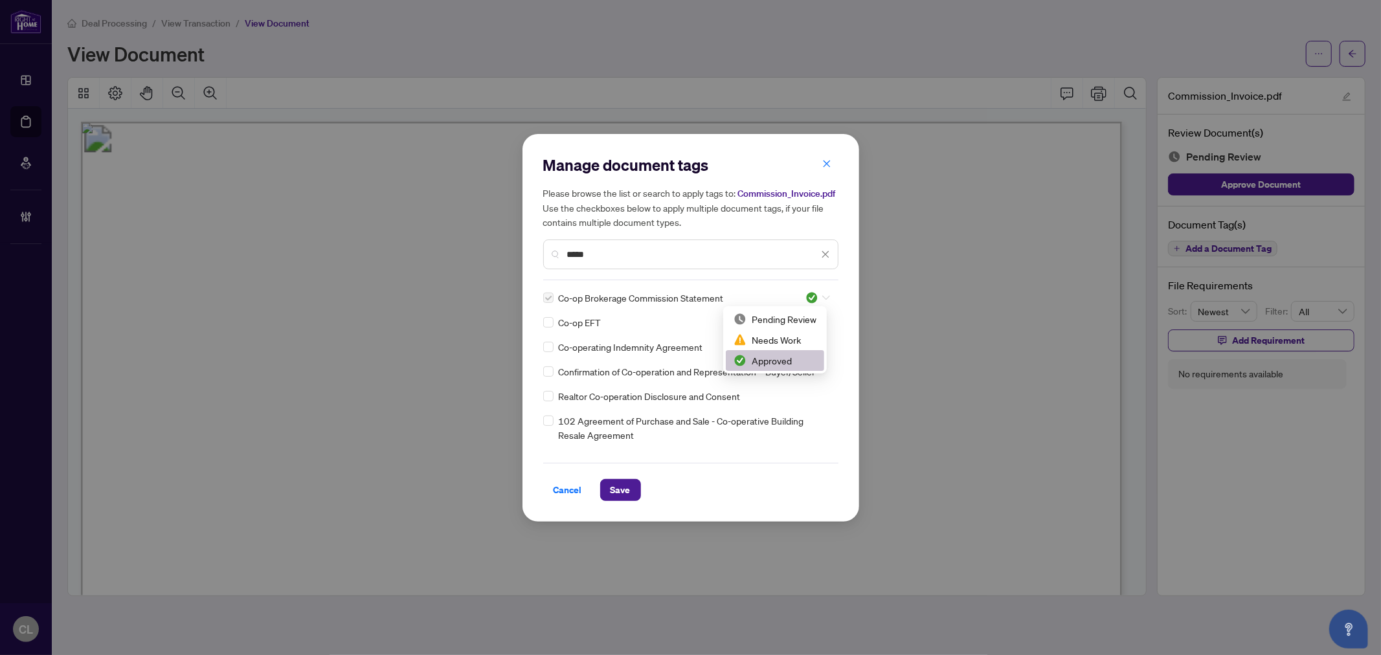
click at [799, 356] on div "Approved" at bounding box center [774, 360] width 83 height 14
click at [630, 484] on button "Save" at bounding box center [620, 490] width 41 height 22
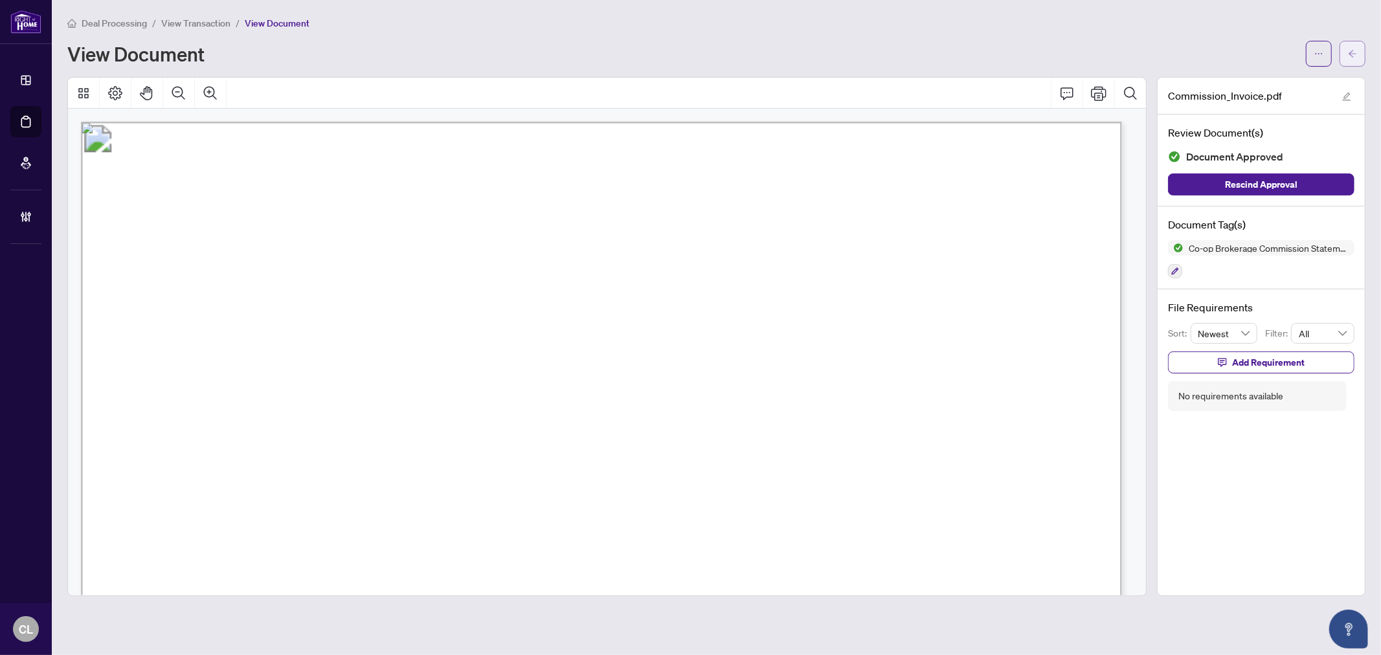
click at [1359, 47] on button "button" at bounding box center [1352, 54] width 26 height 26
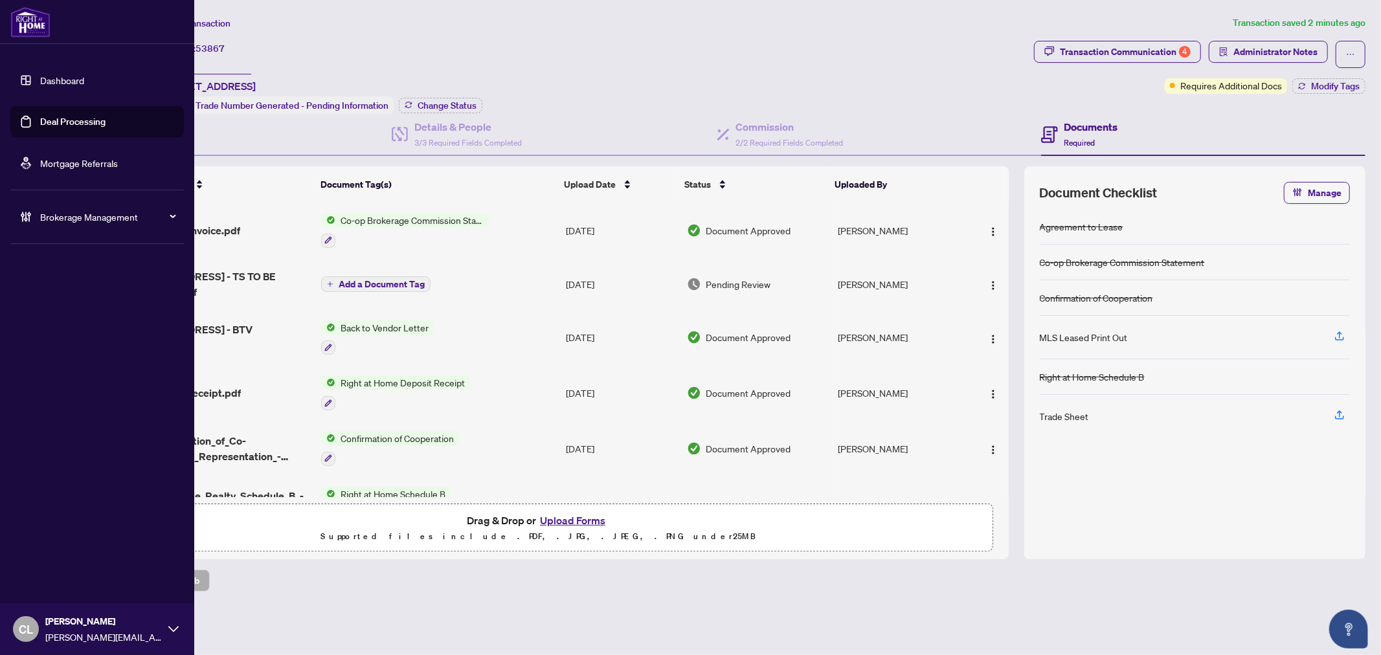
click at [56, 119] on link "Deal Processing" at bounding box center [72, 122] width 65 height 12
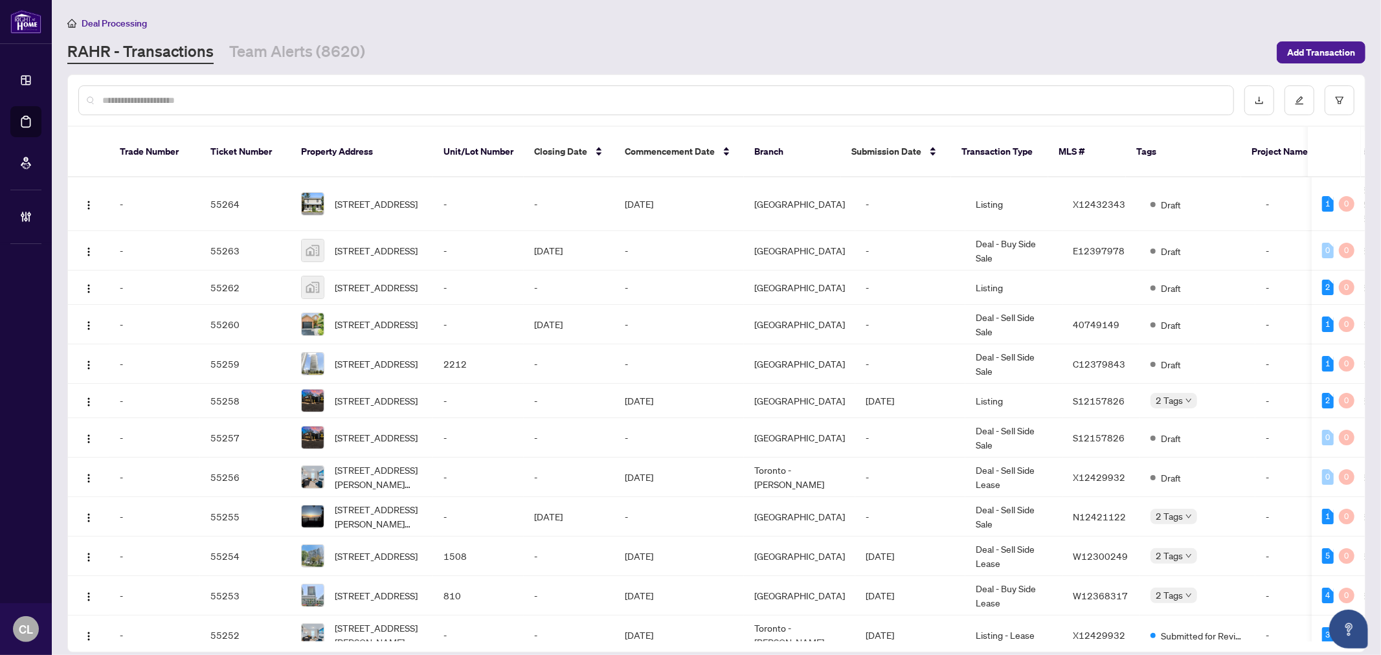
click at [237, 102] on input "text" at bounding box center [662, 100] width 1120 height 14
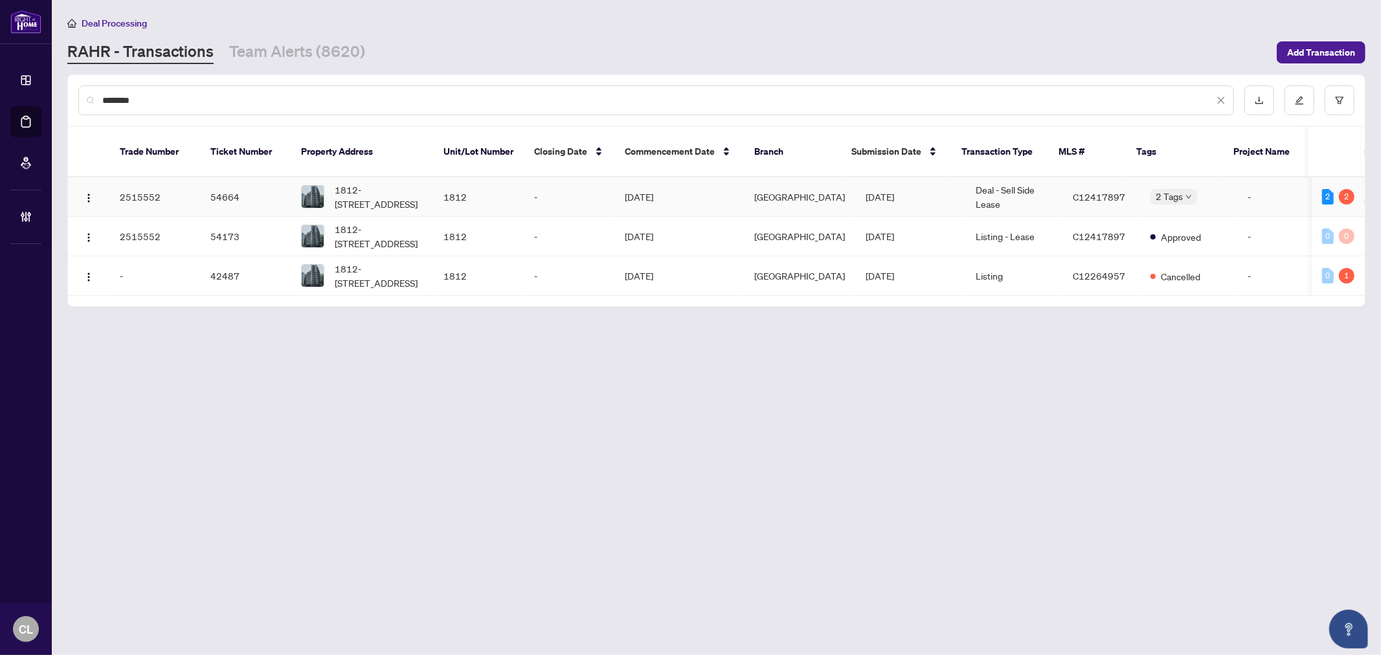
type input "********"
click at [353, 183] on span "1812-352 Front St, Toronto, Ontario M5V 0K3, Canada" at bounding box center [379, 197] width 88 height 28
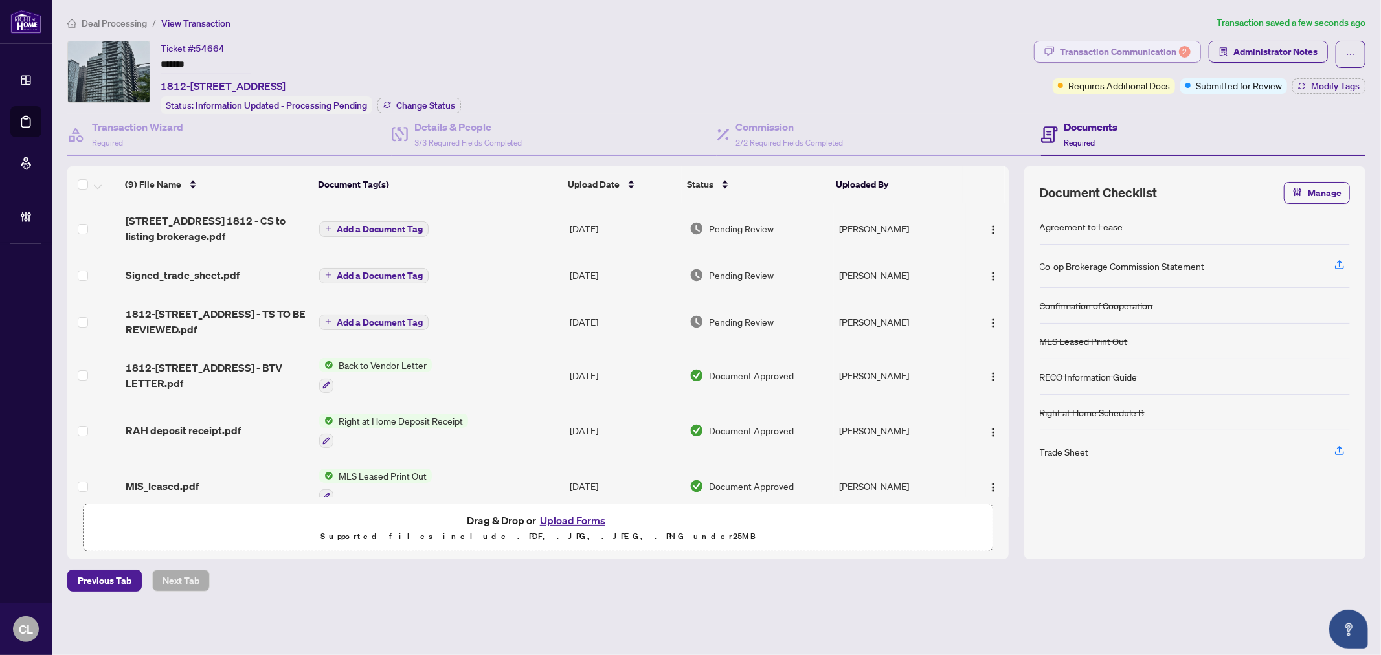
click at [1122, 46] on div "Transaction Communication 2" at bounding box center [1125, 51] width 131 height 21
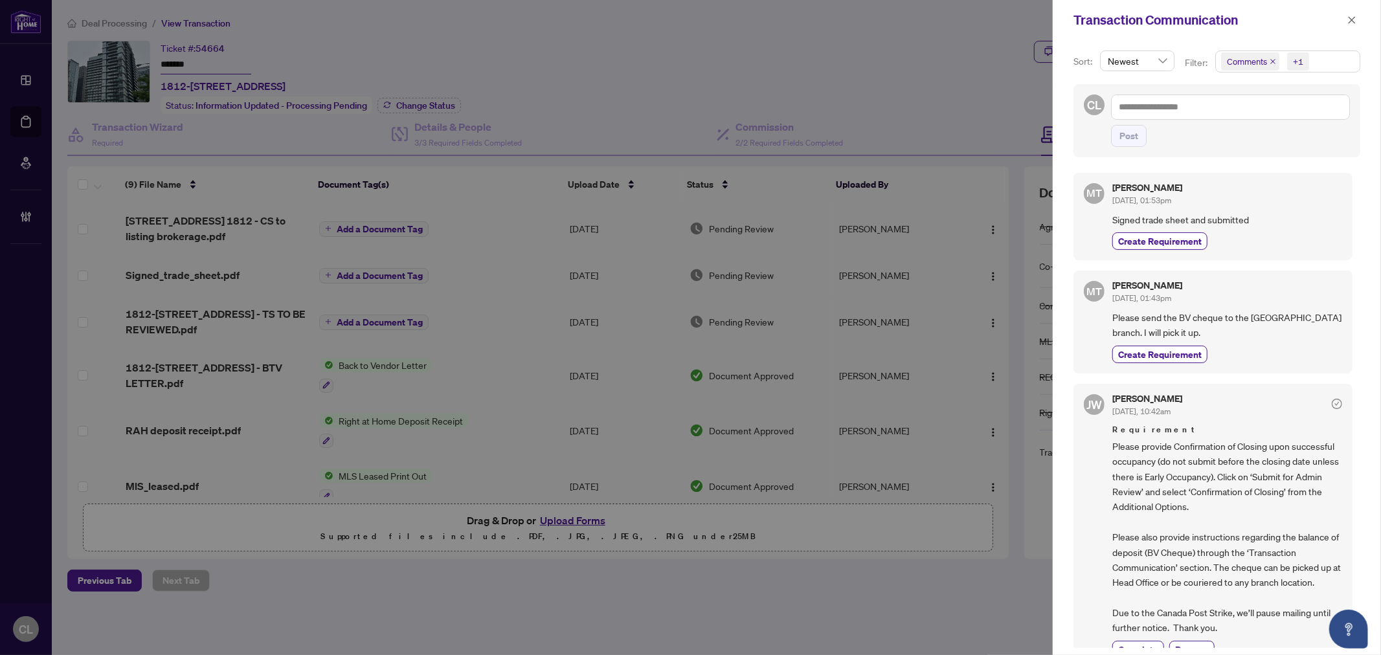
click at [963, 72] on div at bounding box center [690, 327] width 1381 height 655
click at [1356, 20] on button "button" at bounding box center [1351, 20] width 17 height 16
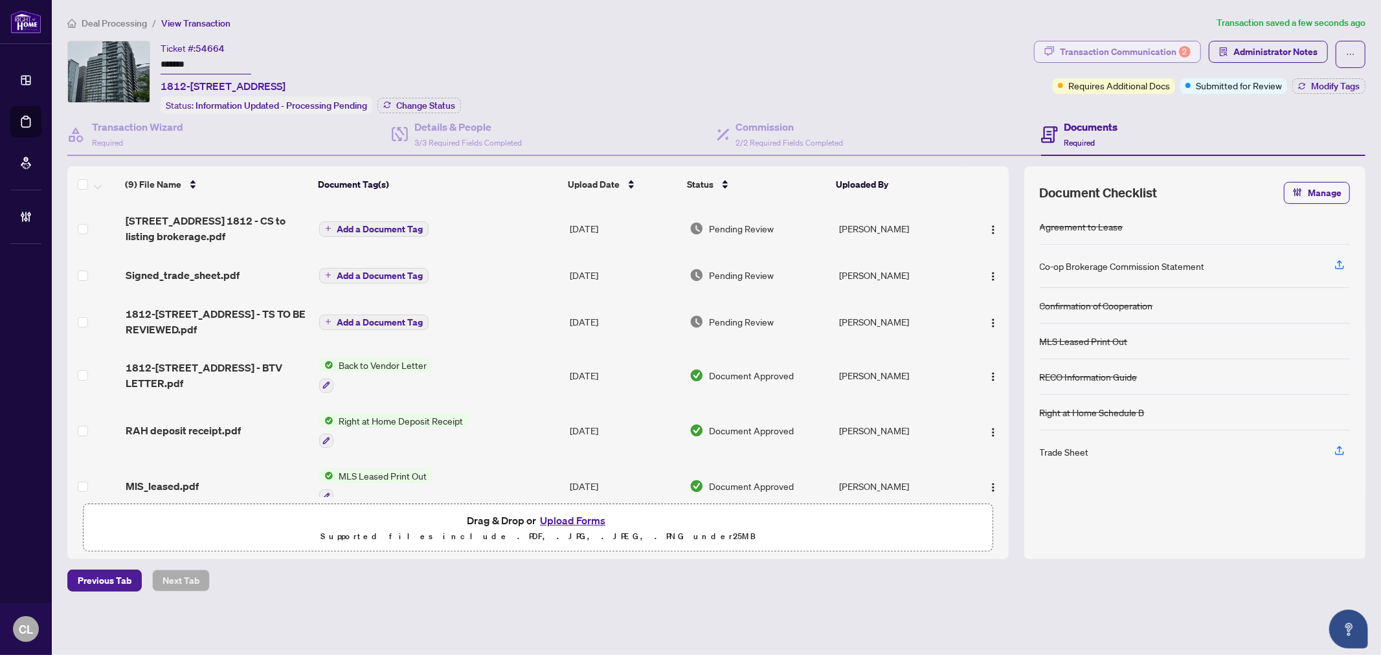
click at [1098, 55] on div "Transaction Communication 2" at bounding box center [1125, 51] width 131 height 21
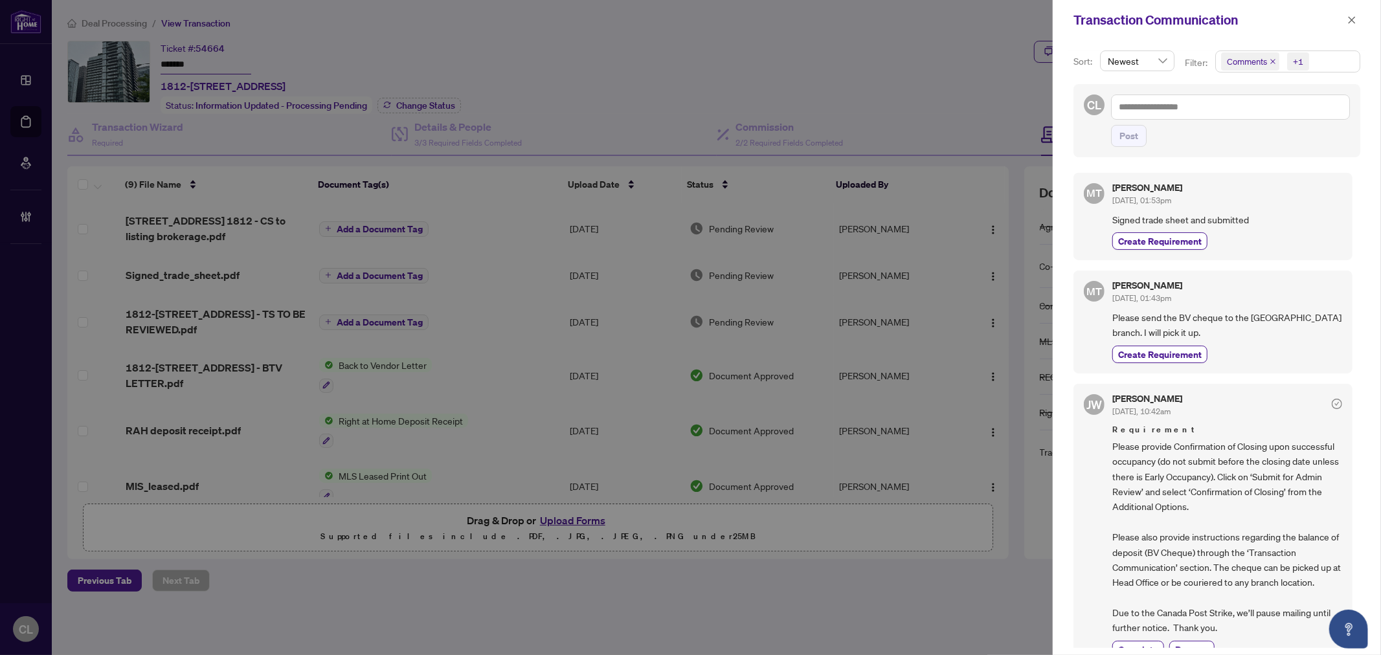
click at [954, 82] on div at bounding box center [690, 327] width 1381 height 655
click at [1346, 20] on button "button" at bounding box center [1351, 20] width 17 height 16
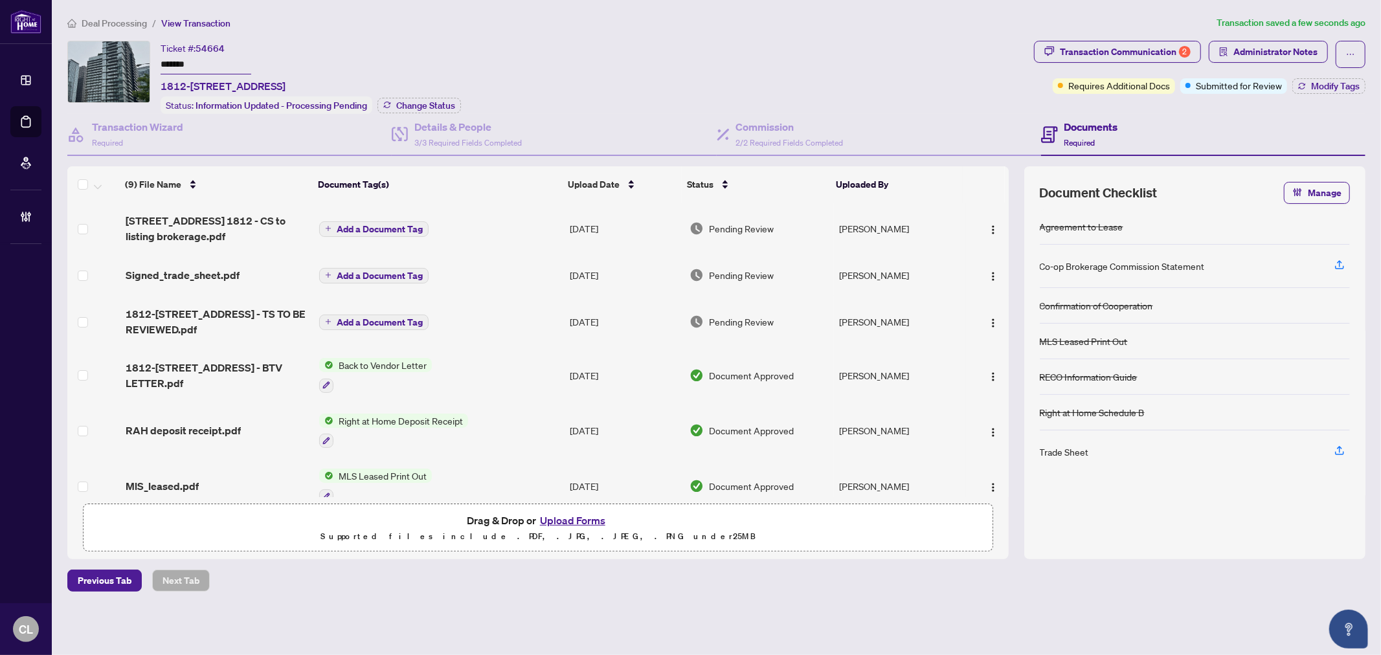
click at [367, 225] on span "Add a Document Tag" at bounding box center [380, 229] width 86 height 9
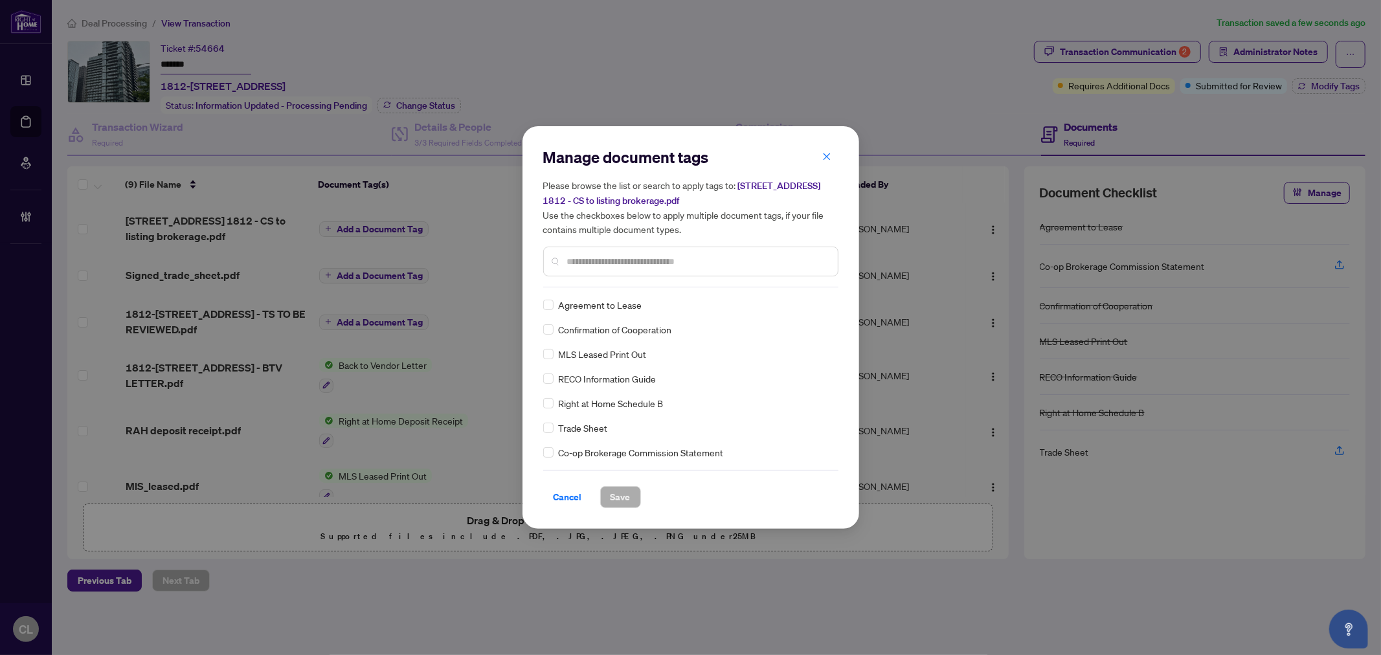
click at [594, 255] on input "text" at bounding box center [697, 261] width 260 height 14
click at [822, 303] on icon at bounding box center [826, 304] width 8 height 5
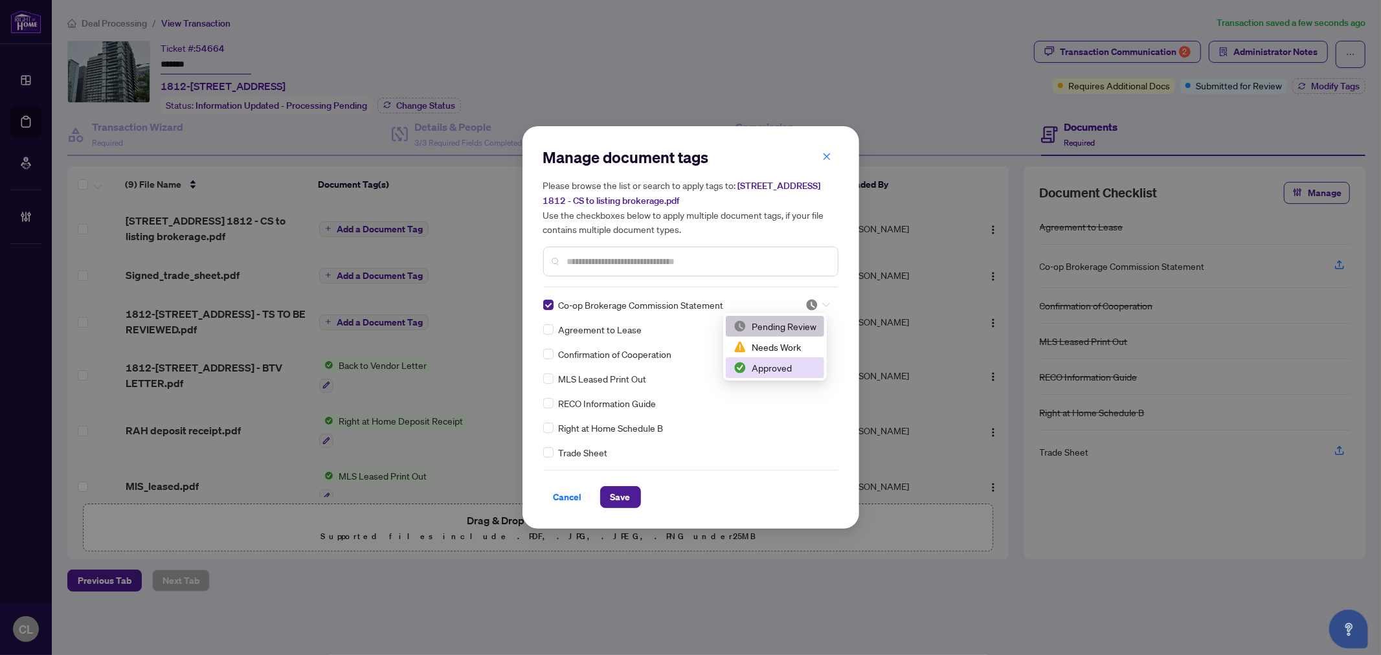
click at [759, 361] on div "Approved" at bounding box center [774, 368] width 83 height 14
click at [612, 503] on span "Save" at bounding box center [620, 497] width 20 height 21
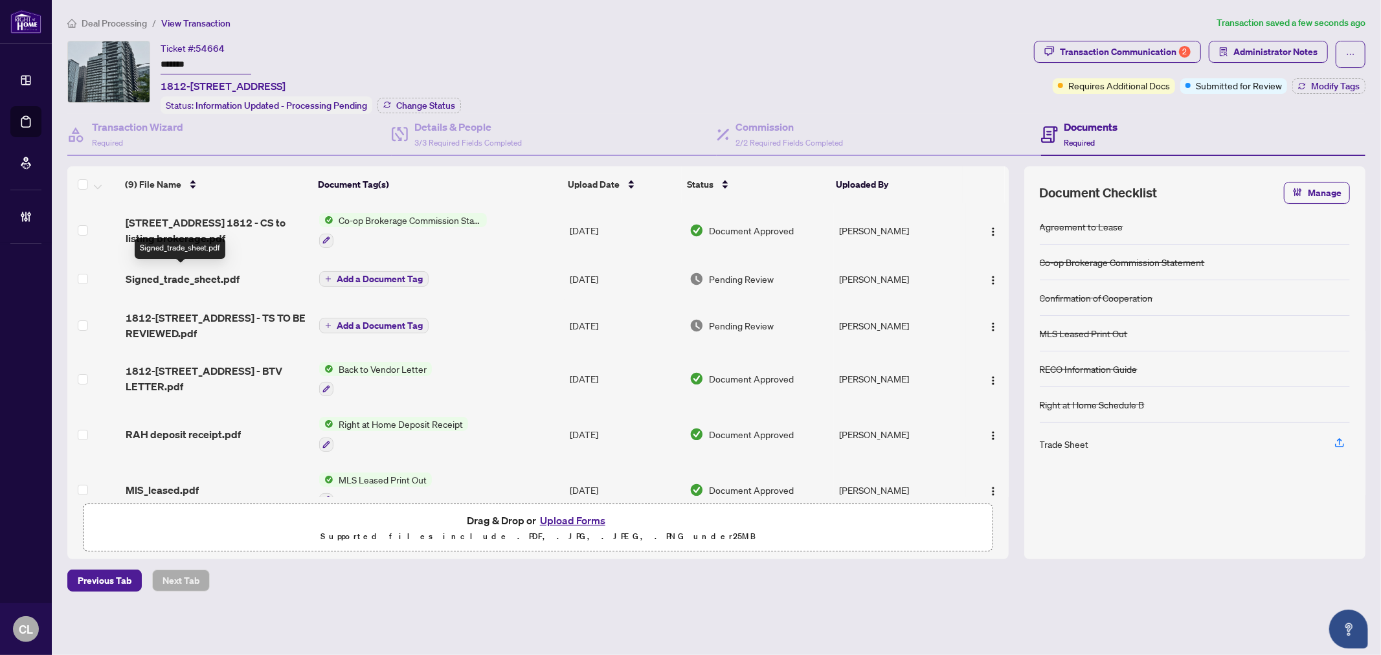
click at [234, 279] on span "Signed_trade_sheet.pdf" at bounding box center [183, 279] width 114 height 16
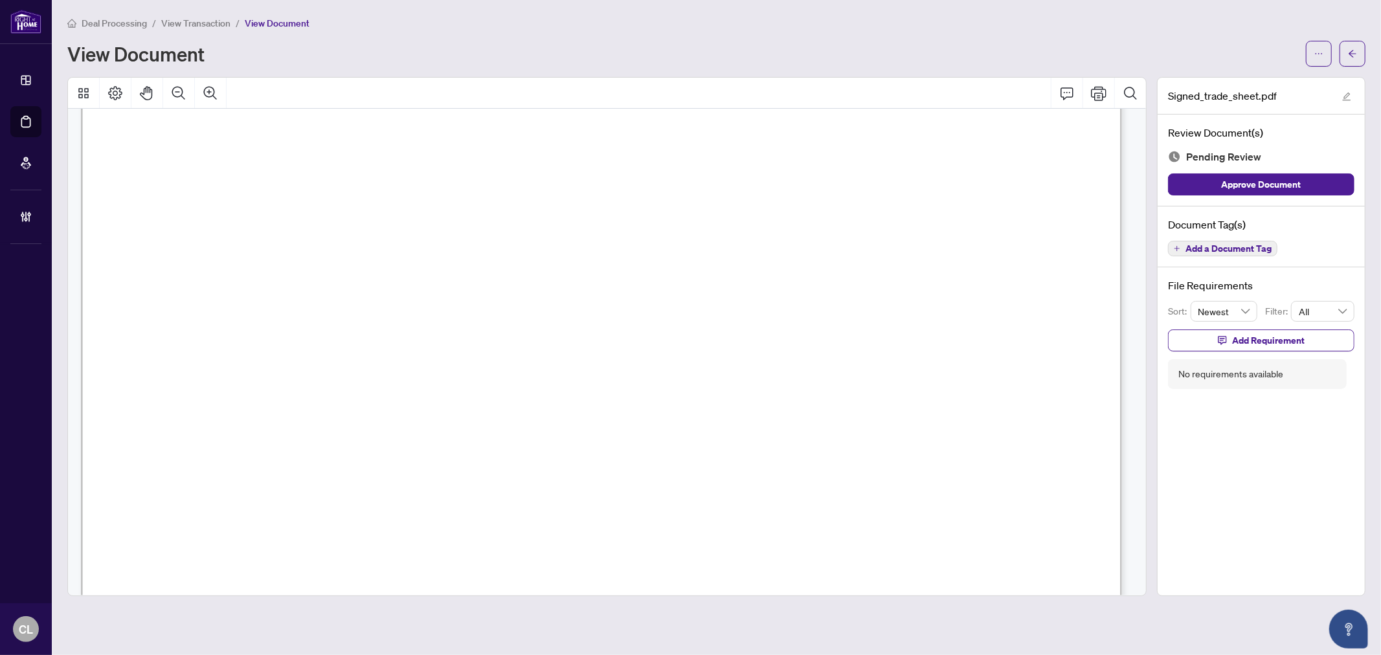
scroll to position [6, 0]
click at [1348, 60] on span "button" at bounding box center [1352, 53] width 9 height 21
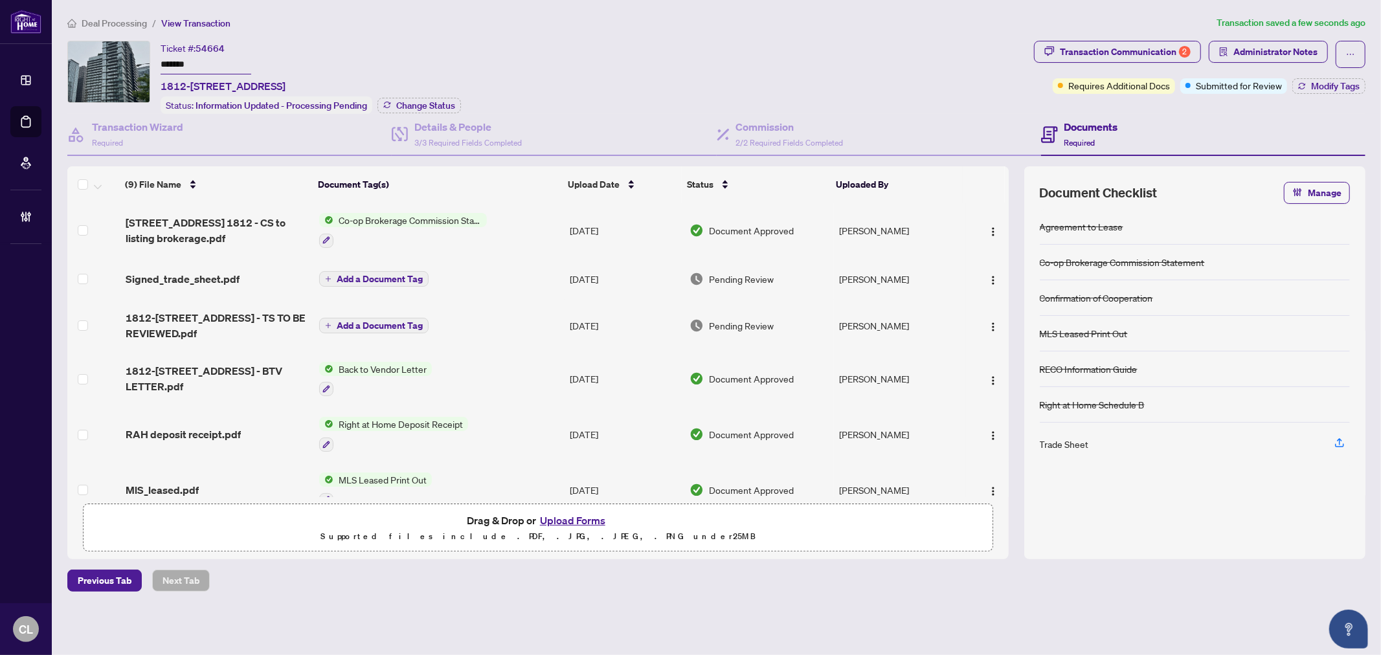
click at [351, 274] on span "Add a Document Tag" at bounding box center [380, 278] width 86 height 9
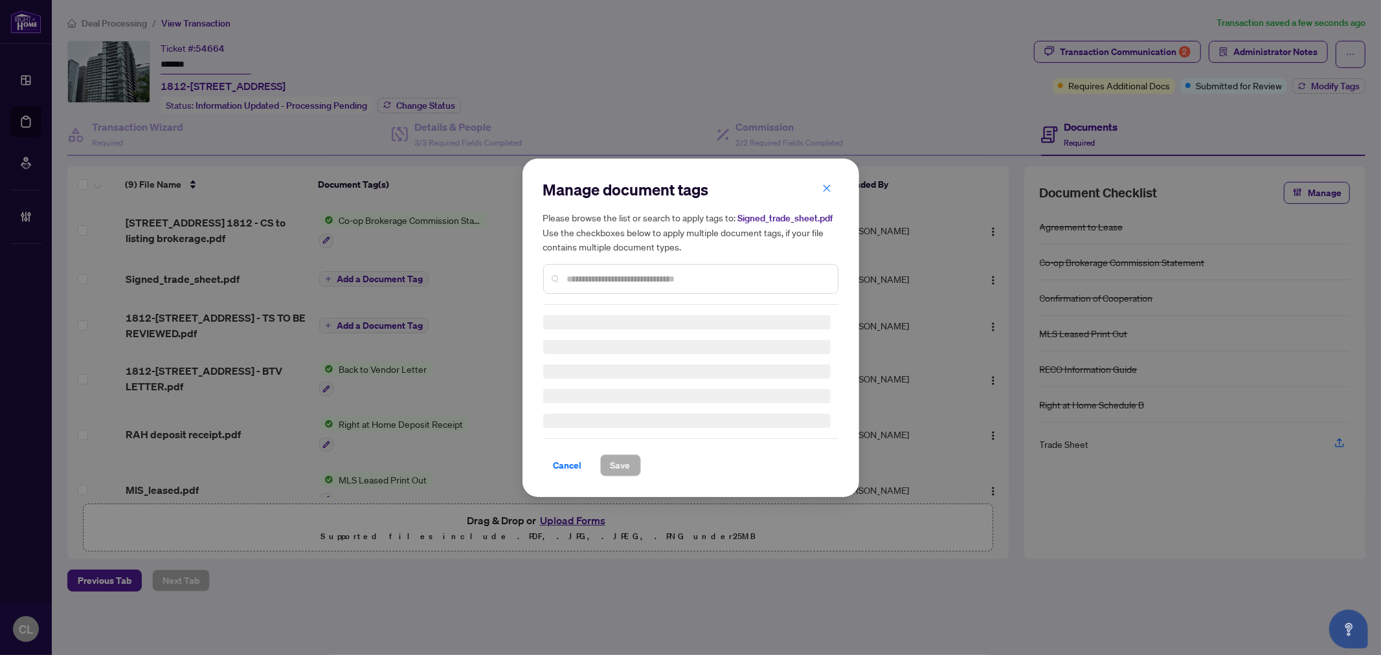
click at [584, 275] on div "Manage document tags Please browse the list or search to apply tags to: Signed_…" at bounding box center [690, 242] width 295 height 126
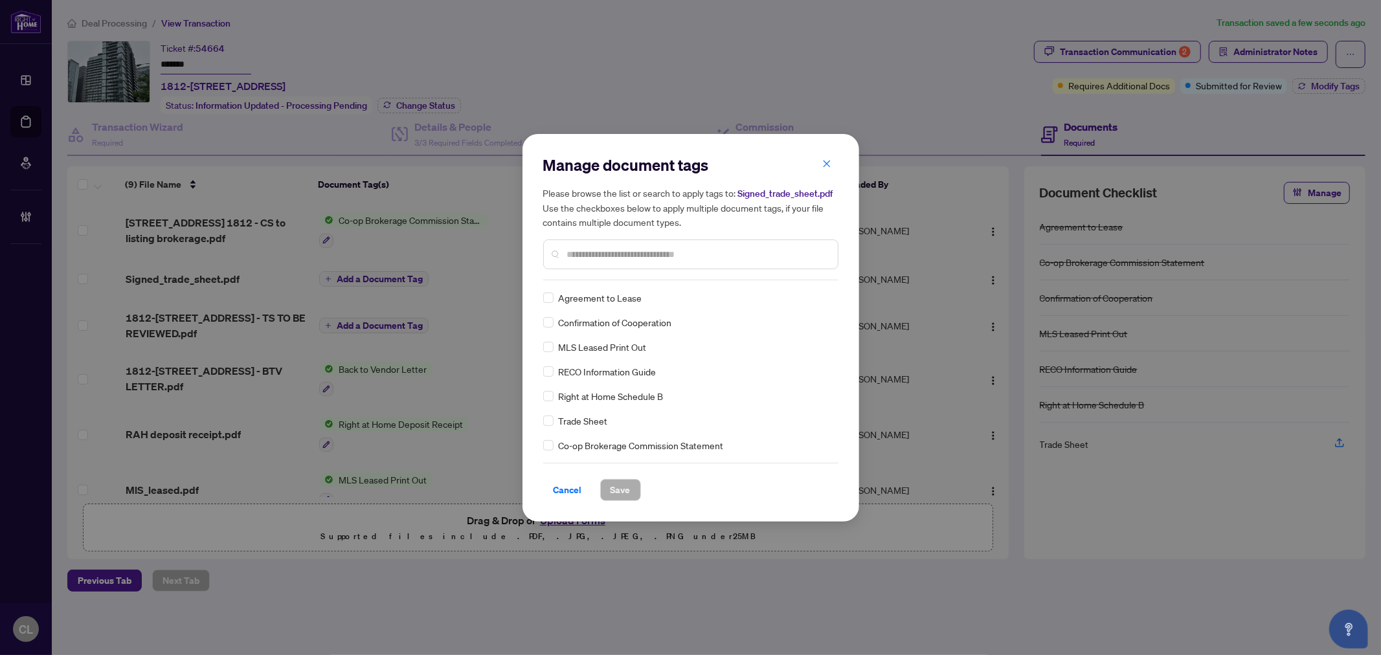
click at [638, 249] on input "text" at bounding box center [697, 254] width 260 height 14
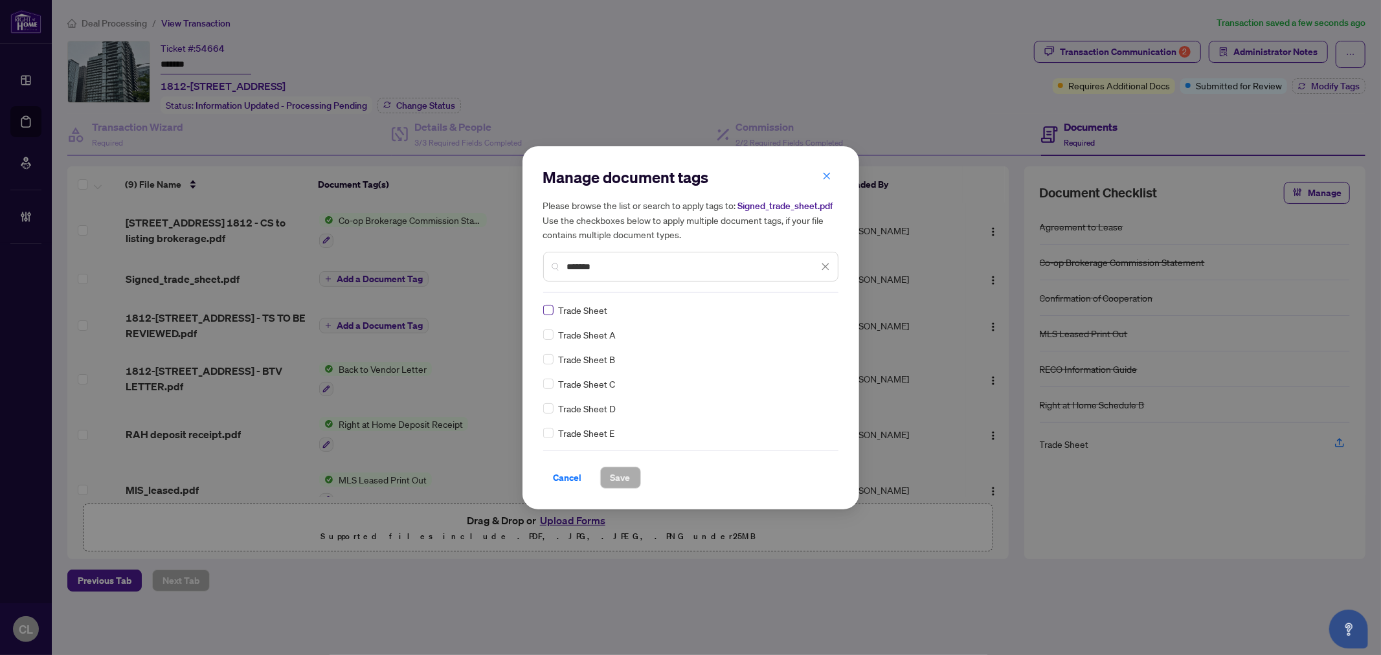
type input "*******"
click at [825, 309] on icon at bounding box center [826, 309] width 8 height 5
click at [784, 378] on div "Approved" at bounding box center [778, 373] width 83 height 14
drag, startPoint x: 625, startPoint y: 473, endPoint x: 515, endPoint y: 436, distance: 115.4
click at [625, 474] on span "Save" at bounding box center [620, 477] width 20 height 21
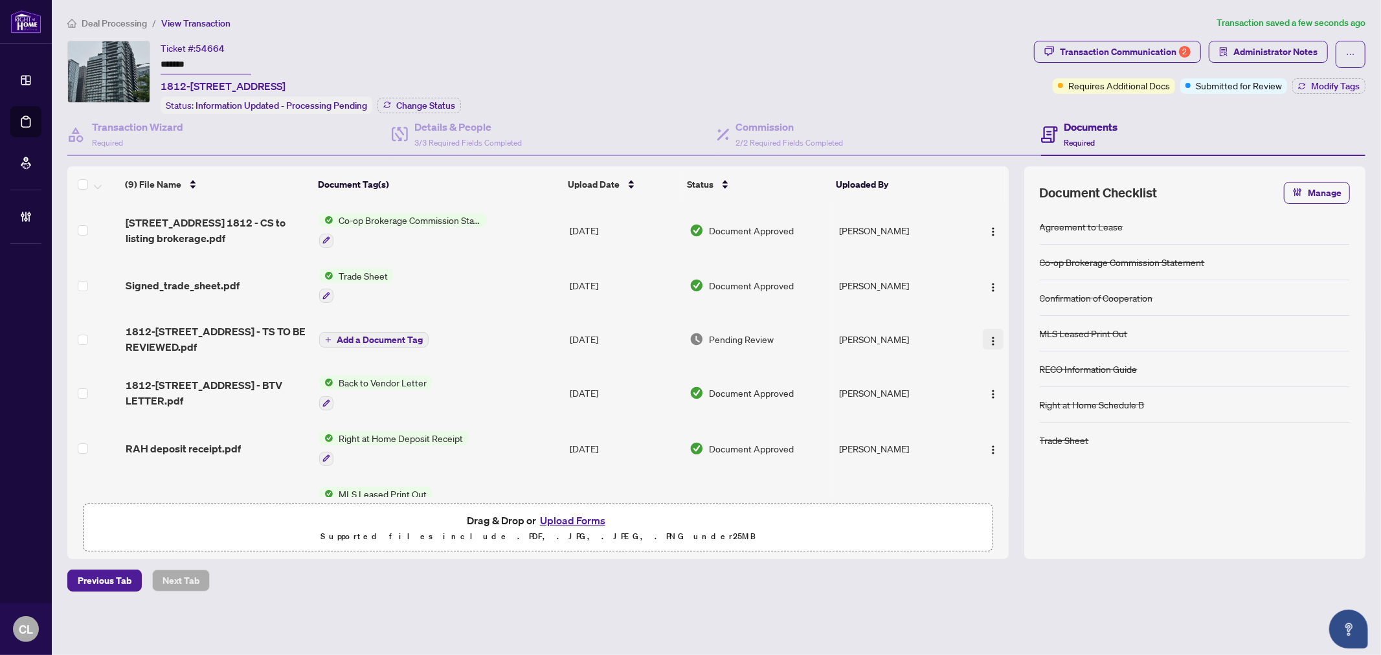
click at [988, 336] on img "button" at bounding box center [993, 341] width 10 height 10
click at [1026, 478] on span "Archive" at bounding box center [1051, 484] width 124 height 14
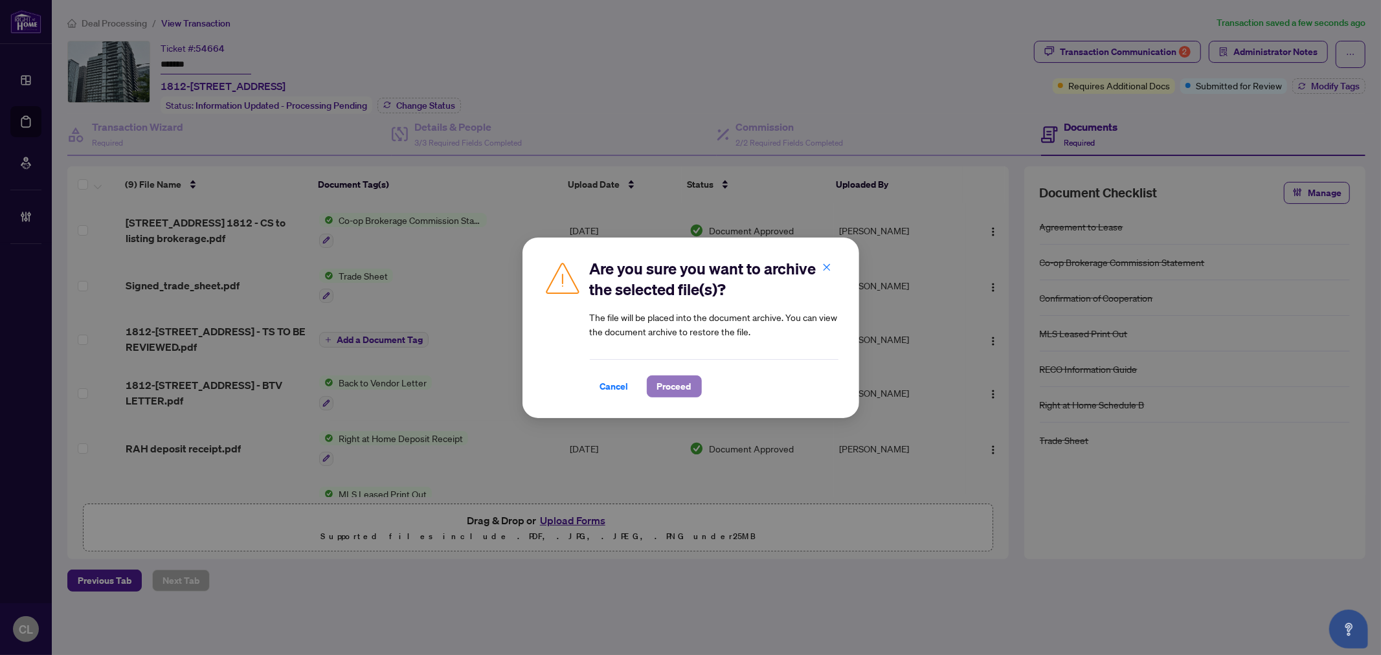
click at [676, 384] on span "Proceed" at bounding box center [674, 386] width 34 height 21
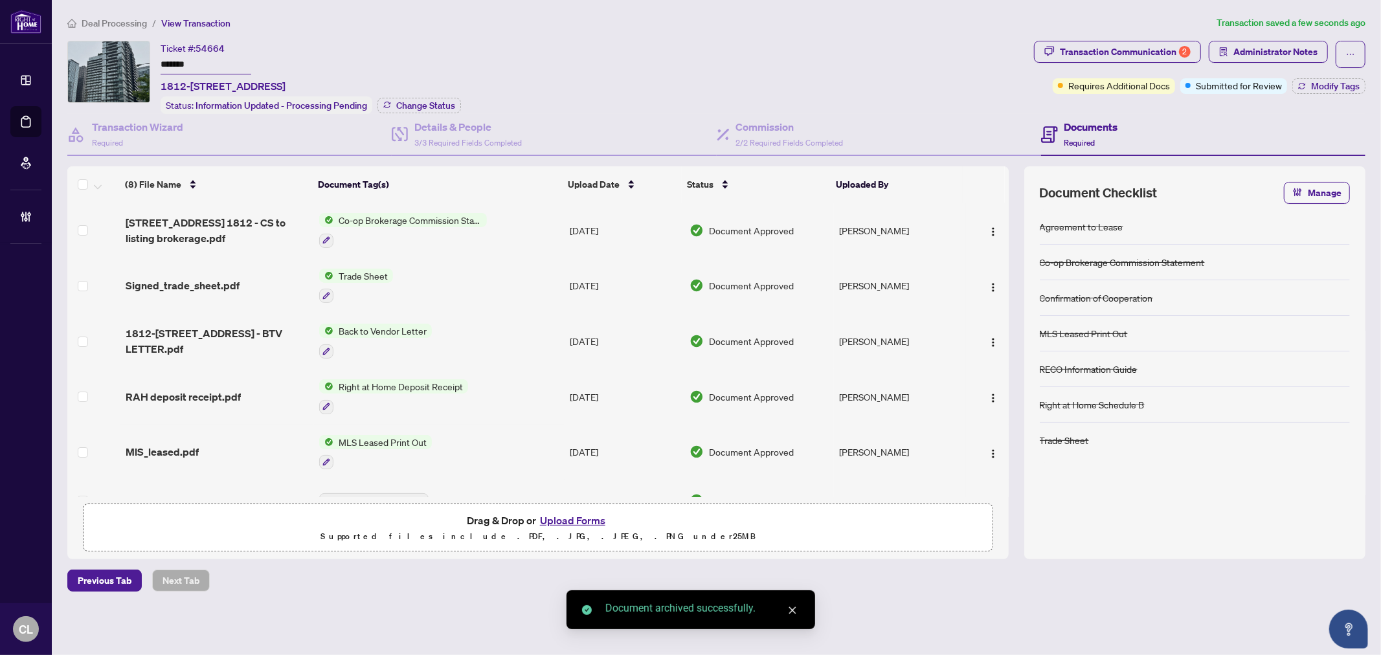
click at [1114, 54] on div "Transaction Communication 2" at bounding box center [1125, 51] width 131 height 21
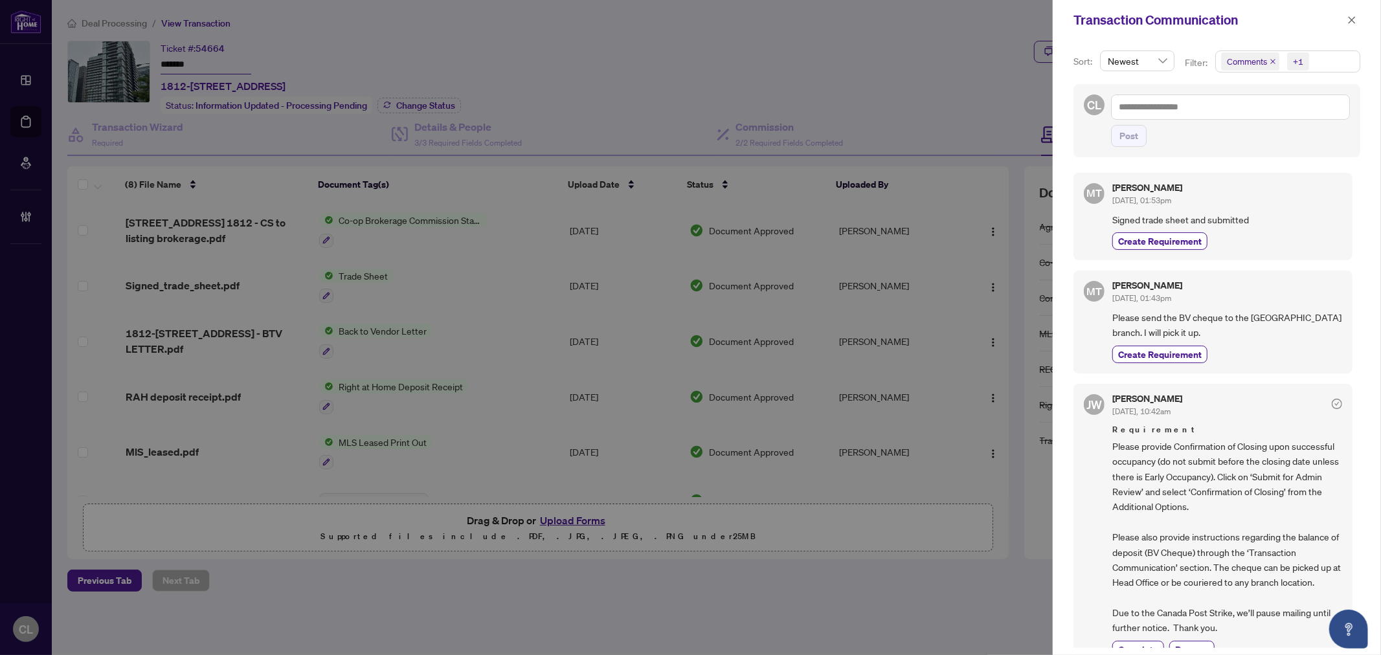
click at [1241, 69] on span "Comments" at bounding box center [1250, 61] width 58 height 18
click at [1231, 115] on div "Comments" at bounding box center [1287, 116] width 128 height 16
click at [1227, 111] on span "Select Comments" at bounding box center [1228, 116] width 10 height 10
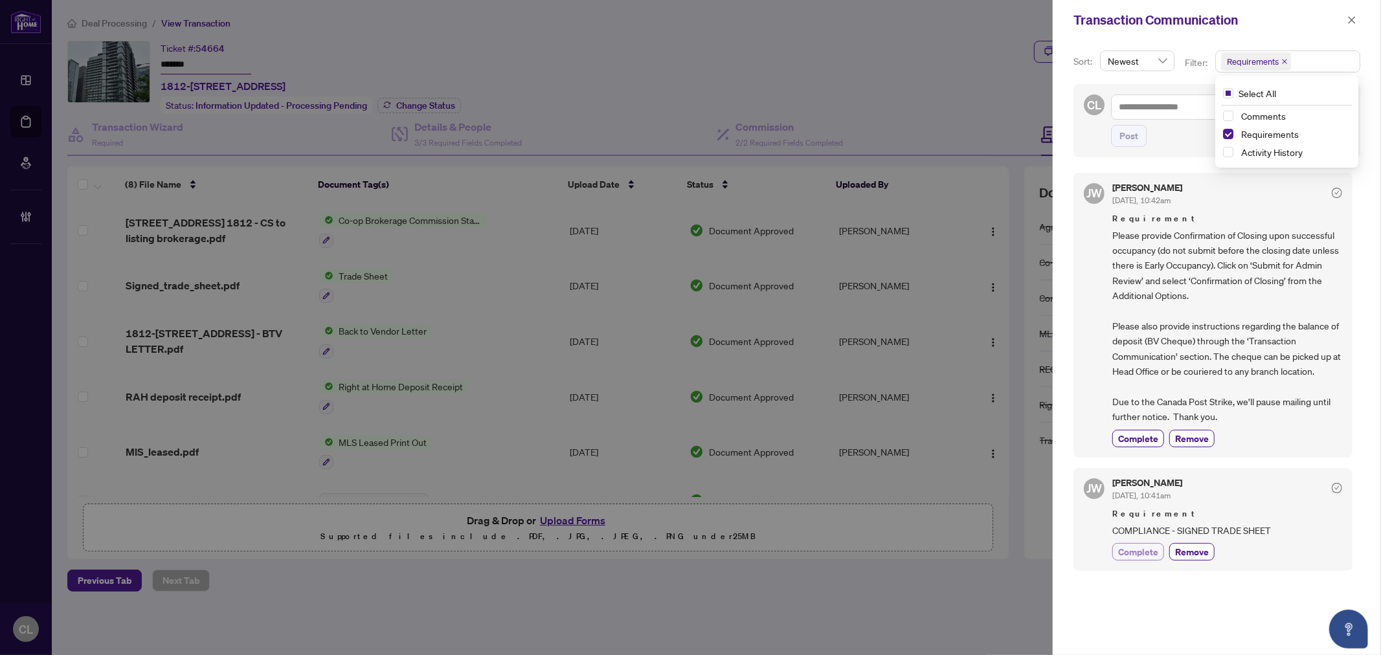
click at [1131, 546] on span "Complete" at bounding box center [1138, 552] width 40 height 14
click at [955, 58] on div at bounding box center [690, 327] width 1381 height 655
click at [1350, 22] on icon "close" at bounding box center [1351, 20] width 9 height 9
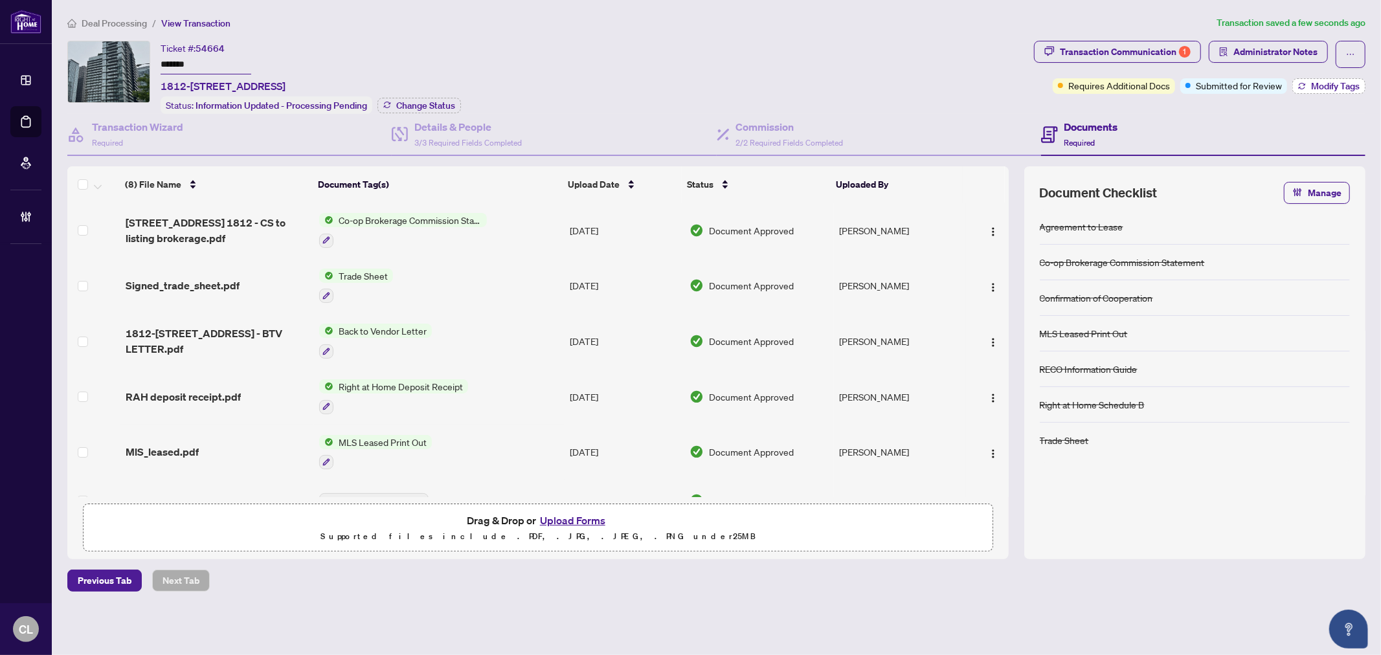
click at [1327, 82] on span "Modify Tags" at bounding box center [1335, 86] width 49 height 9
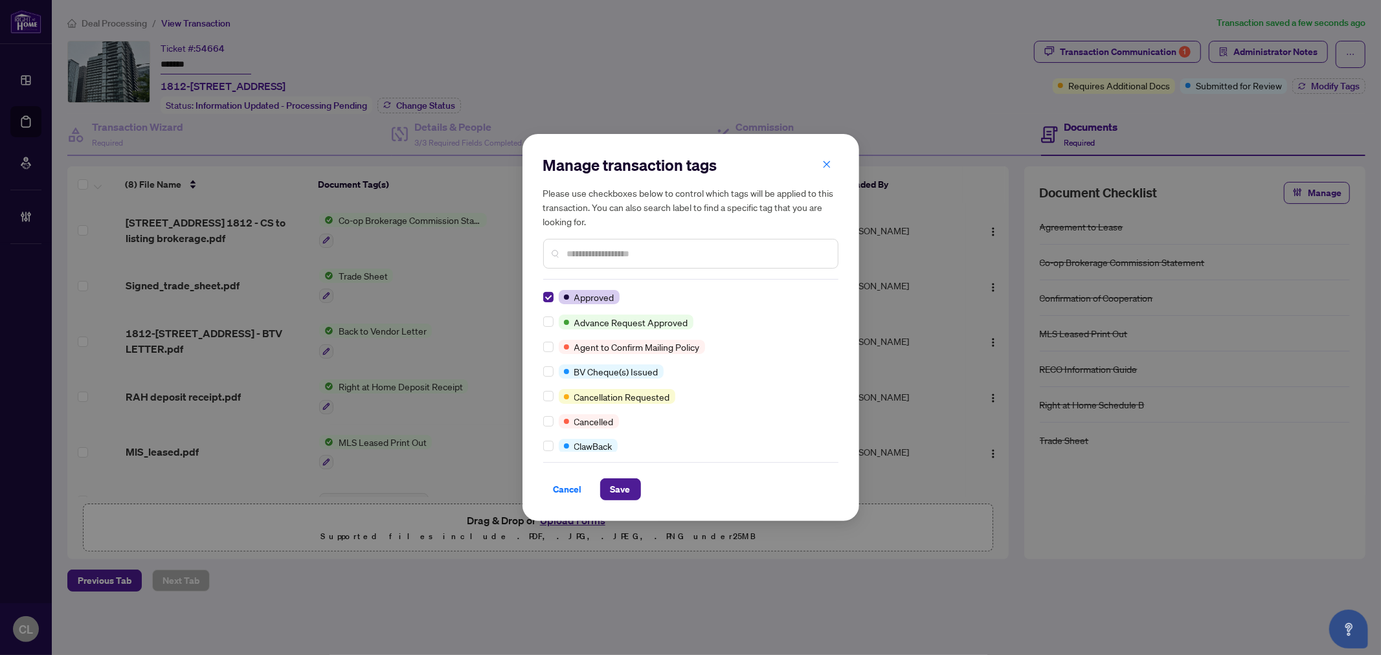
click at [625, 254] on input "text" at bounding box center [697, 254] width 260 height 14
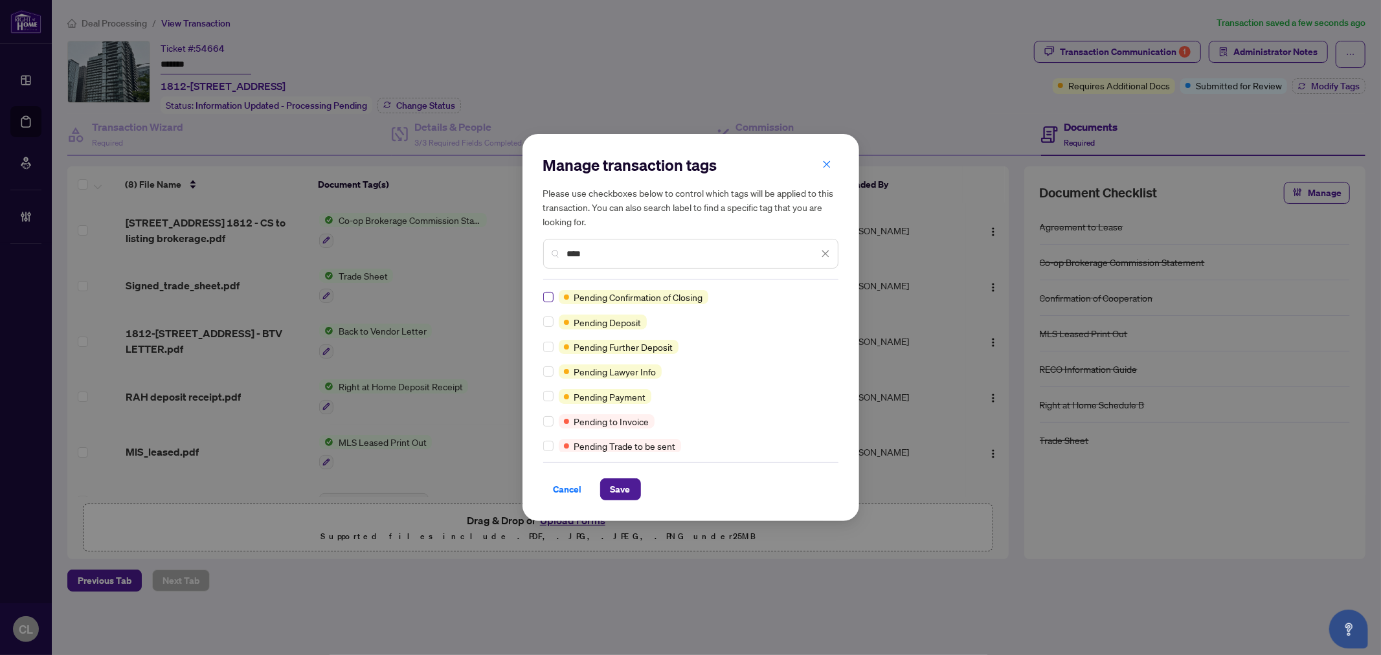
type input "****"
click at [546, 290] on label at bounding box center [548, 297] width 10 height 14
click at [596, 487] on div "Cancel Save" at bounding box center [690, 489] width 295 height 22
click at [621, 493] on span "Save" at bounding box center [620, 489] width 20 height 21
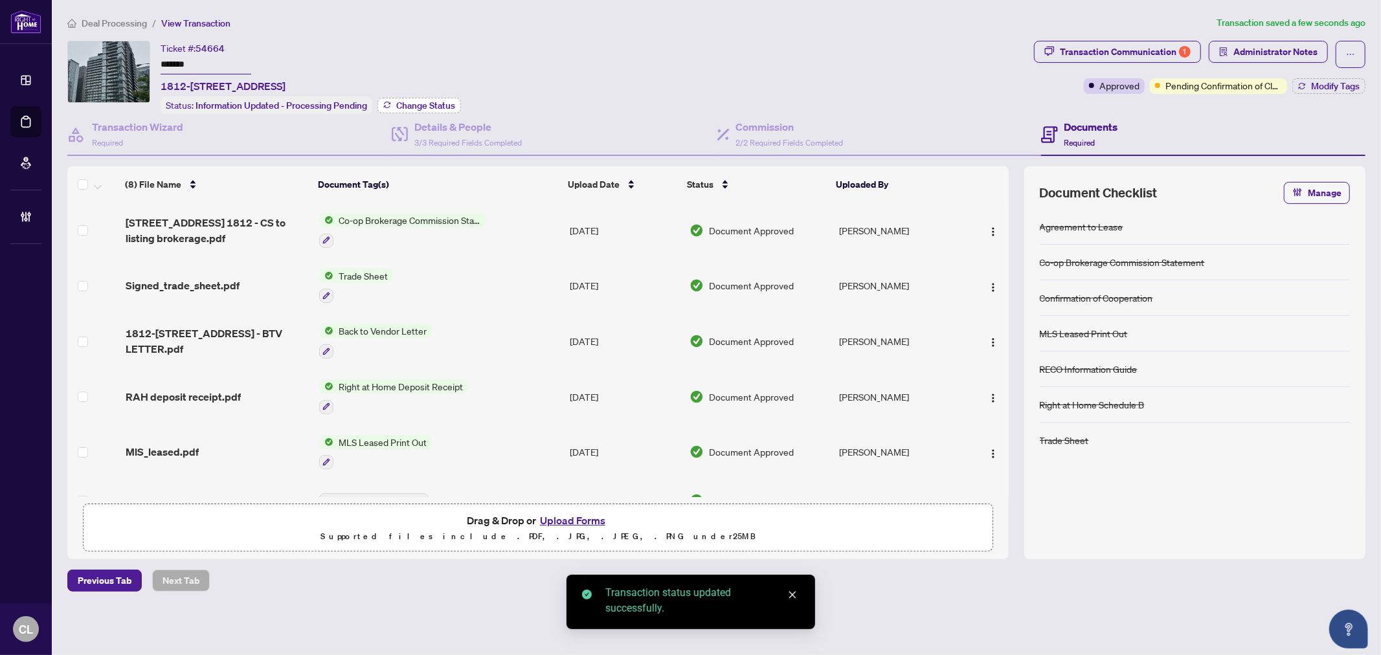
click at [440, 104] on span "Change Status" at bounding box center [425, 105] width 59 height 9
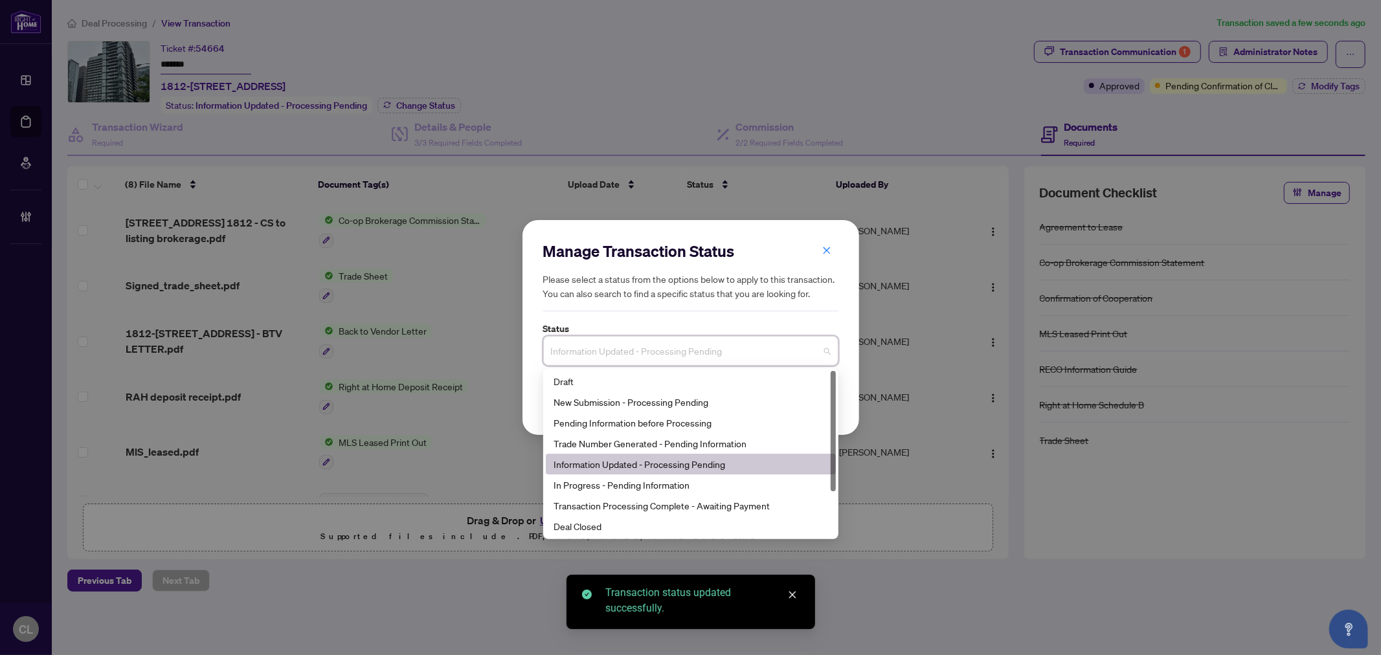
click at [757, 366] on input "search" at bounding box center [685, 353] width 268 height 28
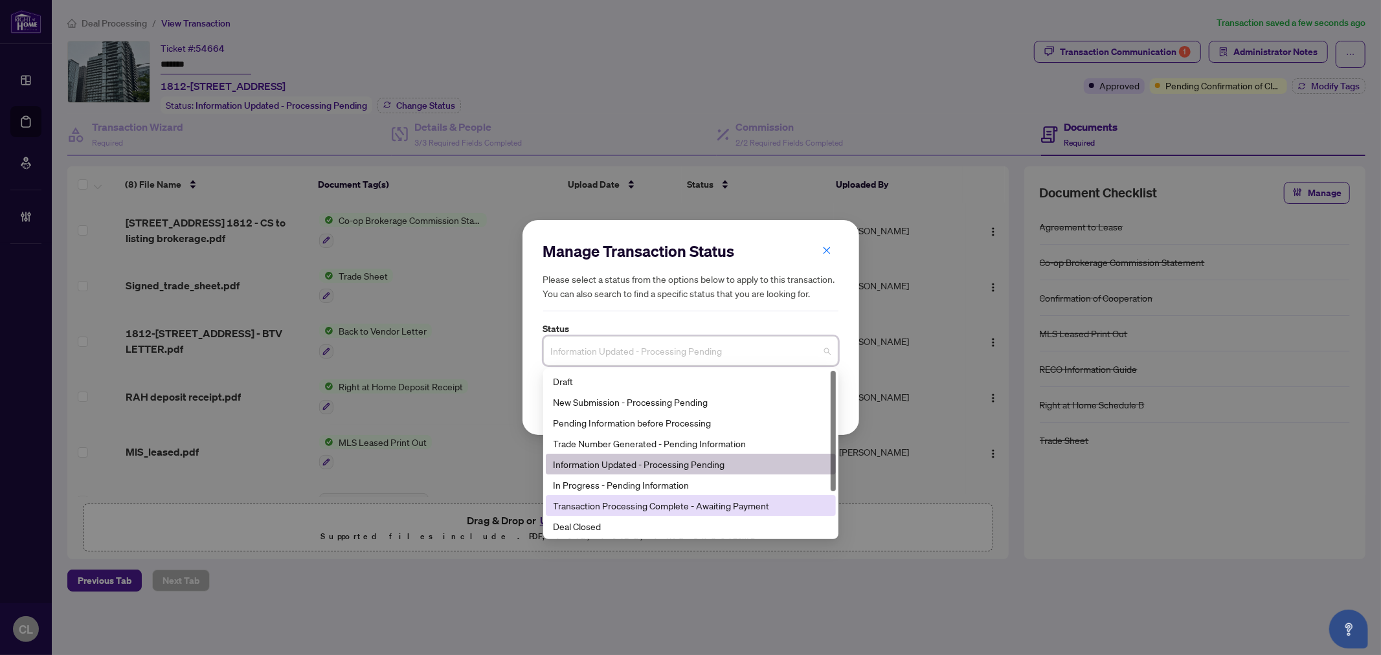
click at [664, 505] on div "Transaction Processing Complete - Awaiting Payment" at bounding box center [690, 505] width 274 height 14
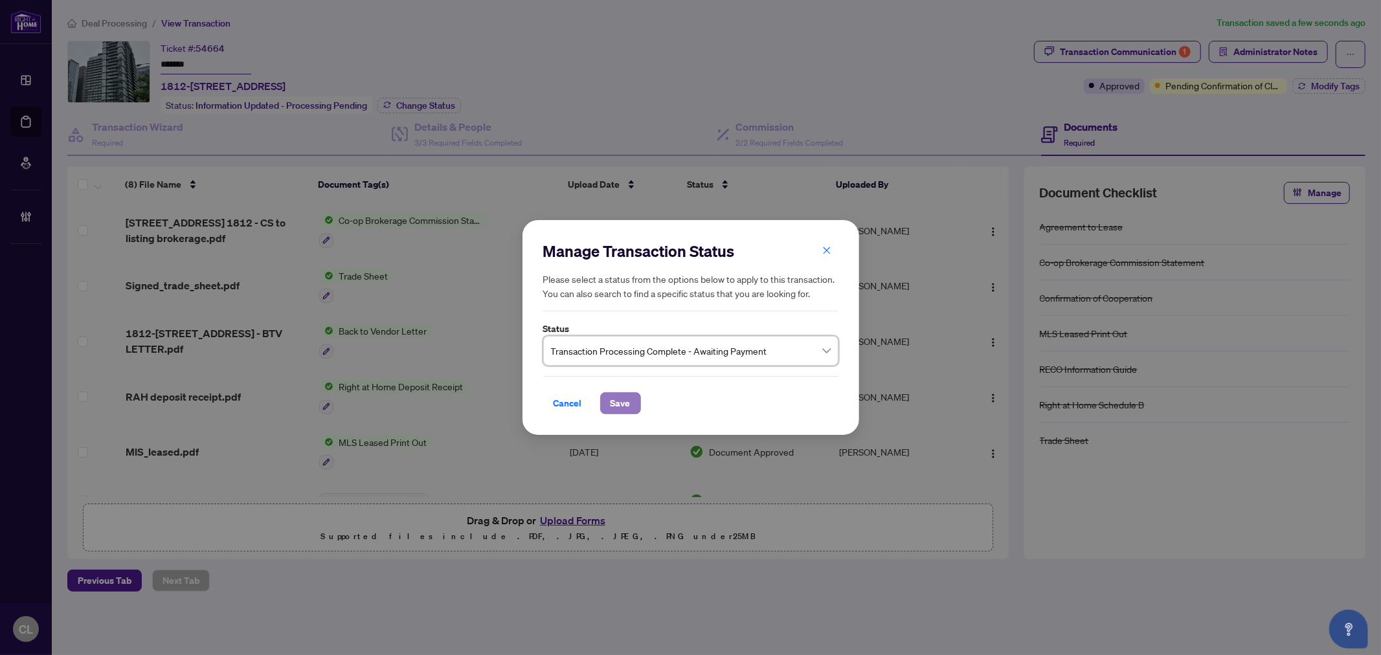
click at [623, 402] on span "Save" at bounding box center [620, 403] width 20 height 21
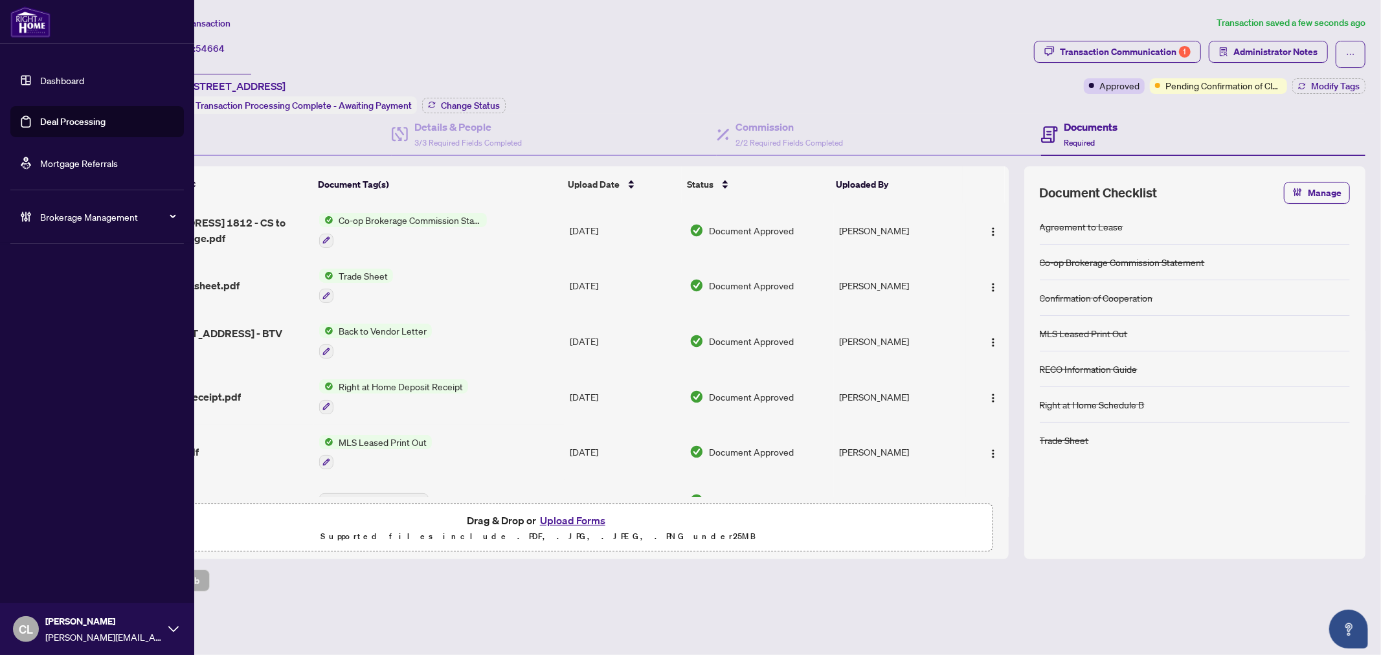
click at [56, 117] on link "Deal Processing" at bounding box center [72, 122] width 65 height 12
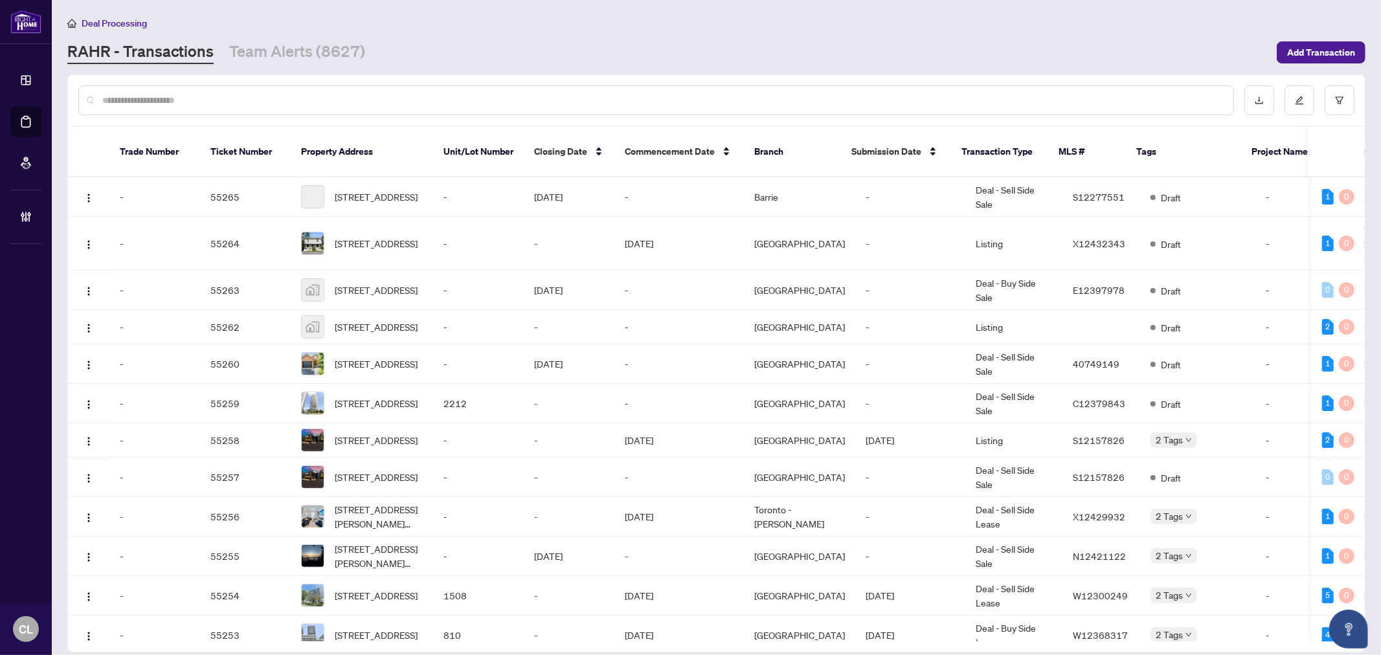
click at [263, 101] on input "text" at bounding box center [662, 100] width 1120 height 14
type input "*"
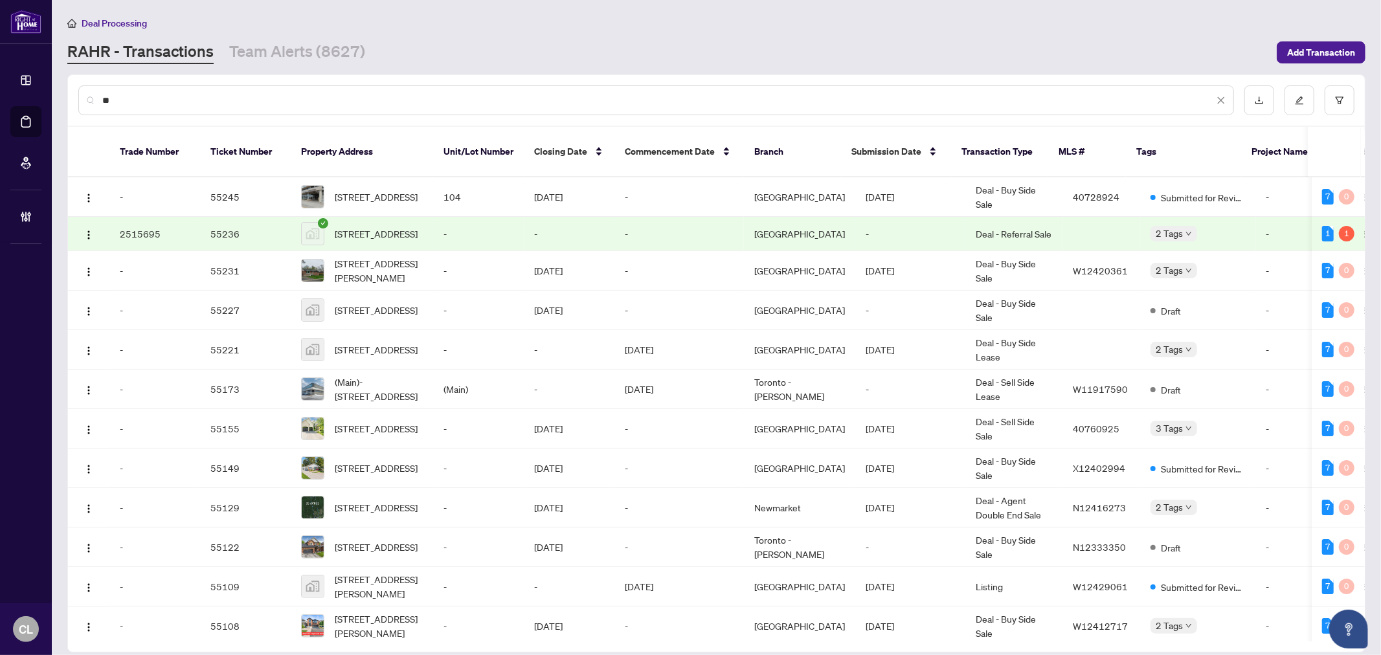
type input "*"
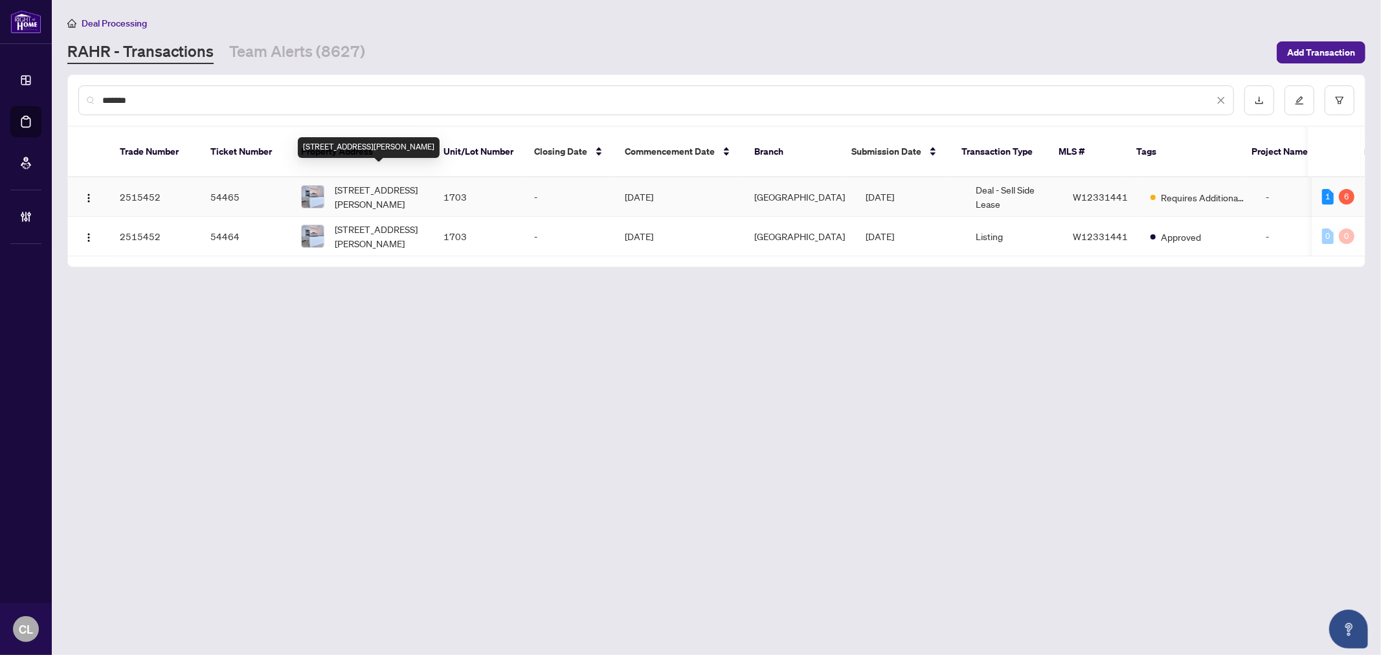
type input "*******"
click at [347, 183] on span "1703-56 Annie Craig Dr, Toronto, Ontario M8V 0C5, Canada" at bounding box center [379, 197] width 88 height 28
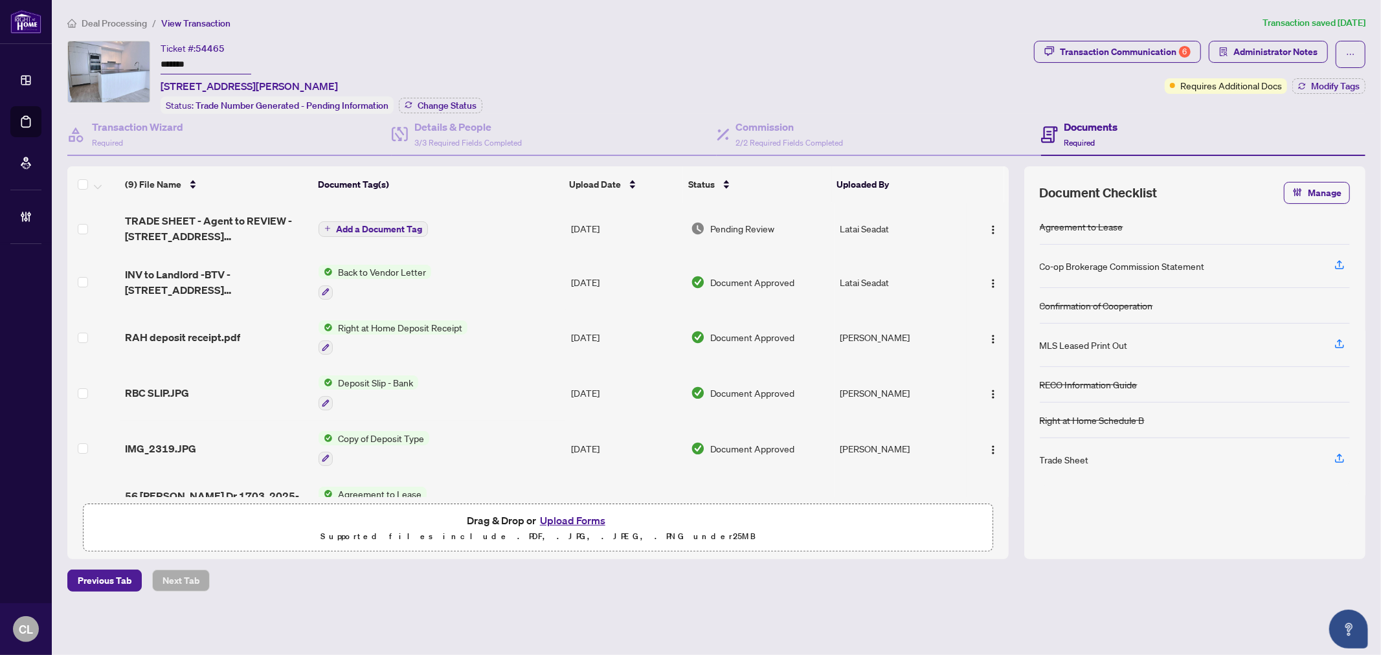
click at [576, 519] on button "Upload Forms" at bounding box center [572, 520] width 73 height 17
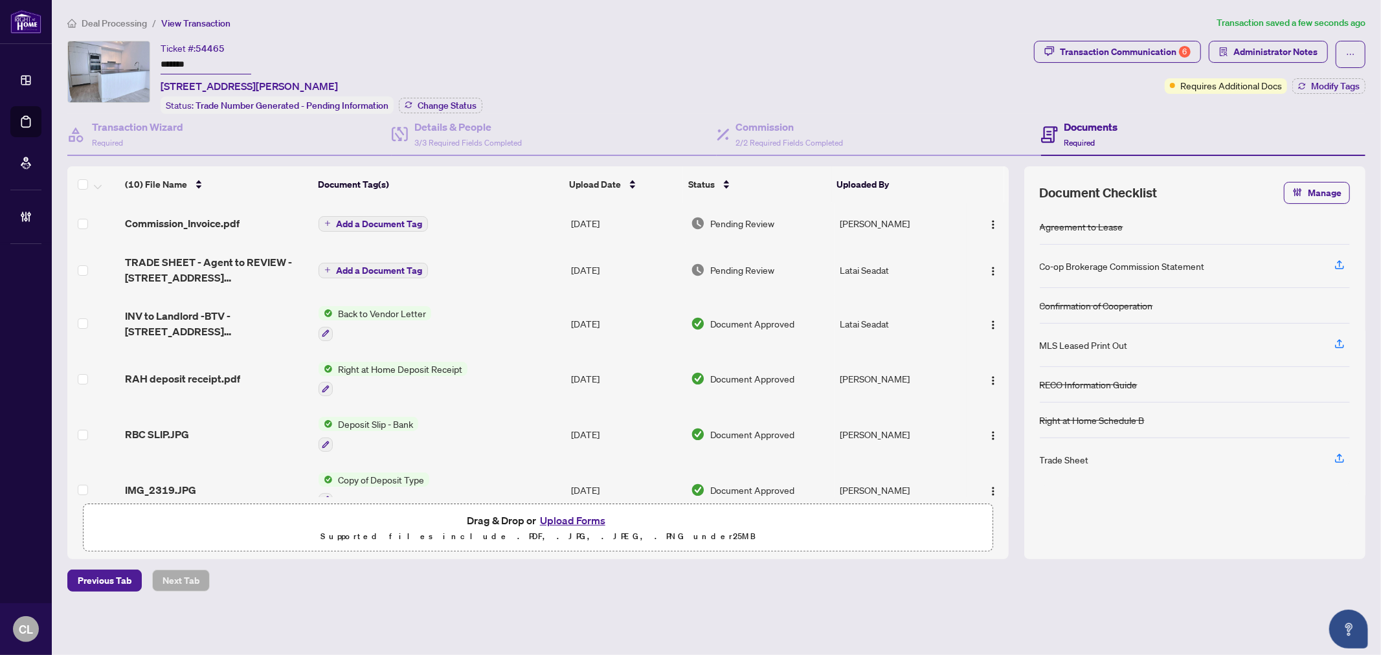
click at [383, 219] on span "Add a Document Tag" at bounding box center [379, 223] width 86 height 9
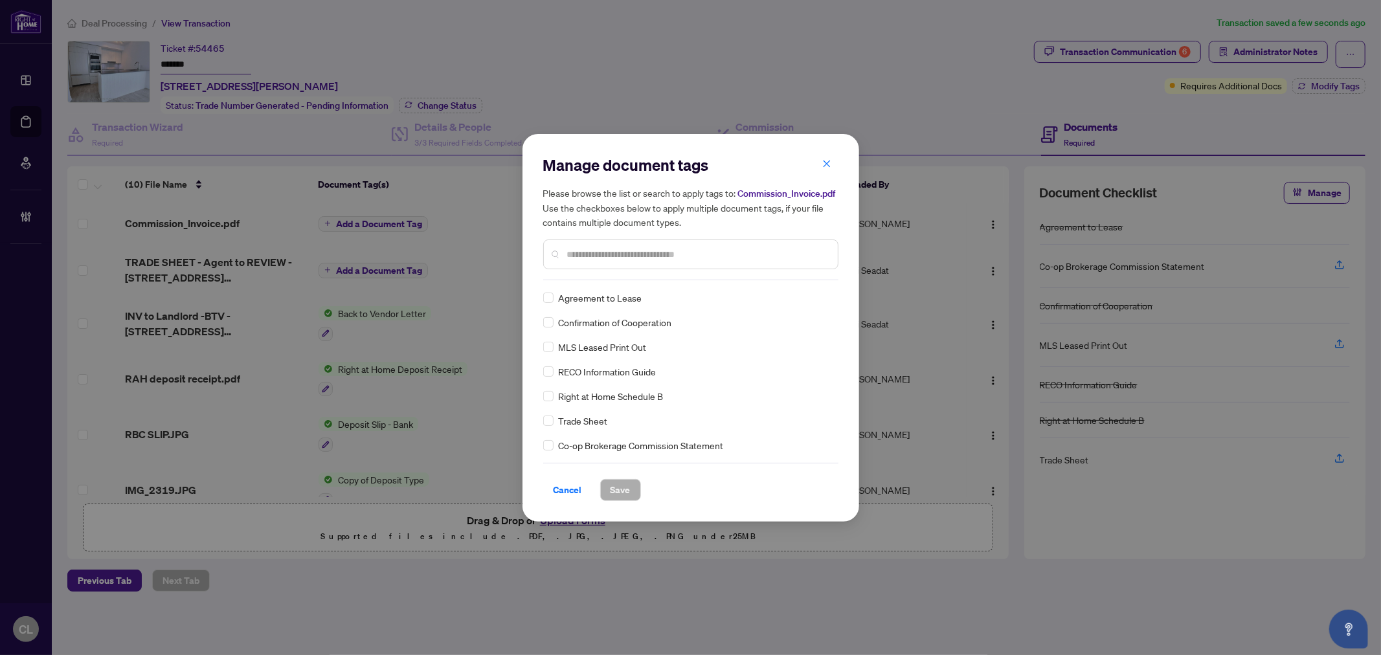
click at [629, 258] on input "text" at bounding box center [697, 254] width 260 height 14
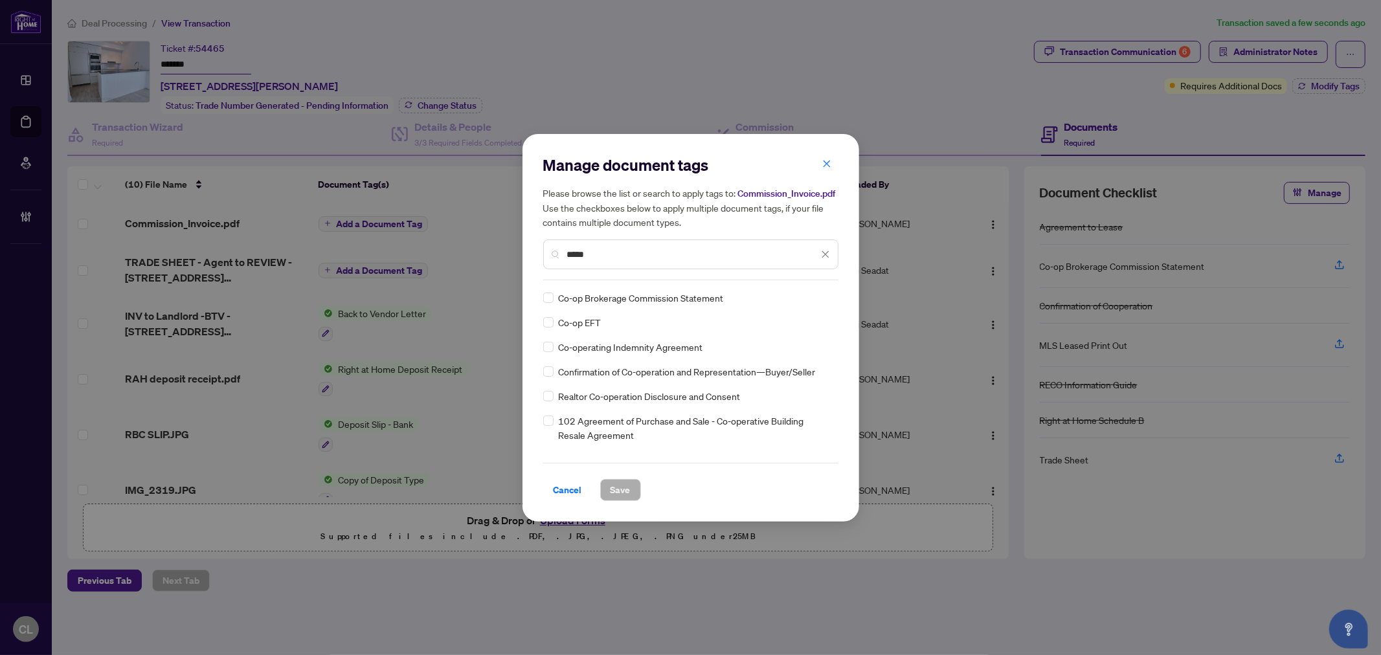
type input "*****"
click at [818, 293] on div at bounding box center [817, 297] width 25 height 13
click at [807, 361] on div "Approved" at bounding box center [774, 360] width 83 height 14
click at [618, 484] on span "Save" at bounding box center [620, 490] width 20 height 21
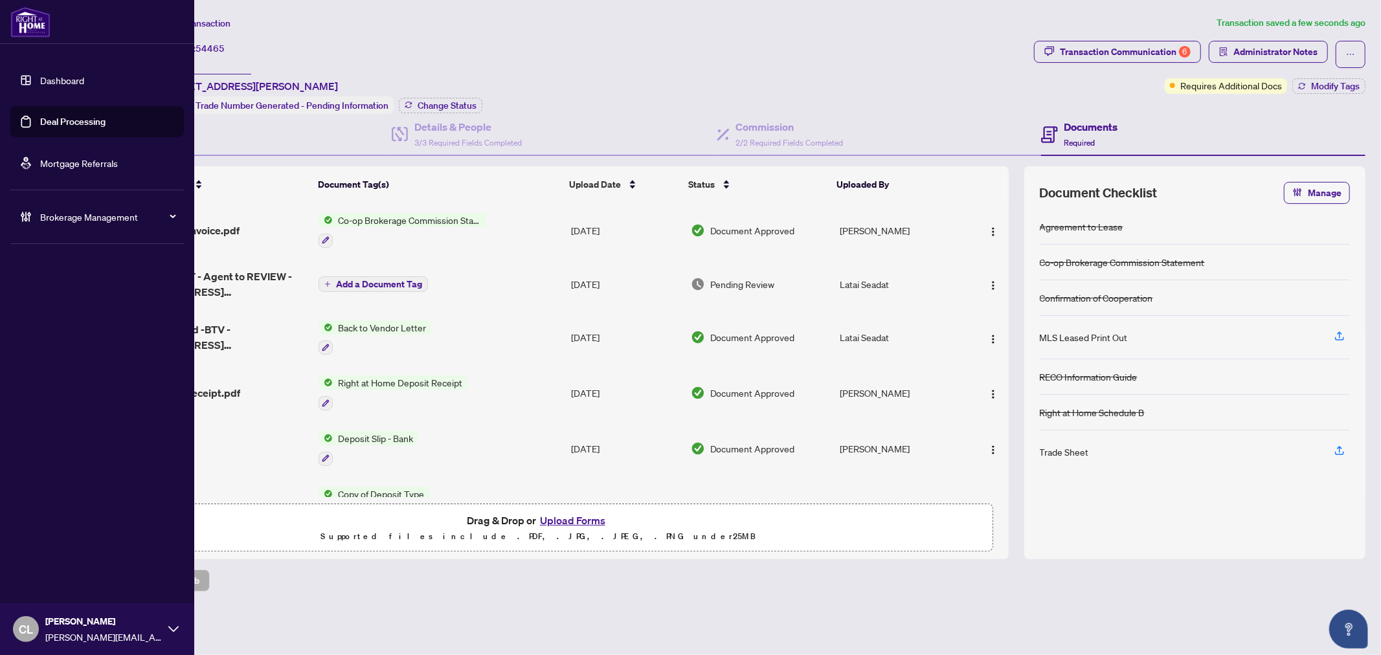
drag, startPoint x: 55, startPoint y: 124, endPoint x: 127, endPoint y: 132, distance: 72.3
click at [55, 124] on link "Deal Processing" at bounding box center [72, 122] width 65 height 12
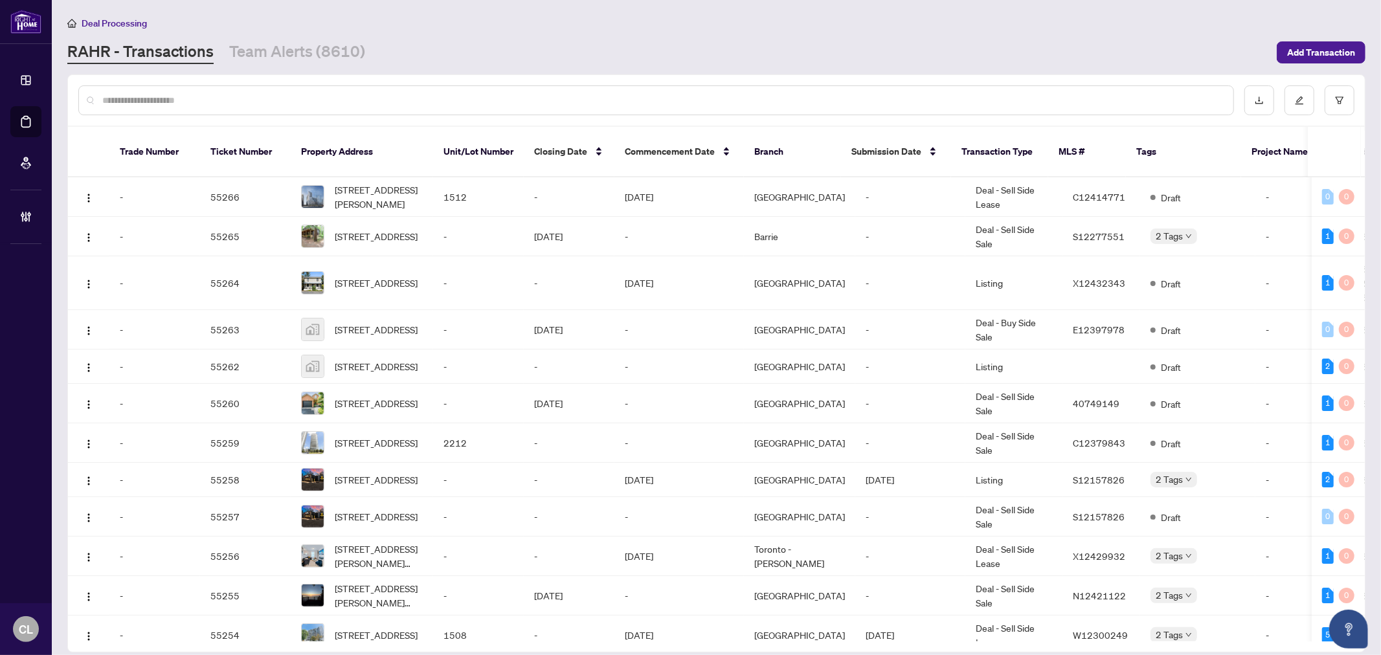
click at [210, 104] on input "text" at bounding box center [662, 100] width 1120 height 14
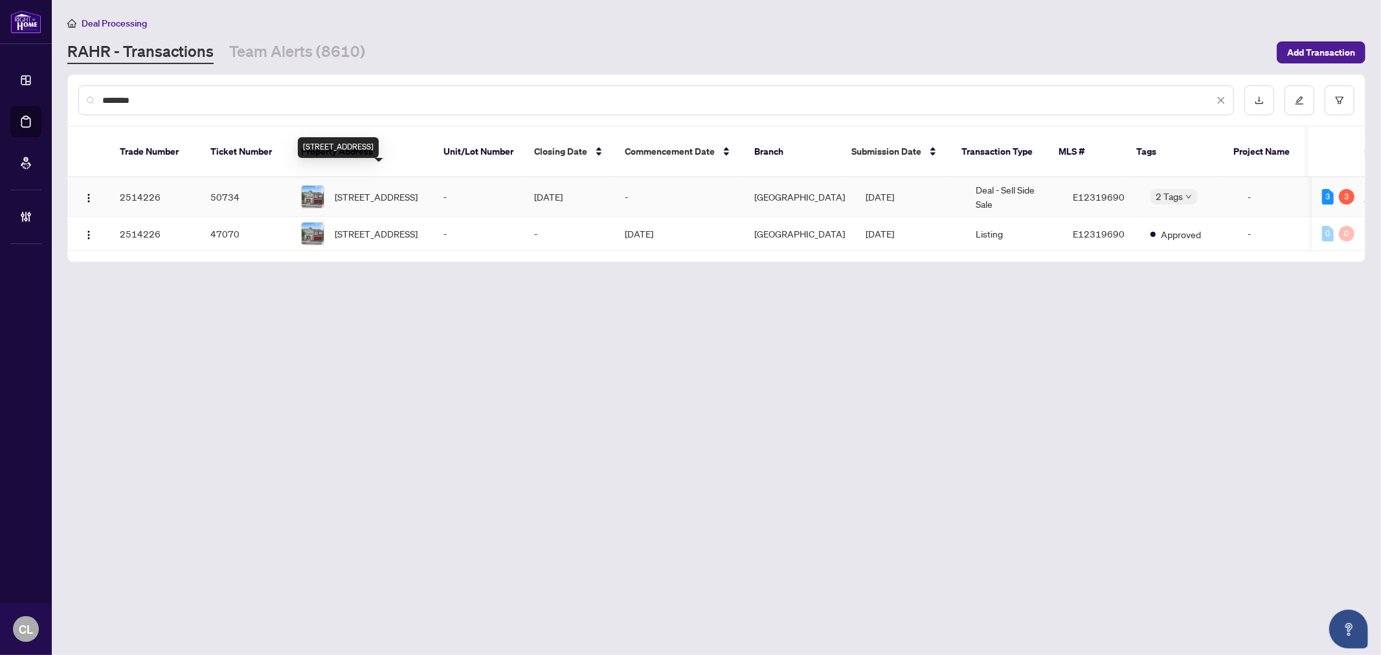
type input "********"
click at [359, 190] on span "65 Styles Cres, Ajax, Ontario L1Z 0A8, Canada" at bounding box center [376, 197] width 83 height 14
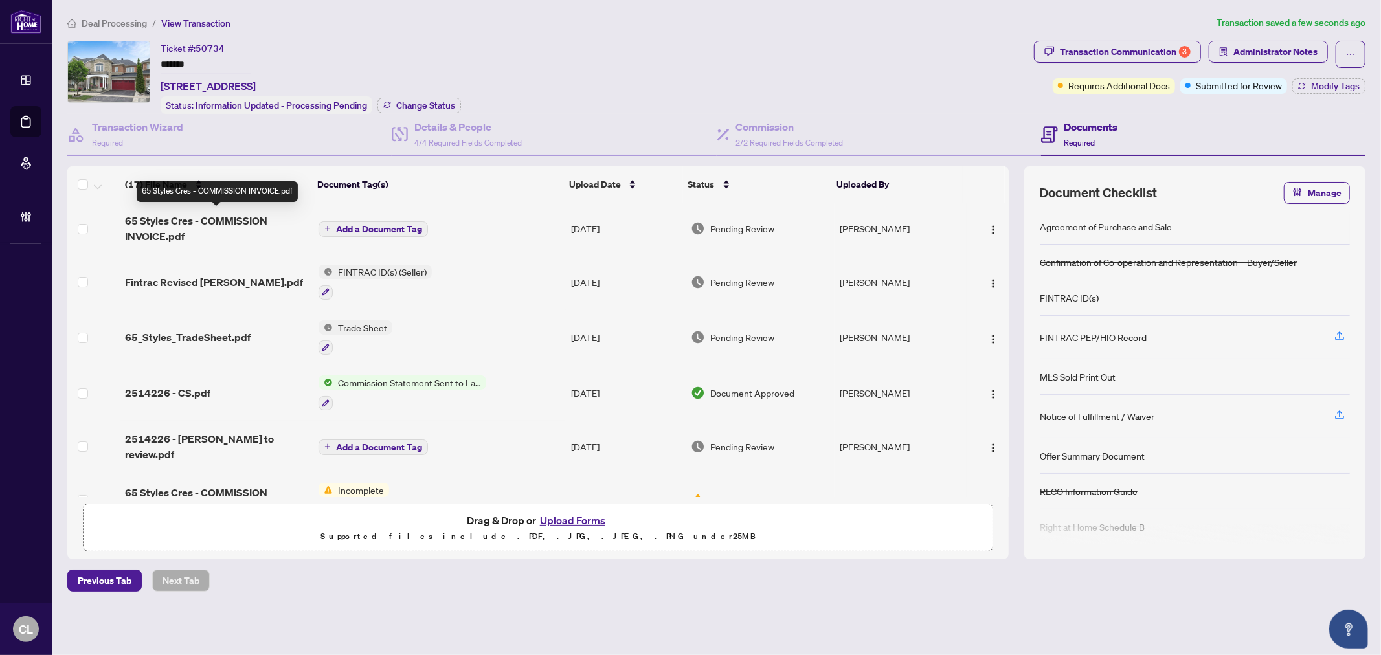
click at [216, 213] on span "65 Styles Cres - COMMISSION INVOICE.pdf" at bounding box center [216, 228] width 183 height 31
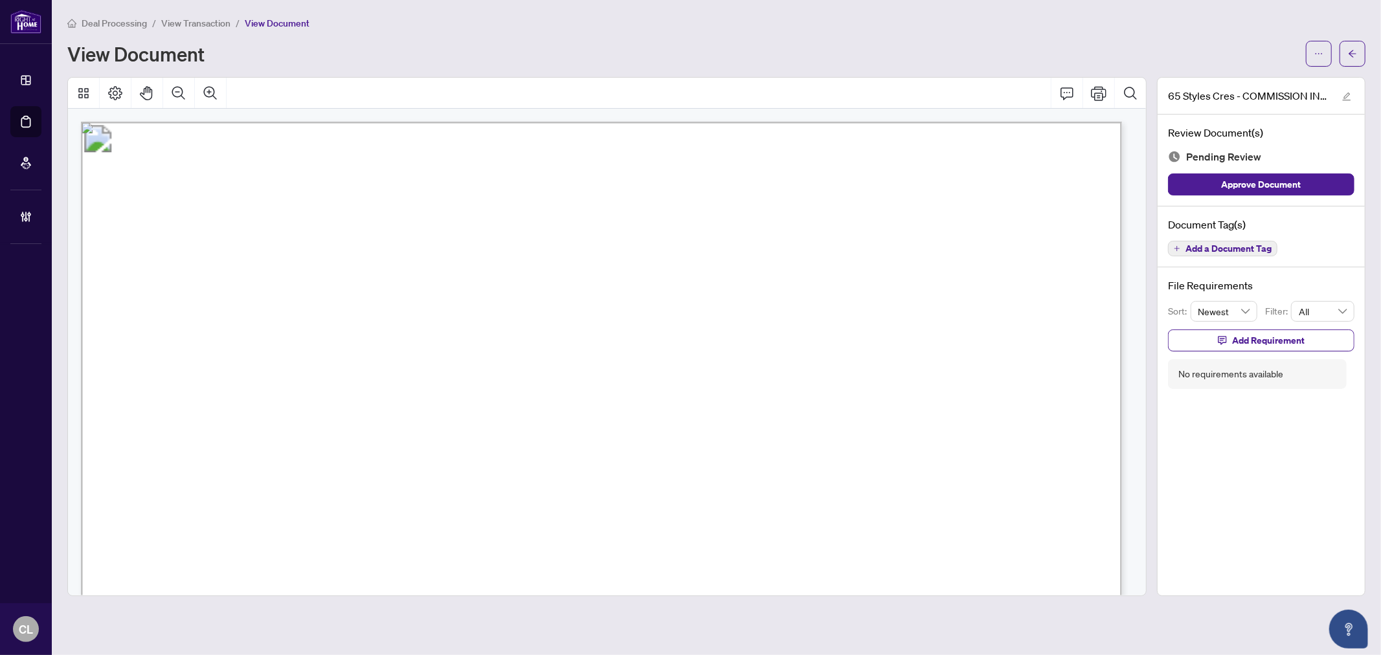
click at [1218, 245] on span "Add a Document Tag" at bounding box center [1228, 248] width 86 height 9
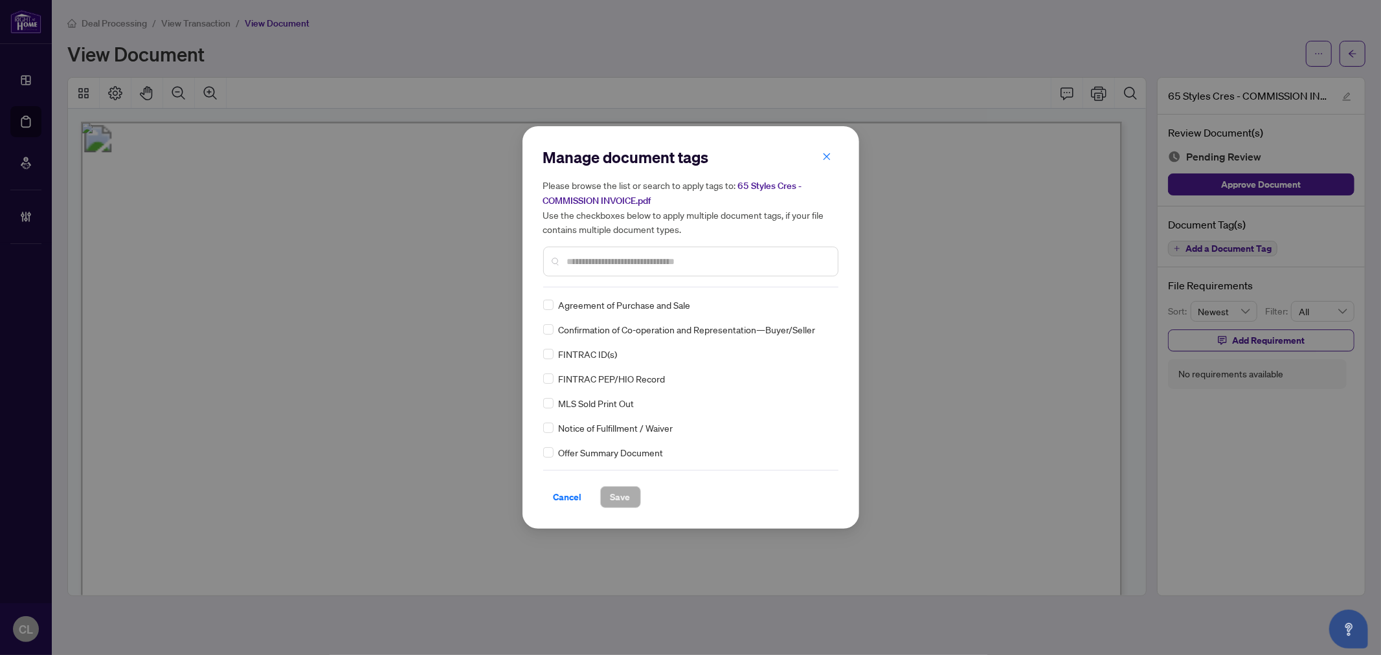
click at [668, 282] on div "Manage document tags Please browse the list or search to apply tags to: 65 Styl…" at bounding box center [690, 217] width 295 height 140
click at [661, 264] on input "text" at bounding box center [697, 261] width 260 height 14
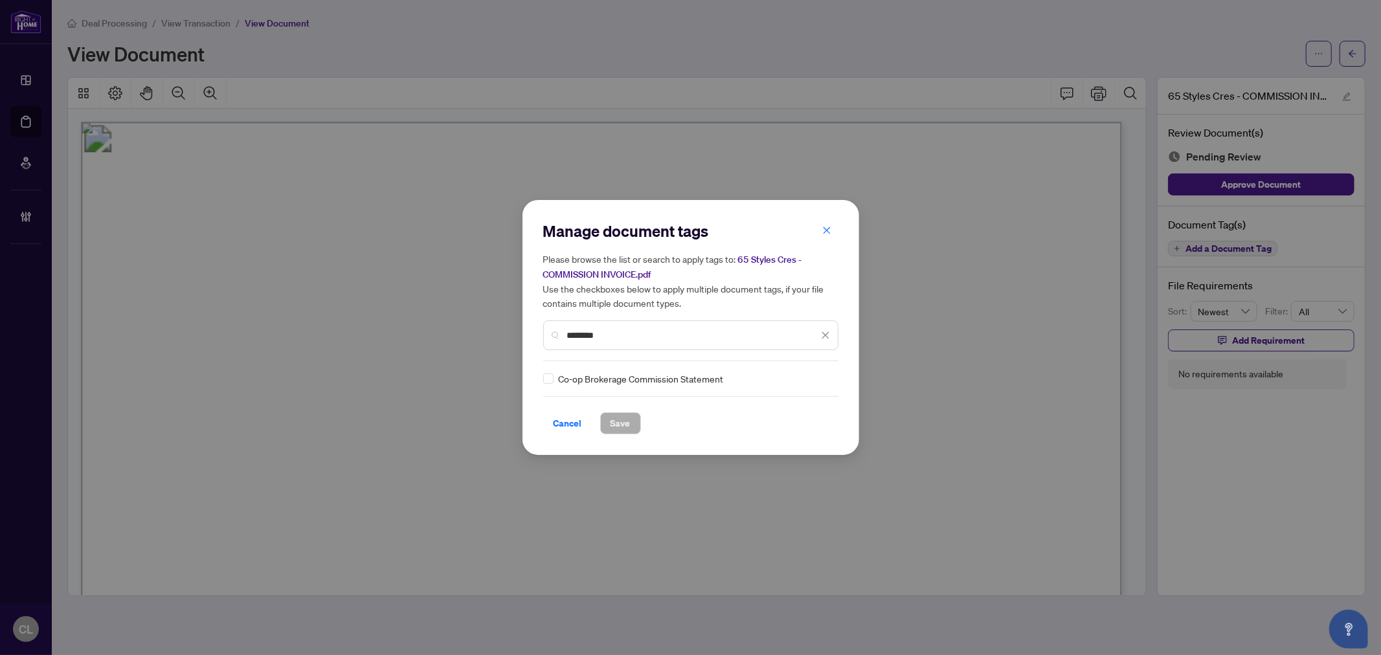
type input "********"
click at [807, 372] on img at bounding box center [811, 378] width 13 height 13
click at [792, 439] on div "Approved" at bounding box center [774, 441] width 83 height 14
click at [627, 415] on span "Save" at bounding box center [620, 423] width 20 height 21
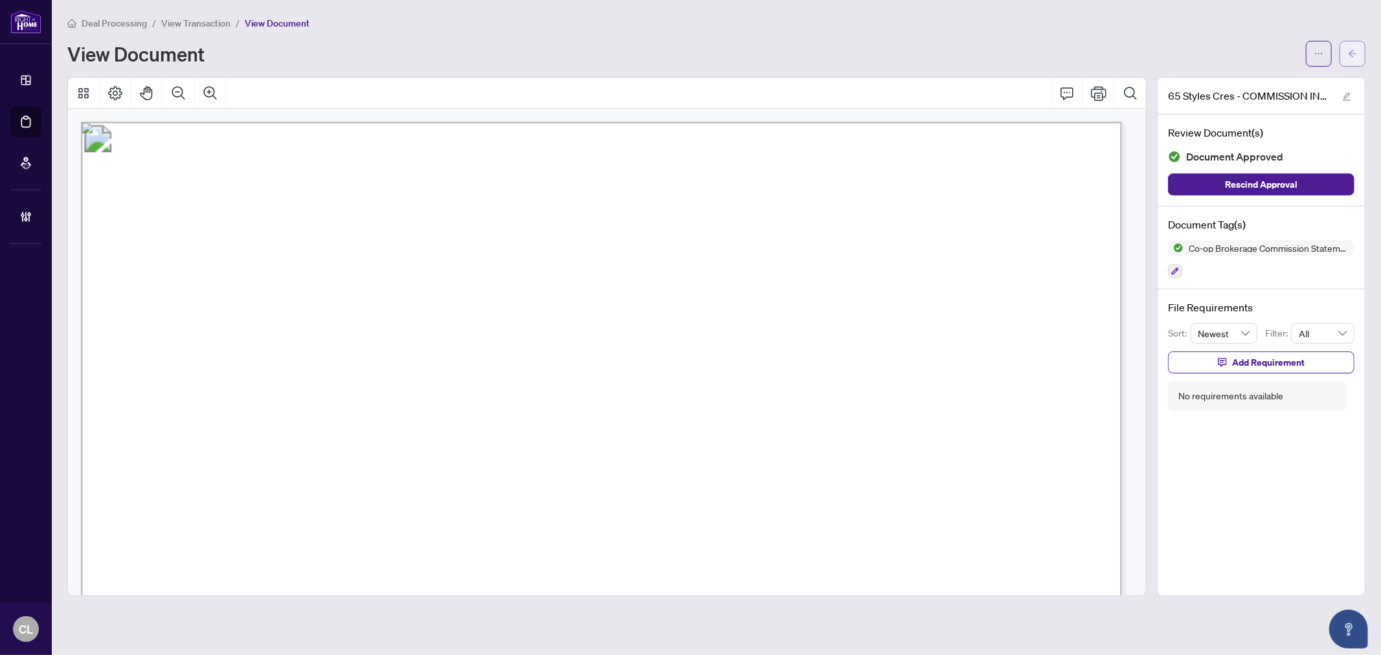
click at [1359, 47] on button "button" at bounding box center [1352, 54] width 26 height 26
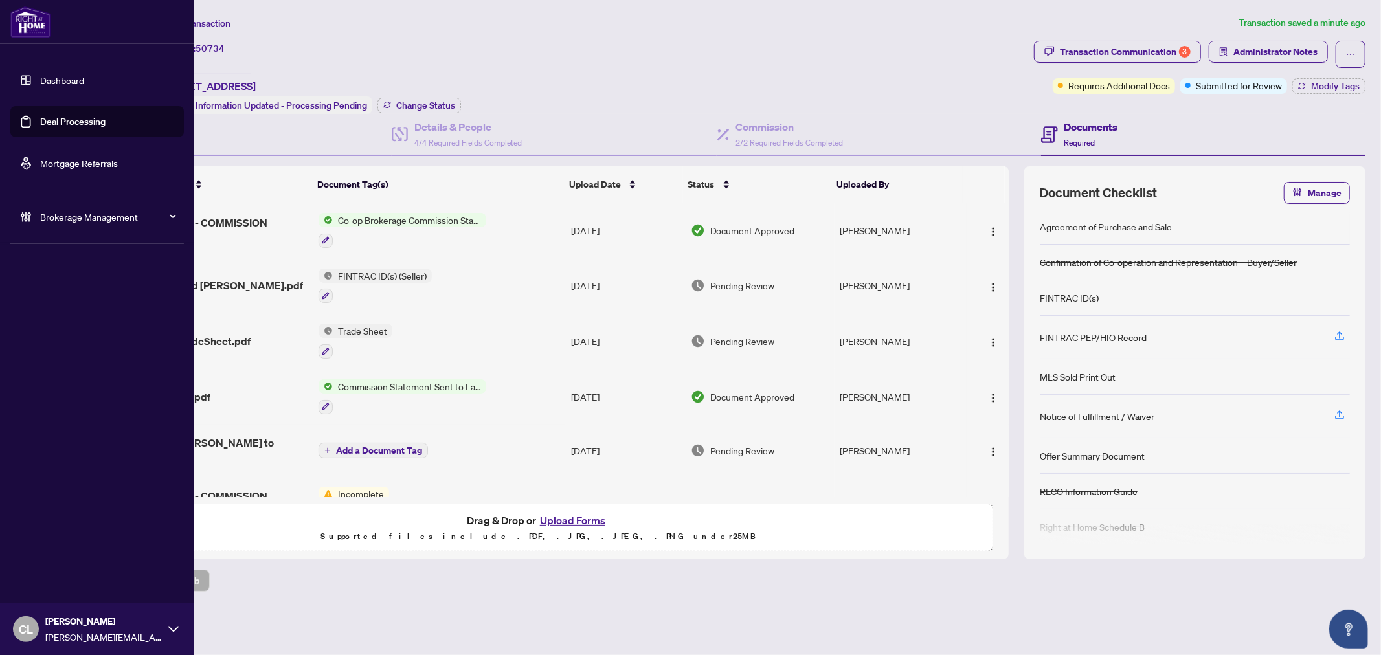
click at [65, 120] on link "Deal Processing" at bounding box center [72, 122] width 65 height 12
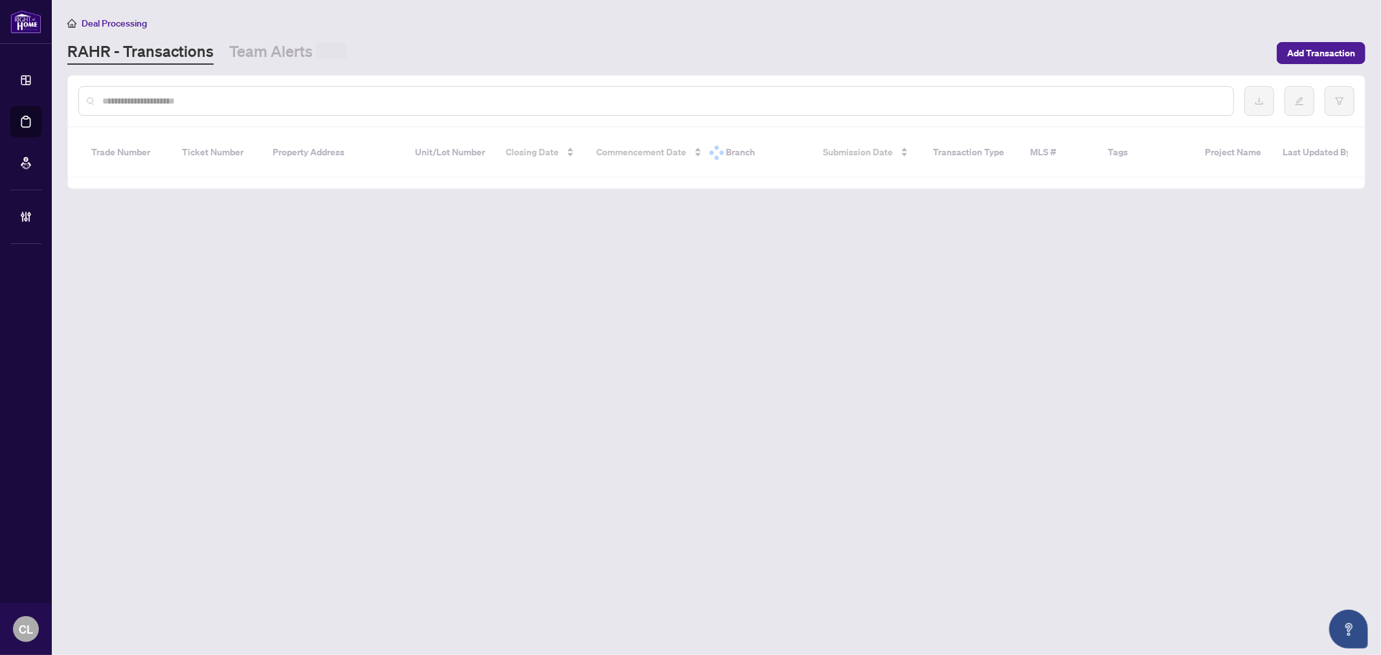
click at [214, 106] on input "text" at bounding box center [662, 101] width 1120 height 14
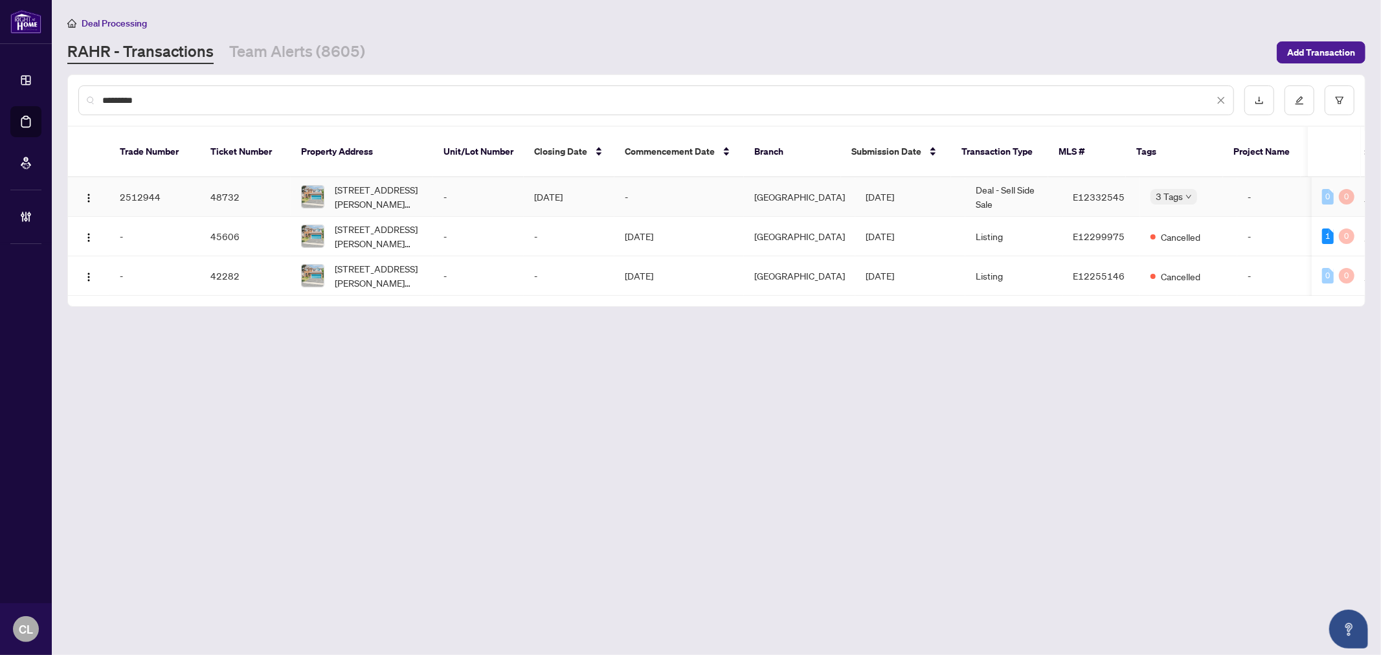
type input "*********"
click at [404, 183] on span "2097 Lynn Heights Dr, Pickering, Ontario L1X 2S1, Canada" at bounding box center [379, 197] width 88 height 28
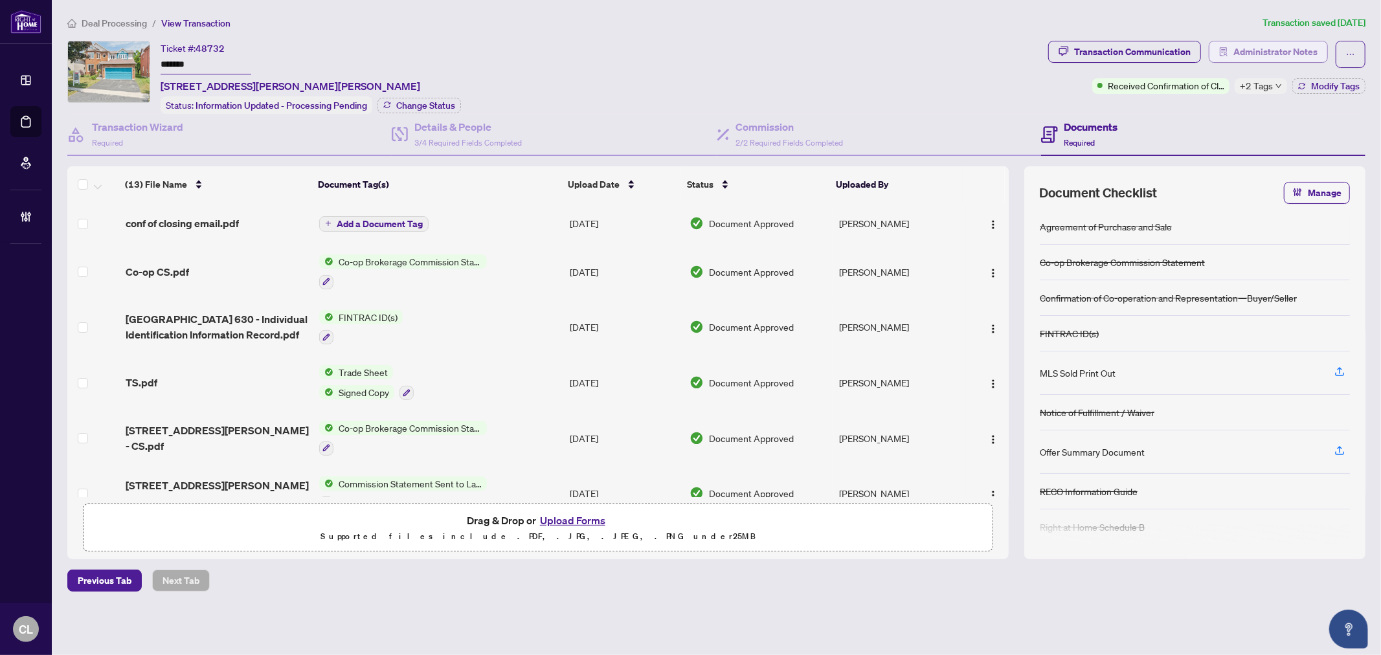
click at [1253, 50] on span "Administrator Notes" at bounding box center [1275, 51] width 84 height 21
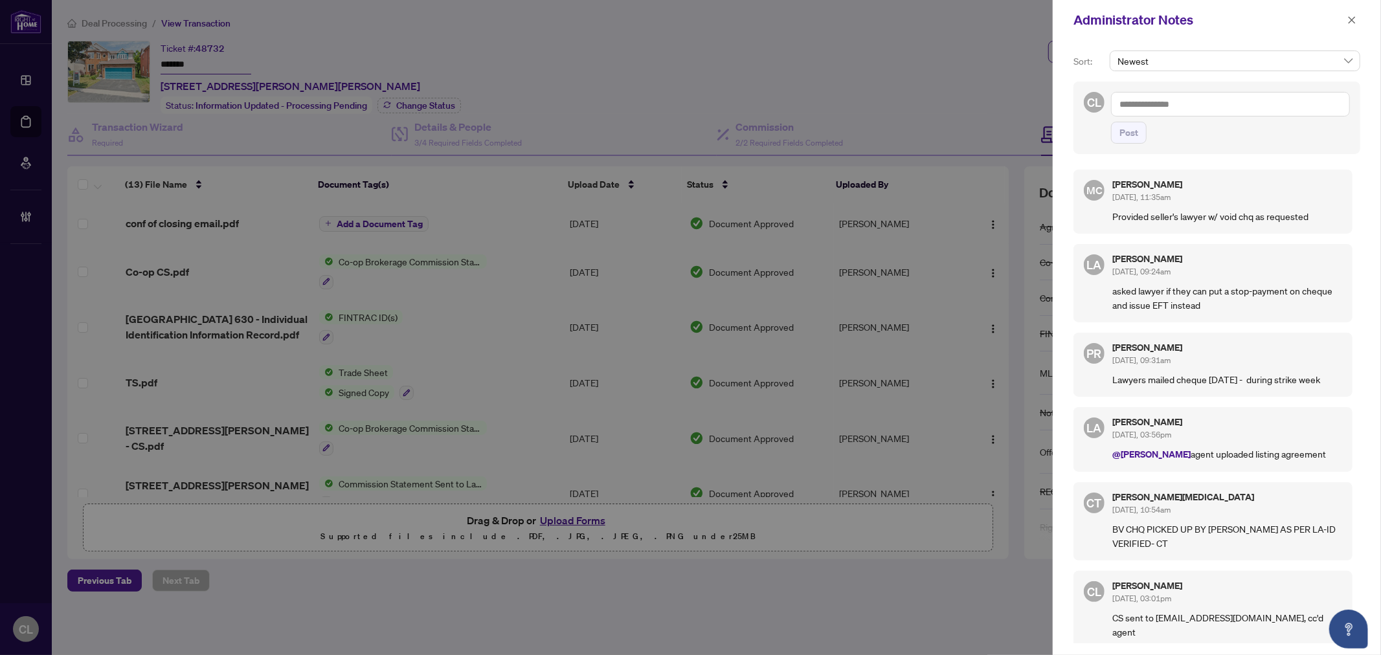
click at [1122, 107] on textarea at bounding box center [1230, 104] width 239 height 25
type textarea "*"
type textarea "**********"
drag, startPoint x: 1186, startPoint y: 107, endPoint x: 1121, endPoint y: 104, distance: 65.5
click at [1121, 104] on textarea "**********" at bounding box center [1230, 104] width 239 height 25
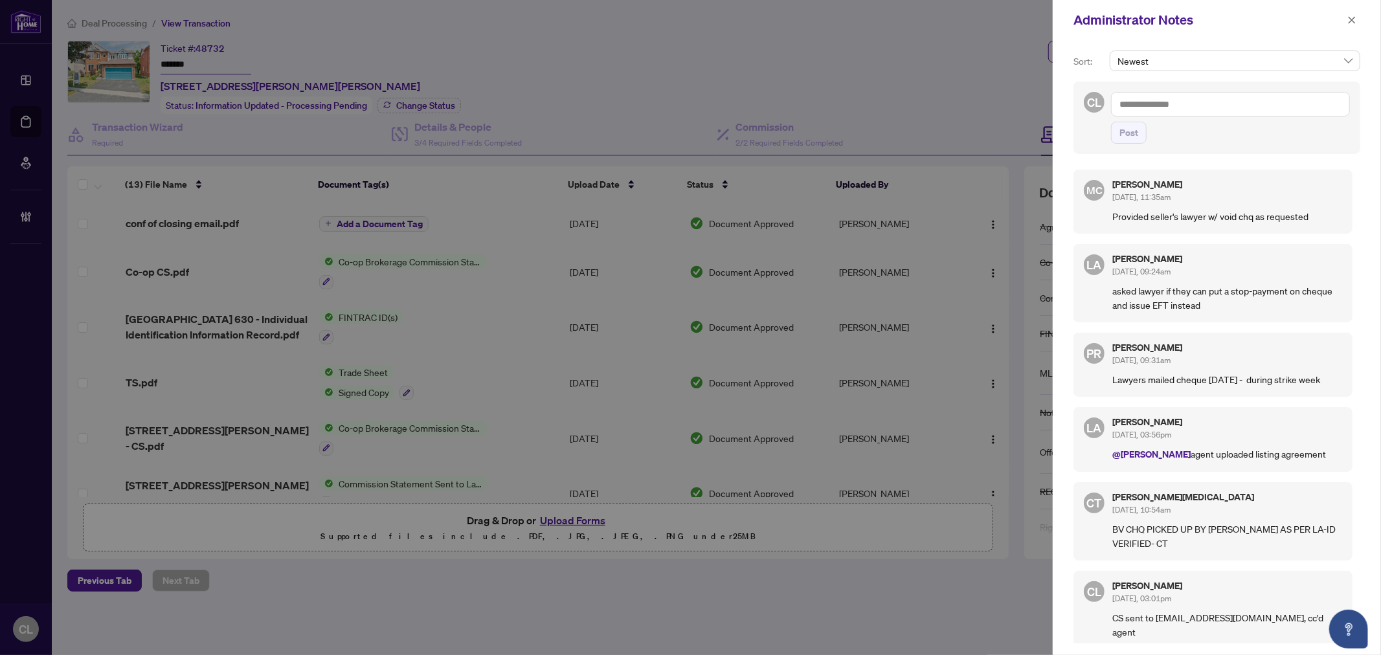
paste textarea "**********"
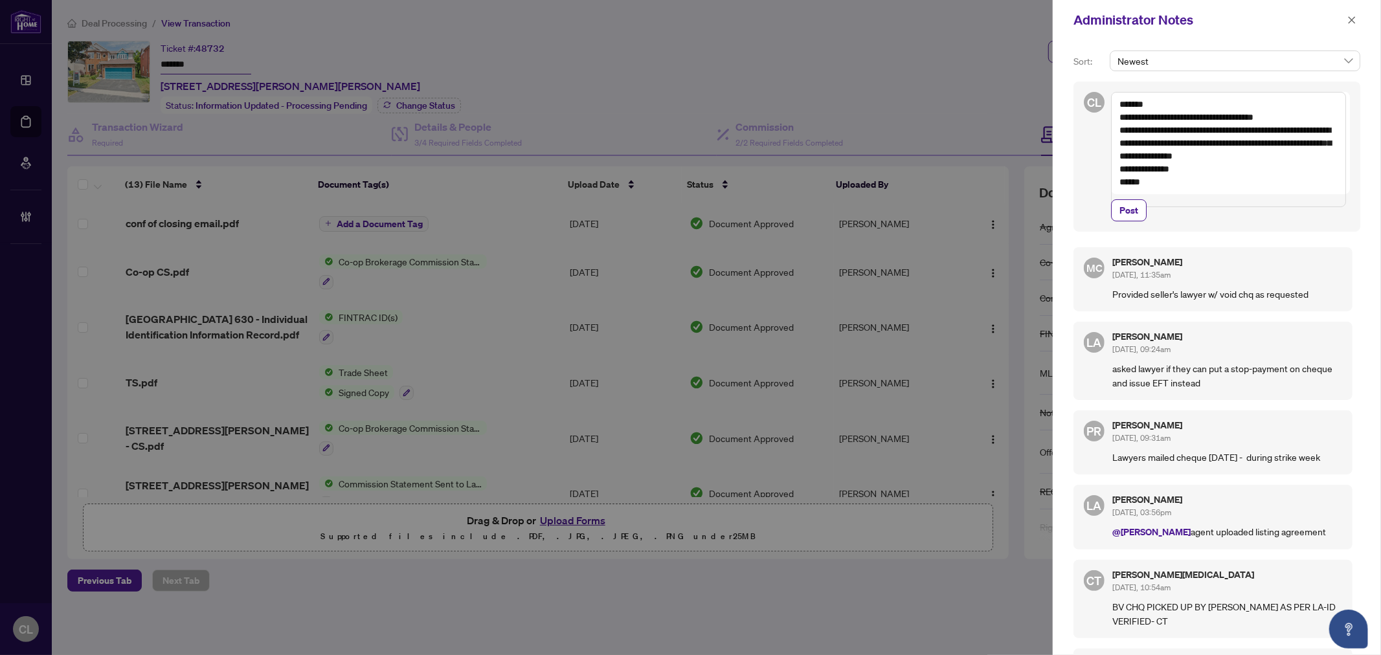
drag, startPoint x: 1172, startPoint y: 111, endPoint x: 1110, endPoint y: 98, distance: 63.5
click at [1111, 98] on textarea "**********" at bounding box center [1228, 149] width 235 height 115
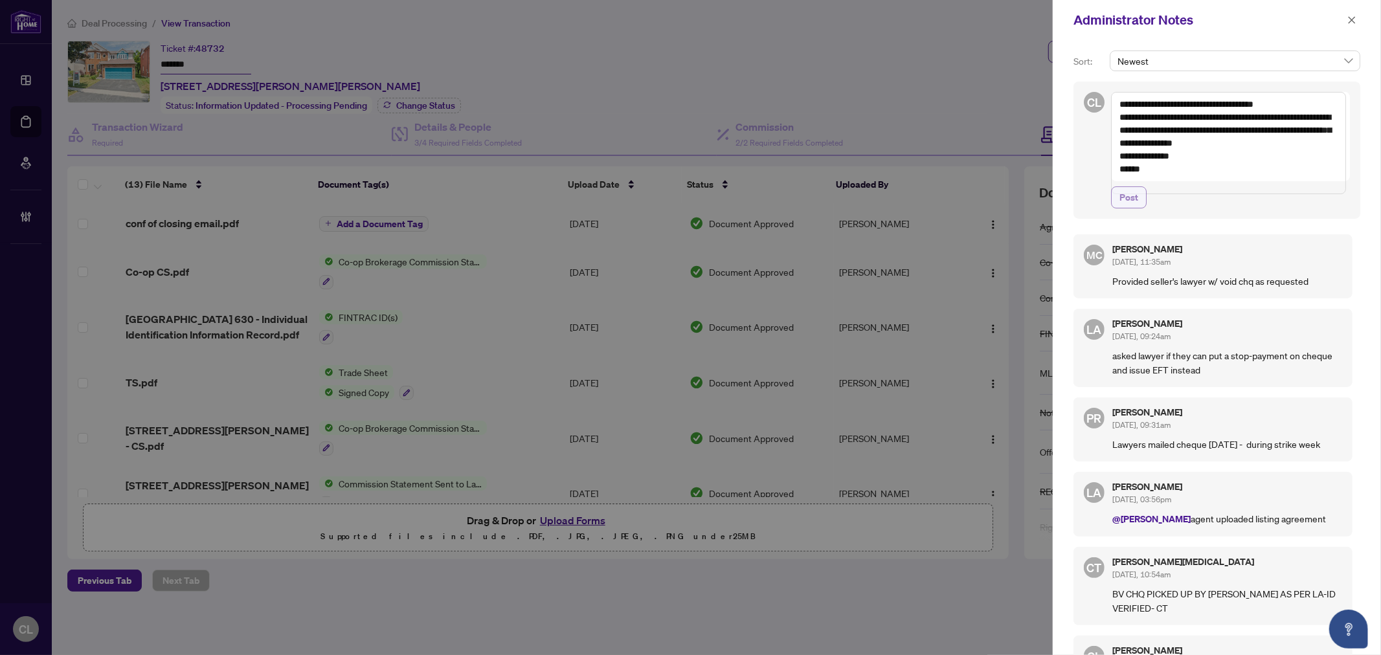
type textarea "**********"
click at [1139, 208] on button "Post" at bounding box center [1129, 197] width 36 height 22
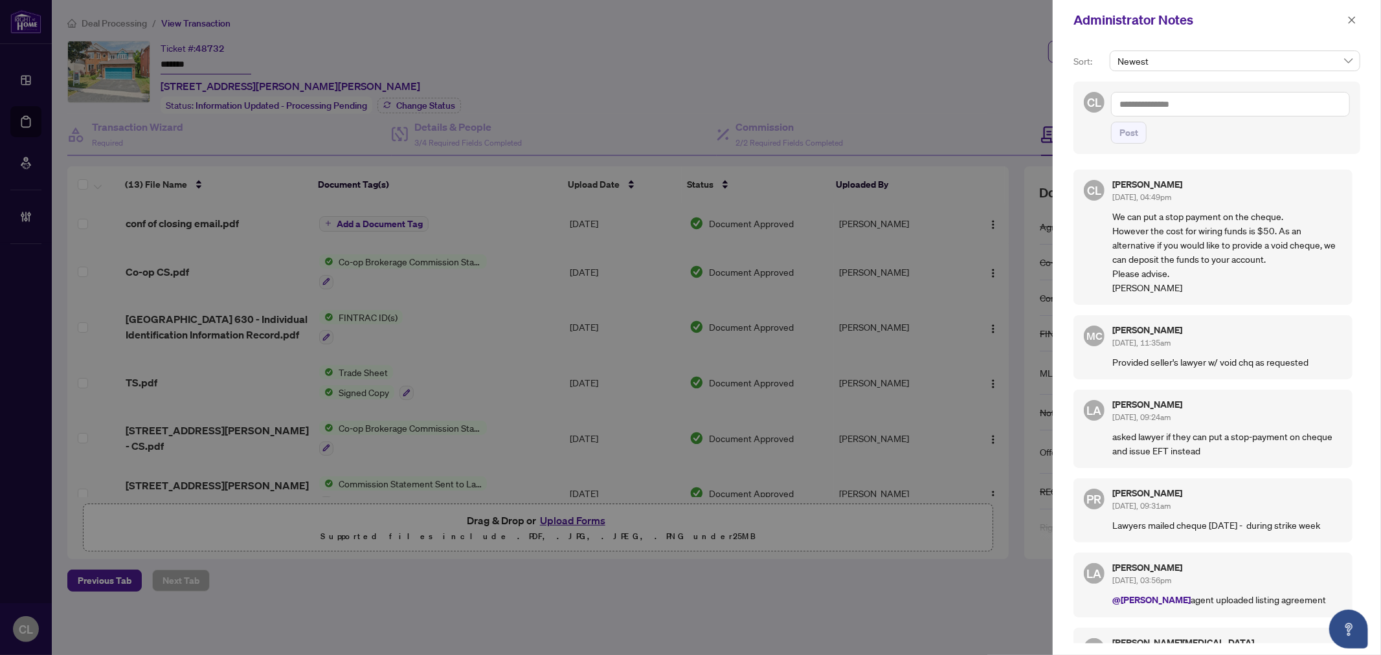
drag, startPoint x: 1350, startPoint y: 19, endPoint x: 1325, endPoint y: 17, distance: 24.7
click at [1350, 19] on icon "close" at bounding box center [1351, 20] width 9 height 9
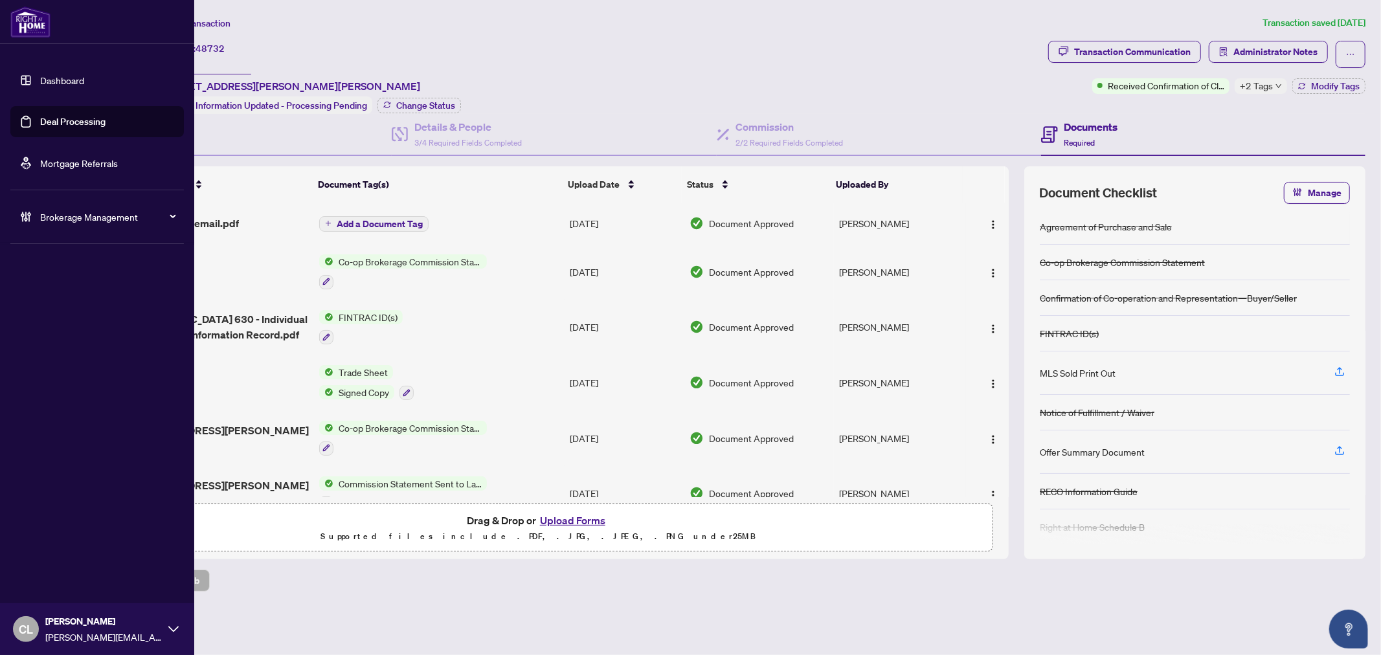
click at [71, 124] on link "Deal Processing" at bounding box center [72, 122] width 65 height 12
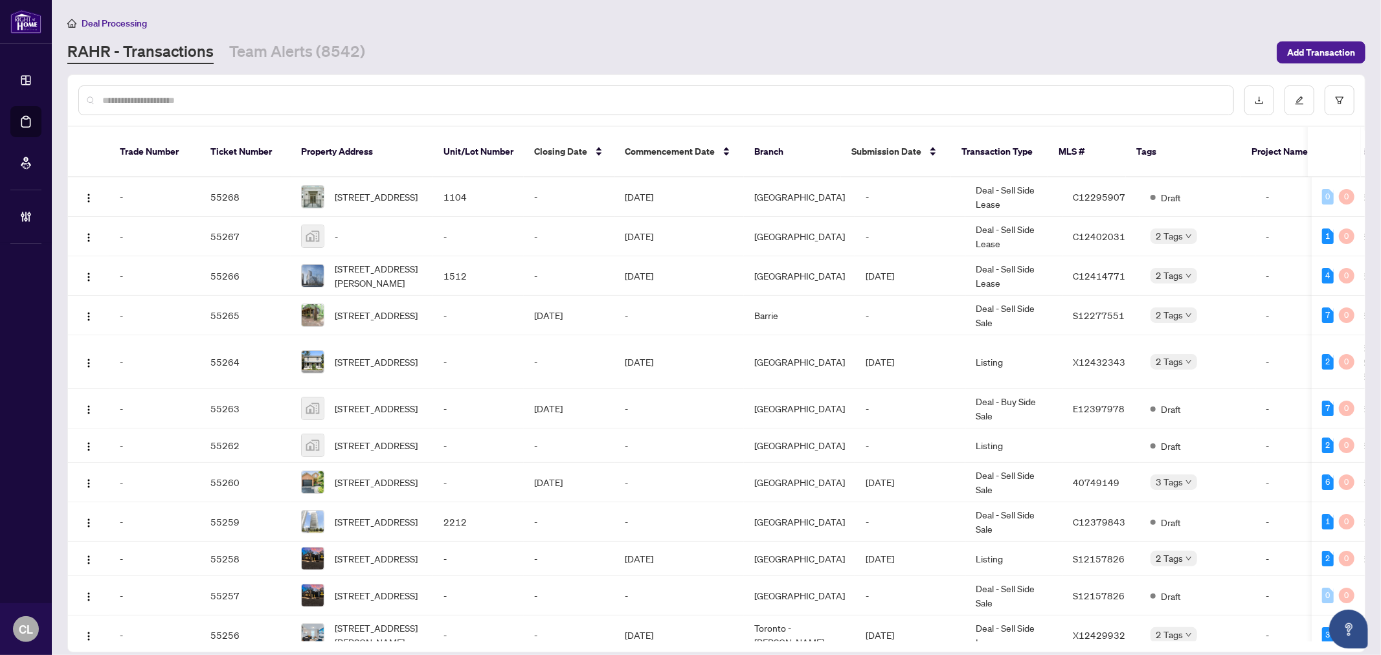
click at [271, 105] on input "text" at bounding box center [662, 100] width 1120 height 14
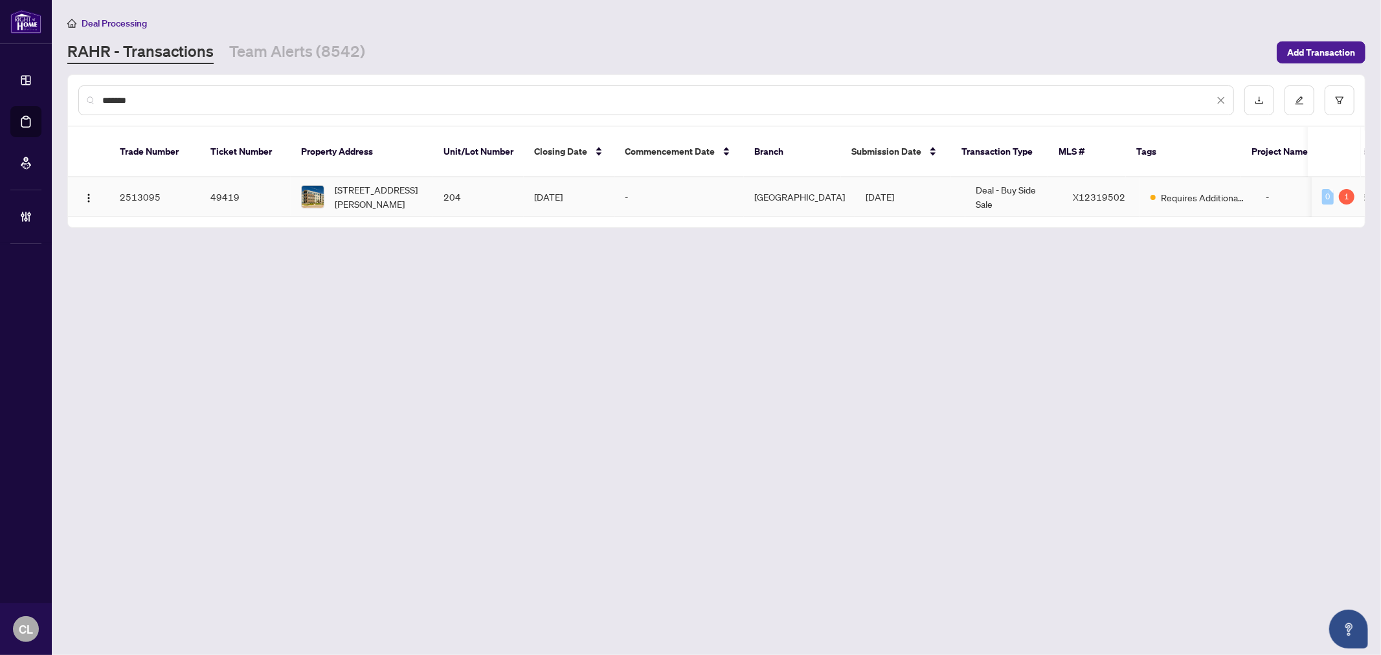
type input "*******"
click at [351, 183] on span "204-280 Herzberg Rd, Ottawa, Ontario K2K 0N8, Canada" at bounding box center [379, 197] width 88 height 28
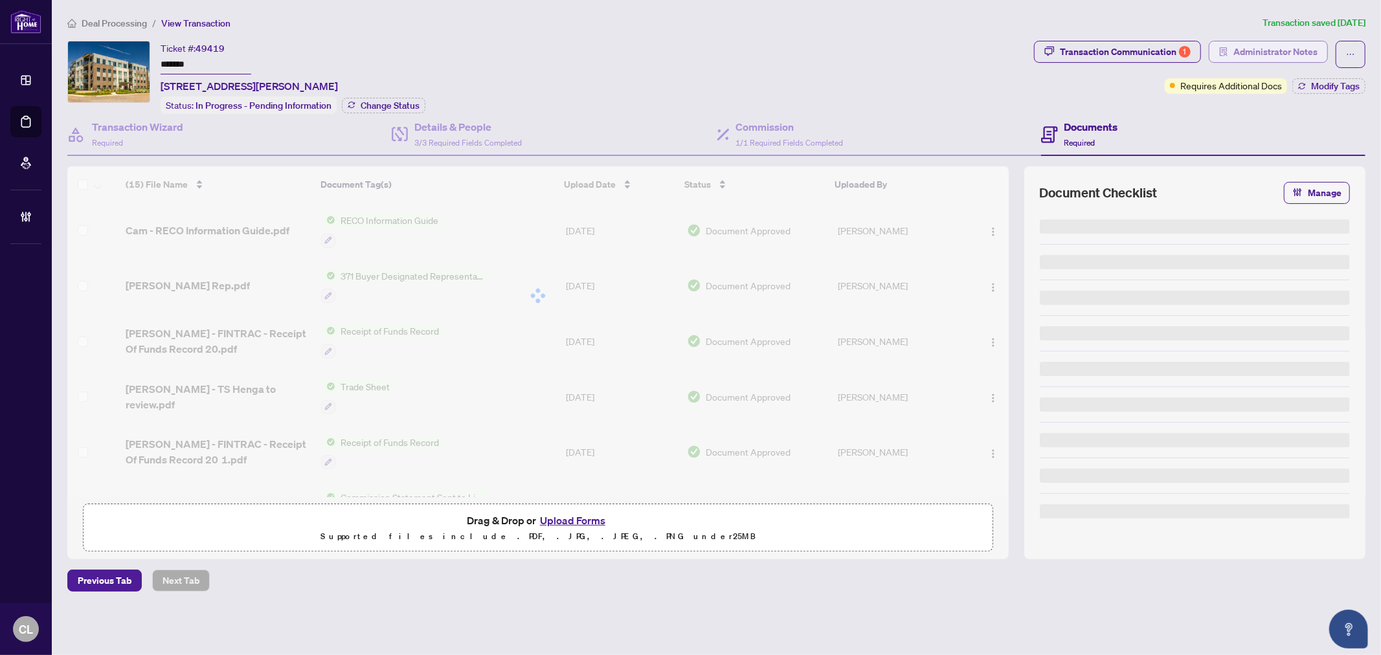
click at [1291, 53] on span "Administrator Notes" at bounding box center [1275, 51] width 84 height 21
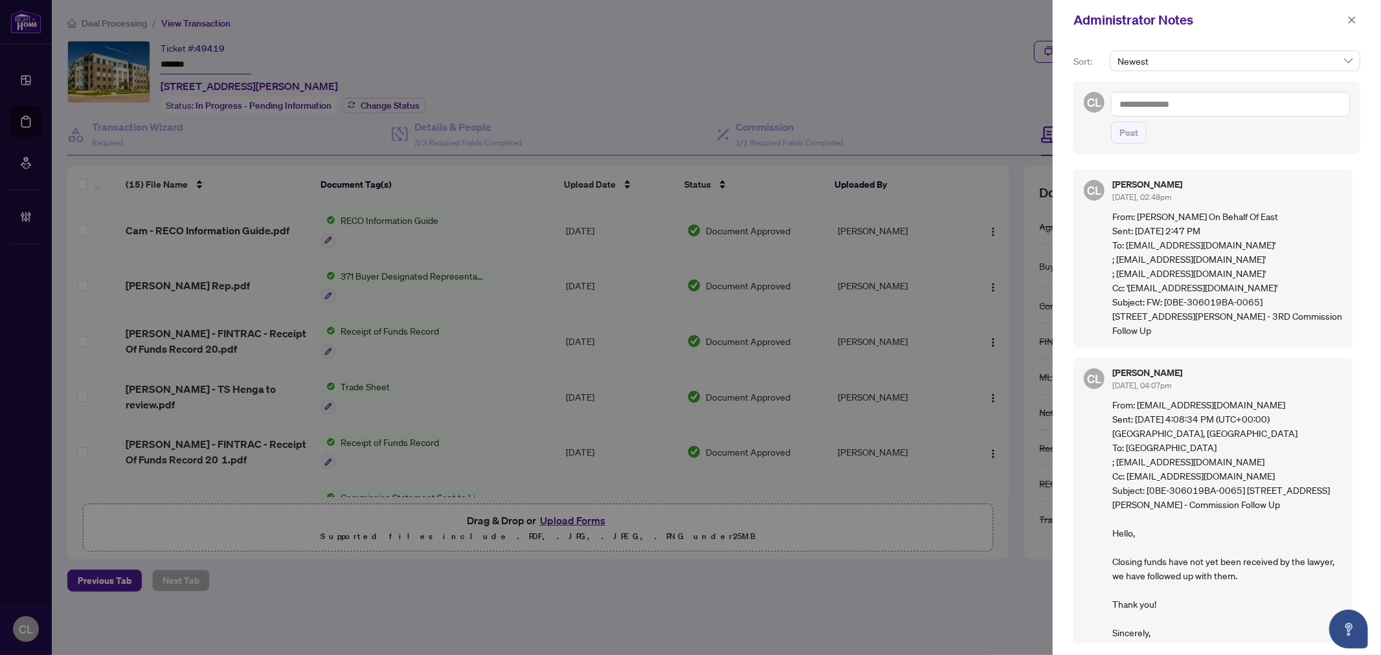
click at [1129, 105] on textarea at bounding box center [1230, 104] width 239 height 25
paste textarea "**********"
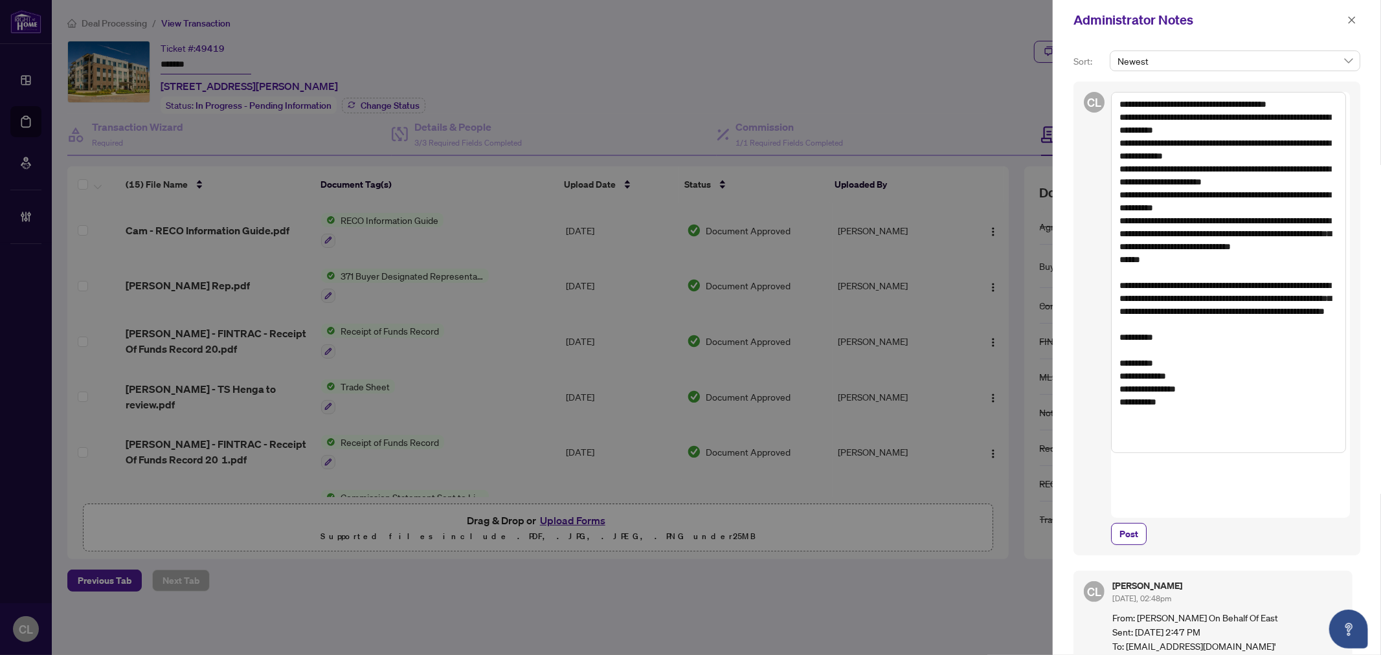
drag, startPoint x: 1131, startPoint y: 219, endPoint x: 1169, endPoint y: 263, distance: 58.3
click at [1169, 263] on textarea "**********" at bounding box center [1228, 272] width 235 height 361
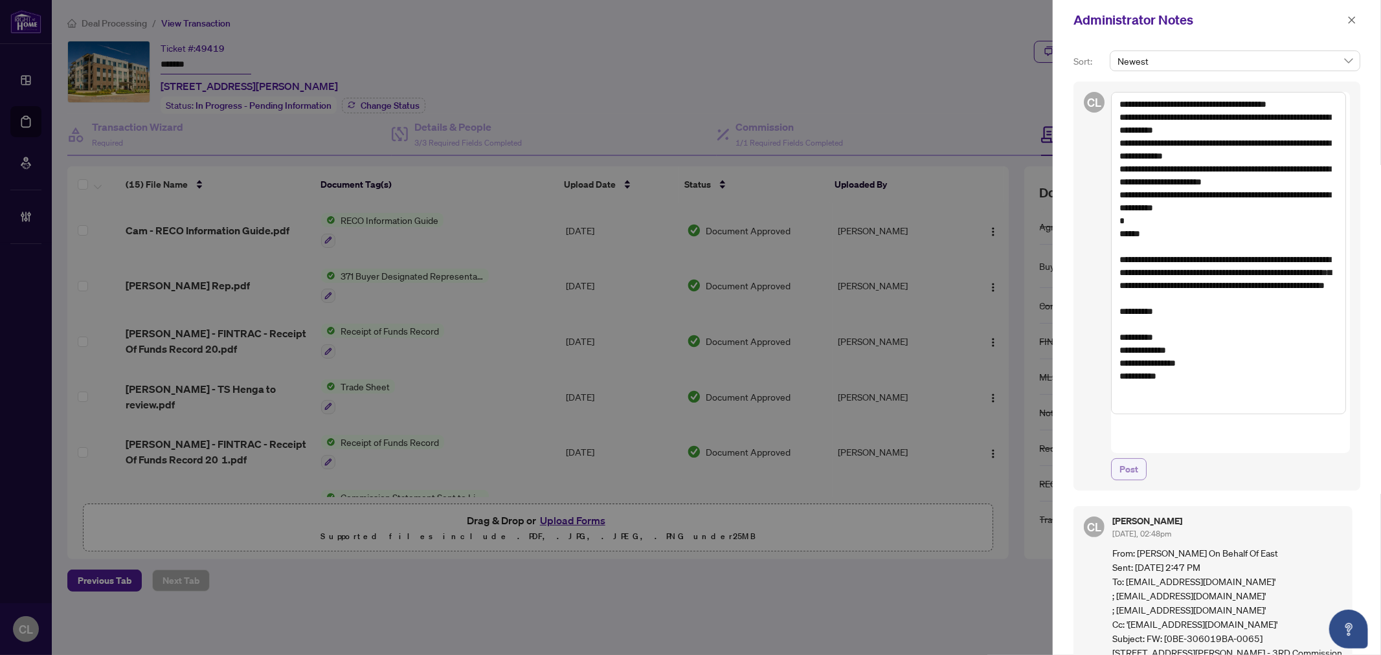
type textarea "**********"
click at [1133, 459] on span "Post" at bounding box center [1128, 469] width 19 height 21
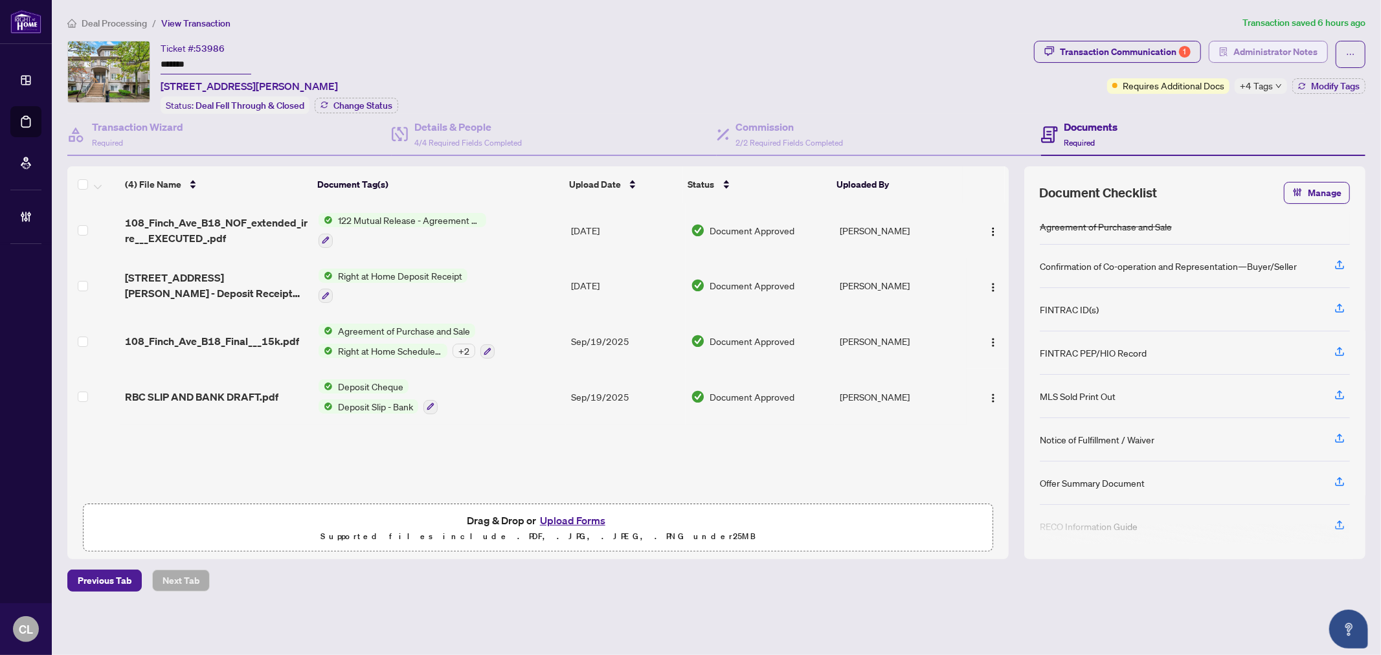
click at [1258, 47] on span "Administrator Notes" at bounding box center [1275, 51] width 84 height 21
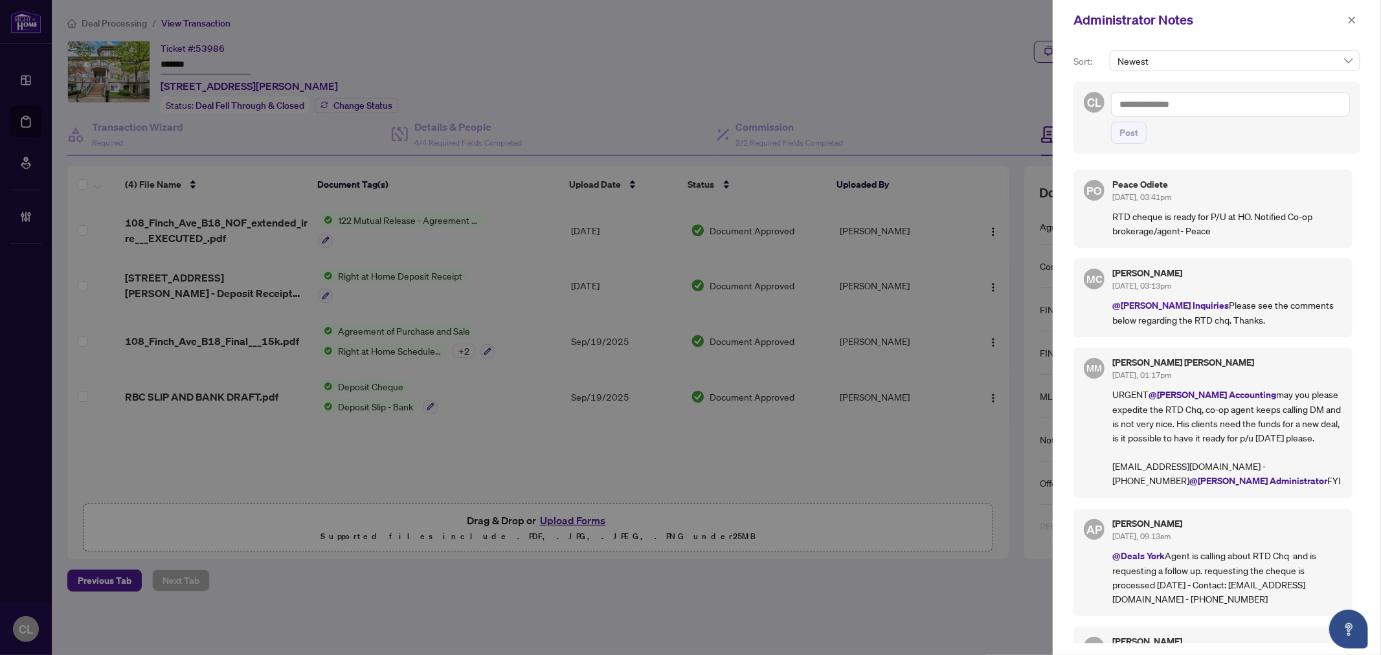
click at [23, 118] on div at bounding box center [690, 327] width 1381 height 655
click at [1345, 21] on button "button" at bounding box center [1351, 20] width 17 height 16
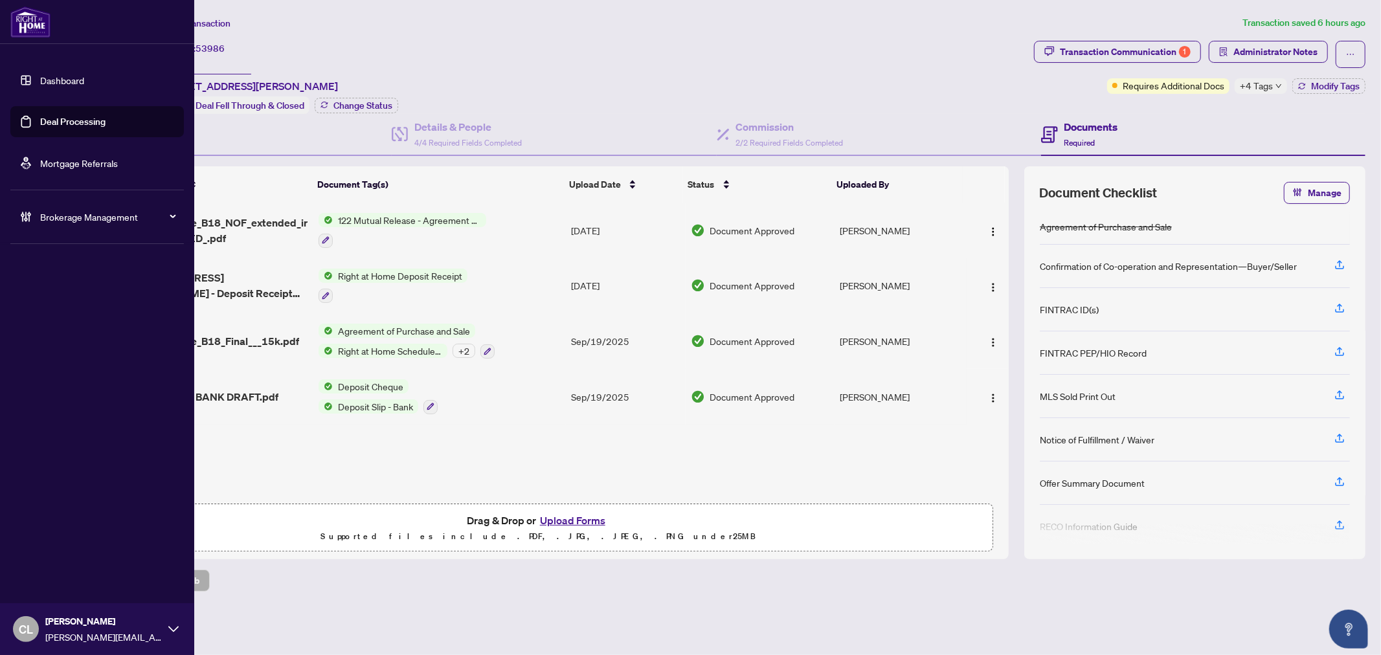
click at [78, 116] on link "Deal Processing" at bounding box center [72, 122] width 65 height 12
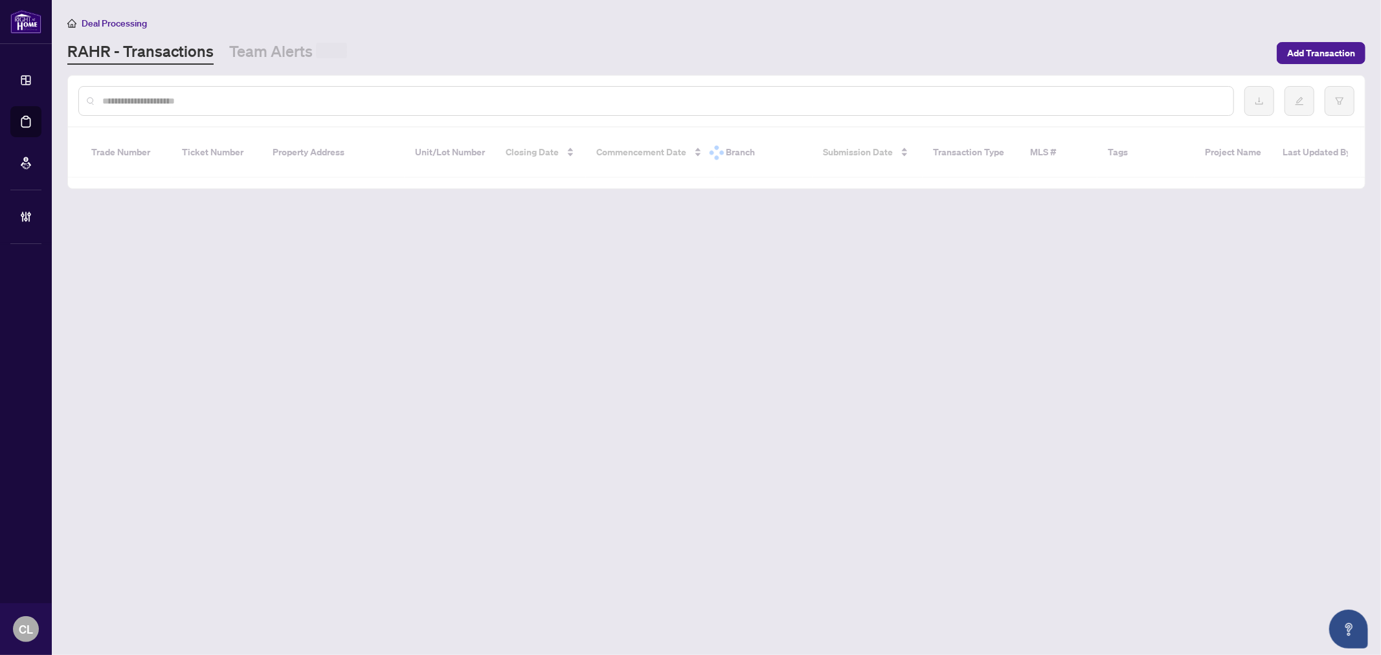
click at [227, 107] on input "text" at bounding box center [662, 101] width 1120 height 14
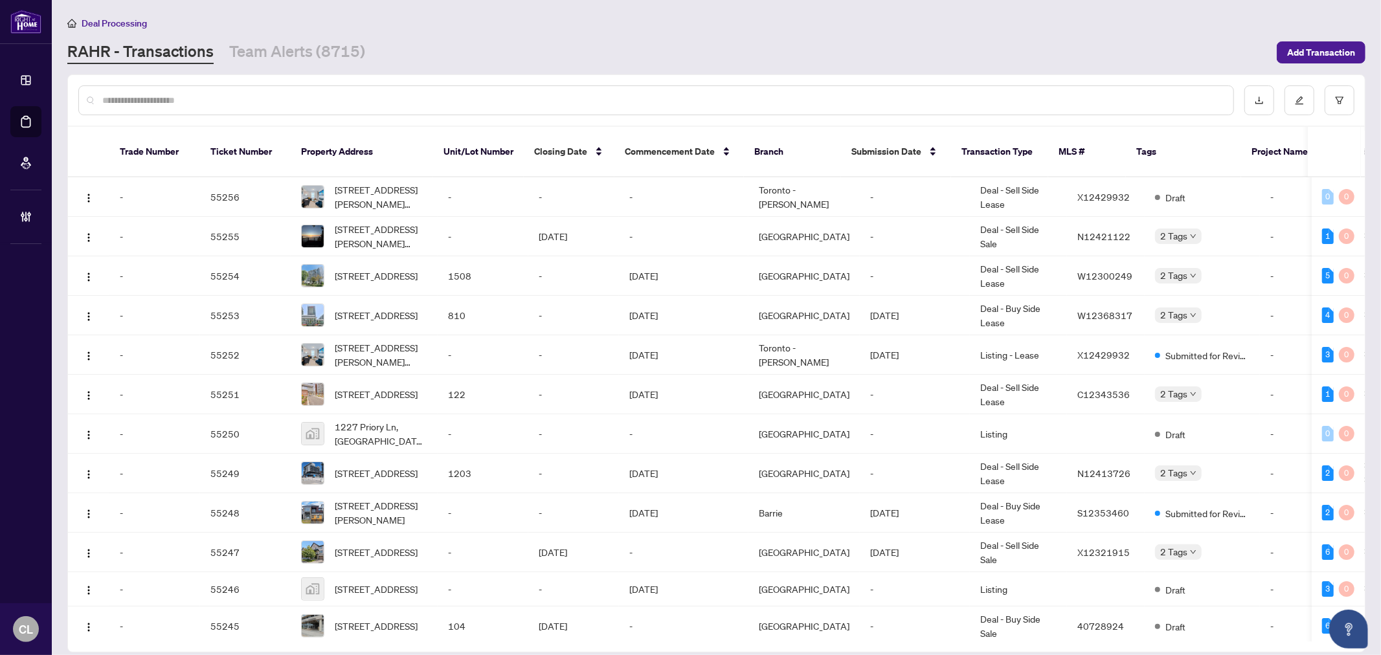
paste input "**********"
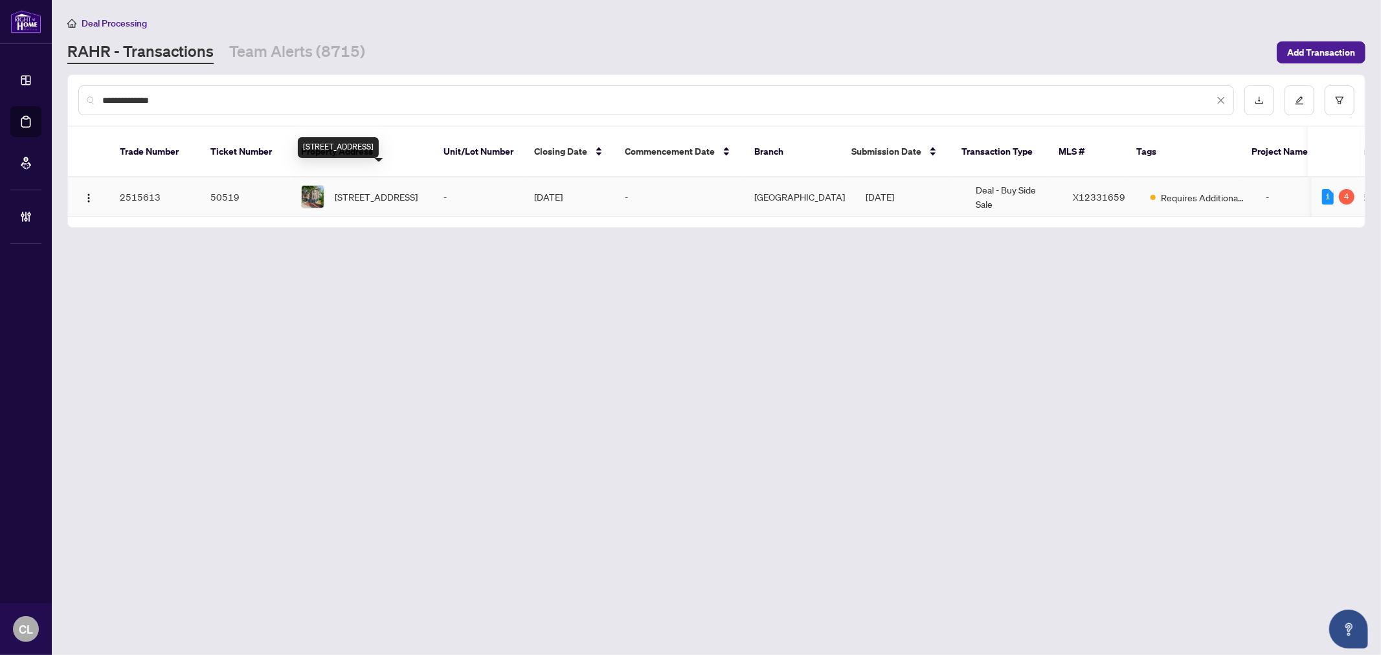
type input "**********"
click at [390, 190] on span "[STREET_ADDRESS]" at bounding box center [376, 197] width 83 height 14
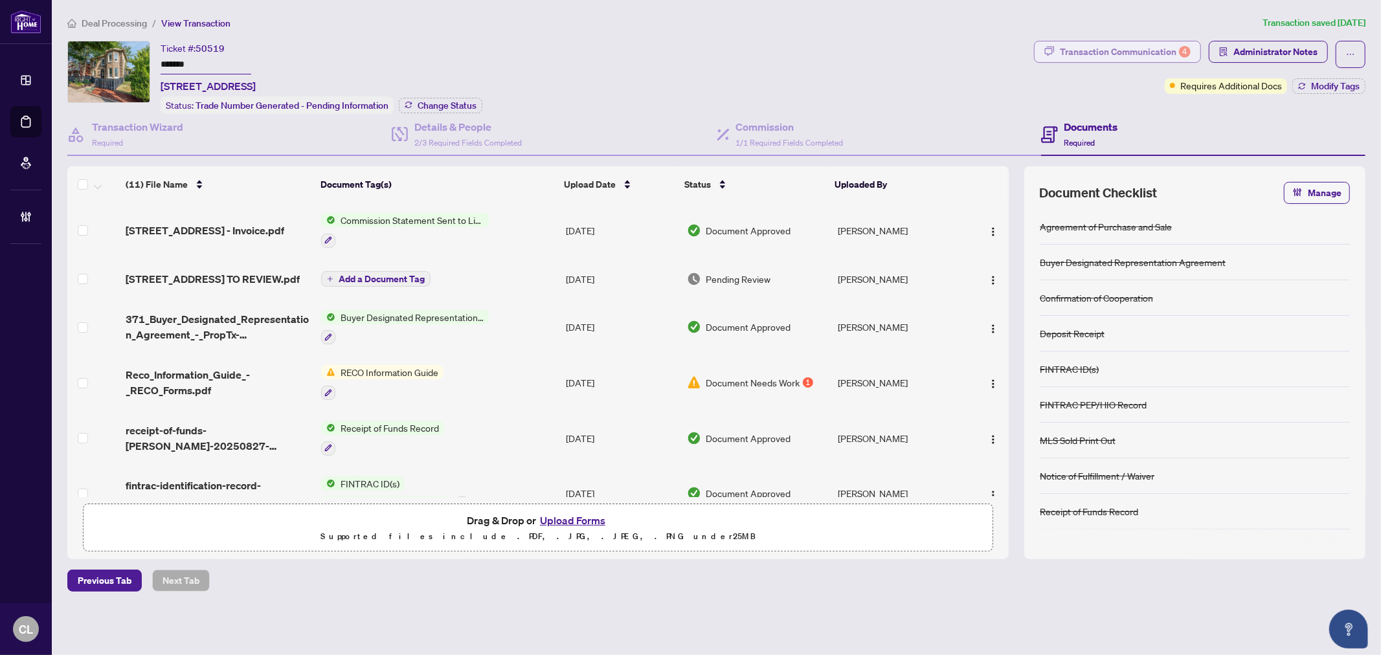
click at [1164, 54] on div "Transaction Communication 4" at bounding box center [1125, 51] width 131 height 21
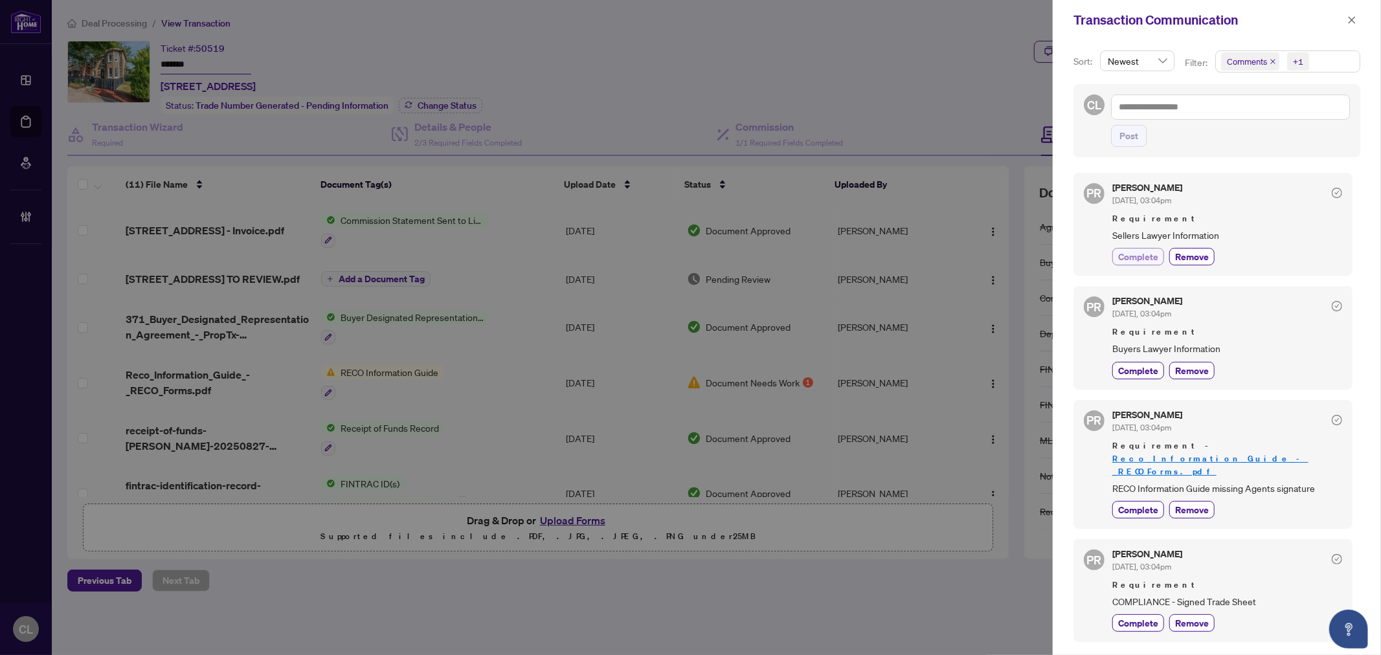
click at [1135, 261] on span "Complete" at bounding box center [1138, 257] width 40 height 14
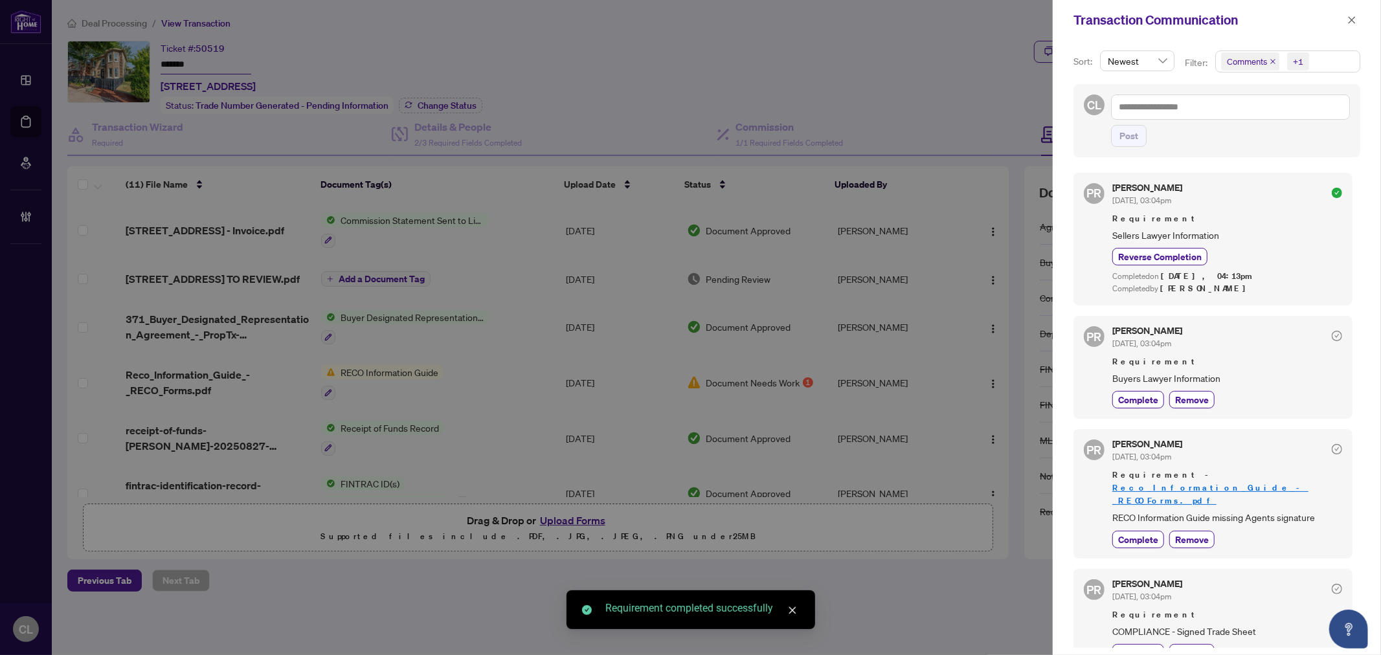
click at [470, 132] on div at bounding box center [690, 327] width 1381 height 655
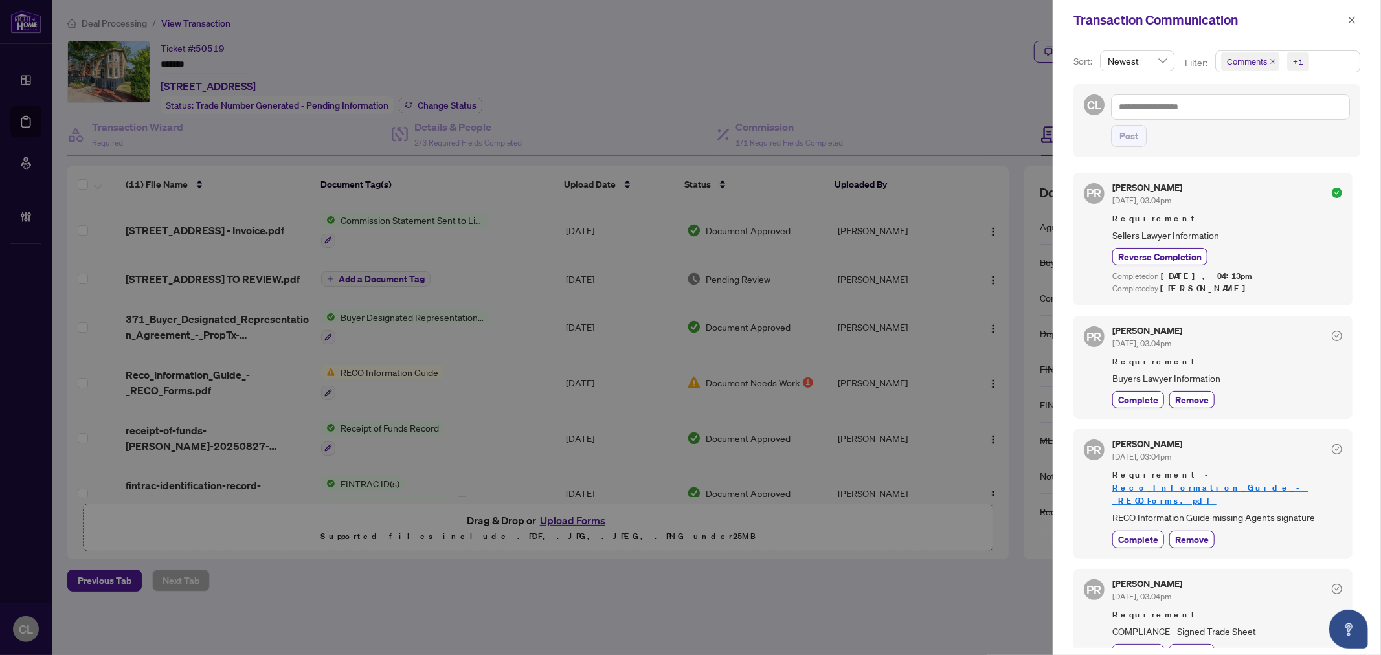
click at [858, 75] on div at bounding box center [690, 327] width 1381 height 655
click at [1354, 19] on icon "close" at bounding box center [1351, 20] width 9 height 9
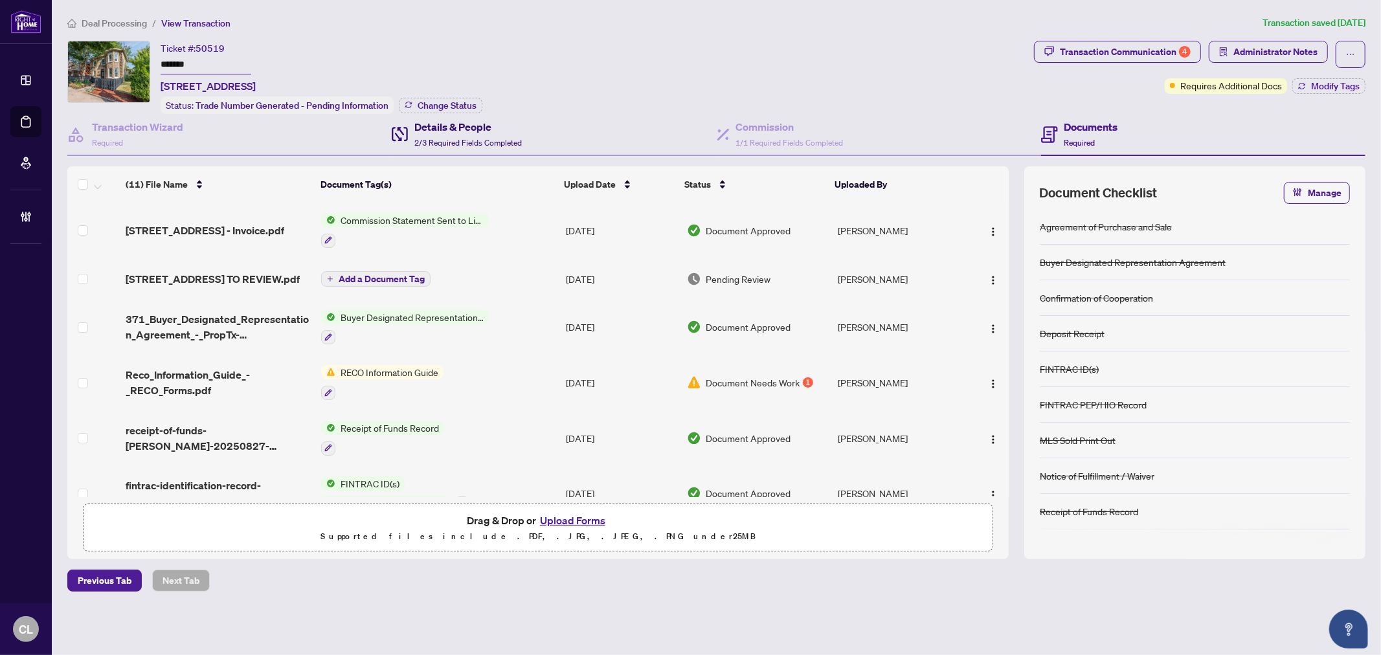
click at [421, 120] on h4 "Details & People" at bounding box center [467, 127] width 107 height 16
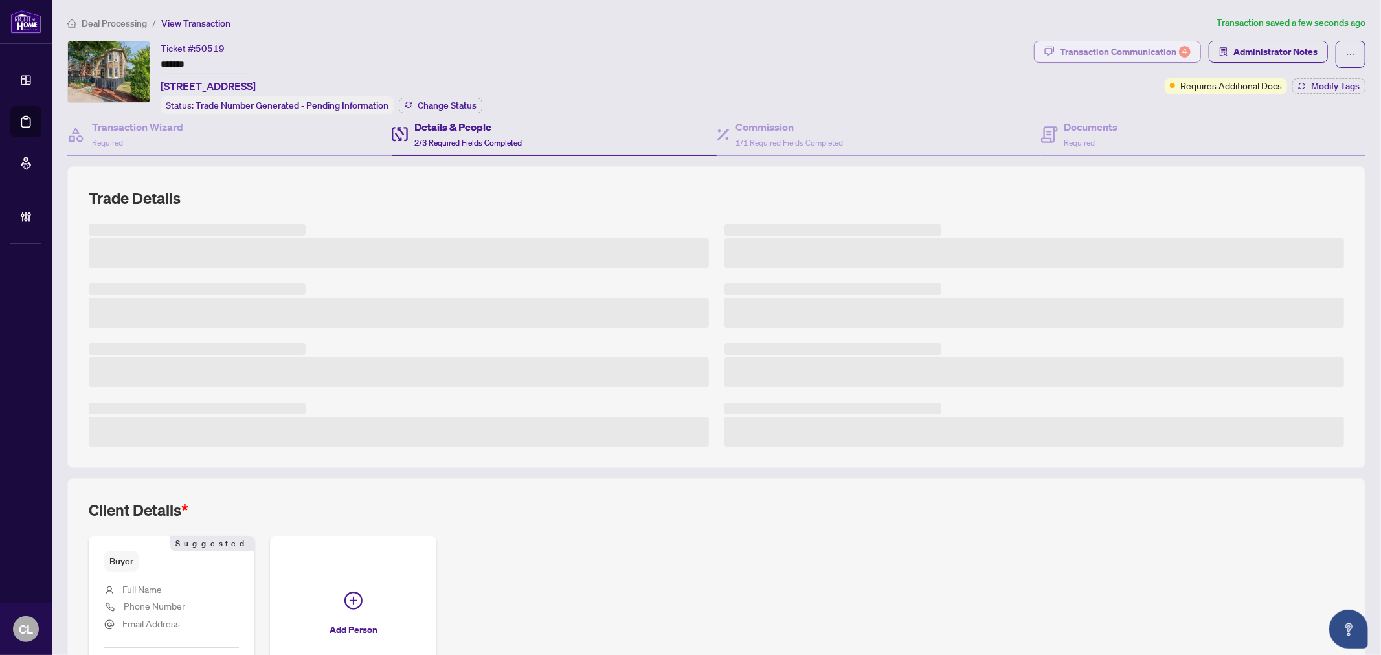
click at [1143, 61] on div "Transaction Communication 4" at bounding box center [1125, 51] width 131 height 21
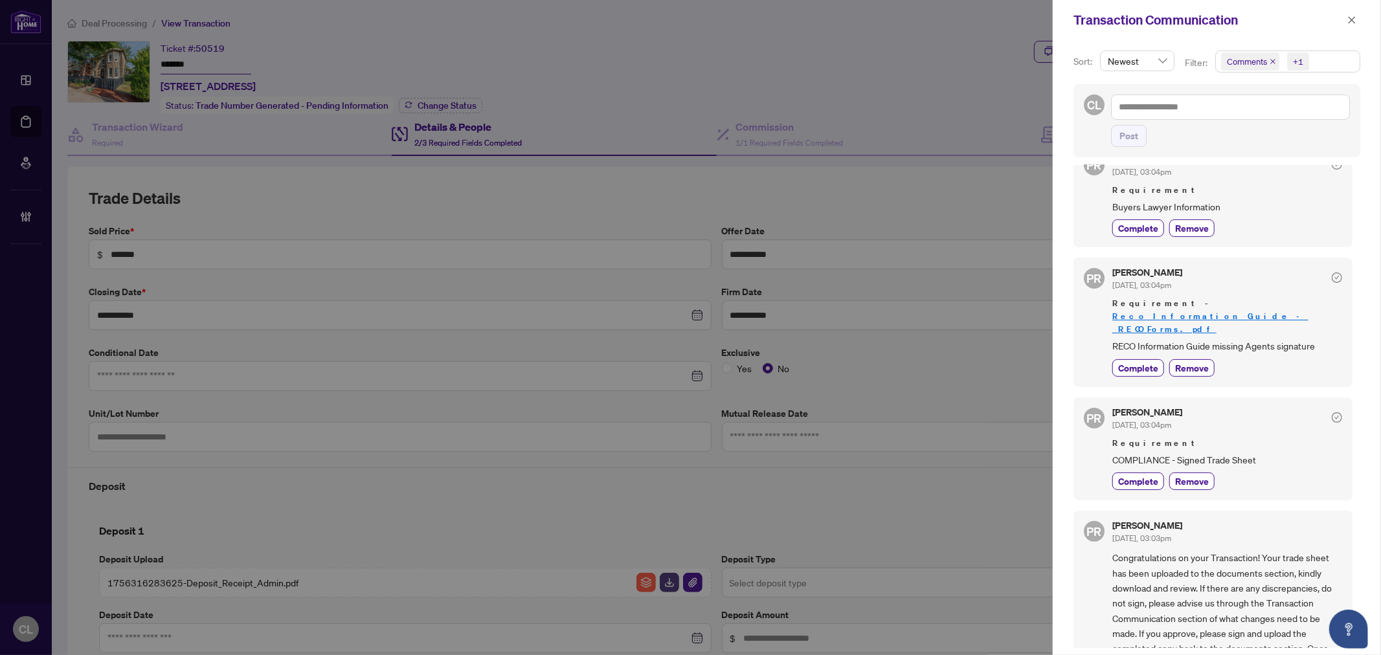
scroll to position [214, 0]
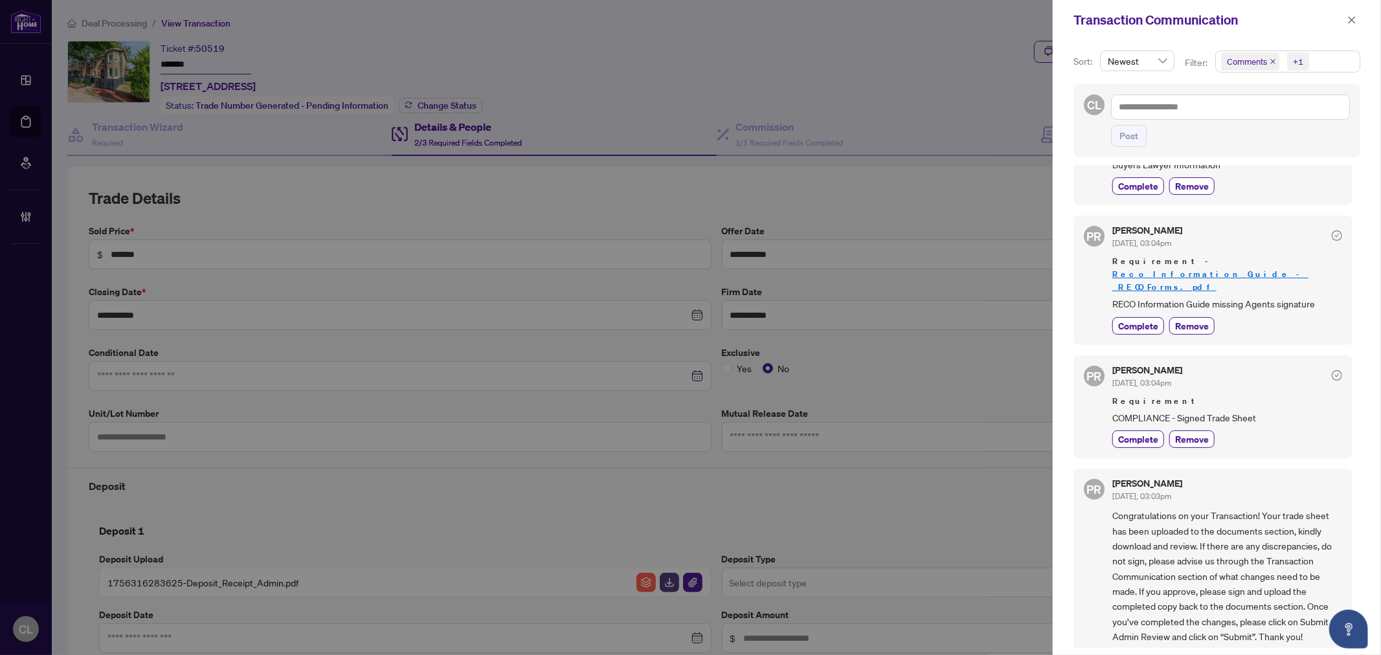
click at [1355, 20] on icon "close" at bounding box center [1351, 20] width 9 height 9
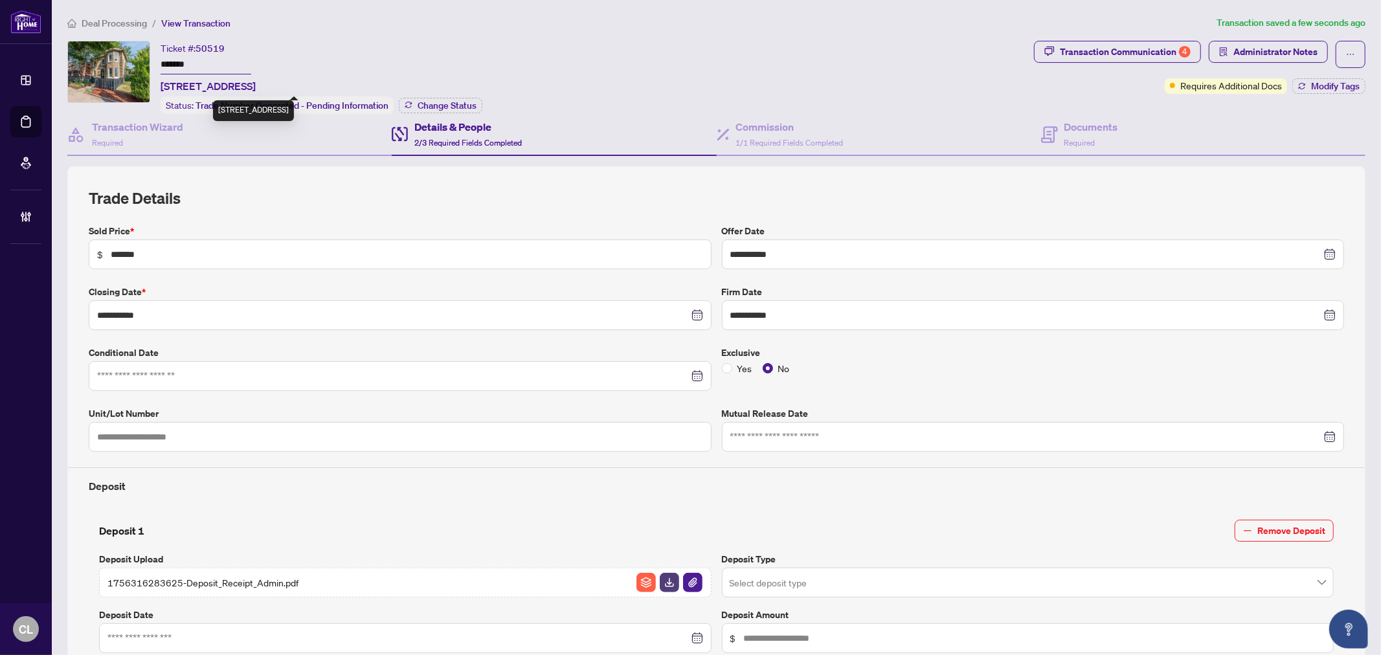
click at [192, 91] on span "[STREET_ADDRESS]" at bounding box center [208, 86] width 95 height 16
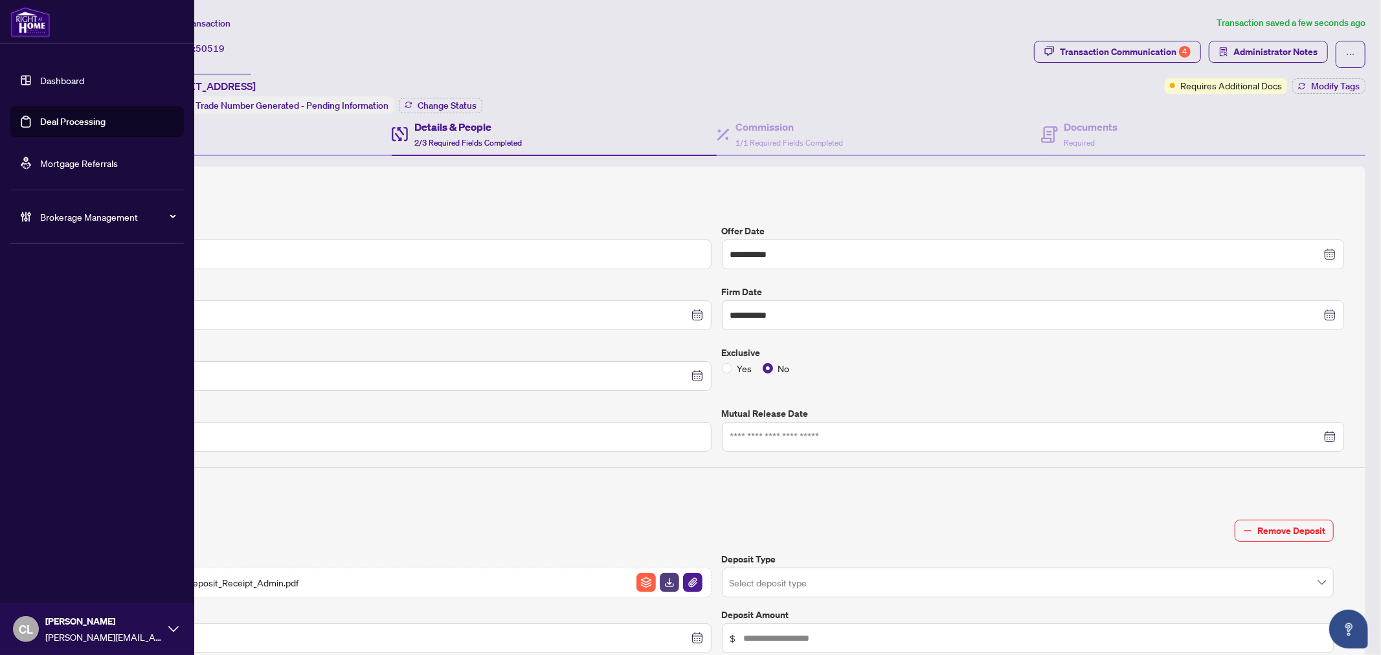
click at [40, 122] on link "Deal Processing" at bounding box center [72, 122] width 65 height 12
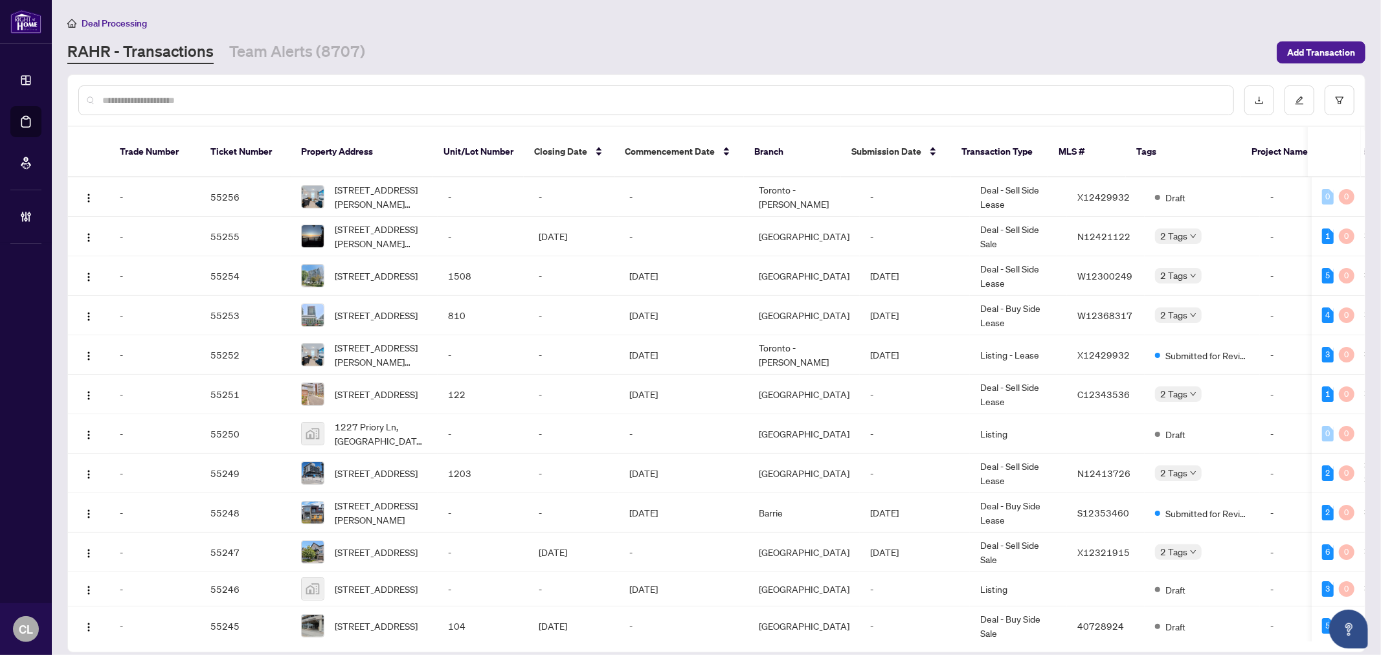
click at [344, 101] on input "text" at bounding box center [662, 100] width 1120 height 14
click at [344, 100] on input "text" at bounding box center [662, 100] width 1120 height 14
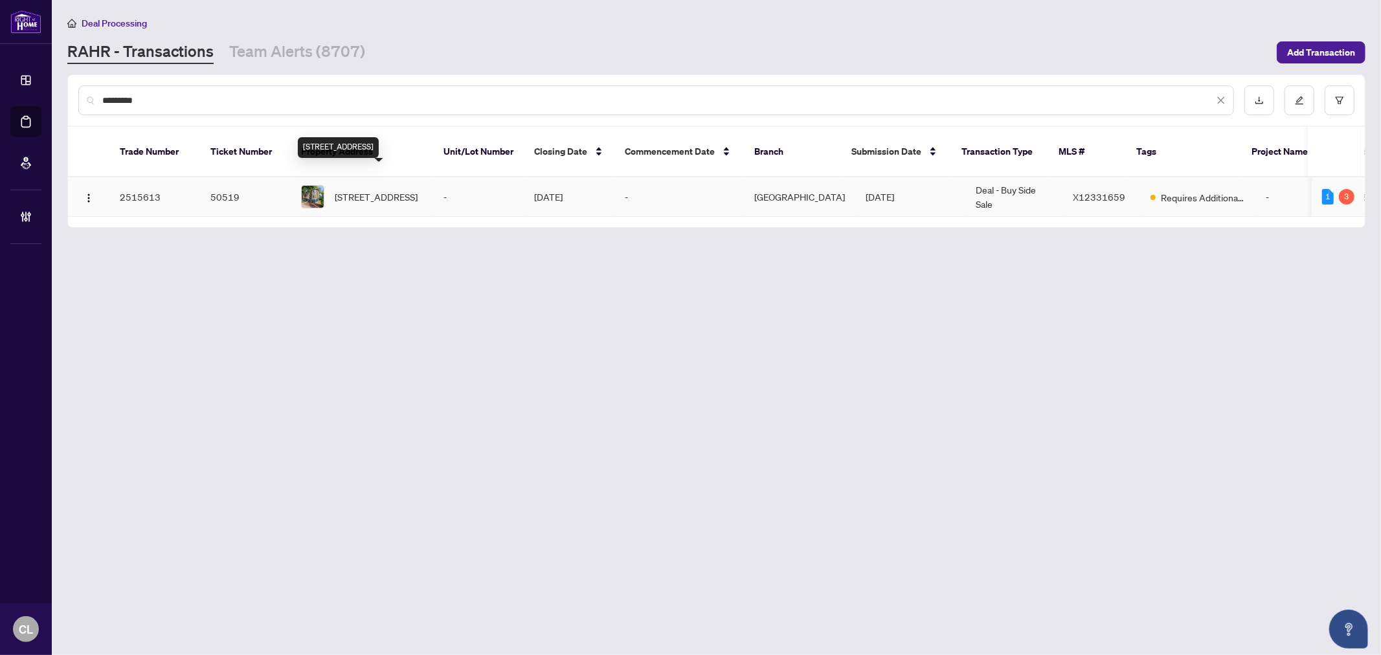
type input "*********"
click at [383, 190] on span "[STREET_ADDRESS]" at bounding box center [376, 197] width 83 height 14
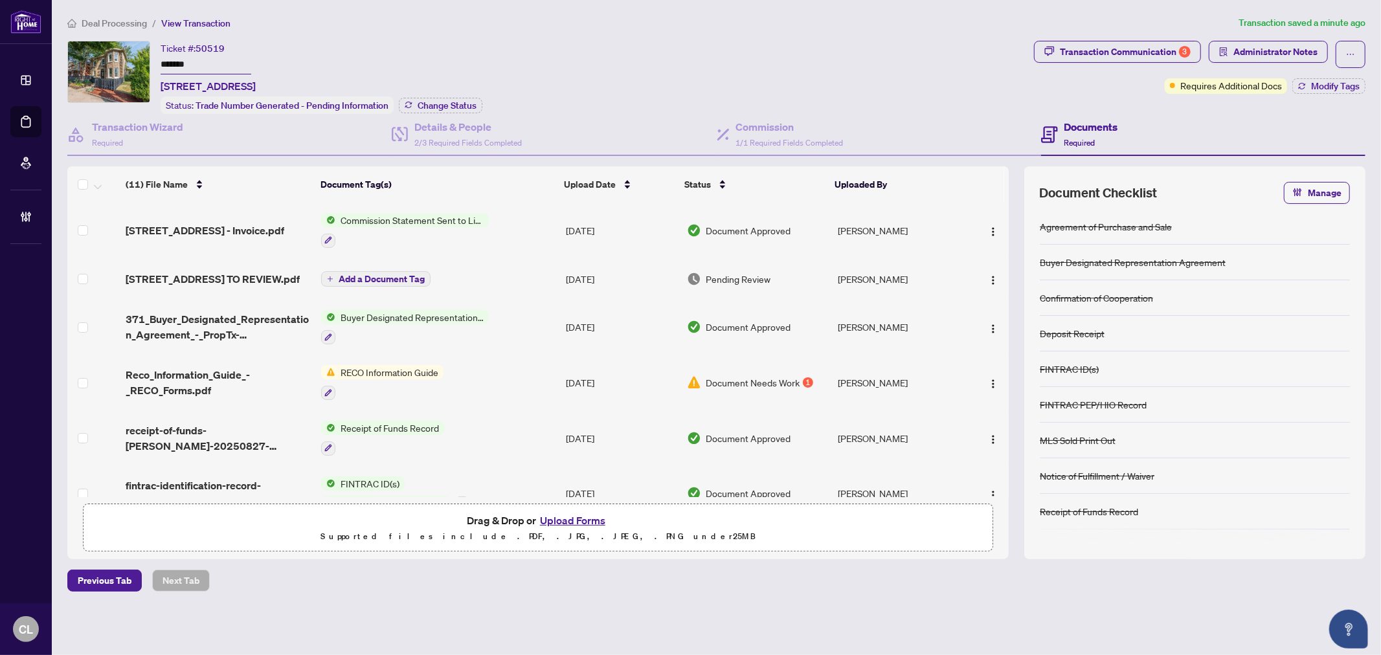
click at [588, 517] on button "Upload Forms" at bounding box center [572, 520] width 73 height 17
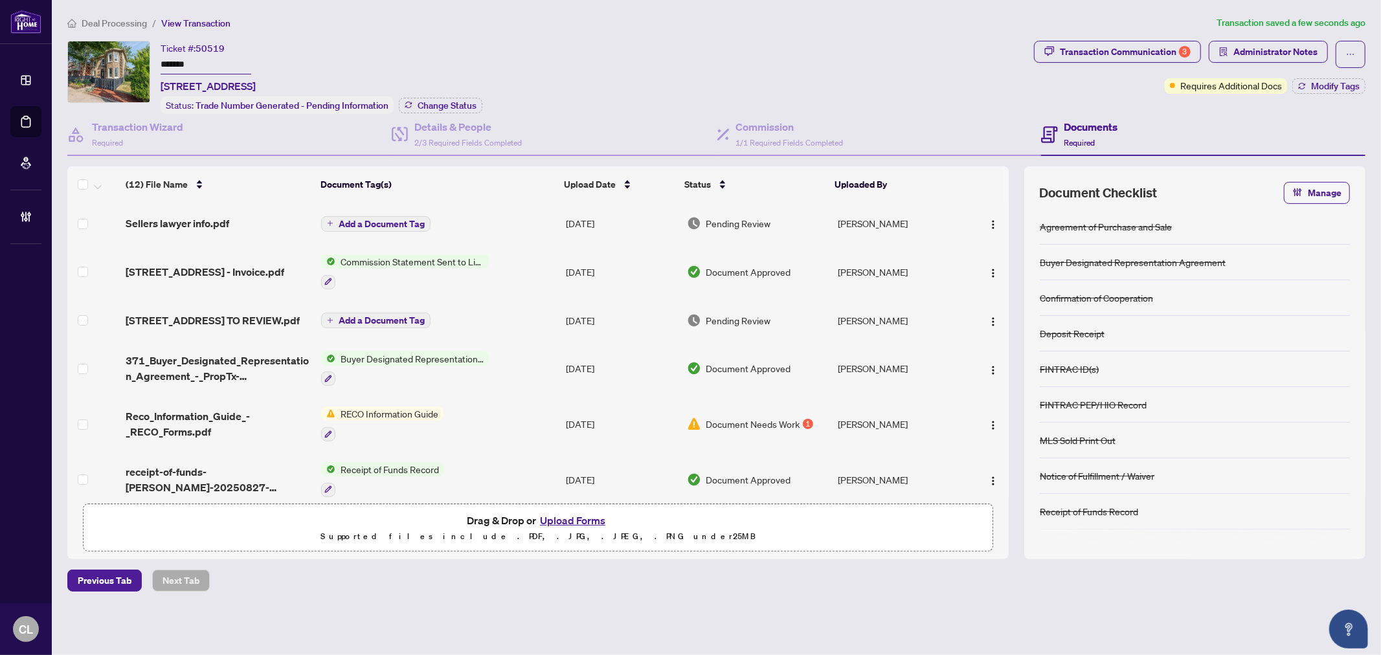
click at [387, 219] on span "Add a Document Tag" at bounding box center [382, 223] width 86 height 9
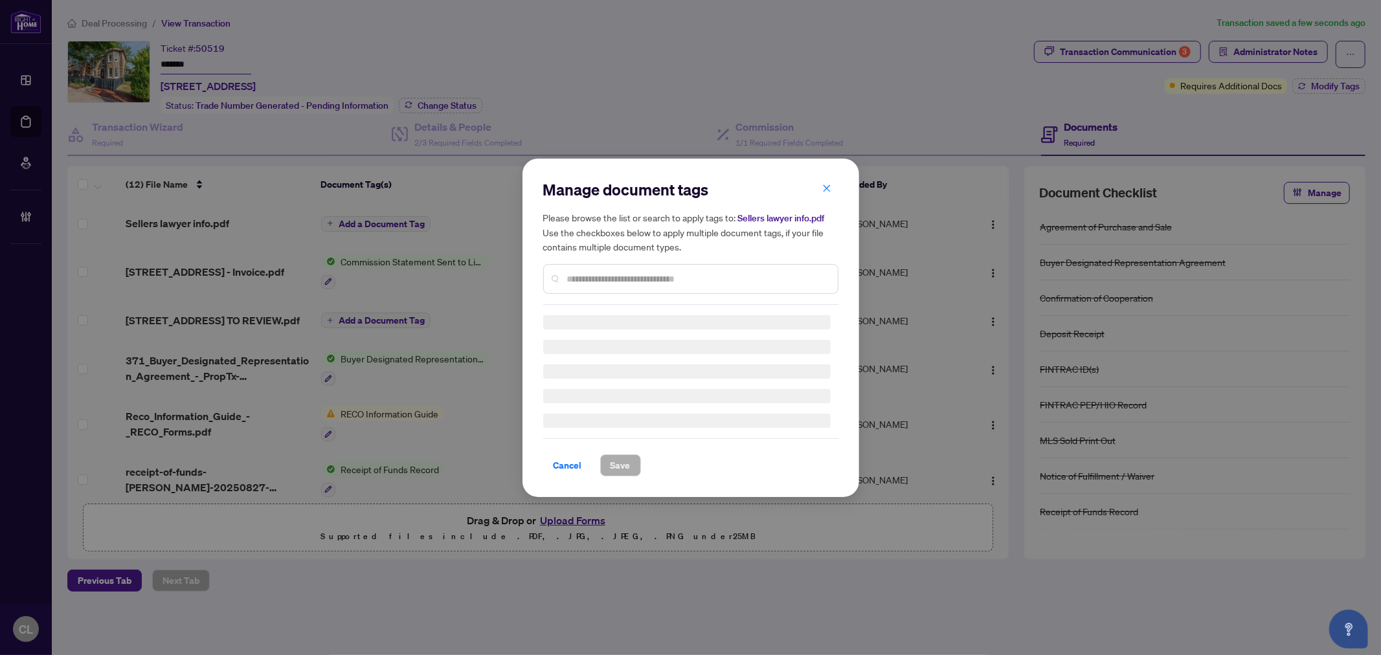
click at [579, 274] on input "text" at bounding box center [697, 279] width 260 height 14
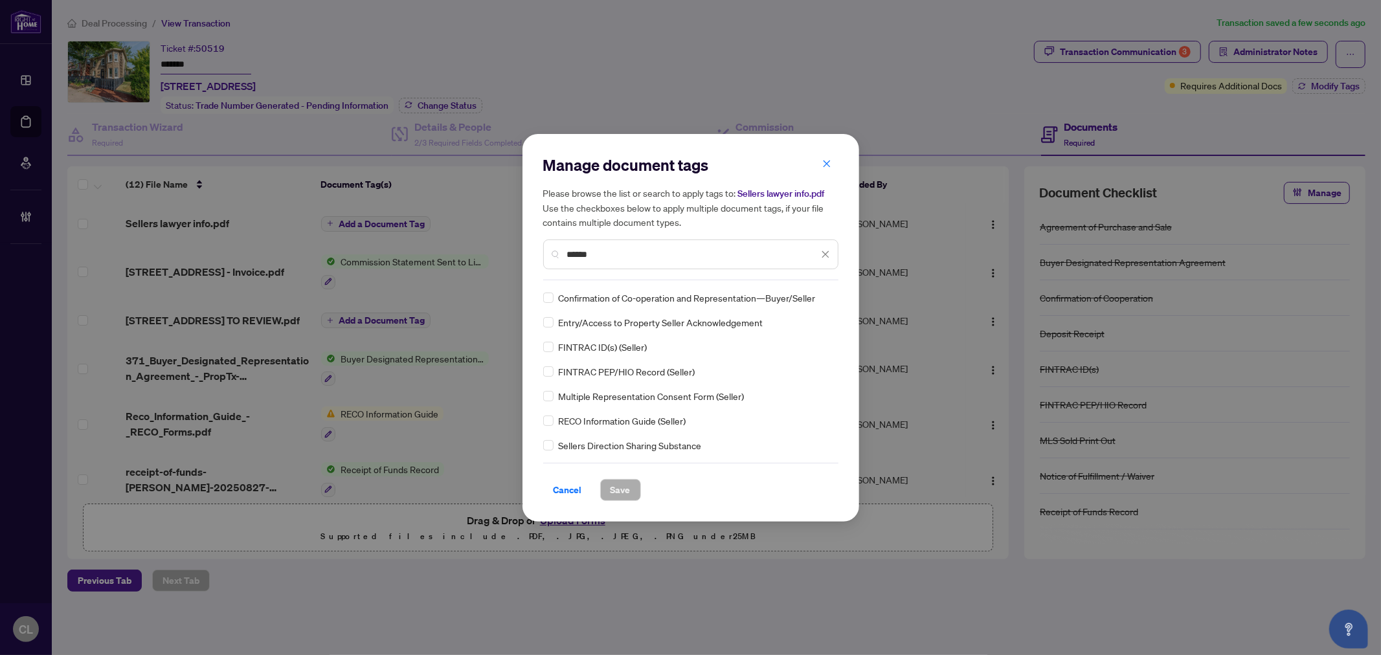
type input "******"
click at [822, 296] on icon at bounding box center [826, 297] width 8 height 5
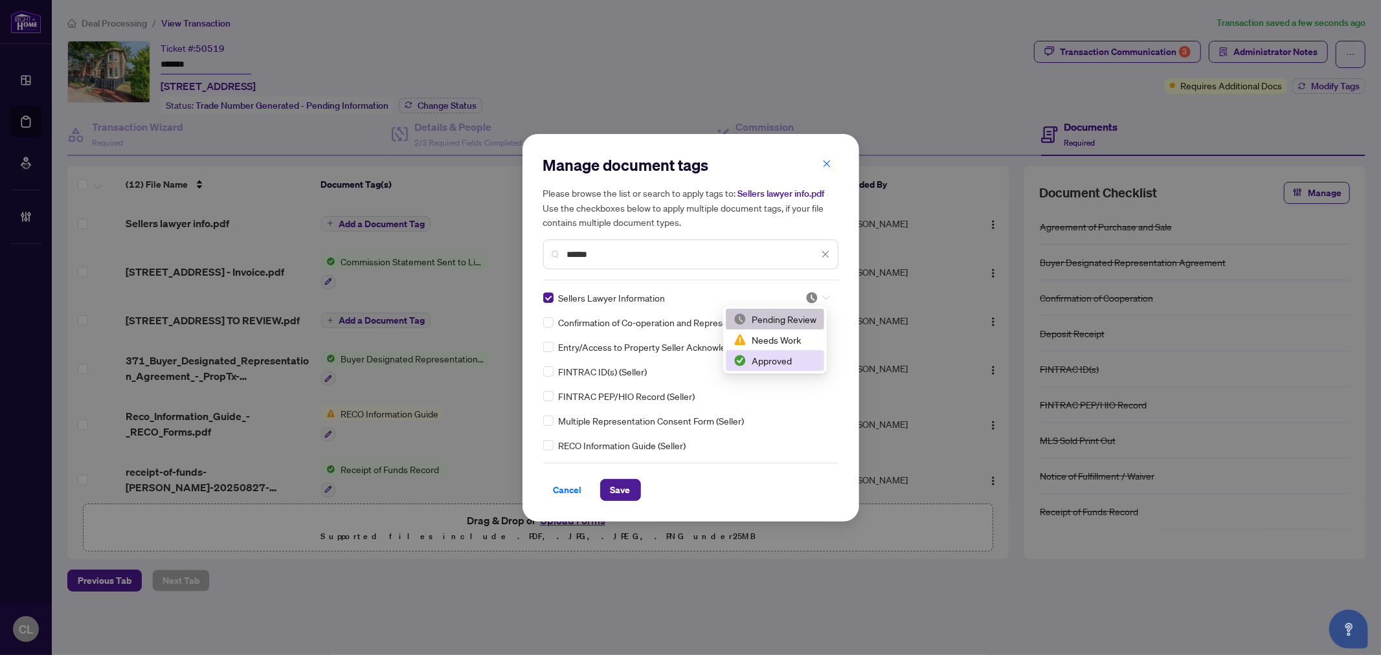
click at [779, 366] on div "Approved" at bounding box center [774, 360] width 83 height 14
click at [617, 485] on span "Save" at bounding box center [620, 490] width 20 height 21
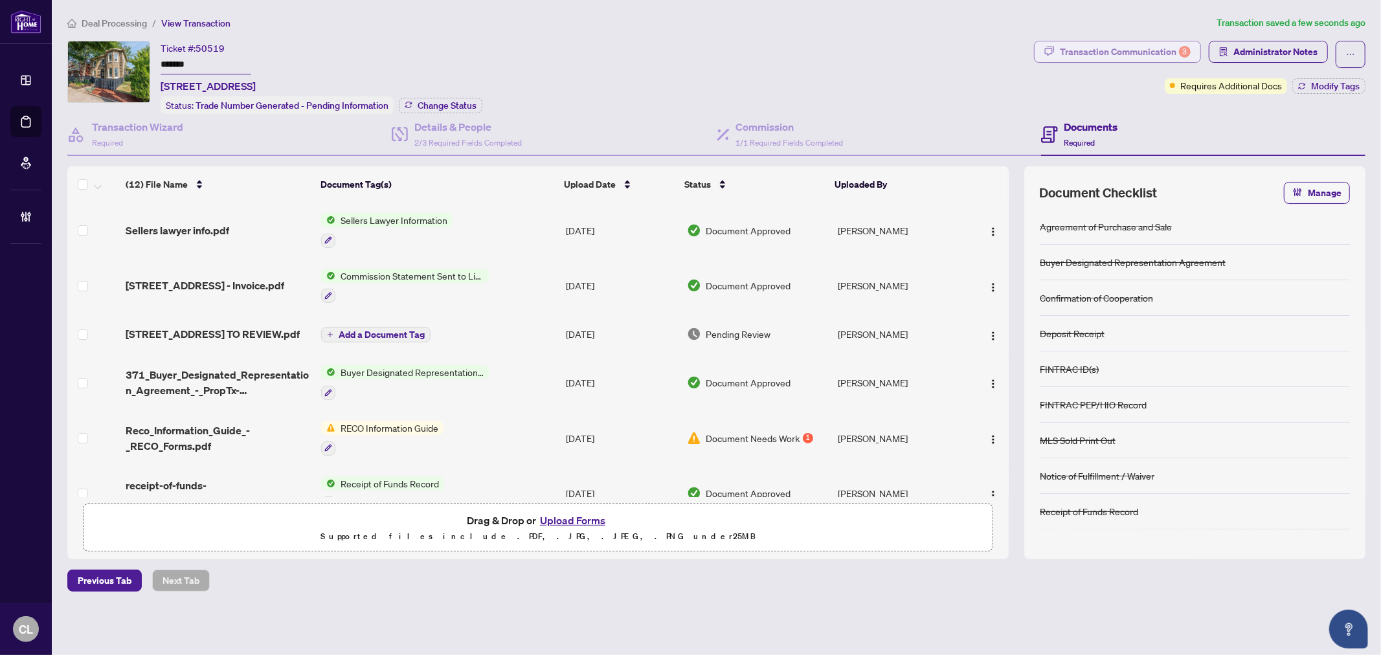
click at [1150, 49] on div "Transaction Communication 3" at bounding box center [1125, 51] width 131 height 21
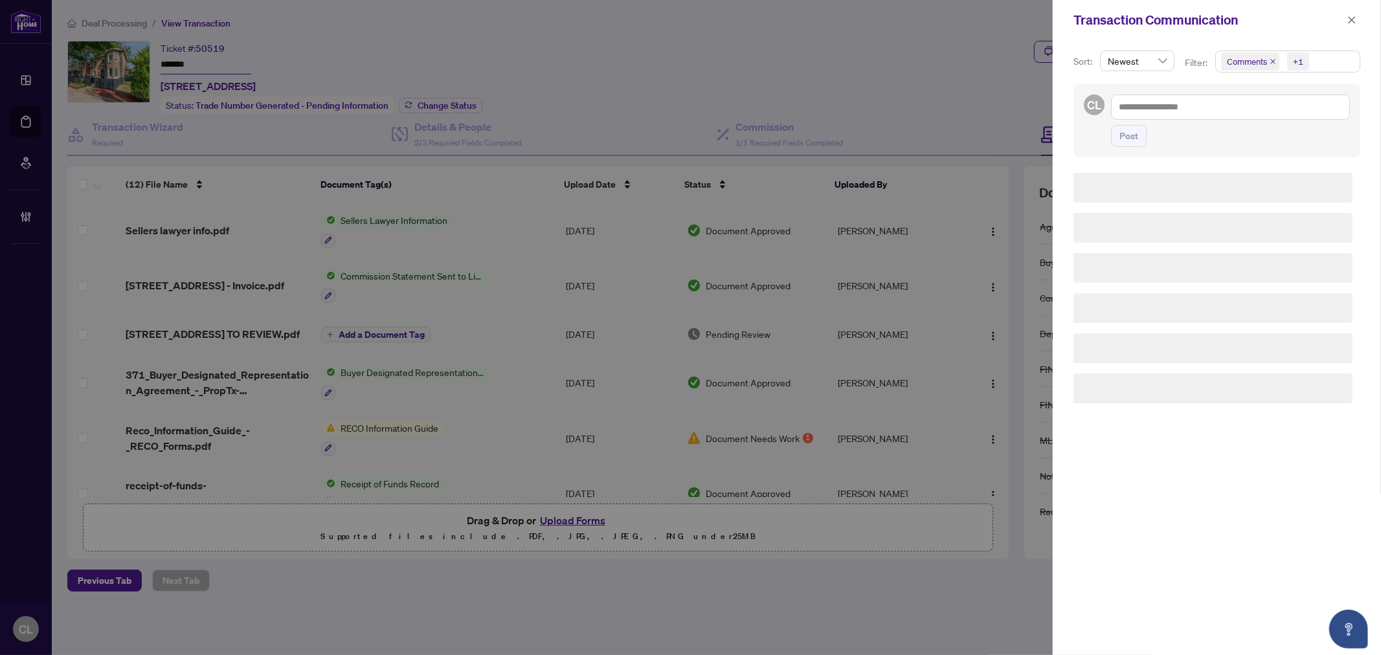
click at [948, 67] on div at bounding box center [690, 327] width 1381 height 655
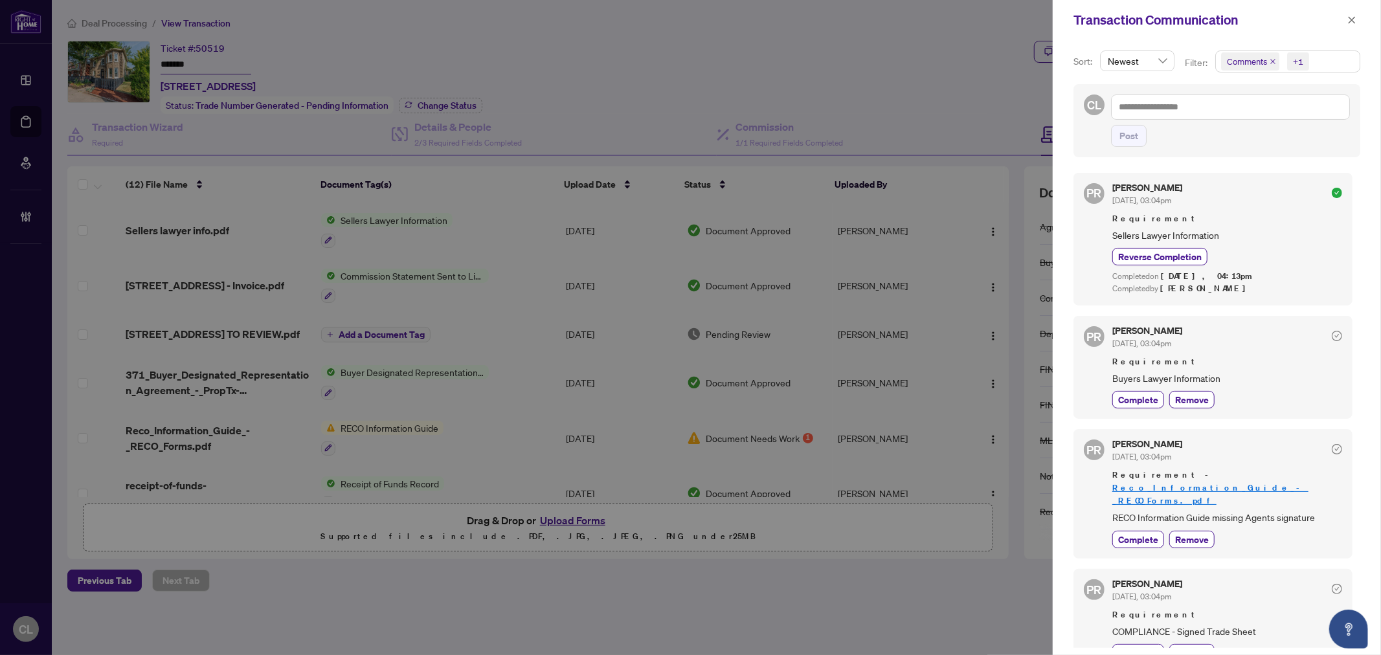
drag, startPoint x: 909, startPoint y: 620, endPoint x: 926, endPoint y: 590, distance: 33.9
click at [909, 620] on div at bounding box center [690, 327] width 1381 height 655
click at [999, 100] on div at bounding box center [690, 327] width 1381 height 655
click at [1354, 16] on icon "close" at bounding box center [1351, 20] width 9 height 9
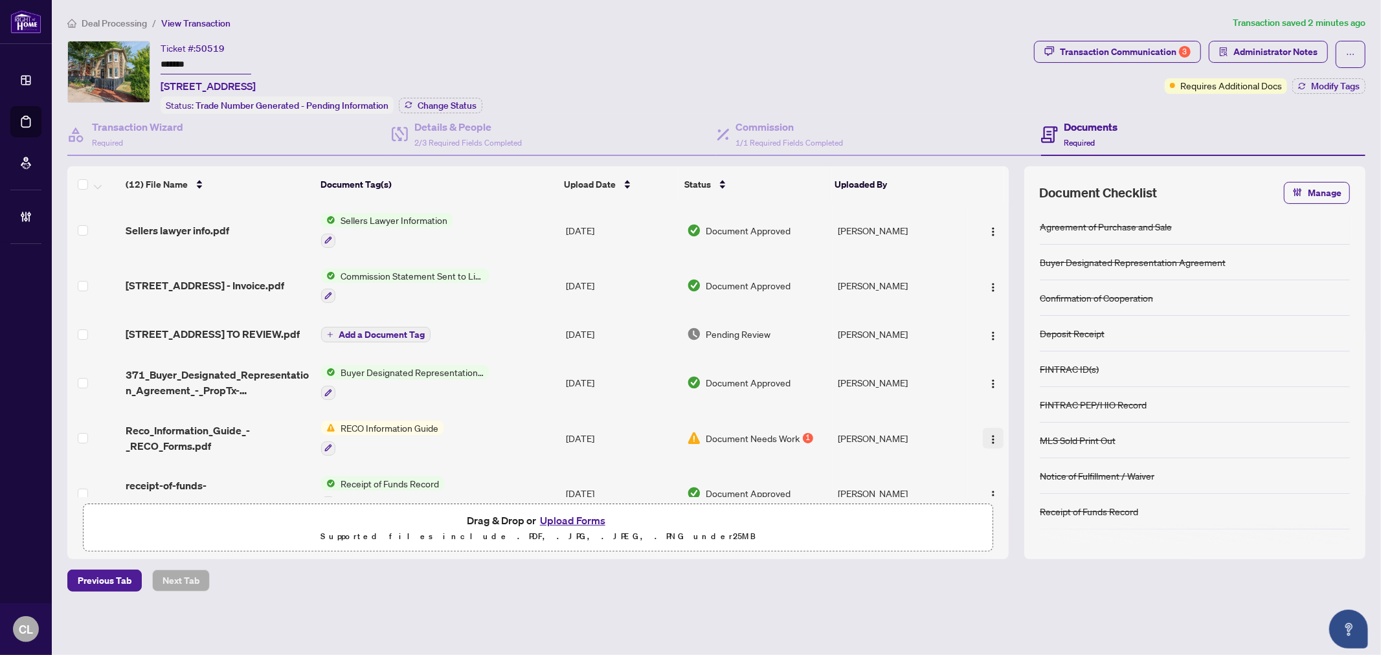
click at [989, 443] on img "button" at bounding box center [993, 439] width 10 height 10
click at [1066, 550] on span "Document Permissions" at bounding box center [1051, 550] width 124 height 14
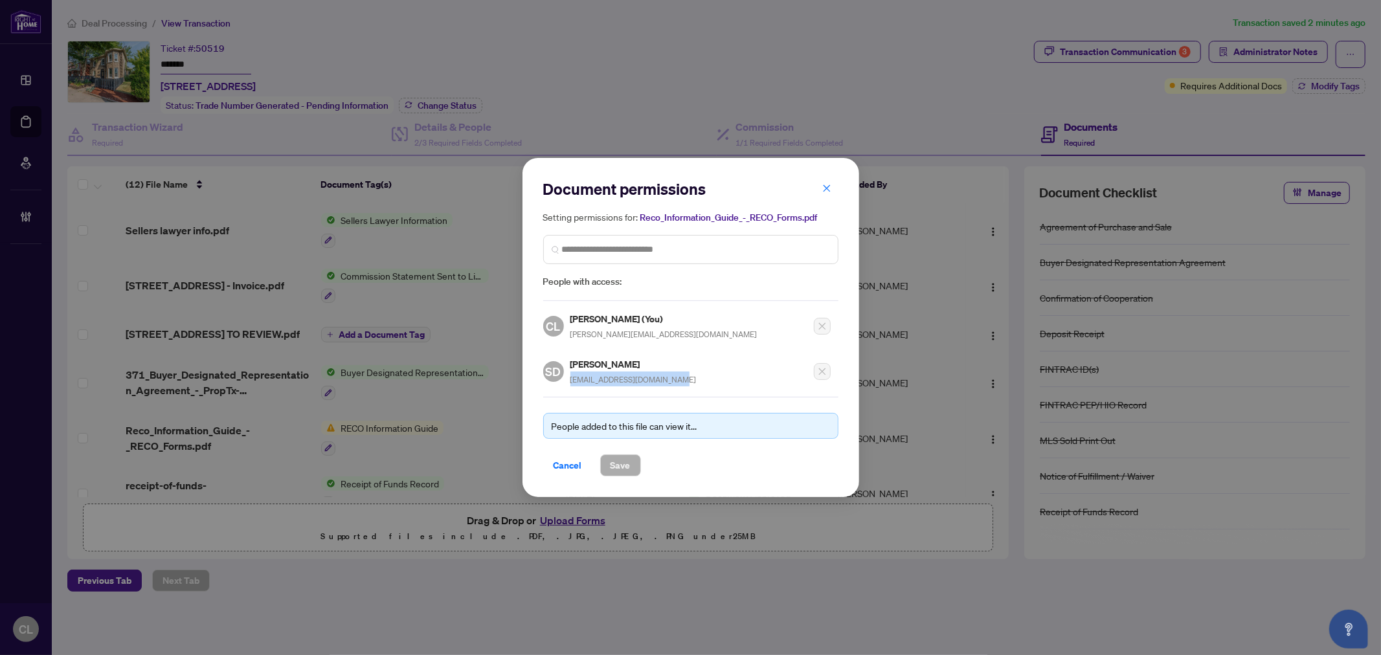
drag, startPoint x: 671, startPoint y: 376, endPoint x: 567, endPoint y: 386, distance: 104.7
click at [567, 386] on div "Document permissions Setting permissions for: Reco_Information_Guide_-_RECO_For…" at bounding box center [690, 327] width 295 height 297
copy span "[EMAIL_ADDRESS][DOMAIN_NAME]"
click at [725, 34] on div "Document permissions Setting permissions for: Reco_Information_Guide_-_RECO_For…" at bounding box center [690, 327] width 1381 height 655
